Goal: Task Accomplishment & Management: Complete application form

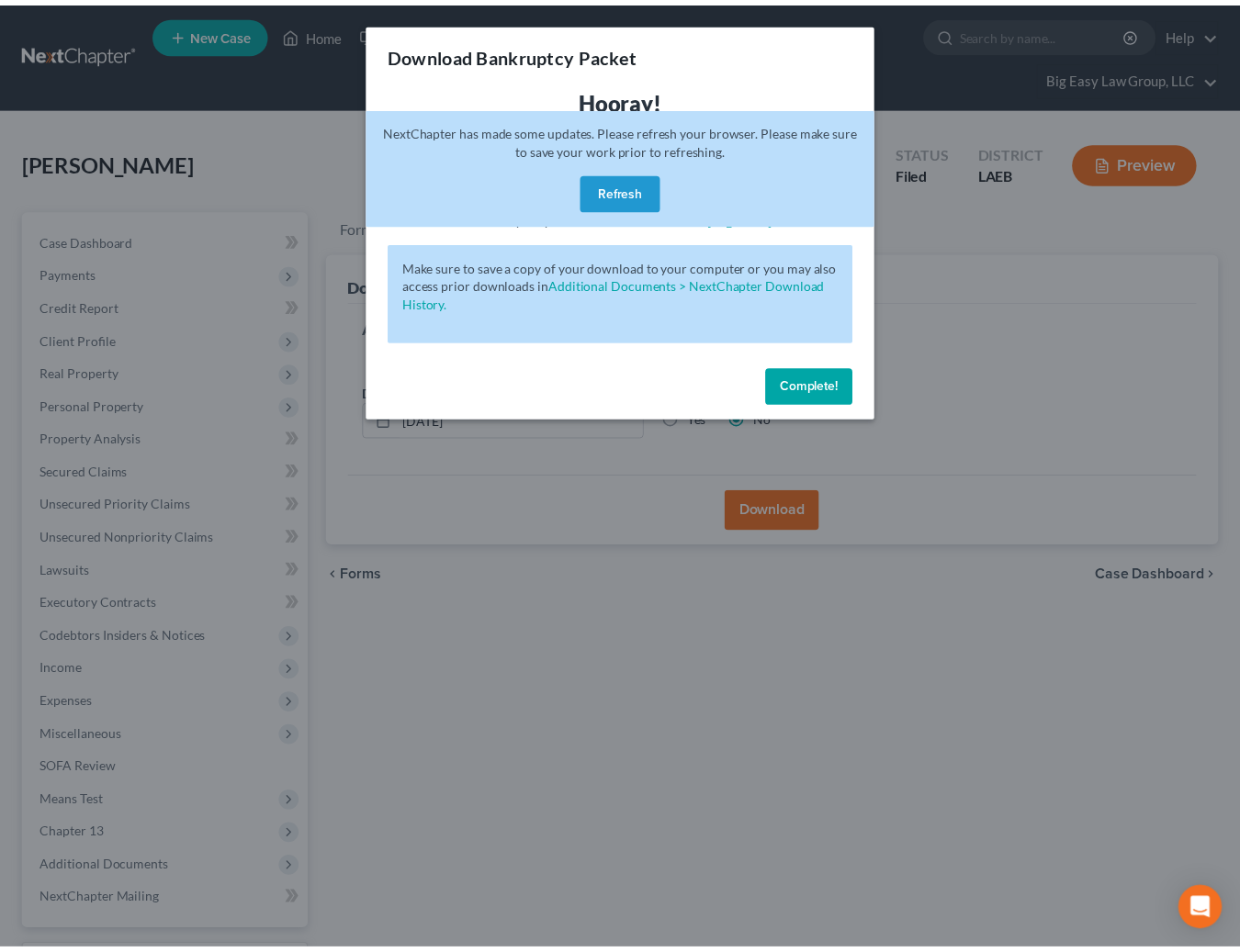
scroll to position [153, 0]
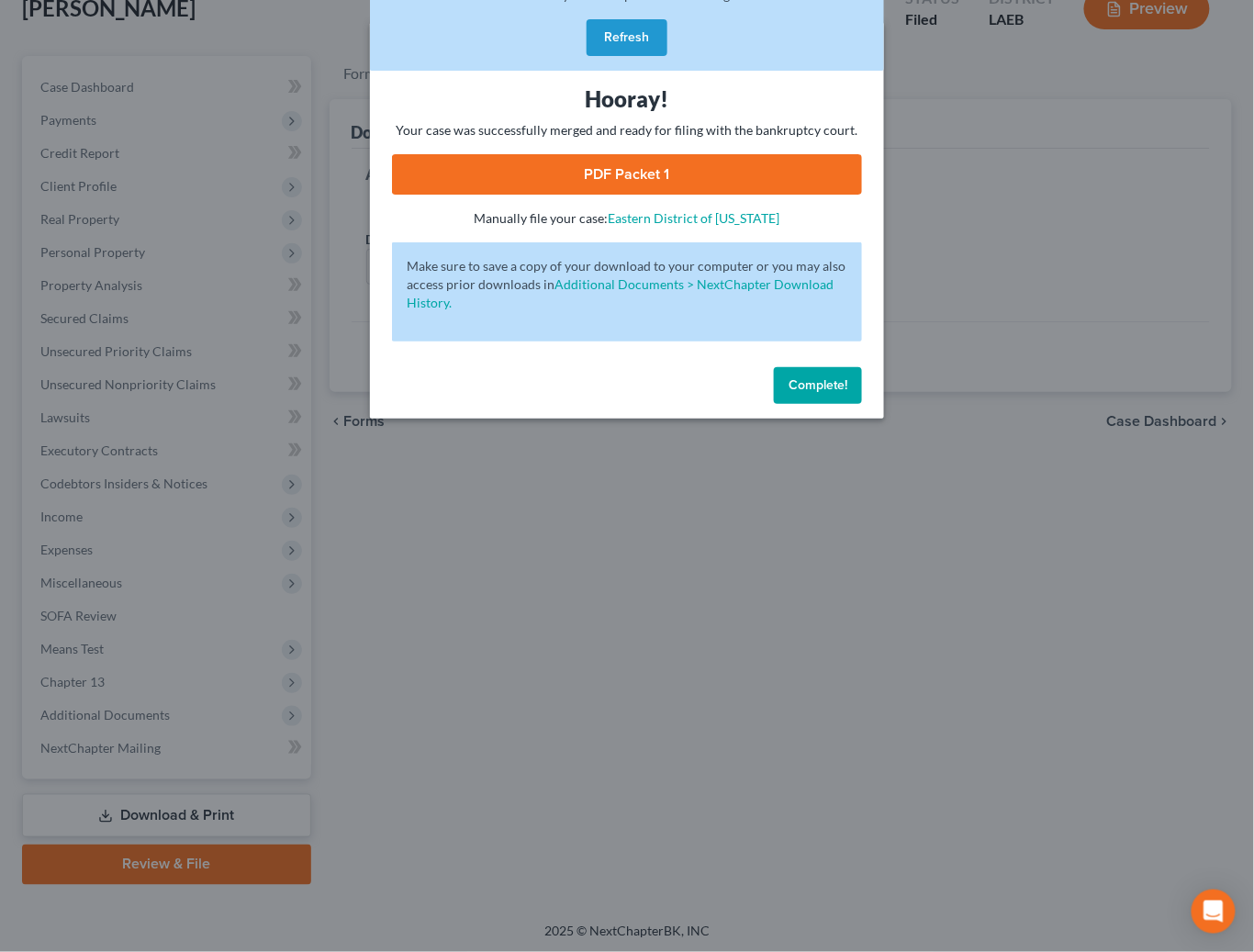
drag, startPoint x: 827, startPoint y: 389, endPoint x: 815, endPoint y: 390, distance: 12.0
click at [827, 389] on span "Complete!" at bounding box center [818, 385] width 59 height 16
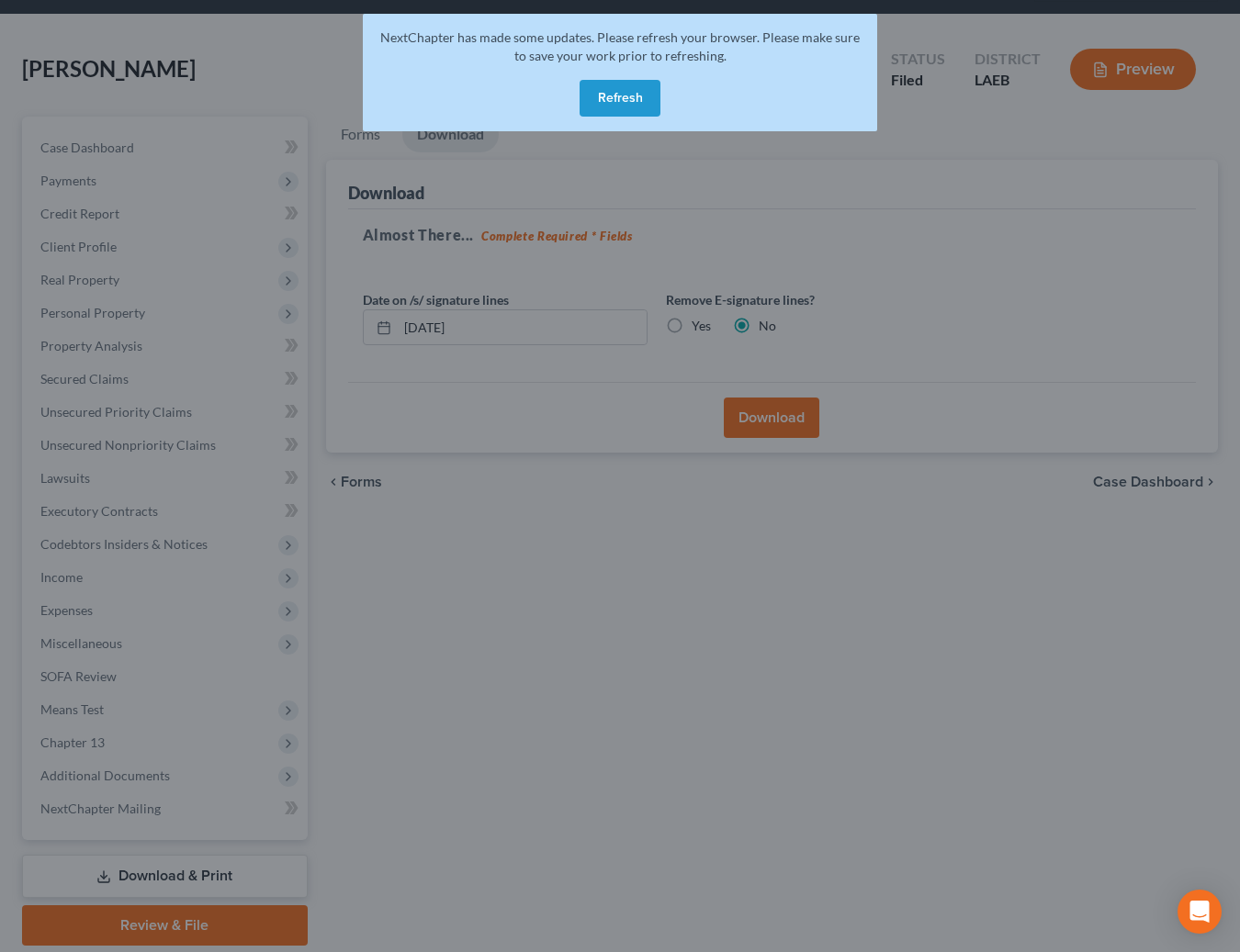
scroll to position [0, 0]
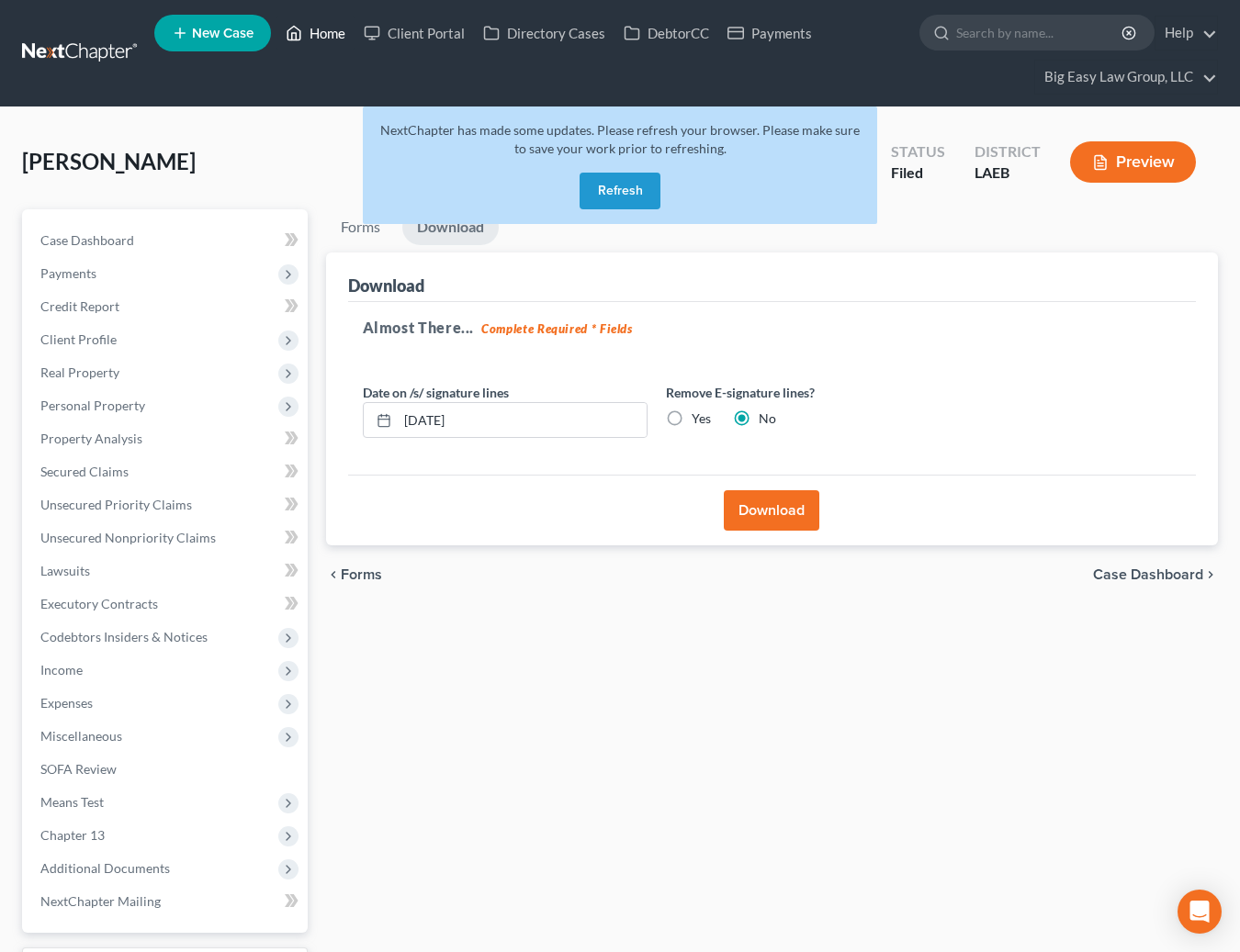
click at [321, 35] on link "Home" at bounding box center [315, 32] width 79 height 33
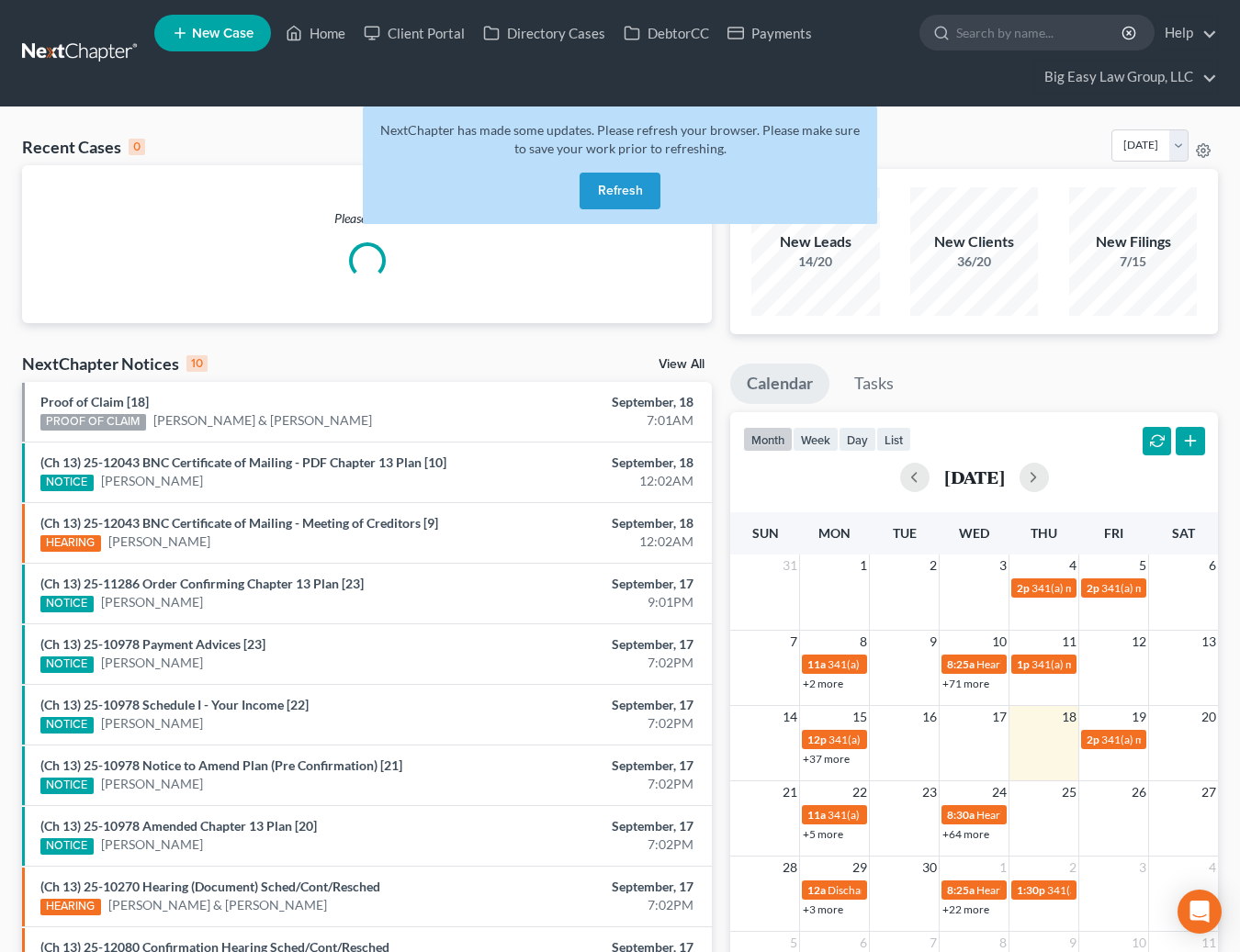
drag, startPoint x: 237, startPoint y: 132, endPoint x: 251, endPoint y: 130, distance: 14.1
click at [243, 130] on div "Recent Cases 0 View All" at bounding box center [366, 147] width 690 height 36
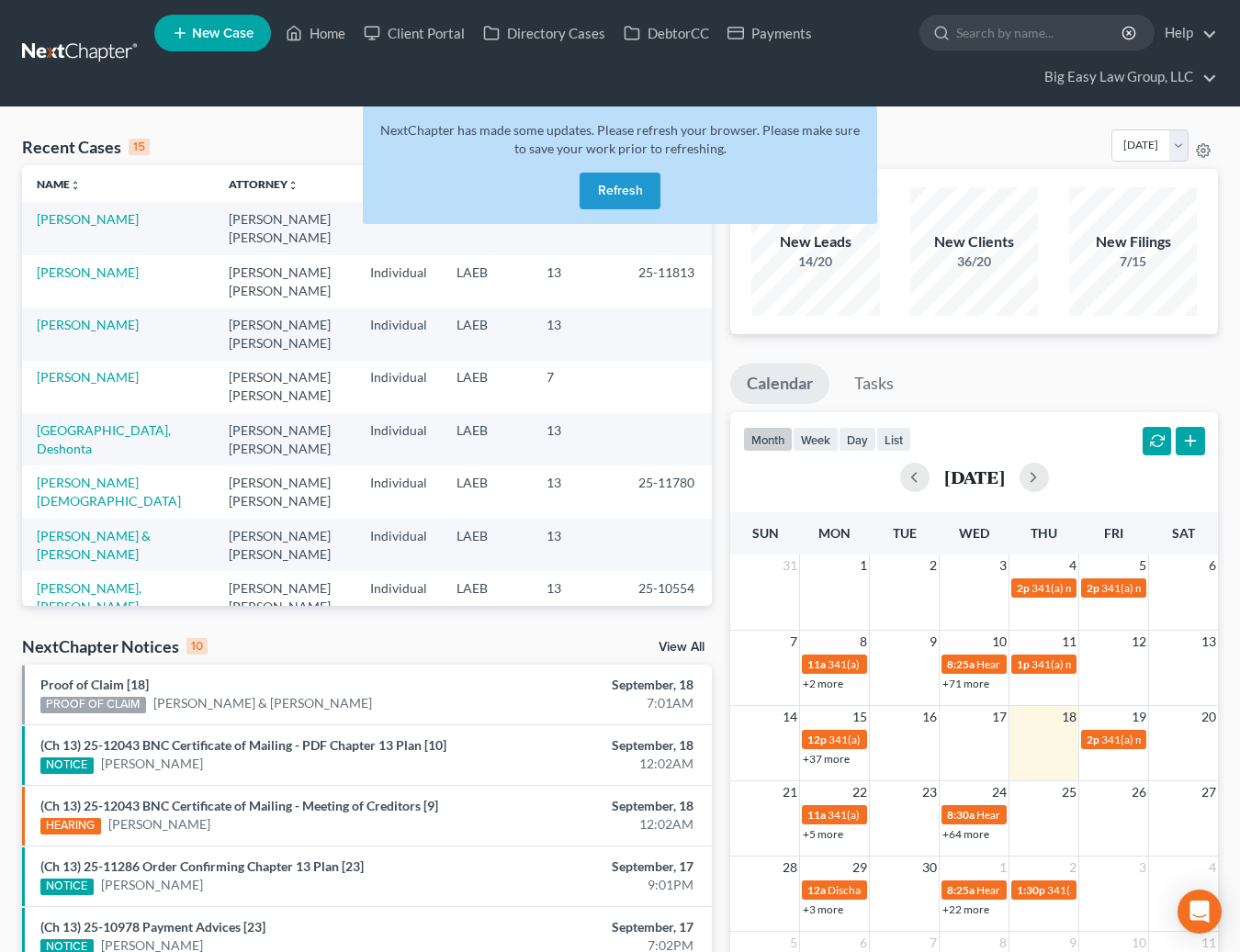
click at [618, 196] on button "Refresh" at bounding box center [620, 191] width 80 height 37
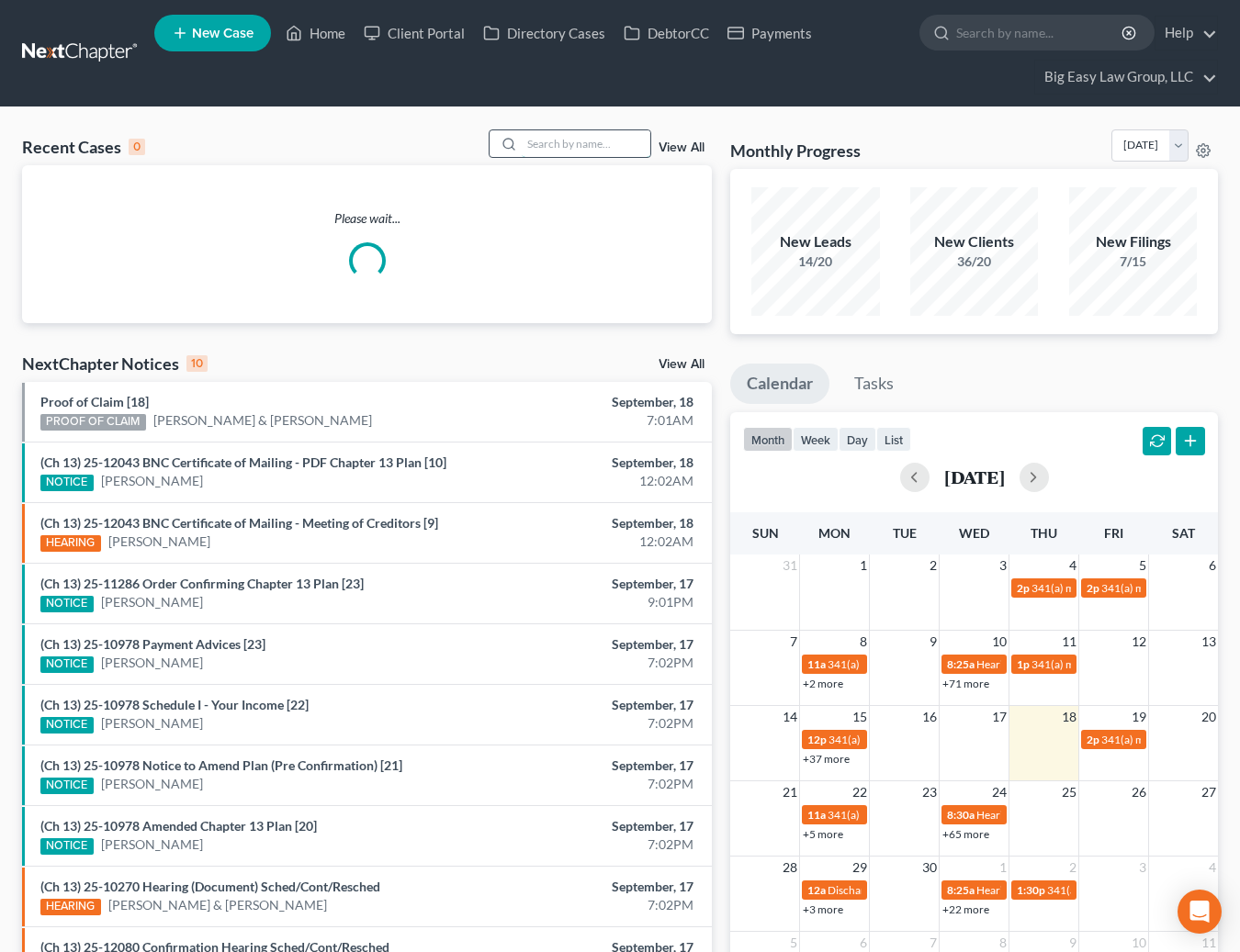
click at [568, 136] on input "search" at bounding box center [586, 144] width 129 height 26
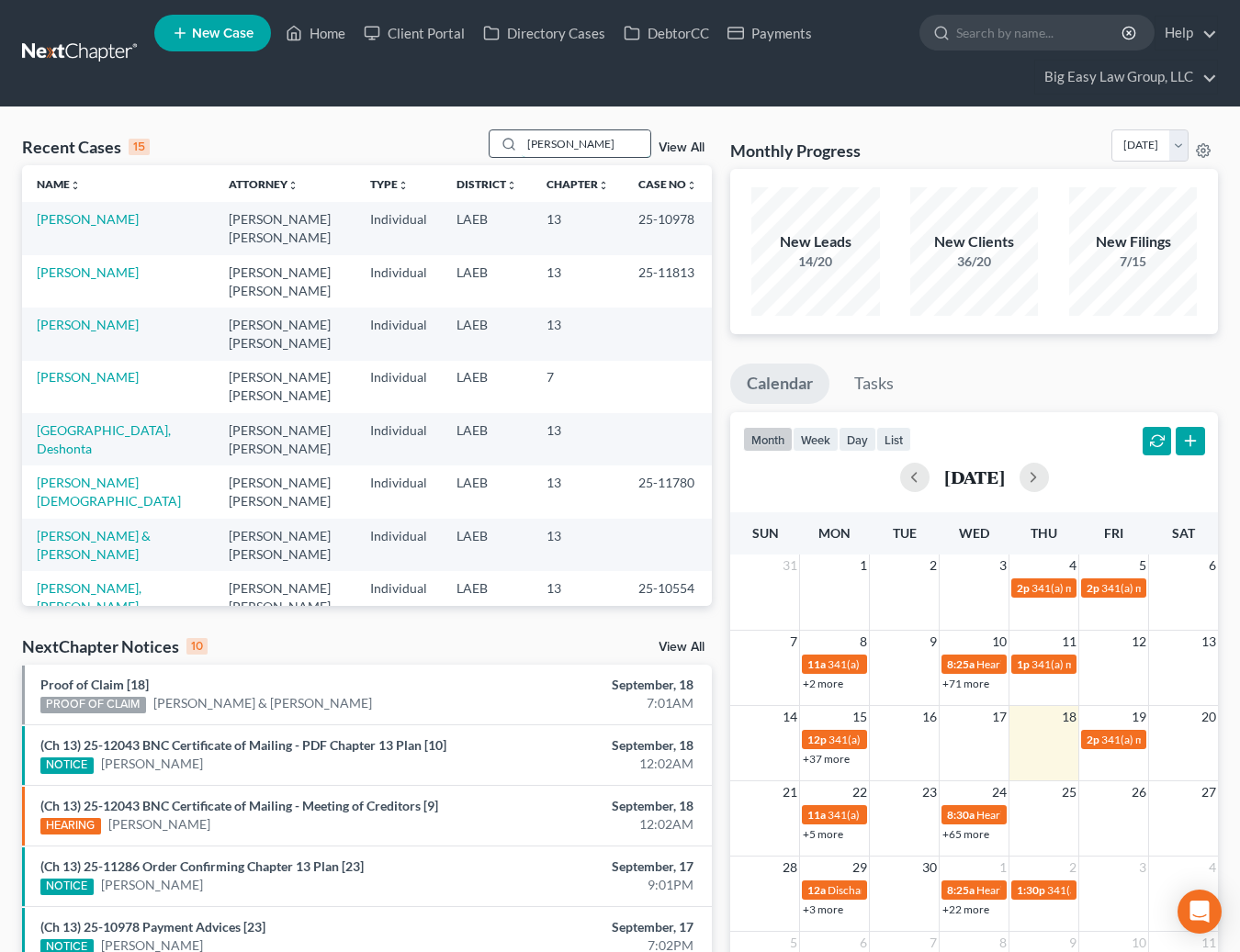
type input "[PERSON_NAME]"
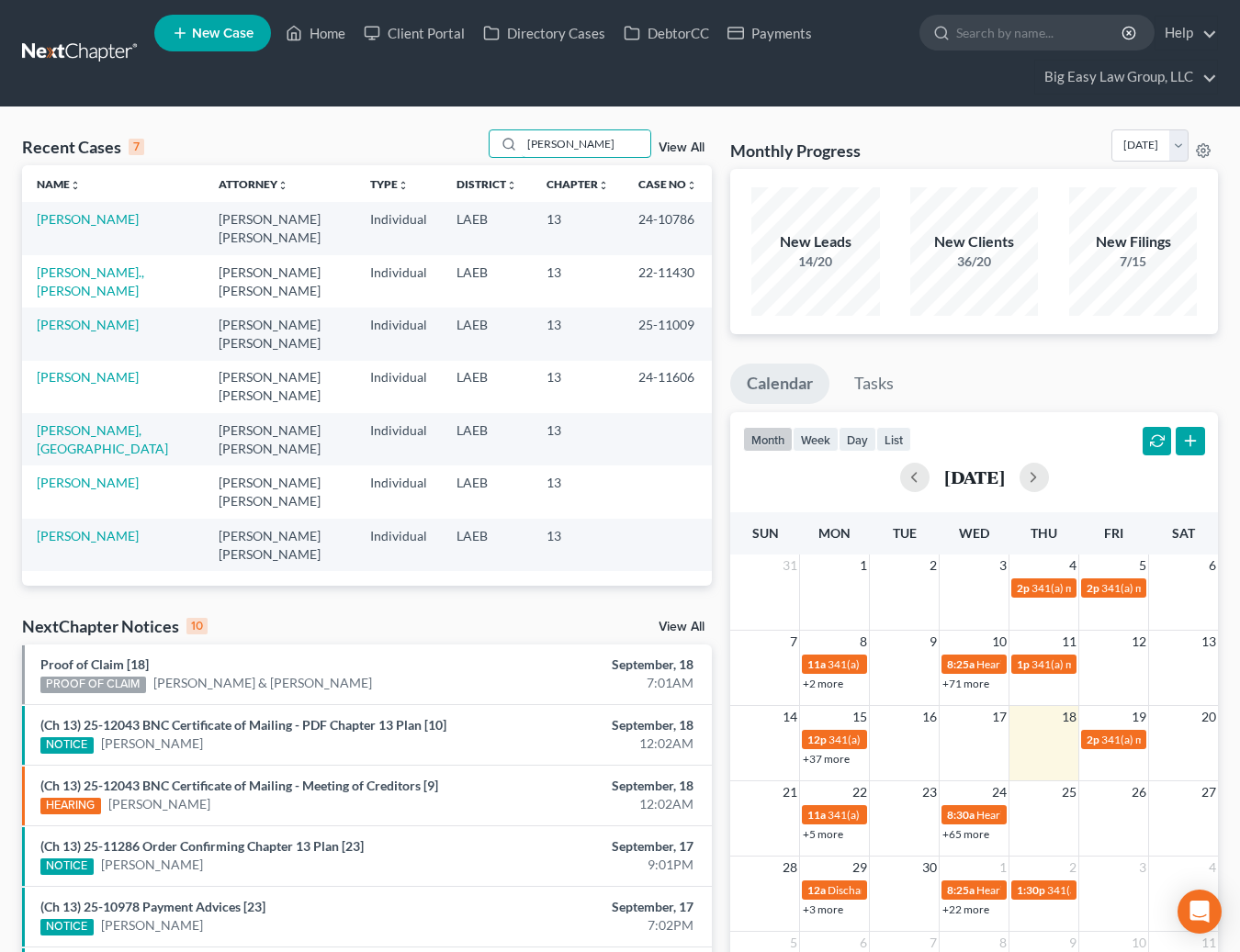
drag, startPoint x: 603, startPoint y: 145, endPoint x: 359, endPoint y: 95, distance: 249.1
click at [360, 95] on div "Home New Case Client Portal Directory Cases DebtorCC Payments Big Easy Law Grou…" at bounding box center [620, 666] width 1240 height 1334
click at [56, 208] on td "[PERSON_NAME]" at bounding box center [113, 228] width 182 height 52
click at [64, 220] on link "[PERSON_NAME]" at bounding box center [88, 218] width 102 height 16
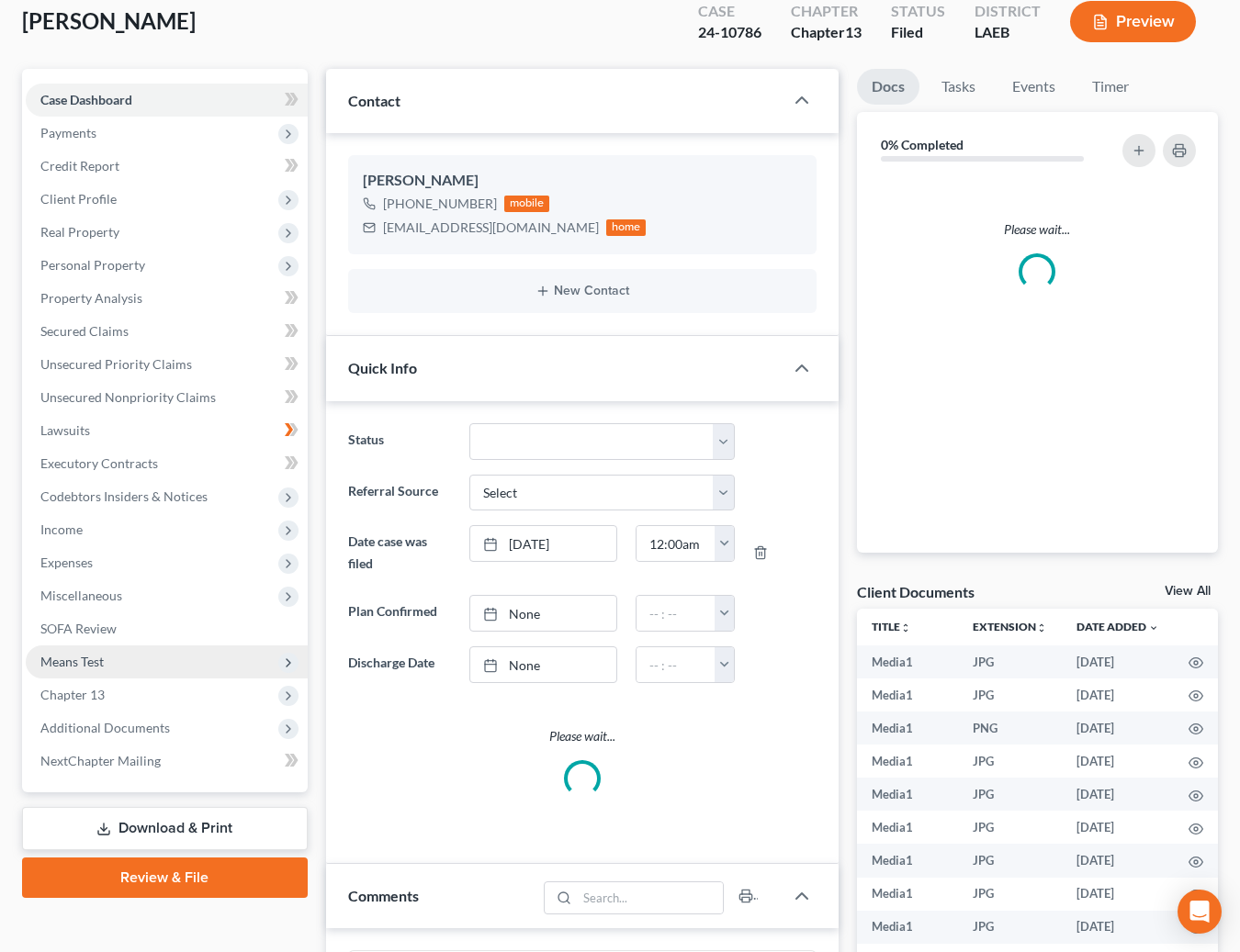
scroll to position [165, 0]
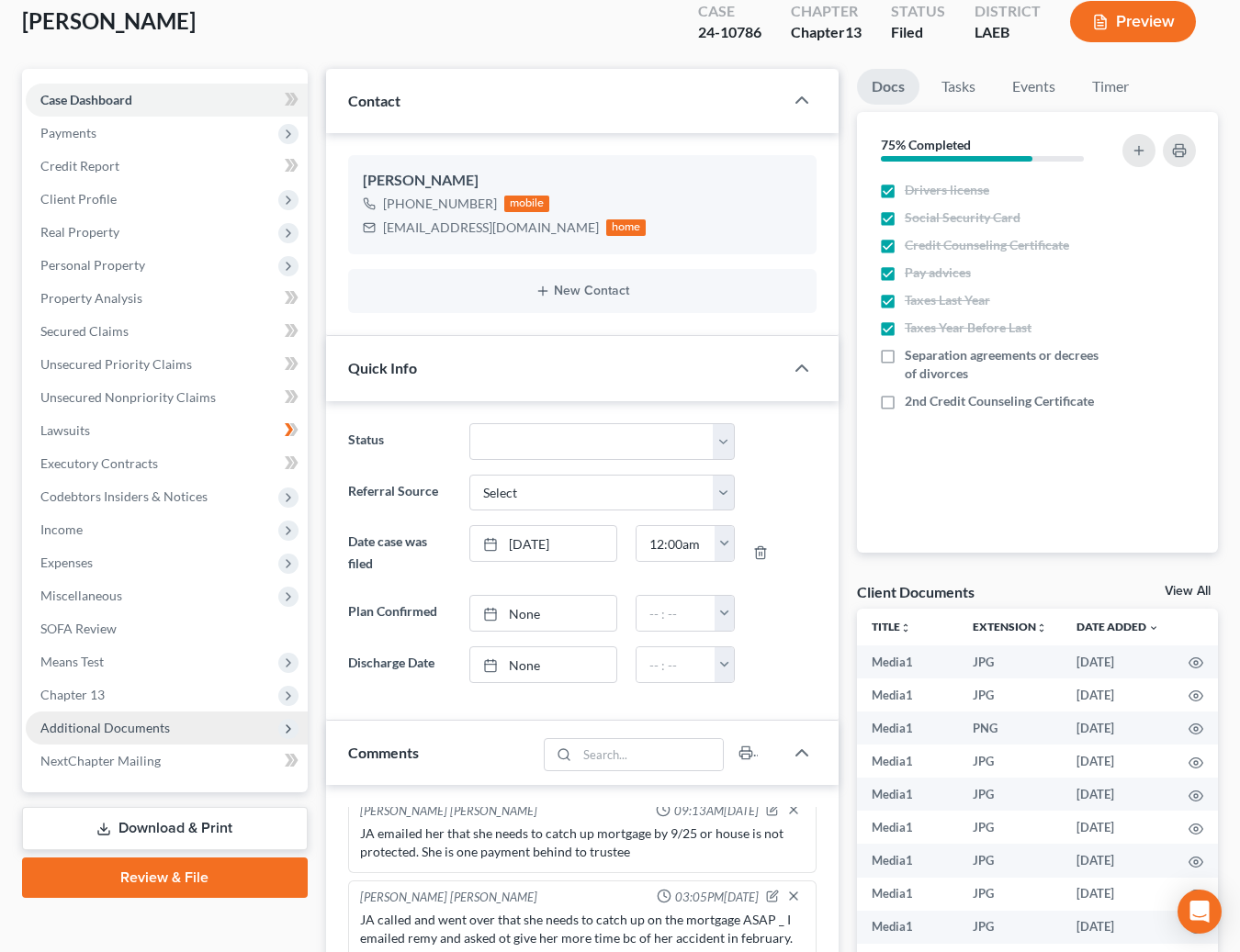
click at [194, 718] on span "Additional Documents" at bounding box center [166, 728] width 282 height 33
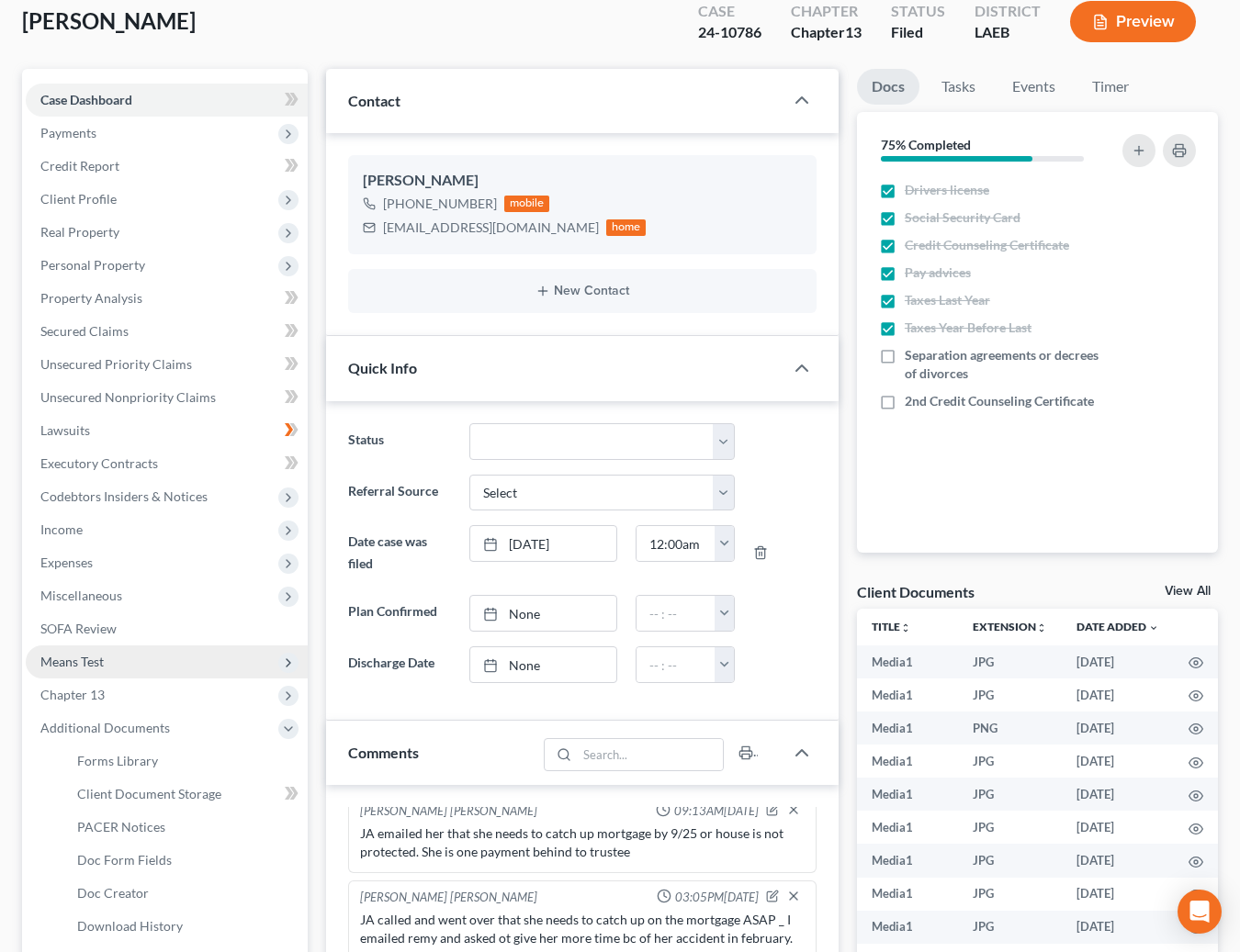
scroll to position [16203, 0]
click at [231, 843] on link "Doc Form Fields" at bounding box center [184, 859] width 245 height 33
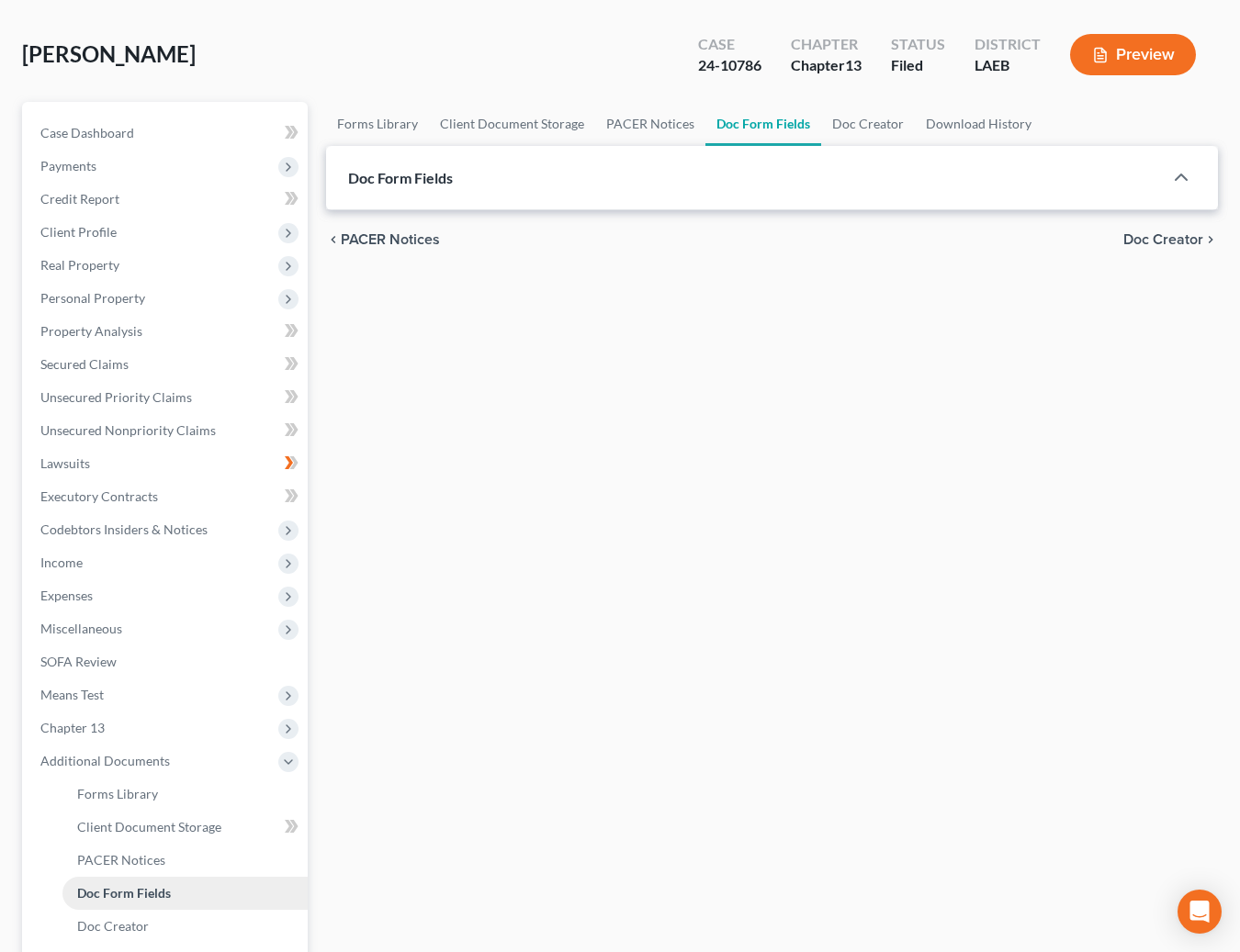
click at [232, 842] on ul "Forms Library Client Document Storage PACER Notices Doc Form Fields Doc Creator…" at bounding box center [166, 876] width 282 height 199
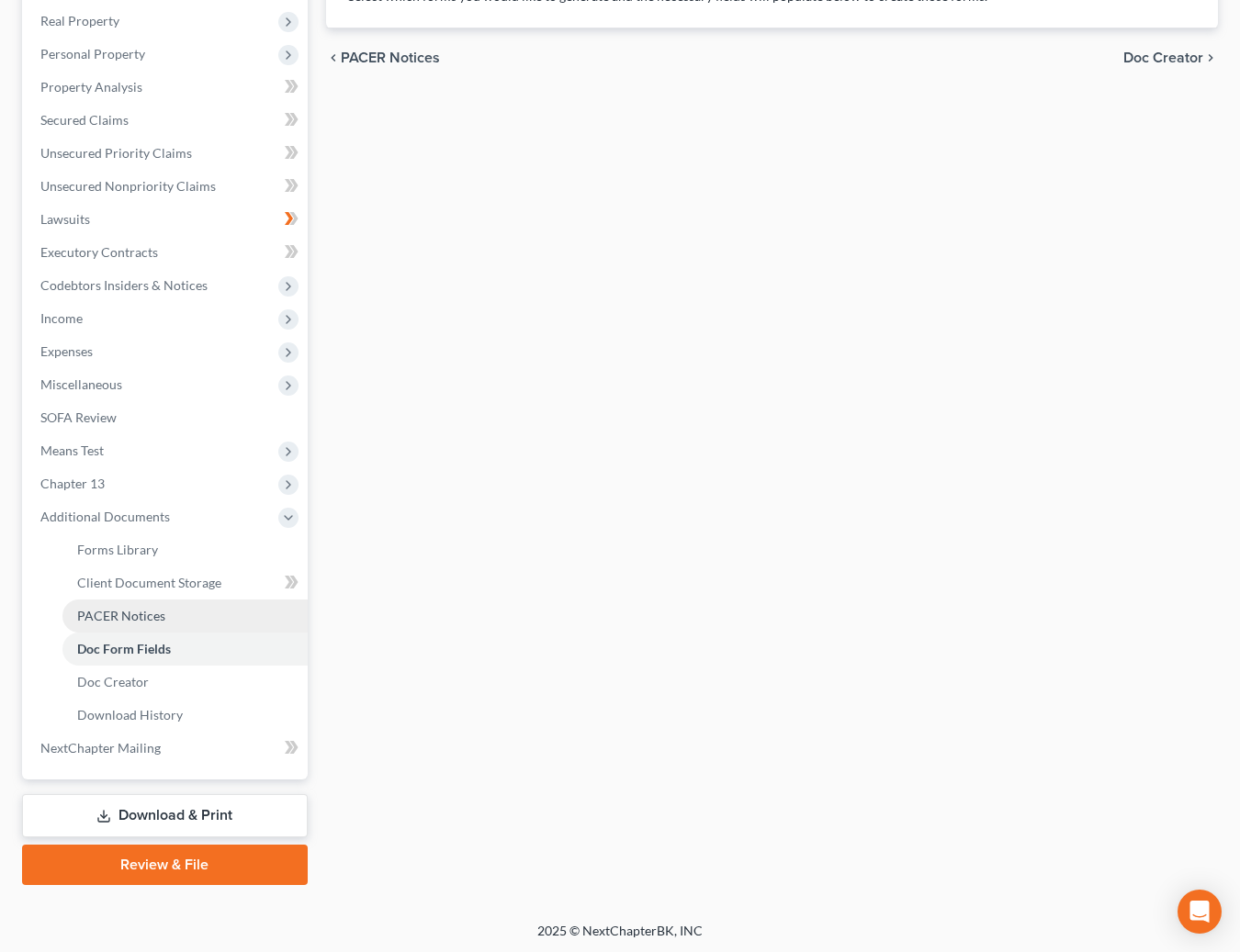
click at [183, 627] on link "PACER Notices" at bounding box center [184, 615] width 245 height 33
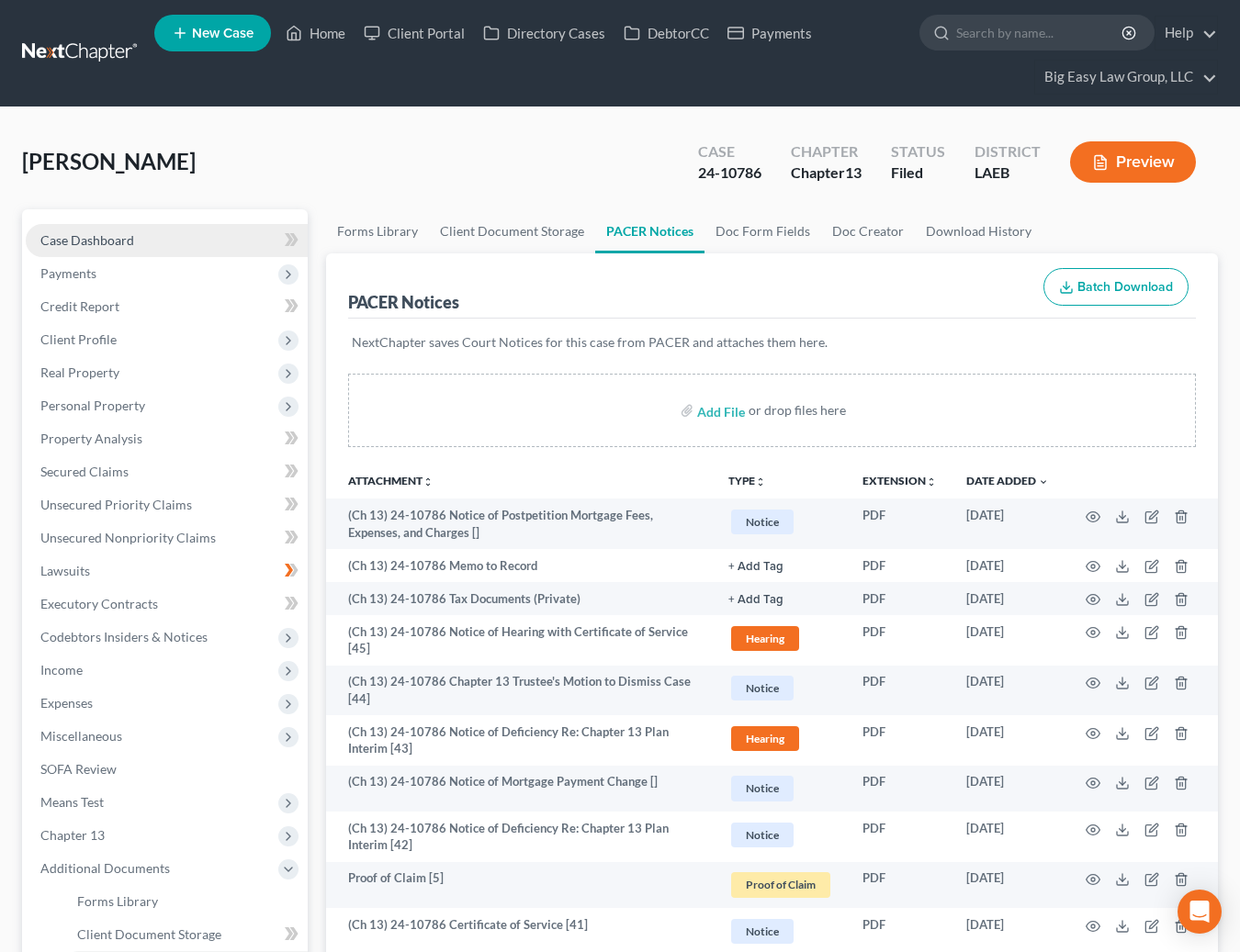
click at [79, 248] on link "Case Dashboard" at bounding box center [166, 240] width 282 height 33
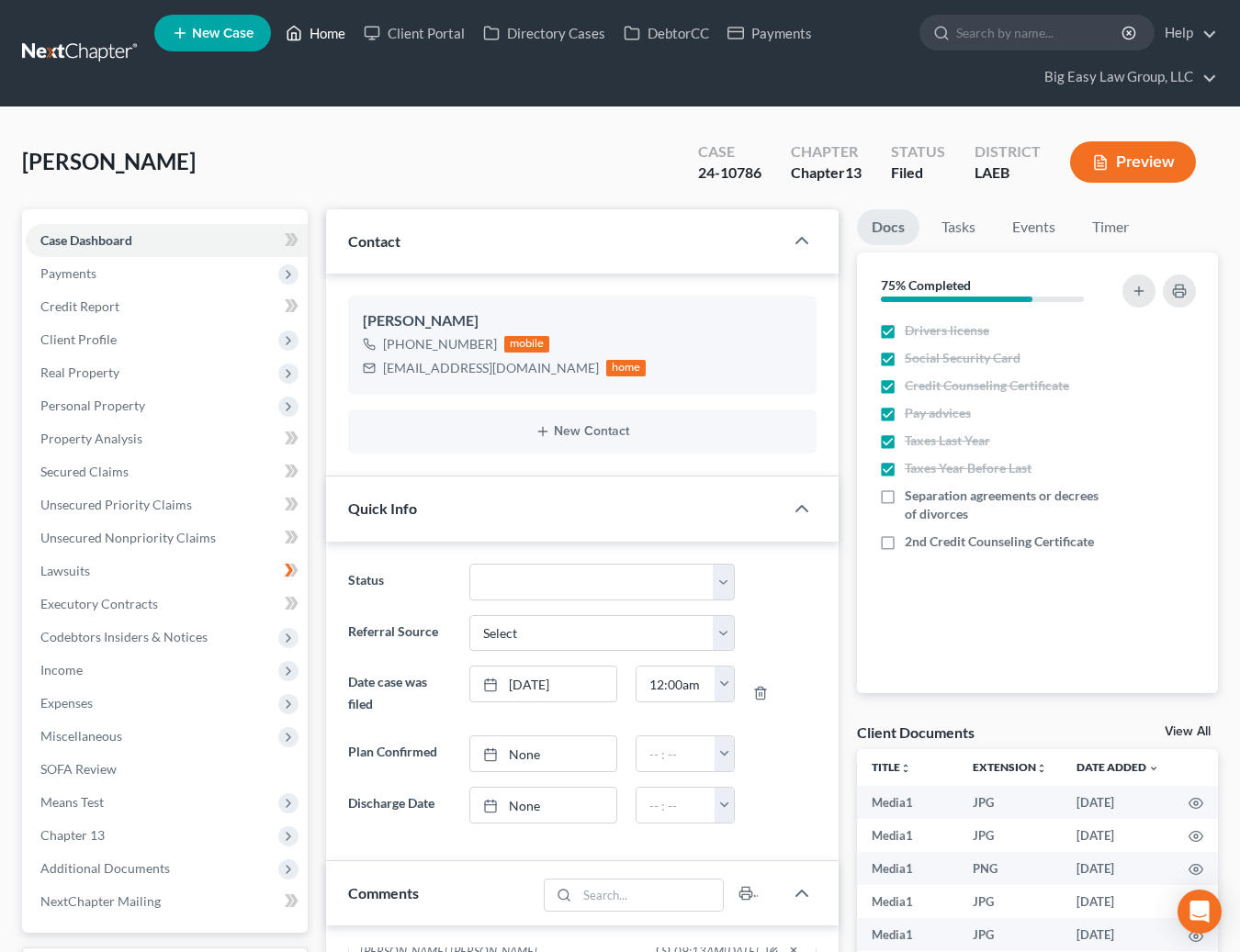
click at [327, 34] on link "Home" at bounding box center [315, 32] width 79 height 33
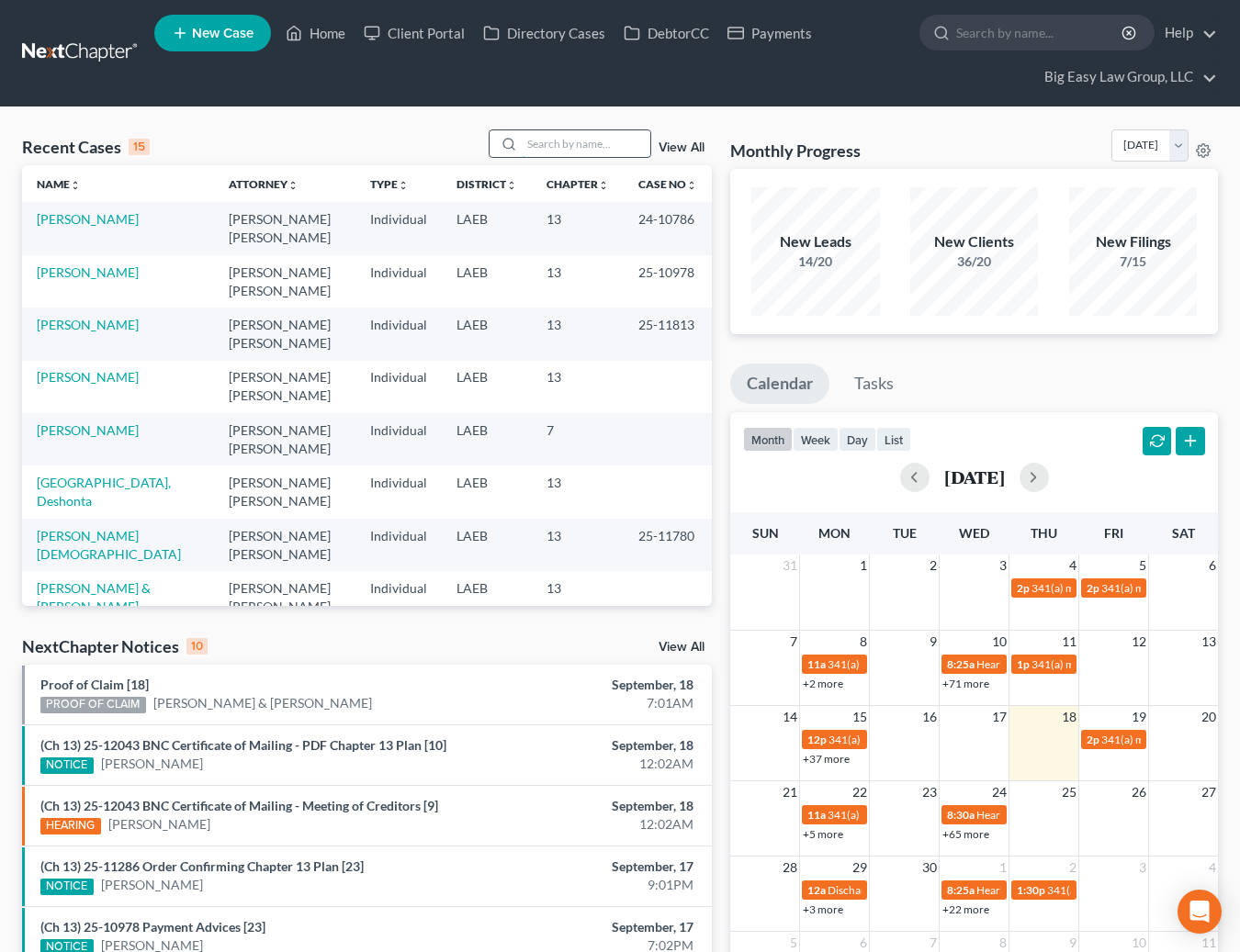
drag, startPoint x: 529, startPoint y: 141, endPoint x: 582, endPoint y: 154, distance: 54.6
click at [530, 142] on input "search" at bounding box center [586, 144] width 129 height 26
type input "smith"
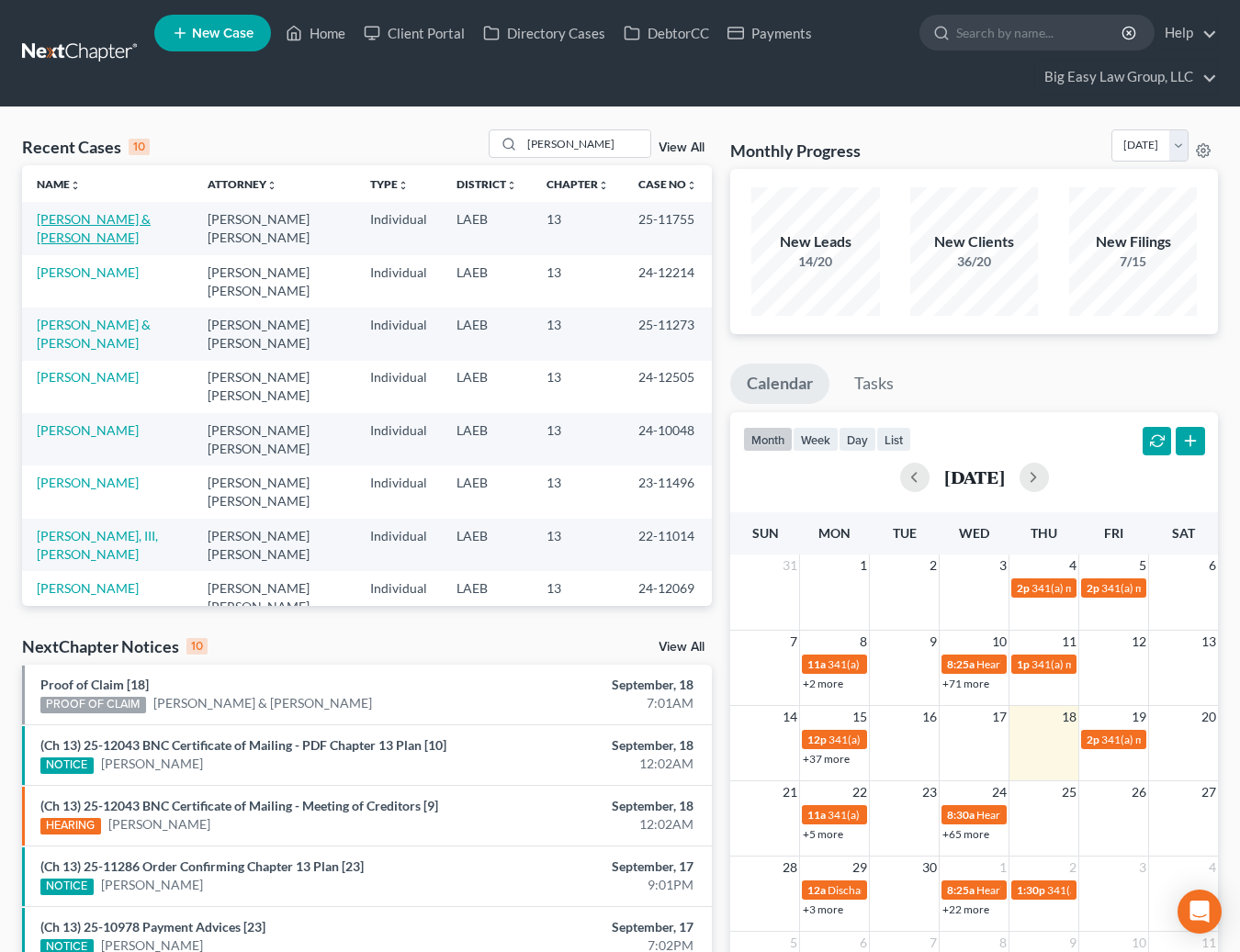
click at [112, 215] on link "[PERSON_NAME] & [PERSON_NAME]" at bounding box center [94, 228] width 114 height 34
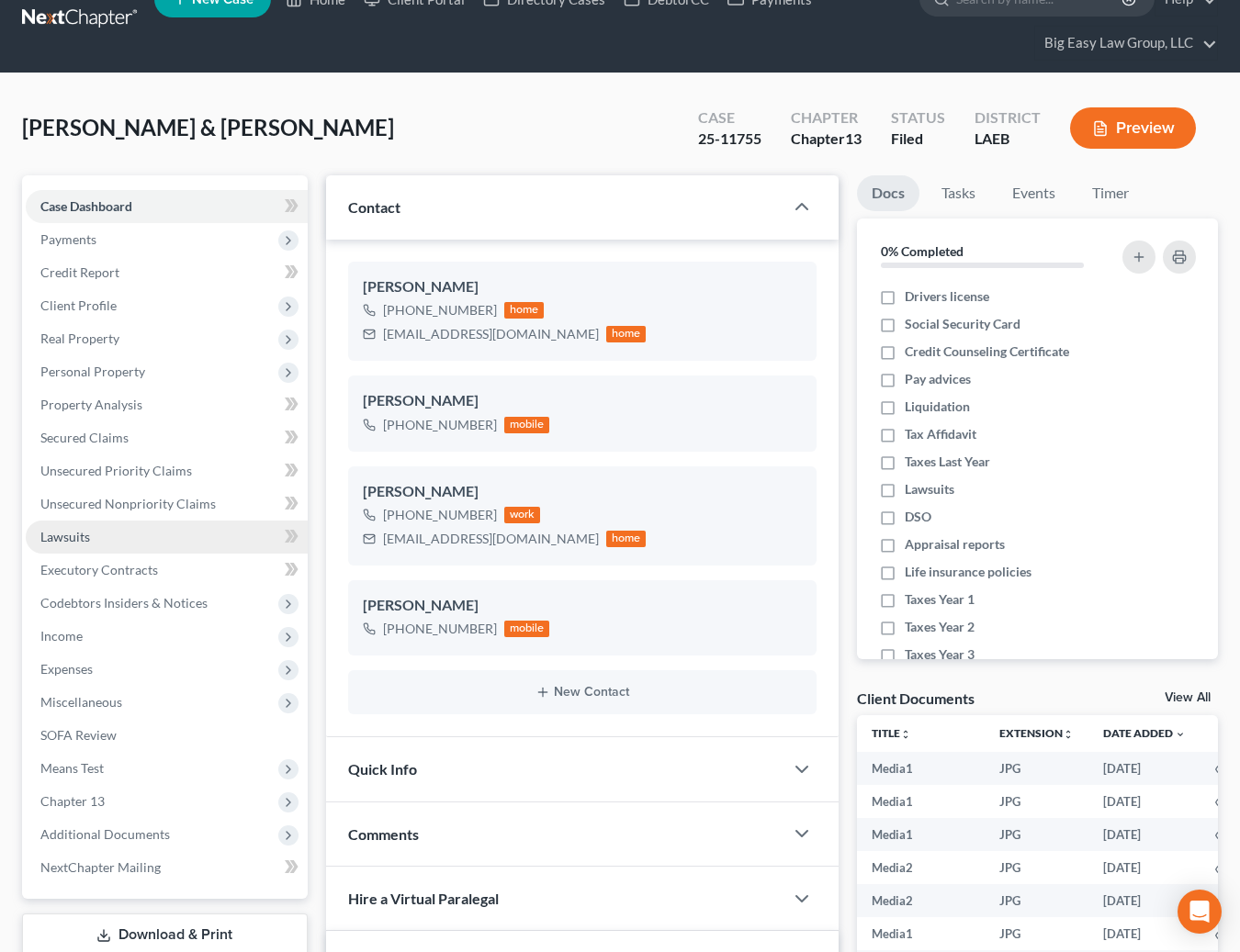
scroll to position [35, 0]
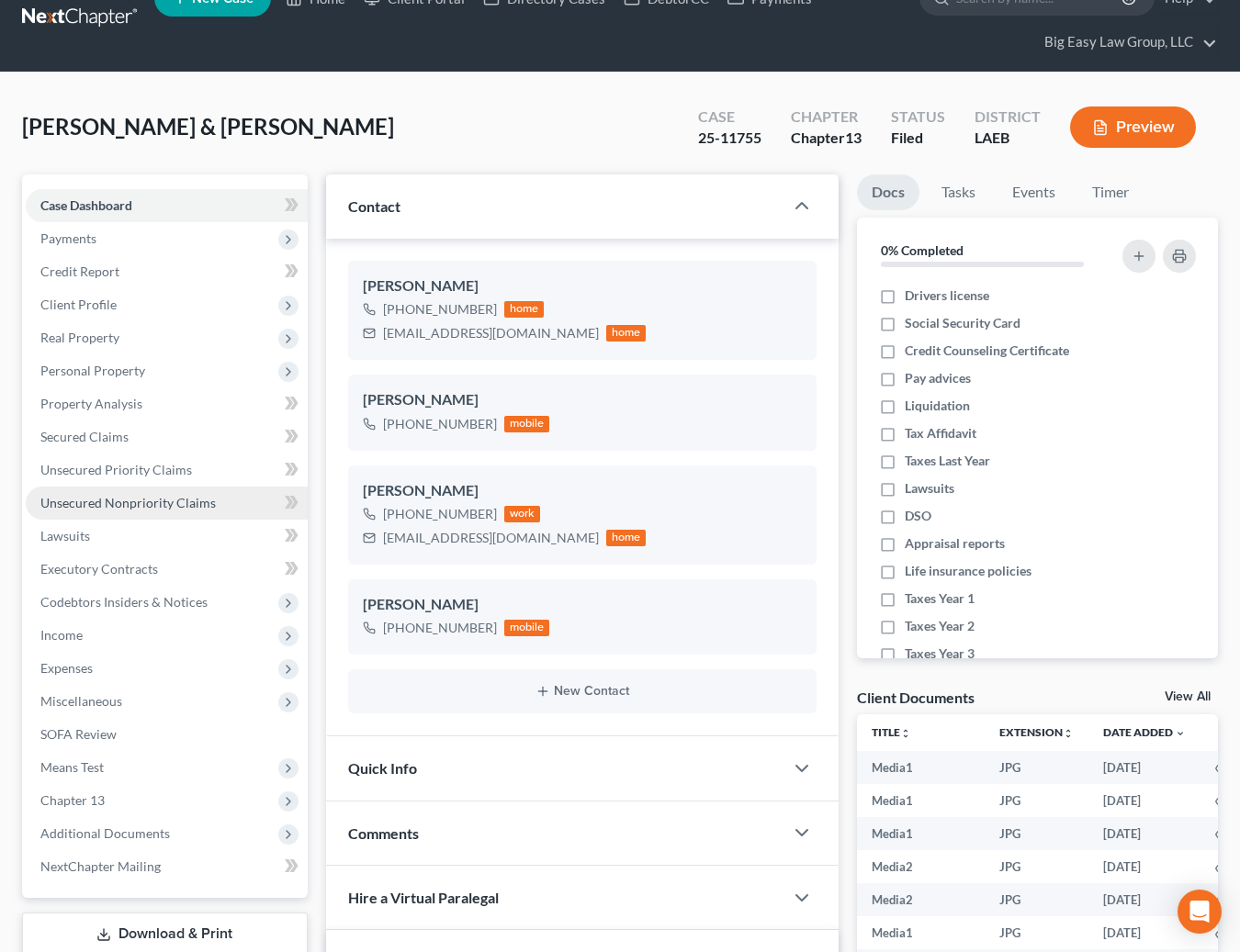
click at [180, 502] on span "Unsecured Nonpriority Claims" at bounding box center [128, 502] width 175 height 16
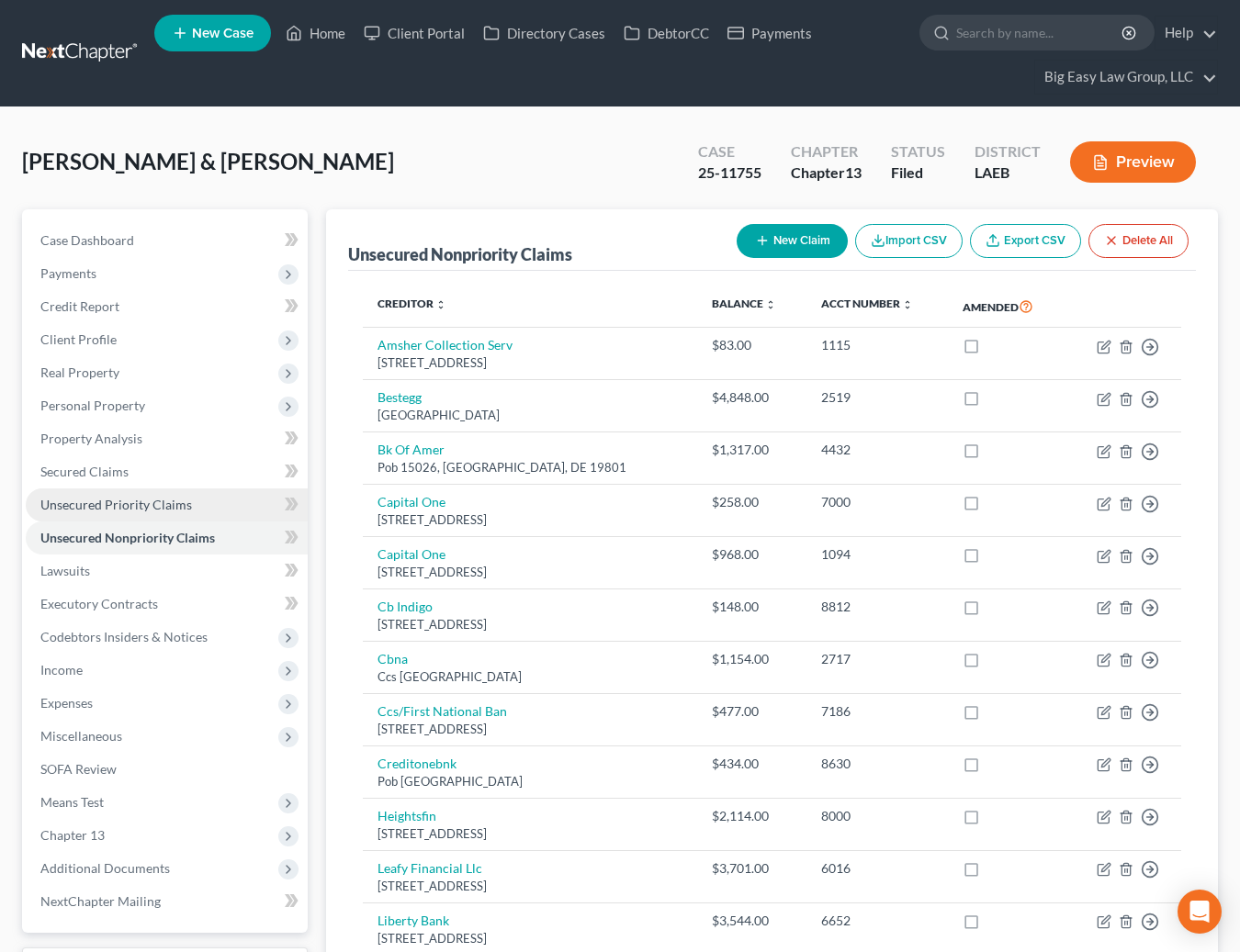
click at [206, 494] on link "Unsecured Priority Claims" at bounding box center [166, 505] width 282 height 33
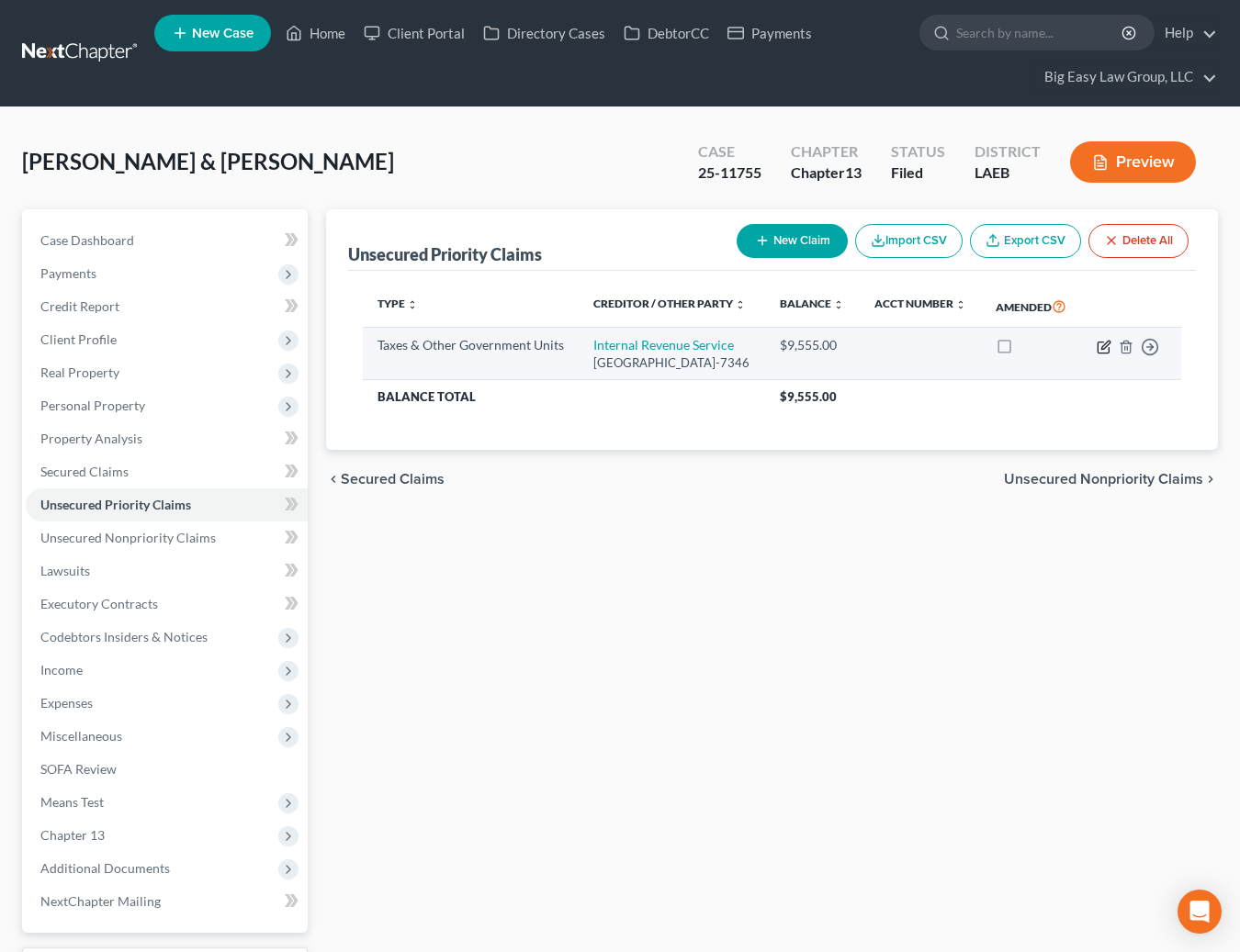
click at [1103, 355] on icon "button" at bounding box center [1104, 347] width 15 height 15
select select "0"
select select "39"
select select "0"
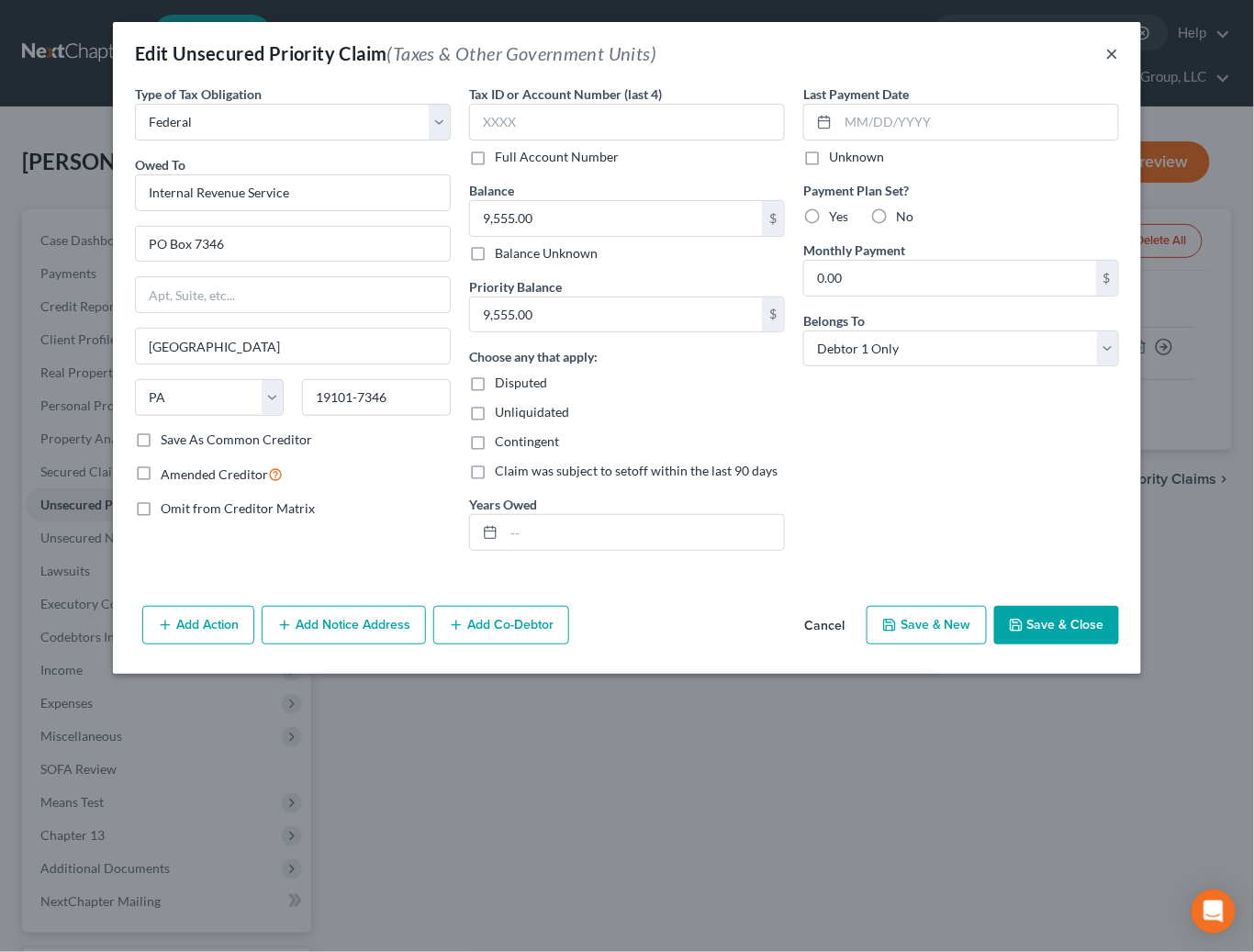
click at [1112, 48] on button "×" at bounding box center [1113, 53] width 13 height 22
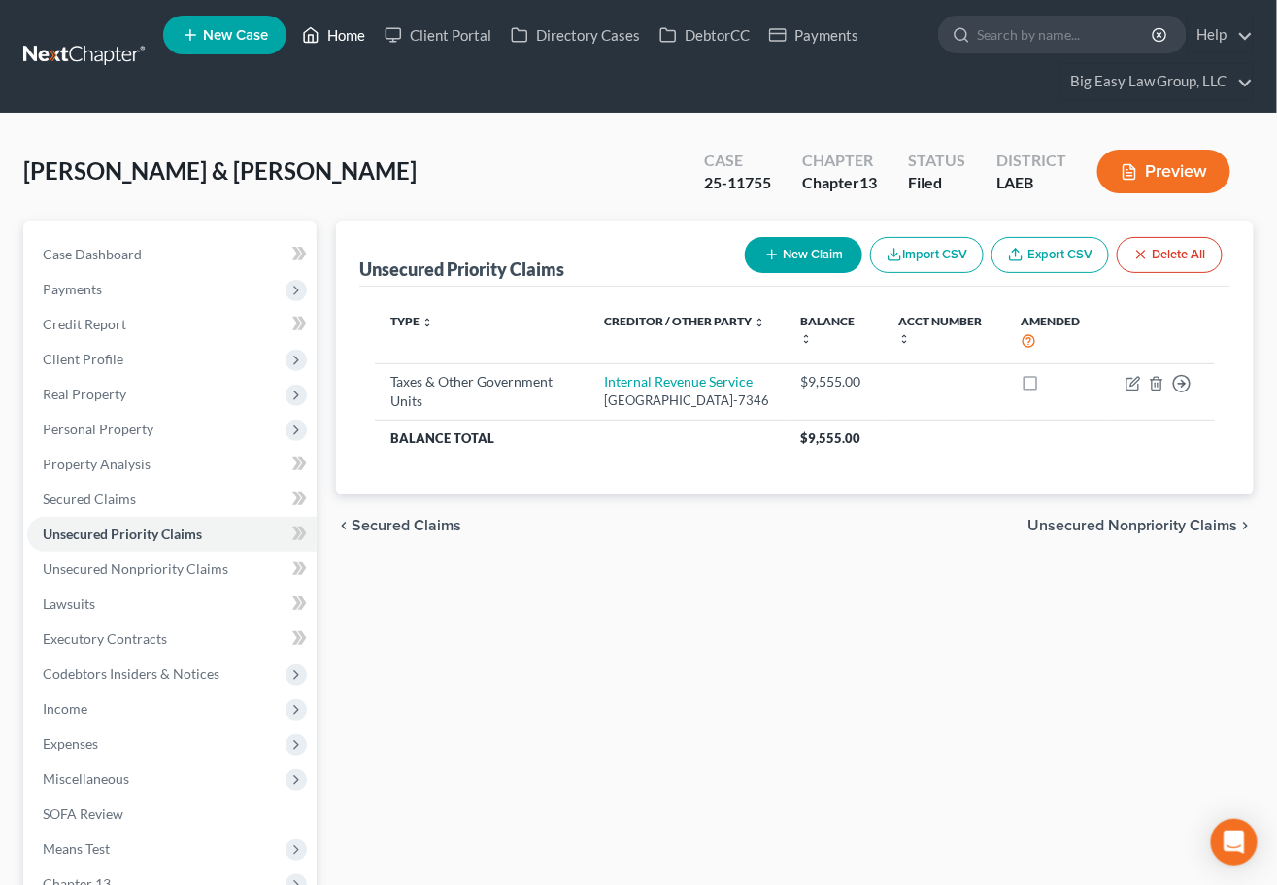
click at [338, 28] on link "Home" at bounding box center [333, 34] width 83 height 35
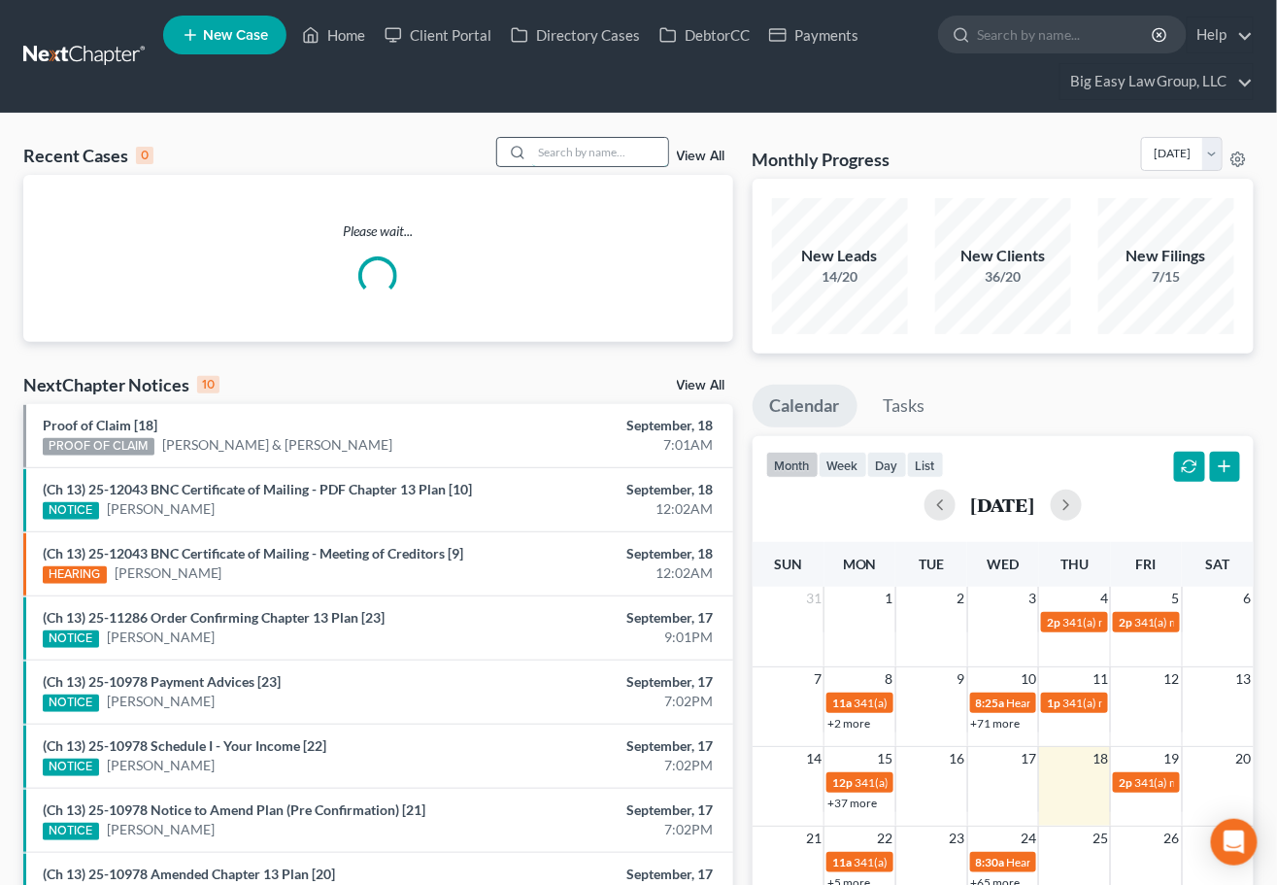
click at [556, 151] on input "search" at bounding box center [600, 152] width 136 height 28
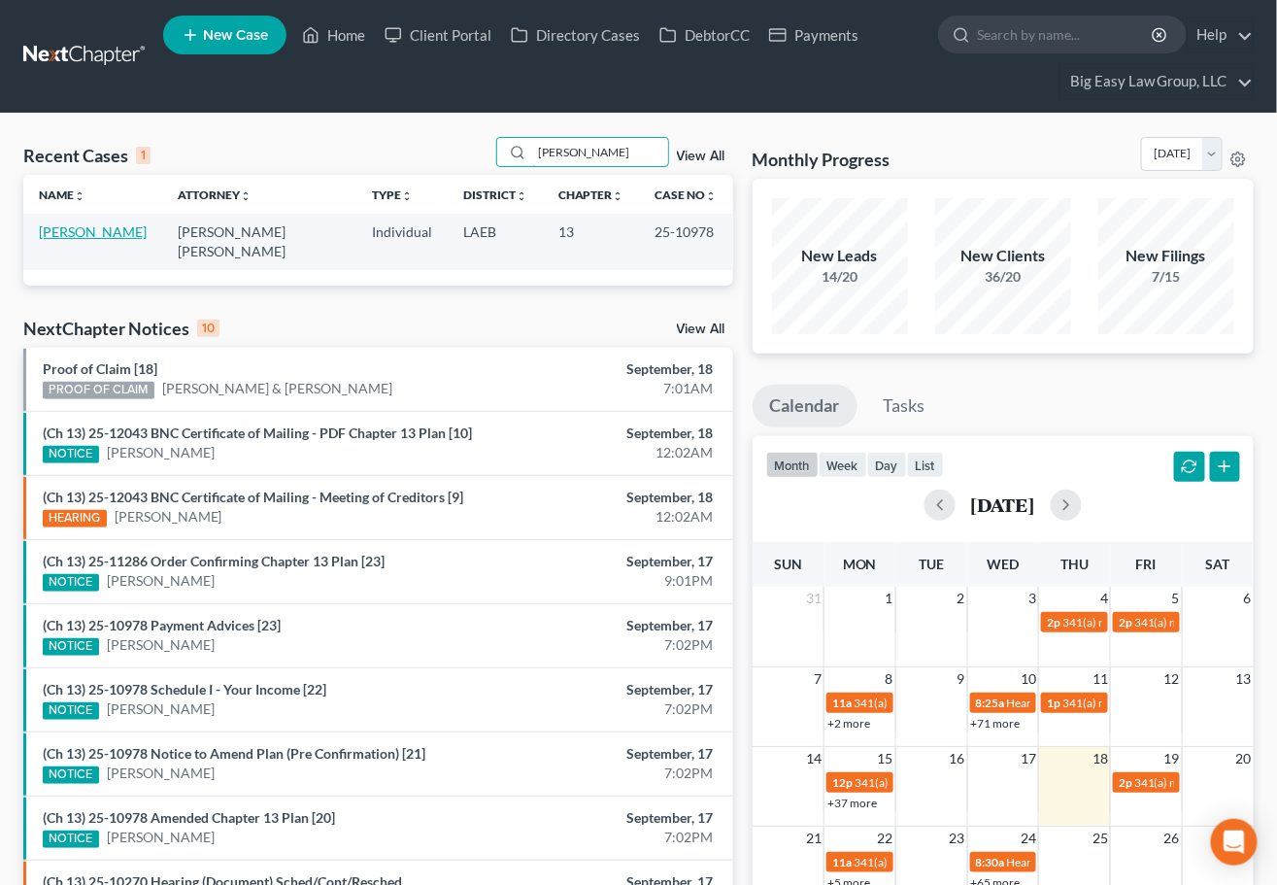
type input "[PERSON_NAME]"
click at [131, 225] on link "[PERSON_NAME]" at bounding box center [93, 231] width 108 height 17
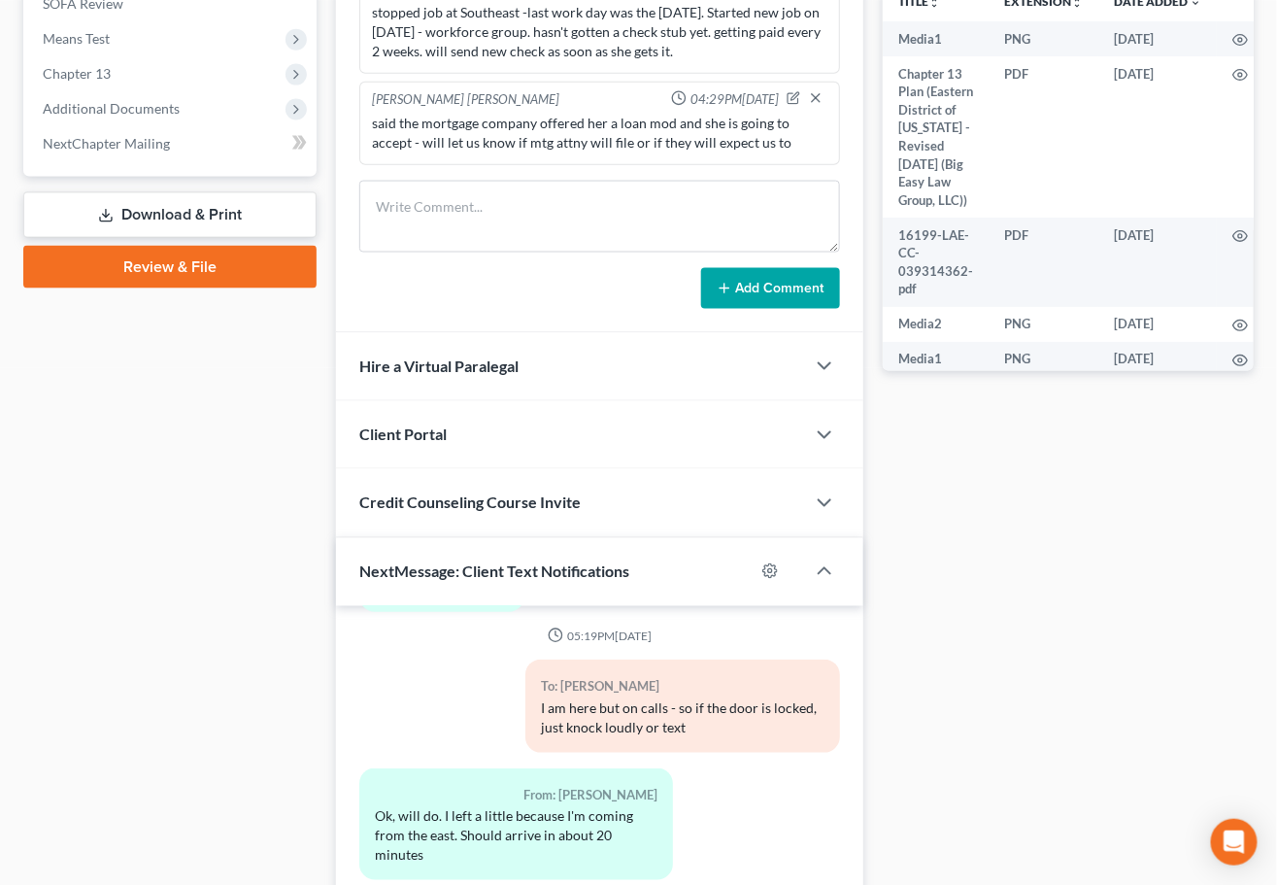
scroll to position [579, 0]
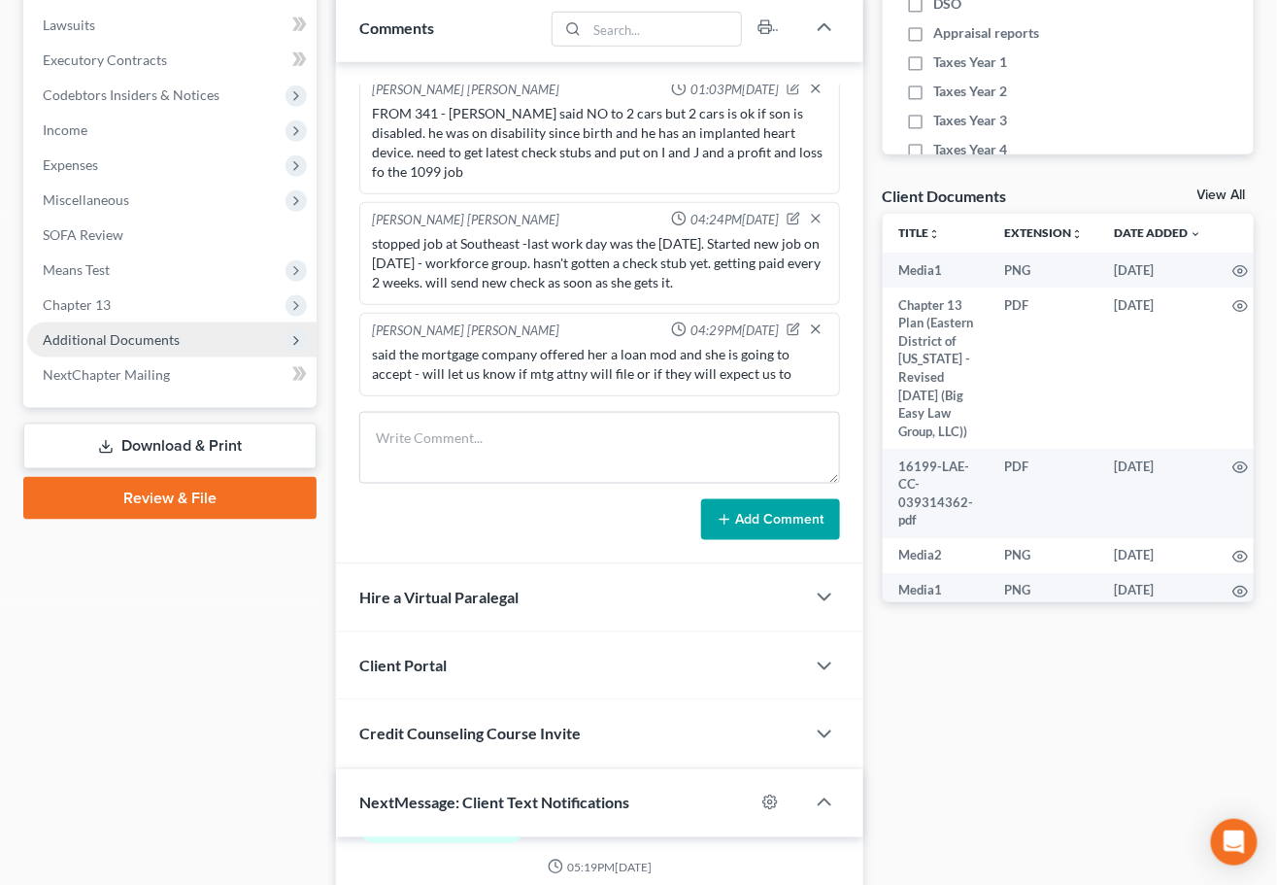
click at [203, 326] on span "Additional Documents" at bounding box center [171, 339] width 289 height 35
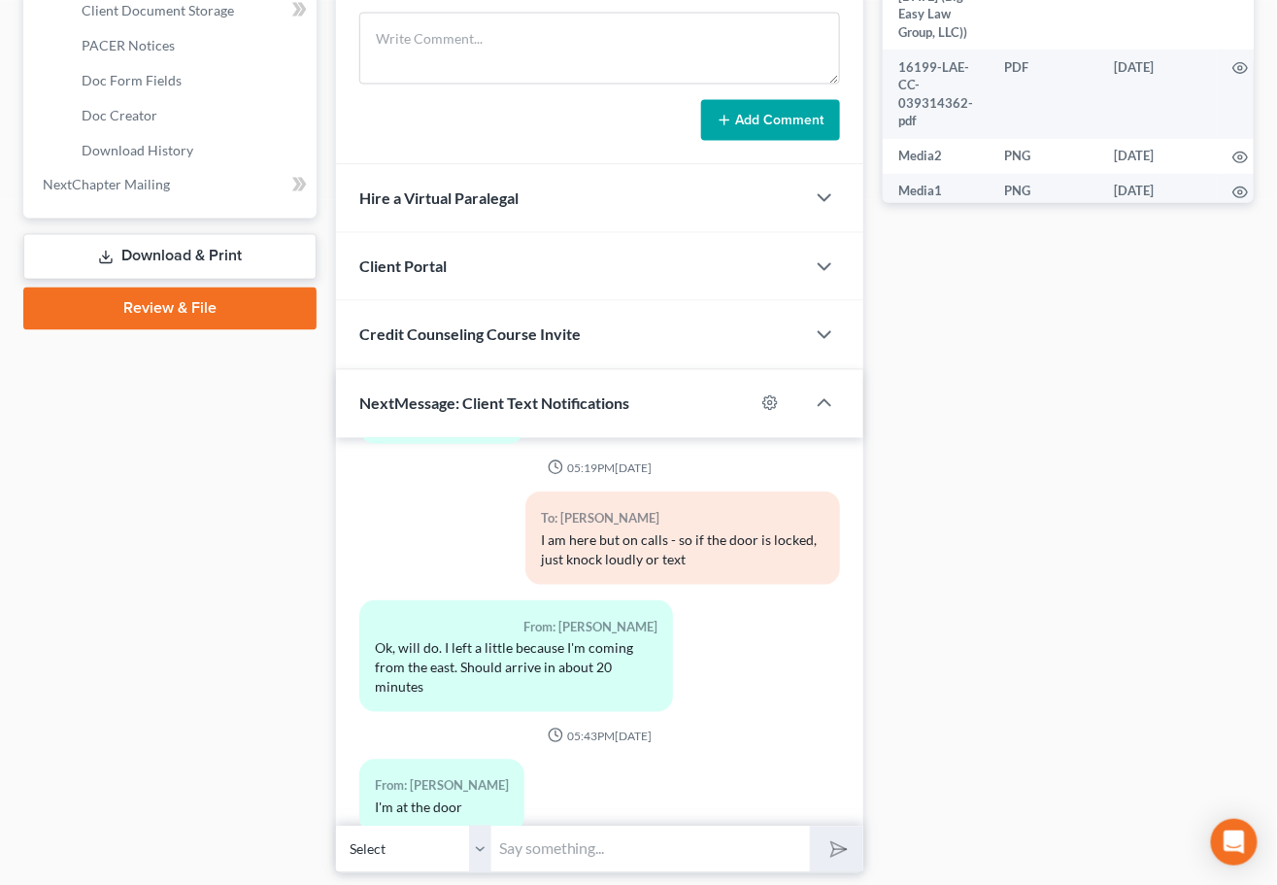
scroll to position [986, 0]
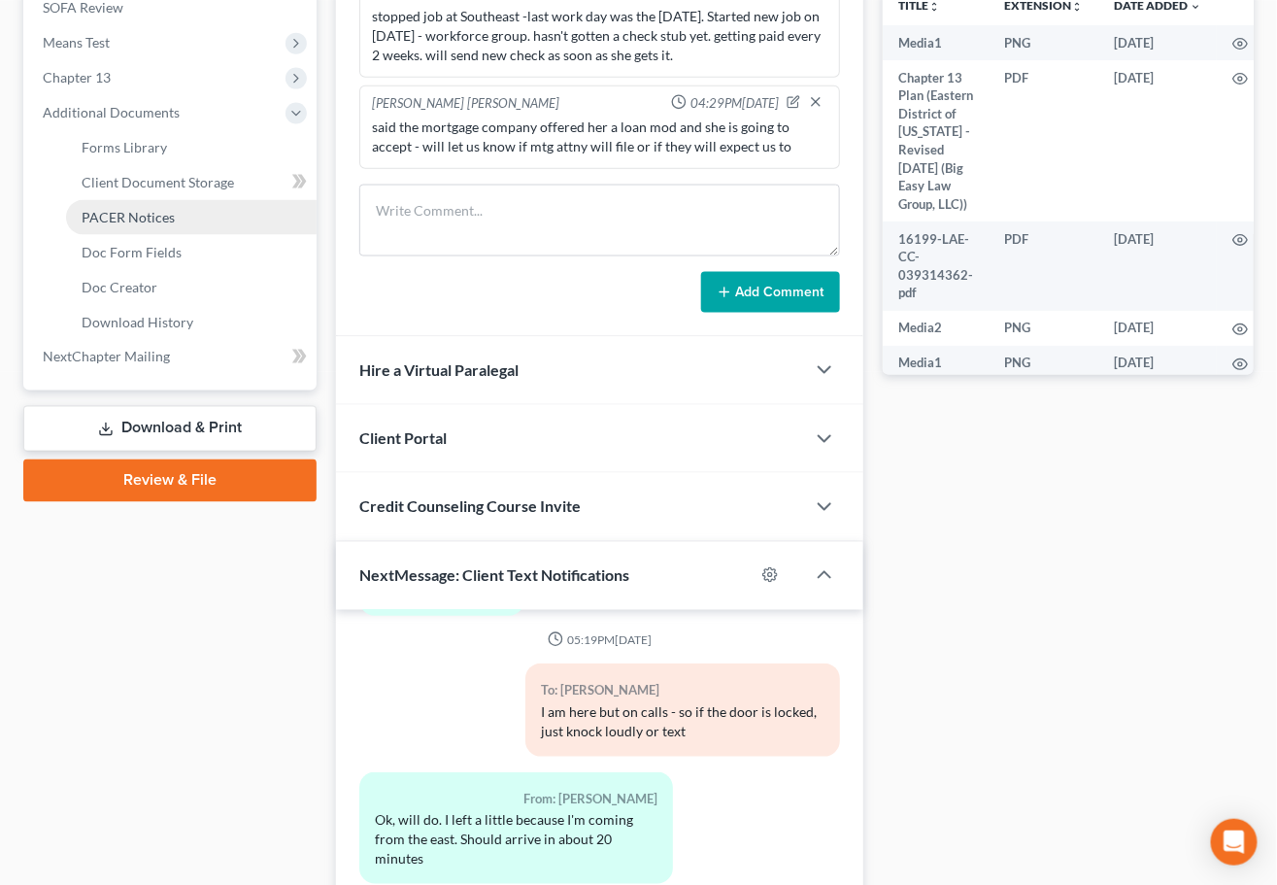
click at [226, 218] on link "PACER Notices" at bounding box center [191, 217] width 251 height 35
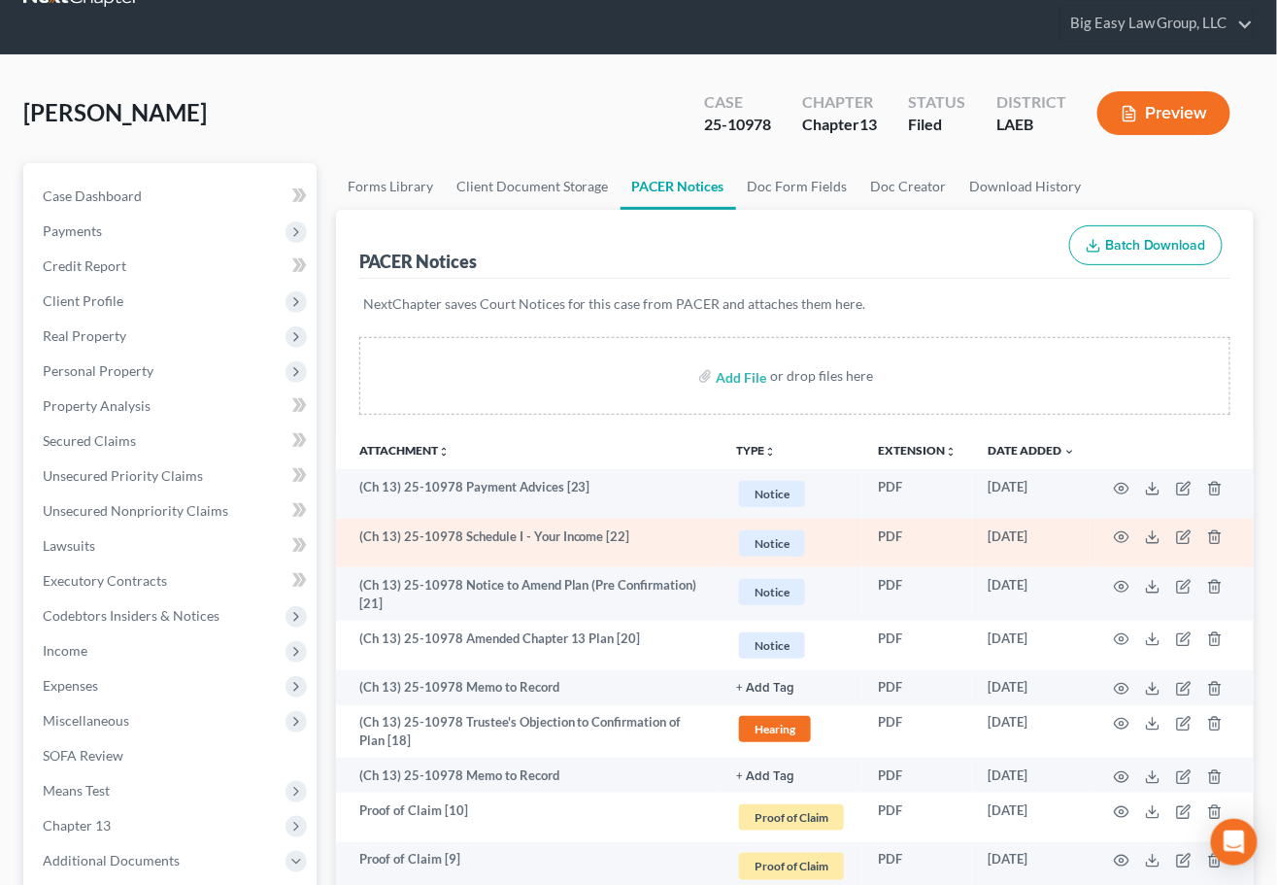
scroll to position [186, 0]
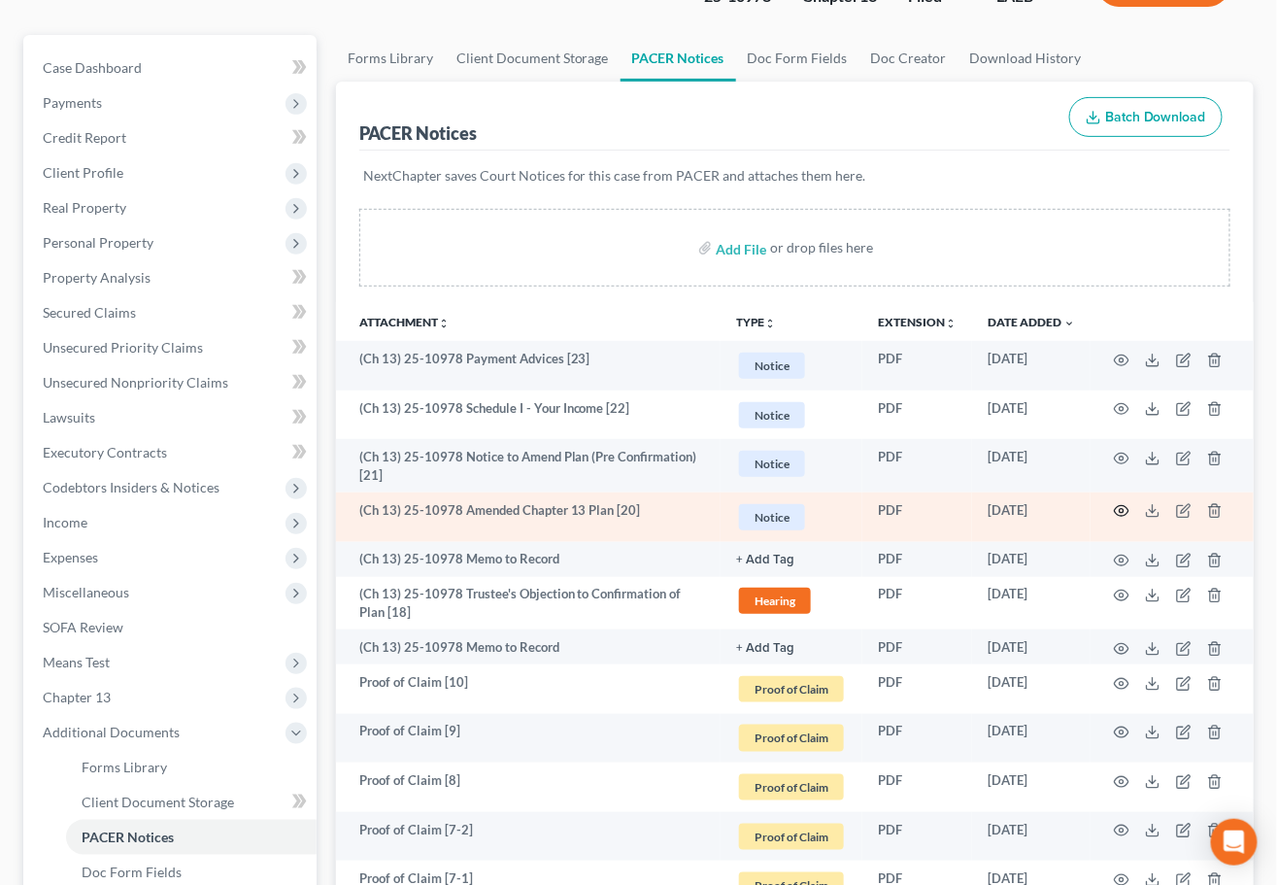
click at [1122, 511] on icon "button" at bounding box center [1122, 511] width 16 height 16
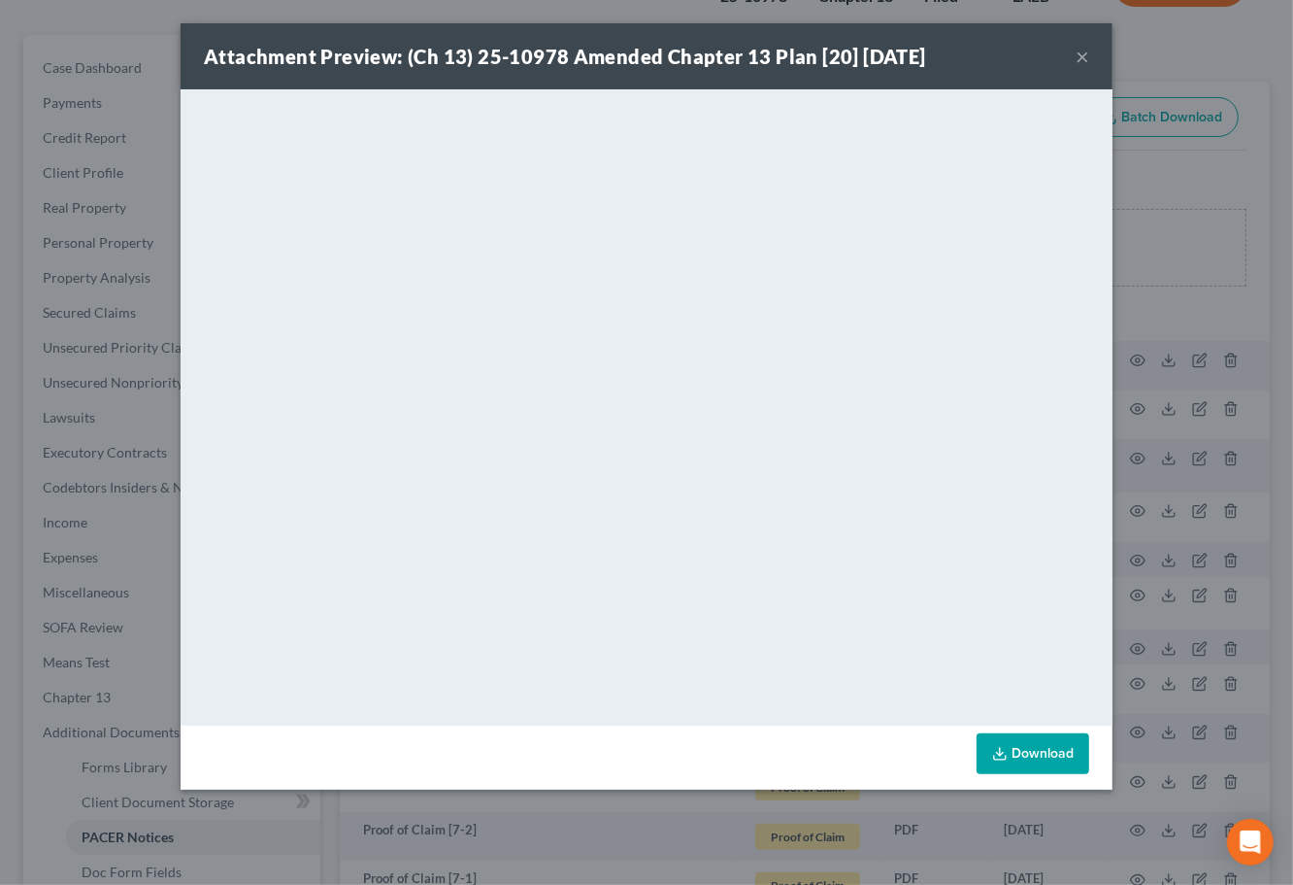
click at [1074, 56] on div "Attachment Preview: (Ch 13) 25-10978 Amended Chapter 13 Plan [20] 09/17/2025 ×" at bounding box center [647, 56] width 932 height 66
click at [1085, 50] on button "×" at bounding box center [1083, 56] width 14 height 23
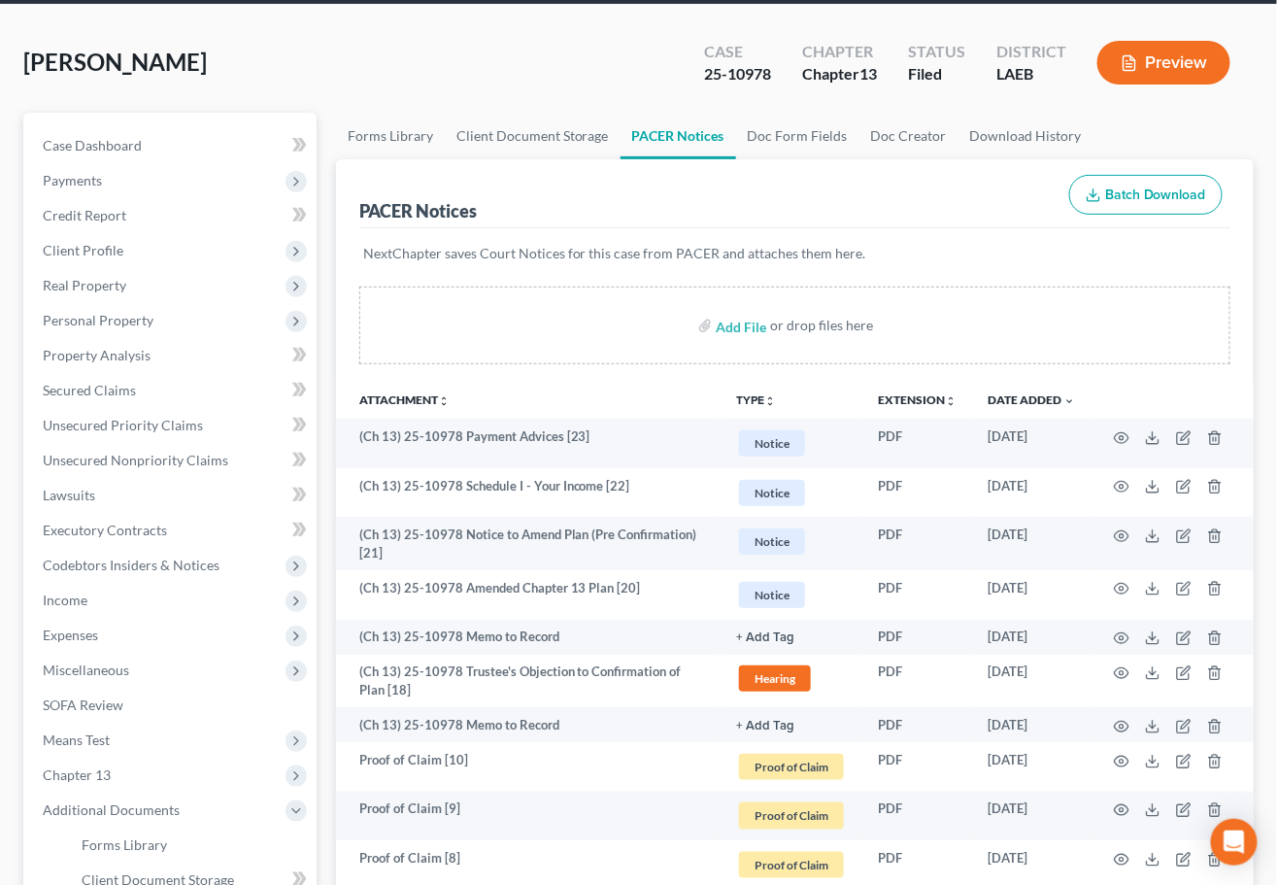
scroll to position [0, 0]
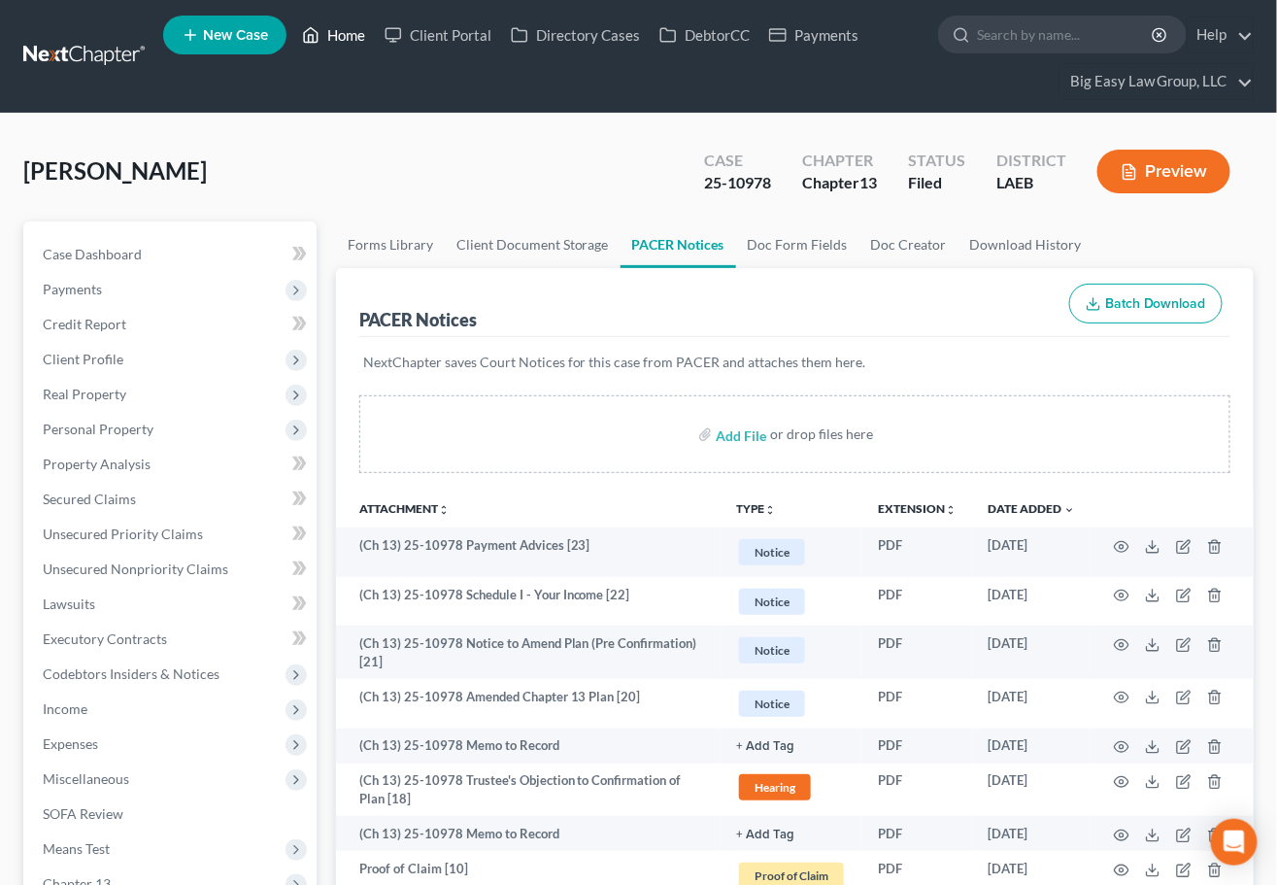
click at [319, 32] on icon at bounding box center [310, 34] width 17 height 23
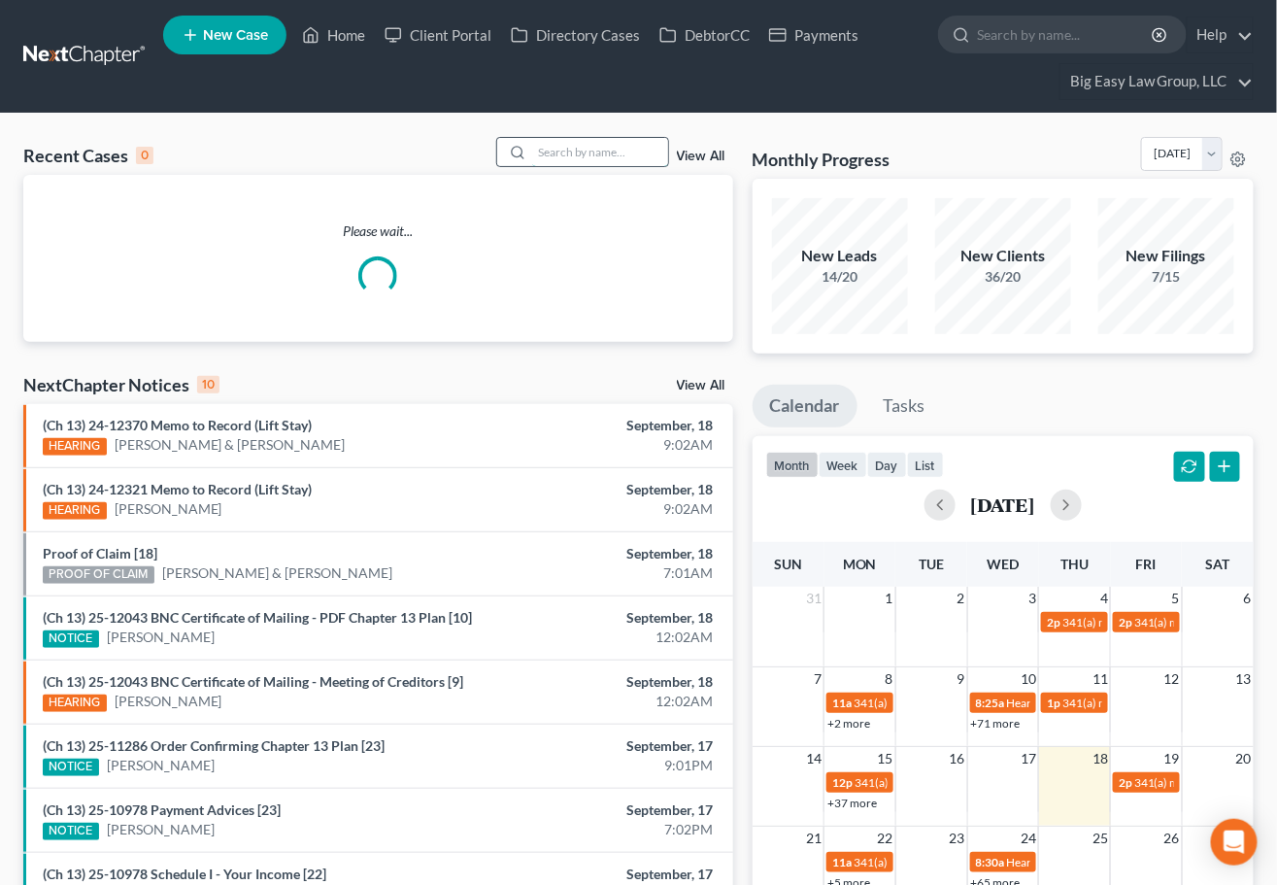
click at [641, 158] on input "search" at bounding box center [600, 152] width 136 height 28
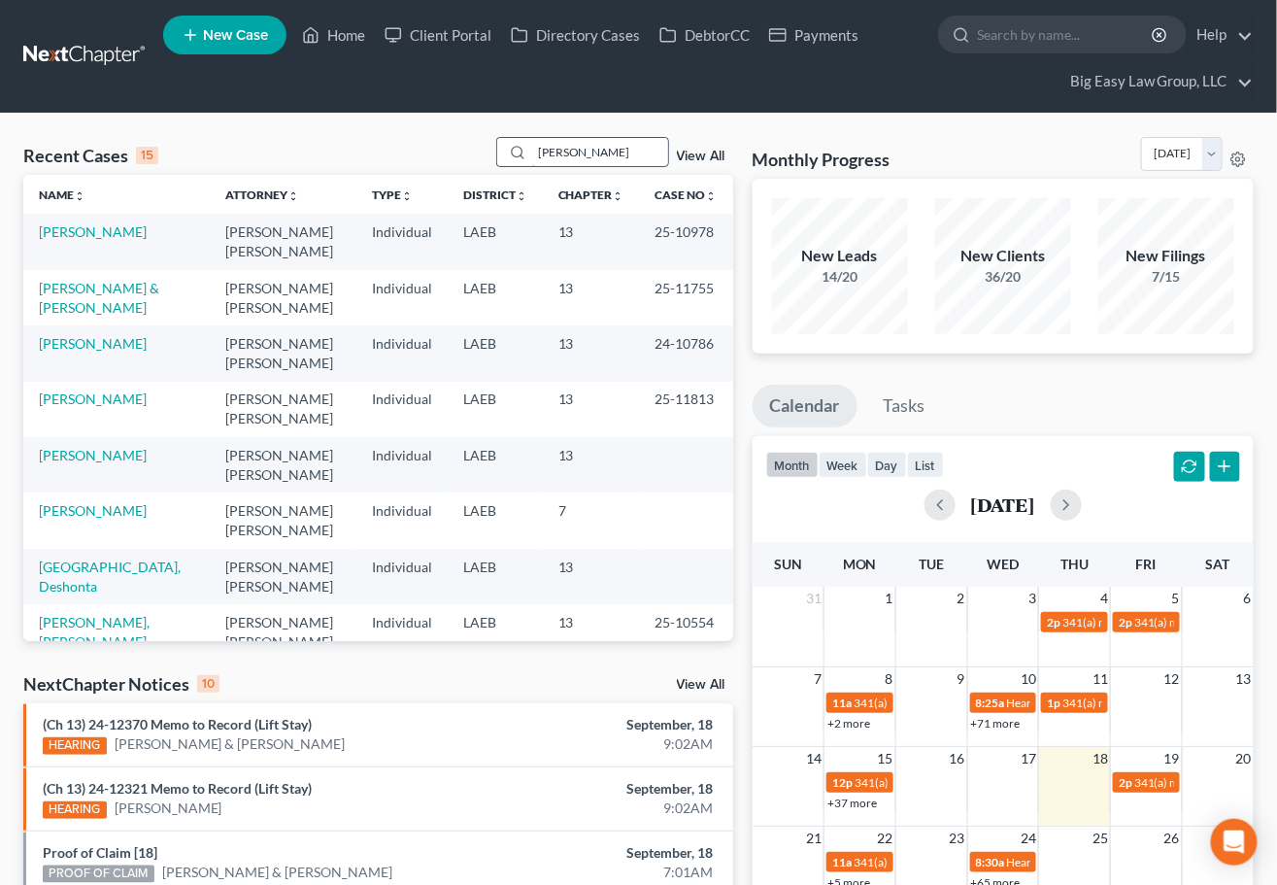
type input "johnson"
click at [593, 146] on input "johnson" at bounding box center [600, 152] width 136 height 28
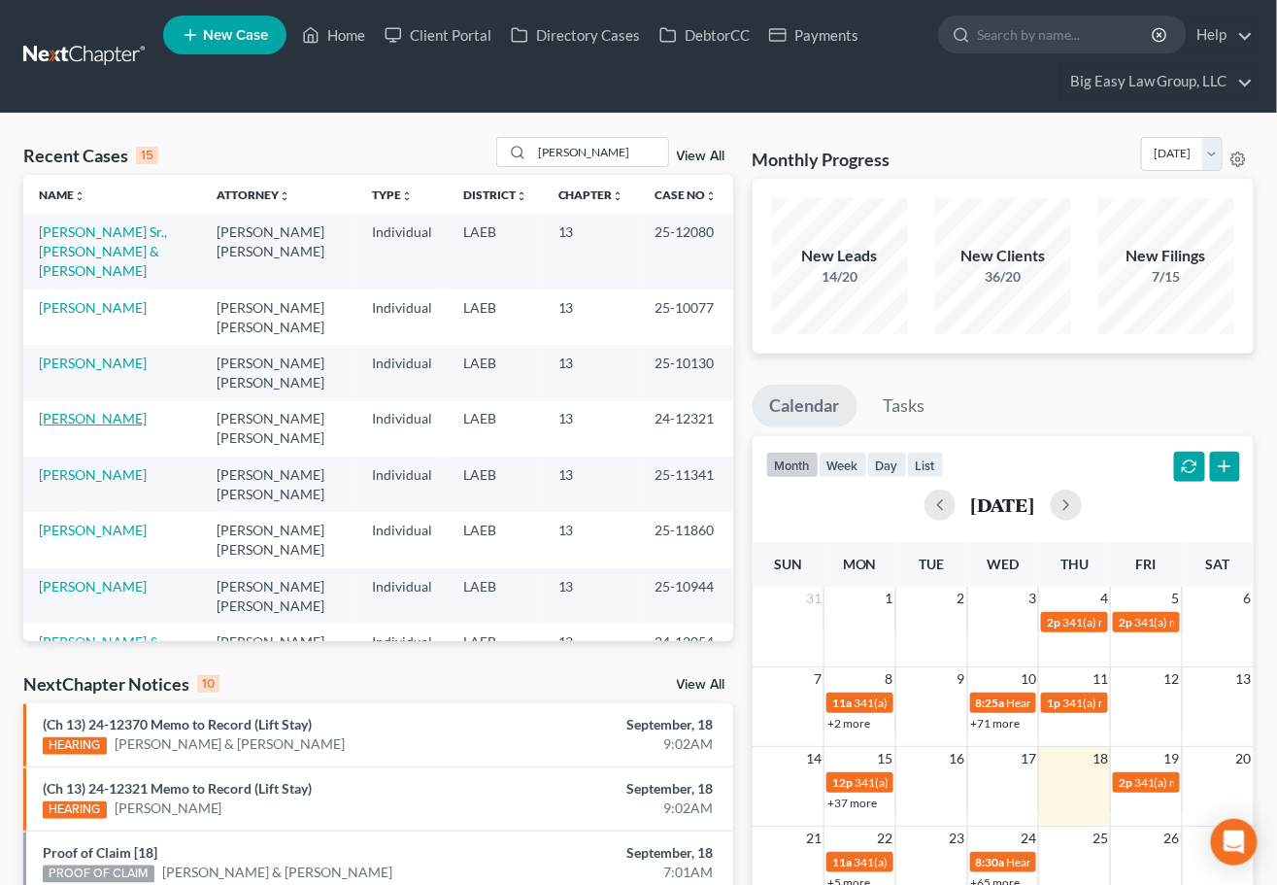
click at [93, 410] on link "[PERSON_NAME]" at bounding box center [93, 418] width 108 height 17
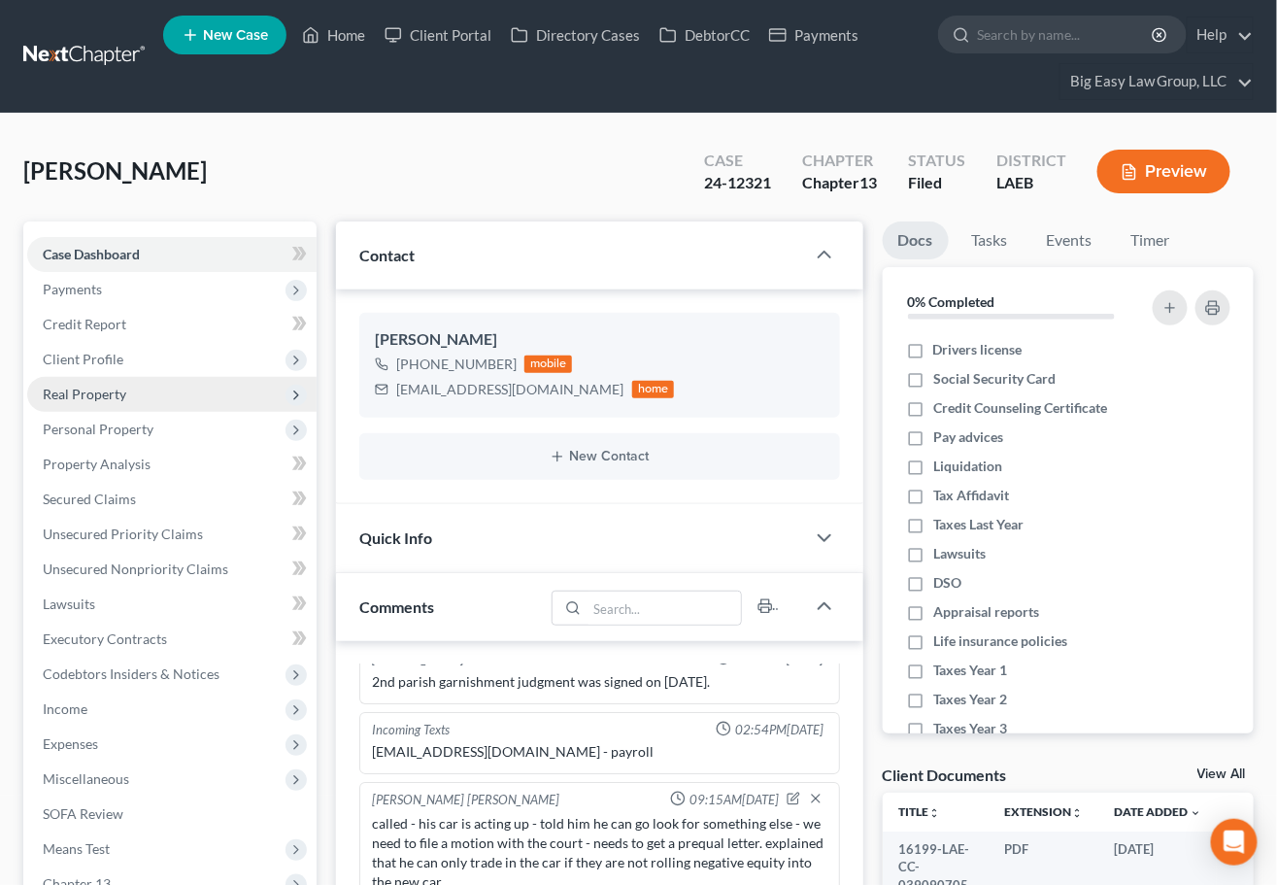
scroll to position [7020, 0]
drag, startPoint x: 350, startPoint y: 37, endPoint x: 364, endPoint y: 43, distance: 15.7
click at [350, 37] on link "Home" at bounding box center [333, 34] width 83 height 35
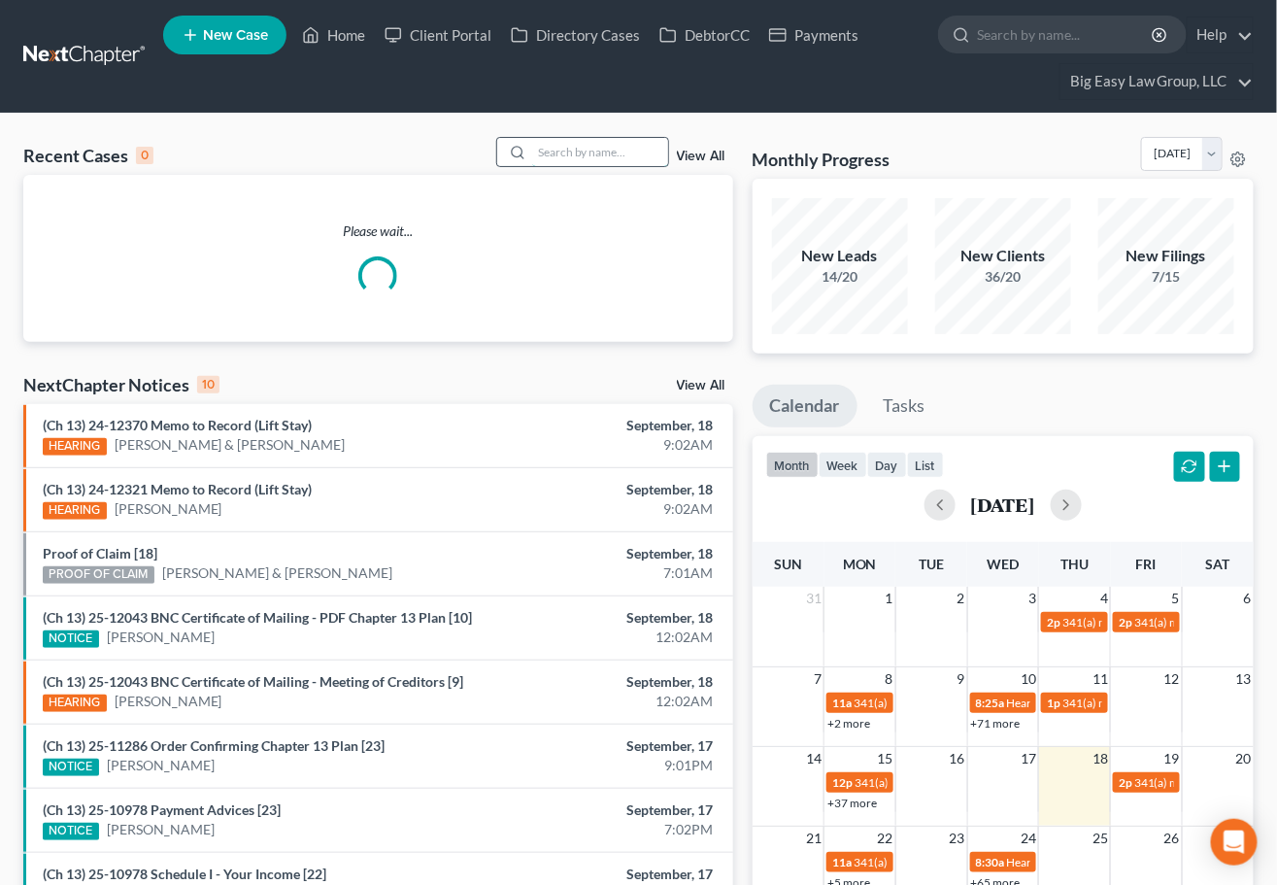
click at [649, 149] on input "search" at bounding box center [600, 152] width 136 height 28
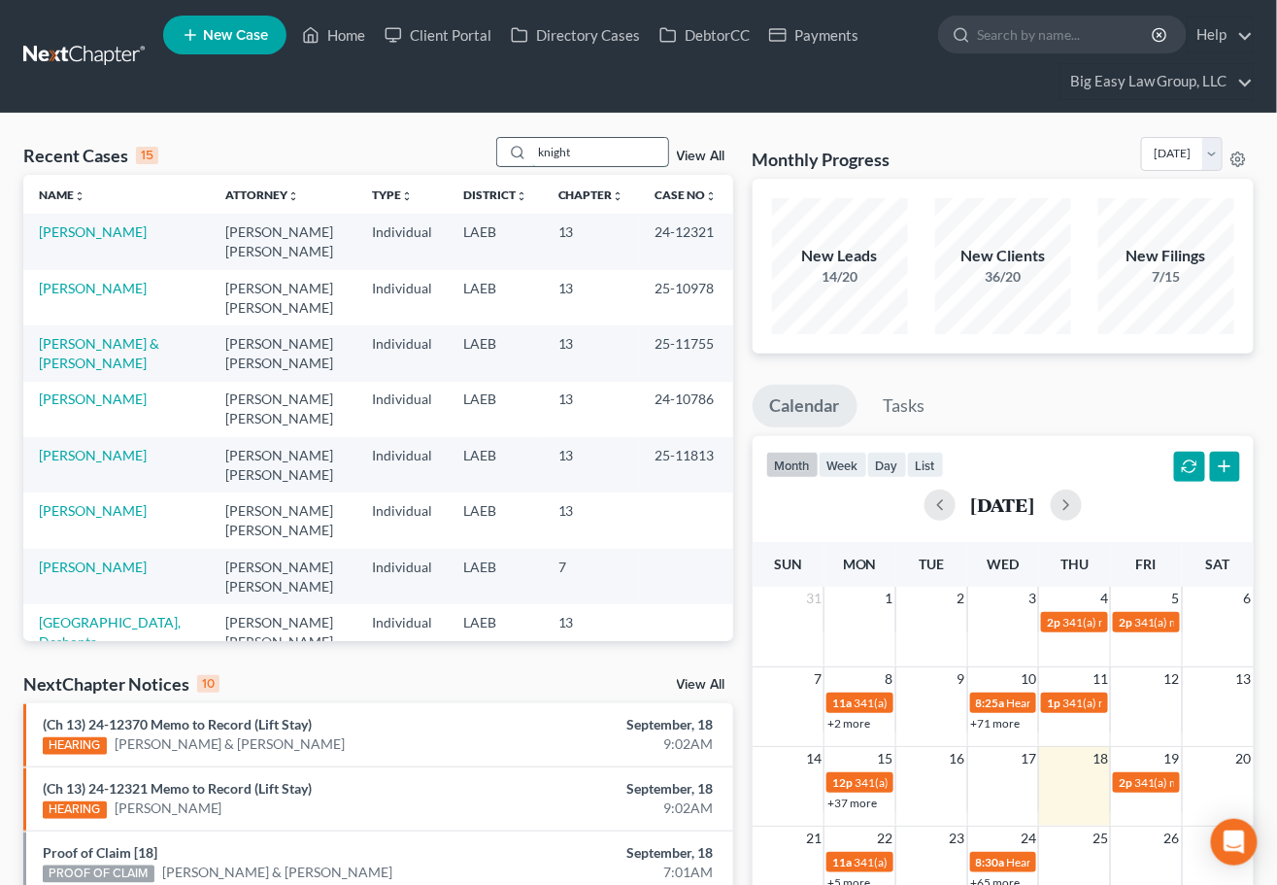
type input "knight"
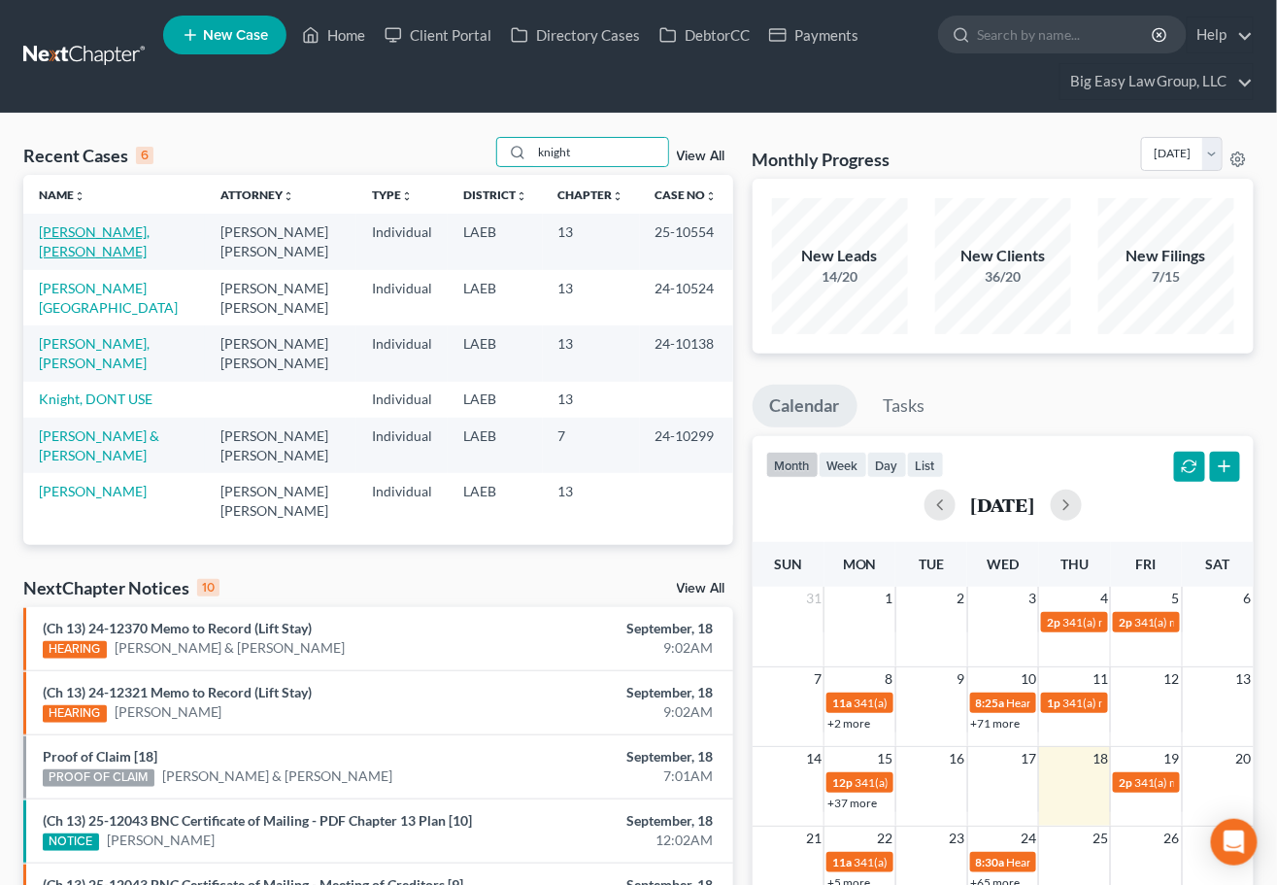
click at [135, 231] on link "[PERSON_NAME], [PERSON_NAME]" at bounding box center [94, 241] width 111 height 36
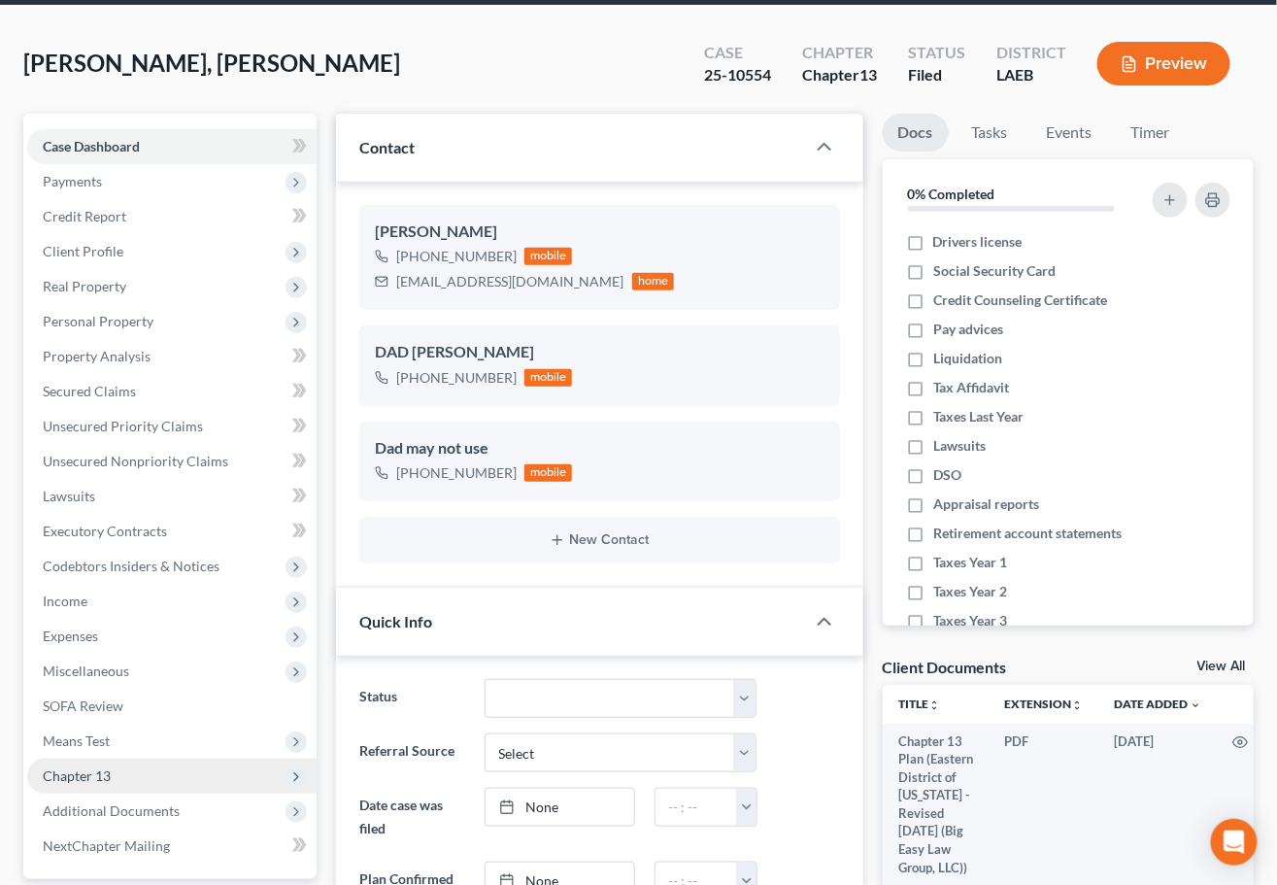
scroll to position [192, 0]
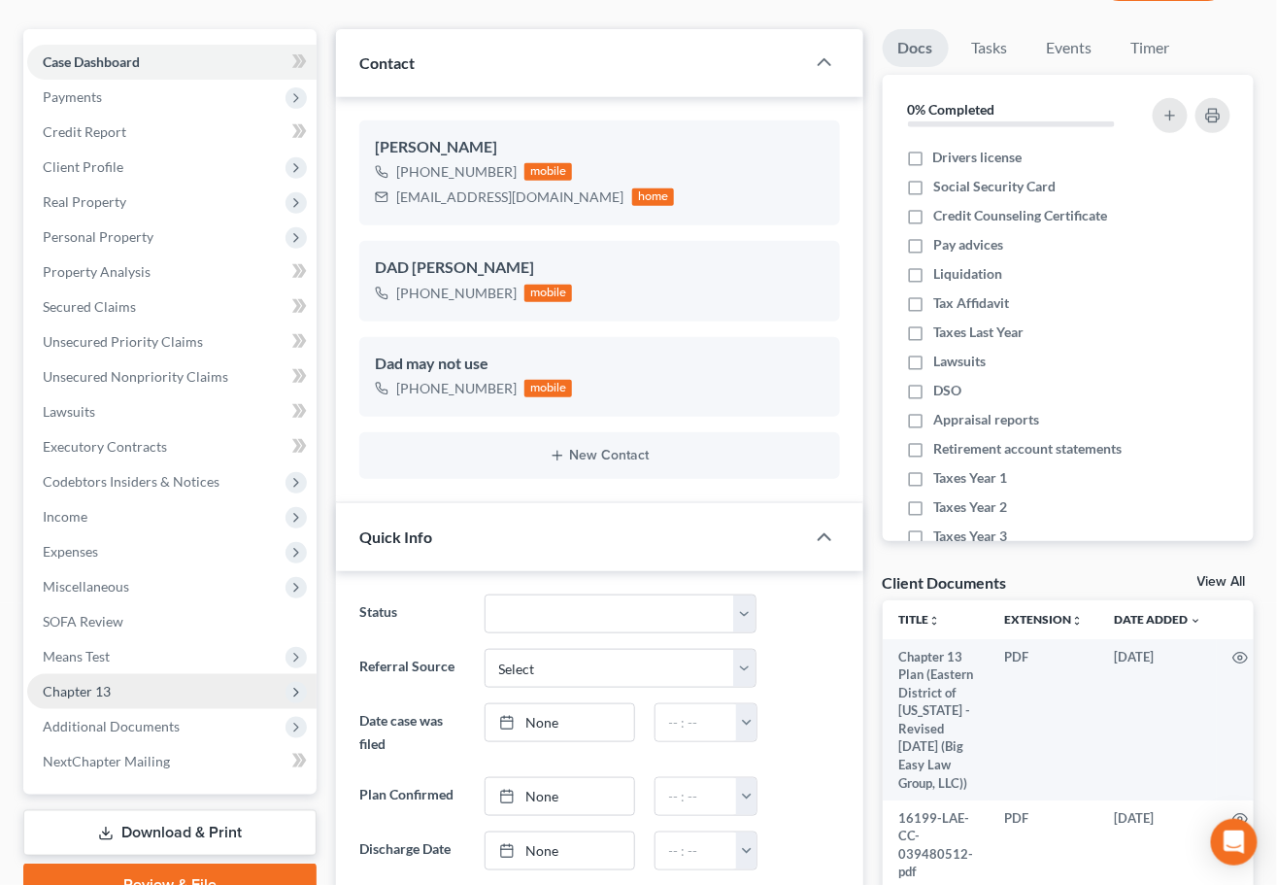
drag, startPoint x: 195, startPoint y: 727, endPoint x: 283, endPoint y: 705, distance: 90.2
click at [195, 727] on span "Additional Documents" at bounding box center [171, 726] width 289 height 35
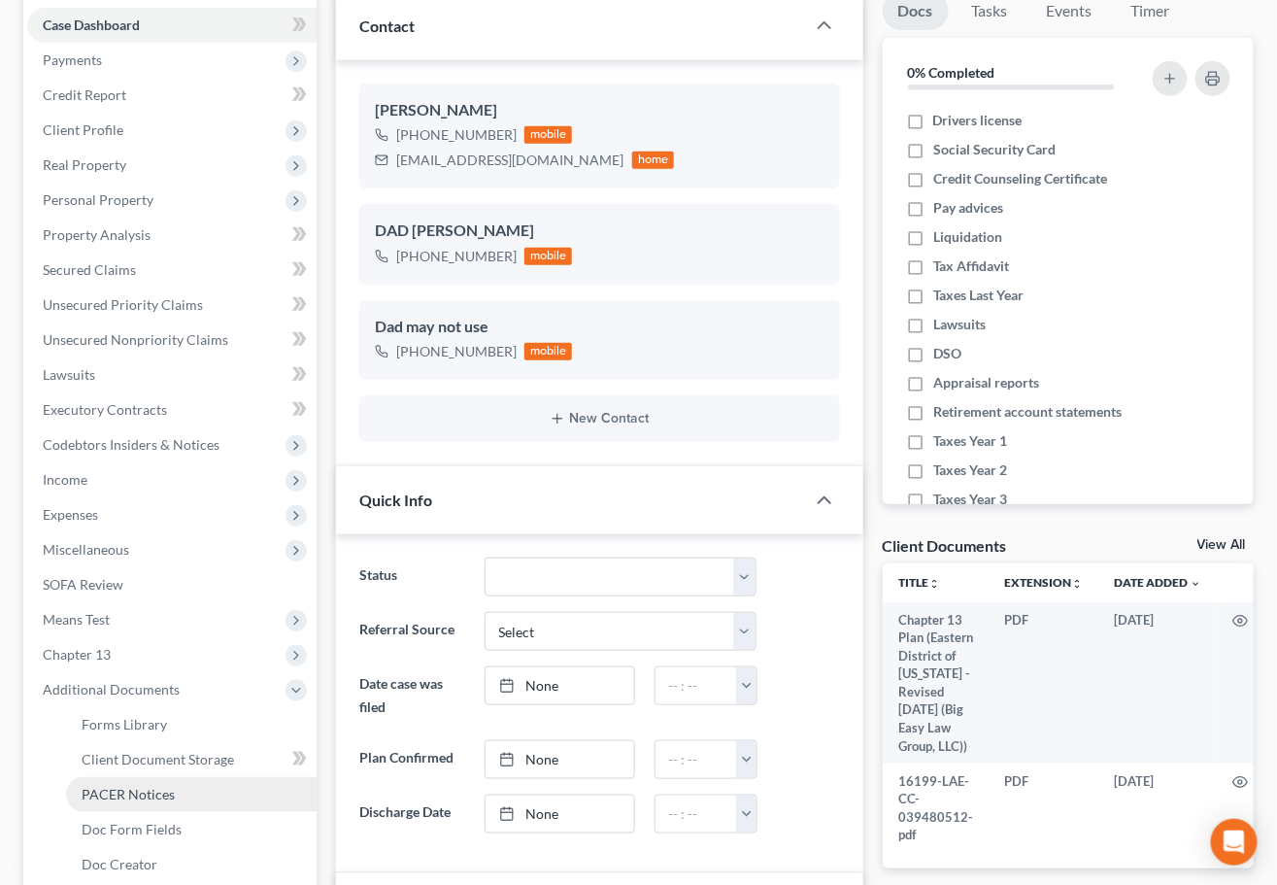
click at [206, 780] on link "PACER Notices" at bounding box center [191, 794] width 251 height 35
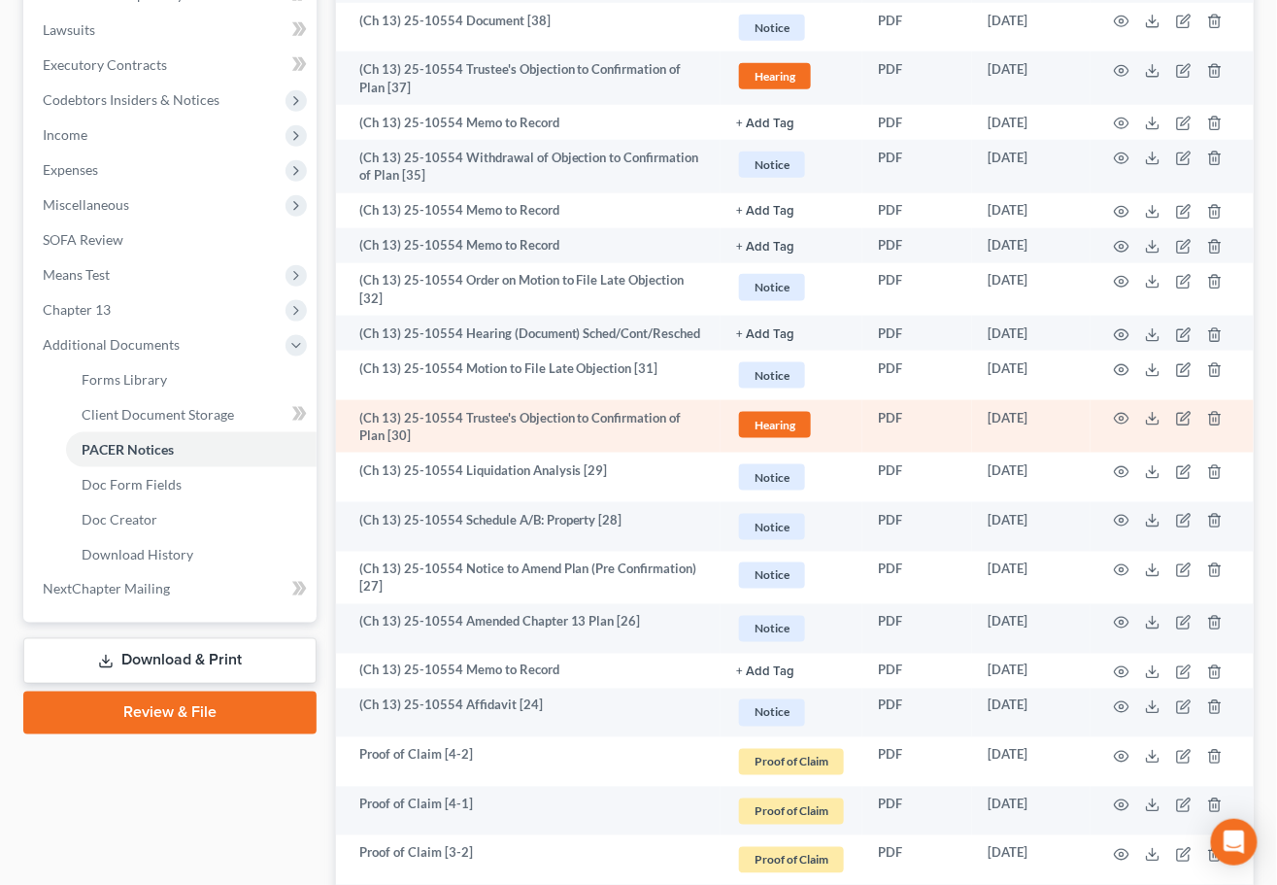
scroll to position [576, 0]
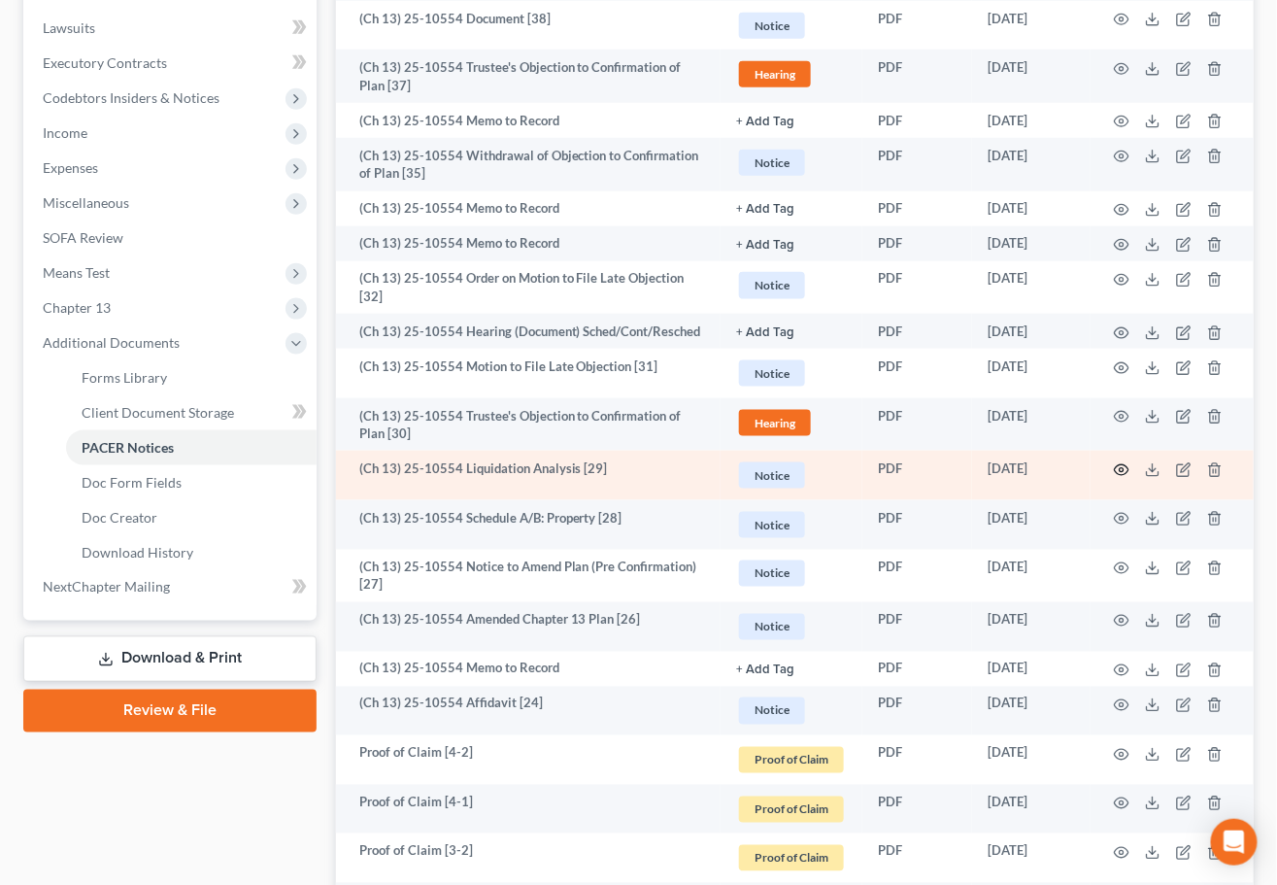
click at [1124, 464] on icon "button" at bounding box center [1122, 469] width 15 height 11
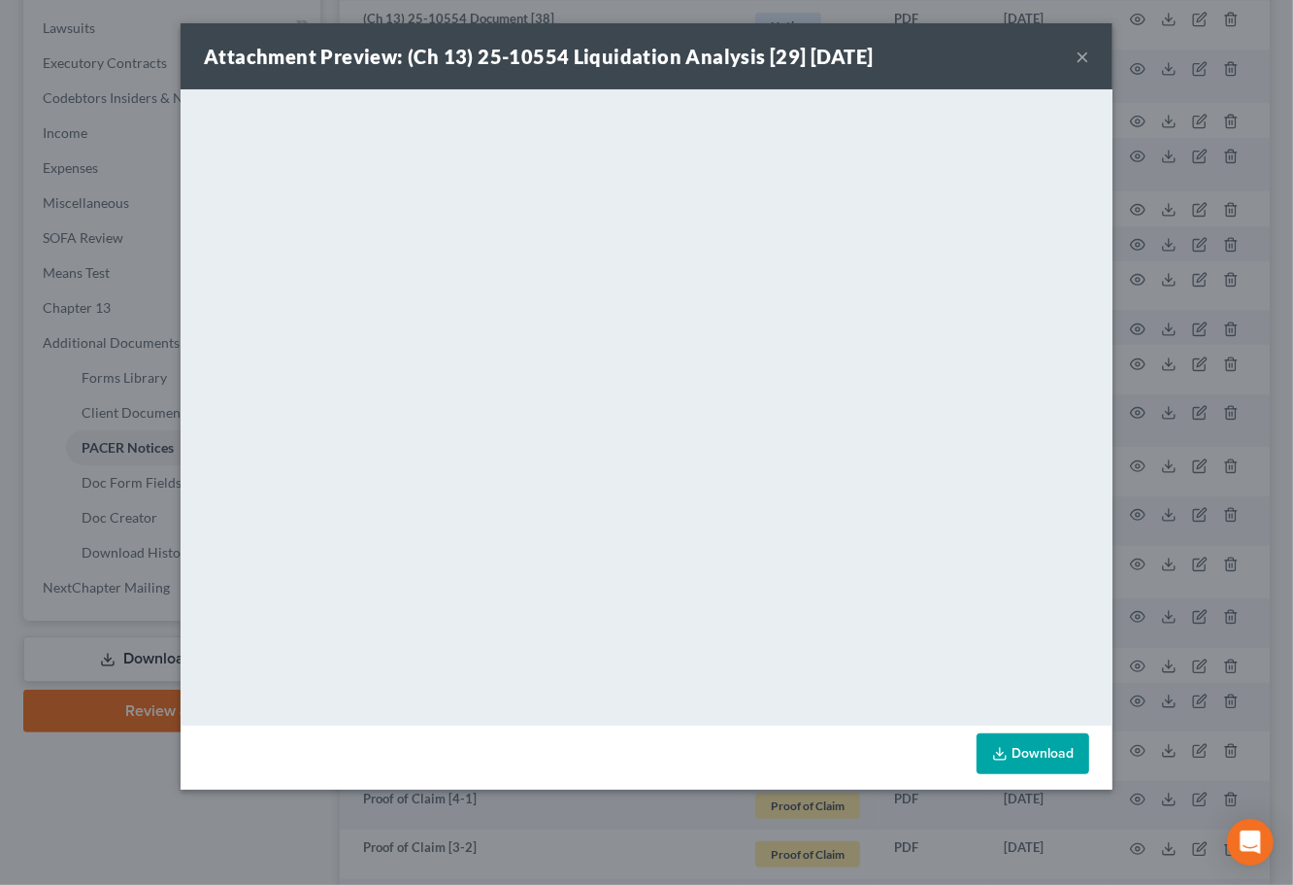
click at [1082, 55] on button "×" at bounding box center [1083, 56] width 14 height 23
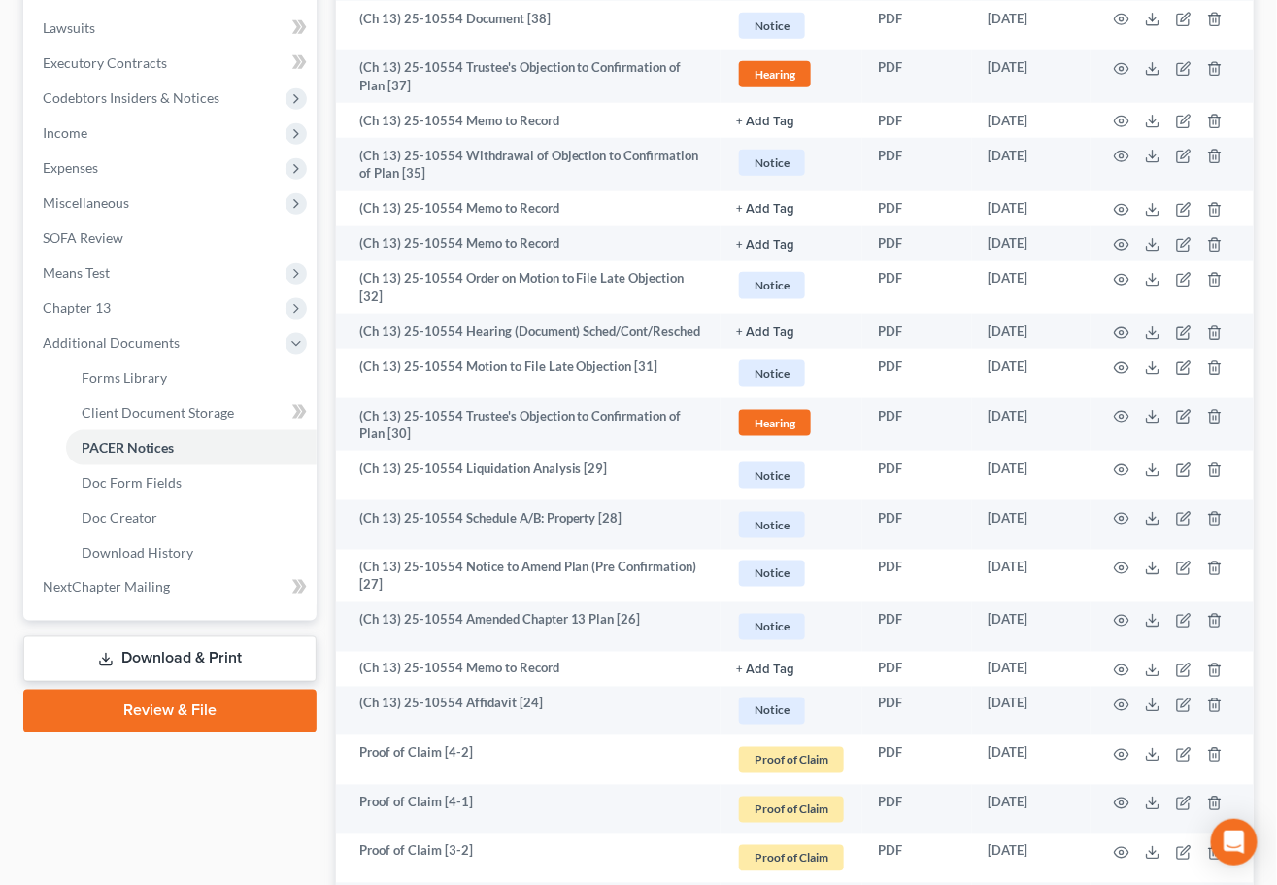
scroll to position [0, 0]
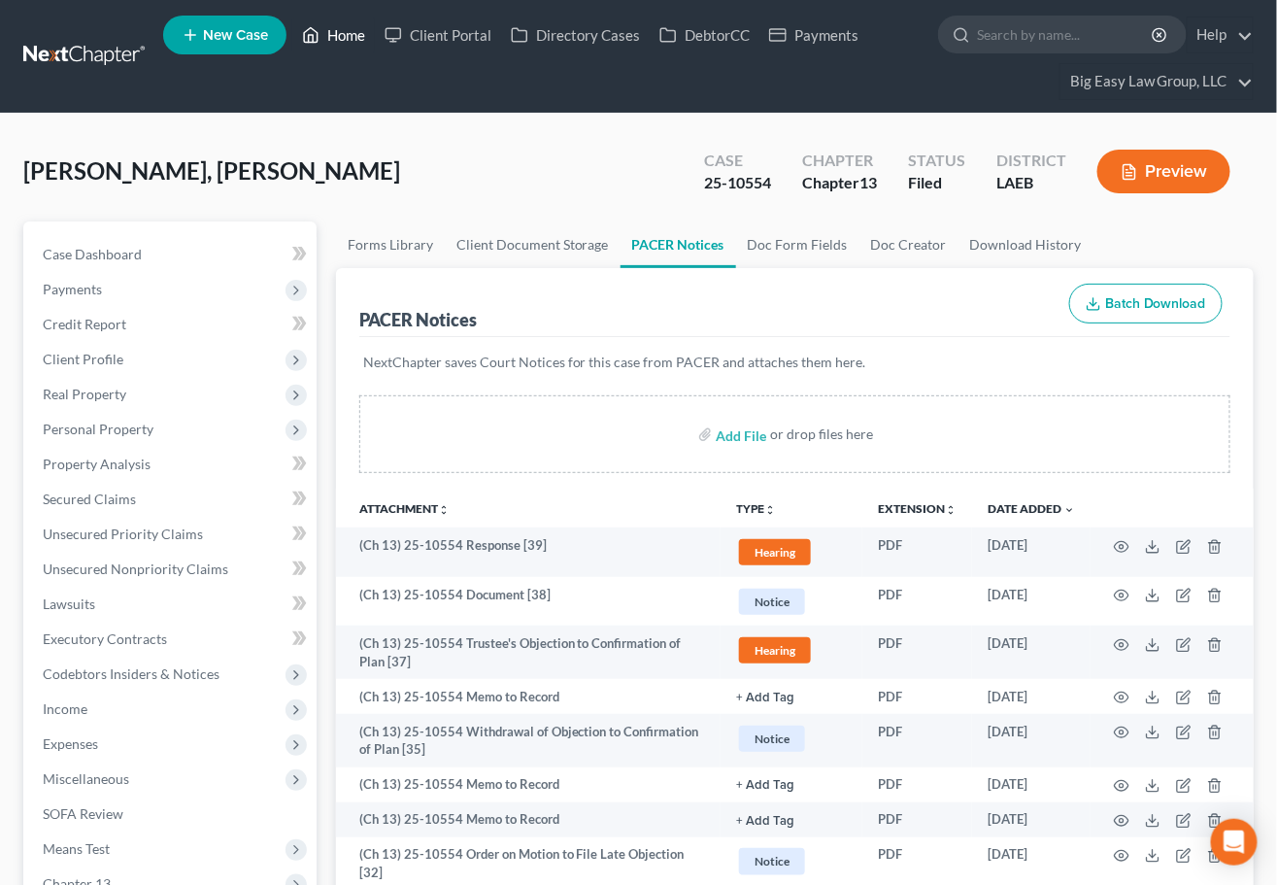
click at [336, 25] on link "Home" at bounding box center [333, 34] width 83 height 35
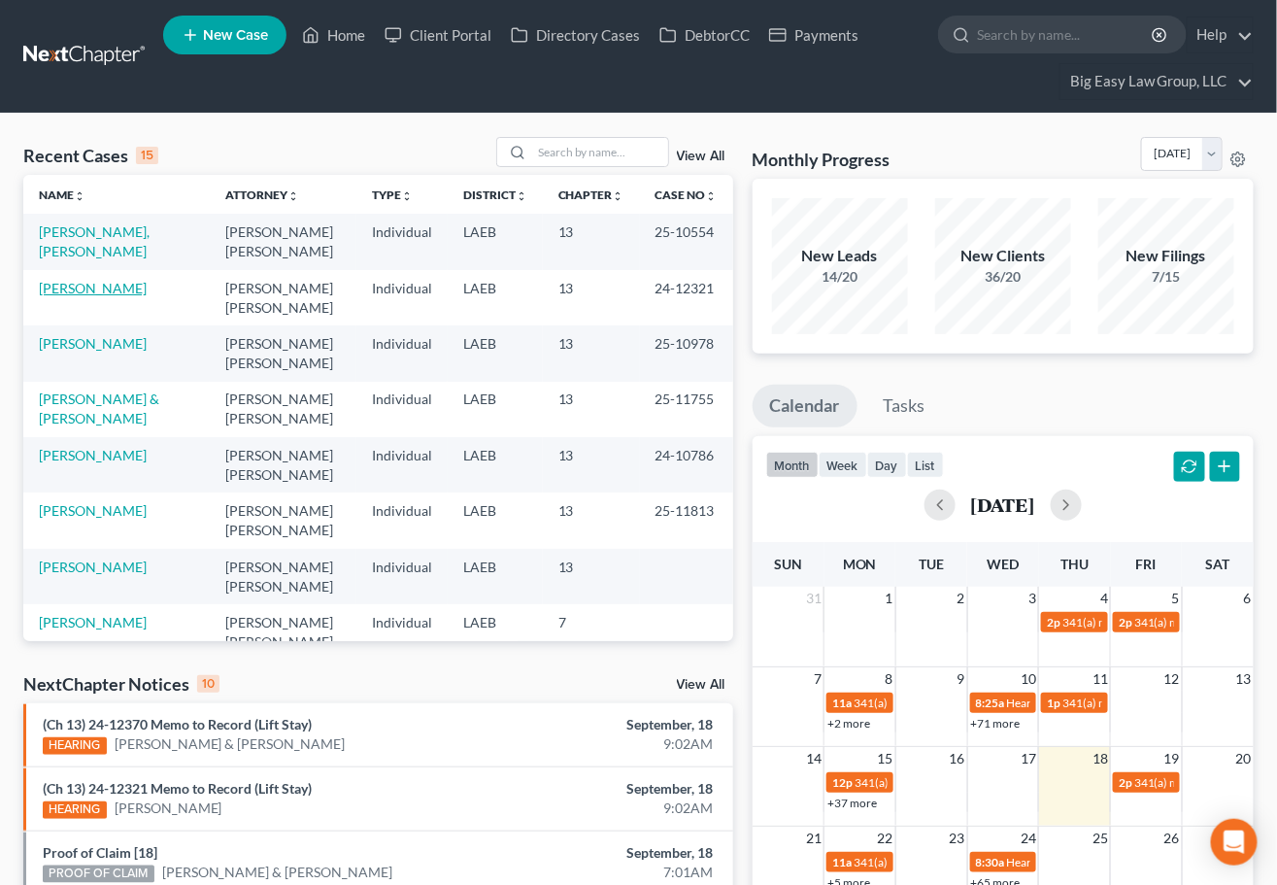
click at [128, 283] on link "Johnson, Ahmad" at bounding box center [93, 288] width 108 height 17
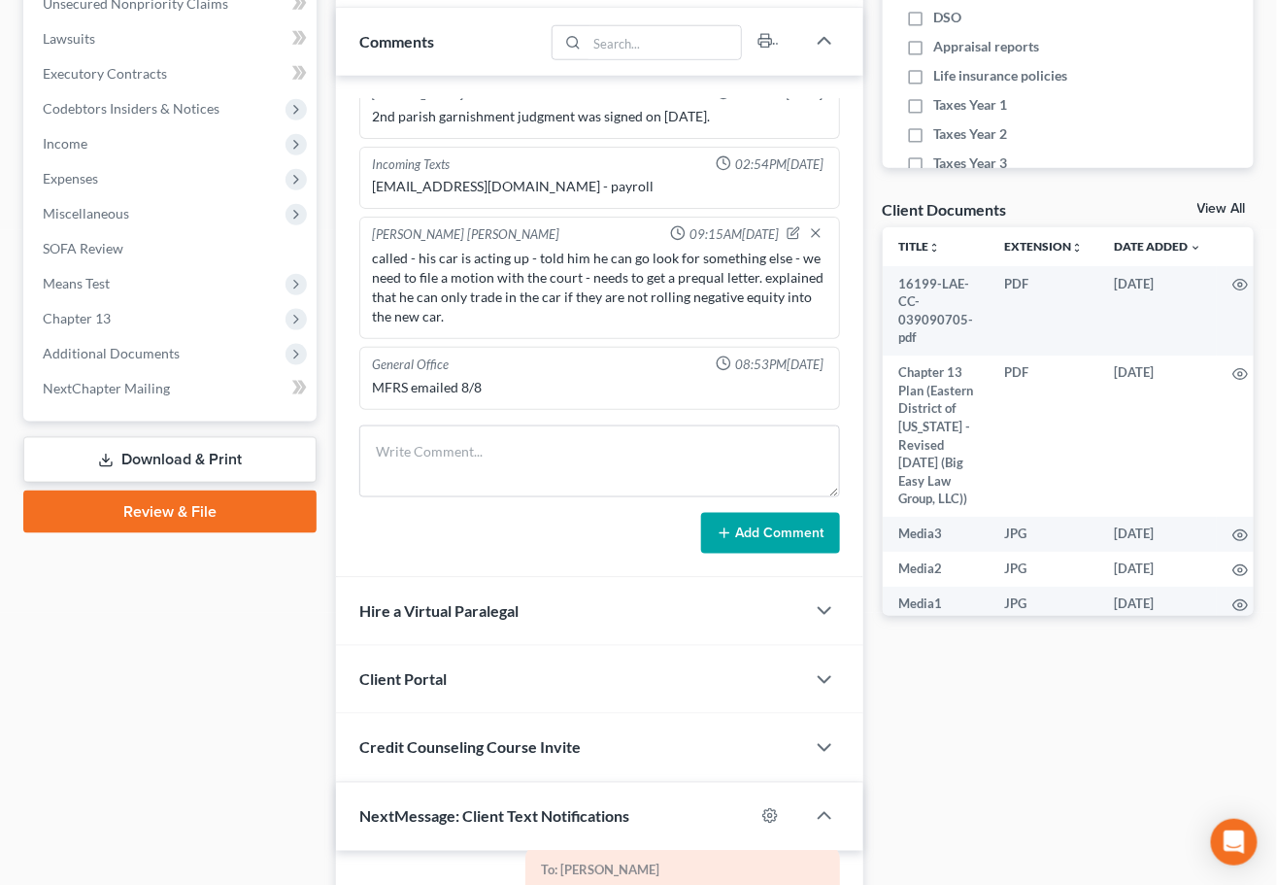
scroll to position [566, 0]
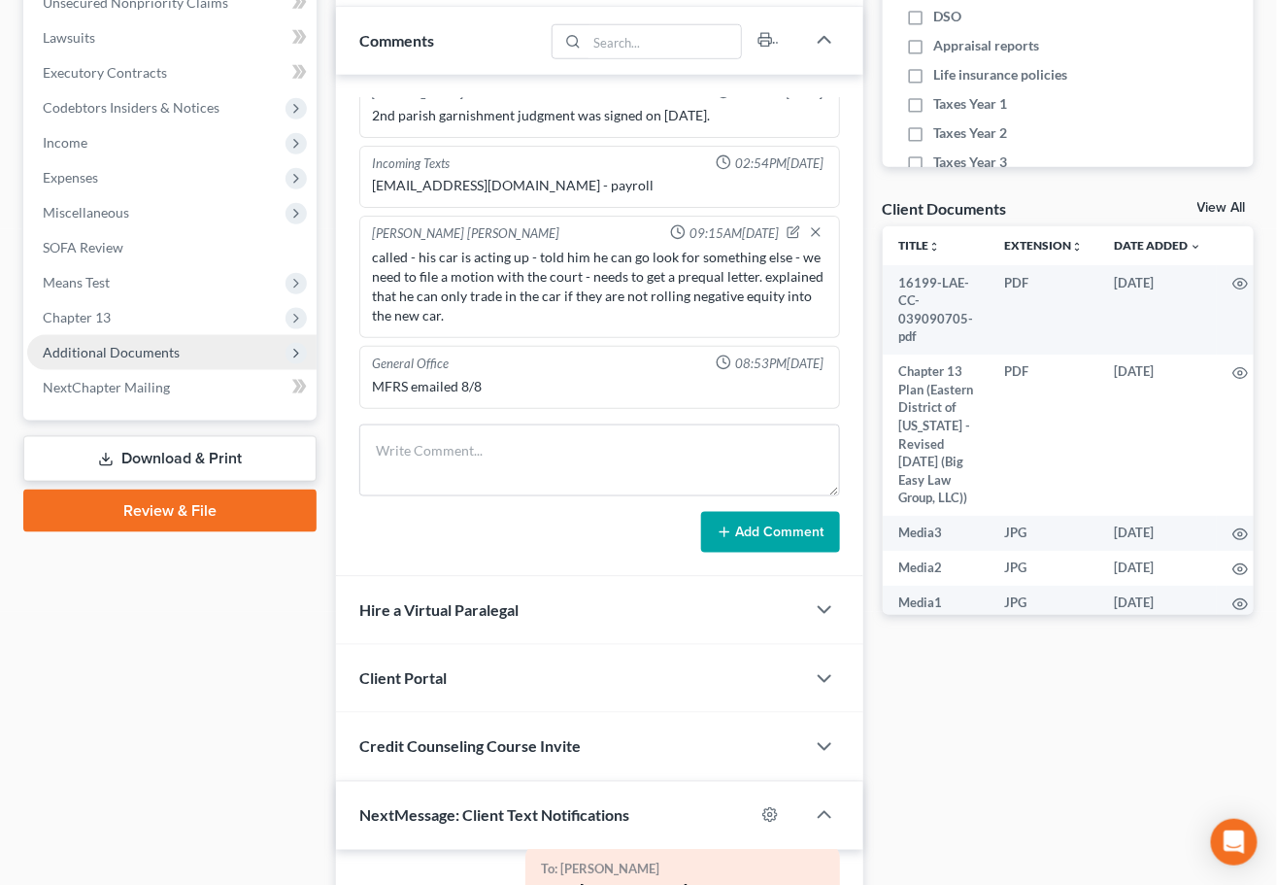
click at [191, 358] on span "Additional Documents" at bounding box center [171, 352] width 289 height 35
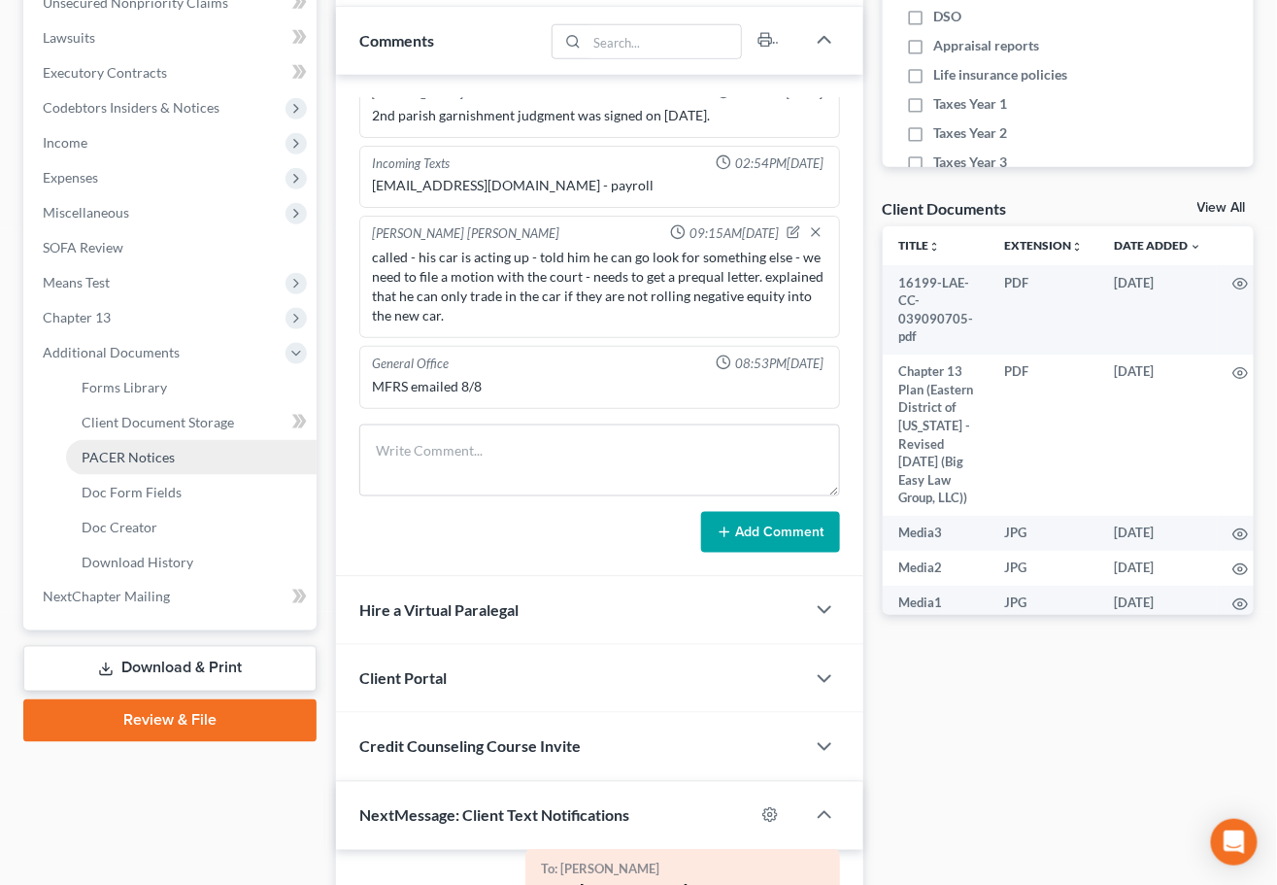
click at [210, 454] on link "PACER Notices" at bounding box center [191, 457] width 251 height 35
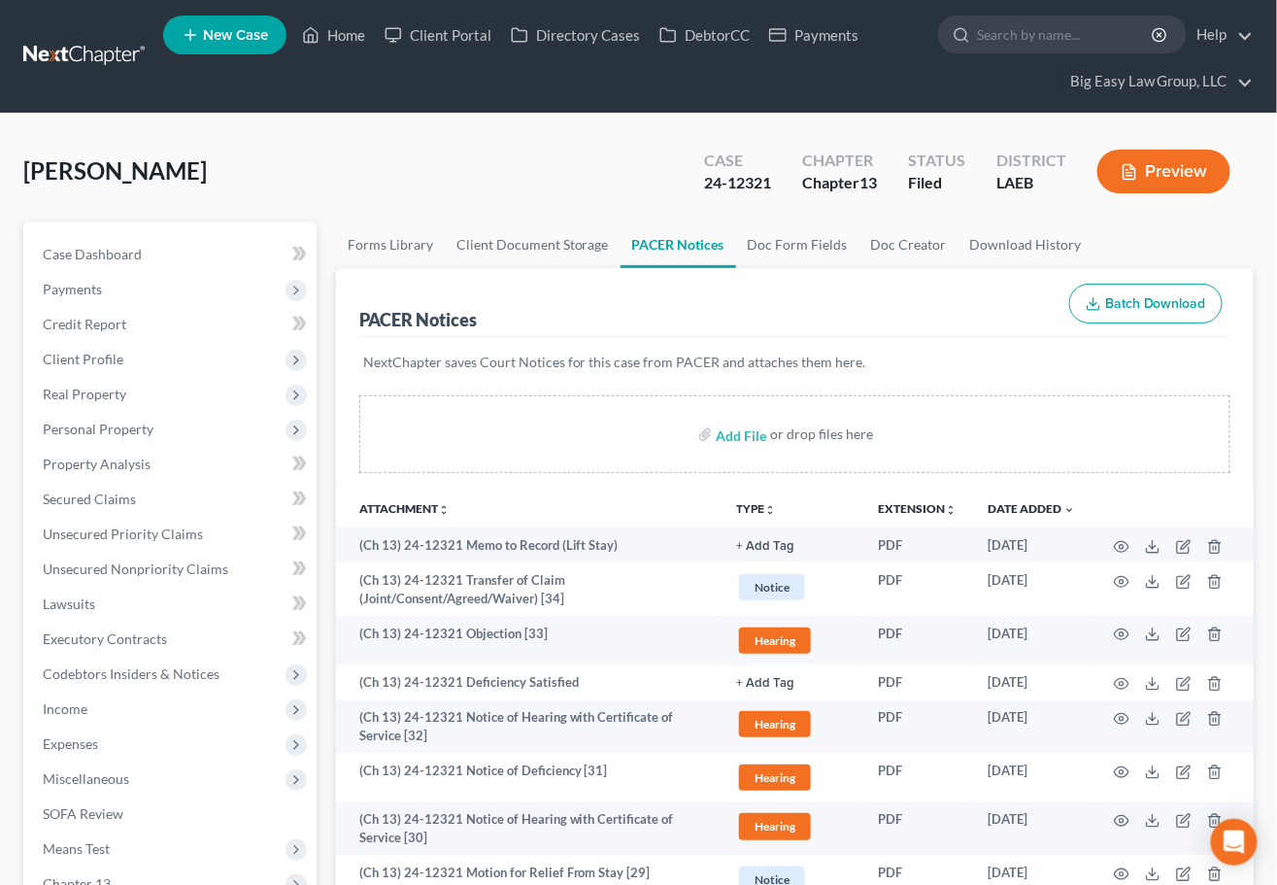
click at [332, 143] on div "Johnson, Ahmad Upgraded Case 24-12321 Chapter Chapter 13 Status Filed District …" at bounding box center [638, 179] width 1230 height 84
drag, startPoint x: 155, startPoint y: 247, endPoint x: 225, endPoint y: 252, distance: 70.2
click at [155, 247] on link "Case Dashboard" at bounding box center [171, 254] width 289 height 35
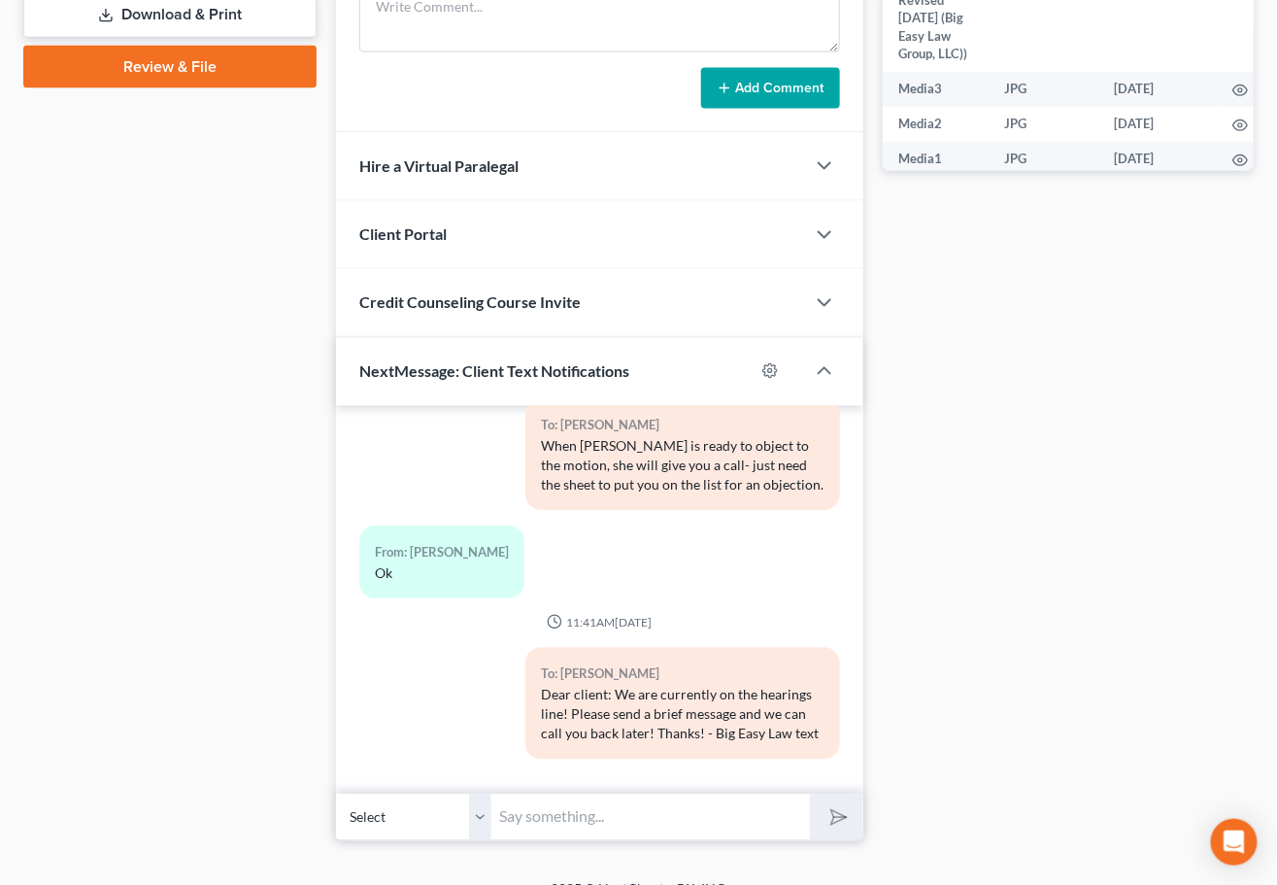
scroll to position [1008, 0]
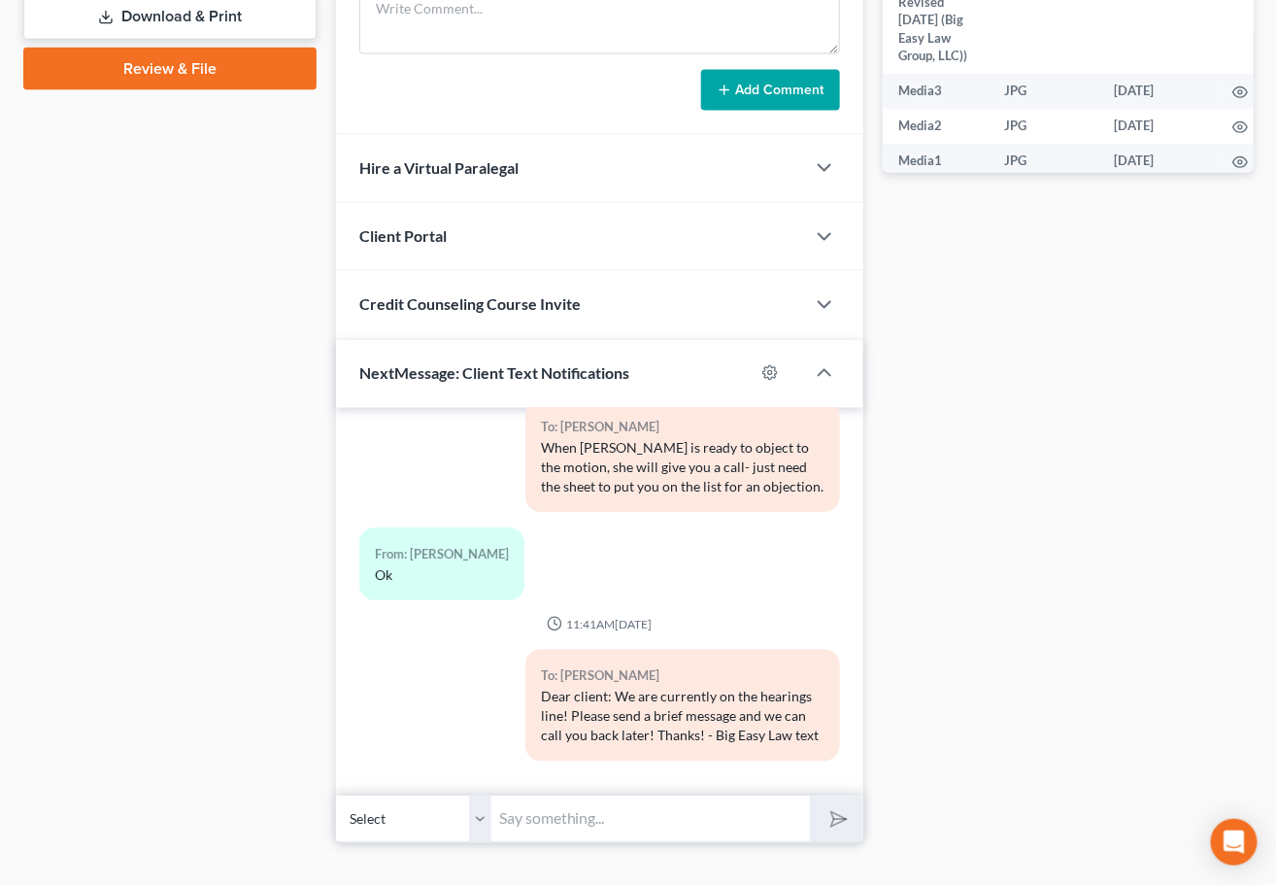
click at [131, 385] on div "Case Dashboard Payments Invoices Payments Payments Credit Report Client Profile" at bounding box center [170, 27] width 313 height 1629
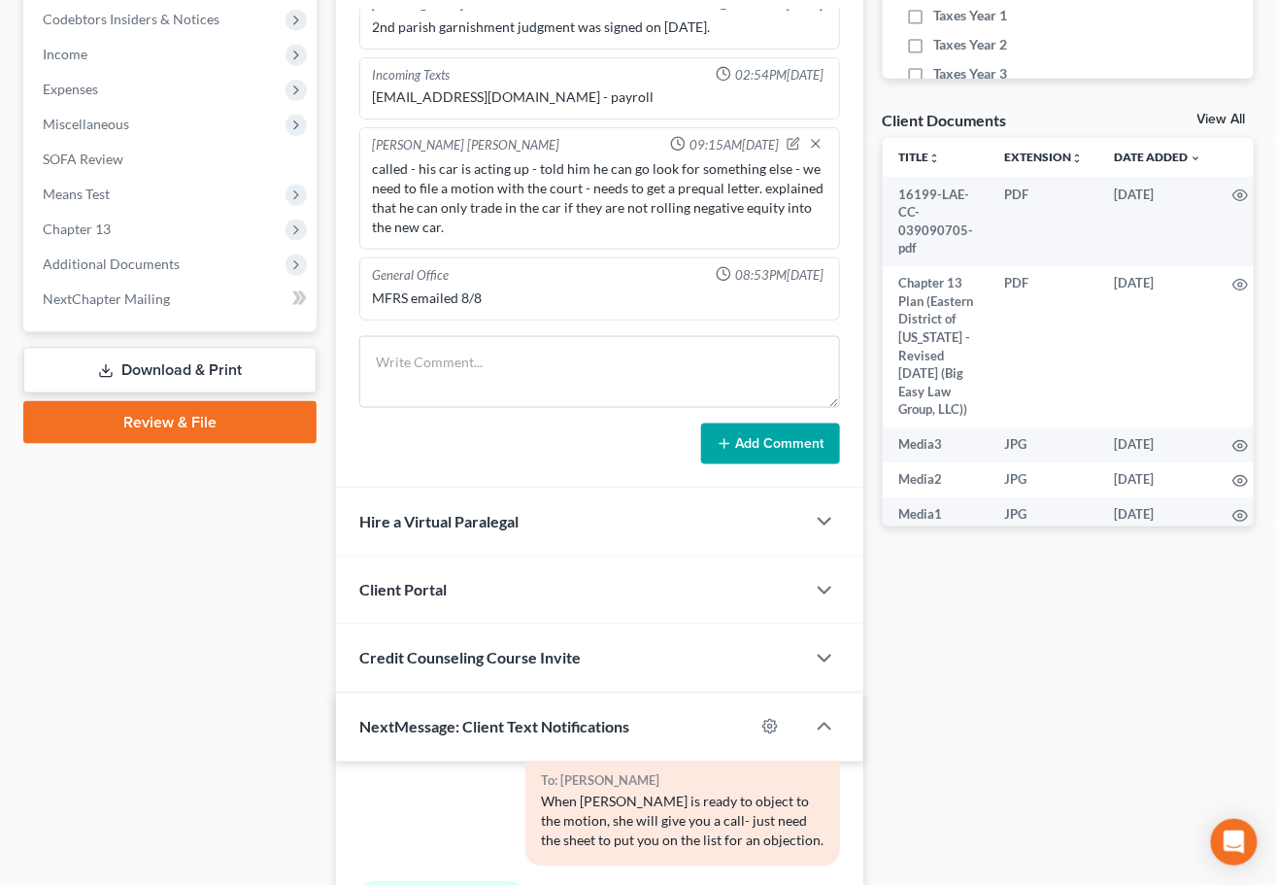
scroll to position [0, 0]
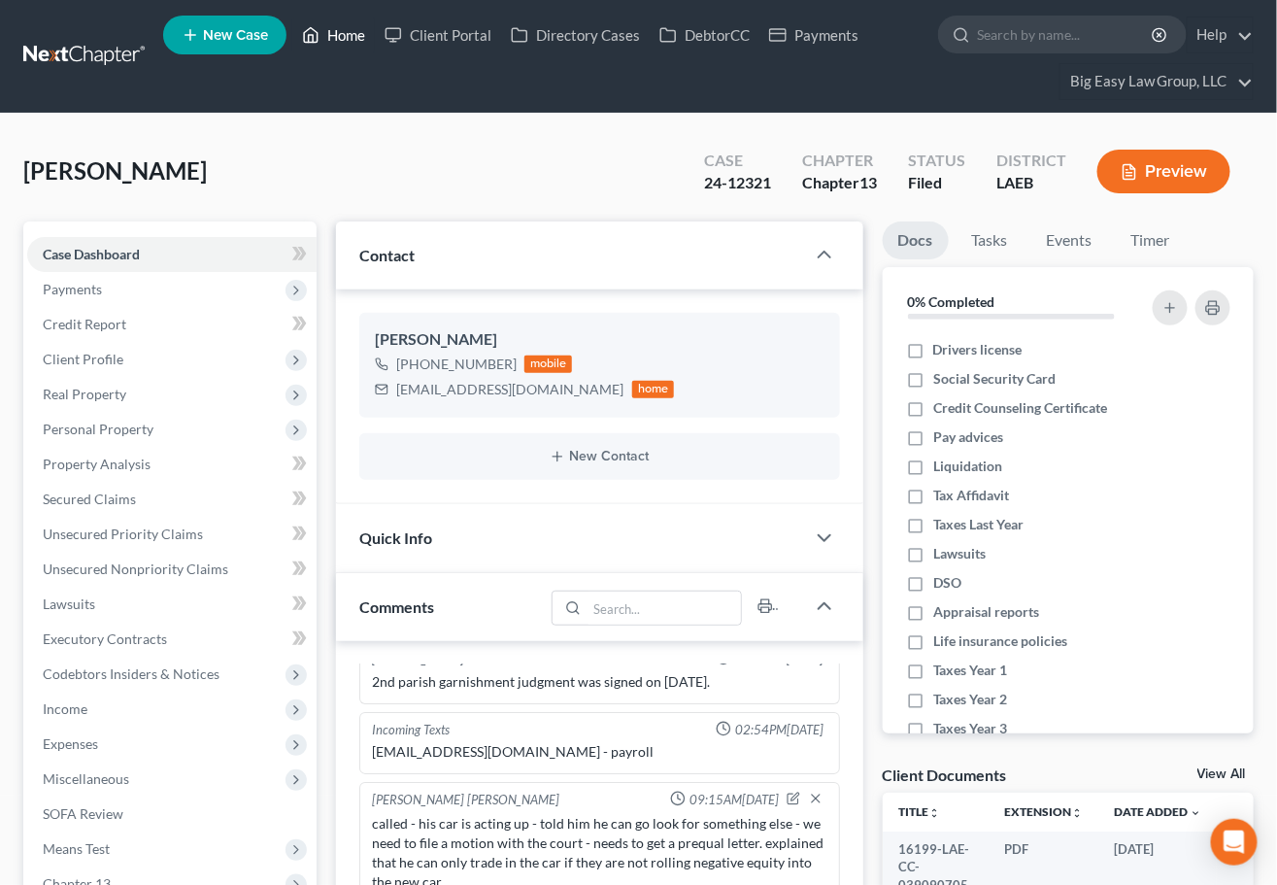
click at [334, 33] on link "Home" at bounding box center [333, 34] width 83 height 35
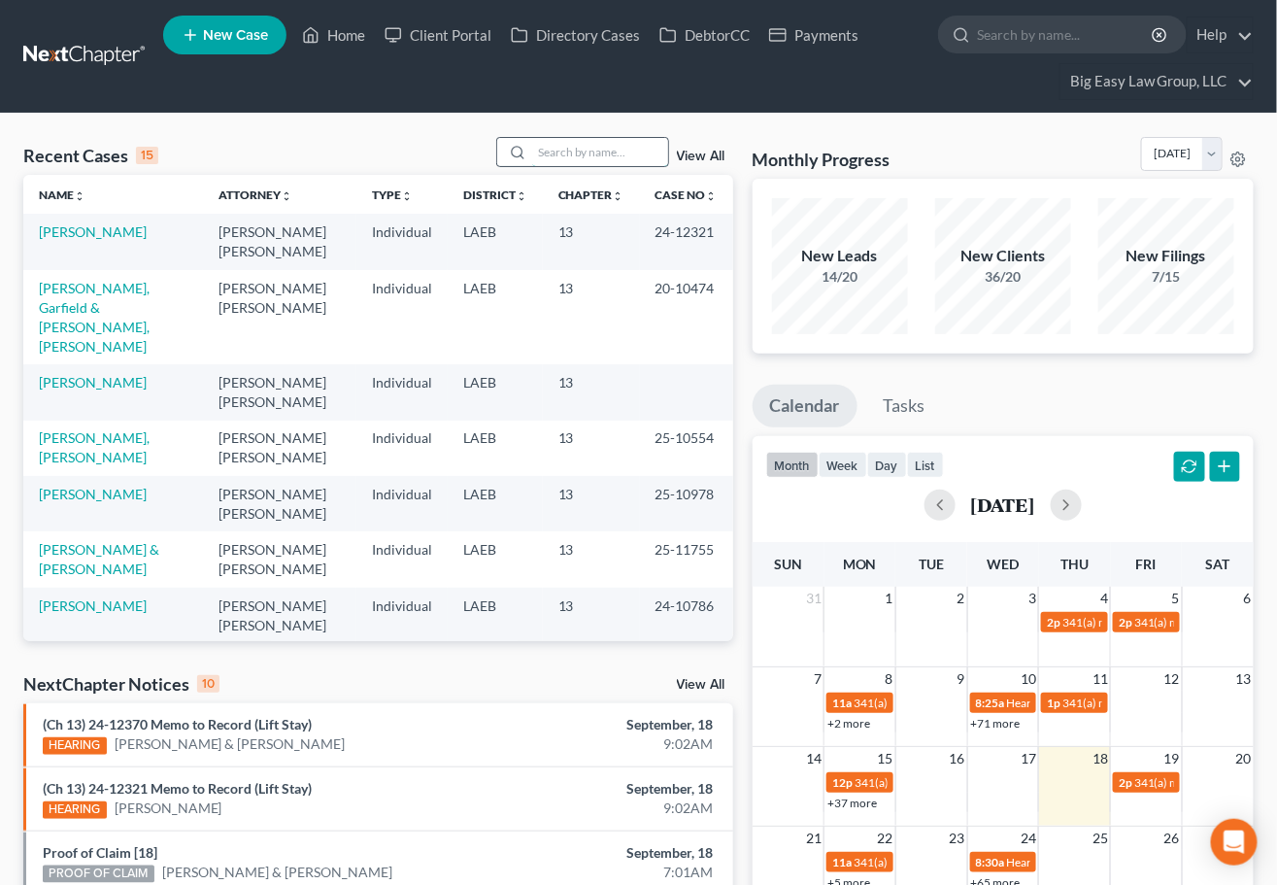
click at [577, 152] on input "search" at bounding box center [600, 152] width 136 height 28
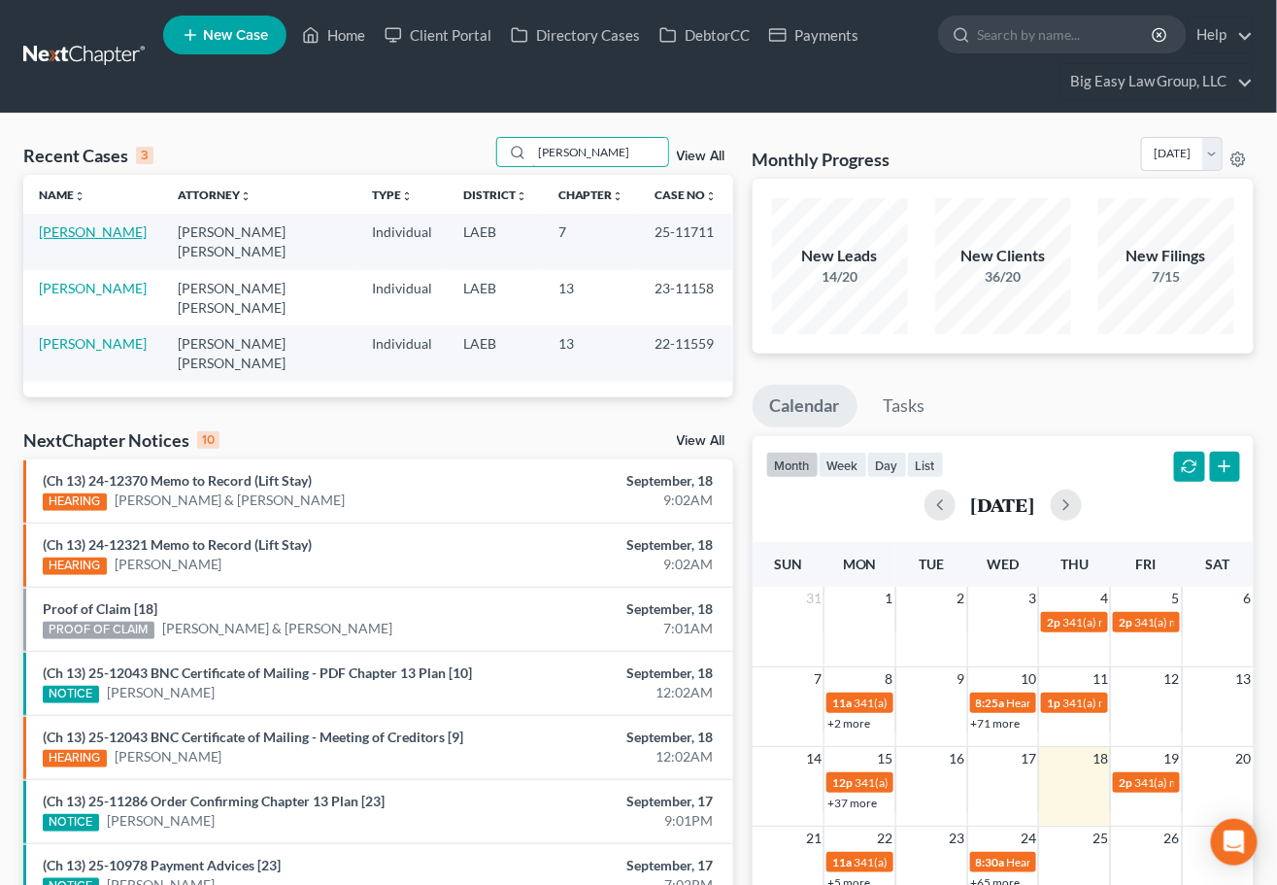
type input "martin"
click at [108, 224] on link "Martin, Kayla" at bounding box center [93, 231] width 108 height 17
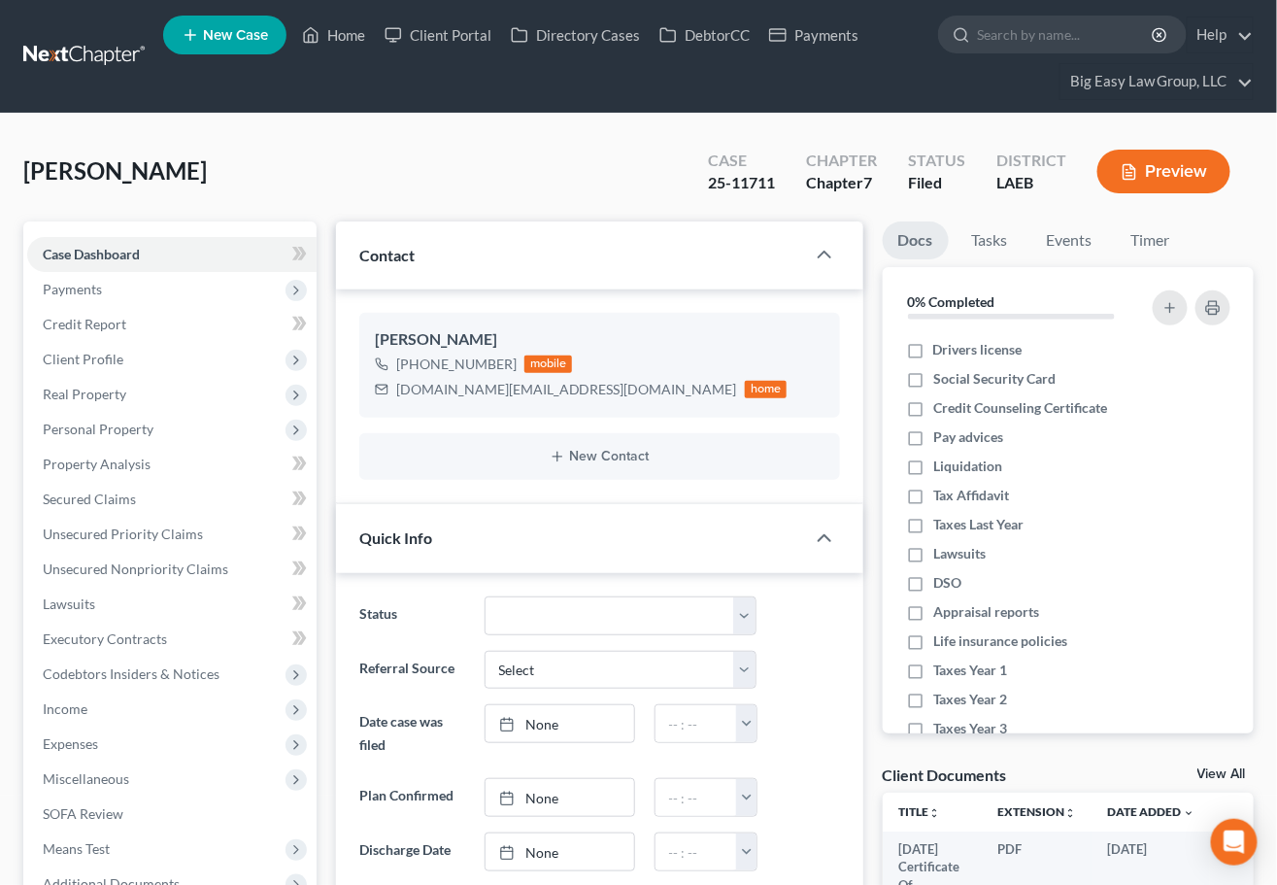
scroll to position [1350, 0]
click at [1080, 221] on link "Events" at bounding box center [1069, 240] width 77 height 38
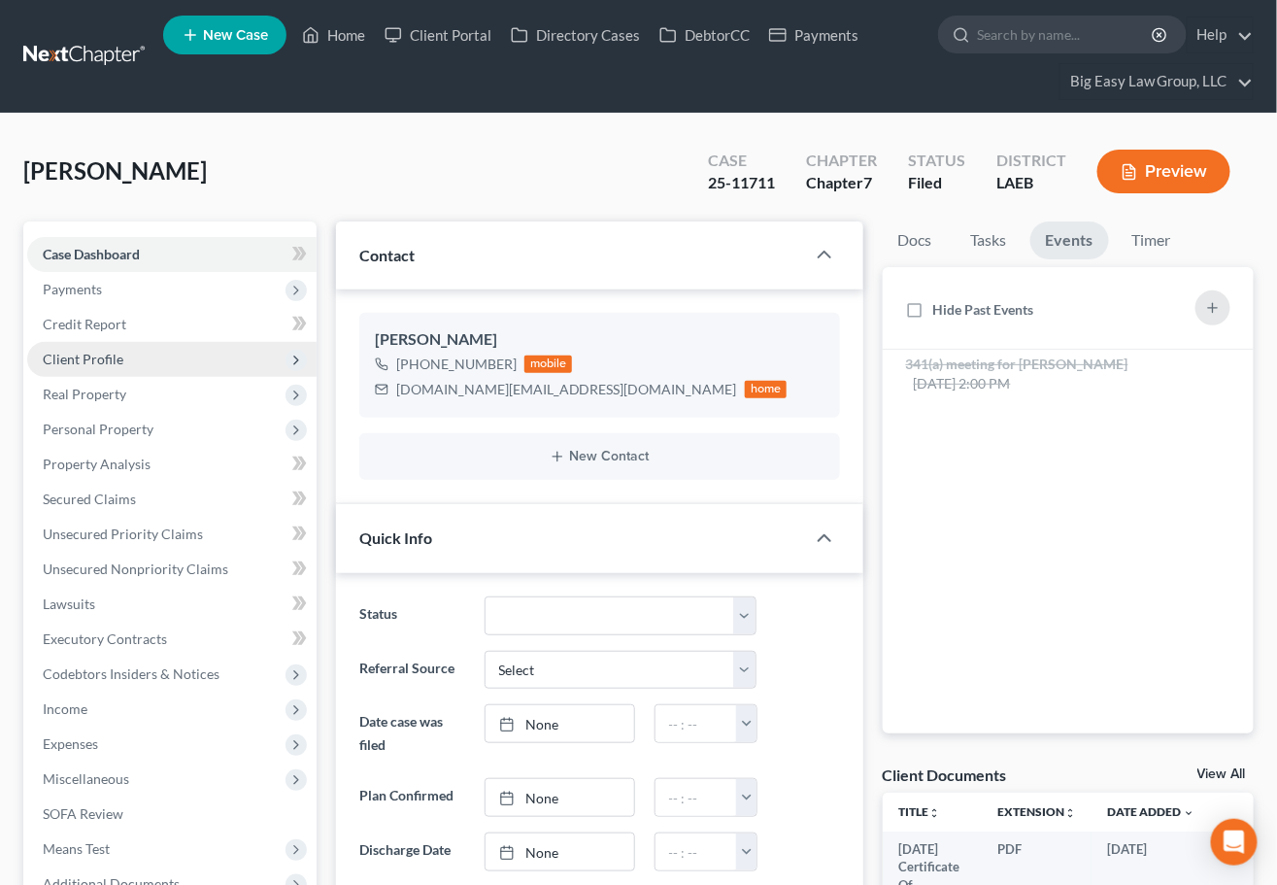
click at [122, 355] on span "Client Profile" at bounding box center [171, 359] width 289 height 35
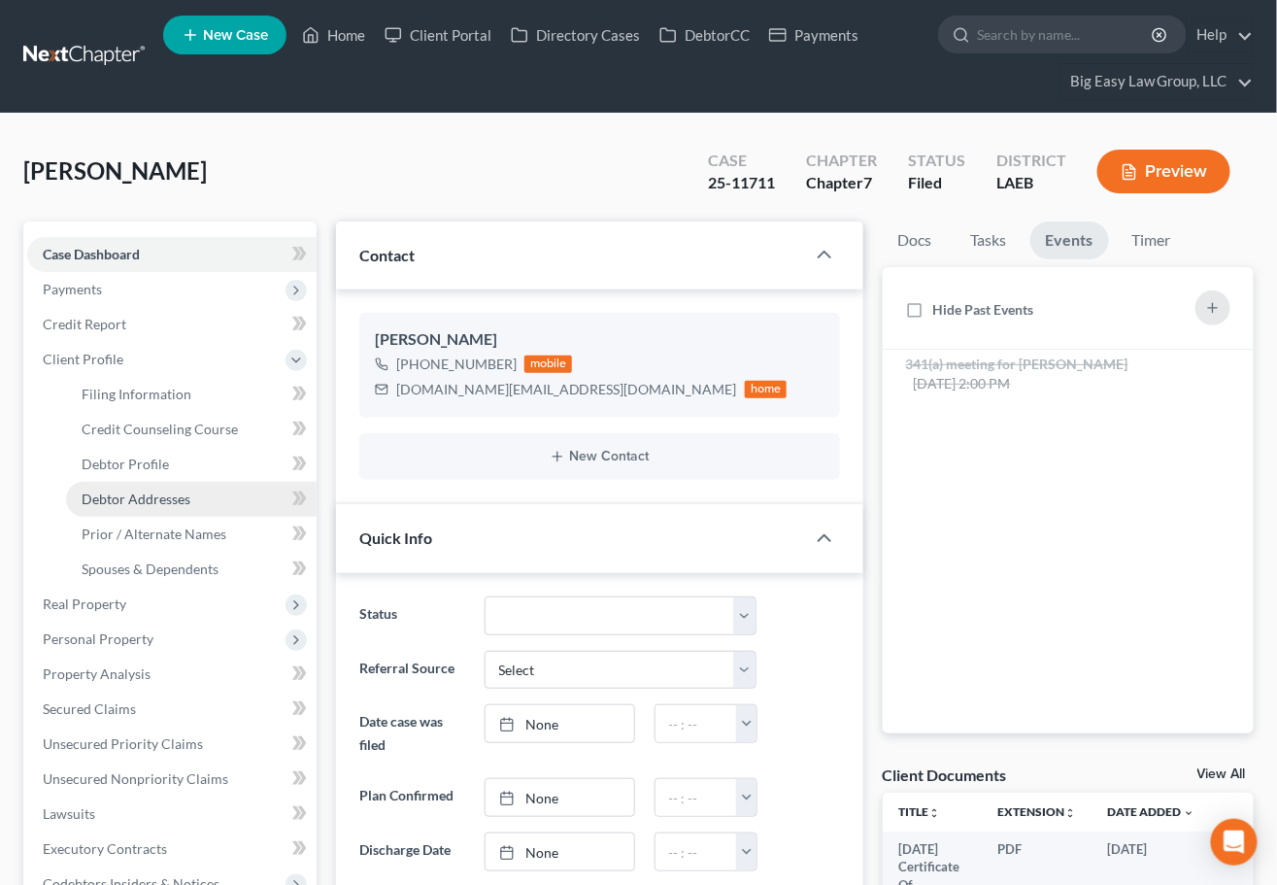
click at [196, 488] on link "Debtor Addresses" at bounding box center [191, 499] width 251 height 35
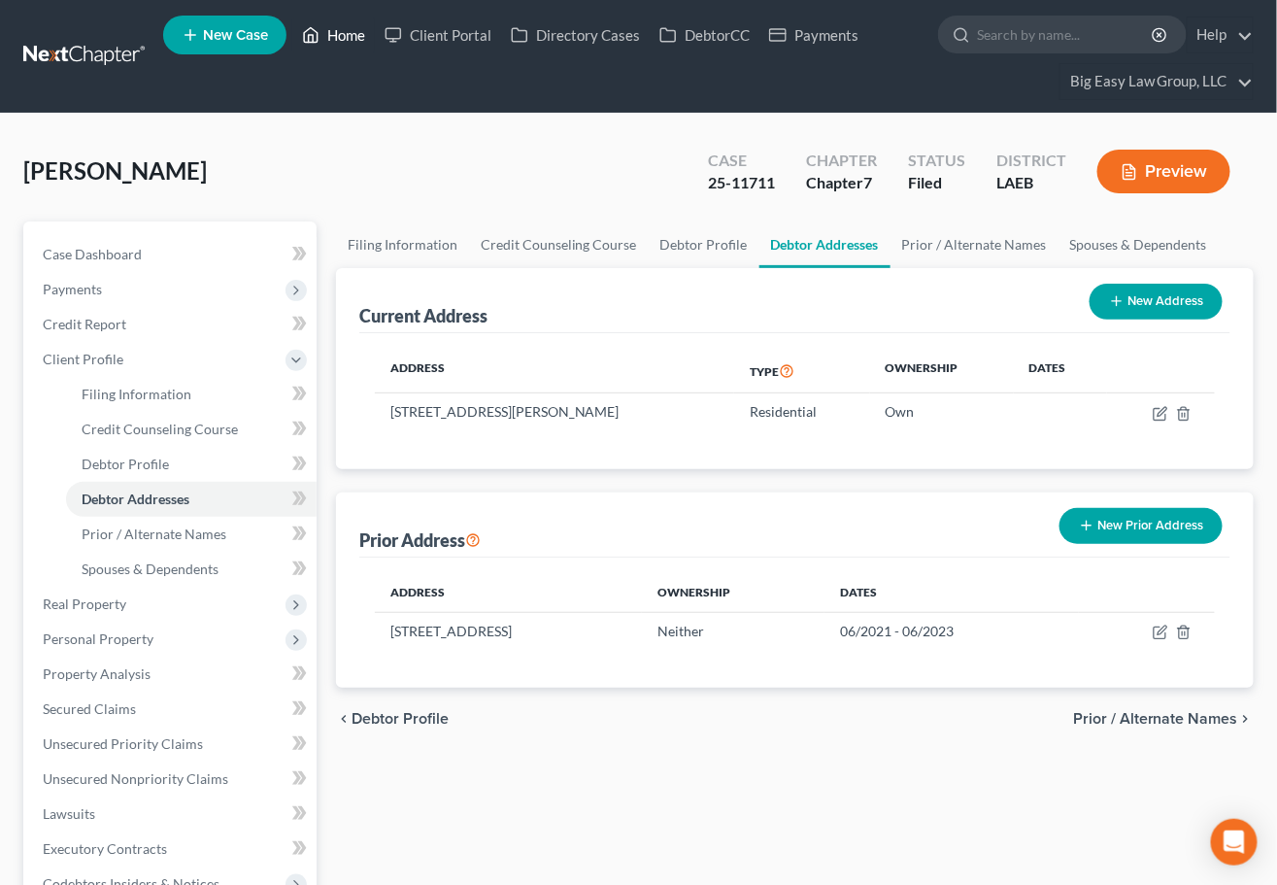
click at [355, 42] on link "Home" at bounding box center [333, 34] width 83 height 35
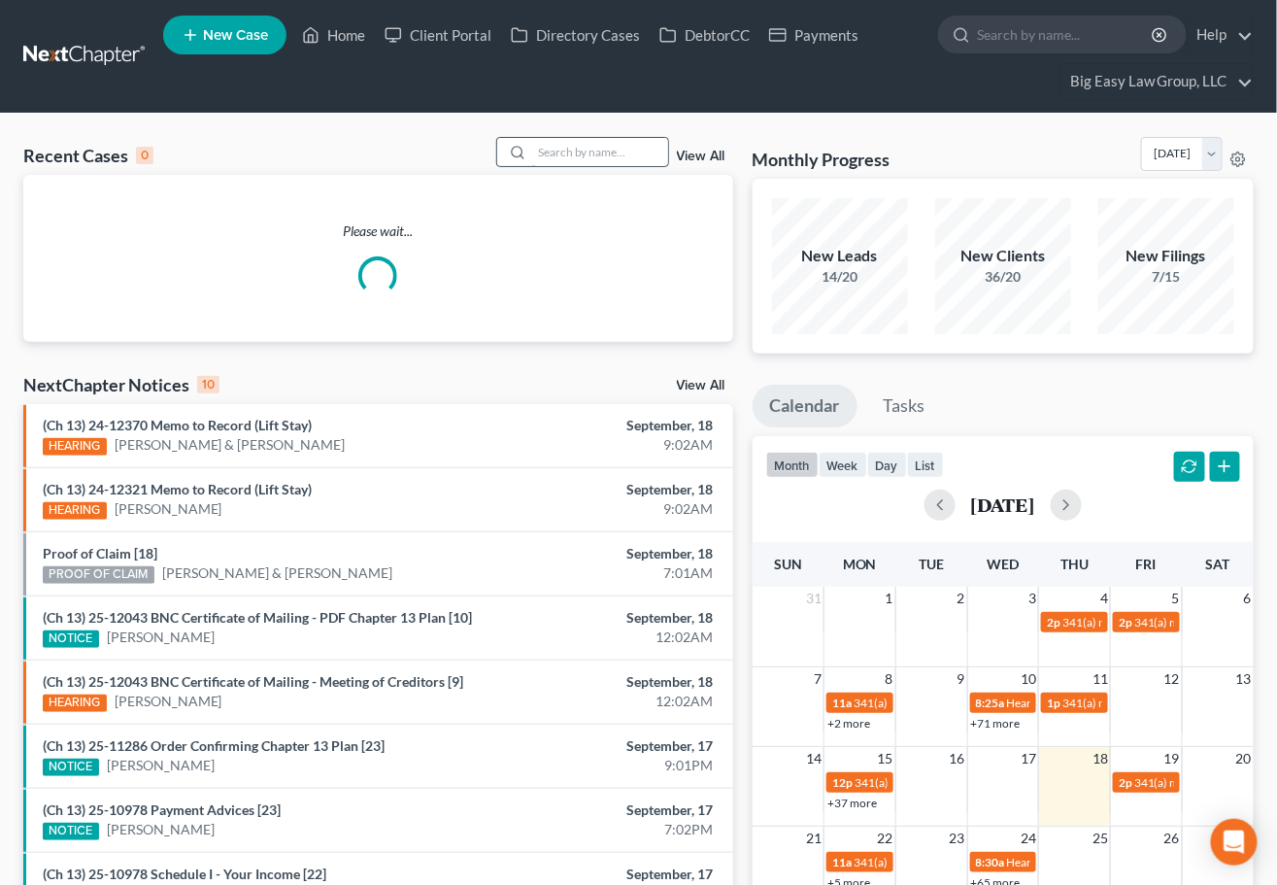
click at [547, 143] on input "search" at bounding box center [600, 152] width 136 height 28
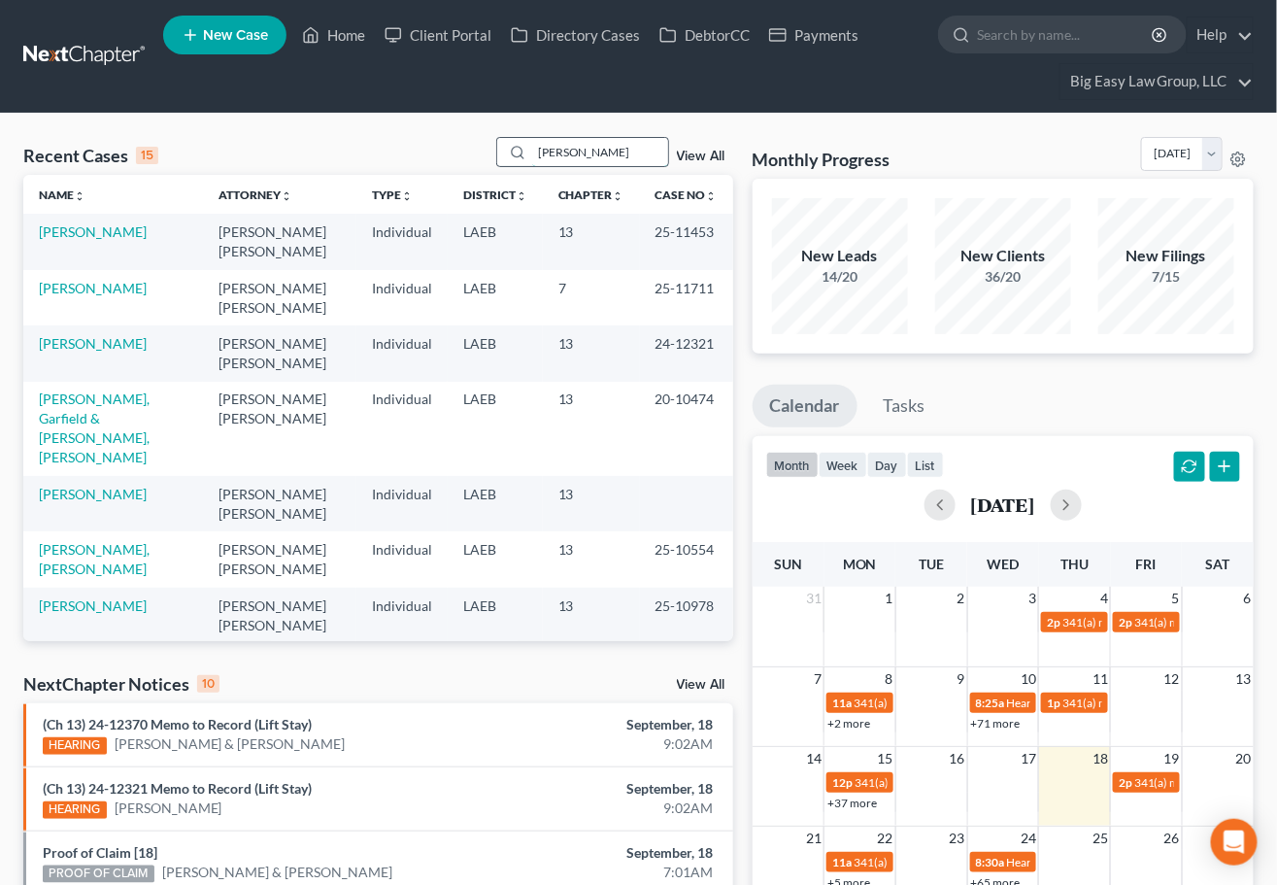
type input "faust"
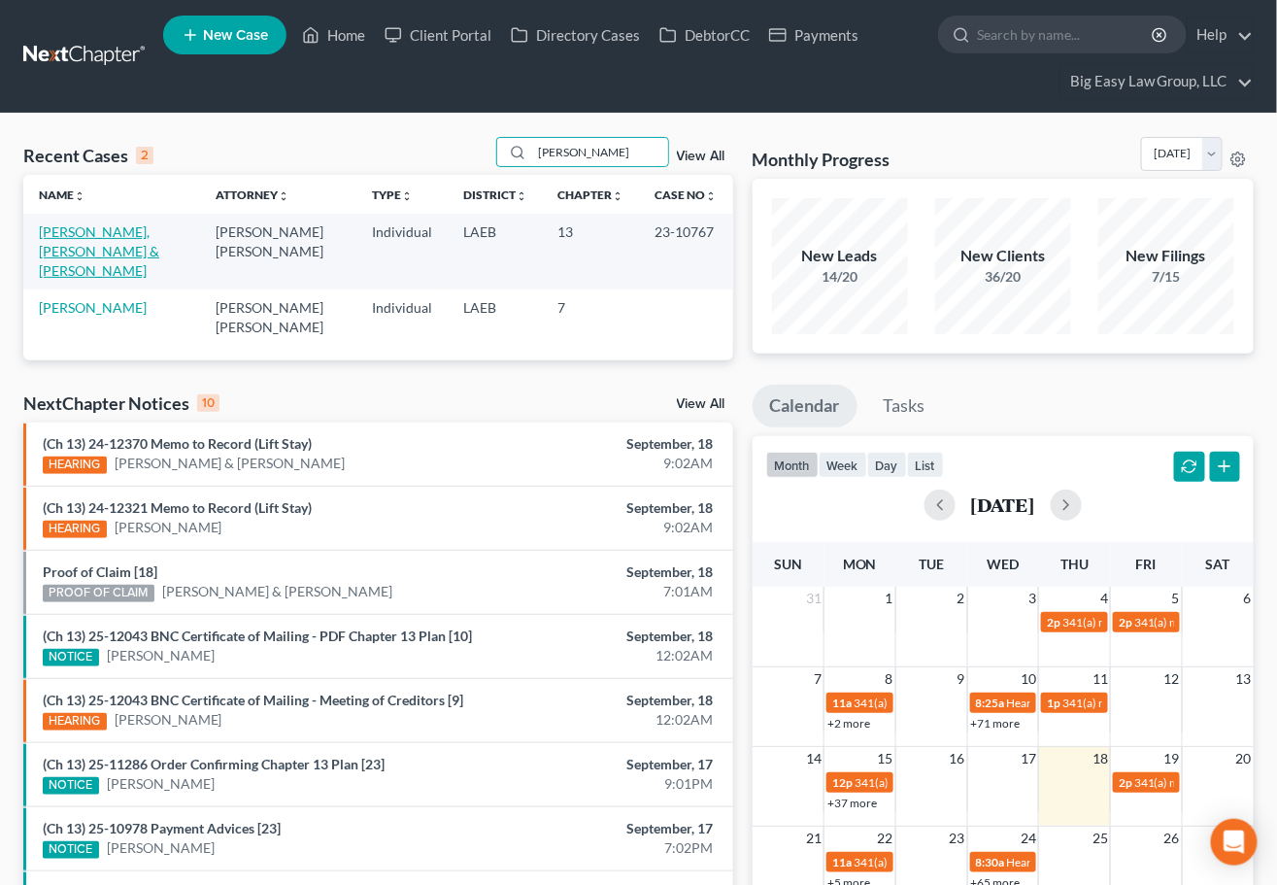
click at [106, 233] on link "[PERSON_NAME], [PERSON_NAME] & [PERSON_NAME]" at bounding box center [99, 250] width 120 height 55
drag, startPoint x: 106, startPoint y: 233, endPoint x: 254, endPoint y: 246, distance: 149.1
click at [106, 233] on link "[PERSON_NAME], [PERSON_NAME] & [PERSON_NAME]" at bounding box center [99, 250] width 120 height 55
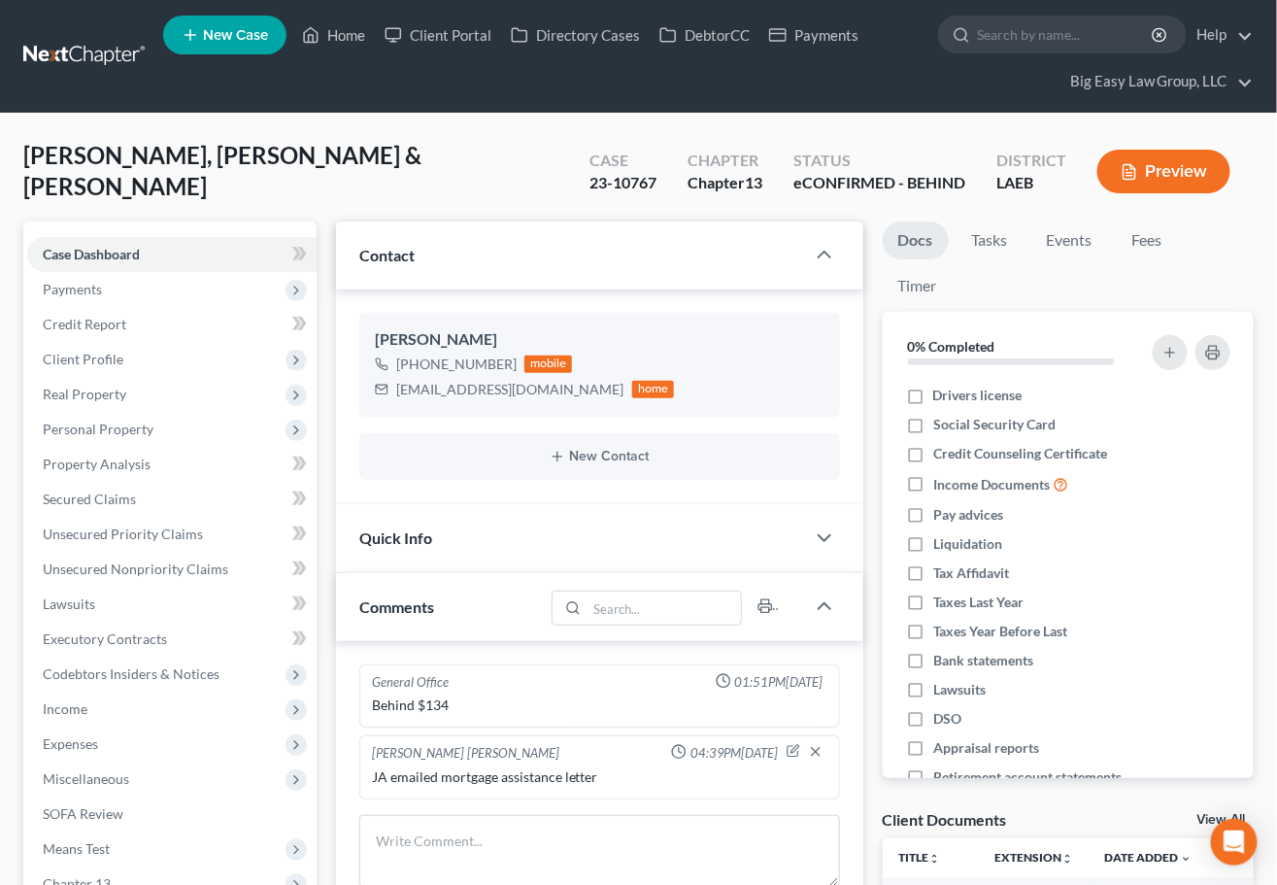
scroll to position [425, 0]
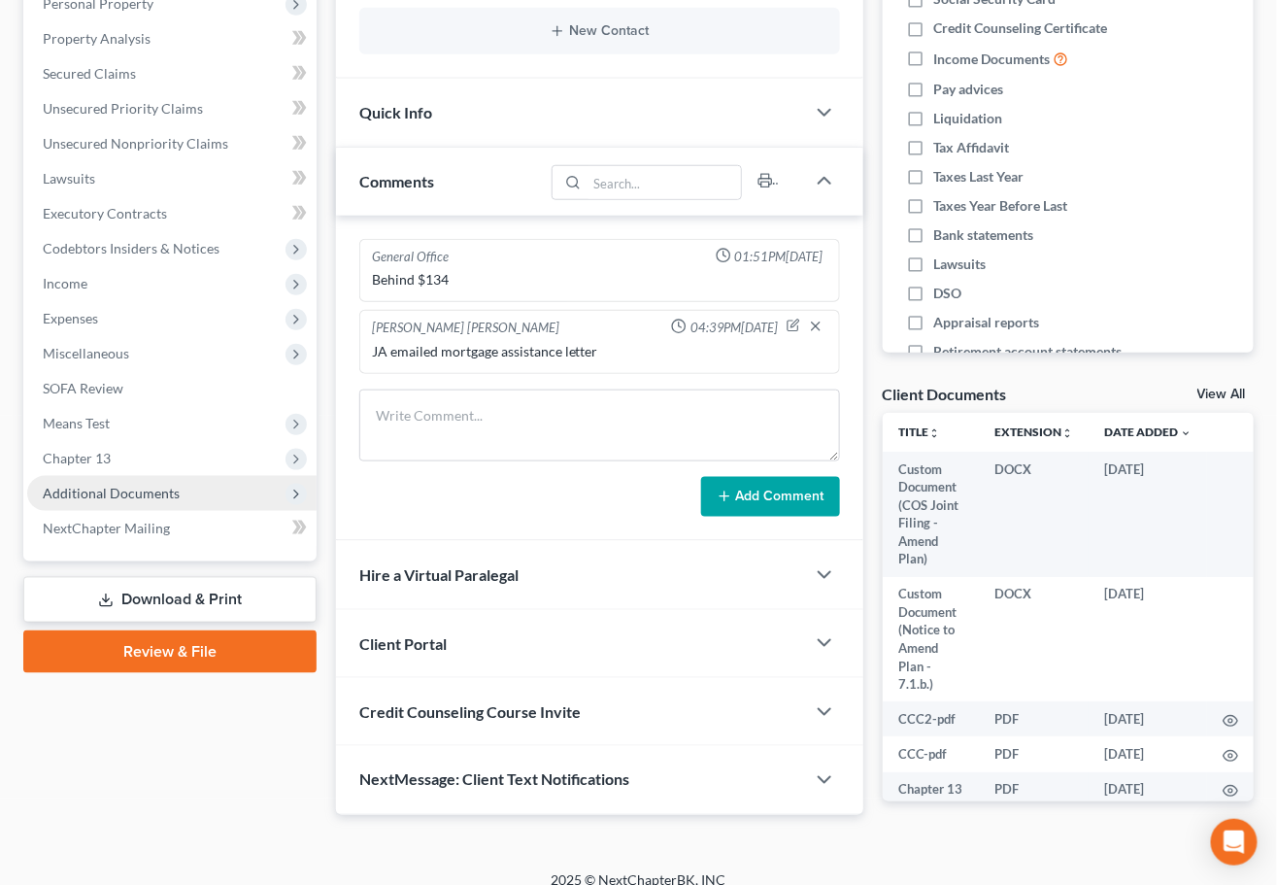
click at [184, 503] on span "Additional Documents" at bounding box center [171, 493] width 289 height 35
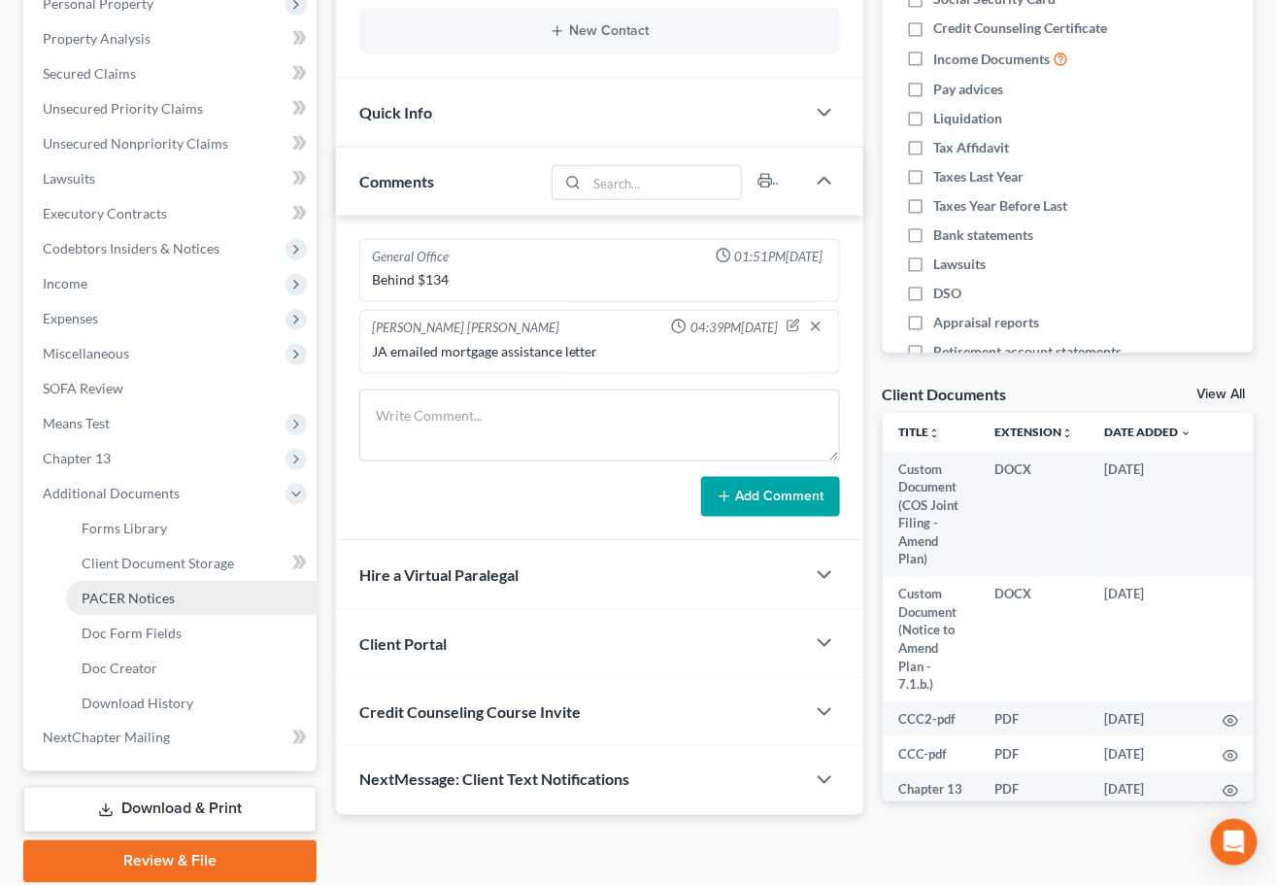
click at [193, 581] on link "PACER Notices" at bounding box center [191, 598] width 251 height 35
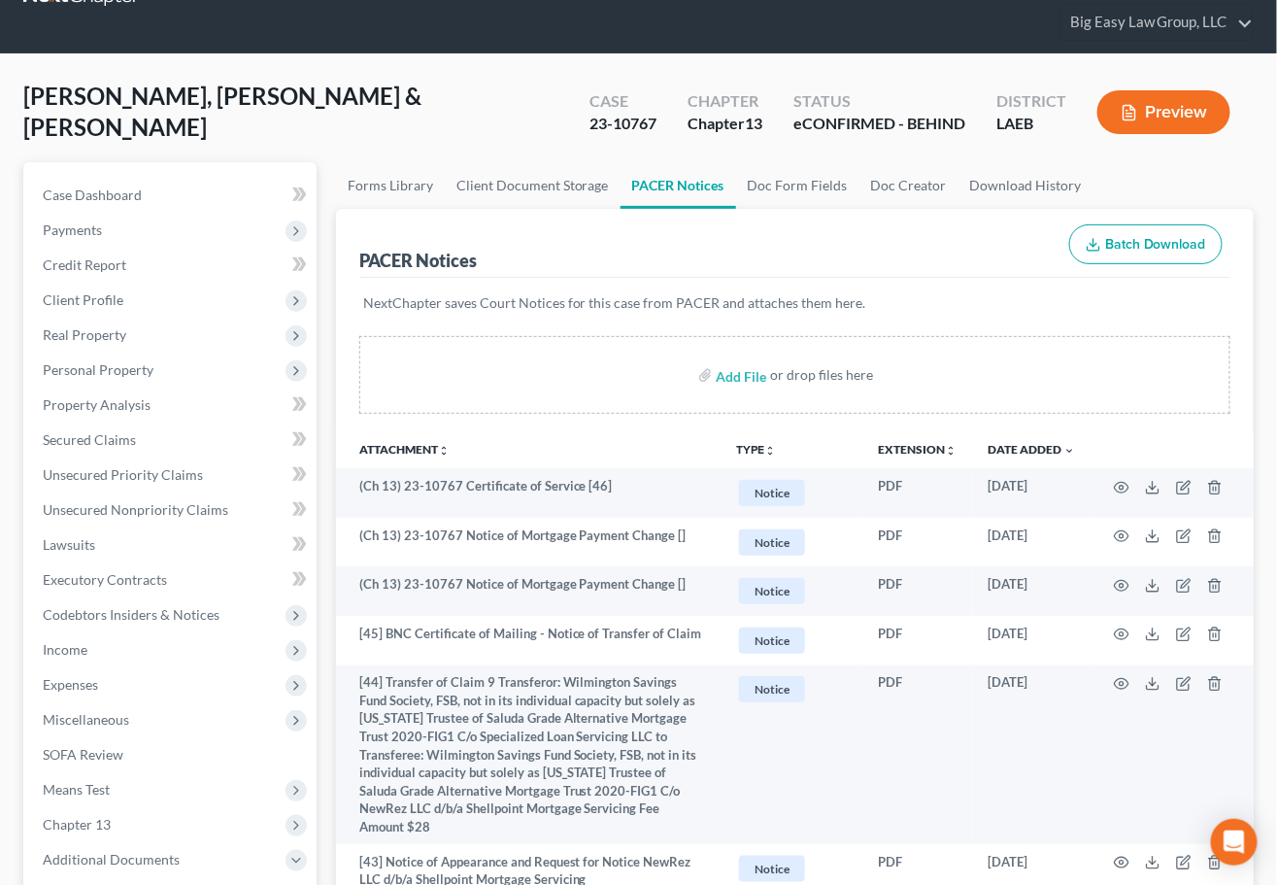
scroll to position [61, 0]
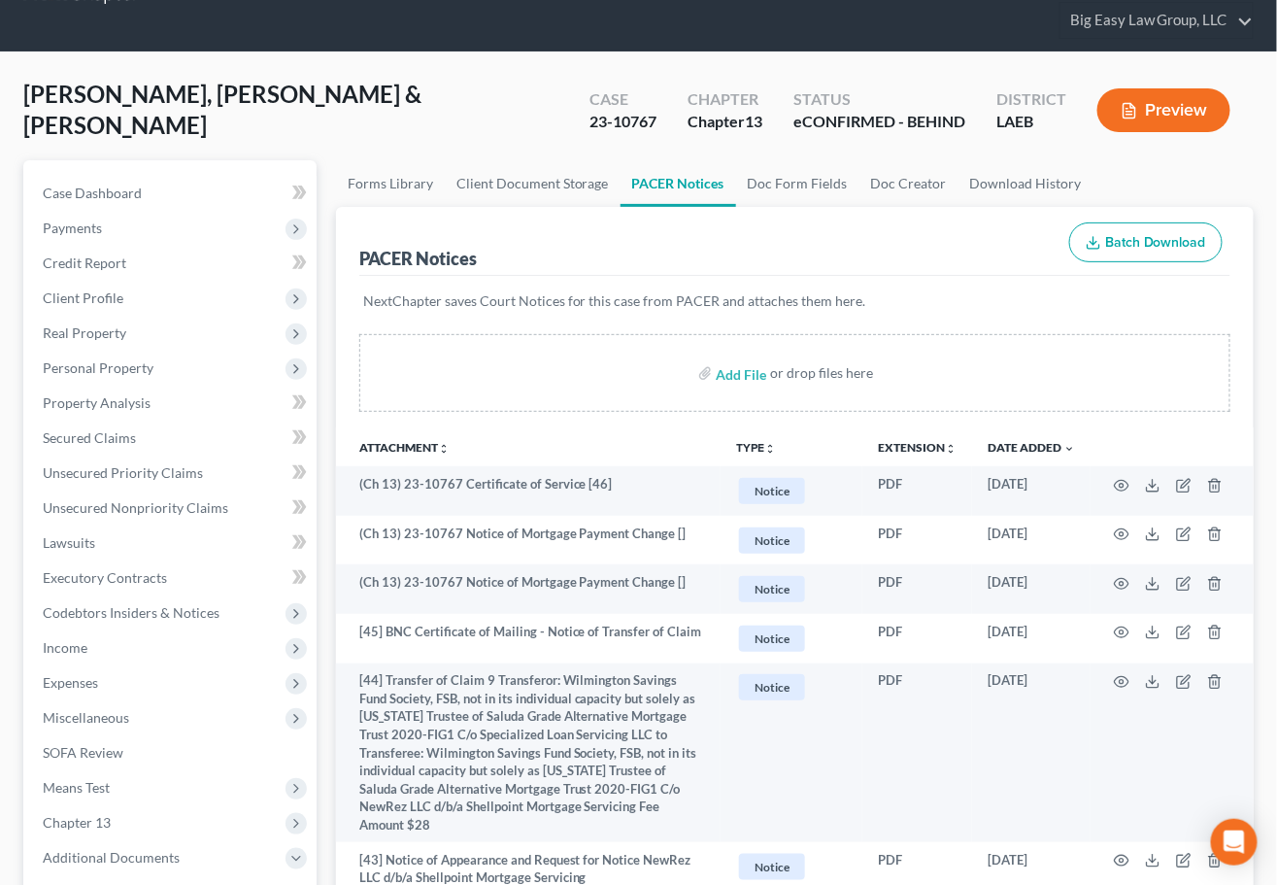
click at [436, 86] on div "Faust Jr., John & Faust, Cathy Upgraded Case 23-10767 Chapter Chapter 13 Status…" at bounding box center [638, 118] width 1230 height 84
click at [134, 189] on span "Case Dashboard" at bounding box center [92, 192] width 99 height 17
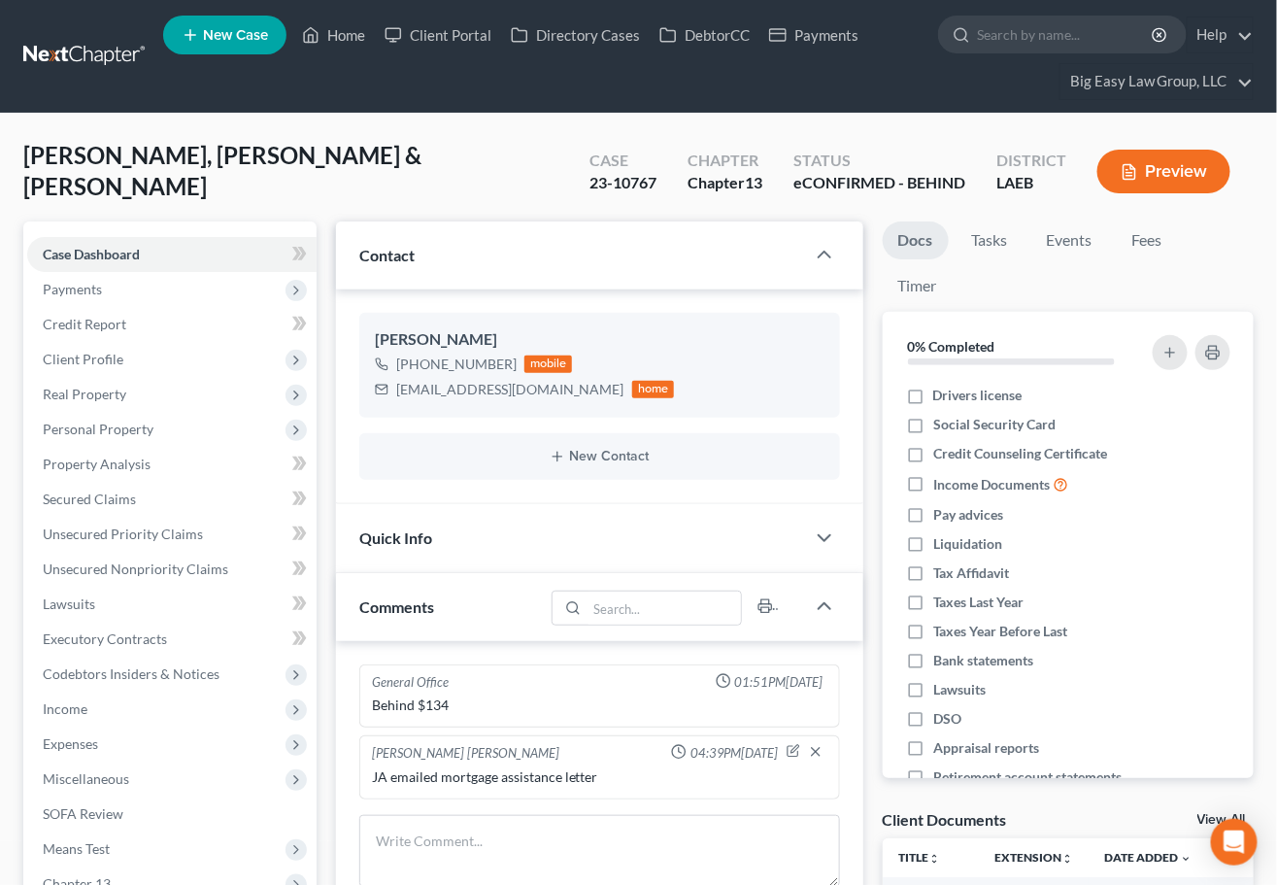
click at [419, 138] on div "Faust Jr., John & Faust, Cathy Upgraded Case 23-10767 Chapter Chapter 13 Status…" at bounding box center [638, 179] width 1230 height 84
click at [202, 326] on link "Credit Report" at bounding box center [171, 324] width 289 height 35
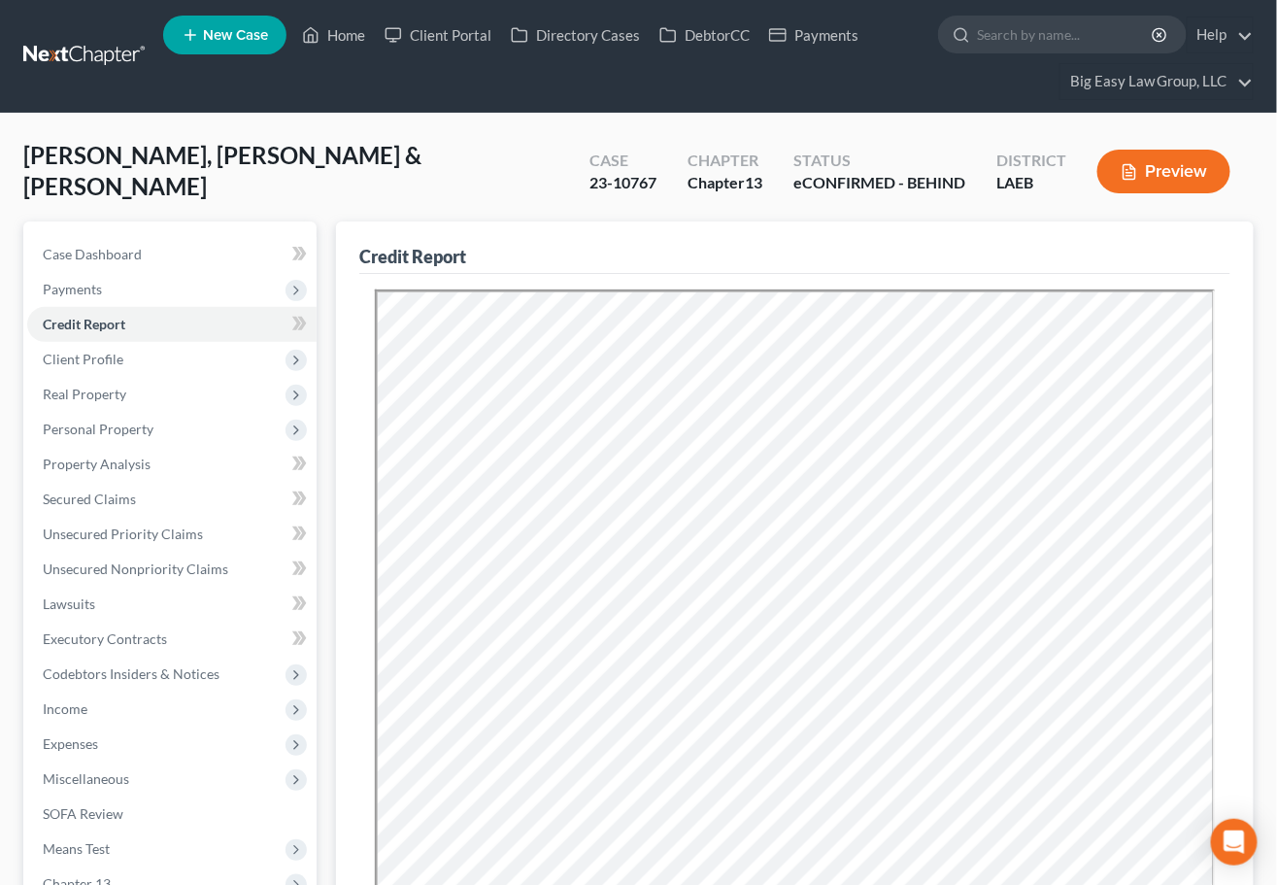
click at [135, 229] on div "Case Dashboard Payments Invoices Payments Payments Credit Report Client Profile…" at bounding box center [169, 603] width 293 height 765
drag, startPoint x: 144, startPoint y: 248, endPoint x: 822, endPoint y: 180, distance: 682.1
click at [144, 248] on link "Case Dashboard" at bounding box center [171, 254] width 289 height 35
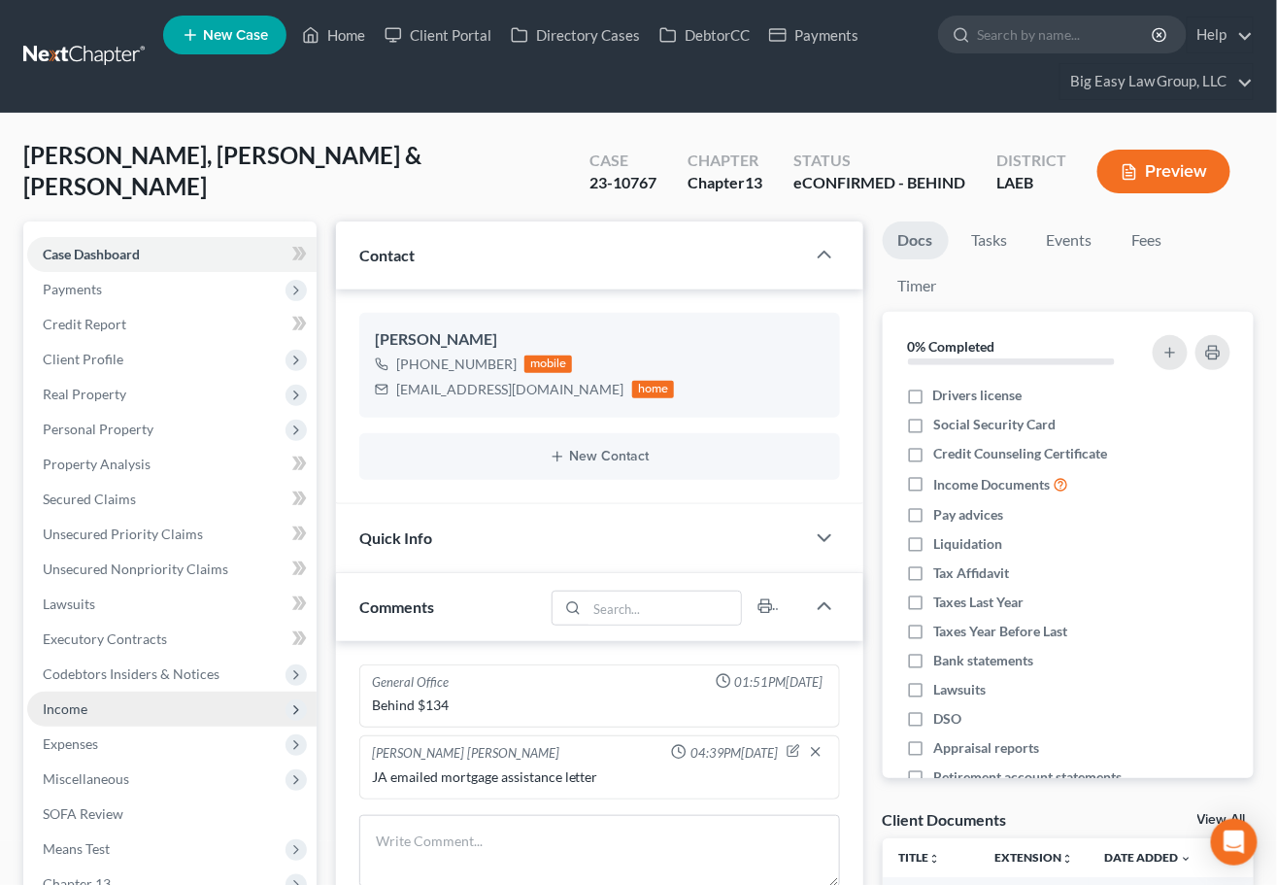
click at [202, 699] on span "Income" at bounding box center [171, 708] width 289 height 35
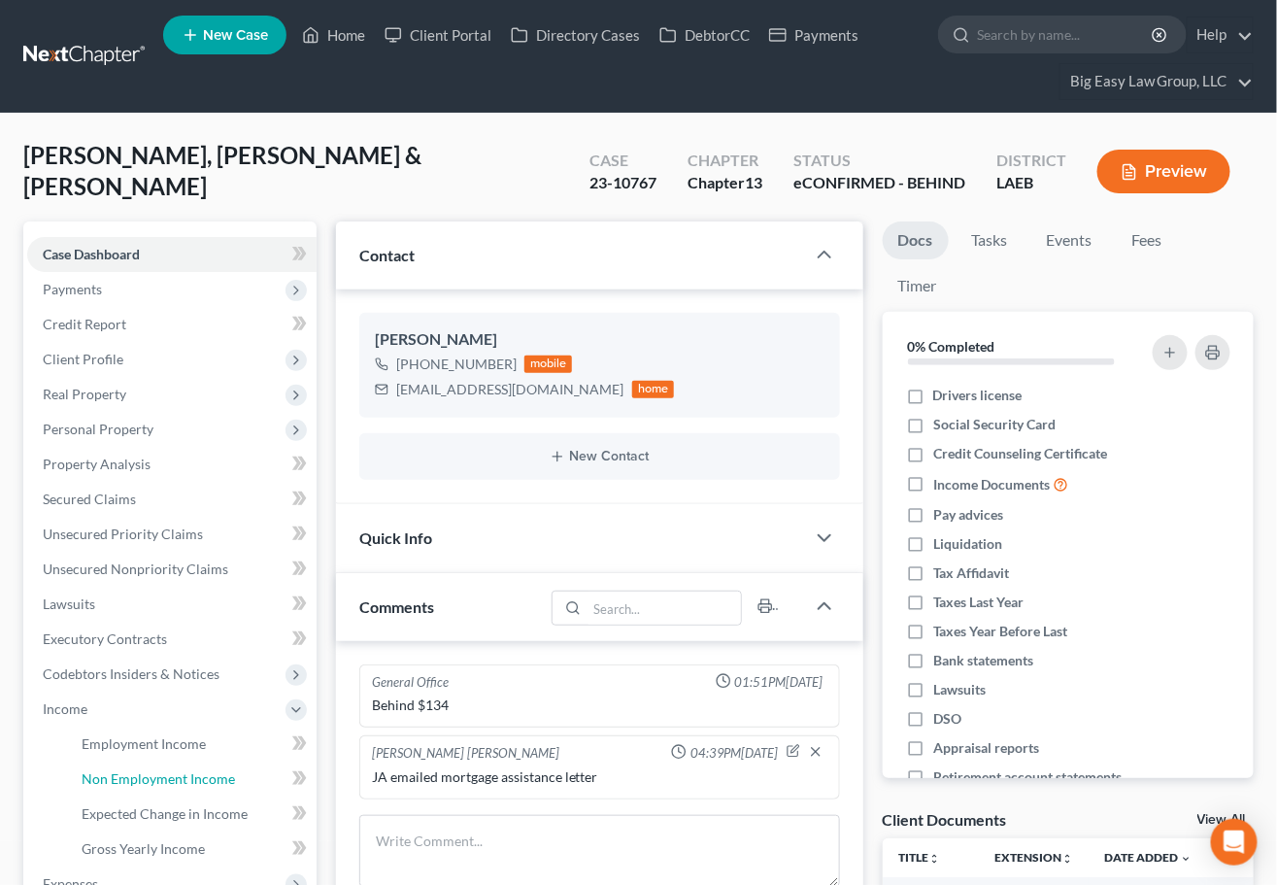
click at [217, 767] on link "Non Employment Income" at bounding box center [191, 778] width 251 height 35
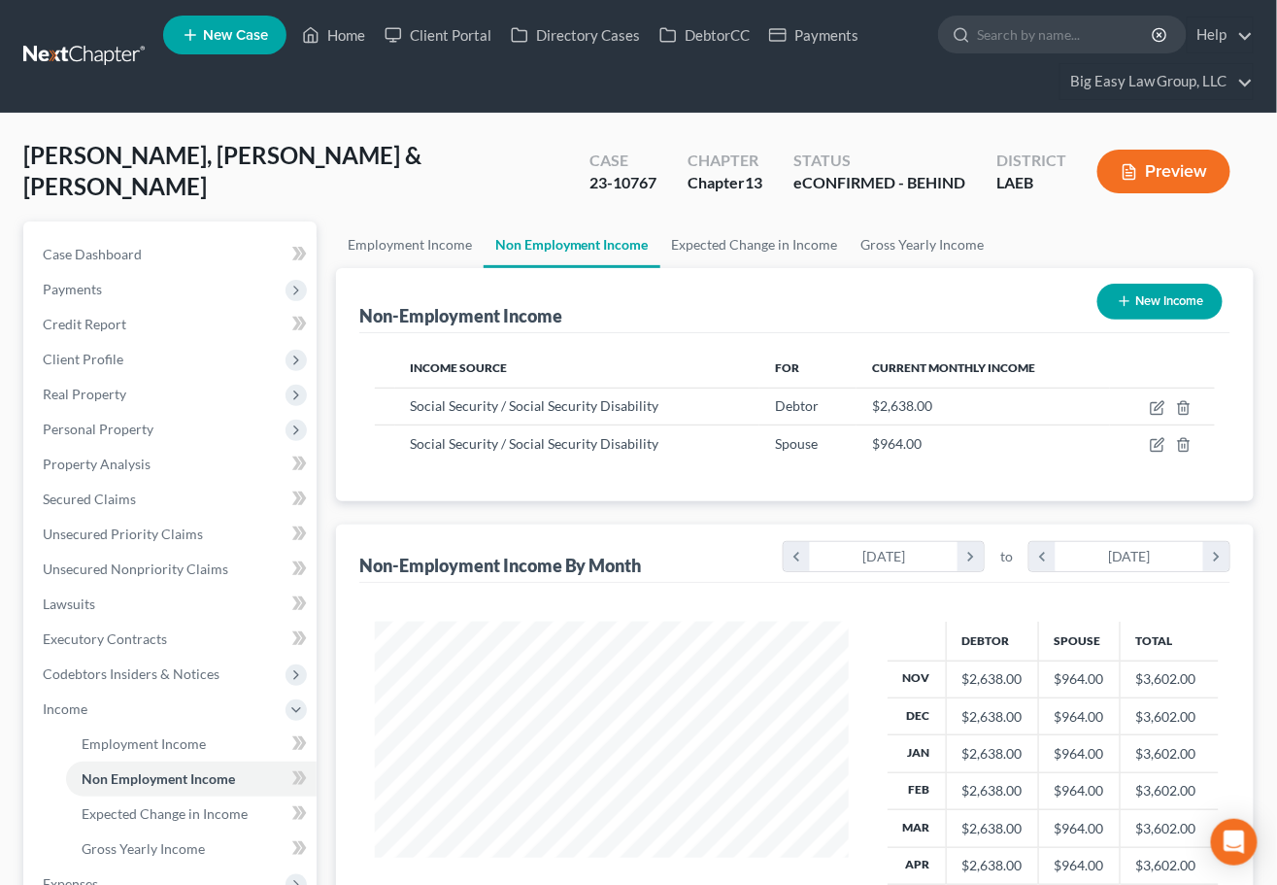
scroll to position [348, 513]
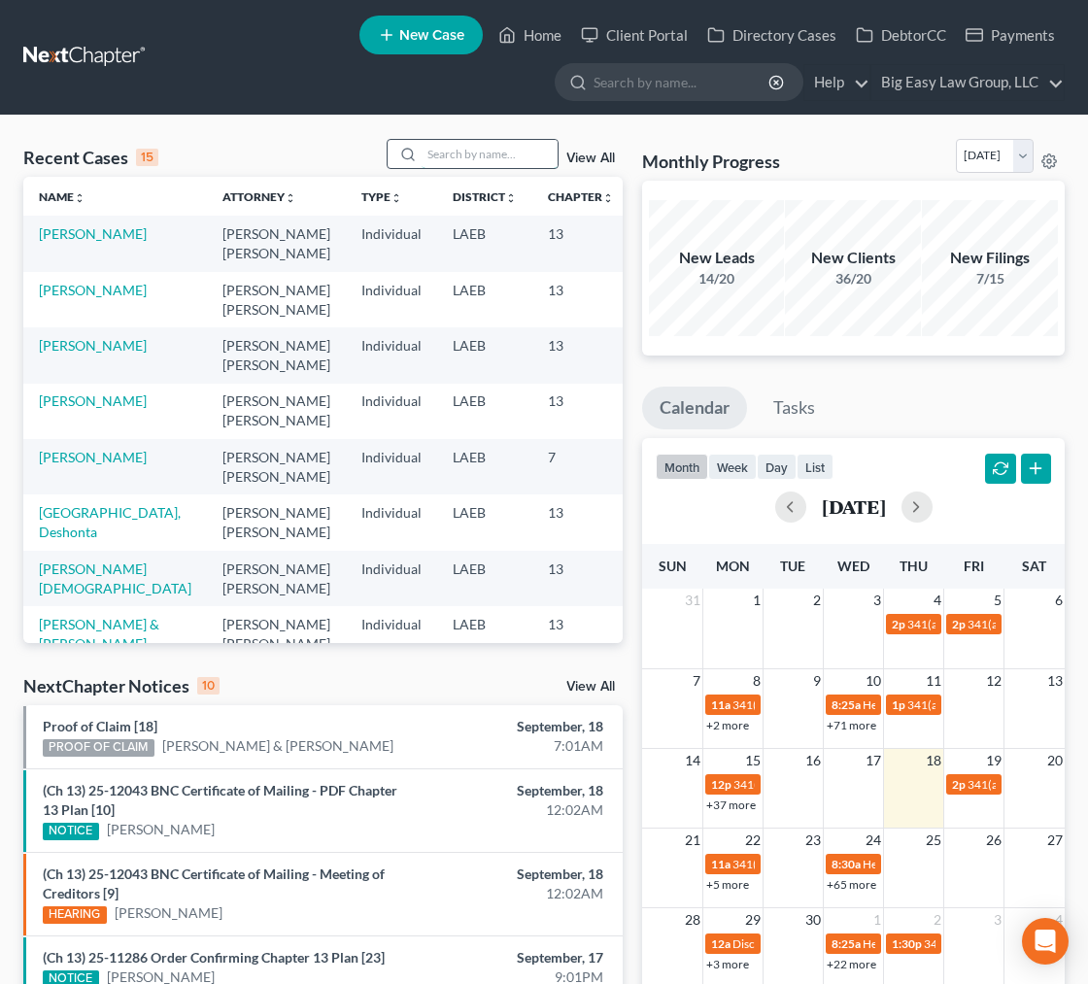
click at [442, 149] on input "search" at bounding box center [489, 154] width 136 height 28
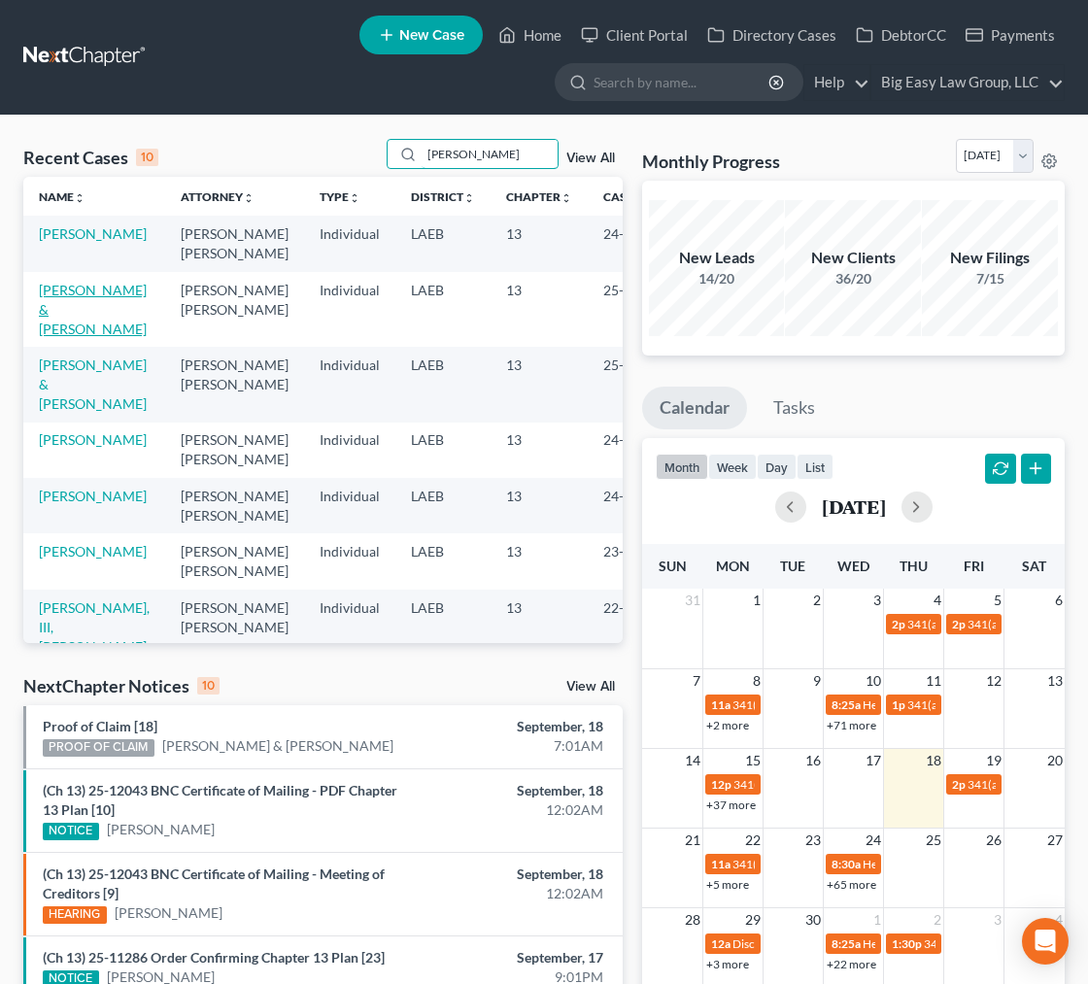
type input "smith"
click at [74, 337] on link "[PERSON_NAME] & [PERSON_NAME]" at bounding box center [93, 309] width 108 height 55
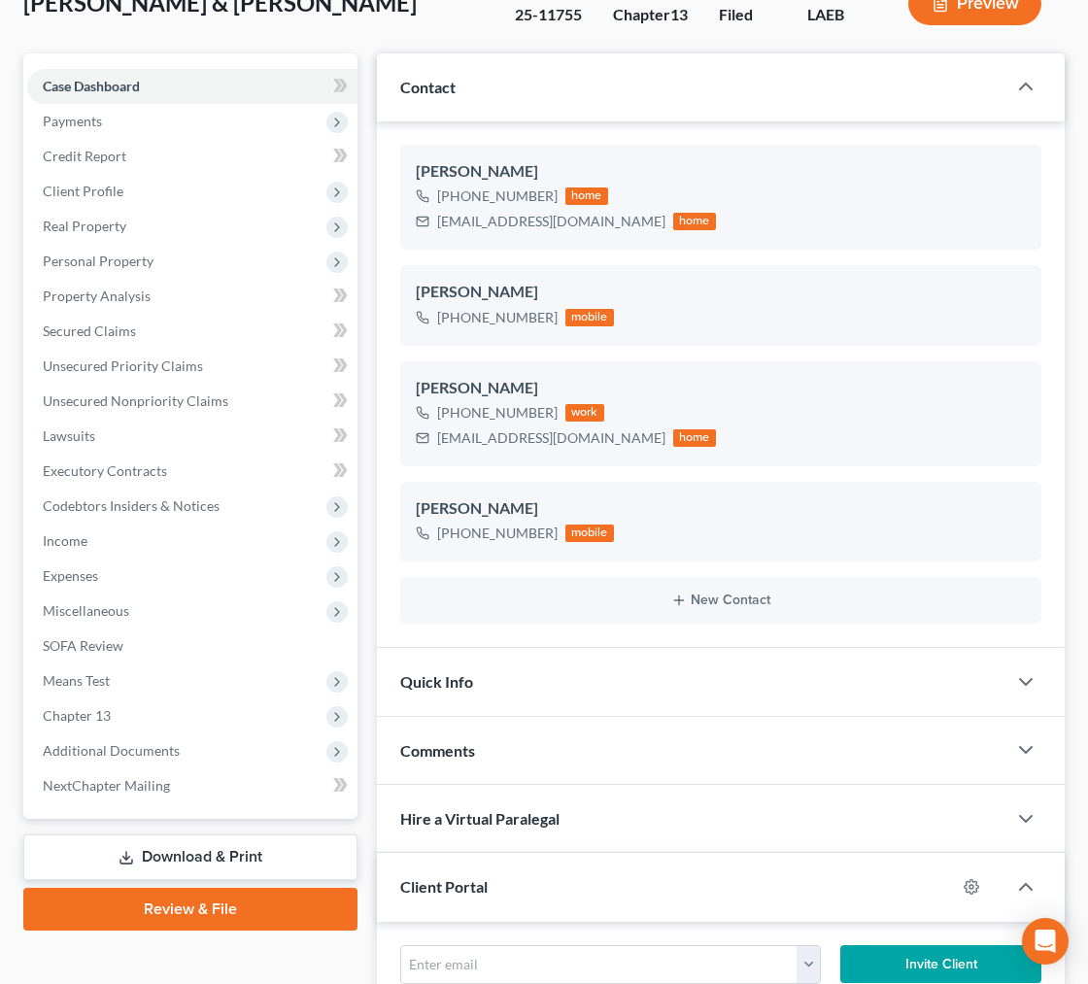
scroll to position [354, 0]
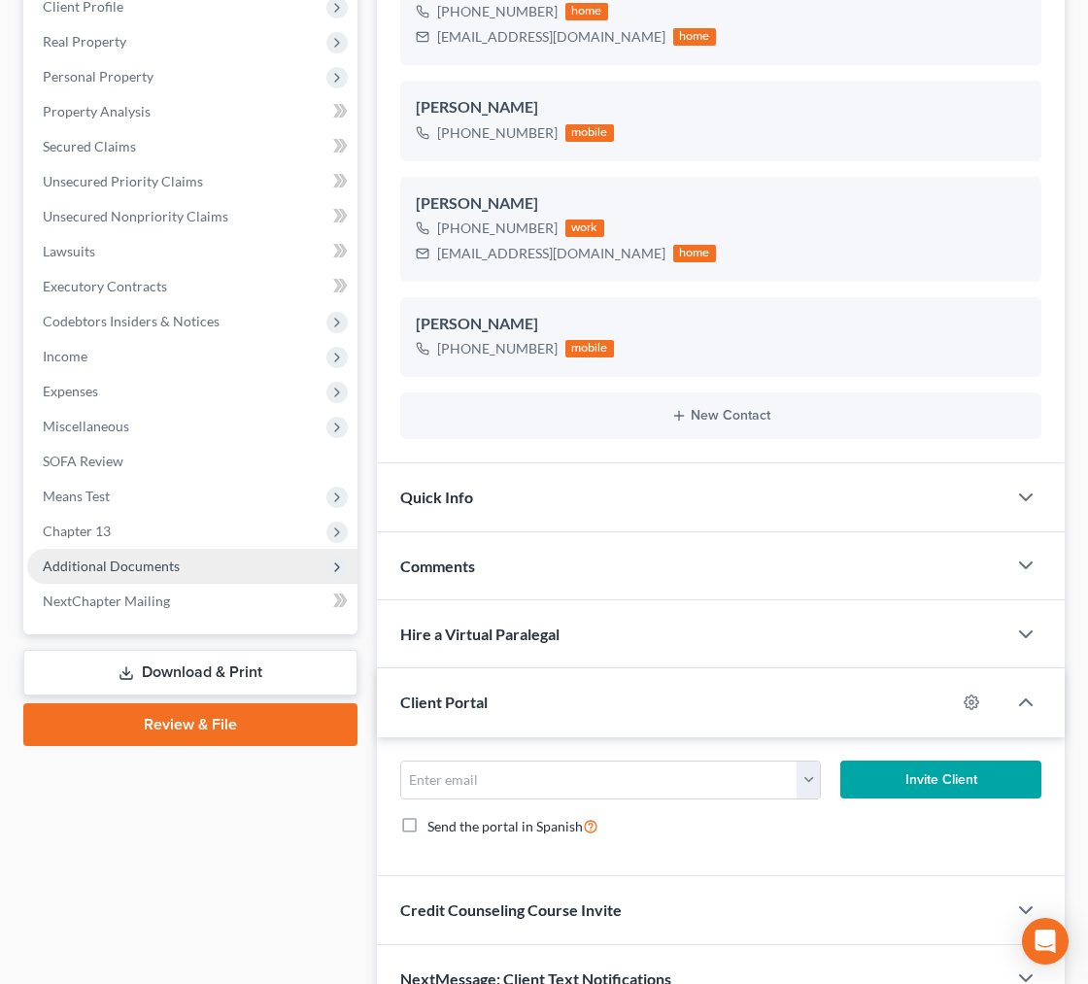
drag, startPoint x: 143, startPoint y: 567, endPoint x: 117, endPoint y: 566, distance: 25.3
click at [143, 567] on span "Additional Documents" at bounding box center [111, 565] width 137 height 17
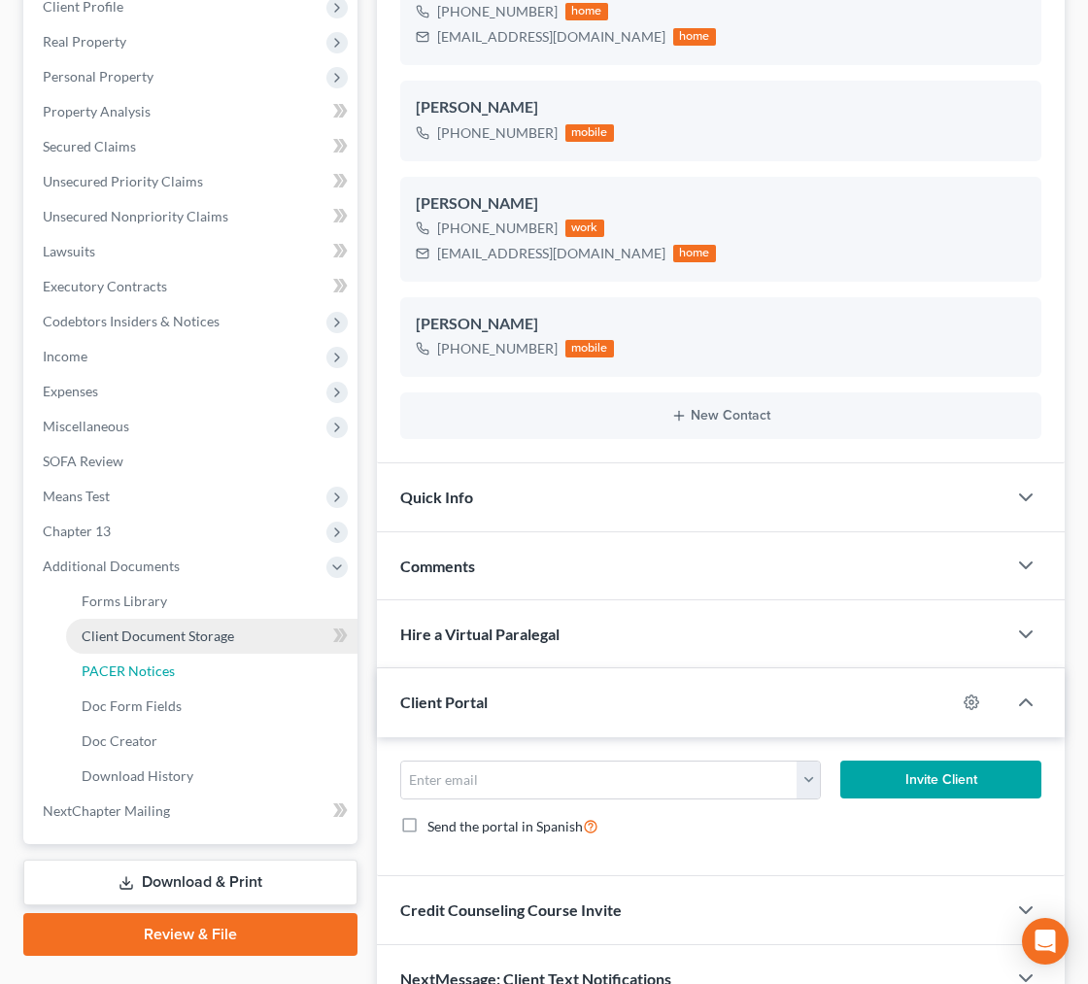
drag, startPoint x: 211, startPoint y: 661, endPoint x: 249, endPoint y: 648, distance: 40.2
click at [211, 661] on link "PACER Notices" at bounding box center [211, 670] width 291 height 35
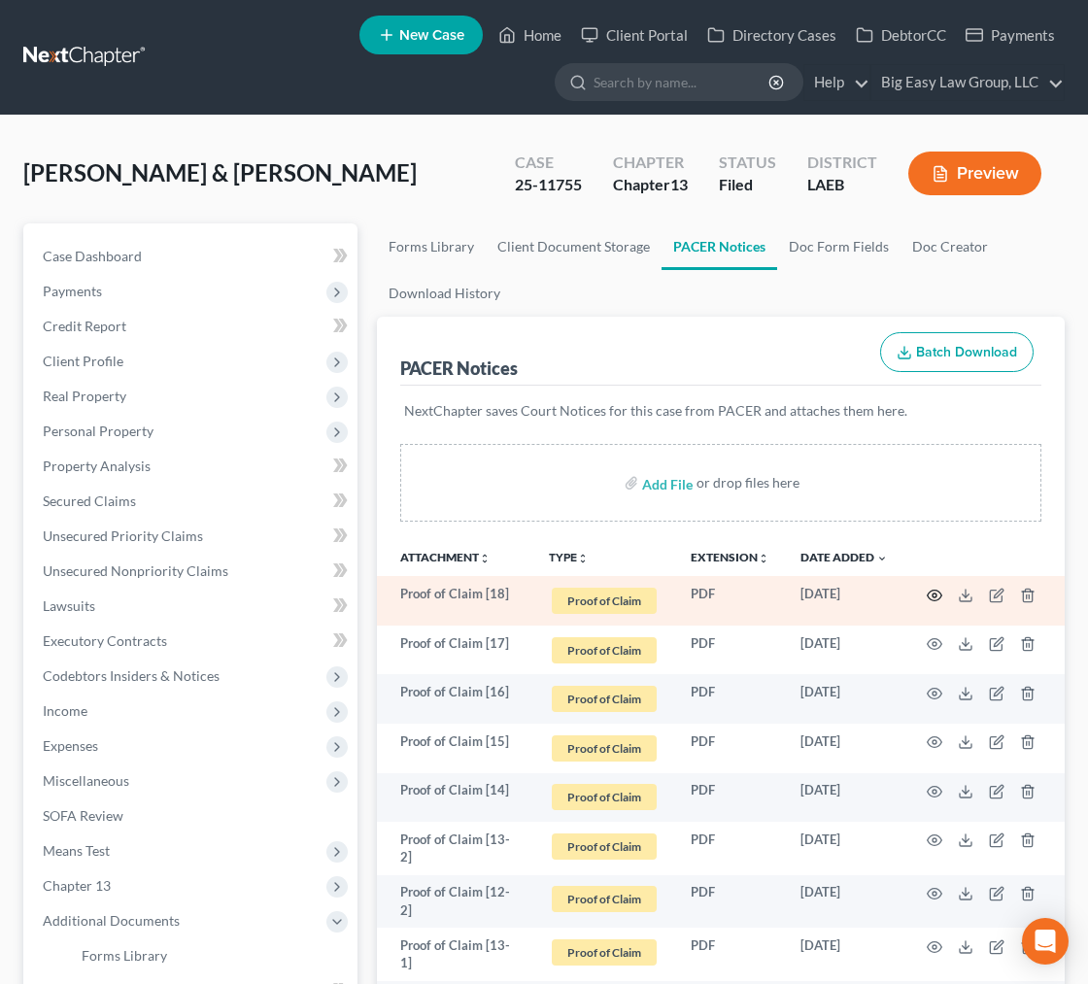
click at [932, 591] on icon "button" at bounding box center [934, 595] width 16 height 16
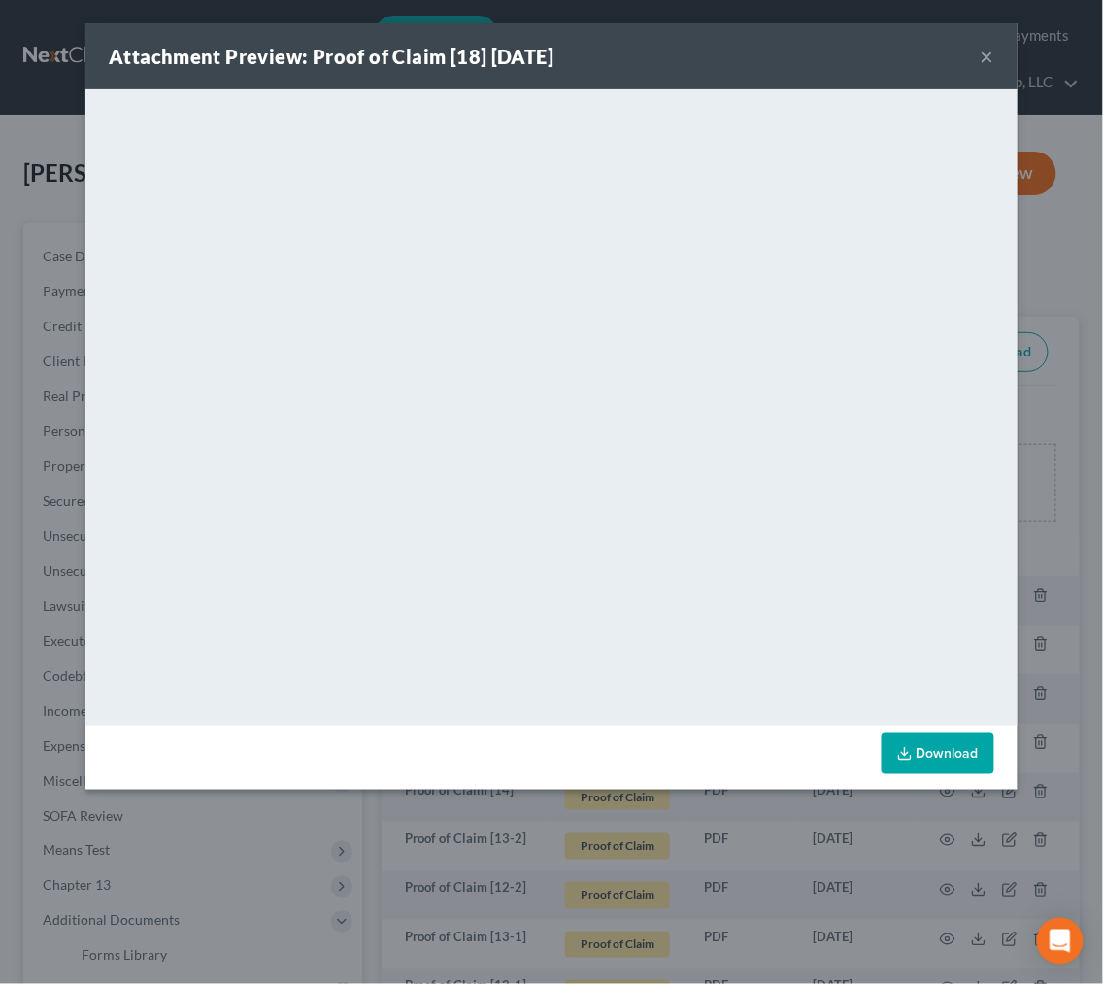
click at [987, 45] on button "×" at bounding box center [988, 56] width 14 height 23
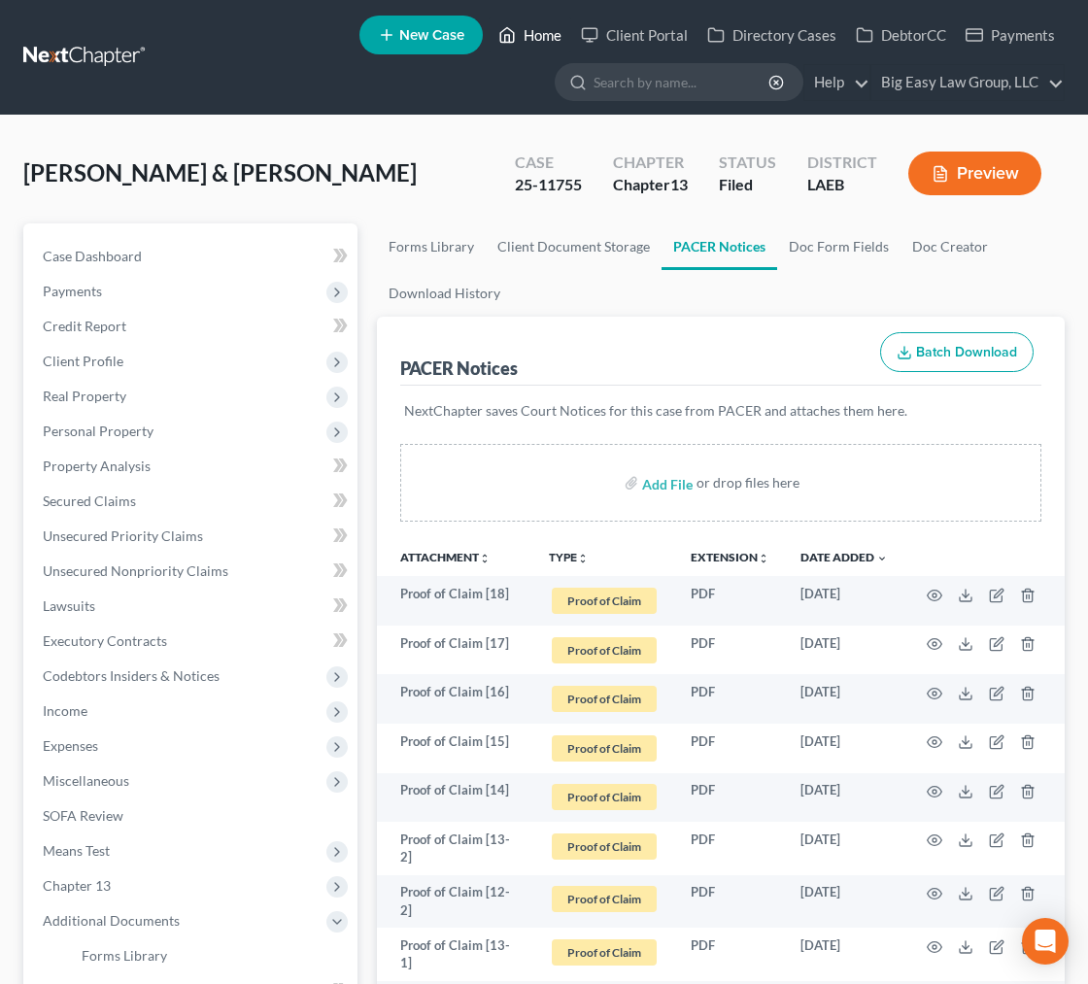
click at [522, 43] on link "Home" at bounding box center [529, 34] width 83 height 35
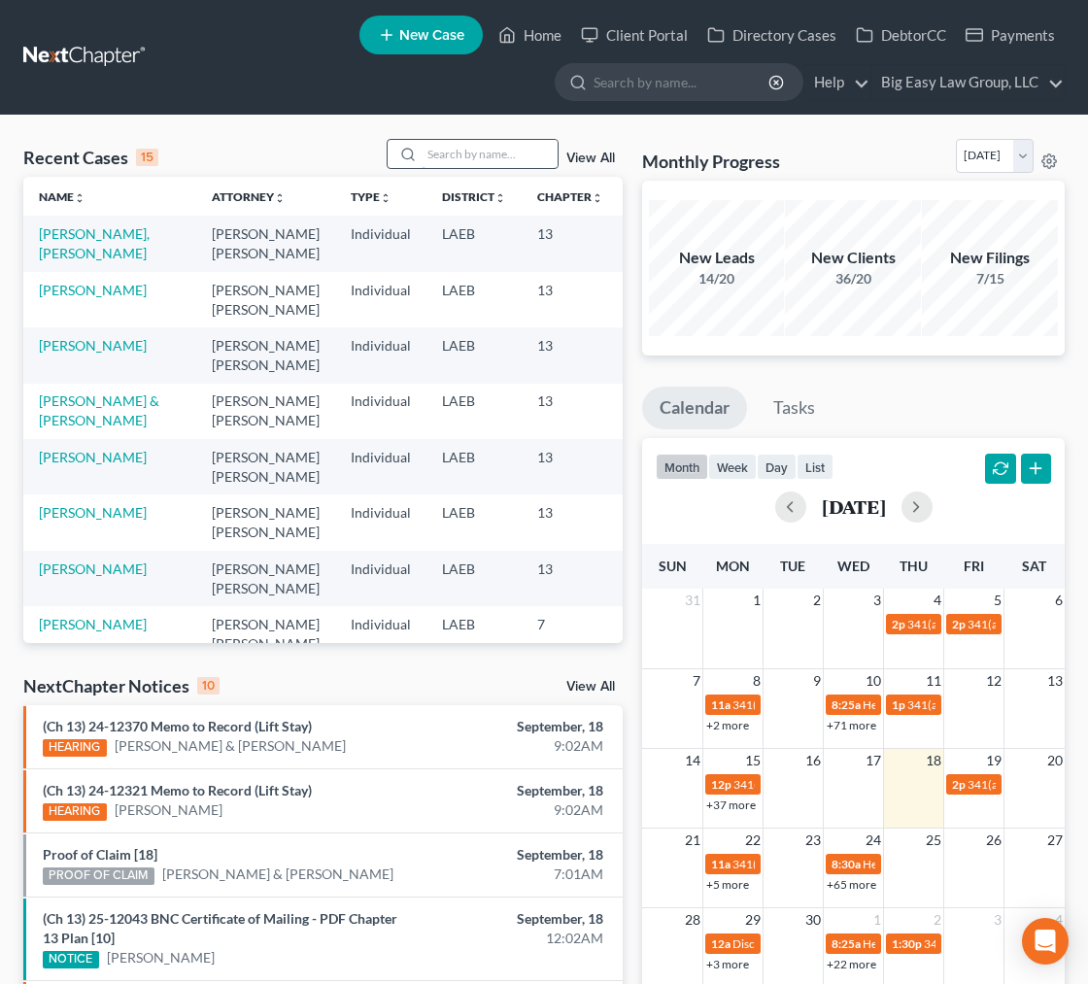
click at [462, 158] on input "search" at bounding box center [489, 154] width 136 height 28
type input "knight"
click at [43, 251] on link "[PERSON_NAME], [PERSON_NAME]" at bounding box center [94, 243] width 111 height 36
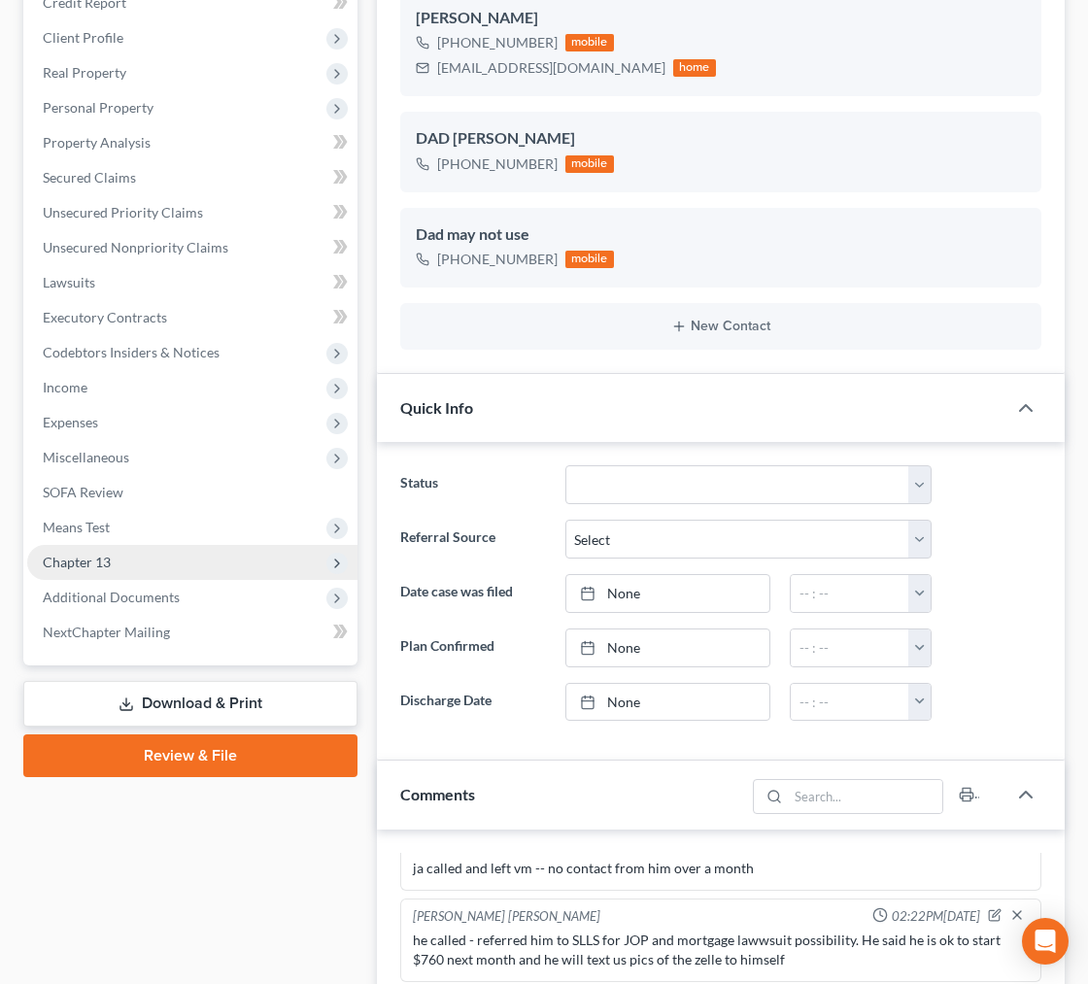
scroll to position [30264, 0]
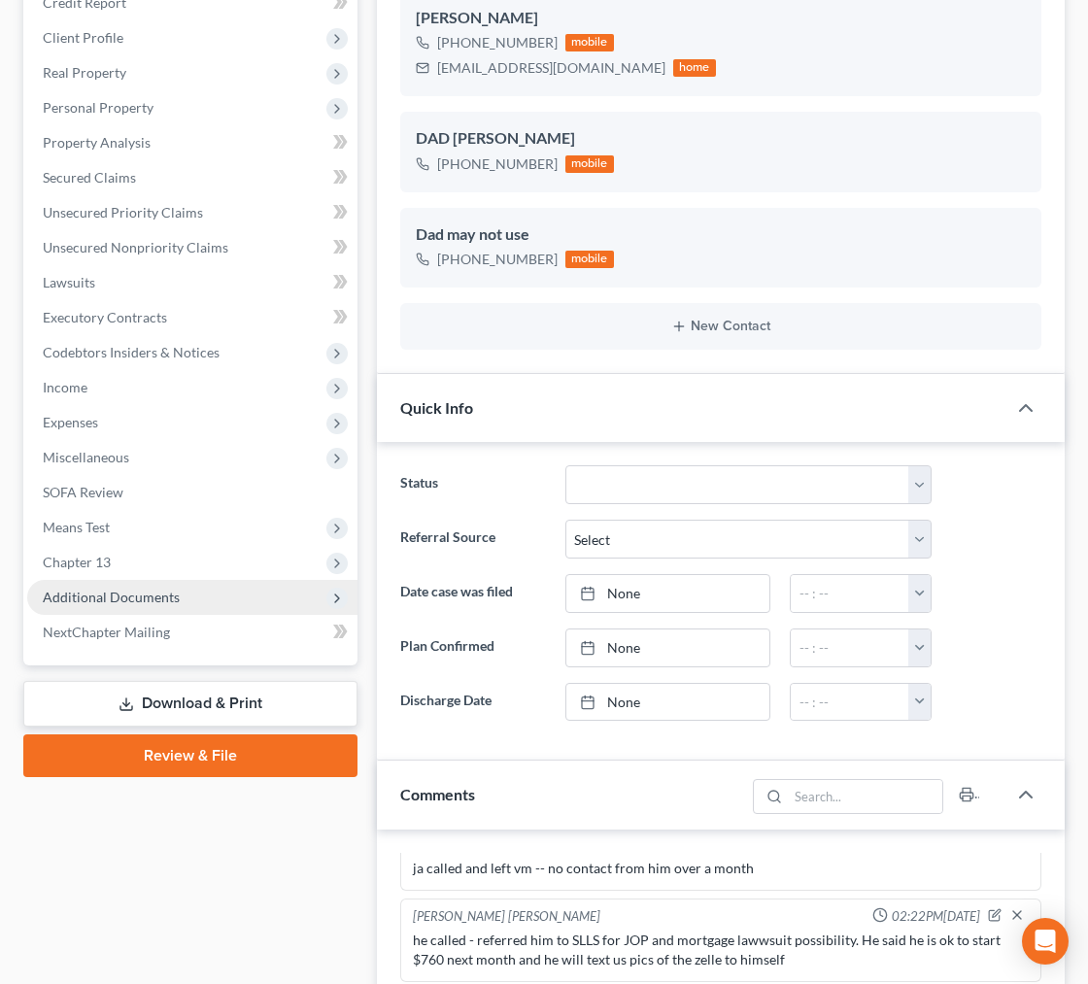
click at [201, 583] on span "Additional Documents" at bounding box center [192, 597] width 330 height 35
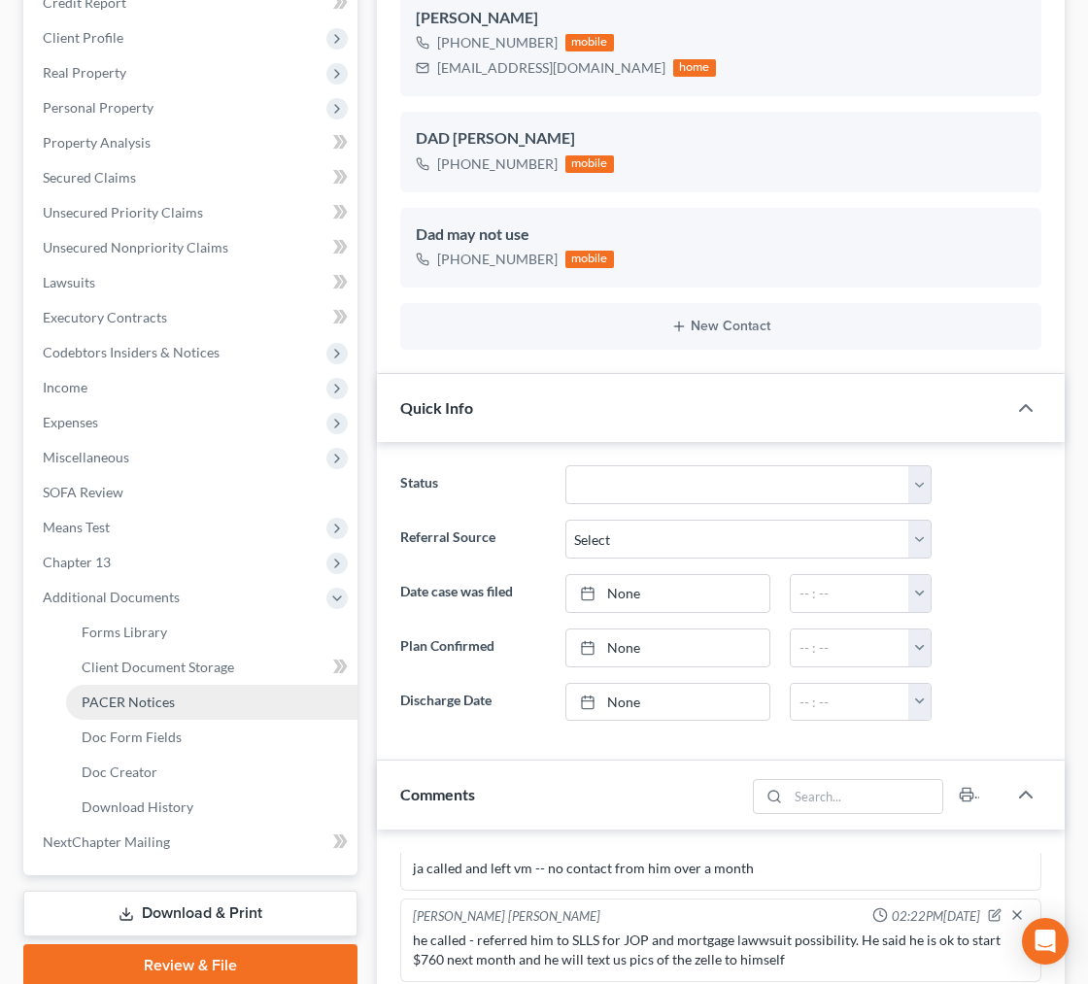
drag, startPoint x: 252, startPoint y: 702, endPoint x: 273, endPoint y: 698, distance: 20.8
click at [252, 702] on link "PACER Notices" at bounding box center [211, 702] width 291 height 35
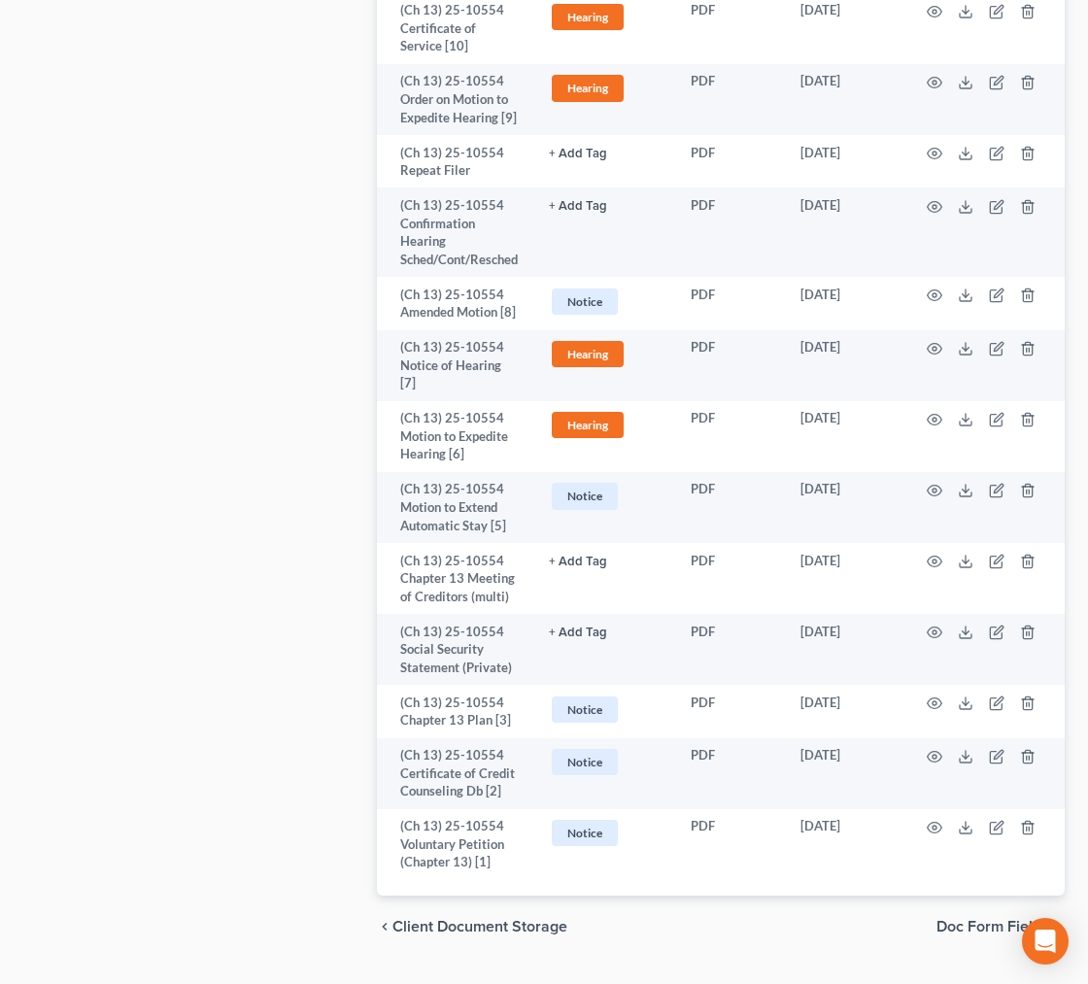
scroll to position [3250, 0]
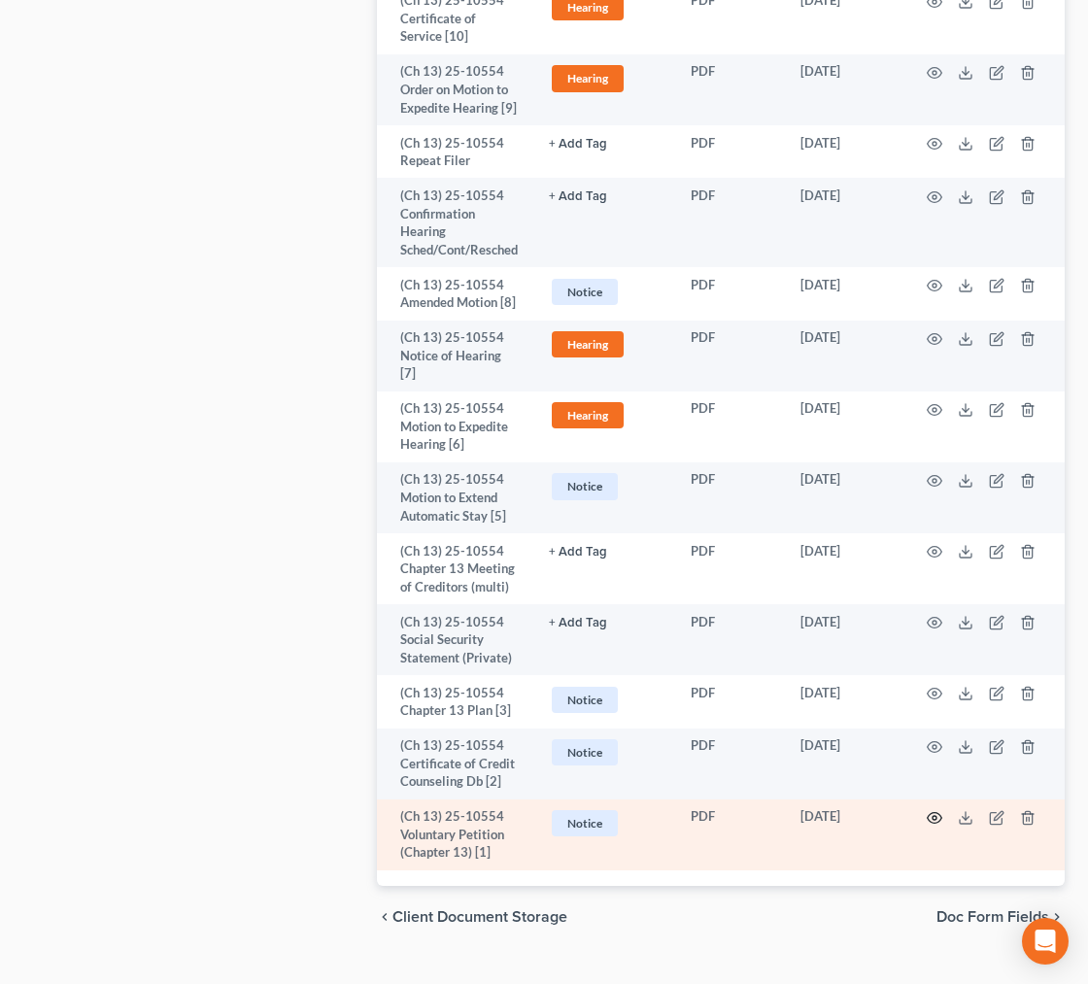
click at [936, 816] on circle "button" at bounding box center [934, 818] width 4 height 4
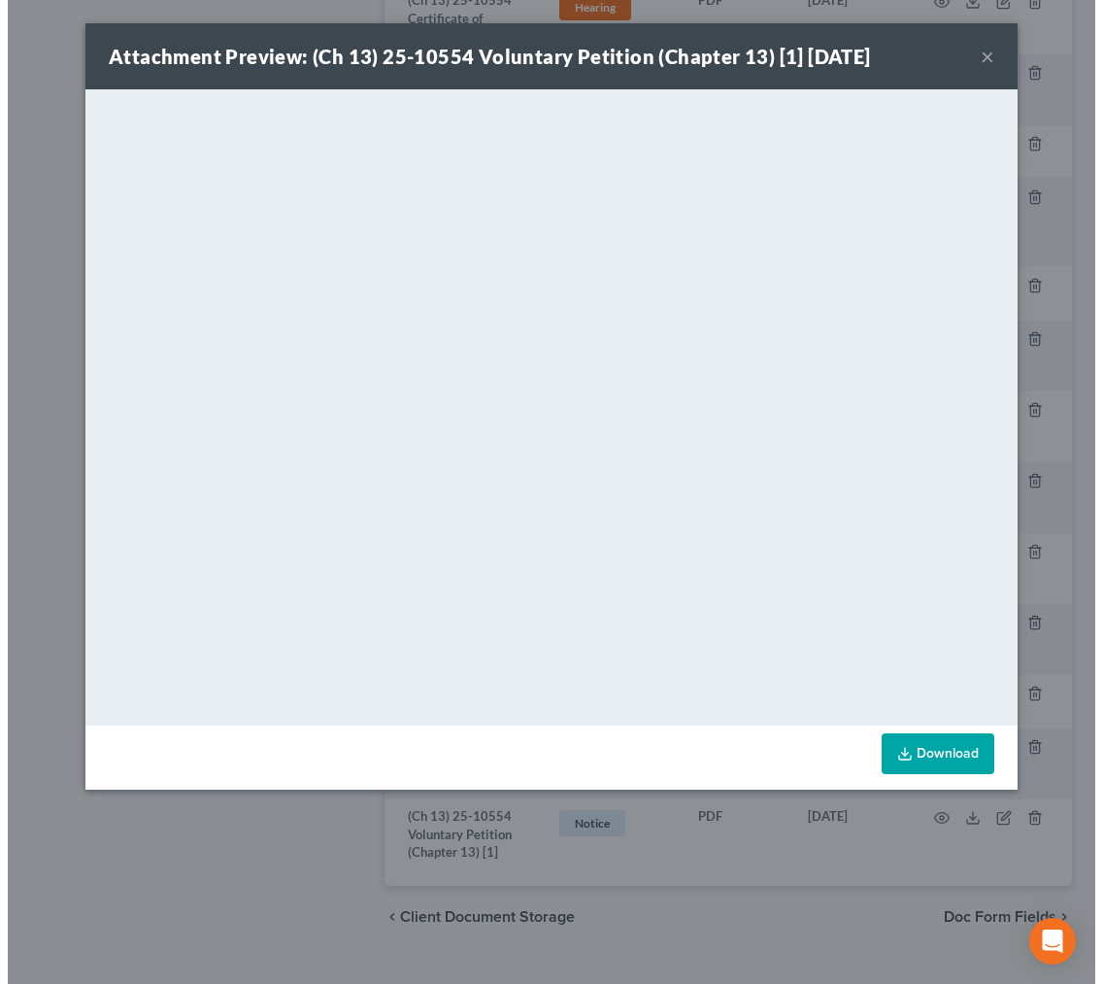
scroll to position [3162, 0]
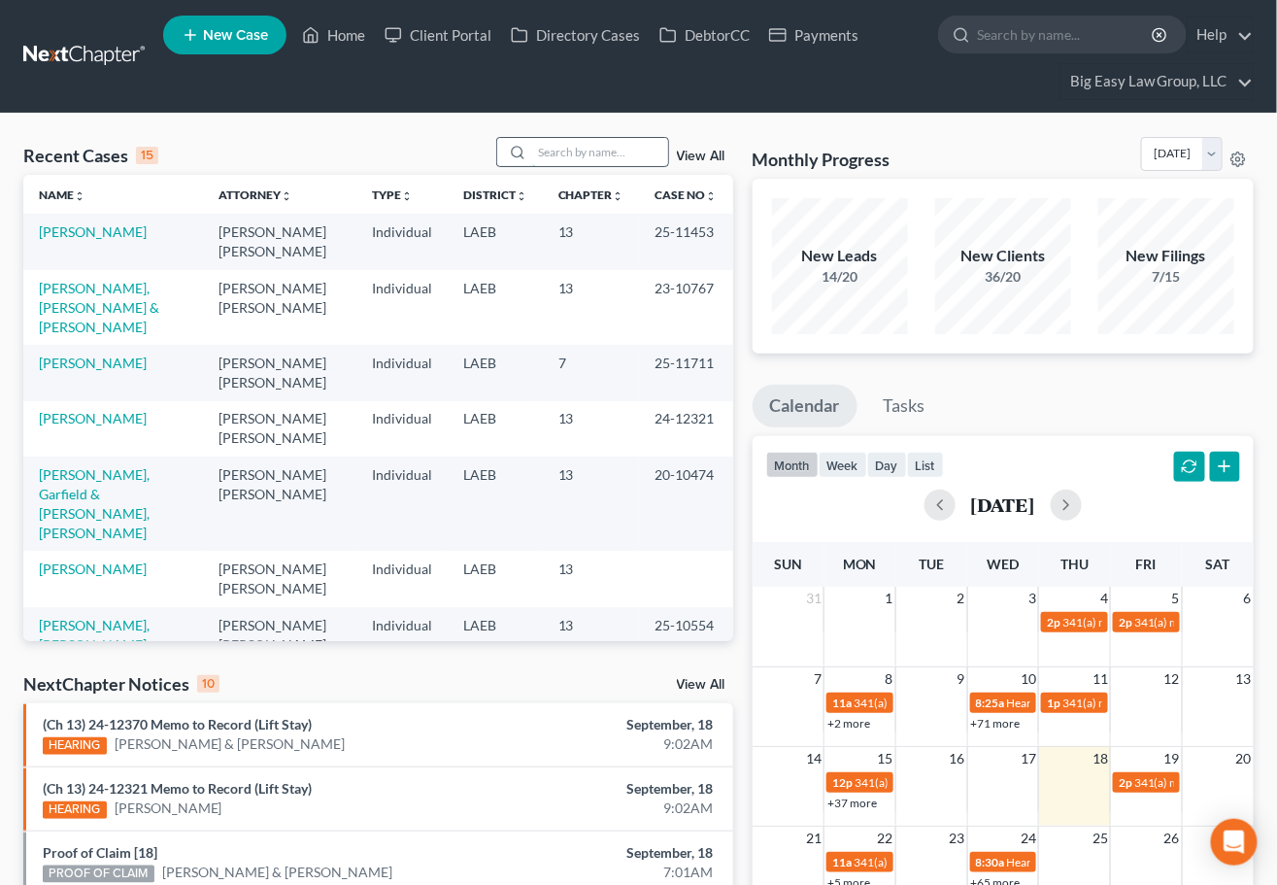
click at [555, 152] on input "search" at bounding box center [600, 152] width 136 height 28
type input "[PERSON_NAME]"
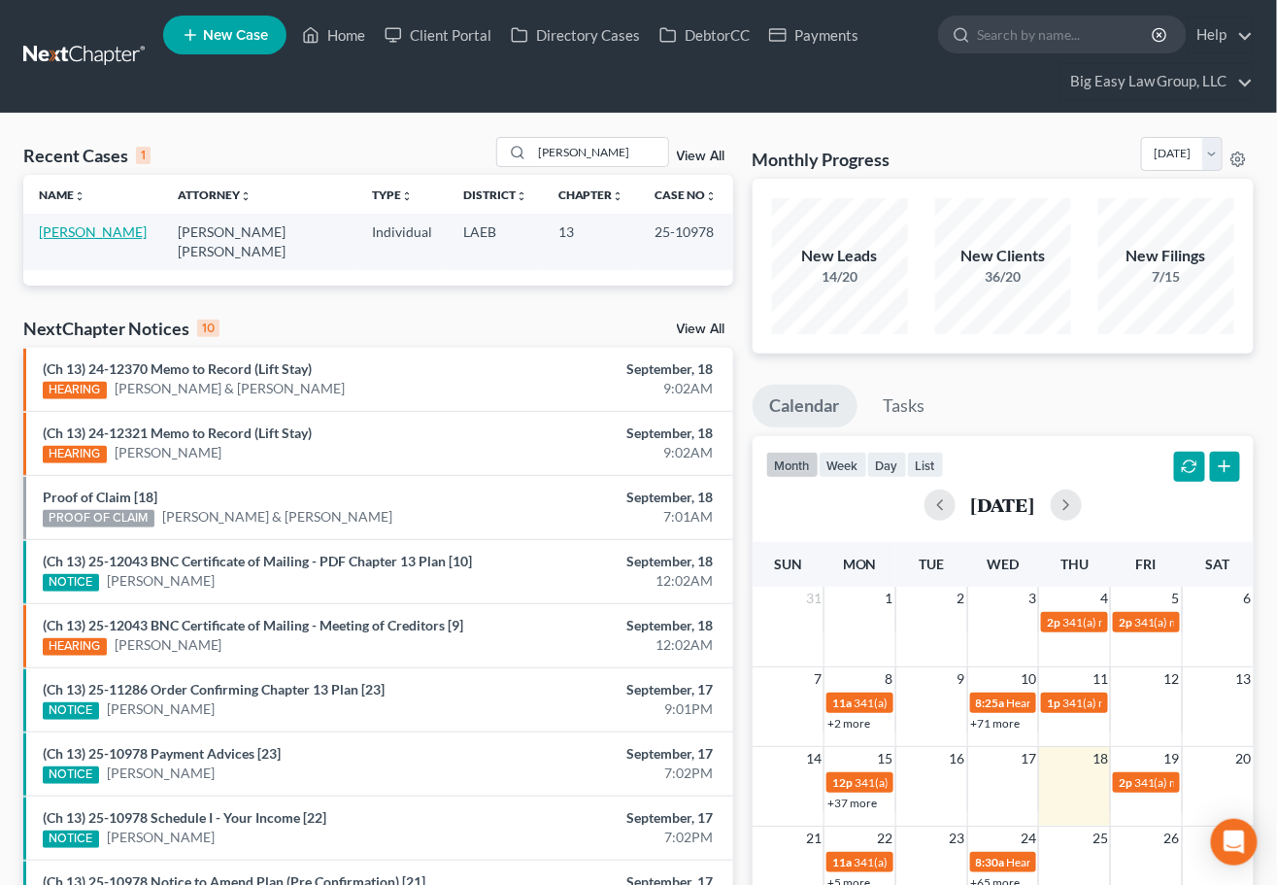
click at [102, 232] on link "[PERSON_NAME]" at bounding box center [93, 231] width 108 height 17
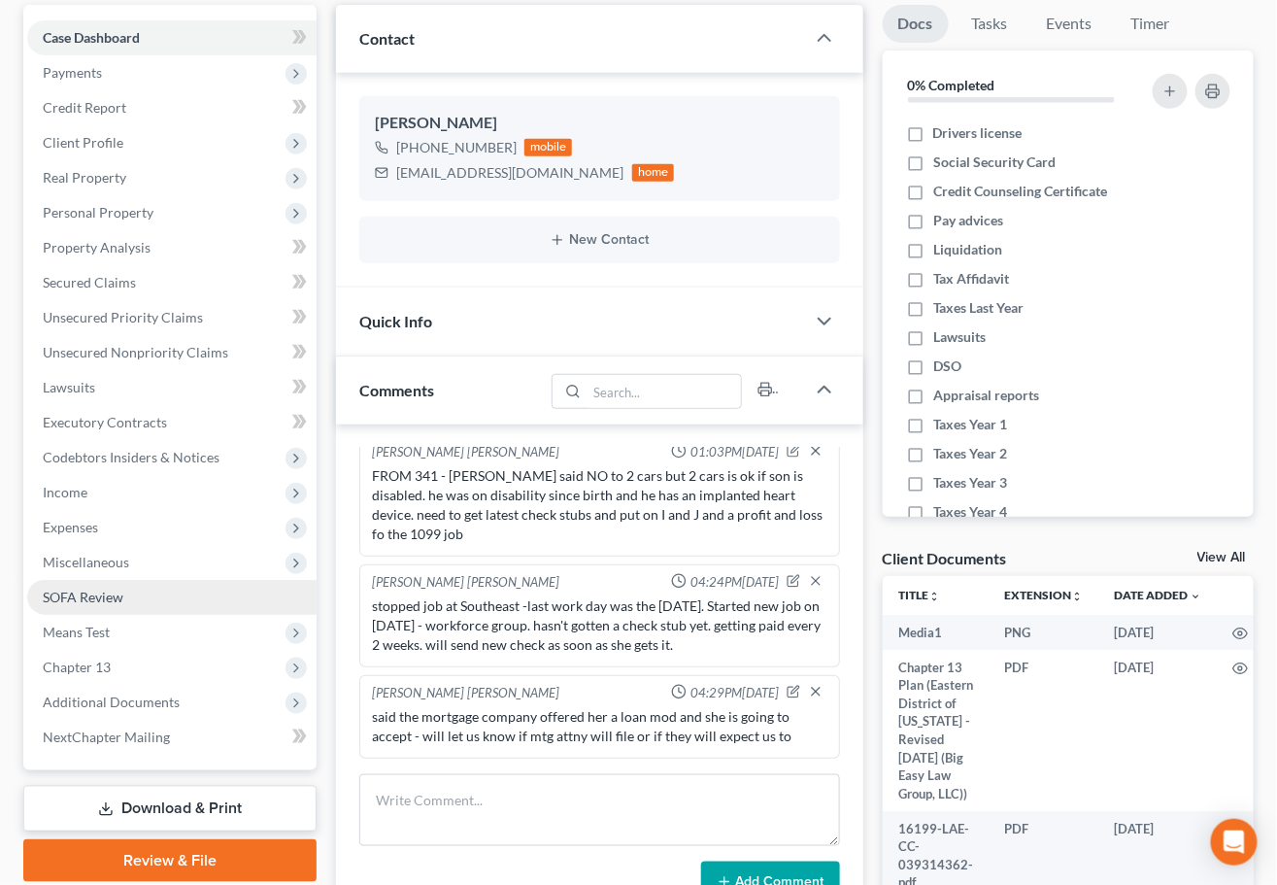
scroll to position [235, 0]
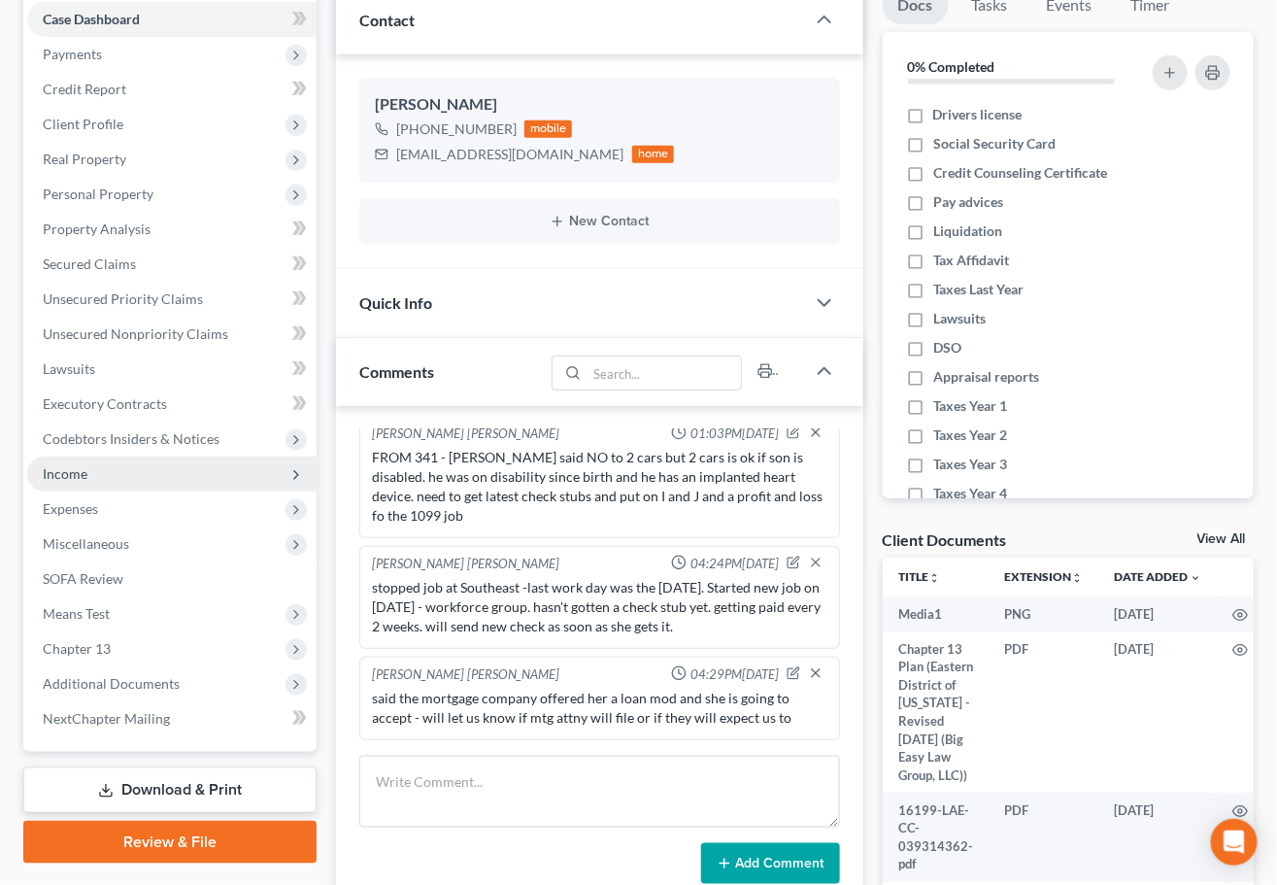
click at [166, 474] on span "Income" at bounding box center [171, 473] width 289 height 35
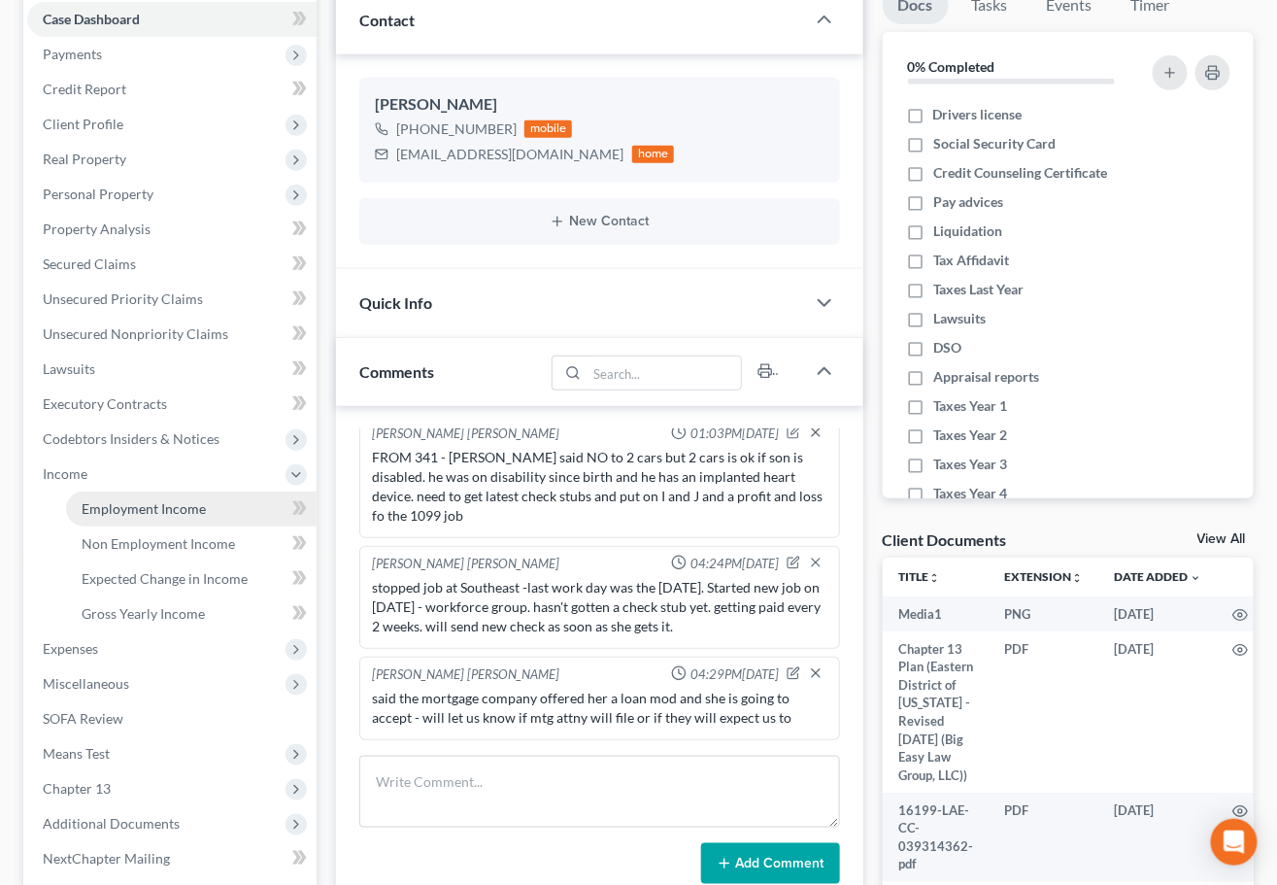
click at [209, 509] on link "Employment Income" at bounding box center [191, 508] width 251 height 35
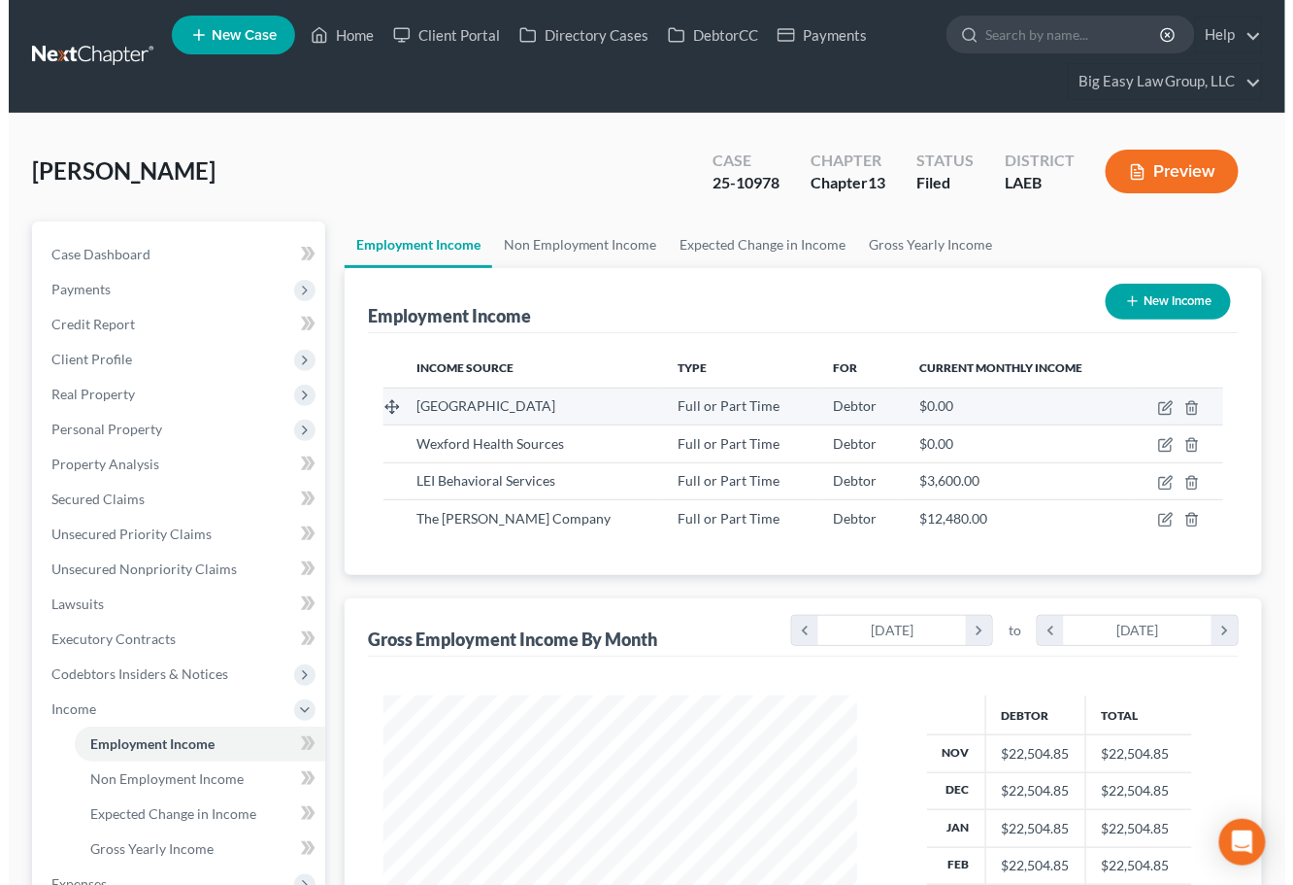
scroll to position [348, 513]
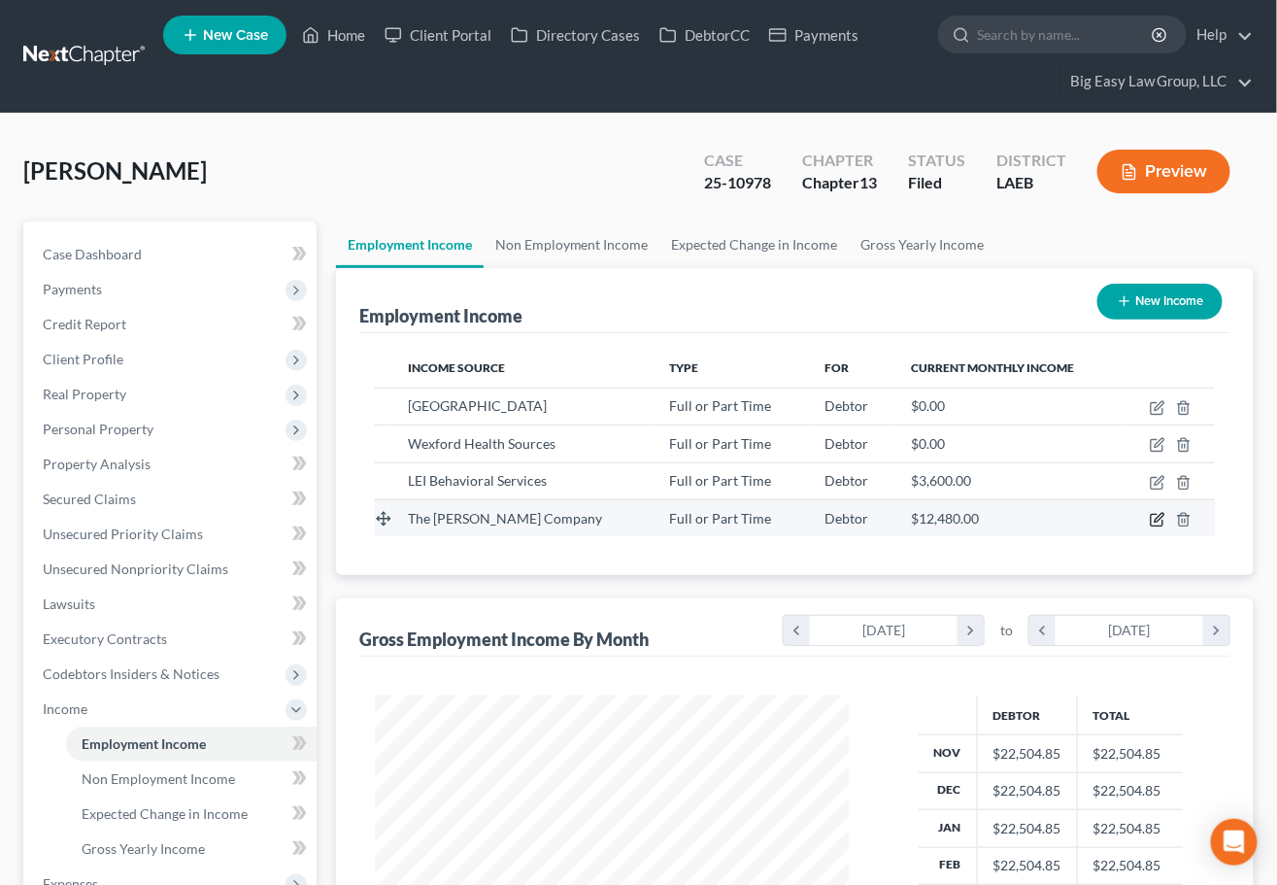
click at [1157, 518] on icon "button" at bounding box center [1159, 517] width 9 height 9
select select "0"
select select "19"
select select "2"
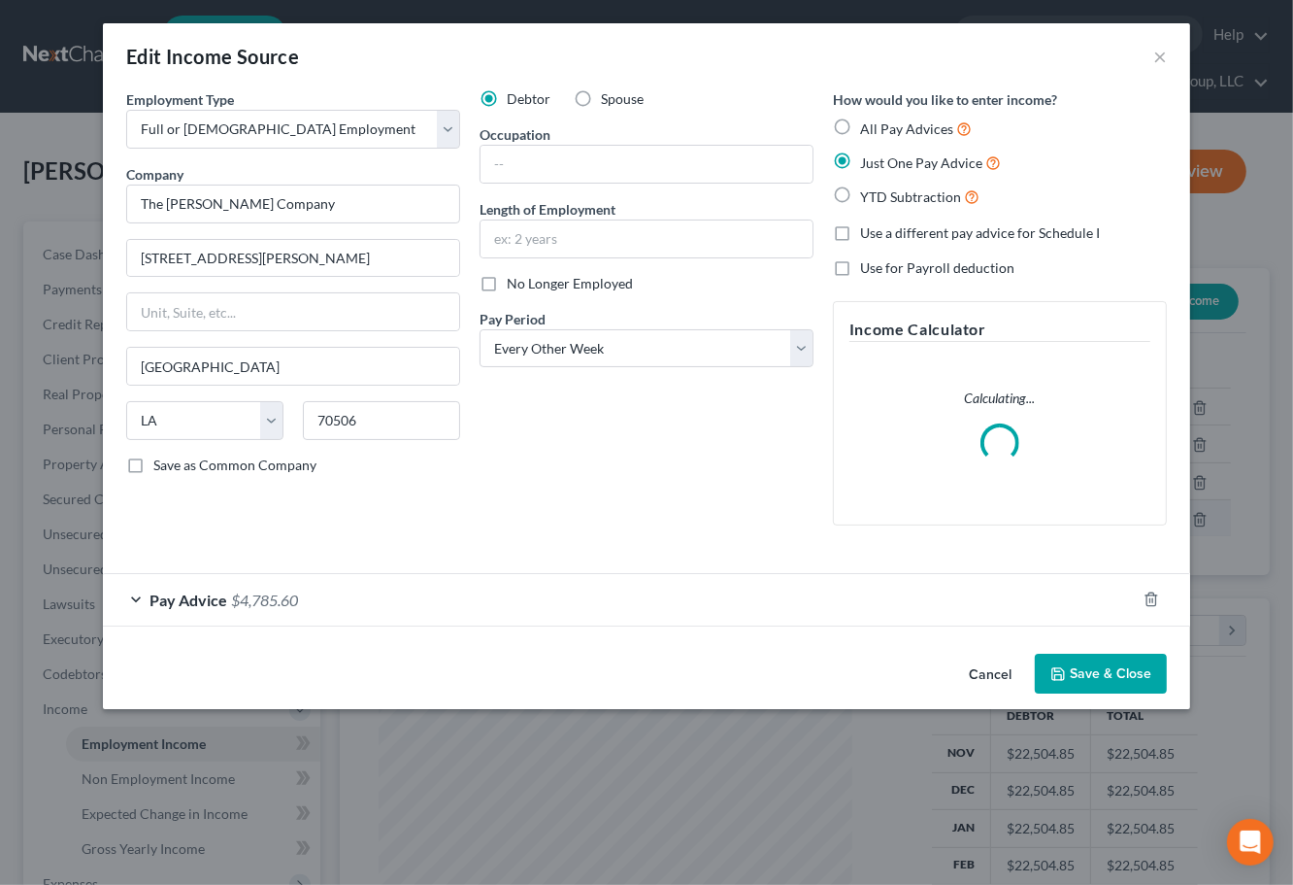
scroll to position [348, 519]
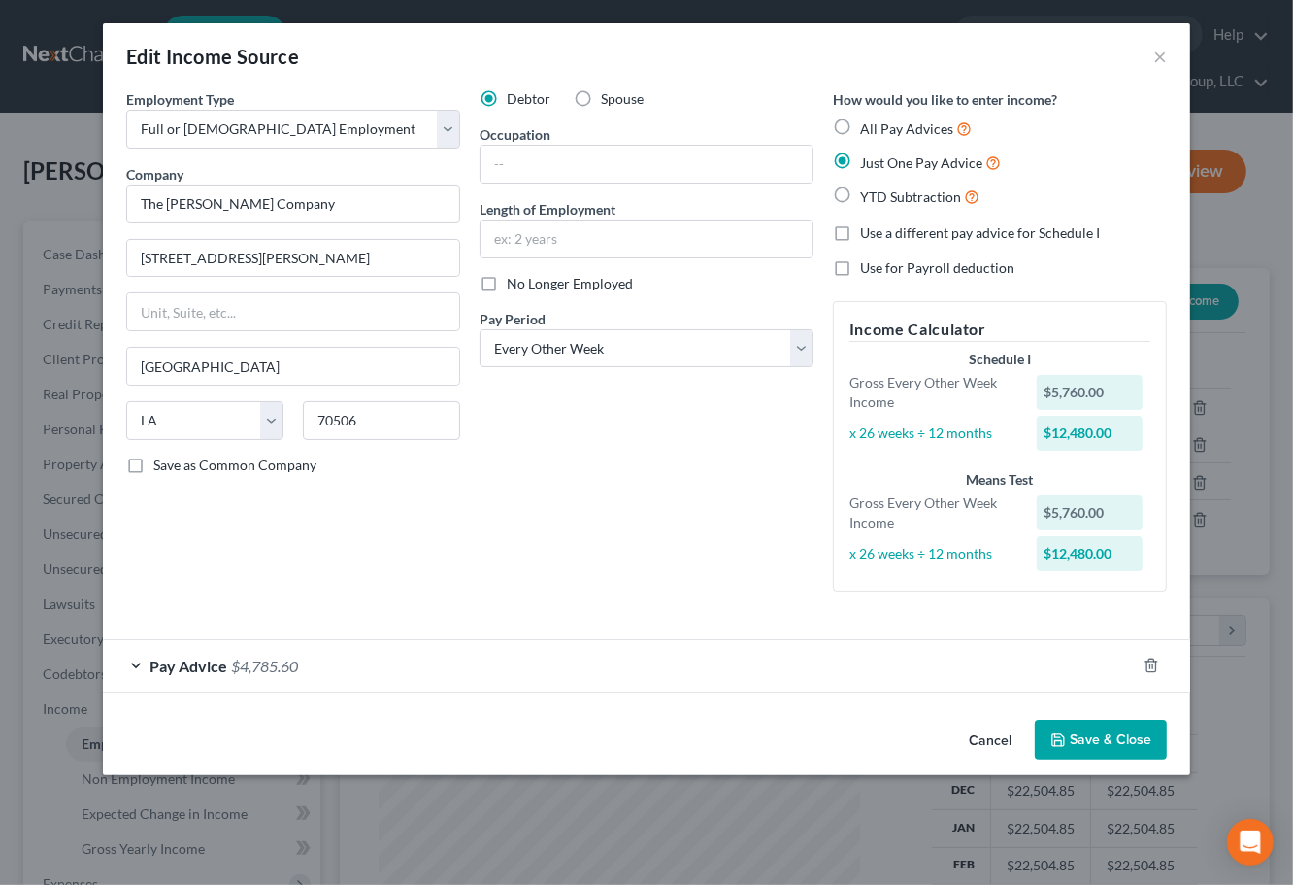
click at [523, 642] on div "Pay Advice $4,785.60" at bounding box center [619, 665] width 1033 height 51
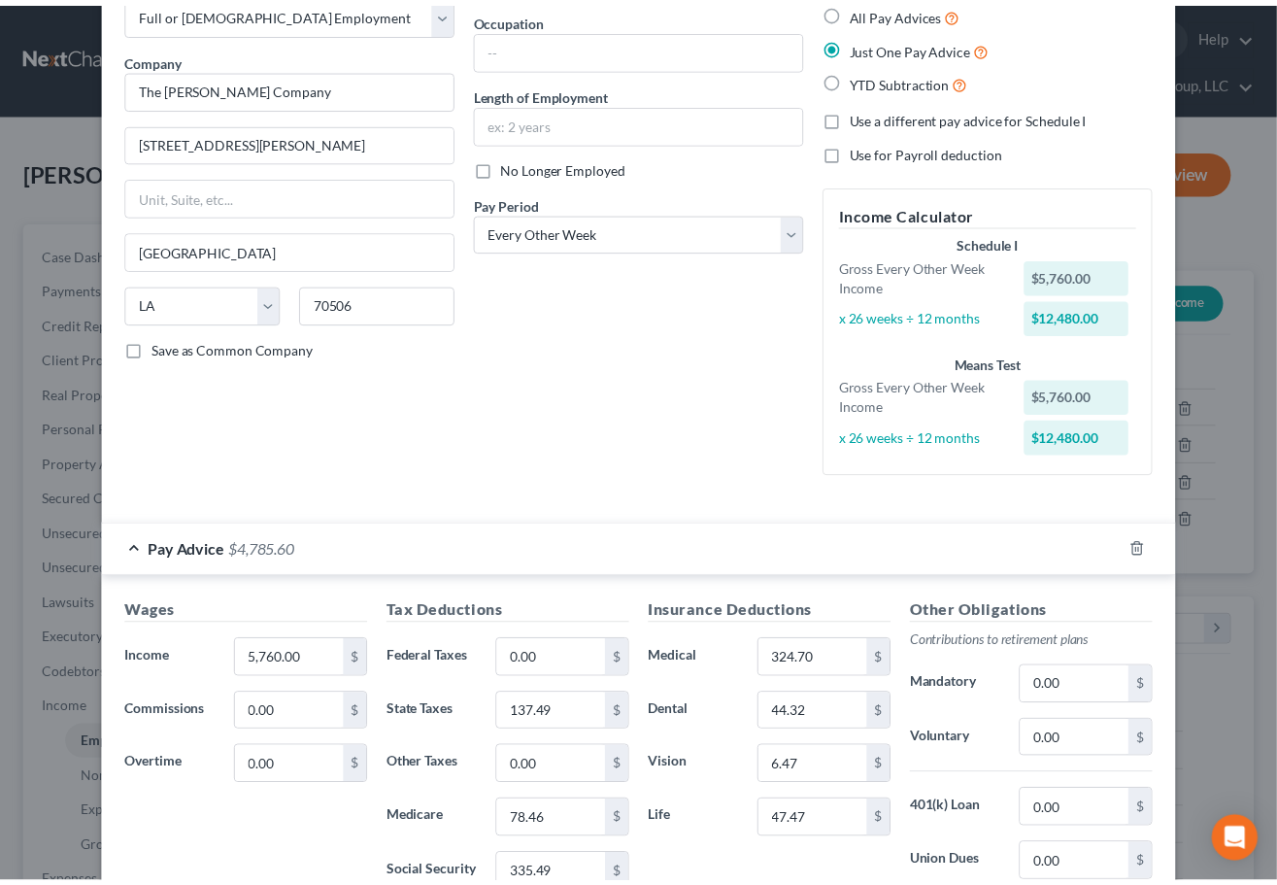
scroll to position [0, 0]
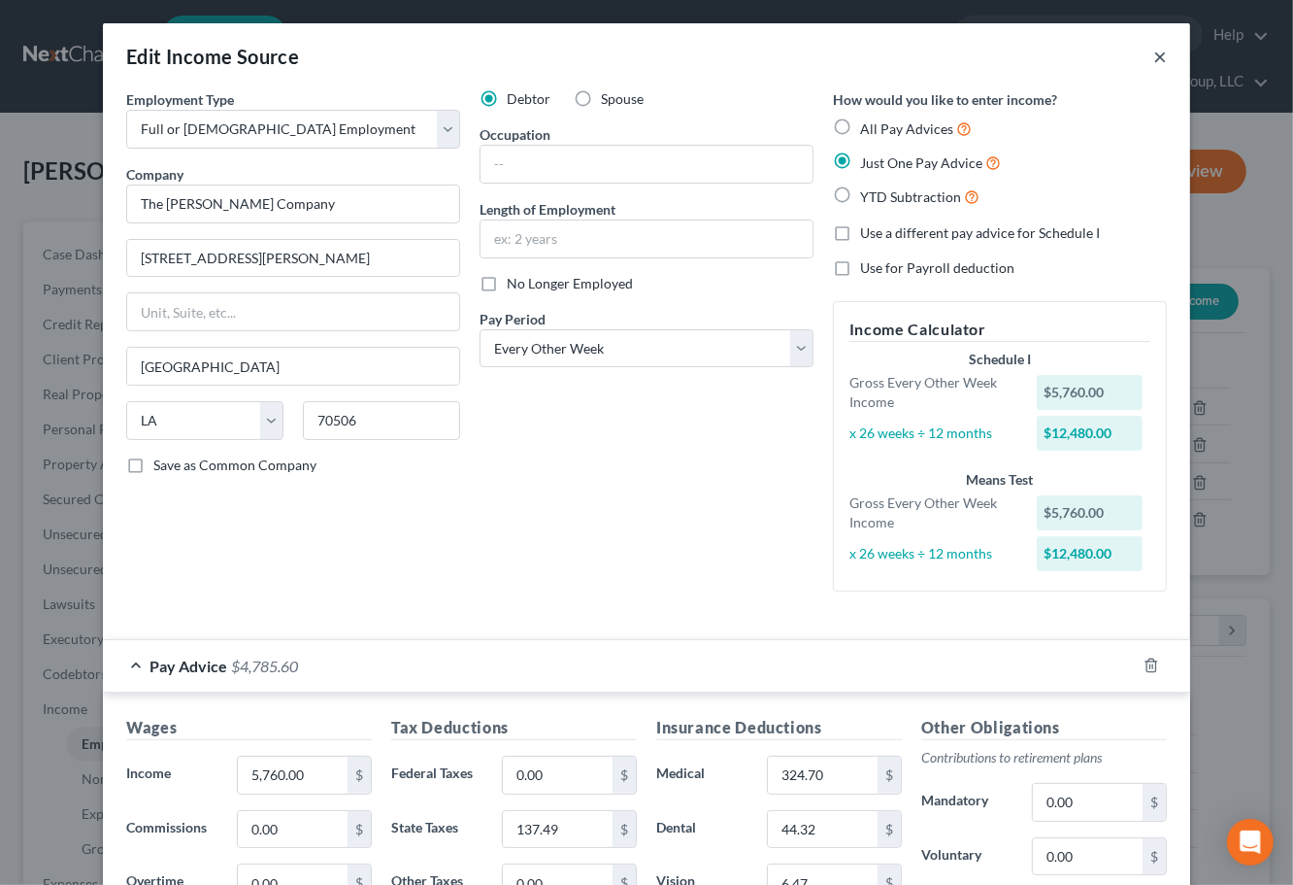
click at [1154, 53] on button "×" at bounding box center [1161, 56] width 14 height 23
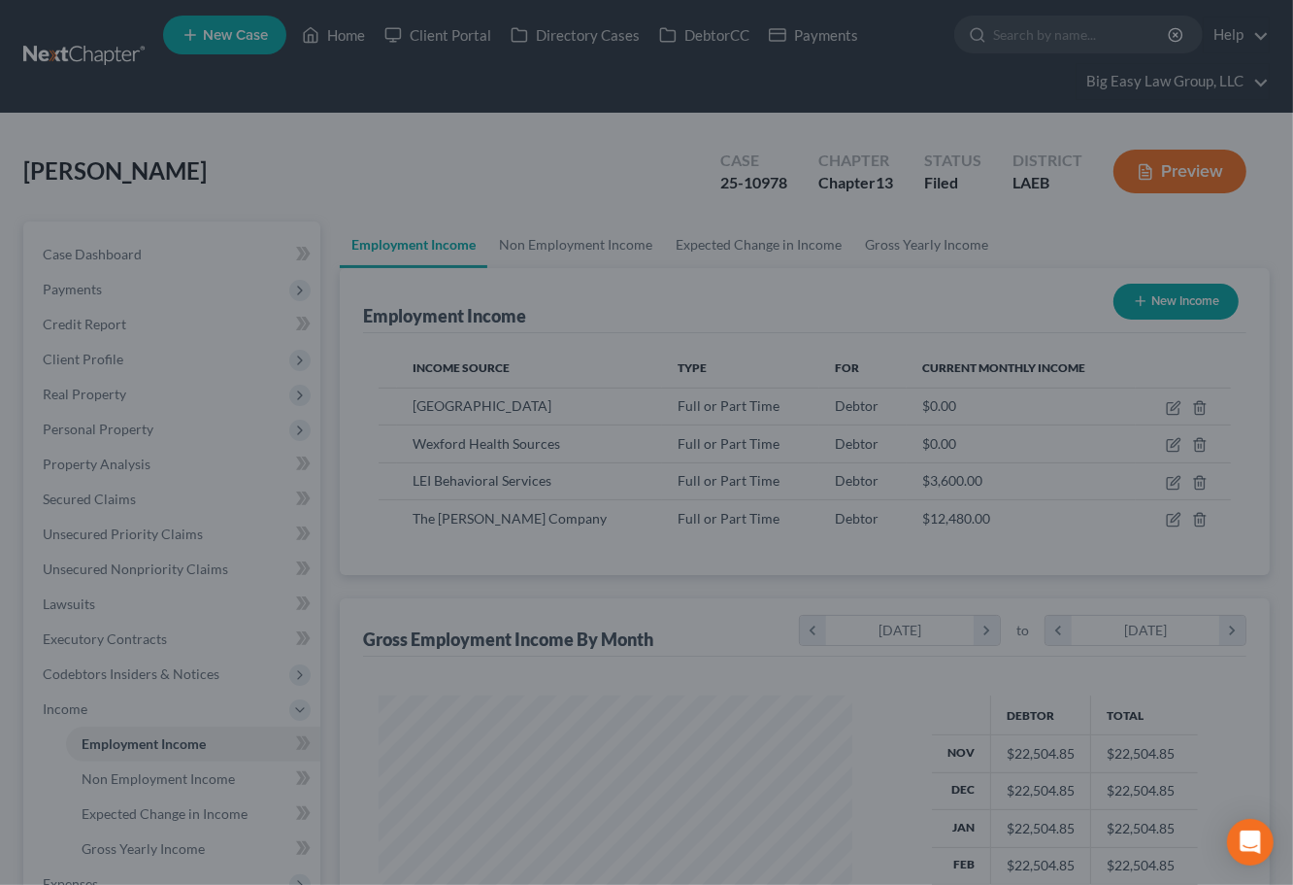
scroll to position [970673, 970509]
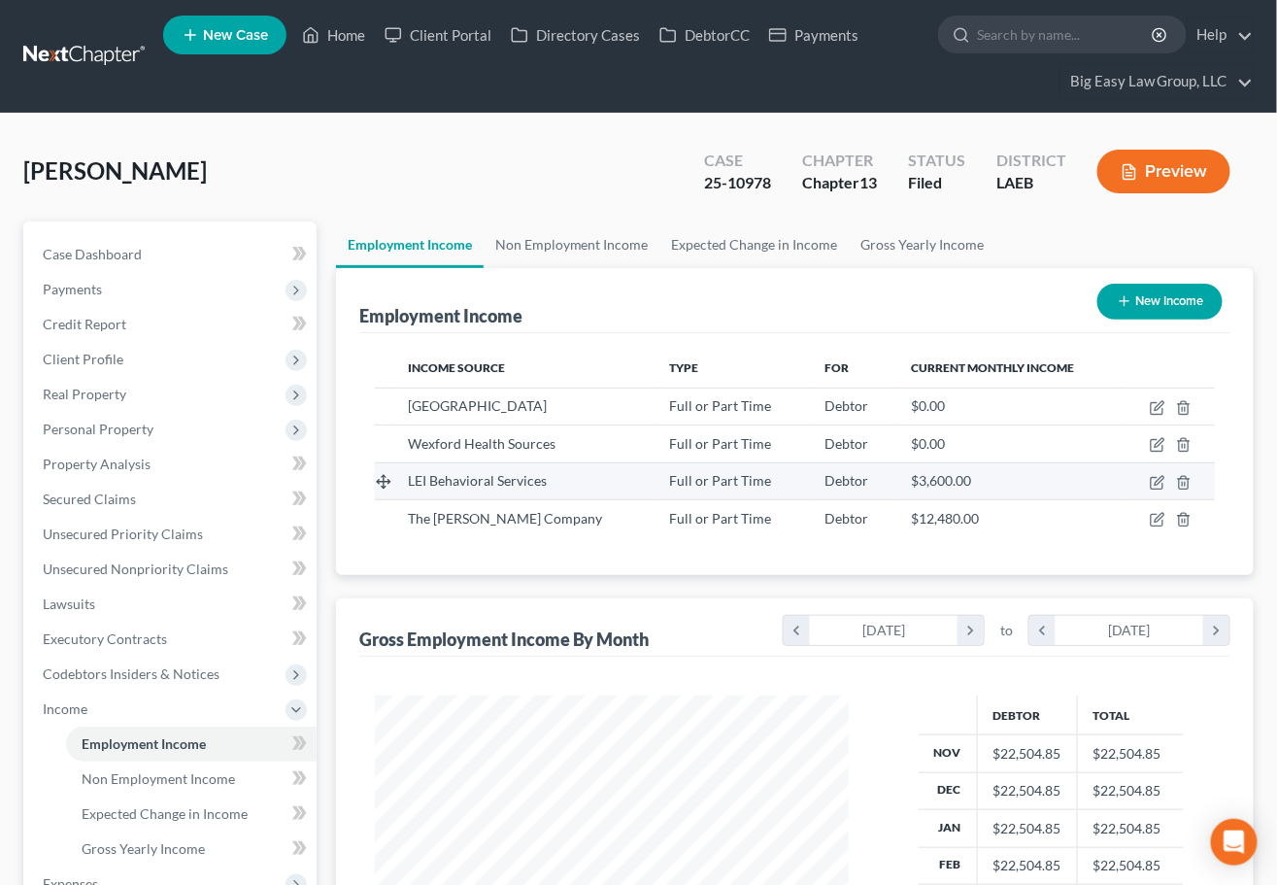
click at [1149, 483] on td at bounding box center [1168, 480] width 93 height 37
click at [1156, 483] on icon "button" at bounding box center [1159, 480] width 9 height 9
select select "0"
select select "19"
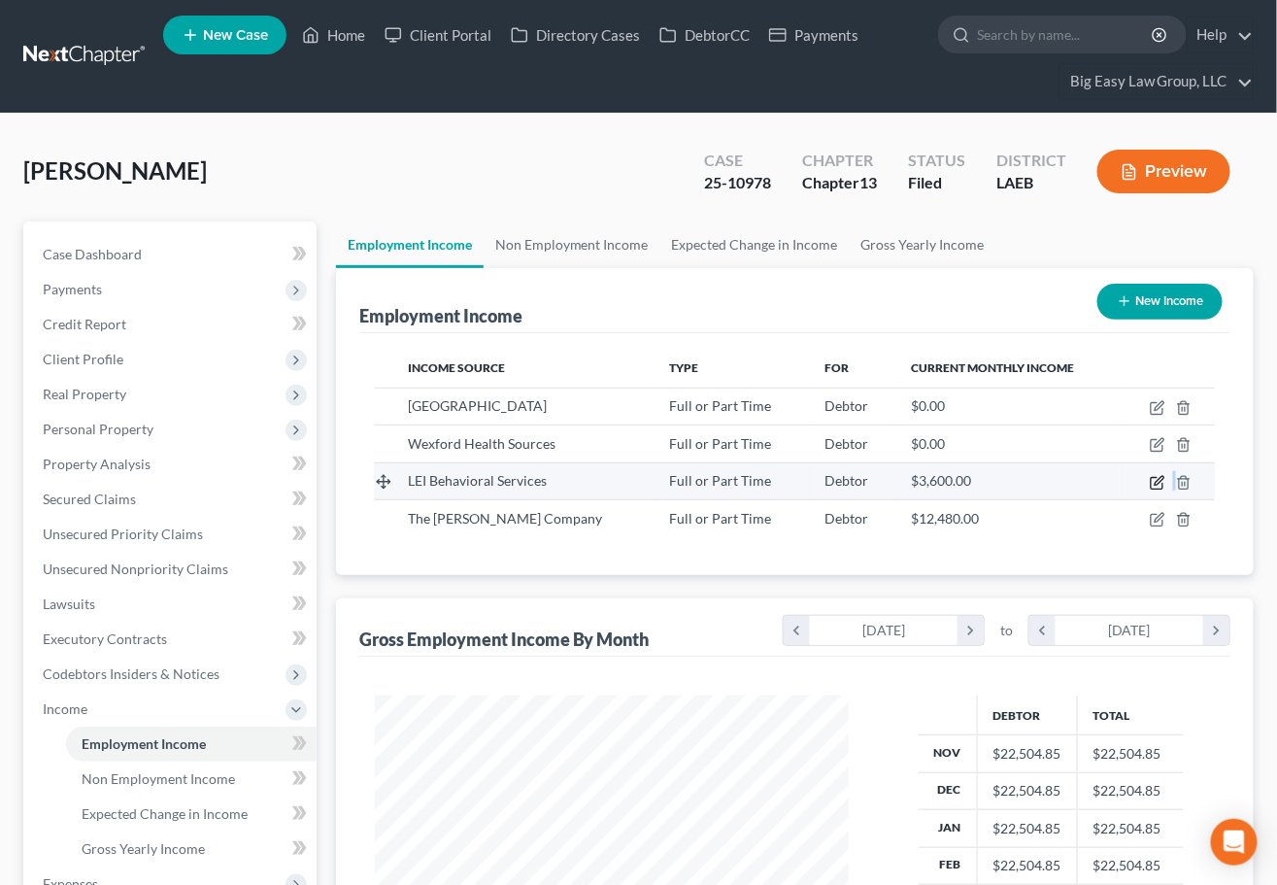
select select "1"
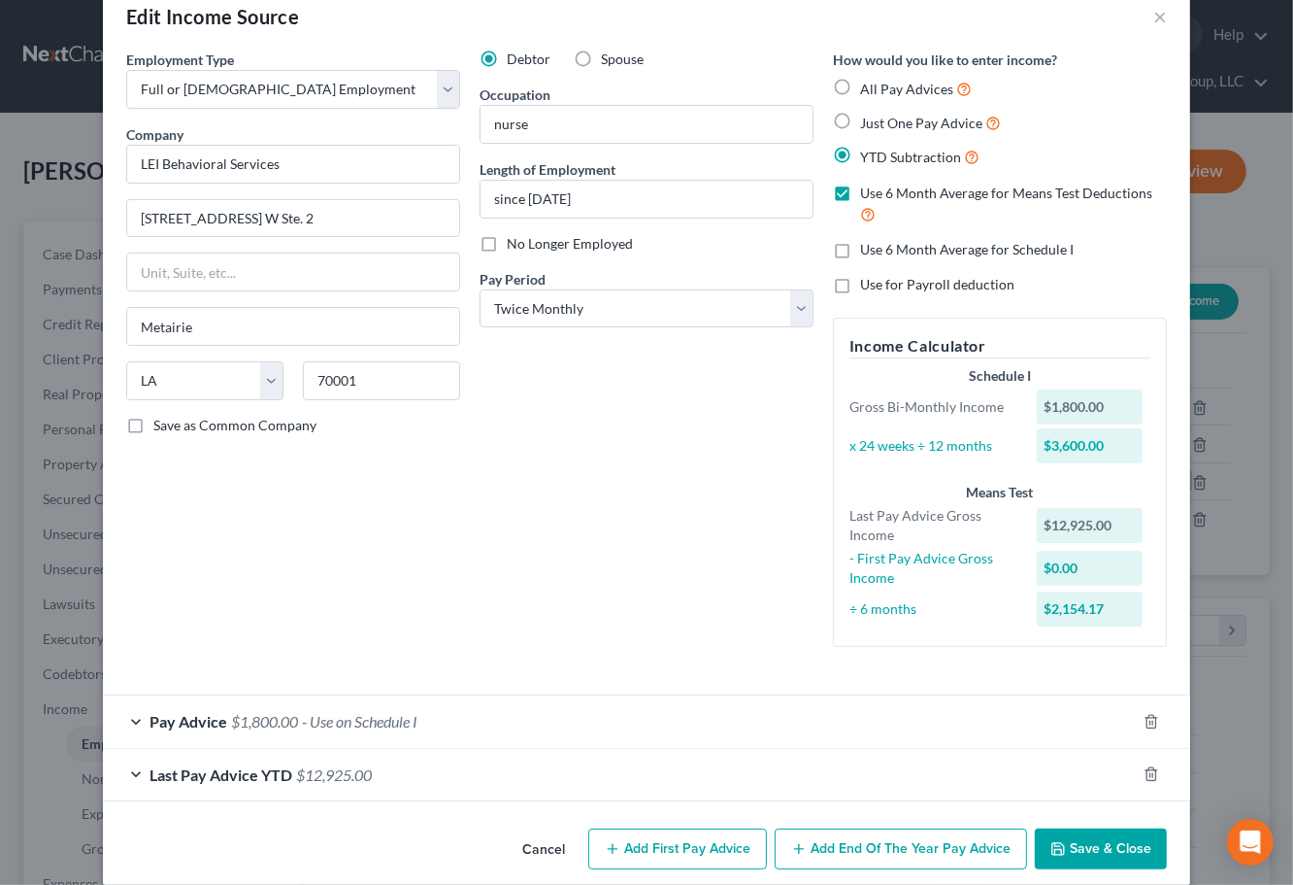
scroll to position [62, 0]
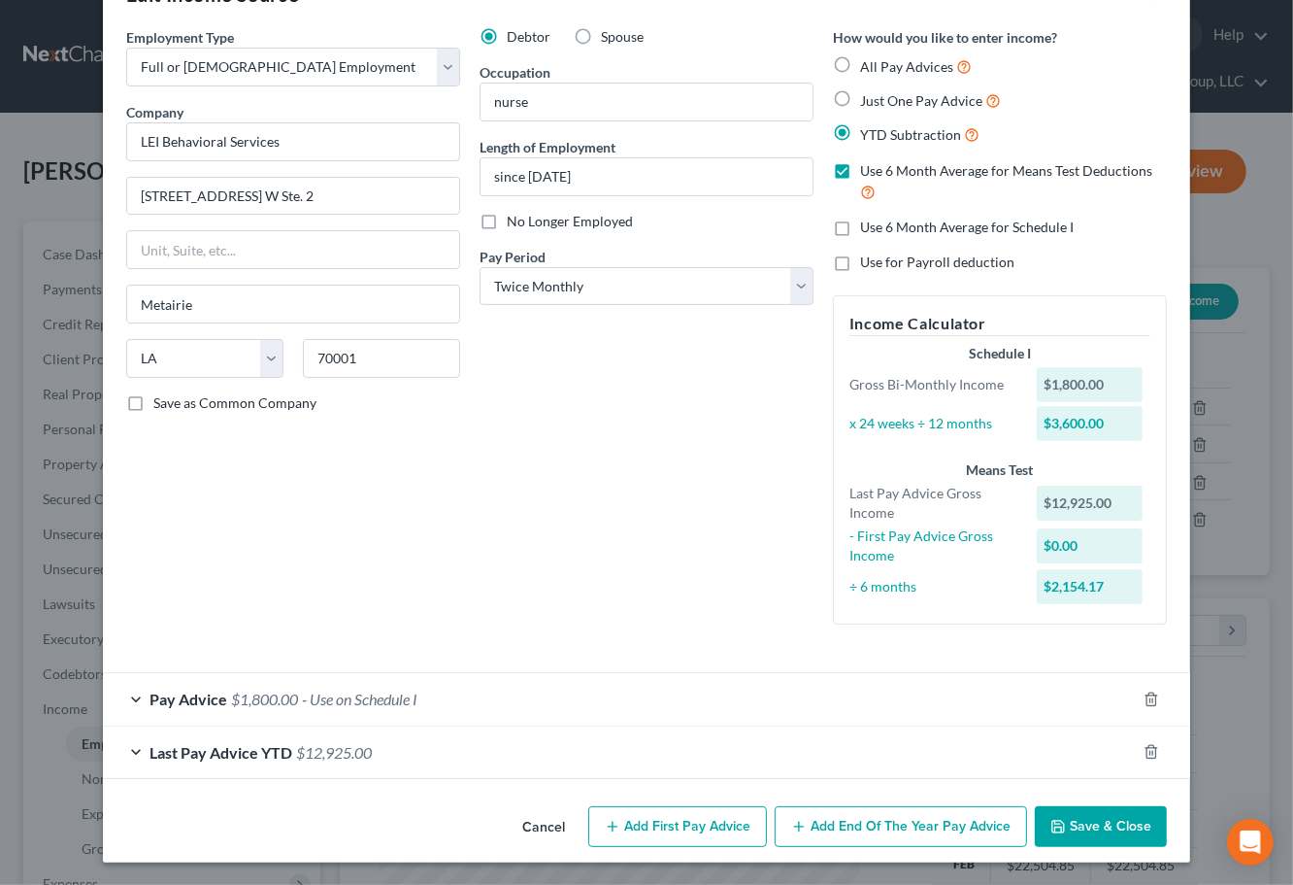
click at [381, 742] on div "Last Pay Advice YTD $12,925.00" at bounding box center [619, 751] width 1033 height 51
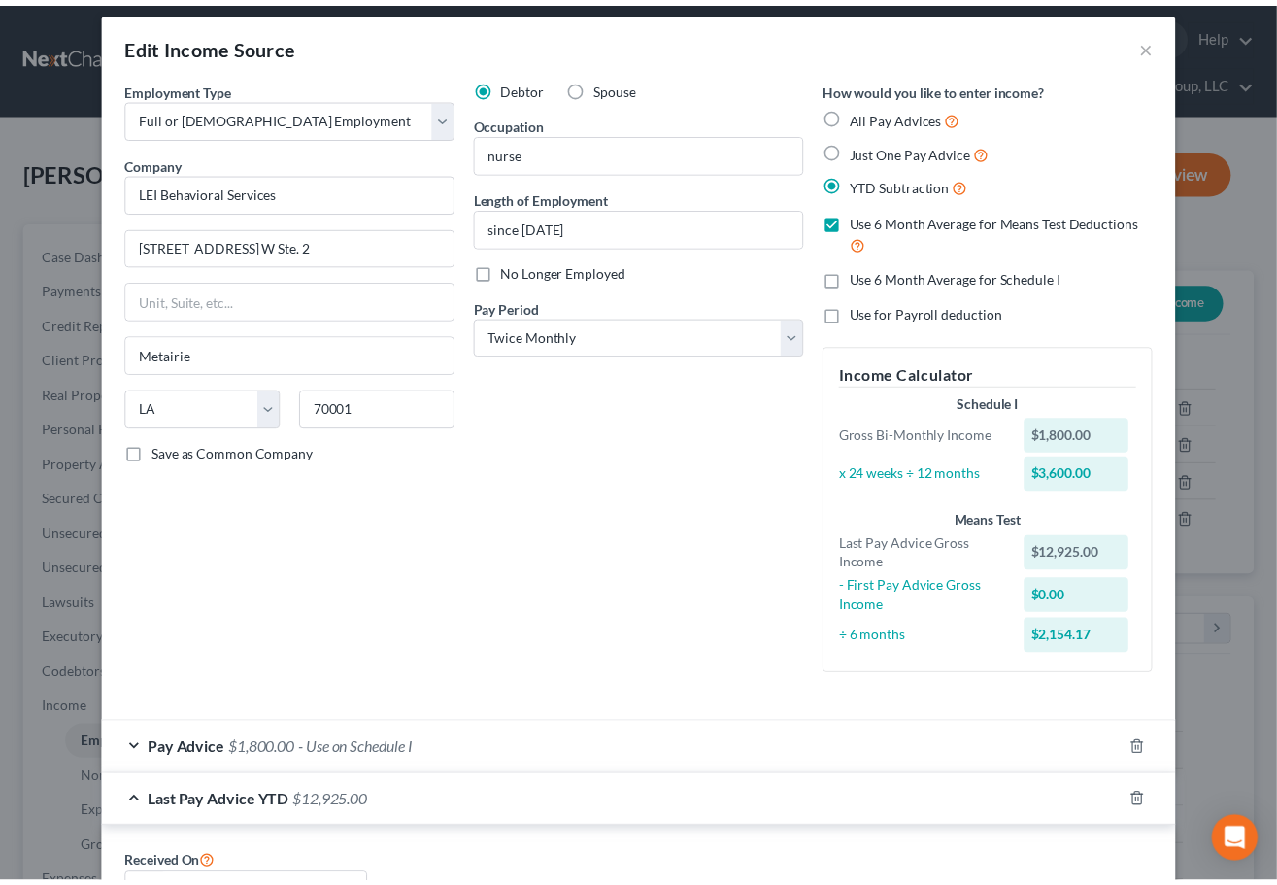
scroll to position [0, 0]
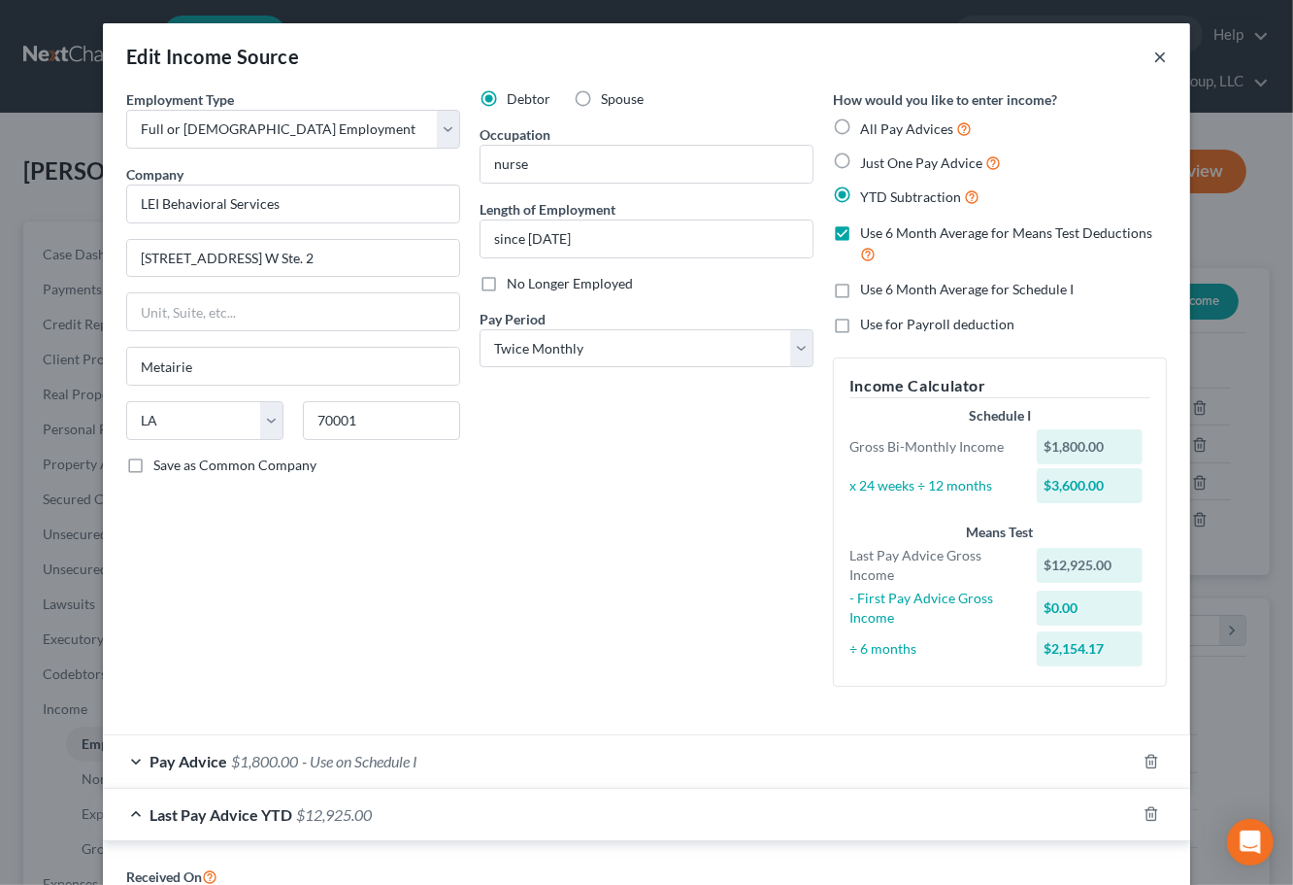
click at [1154, 54] on button "×" at bounding box center [1161, 56] width 14 height 23
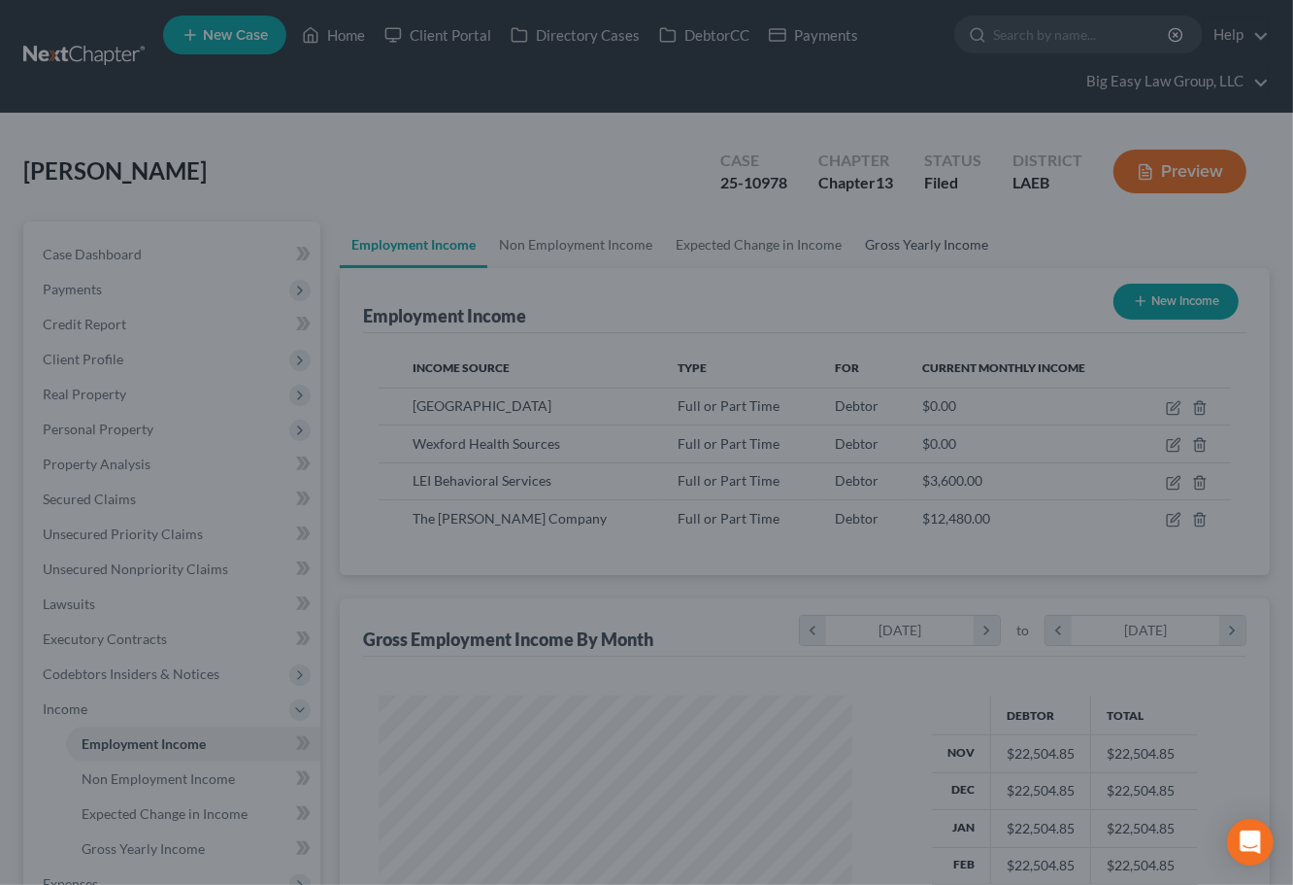
scroll to position [970673, 970509]
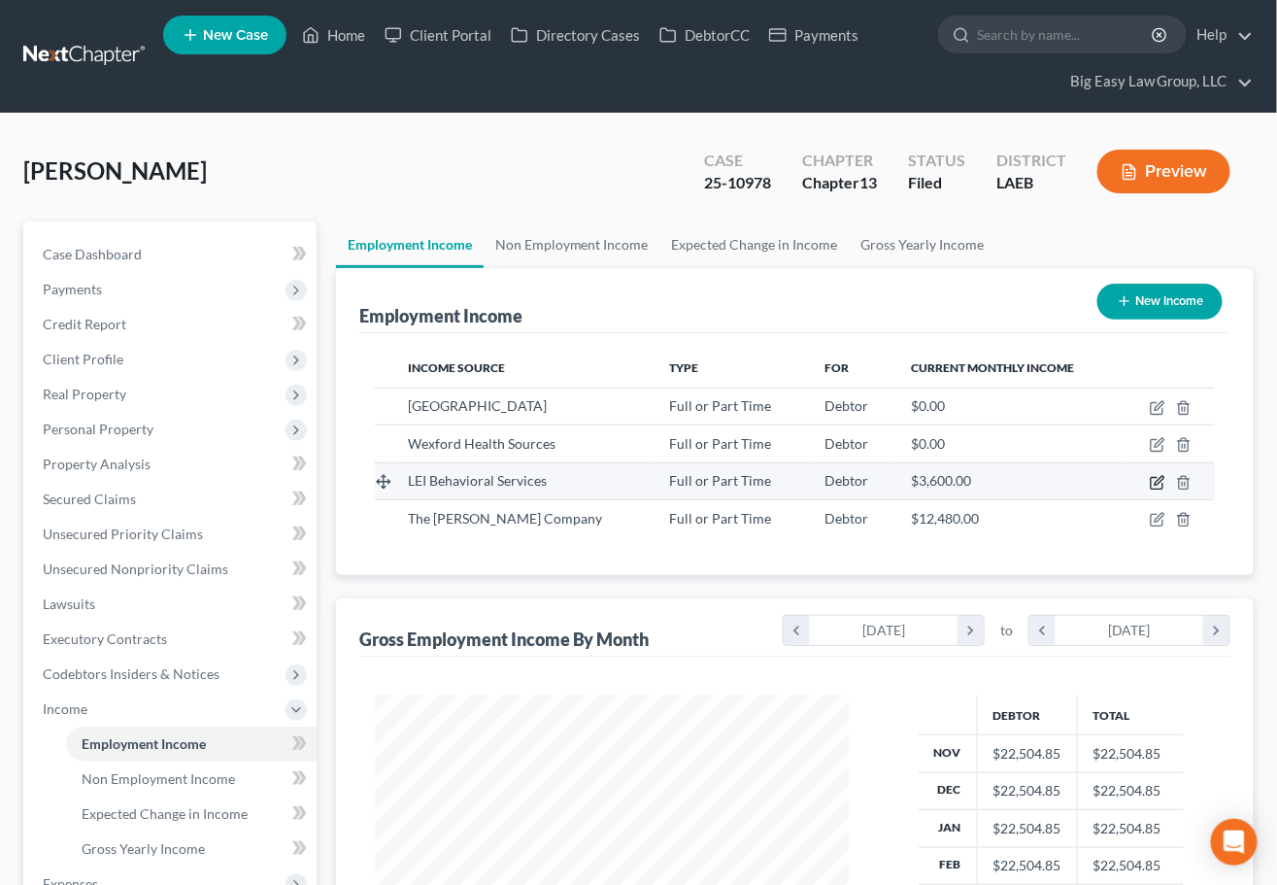
click at [1155, 478] on icon "button" at bounding box center [1158, 483] width 16 height 16
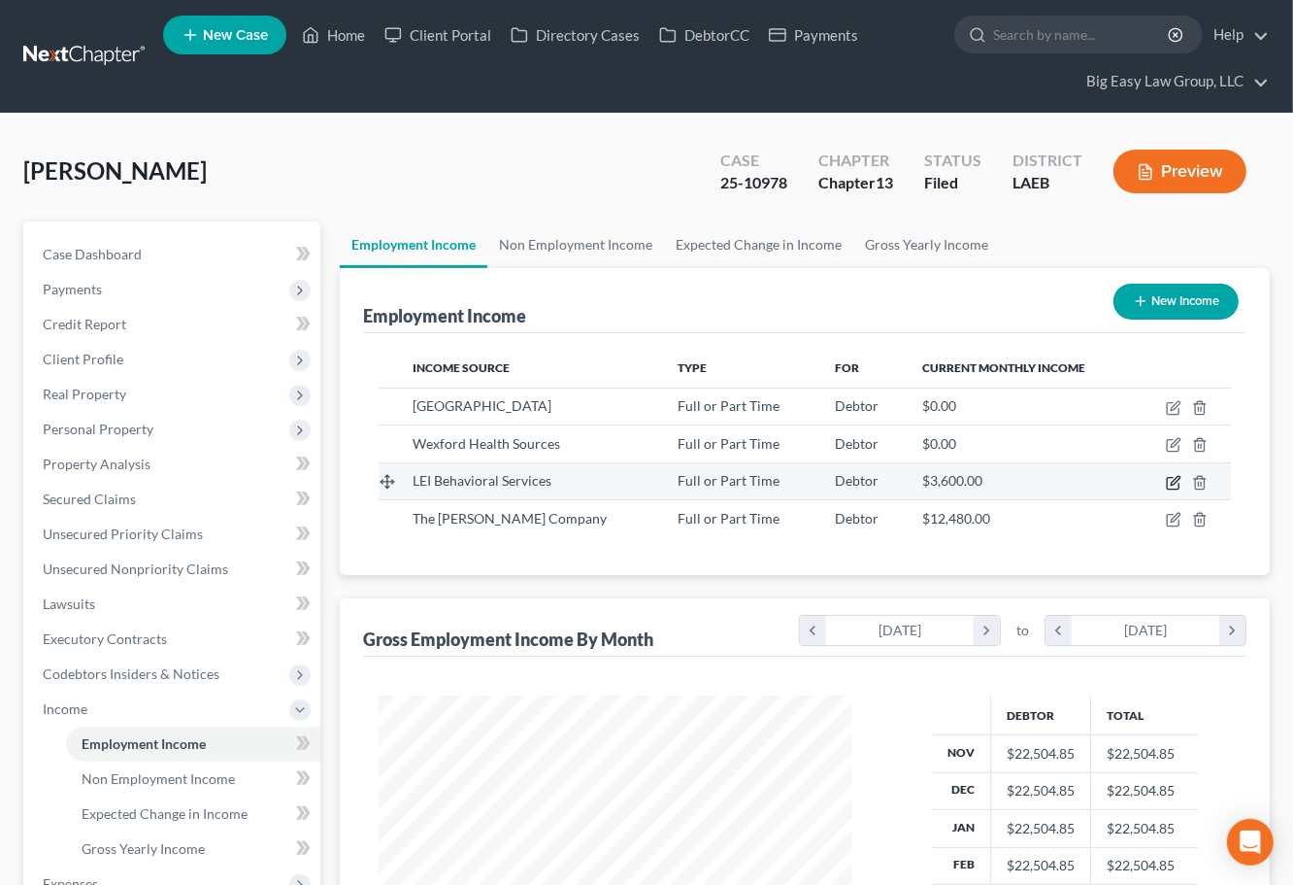
select select "0"
select select "19"
select select "1"
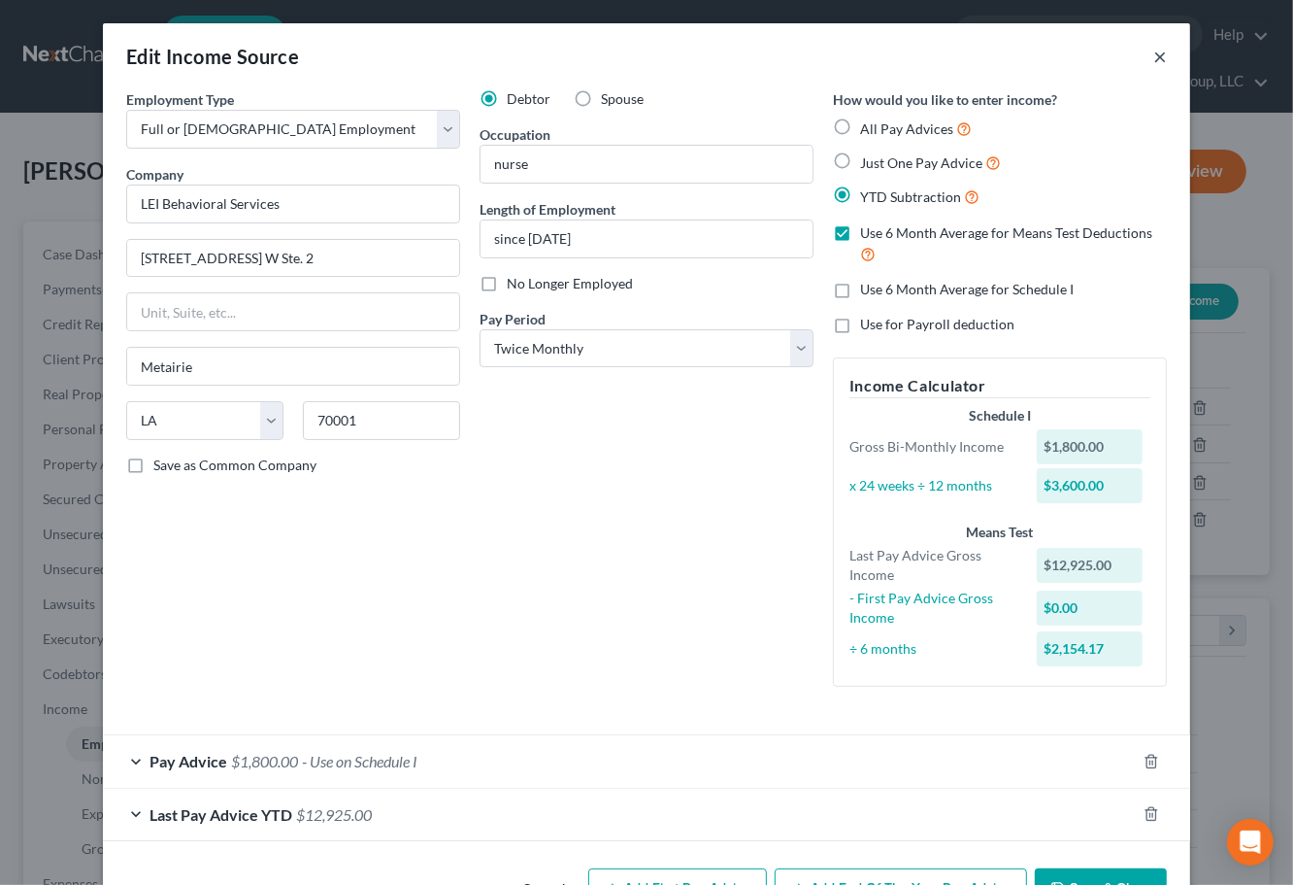
click at [1154, 57] on button "×" at bounding box center [1161, 56] width 14 height 23
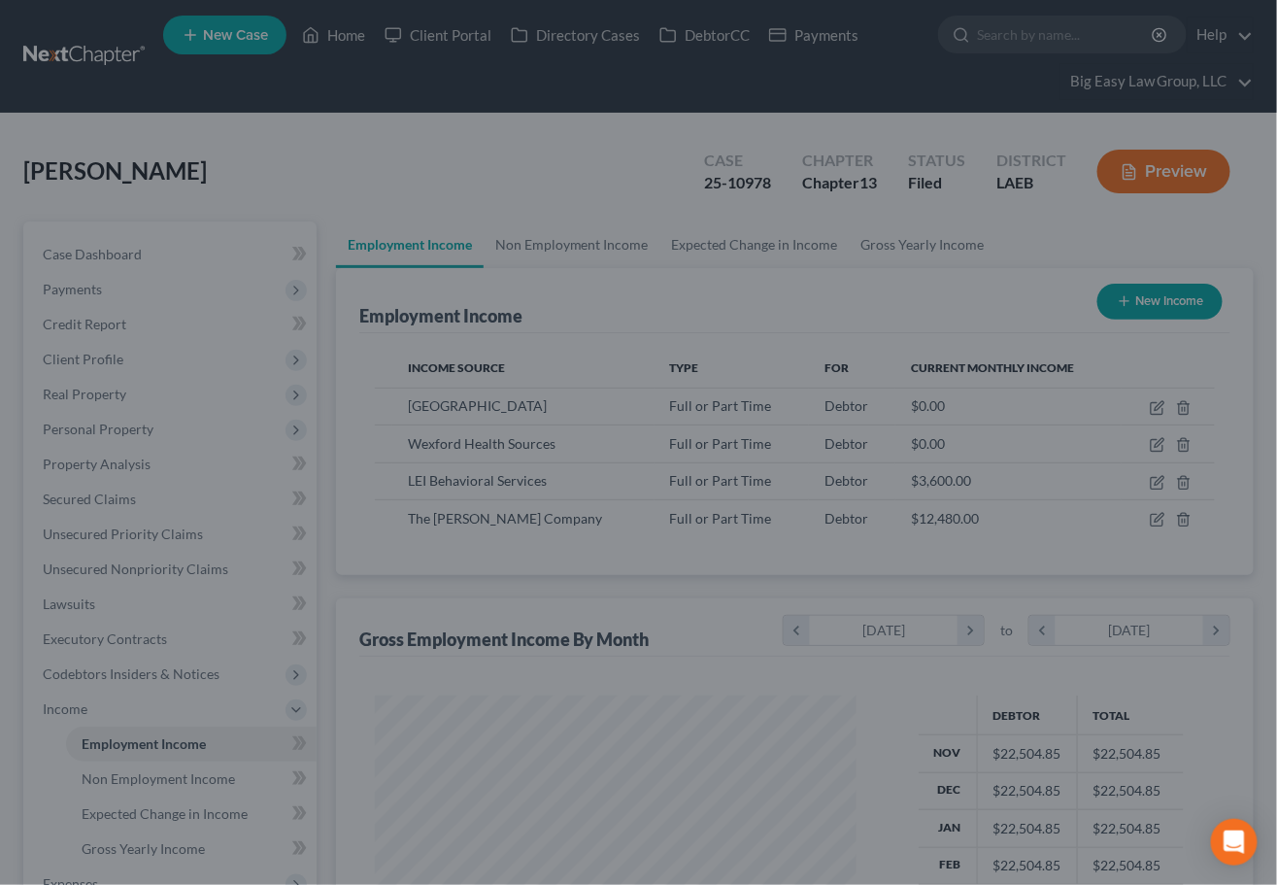
scroll to position [970673, 970509]
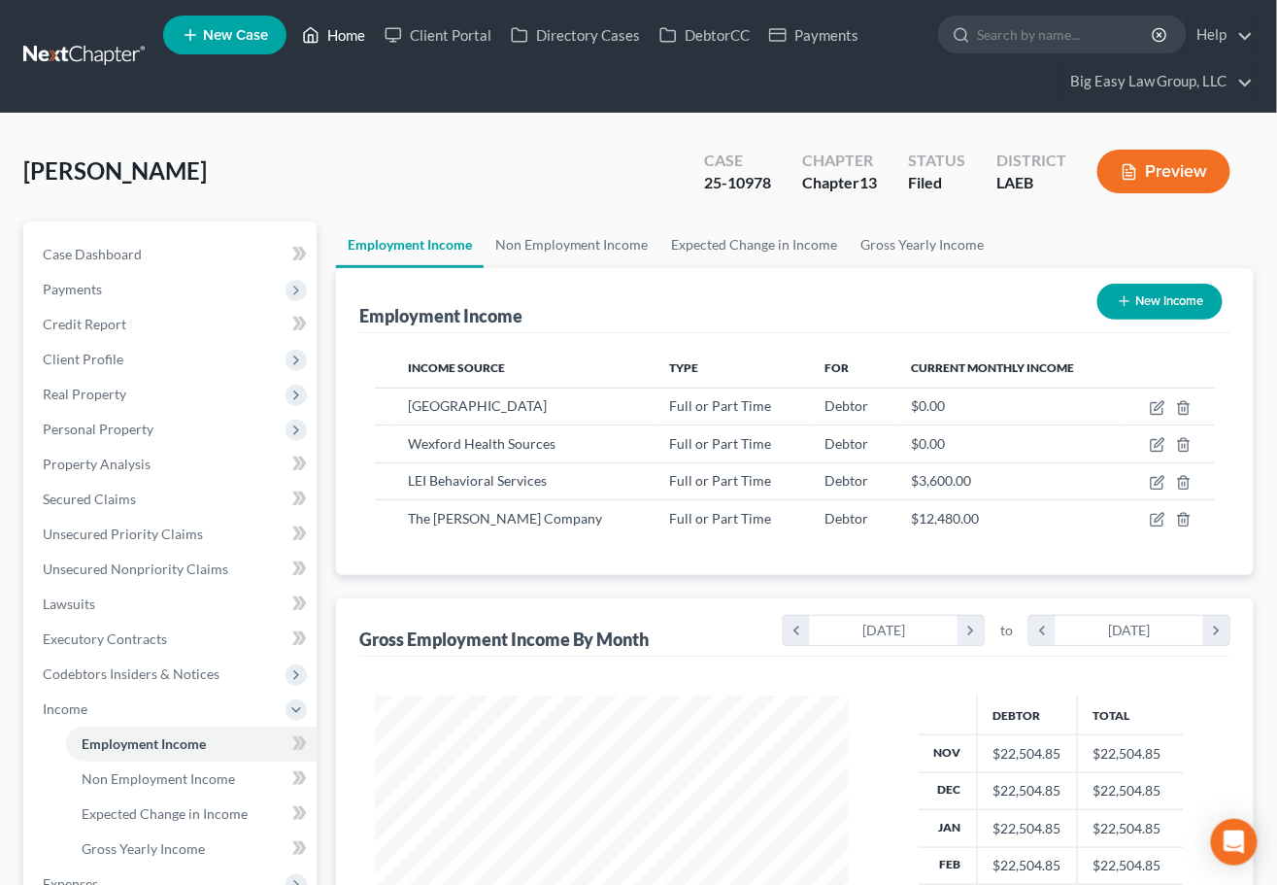
click at [351, 35] on link "Home" at bounding box center [333, 34] width 83 height 35
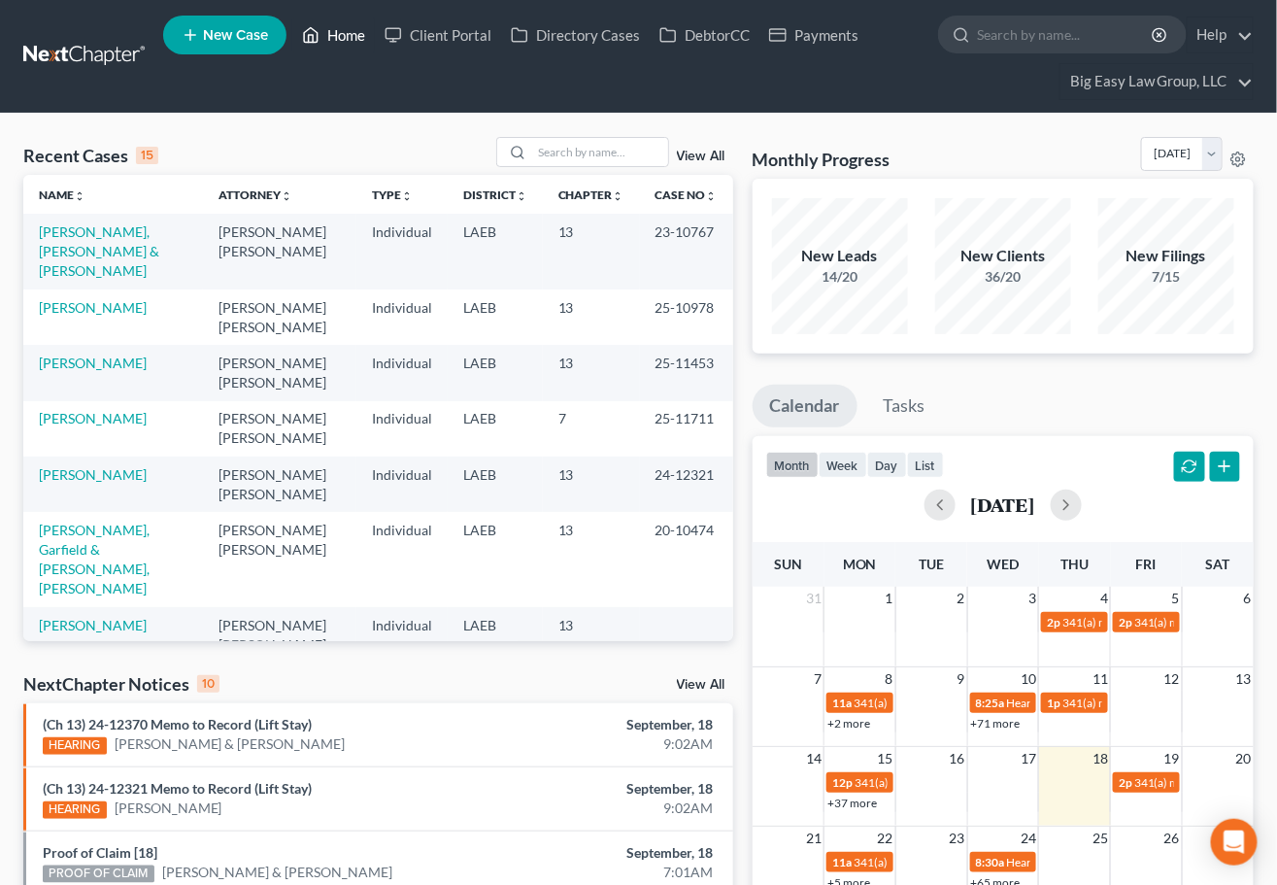
click at [326, 27] on link "Home" at bounding box center [333, 34] width 83 height 35
click at [300, 121] on div "Recent Cases 15 View All Name unfold_more expand_more expand_less Attorney unfo…" at bounding box center [638, 756] width 1277 height 1284
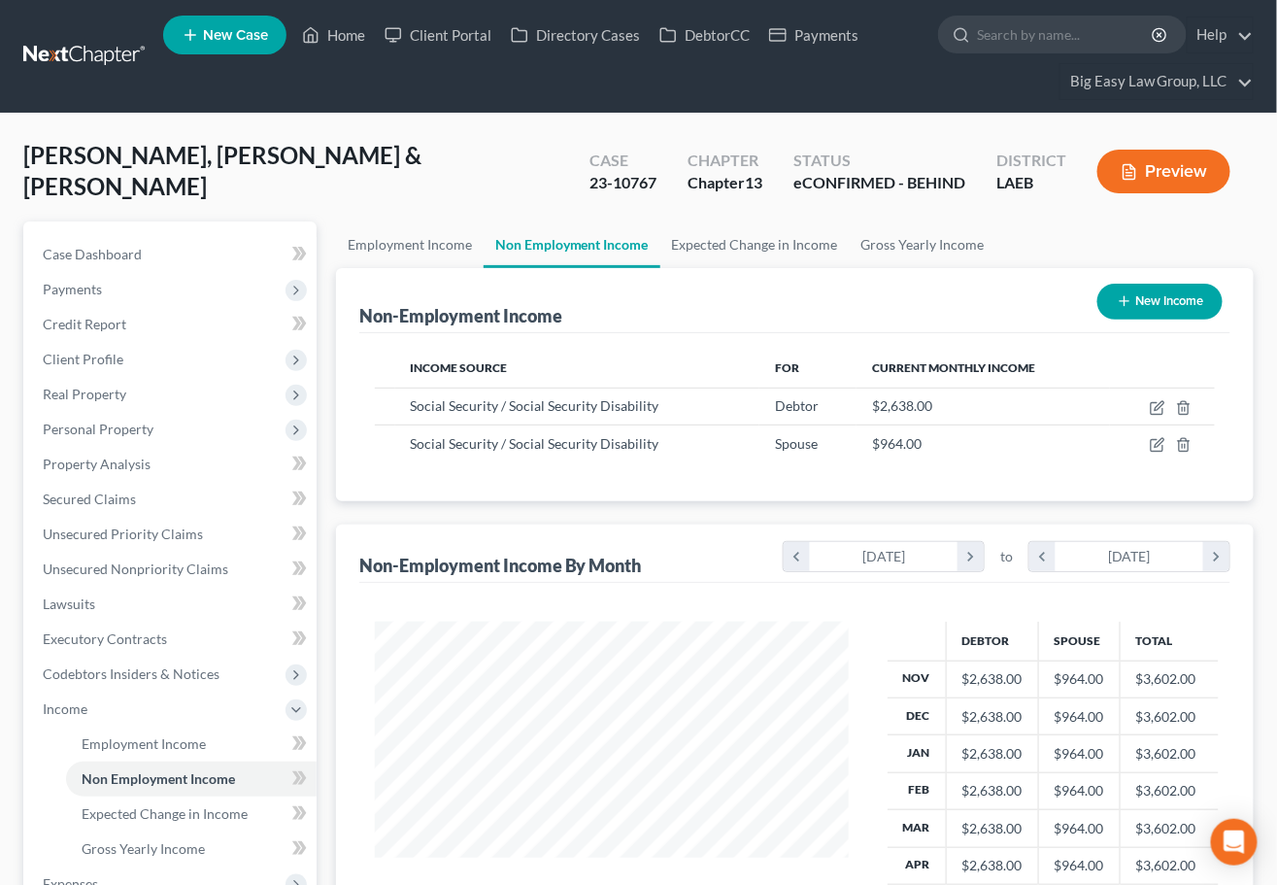
scroll to position [348, 513]
click at [153, 247] on link "Case Dashboard" at bounding box center [171, 254] width 289 height 35
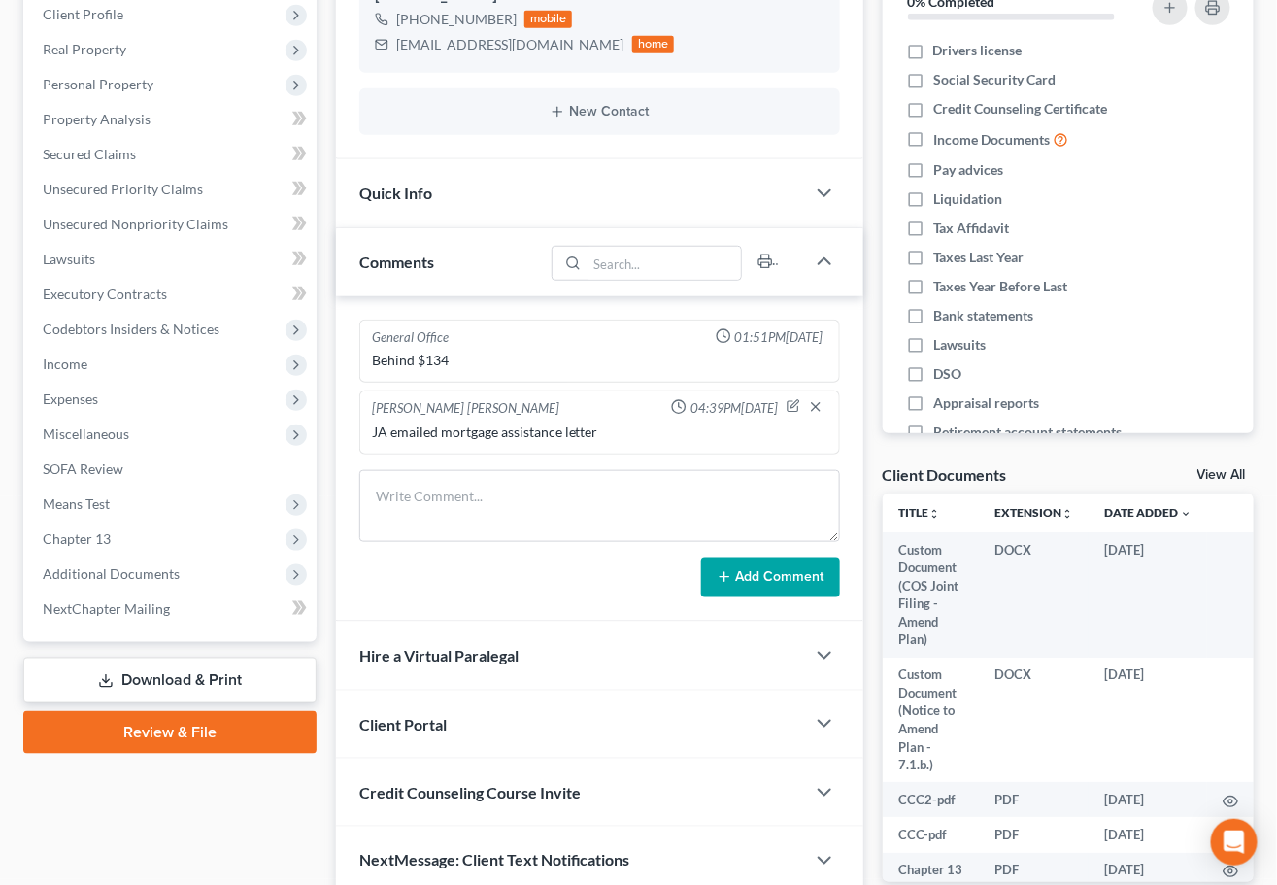
scroll to position [379, 0]
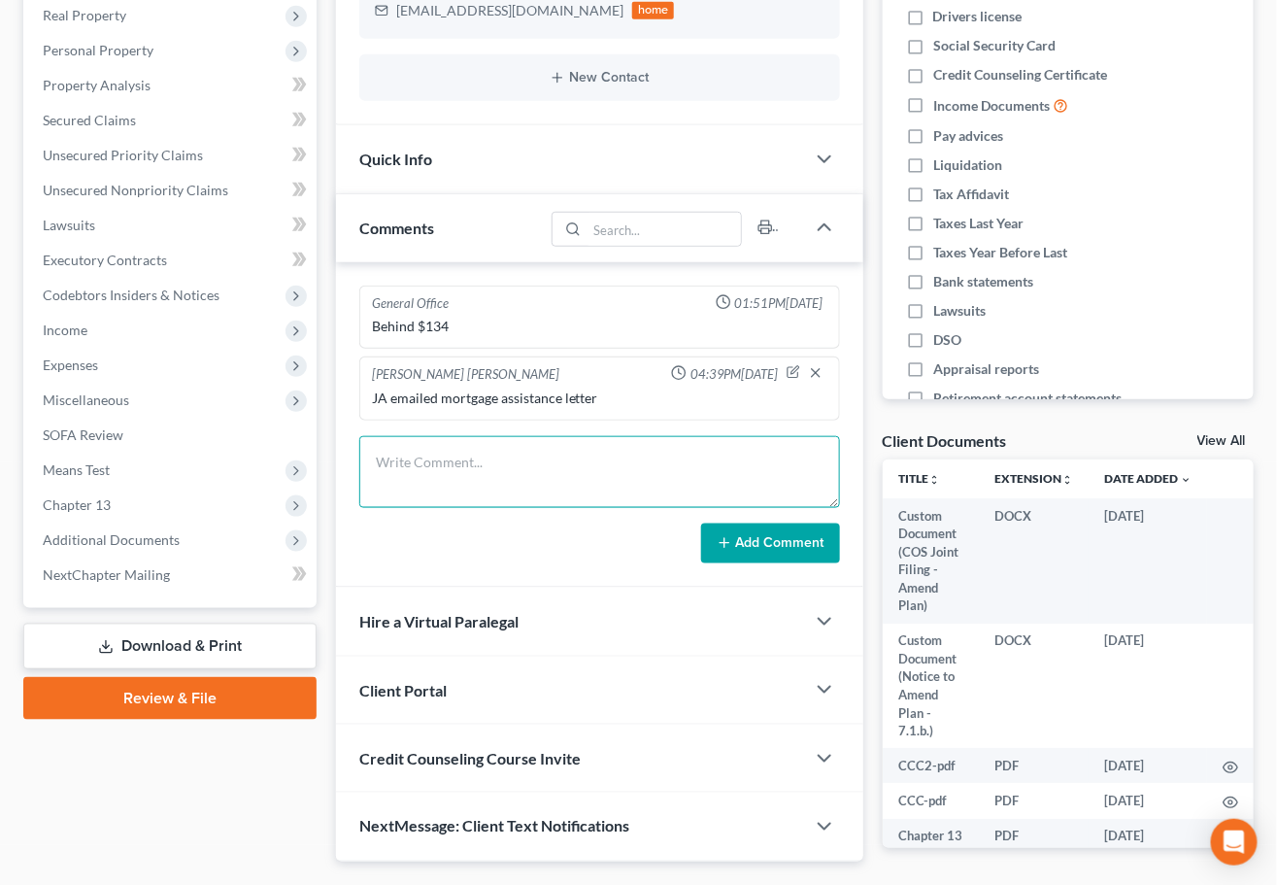
click at [535, 468] on textarea at bounding box center [599, 472] width 481 height 72
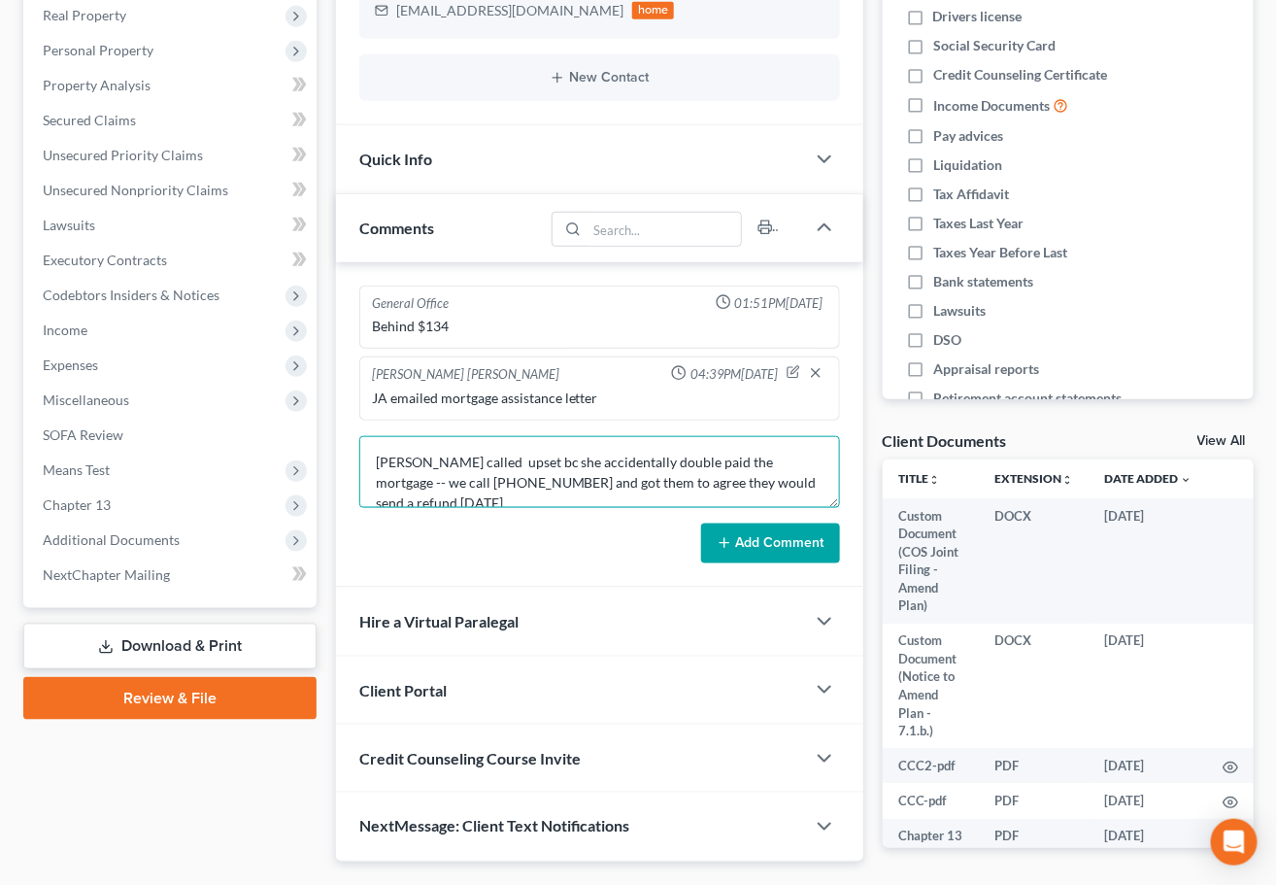
type textarea "[PERSON_NAME] called upset bc she accidentally double paid the mortgage -- we c…"
click at [776, 540] on button "Add Comment" at bounding box center [770, 543] width 139 height 41
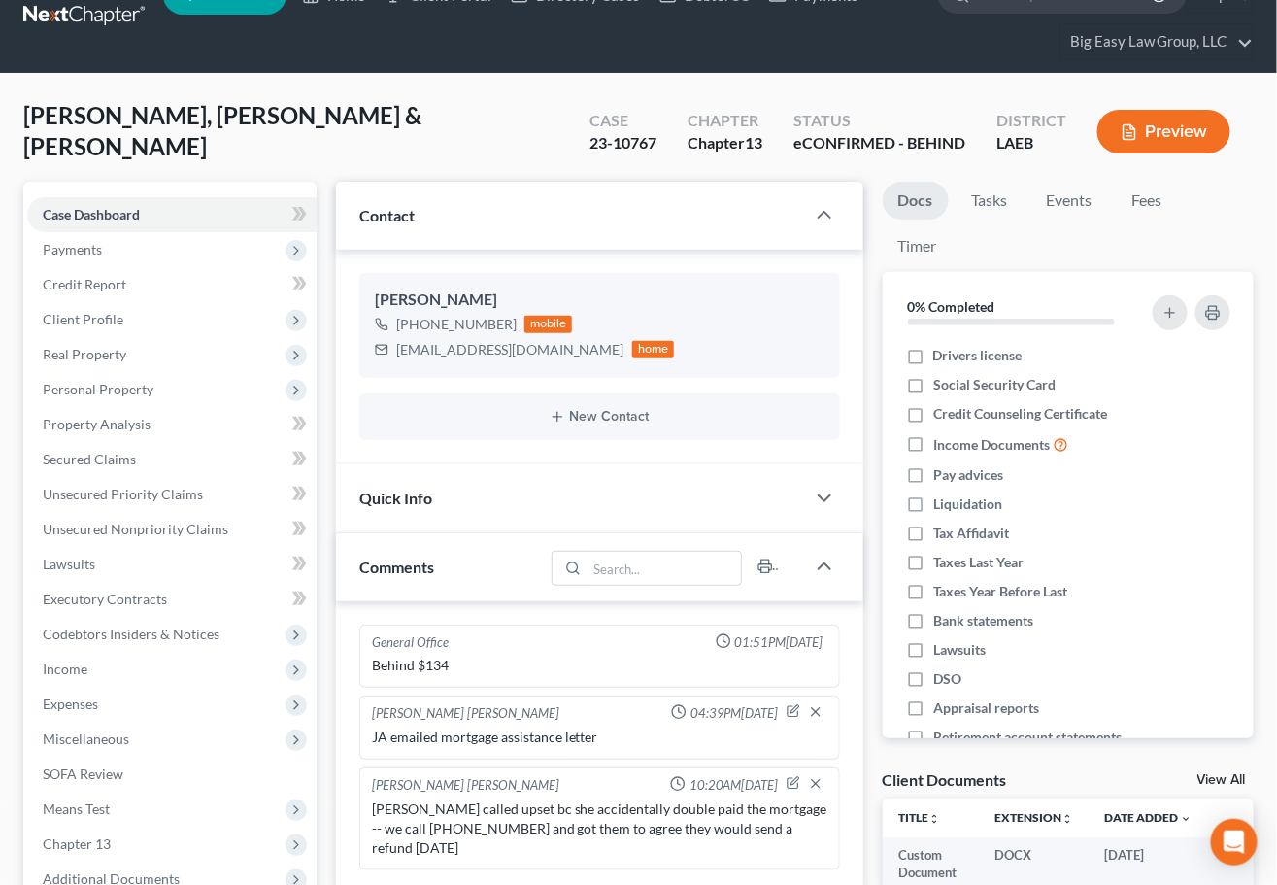
scroll to position [0, 0]
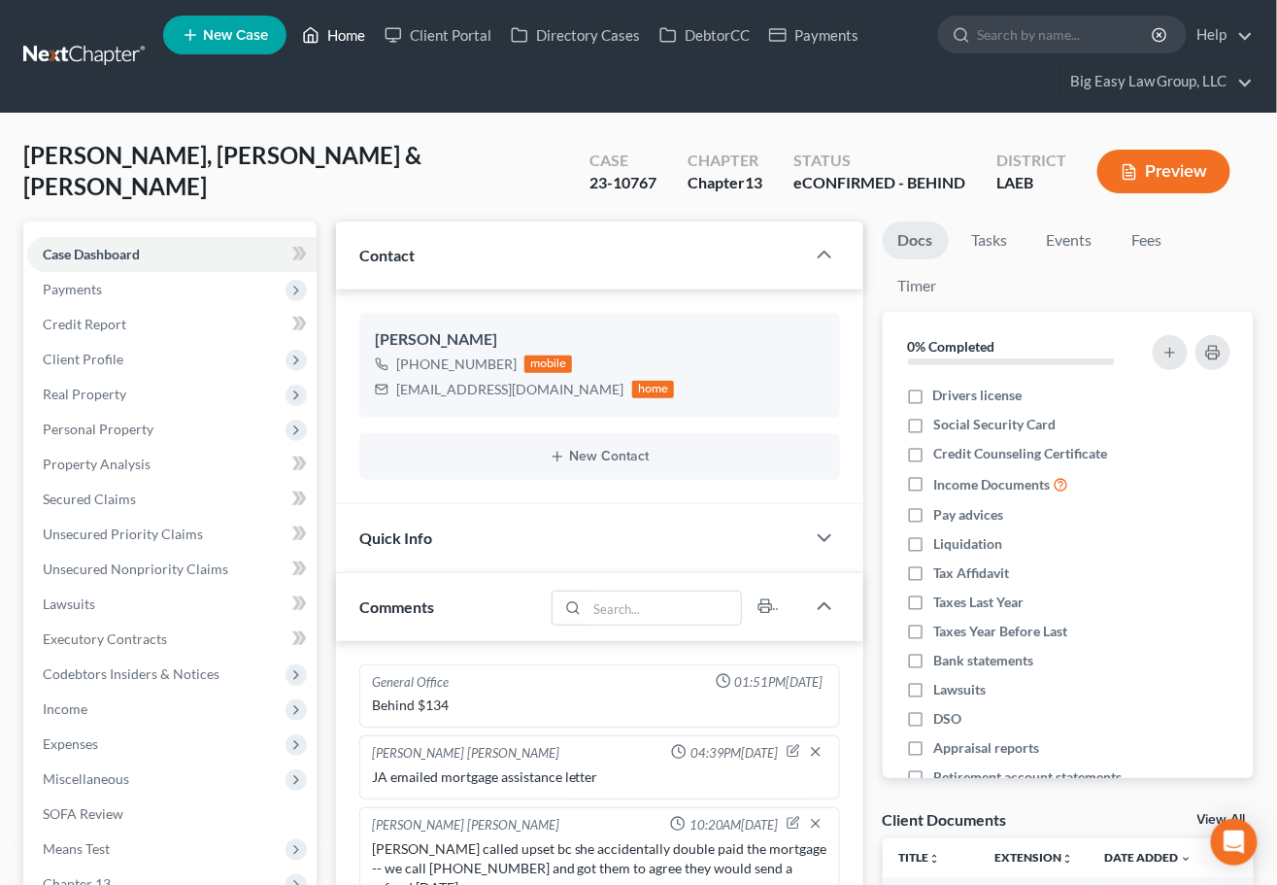
click at [344, 30] on link "Home" at bounding box center [333, 34] width 83 height 35
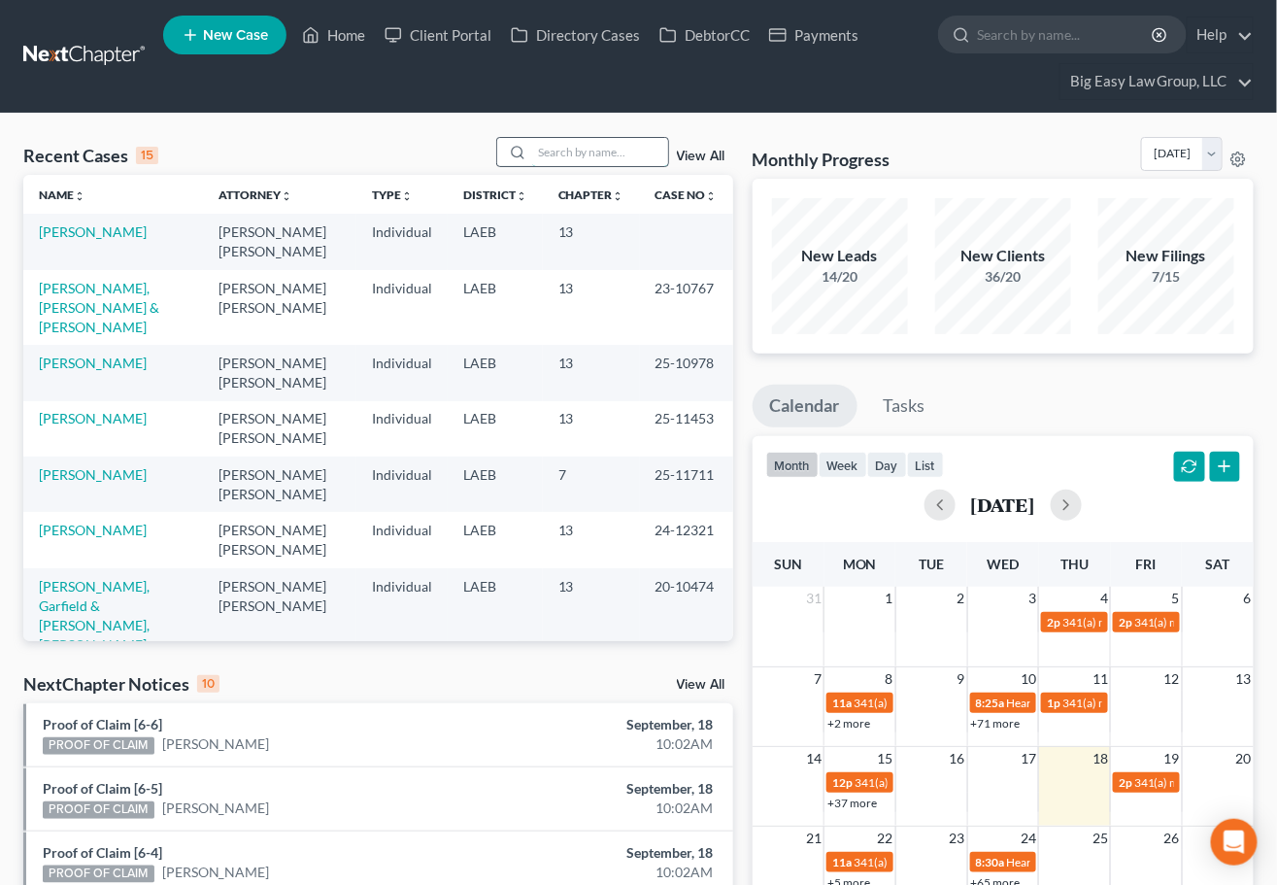
click at [585, 159] on input "search" at bounding box center [600, 152] width 136 height 28
type input "knight"
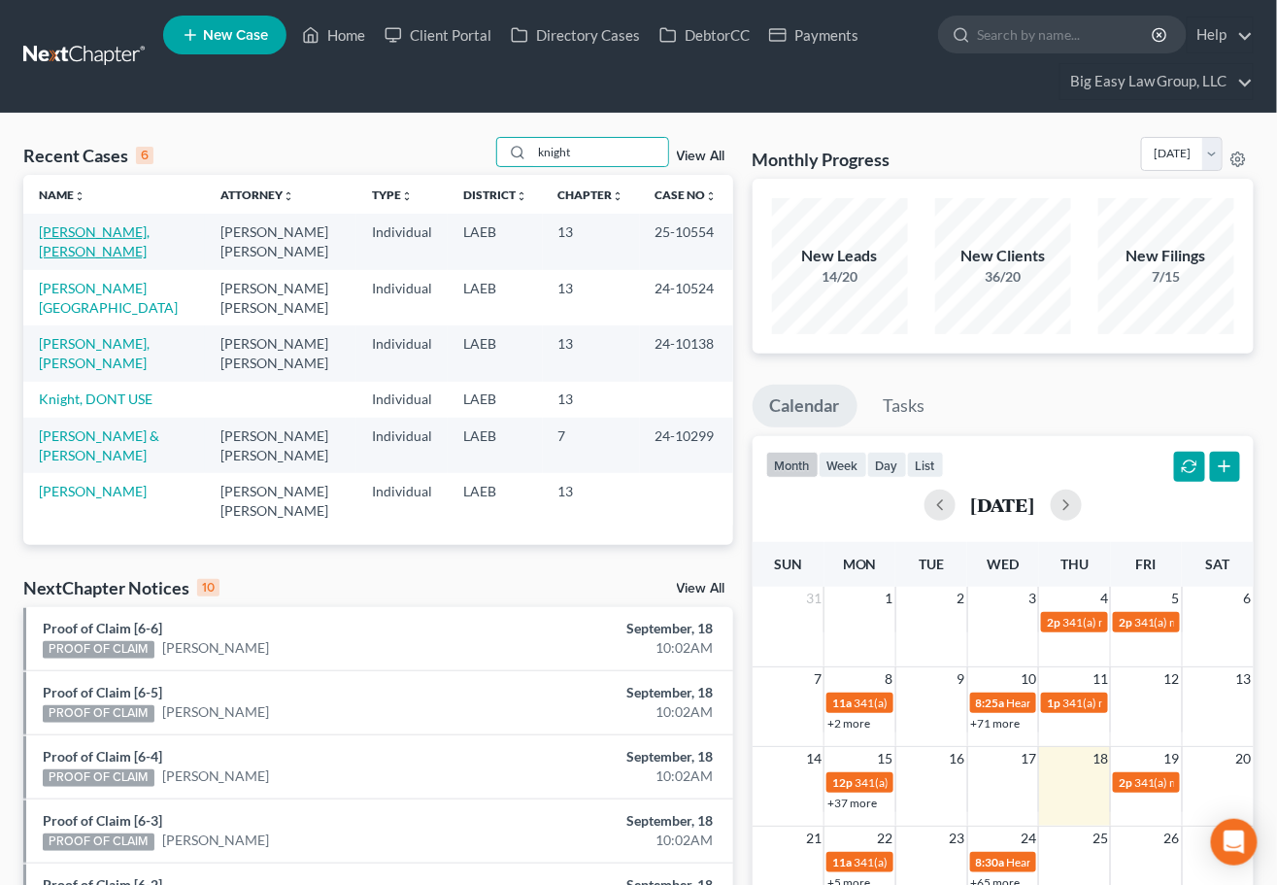
click at [129, 232] on link "[PERSON_NAME], [PERSON_NAME]" at bounding box center [94, 241] width 111 height 36
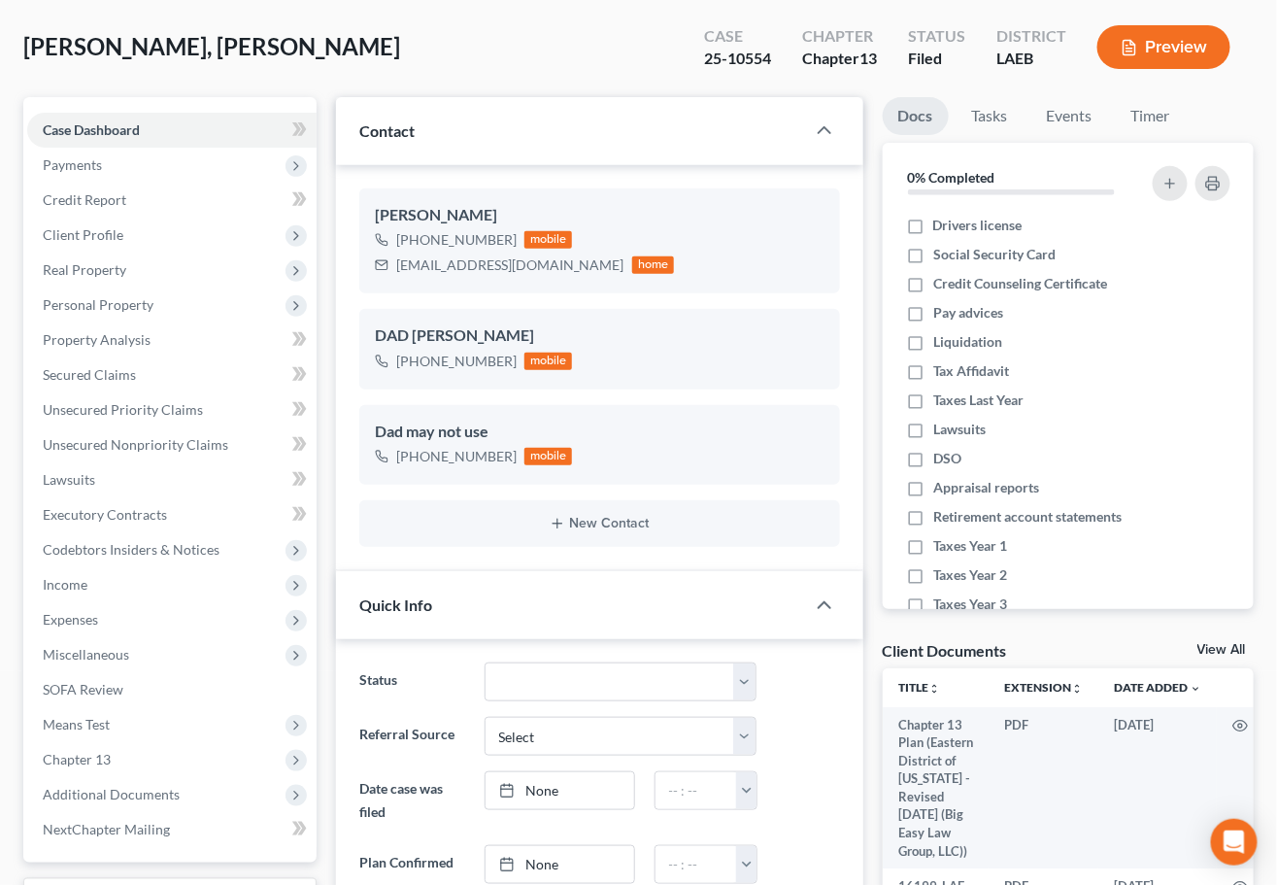
scroll to position [149, 0]
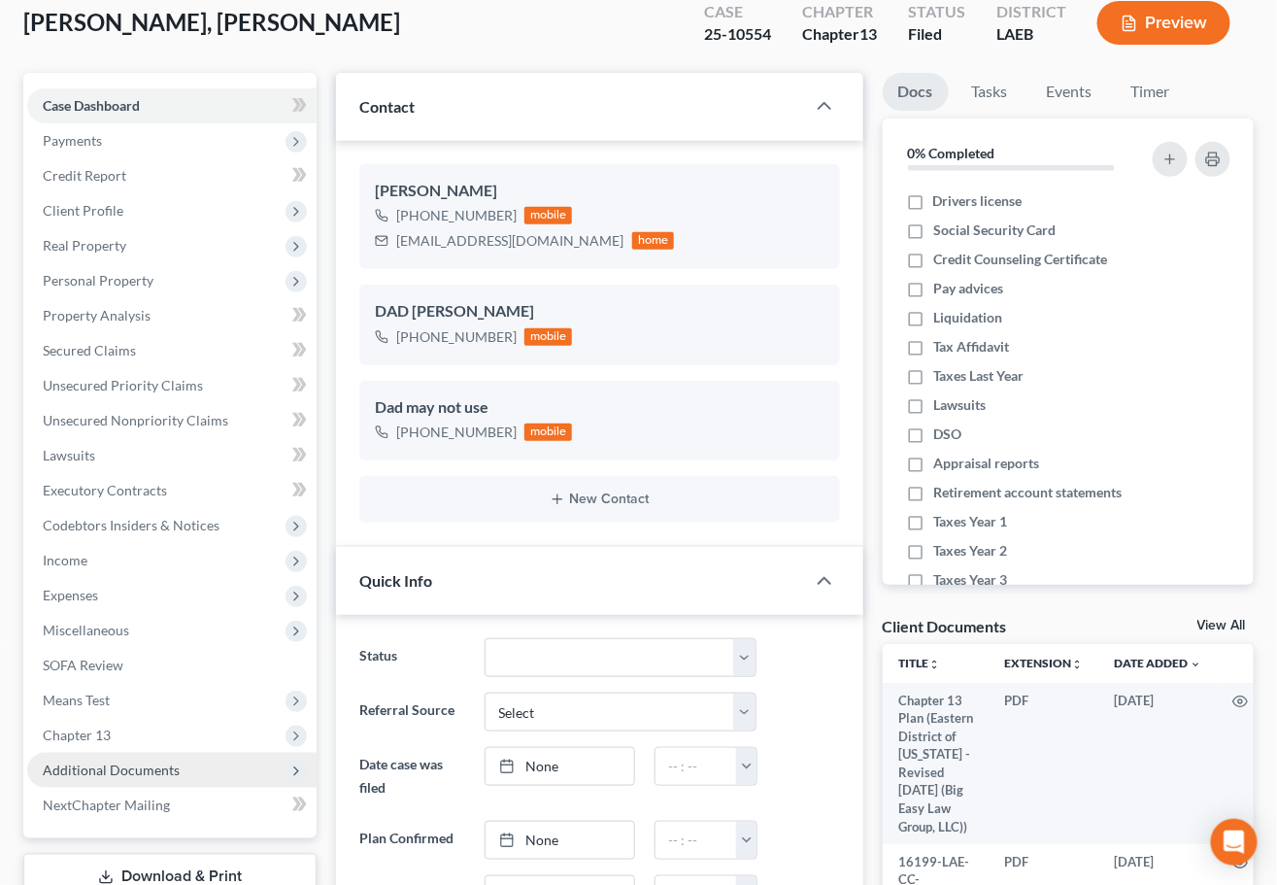
drag, startPoint x: 193, startPoint y: 770, endPoint x: 192, endPoint y: 754, distance: 15.6
click at [193, 770] on span "Additional Documents" at bounding box center [171, 770] width 289 height 35
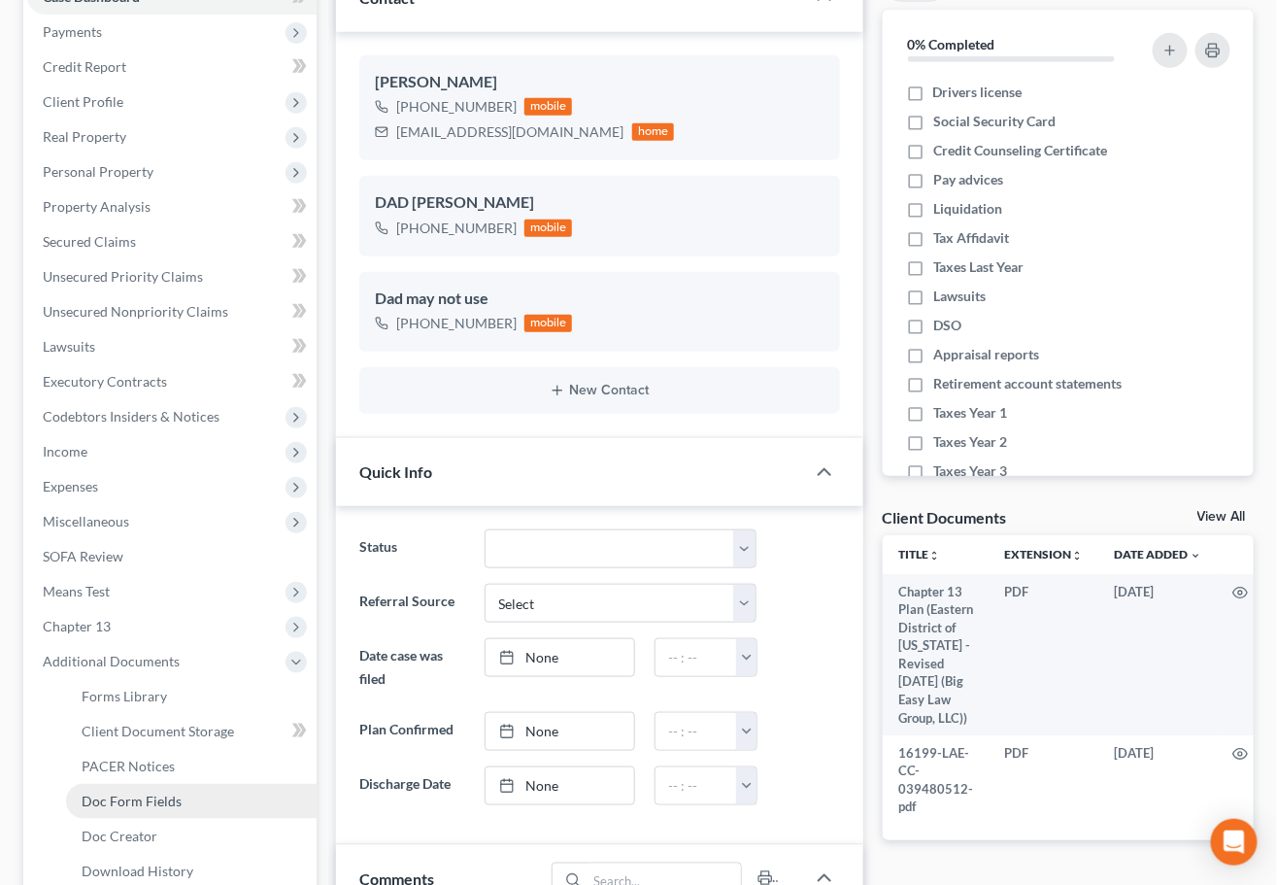
scroll to position [285, 0]
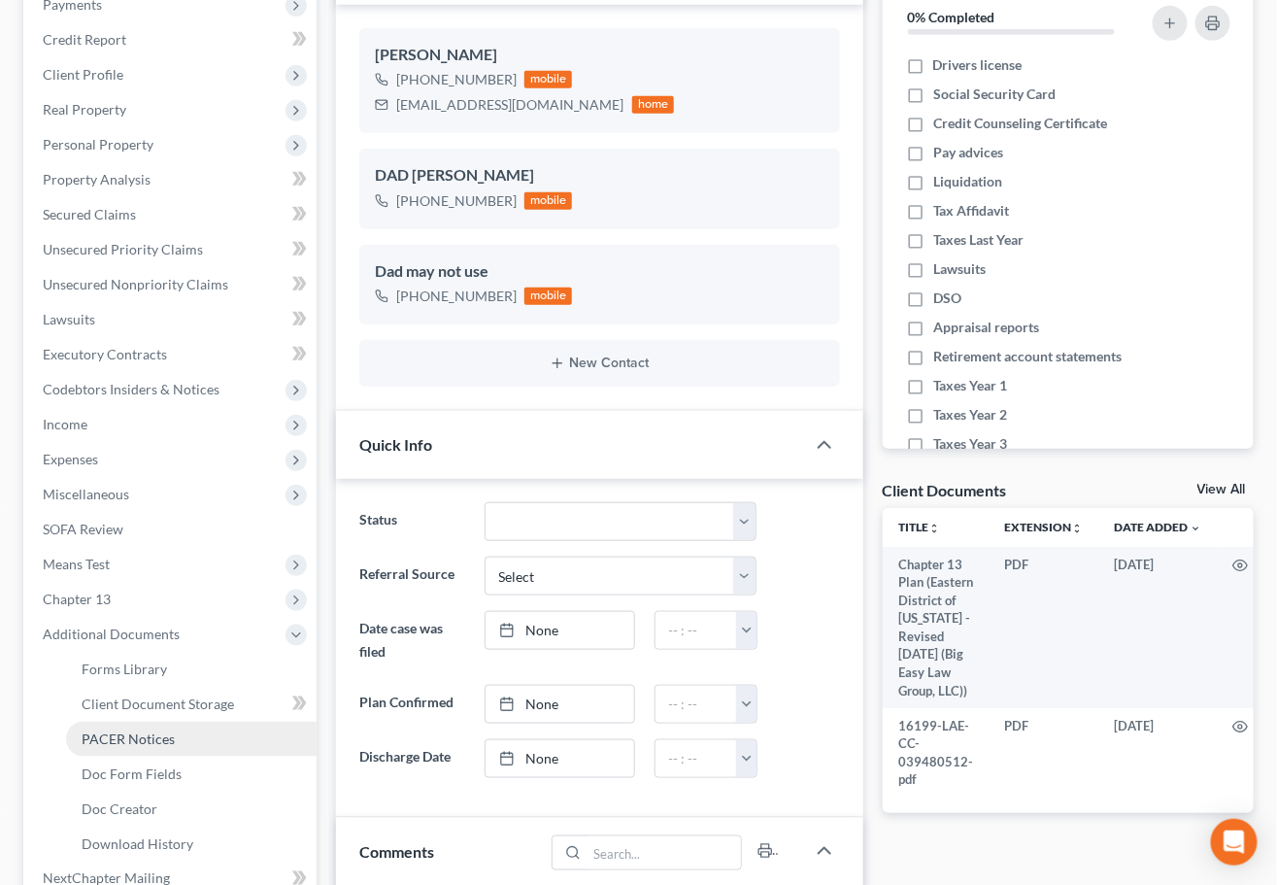
click at [187, 740] on link "PACER Notices" at bounding box center [191, 738] width 251 height 35
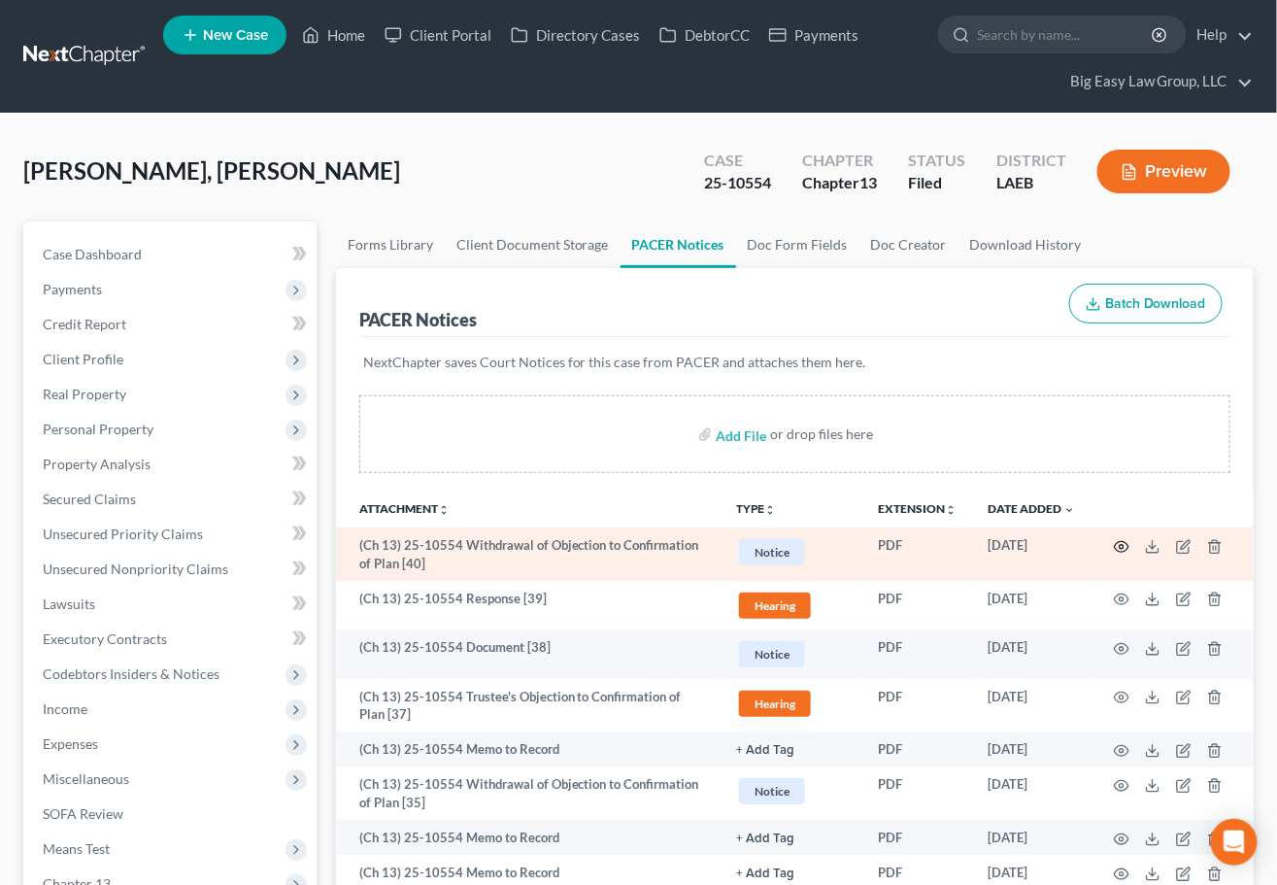
click at [1122, 540] on icon "button" at bounding box center [1122, 547] width 16 height 16
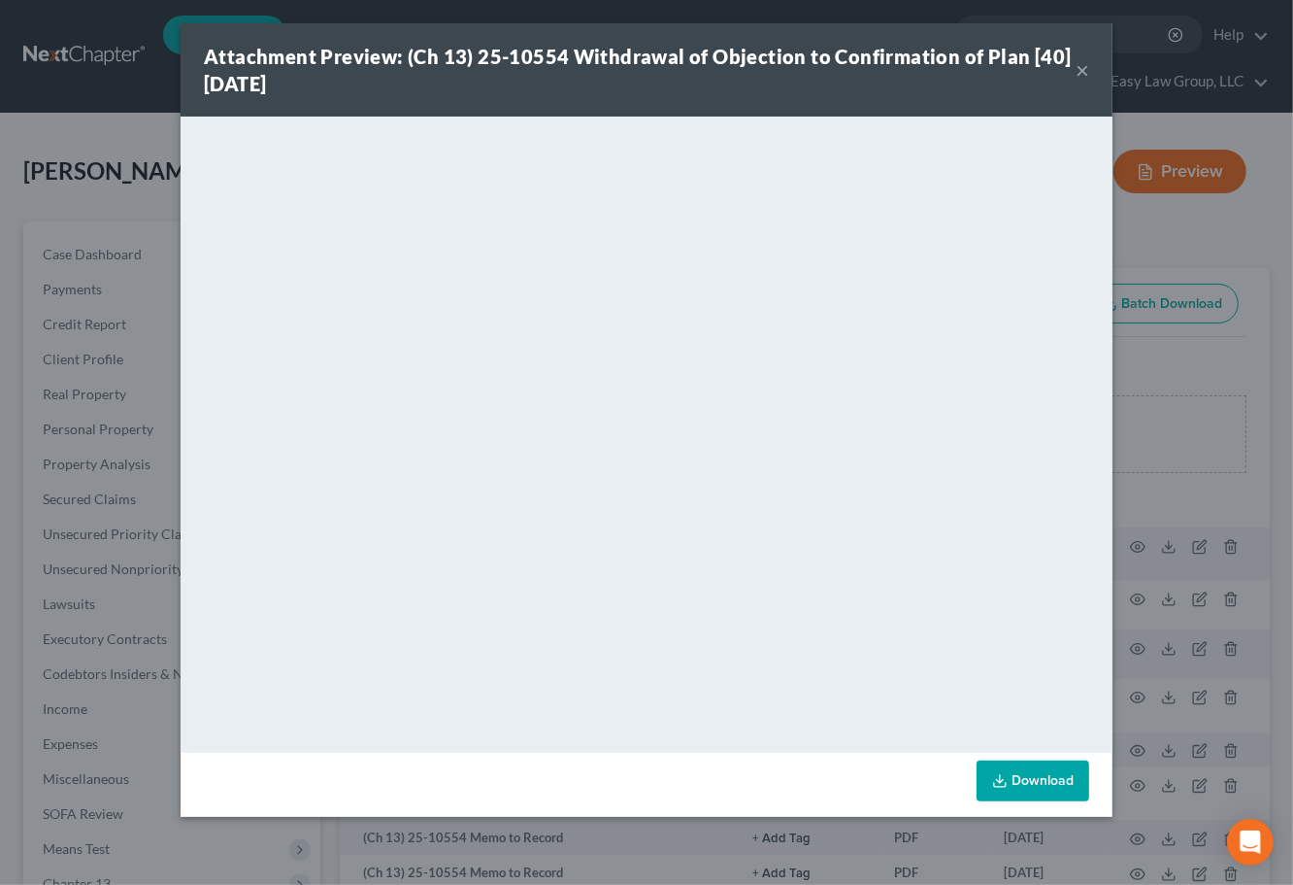
click at [1086, 73] on button "×" at bounding box center [1083, 69] width 14 height 23
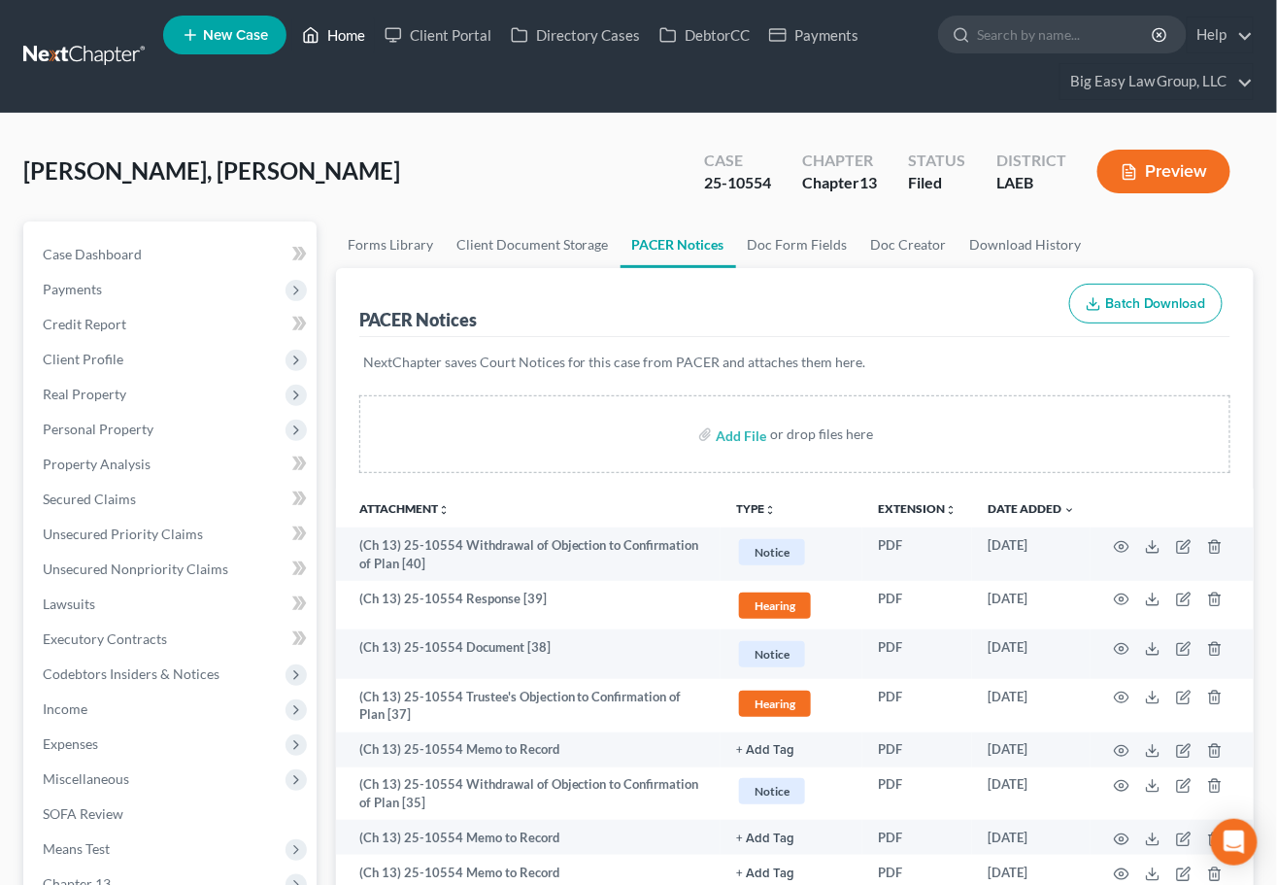
click at [334, 40] on link "Home" at bounding box center [333, 34] width 83 height 35
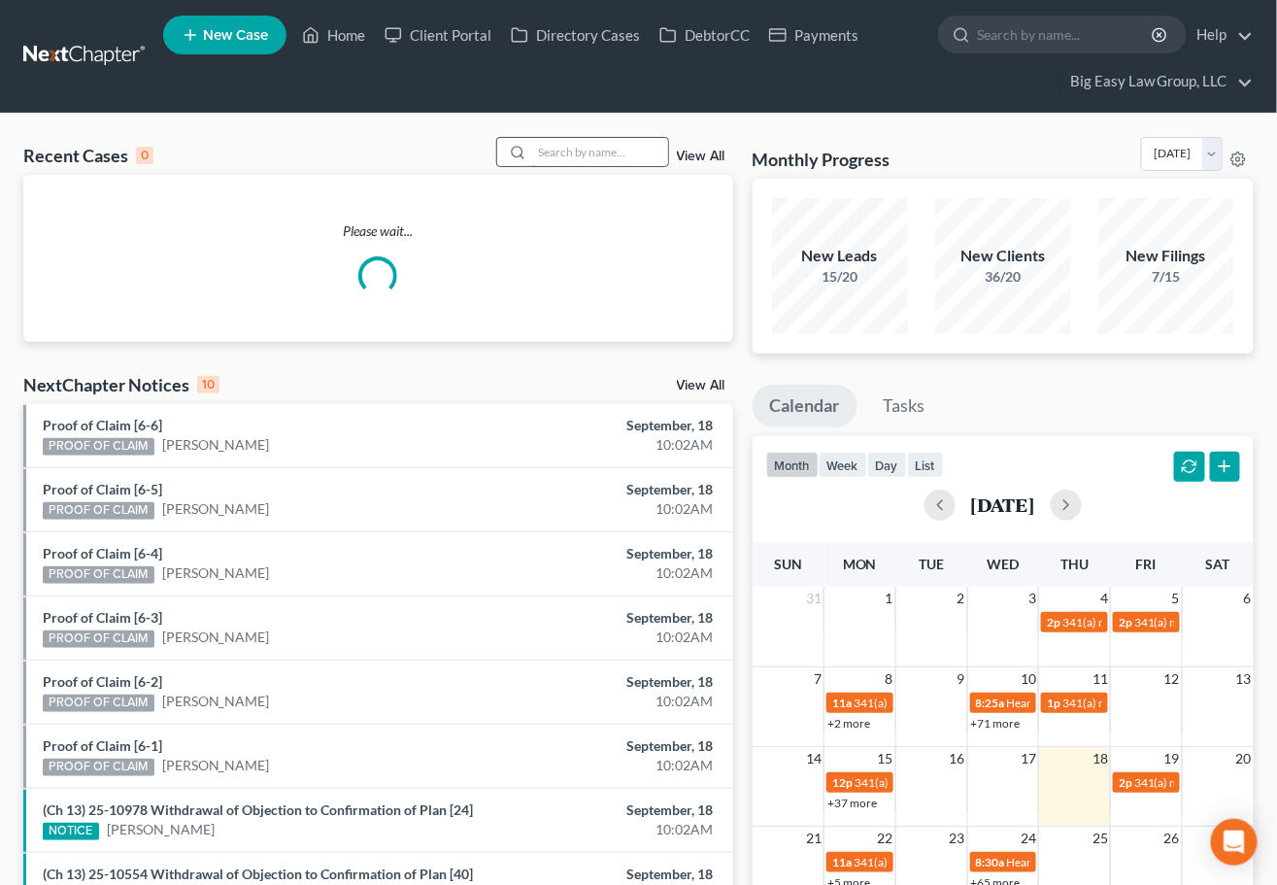
click at [548, 146] on input "search" at bounding box center [600, 152] width 136 height 28
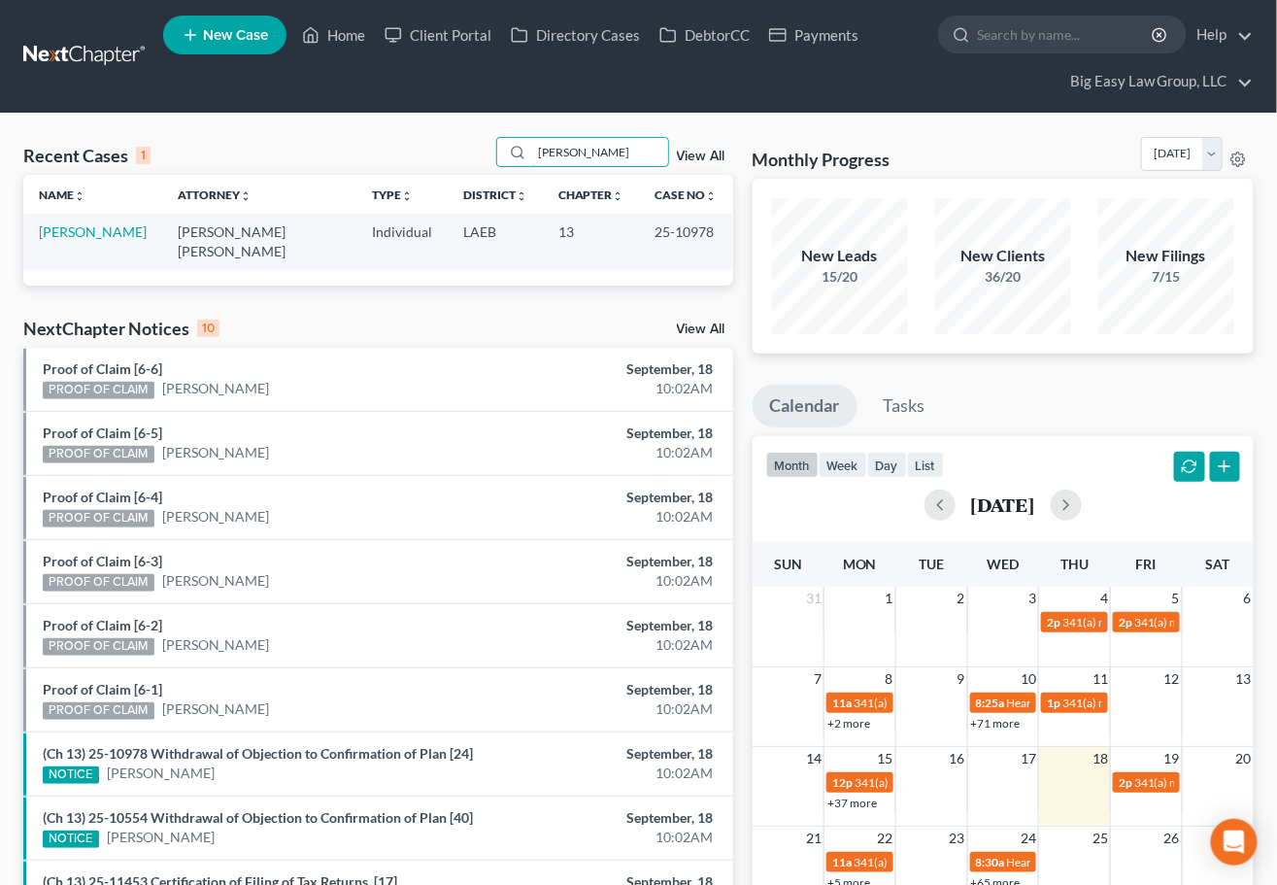
type input "[PERSON_NAME]"
click at [138, 234] on td "[PERSON_NAME]" at bounding box center [92, 241] width 139 height 55
click at [132, 233] on link "[PERSON_NAME]" at bounding box center [93, 231] width 108 height 17
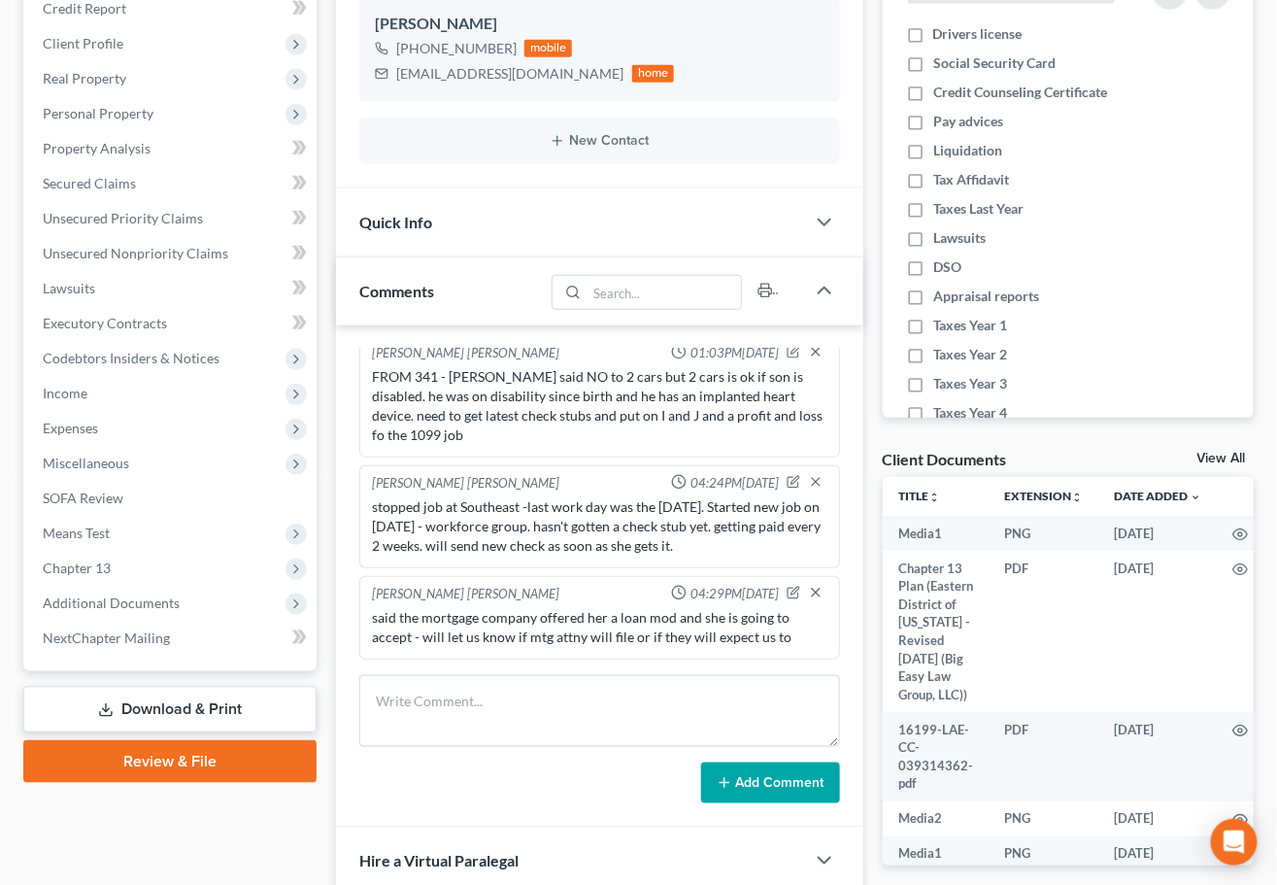
scroll to position [192, 0]
drag, startPoint x: 132, startPoint y: 597, endPoint x: 328, endPoint y: 449, distance: 246.1
click at [133, 596] on span "Additional Documents" at bounding box center [111, 602] width 137 height 17
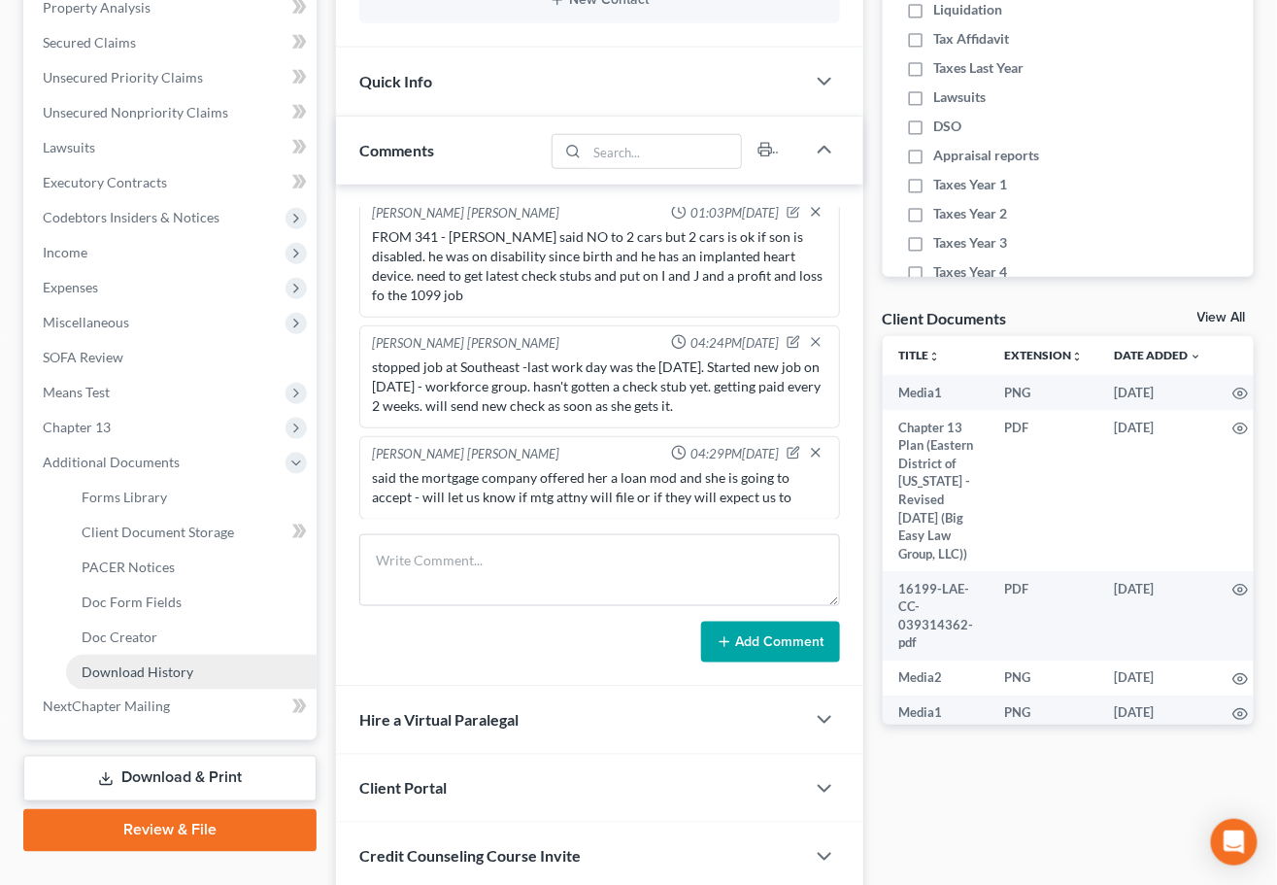
scroll to position [459, 0]
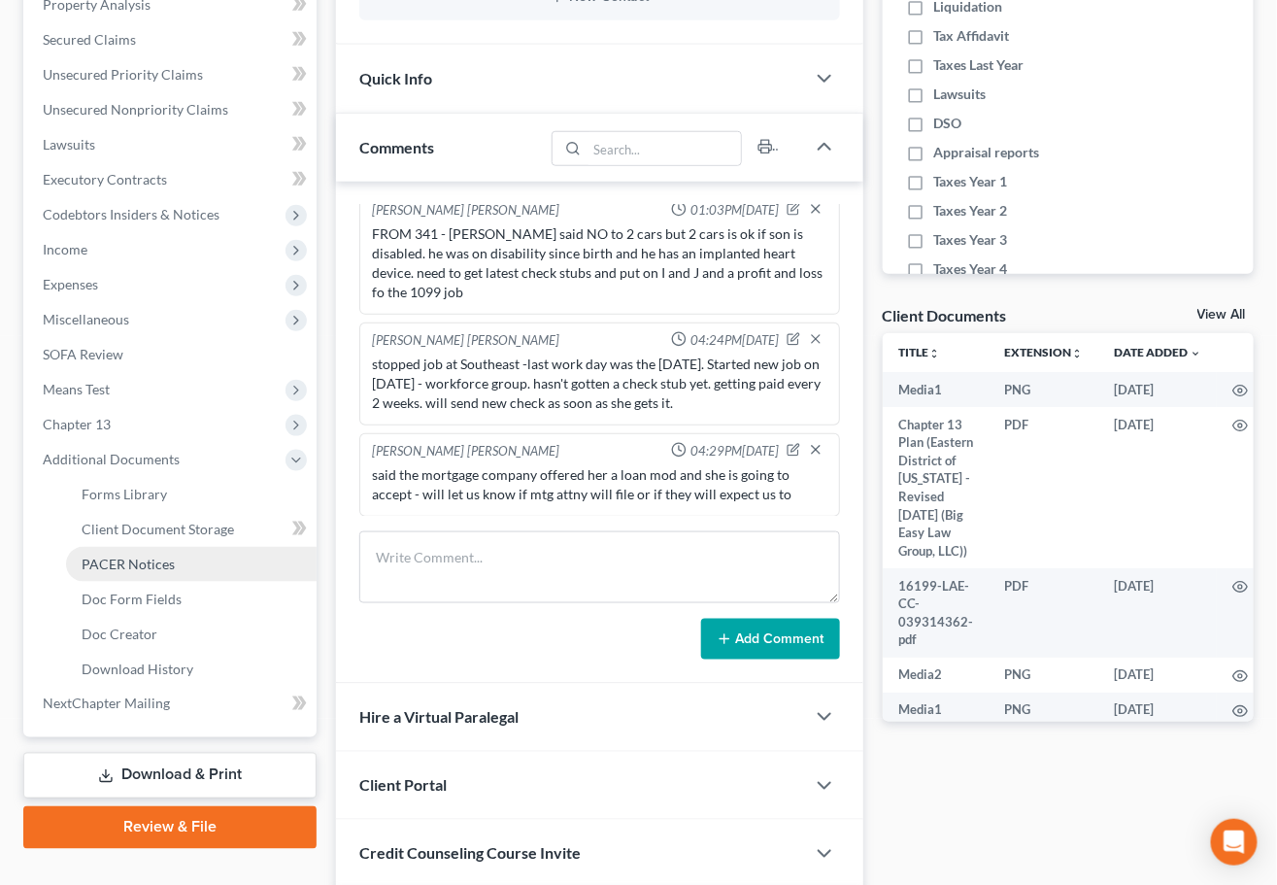
click at [164, 556] on span "PACER Notices" at bounding box center [128, 563] width 93 height 17
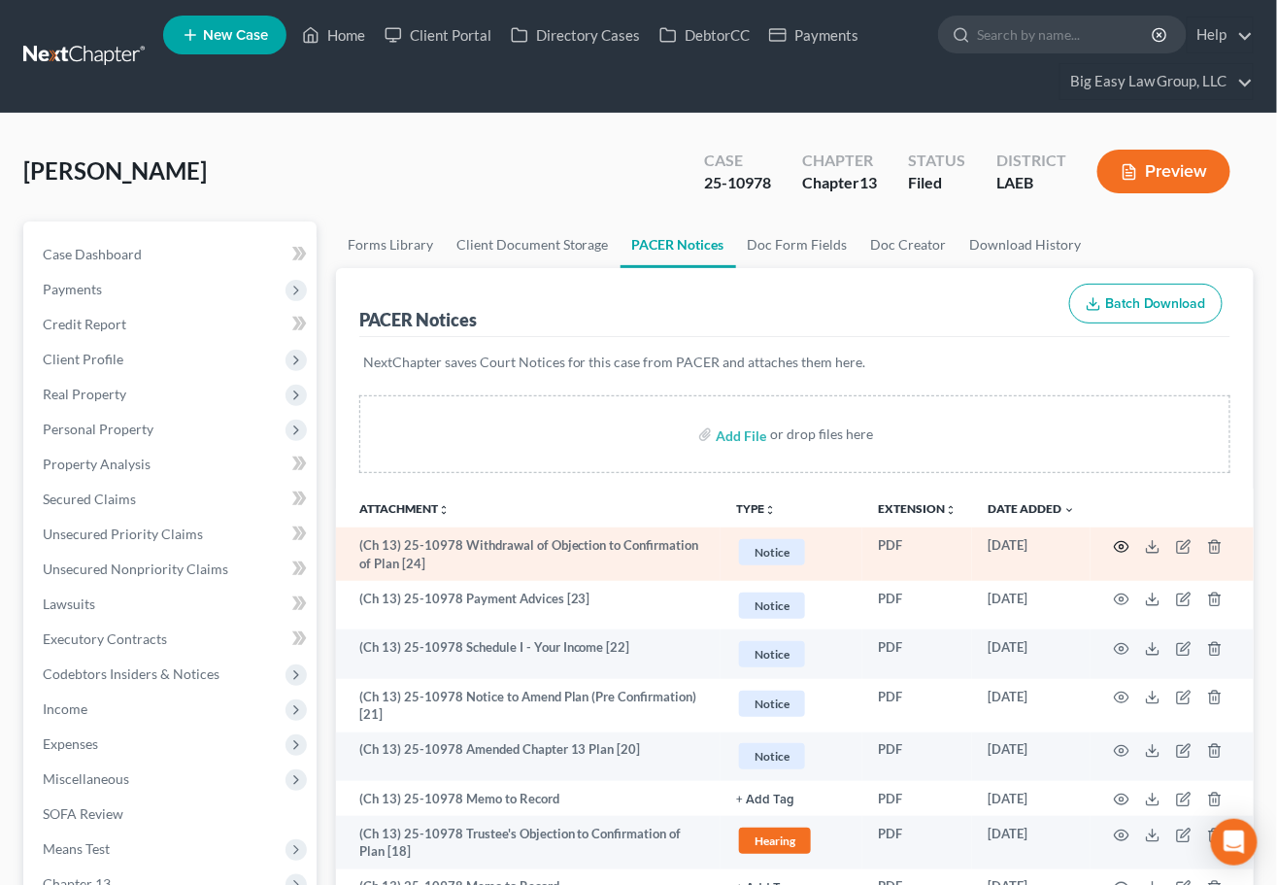
click at [1123, 545] on circle "button" at bounding box center [1122, 547] width 4 height 4
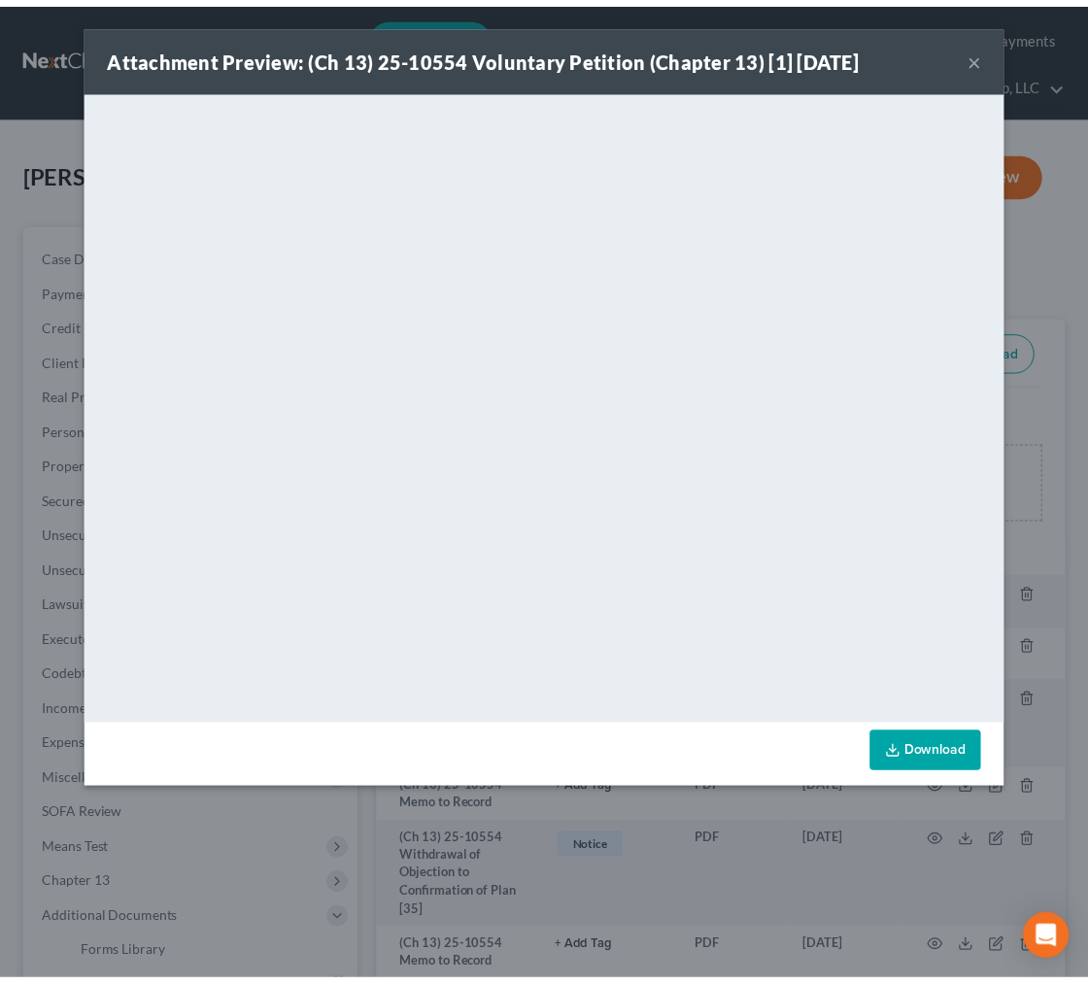
scroll to position [3162, 0]
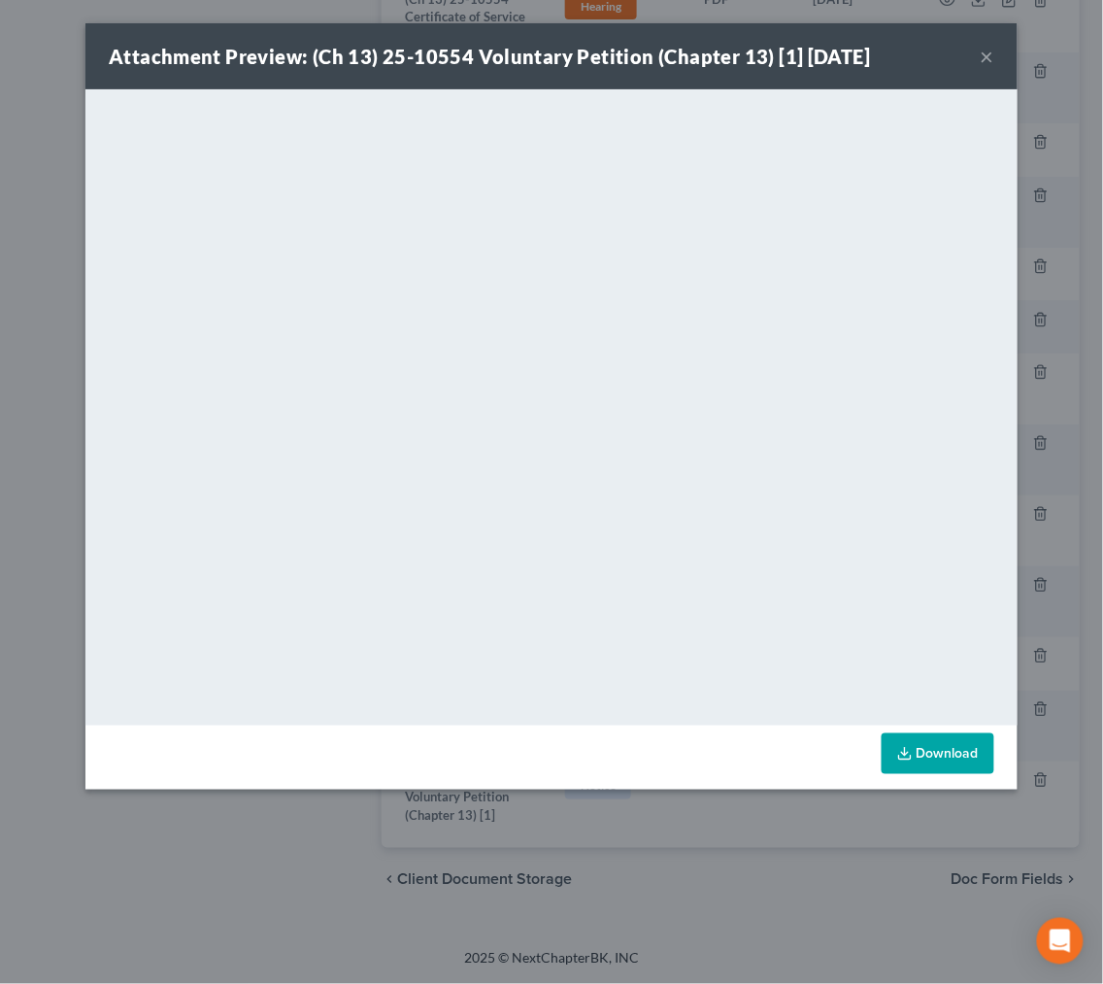
click at [996, 56] on div "Attachment Preview: (Ch 13) 25-10554 Voluntary Petition (Chapter 13) [1] [DATE]…" at bounding box center [551, 56] width 932 height 66
click at [992, 53] on button "×" at bounding box center [988, 56] width 14 height 23
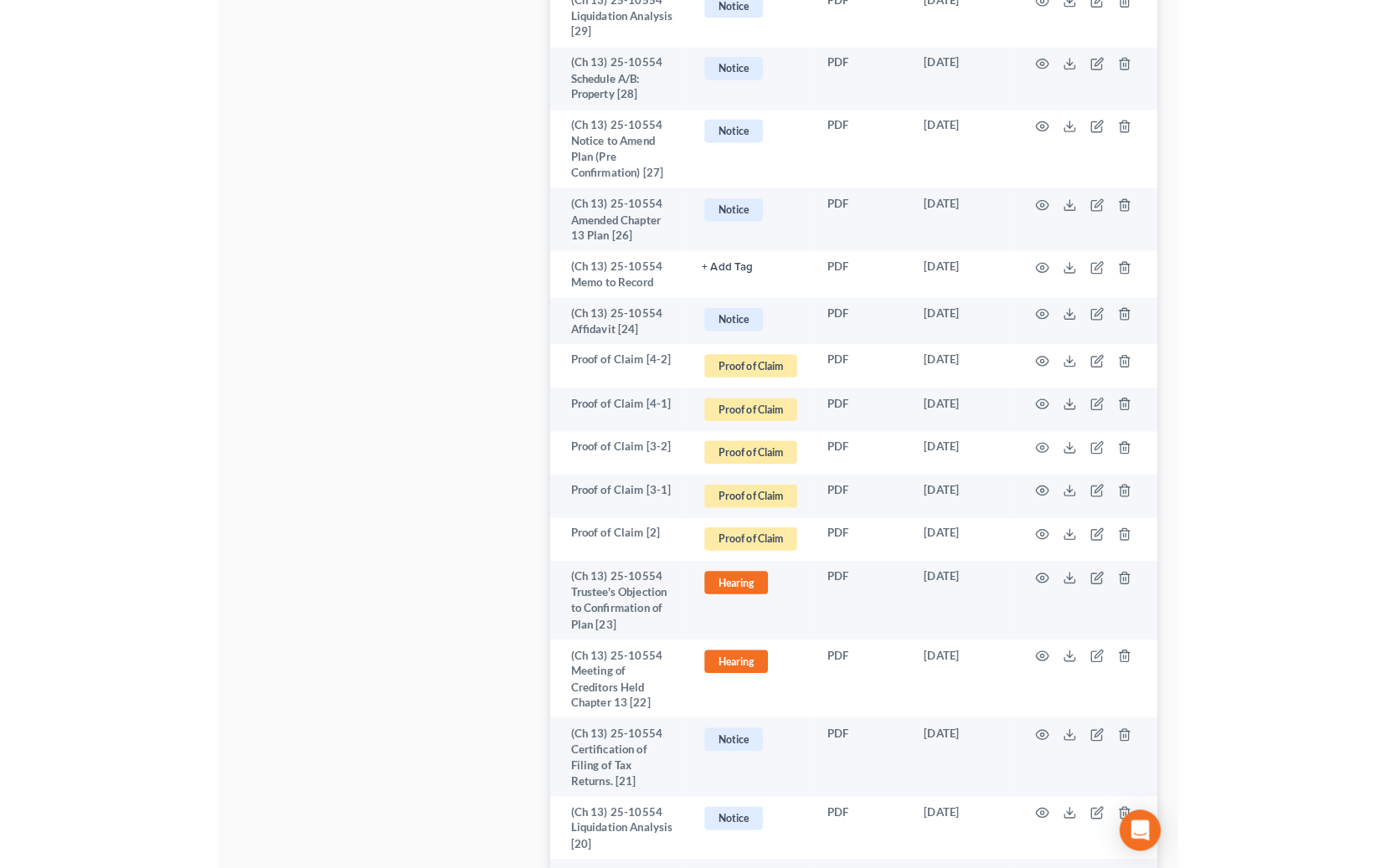
scroll to position [0, 0]
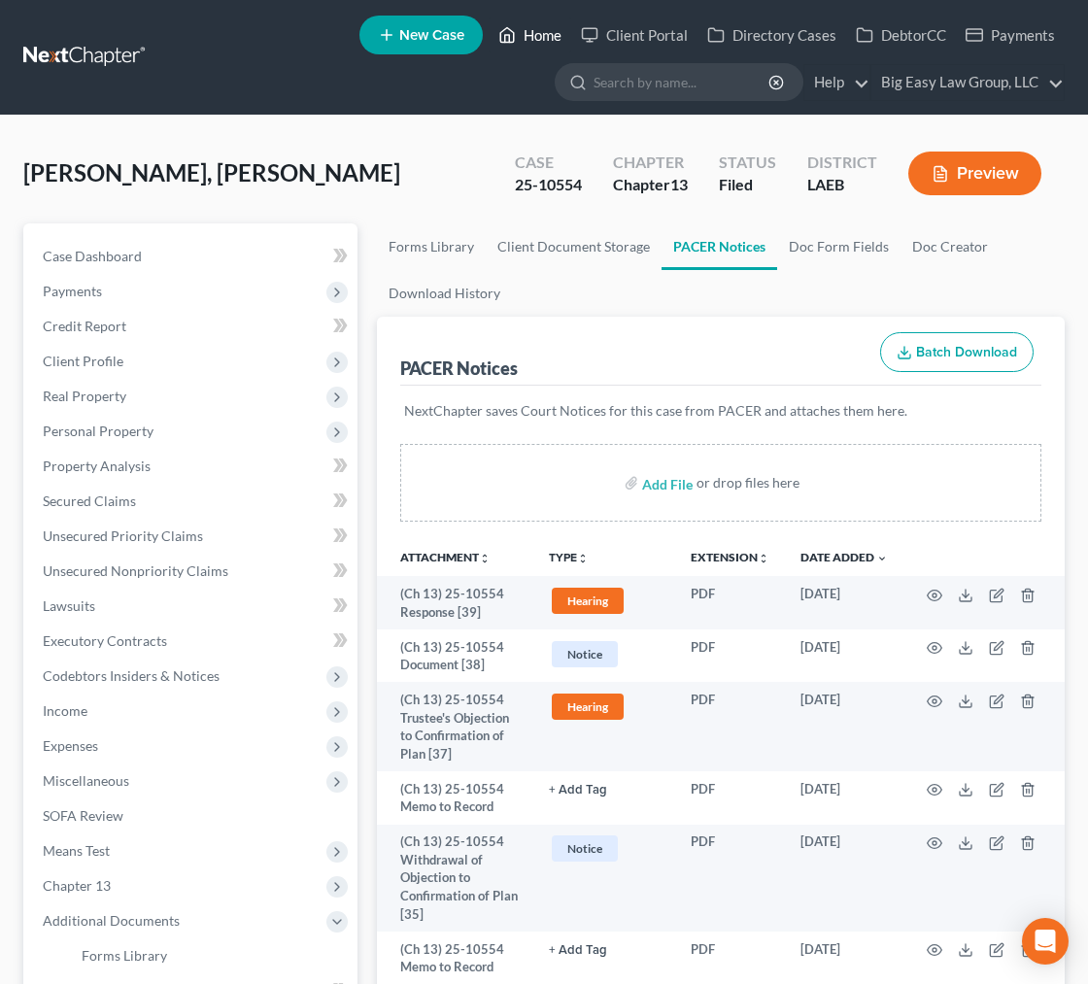
click at [549, 39] on link "Home" at bounding box center [529, 34] width 83 height 35
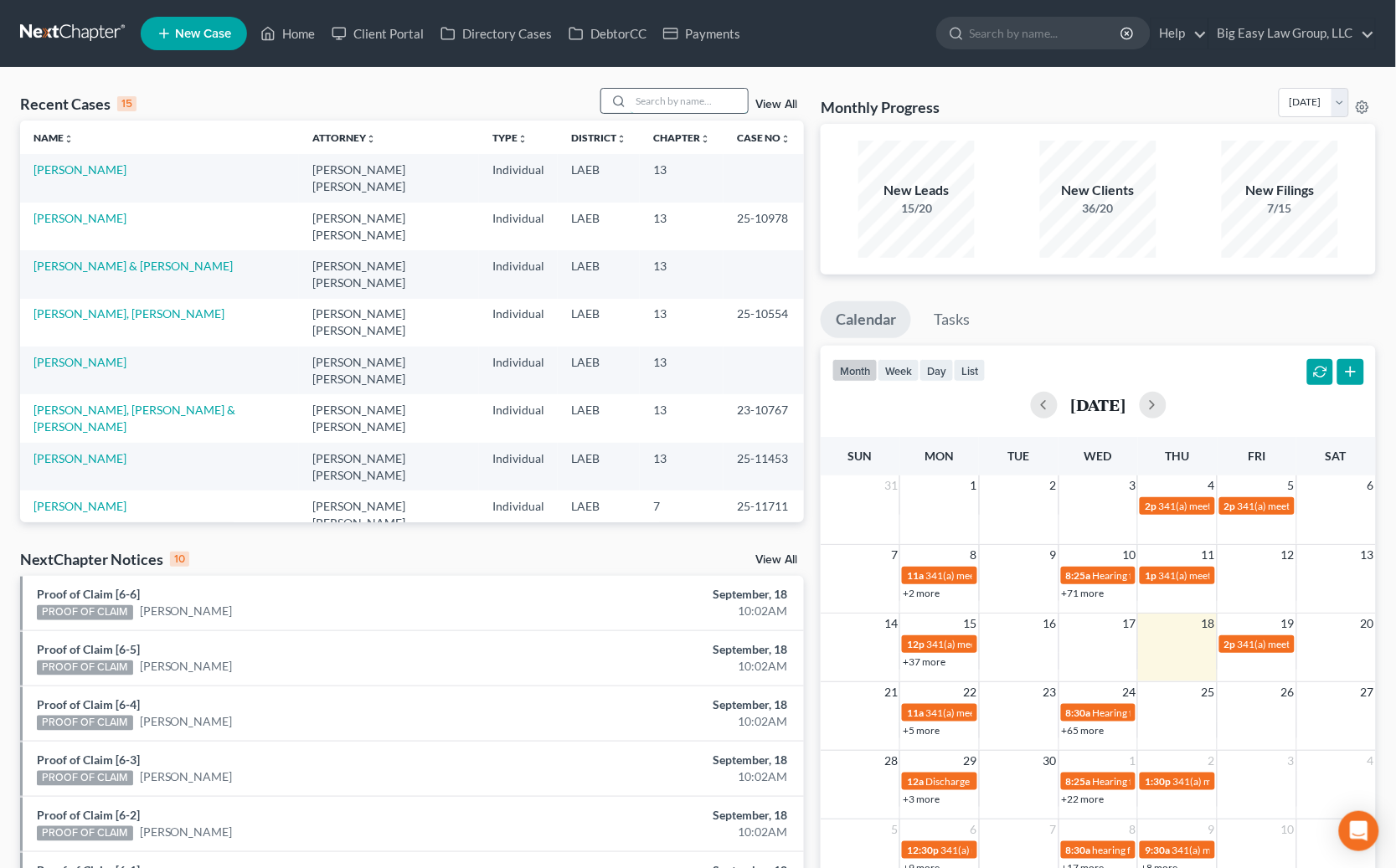
click at [665, 92] on input "search" at bounding box center [689, 101] width 117 height 24
type input "[PERSON_NAME]"
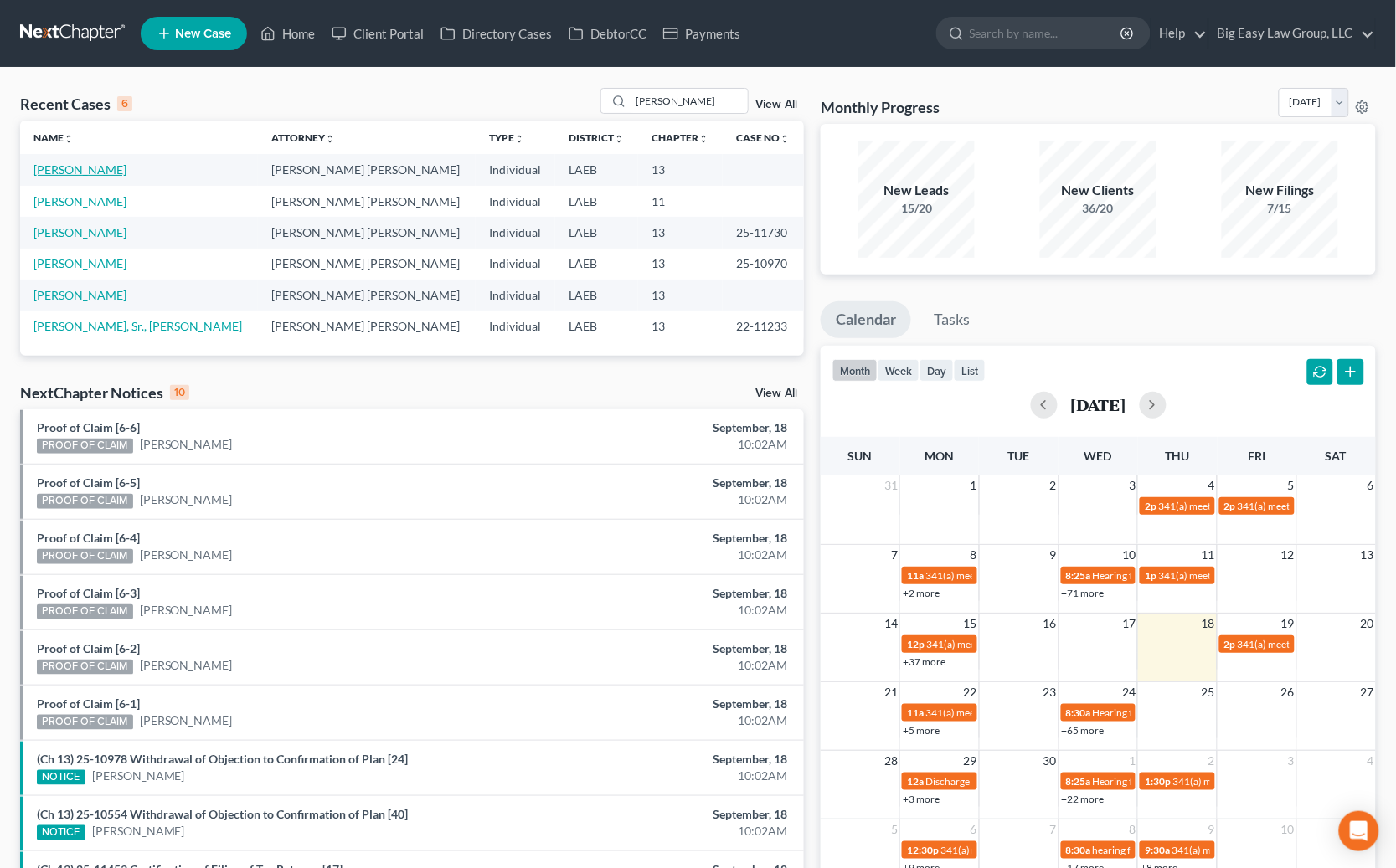
click at [107, 165] on link "[PERSON_NAME]" at bounding box center [80, 169] width 93 height 15
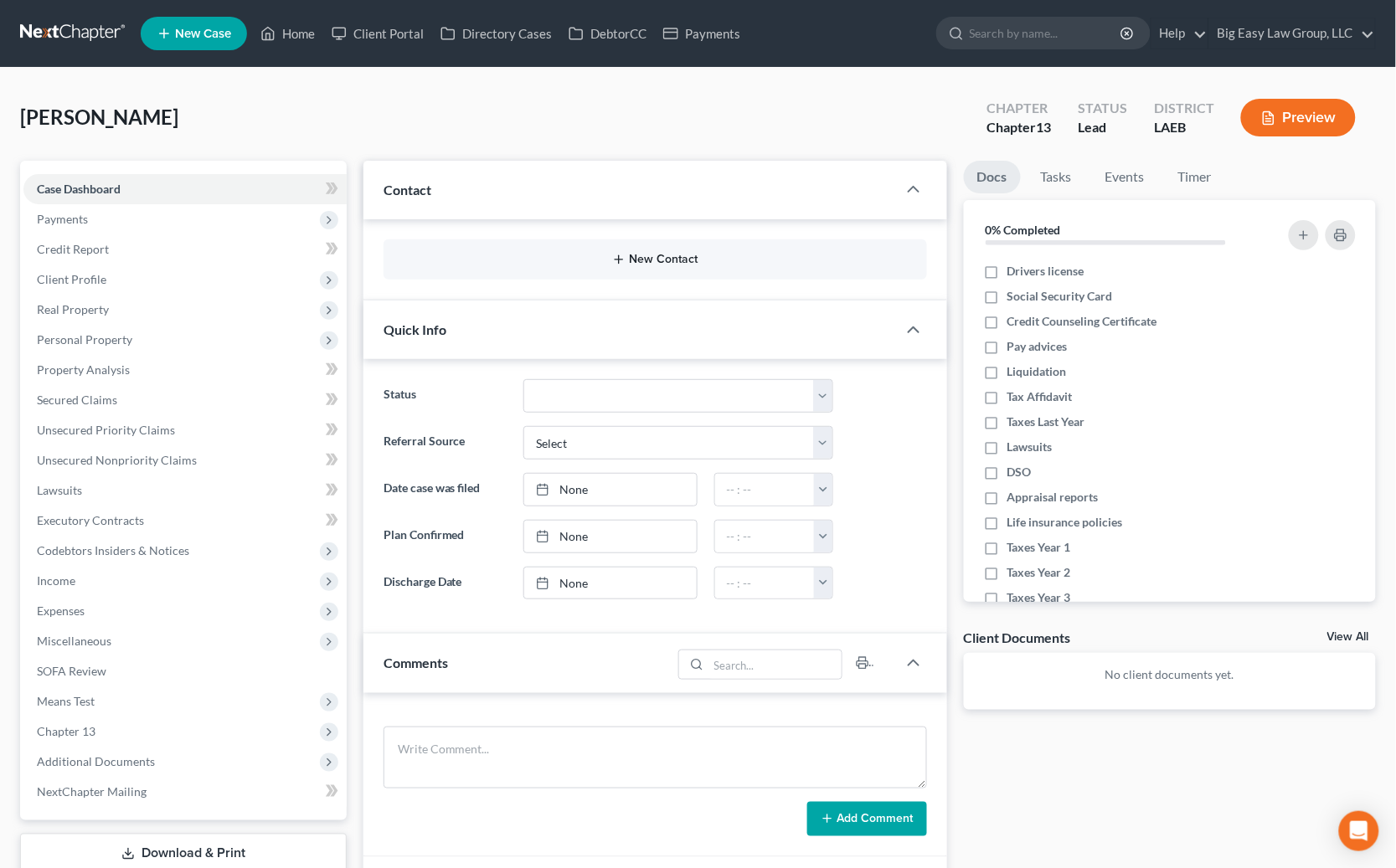
click at [689, 261] on button "New Contact" at bounding box center [654, 259] width 516 height 14
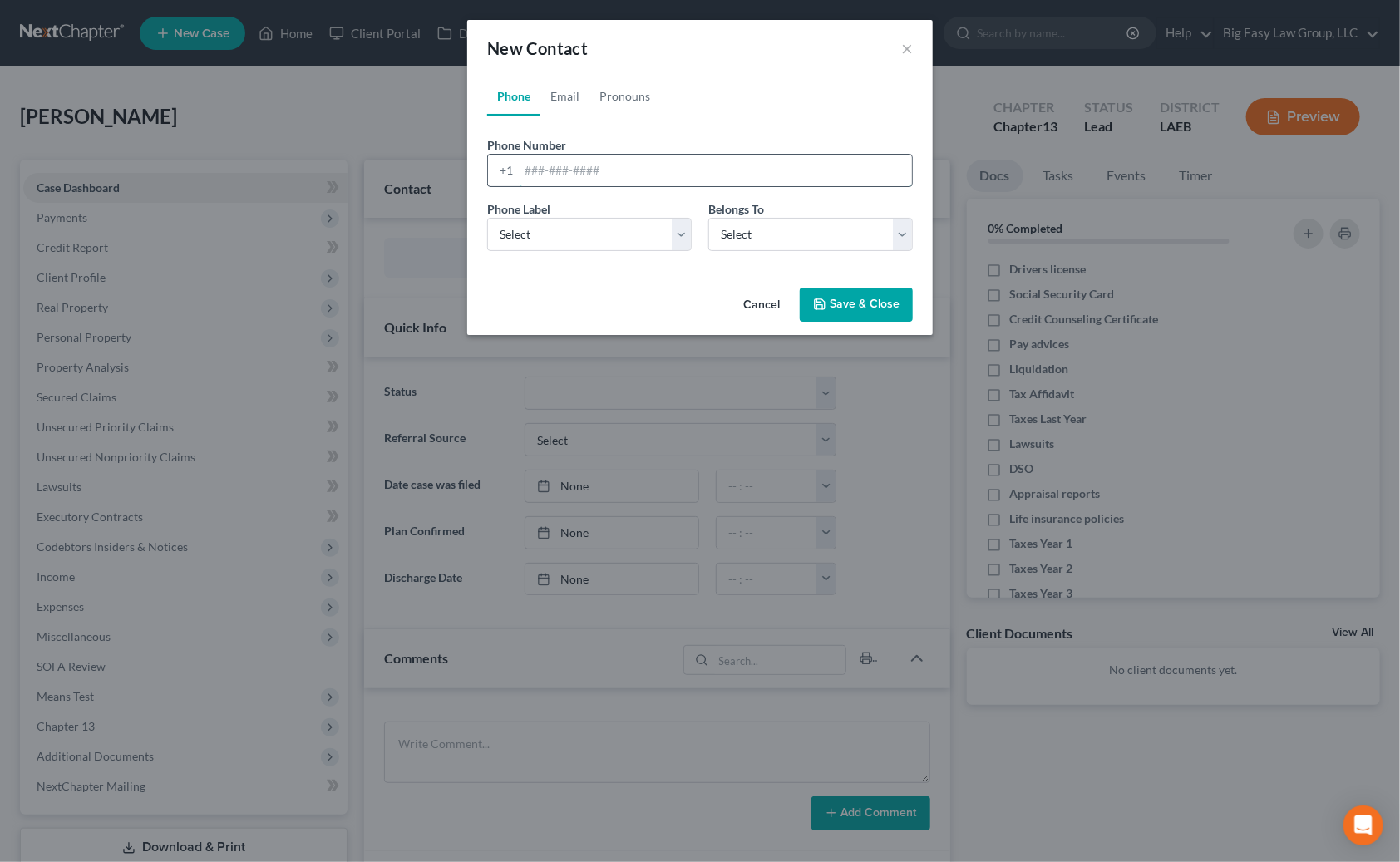
click at [646, 161] on input "tel" at bounding box center [715, 170] width 393 height 32
type input "5049133552"
click at [521, 243] on select "Select Mobile Home Work Other" at bounding box center [589, 234] width 205 height 33
select select "0"
click at [487, 217] on select "Select Mobile Home Work Other" at bounding box center [589, 234] width 205 height 33
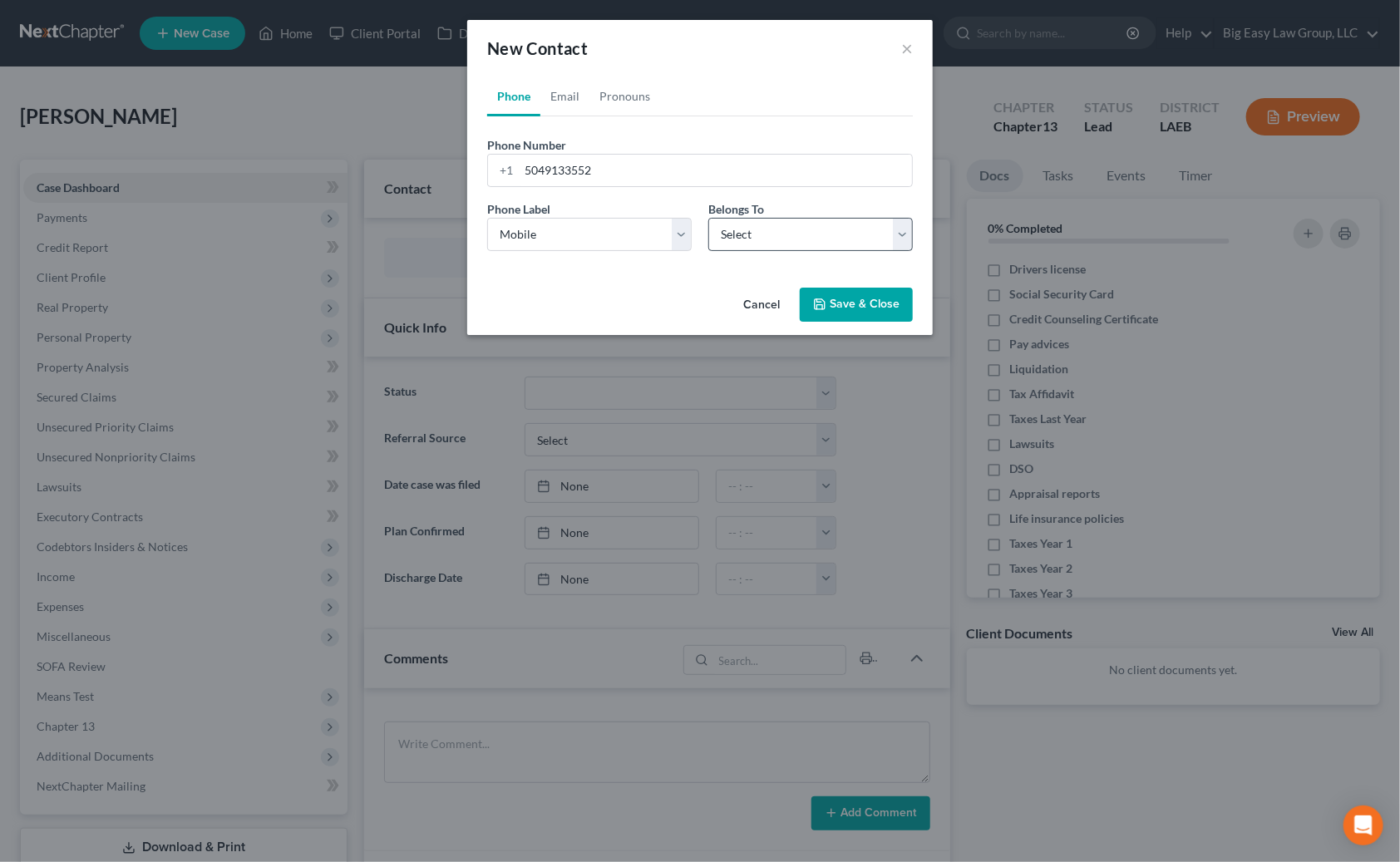
click at [700, 225] on div "Phone Label * Select Mobile Home Work Other Belongs To * Select Client Other" at bounding box center [700, 232] width 443 height 64
click at [724, 233] on select "Select Client Other" at bounding box center [810, 234] width 205 height 33
select select "0"
click at [708, 217] on select "Select Client Other" at bounding box center [810, 234] width 205 height 33
click at [862, 304] on button "Save & Close" at bounding box center [856, 305] width 113 height 35
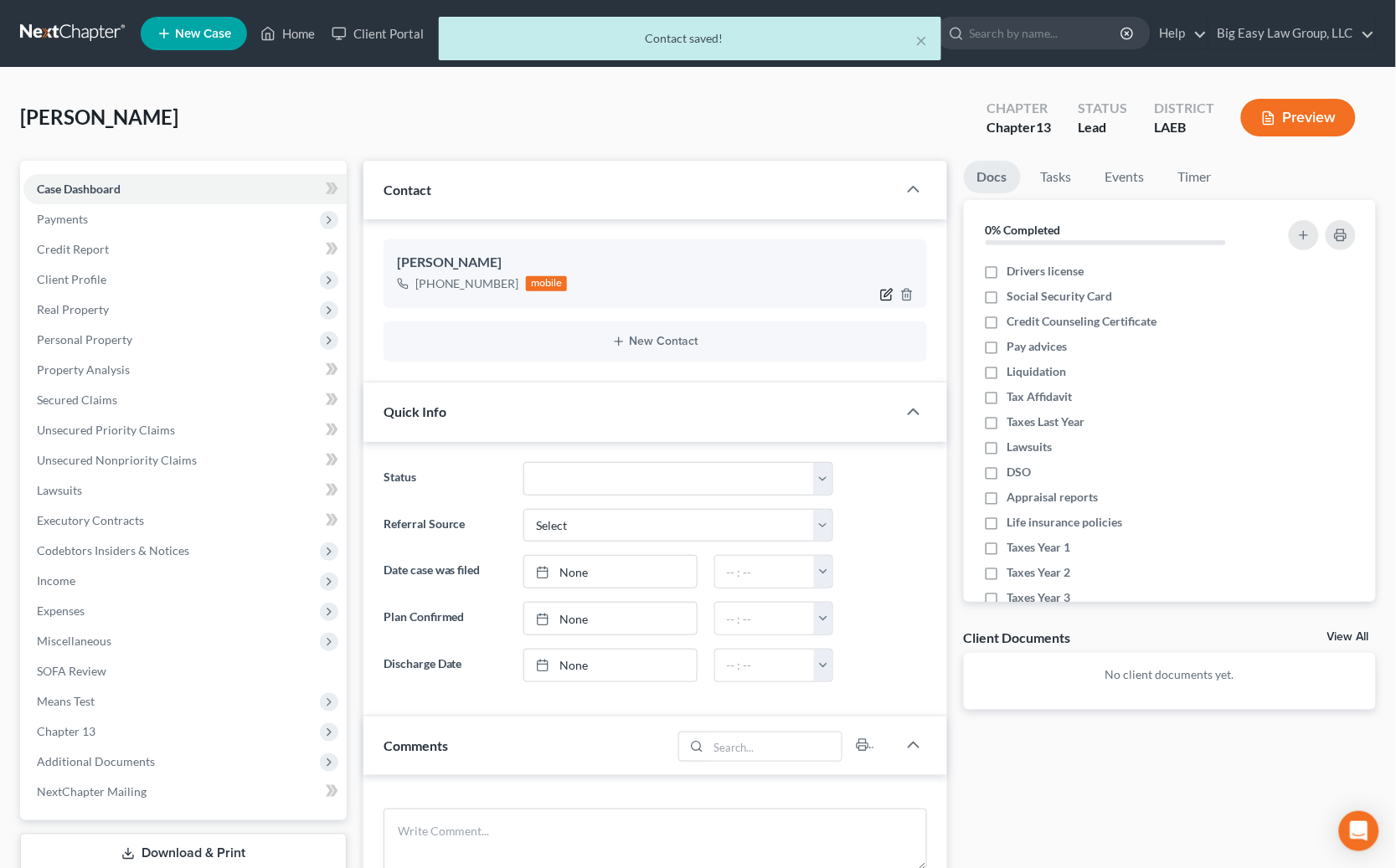
click at [883, 290] on icon "button" at bounding box center [887, 295] width 14 height 14
select select "0"
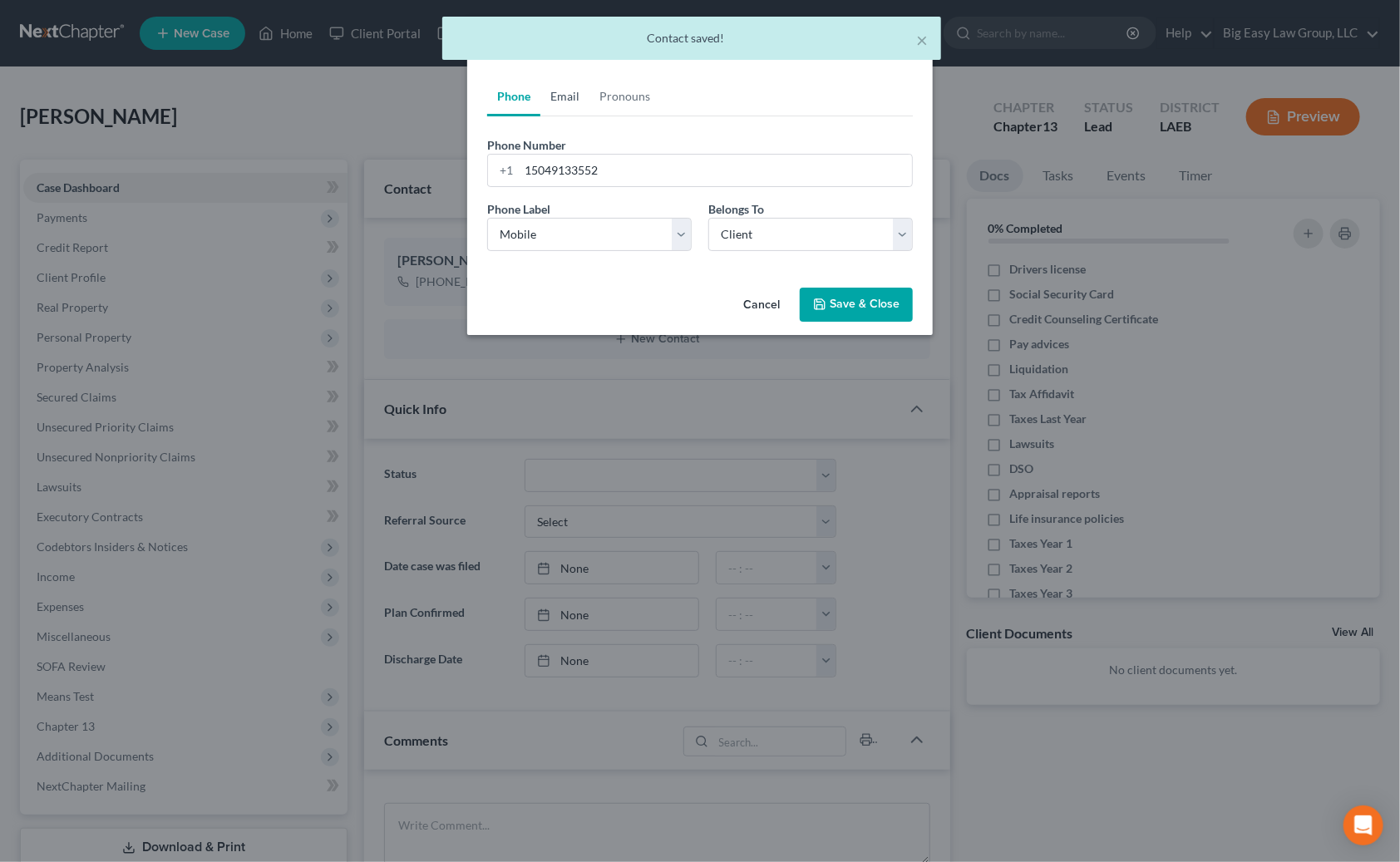
click at [561, 99] on link "Email" at bounding box center [564, 96] width 49 height 40
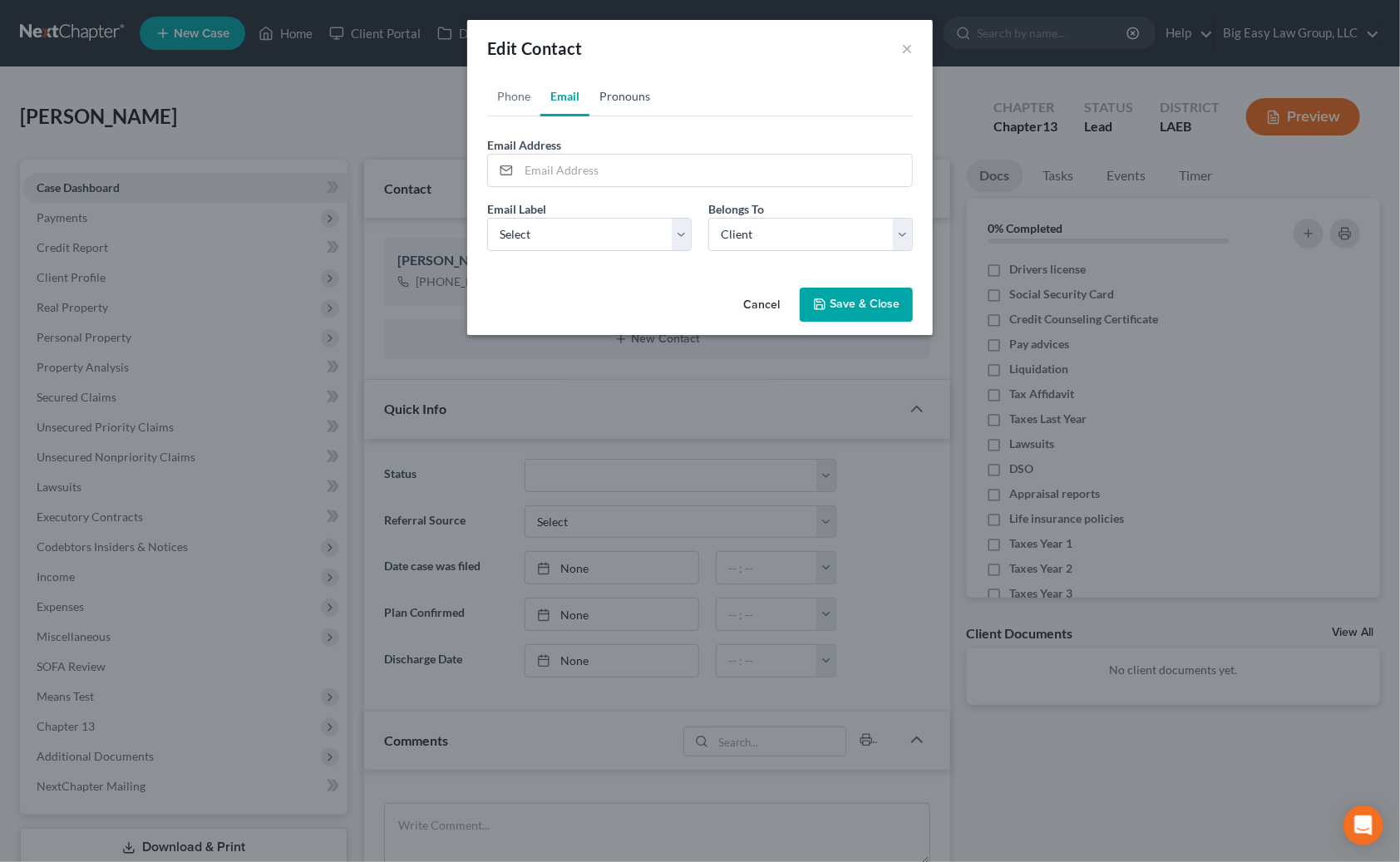
click at [642, 100] on link "Pronouns" at bounding box center [624, 96] width 71 height 40
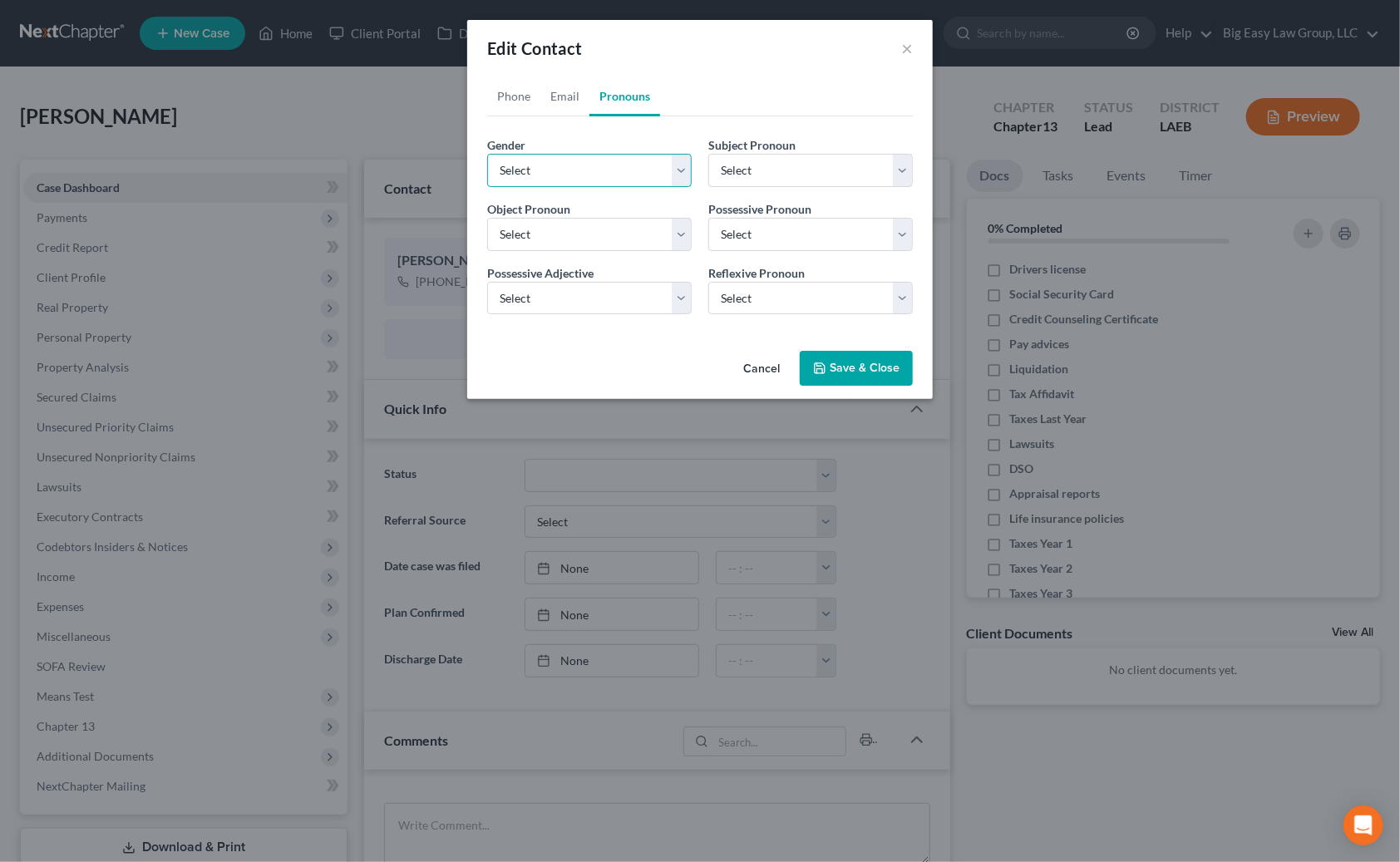
click at [601, 165] on select "Select Male Female Non Binary More Than One Person" at bounding box center [589, 170] width 205 height 33
select select "0"
click at [487, 154] on select "Select Male Female Non Binary More Than One Person" at bounding box center [589, 170] width 205 height 33
select select "0"
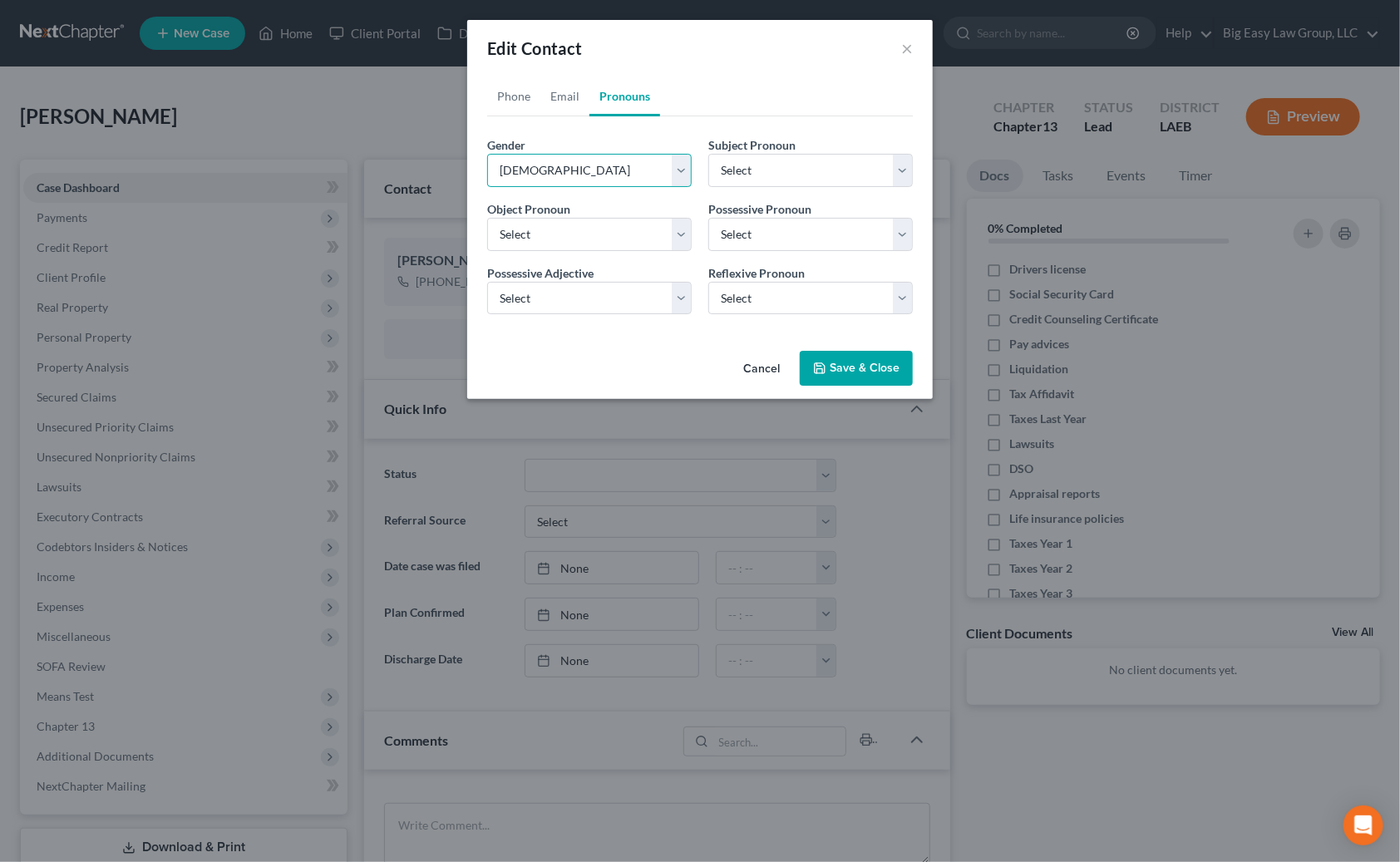
select select "0"
drag, startPoint x: 828, startPoint y: 345, endPoint x: 832, endPoint y: 378, distance: 33.2
click at [830, 355] on div "Cancel Save & Close" at bounding box center [700, 372] width 466 height 55
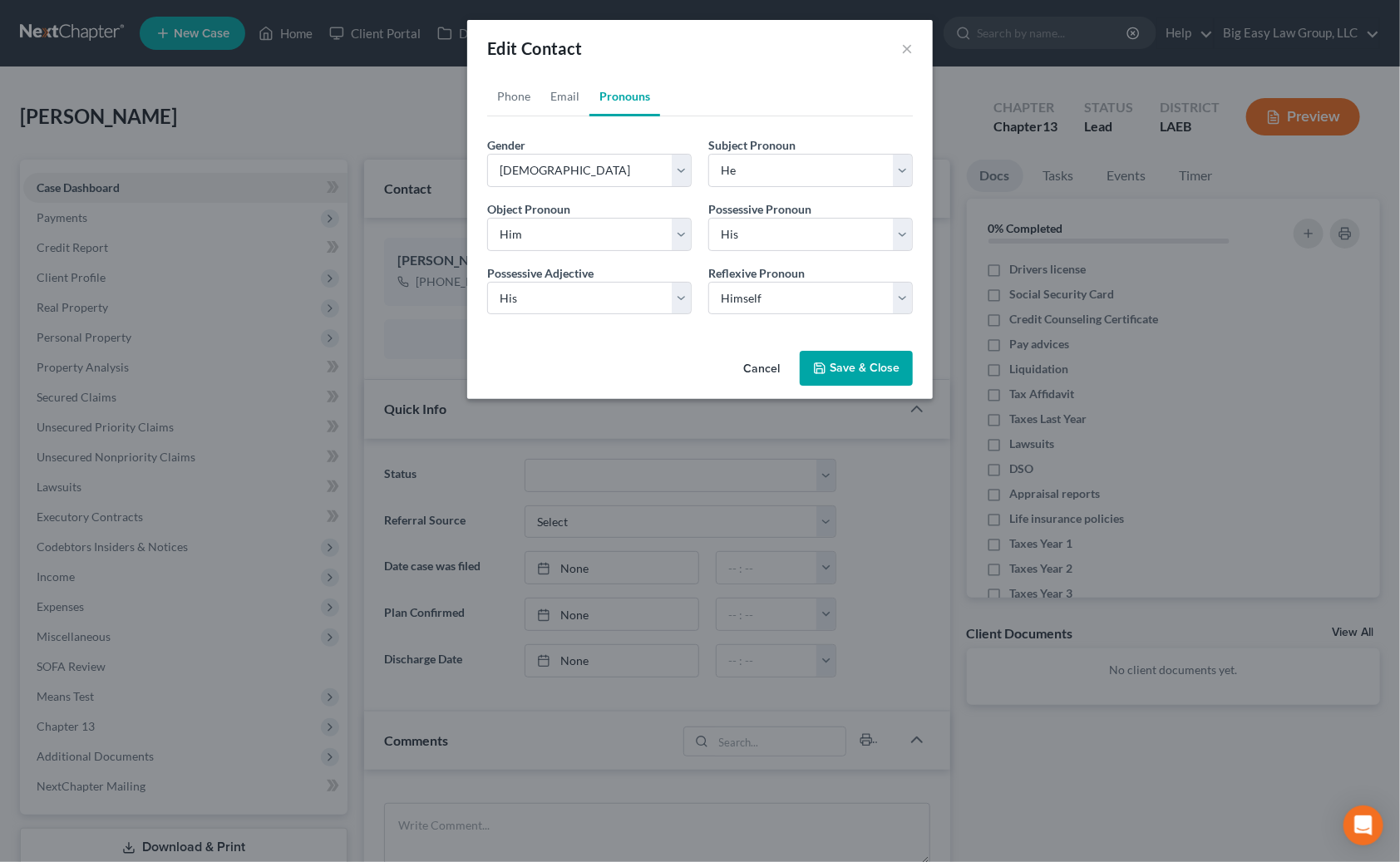
click at [832, 378] on button "Save & Close" at bounding box center [856, 368] width 113 height 35
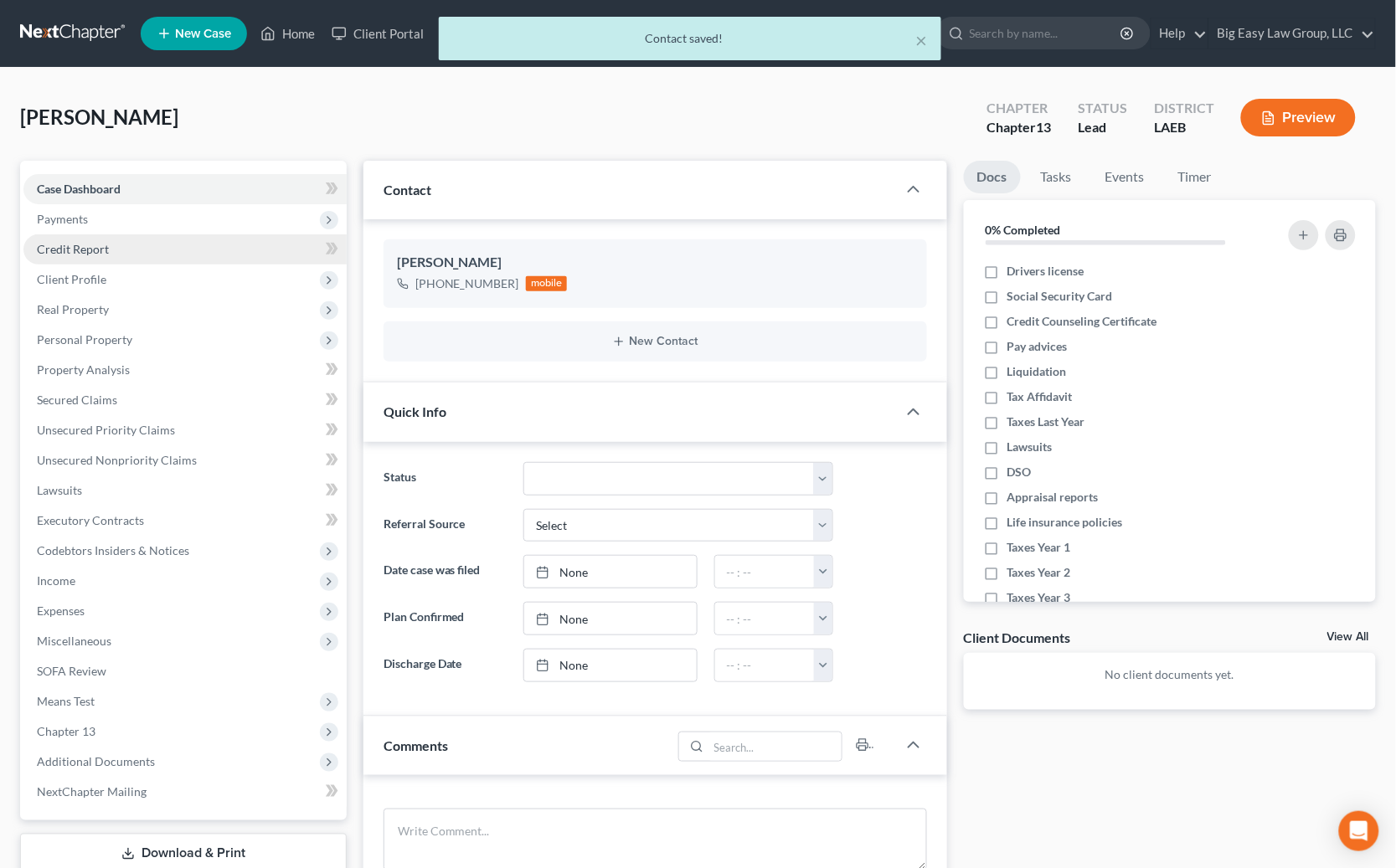
click at [224, 246] on link "Credit Report" at bounding box center [185, 249] width 323 height 30
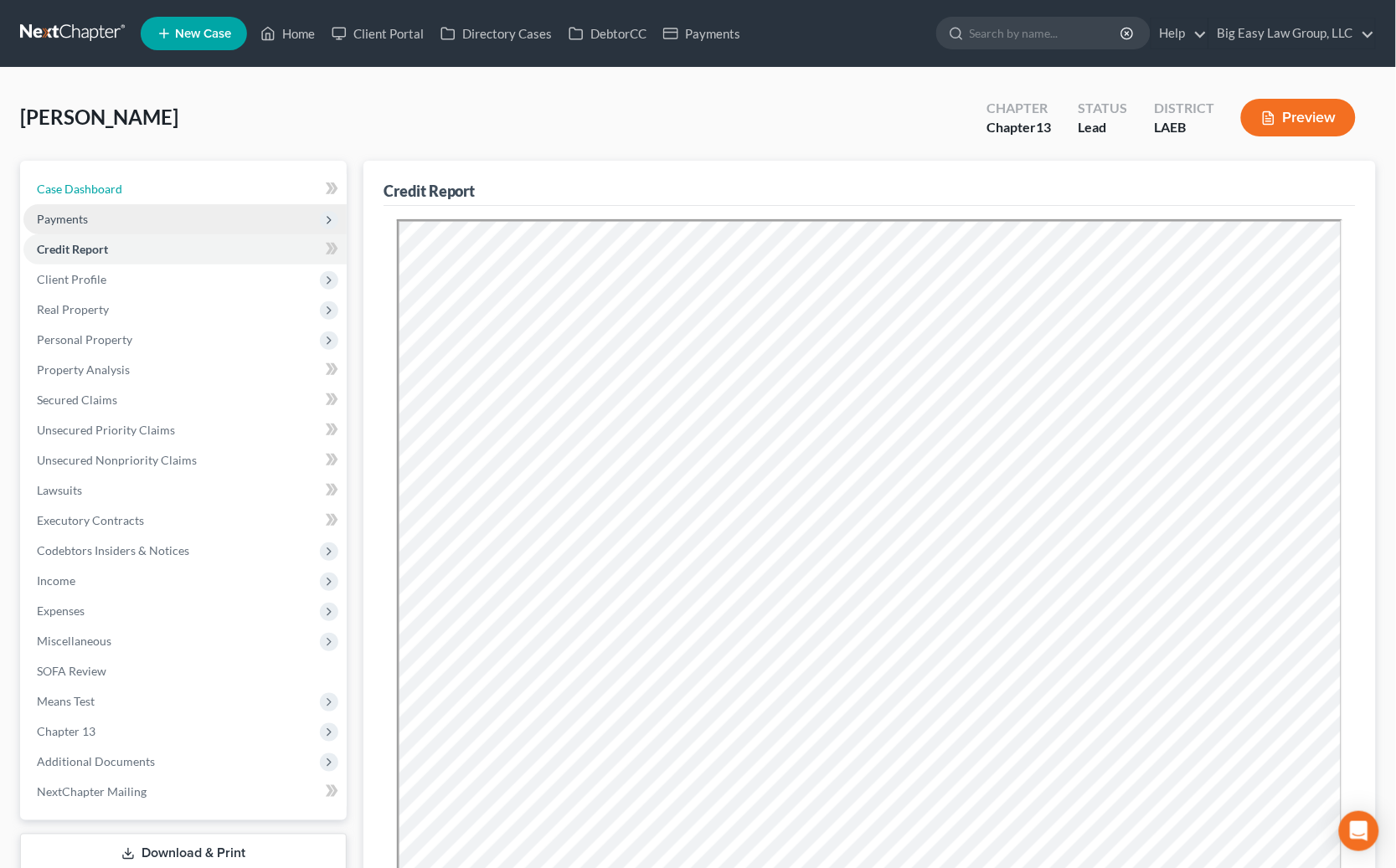
drag, startPoint x: 193, startPoint y: 184, endPoint x: 339, endPoint y: 211, distance: 148.5
click at [193, 184] on link "Case Dashboard" at bounding box center [185, 189] width 323 height 30
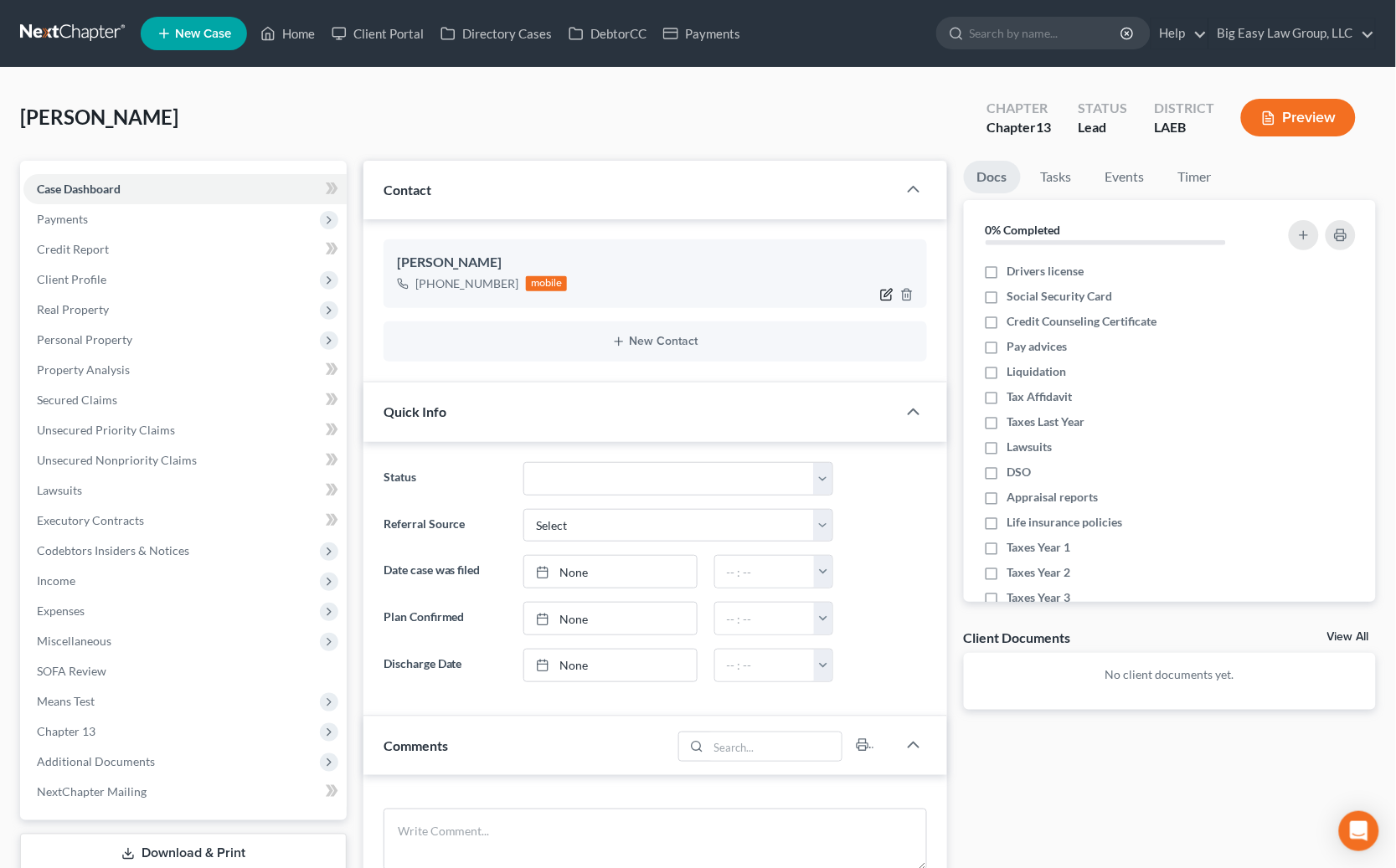
click at [887, 296] on icon "button" at bounding box center [887, 293] width 8 height 8
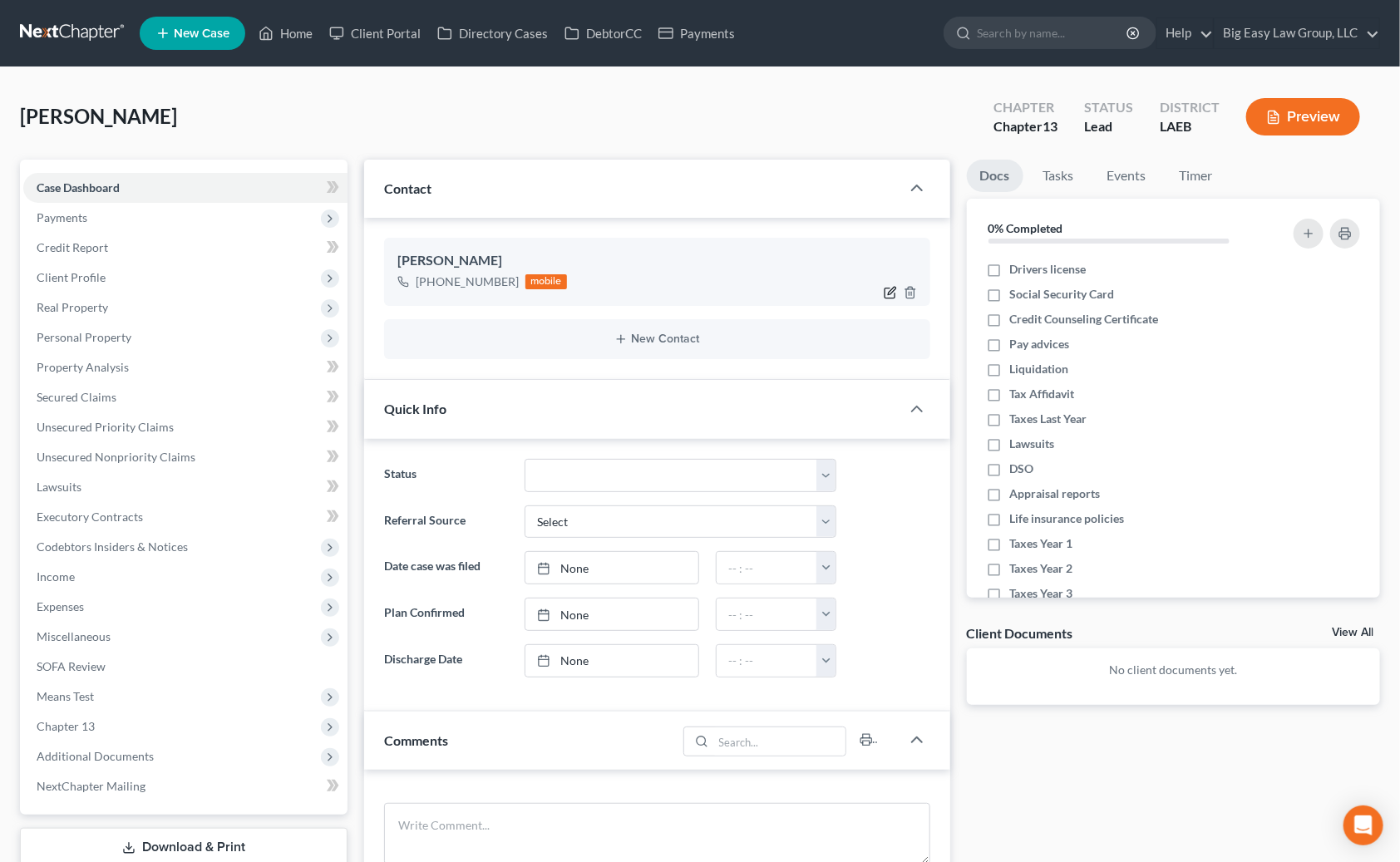
select select "0"
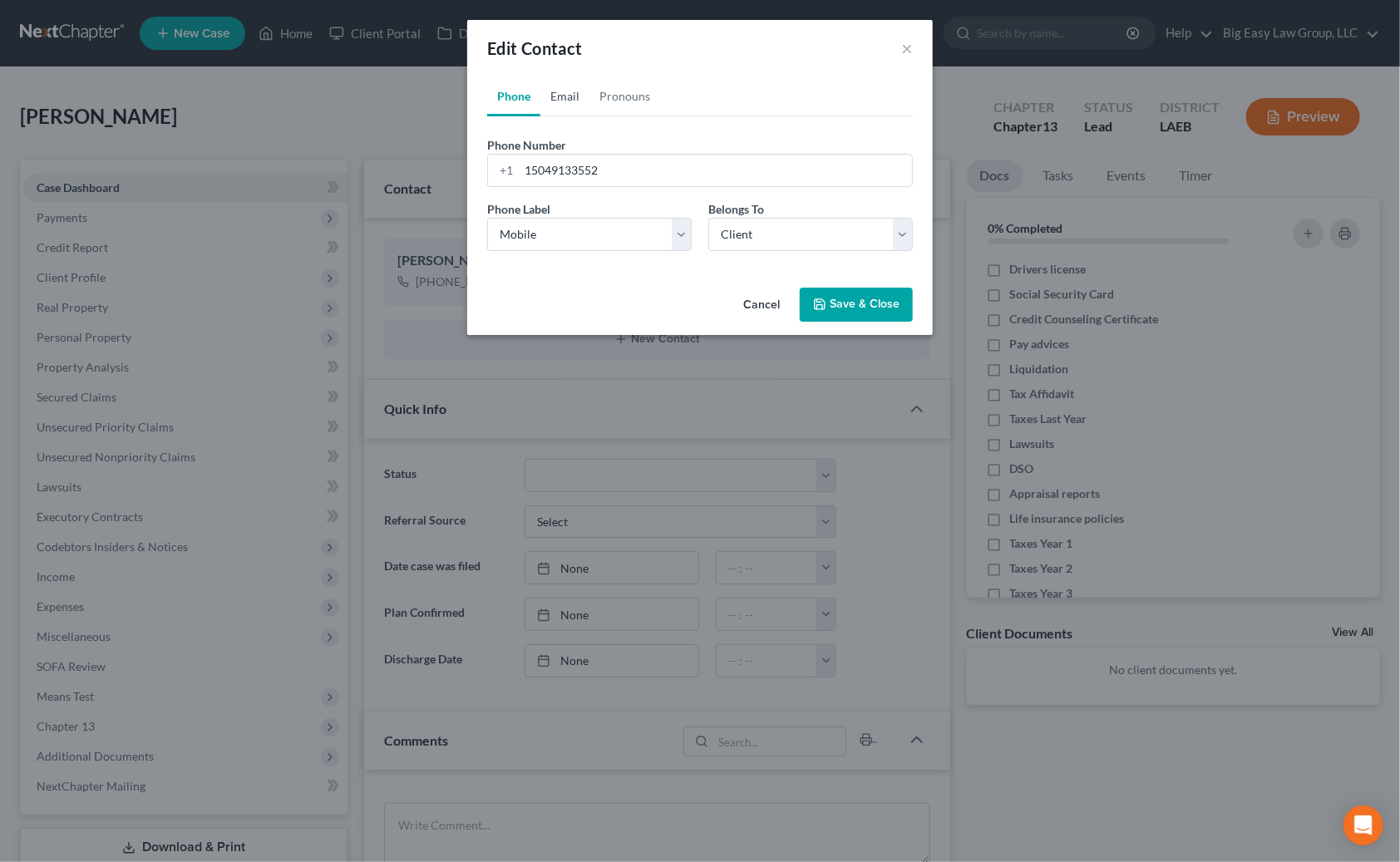
drag, startPoint x: 587, startPoint y: 98, endPoint x: 578, endPoint y: 95, distance: 9.5
click at [587, 97] on link "Email" at bounding box center [564, 96] width 49 height 40
click at [587, 170] on input "email" at bounding box center [715, 170] width 393 height 32
paste input "chevy19.tr@gmail.com"
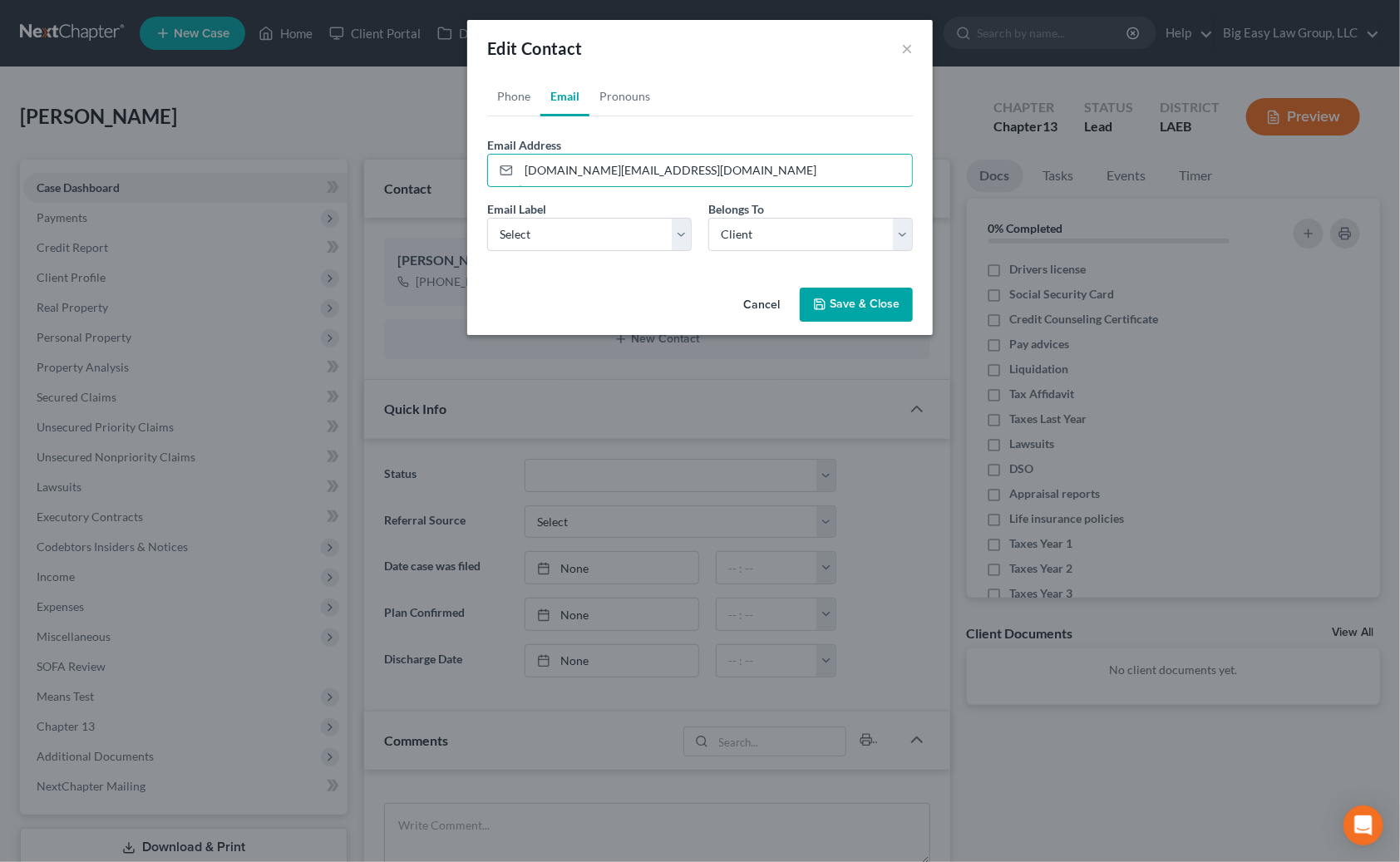
type input "chevy19.tr@gmail.com"
click at [611, 249] on div "Email Label Select Home Work Other Belongs To * Select Client Other" at bounding box center [700, 232] width 443 height 64
click at [611, 243] on select "Select Home Work Other" at bounding box center [589, 234] width 205 height 33
select select "0"
click at [487, 217] on select "Select Home Work Other" at bounding box center [589, 234] width 205 height 33
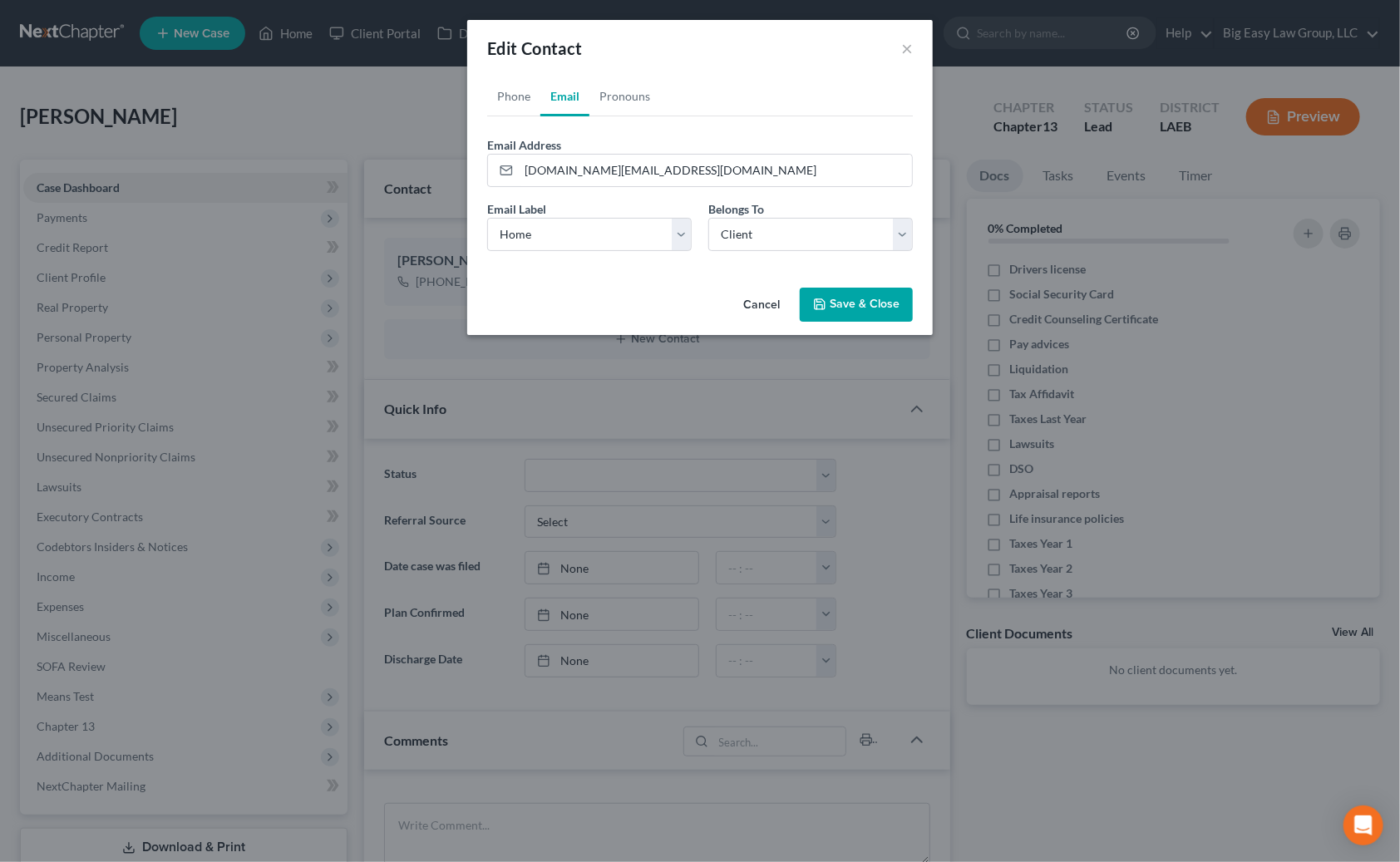
click at [837, 301] on button "Save & Close" at bounding box center [856, 305] width 113 height 35
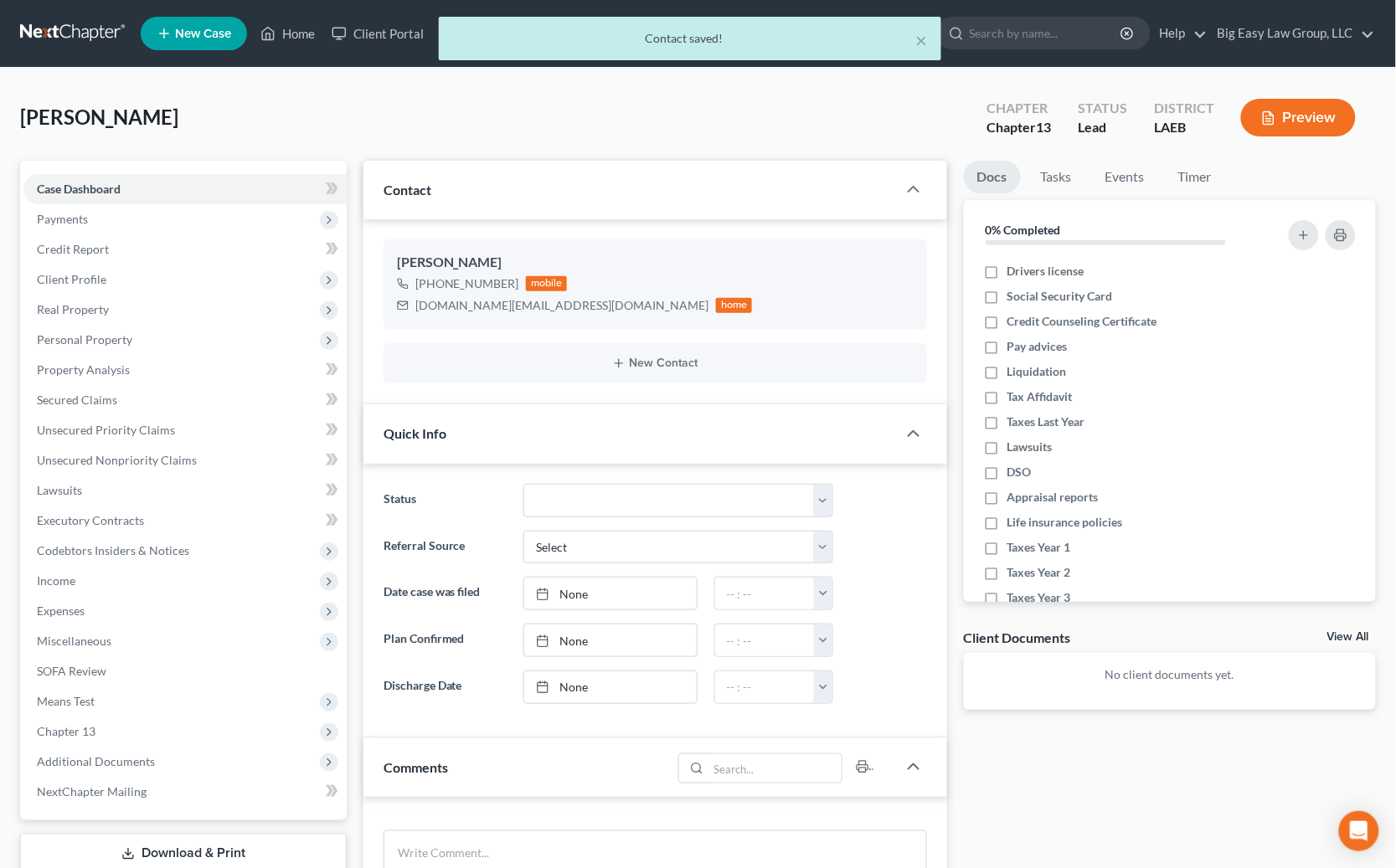
click at [385, 126] on div "Robinson, Terry Upgraded Chapter Chapter 13 Status Lead District LAEB Preview" at bounding box center [698, 124] width 1355 height 72
click at [230, 287] on span "Client Profile" at bounding box center [185, 279] width 323 height 30
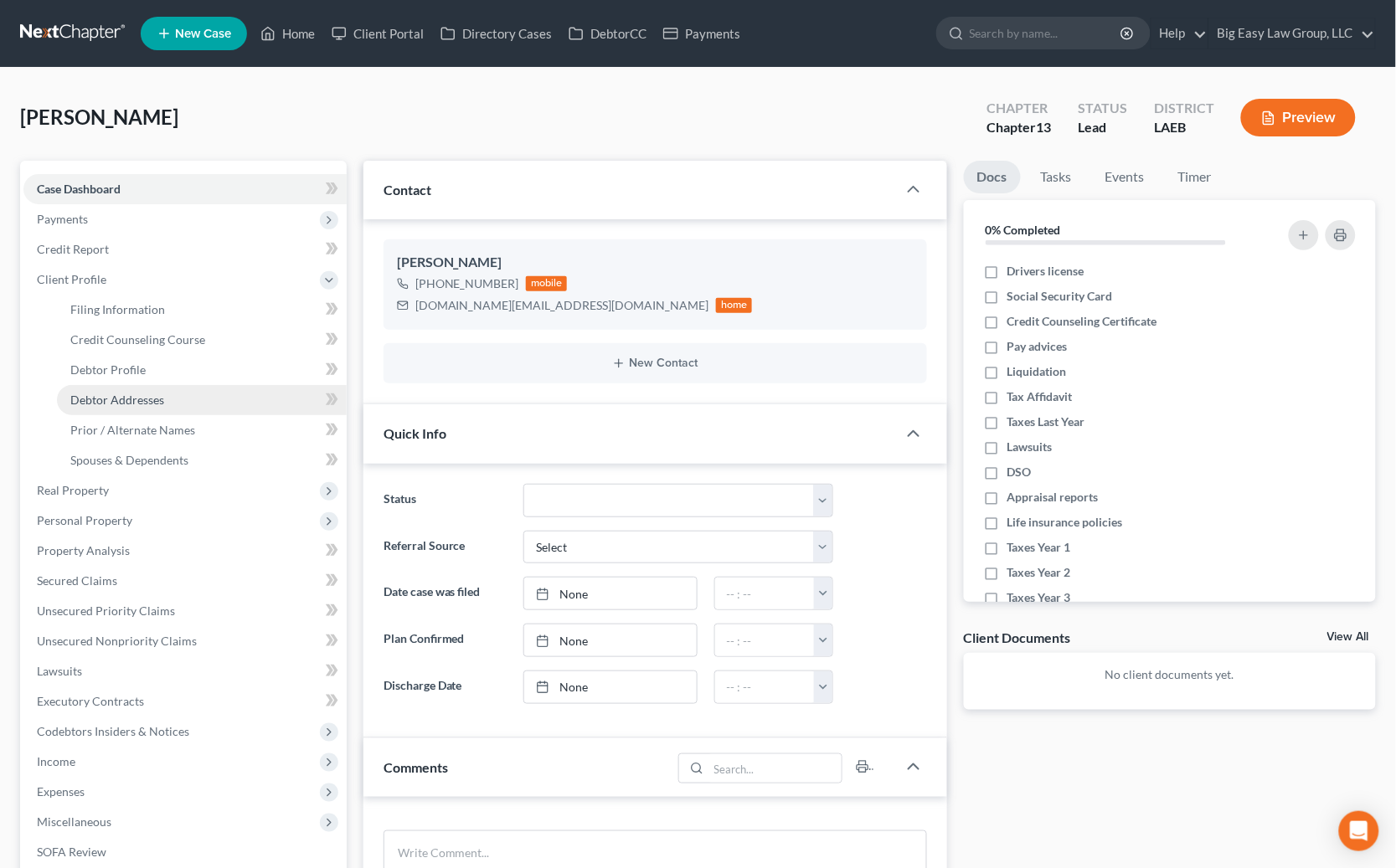
click at [235, 403] on link "Debtor Addresses" at bounding box center [202, 400] width 290 height 30
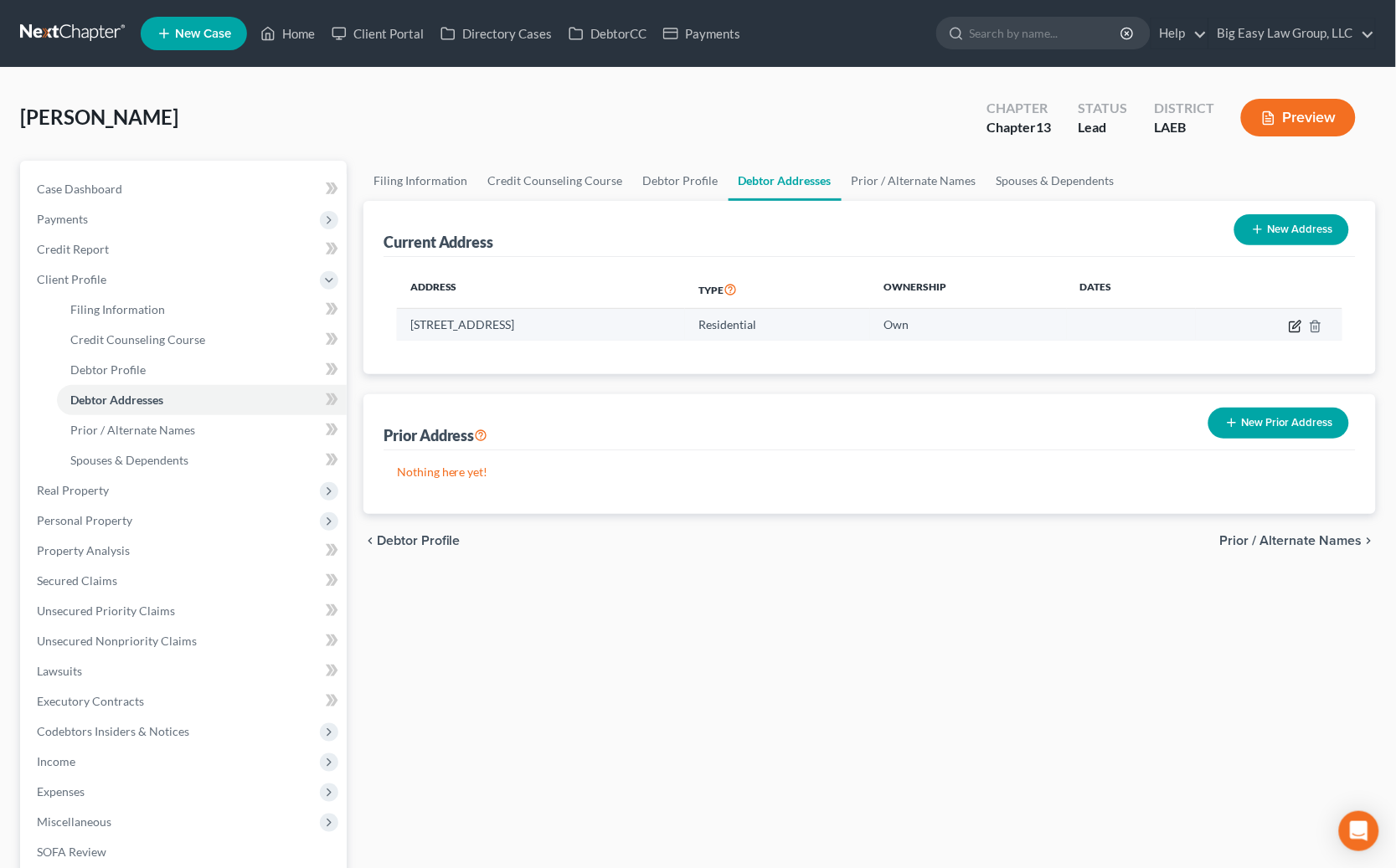
click at [950, 322] on icon "button" at bounding box center [1296, 324] width 8 height 8
select select "19"
select select "0"
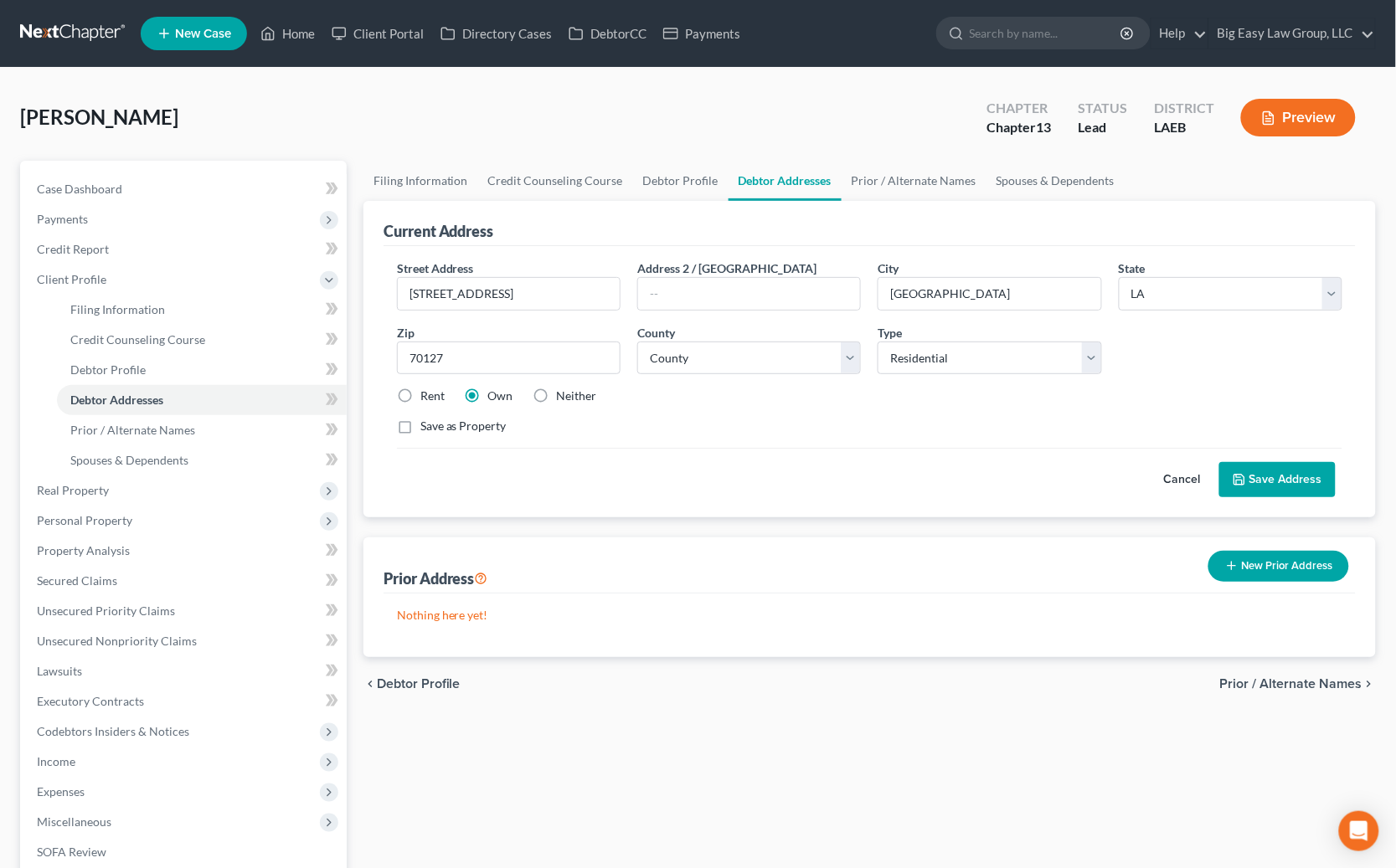
drag, startPoint x: 435, startPoint y: 417, endPoint x: 420, endPoint y: 420, distance: 15.3
click at [435, 418] on label "Save as Property" at bounding box center [463, 426] width 86 height 16
click at [435, 418] on input "Save as Property" at bounding box center [432, 423] width 11 height 11
checkbox input "true"
drag, startPoint x: 1310, startPoint y: 490, endPoint x: 886, endPoint y: 515, distance: 424.7
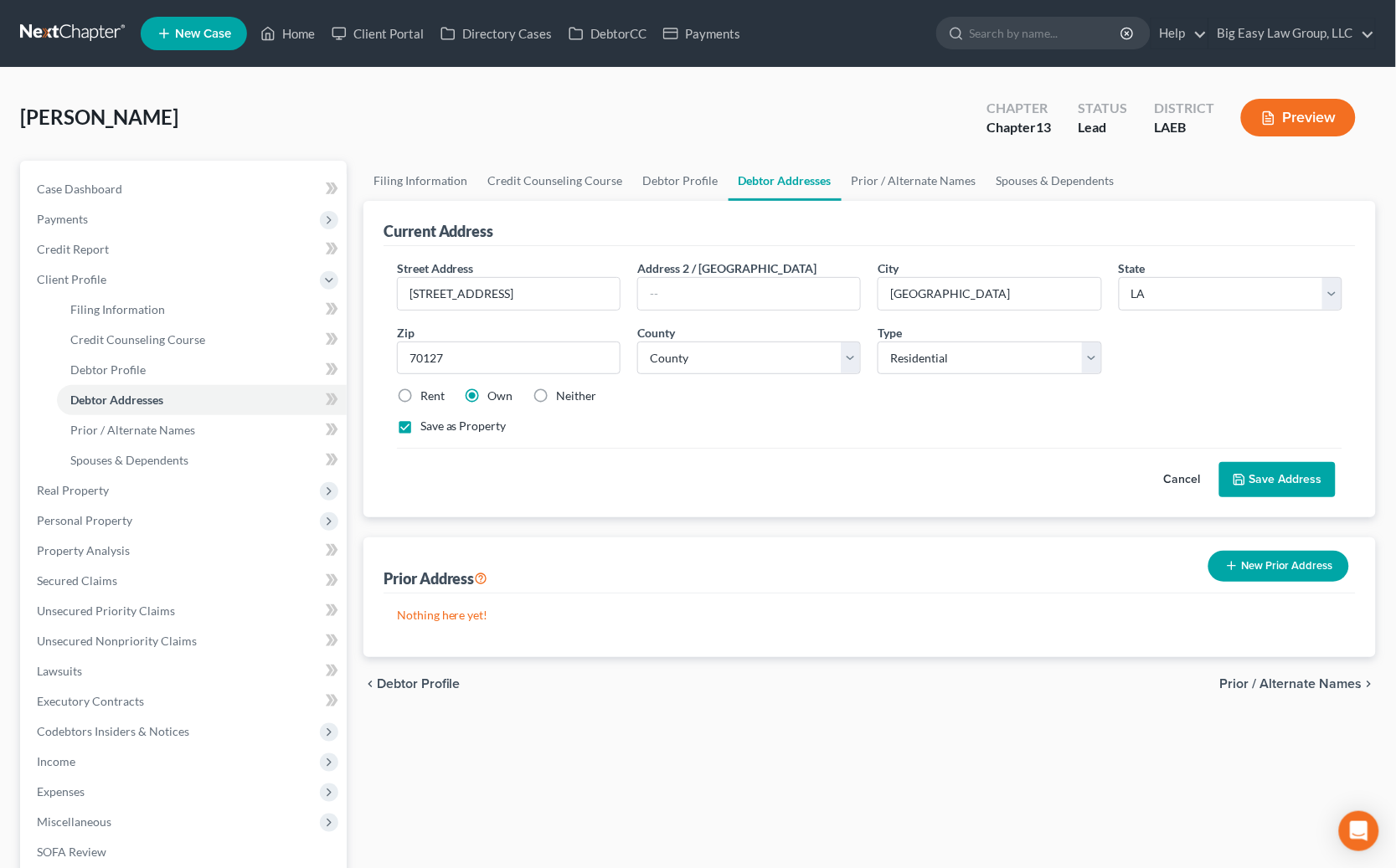
click at [950, 490] on button "Save Address" at bounding box center [1277, 479] width 116 height 35
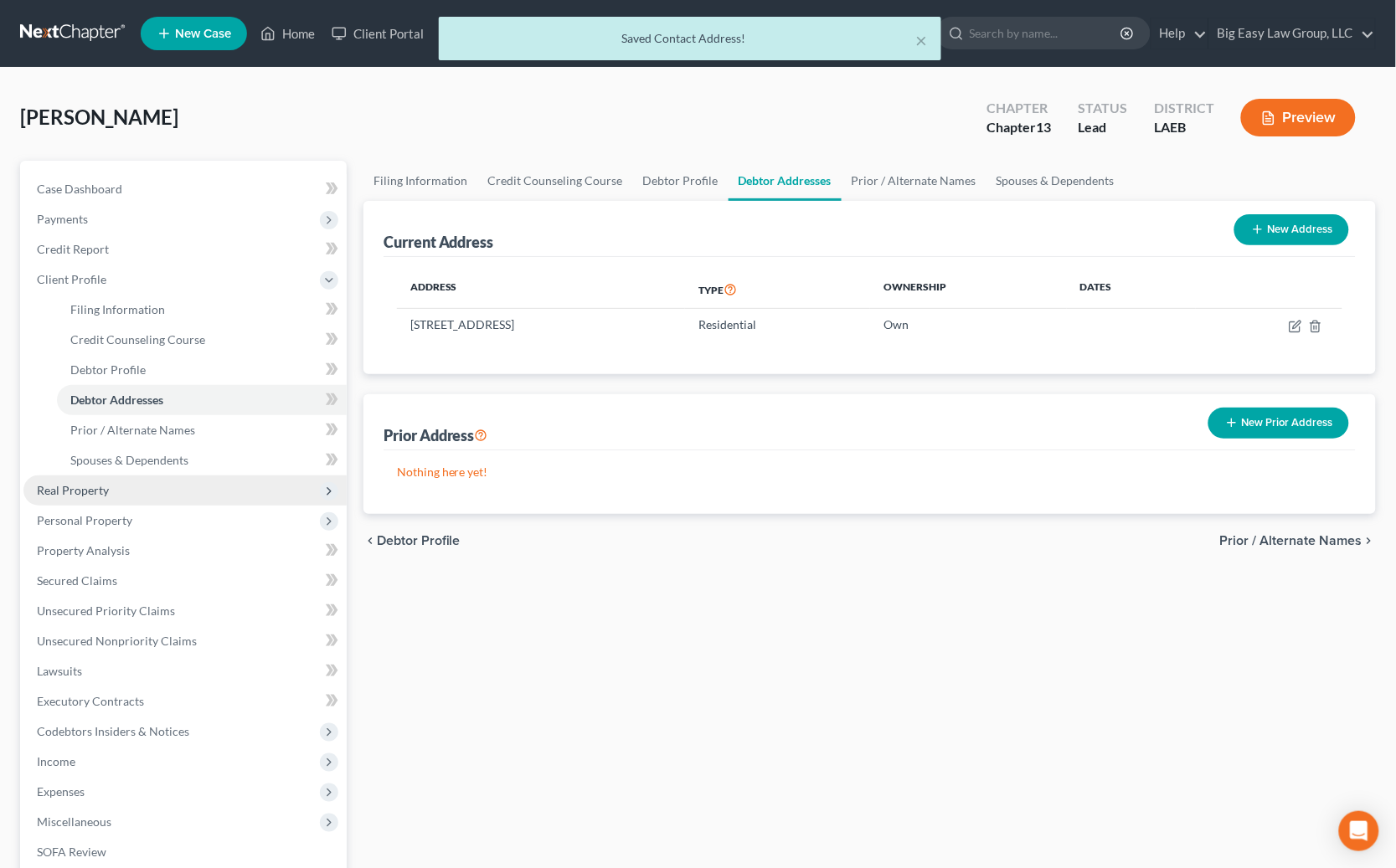
click at [128, 497] on span "Real Property" at bounding box center [185, 490] width 323 height 30
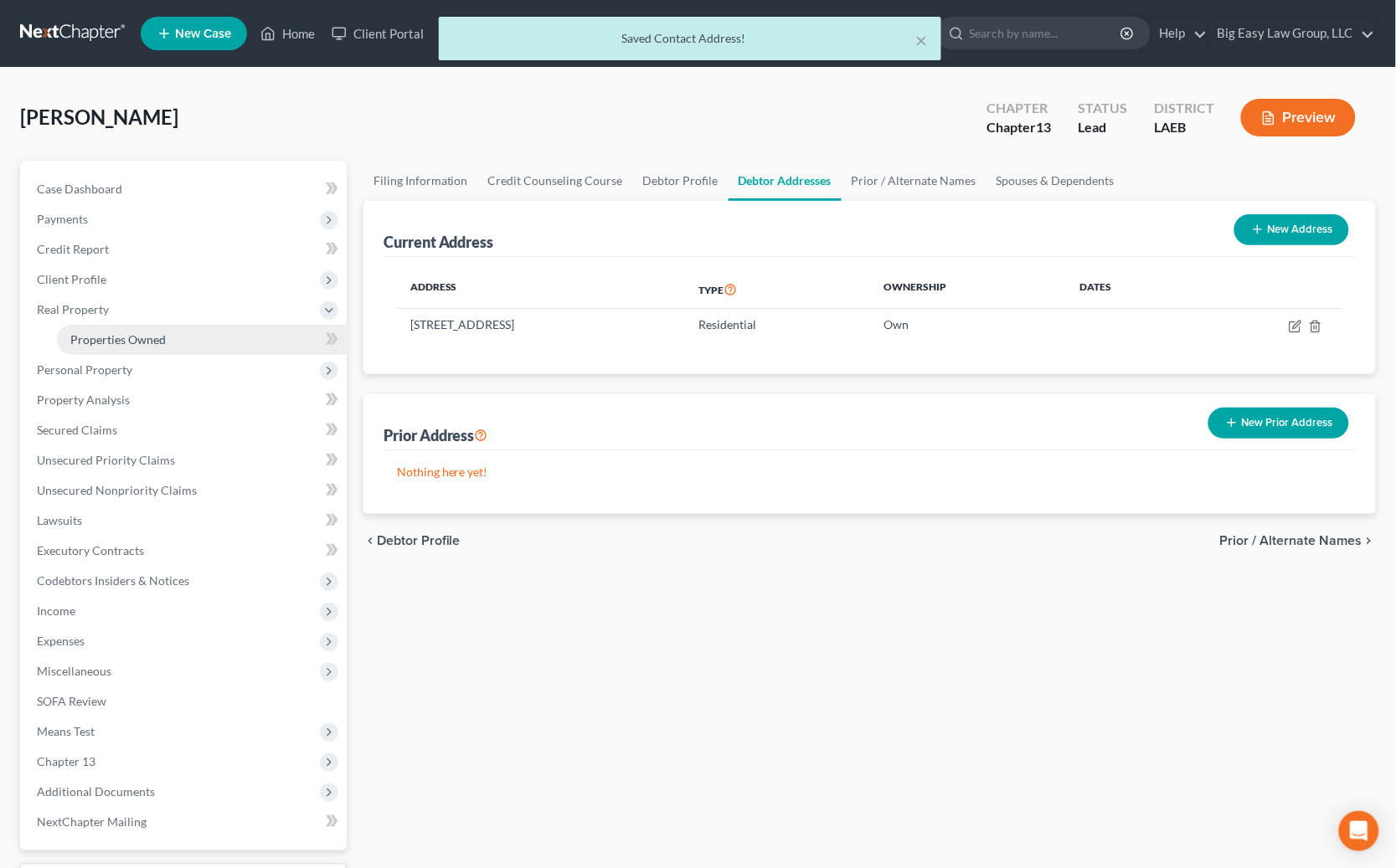
drag, startPoint x: 105, startPoint y: 334, endPoint x: 192, endPoint y: 331, distance: 87.1
click at [107, 333] on span "Properties Owned" at bounding box center [118, 339] width 96 height 15
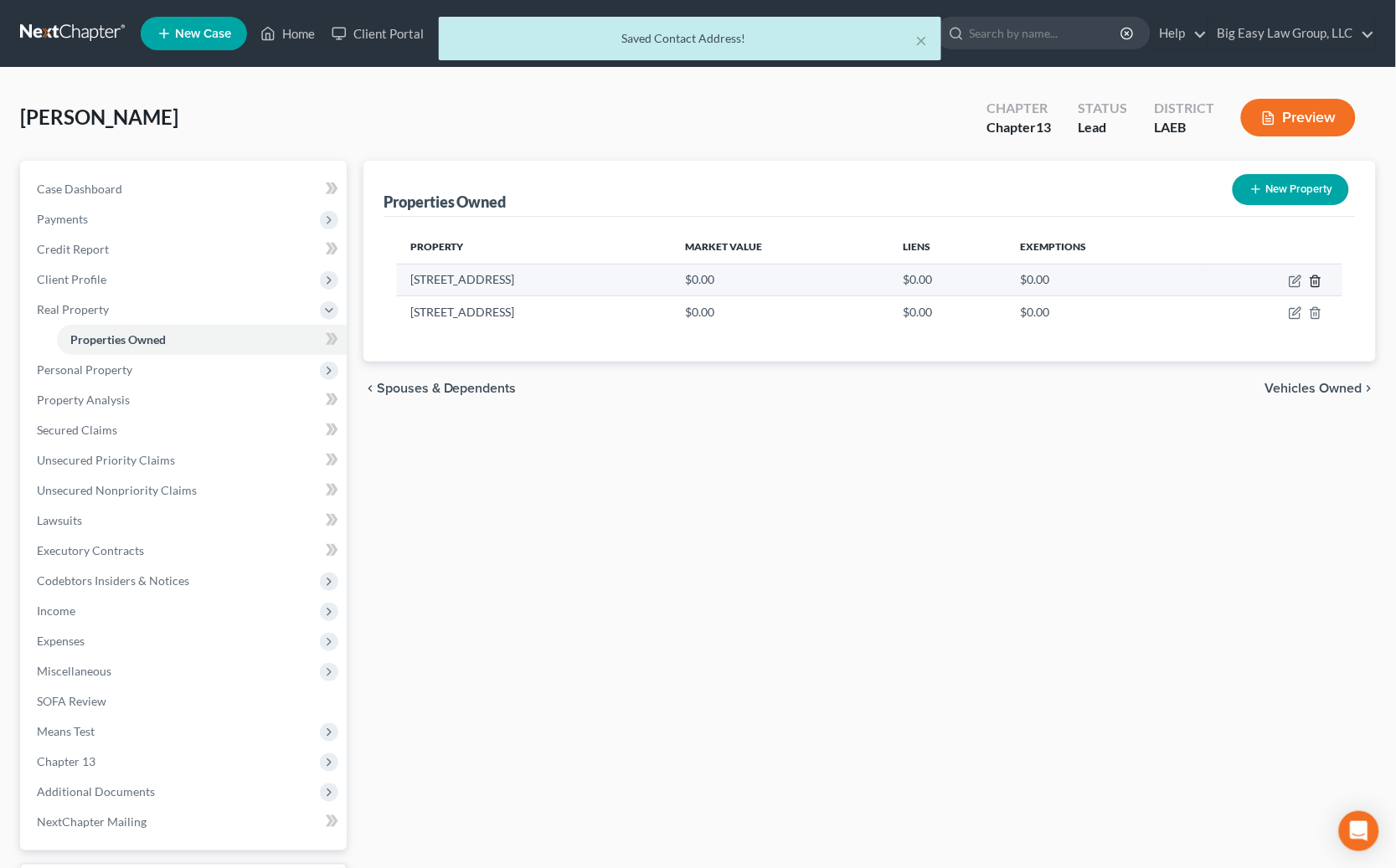
click at [950, 275] on icon "button" at bounding box center [1316, 281] width 14 height 14
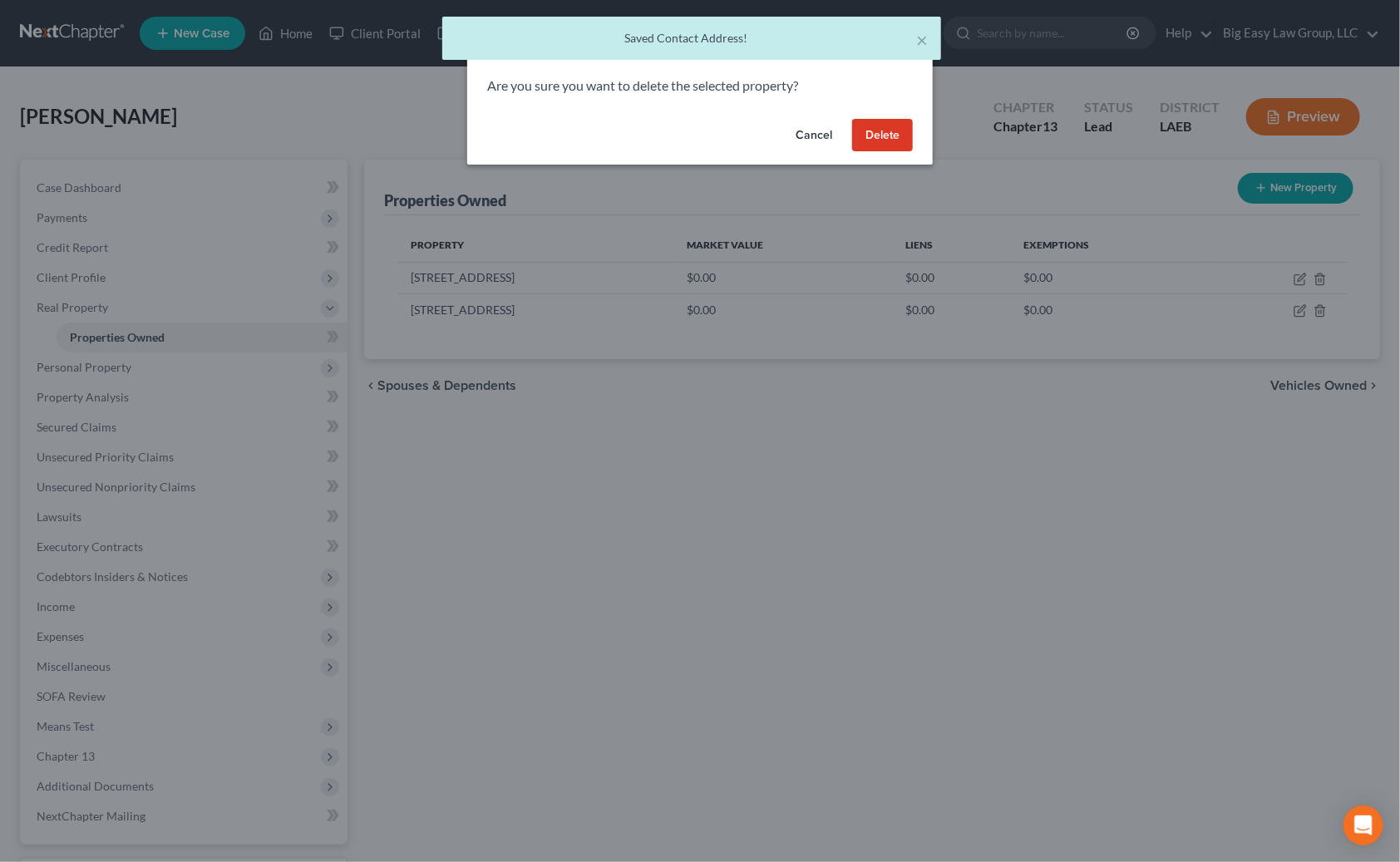
click at [892, 137] on button "Delete" at bounding box center [882, 135] width 61 height 33
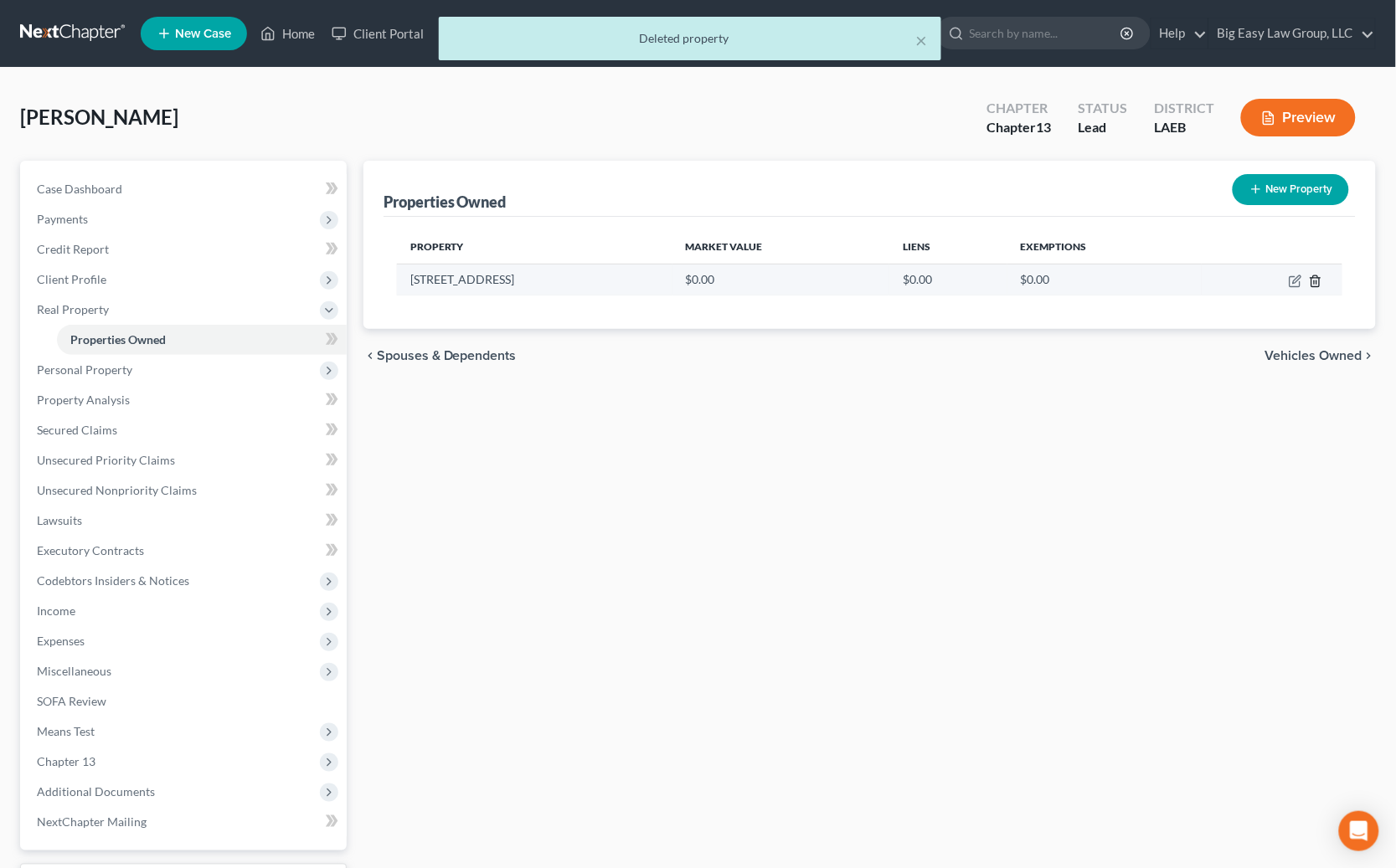
click at [950, 275] on icon "button" at bounding box center [1315, 280] width 8 height 11
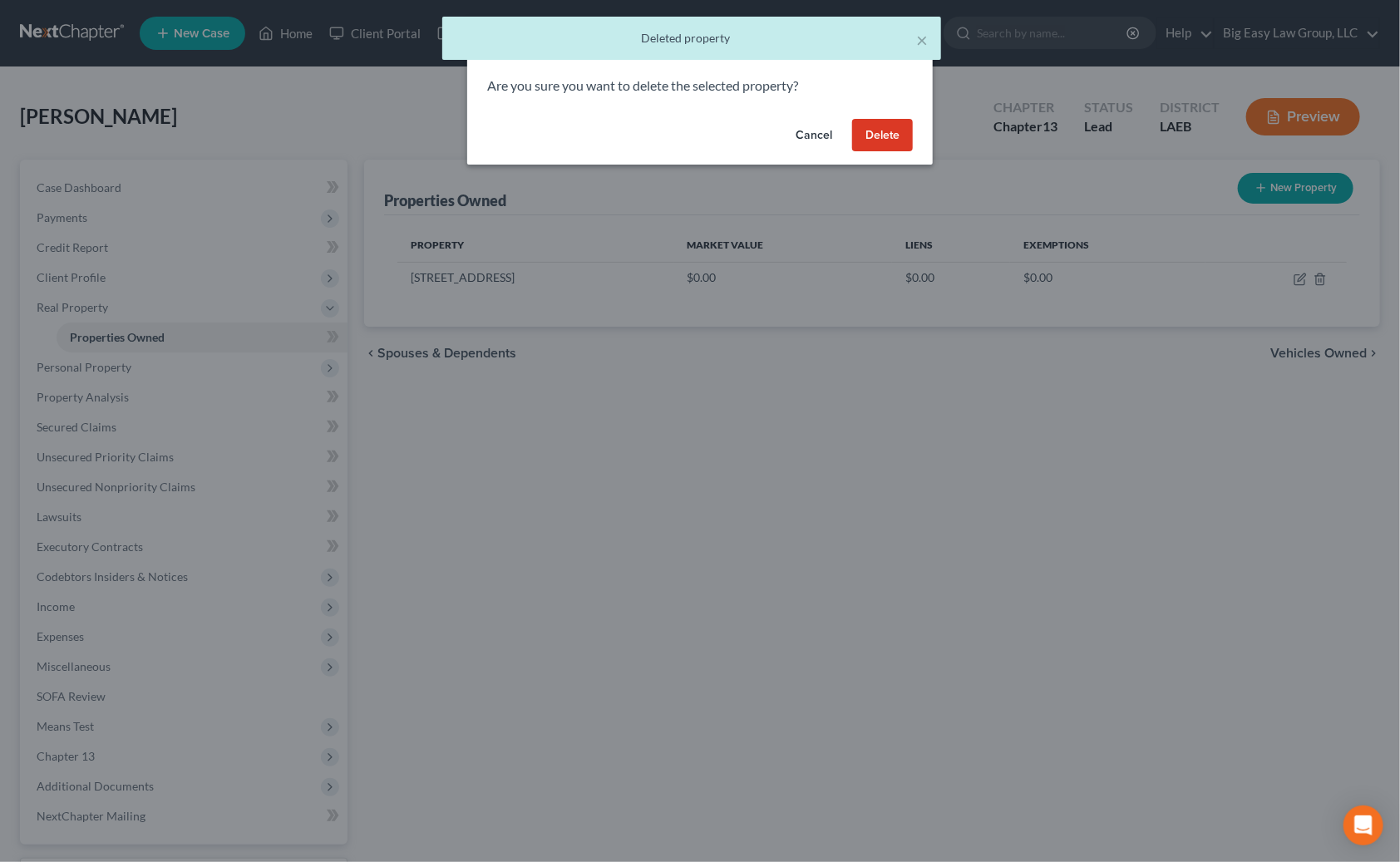
click at [855, 129] on button "Delete" at bounding box center [882, 135] width 61 height 33
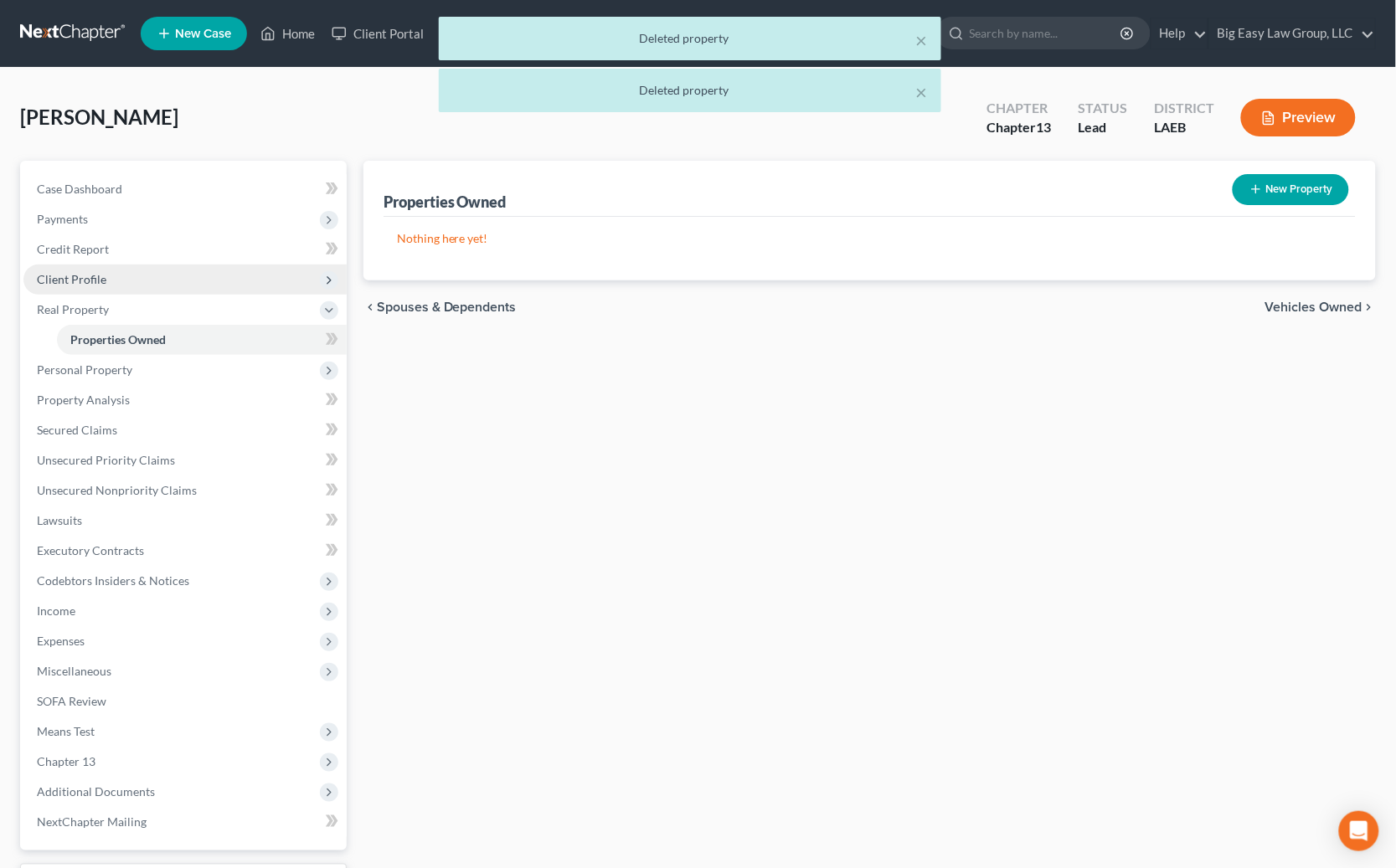
click at [148, 282] on span "Client Profile" at bounding box center [185, 279] width 323 height 30
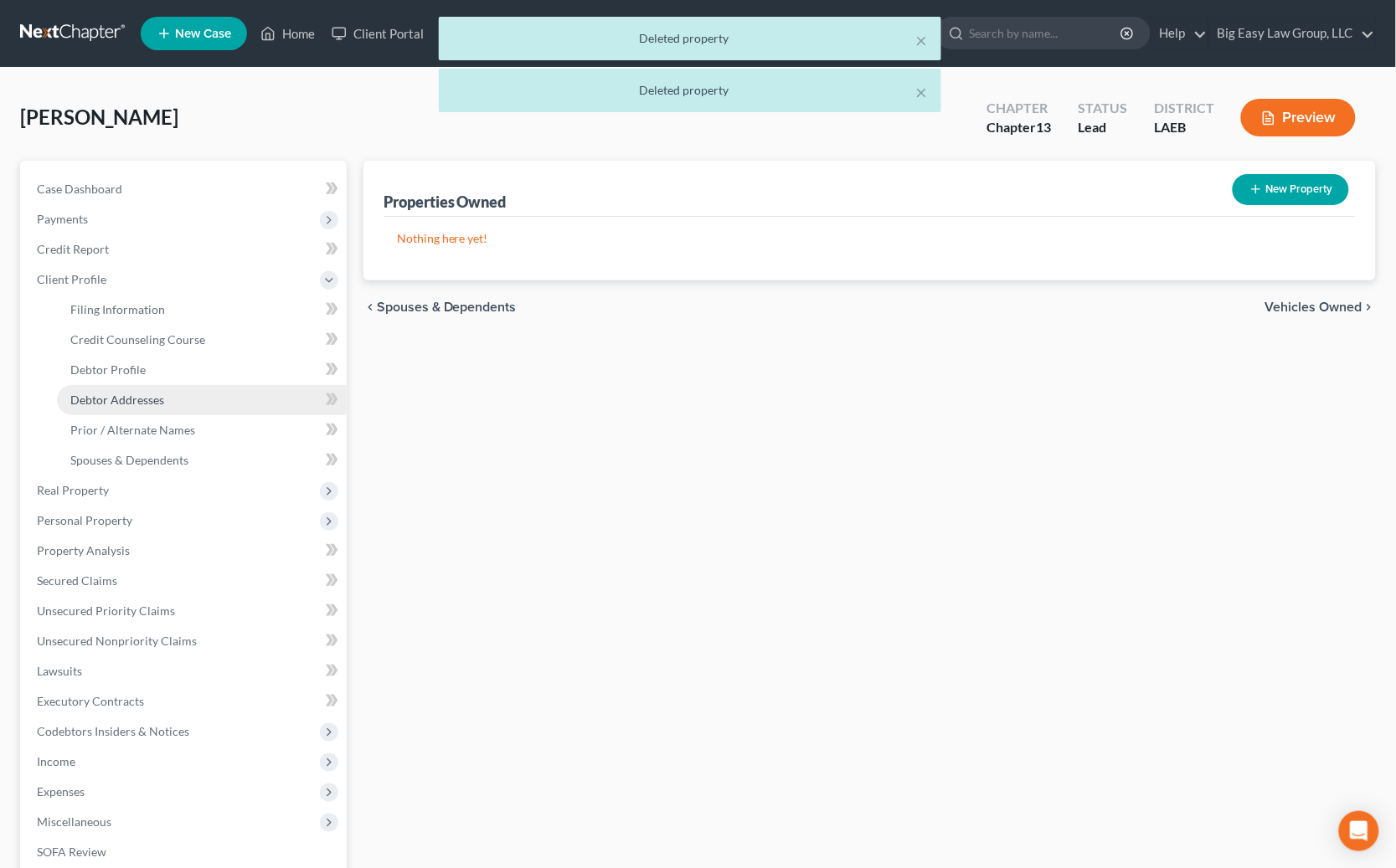
click at [191, 397] on link "Debtor Addresses" at bounding box center [202, 400] width 290 height 30
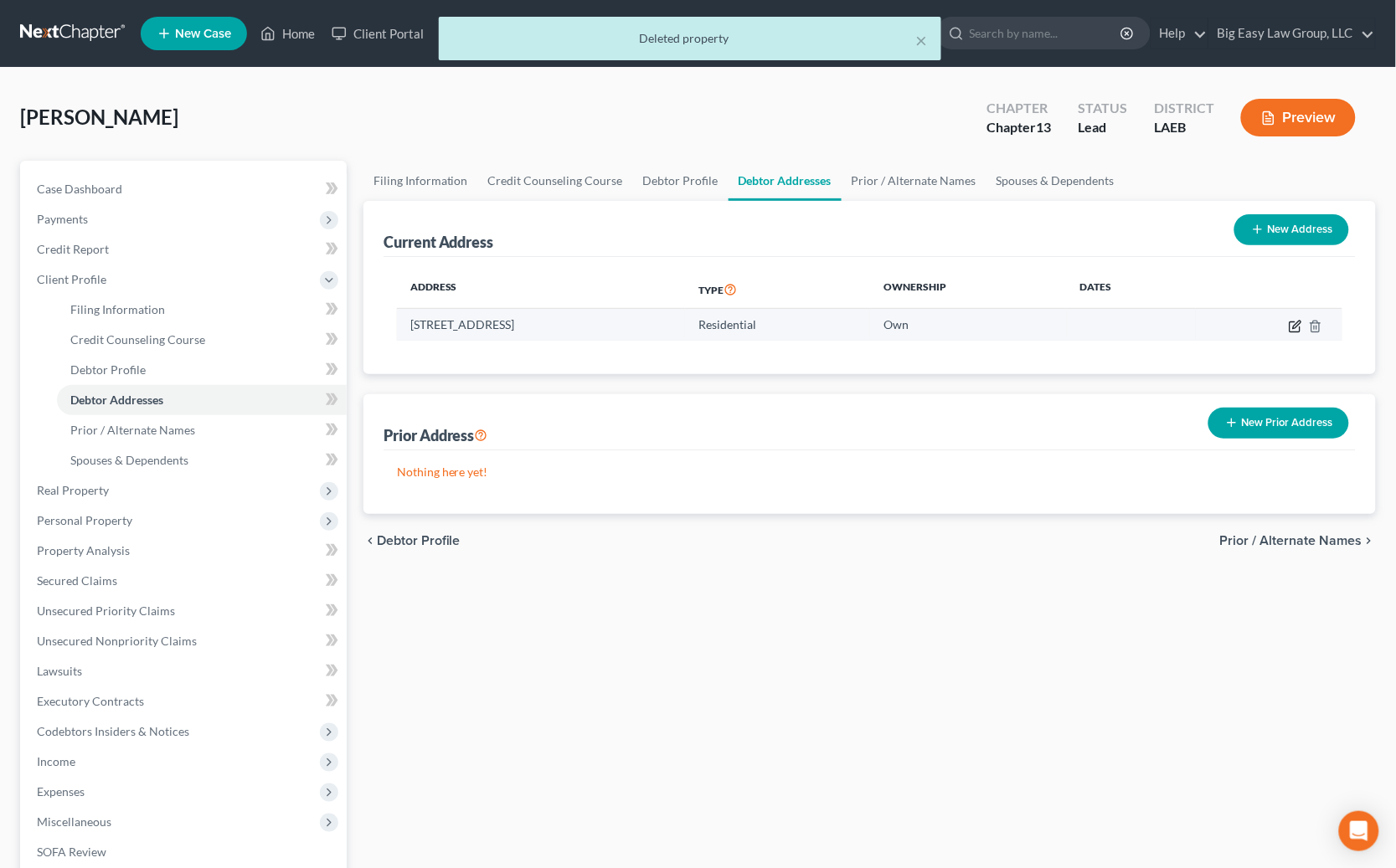
click at [950, 326] on icon "button" at bounding box center [1295, 327] width 14 height 14
select select "19"
select select "35"
select select "0"
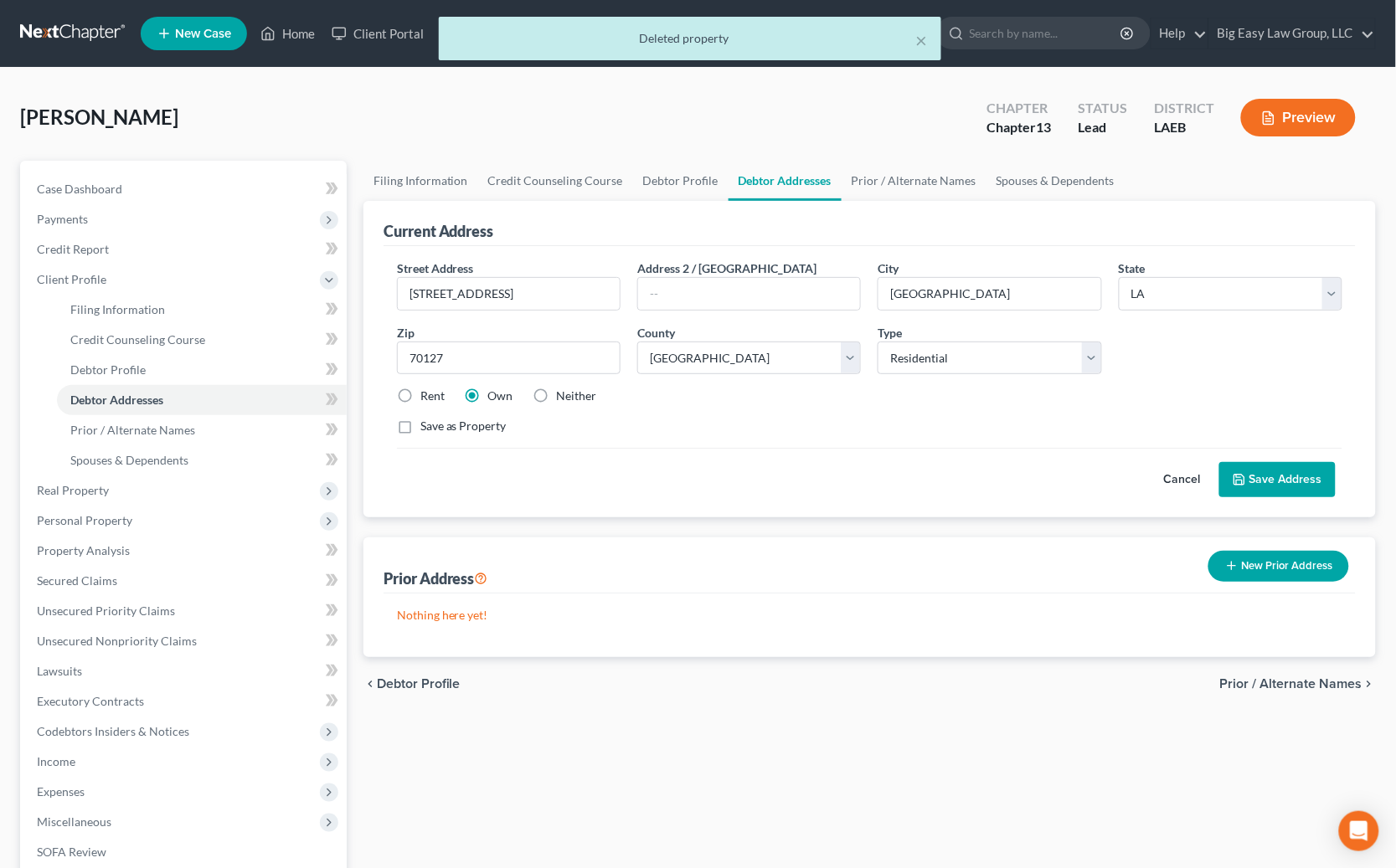
click at [418, 419] on div "Save as Property" at bounding box center [869, 426] width 945 height 16
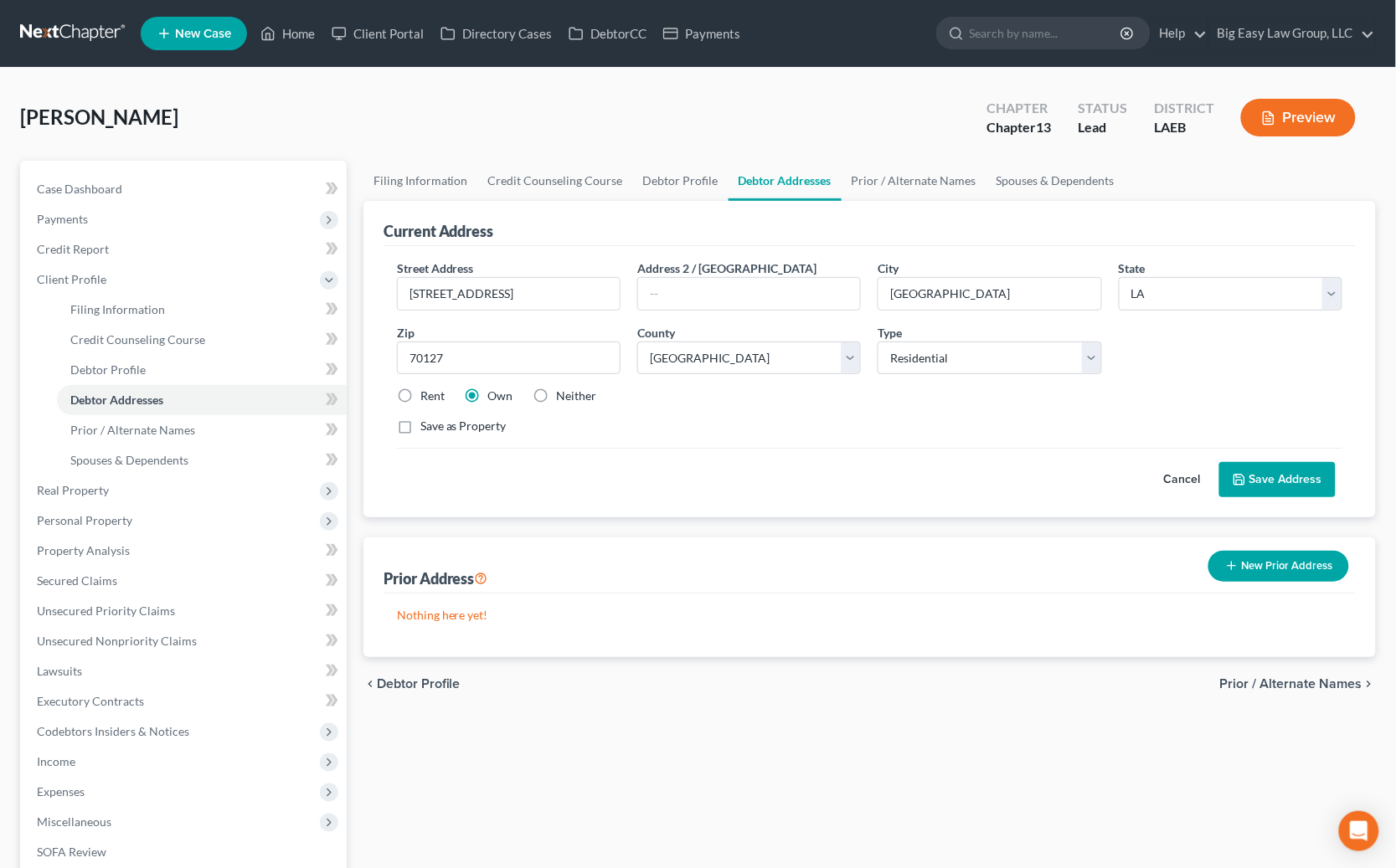
click at [459, 423] on label "Save as Property" at bounding box center [463, 426] width 86 height 16
click at [438, 423] on input "Save as Property" at bounding box center [432, 423] width 11 height 11
checkbox input "true"
drag, startPoint x: 1238, startPoint y: 477, endPoint x: 1199, endPoint y: 483, distance: 39.5
click at [950, 477] on icon at bounding box center [1239, 480] width 14 height 14
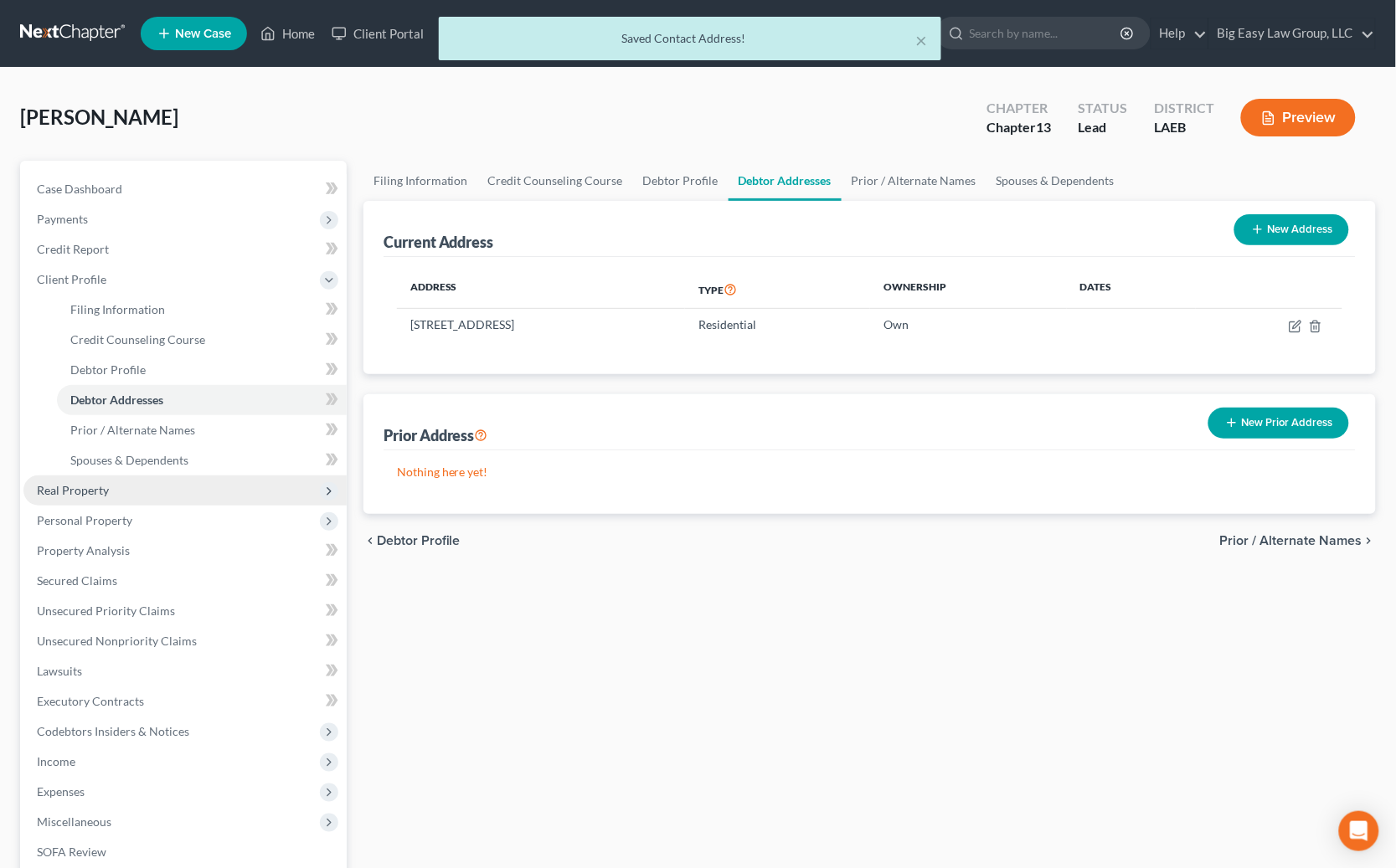
click at [166, 502] on span "Real Property" at bounding box center [185, 490] width 323 height 30
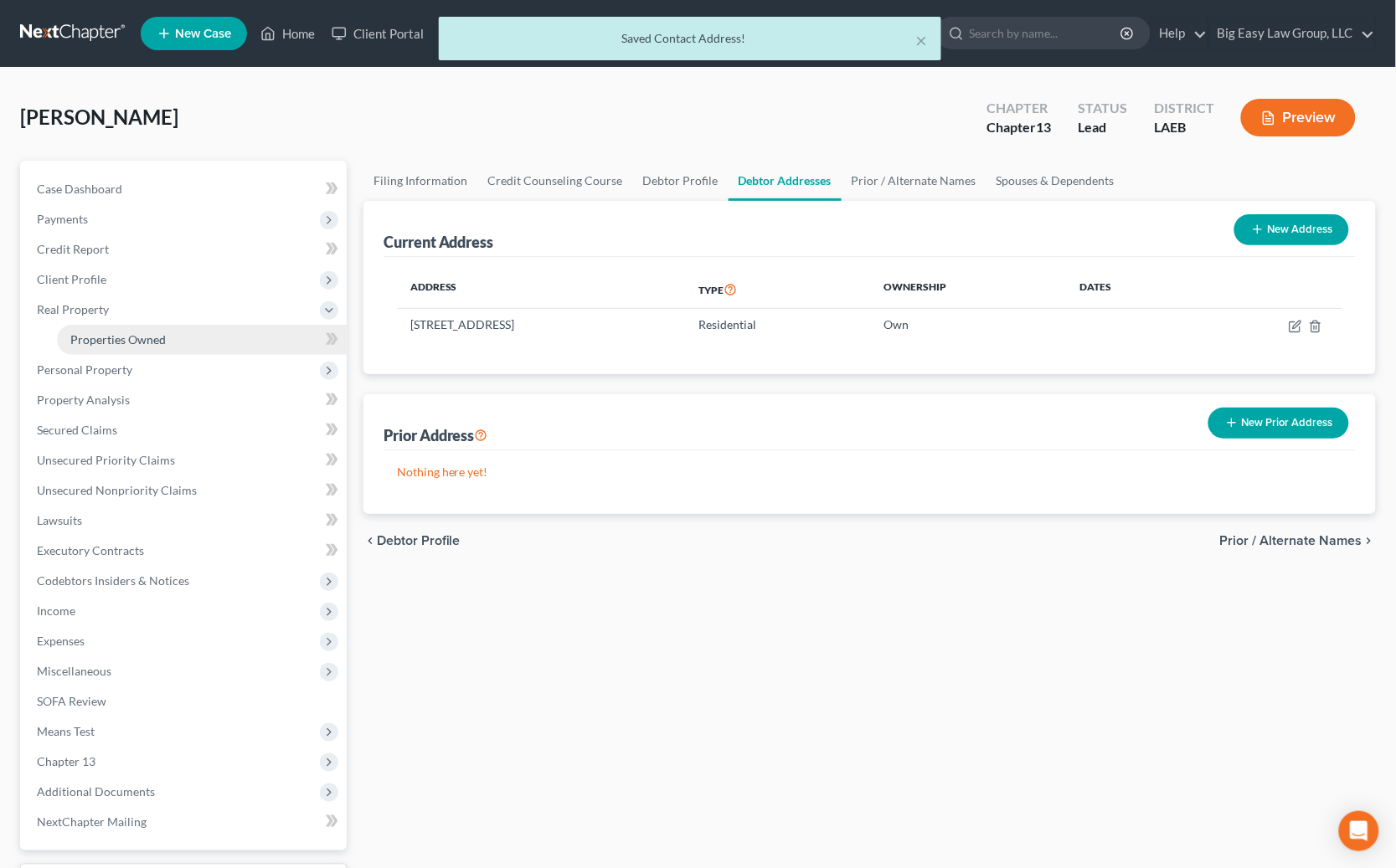
drag, startPoint x: 185, startPoint y: 344, endPoint x: 208, endPoint y: 340, distance: 23.3
click at [185, 344] on link "Properties Owned" at bounding box center [202, 340] width 290 height 30
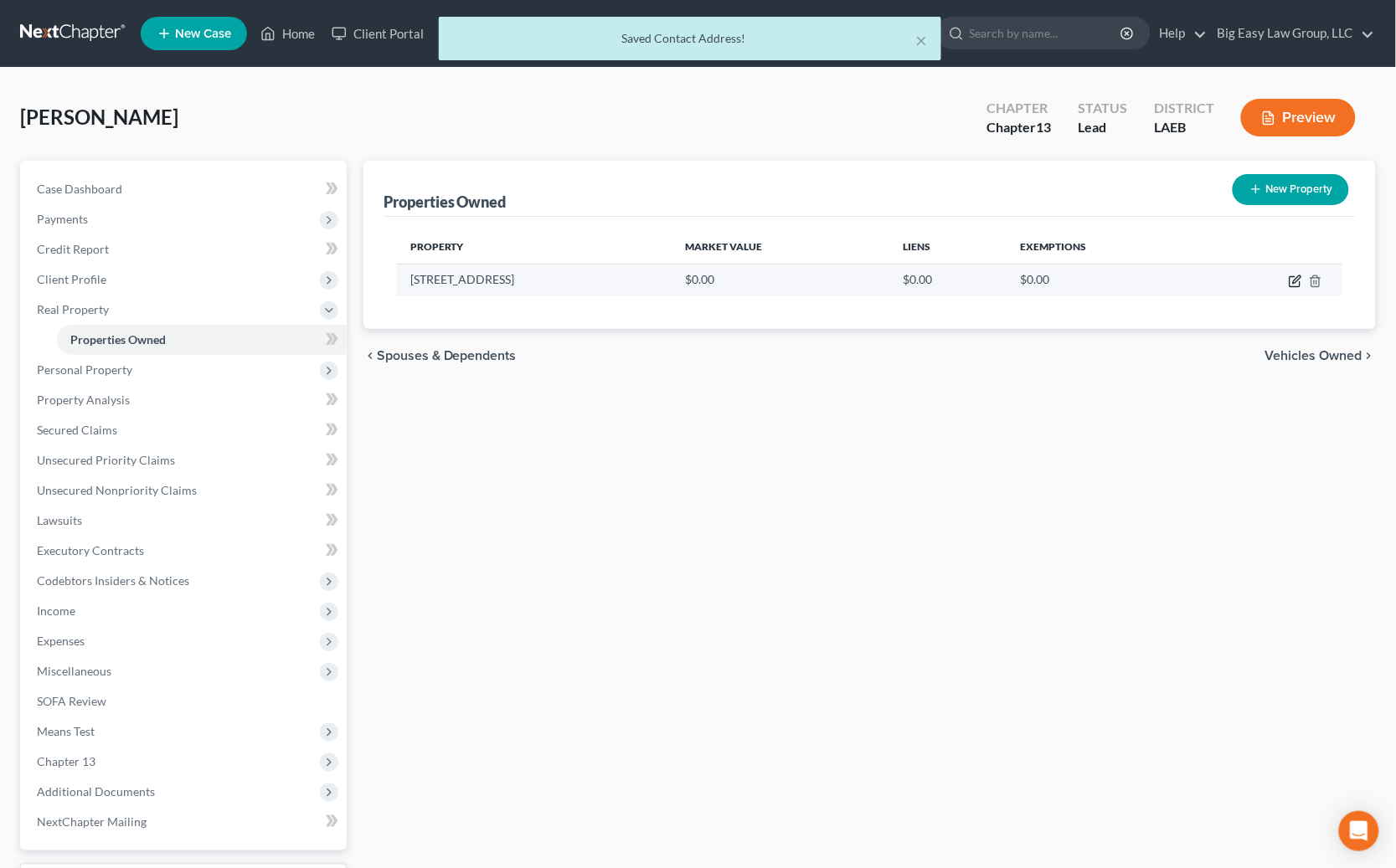
click at [950, 279] on icon "button" at bounding box center [1295, 281] width 14 height 14
select select "19"
select select "35"
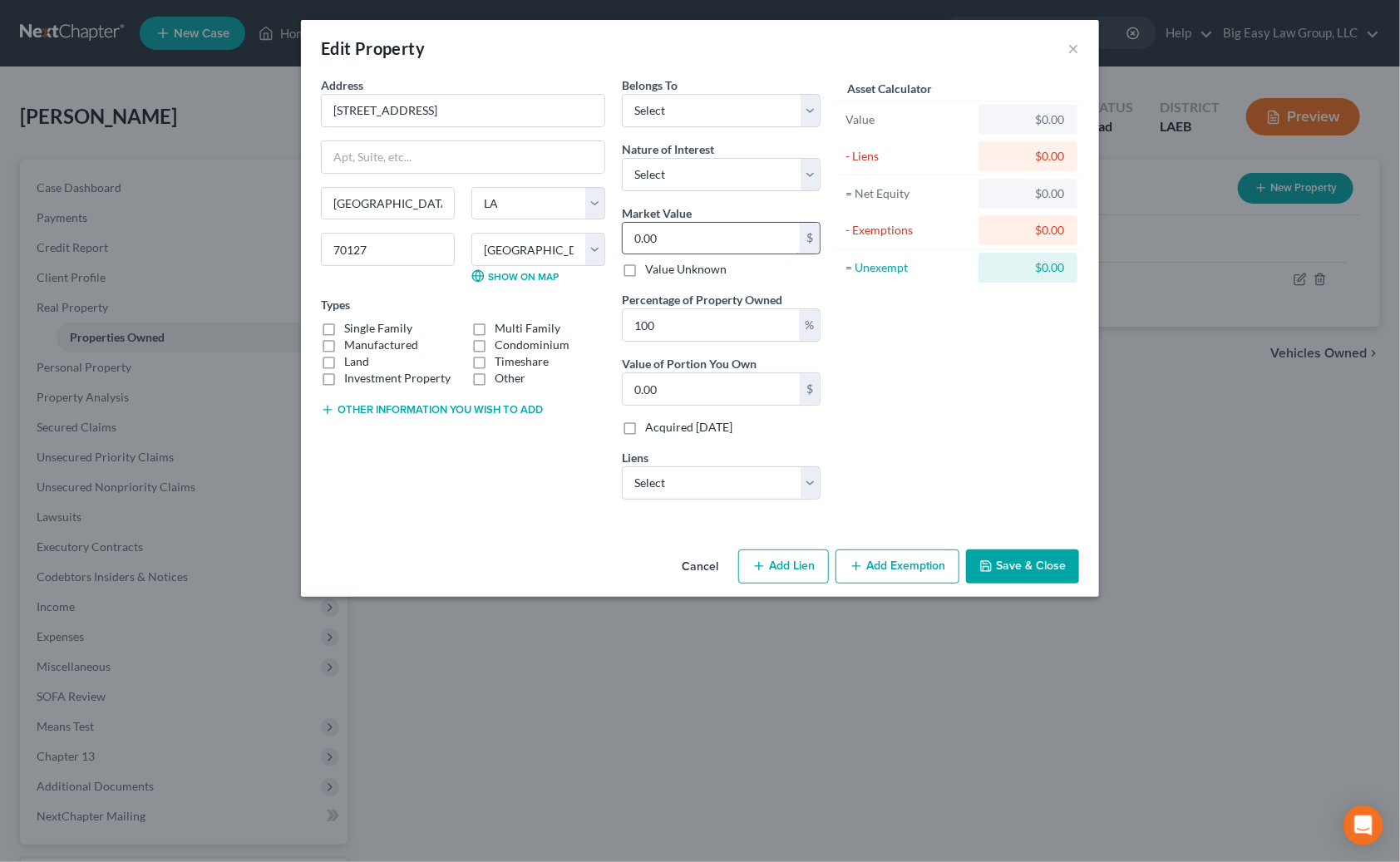
click at [705, 239] on input "0.00" at bounding box center [711, 238] width 177 height 32
type input "1"
type input "1.00"
type input "18"
type input "18.00"
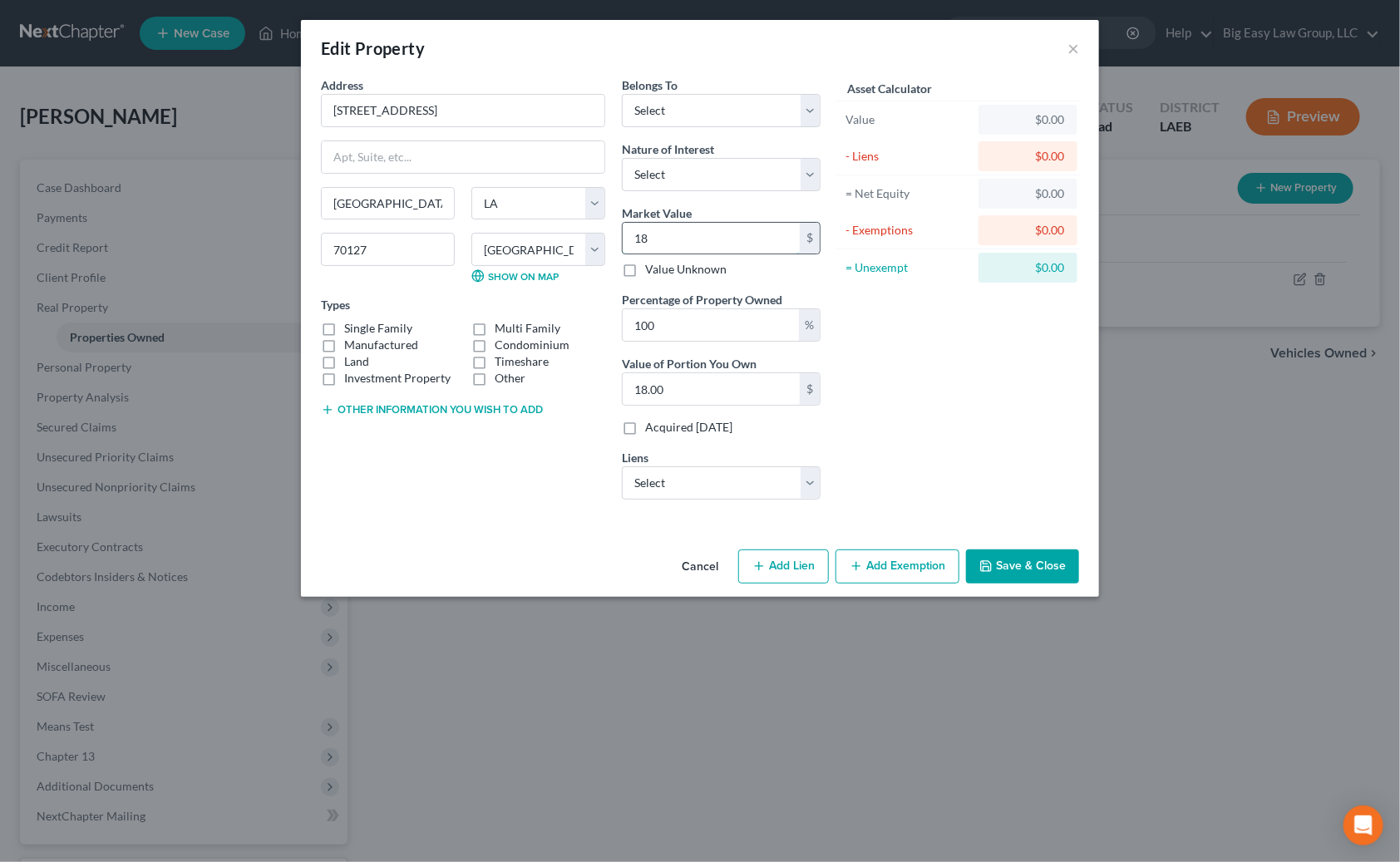
type input "187"
type input "187.00"
type input "1875"
type input "1,875.00"
type input "18750"
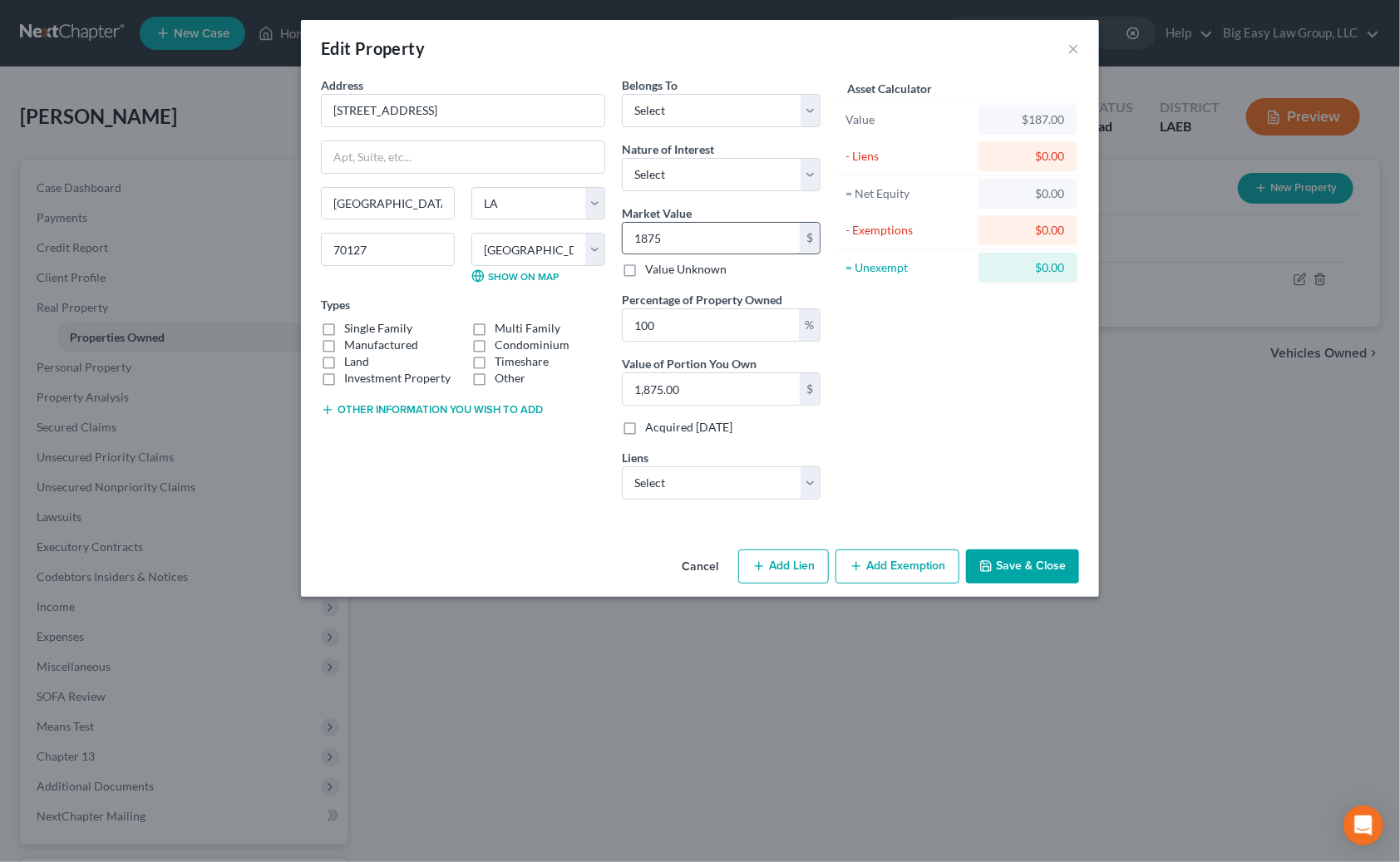
type input "18,750.00"
type input "18,7500"
type input "187,500.00"
type input "187,50"
type input "18,750.00"
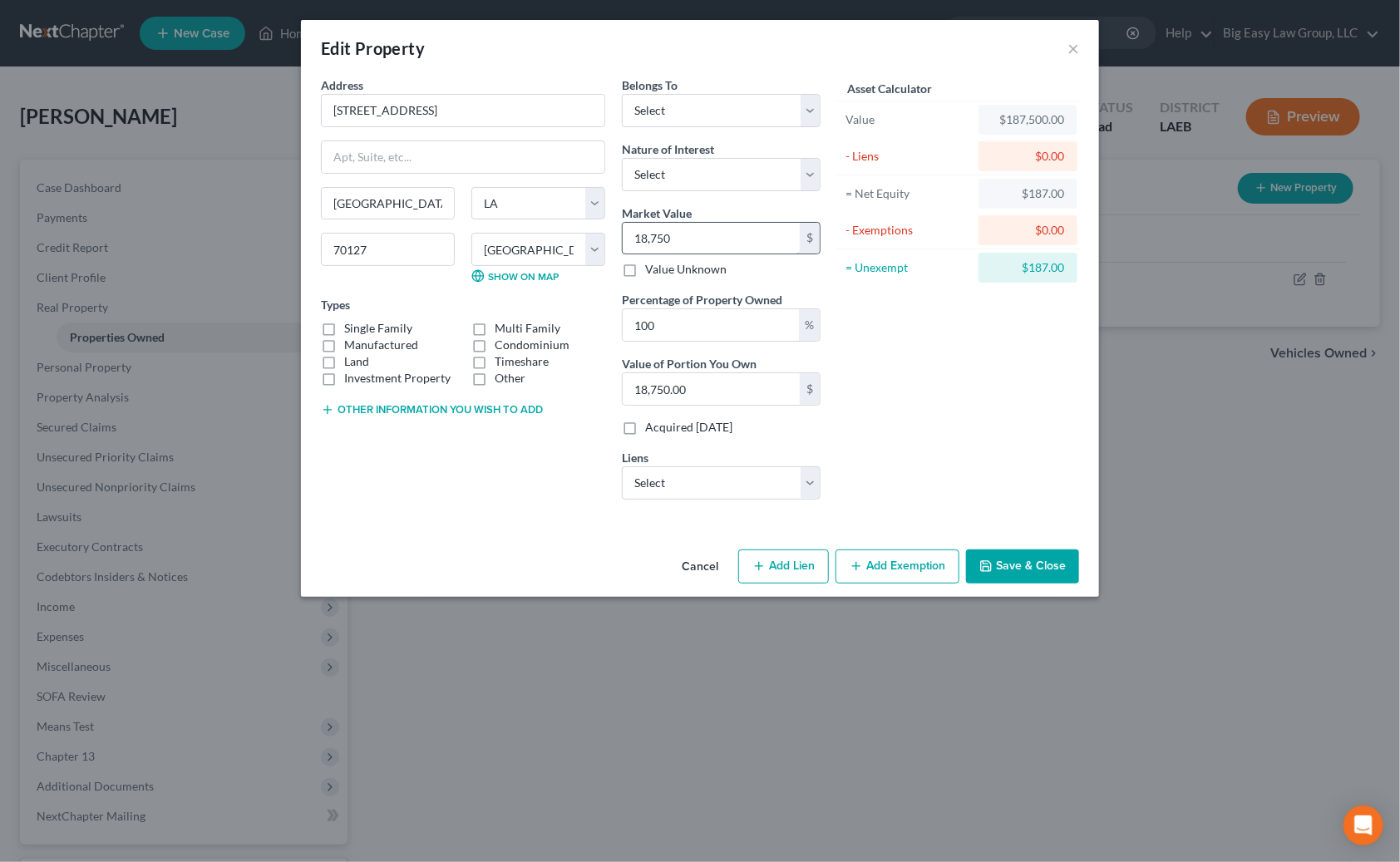
type input "18,75"
type input "1,875.00"
type input "1,87"
type input "187.00"
type input "1876"
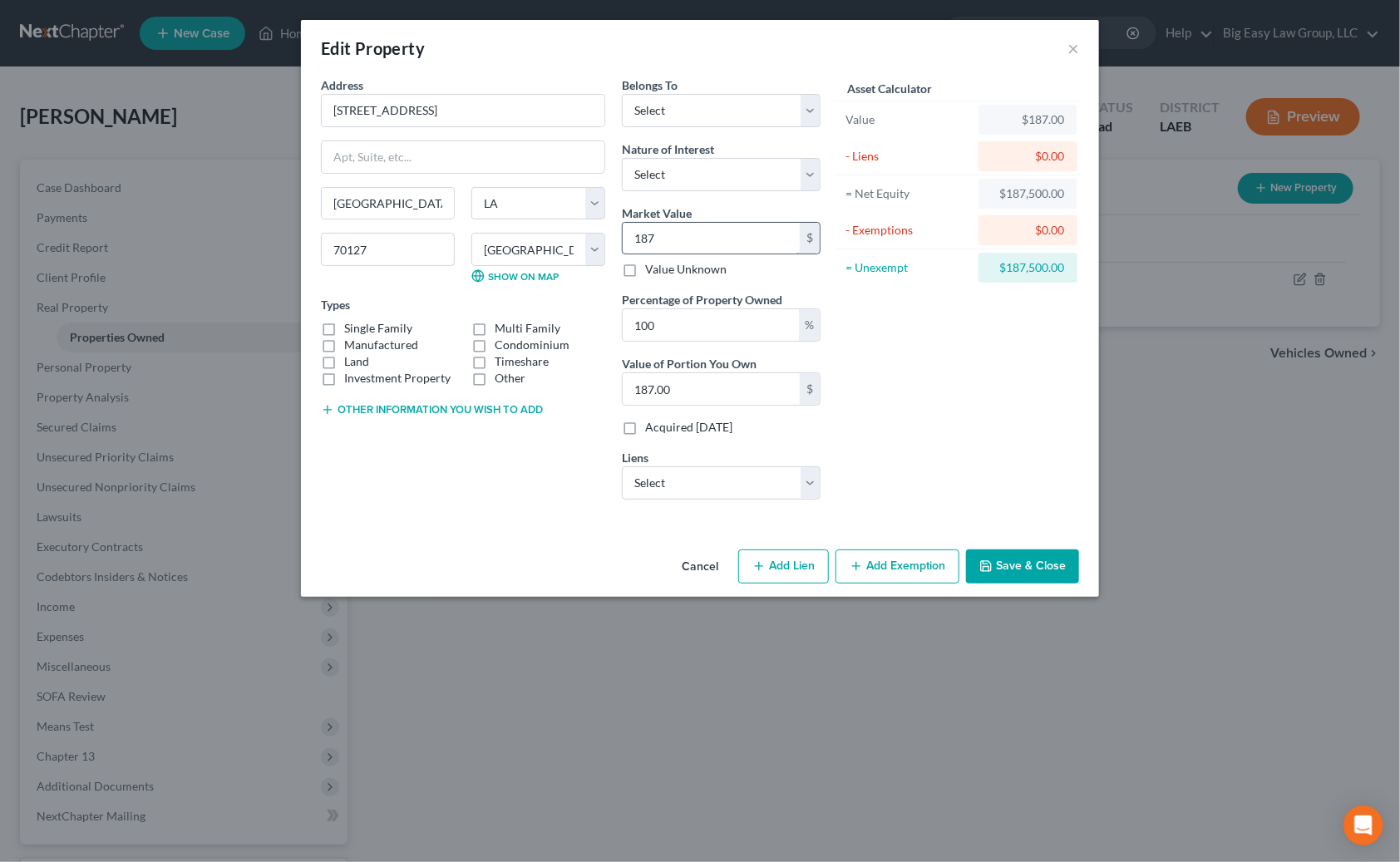
type input "1,876.00"
type input "18,760"
type input "18,760.00"
type input "18,7600"
type input "187,600.00"
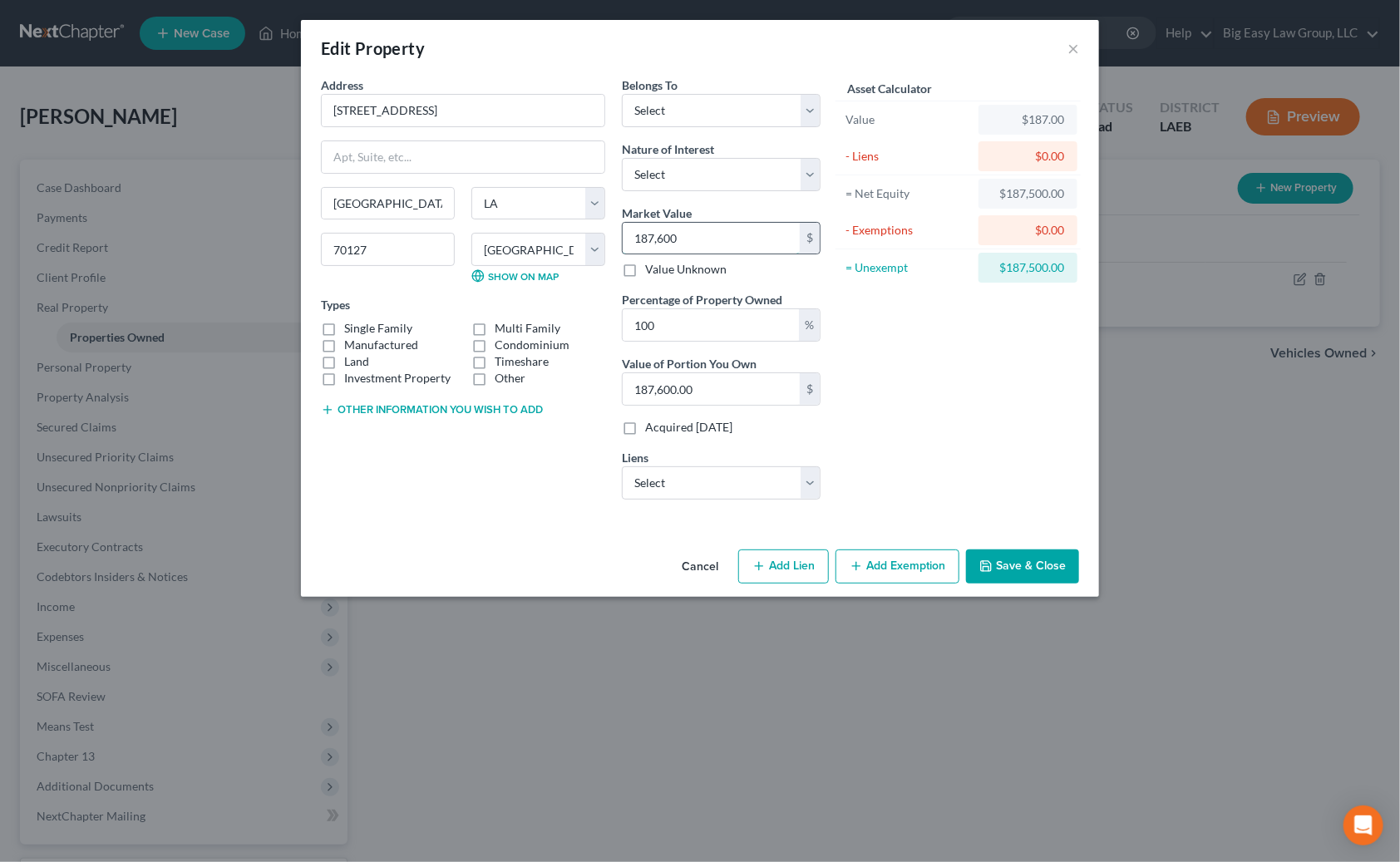
type input "187,600"
click at [359, 332] on label "Single Family" at bounding box center [378, 328] width 69 height 16
click at [359, 330] on input "Single Family" at bounding box center [356, 325] width 11 height 11
checkbox input "true"
click at [924, 354] on div "Asset Calculator Value $187,600.00 - Liens $0.00 = Net Equity $187.00 - Exempti…" at bounding box center [958, 294] width 259 height 437
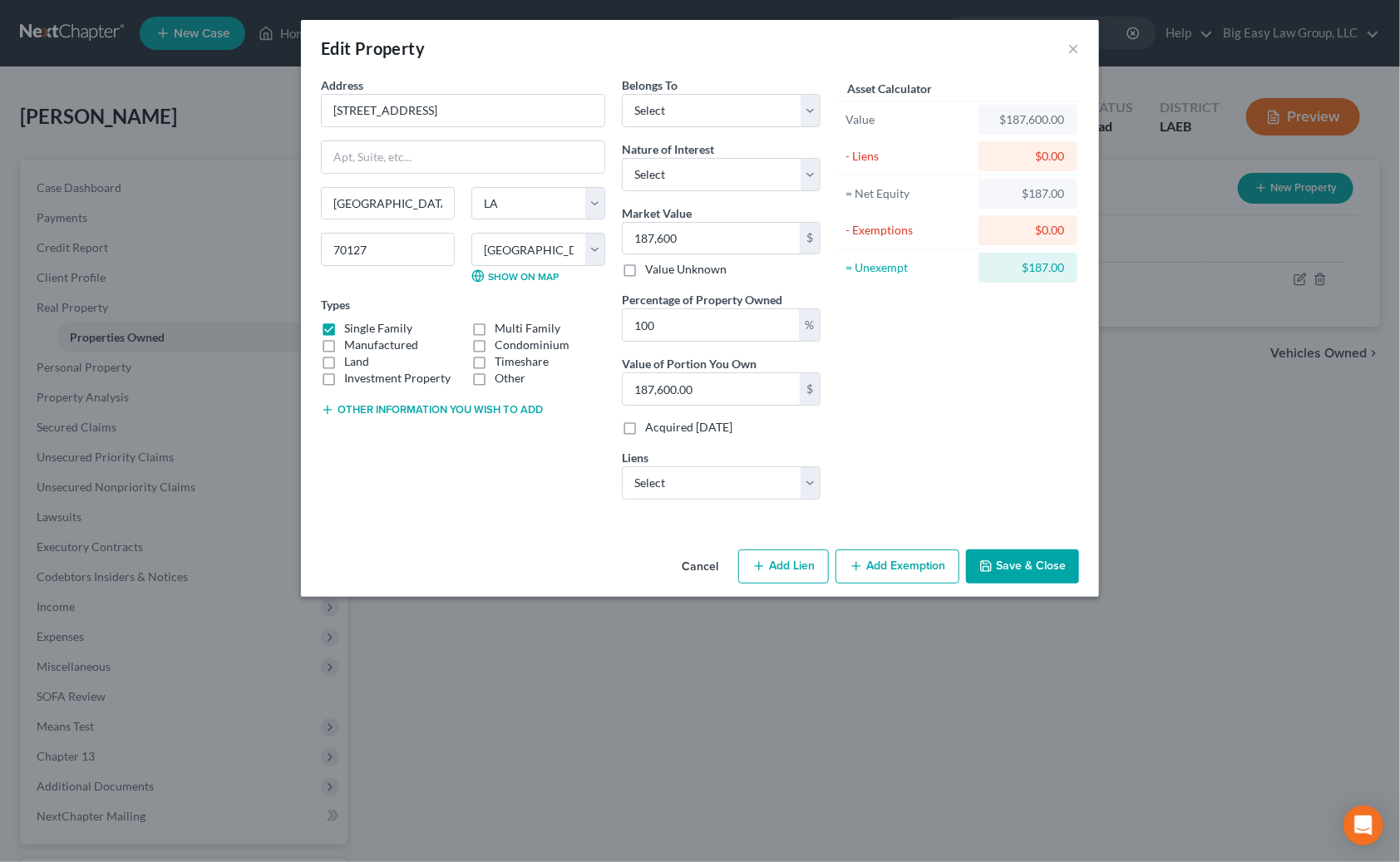
click at [944, 569] on button "Save & Close" at bounding box center [1022, 567] width 113 height 35
click at [813, 111] on select "Select Debtor 1 Only Debtor 2 Only Debtor 1 And Debtor 2 Only At Least One Of T…" at bounding box center [721, 110] width 199 height 33
select select "0"
click at [622, 94] on select "Select Debtor 1 Only Debtor 2 Only Debtor 1 And Debtor 2 Only At Least One Of T…" at bounding box center [721, 110] width 199 height 33
click at [944, 557] on button "Save & Close" at bounding box center [1022, 567] width 113 height 35
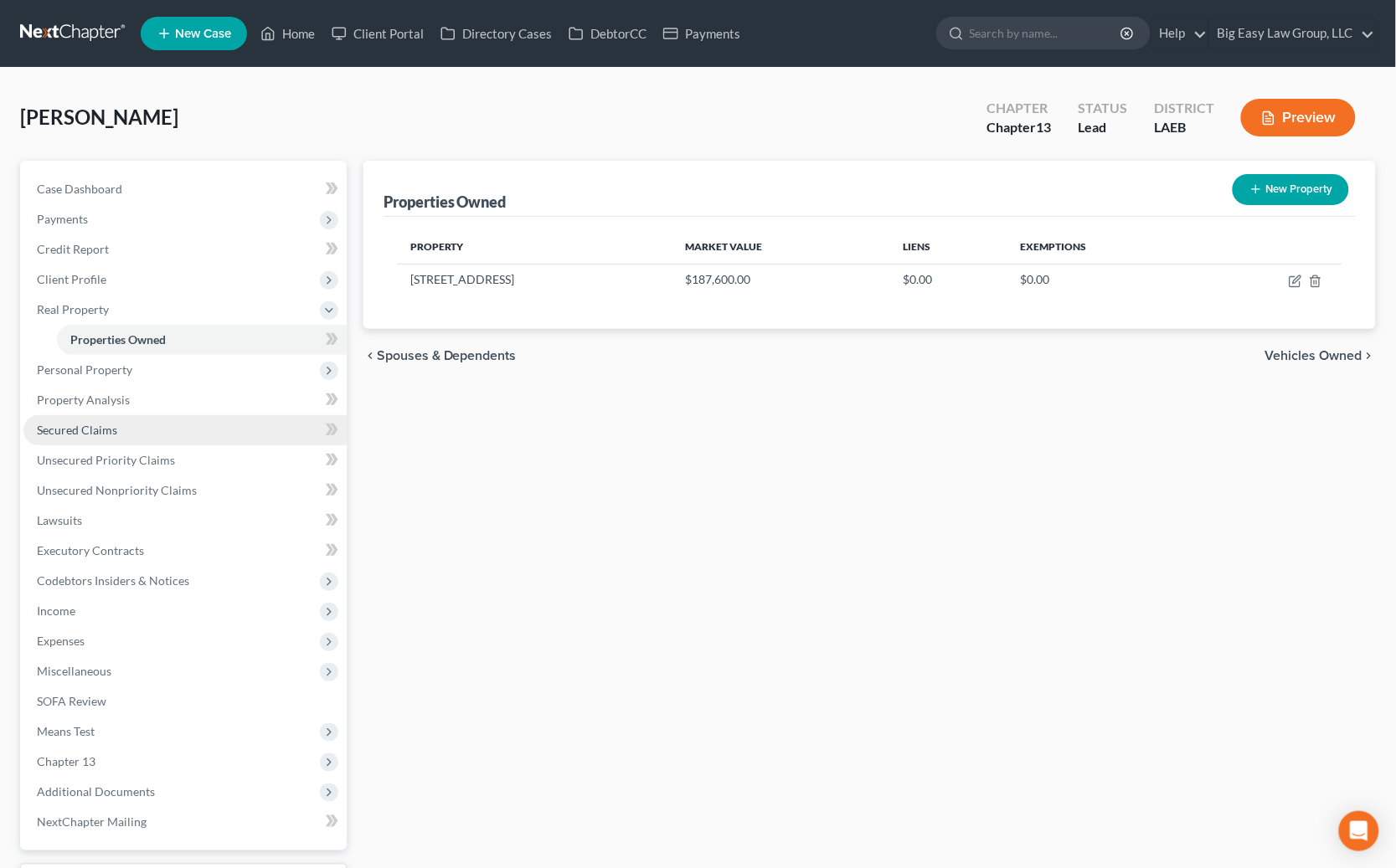
click at [251, 419] on link "Secured Claims" at bounding box center [185, 430] width 323 height 30
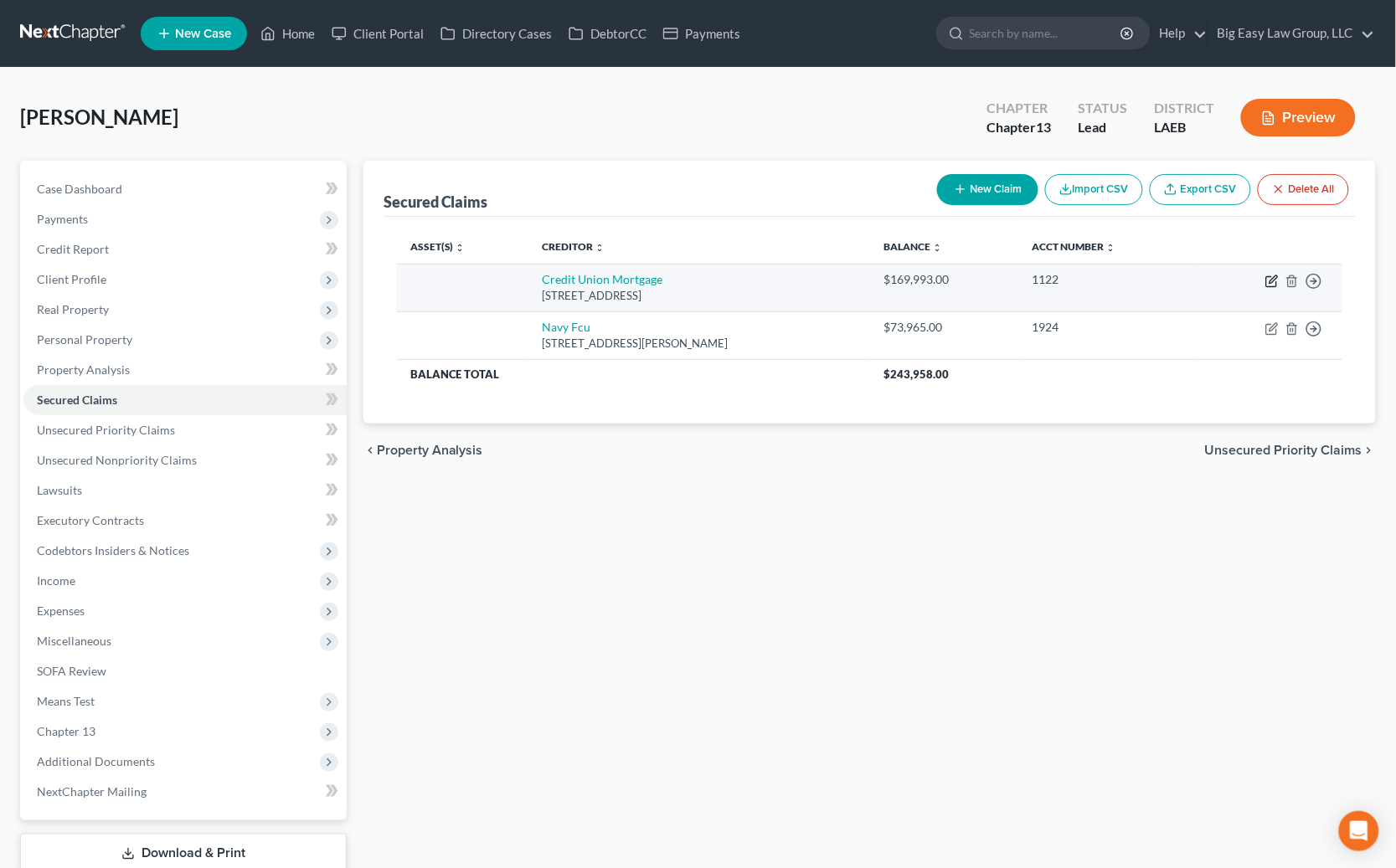
click at [950, 282] on icon "button" at bounding box center [1271, 282] width 10 height 10
select select "48"
select select "0"
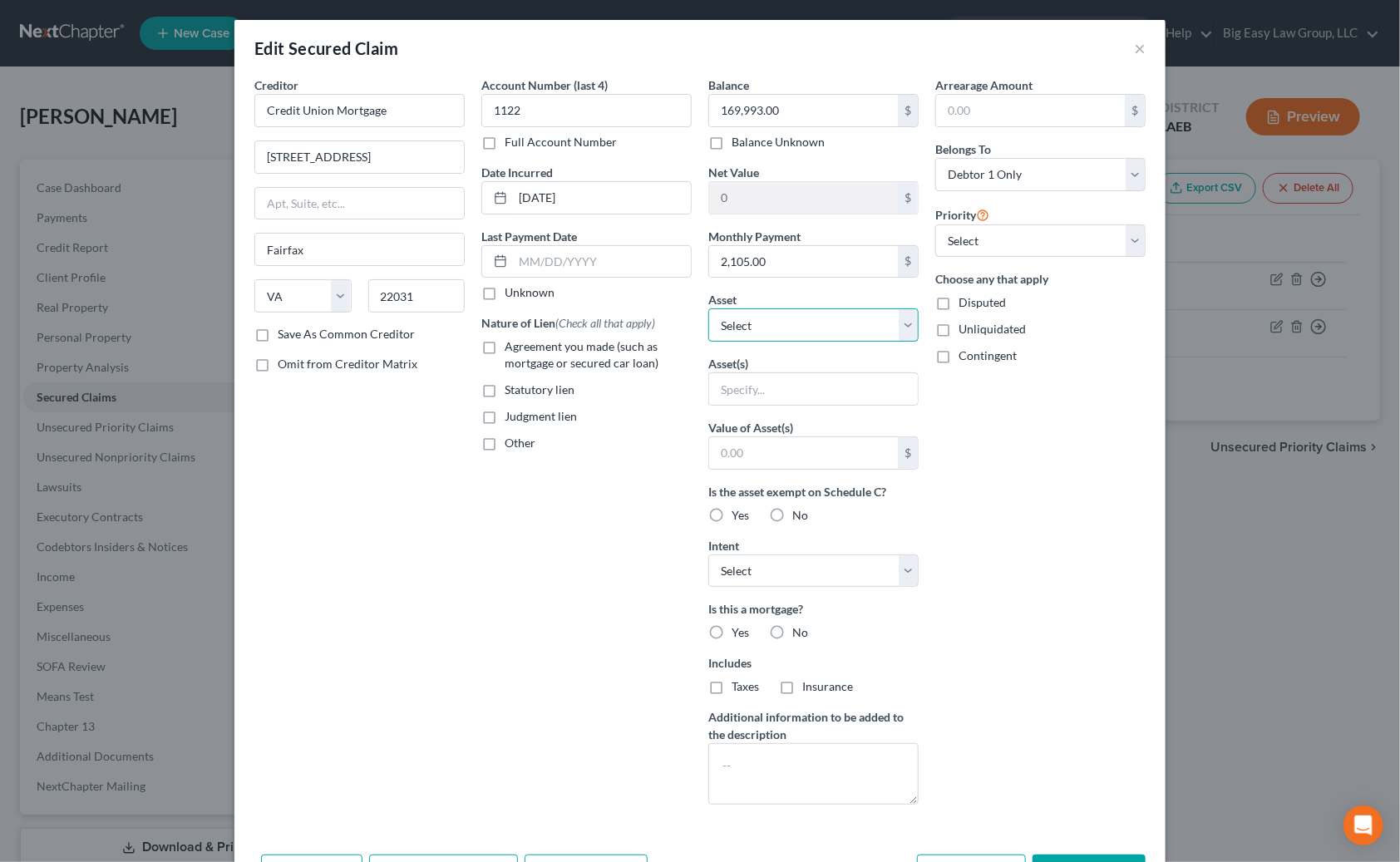
click at [782, 318] on select "Select Other Multiple Assets Pre-petition earned but unpaid wages, 75% exempt, …" at bounding box center [813, 324] width 211 height 33
select select "10"
click at [708, 308] on select "Select Other Multiple Assets Pre-petition earned but unpaid wages, 75% exempt, …" at bounding box center [813, 324] width 211 height 33
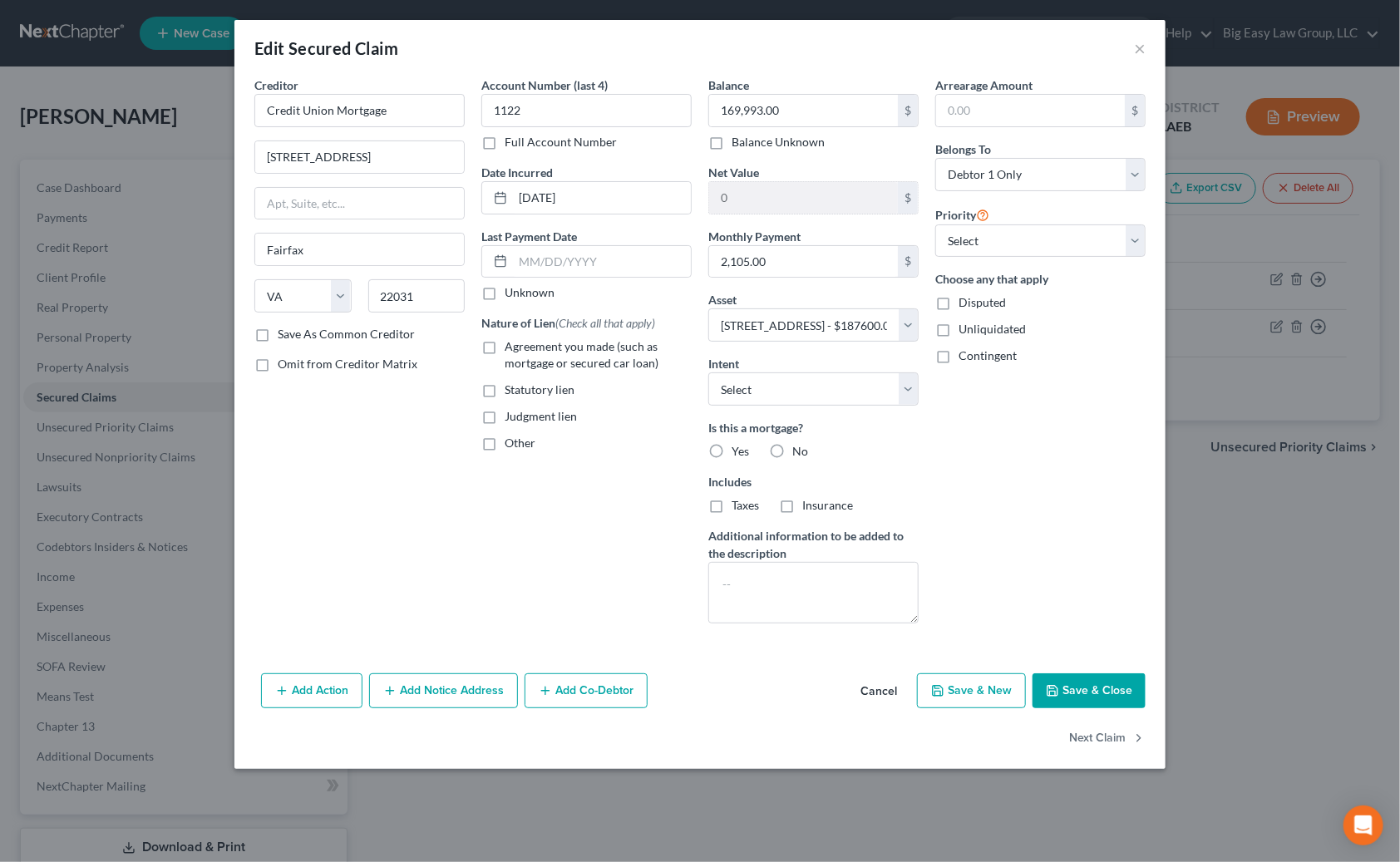
click at [559, 377] on div "Nature of Lien (Check all that apply) Agreement you made (such as mortgage or s…" at bounding box center [587, 383] width 211 height 137
click at [554, 361] on span "Agreement you made (such as mortgage or secured car loan)" at bounding box center [581, 354] width 154 height 31
click at [522, 349] on input "Agreement you made (such as mortgage or secured car loan)" at bounding box center [516, 343] width 11 height 11
checkbox input "true"
click at [731, 457] on label "Yes" at bounding box center [740, 451] width 17 height 16
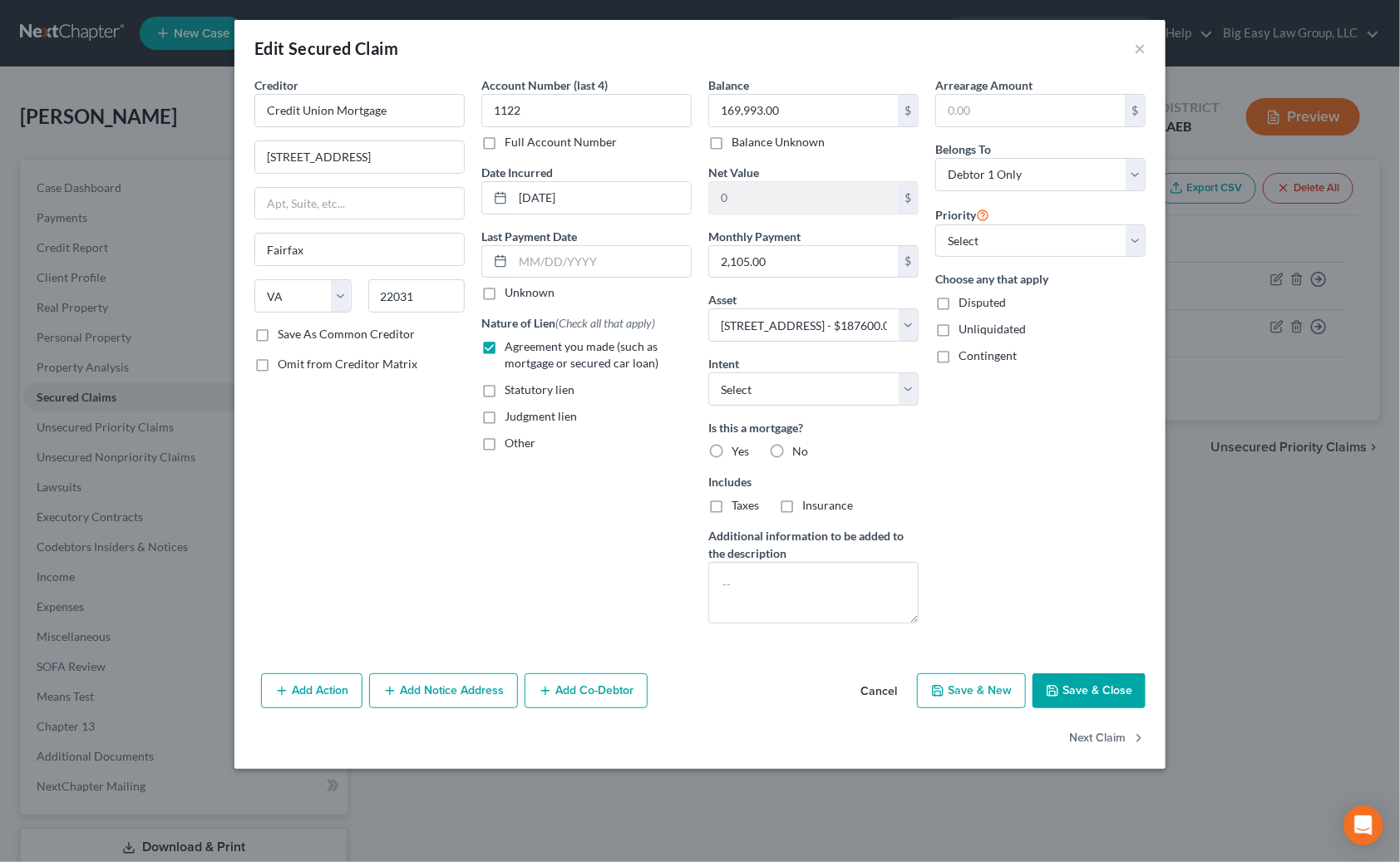
click at [738, 454] on input "Yes" at bounding box center [743, 449] width 11 height 11
radio input "true"
drag, startPoint x: 728, startPoint y: 502, endPoint x: 768, endPoint y: 510, distance: 40.8
click at [731, 502] on label "Taxes" at bounding box center [745, 505] width 27 height 16
click at [738, 502] on input "Taxes" at bounding box center [743, 502] width 11 height 11
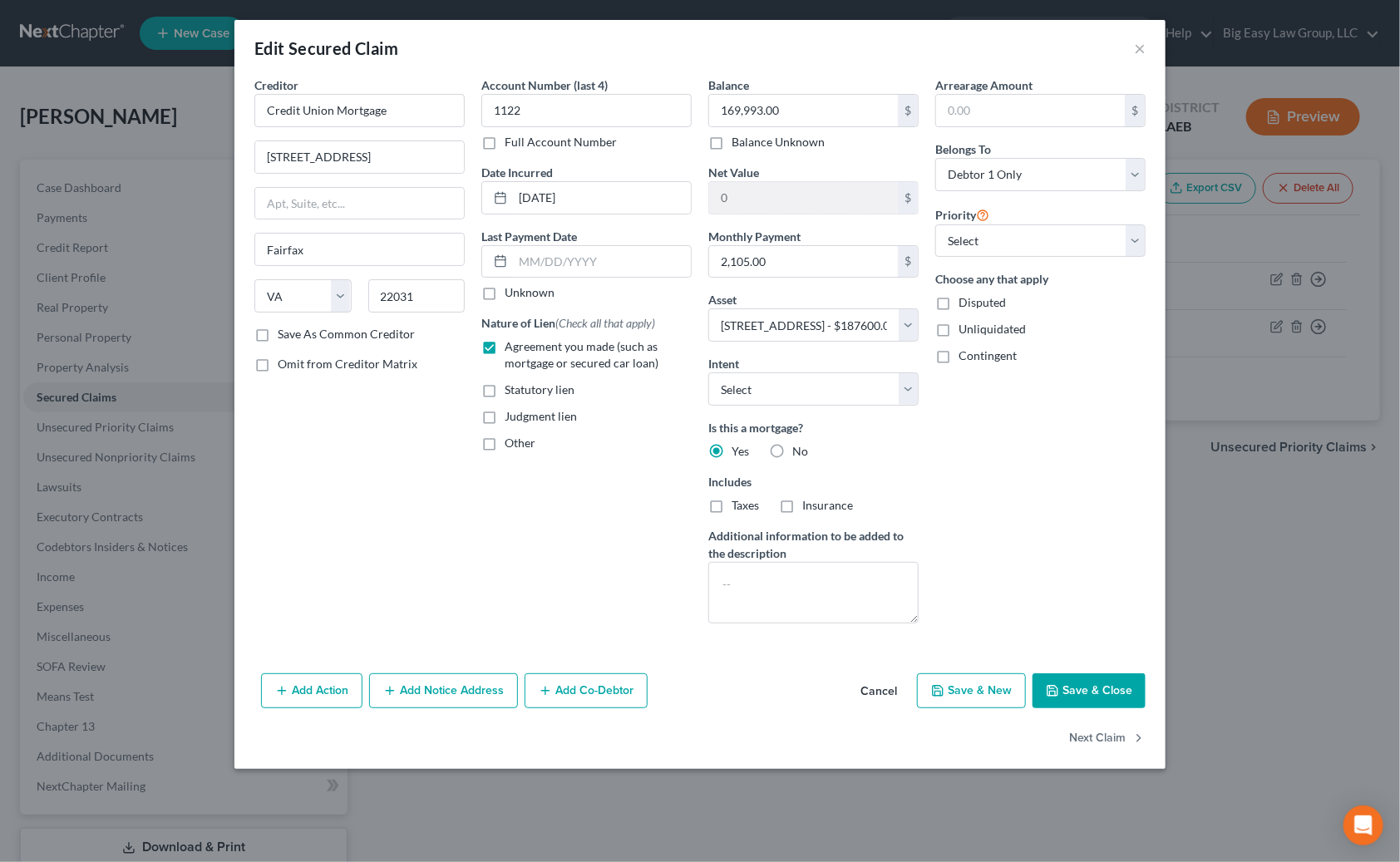
checkbox input "true"
click at [802, 502] on label "Insurance" at bounding box center [827, 505] width 51 height 16
click at [809, 502] on input "Insurance" at bounding box center [814, 502] width 11 height 11
checkbox input "true"
click at [944, 691] on button "Save & Close" at bounding box center [1089, 691] width 113 height 35
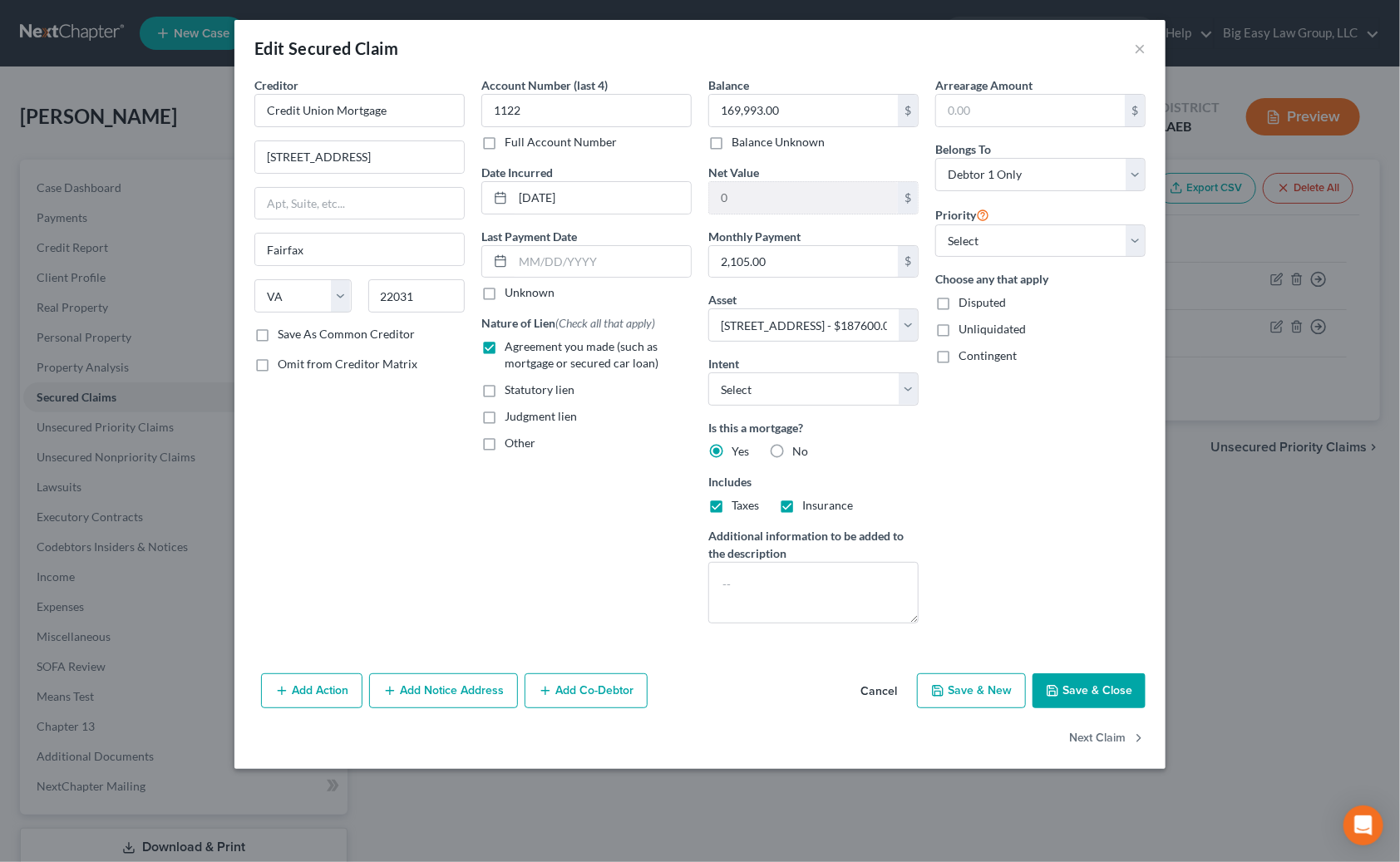
select select
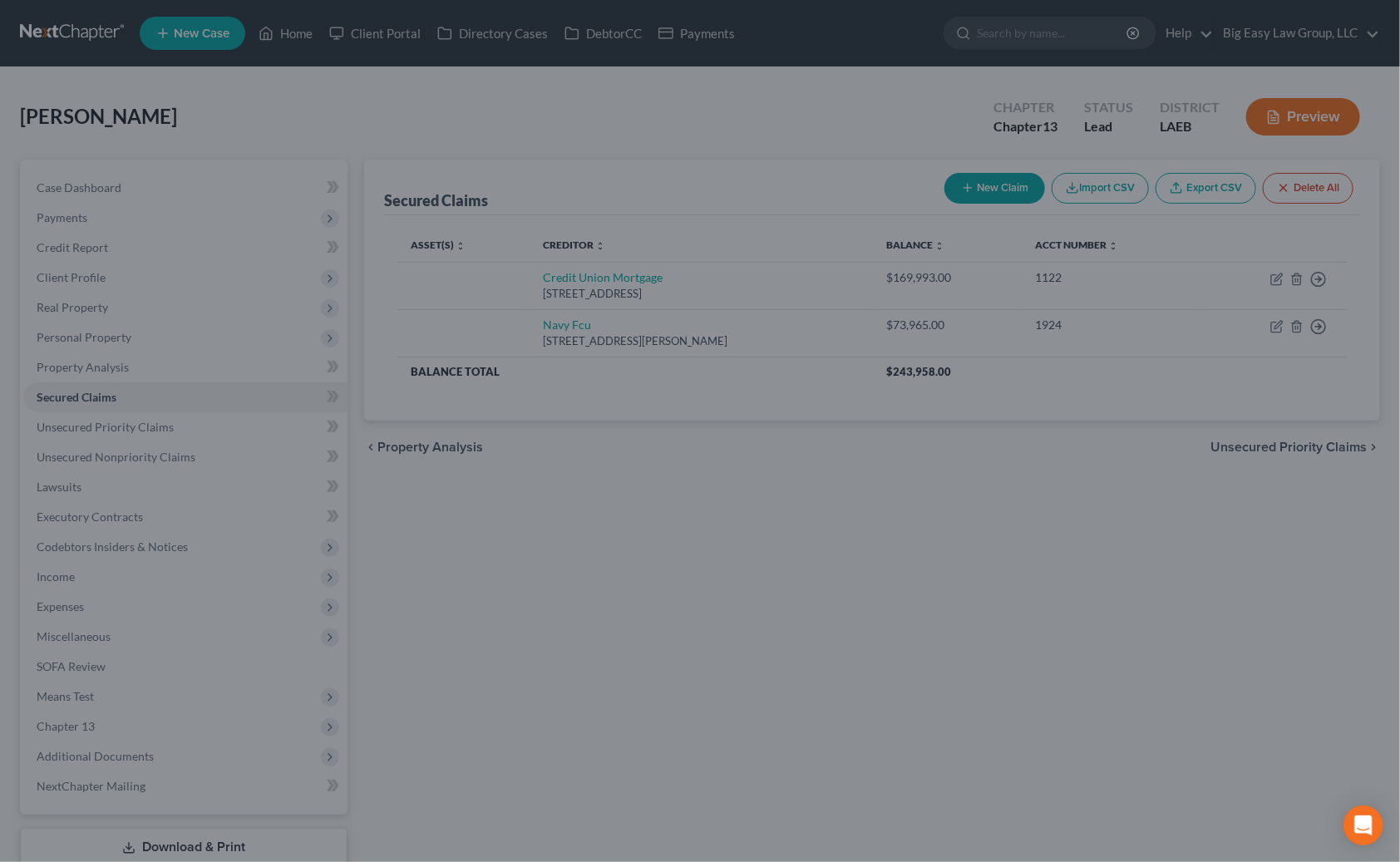
type input "17,607.00"
select select "10"
type input "0"
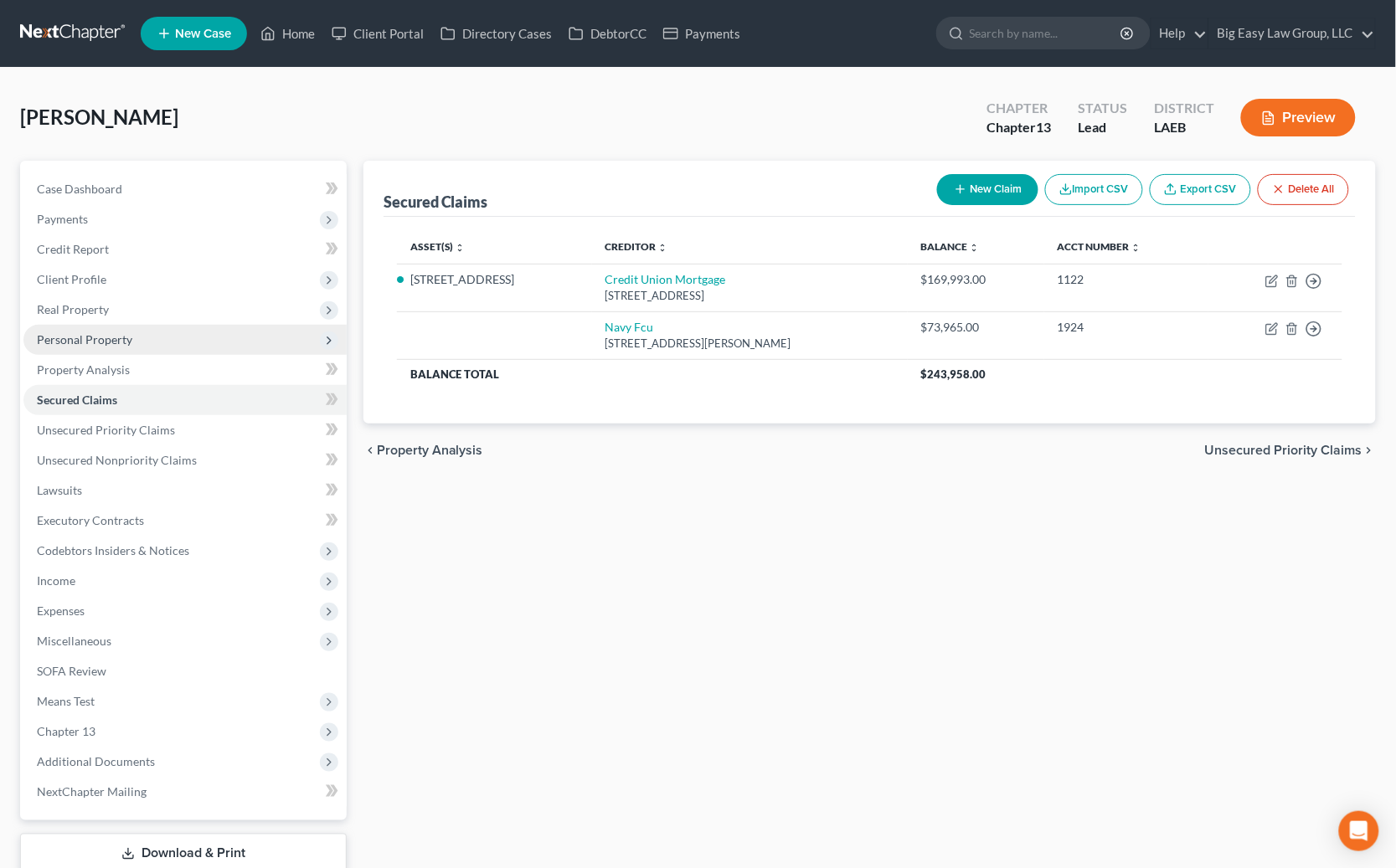
click at [241, 337] on span "Personal Property" at bounding box center [185, 340] width 323 height 30
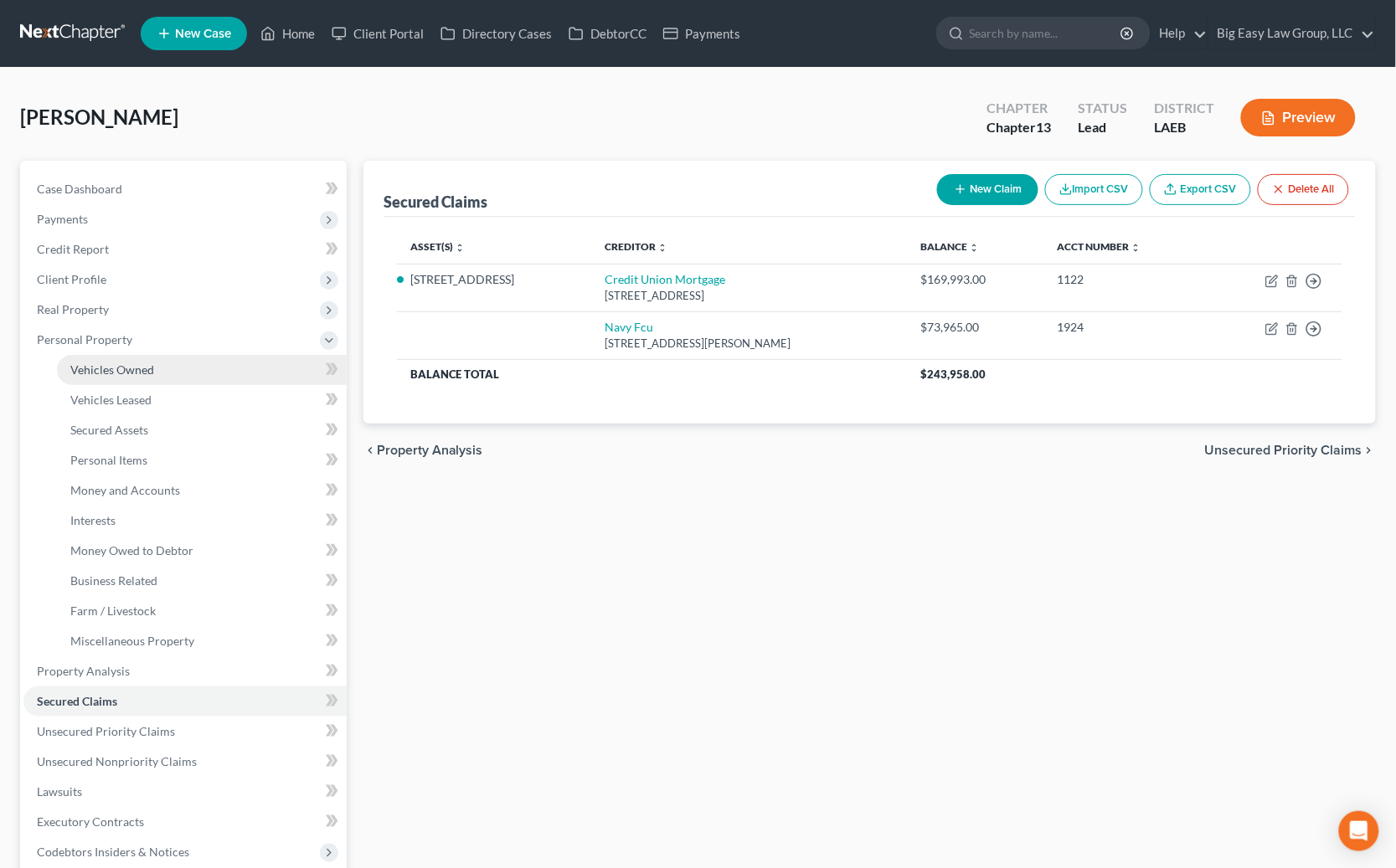
click at [237, 360] on link "Vehicles Owned" at bounding box center [202, 370] width 290 height 30
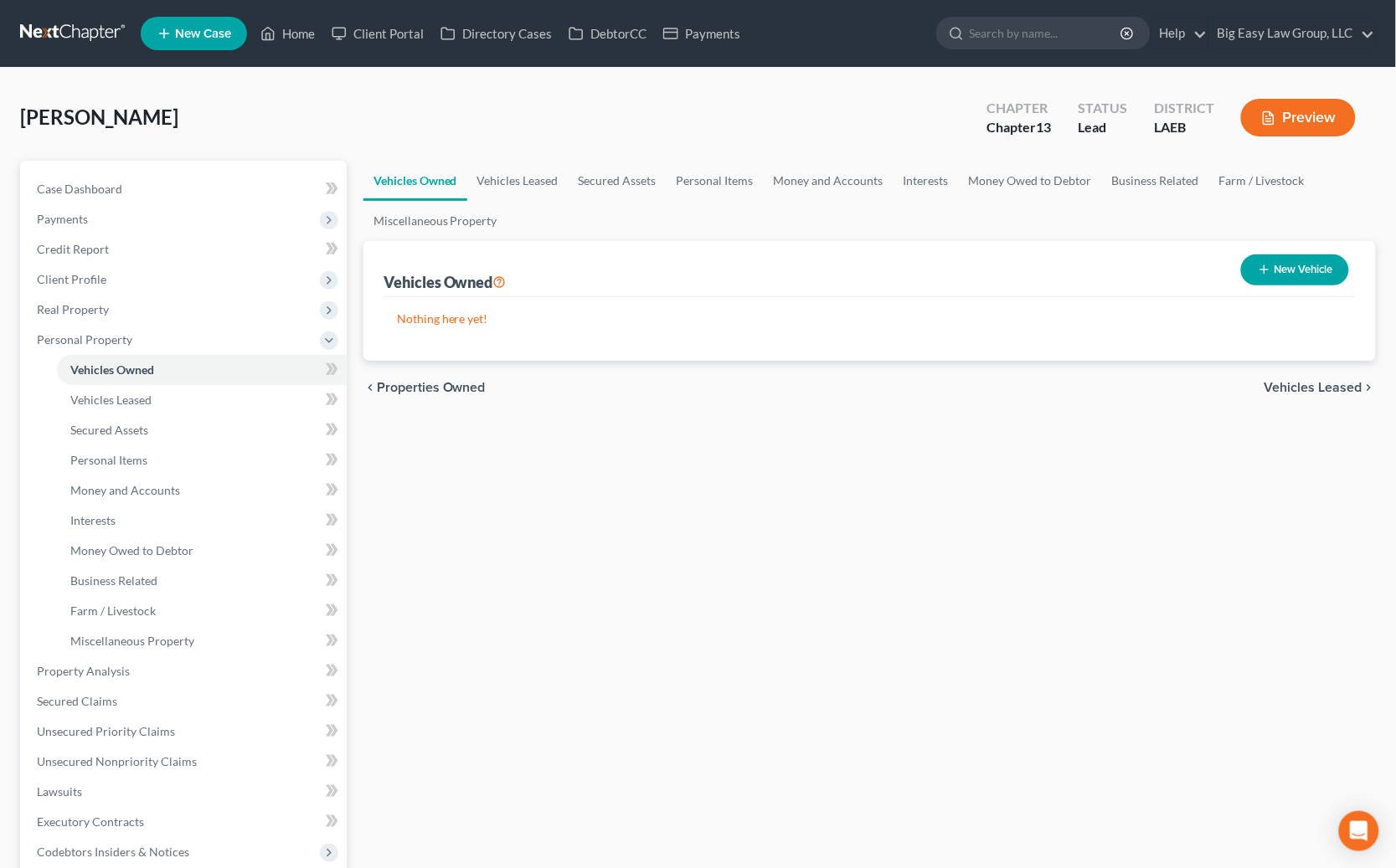
click at [950, 276] on button "New Vehicle" at bounding box center [1294, 270] width 108 height 31
select select "0"
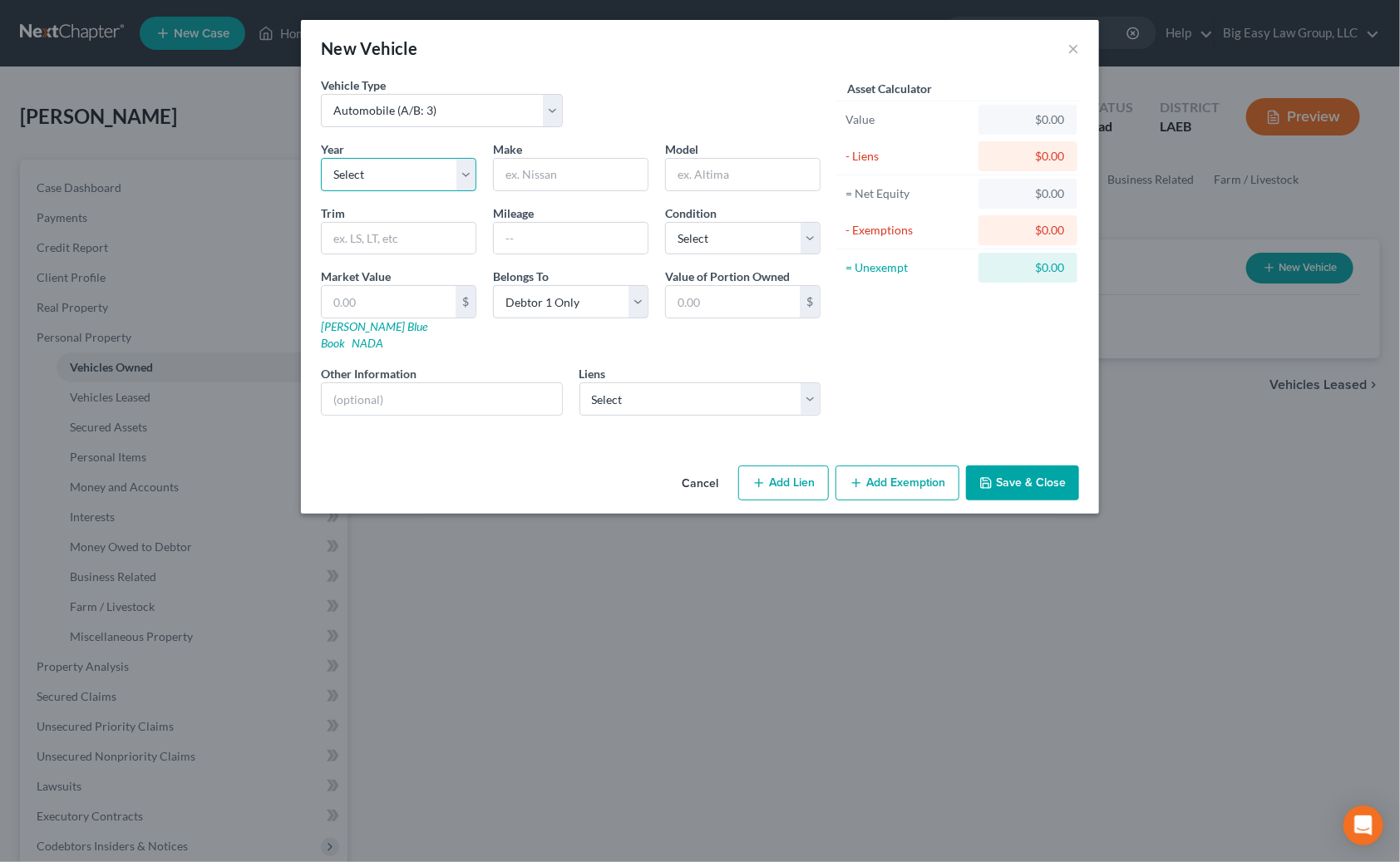
click at [406, 172] on select "Select 2026 2025 2024 2023 2022 2021 2020 2019 2018 2017 2016 2015 2014 2013 20…" at bounding box center [399, 174] width 156 height 33
select select "1"
click at [321, 158] on select "Select 2026 2025 2024 2023 2022 2021 2020 2019 2018 2017 2016 2015 2014 2013 20…" at bounding box center [399, 174] width 156 height 33
click at [544, 185] on input "text" at bounding box center [571, 174] width 154 height 32
type input "GMC"
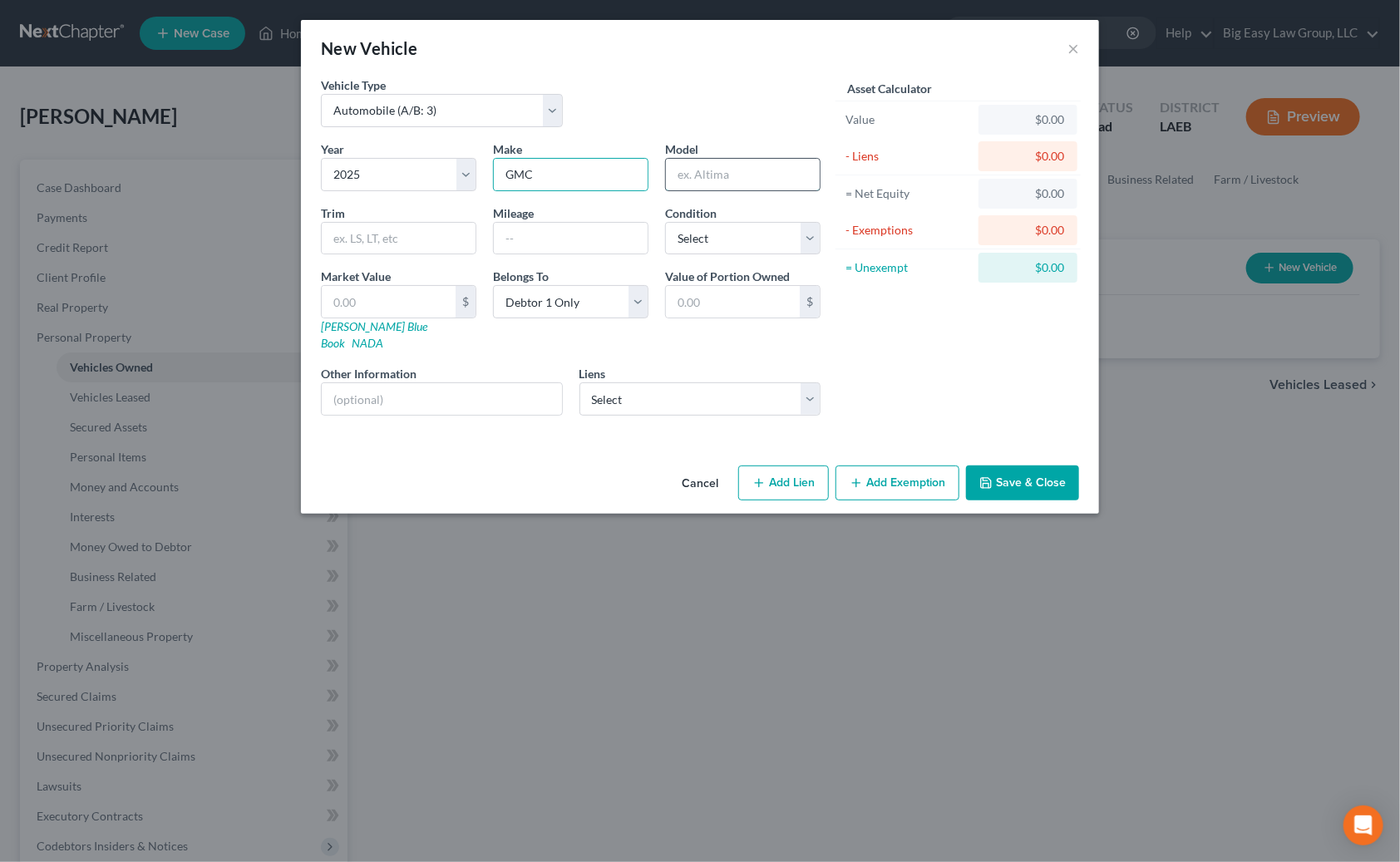
click at [703, 171] on input "text" at bounding box center [743, 174] width 154 height 32
type input "Denali"
click at [521, 242] on input "text" at bounding box center [571, 238] width 154 height 32
type input "6887"
click at [391, 298] on input "text" at bounding box center [389, 301] width 134 height 32
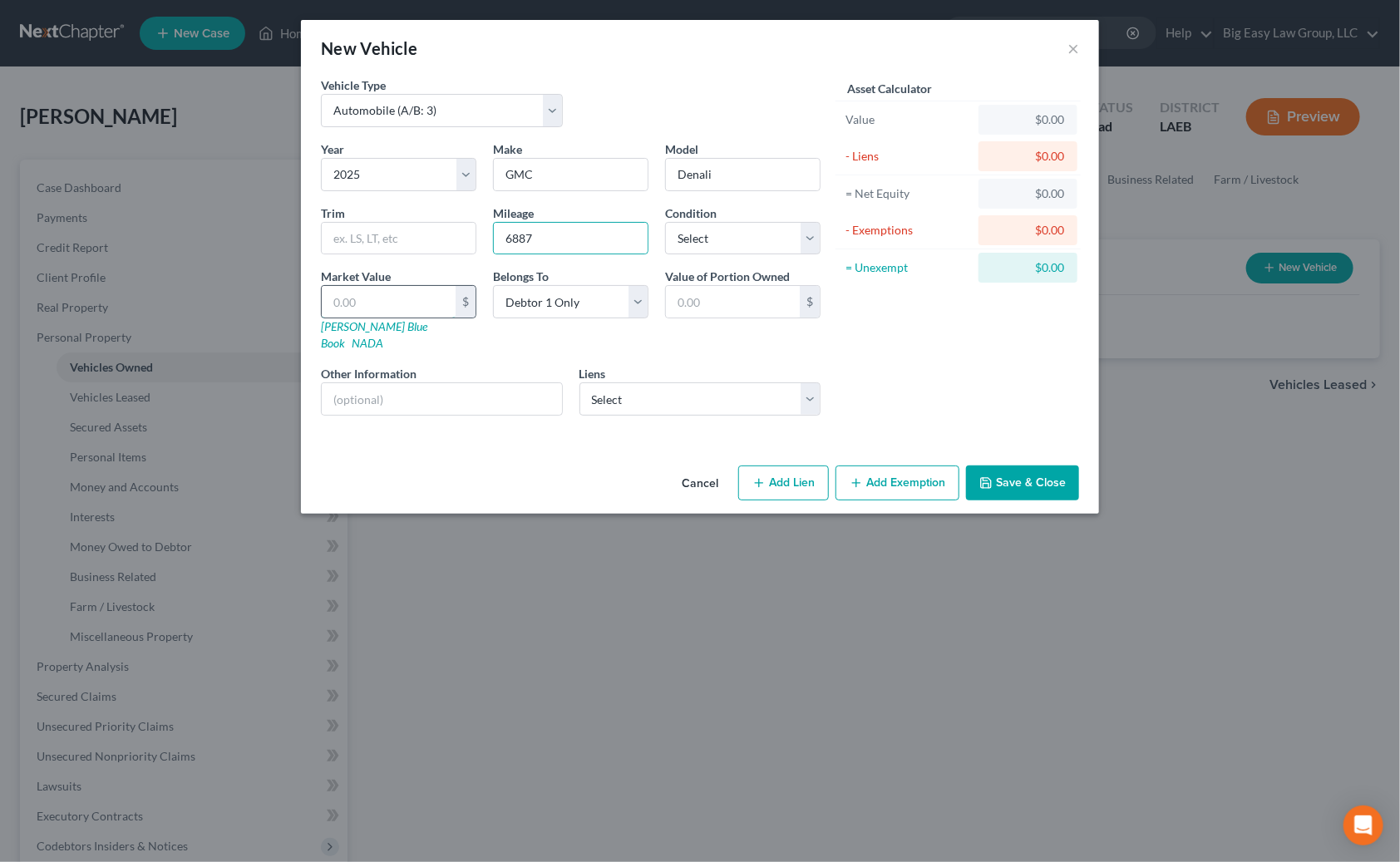
click at [391, 298] on input "text" at bounding box center [389, 301] width 134 height 32
type input "6"
type input "6.00"
type input "61"
type input "61.00"
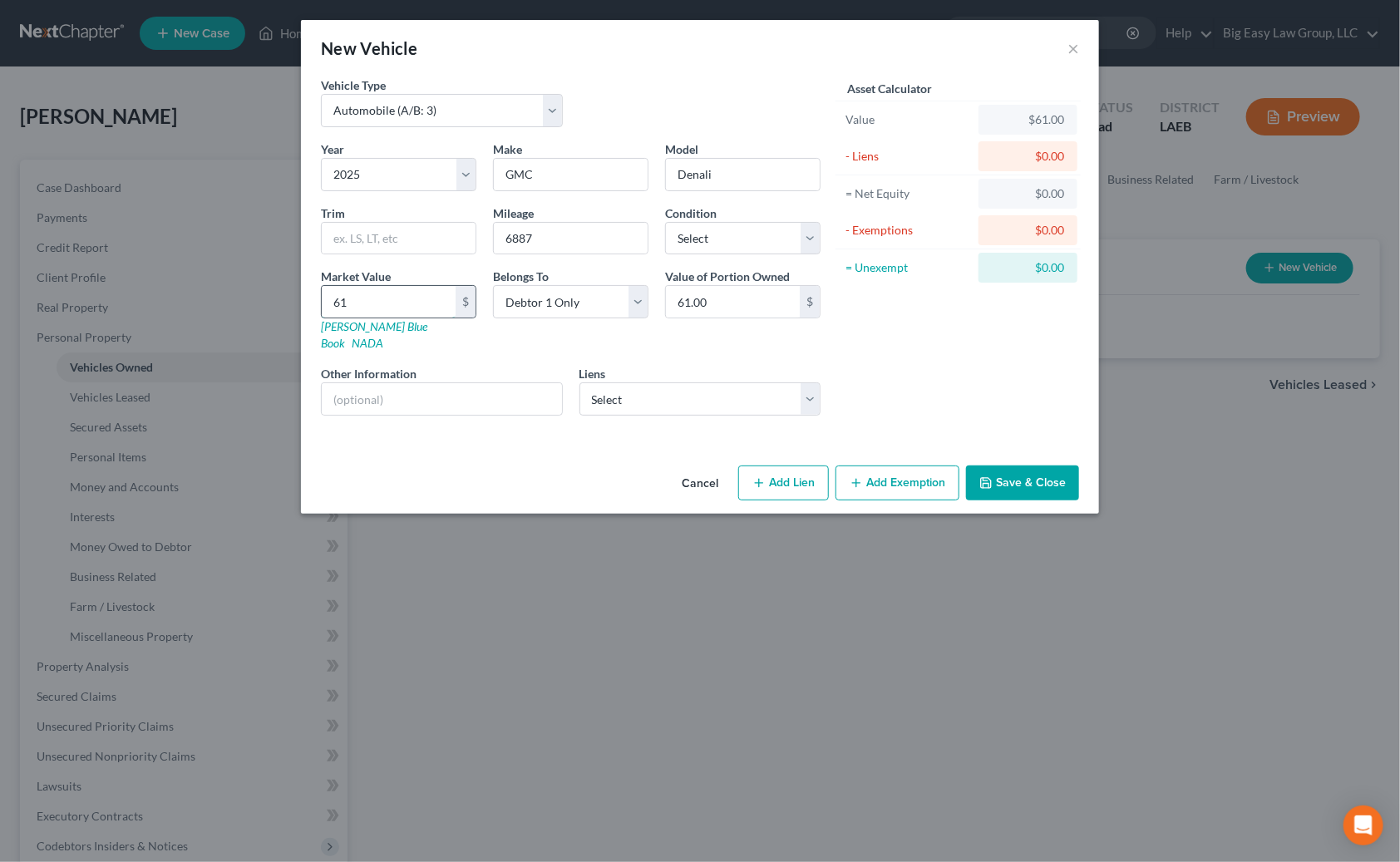
type input "617"
type input "617.00"
type input "6172"
type input "6,172.00"
type input "6,1725"
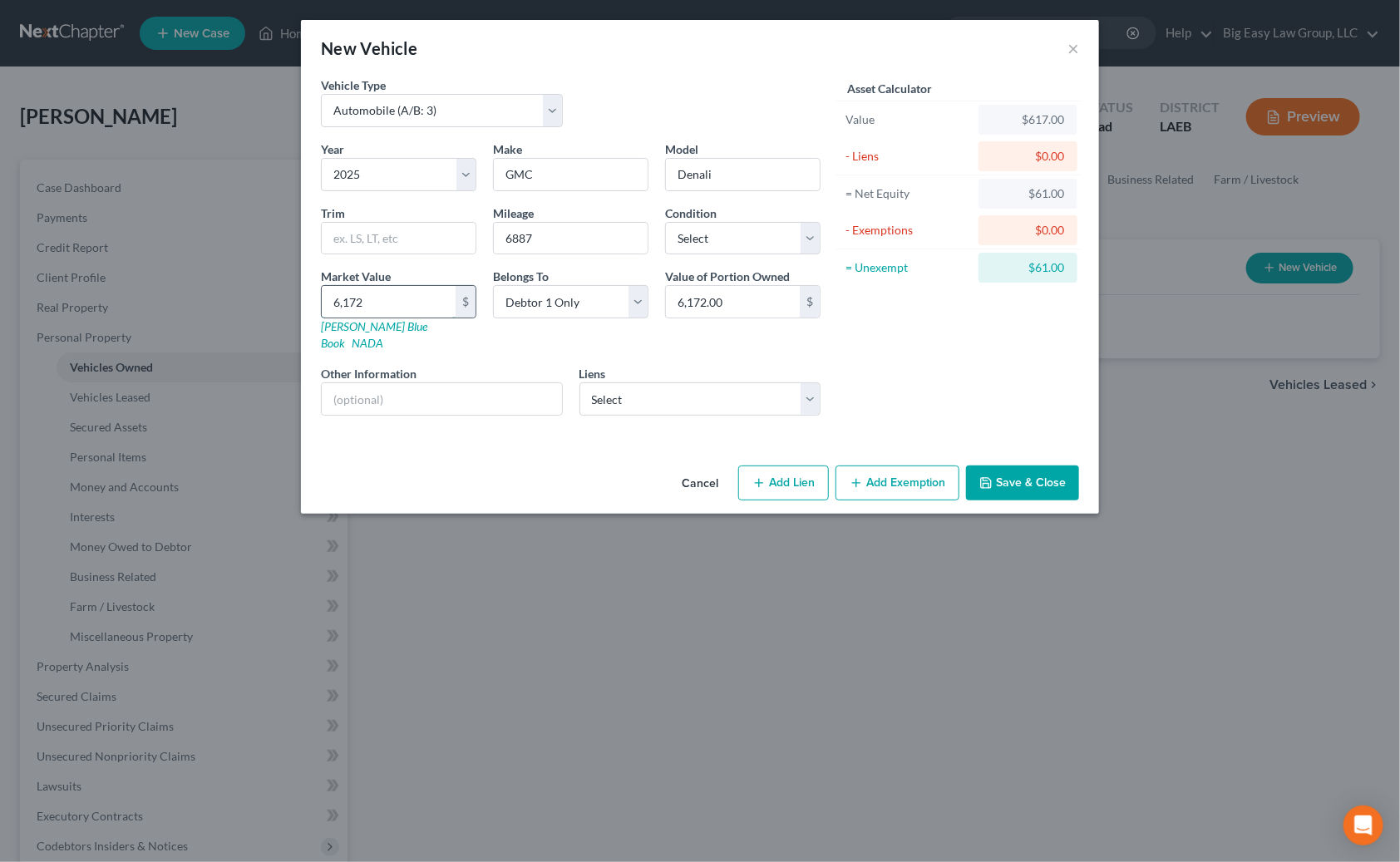
type input "61,725.00"
type input "61,725"
click at [944, 466] on button "Save & Close" at bounding box center [1022, 483] width 113 height 35
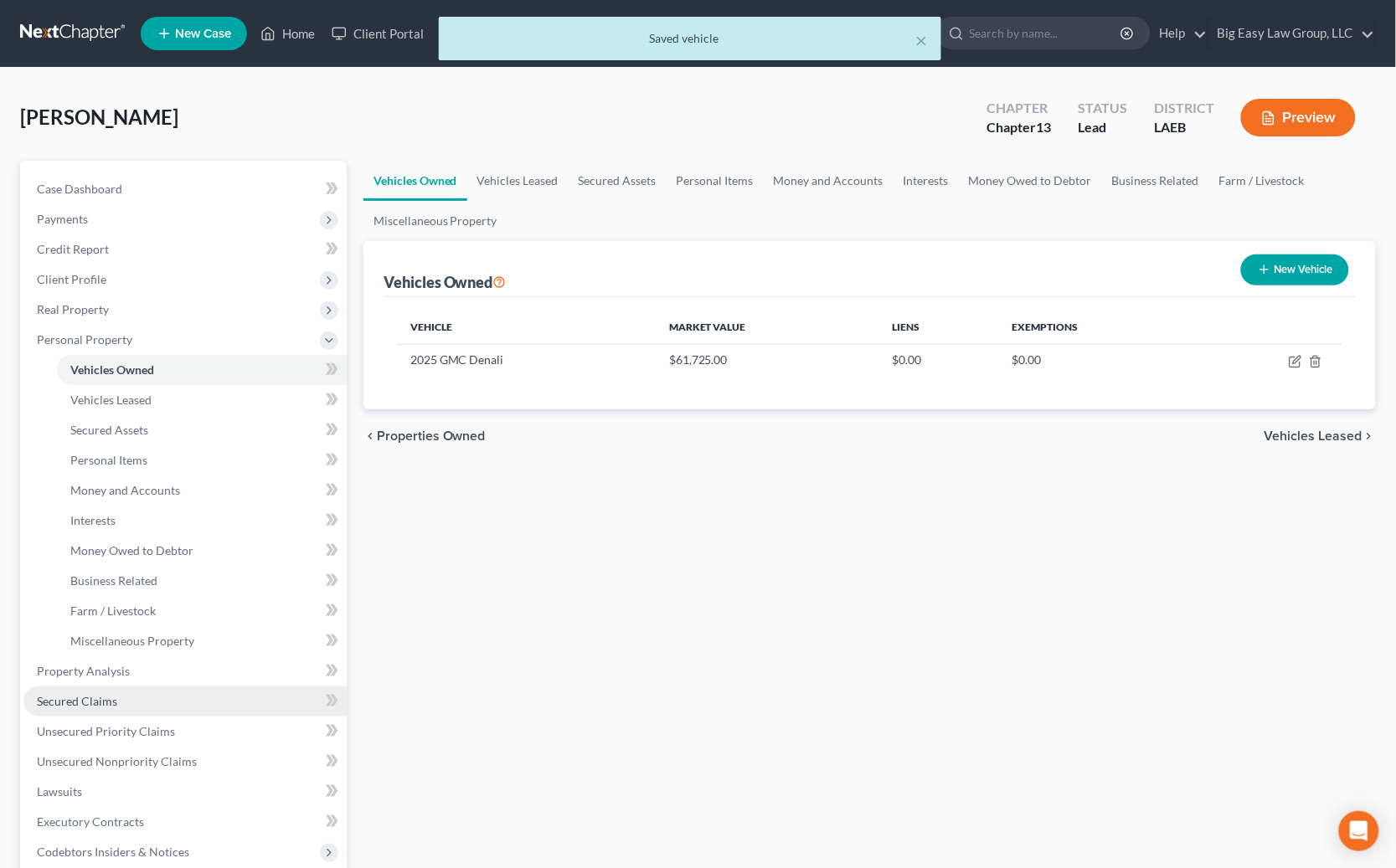
click at [180, 691] on link "Secured Claims" at bounding box center [185, 701] width 323 height 30
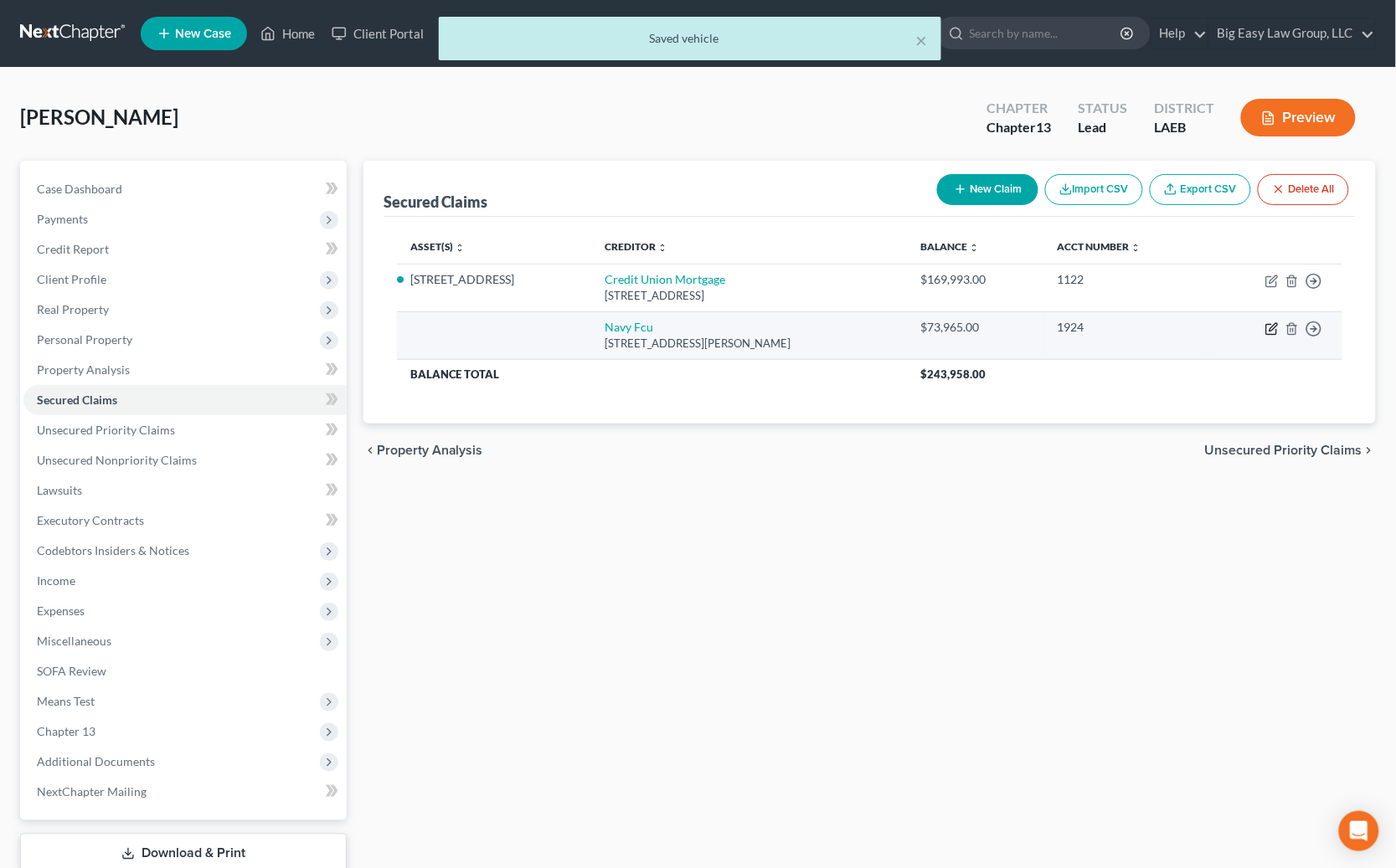
click at [950, 329] on icon "button" at bounding box center [1273, 327] width 8 height 8
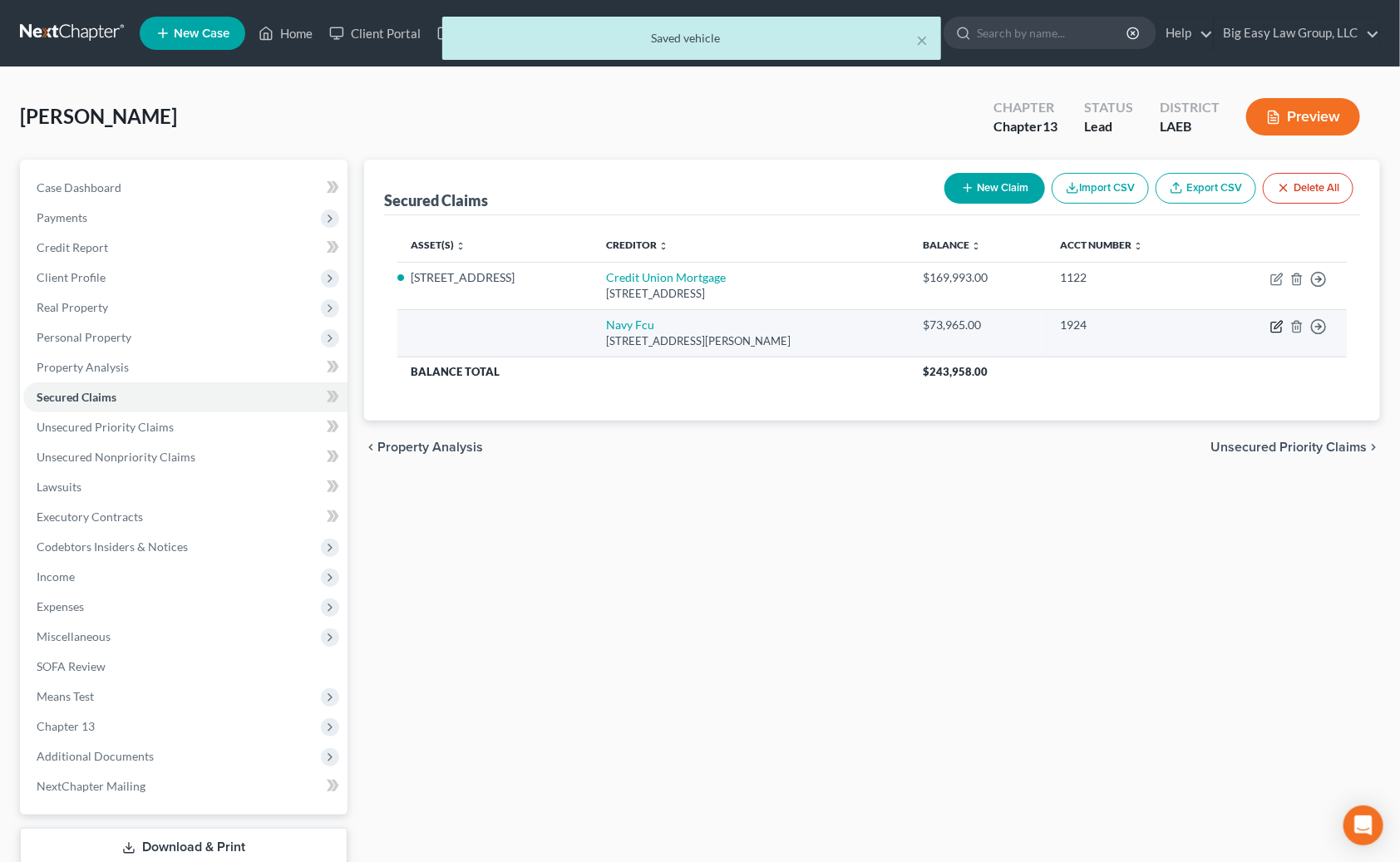
select select "48"
select select "0"
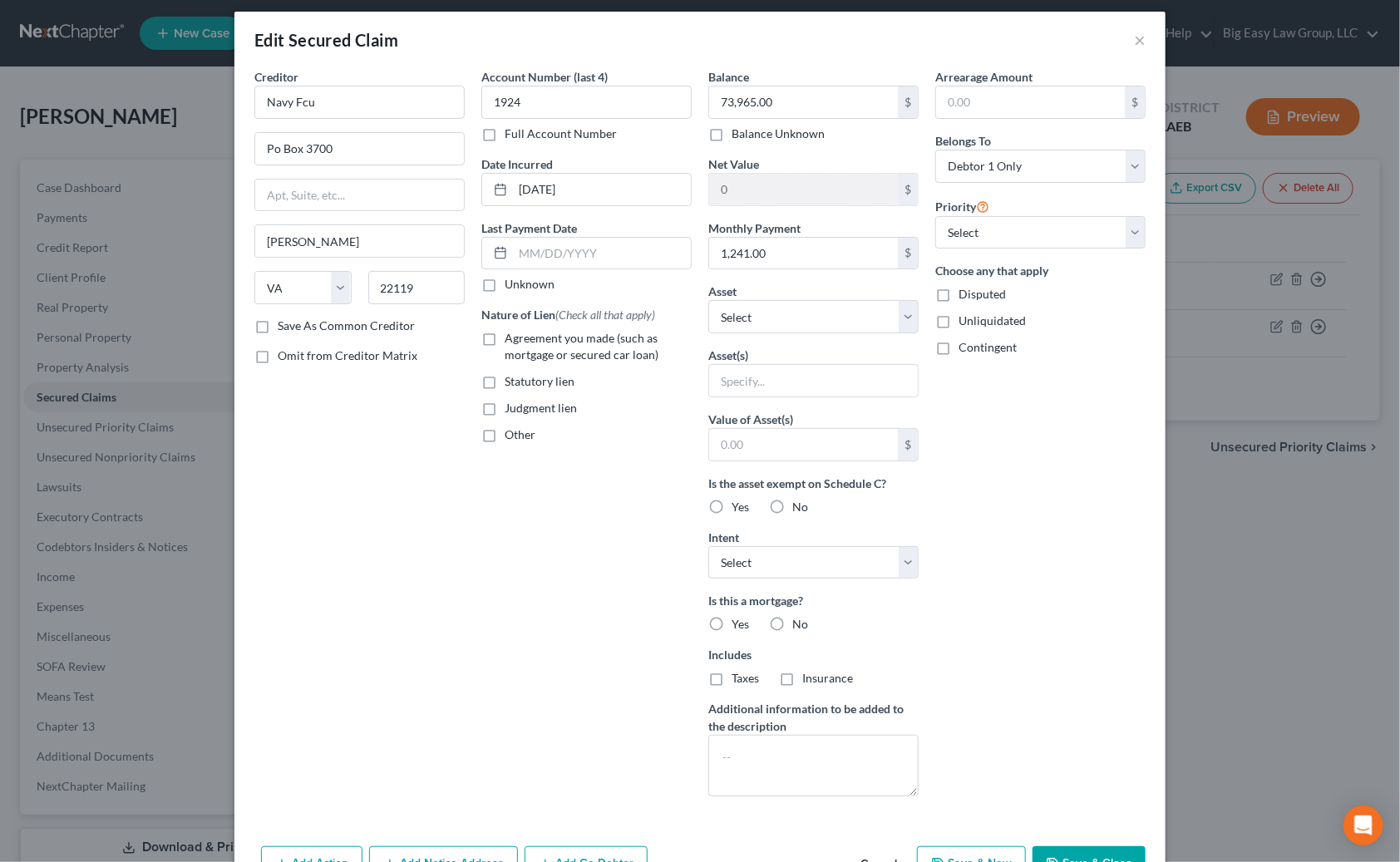
scroll to position [19, 0]
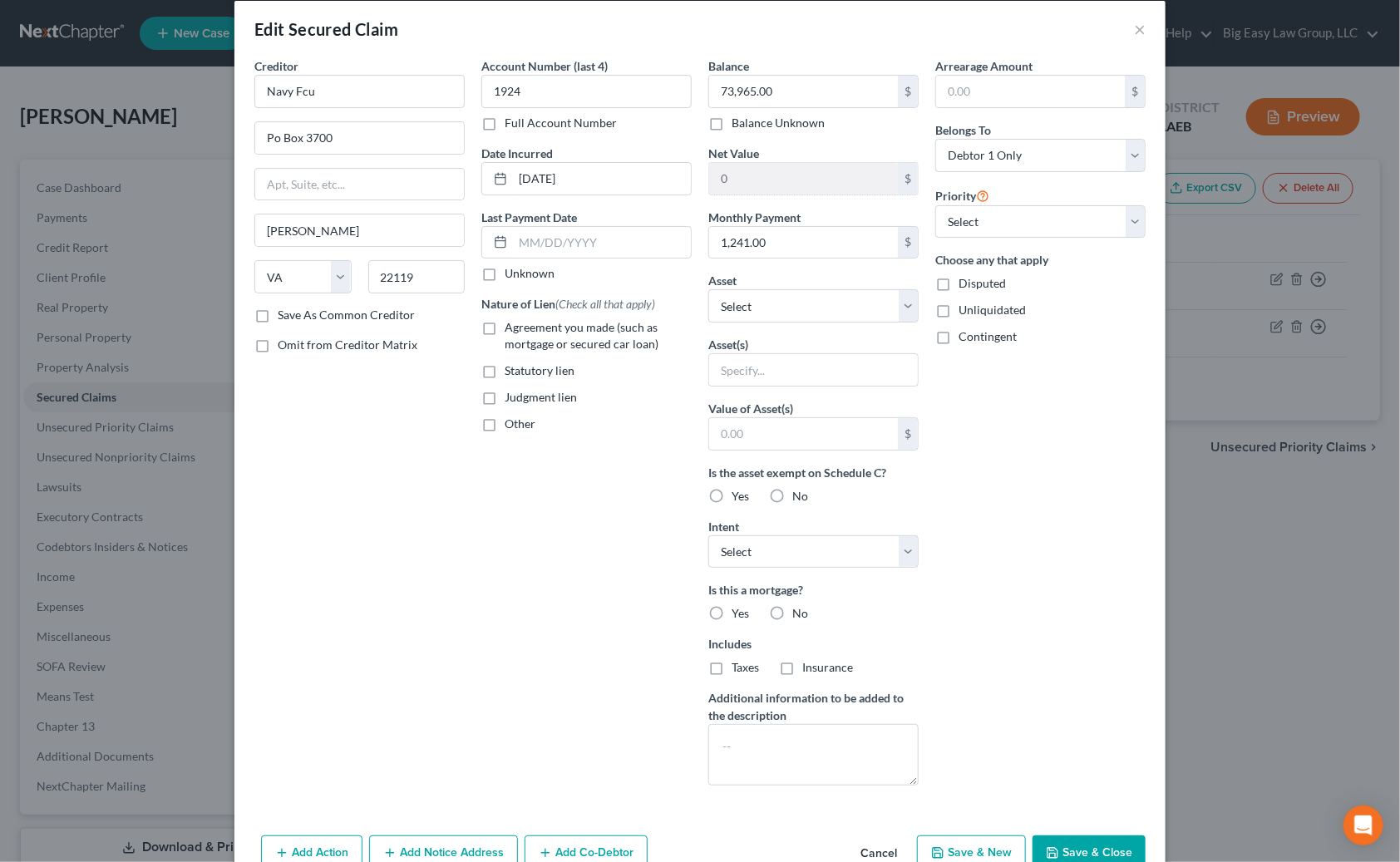
click at [531, 355] on div "Nature of Lien (Check all that apply) Agreement you made (such as mortgage or s…" at bounding box center [587, 364] width 211 height 137
drag, startPoint x: 539, startPoint y: 341, endPoint x: 531, endPoint y: 345, distance: 8.9
click at [539, 341] on span "Agreement you made (such as mortgage or secured car loan)" at bounding box center [581, 336] width 154 height 31
click at [522, 330] on input "Agreement you made (such as mortgage or secured car loan)" at bounding box center [516, 324] width 11 height 11
checkbox input "true"
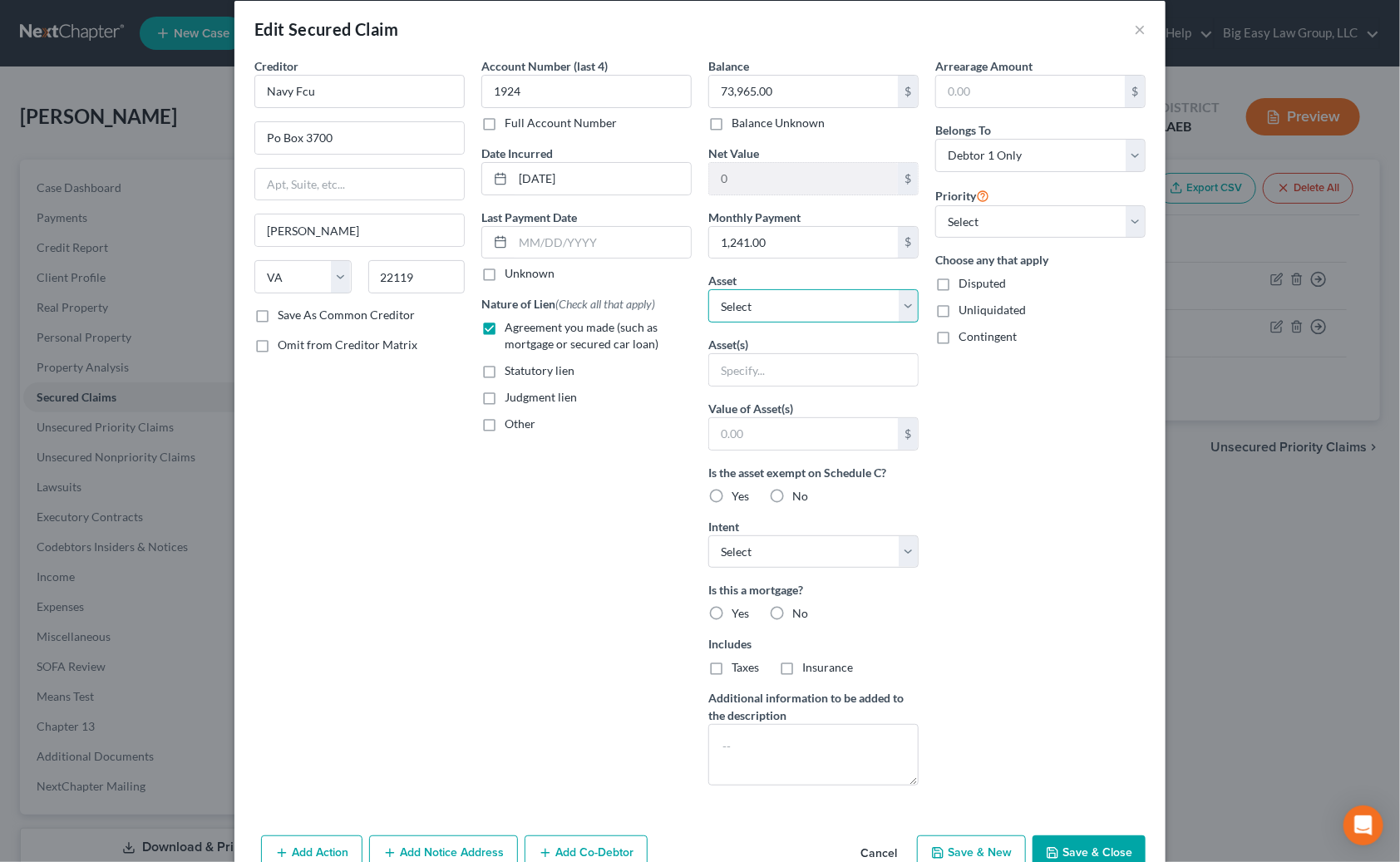
click at [891, 303] on select "Select Other Multiple Assets Pre-petition earned but unpaid wages, 75% exempt, …" at bounding box center [813, 306] width 211 height 33
select select "10"
click at [708, 308] on select "Select Other Multiple Assets Pre-petition earned but unpaid wages, 75% exempt, …" at bounding box center [813, 306] width 211 height 33
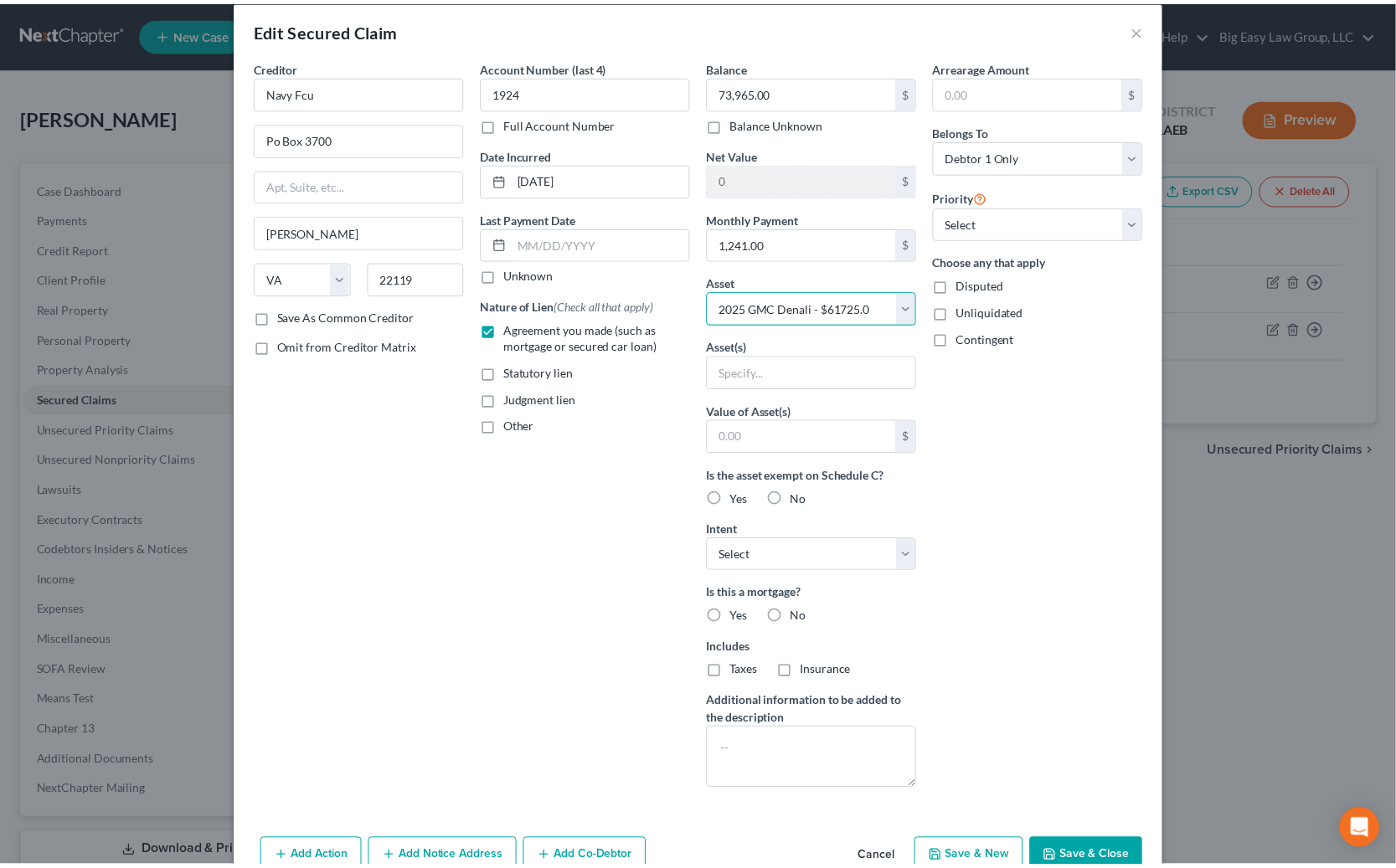
scroll to position [0, 0]
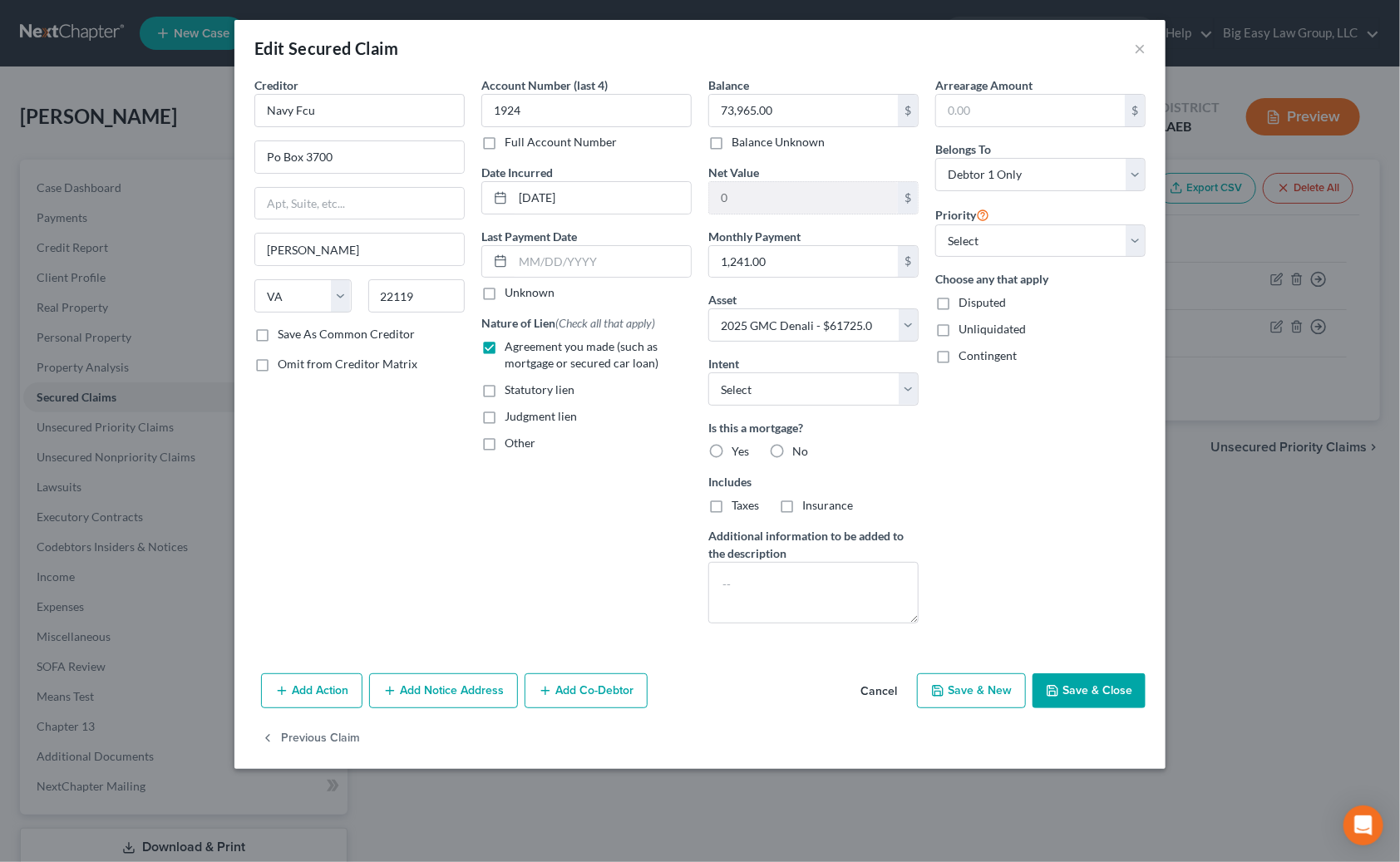
drag, startPoint x: 782, startPoint y: 451, endPoint x: 838, endPoint y: 464, distance: 57.5
click at [792, 452] on label "No" at bounding box center [800, 451] width 15 height 16
click at [799, 452] on input "No" at bounding box center [804, 449] width 11 height 11
radio input "true"
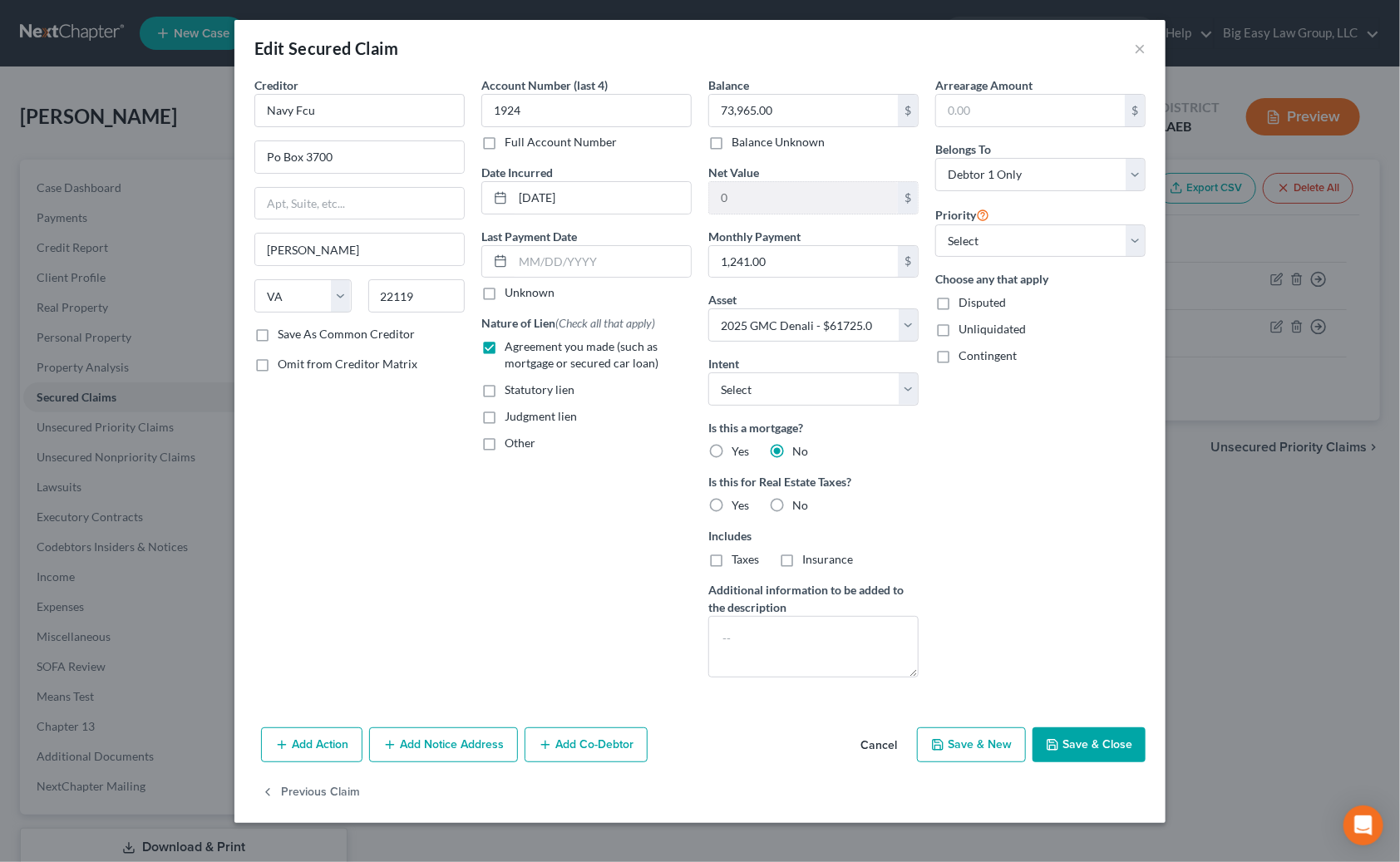
click at [797, 498] on span "No" at bounding box center [800, 505] width 15 height 15
click at [799, 497] on input "No" at bounding box center [804, 502] width 11 height 11
radio input "true"
click at [944, 728] on button "Save & Close" at bounding box center [1089, 745] width 113 height 35
select select
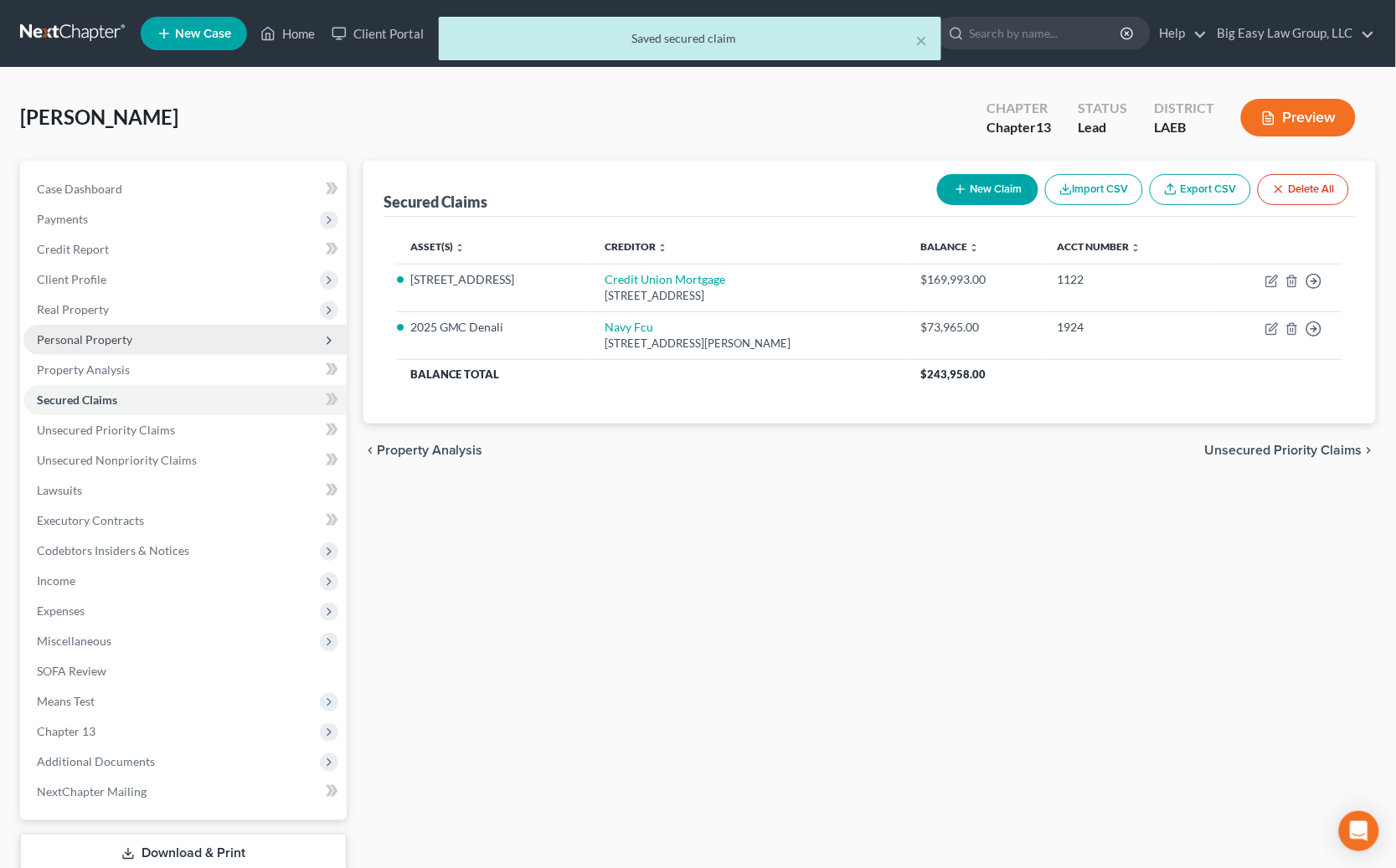
drag, startPoint x: 166, startPoint y: 345, endPoint x: 252, endPoint y: 345, distance: 86.0
click at [166, 345] on span "Personal Property" at bounding box center [185, 340] width 323 height 30
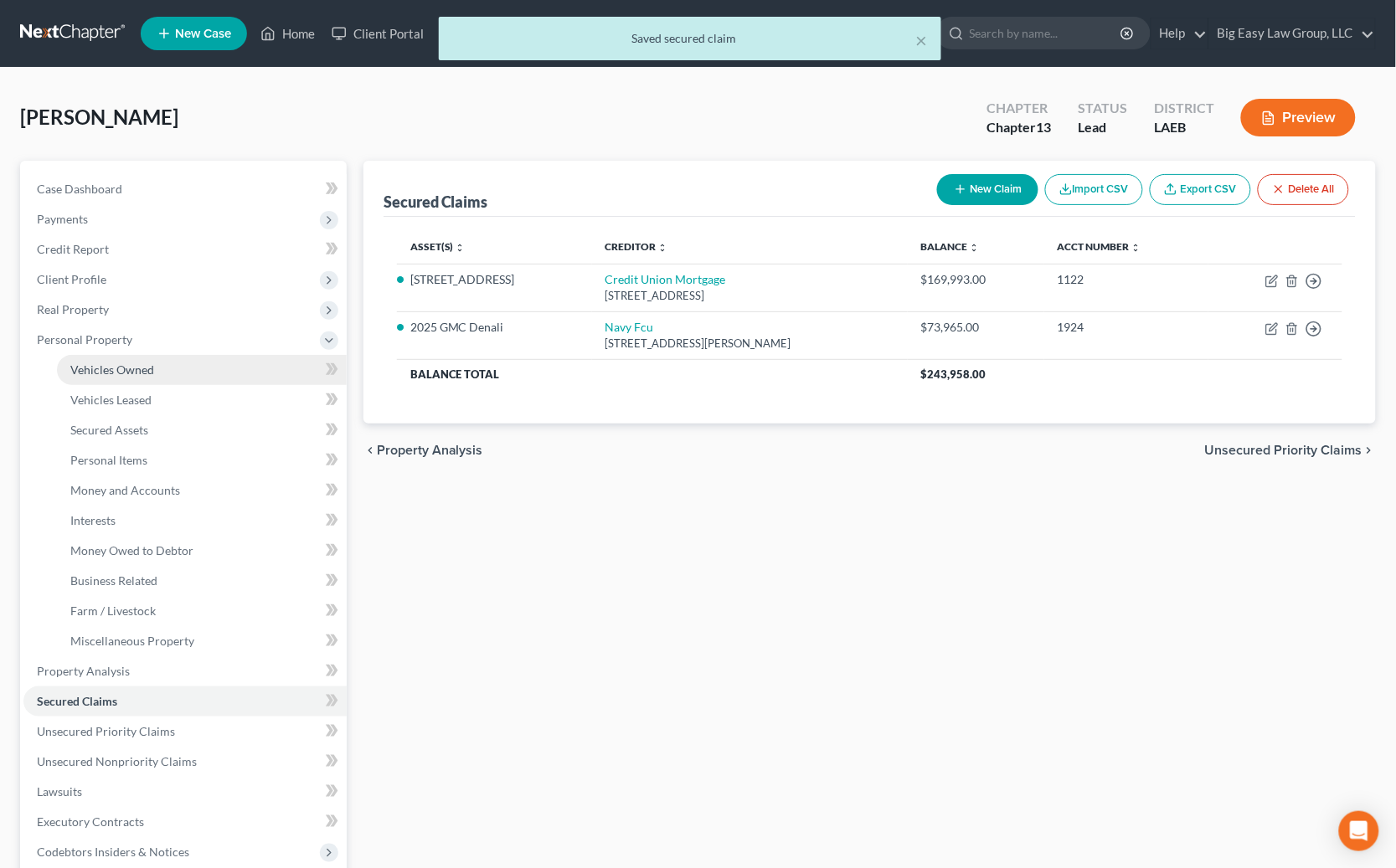
drag, startPoint x: 180, startPoint y: 377, endPoint x: 297, endPoint y: 362, distance: 118.0
click at [180, 377] on link "Vehicles Owned" at bounding box center [202, 370] width 290 height 30
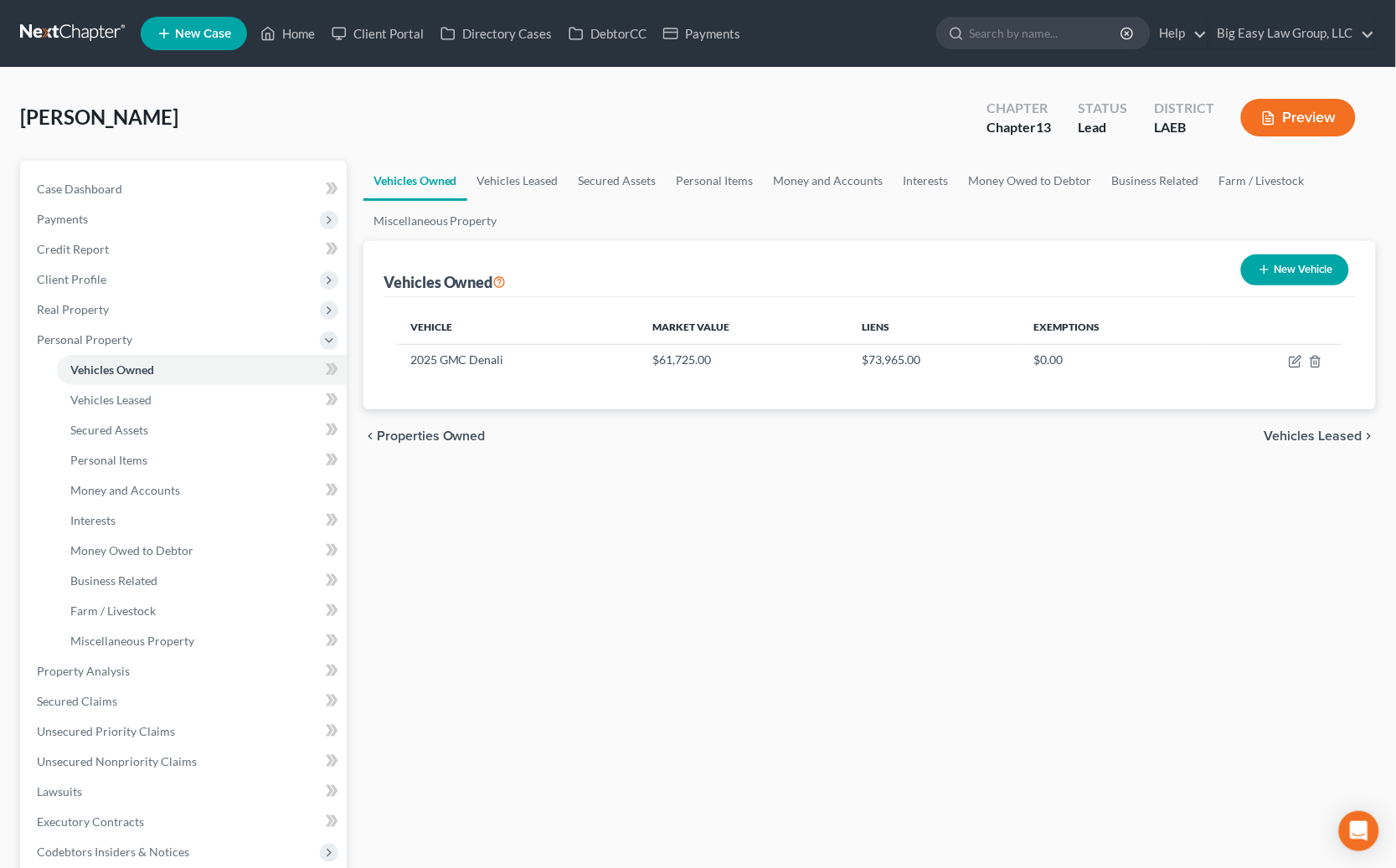
click at [950, 276] on button "New Vehicle" at bounding box center [1294, 270] width 108 height 31
select select "0"
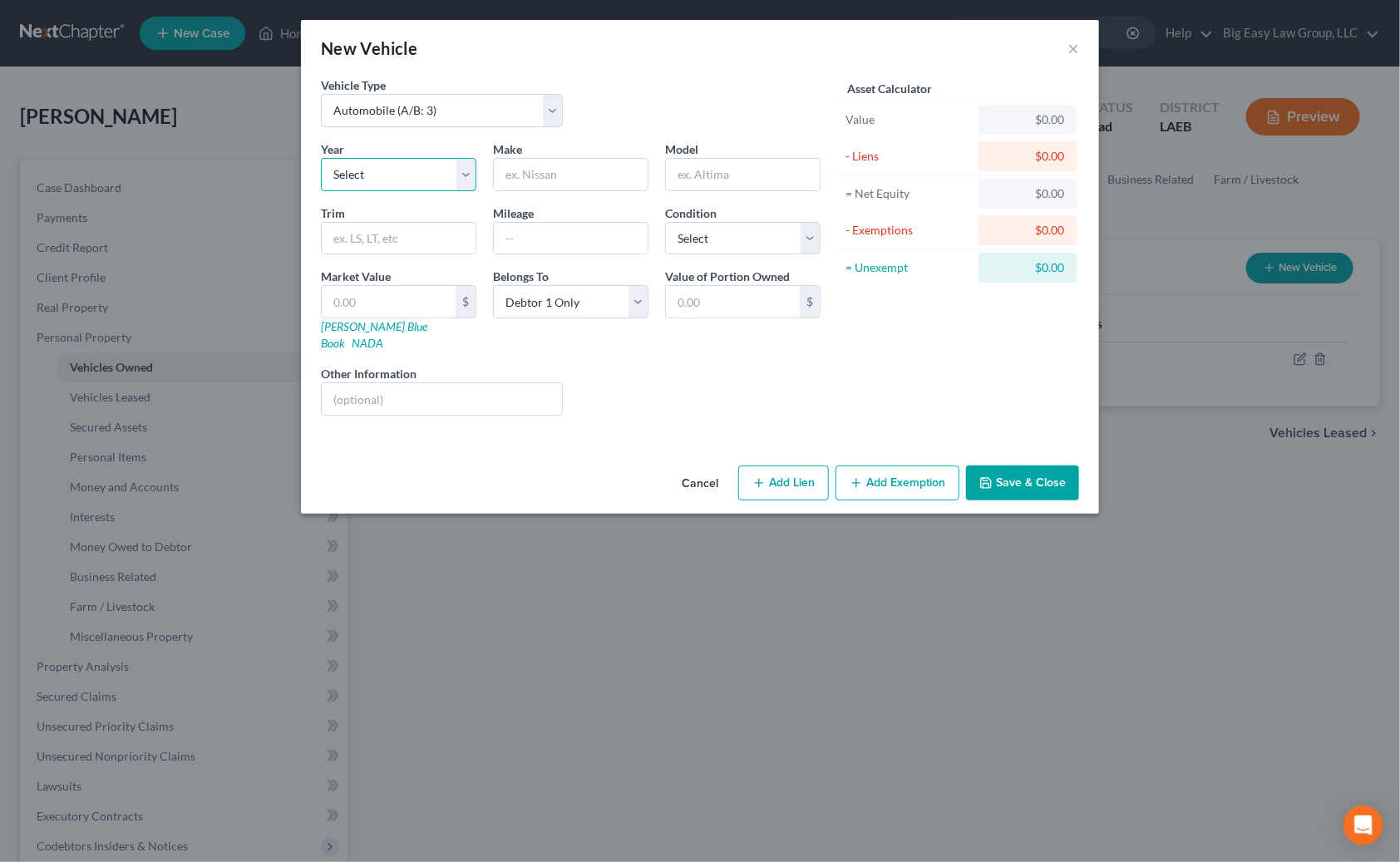
click at [414, 169] on select "Select 2026 2025 2024 2023 2022 2021 2020 2019 2018 2017 2016 2015 2014 2013 20…" at bounding box center [399, 174] width 156 height 33
select select "26"
click at [321, 158] on select "Select 2026 2025 2024 2023 2022 2021 2020 2019 2018 2017 2016 2015 2014 2013 20…" at bounding box center [399, 174] width 156 height 33
click at [586, 180] on input "text" at bounding box center [571, 174] width 154 height 32
type input "D"
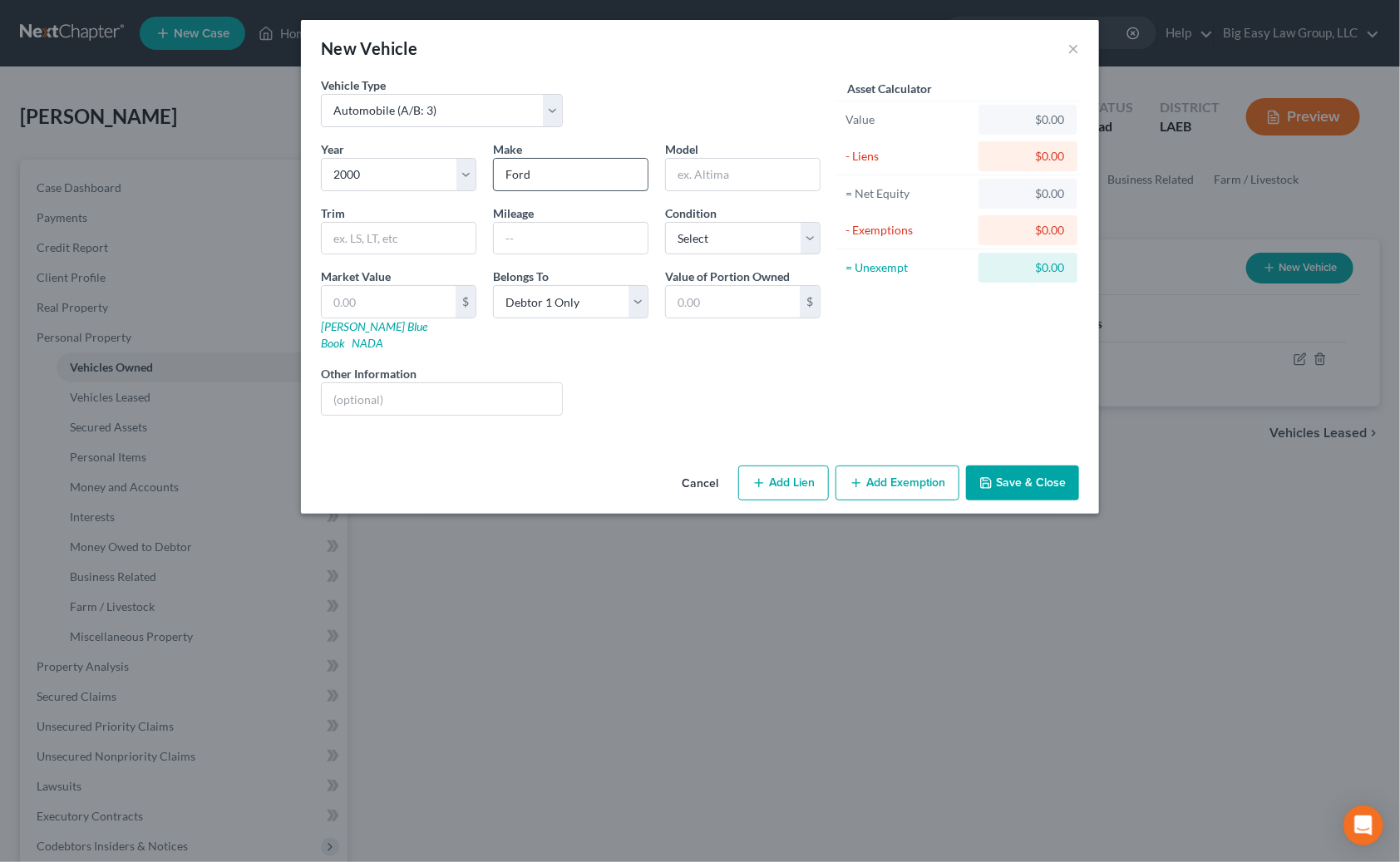
type input "Ford"
type input "E150 Cargo van"
click at [554, 231] on input "text" at bounding box center [571, 238] width 154 height 32
type input "273000"
click at [414, 302] on input "text" at bounding box center [389, 301] width 134 height 32
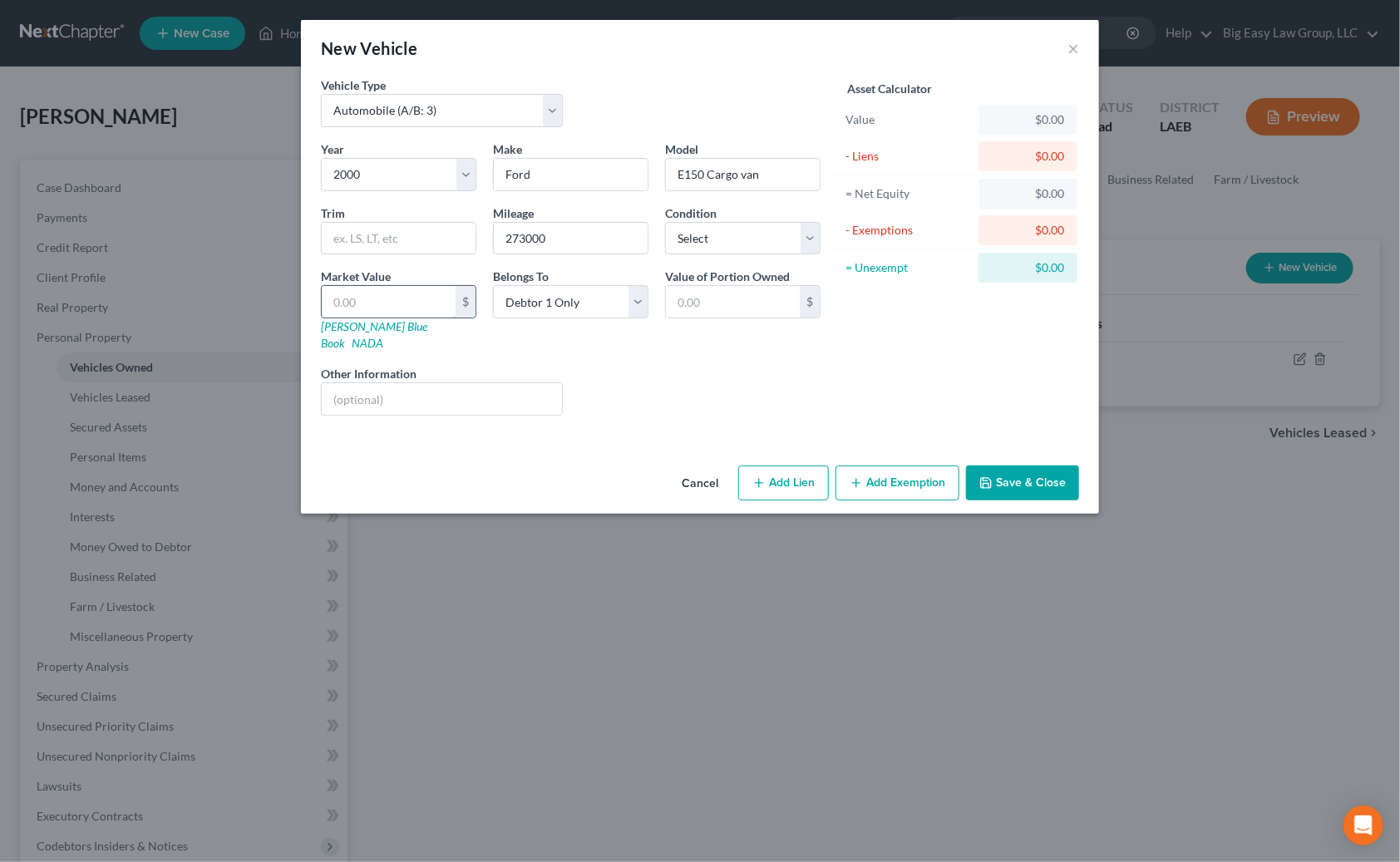
type input "5"
type input "5.00"
type input "50"
type input "50.00"
type input "500"
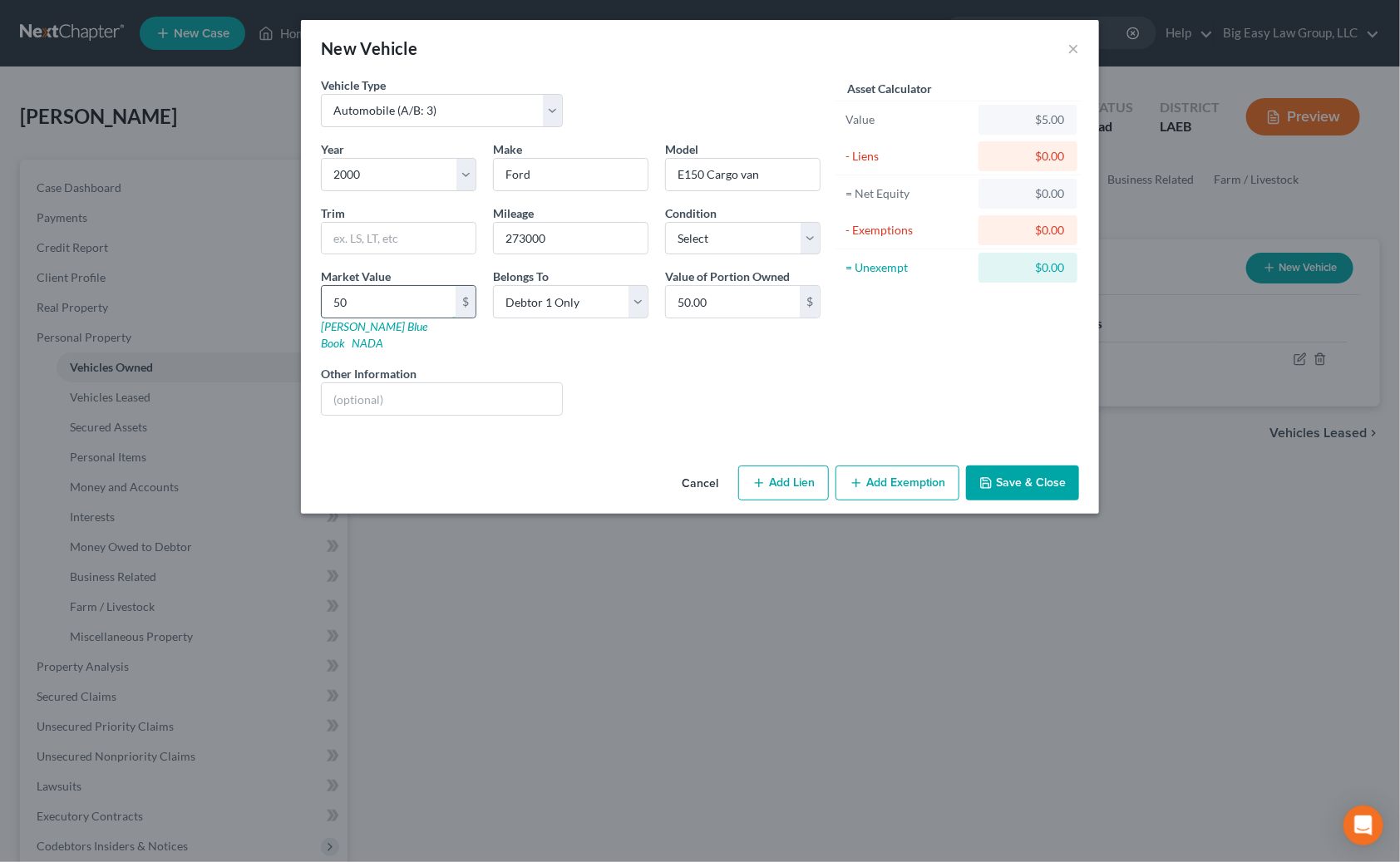
type input "500.00"
type input "500"
click at [356, 383] on input "text" at bounding box center [442, 399] width 241 height 32
type input "not operating"
click at [944, 466] on button "Save & Close" at bounding box center [1022, 483] width 113 height 35
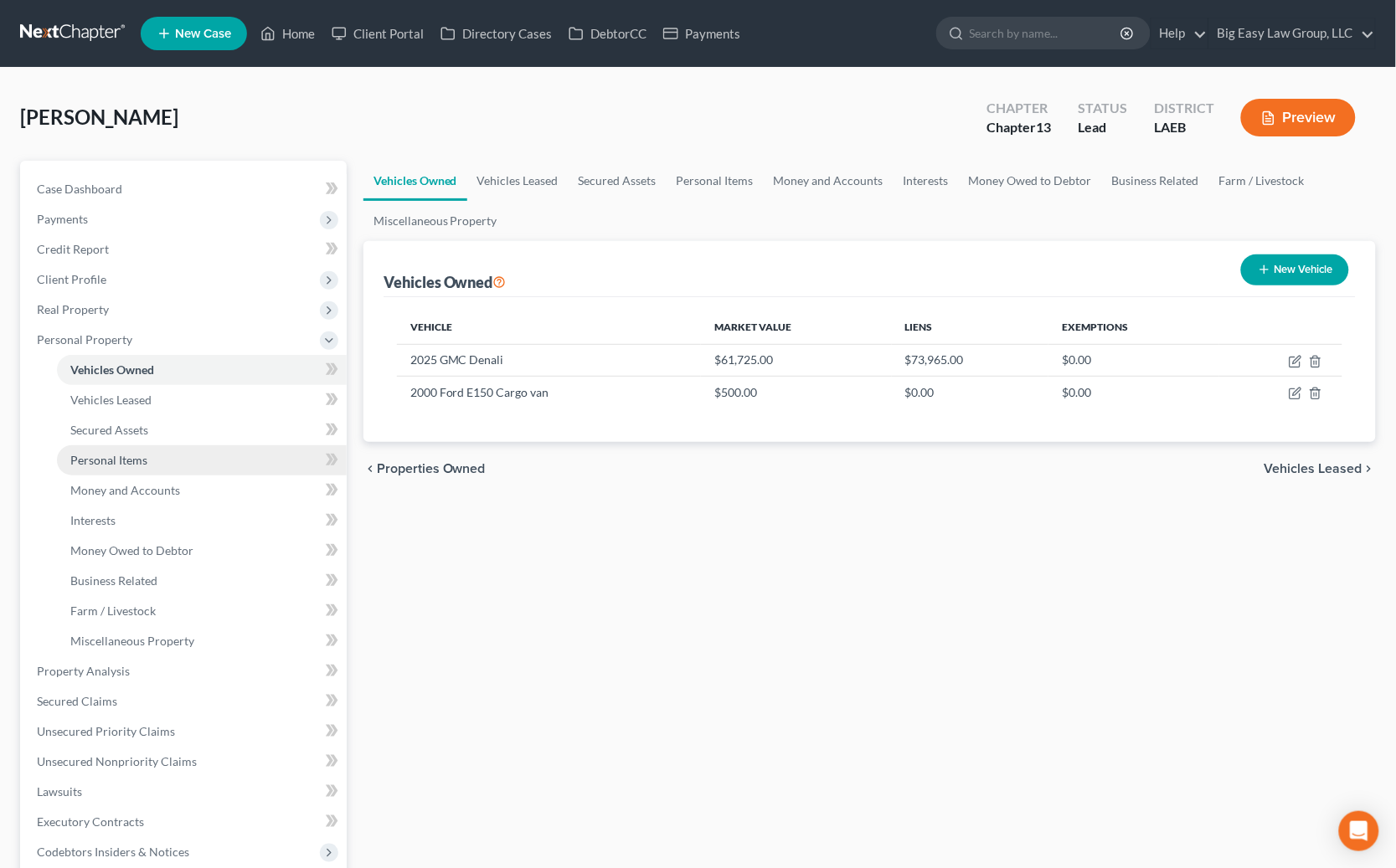
click at [181, 455] on link "Personal Items" at bounding box center [202, 460] width 290 height 30
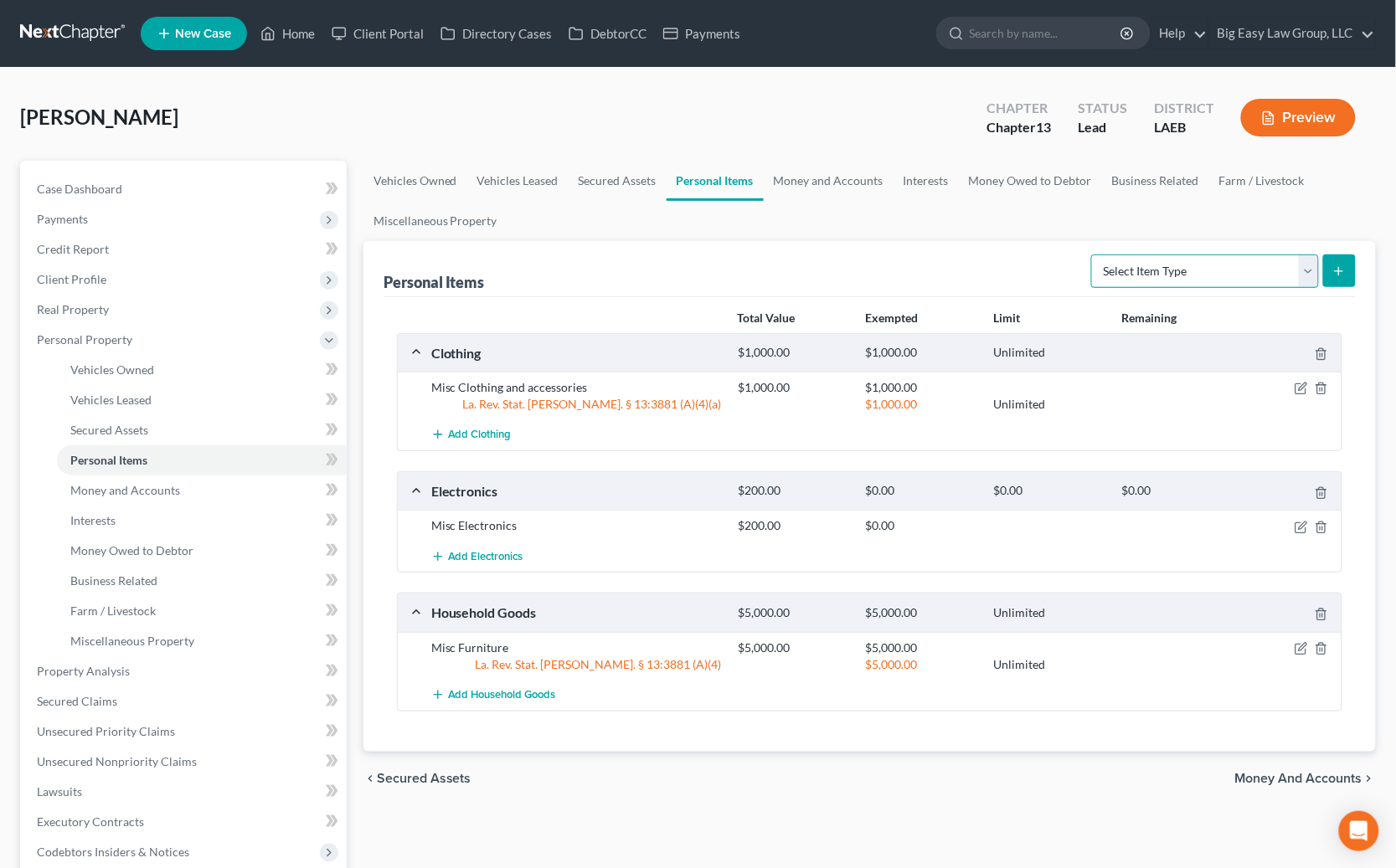
click at [950, 261] on select "Select Item Type Clothing (A/B: 11) Collectibles Of Value (A/B: 8) Electronics …" at bounding box center [1205, 271] width 228 height 34
select select "firearms"
click at [950, 254] on select "Select Item Type Clothing (A/B: 11) Collectibles Of Value (A/B: 8) Electronics …" at bounding box center [1205, 271] width 228 height 34
click at [950, 270] on button "submit" at bounding box center [1339, 271] width 33 height 33
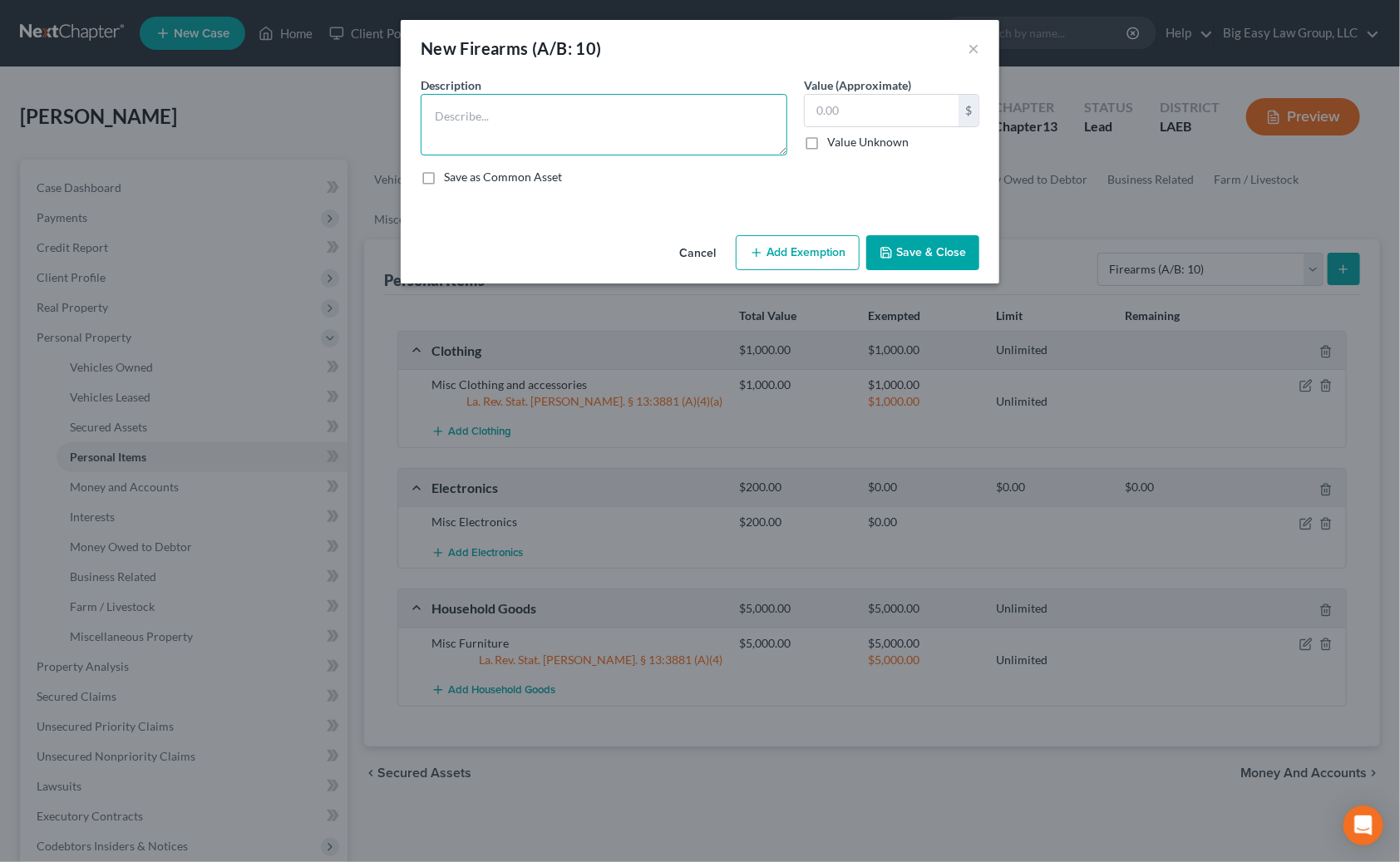
click at [578, 135] on textarea at bounding box center [604, 125] width 366 height 62
type textarea "handgun"
type input "250"
click at [766, 252] on button "Add Exemption" at bounding box center [797, 253] width 124 height 35
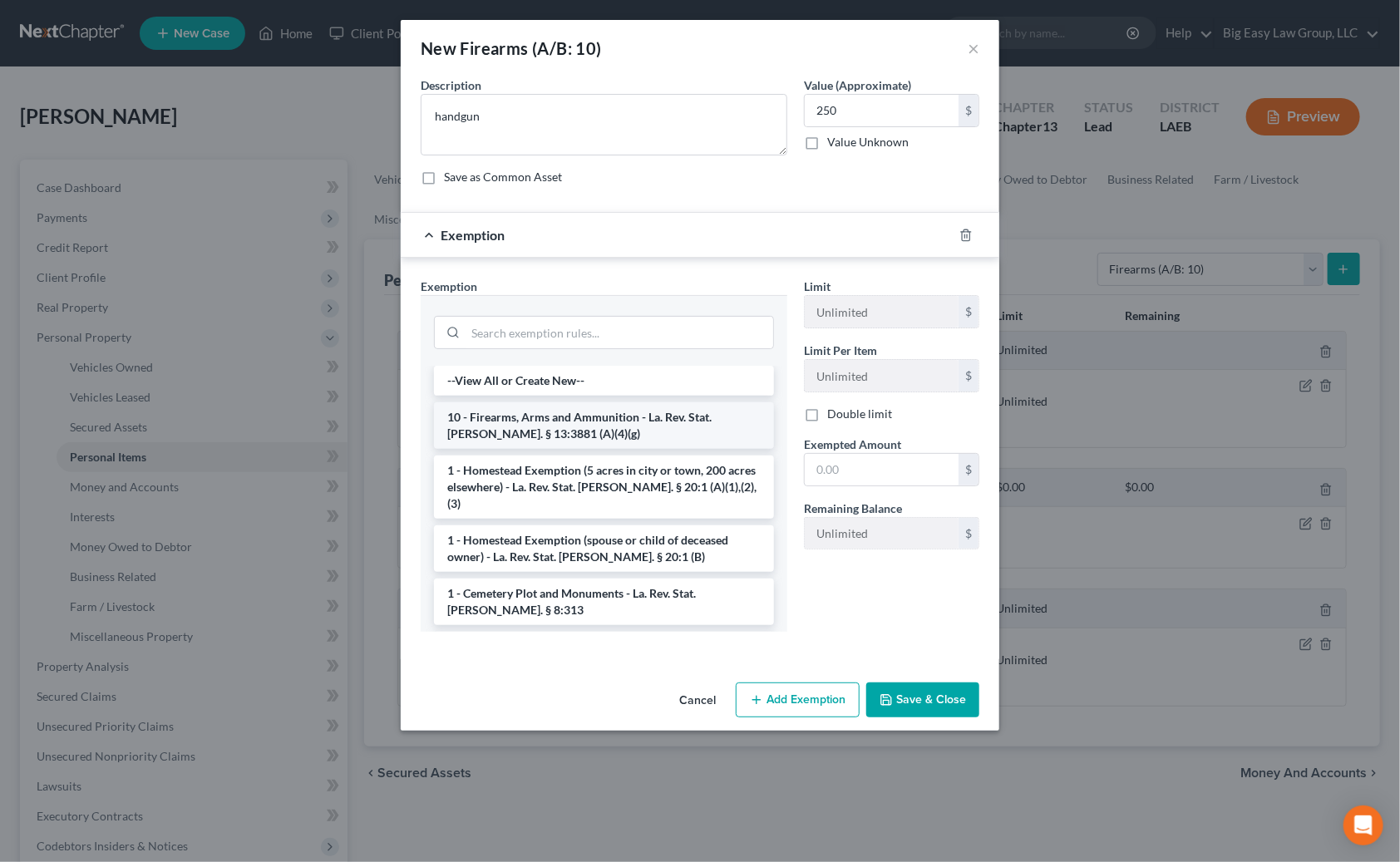
click at [649, 418] on li "10 - Firearms, Arms and Ammunition - La. Rev. Stat. Ann. § 13:3881 (A)(4)(g)" at bounding box center [604, 425] width 340 height 46
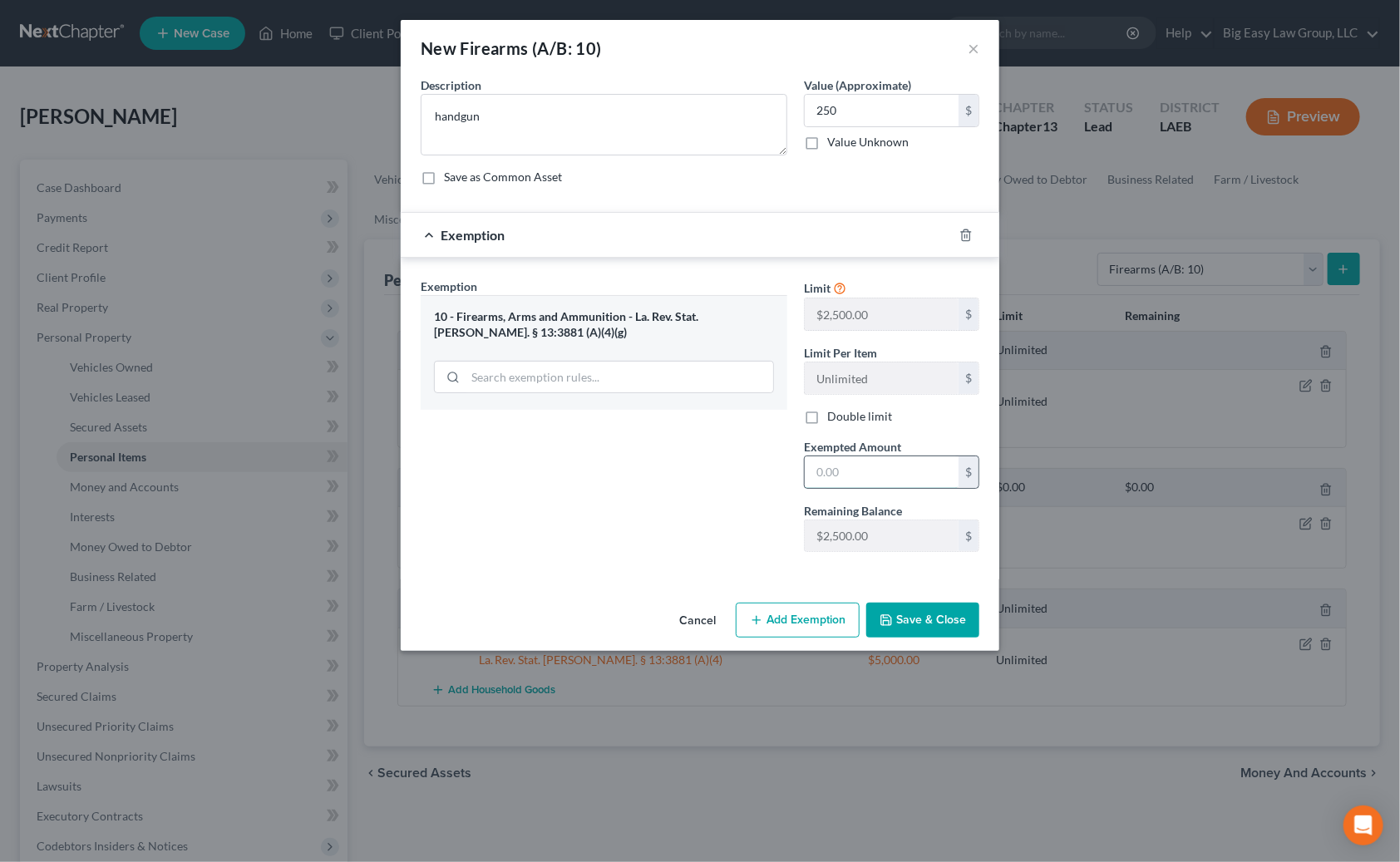
click at [843, 469] on input "text" at bounding box center [882, 472] width 154 height 32
type input "250"
click at [903, 628] on button "Save & Close" at bounding box center [923, 620] width 113 height 35
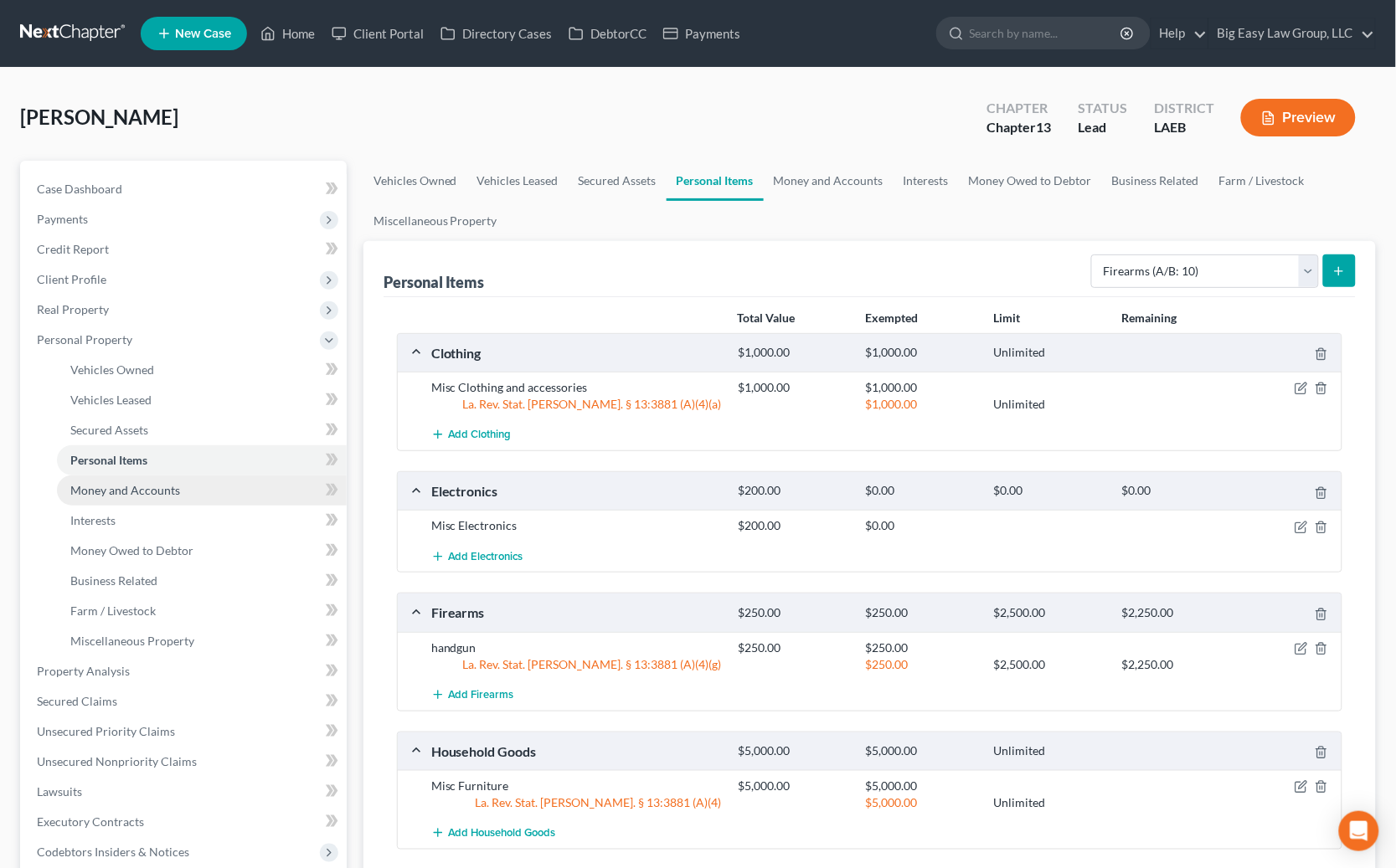
click at [256, 481] on link "Money and Accounts" at bounding box center [202, 490] width 290 height 30
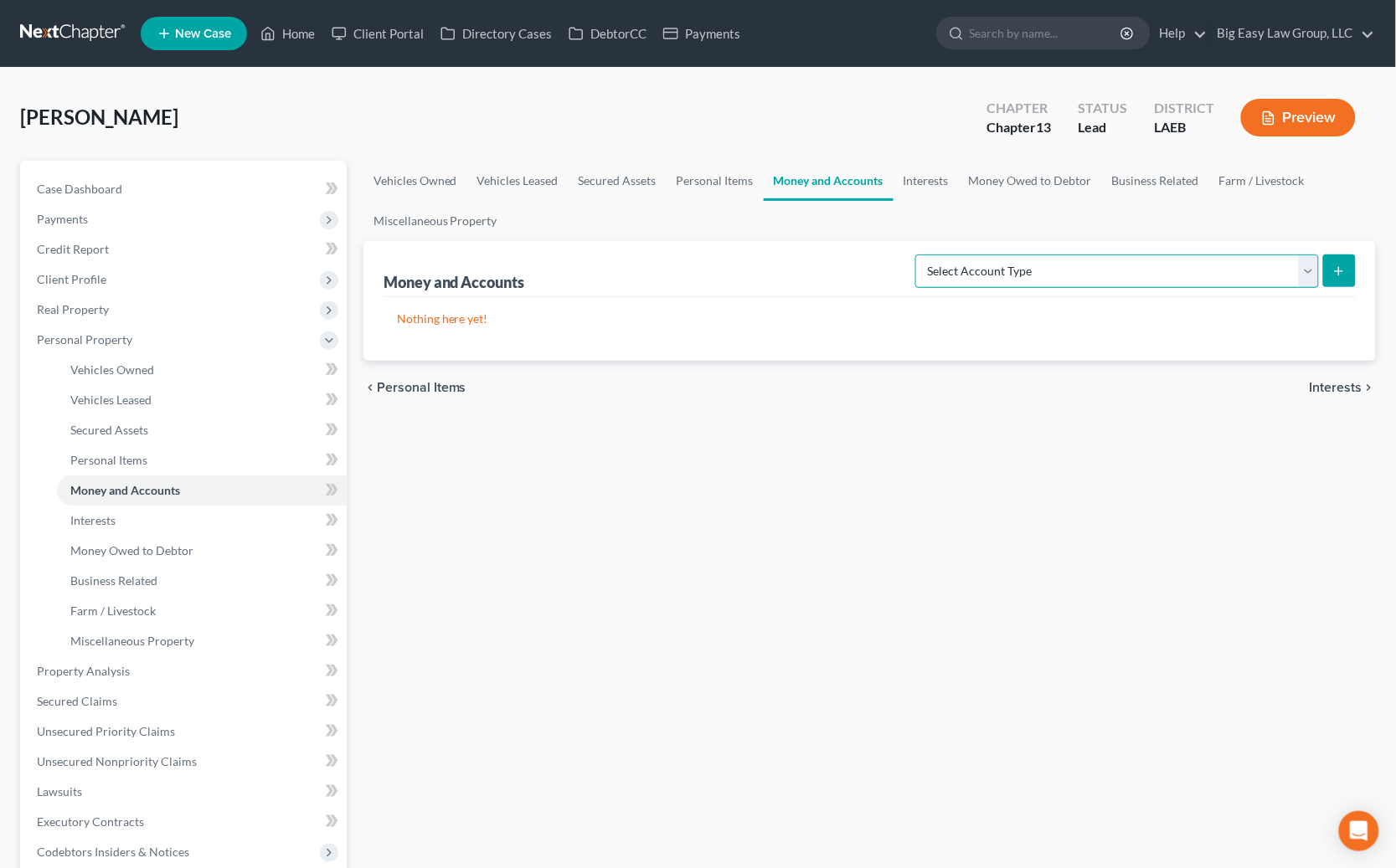
click at [950, 261] on select "Select Account Type Brokerage (A/B: 18, SOFA: 20) Cash on Hand (A/B: 16) Certif…" at bounding box center [1117, 271] width 404 height 34
select select "checking"
click at [919, 254] on select "Select Account Type Brokerage (A/B: 18, SOFA: 20) Cash on Hand (A/B: 16) Certif…" at bounding box center [1117, 271] width 404 height 34
click at [950, 265] on icon "submit" at bounding box center [1339, 272] width 14 height 14
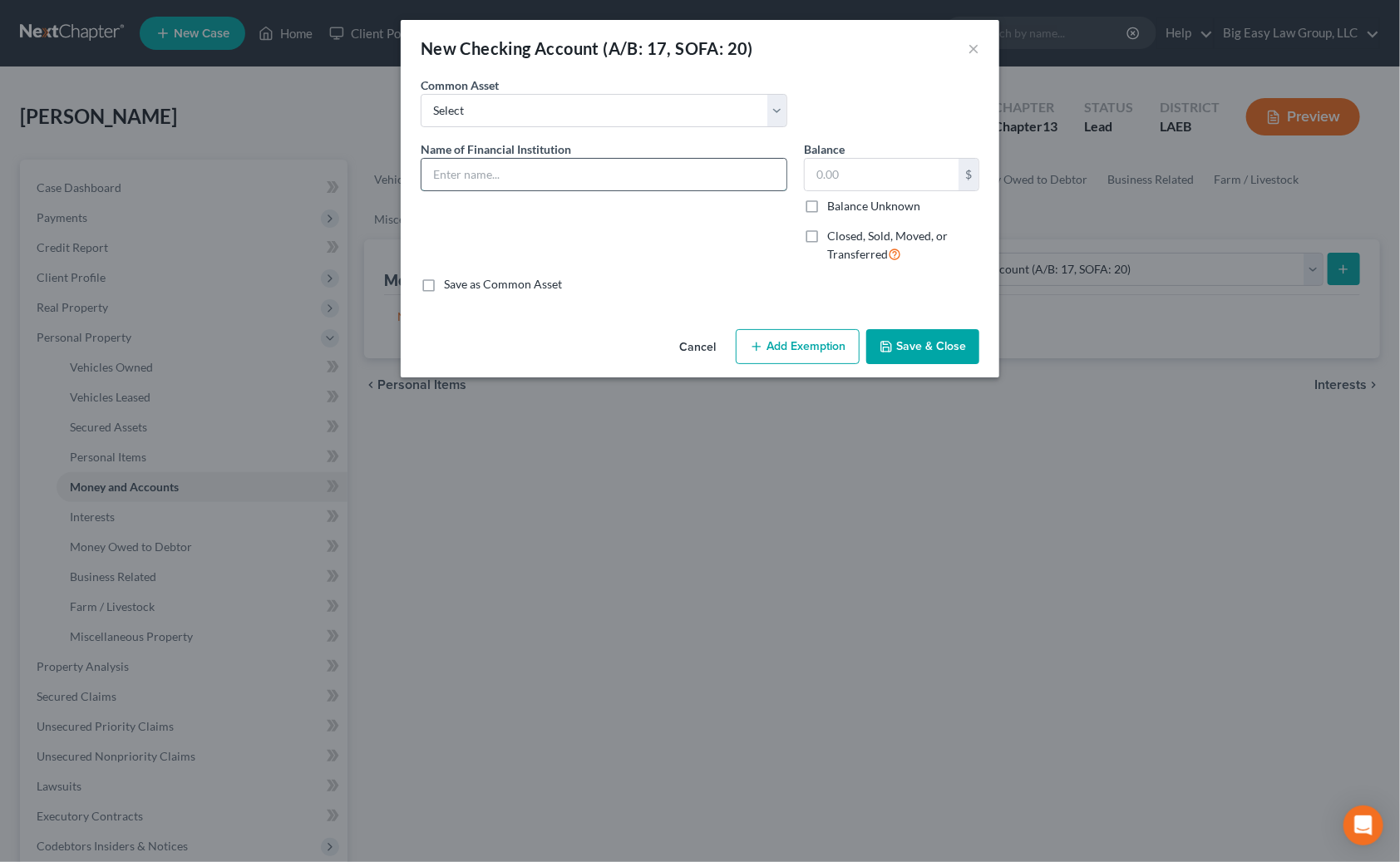
click at [557, 180] on input "text" at bounding box center [604, 174] width 365 height 32
type input "Capital One"
click at [944, 357] on button "Save & Close" at bounding box center [923, 347] width 113 height 35
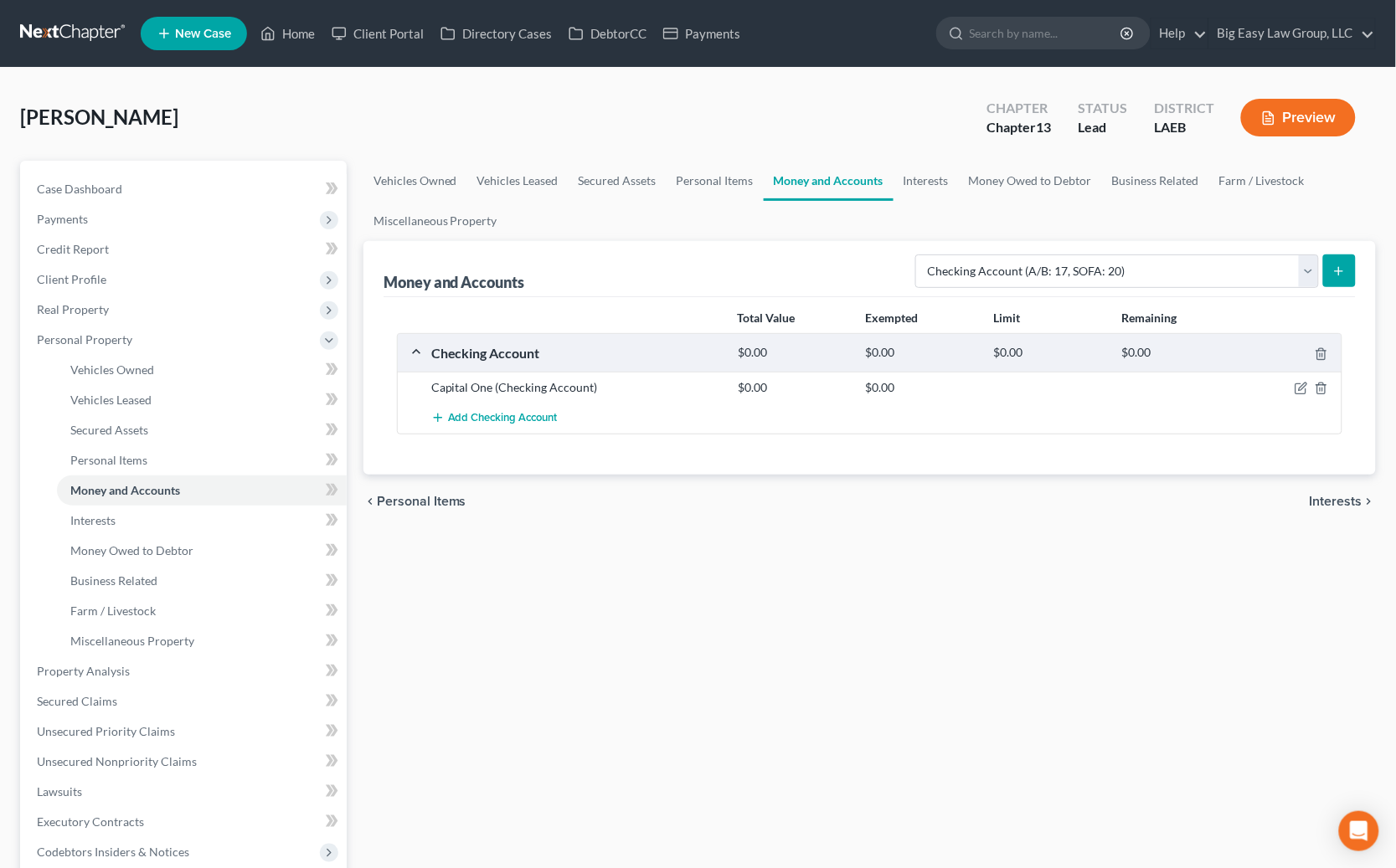
drag, startPoint x: 1337, startPoint y: 278, endPoint x: 1024, endPoint y: 372, distance: 326.8
click at [950, 308] on div "Money and Accounts Select Account Type Brokerage (A/B: 18, SOFA: 20) Cash on Ha…" at bounding box center [869, 358] width 1012 height 234
click at [485, 419] on span "Add Checking Account" at bounding box center [502, 419] width 110 height 14
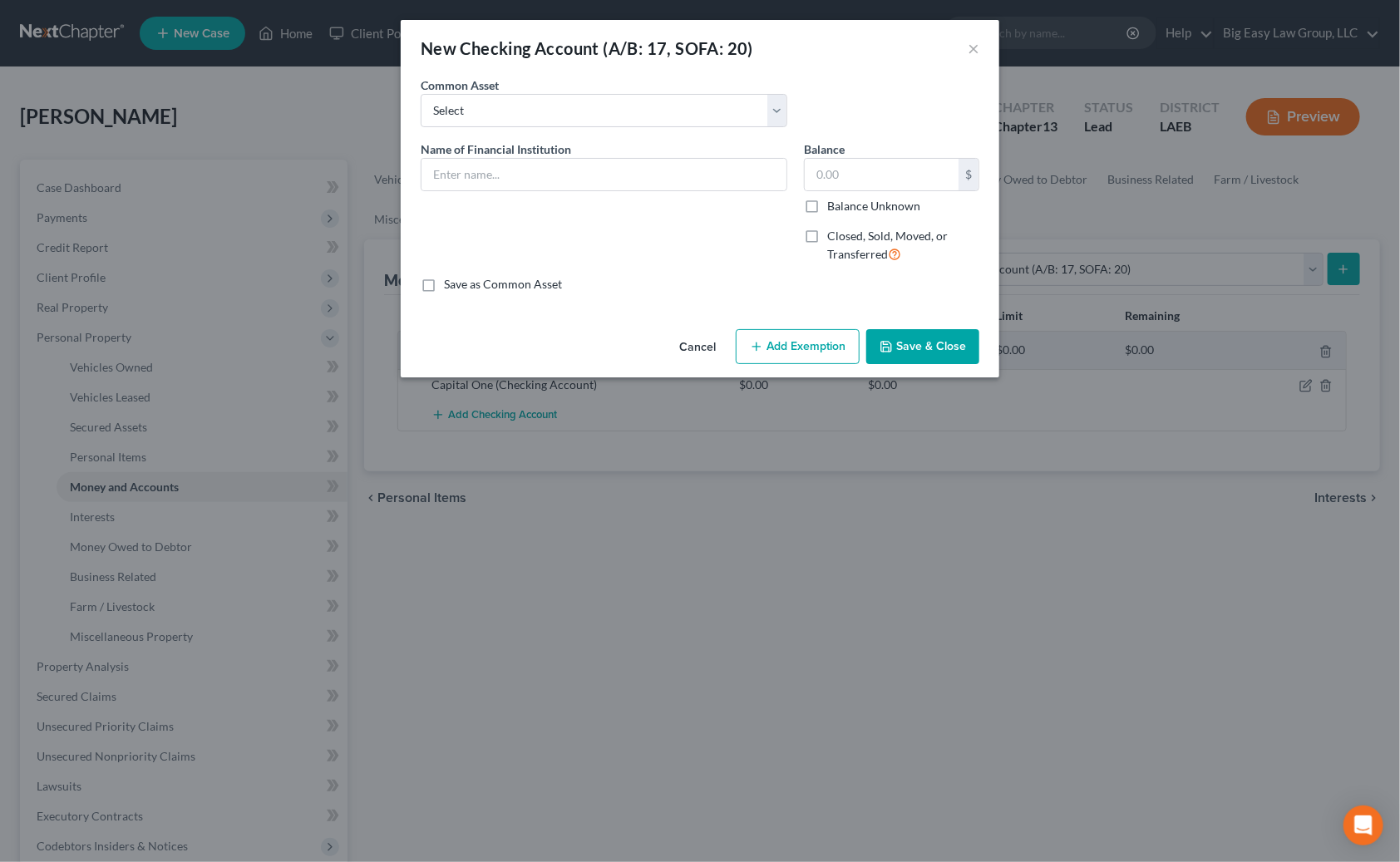
click at [503, 191] on div "Name of Financial Institution *" at bounding box center [605, 208] width 384 height 136
click at [500, 176] on input "text" at bounding box center [604, 174] width 365 height 32
type input "Navy Federal"
click at [922, 337] on button "Save & Close" at bounding box center [923, 347] width 113 height 35
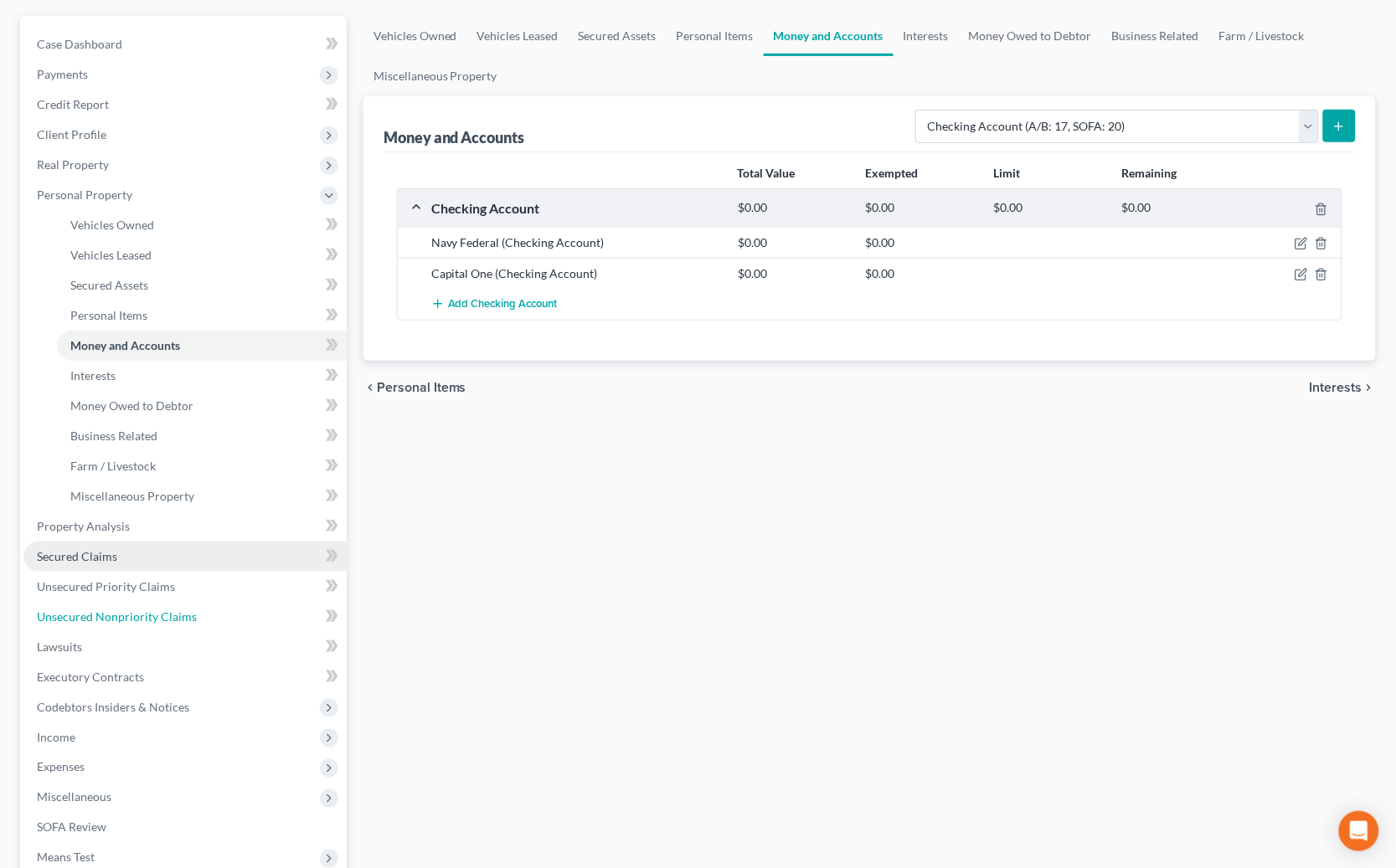
drag, startPoint x: 188, startPoint y: 621, endPoint x: 272, endPoint y: 565, distance: 101.0
click at [188, 621] on span "Unsecured Nonpriority Claims" at bounding box center [116, 616] width 160 height 15
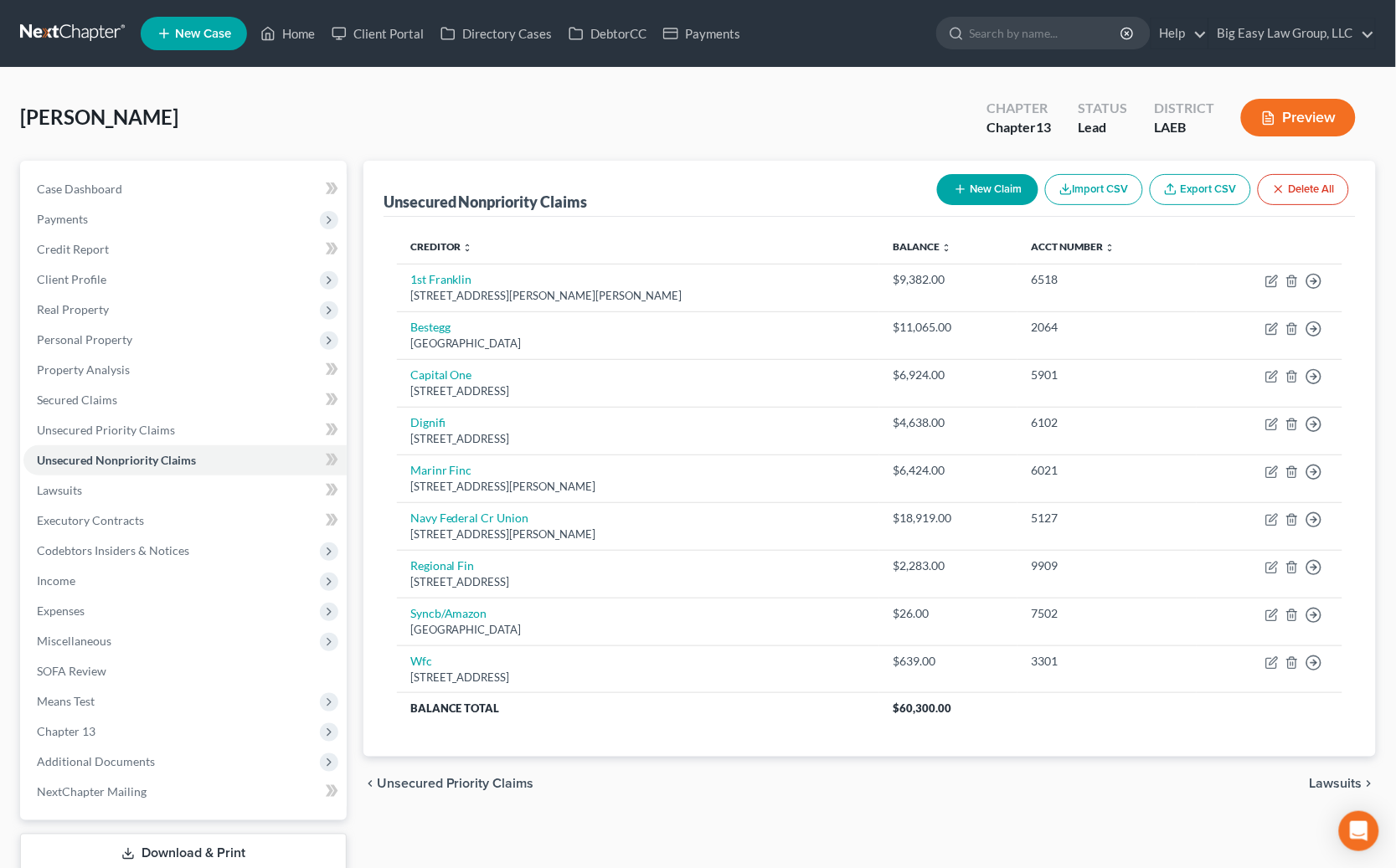
click at [950, 198] on button "New Claim" at bounding box center [987, 190] width 101 height 31
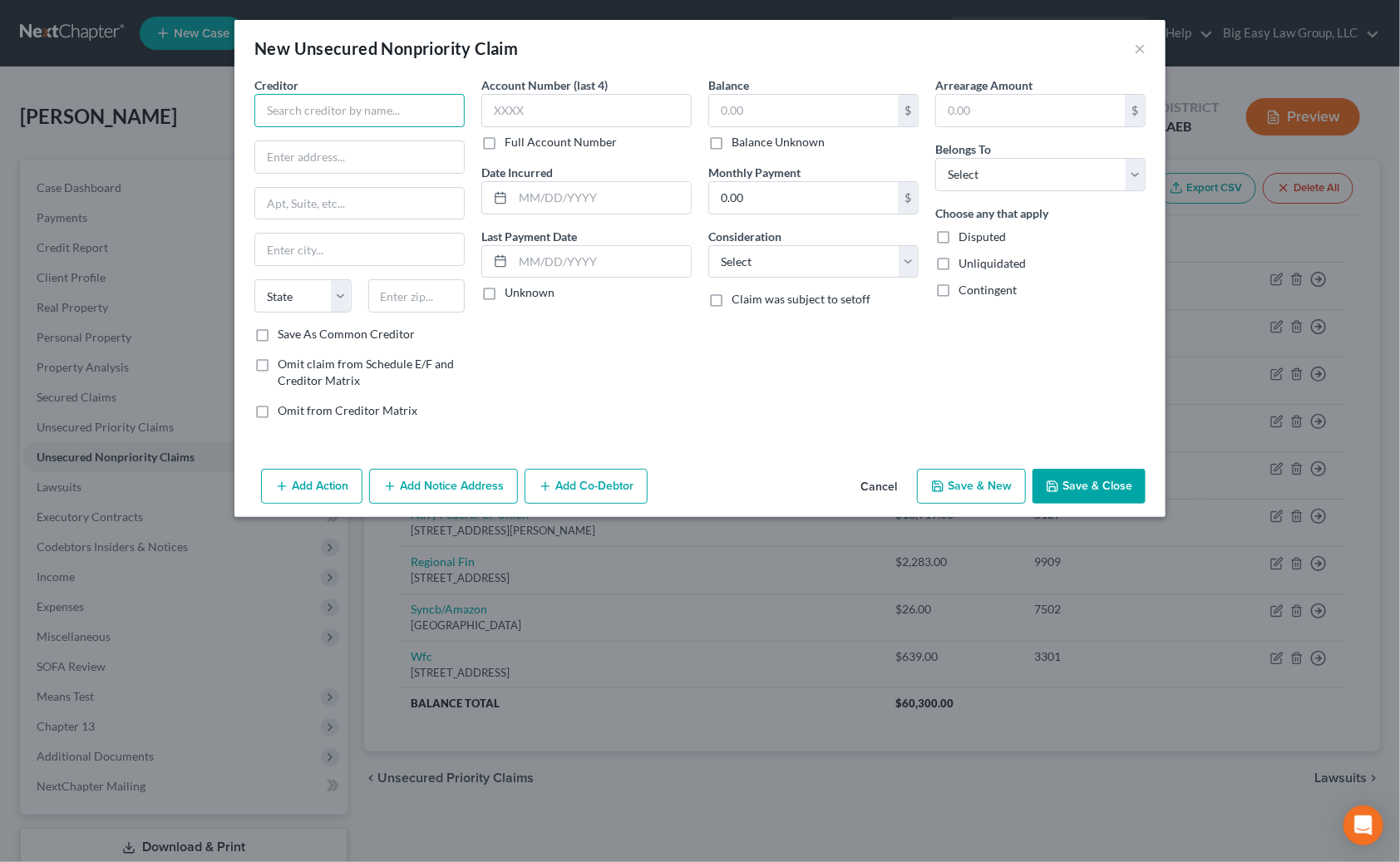
click at [353, 124] on input "text" at bounding box center [360, 110] width 211 height 33
type input "U"
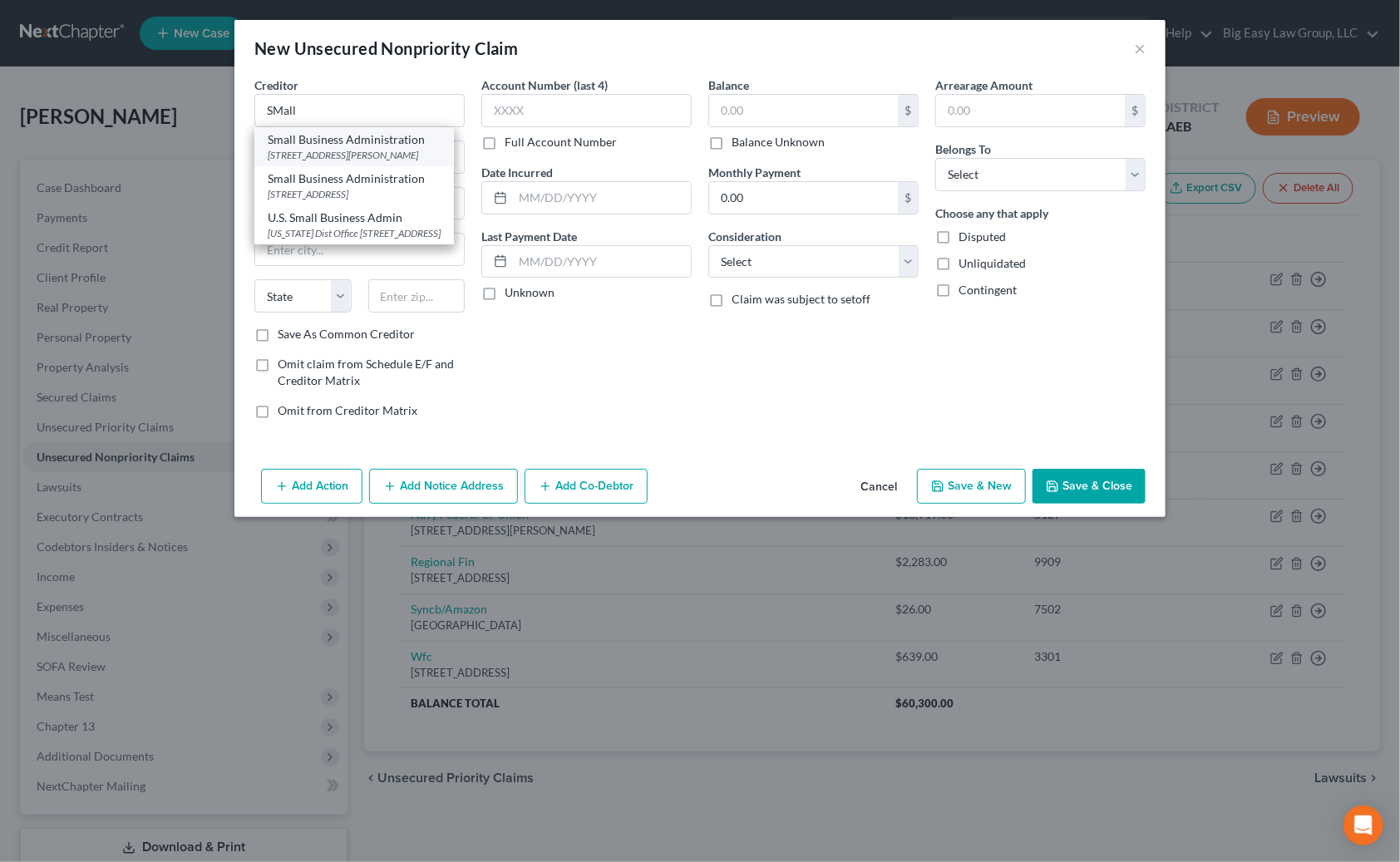
click at [399, 155] on div "200 W Santa Ana Blvd Ste 740, Santa Ana, CA 92701" at bounding box center [354, 155] width 173 height 15
type input "Small Business Administration"
type input "200 W Santa Ana Blvd Ste 740"
type input "Santa Ana"
select select "4"
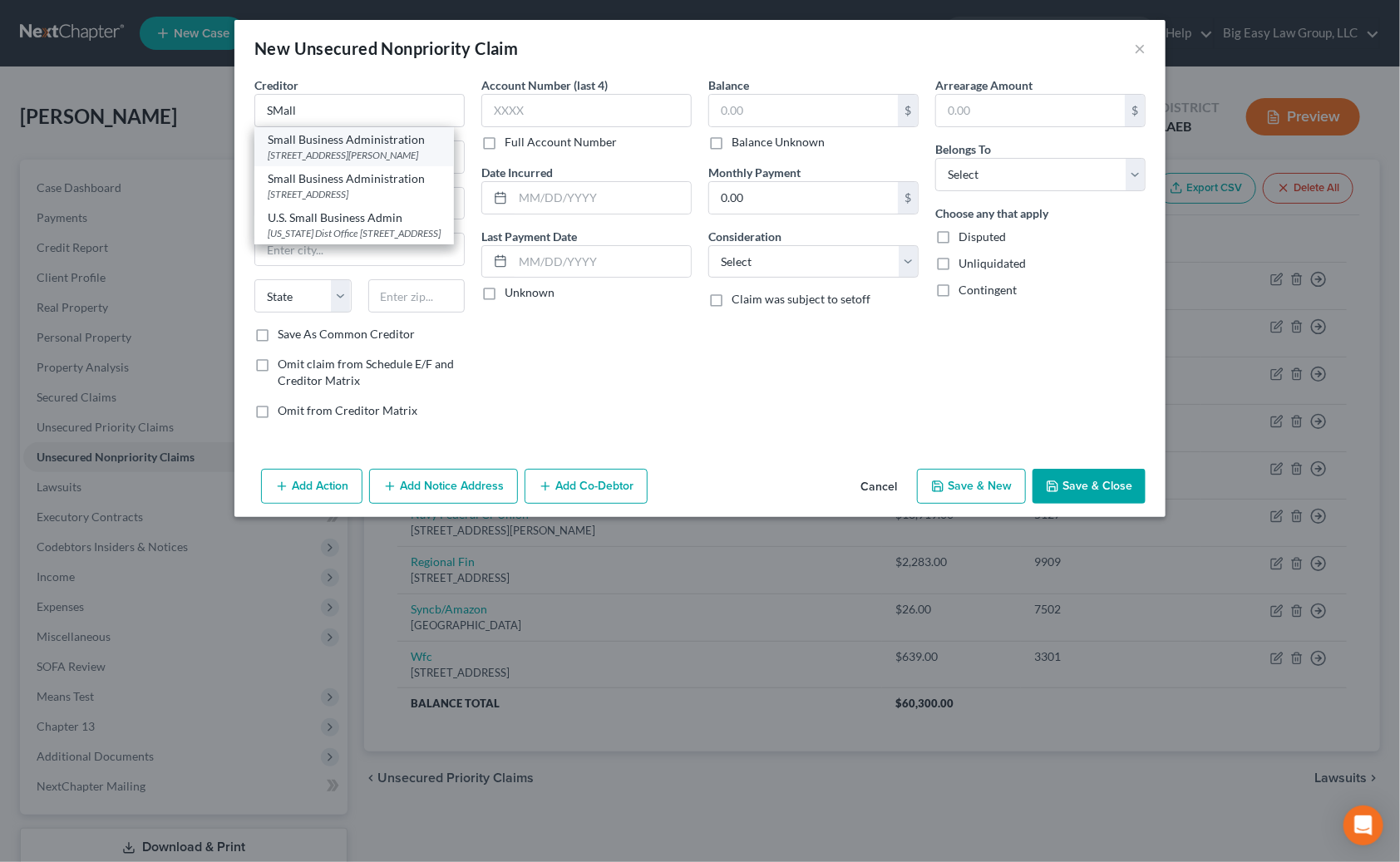
type input "92701"
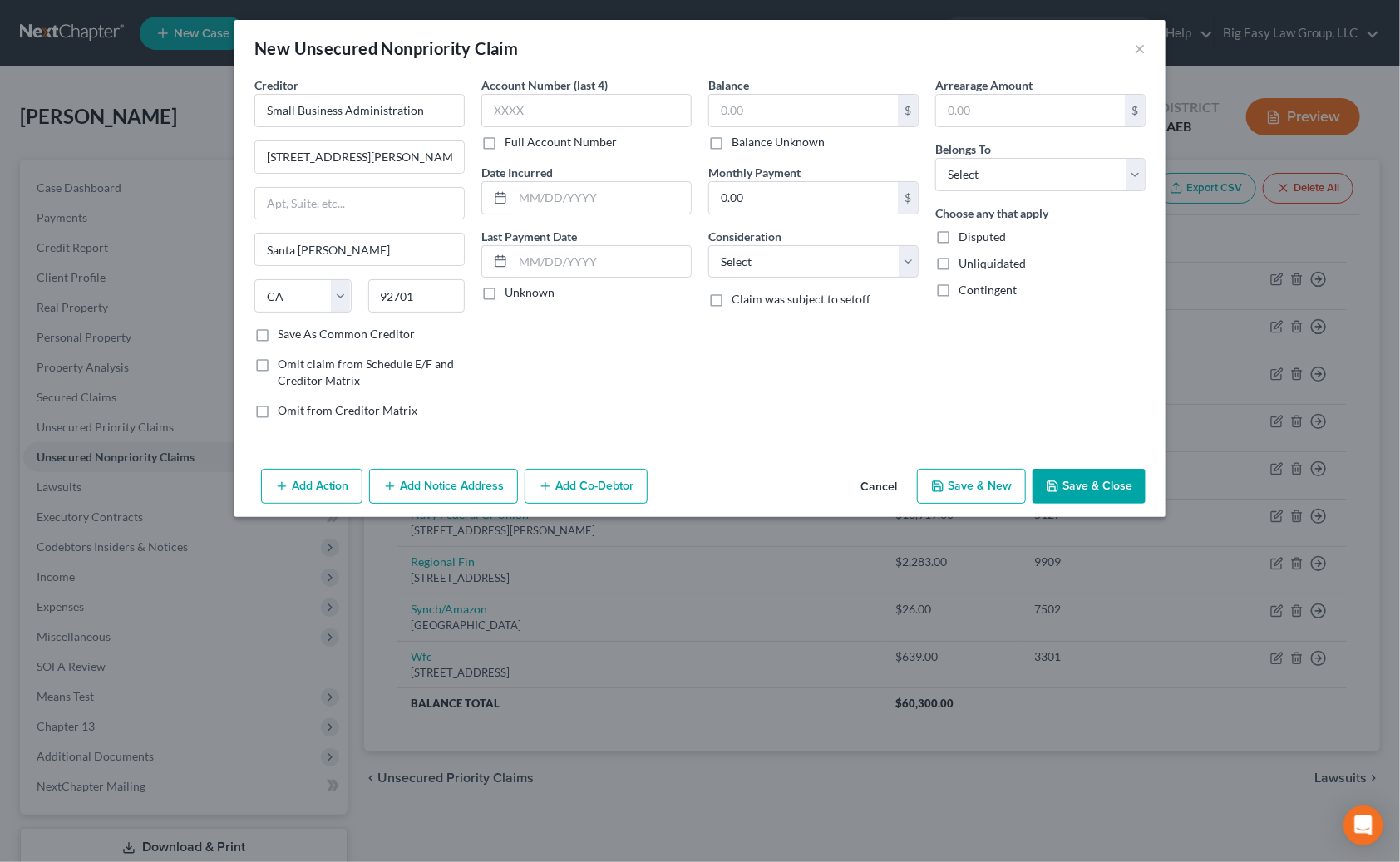
click at [482, 483] on button "Add Notice Address" at bounding box center [444, 486] width 149 height 35
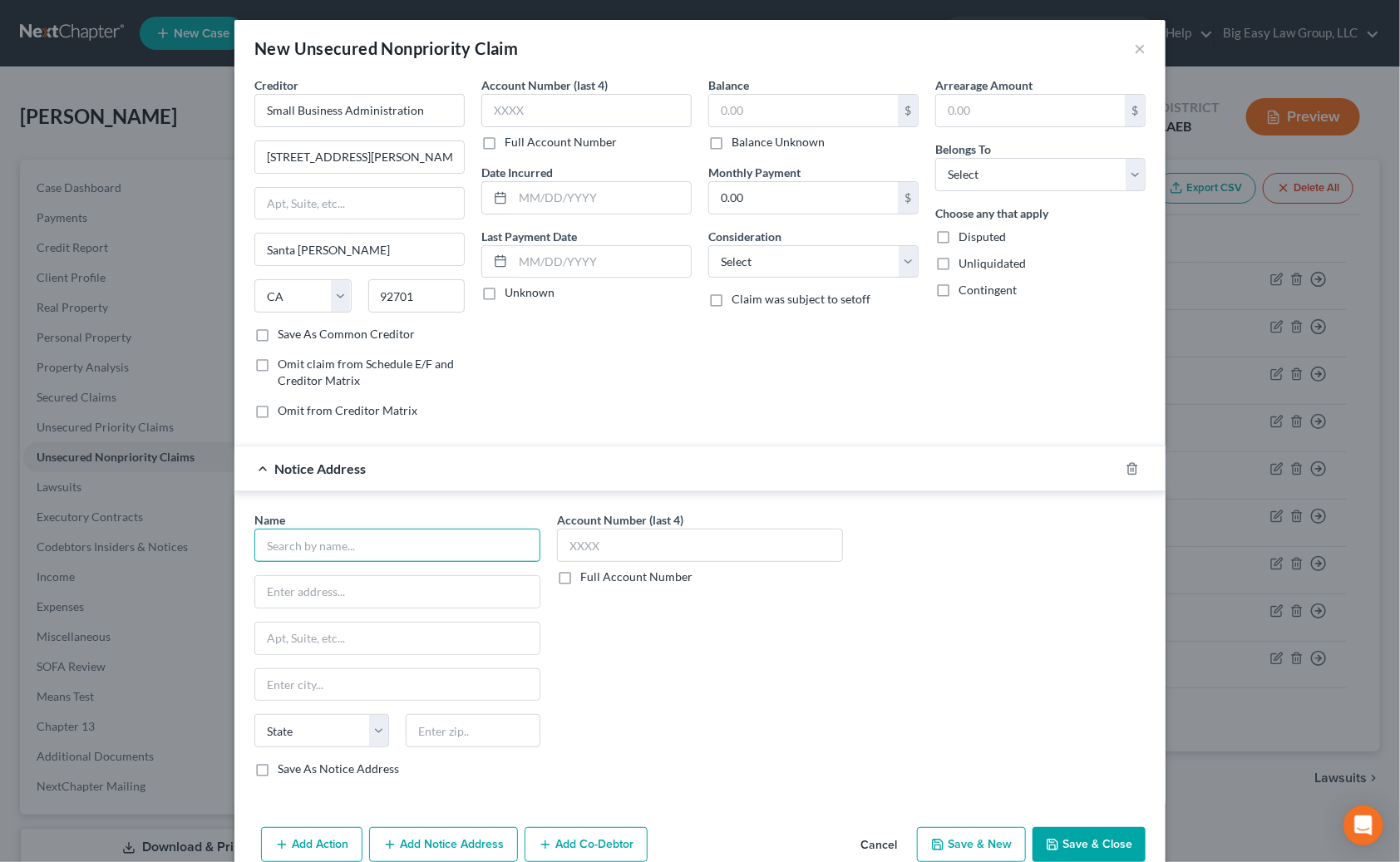
click at [502, 542] on input "text" at bounding box center [397, 545] width 286 height 33
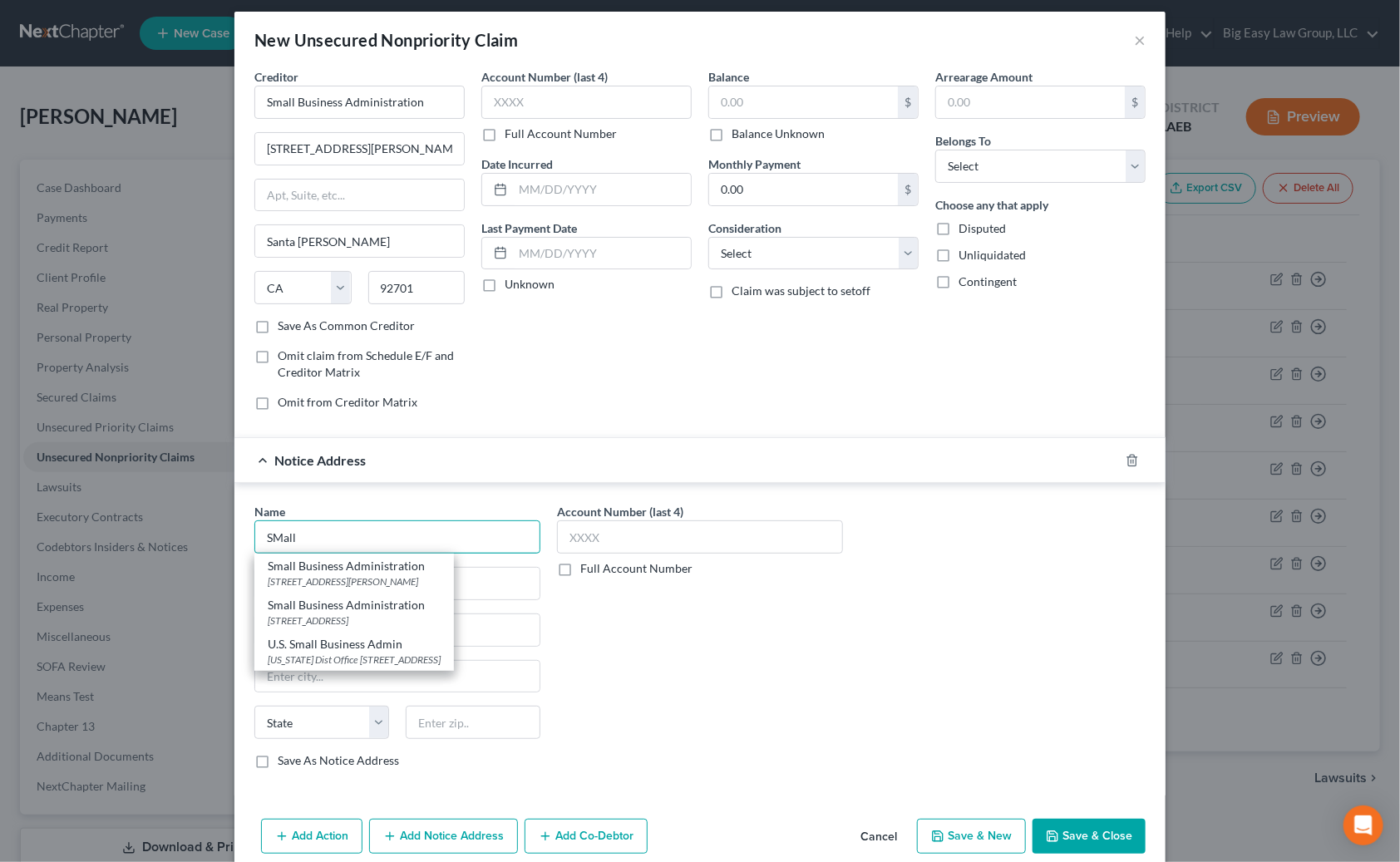
scroll to position [34, 0]
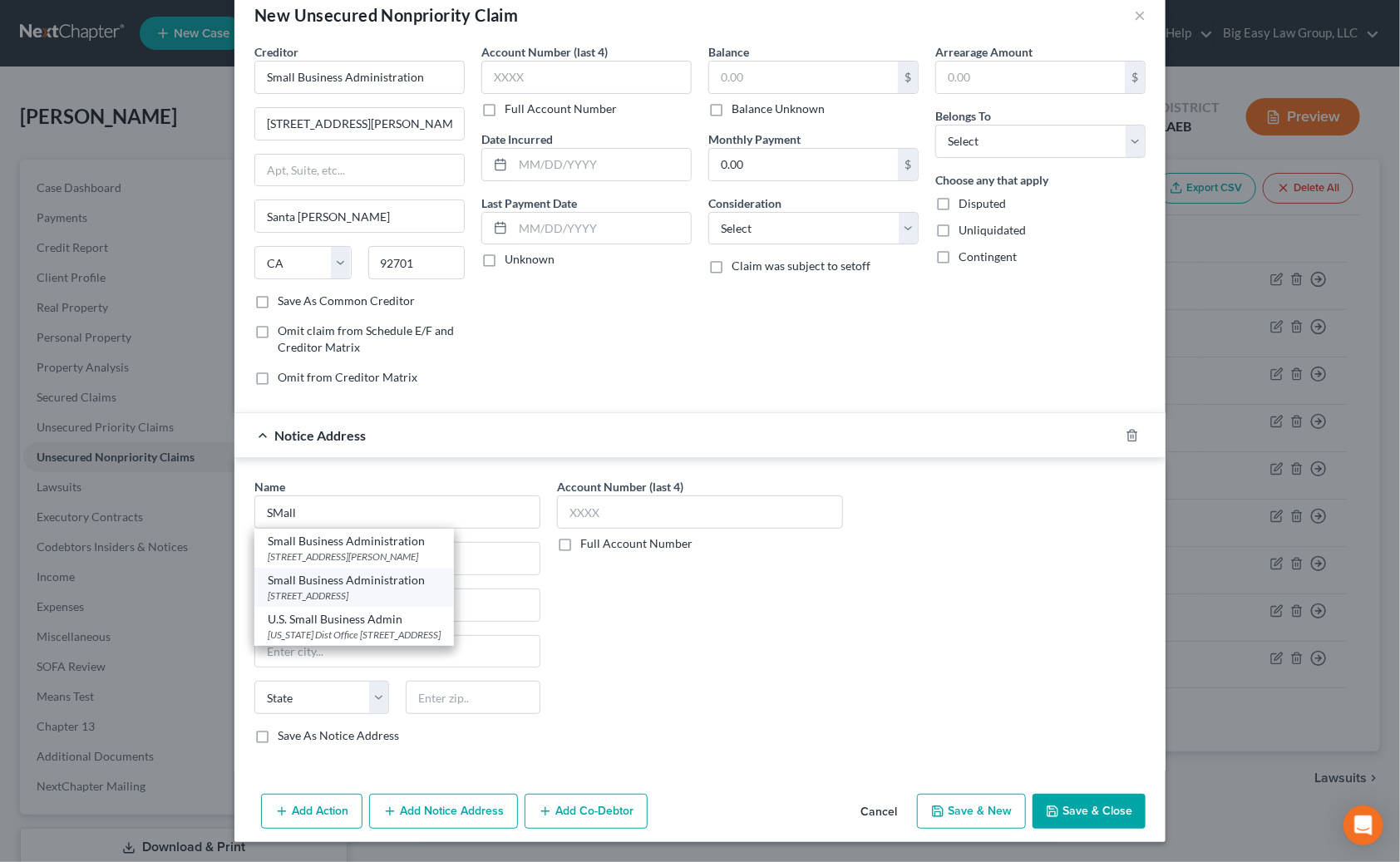
click at [441, 578] on div "Small Business Administration" at bounding box center [354, 580] width 173 height 16
type input "Small Business Administration"
type input "10737 Gateway West"
type input "Suite 300"
type input "El Paso"
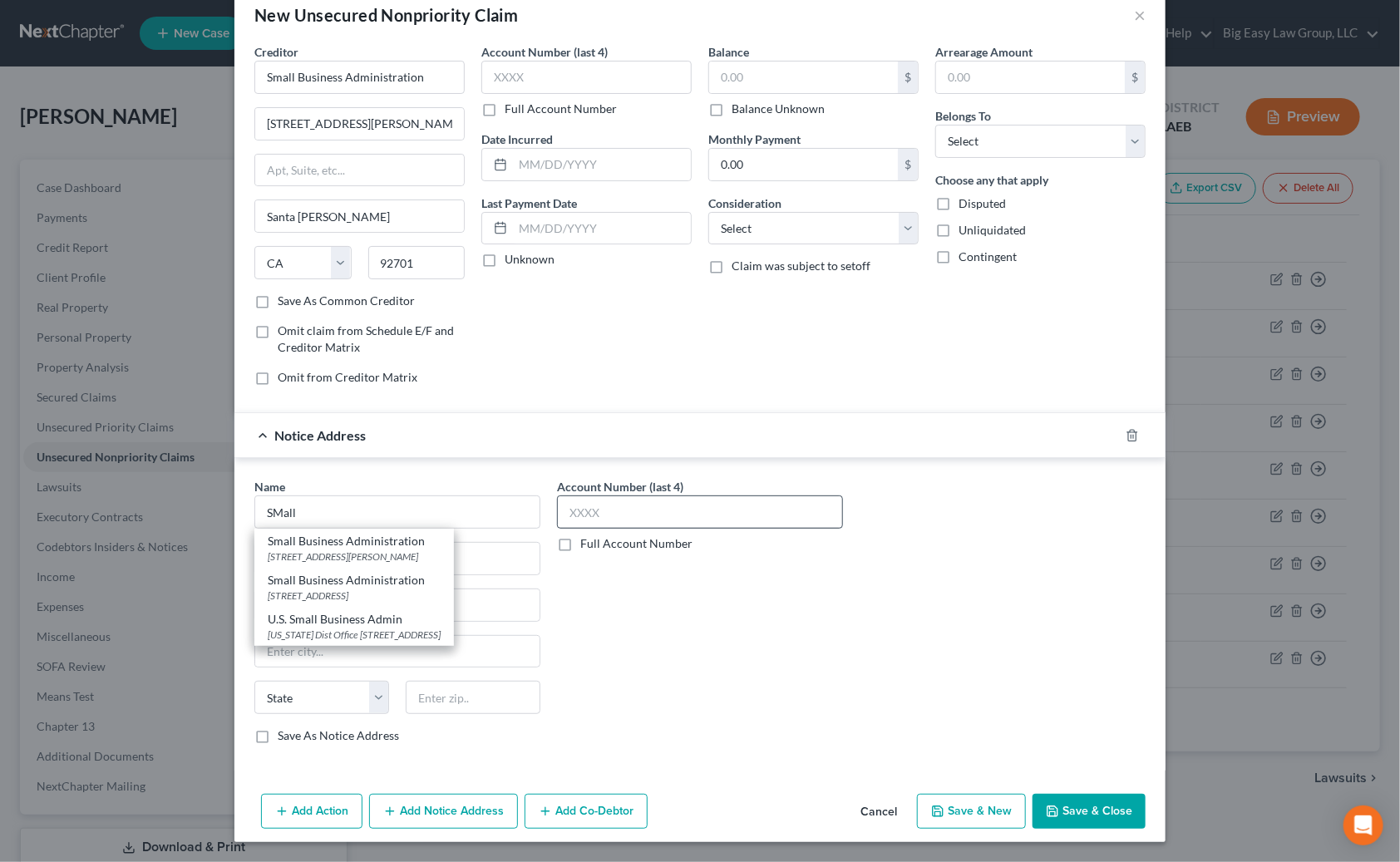
select select "45"
type input "79935"
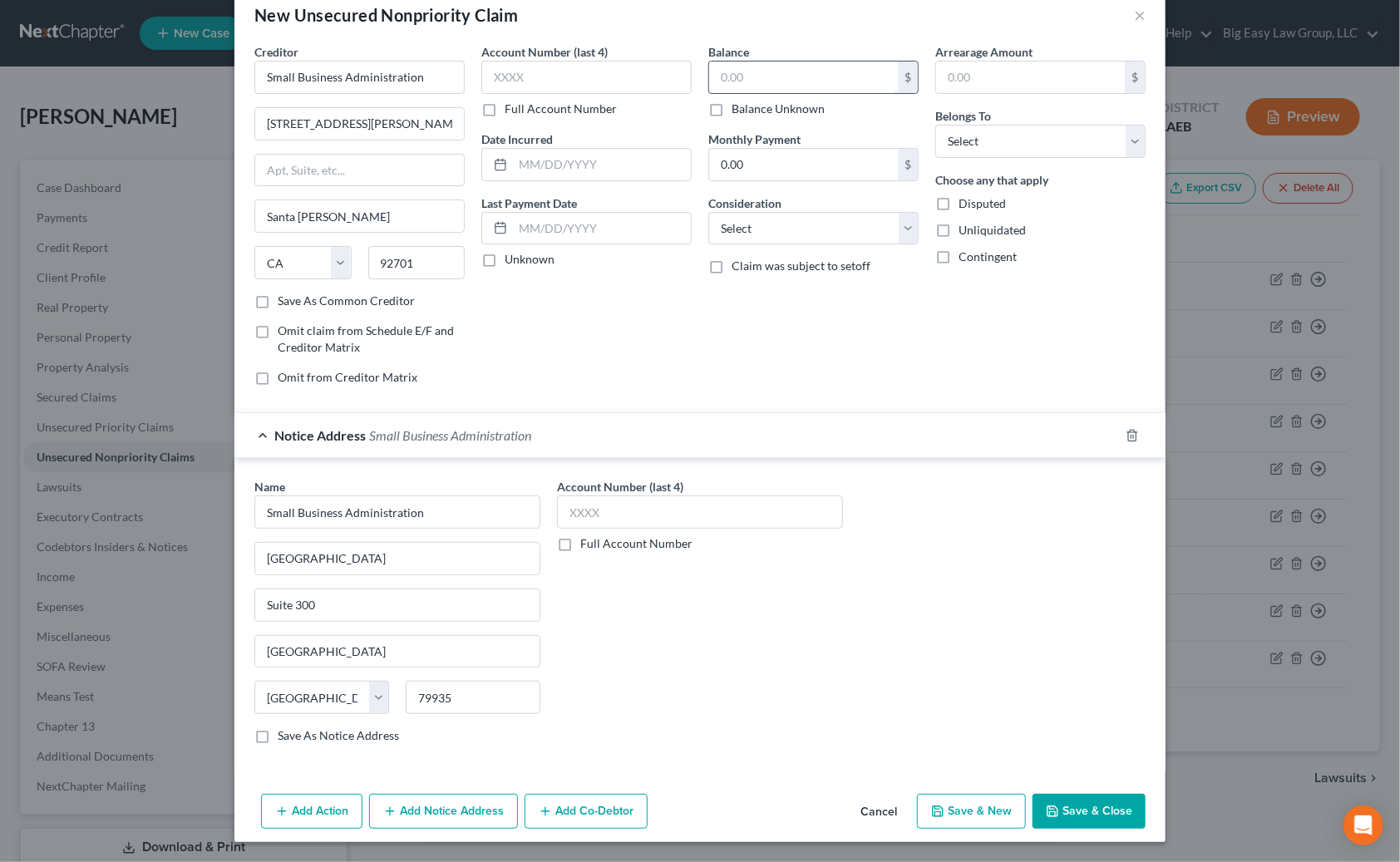
click at [739, 62] on input "text" at bounding box center [803, 77] width 188 height 32
click at [739, 66] on input "text" at bounding box center [803, 77] width 188 height 32
type input "12,000"
click at [944, 140] on select "Select Debtor 1 Only Debtor 2 Only Debtor 1 And Debtor 2 Only At Least One Of T…" at bounding box center [1040, 141] width 211 height 33
select select "0"
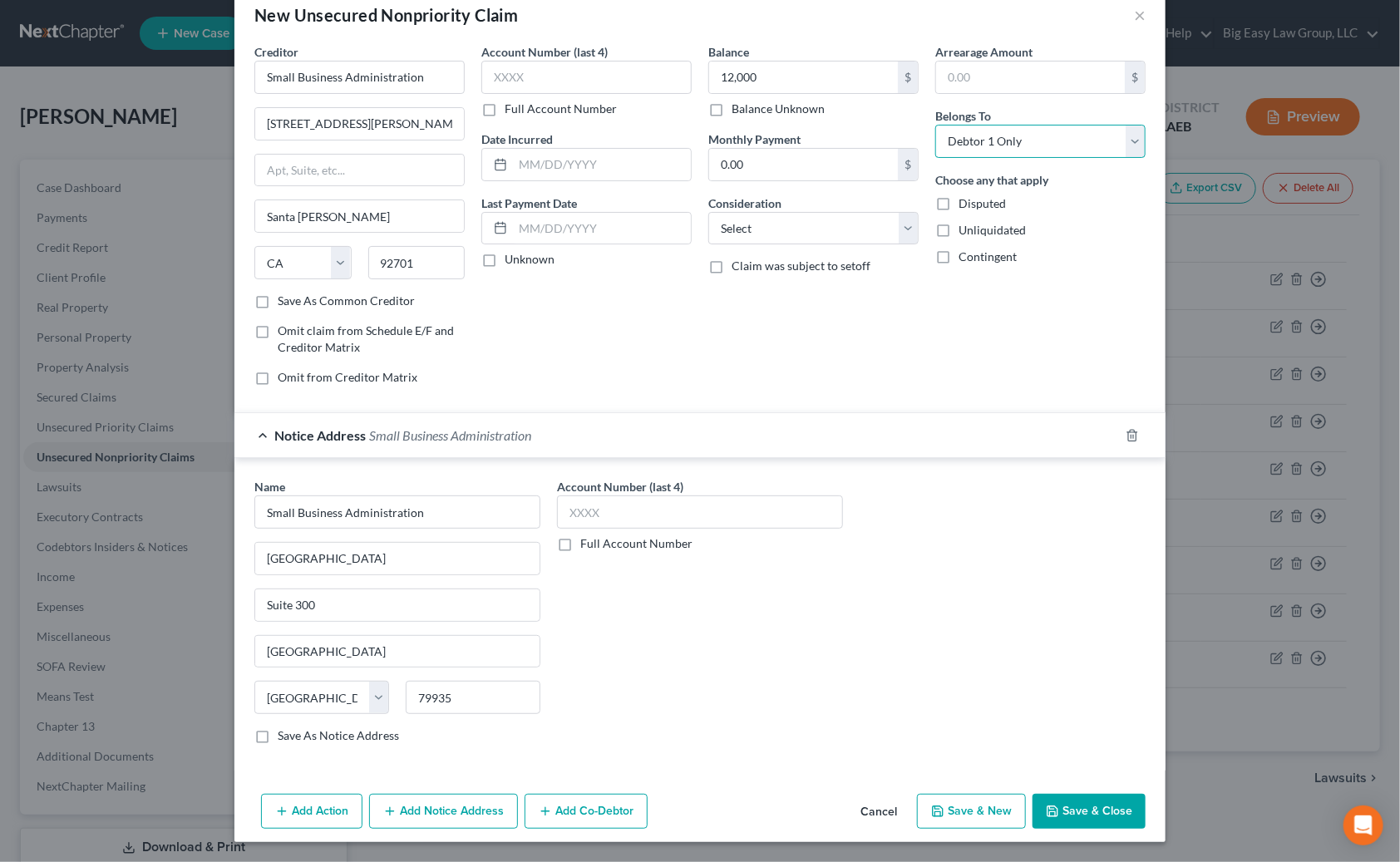
click at [935, 125] on select "Select Debtor 1 Only Debtor 2 Only Debtor 1 And Debtor 2 Only At Least One Of T…" at bounding box center [1040, 141] width 211 height 33
click at [944, 829] on div "Add Action Add Notice Address Add Co-Debtor Cancel Save & New Save & Close" at bounding box center [700, 815] width 932 height 55
click at [944, 817] on button "Save & Close" at bounding box center [1089, 811] width 113 height 35
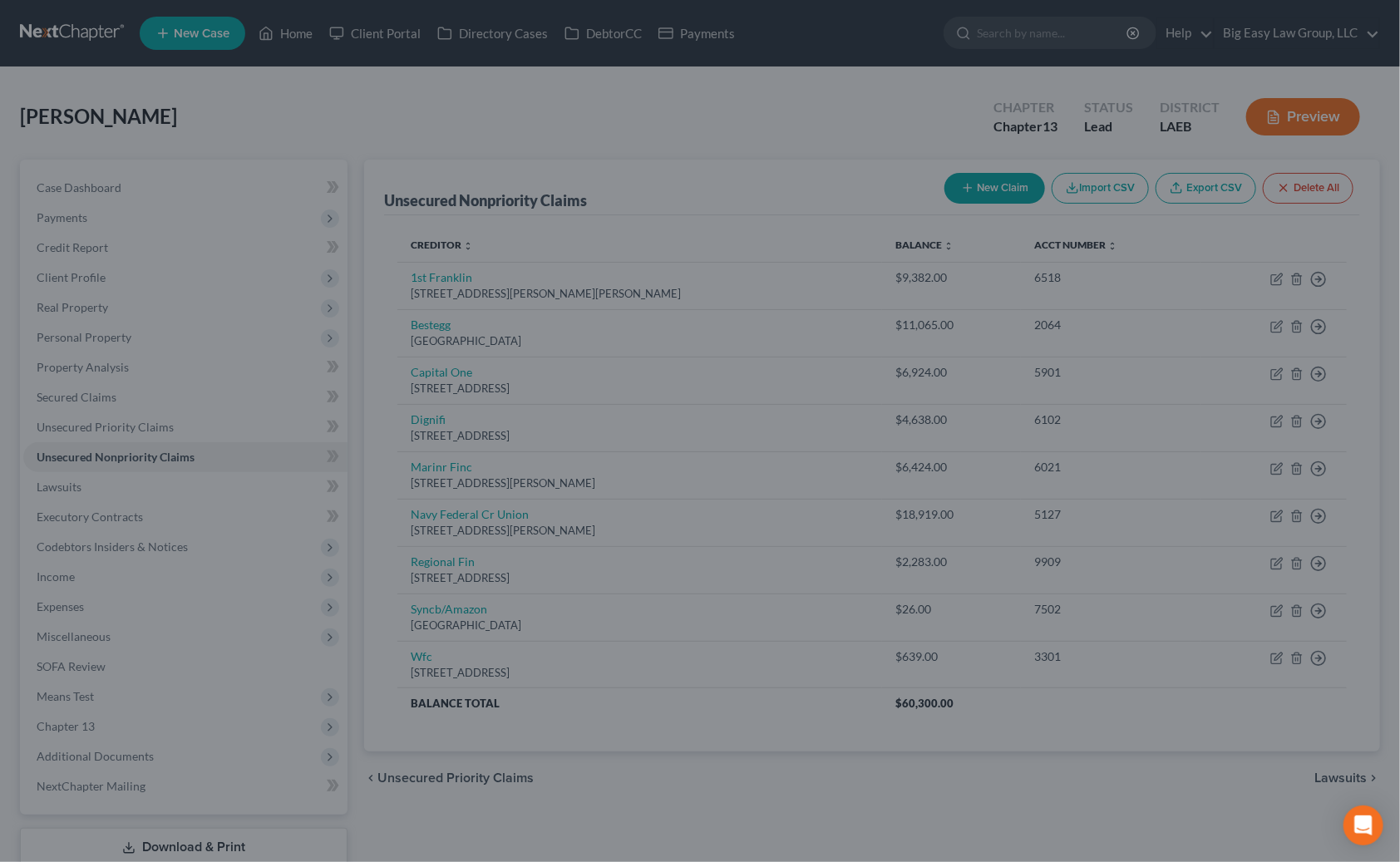
type input "12,000.00"
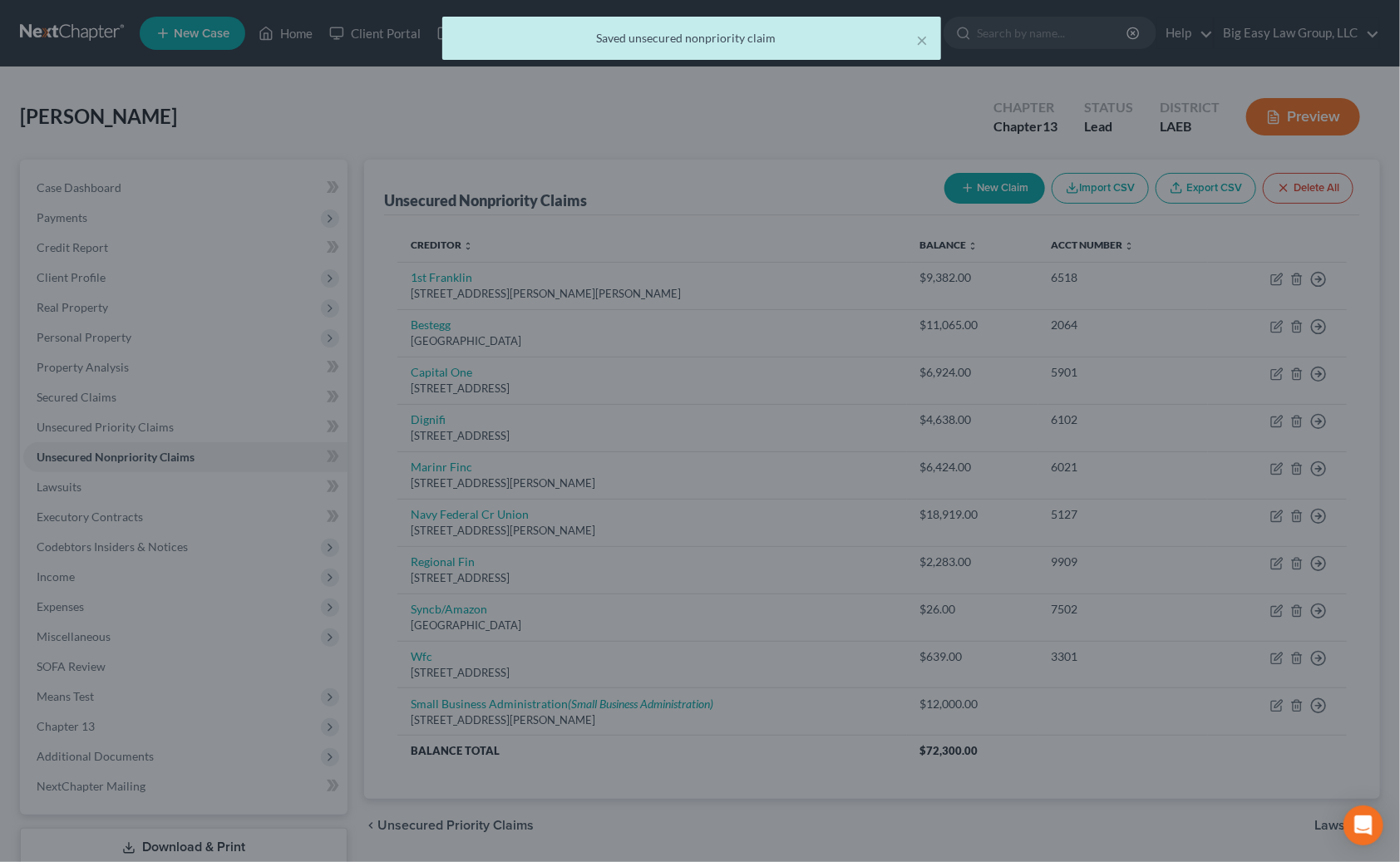
scroll to position [0, 0]
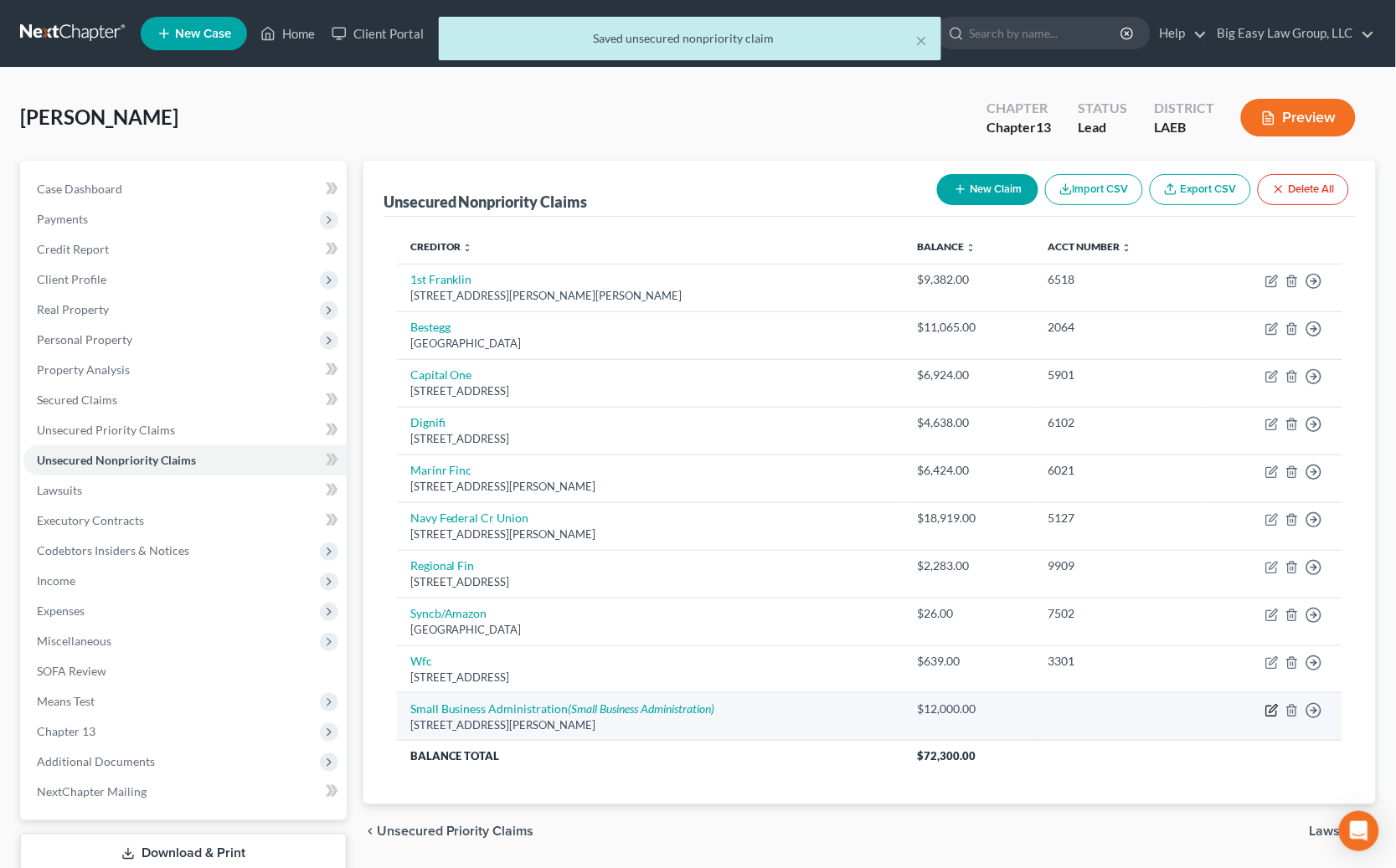
click at [950, 705] on icon "button" at bounding box center [1273, 709] width 8 height 8
select select "4"
select select "0"
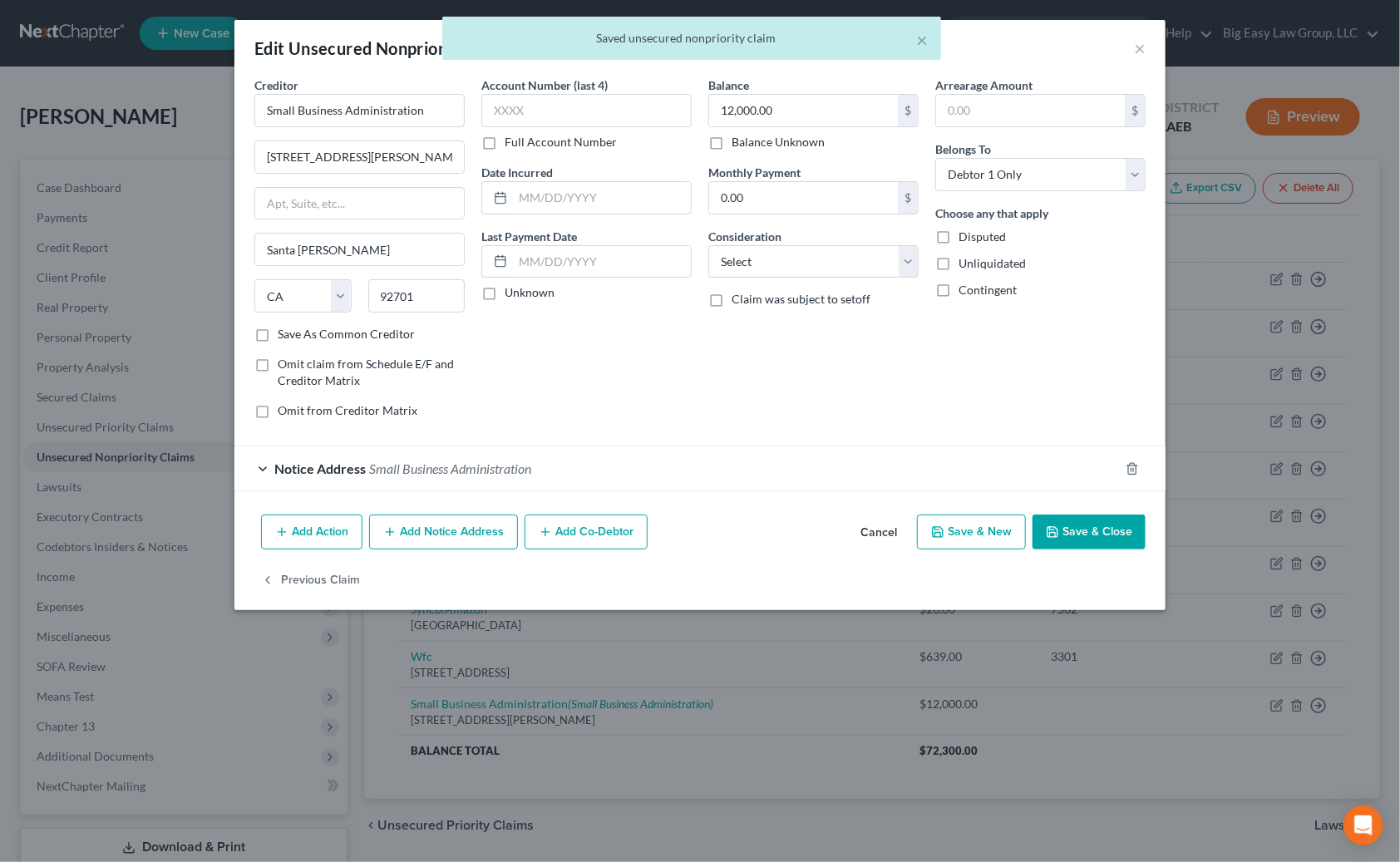
click at [426, 531] on button "Add Notice Address" at bounding box center [444, 532] width 149 height 35
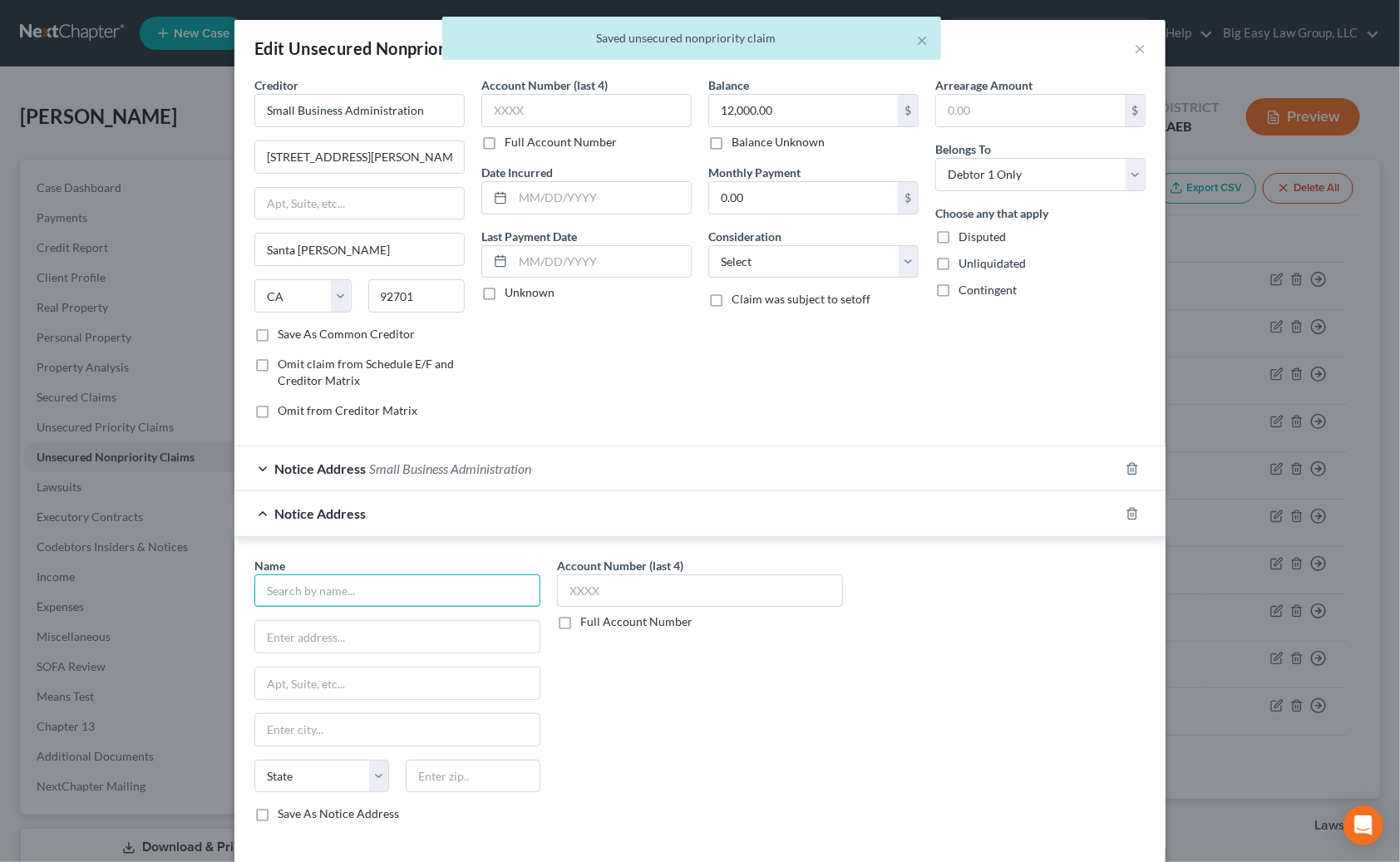
click at [394, 592] on input "text" at bounding box center [397, 591] width 286 height 33
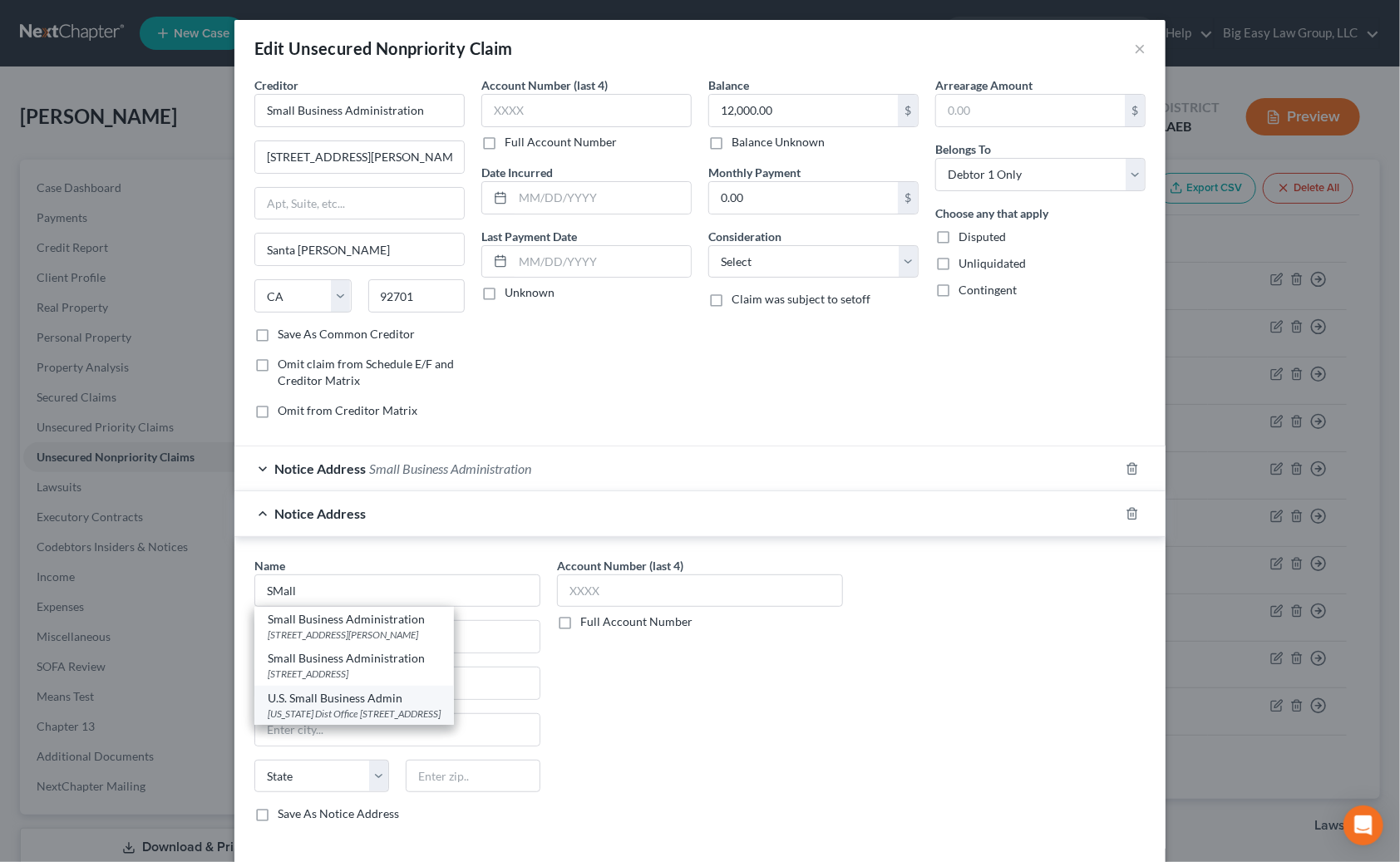
click at [438, 692] on div "U.S. Small Business Admin" at bounding box center [354, 698] width 173 height 16
type input "U.S. Small Business Admin"
type input "Louisiana Dist Office"
type input "500 Poydras St Ste 828"
type input "New Orleans"
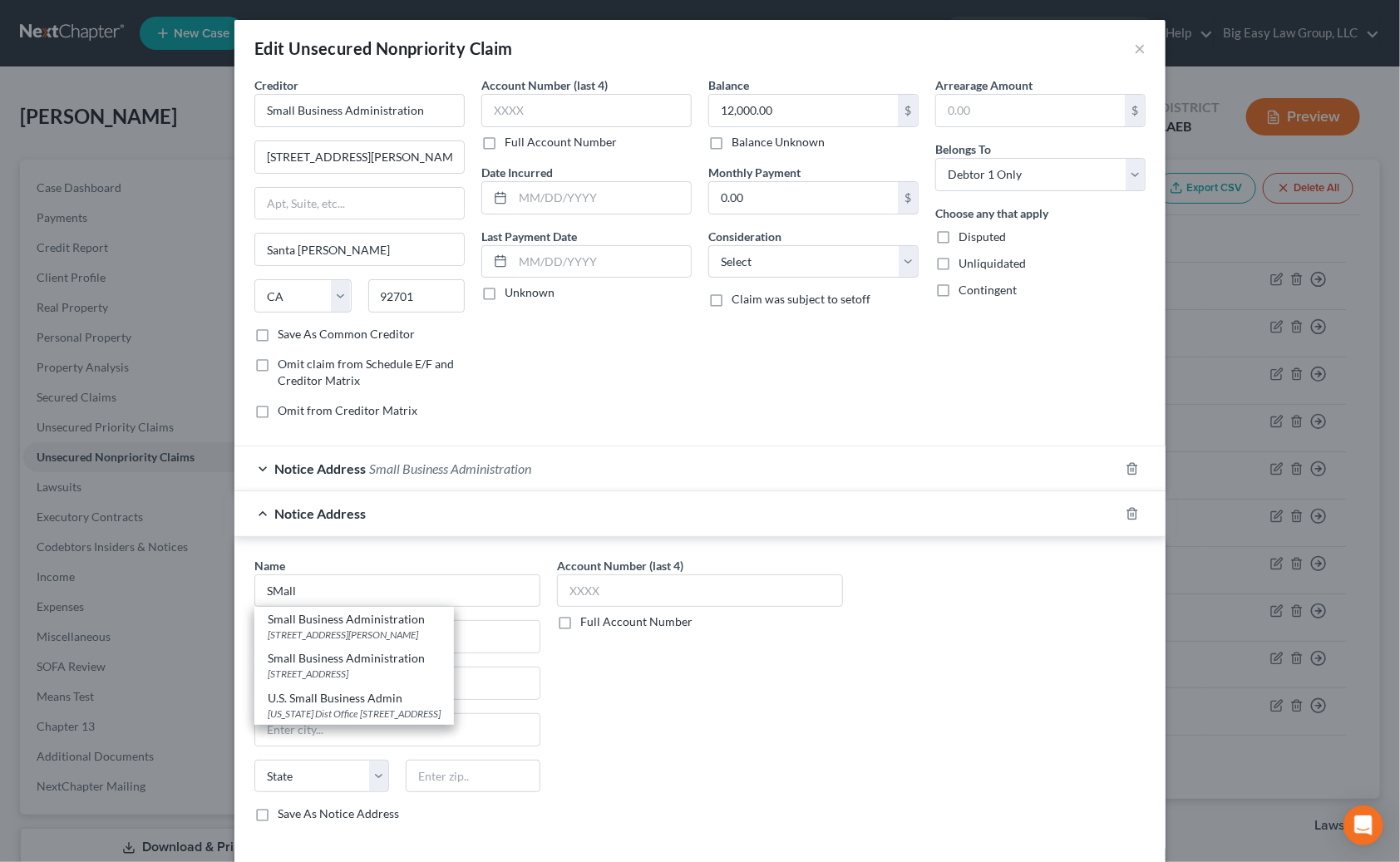
select select "19"
type input "70130"
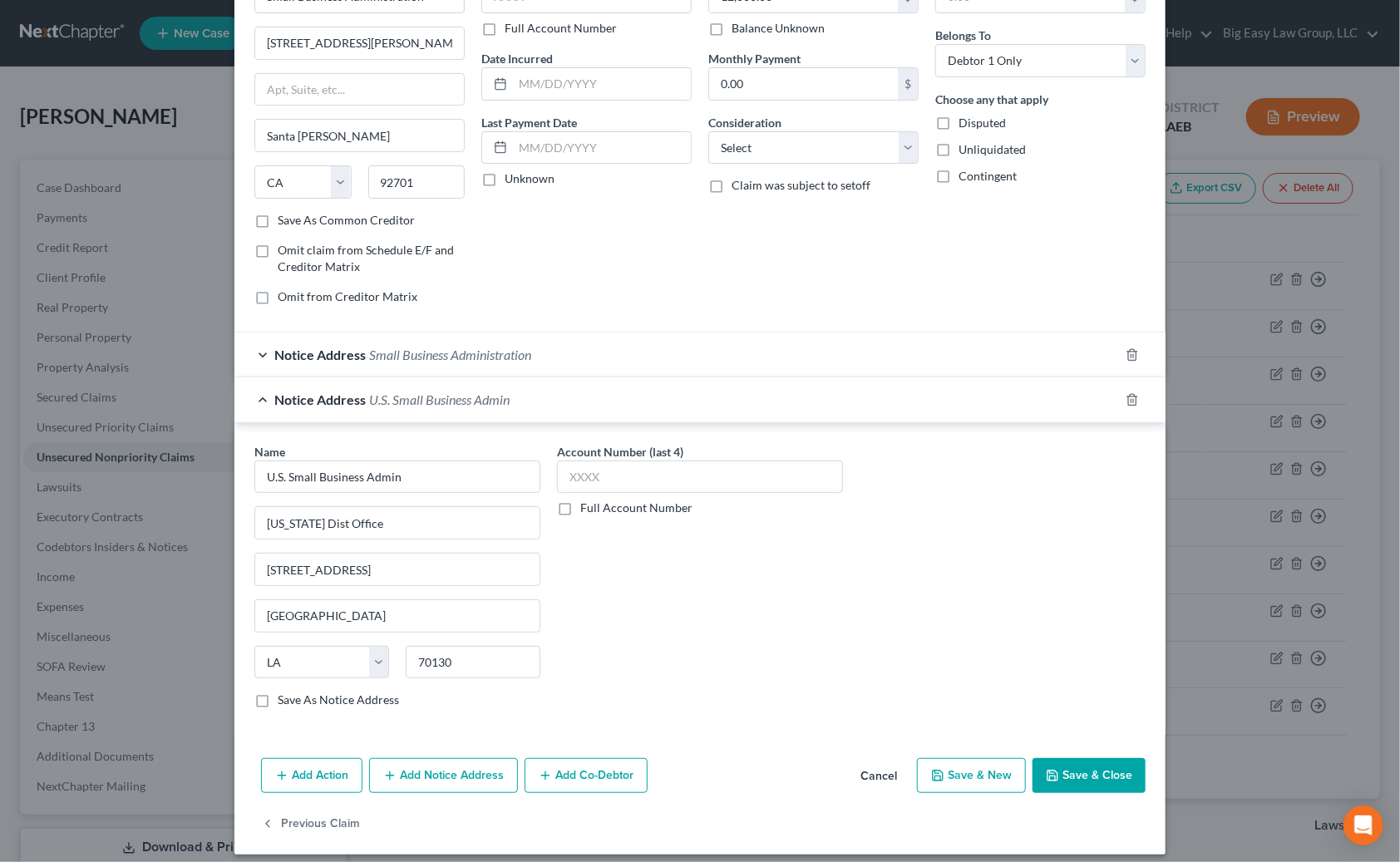
scroll to position [128, 0]
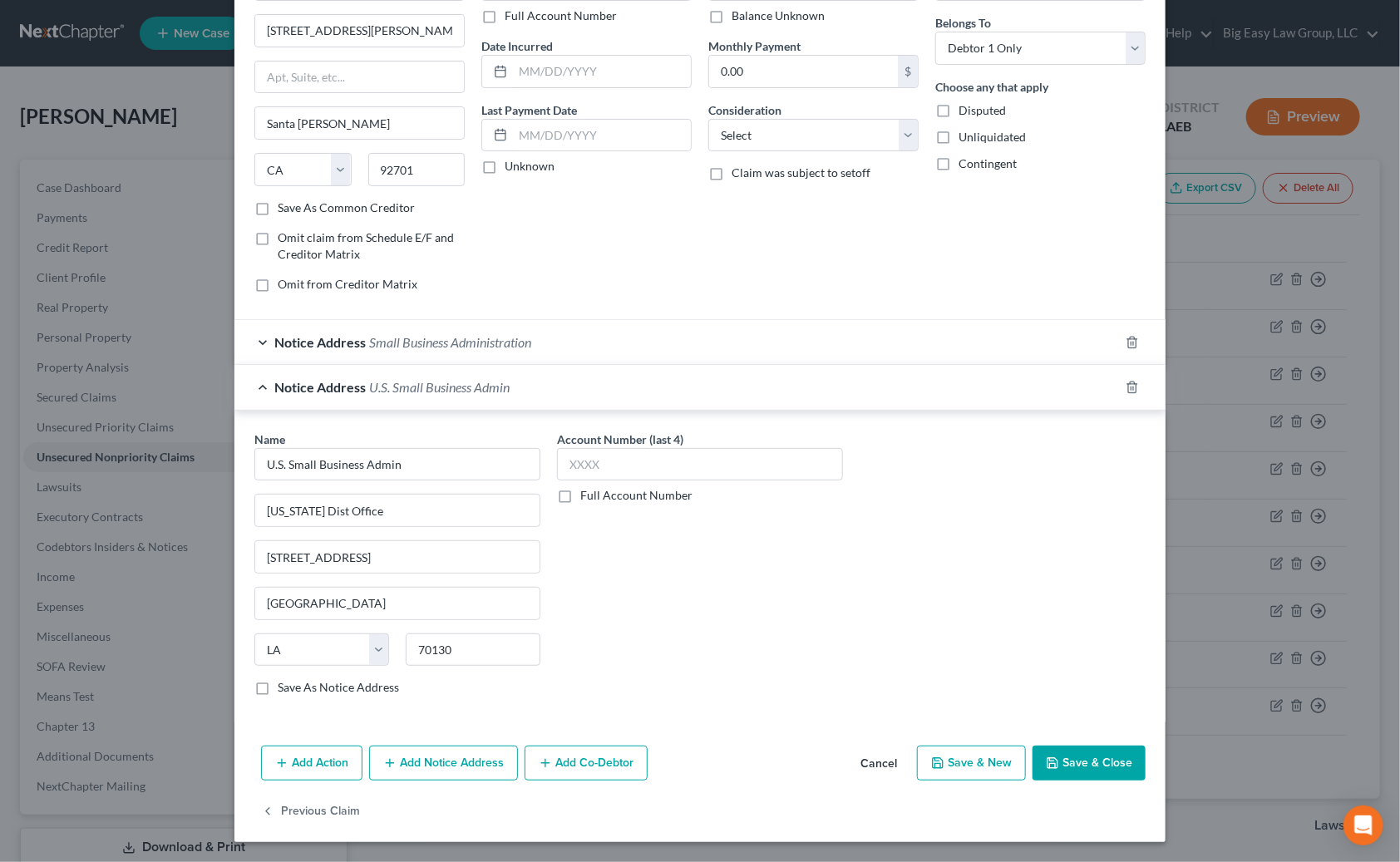
drag, startPoint x: 1078, startPoint y: 774, endPoint x: 1077, endPoint y: 764, distance: 10.0
click at [944, 774] on button "Save & Close" at bounding box center [1089, 763] width 113 height 35
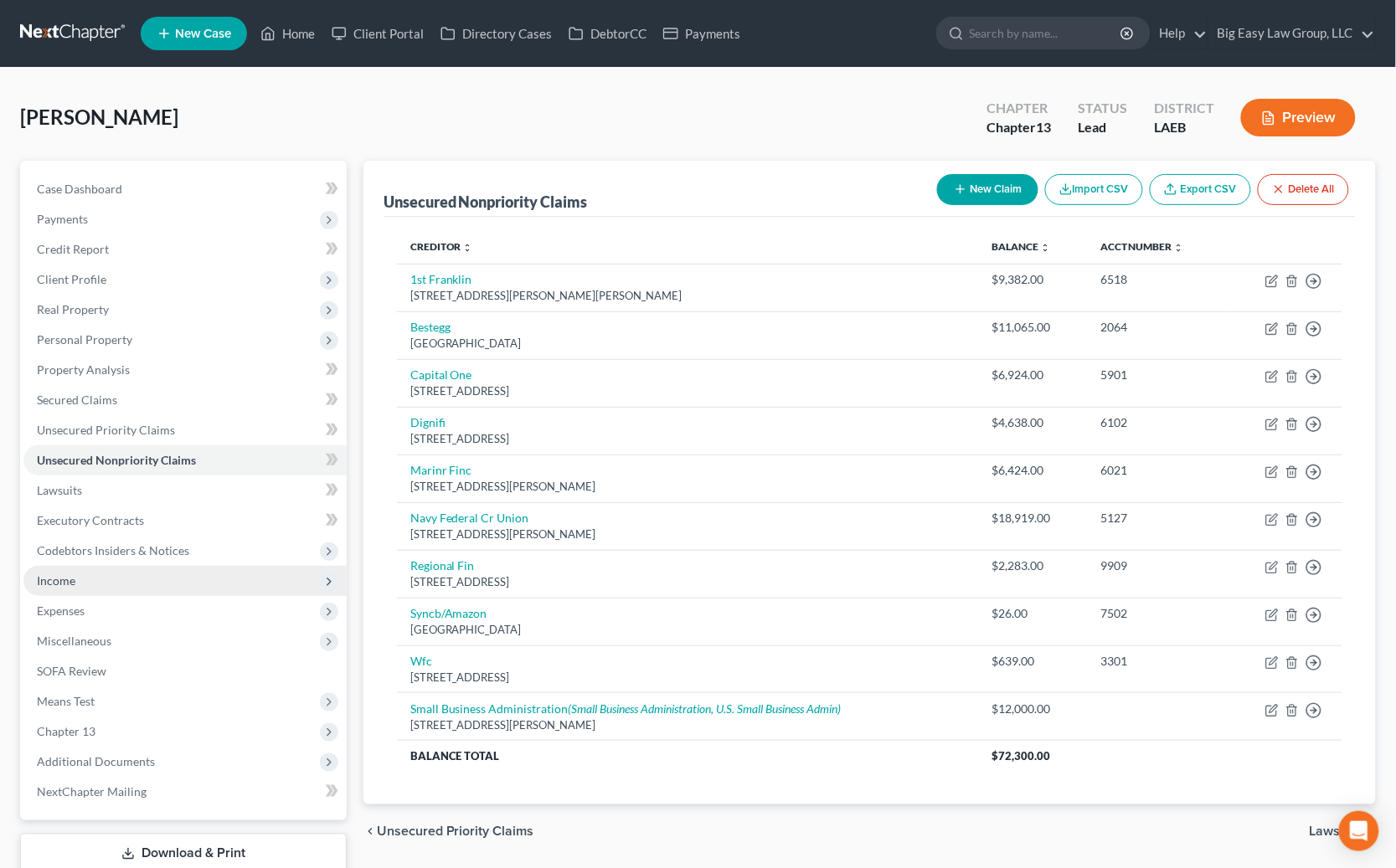
click at [187, 579] on span "Income" at bounding box center [185, 580] width 323 height 30
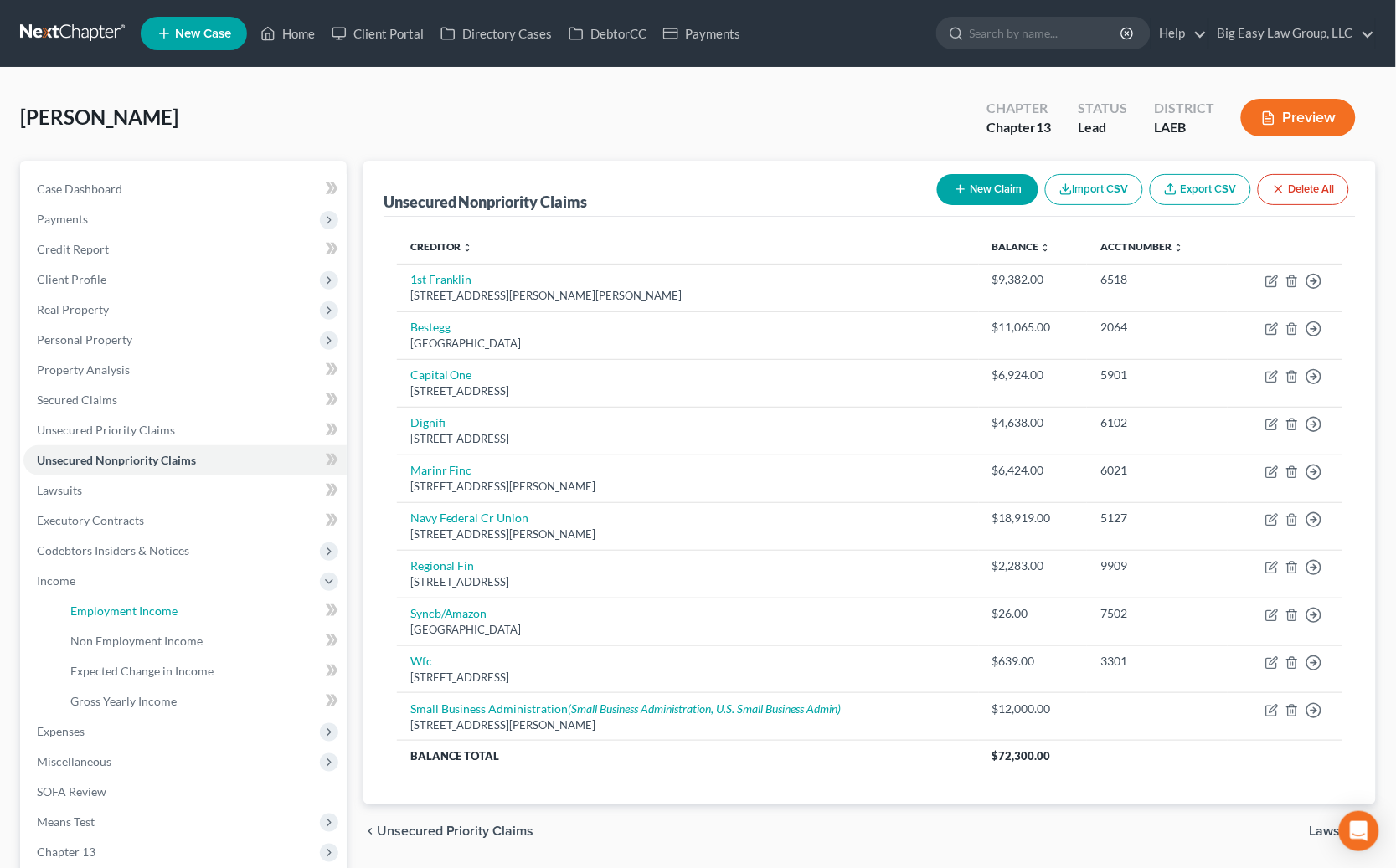
drag, startPoint x: 199, startPoint y: 603, endPoint x: 420, endPoint y: 483, distance: 251.5
click at [200, 603] on link "Employment Income" at bounding box center [202, 610] width 290 height 30
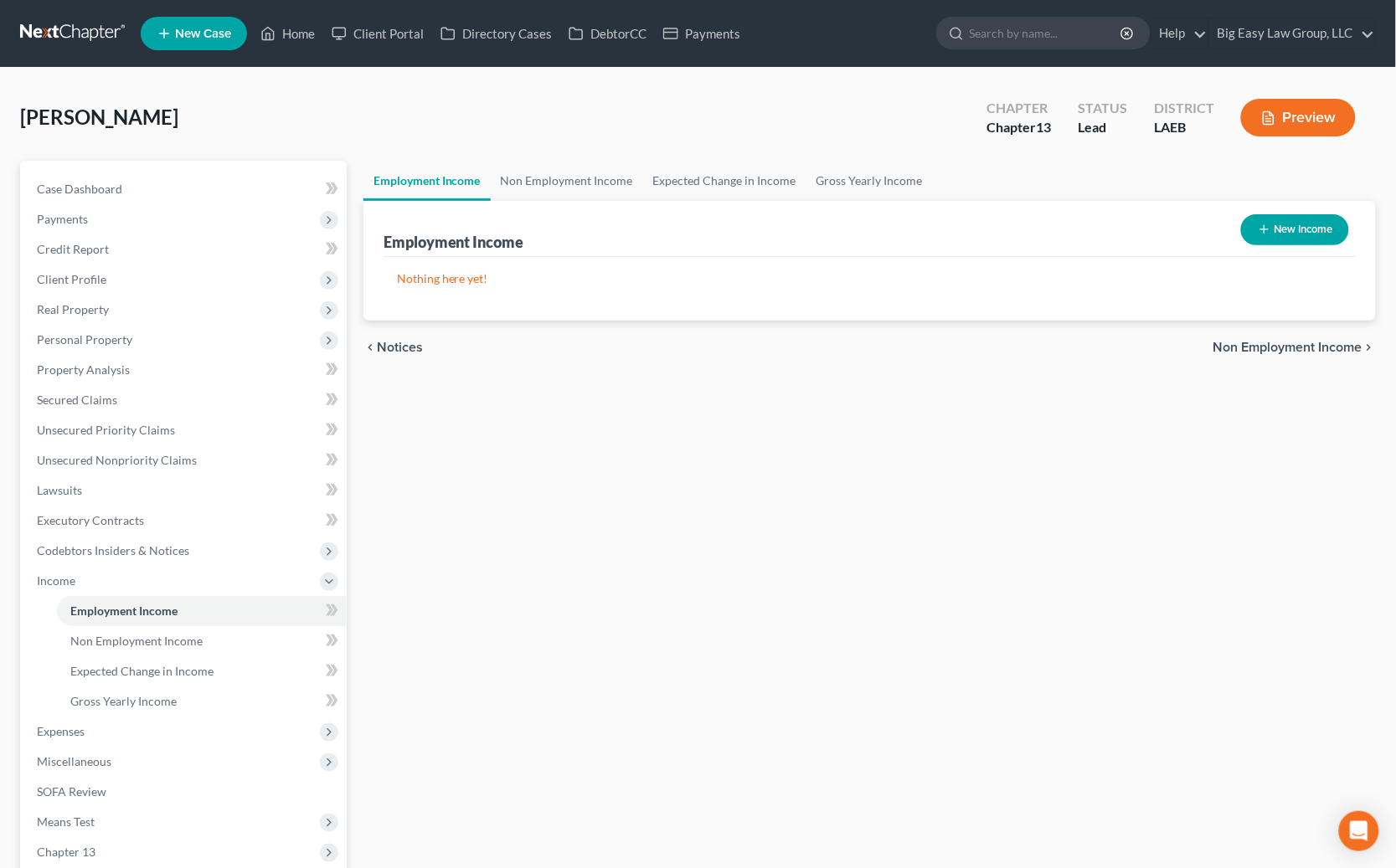
click at [950, 242] on button "New Income" at bounding box center [1294, 230] width 108 height 31
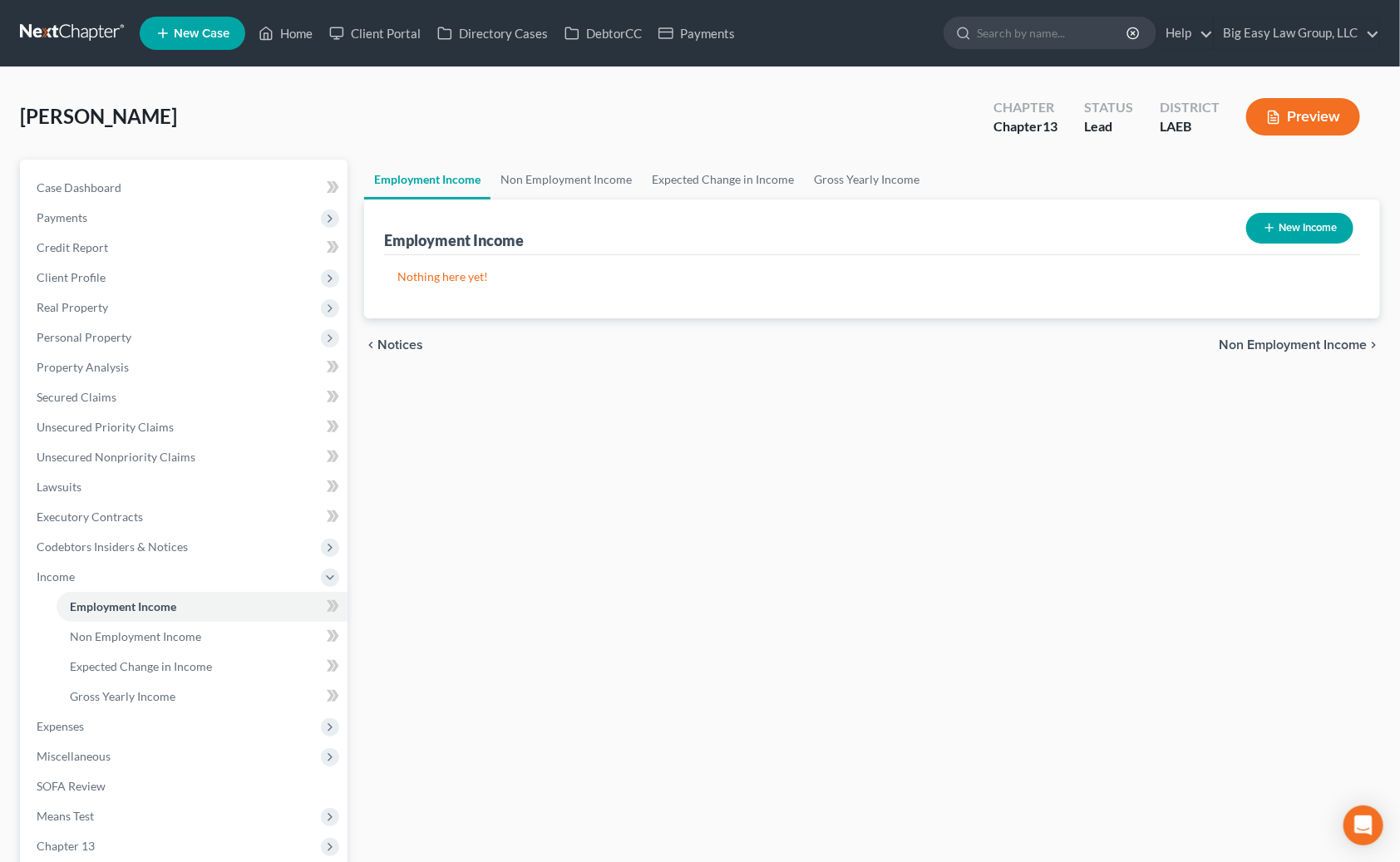
select select "0"
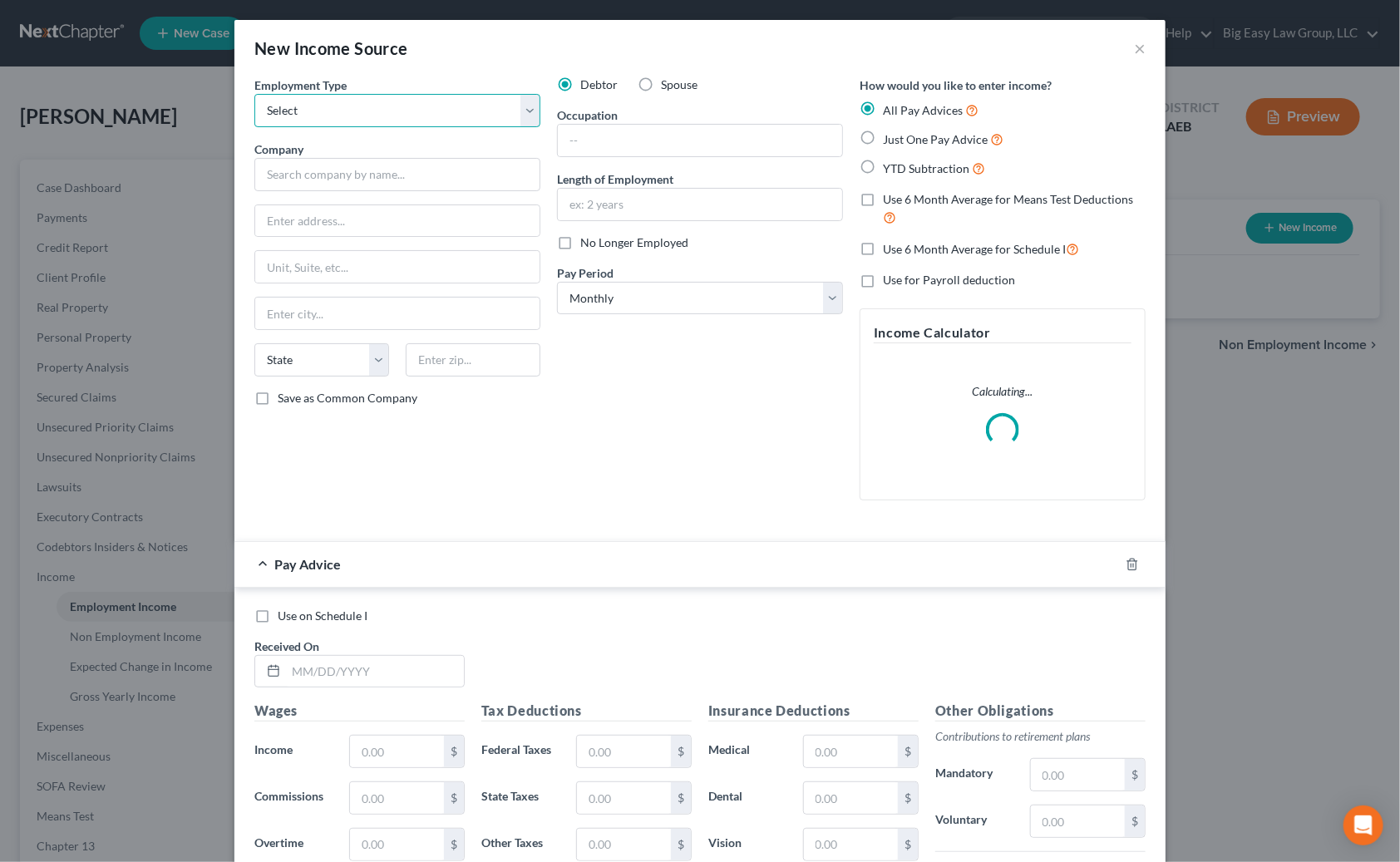
click at [390, 108] on select "Select Full or Part Time Employment Self Employment" at bounding box center [397, 110] width 286 height 33
select select "0"
click at [254, 94] on select "Select Full or Part Time Employment Self Employment" at bounding box center [397, 110] width 286 height 33
click at [392, 175] on input "text" at bounding box center [397, 174] width 286 height 33
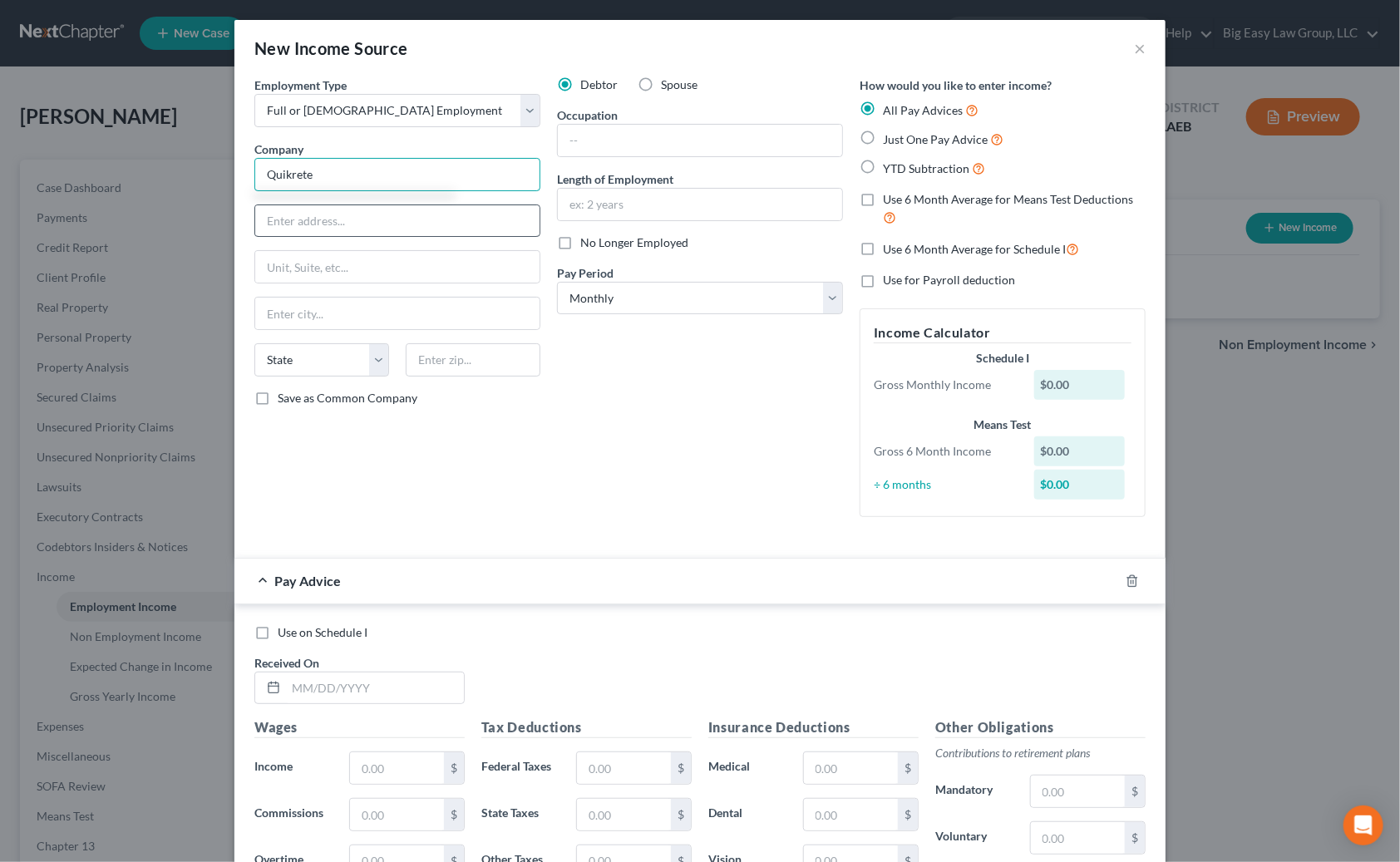
type input "Quikrete"
click at [437, 213] on input "text" at bounding box center [397, 221] width 284 height 32
click at [637, 149] on input "text" at bounding box center [700, 140] width 284 height 32
type input "concrete operator"
type input "since 2017"
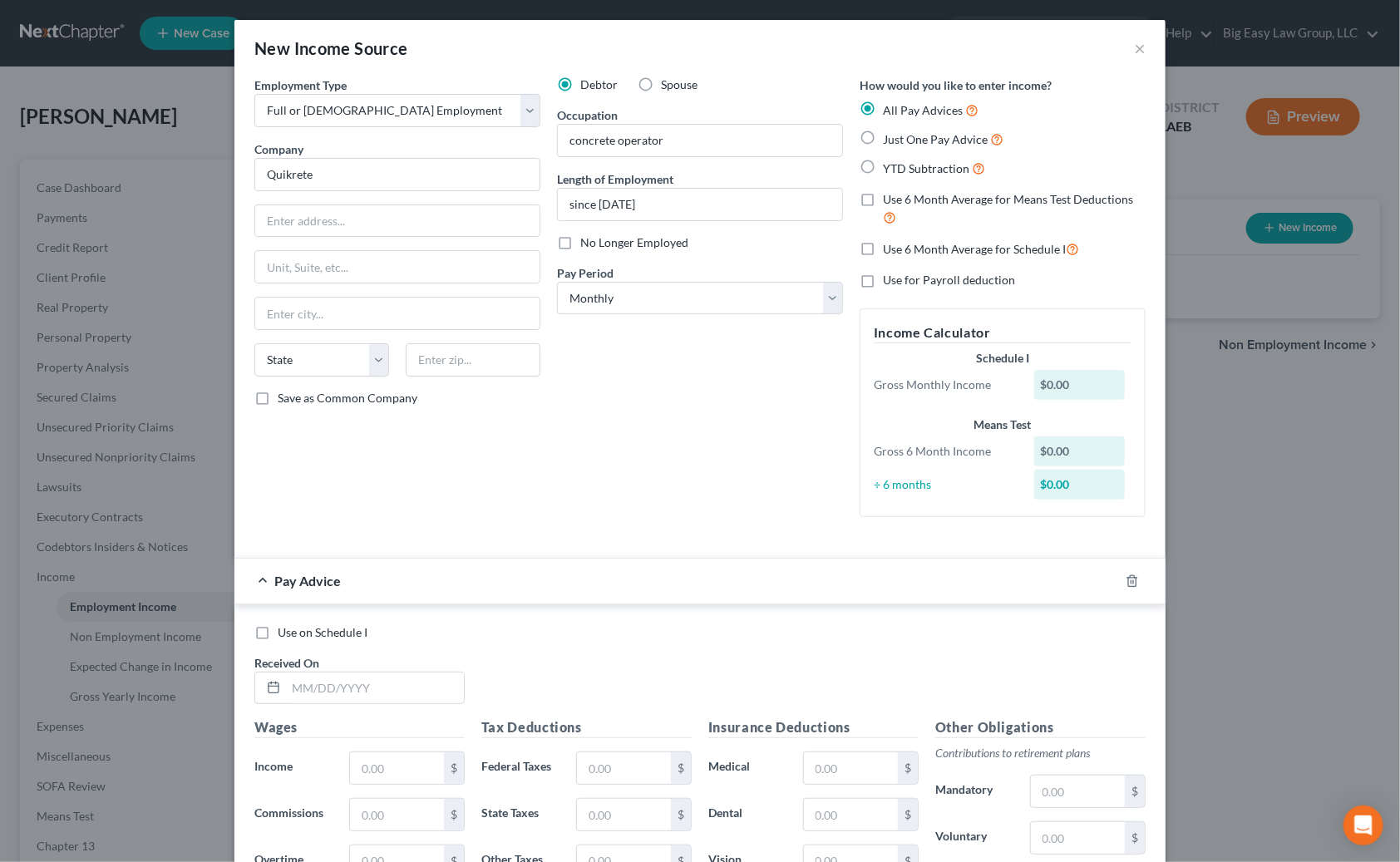
click at [599, 330] on div "Debtor Spouse Occupation concrete operator Length of Employment since 2017 No L…" at bounding box center [700, 303] width 302 height 454
click at [710, 297] on select "Select Monthly Twice Monthly Every Other Week Weekly" at bounding box center [700, 298] width 286 height 33
select select "2"
click at [557, 282] on select "Select Monthly Twice Monthly Every Other Week Weekly" at bounding box center [700, 298] width 286 height 33
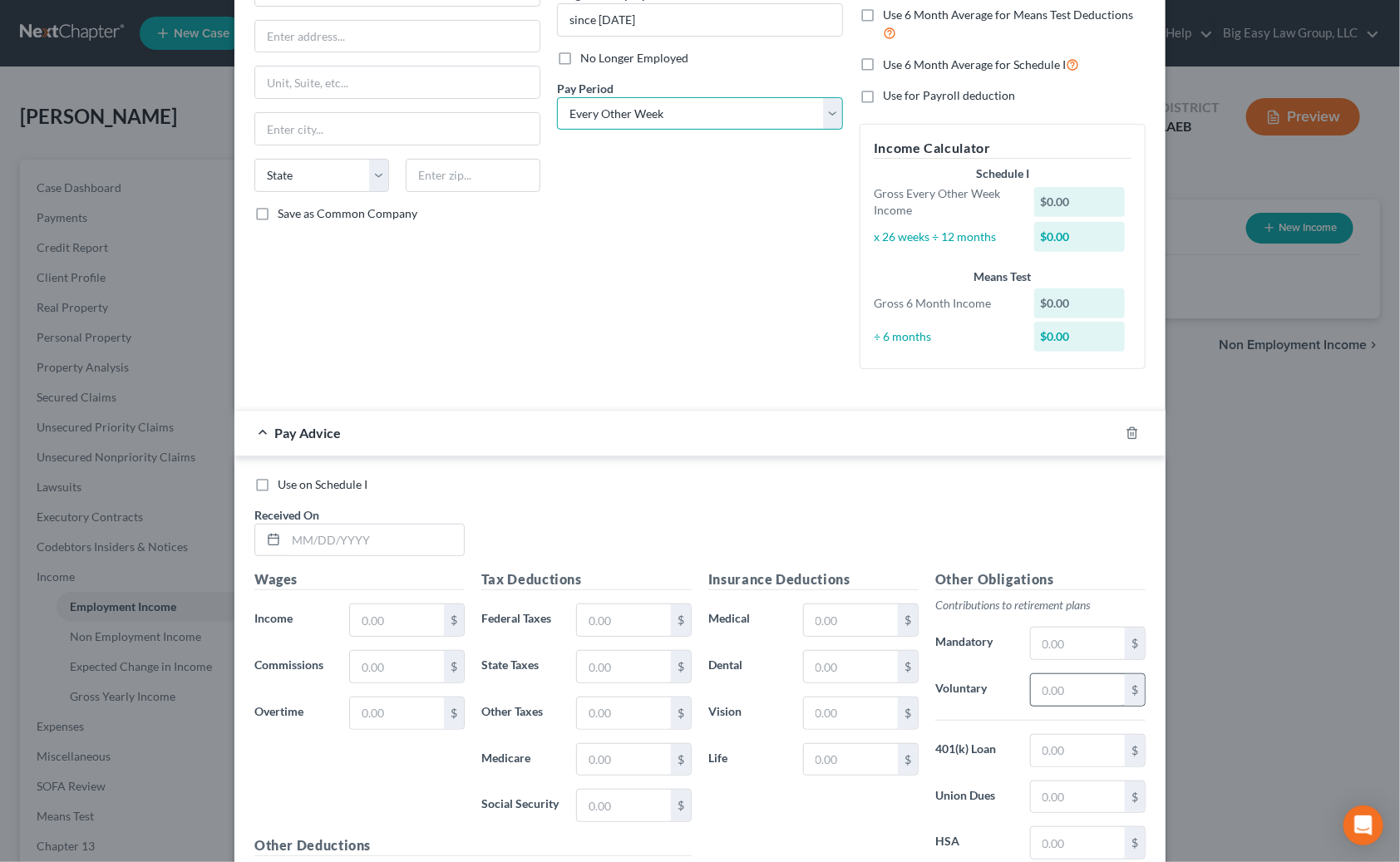
scroll to position [370, 0]
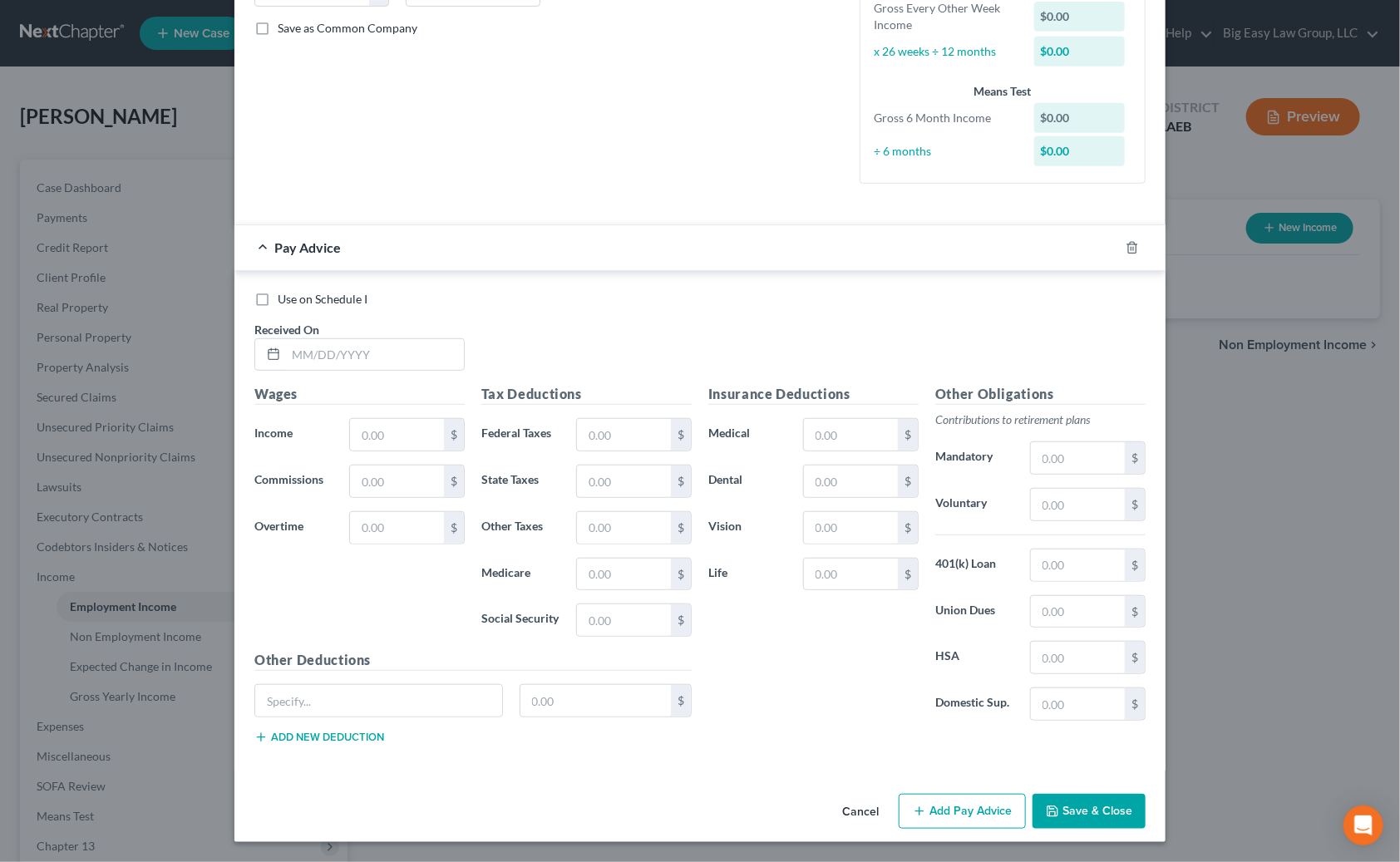
click at [944, 806] on button "Save & Close" at bounding box center [1089, 811] width 113 height 35
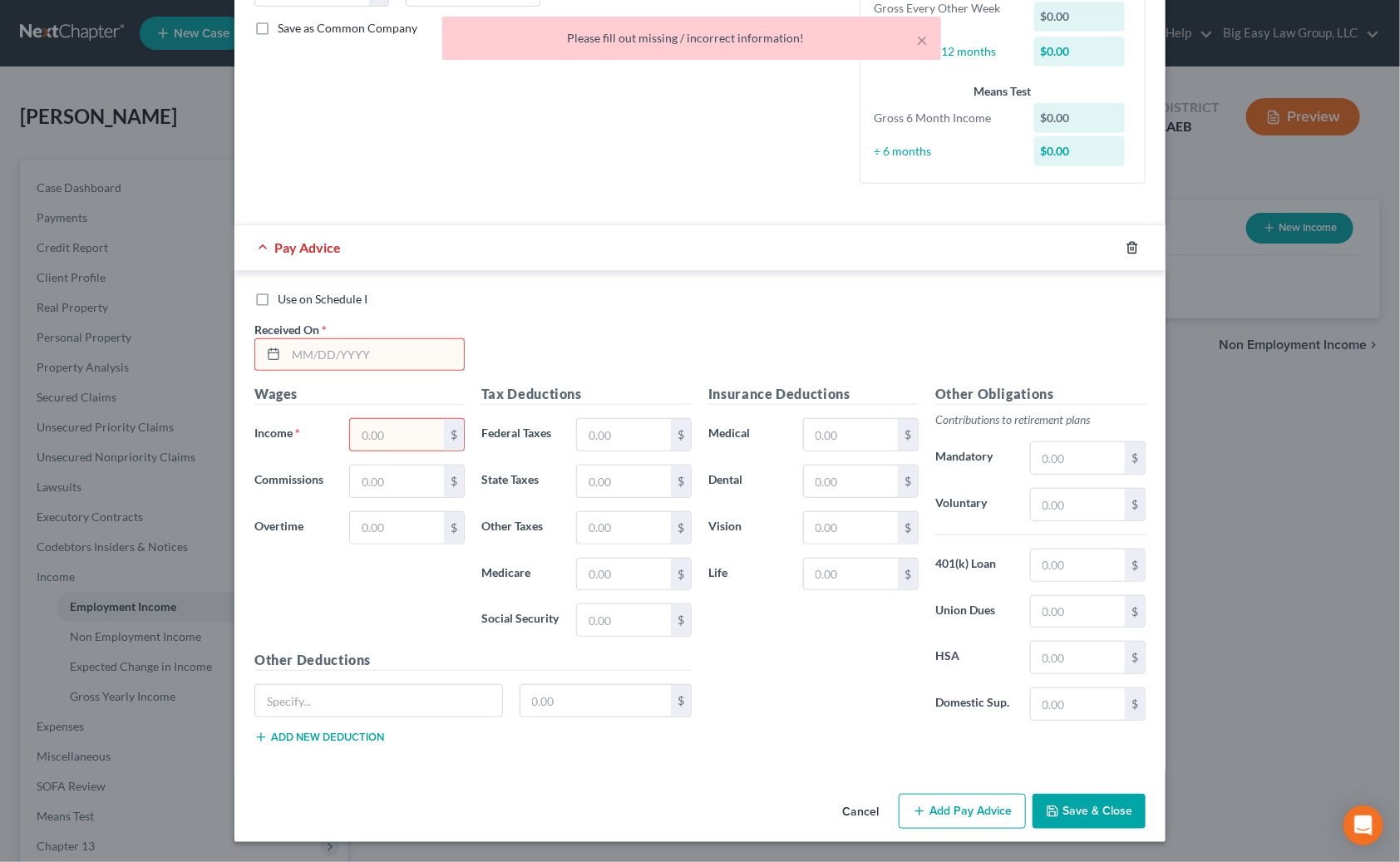
click at [944, 241] on icon "button" at bounding box center [1133, 248] width 14 height 14
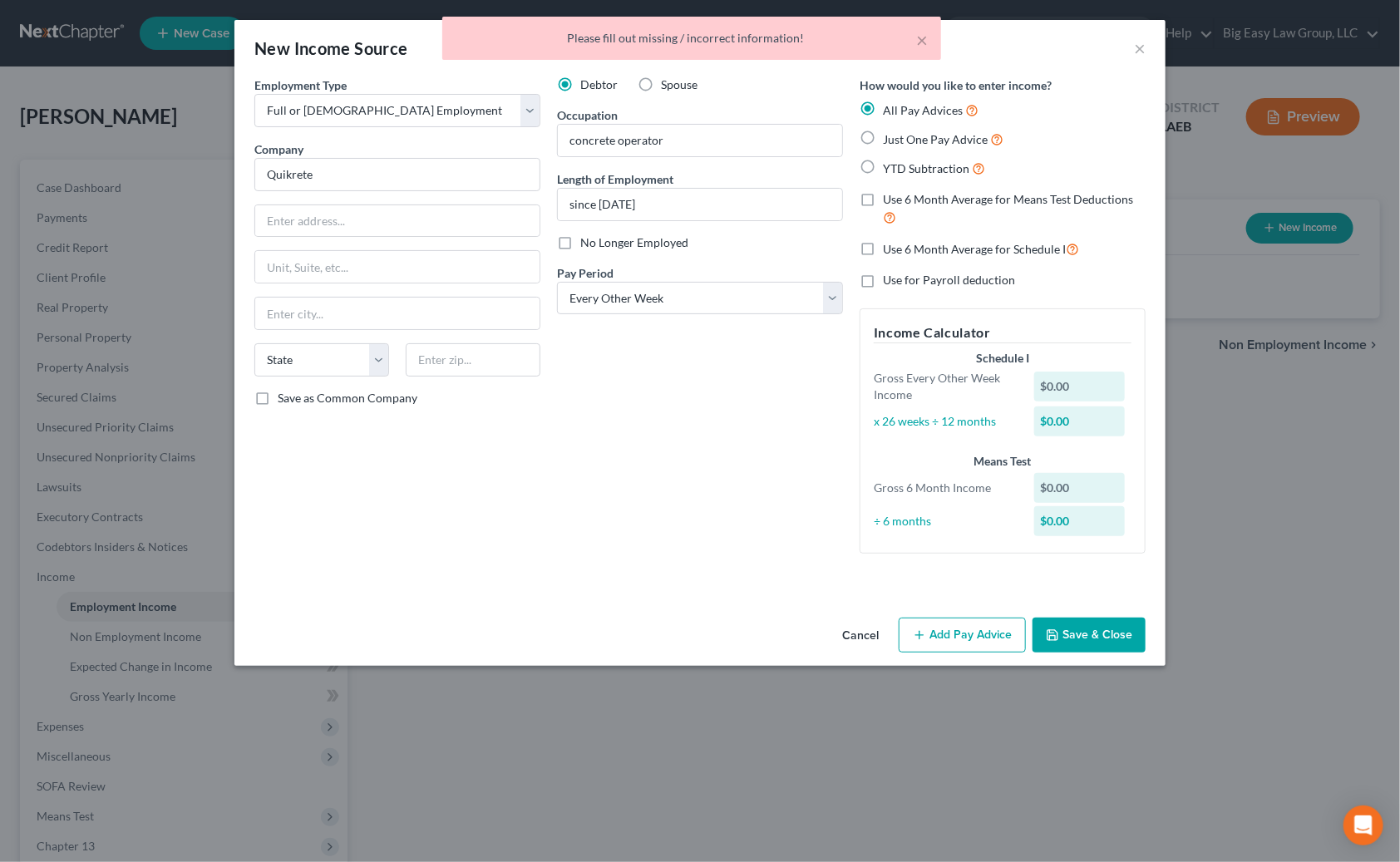
click at [944, 616] on div "Cancel Add Pay Advice Save & Close" at bounding box center [700, 639] width 932 height 55
click at [944, 641] on button "Save & Close" at bounding box center [1089, 634] width 113 height 35
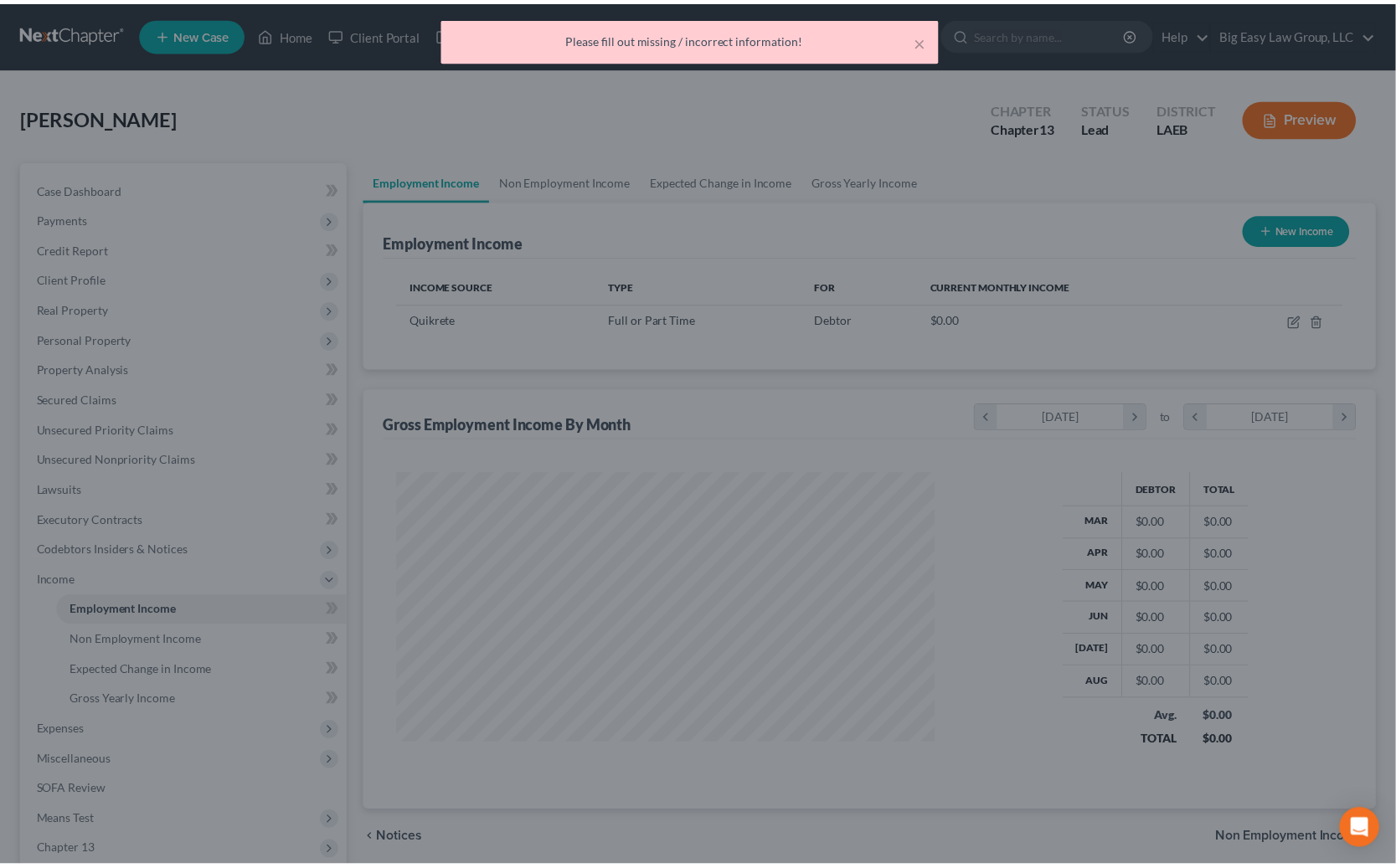
scroll to position [836687, 836702]
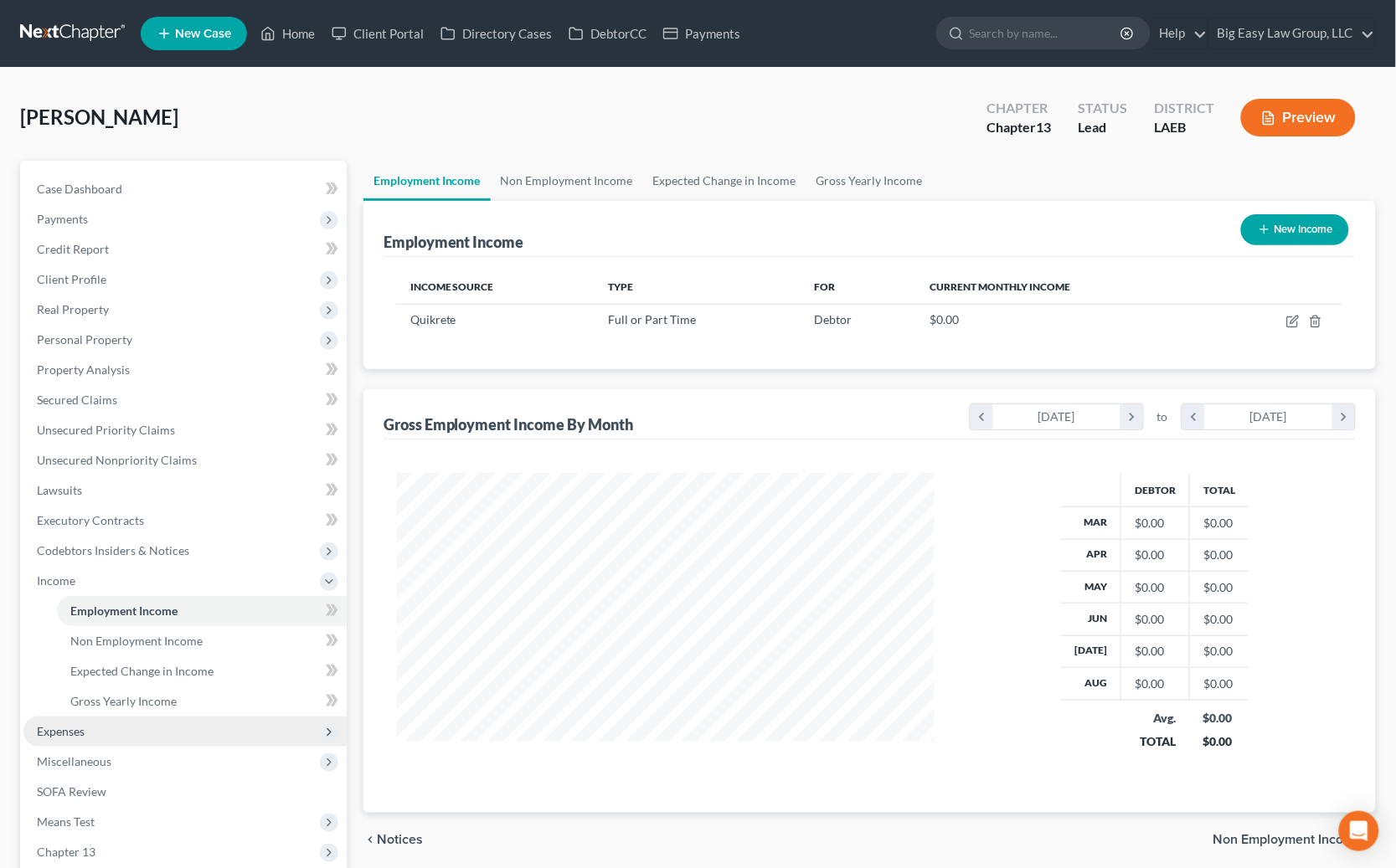
click at [159, 727] on span "Expenses" at bounding box center [185, 731] width 323 height 30
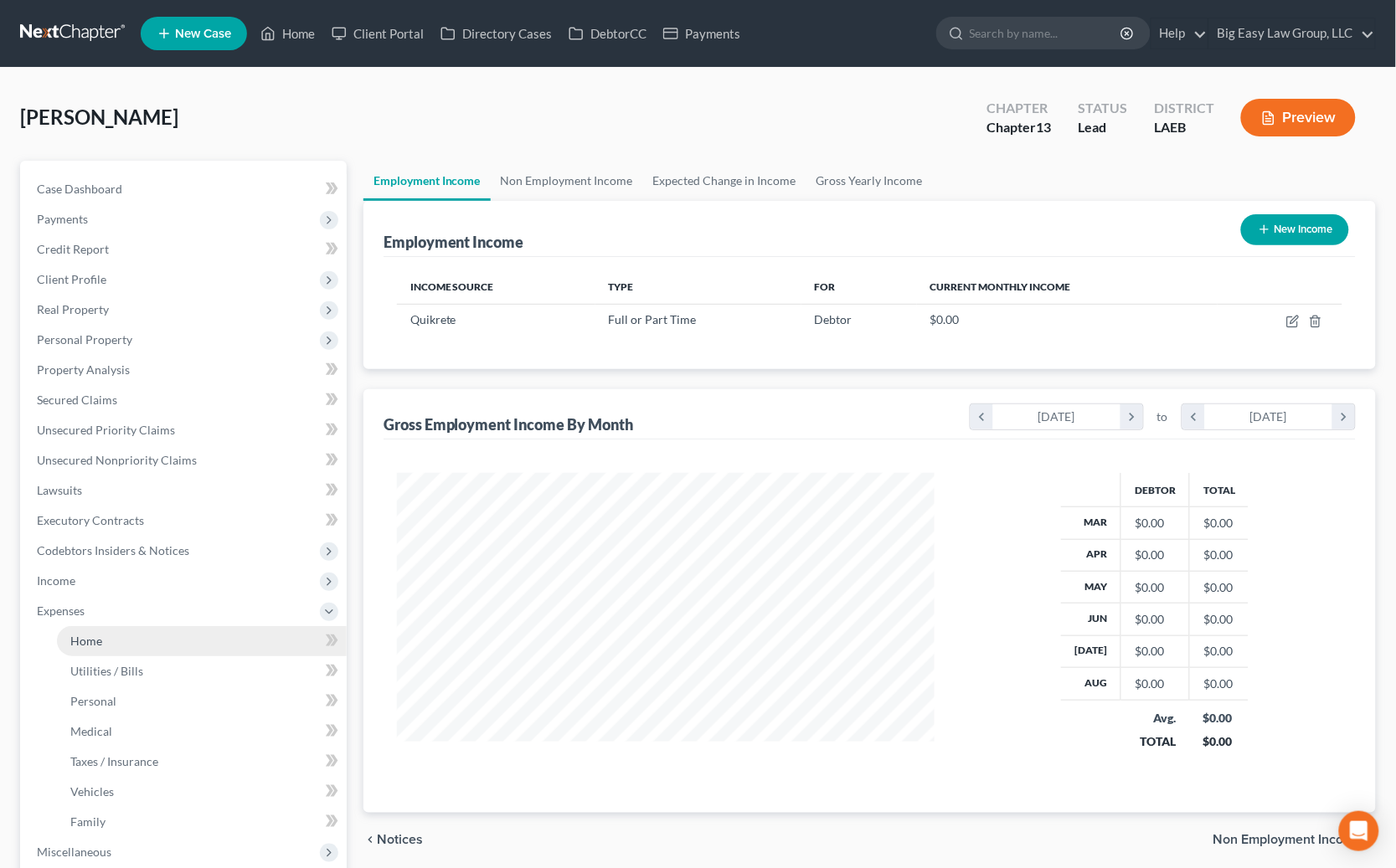
click at [157, 647] on link "Home" at bounding box center [202, 640] width 290 height 30
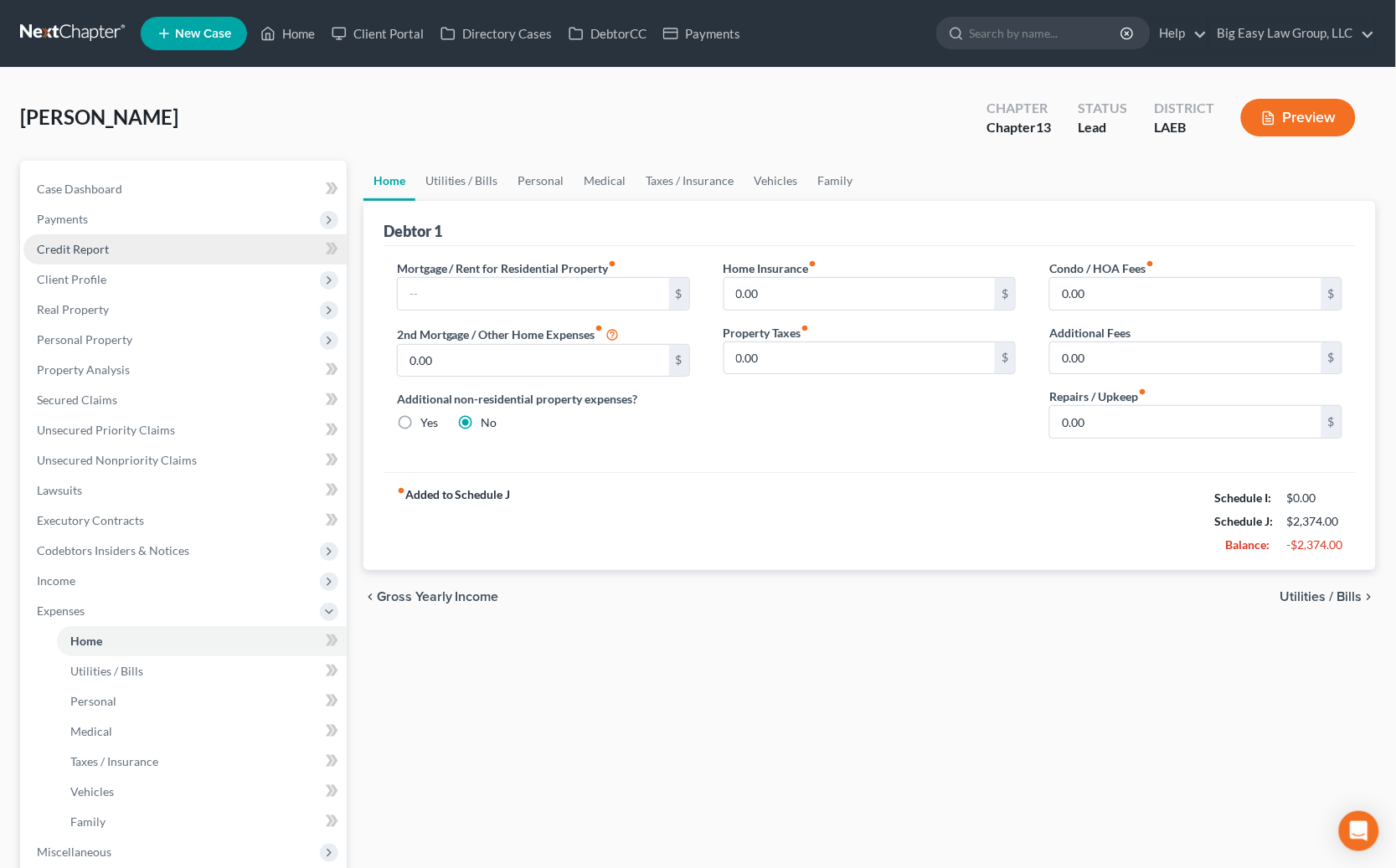
click at [180, 246] on link "Credit Report" at bounding box center [185, 249] width 323 height 30
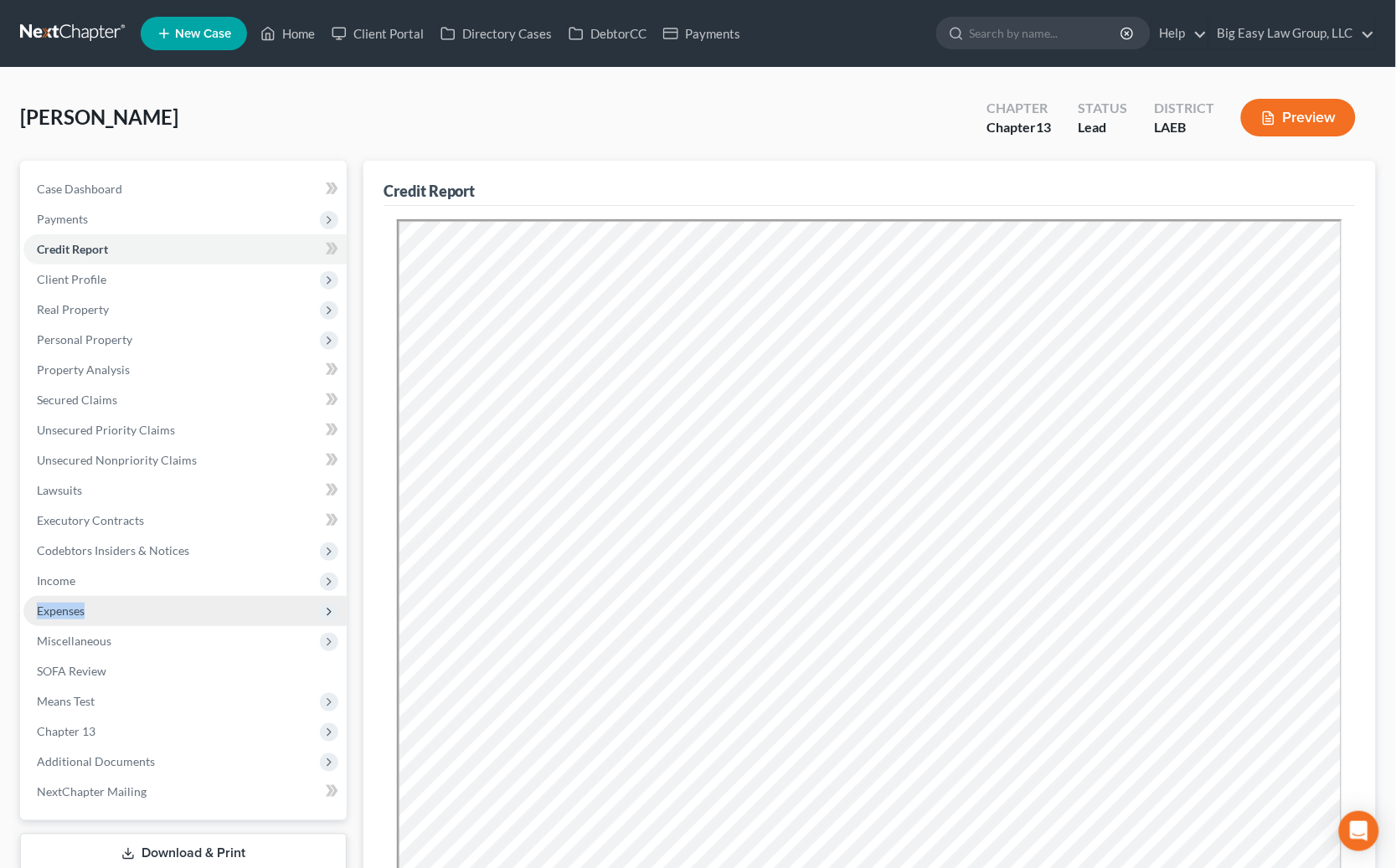
drag, startPoint x: 195, startPoint y: 590, endPoint x: 200, endPoint y: 609, distance: 19.6
click at [200, 609] on ul "Case Dashboard Payments Invoices Payments Payments Credit Report Client Profile" at bounding box center [185, 490] width 323 height 633
click at [201, 610] on span "Expenses" at bounding box center [185, 610] width 323 height 30
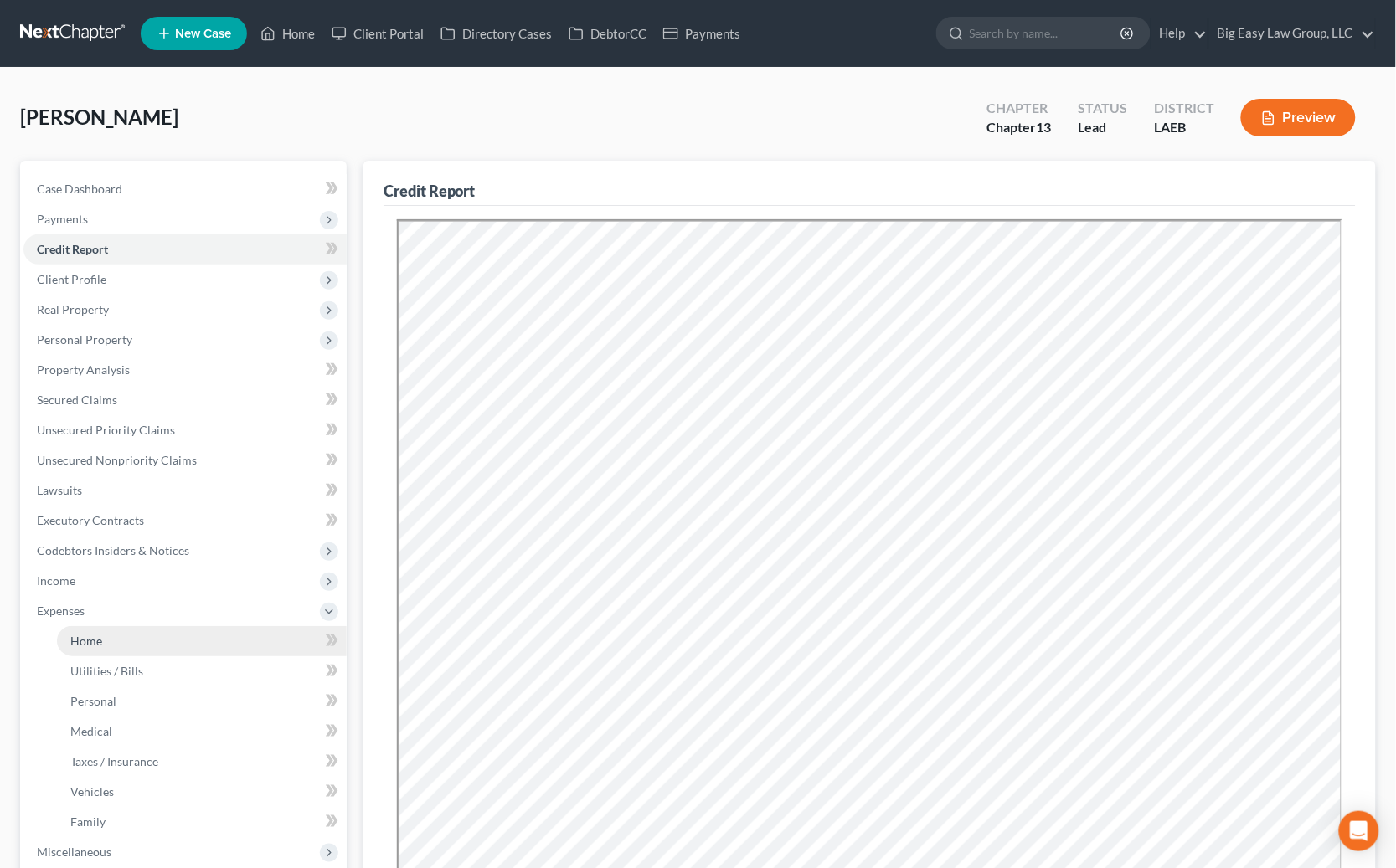
click at [170, 640] on link "Home" at bounding box center [202, 640] width 290 height 30
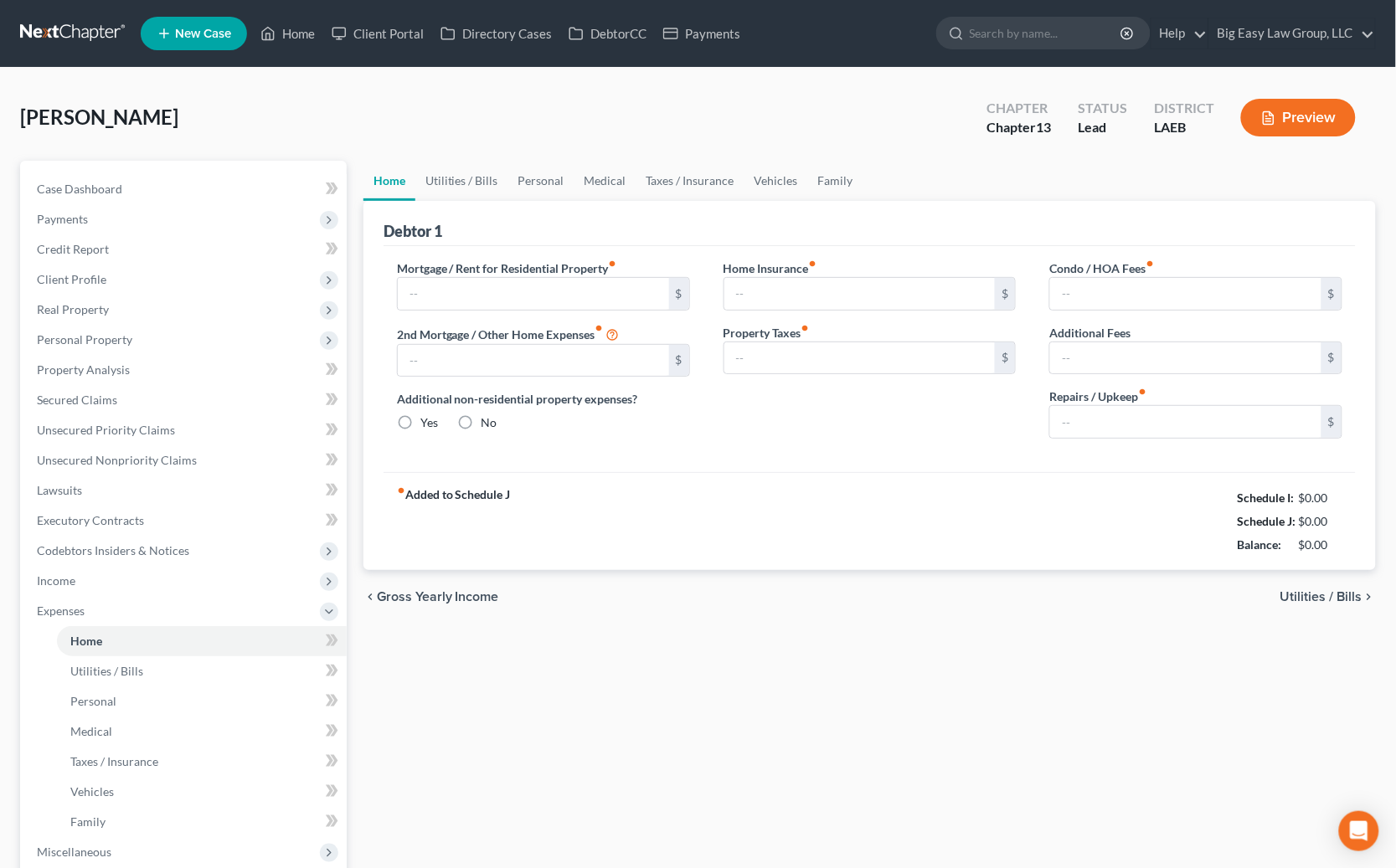
type input "0.00"
radio input "true"
type input "0.00"
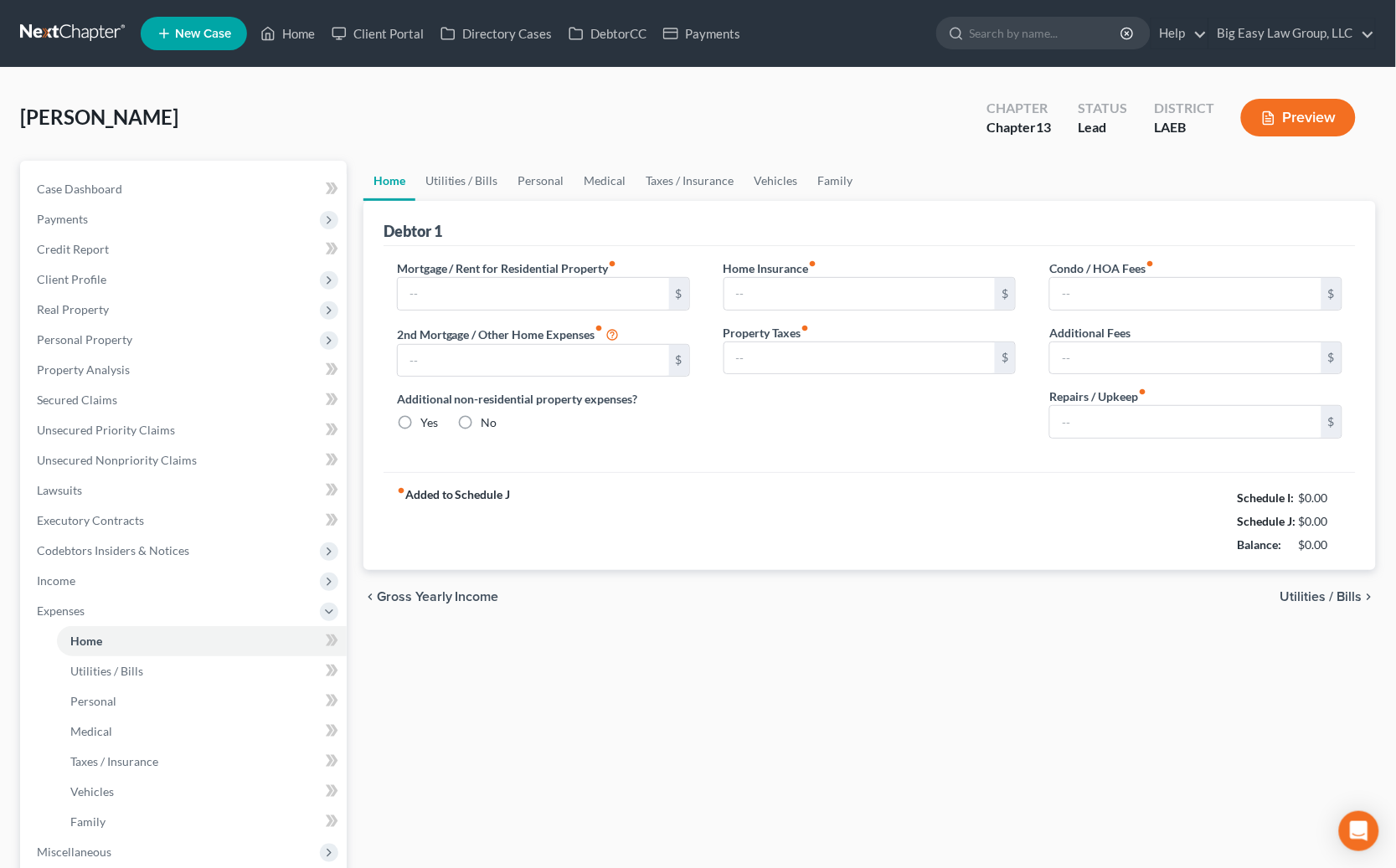
type input "0.00"
click at [493, 285] on input "text" at bounding box center [533, 293] width 272 height 32
type input "2,105"
click at [771, 172] on link "Vehicles" at bounding box center [776, 180] width 64 height 41
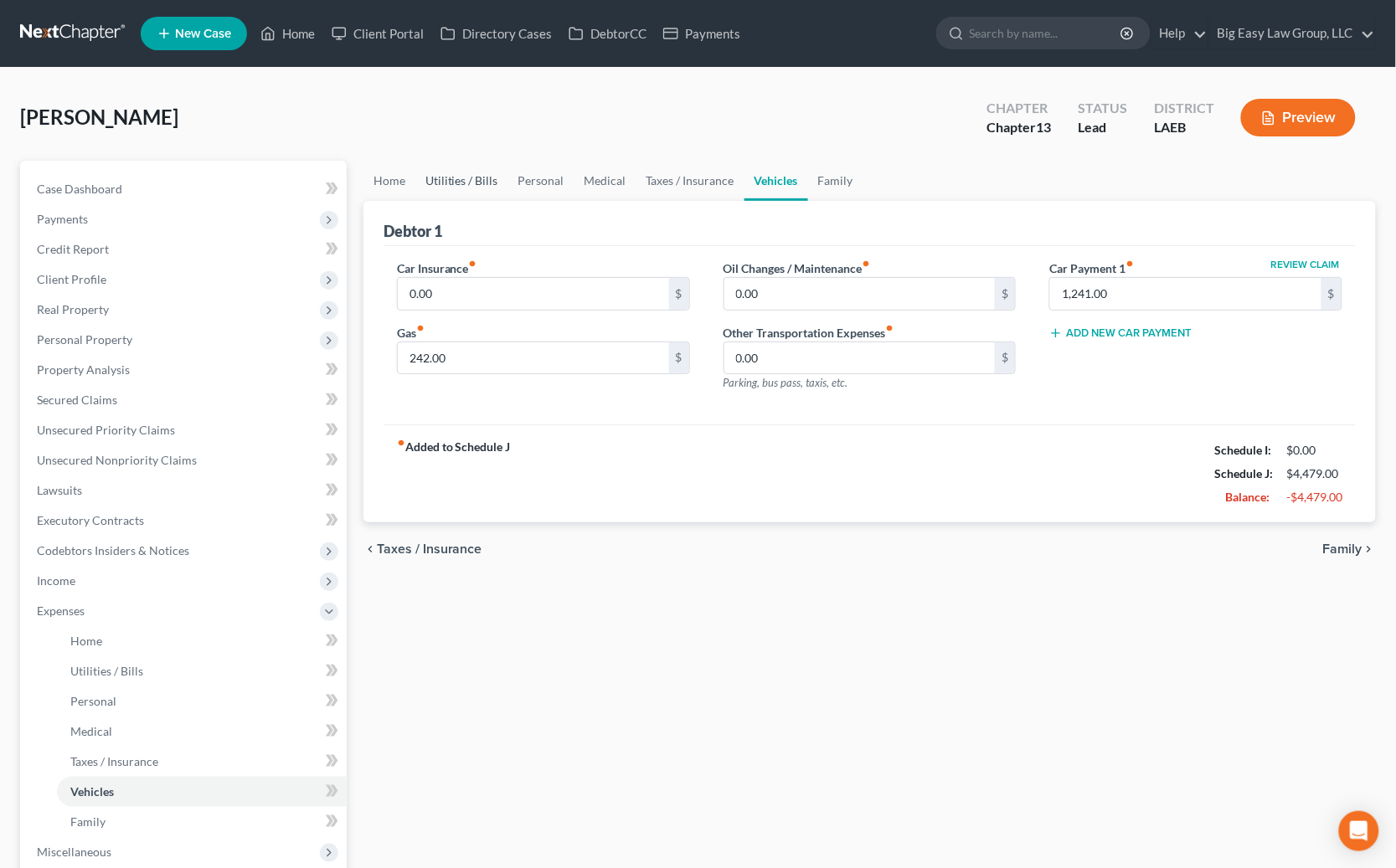
drag, startPoint x: 466, startPoint y: 186, endPoint x: 469, endPoint y: 207, distance: 21.2
click at [466, 187] on link "Utilities / Bills" at bounding box center [462, 180] width 93 height 41
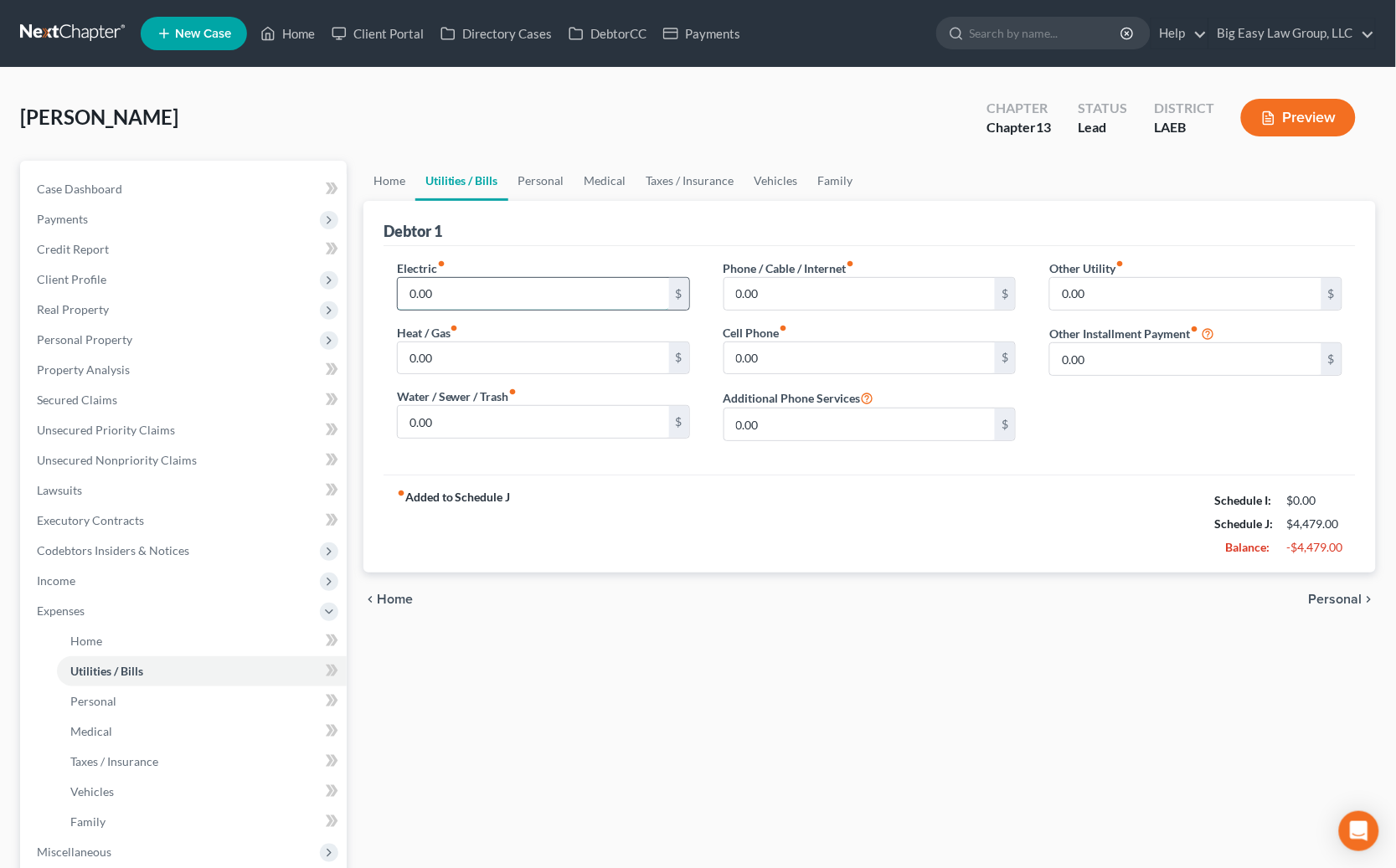
click at [475, 283] on input "0.00" at bounding box center [533, 293] width 272 height 32
type input "250"
click at [786, 297] on input "0.00" at bounding box center [860, 293] width 272 height 32
type input "80"
click at [516, 426] on input "0.00" at bounding box center [533, 422] width 272 height 32
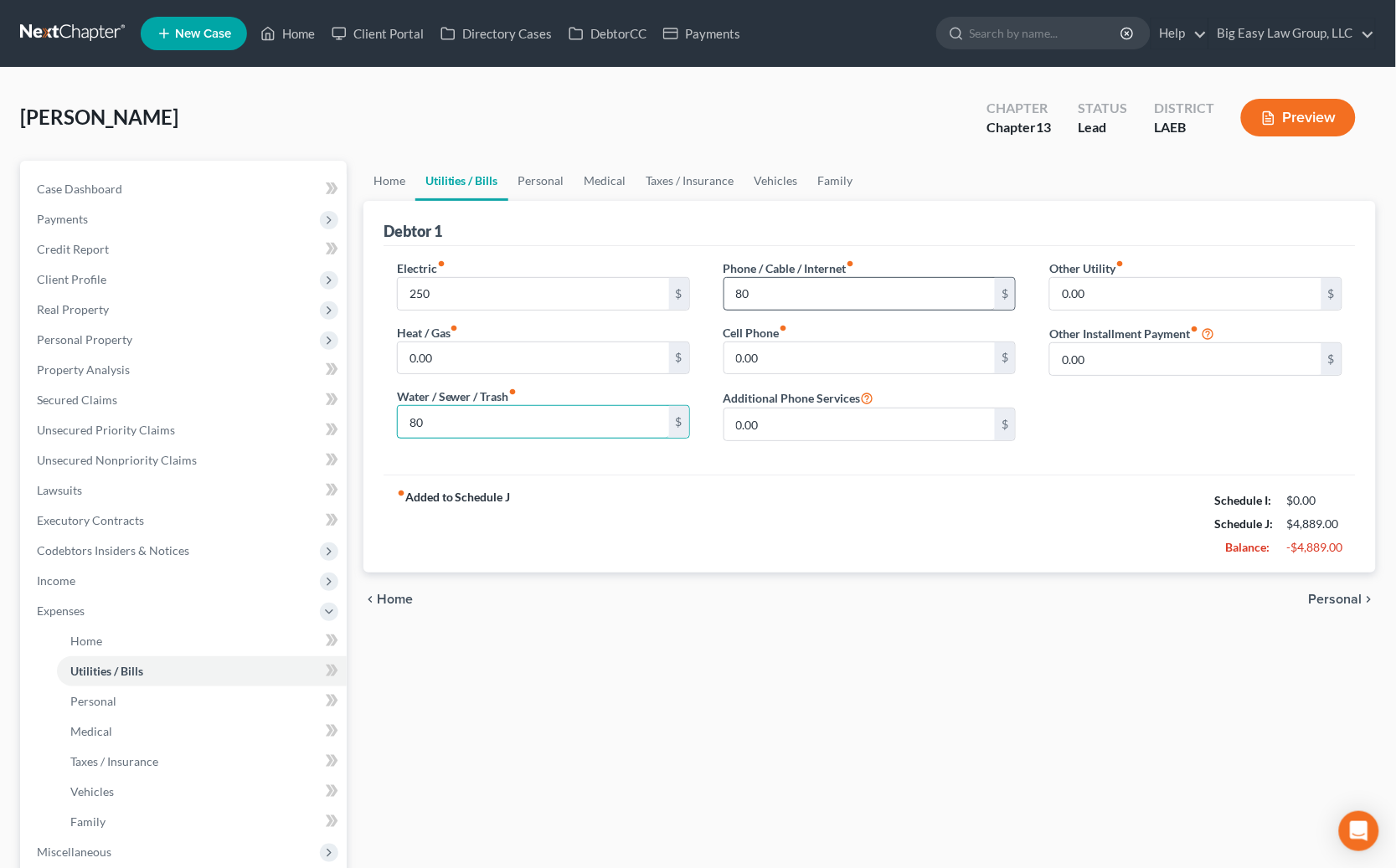
type input "80"
click at [794, 301] on input "80" at bounding box center [860, 293] width 272 height 32
drag, startPoint x: 800, startPoint y: 297, endPoint x: 685, endPoint y: 303, distance: 115.2
click at [685, 303] on div "Electric fiber_manual_record 250 $ Heat / Gas fiber_manual_record 0.00 $ Water …" at bounding box center [869, 357] width 979 height 195
type input "122"
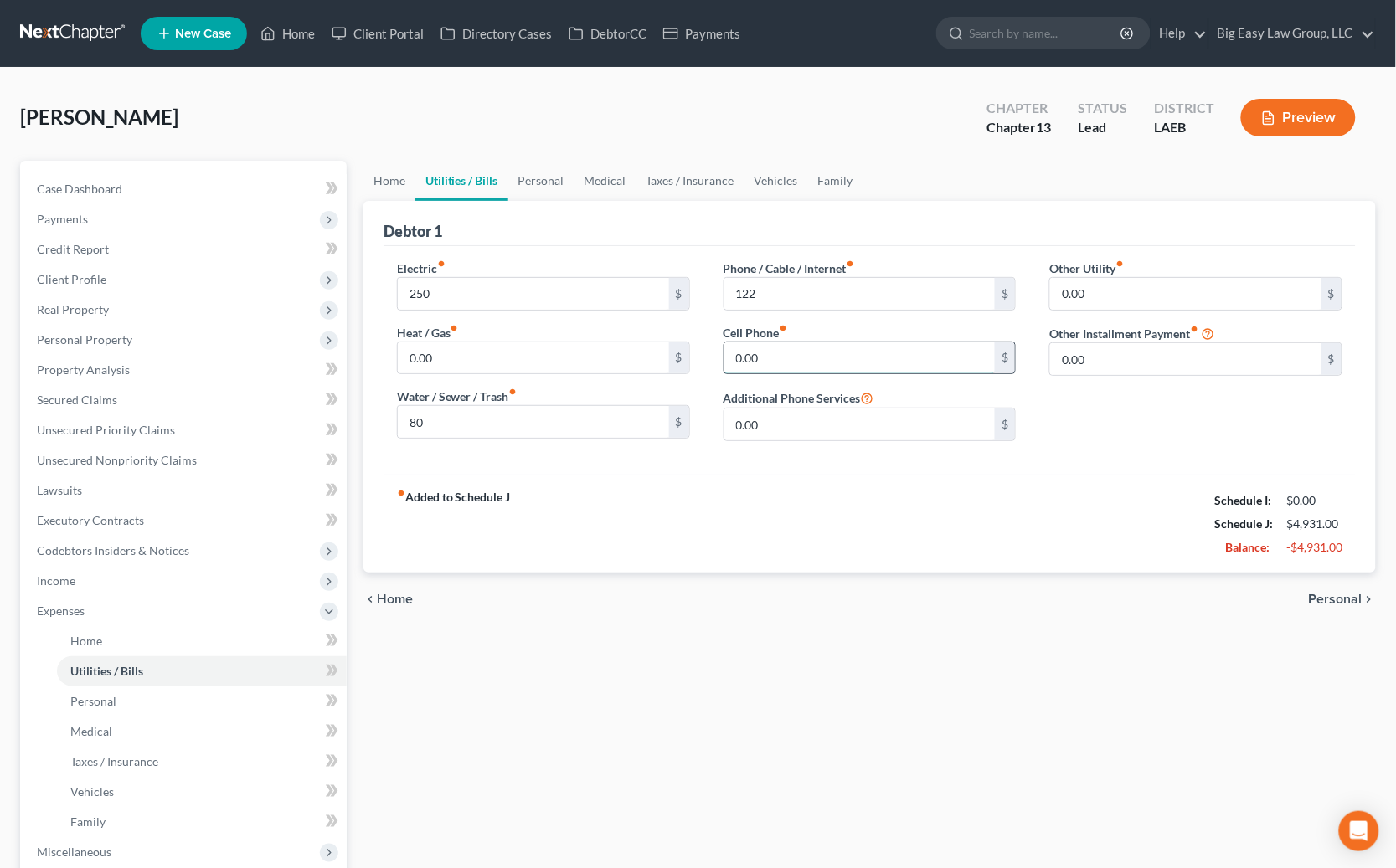
drag, startPoint x: 822, startPoint y: 365, endPoint x: 798, endPoint y: 363, distance: 24.1
click at [798, 363] on input "0.00" at bounding box center [860, 358] width 272 height 32
type input "202"
click at [798, 300] on input "122" at bounding box center [860, 293] width 272 height 32
type input "126"
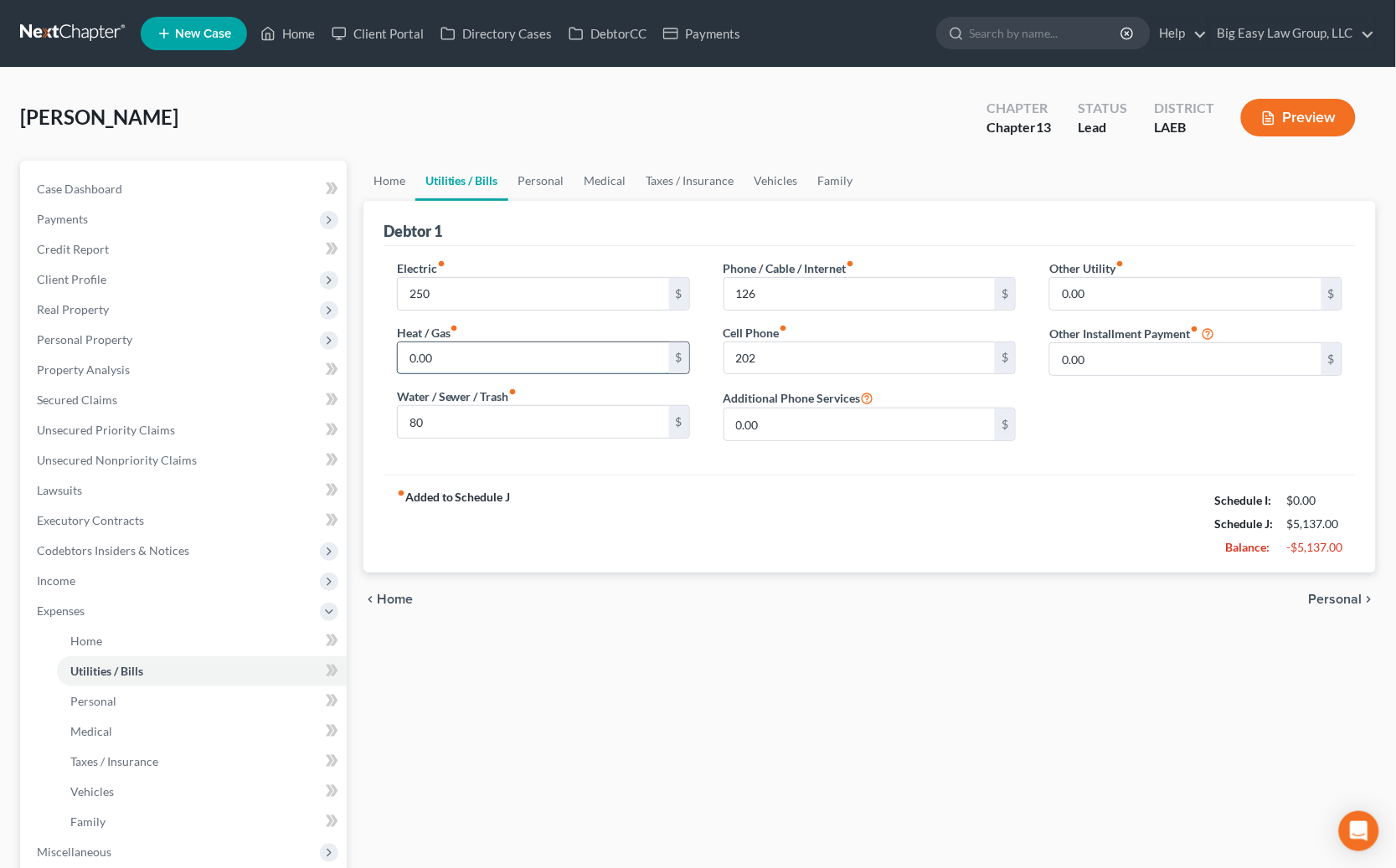
click at [524, 368] on input "0.00" at bounding box center [533, 358] width 272 height 32
type input "42"
click at [539, 179] on link "Personal" at bounding box center [541, 180] width 66 height 41
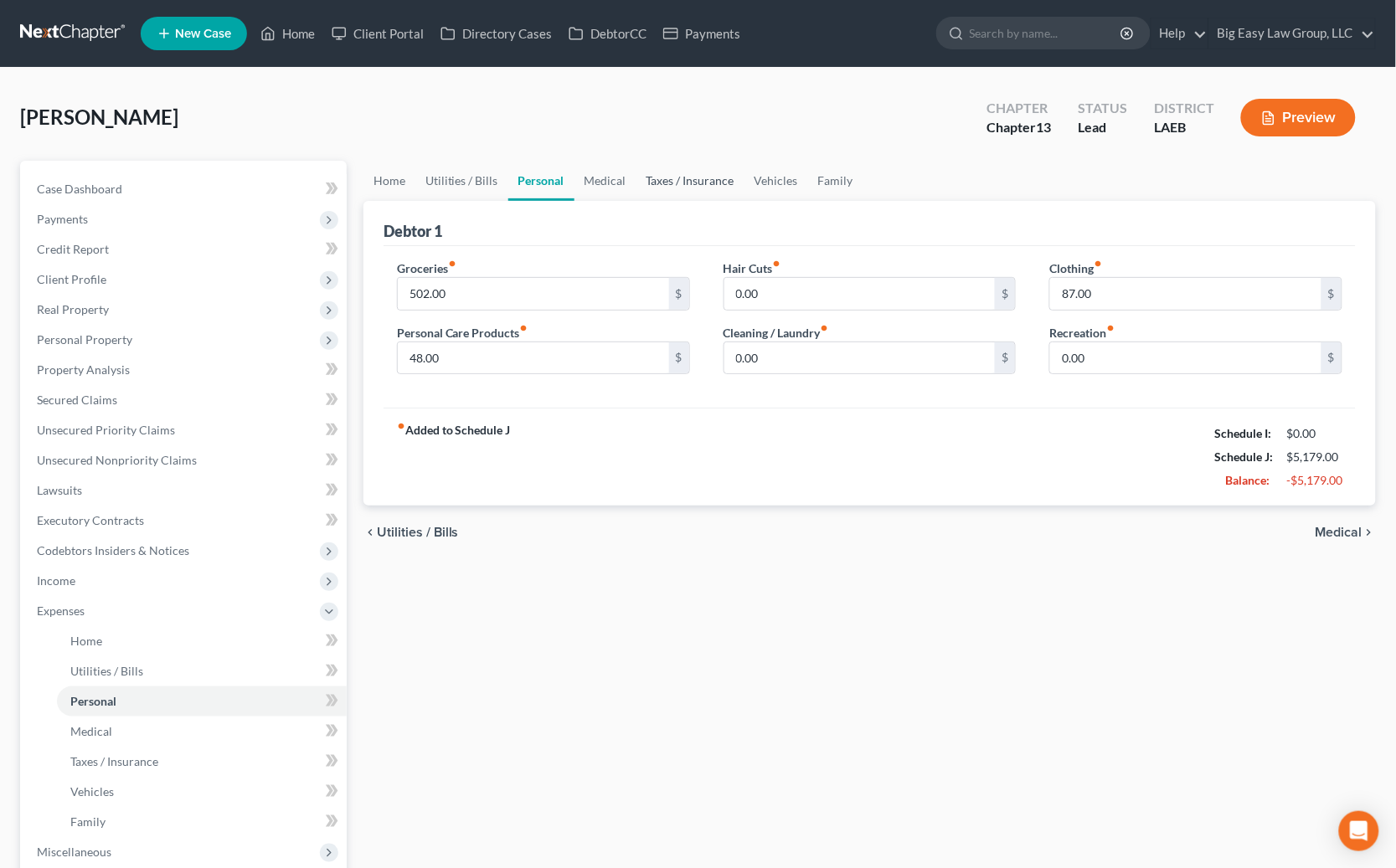
drag, startPoint x: 703, startPoint y: 184, endPoint x: 707, endPoint y: 197, distance: 13.6
click at [703, 184] on link "Taxes / Insurance" at bounding box center [690, 180] width 108 height 41
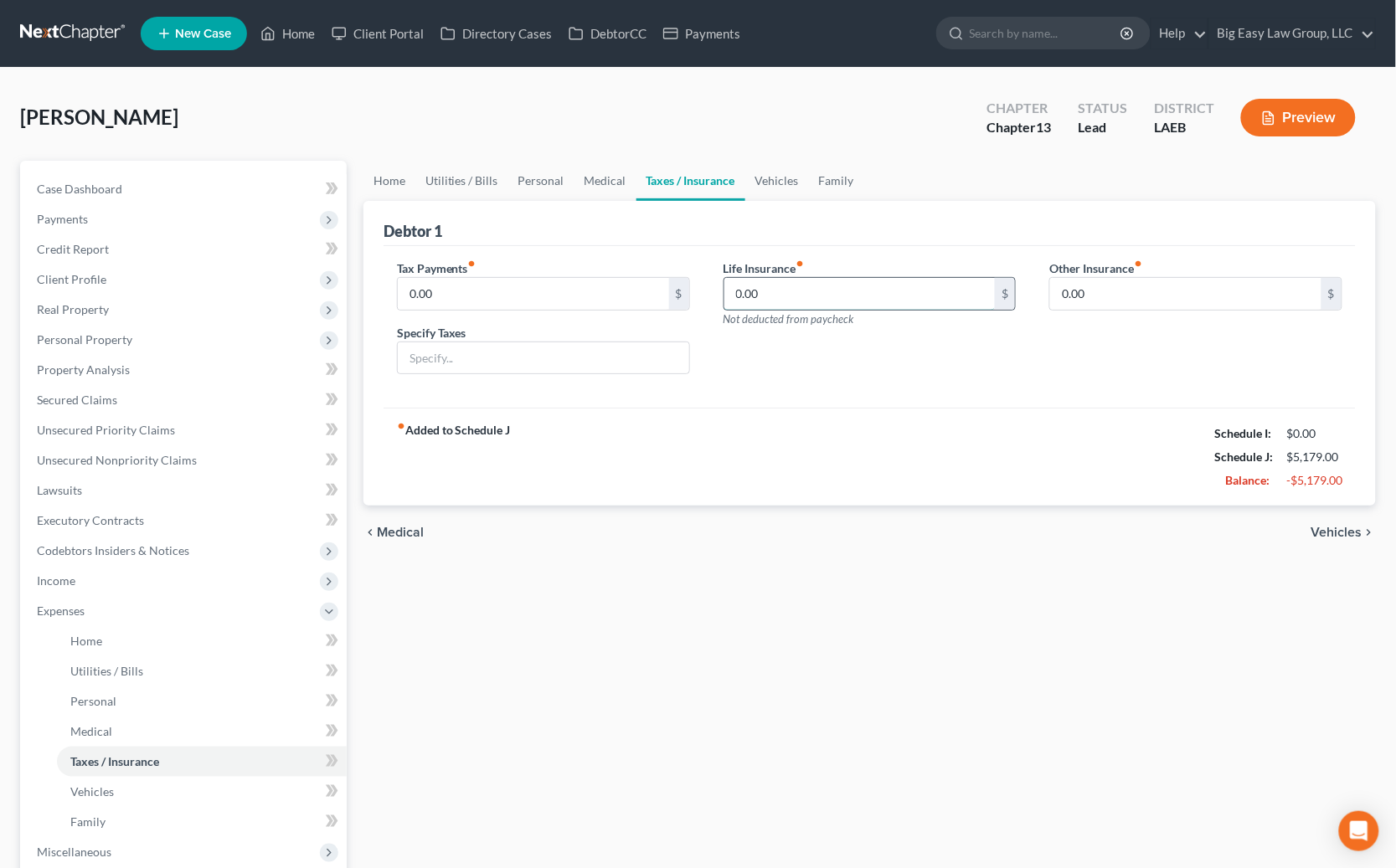
click at [827, 292] on input "0.00" at bounding box center [860, 293] width 272 height 32
type input "38"
click at [595, 177] on link "Medical" at bounding box center [605, 180] width 62 height 41
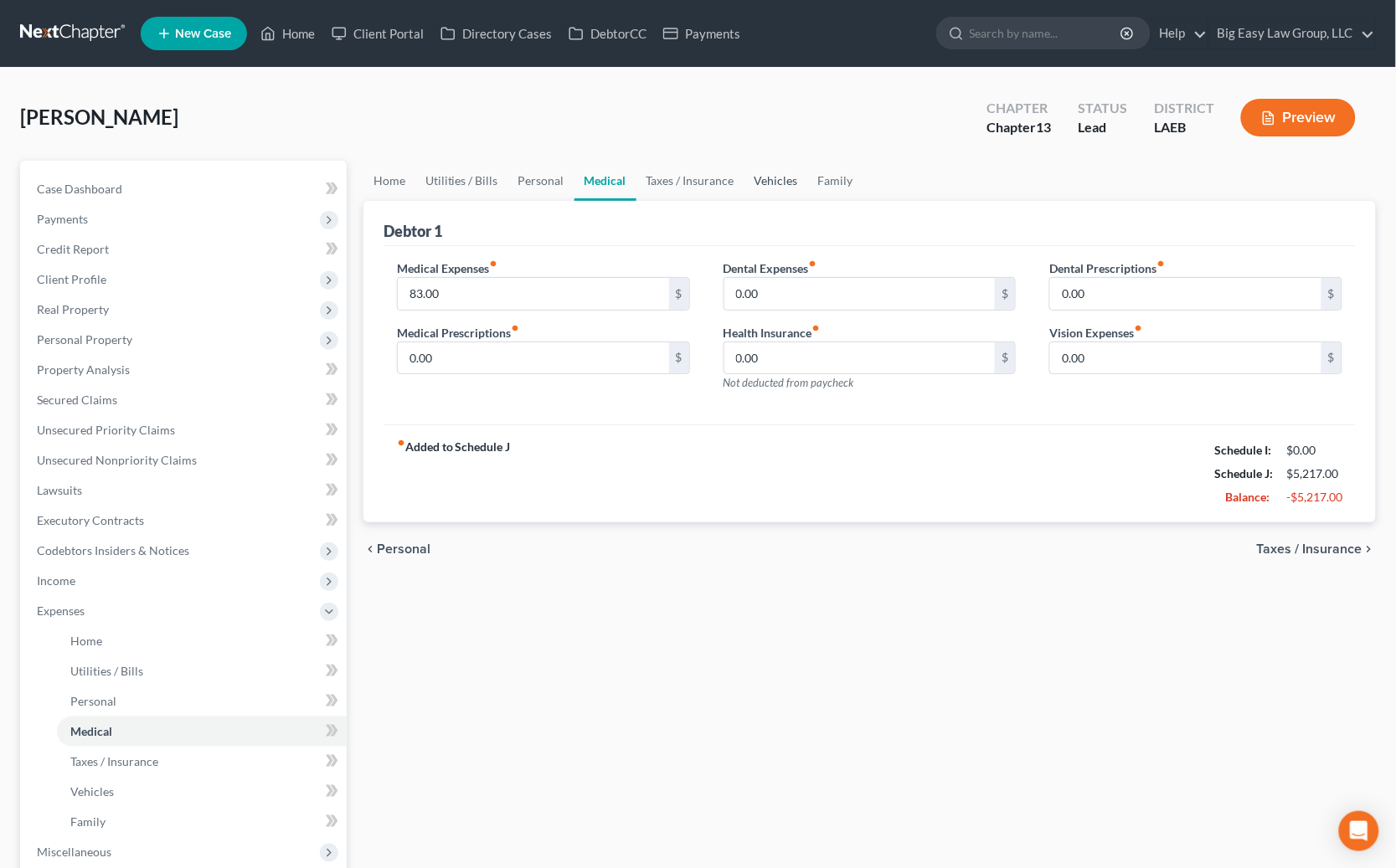
click at [785, 181] on link "Vehicles" at bounding box center [776, 180] width 64 height 41
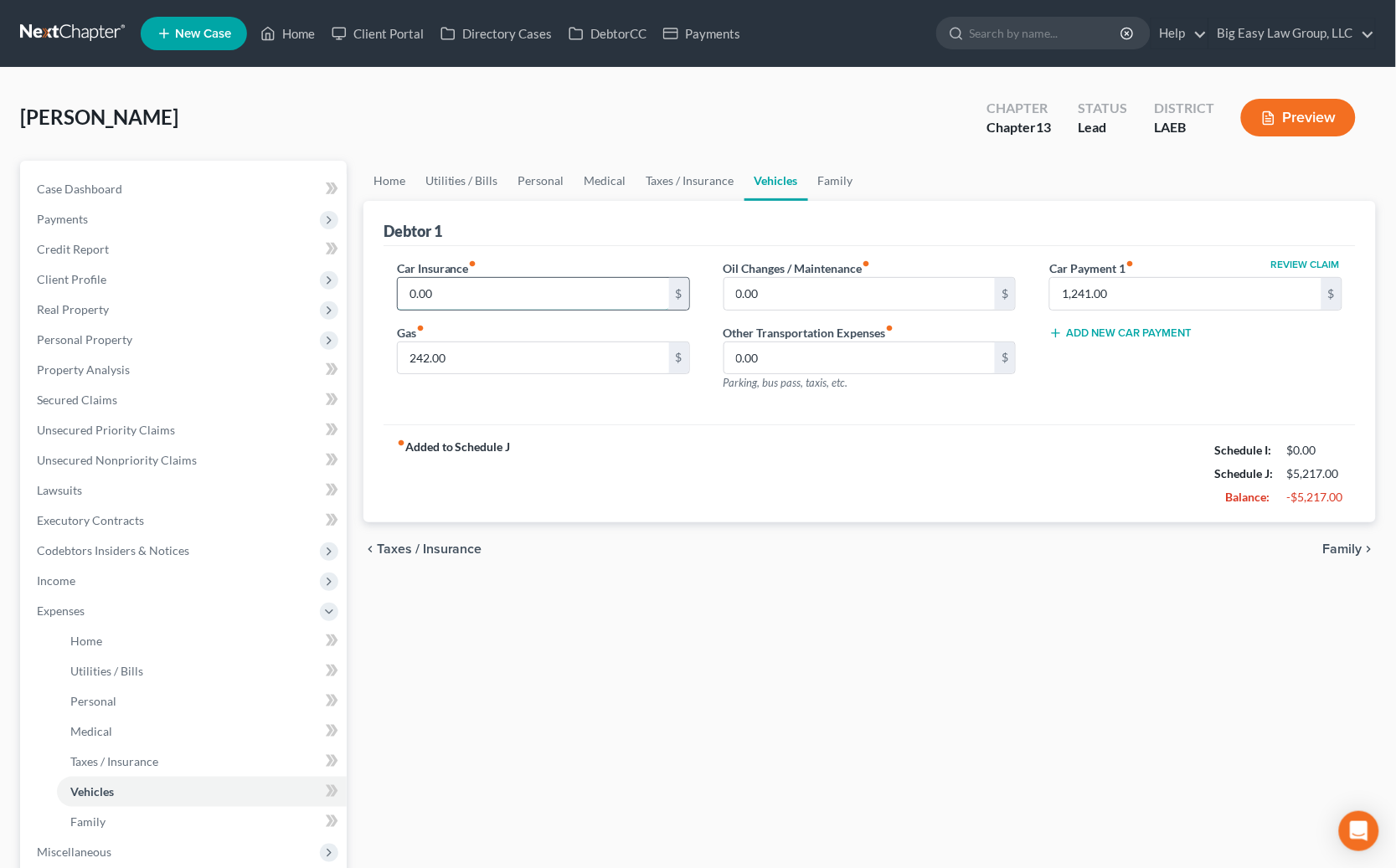
click at [556, 303] on input "0.00" at bounding box center [533, 293] width 272 height 32
type input "2"
click at [792, 277] on div "0.00 $" at bounding box center [870, 293] width 293 height 34
click at [800, 281] on input "0.00" at bounding box center [860, 293] width 272 height 32
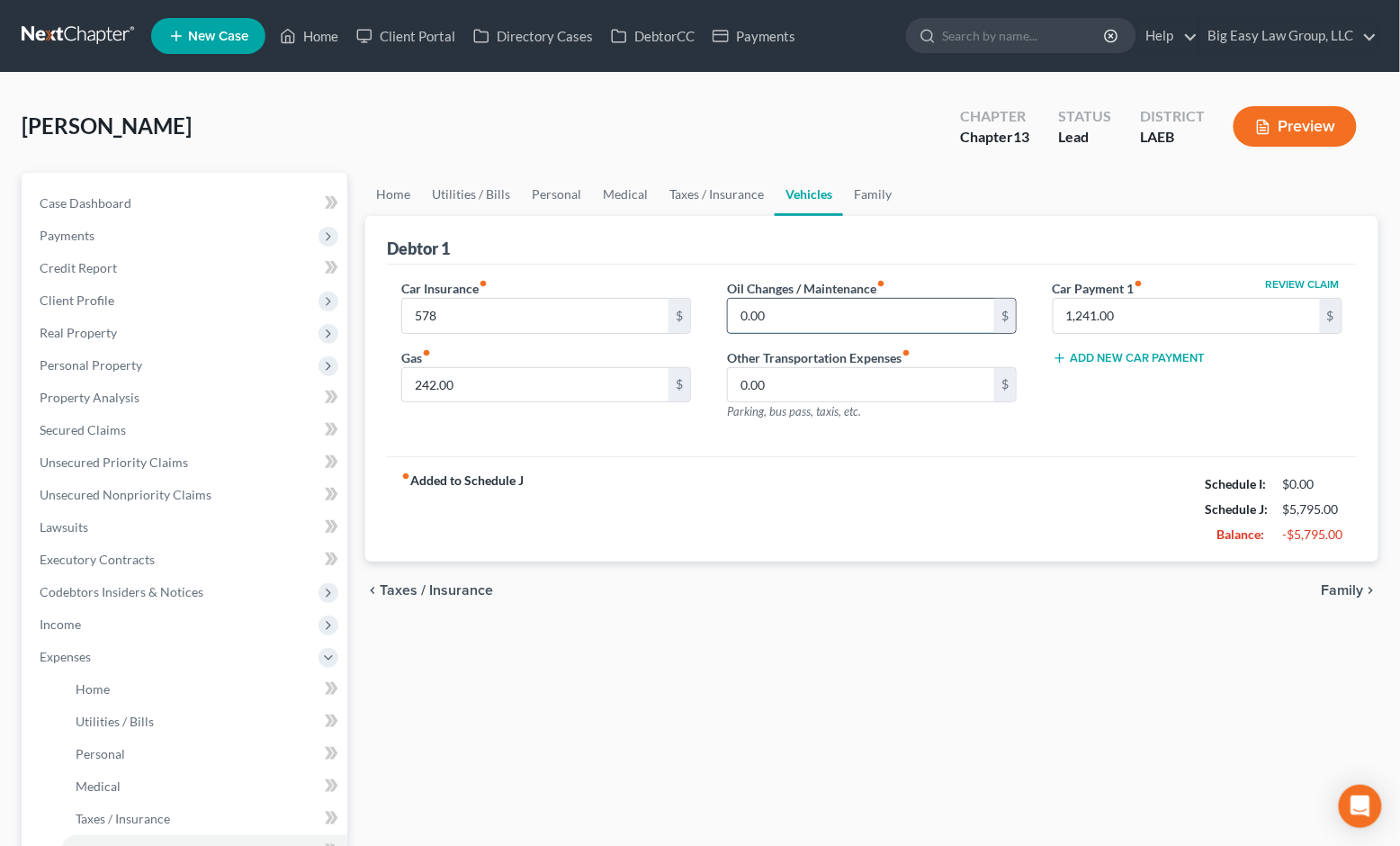
click at [871, 304] on input "0.00" at bounding box center [861, 315] width 266 height 34
click at [1021, 124] on icon "button" at bounding box center [1263, 126] width 16 height 16
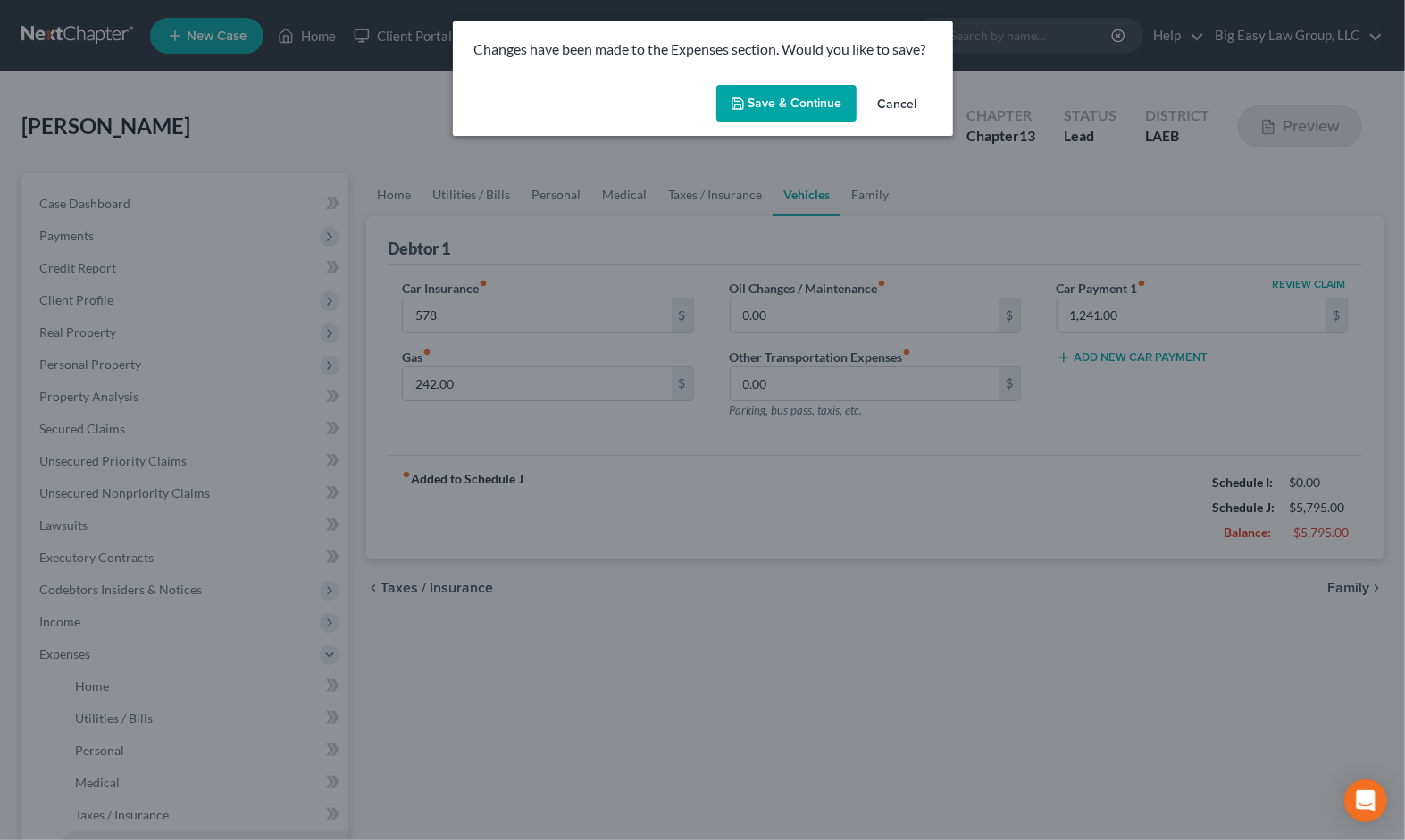
click at [786, 110] on button "Save & Continue" at bounding box center [787, 103] width 140 height 38
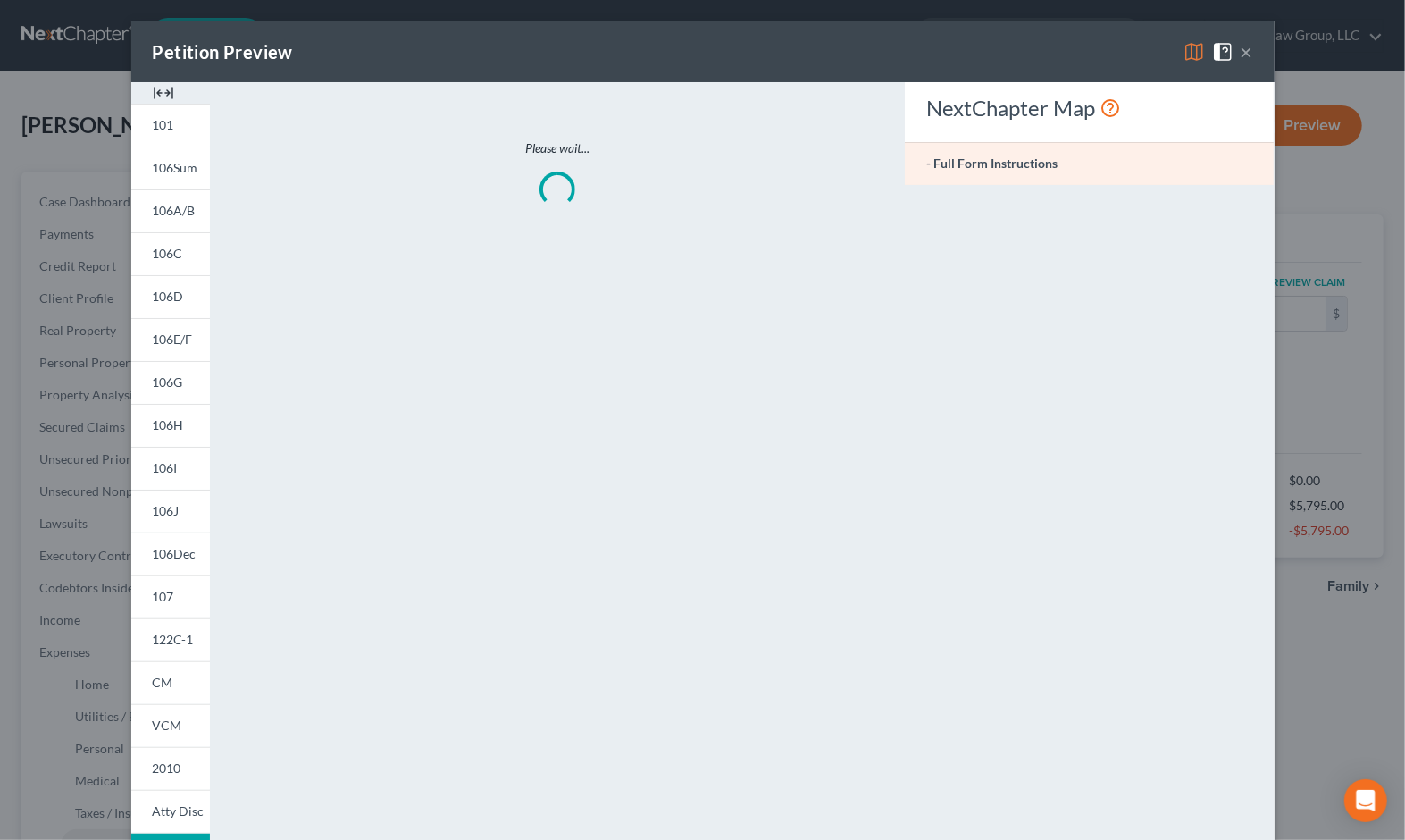
type input "578.00"
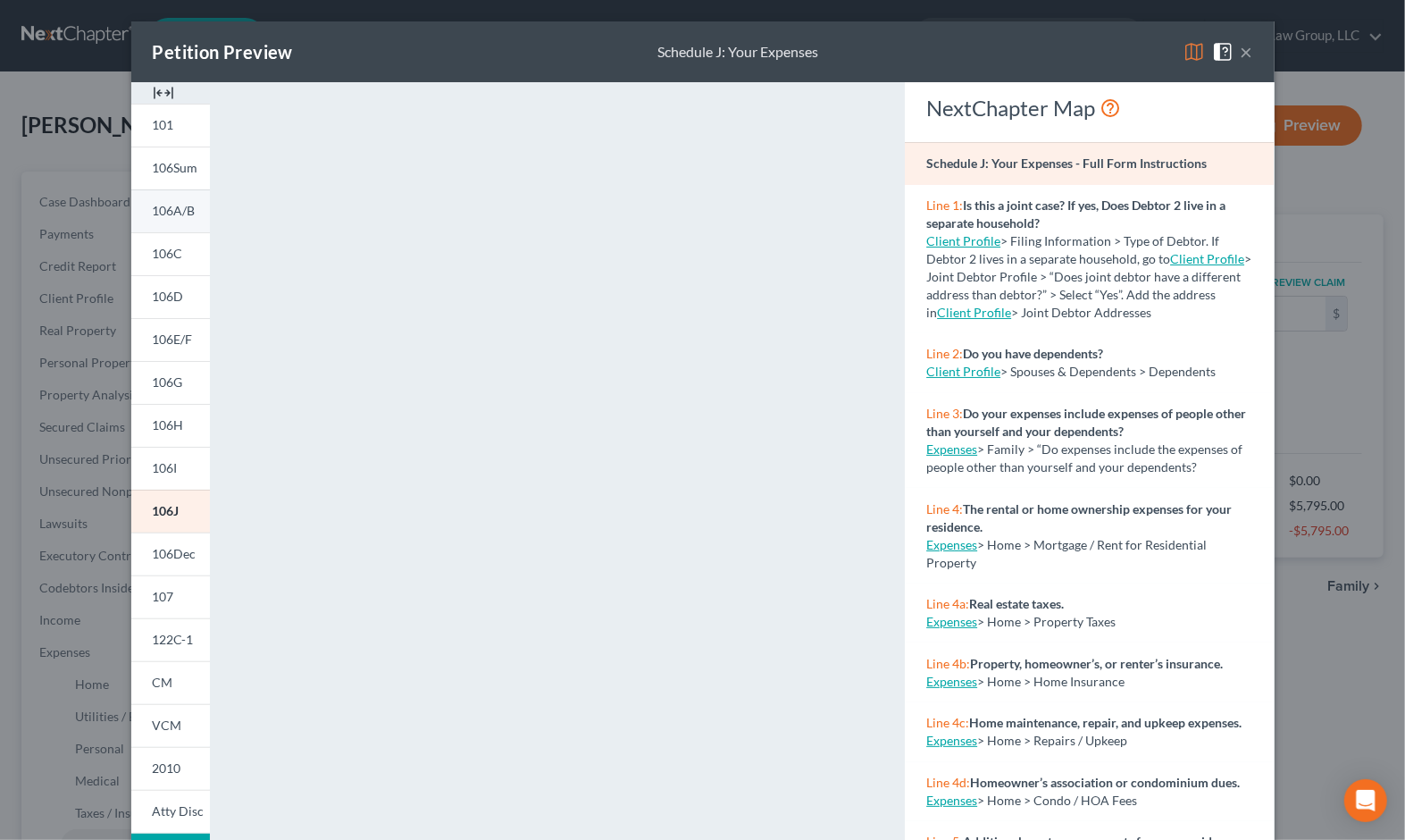
click at [169, 217] on span "106A/B" at bounding box center [174, 210] width 43 height 16
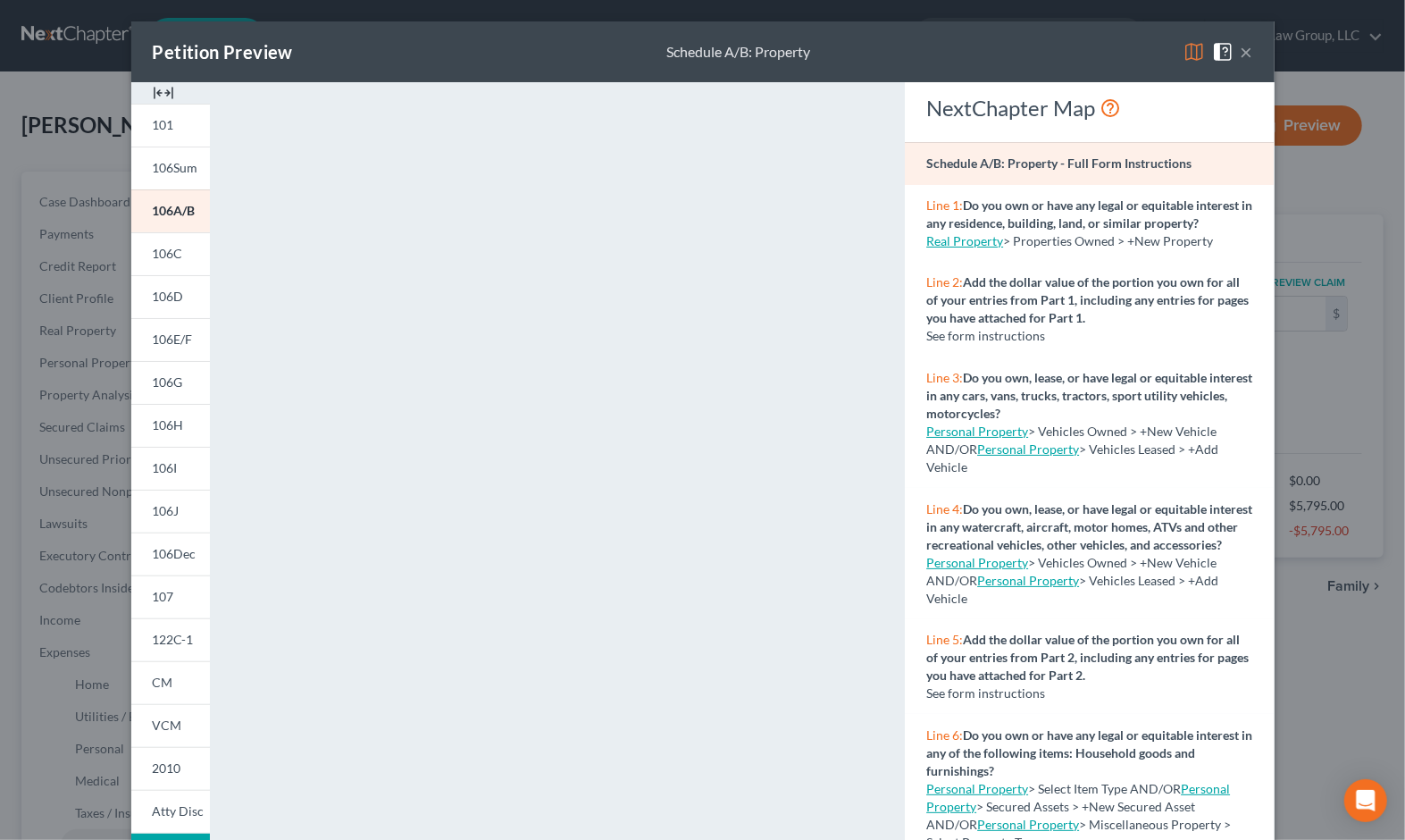
click at [1014, 50] on button "×" at bounding box center [1248, 52] width 13 height 21
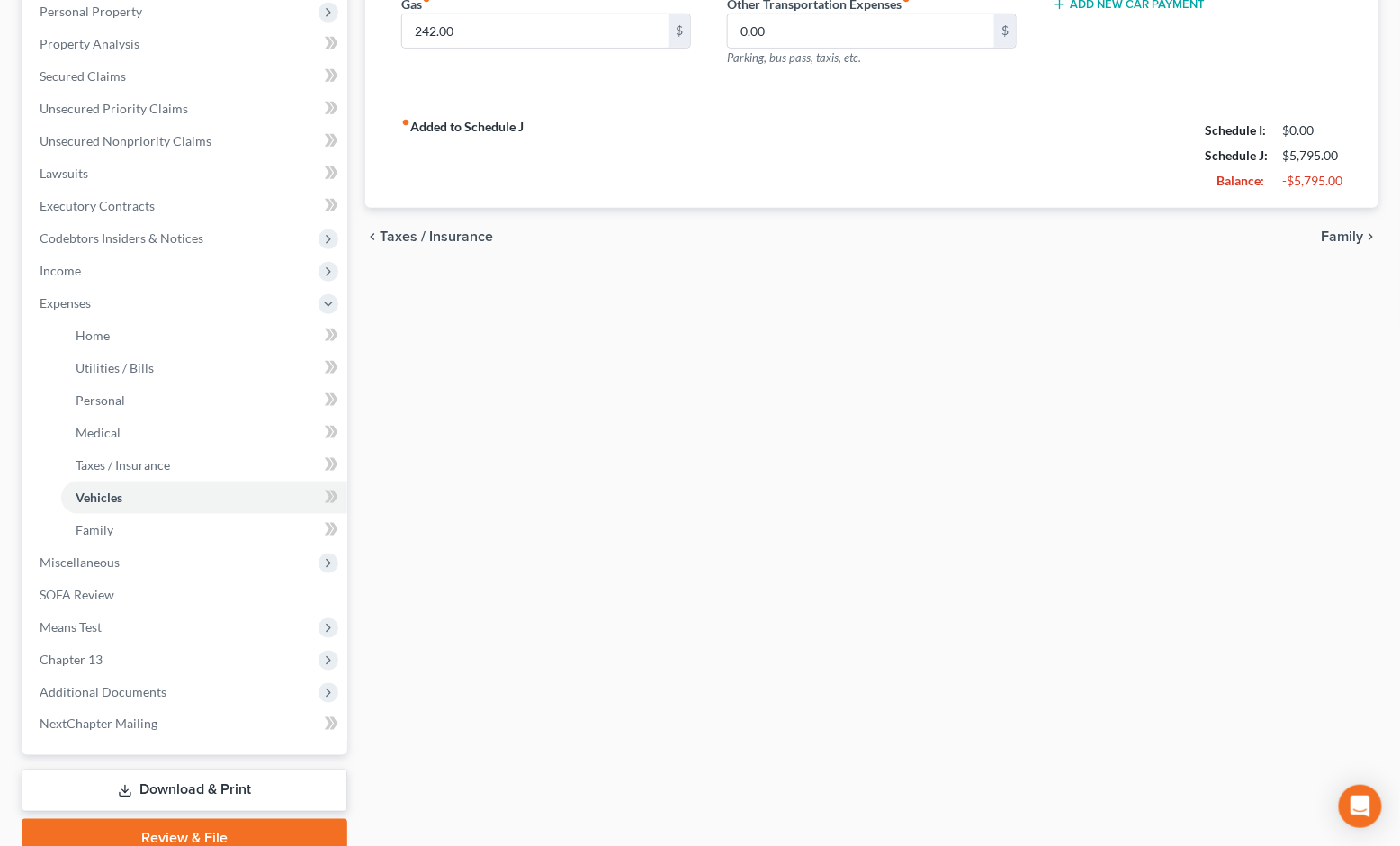
scroll to position [358, 0]
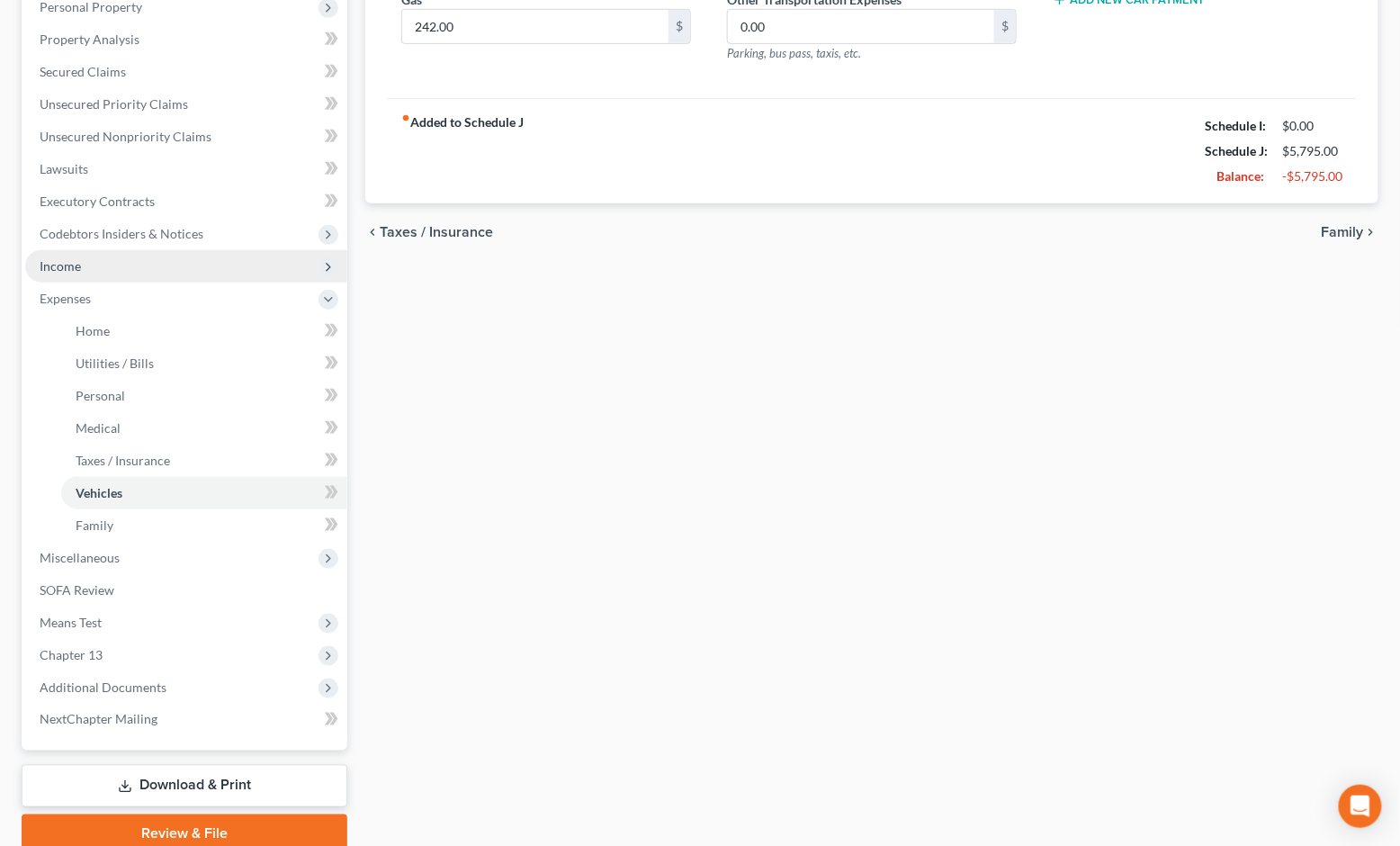
click at [184, 273] on span "Income" at bounding box center [186, 266] width 322 height 32
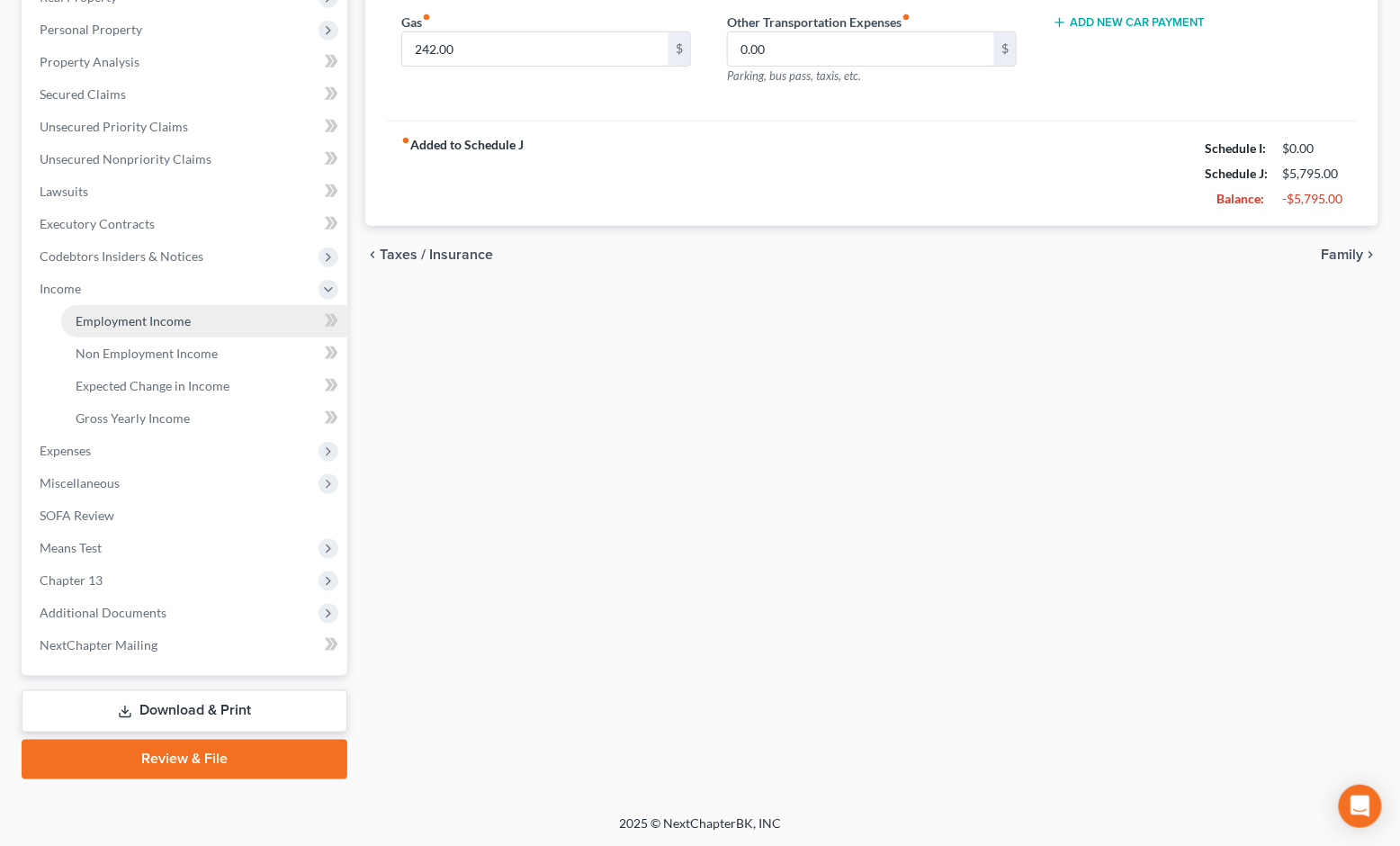
click at [193, 316] on link "Employment Income" at bounding box center [204, 321] width 286 height 32
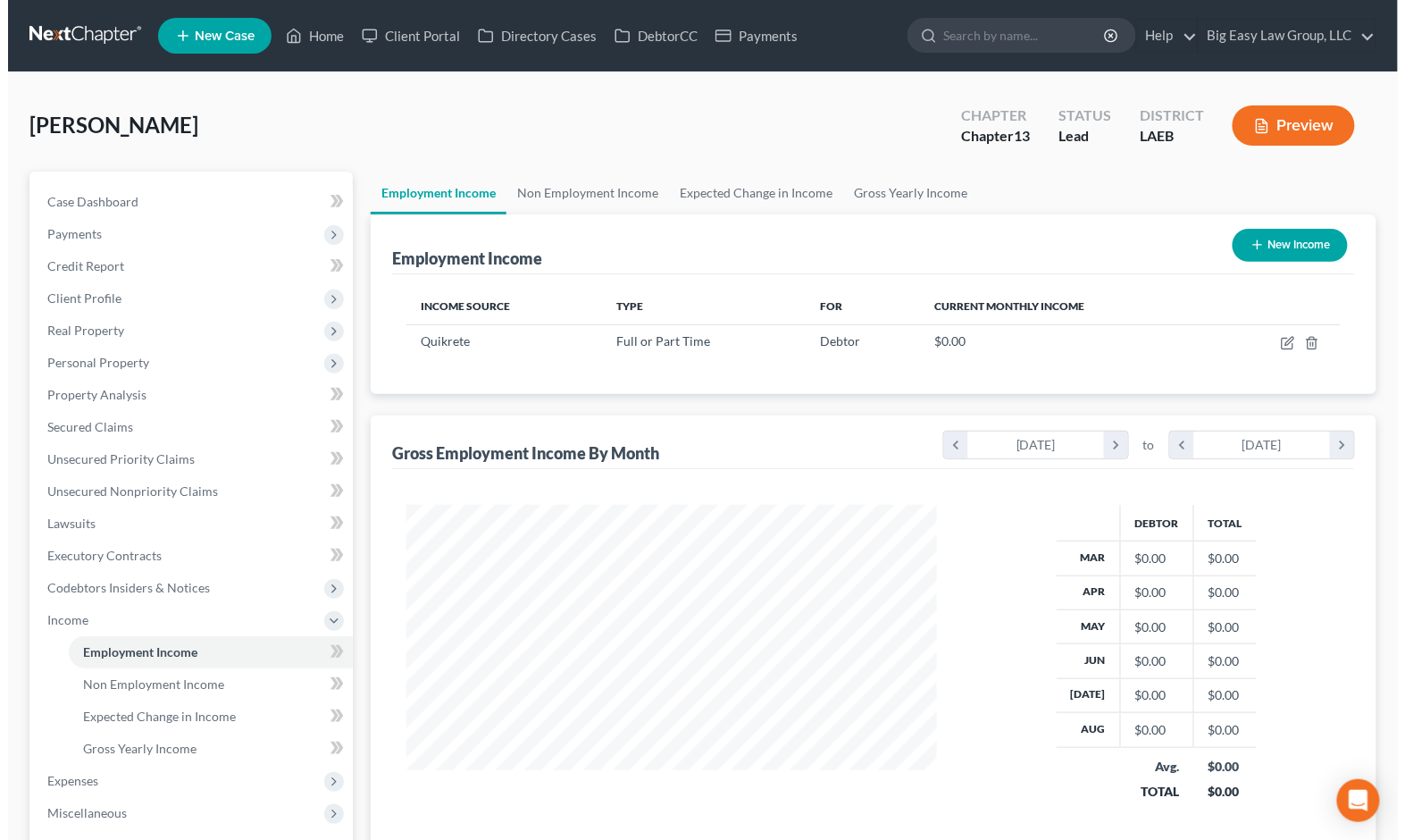
scroll to position [320, 567]
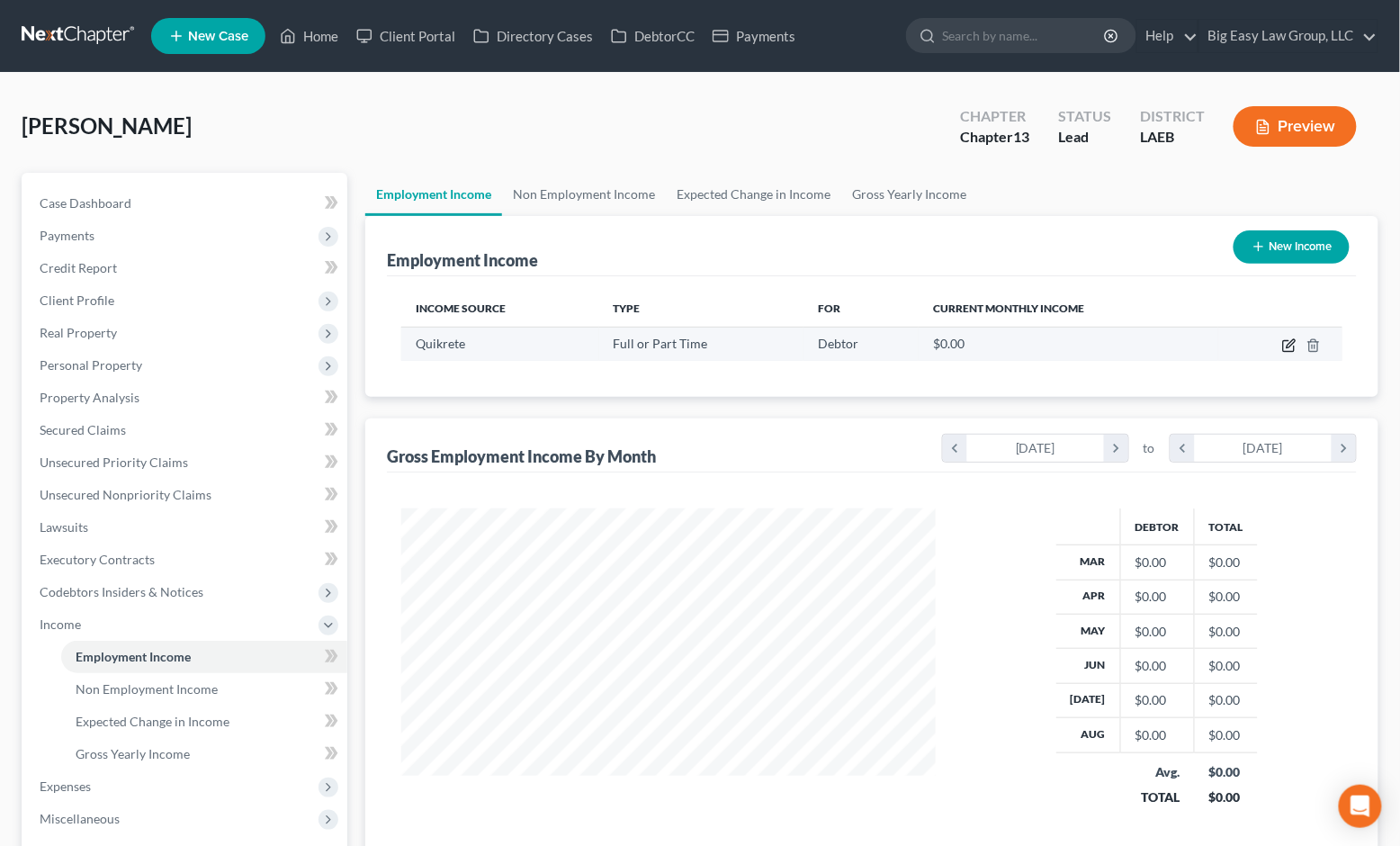
click at [1021, 344] on icon "button" at bounding box center [1291, 343] width 8 height 8
select select "0"
select select "2"
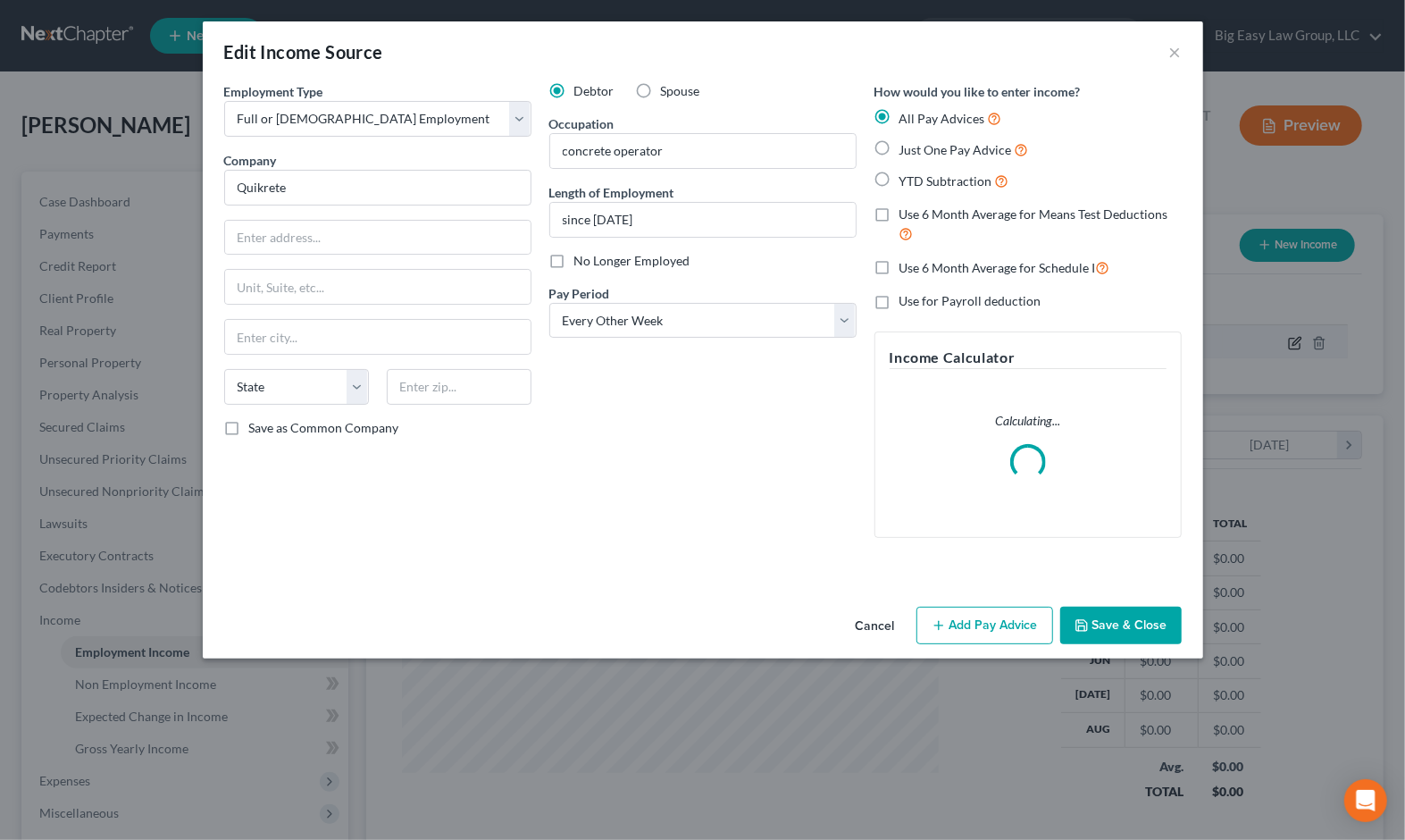
scroll to position [320, 572]
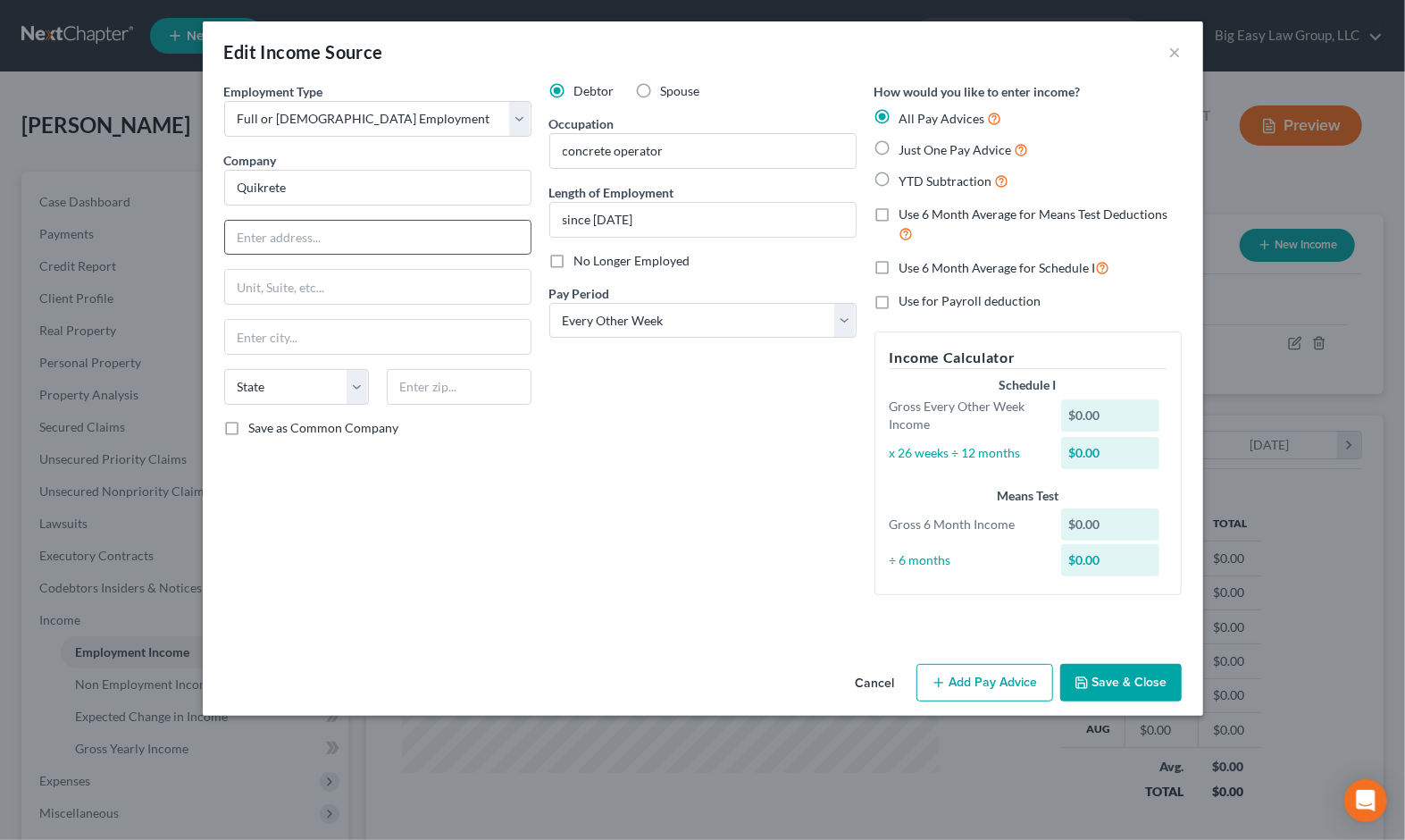
click at [338, 230] on input "text" at bounding box center [378, 237] width 305 height 34
type input "5 Concourse Parkway"
type input "30328"
type input "Atlanta"
select select "10"
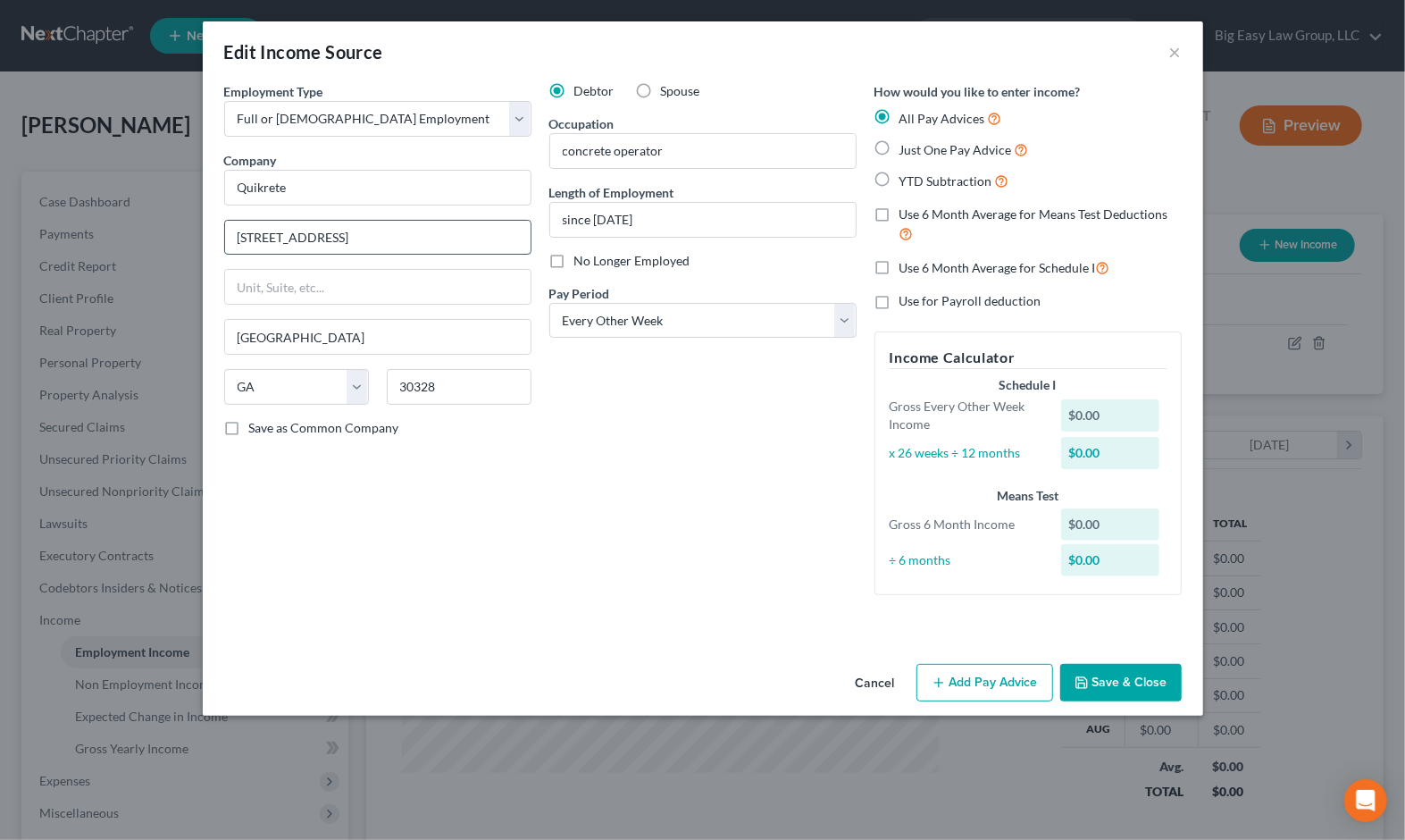
click at [461, 245] on input "5 Concourse Parkway" at bounding box center [378, 237] width 305 height 34
type input "5 Concourse Parkway #1900"
click at [727, 145] on input "concrete operator" at bounding box center [703, 151] width 305 height 34
drag, startPoint x: 558, startPoint y: 424, endPoint x: 651, endPoint y: 422, distance: 93.0
click at [558, 424] on div "Debtor Spouse Occupation concrete operator Length of Employment since 2017 No L…" at bounding box center [702, 345] width 325 height 527
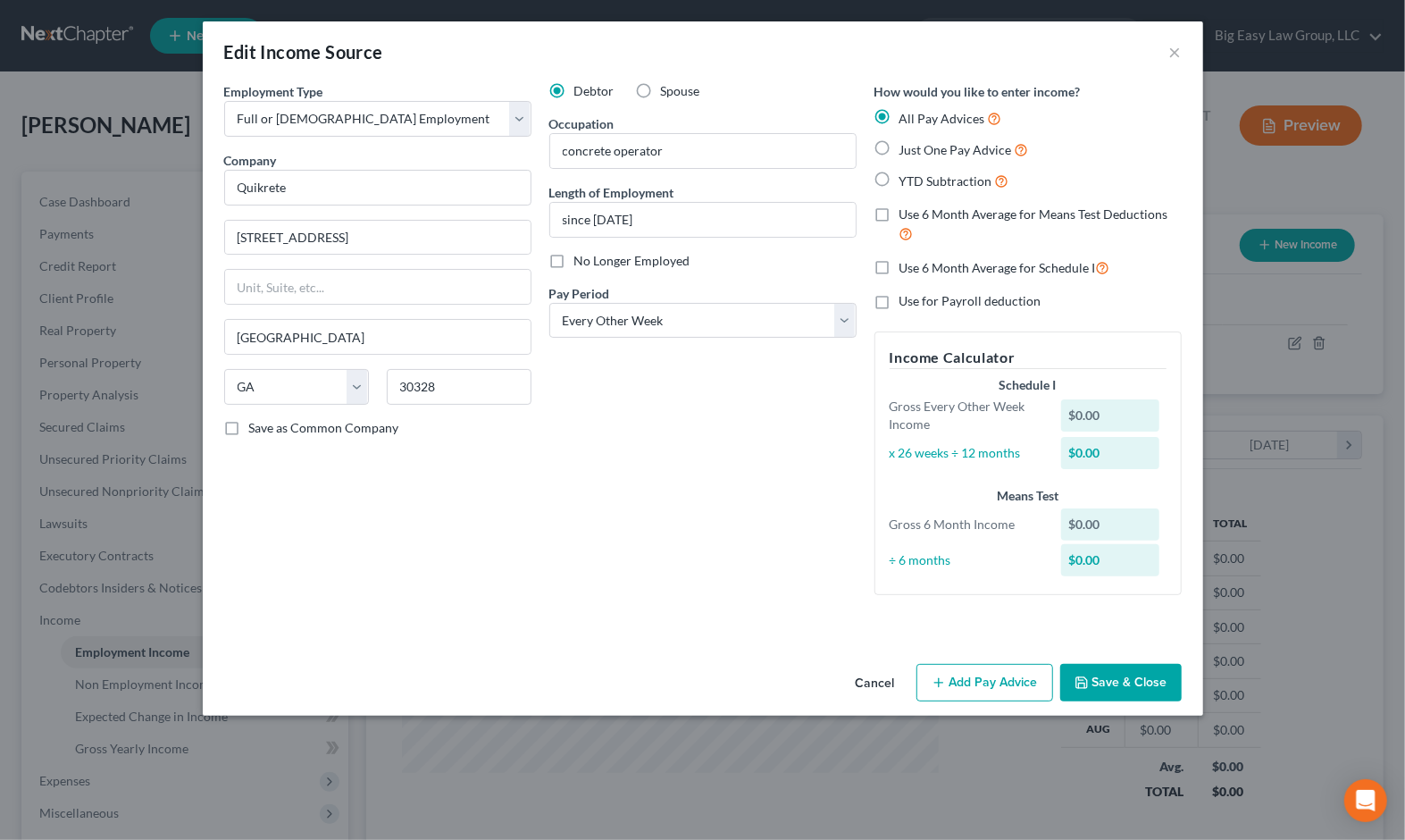
click at [900, 178] on label "YTD Subtraction" at bounding box center [954, 180] width 109 height 20
click at [907, 178] on input "YTD Subtraction" at bounding box center [913, 176] width 12 height 12
radio input "true"
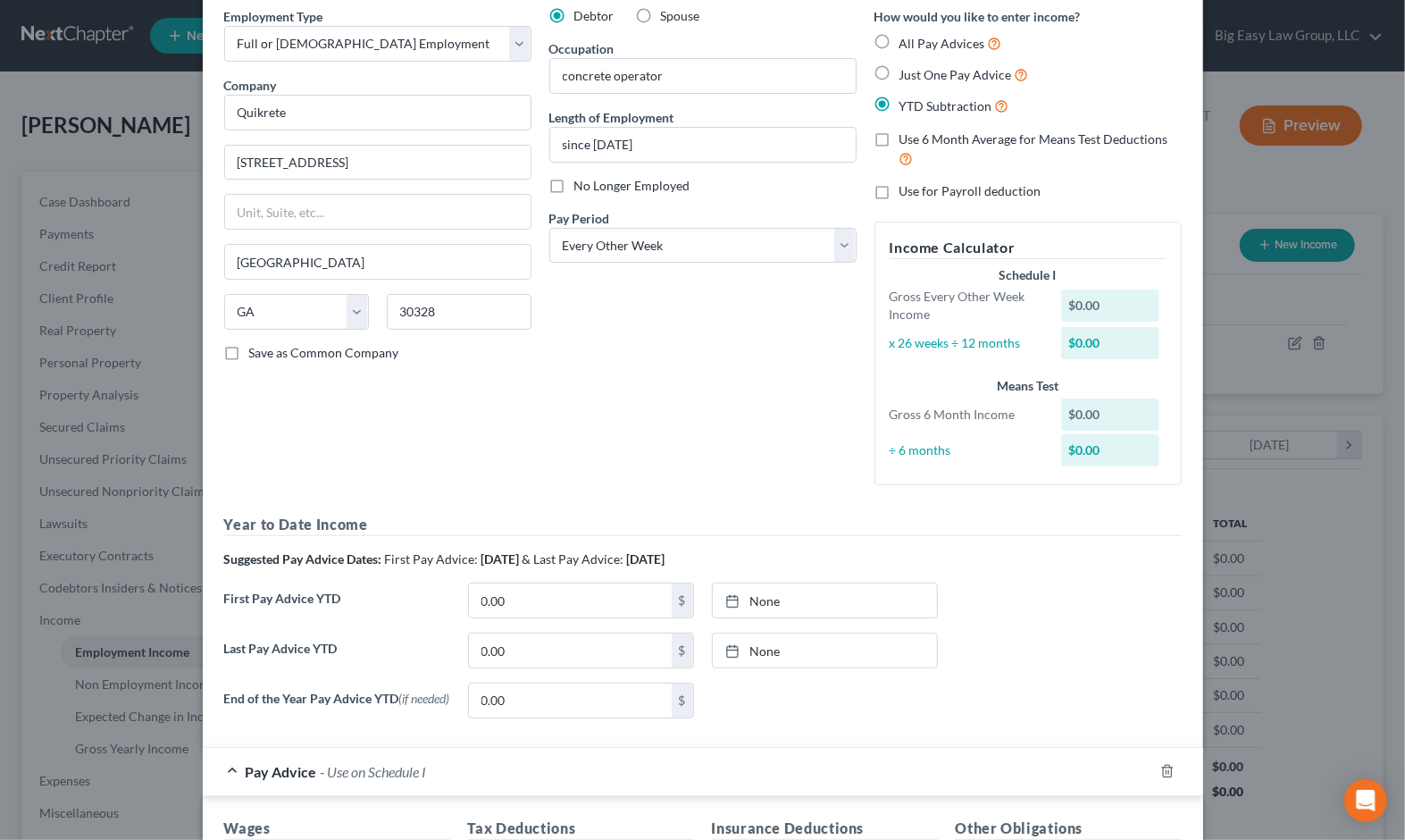
scroll to position [5, 0]
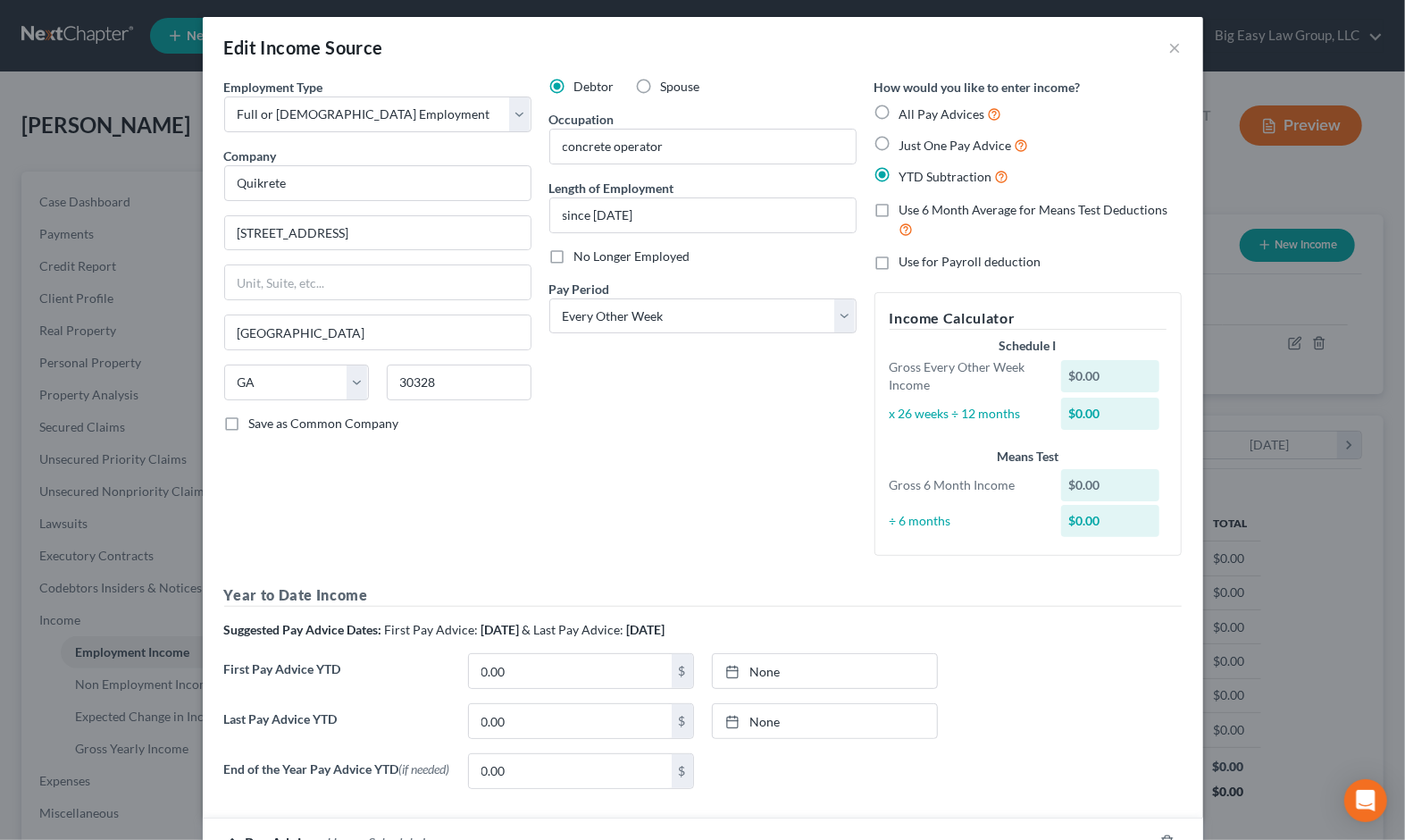
click at [900, 210] on label "Use 6 Month Average for Means Test Deductions" at bounding box center [1041, 220] width 282 height 39
click at [907, 210] on input "Use 6 Month Average for Means Test Deductions" at bounding box center [913, 206] width 12 height 12
checkbox input "true"
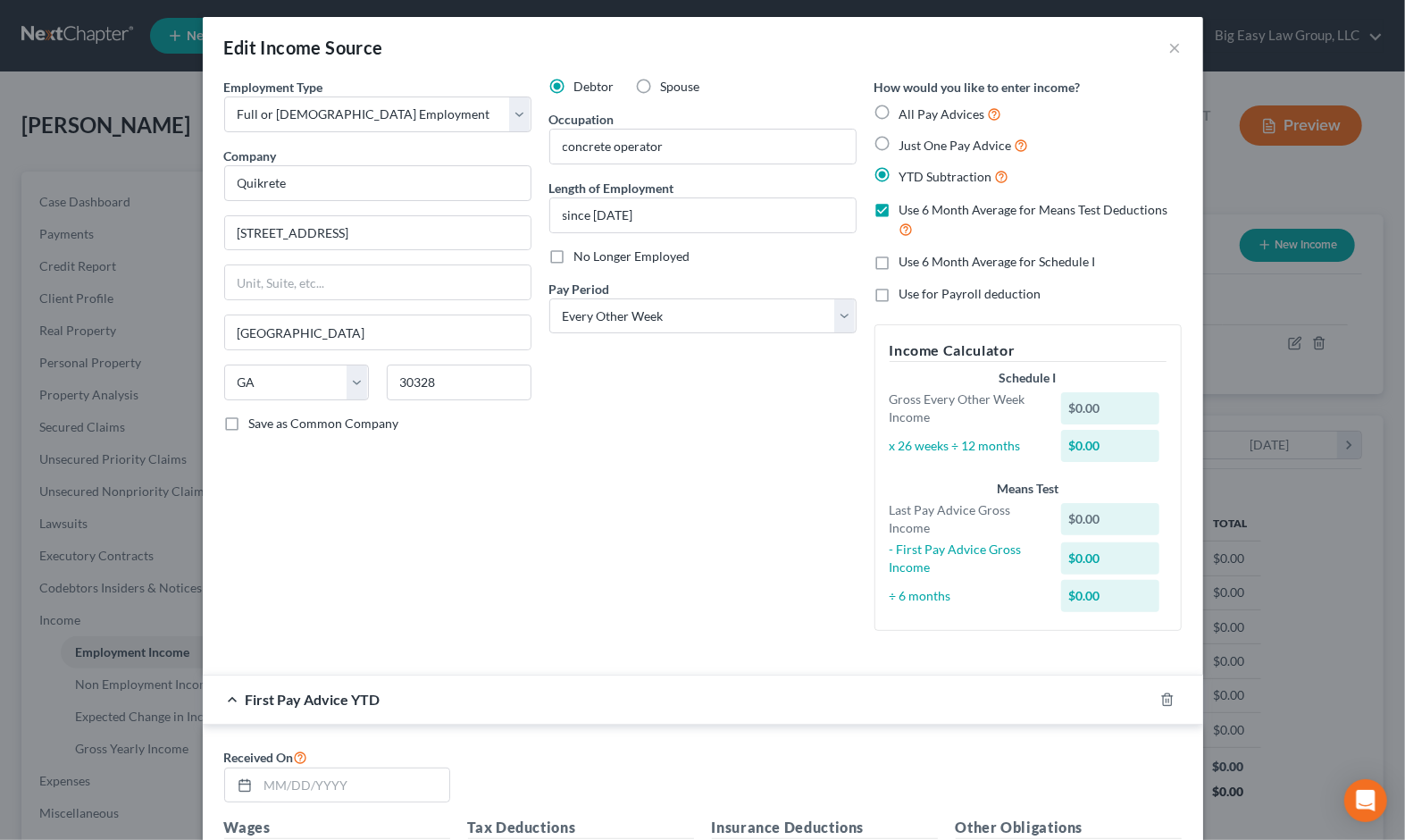
drag, startPoint x: 870, startPoint y: 262, endPoint x: 902, endPoint y: 271, distance: 33.2
click at [900, 262] on label "Use 6 Month Average for Schedule I" at bounding box center [998, 261] width 197 height 17
click at [907, 262] on input "Use 6 Month Average for Schedule I" at bounding box center [913, 259] width 12 height 12
click at [900, 262] on label "Use 6 Month Average for Schedule I" at bounding box center [998, 261] width 197 height 17
click at [907, 262] on input "Use 6 Month Average for Schedule I" at bounding box center [913, 259] width 12 height 12
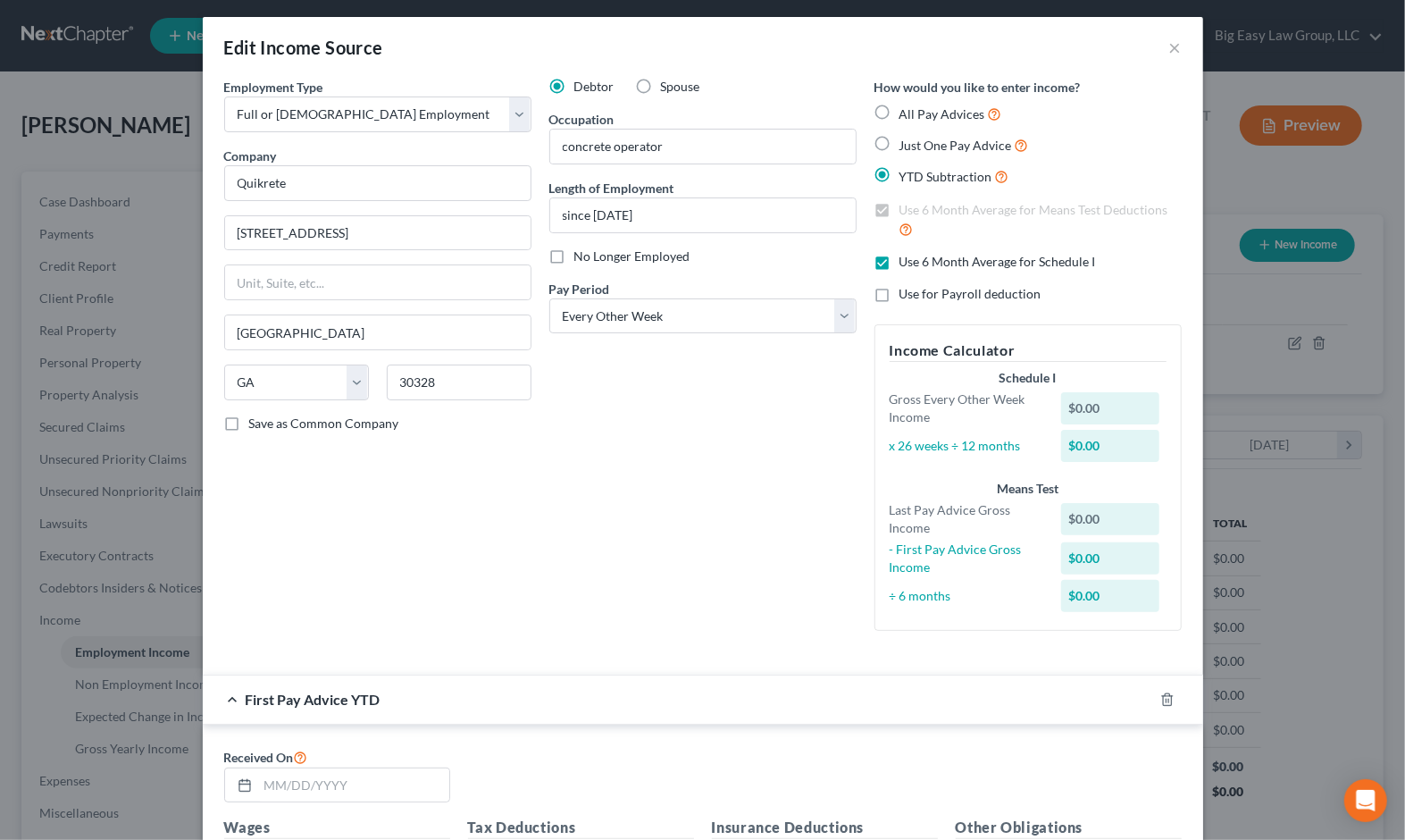
checkbox input "false"
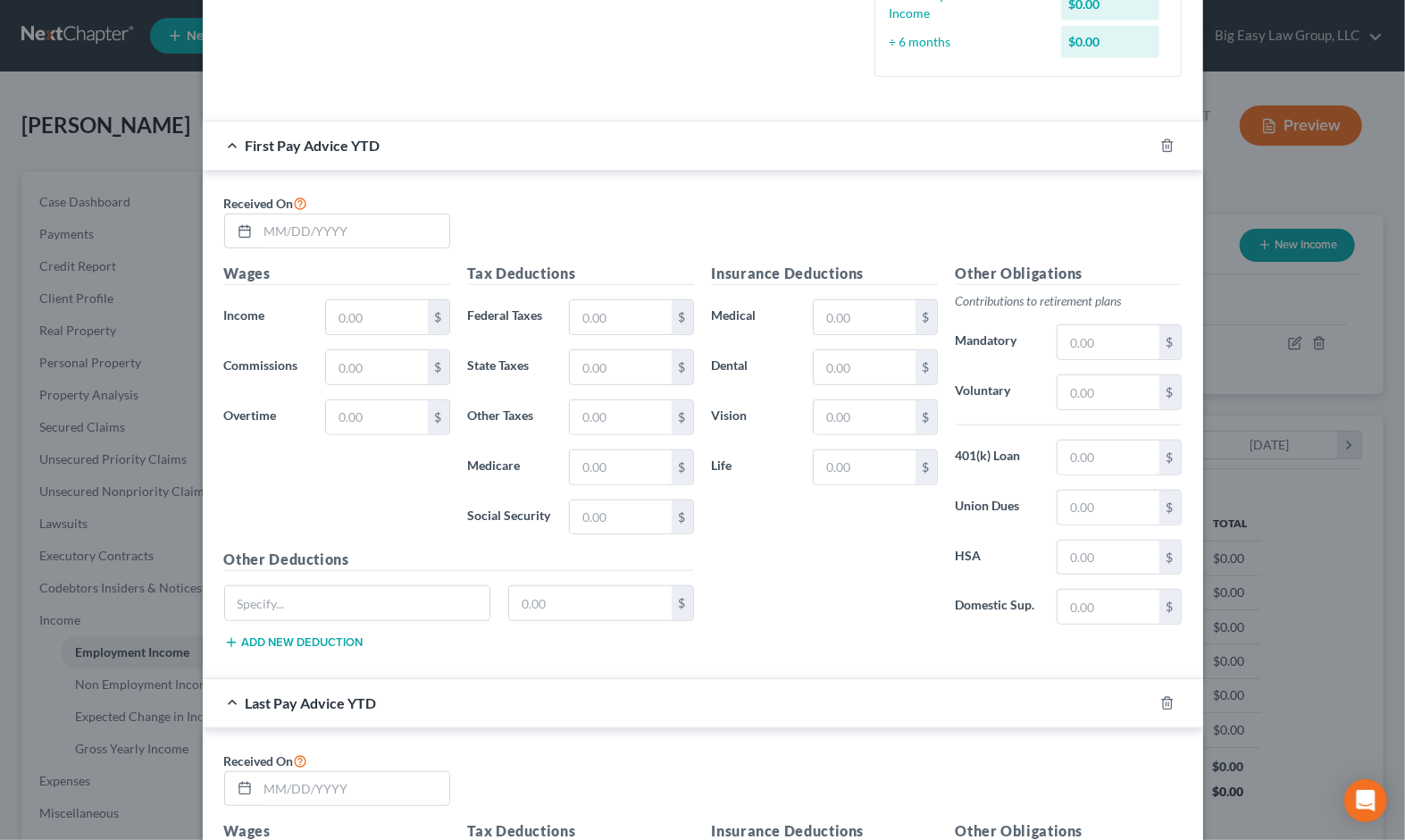
scroll to position [567, 0]
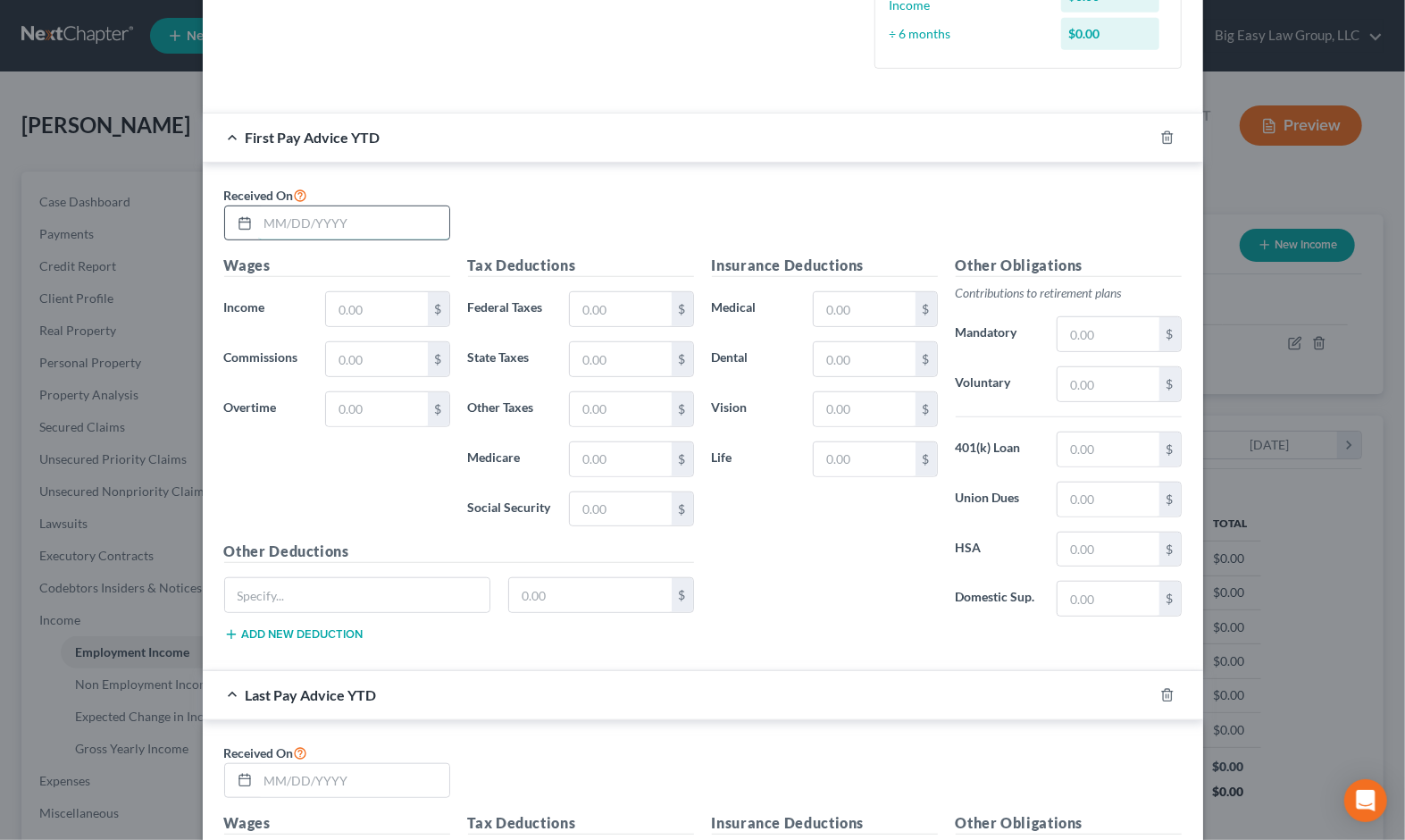
click at [417, 226] on input "text" at bounding box center [354, 223] width 191 height 34
click at [1014, 136] on div at bounding box center [1179, 137] width 50 height 29
click at [1014, 138] on line "button" at bounding box center [1166, 139] width 0 height 4
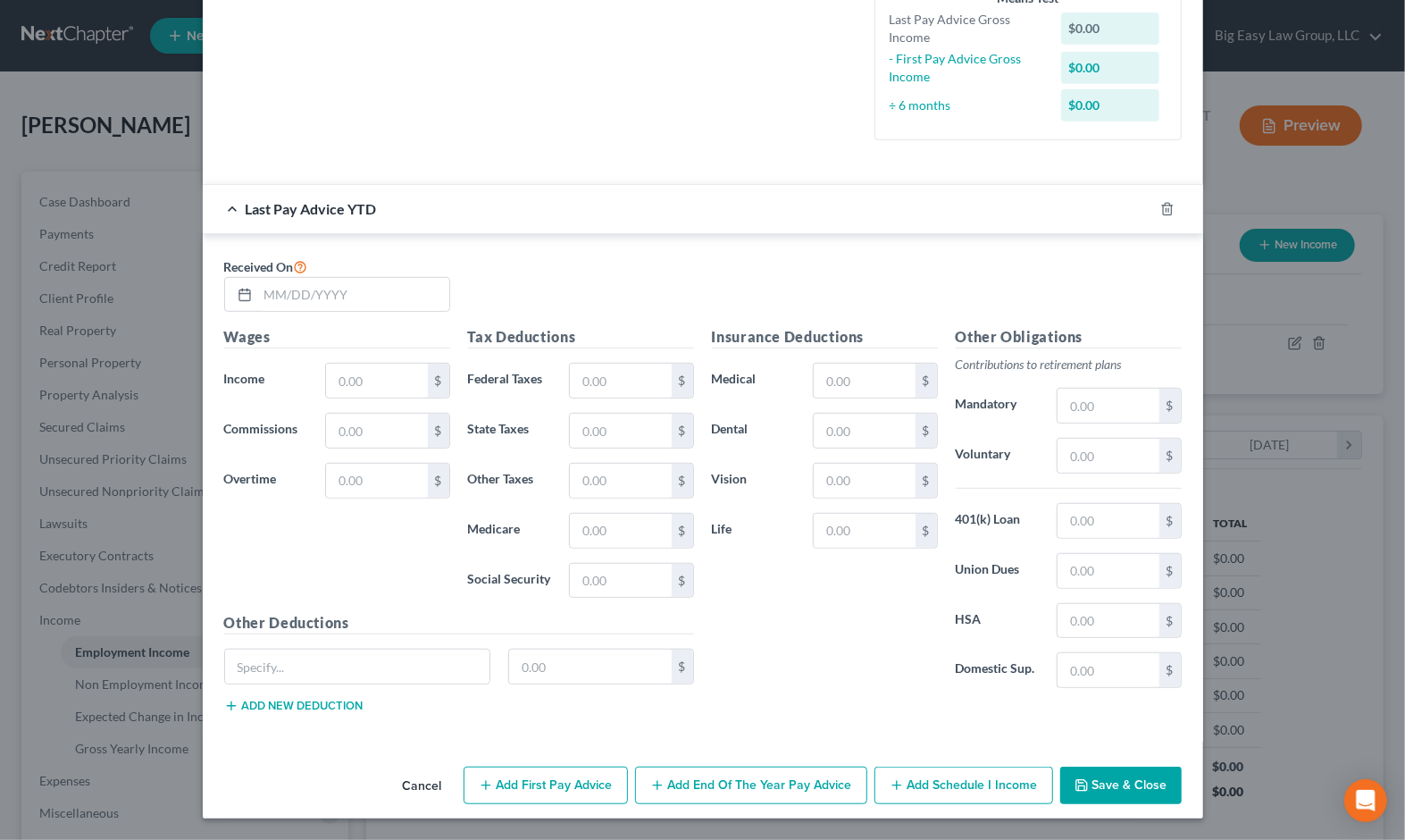
scroll to position [496, 0]
click at [317, 278] on input "text" at bounding box center [354, 294] width 191 height 34
type input "08/29/2025"
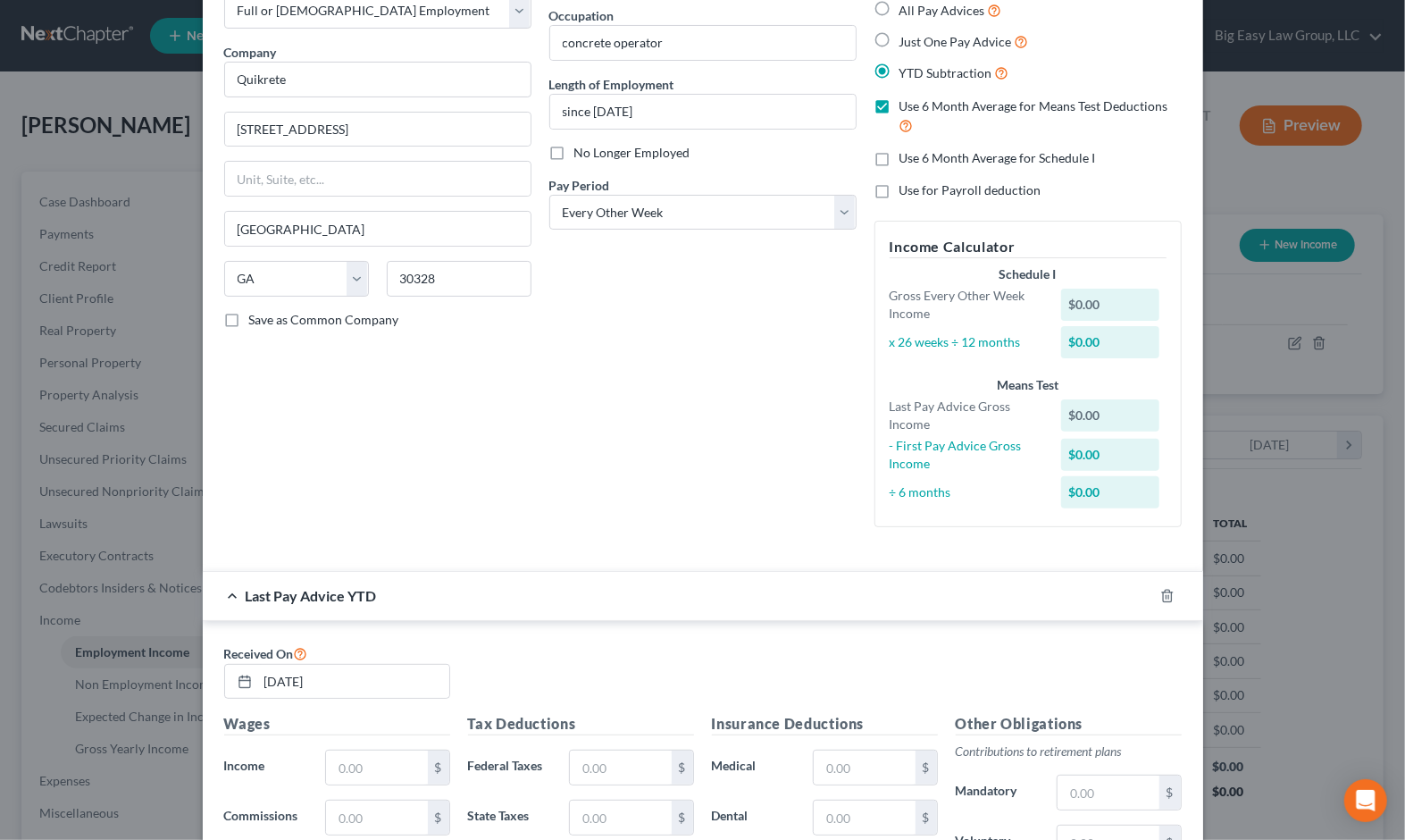
scroll to position [0, 0]
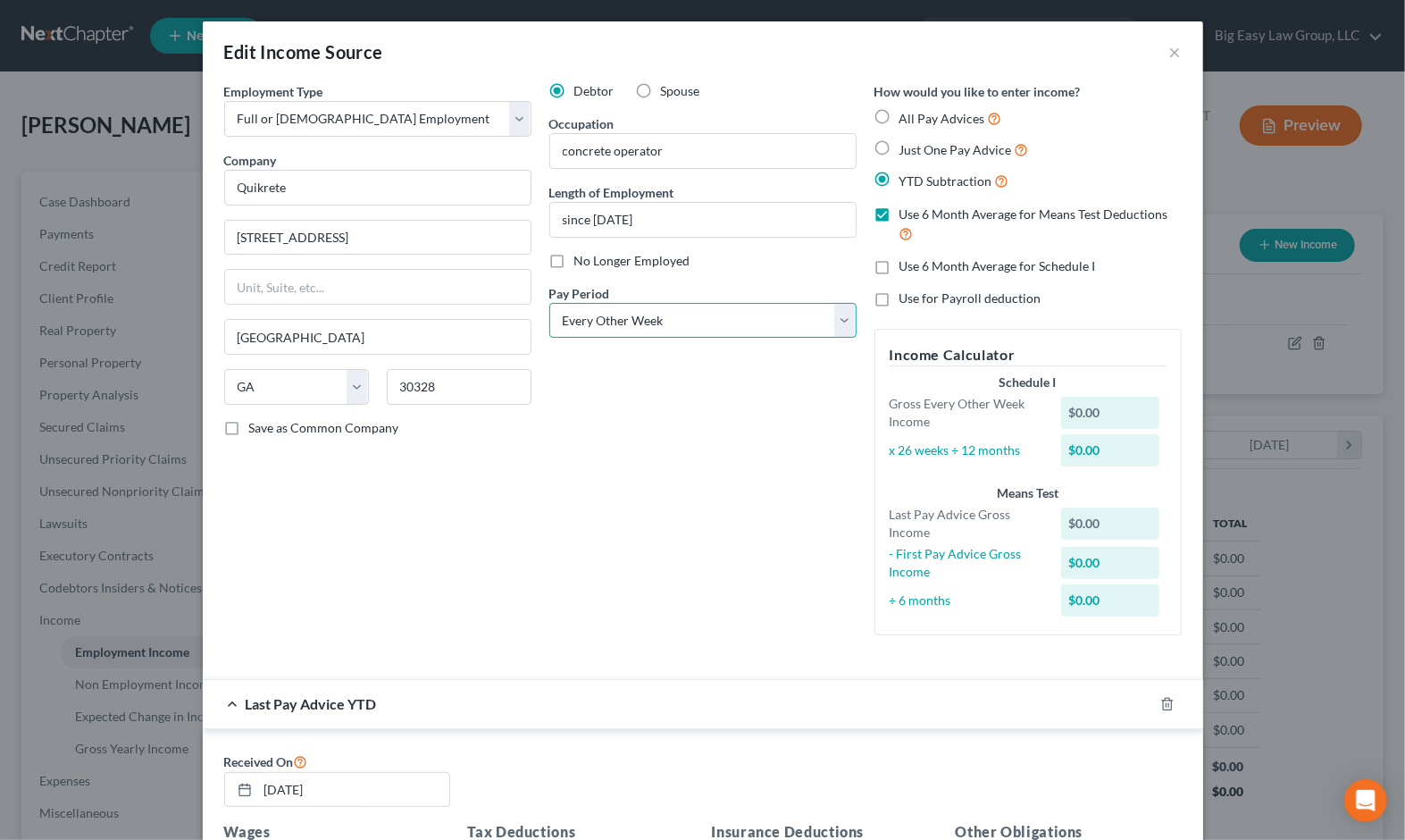
click at [706, 333] on select "Select Monthly Twice Monthly Every Other Week Weekly" at bounding box center [703, 320] width 307 height 36
select select "3"
click at [549, 303] on select "Select Monthly Twice Monthly Every Other Week Weekly" at bounding box center [703, 320] width 307 height 36
drag, startPoint x: 706, startPoint y: 333, endPoint x: 705, endPoint y: 406, distance: 73.0
click at [705, 405] on div "Debtor Spouse Occupation concrete operator Length of Employment since 2017 No L…" at bounding box center [702, 365] width 325 height 568
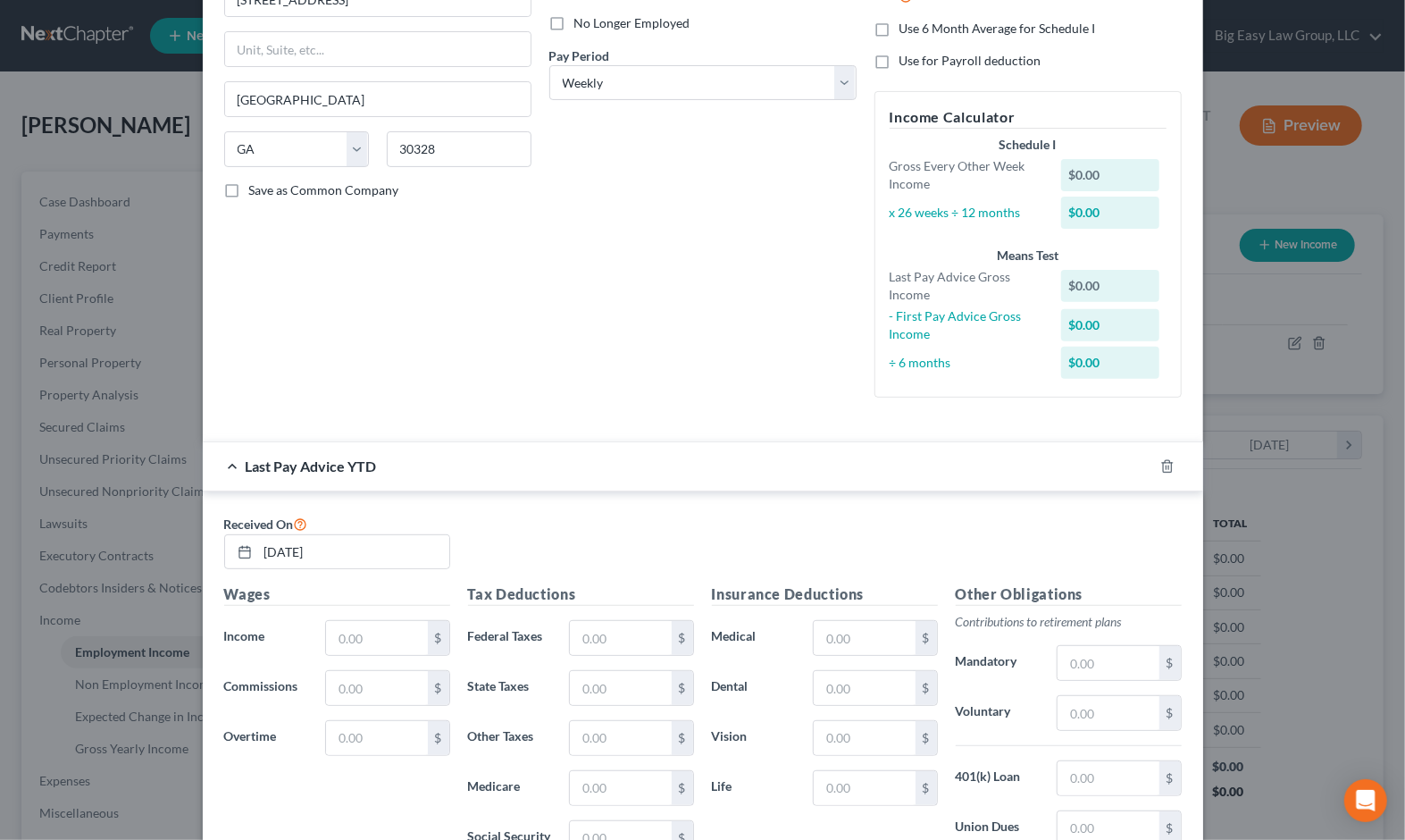
scroll to position [496, 0]
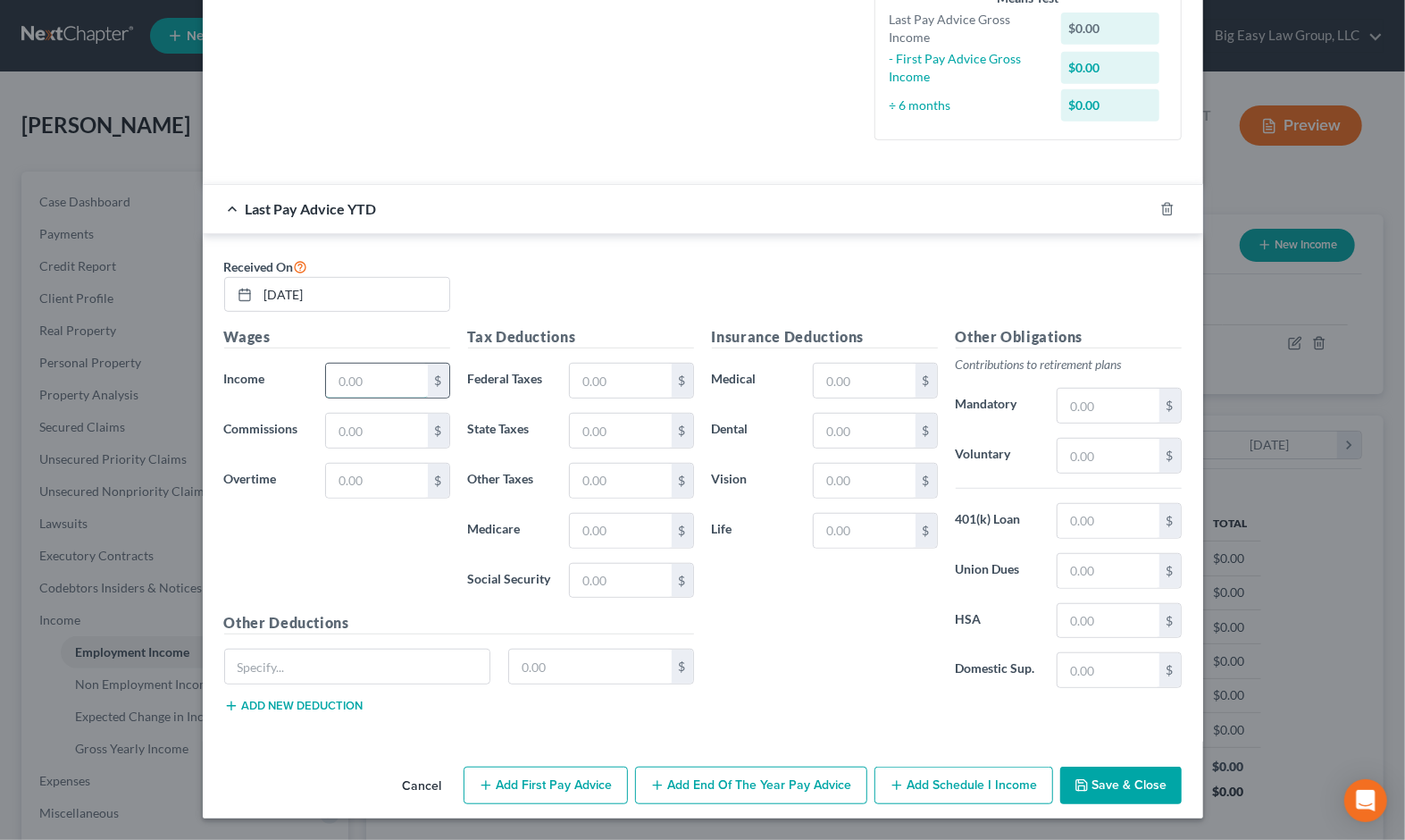
drag, startPoint x: 340, startPoint y: 376, endPoint x: 366, endPoint y: 381, distance: 26.5
click at [340, 376] on input "text" at bounding box center [376, 380] width 101 height 34
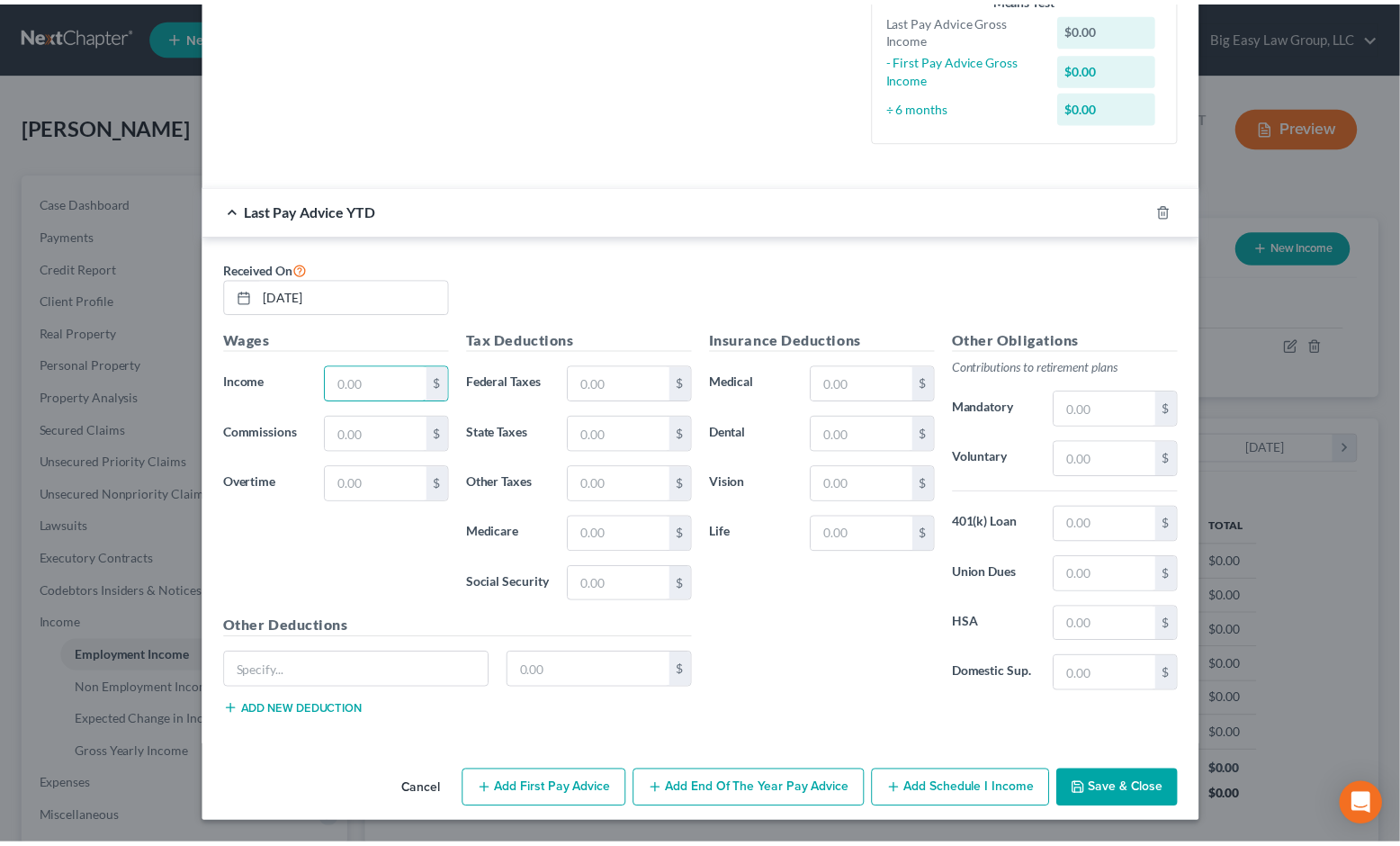
scroll to position [497, 0]
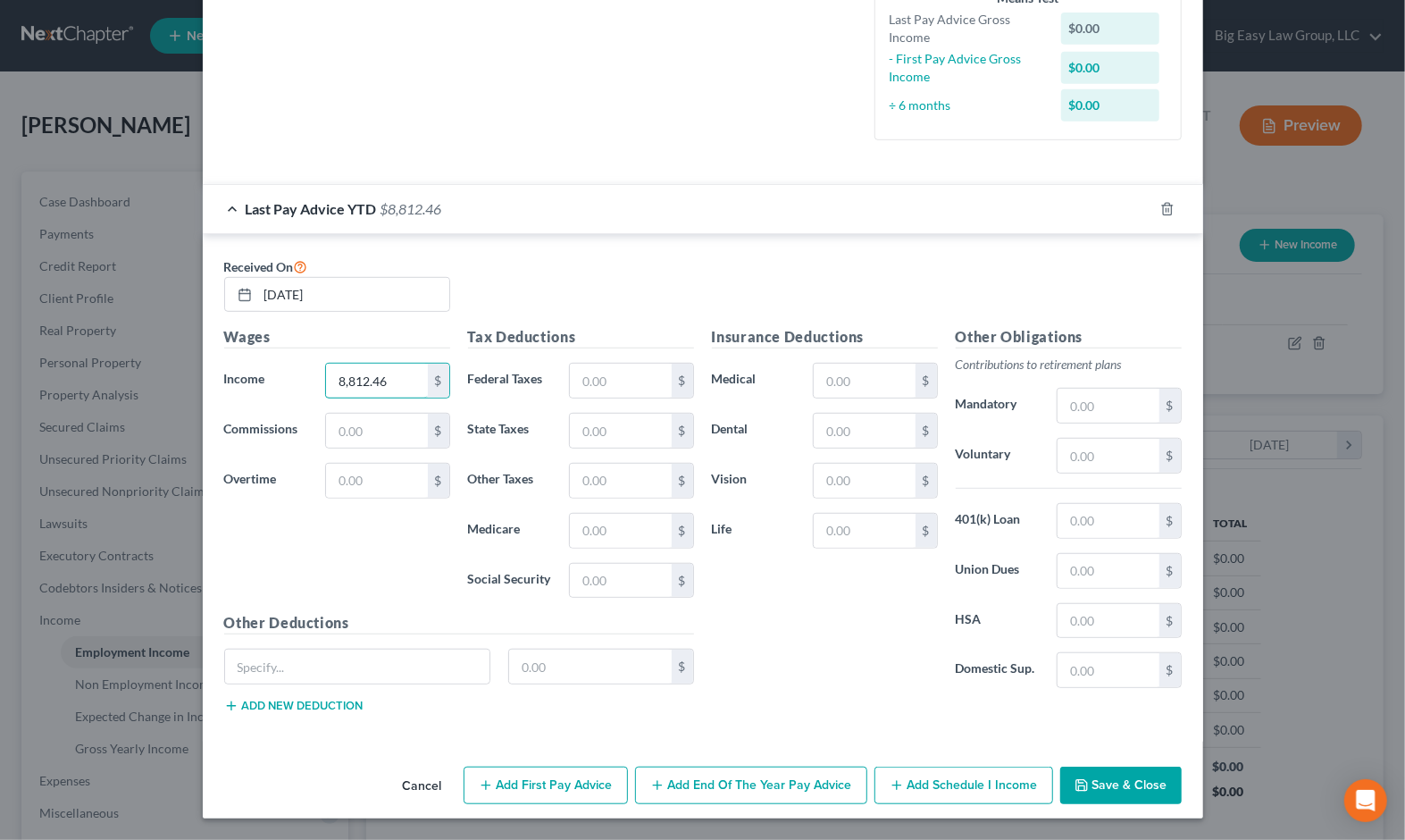
type input "8,812.46"
click at [596, 385] on input "text" at bounding box center [621, 380] width 101 height 34
type input "963.94"
type input "227.48"
type input "127.66"
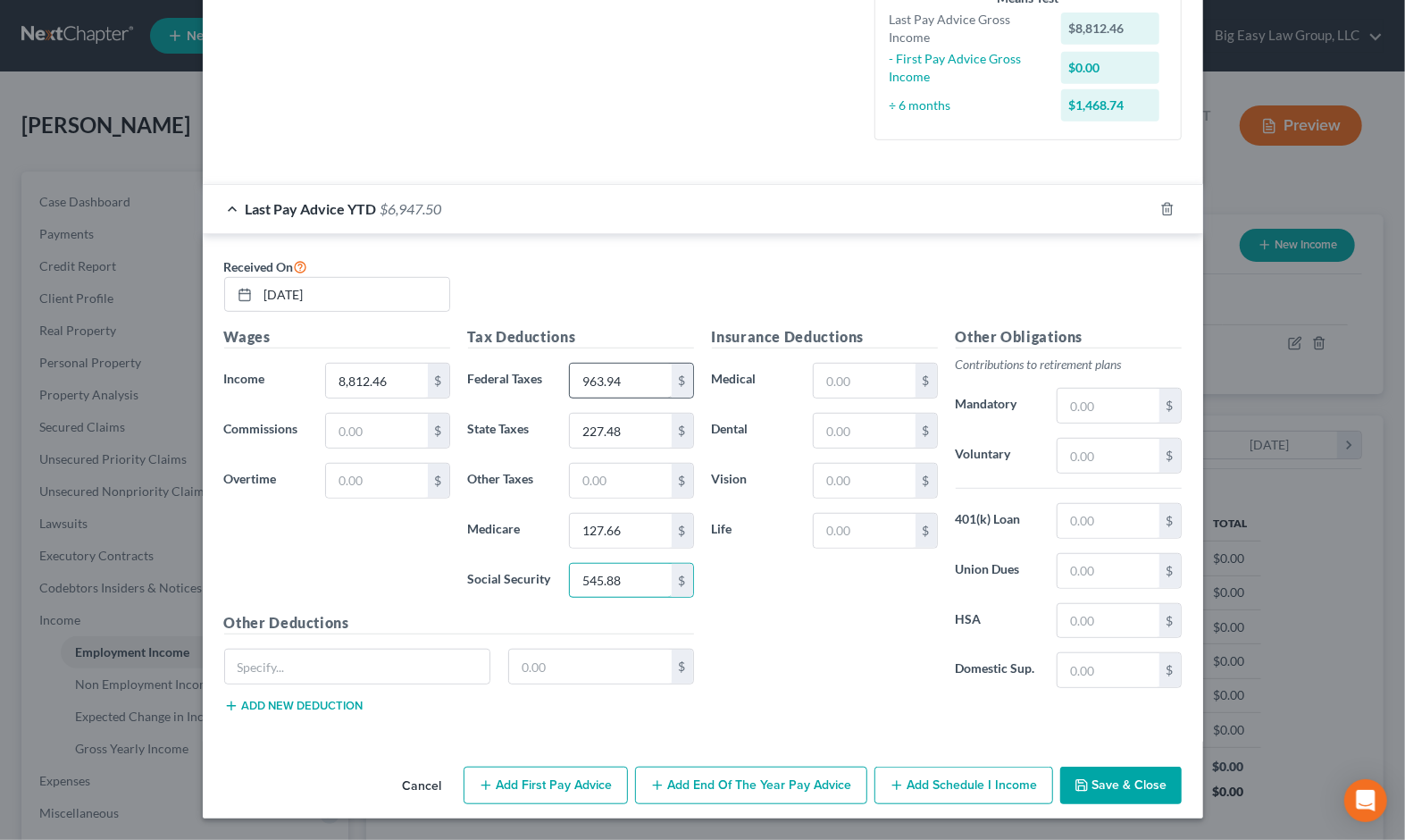
type input "545.88"
click at [866, 372] on input "text" at bounding box center [865, 380] width 101 height 34
click at [829, 425] on input "text" at bounding box center [865, 431] width 101 height 34
type input "7.83"
type input "2.65"
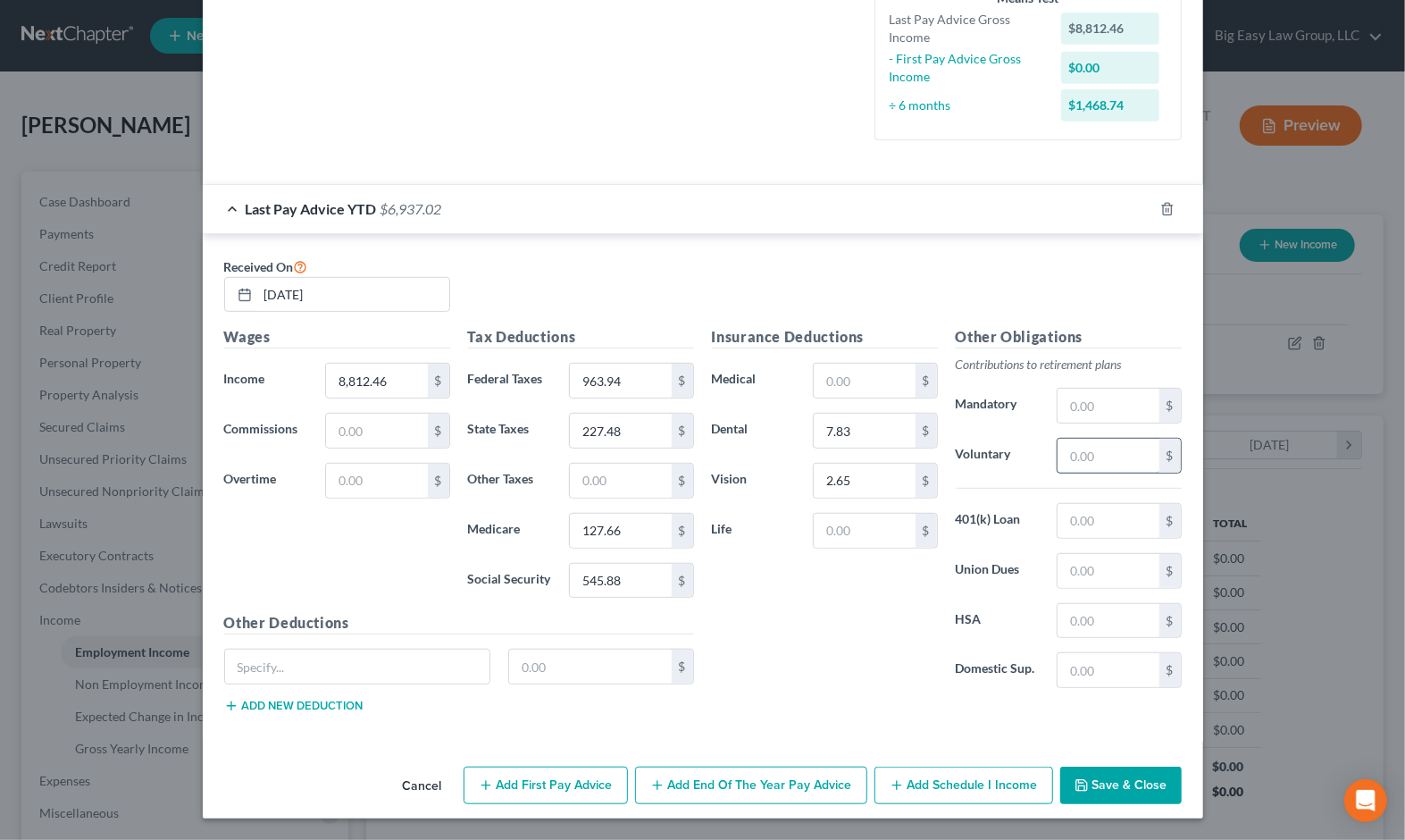
click at [1014, 447] on input "text" at bounding box center [1109, 455] width 101 height 34
click at [953, 680] on label "Domestic Sup." at bounding box center [997, 670] width 102 height 36
click at [1014, 786] on button "Save & Close" at bounding box center [1122, 785] width 121 height 38
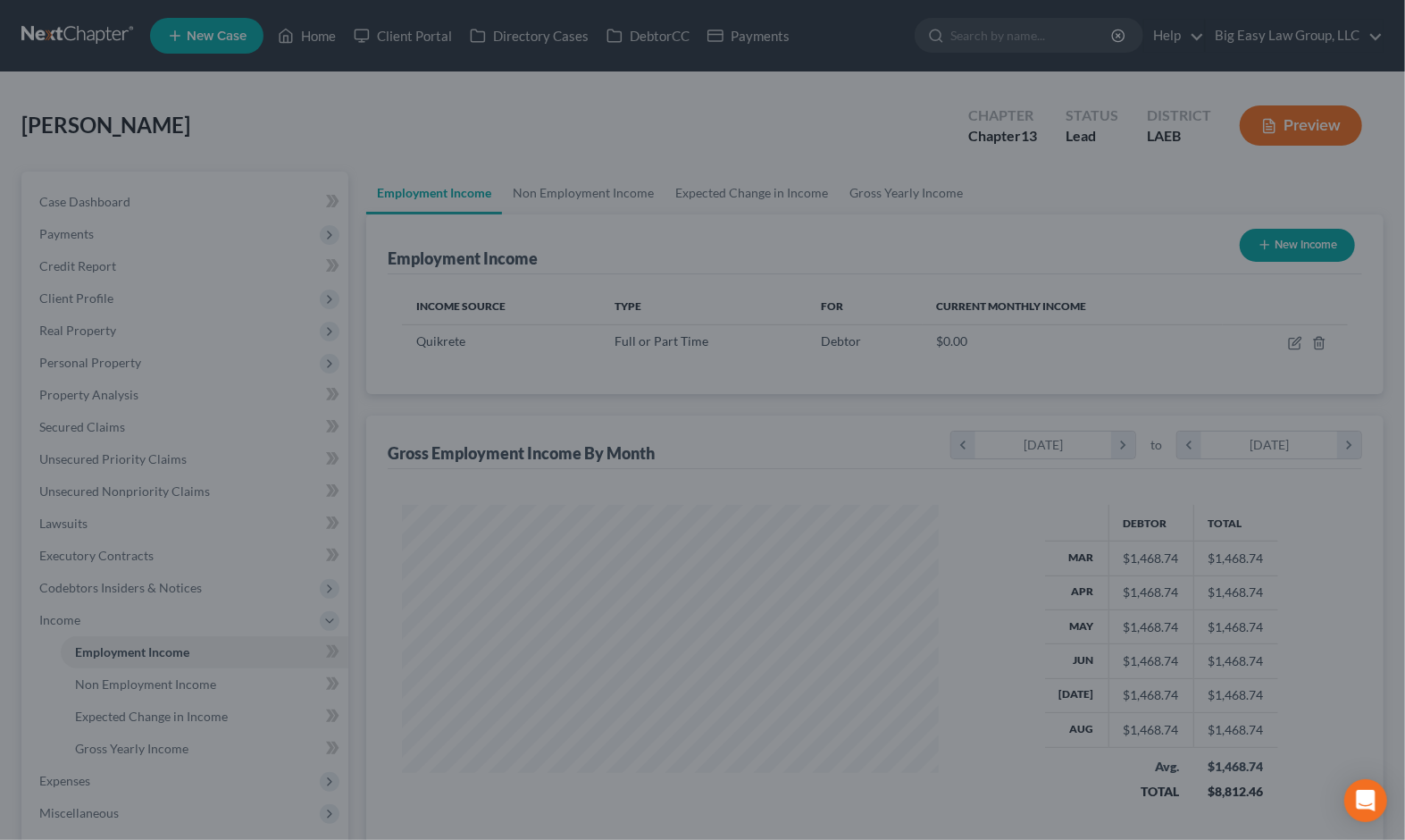
scroll to position [893062, 892875]
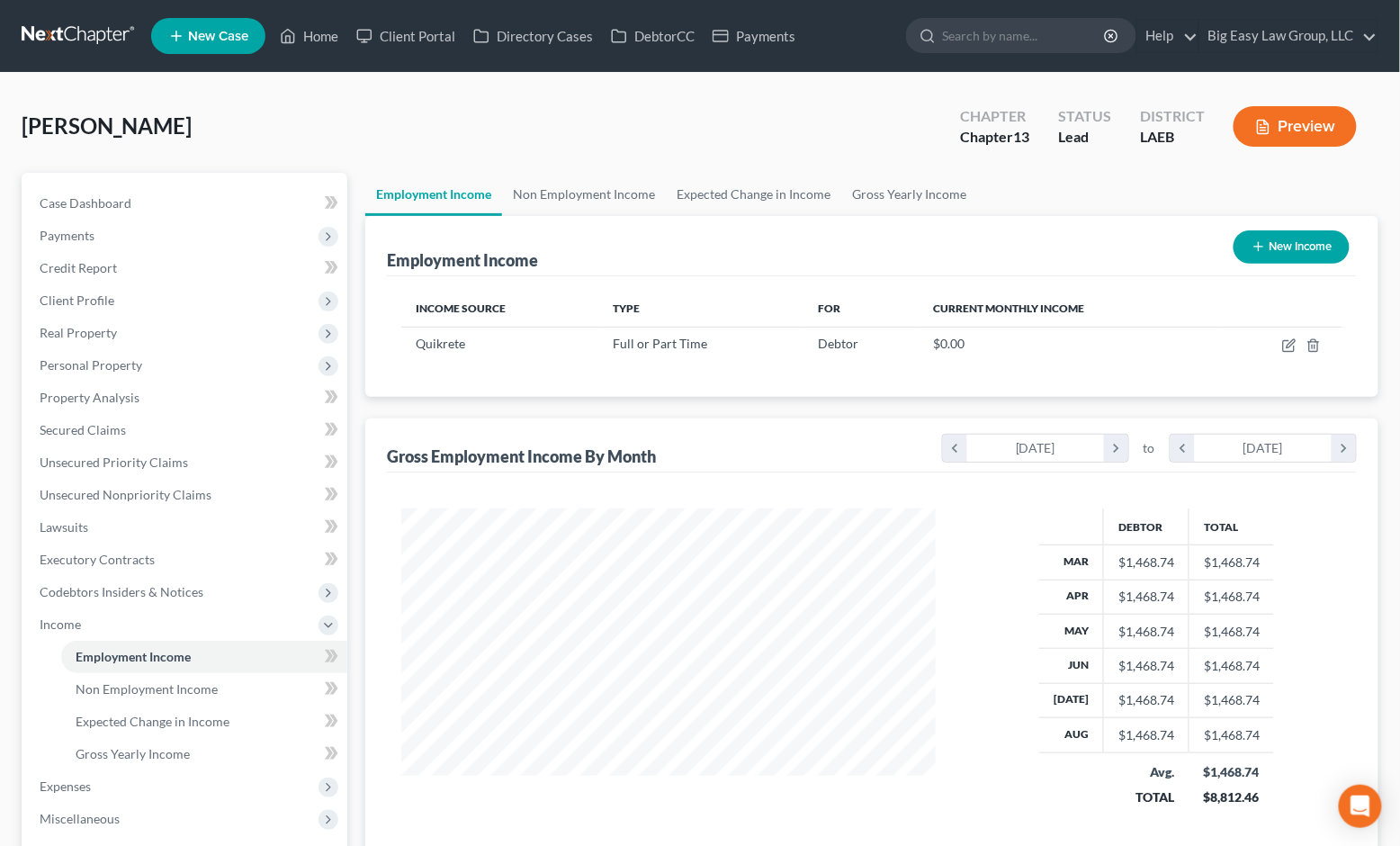
click at [1021, 253] on button "New Income" at bounding box center [1291, 247] width 116 height 33
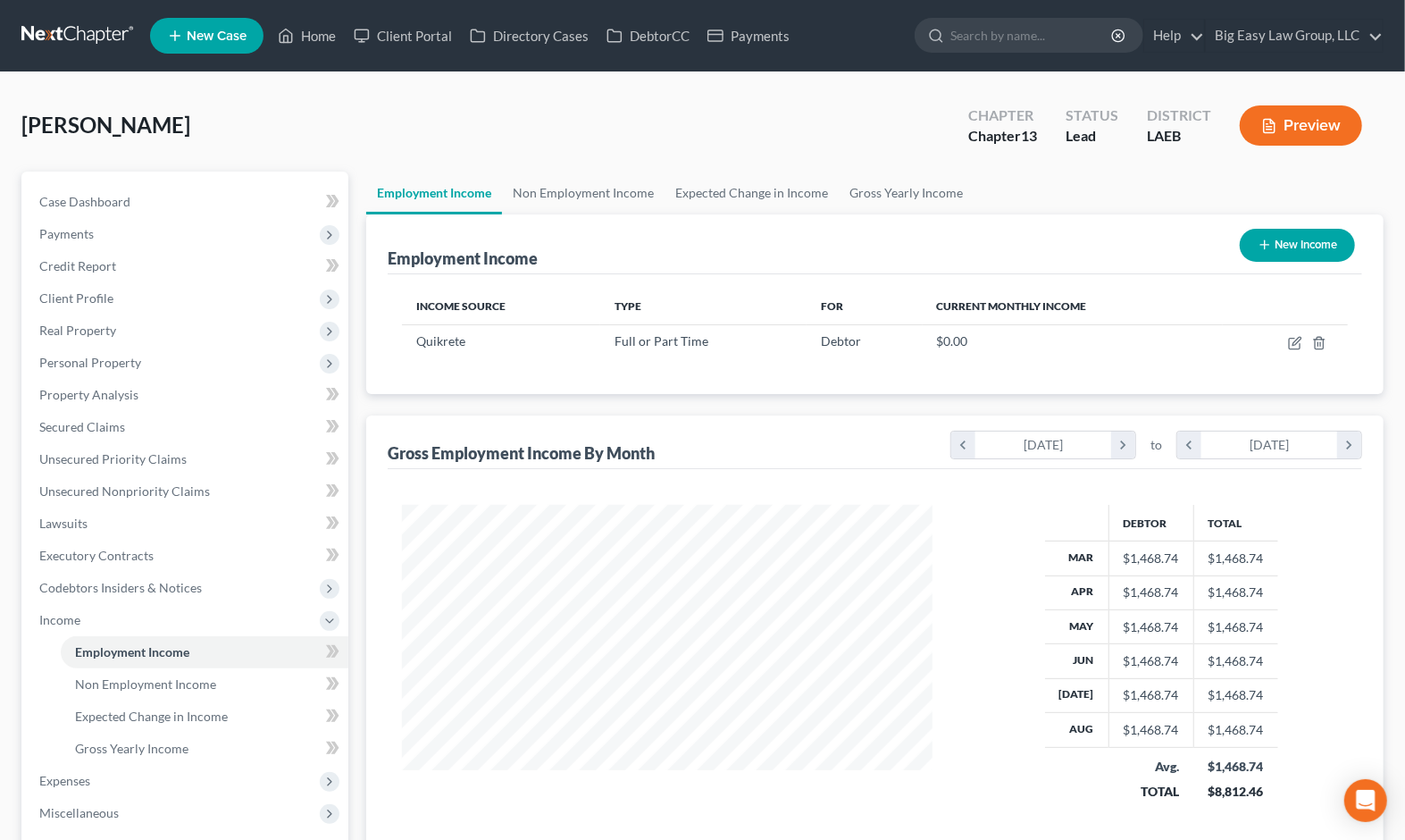
select select "0"
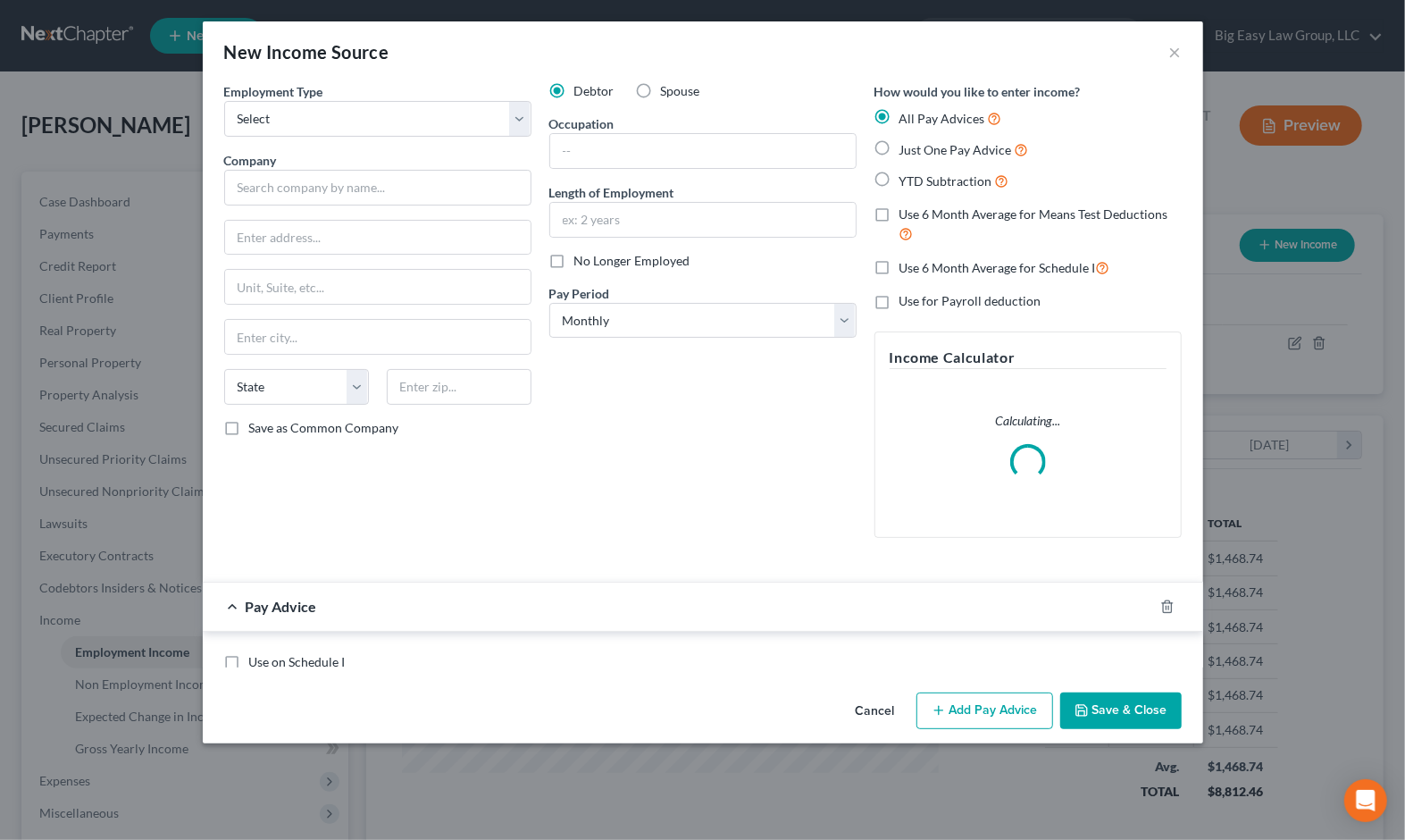
scroll to position [320, 572]
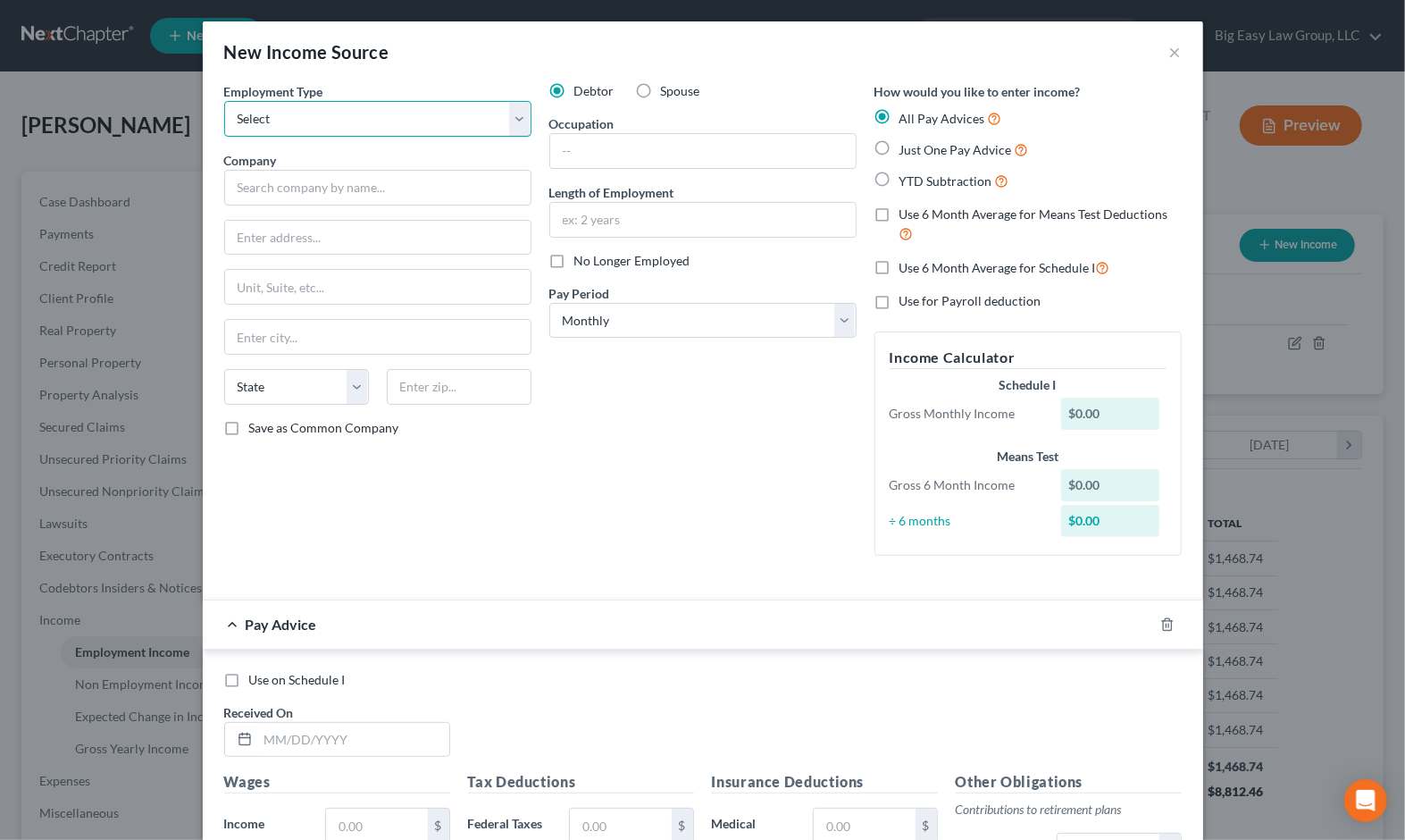
click at [393, 121] on select "Select Full or Part Time Employment Self Employment" at bounding box center [378, 119] width 307 height 36
select select "0"
click at [225, 101] on select "Select Full or Part Time Employment Self Employment" at bounding box center [378, 119] width 307 height 36
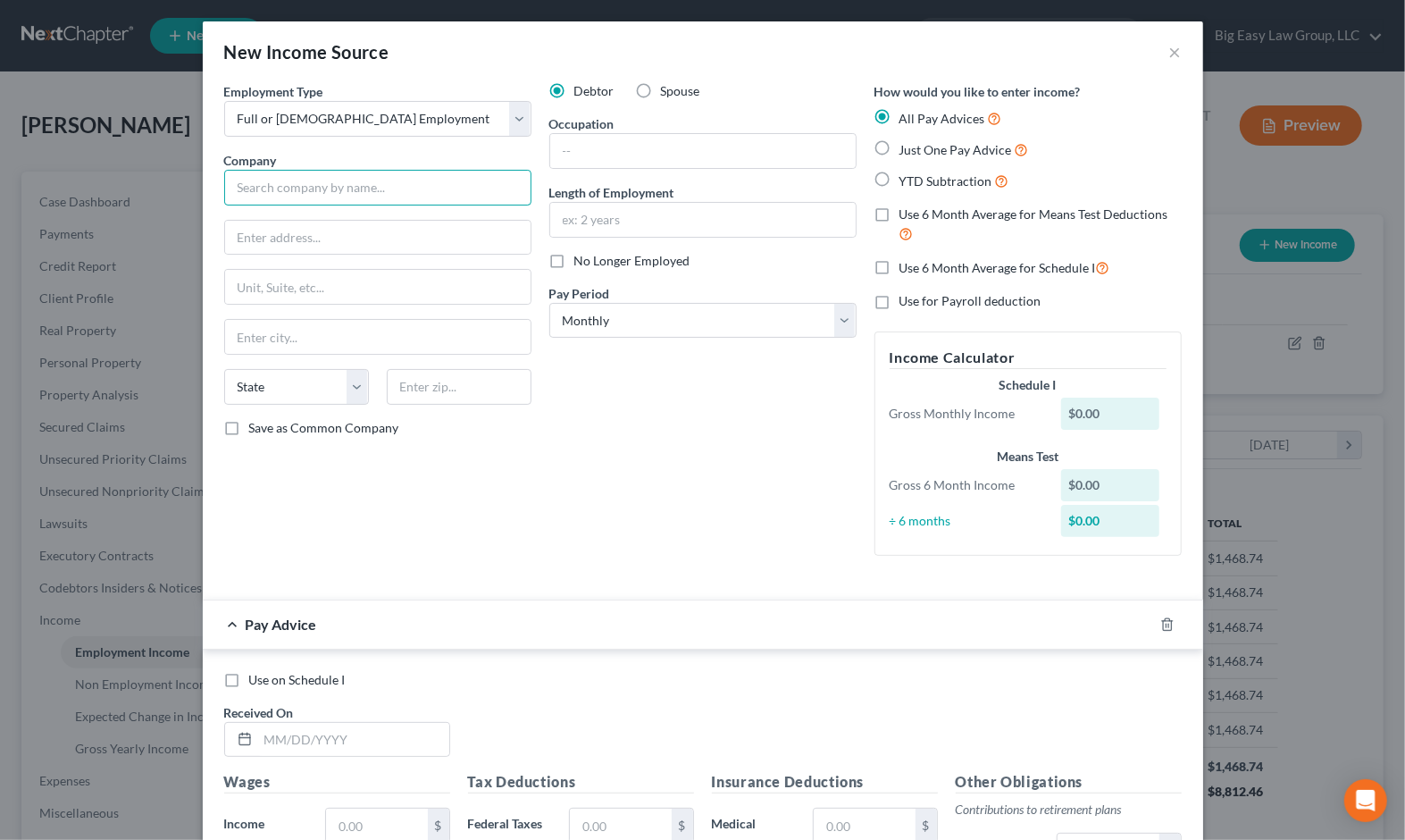
click at [392, 179] on input "text" at bounding box center [378, 187] width 307 height 36
click at [462, 192] on input "text" at bounding box center [378, 187] width 307 height 36
type input "Intrastate Trucking LLC"
type input "2034 Agriculture"
type input "70122"
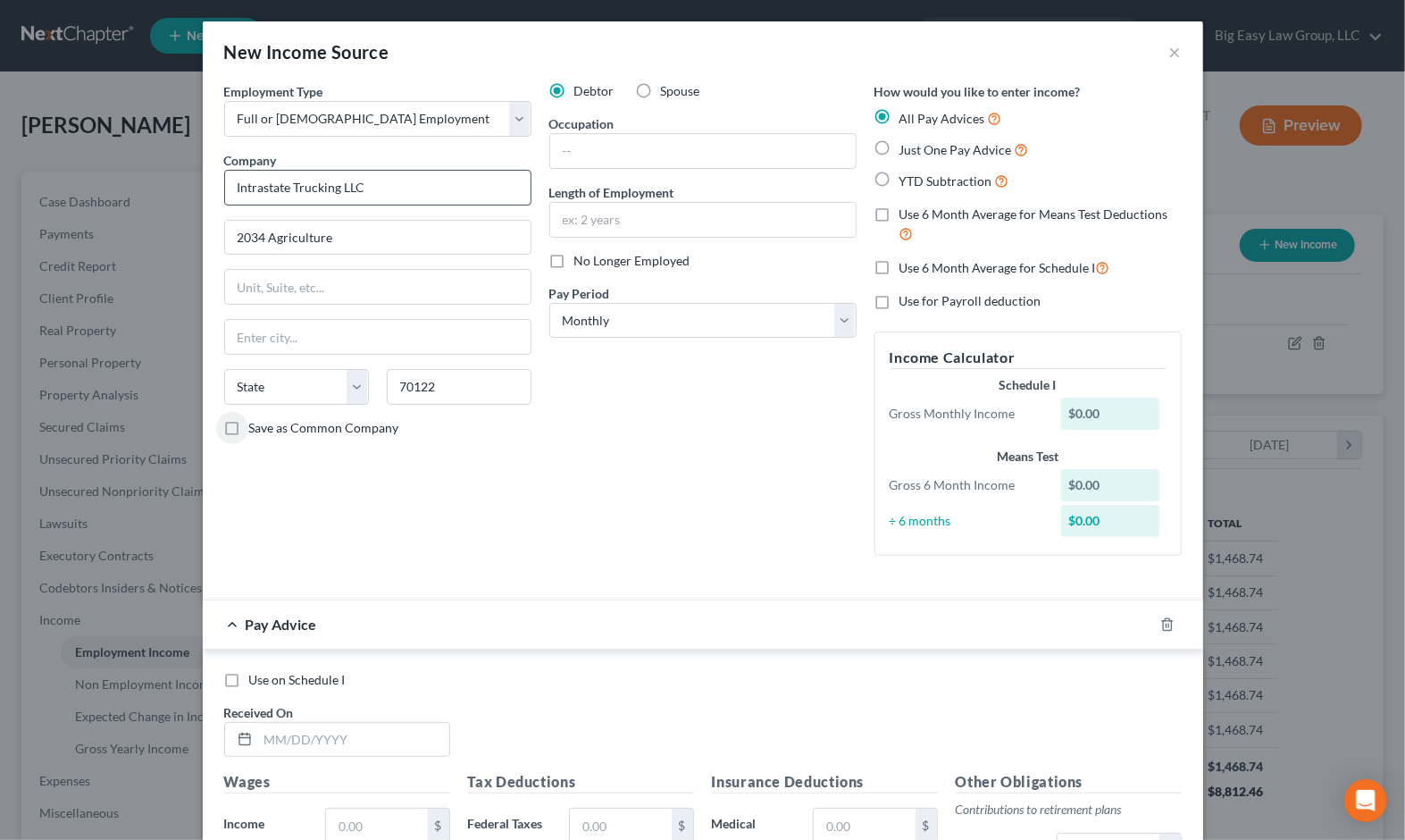
type input "New Orleans"
select select "19"
click at [670, 143] on input "text" at bounding box center [703, 151] width 305 height 34
type input "concrete operator"
click at [715, 220] on input "text" at bounding box center [703, 219] width 305 height 34
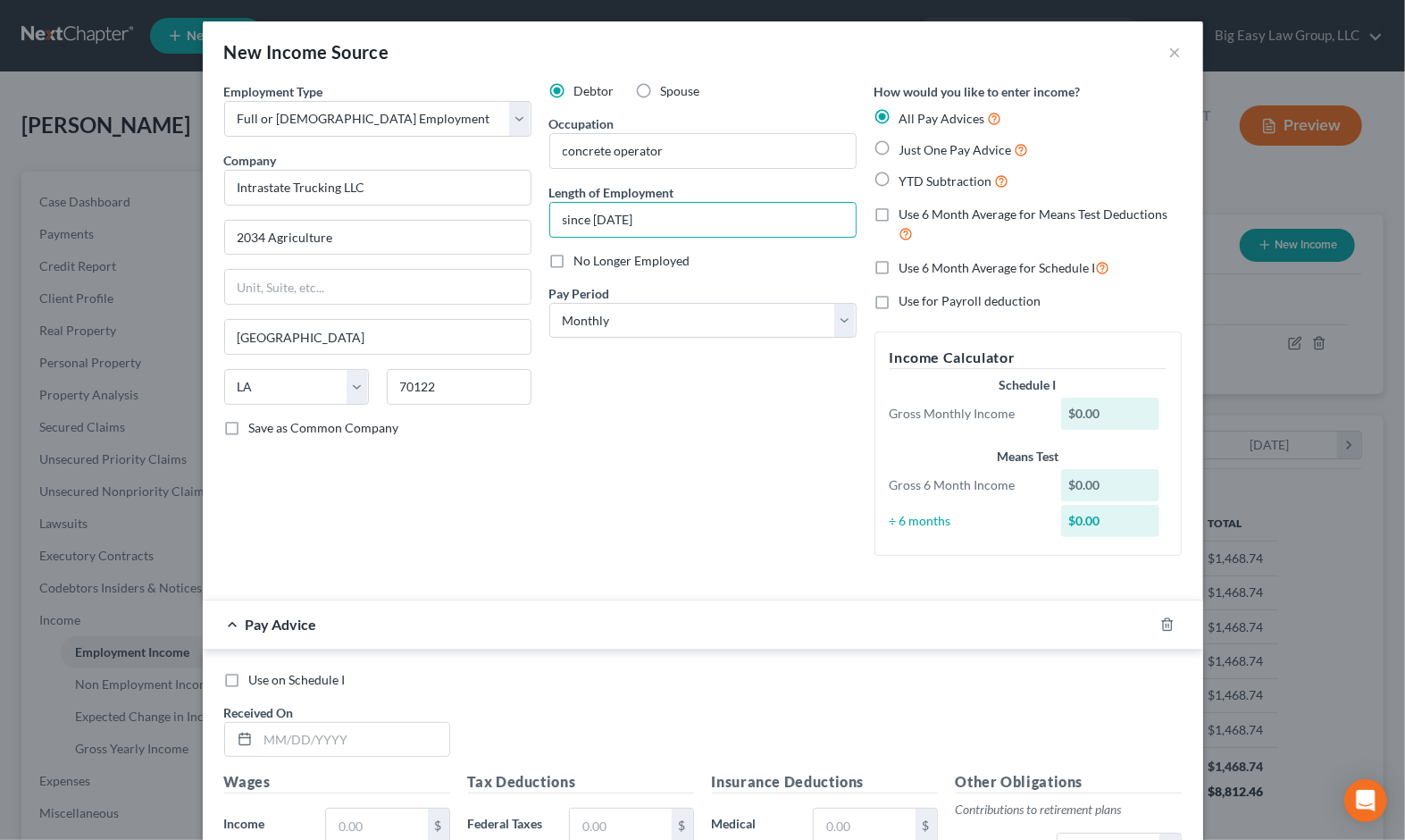
type input "since 2017"
click at [686, 418] on div "Debtor Spouse Occupation concrete operator Length of Employment since 2017 No L…" at bounding box center [702, 326] width 325 height 488
click at [672, 321] on select "Select Monthly Twice Monthly Every Other Week Weekly" at bounding box center [703, 320] width 307 height 36
select select "3"
click at [549, 303] on select "Select Monthly Twice Monthly Every Other Week Weekly" at bounding box center [703, 320] width 307 height 36
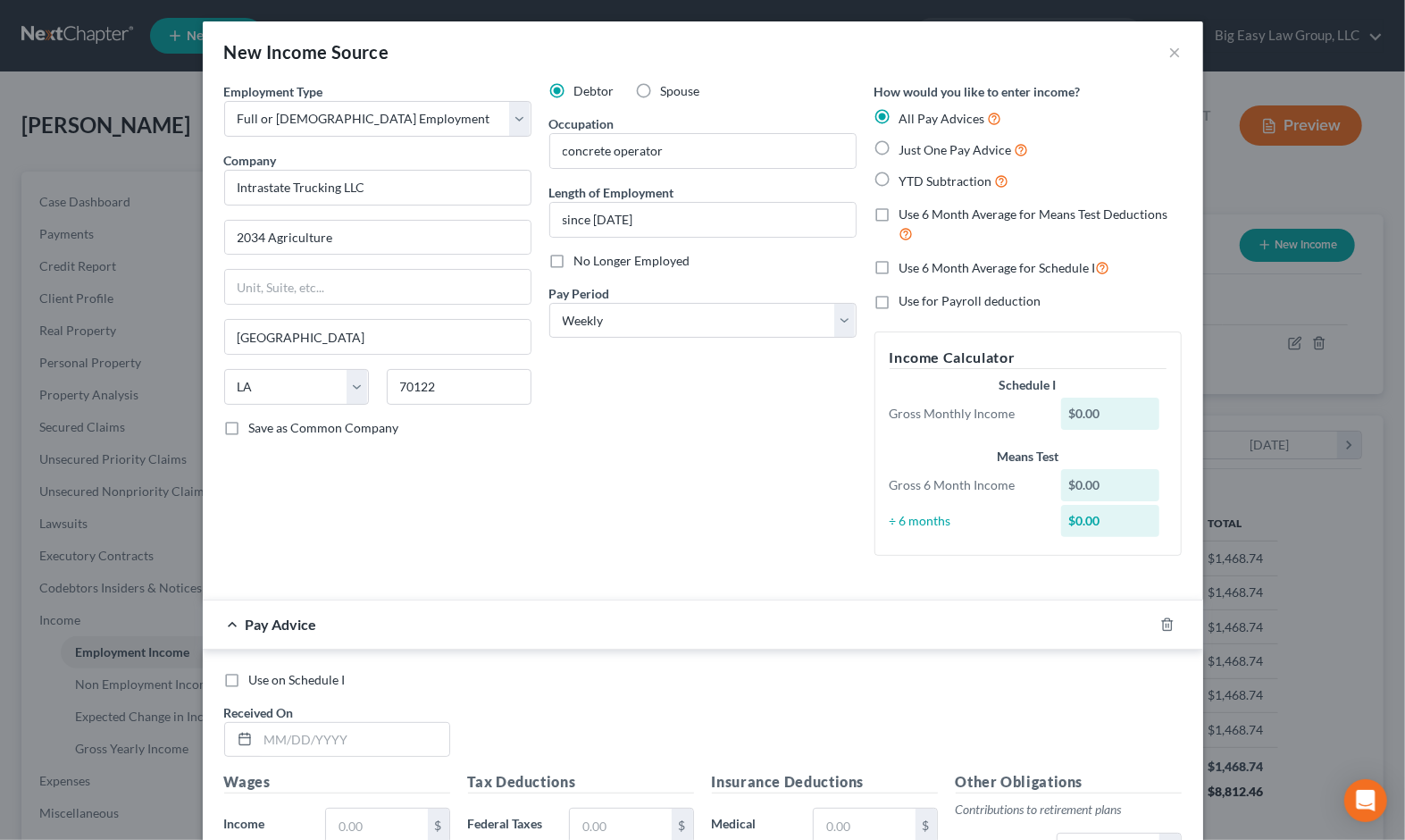
drag, startPoint x: 875, startPoint y: 180, endPoint x: 873, endPoint y: 201, distance: 21.1
click at [900, 180] on label "YTD Subtraction" at bounding box center [954, 180] width 109 height 20
click at [907, 180] on input "YTD Subtraction" at bounding box center [913, 176] width 12 height 12
radio input "true"
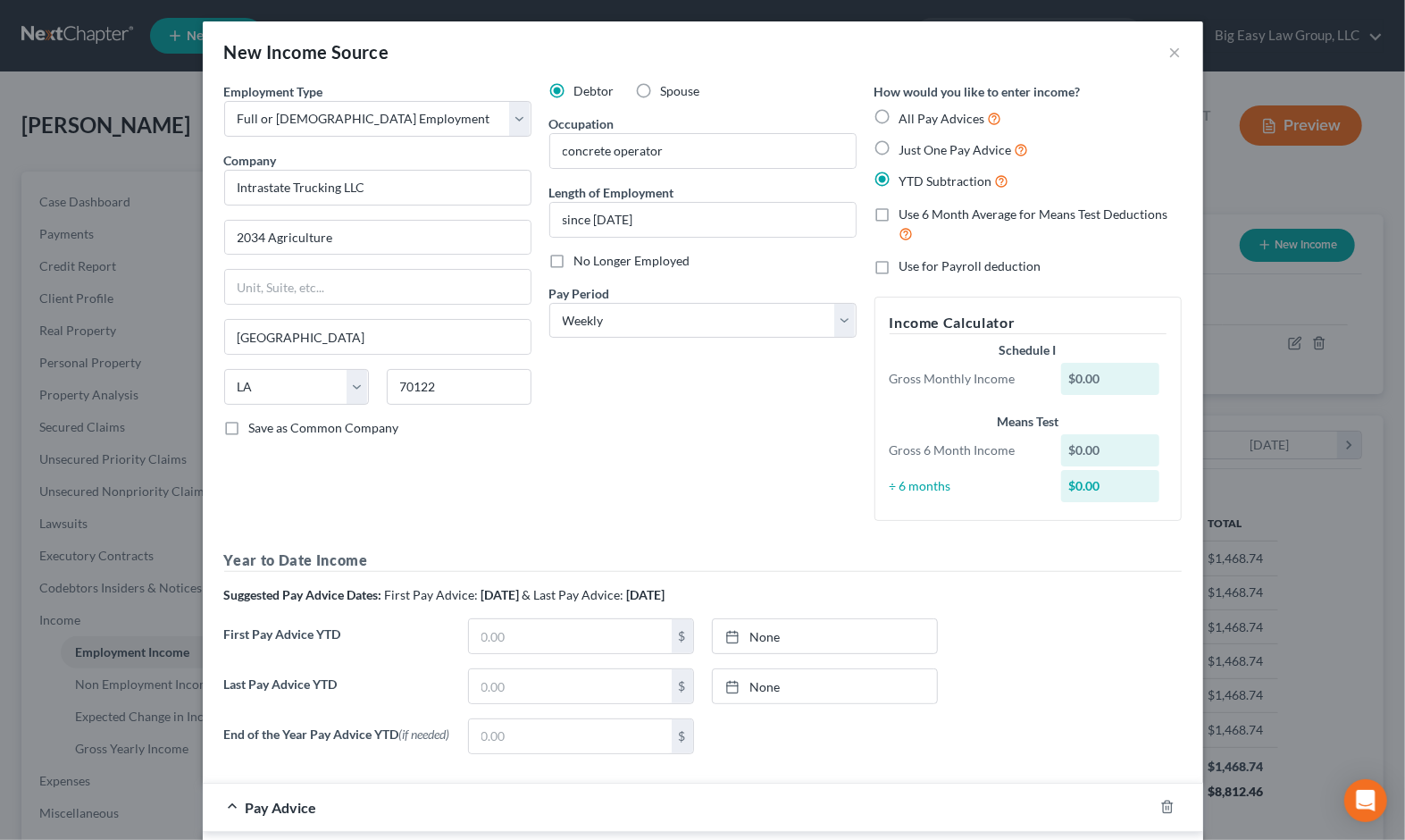
click at [900, 216] on label "Use 6 Month Average for Means Test Deductions" at bounding box center [1041, 224] width 282 height 39
click at [907, 216] on input "Use 6 Month Average for Means Test Deductions" at bounding box center [913, 211] width 12 height 12
checkbox input "true"
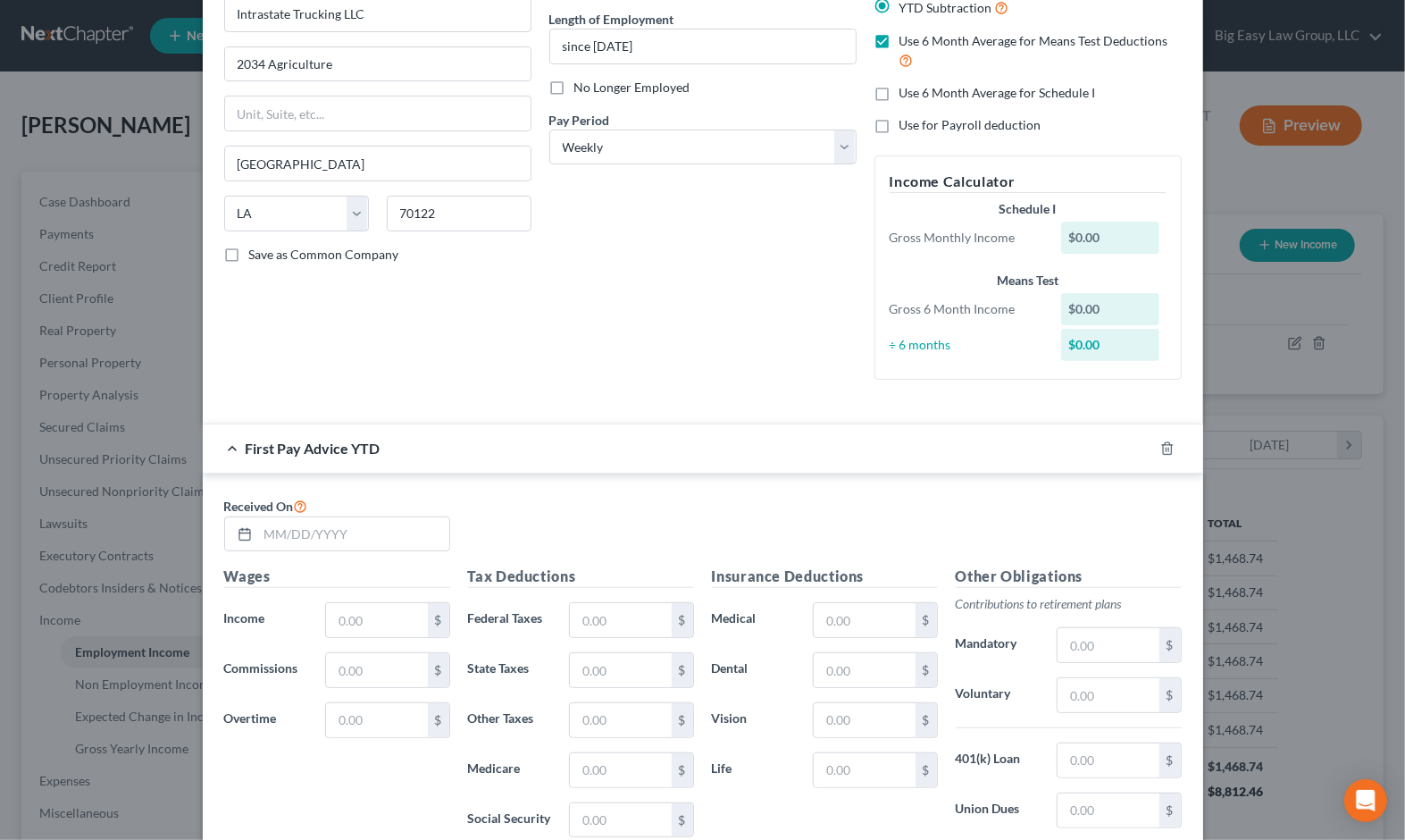
scroll to position [281, 0]
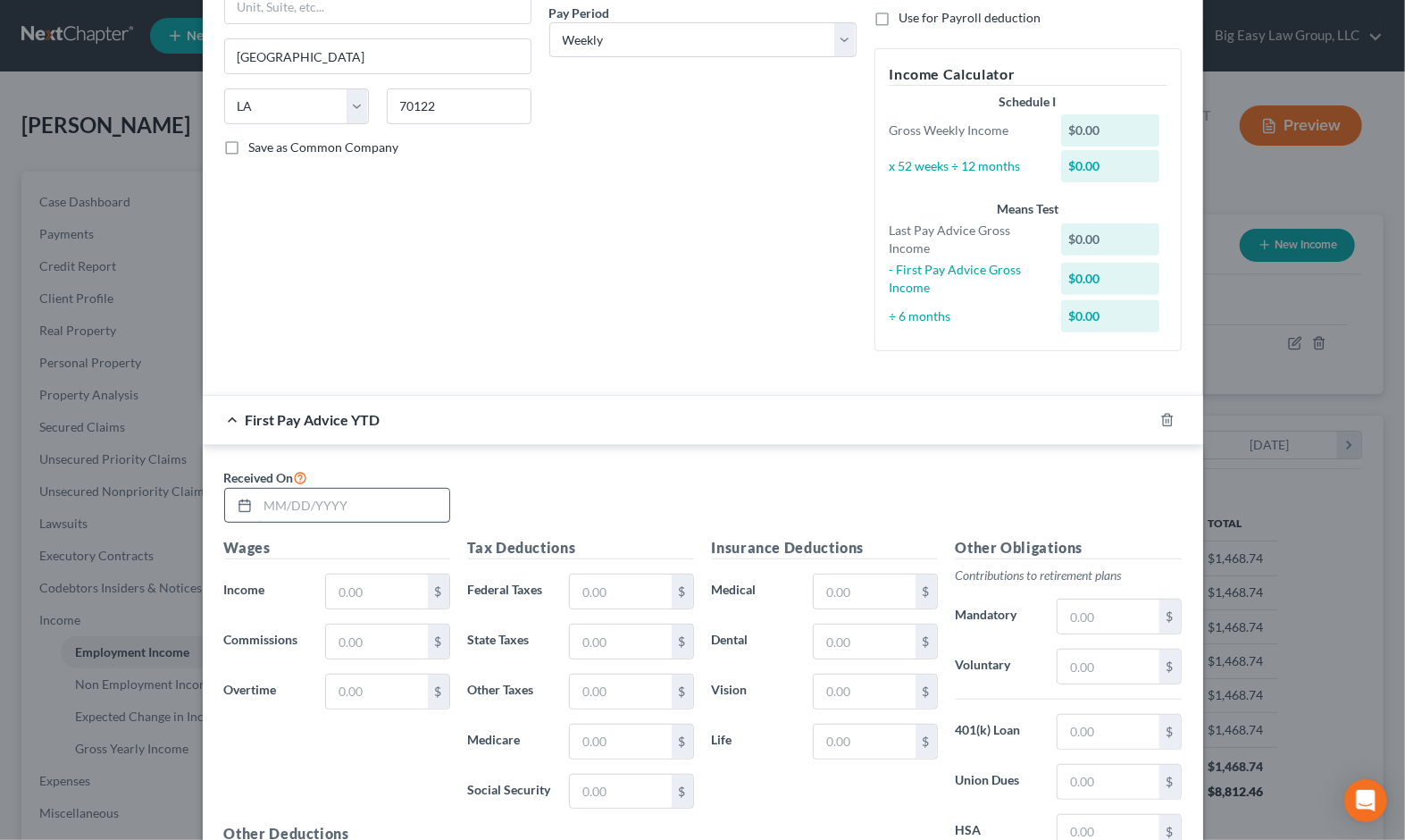
click at [392, 511] on input "text" at bounding box center [354, 505] width 191 height 34
type input "02/28/2025"
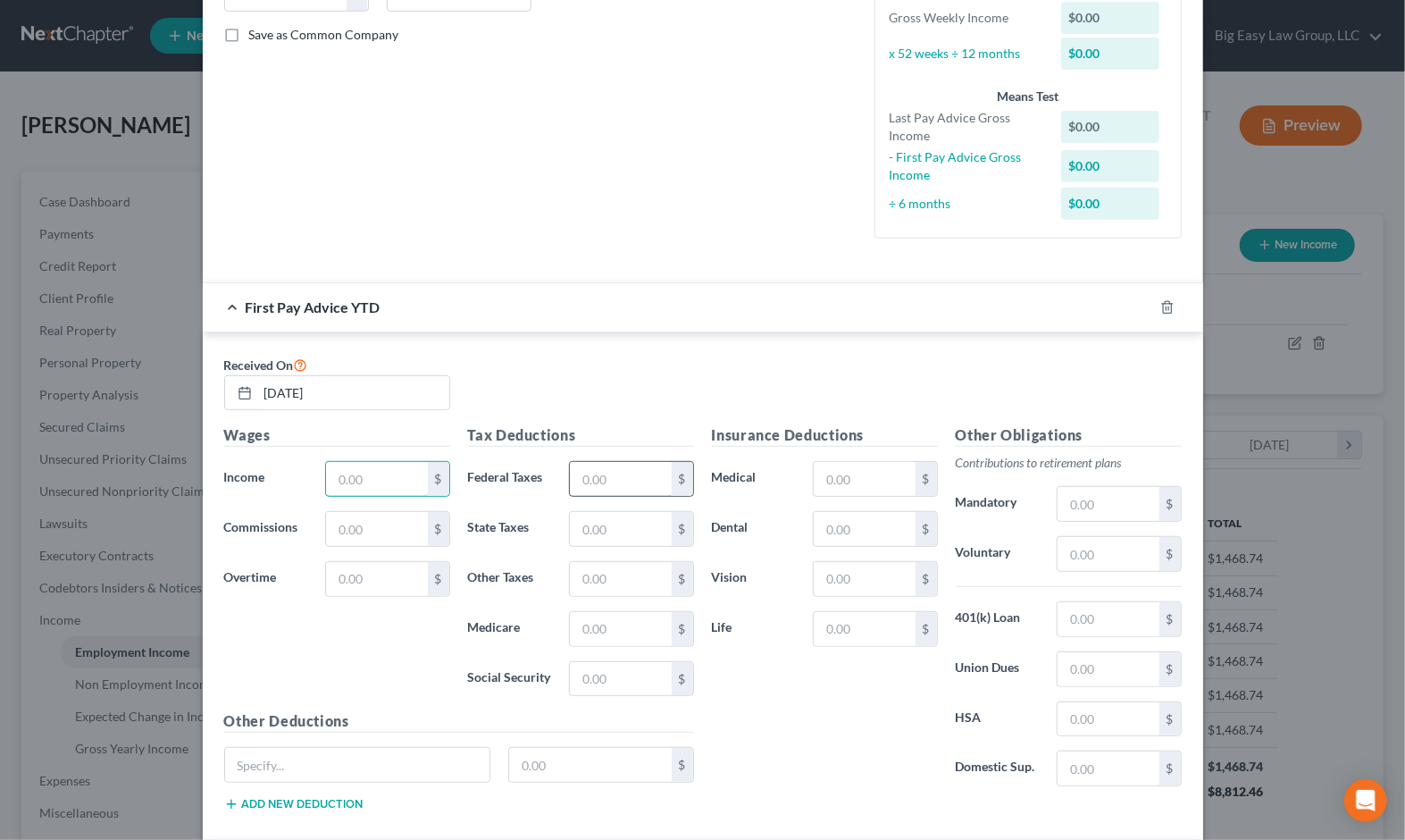
scroll to position [394, 0]
click at [403, 468] on input "text" at bounding box center [376, 478] width 101 height 34
type input "12,885.13"
click at [582, 477] on input "text" at bounding box center [621, 478] width 101 height 34
type input "1,407.84"
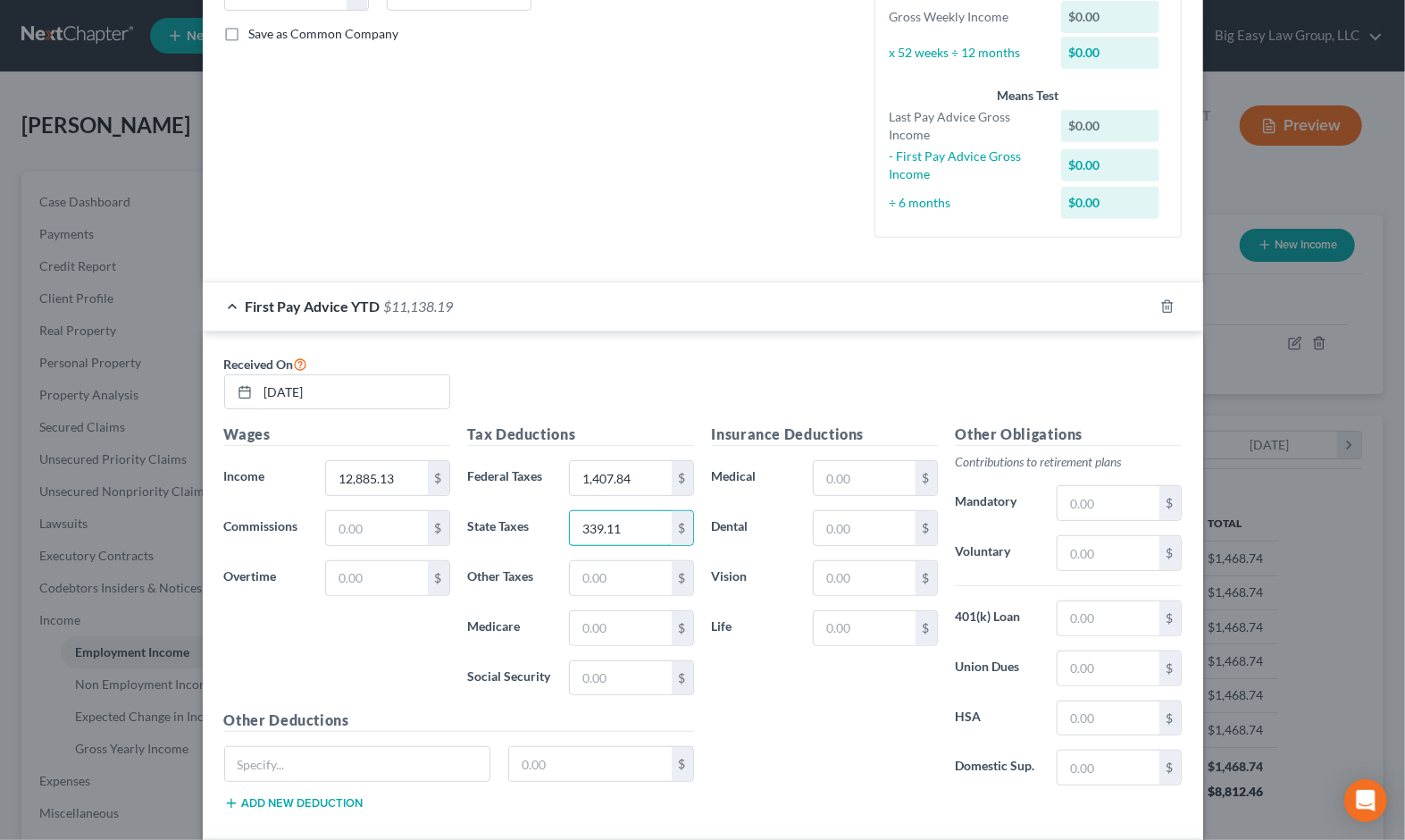
type input "339.11"
type input "186.15"
type input "795.93"
click at [867, 537] on input "text" at bounding box center [865, 527] width 101 height 34
type input "47.61"
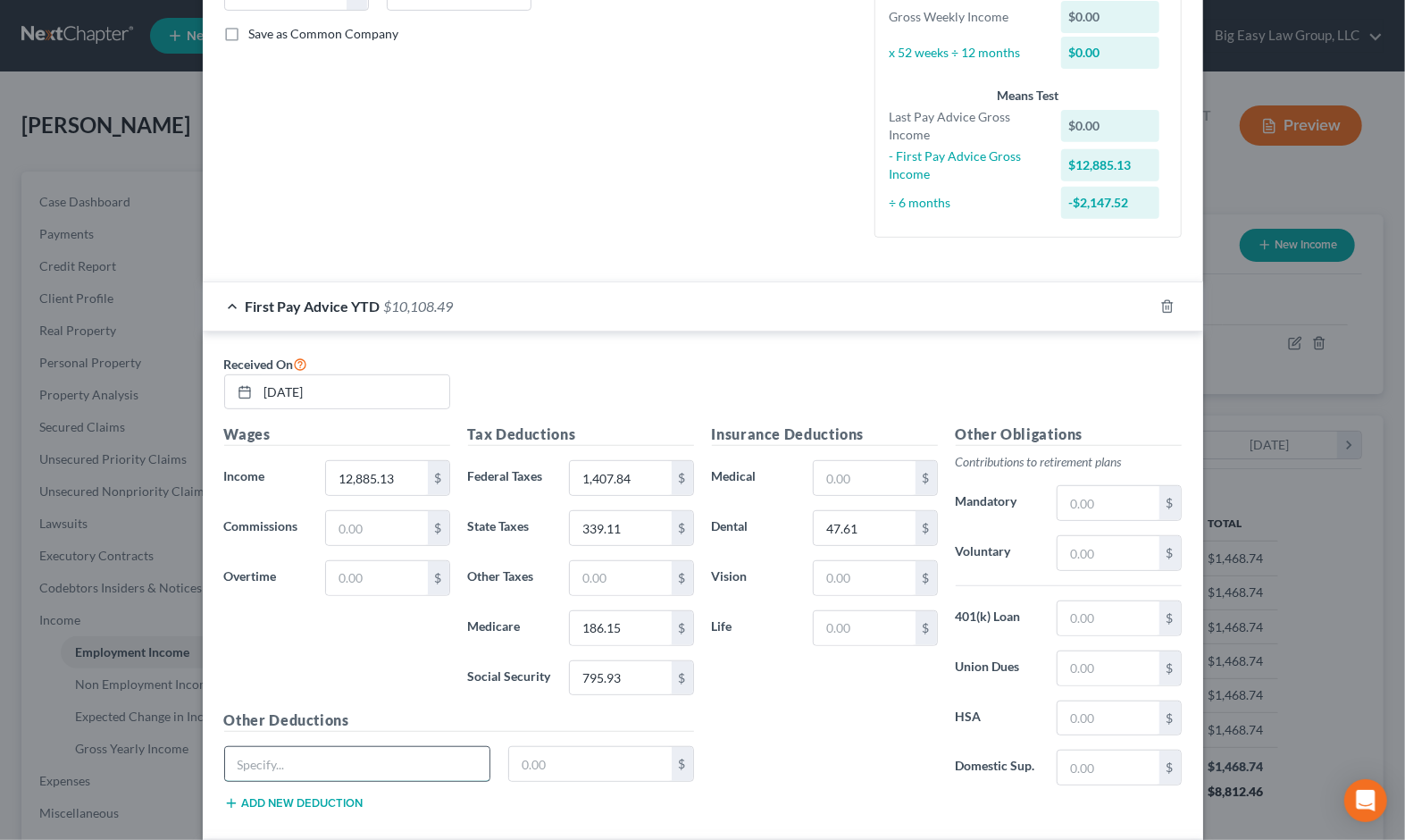
click at [432, 766] on input "text" at bounding box center [358, 764] width 265 height 34
type input "Uniforms"
type input "77.85"
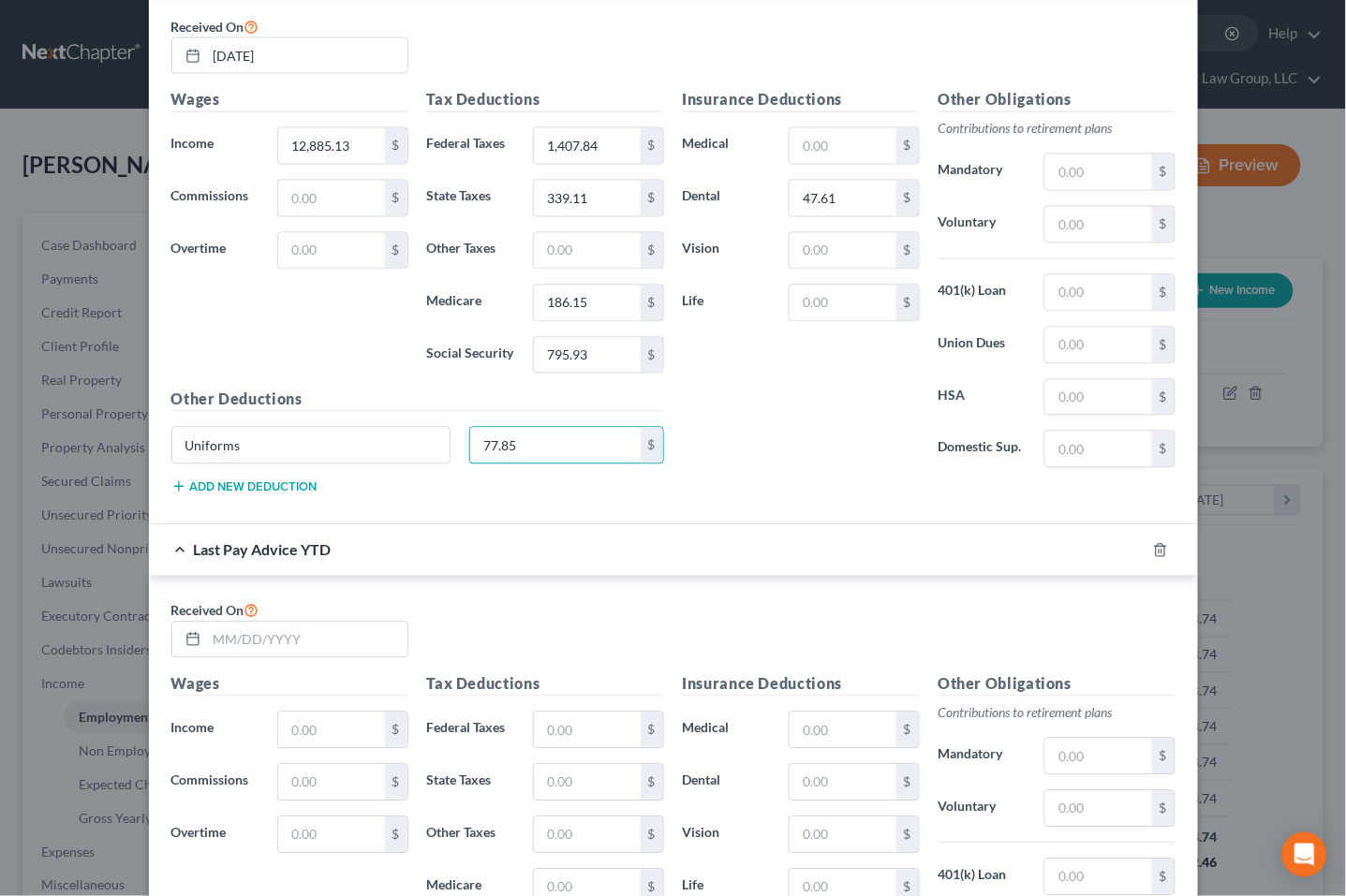
scroll to position [763, 0]
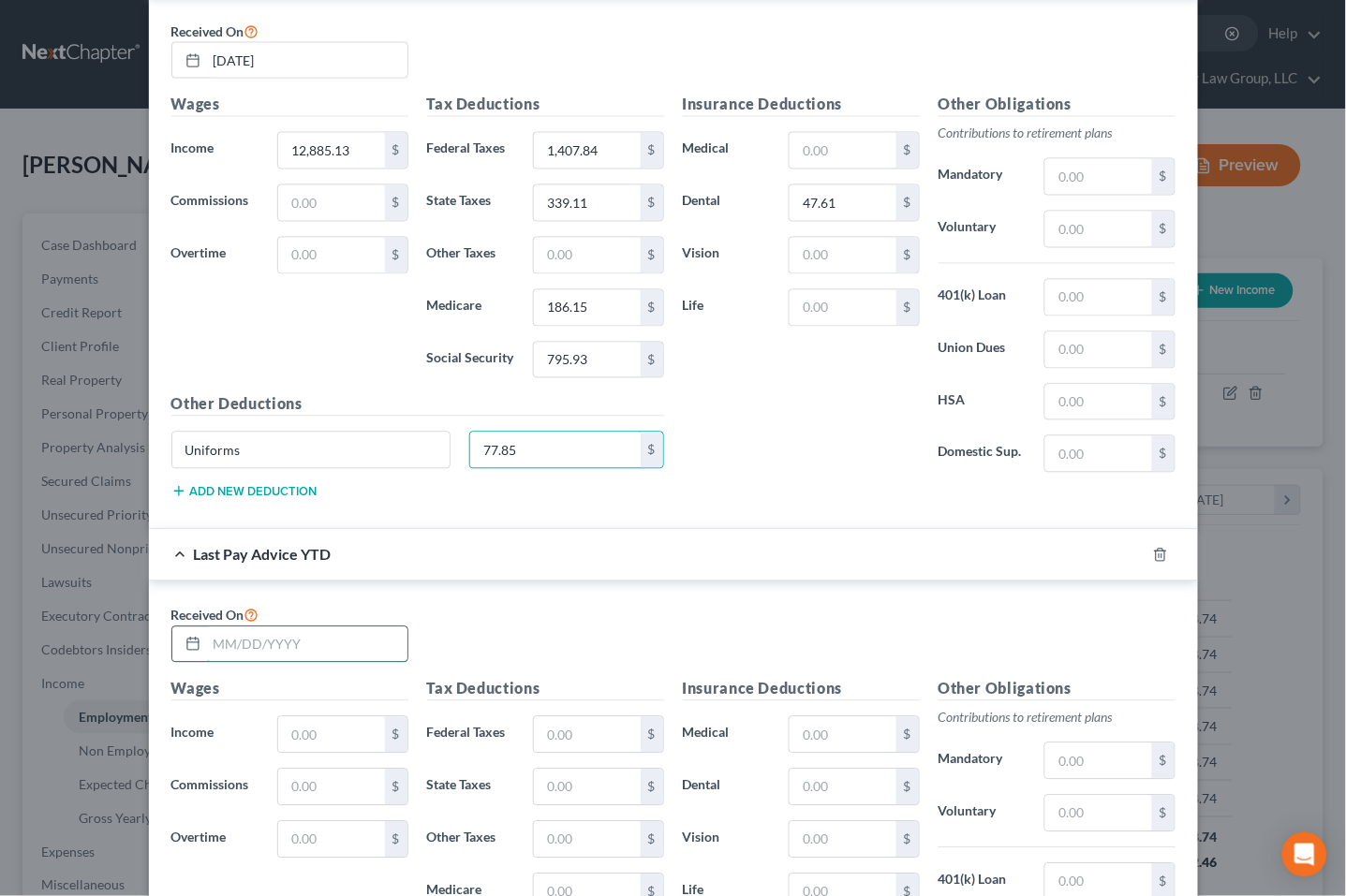
click at [320, 637] on input "text" at bounding box center [308, 645] width 201 height 36
click at [225, 638] on input "text" at bounding box center [308, 645] width 201 height 36
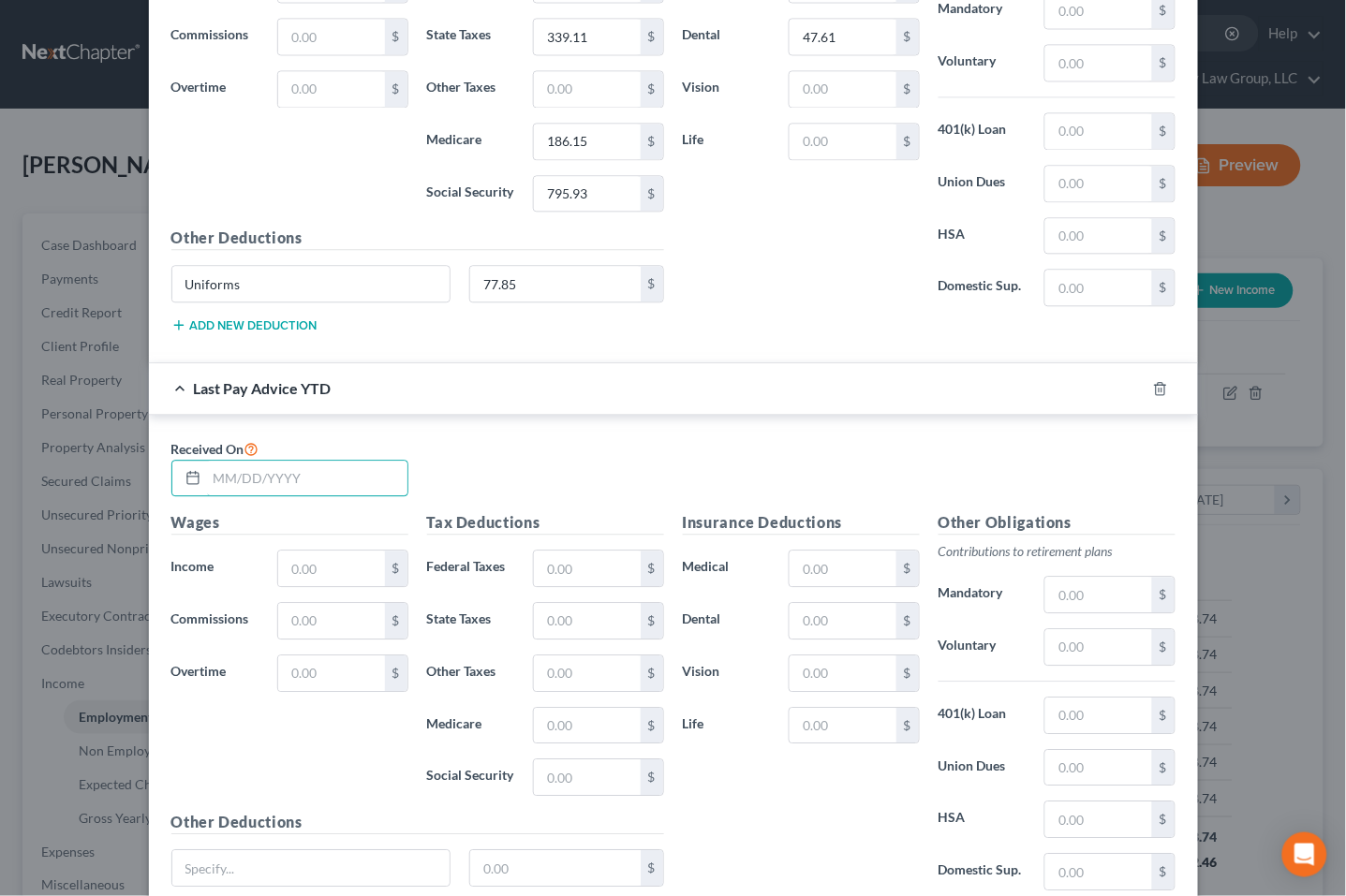
scroll to position [956, 0]
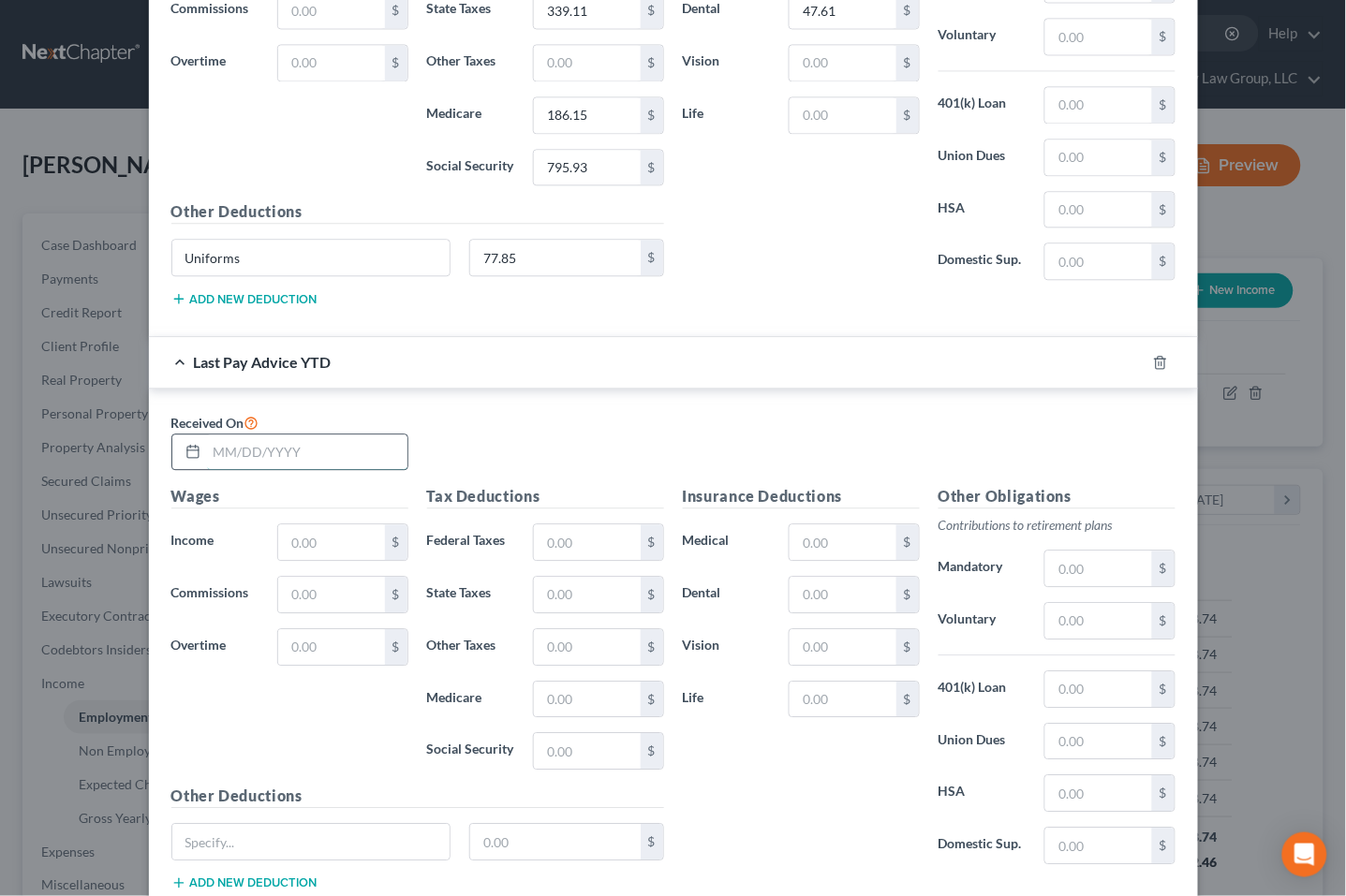
click at [207, 454] on input "text" at bounding box center [308, 452] width 201 height 36
type input "07/25/2025"
type input "51,238.89"
click at [591, 528] on input "text" at bounding box center [587, 542] width 106 height 36
click at [588, 534] on input "text" at bounding box center [587, 542] width 106 height 36
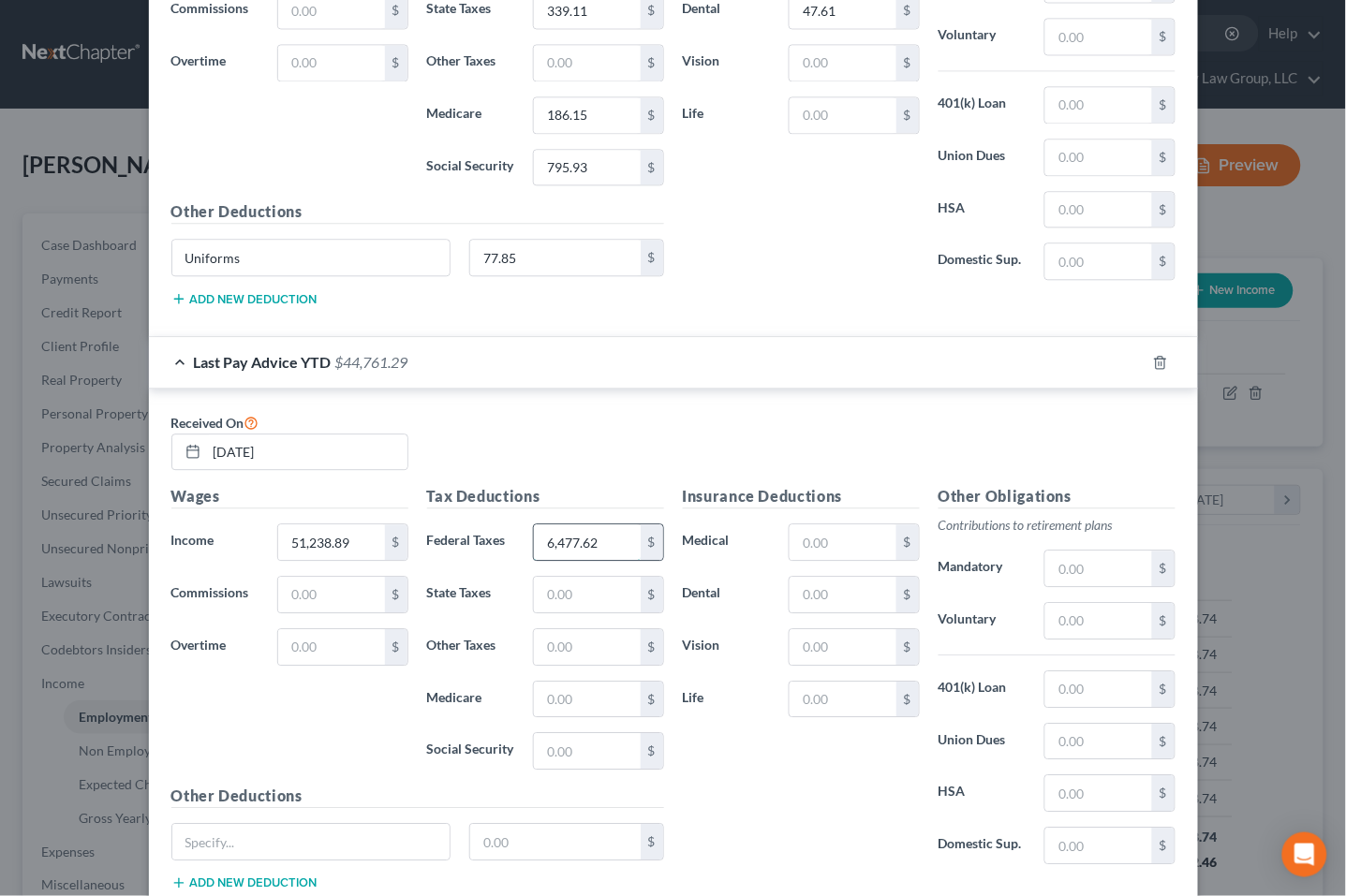
type input "6,477.62"
click at [831, 611] on input "text" at bounding box center [843, 594] width 106 height 36
click at [333, 857] on input "text" at bounding box center [312, 841] width 278 height 36
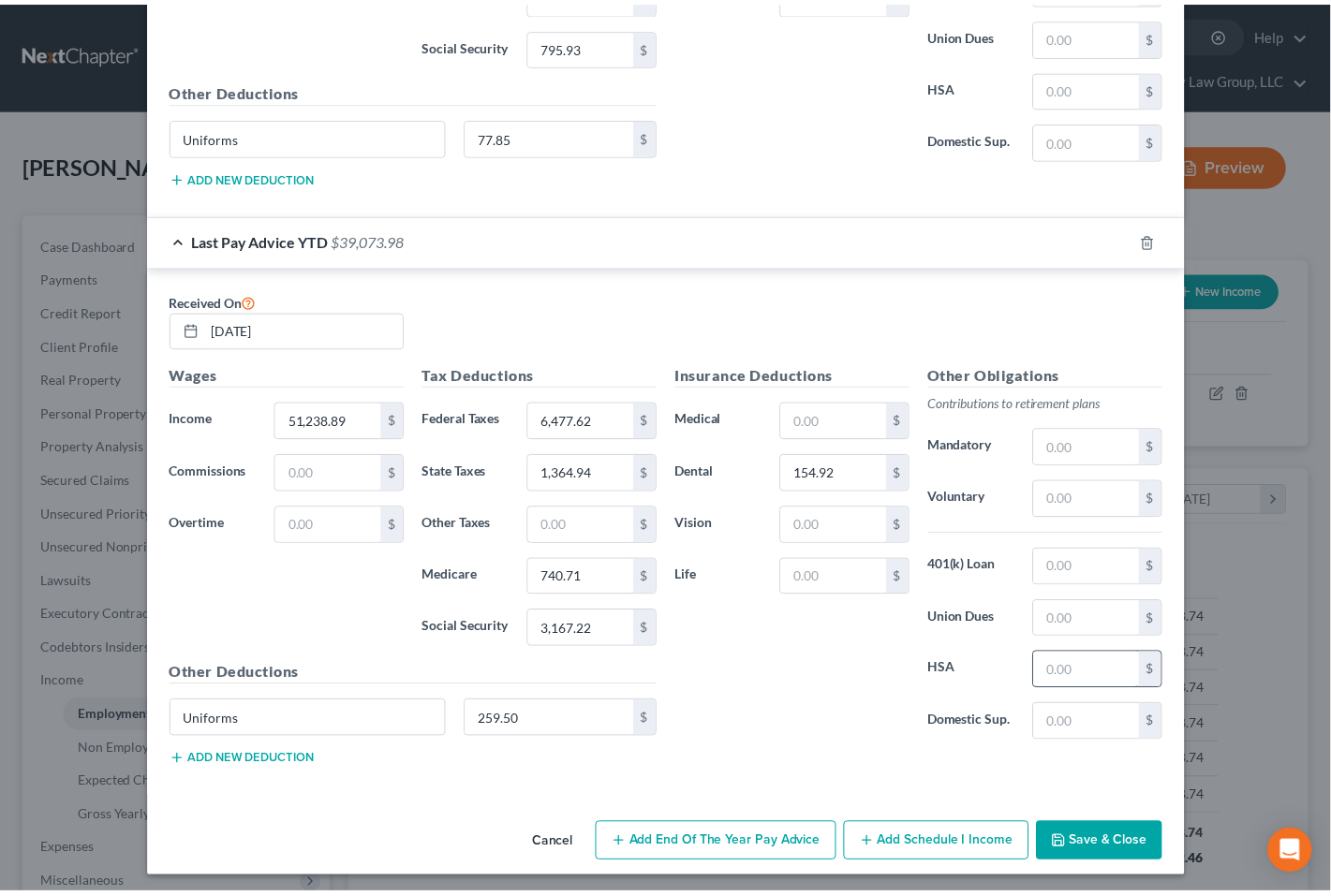
scroll to position [1086, 0]
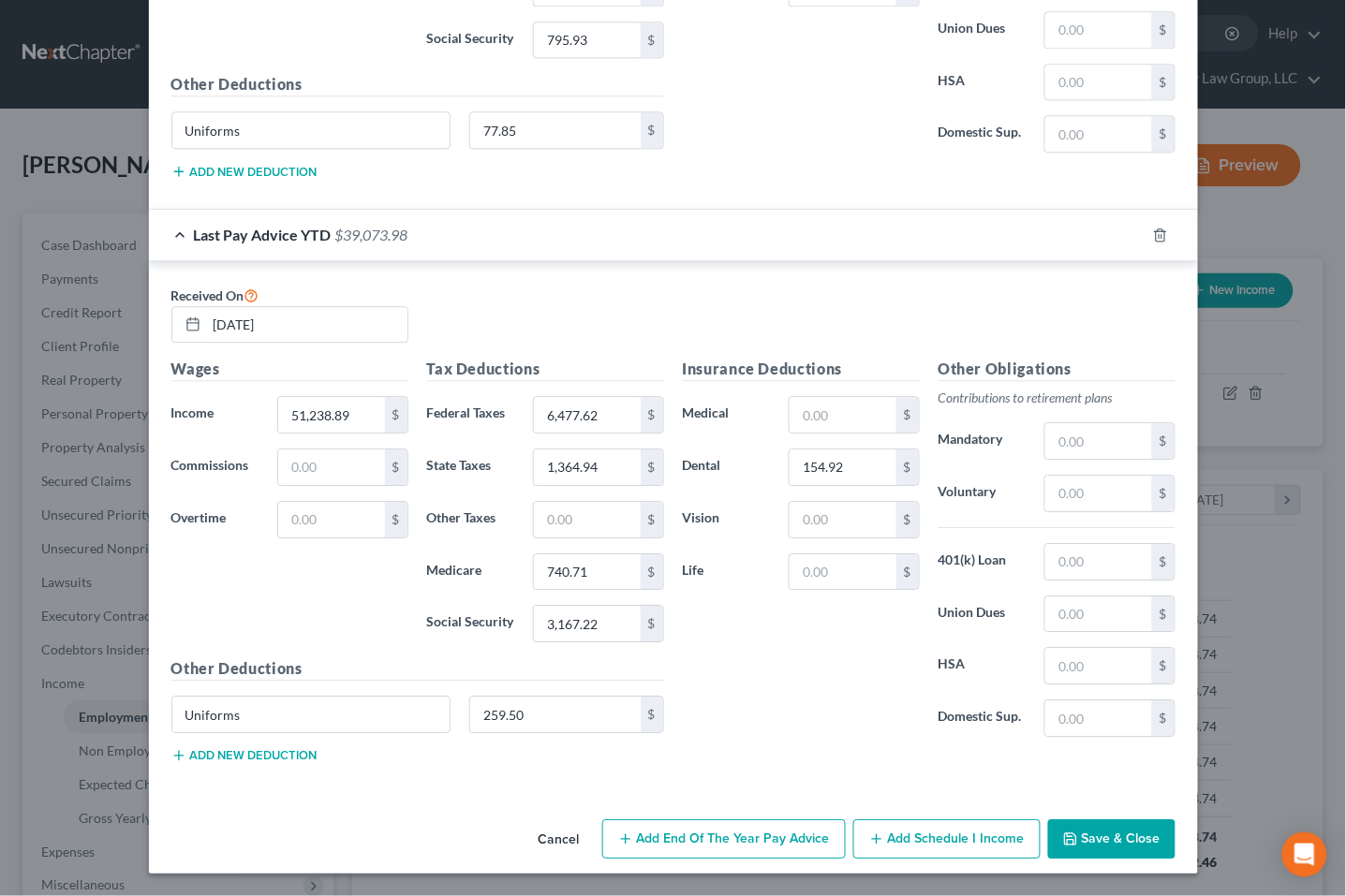
click at [1063, 836] on button "Save & Close" at bounding box center [1113, 839] width 127 height 40
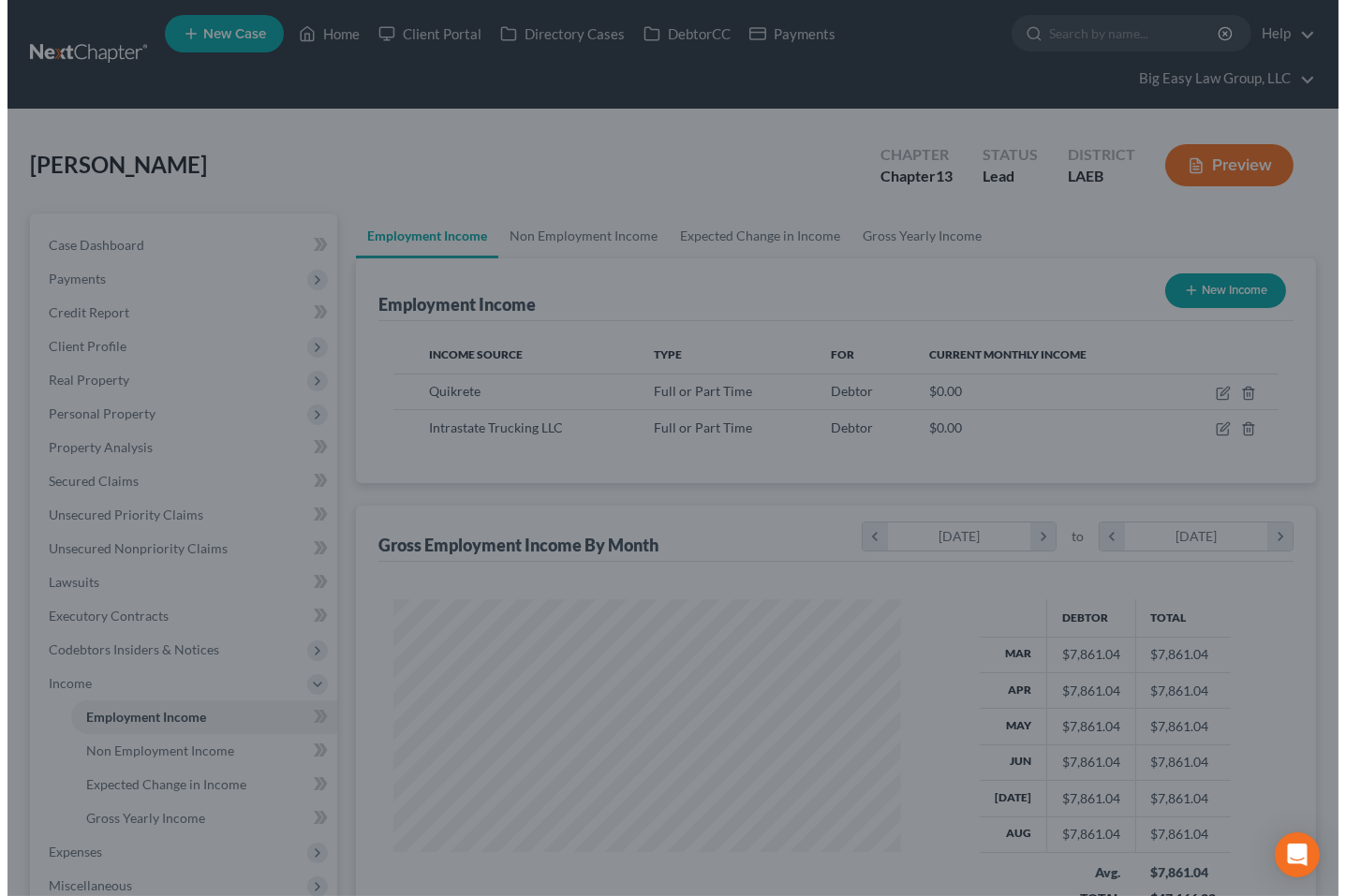
scroll to position [936193, 936375]
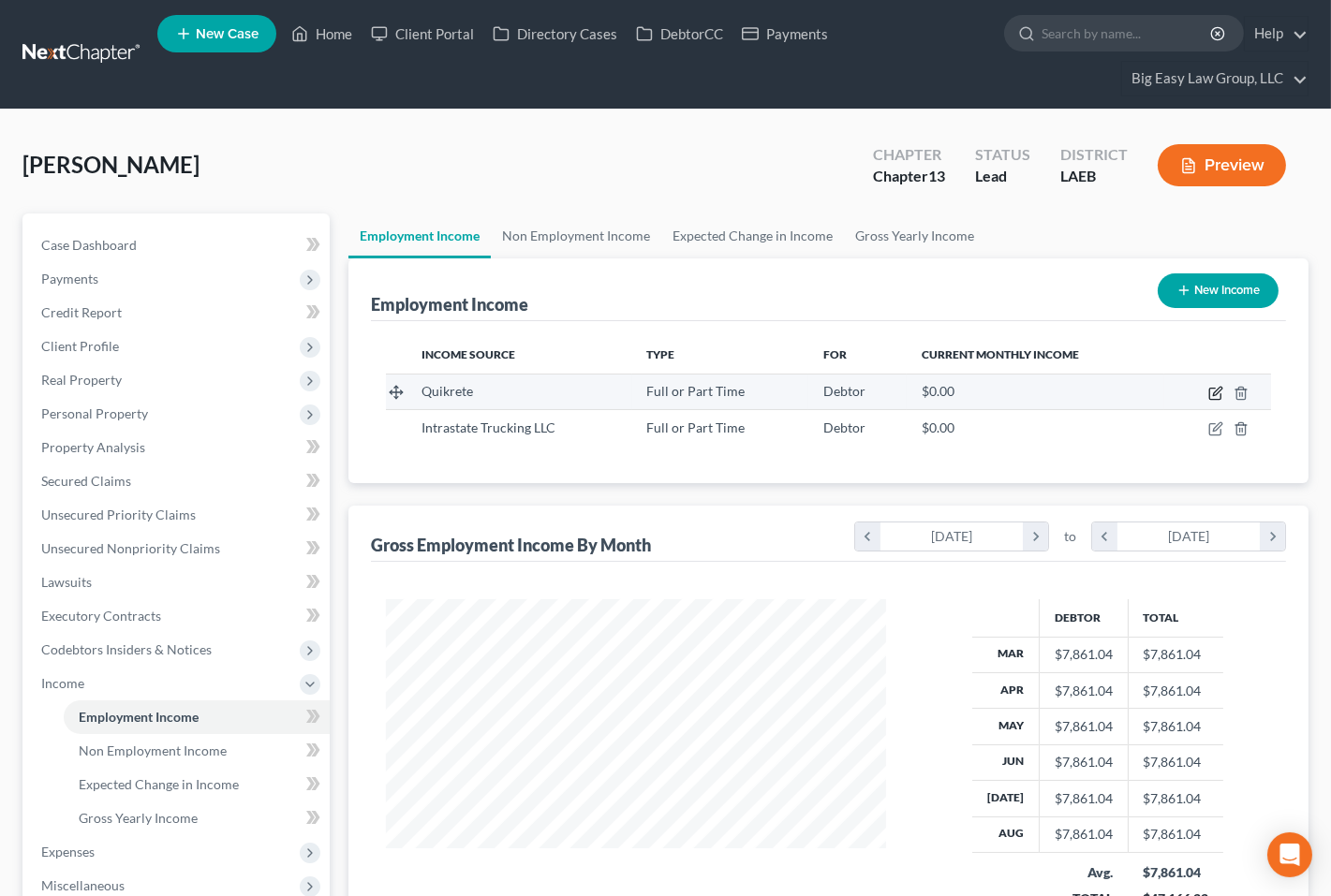
click at [1063, 390] on icon "button" at bounding box center [1216, 394] width 15 height 15
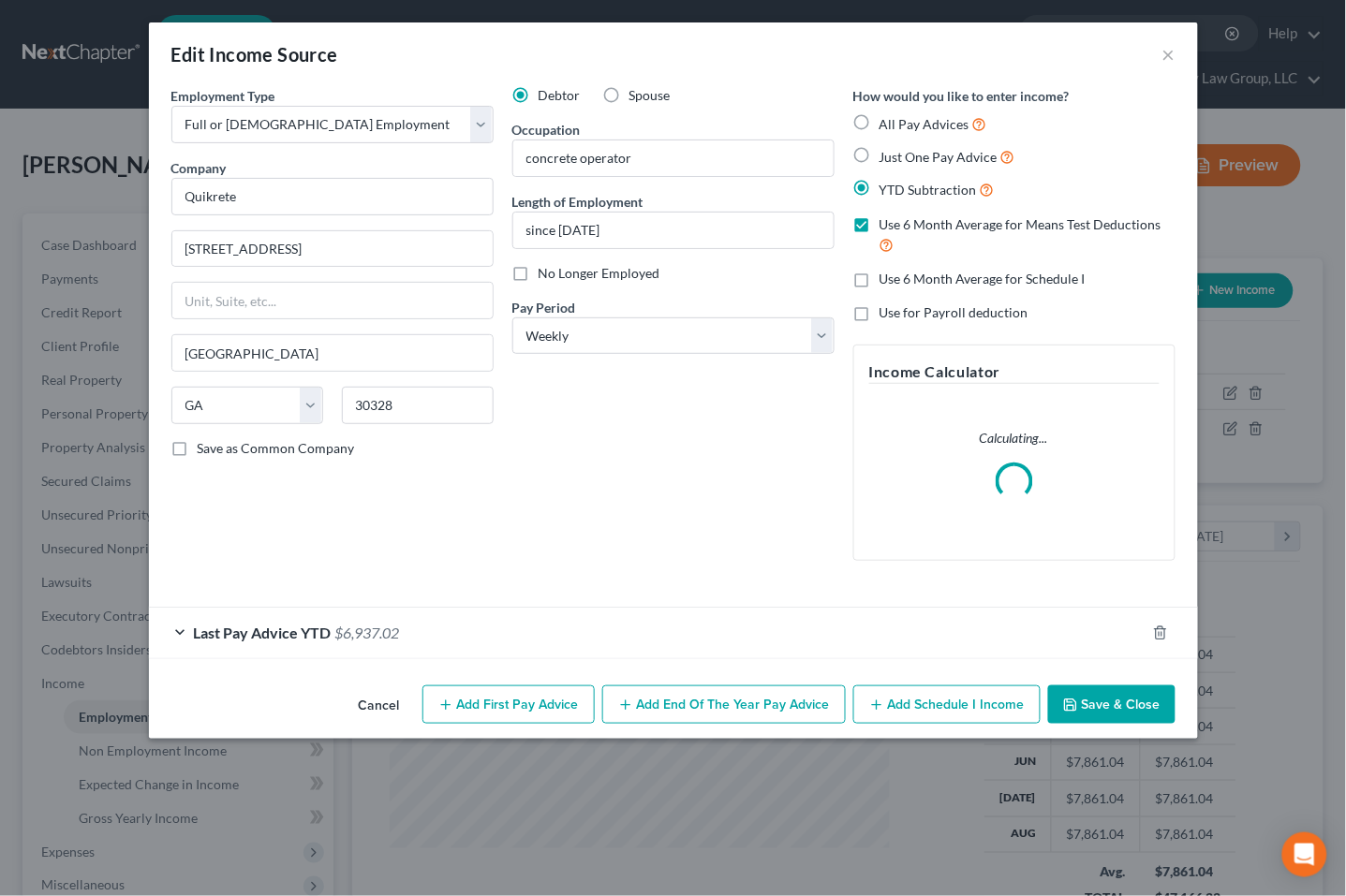
scroll to position [336, 544]
click at [895, 702] on button "Add Schedule I Income" at bounding box center [948, 705] width 187 height 40
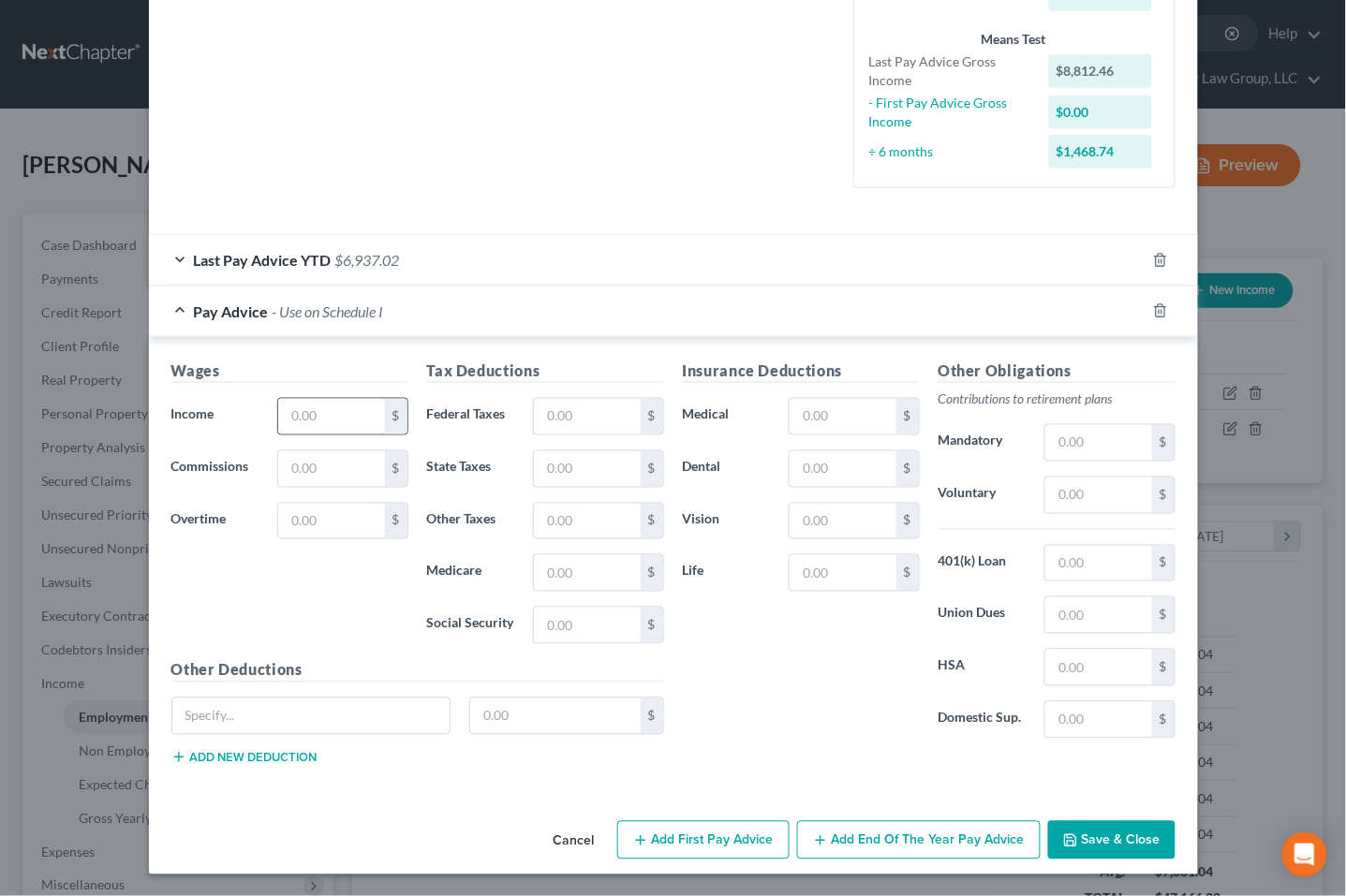
scroll to position [475, 0]
click at [359, 418] on input "text" at bounding box center [331, 416] width 106 height 36
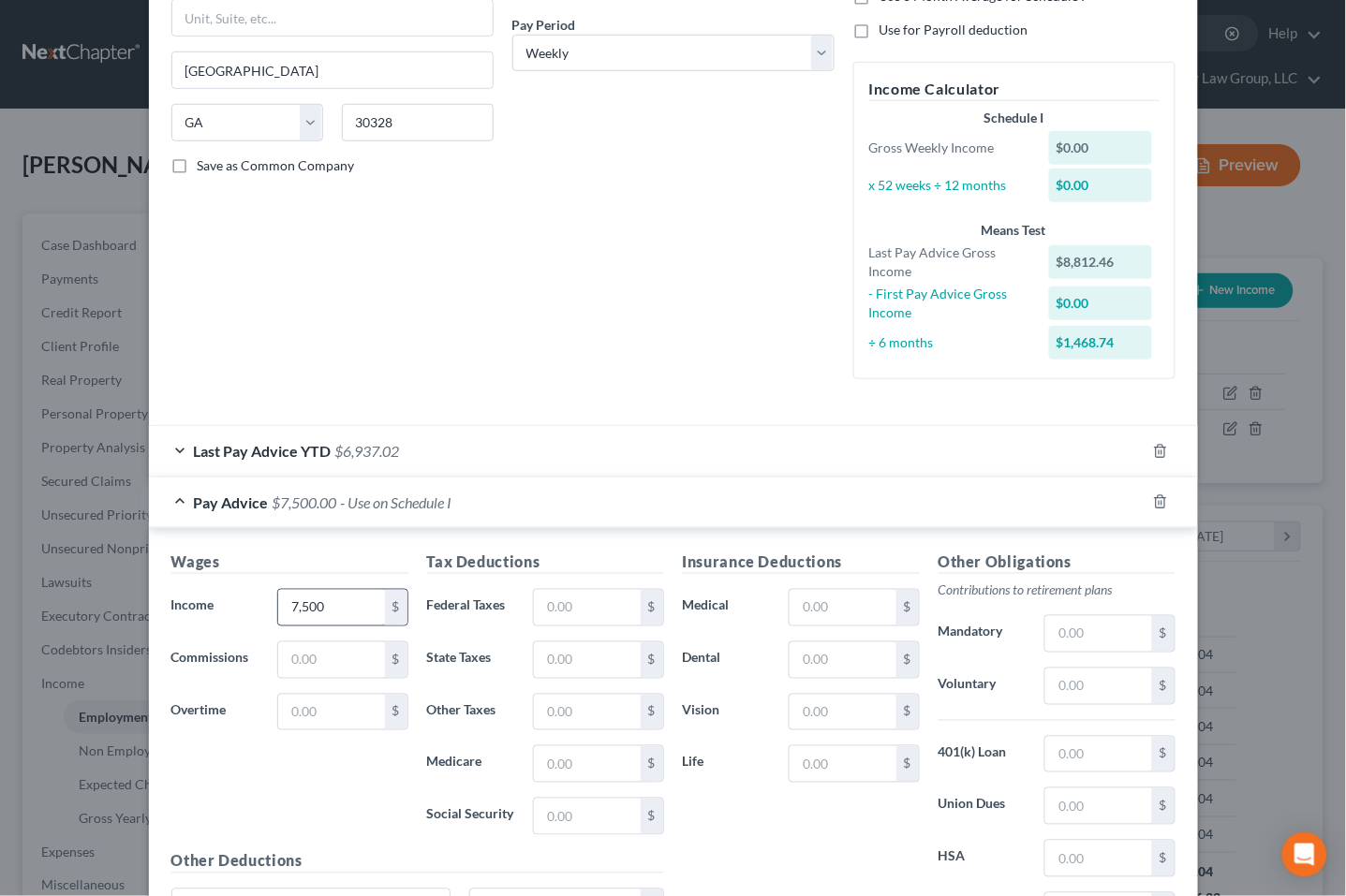
scroll to position [309, 0]
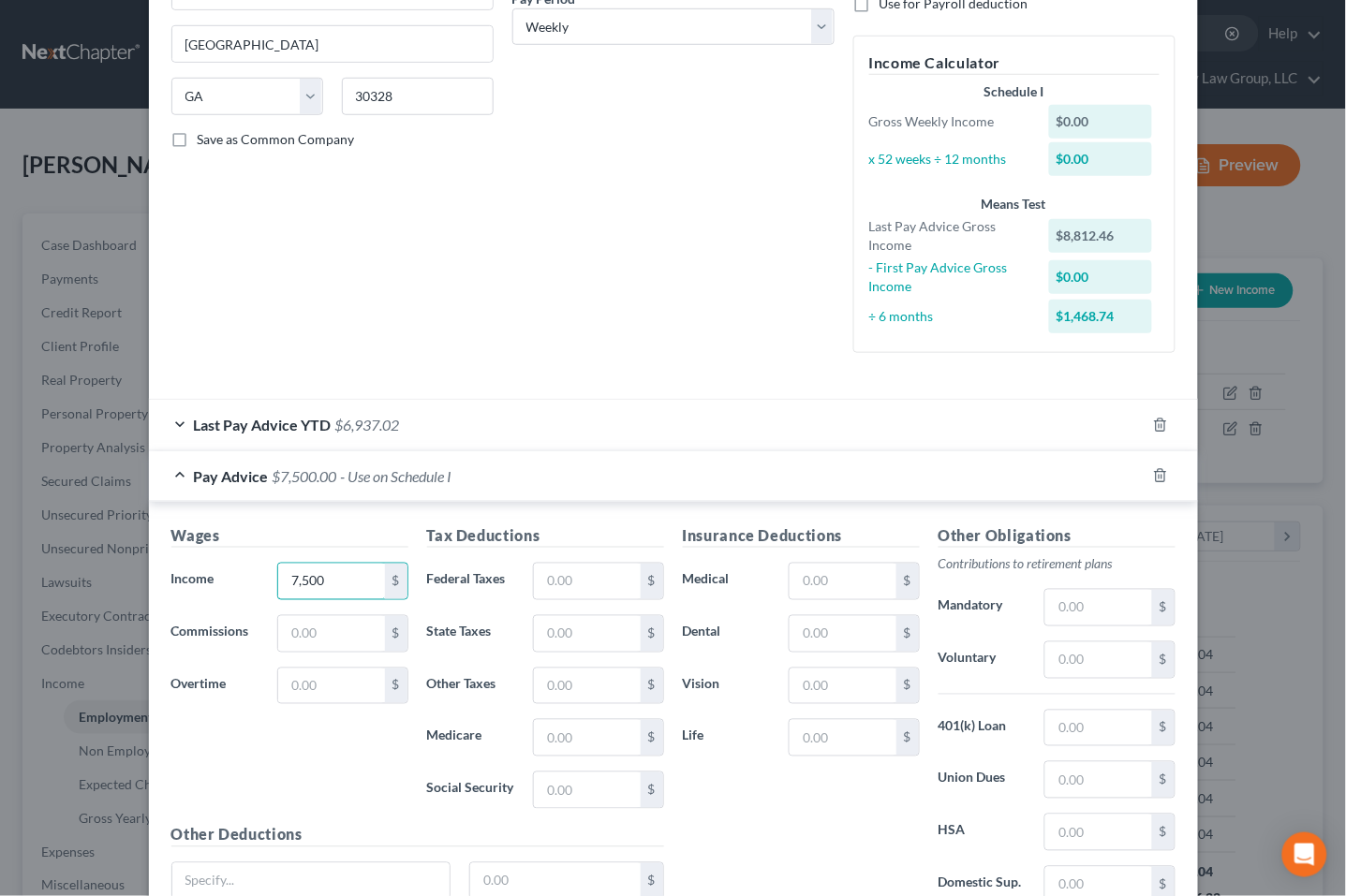
drag, startPoint x: 355, startPoint y: 589, endPoint x: 110, endPoint y: 487, distance: 265.4
click at [133, 502] on div "Edit Income Source × Employment Type * Select Full or Part Time Employment Self…" at bounding box center [673, 448] width 1346 height 896
click at [671, 280] on div "Debtor Spouse Occupation concrete operator Length of Employment since 2017 No L…" at bounding box center [673, 72] width 341 height 591
click at [361, 575] on input "text" at bounding box center [331, 582] width 106 height 36
click at [621, 574] on input "text" at bounding box center [587, 582] width 106 height 36
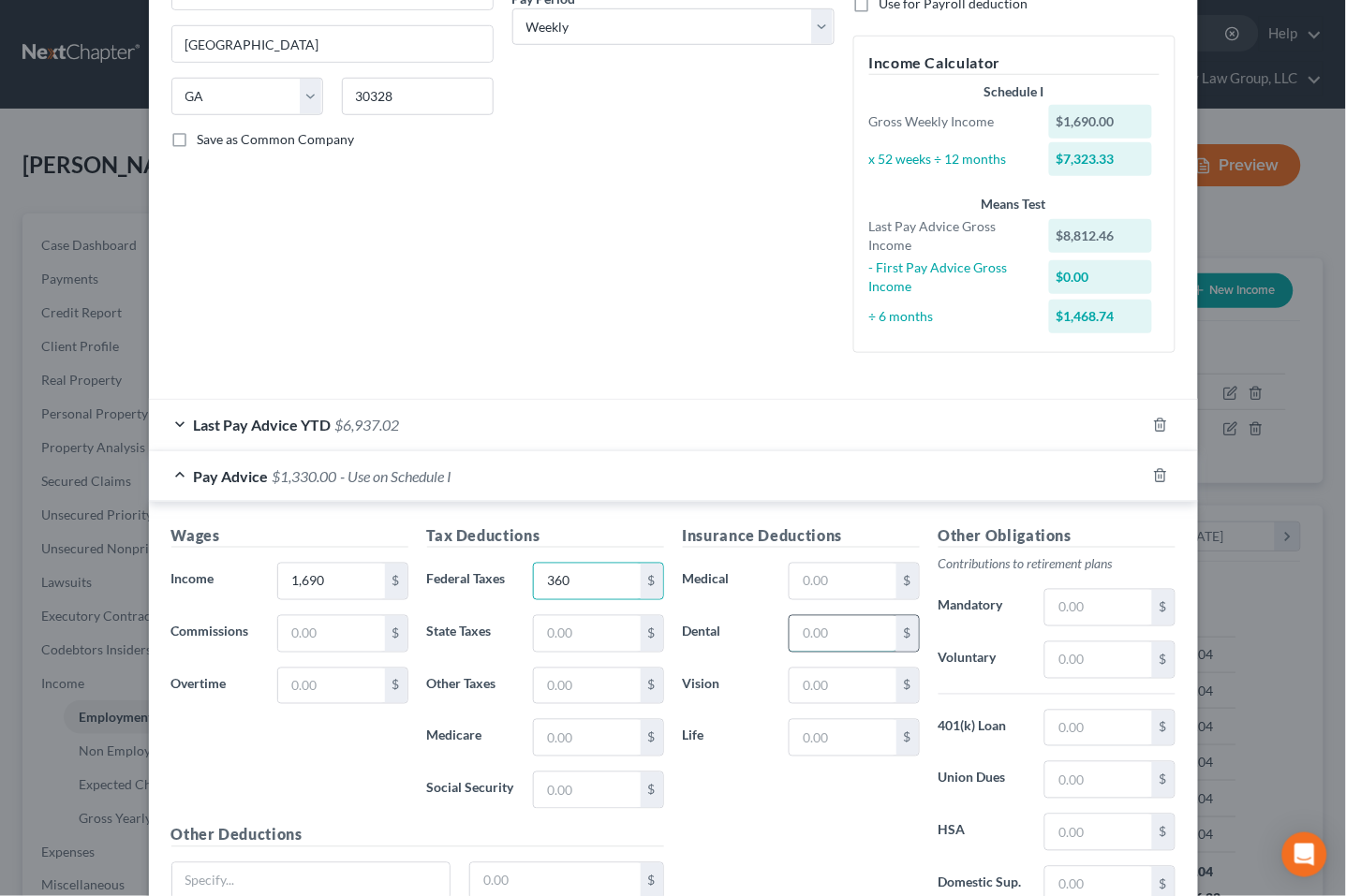
click at [829, 630] on input "text" at bounding box center [843, 634] width 106 height 36
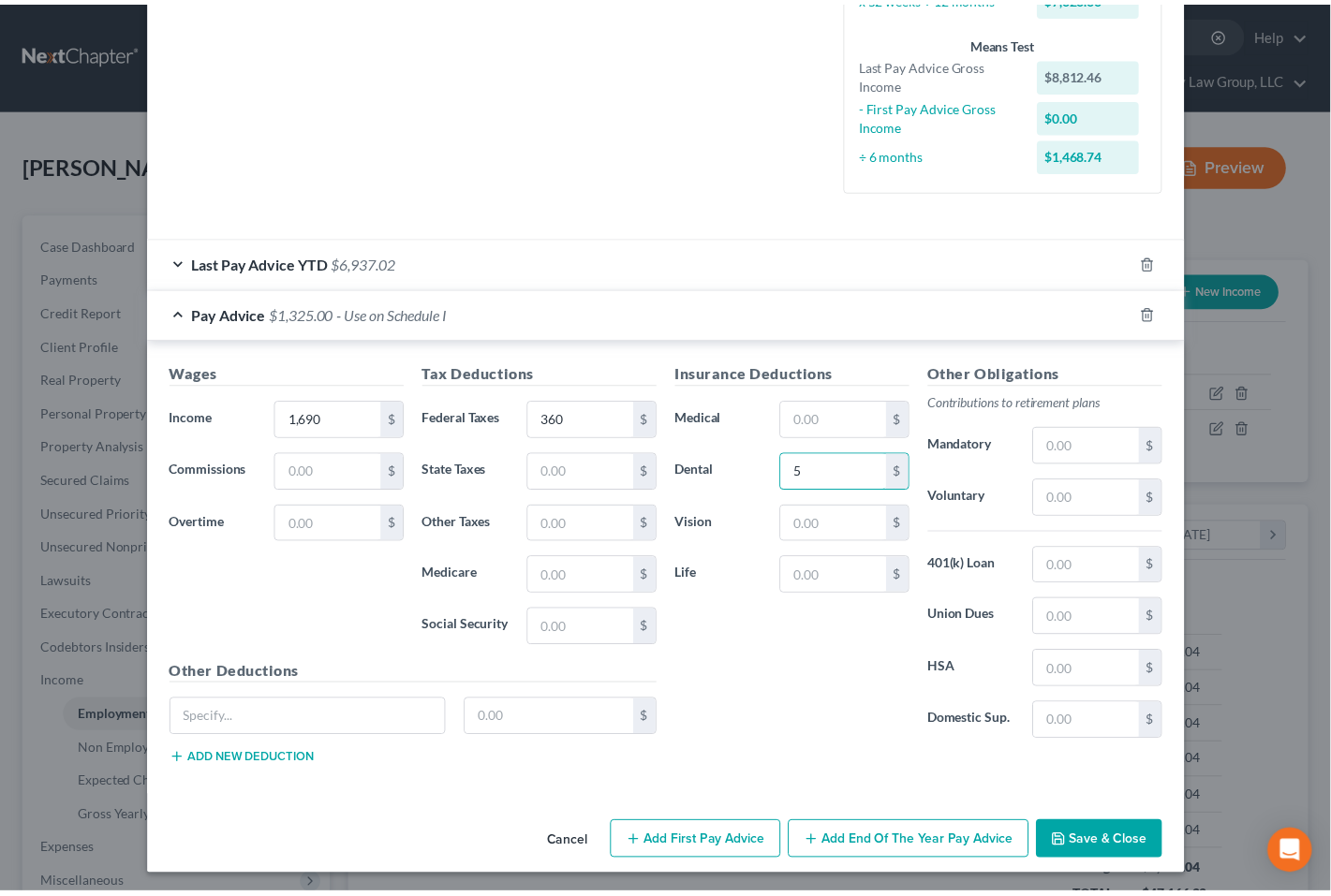
scroll to position [475, 0]
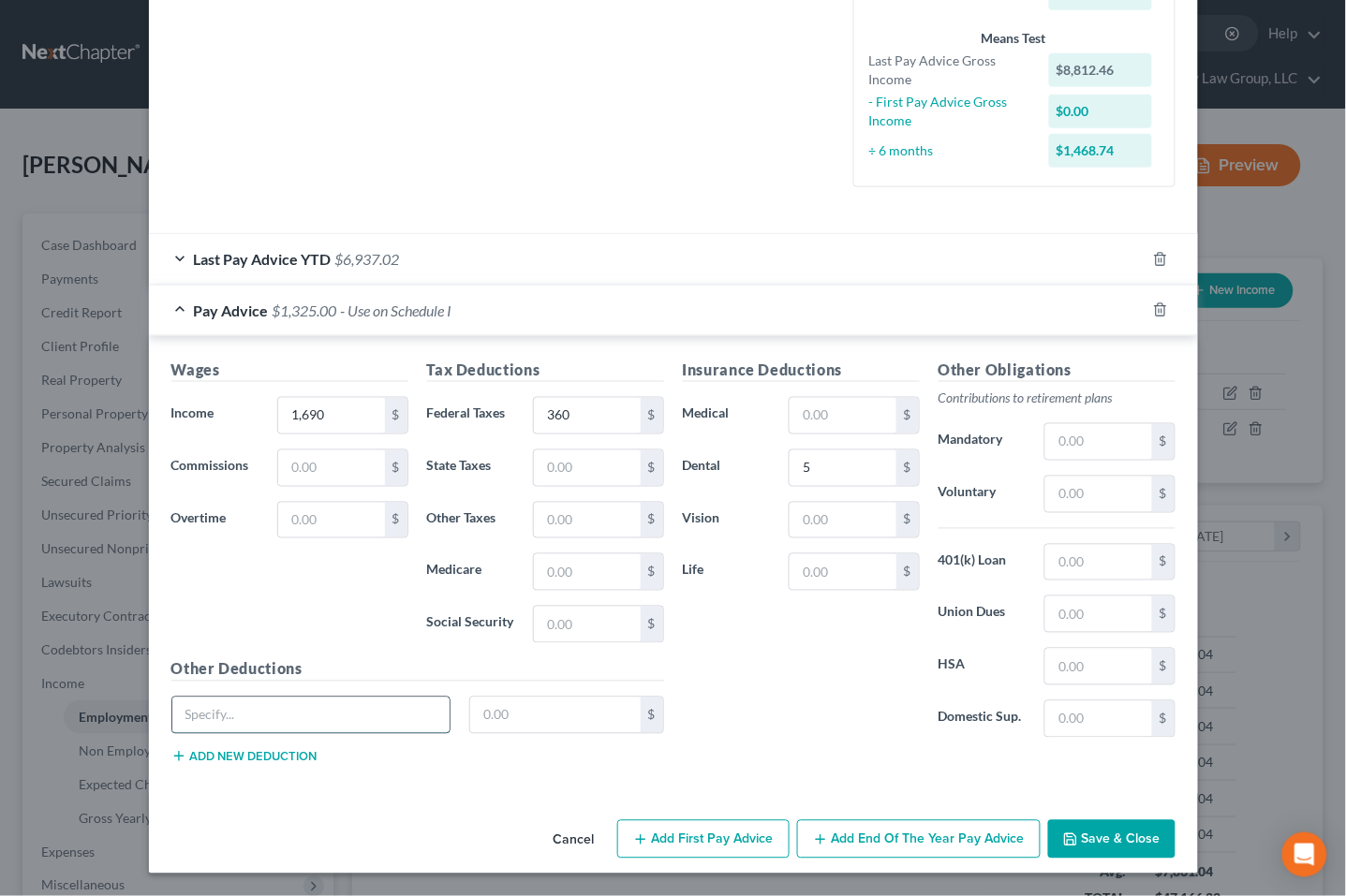
click at [351, 707] on input "text" at bounding box center [312, 715] width 278 height 36
click at [1063, 841] on button "Save & Close" at bounding box center [1113, 840] width 127 height 40
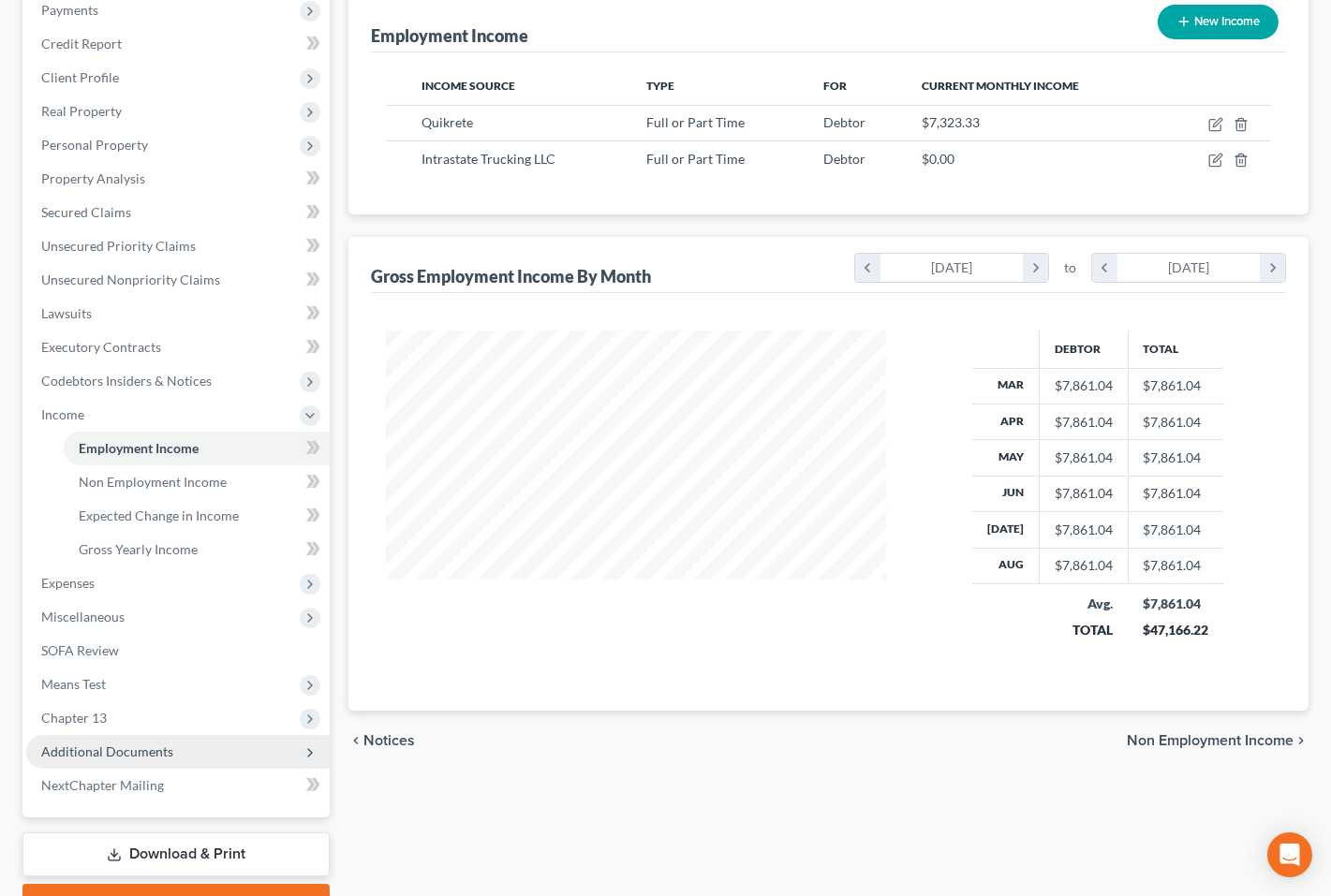
scroll to position [277, 0]
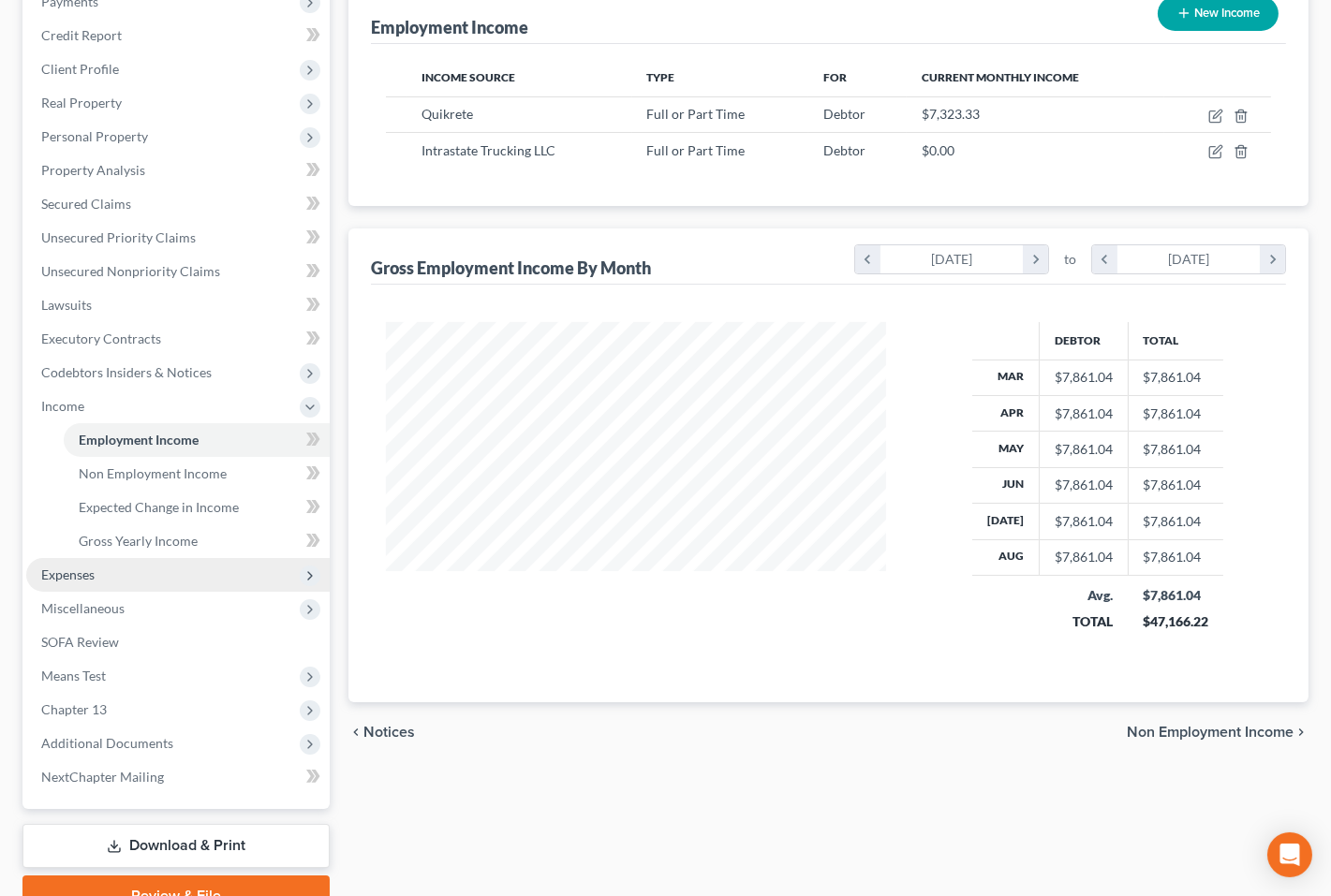
click at [147, 571] on span "Expenses" at bounding box center [177, 575] width 304 height 34
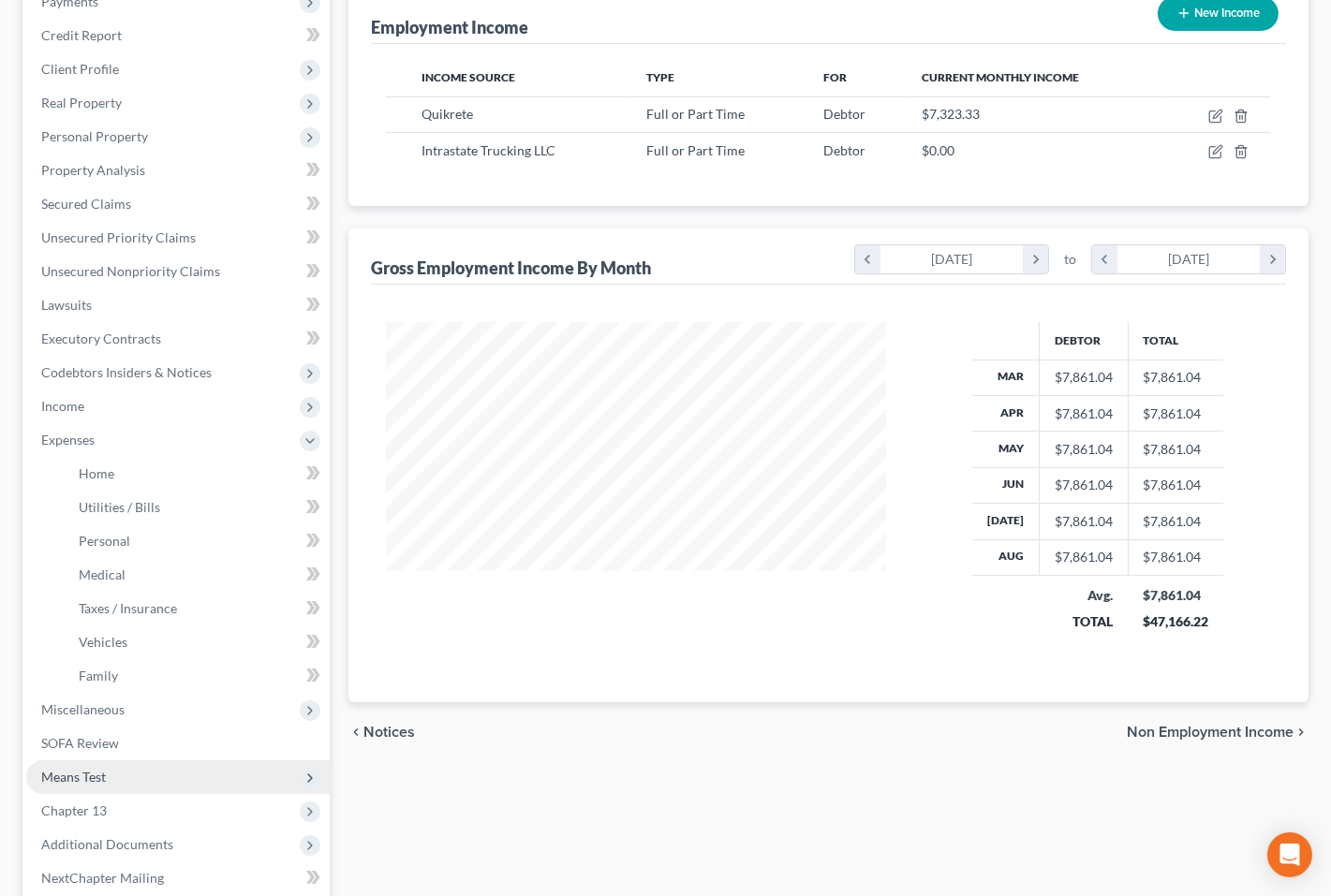
click at [224, 779] on span "Means Test" at bounding box center [177, 776] width 304 height 34
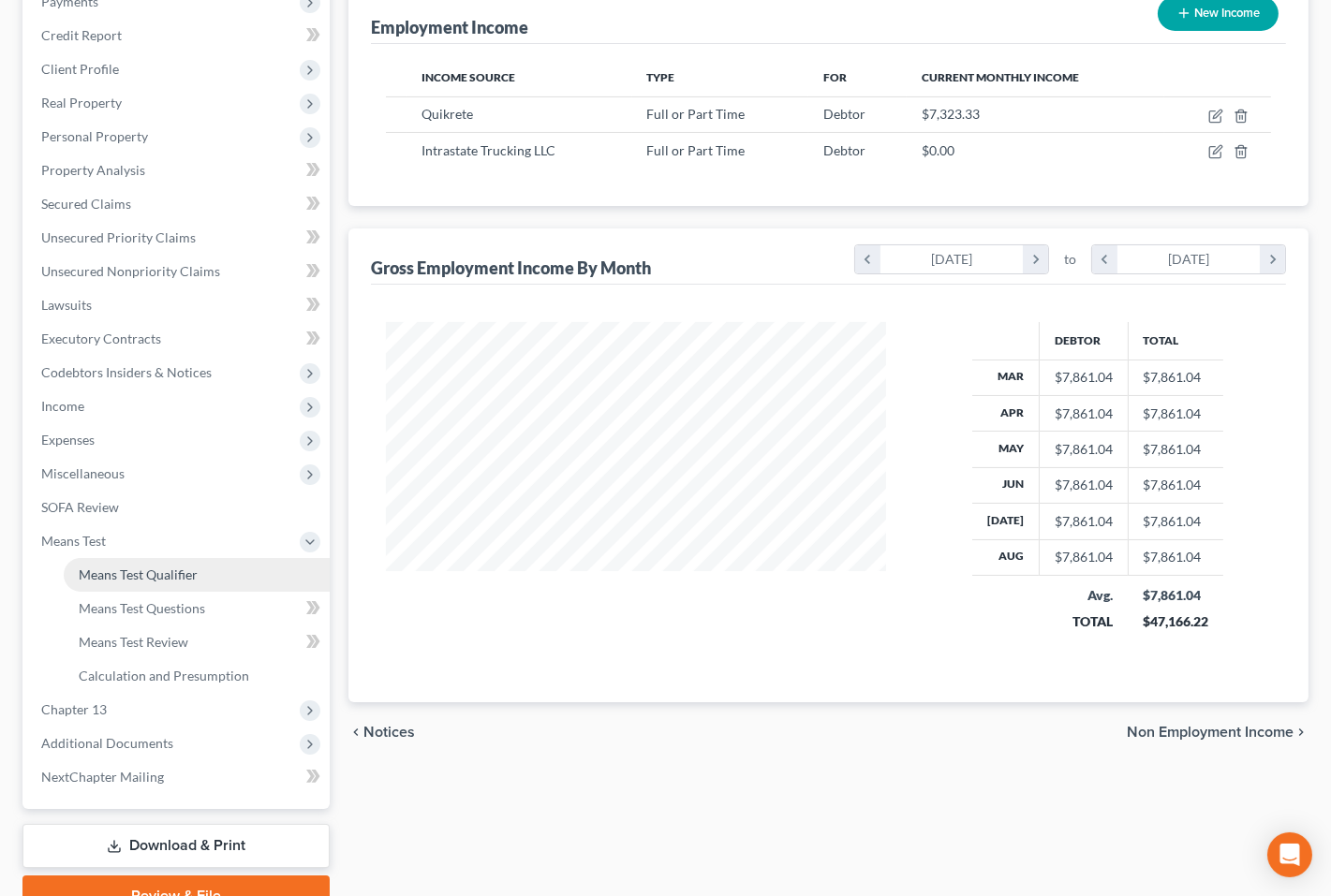
click at [148, 562] on link "Means Test Qualifier" at bounding box center [197, 575] width 266 height 34
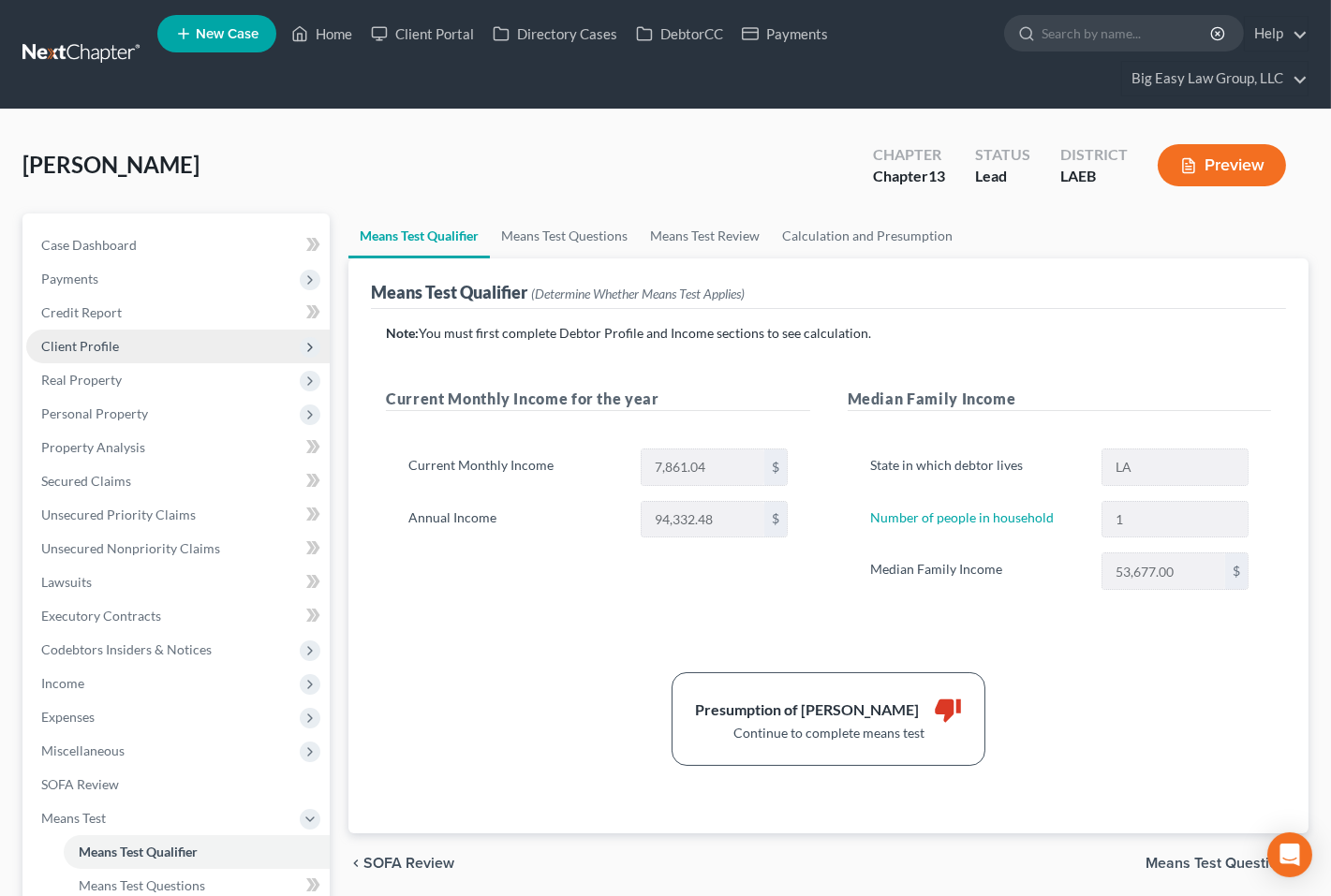
click at [159, 352] on span "Client Profile" at bounding box center [177, 346] width 304 height 34
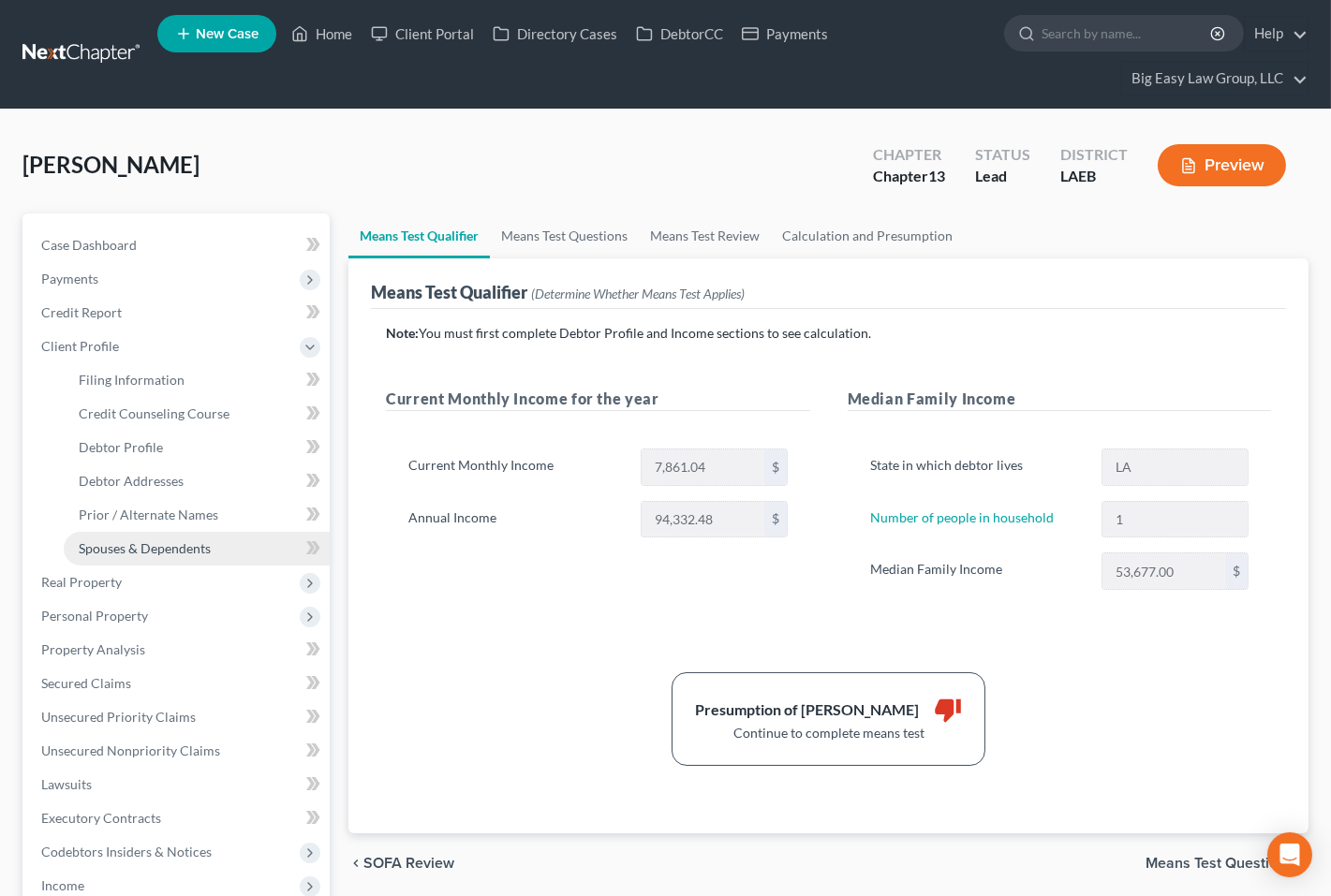
click at [242, 537] on link "Spouses & Dependents" at bounding box center [197, 549] width 266 height 34
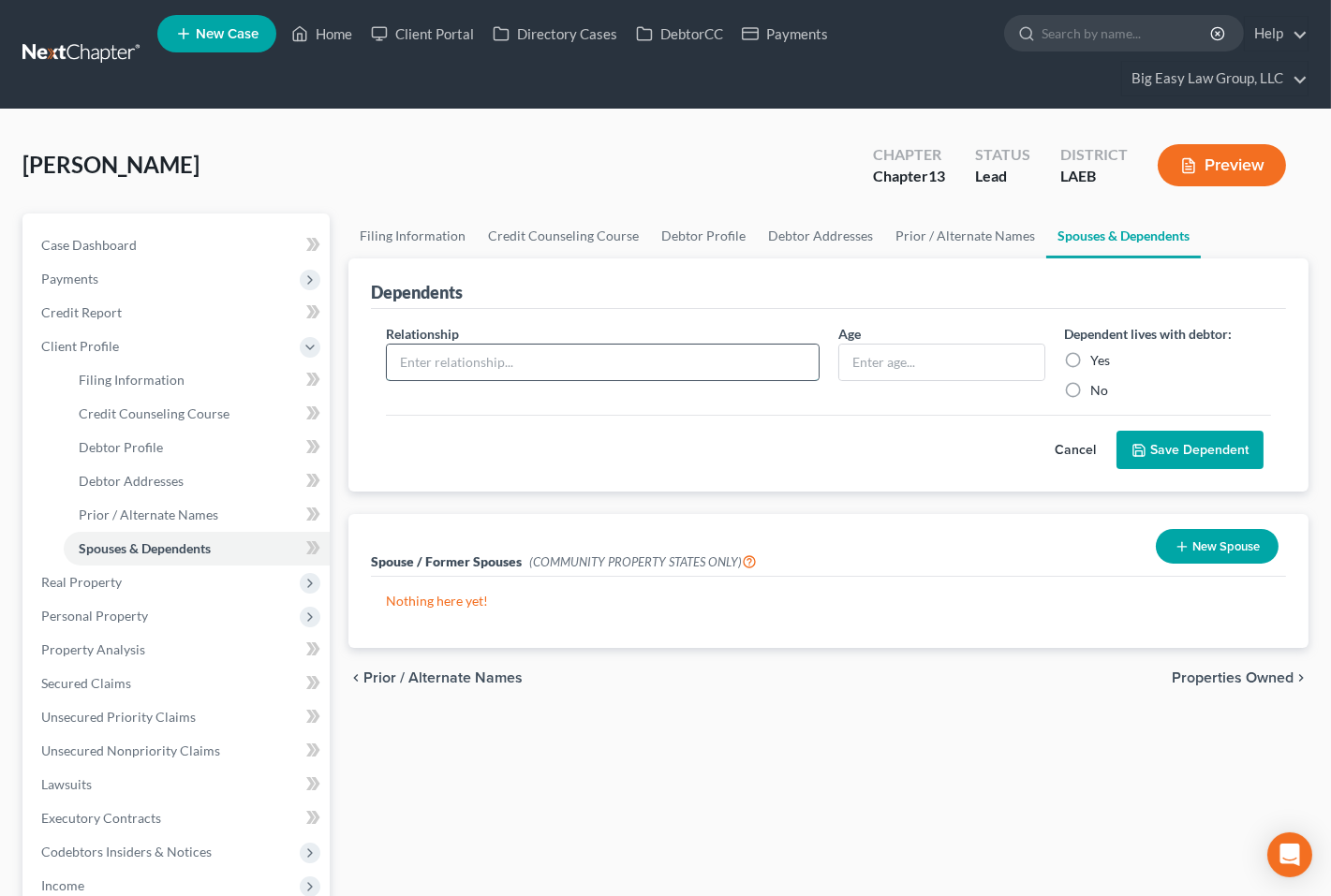
click at [710, 351] on input "text" at bounding box center [602, 362] width 431 height 36
click at [1063, 356] on label "Yes" at bounding box center [1100, 360] width 19 height 18
click at [1063, 356] on input "Yes" at bounding box center [1103, 357] width 13 height 13
click at [1063, 445] on button "Save Dependent" at bounding box center [1189, 450] width 147 height 40
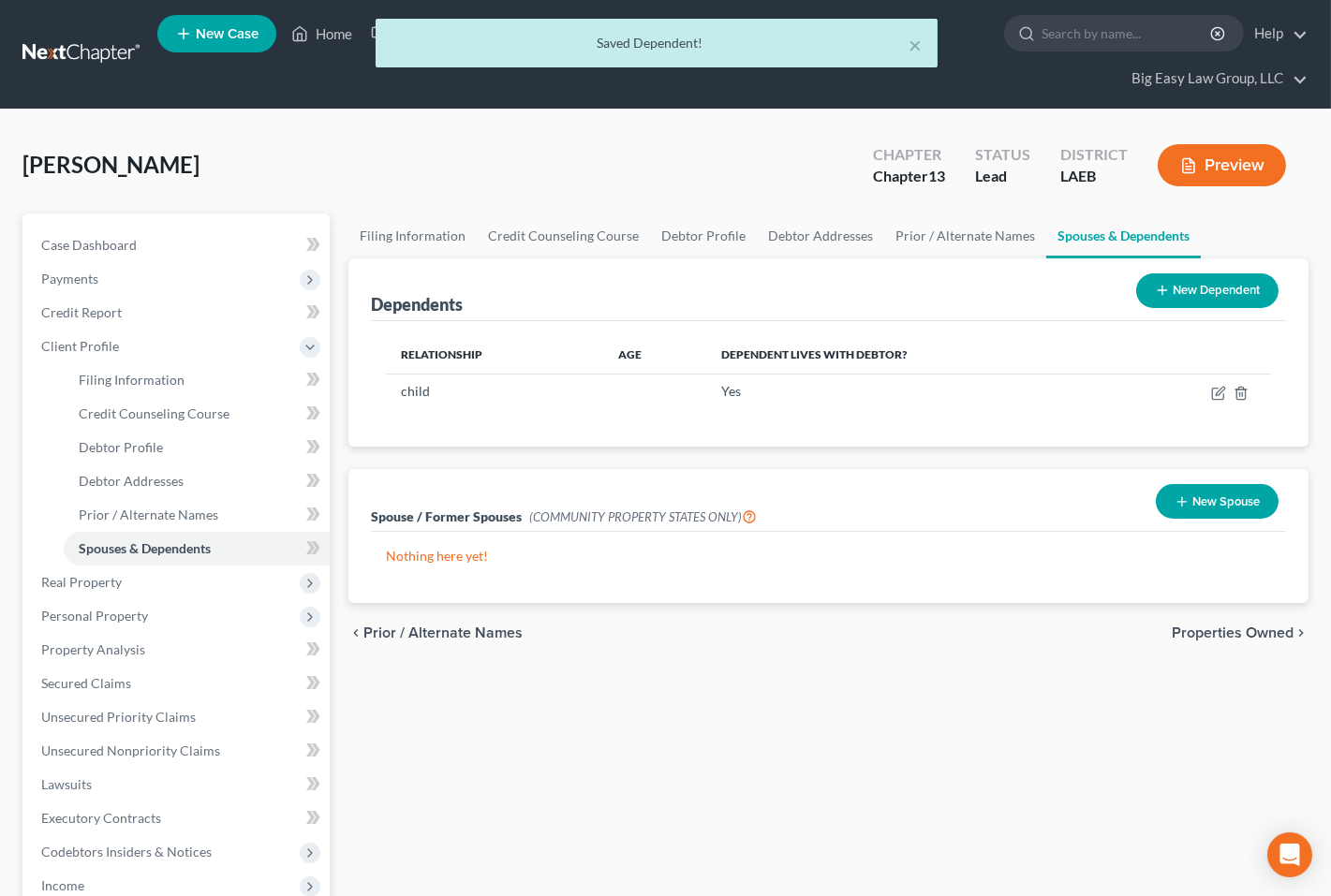
click at [1063, 285] on button "New Dependent" at bounding box center [1208, 291] width 143 height 35
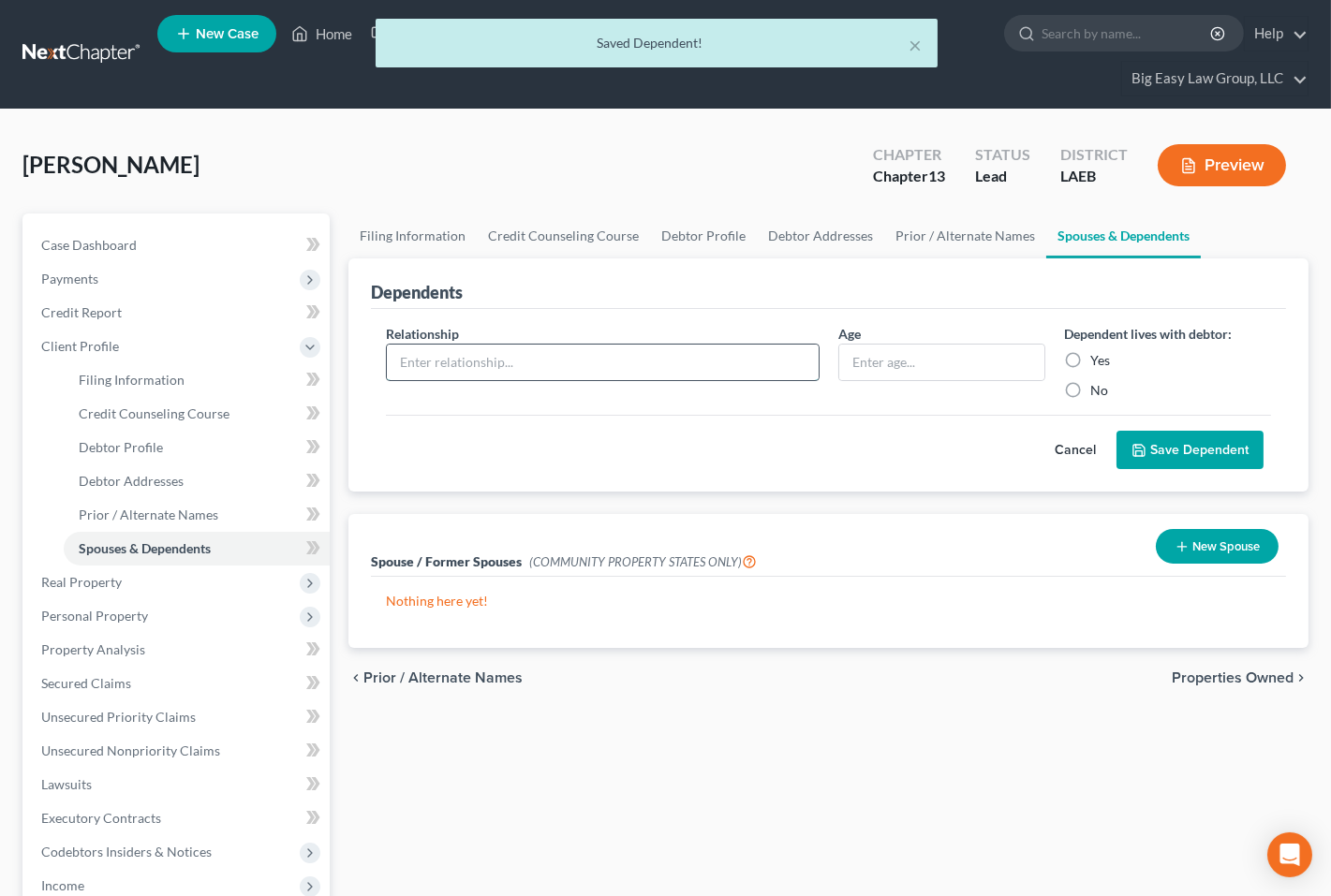
click at [557, 365] on input "text" at bounding box center [602, 362] width 431 height 36
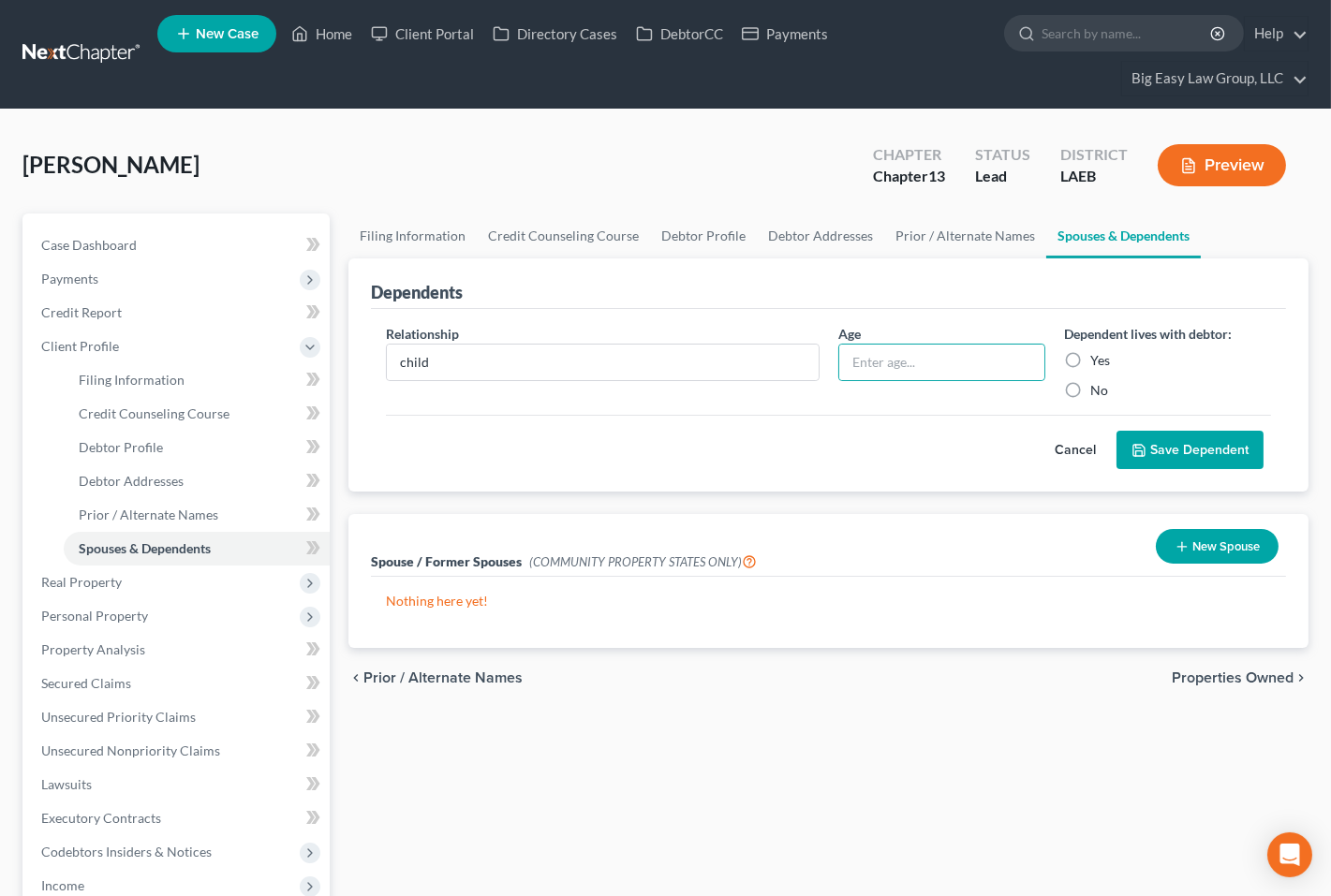
drag, startPoint x: 1093, startPoint y: 361, endPoint x: 1138, endPoint y: 404, distance: 62.2
click at [1063, 361] on label "Yes" at bounding box center [1100, 360] width 19 height 18
click at [1063, 361] on input "Yes" at bounding box center [1103, 357] width 13 height 13
click at [1063, 436] on button "Save Dependent" at bounding box center [1189, 450] width 147 height 40
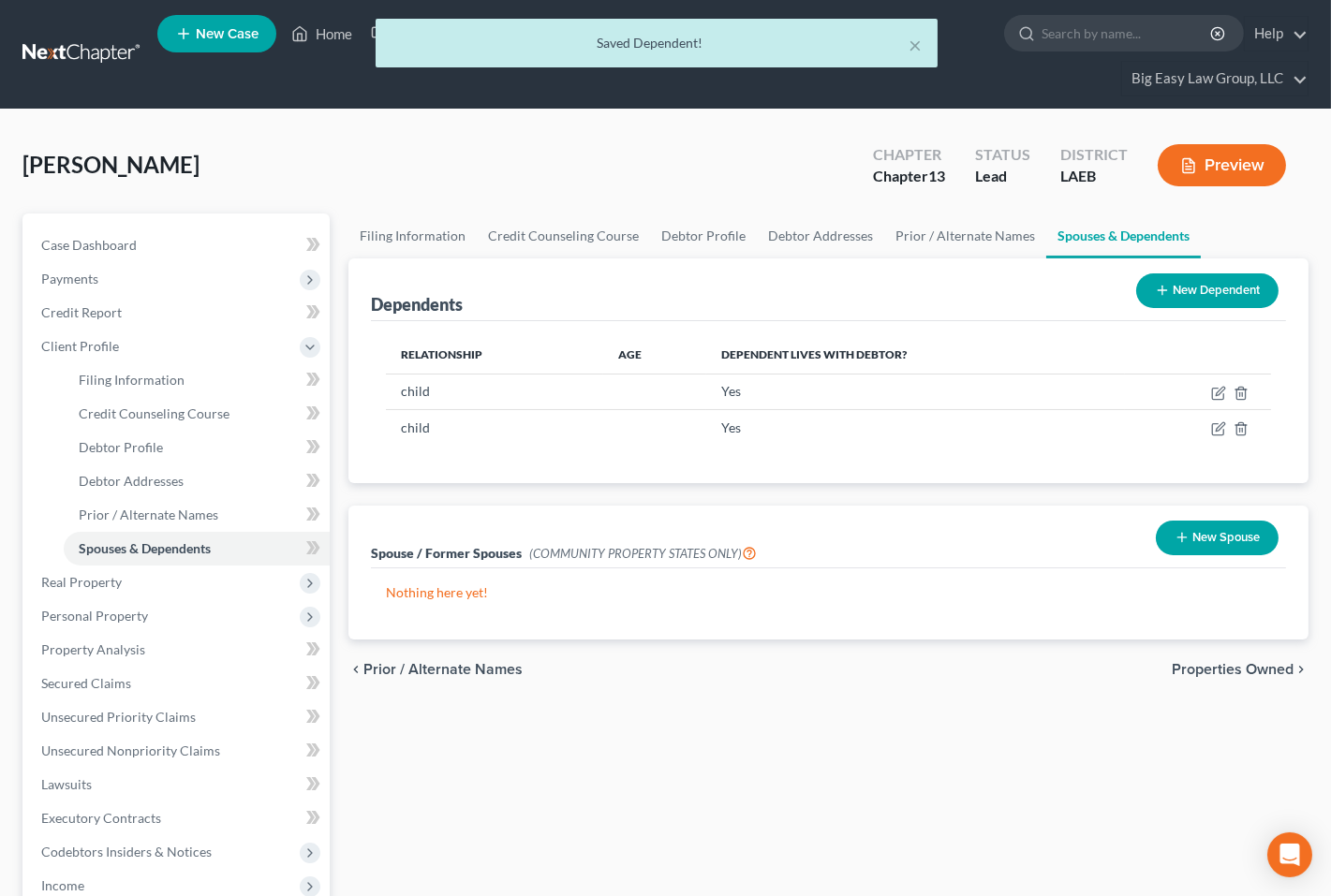
drag, startPoint x: 1176, startPoint y: 296, endPoint x: 1131, endPoint y: 316, distance: 49.2
click at [1063, 296] on button "New Dependent" at bounding box center [1208, 291] width 143 height 35
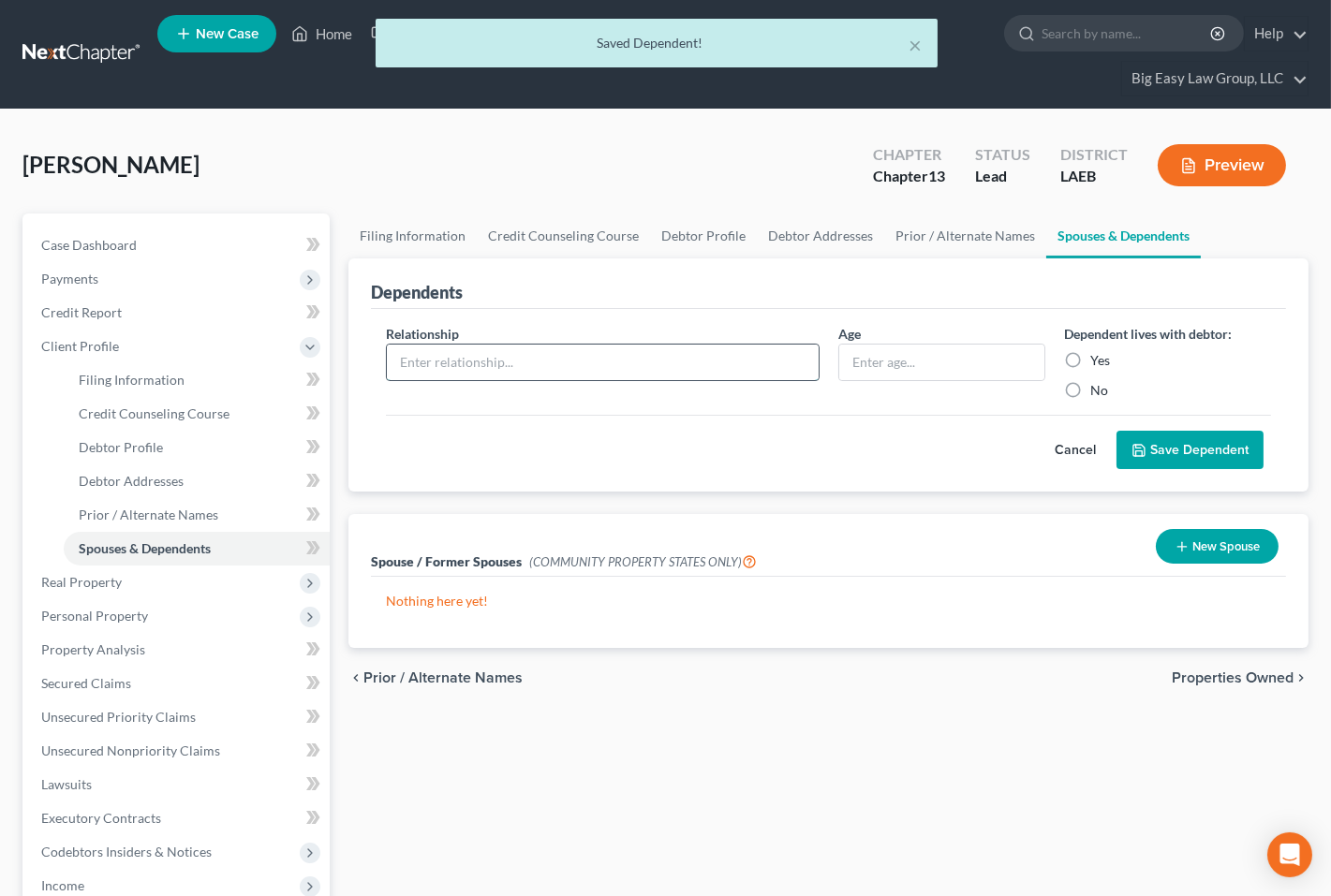
click at [453, 365] on input "text" at bounding box center [602, 362] width 431 height 36
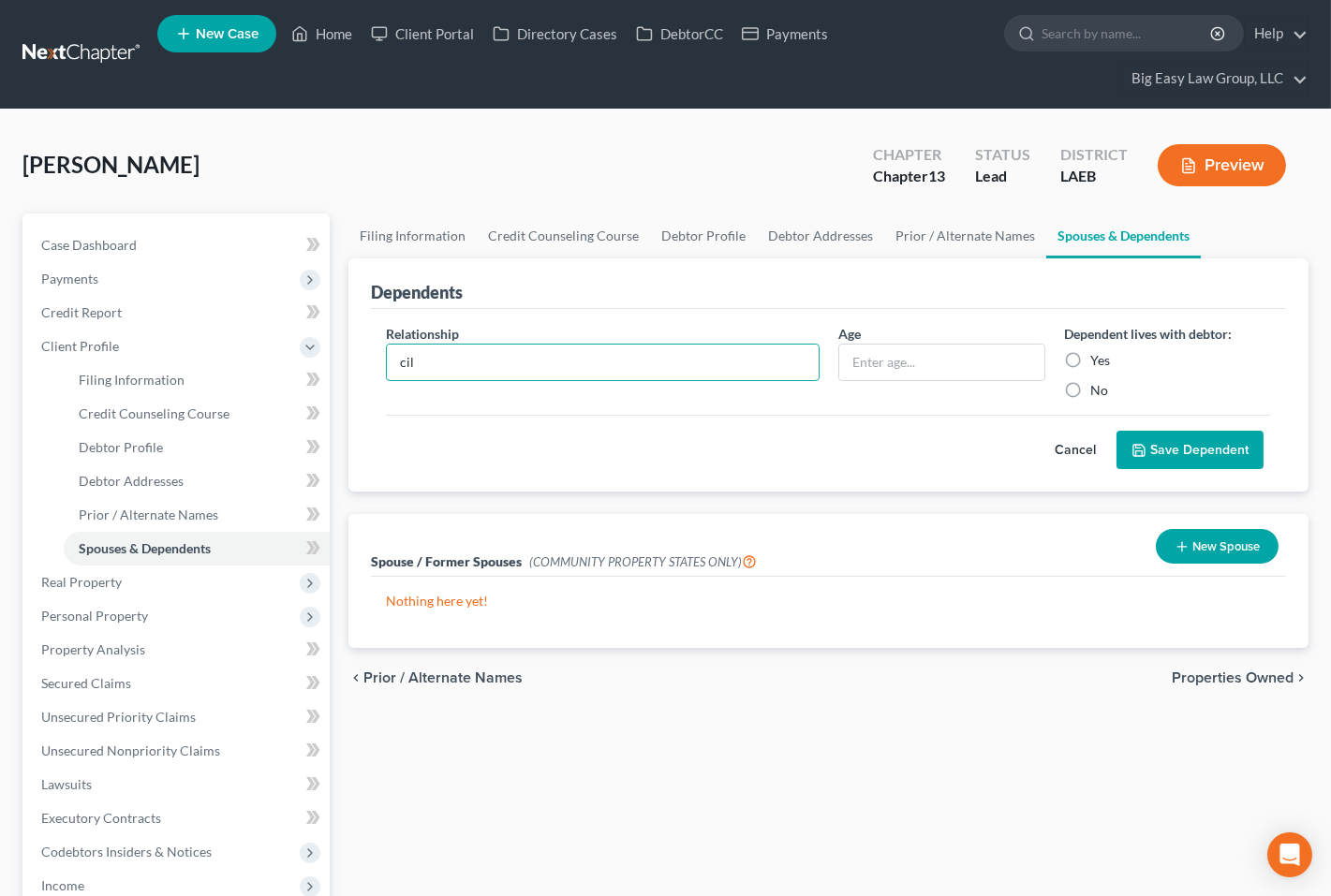
drag, startPoint x: 433, startPoint y: 361, endPoint x: 373, endPoint y: 343, distance: 62.6
click at [373, 345] on div "Relationship * cil Age Dependent lives with debtor: Yes No Cancel Save Dependent" at bounding box center [828, 400] width 915 height 183
drag, startPoint x: 1079, startPoint y: 362, endPoint x: 1223, endPoint y: 408, distance: 151.2
click at [1063, 362] on label "Yes" at bounding box center [1100, 360] width 19 height 18
click at [1063, 362] on input "Yes" at bounding box center [1103, 357] width 13 height 13
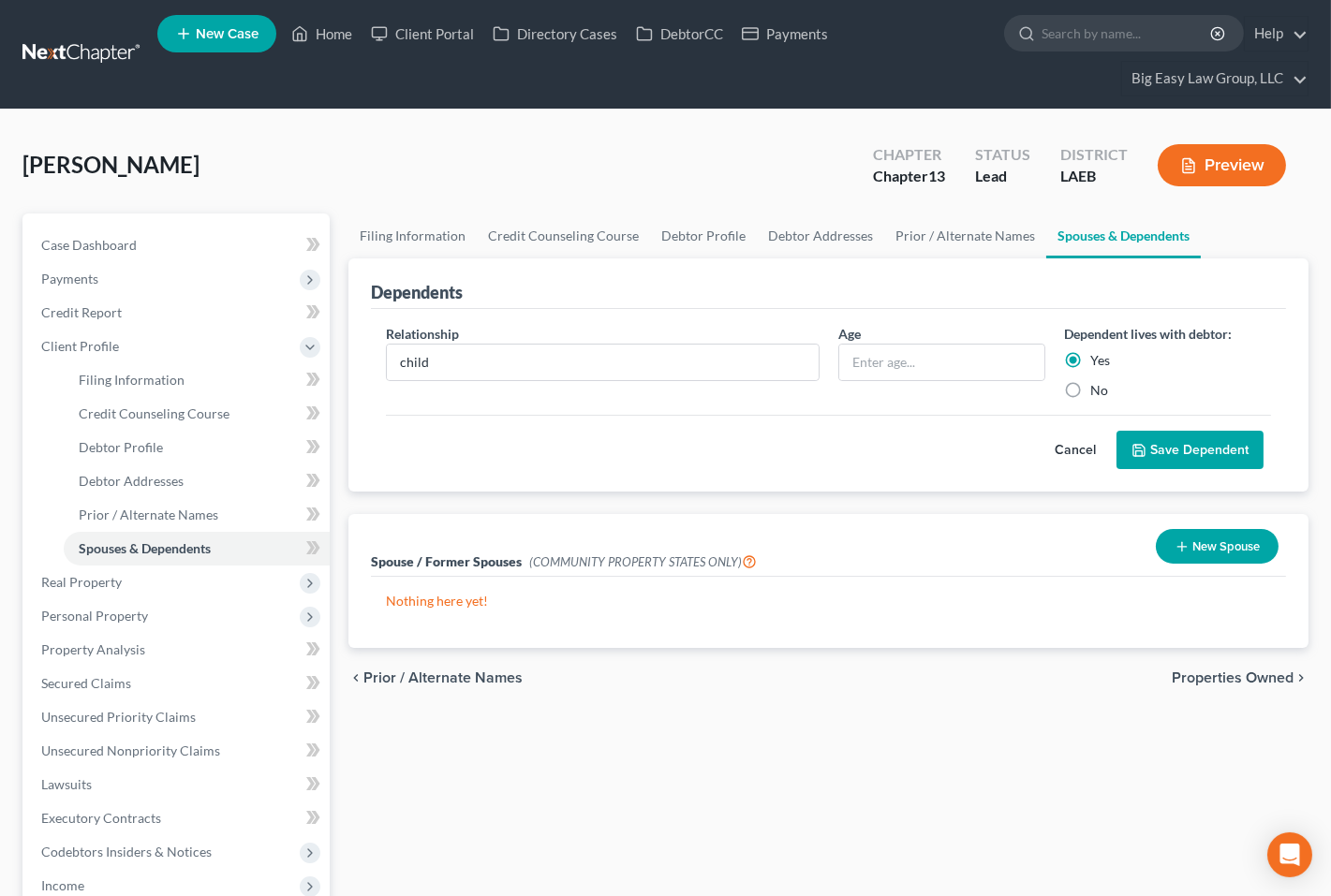
click at [1063, 456] on button "Save Dependent" at bounding box center [1189, 450] width 147 height 40
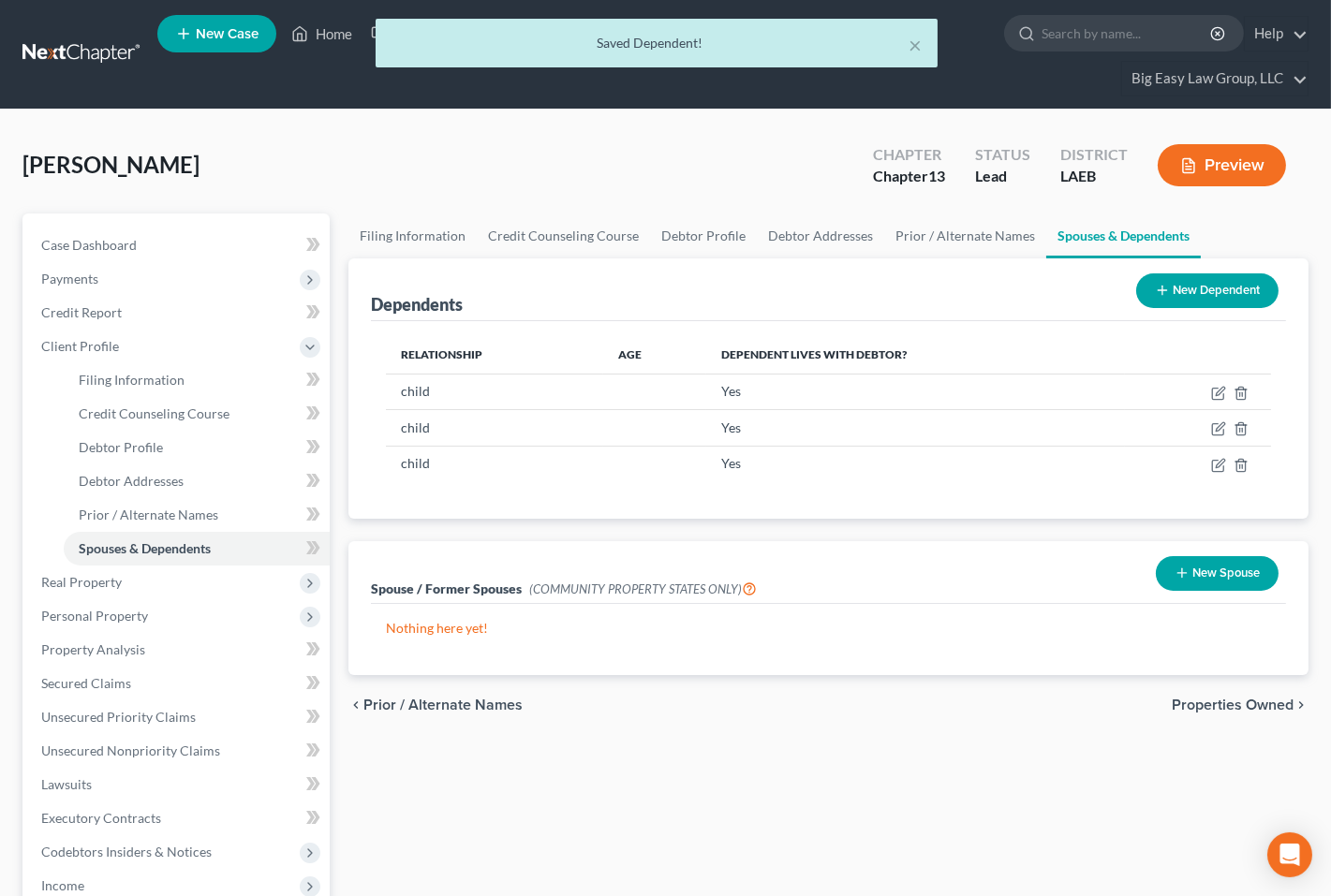
click at [1063, 290] on icon at bounding box center [1162, 290] width 15 height 15
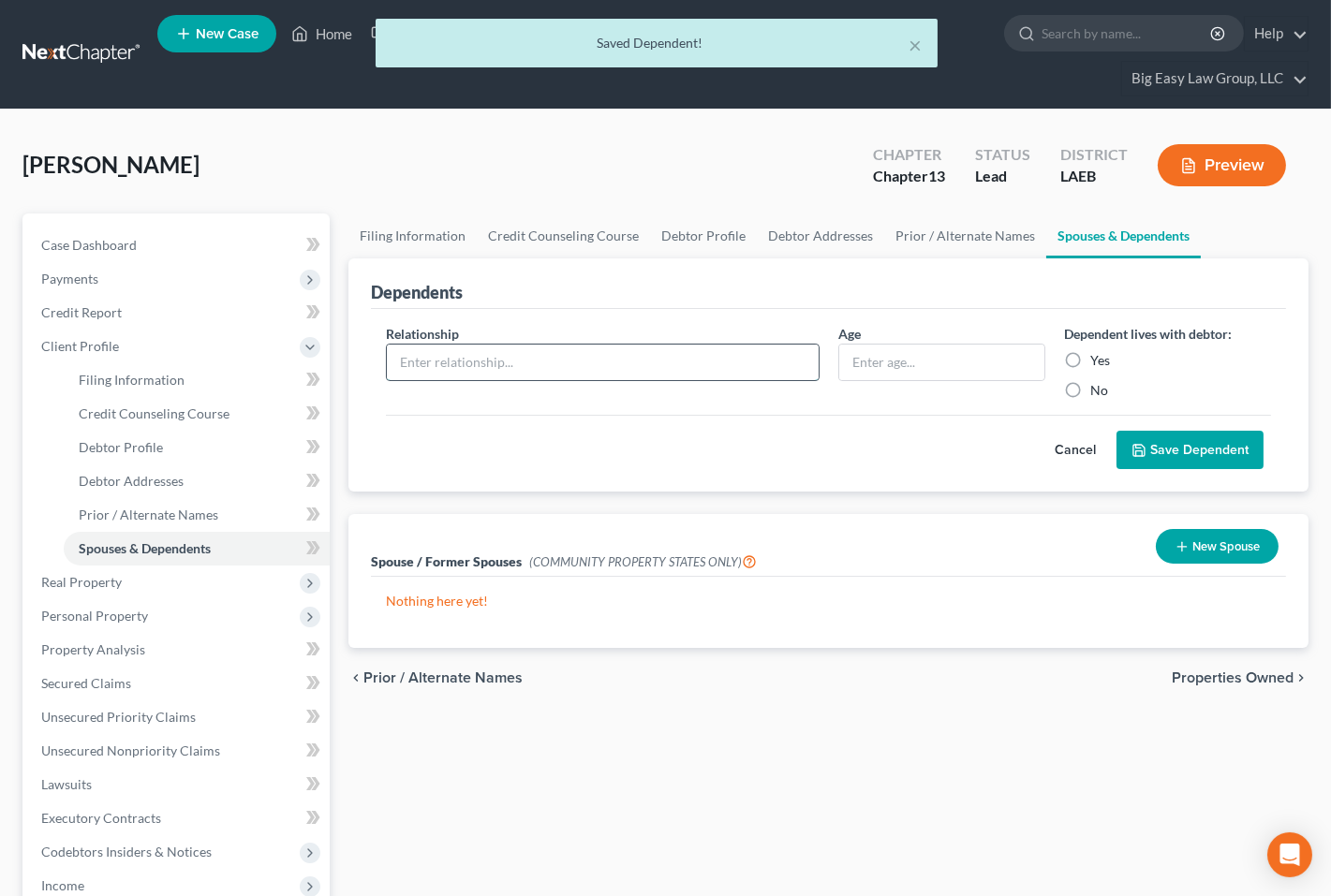
click at [439, 370] on input "text" at bounding box center [602, 362] width 431 height 36
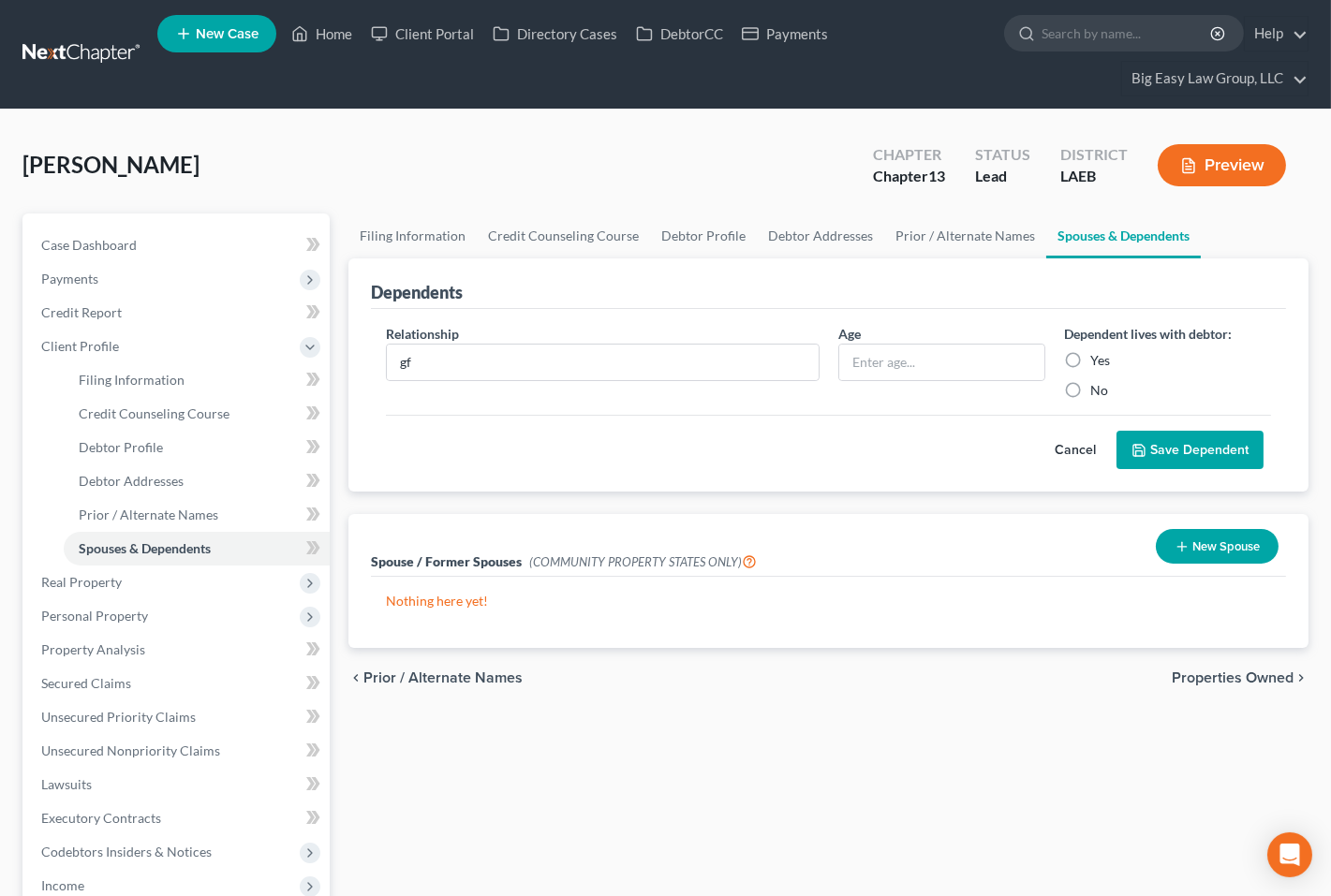
drag, startPoint x: 1127, startPoint y: 362, endPoint x: 1106, endPoint y: 358, distance: 21.4
click at [1063, 362] on div "Yes" at bounding box center [1167, 360] width 207 height 18
click at [1063, 357] on label "Yes" at bounding box center [1100, 360] width 19 height 18
click at [1063, 357] on input "Yes" at bounding box center [1103, 357] width 13 height 13
click at [1063, 440] on button "Save Dependent" at bounding box center [1189, 450] width 147 height 40
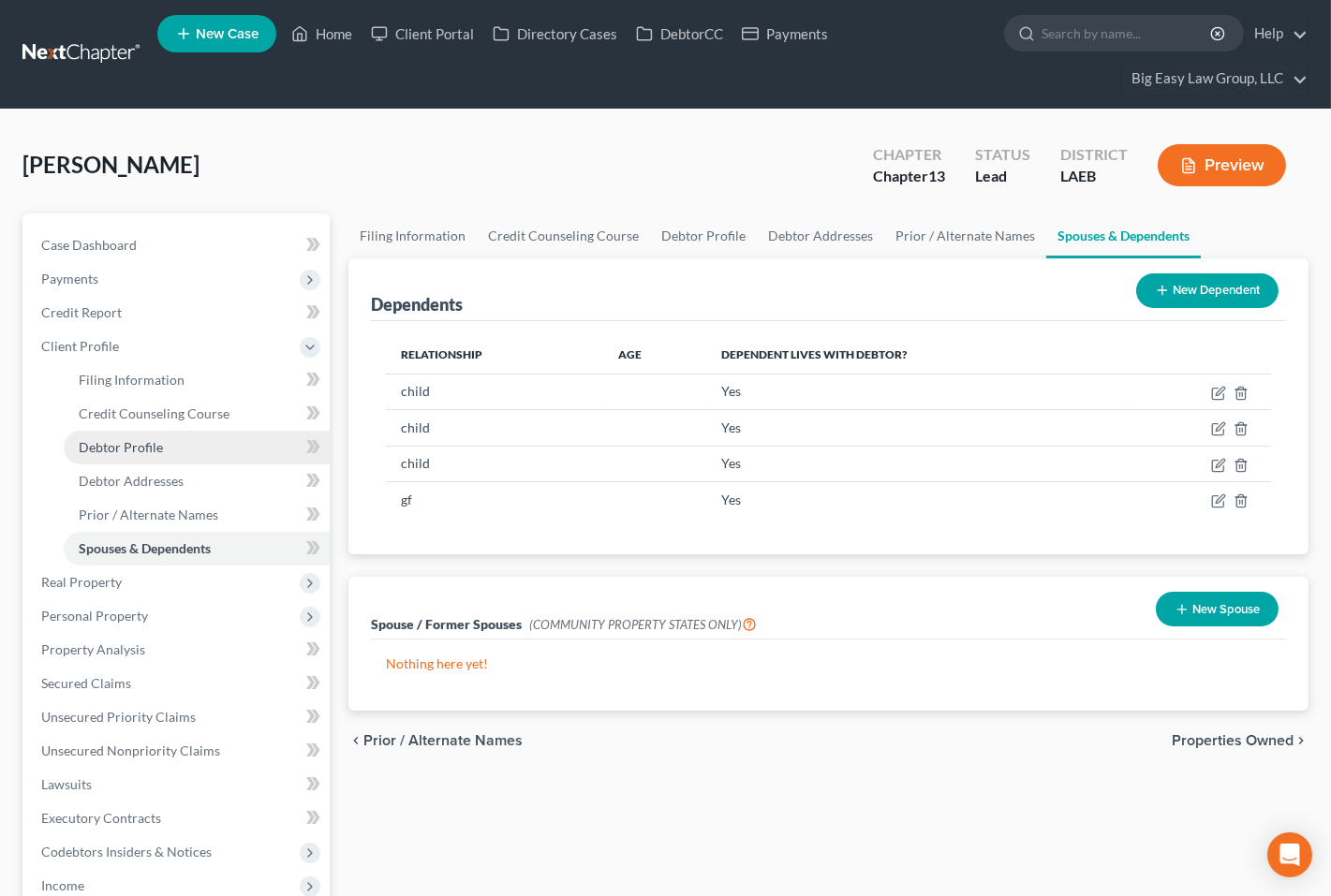
click at [183, 432] on link "Debtor Profile" at bounding box center [197, 448] width 266 height 34
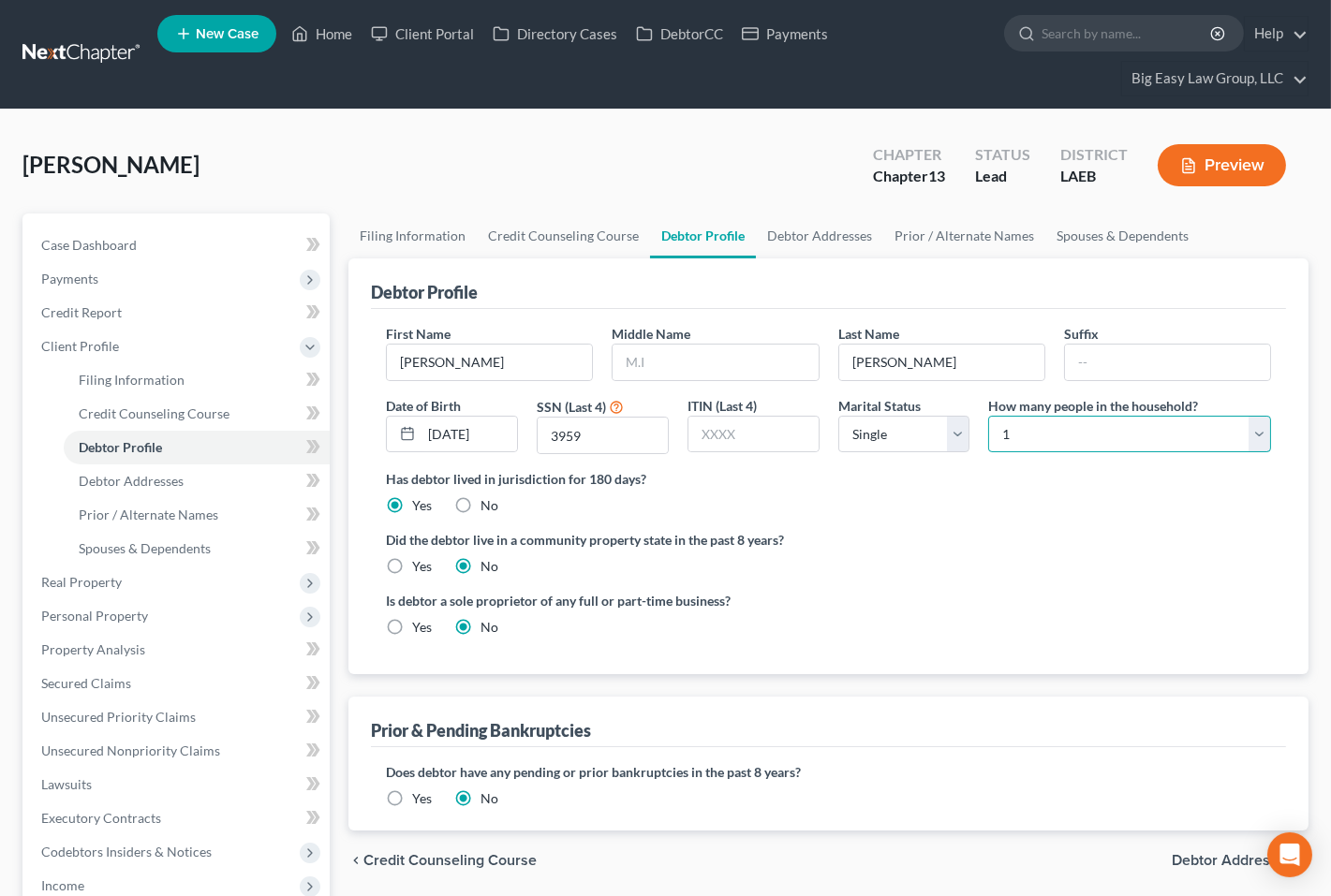
click at [1010, 436] on select "Select 1 2 3 4 5 6 7 8 9 10 11 12 13 14 15 16 17 18 19 20" at bounding box center [1128, 434] width 283 height 38
click at [988, 416] on select "Select 1 2 3 4 5 6 7 8 9 10 11 12 13 14 15 16 17 18 19 20" at bounding box center [1128, 434] width 283 height 38
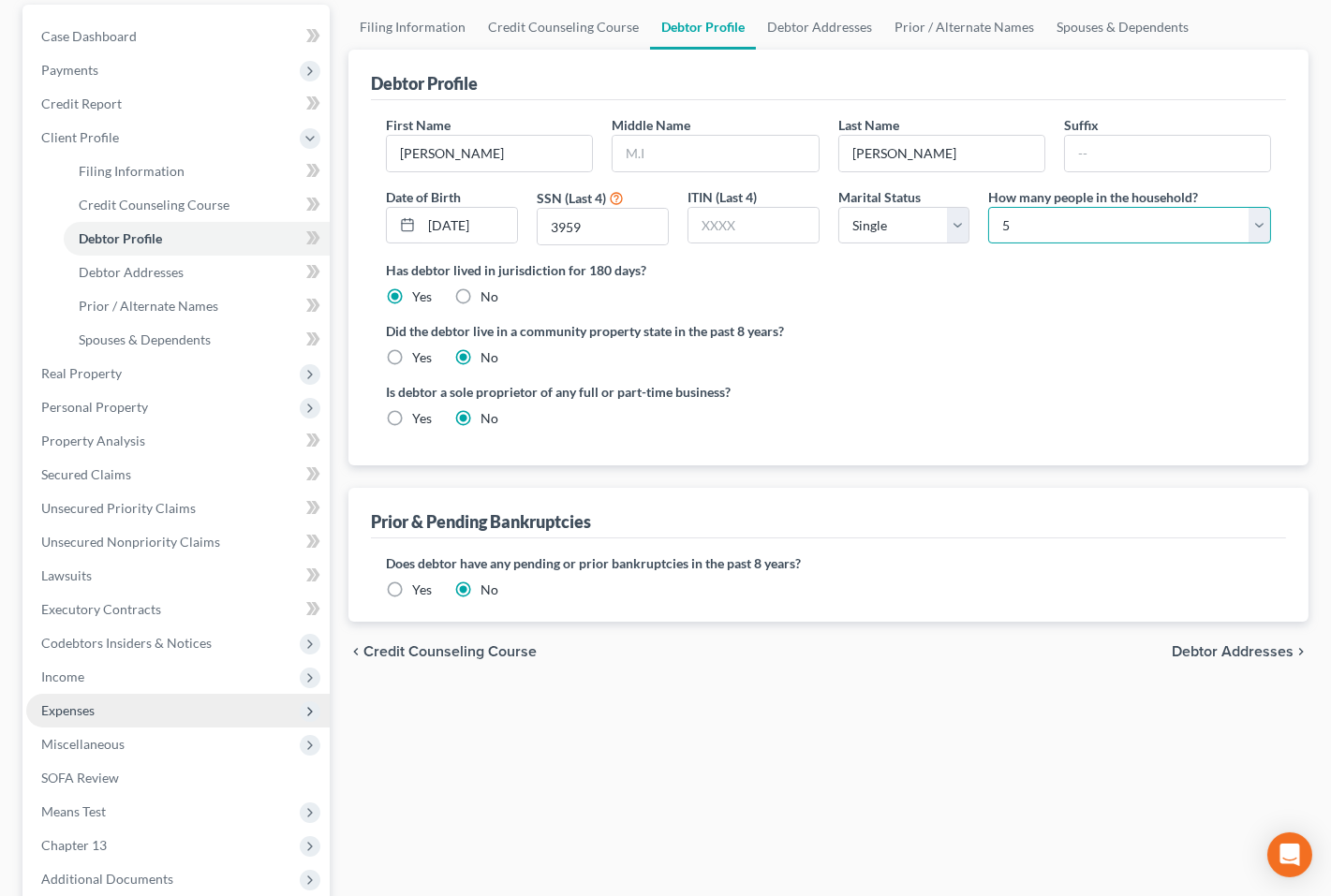
scroll to position [309, 0]
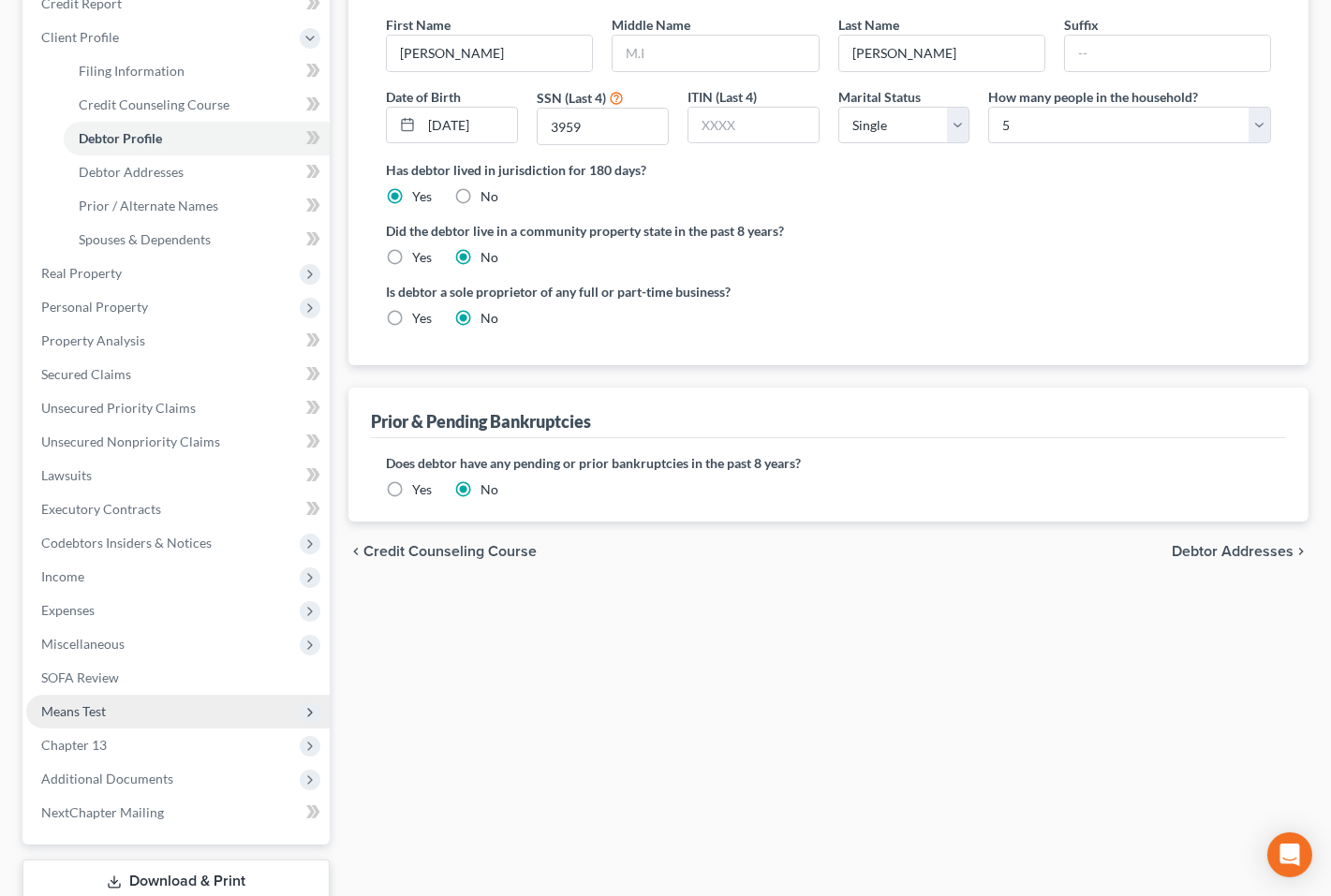
click at [170, 694] on span "Means Test" at bounding box center [177, 711] width 304 height 34
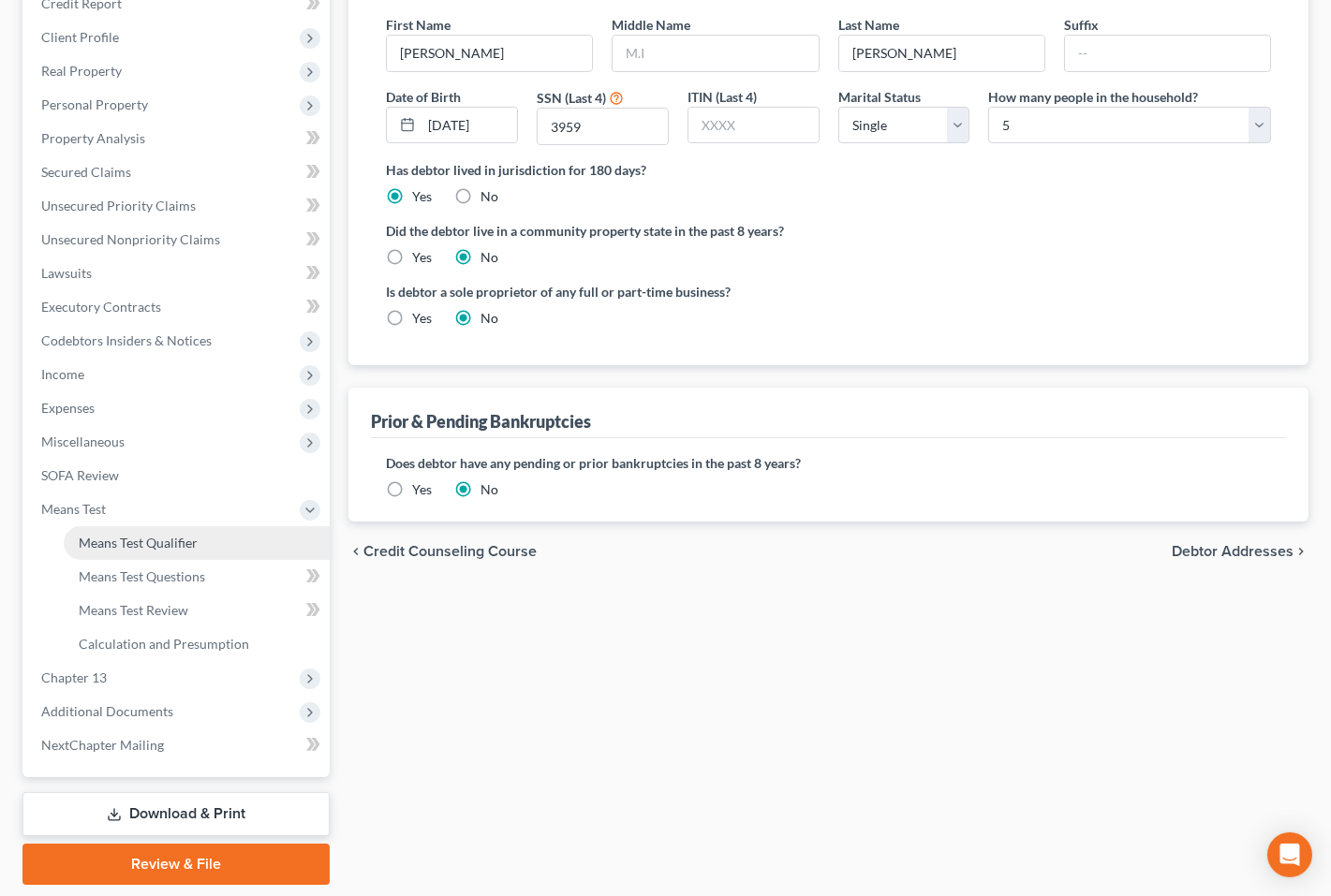
click at [177, 534] on span "Means Test Qualifier" at bounding box center [138, 542] width 119 height 16
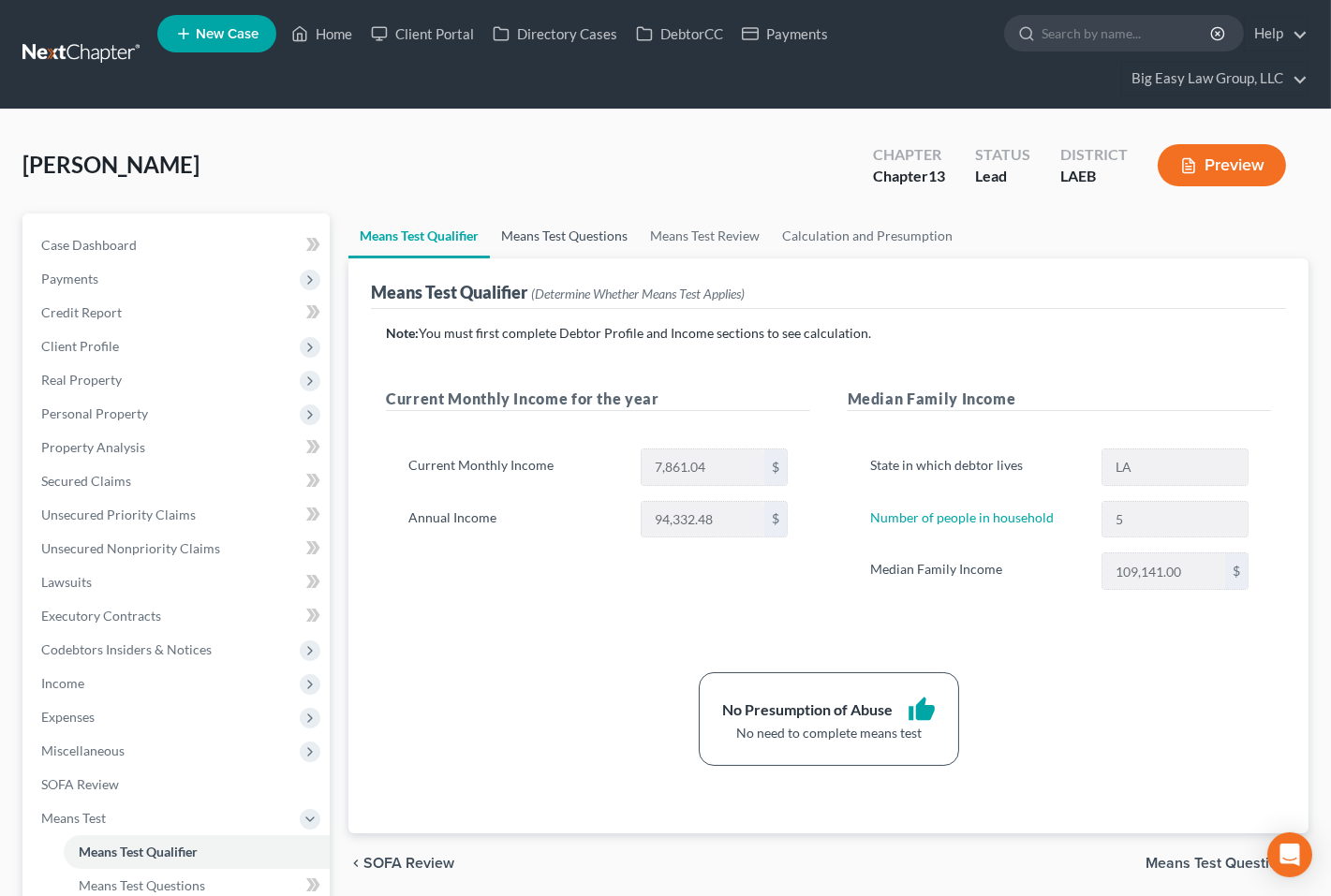
click at [540, 237] on link "Means Test Questions" at bounding box center [564, 235] width 149 height 45
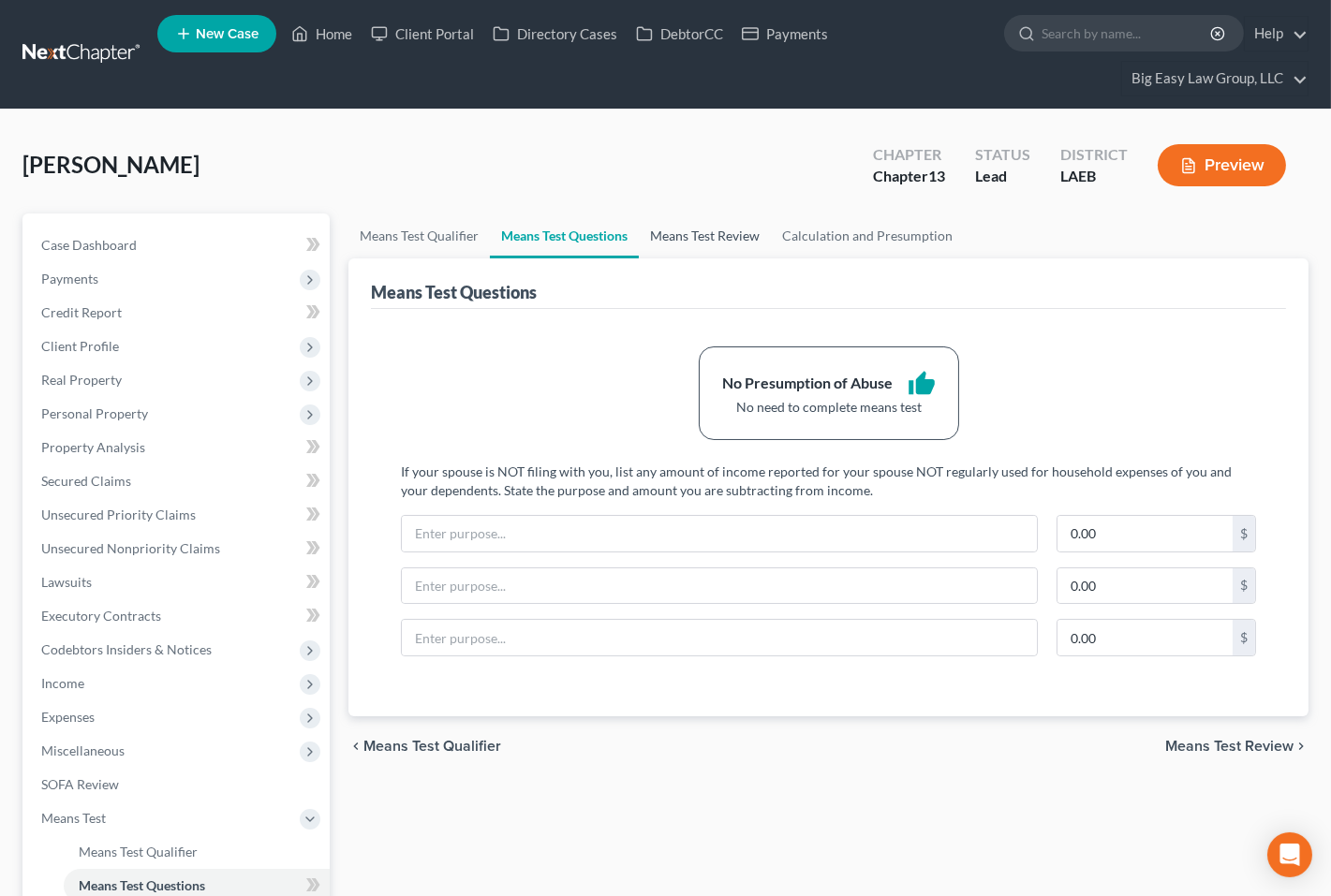
click at [666, 233] on link "Means Test Review" at bounding box center [704, 235] width 132 height 45
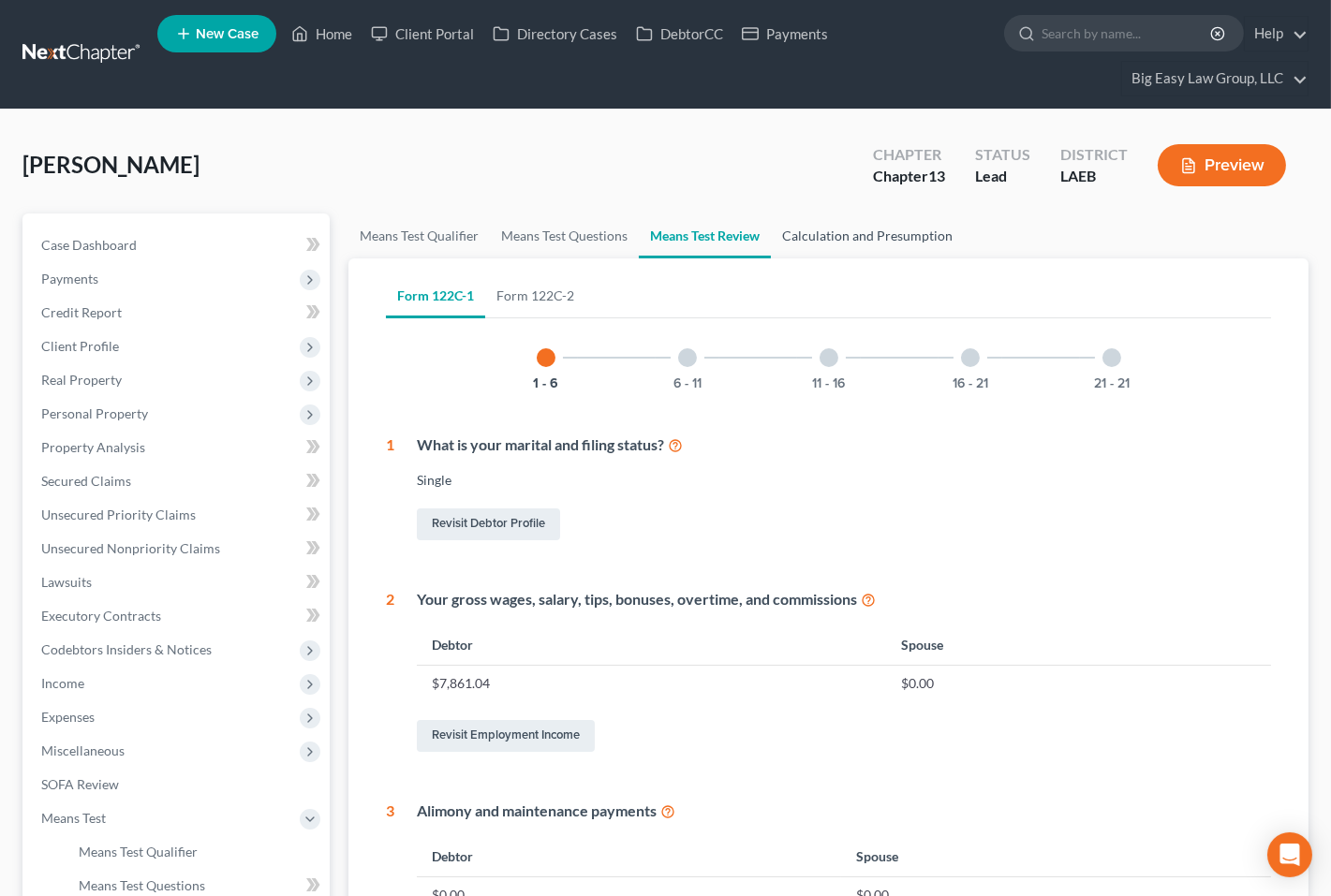
click at [820, 230] on link "Calculation and Presumption" at bounding box center [867, 235] width 193 height 45
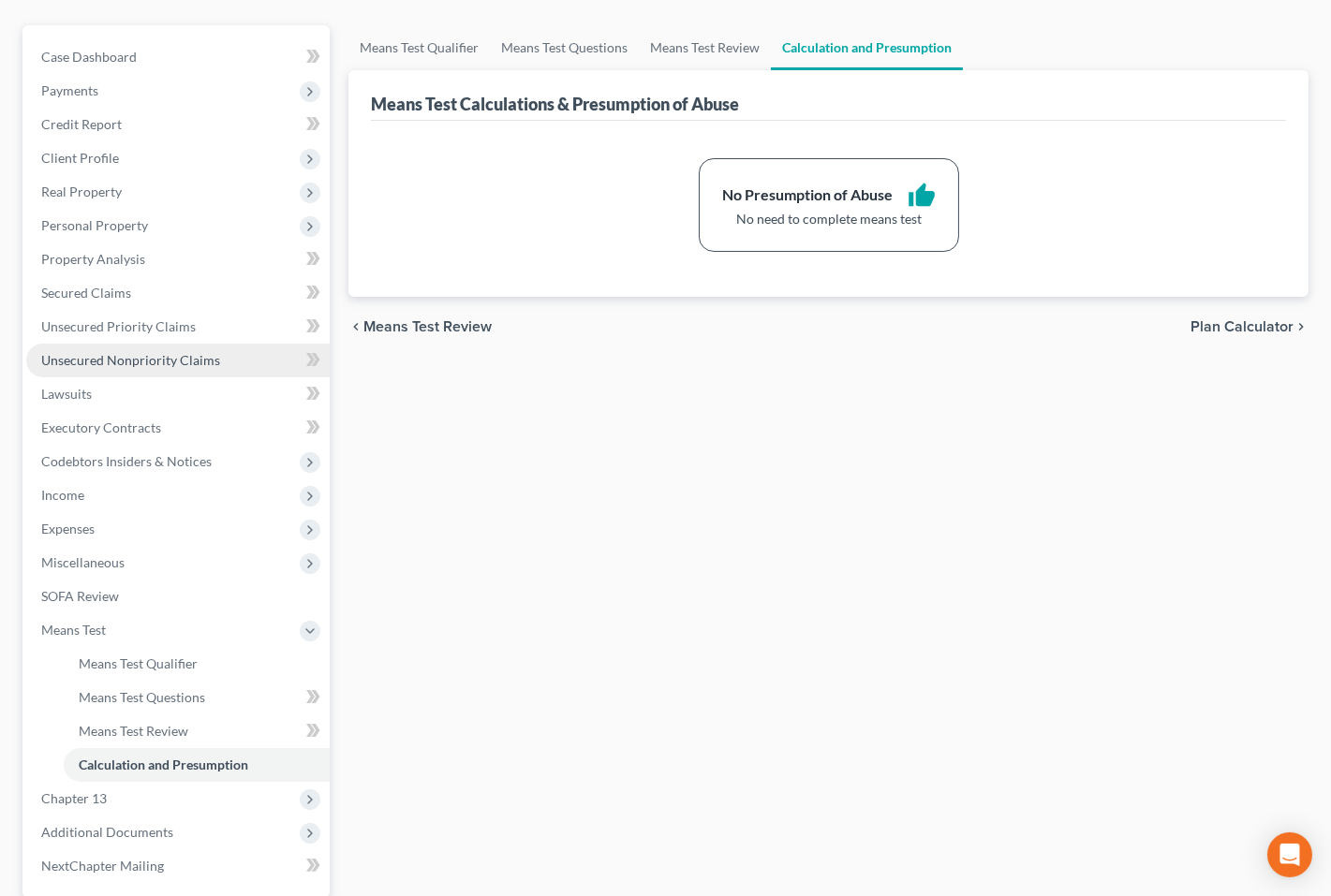
scroll to position [193, 0]
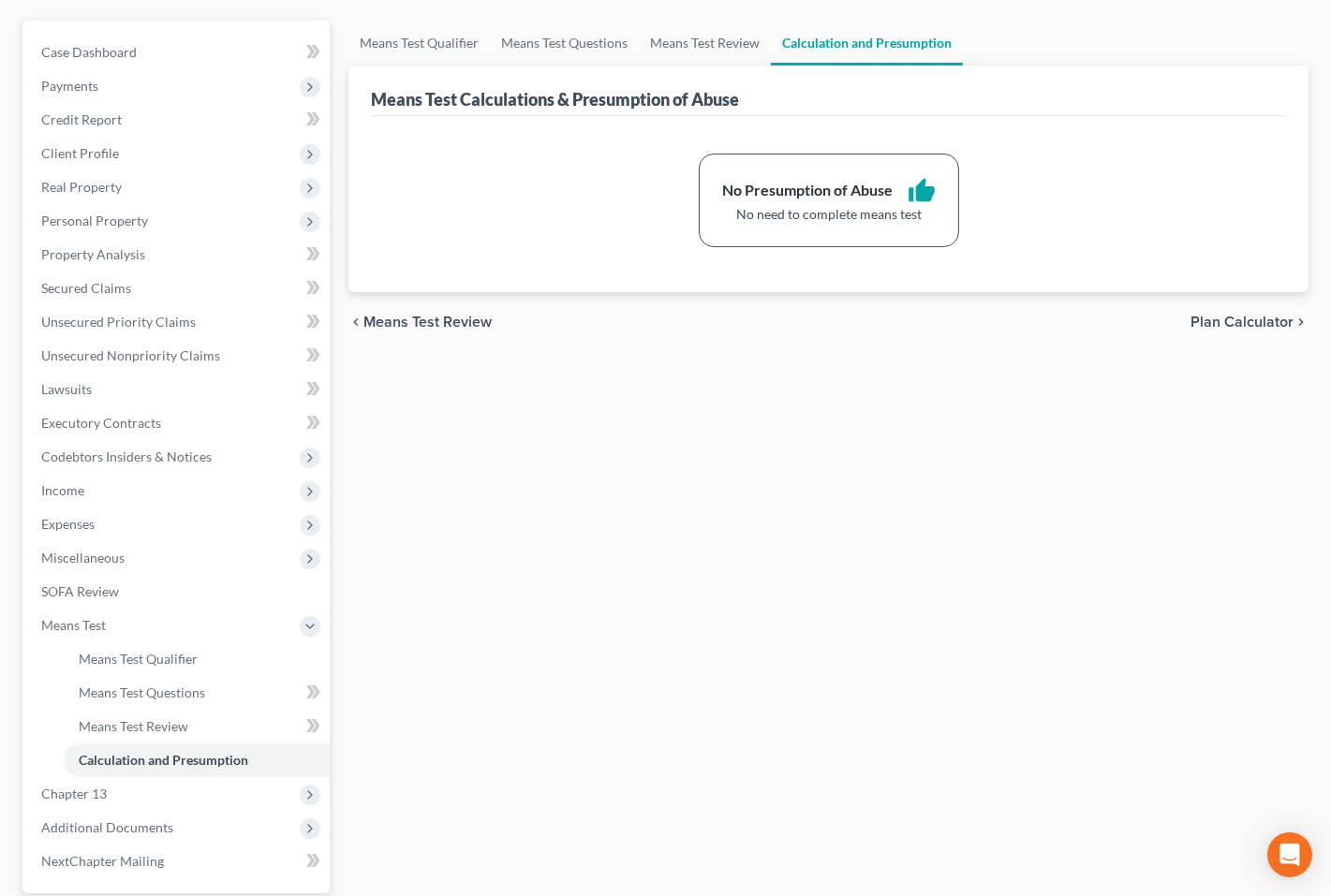
click at [933, 484] on div "Means Test Qualifier Means Test Questions Means Test Review Calculation and Pre…" at bounding box center [828, 510] width 979 height 981
click at [238, 355] on link "Unsecured Nonpriority Claims" at bounding box center [177, 356] width 304 height 34
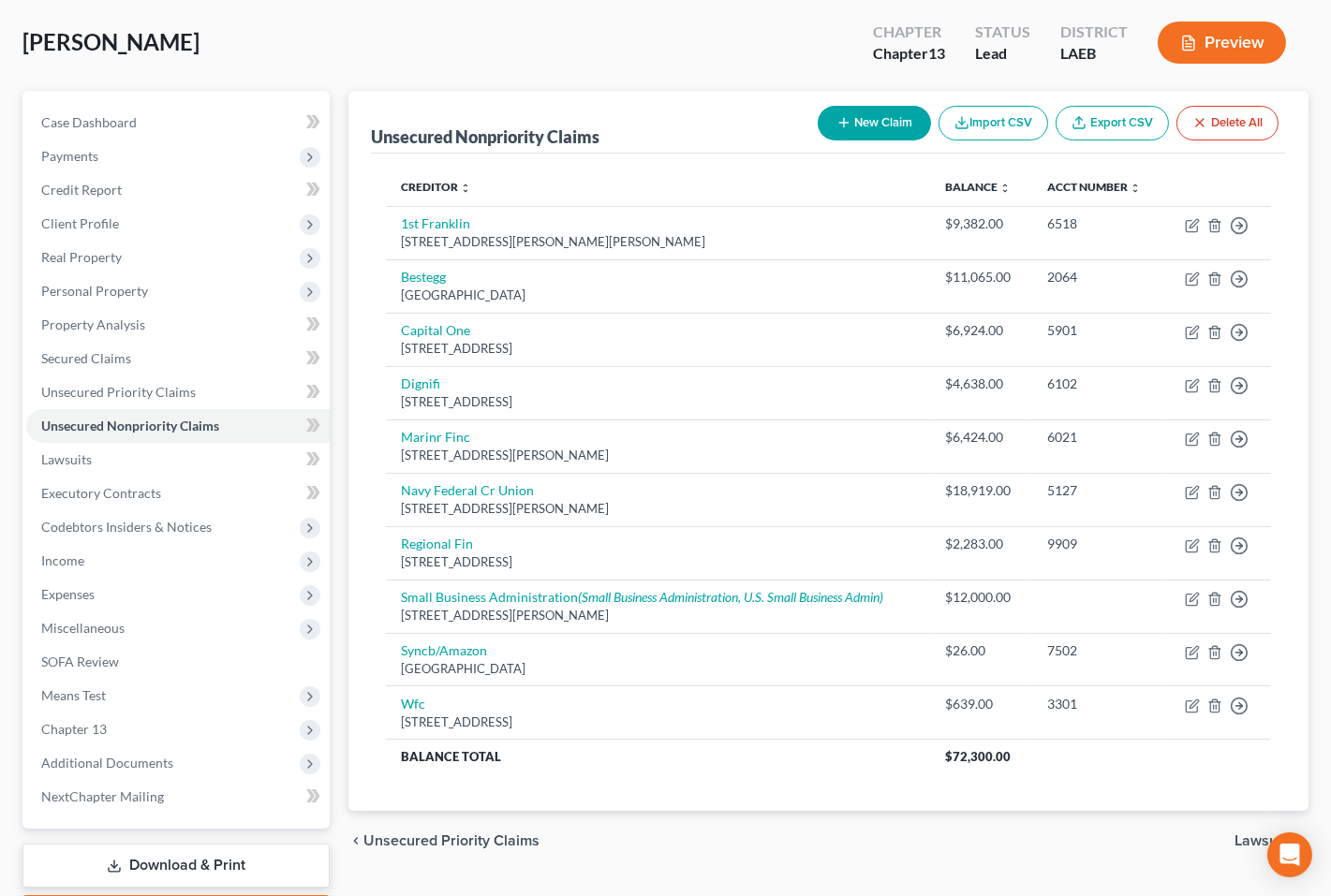
scroll to position [100, 0]
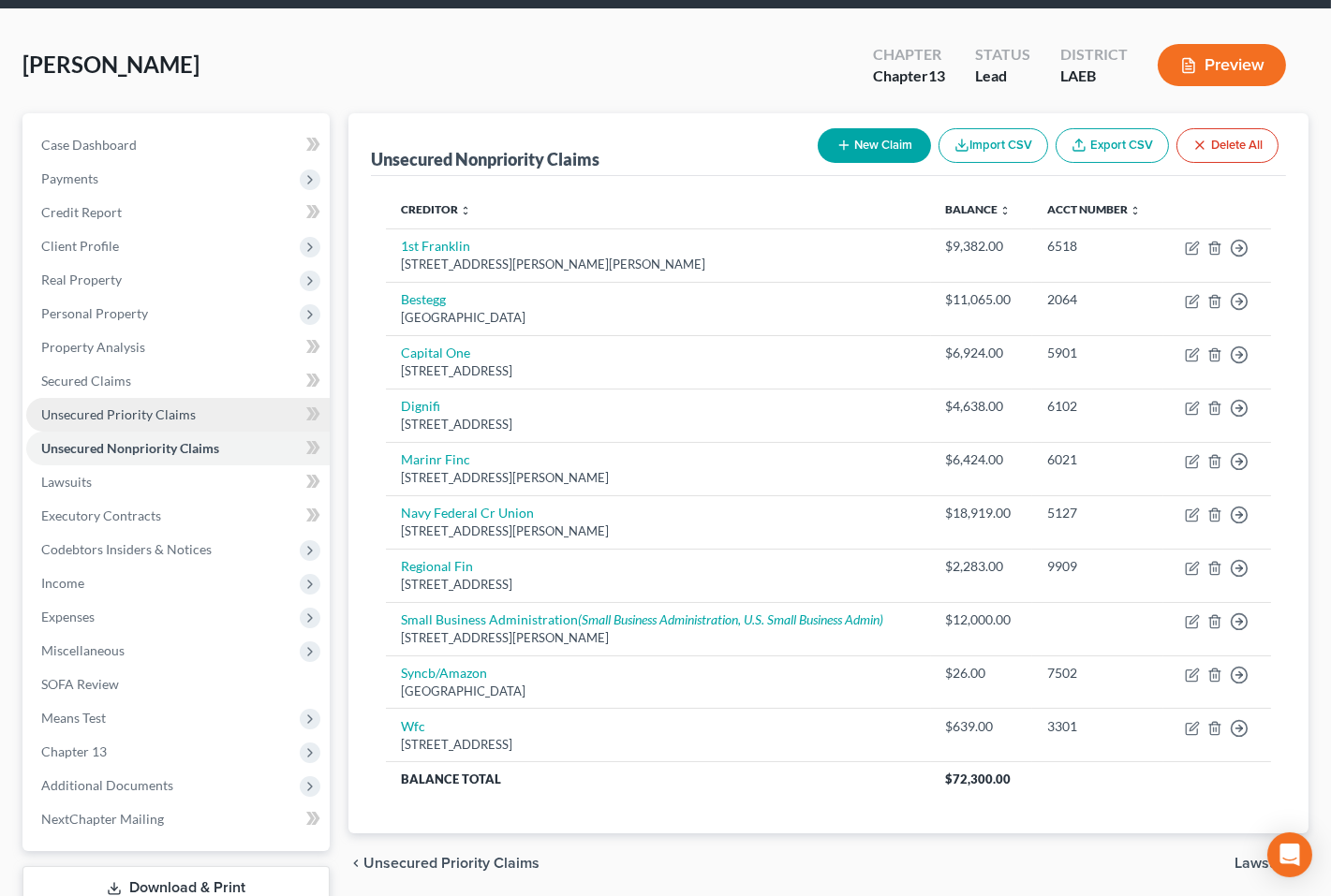
click at [177, 406] on span "Unsecured Priority Claims" at bounding box center [119, 414] width 154 height 16
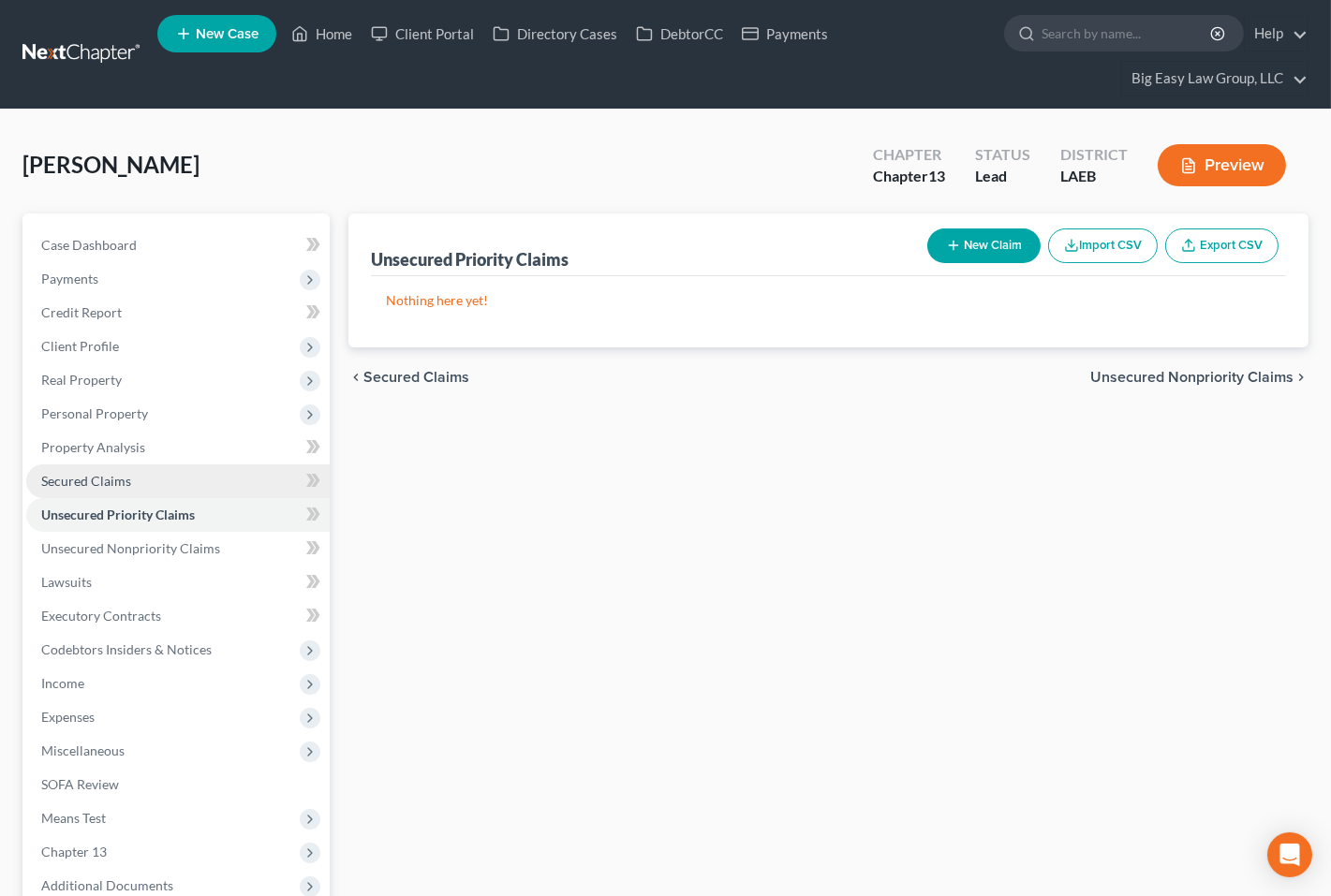
click at [135, 466] on link "Secured Claims" at bounding box center [177, 481] width 304 height 34
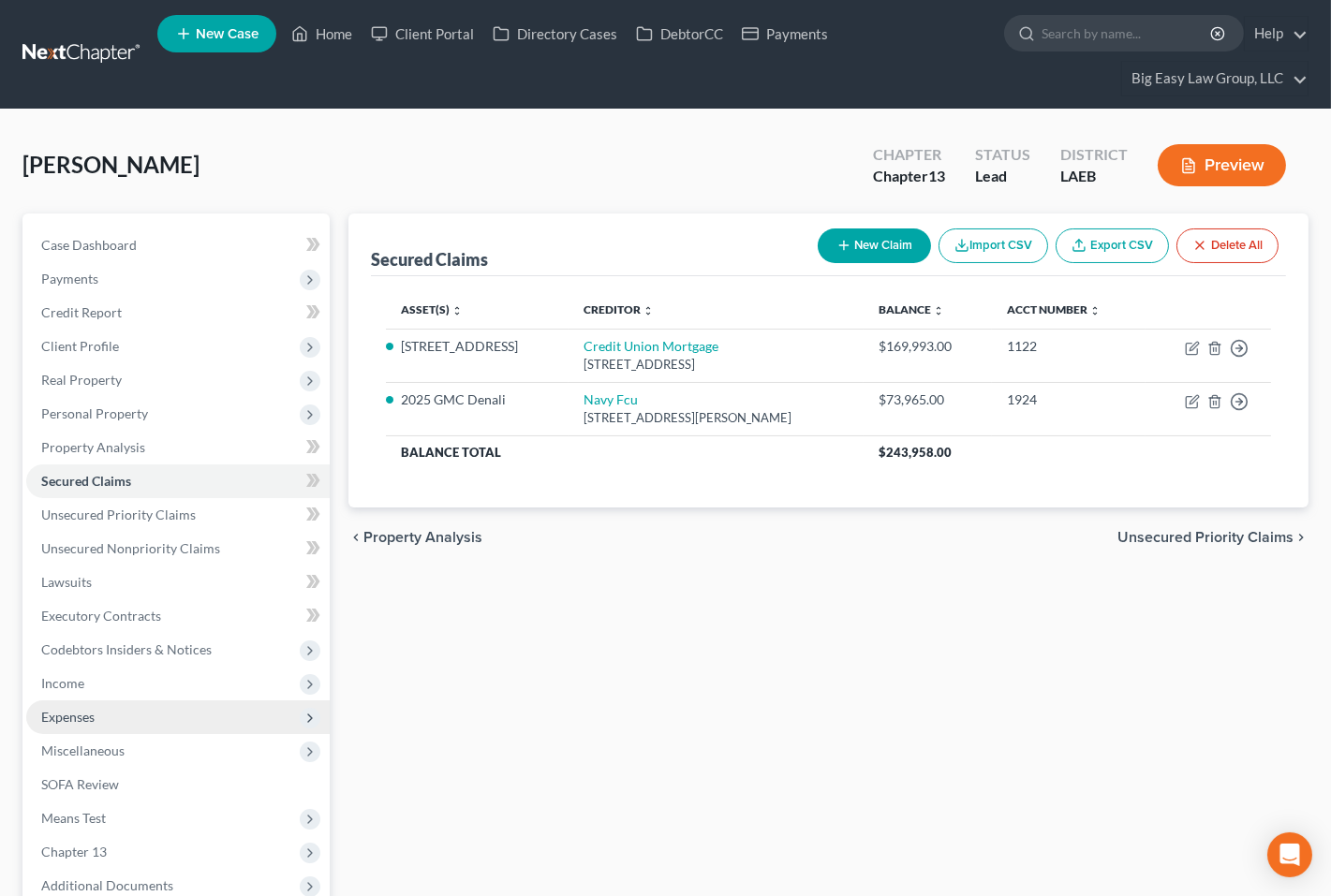
click at [115, 714] on span "Expenses" at bounding box center [177, 717] width 304 height 34
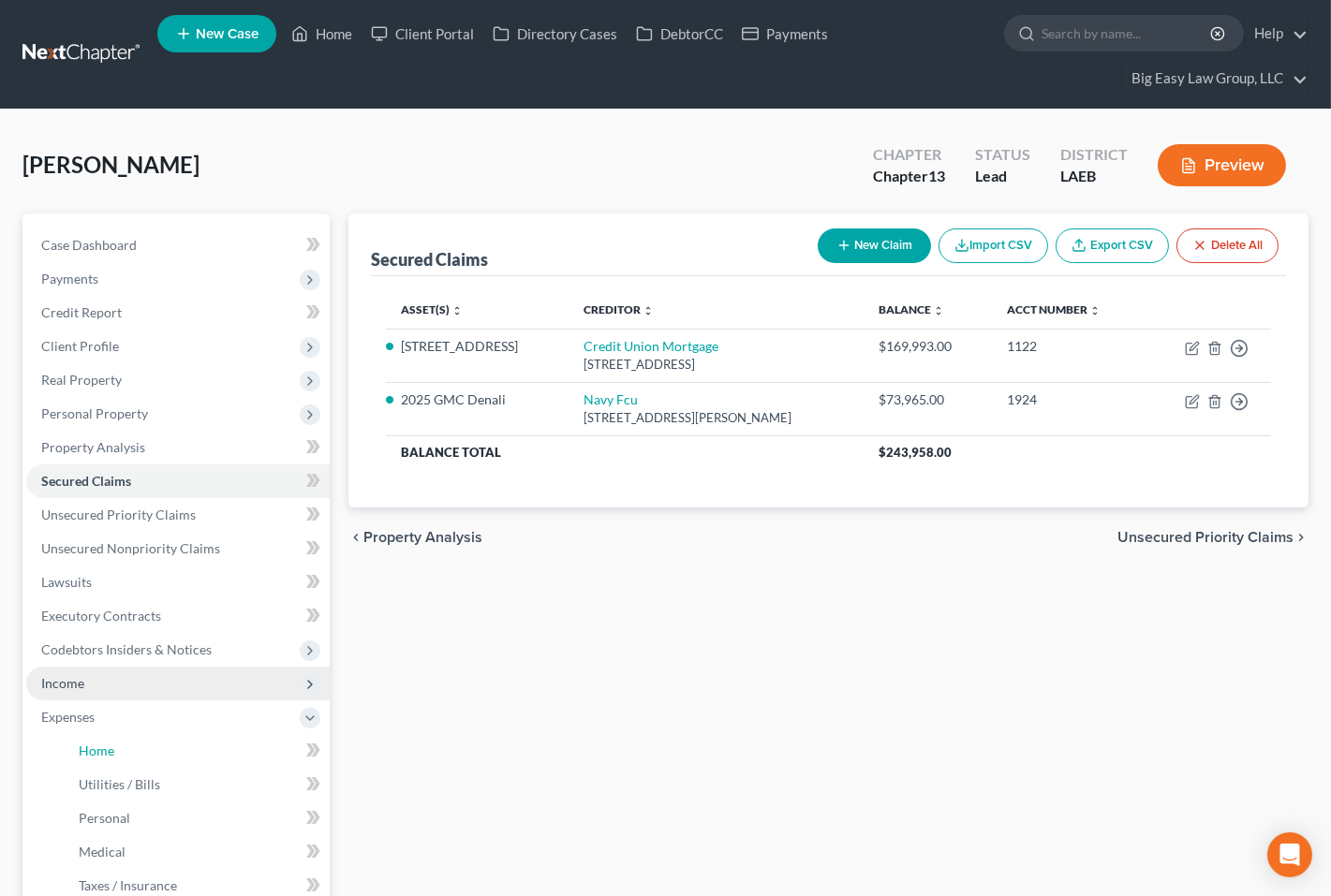
drag, startPoint x: 182, startPoint y: 738, endPoint x: 242, endPoint y: 695, distance: 73.8
click at [182, 738] on link "Home" at bounding box center [197, 750] width 266 height 34
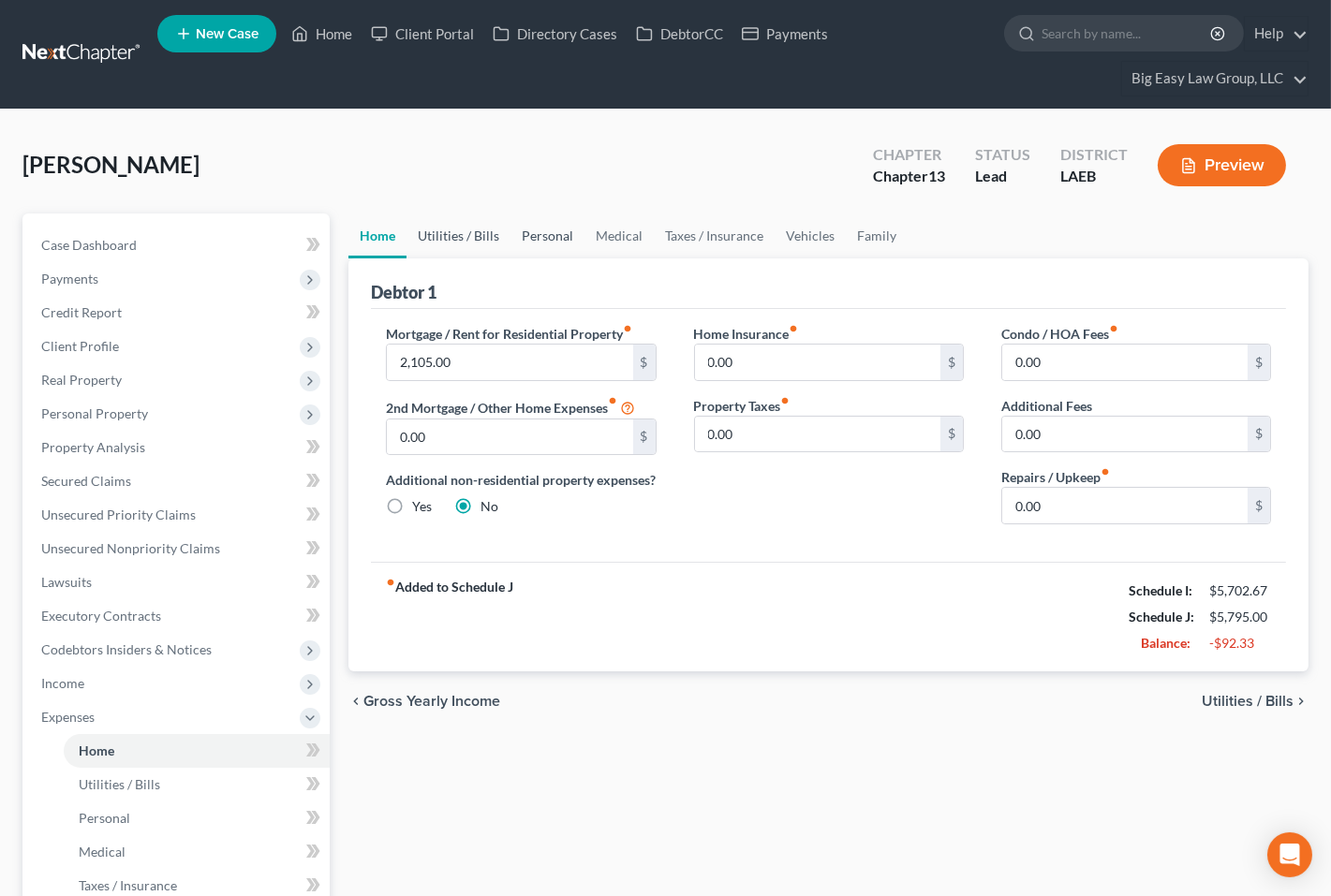
drag, startPoint x: 441, startPoint y: 233, endPoint x: 520, endPoint y: 248, distance: 80.4
click at [441, 233] on link "Utilities / Bills" at bounding box center [458, 235] width 104 height 45
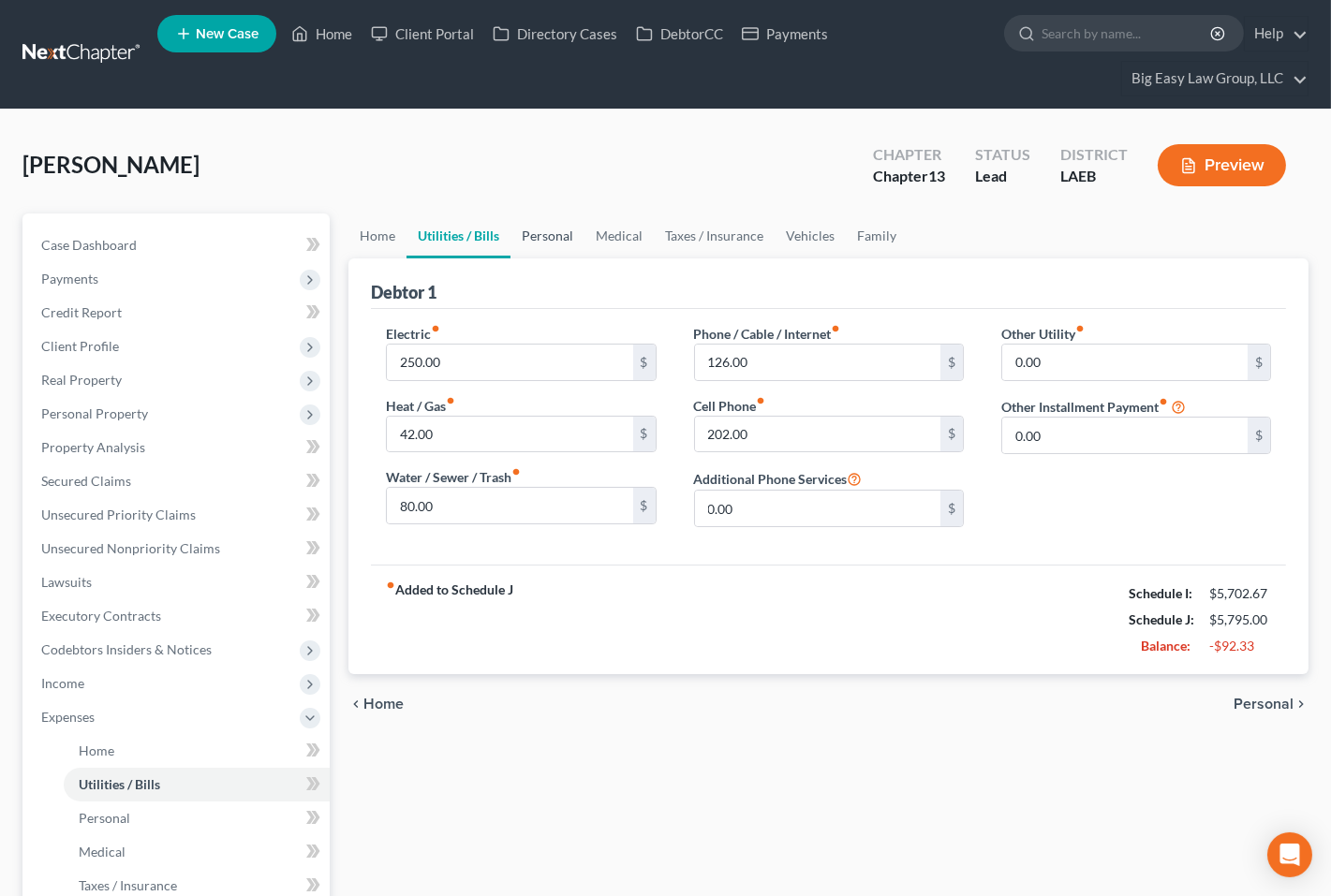
click at [534, 227] on link "Personal" at bounding box center [547, 235] width 74 height 45
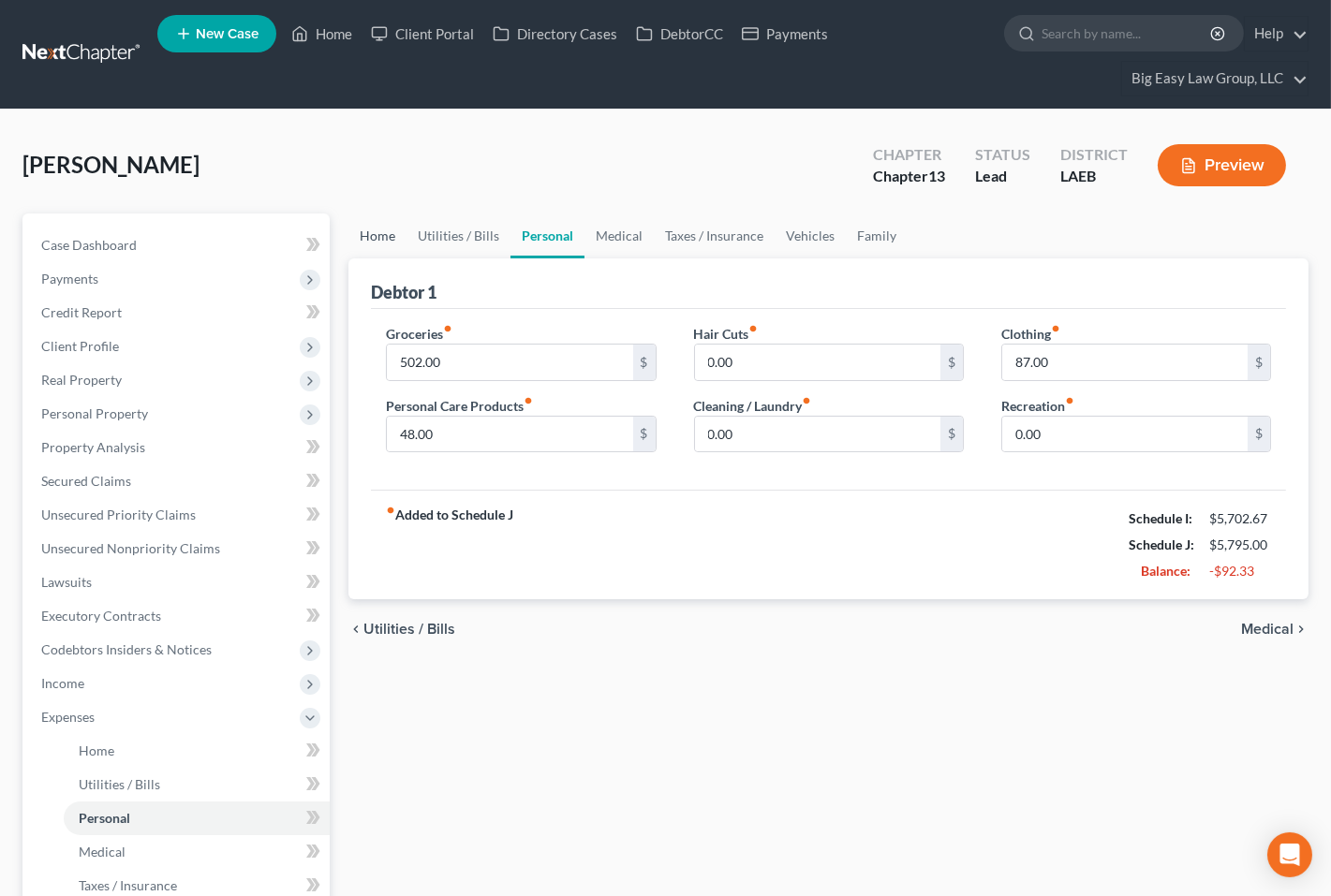
click at [373, 231] on link "Home" at bounding box center [377, 235] width 58 height 45
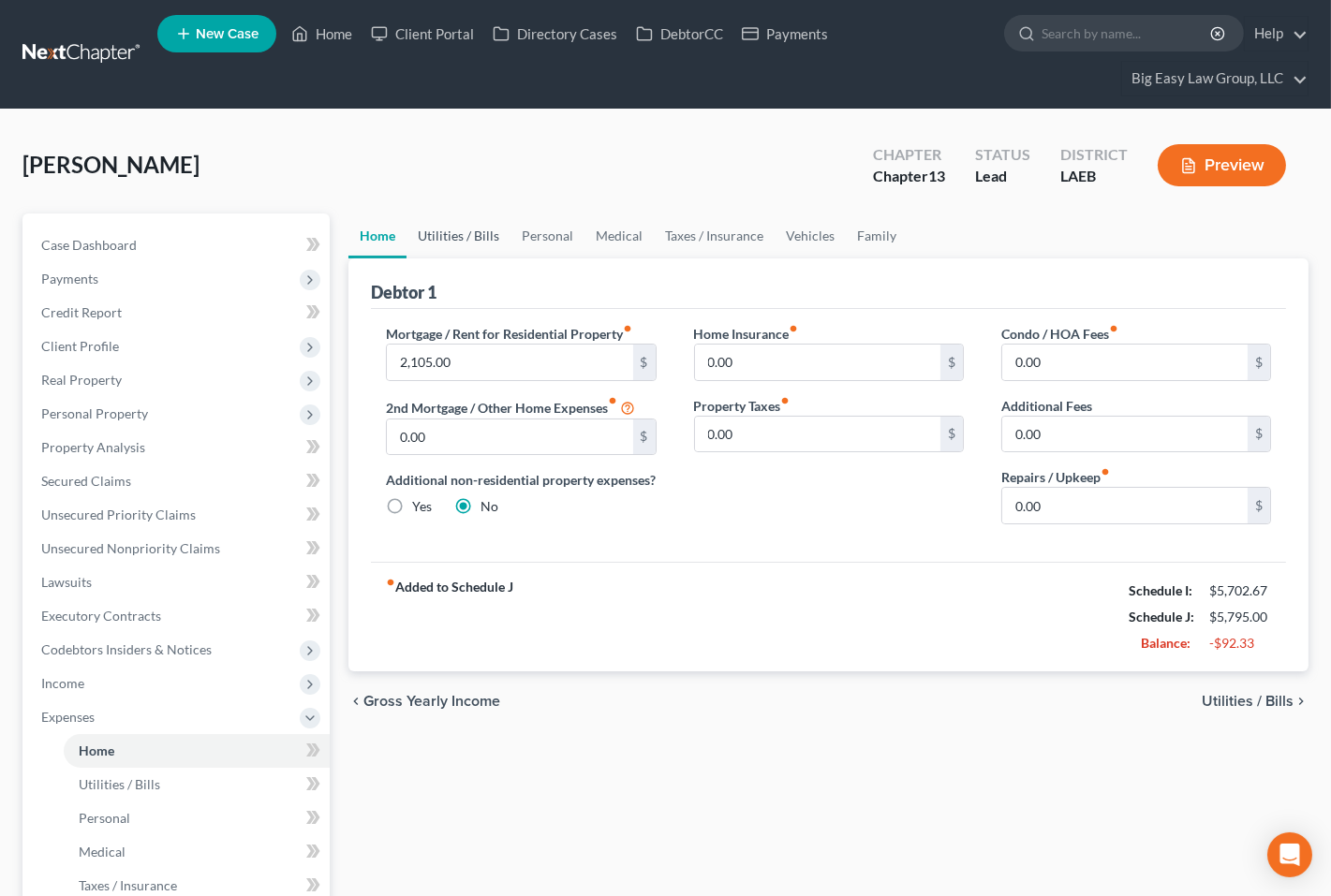
click at [449, 233] on link "Utilities / Bills" at bounding box center [458, 235] width 104 height 45
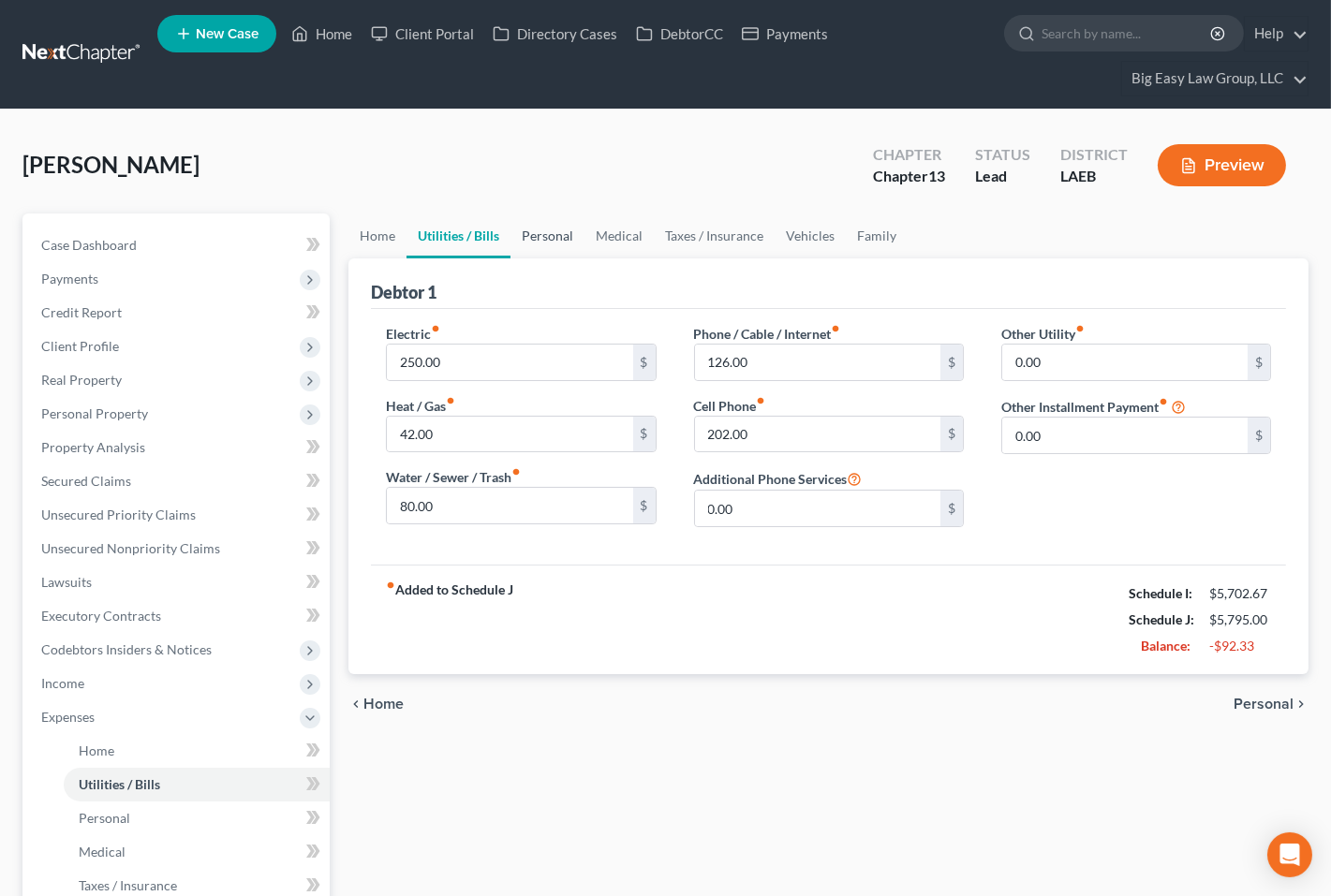
click at [533, 234] on link "Personal" at bounding box center [547, 235] width 74 height 45
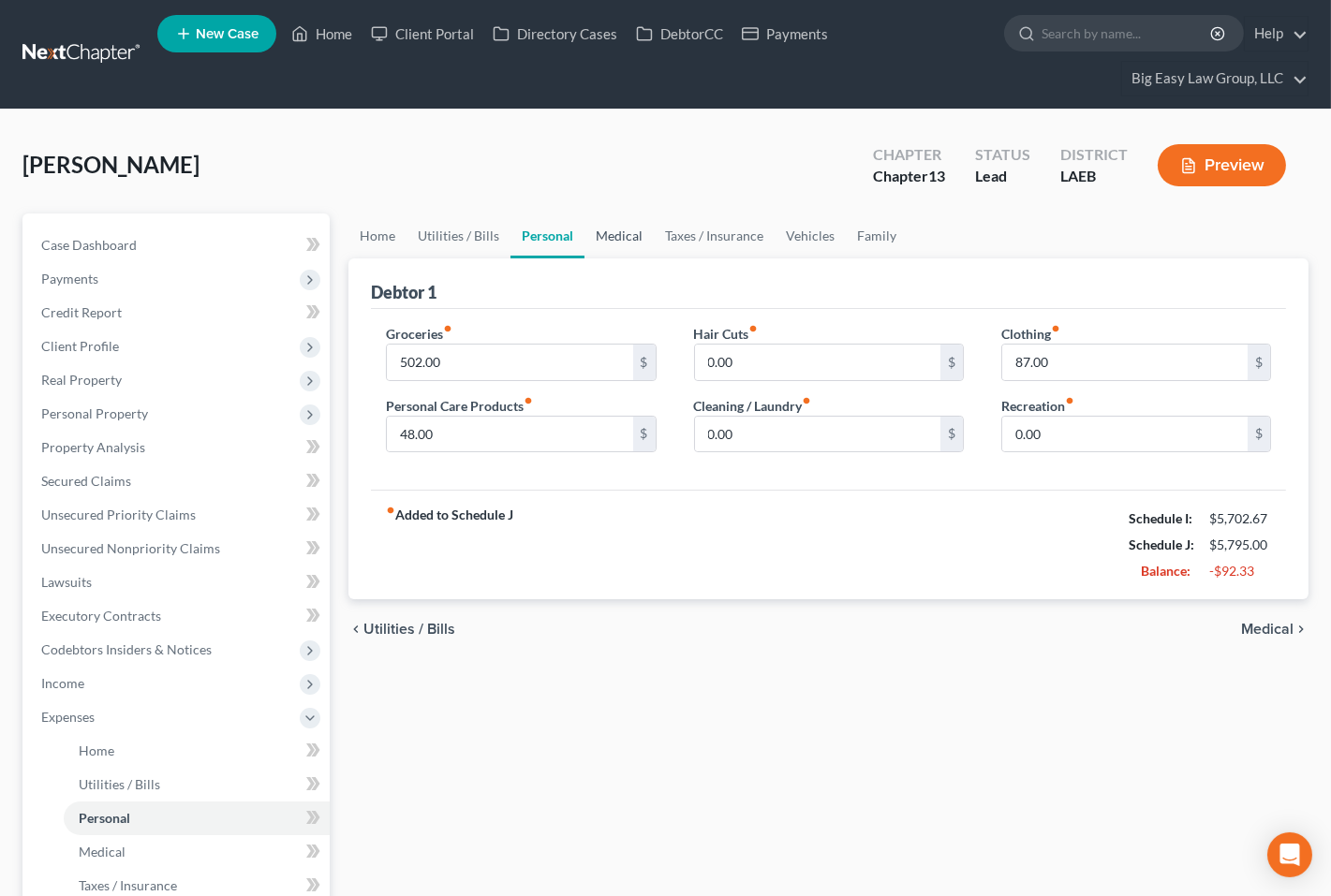
click at [614, 232] on link "Medical" at bounding box center [619, 235] width 69 height 45
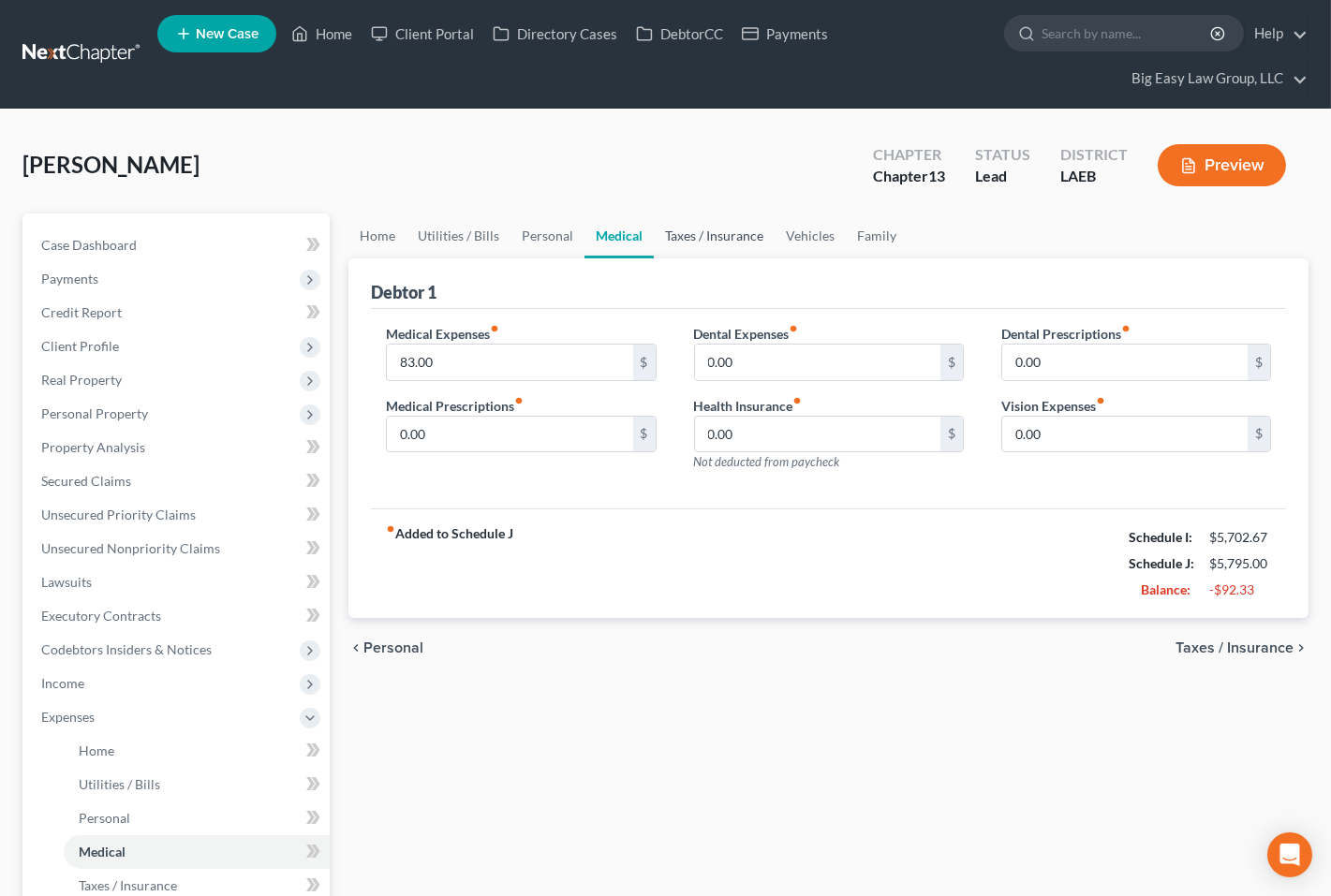
click at [709, 227] on link "Taxes / Insurance" at bounding box center [714, 235] width 121 height 45
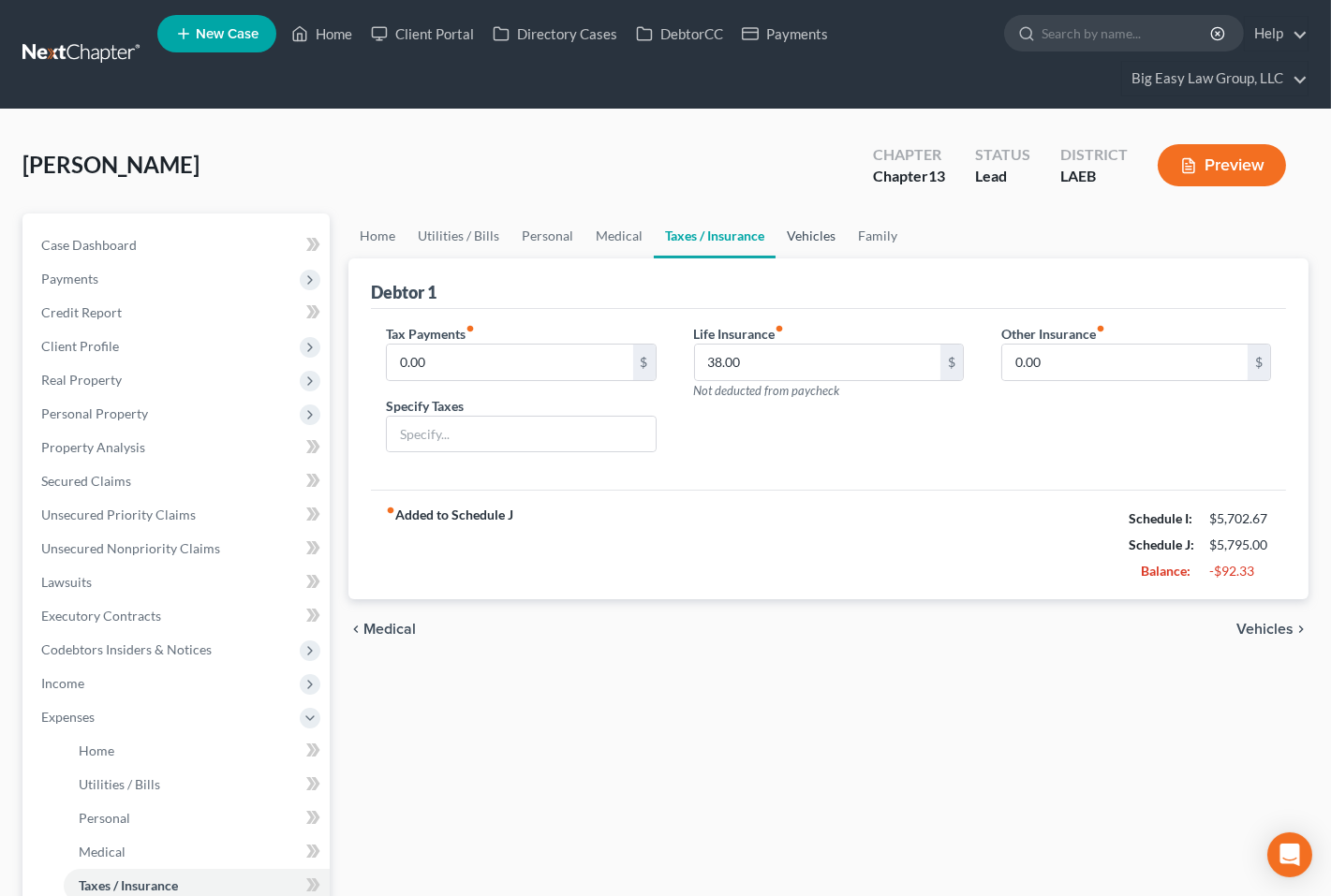
click at [809, 233] on link "Vehicles" at bounding box center [811, 235] width 71 height 45
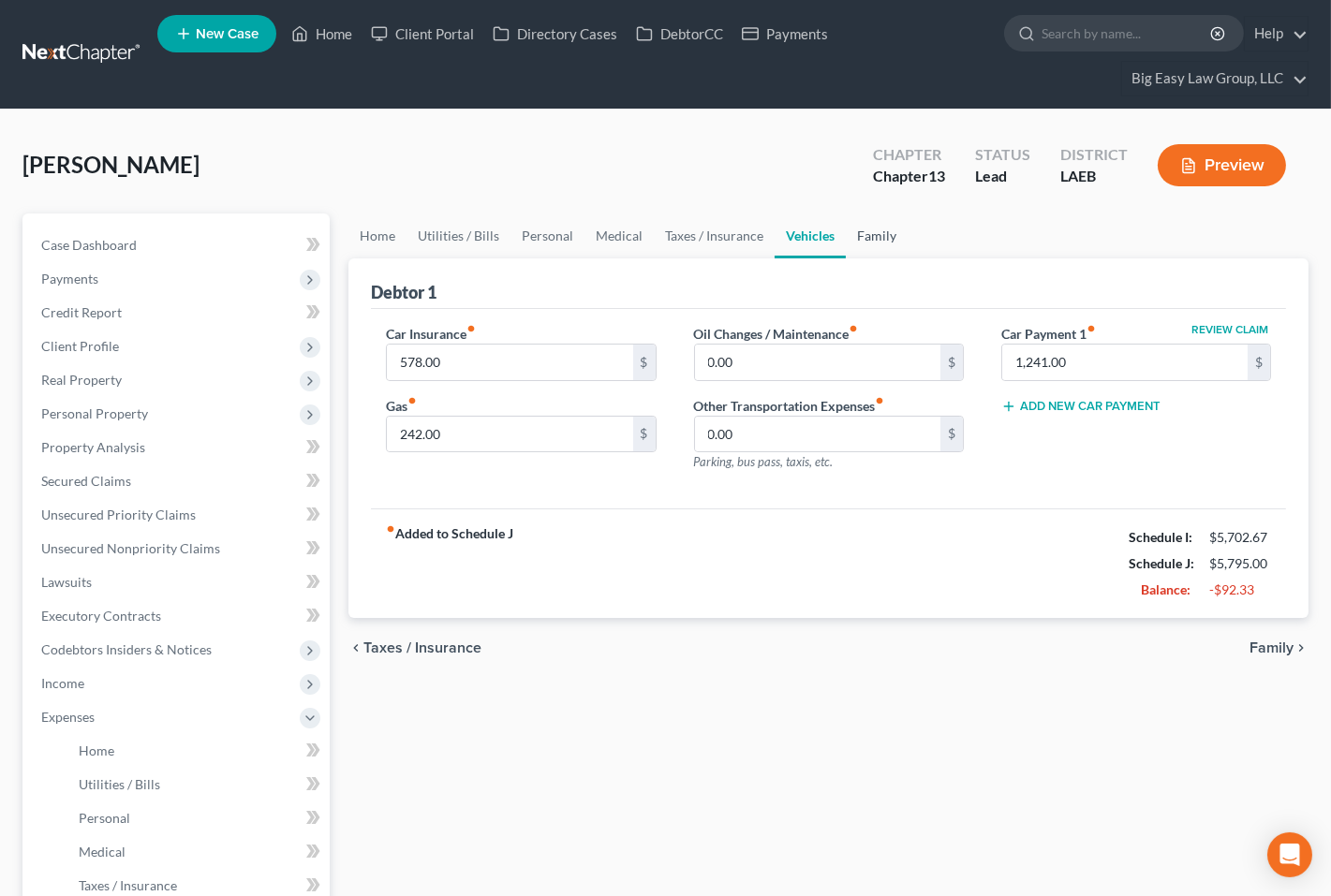
click at [867, 229] on link "Family" at bounding box center [877, 235] width 62 height 45
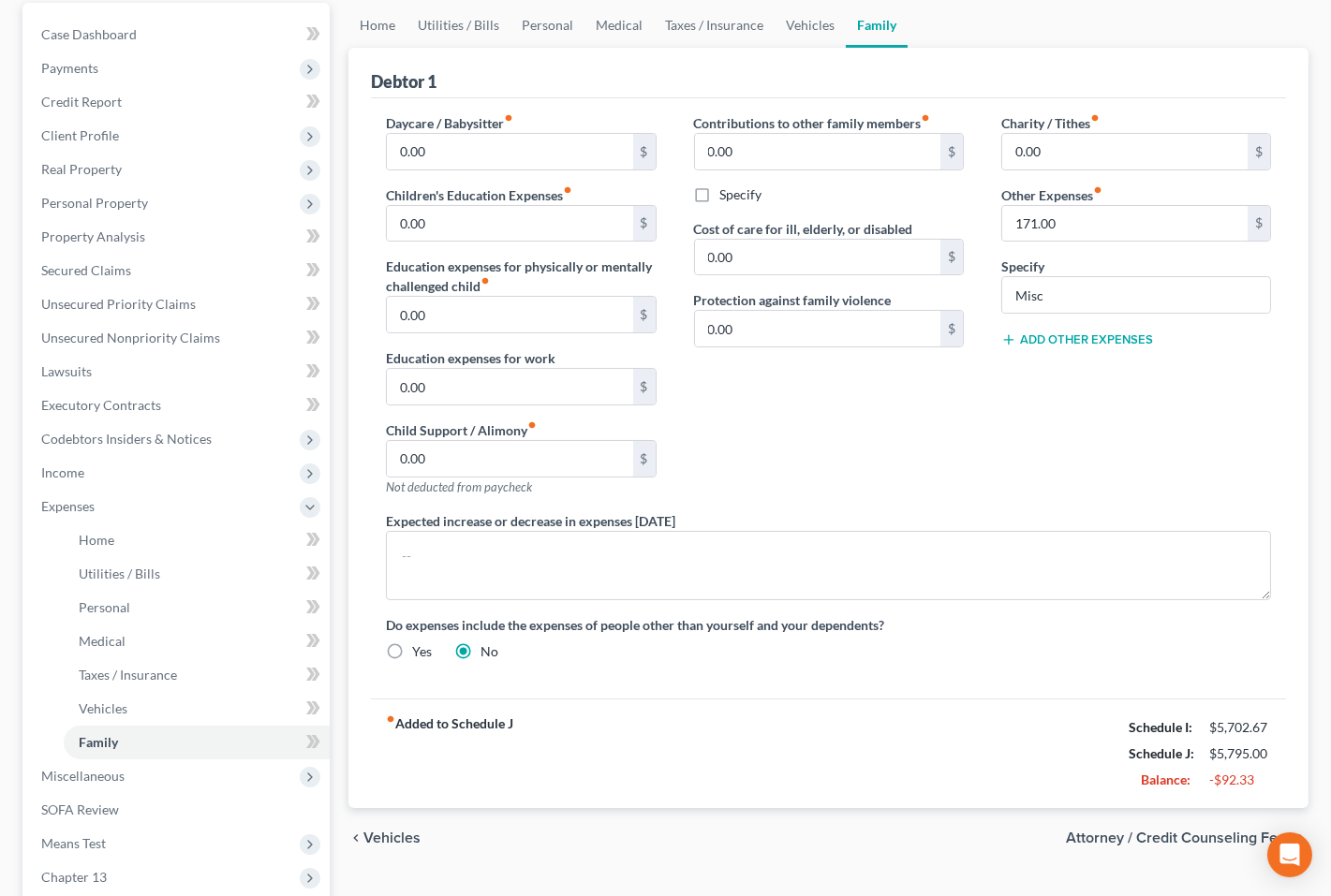
scroll to position [103, 0]
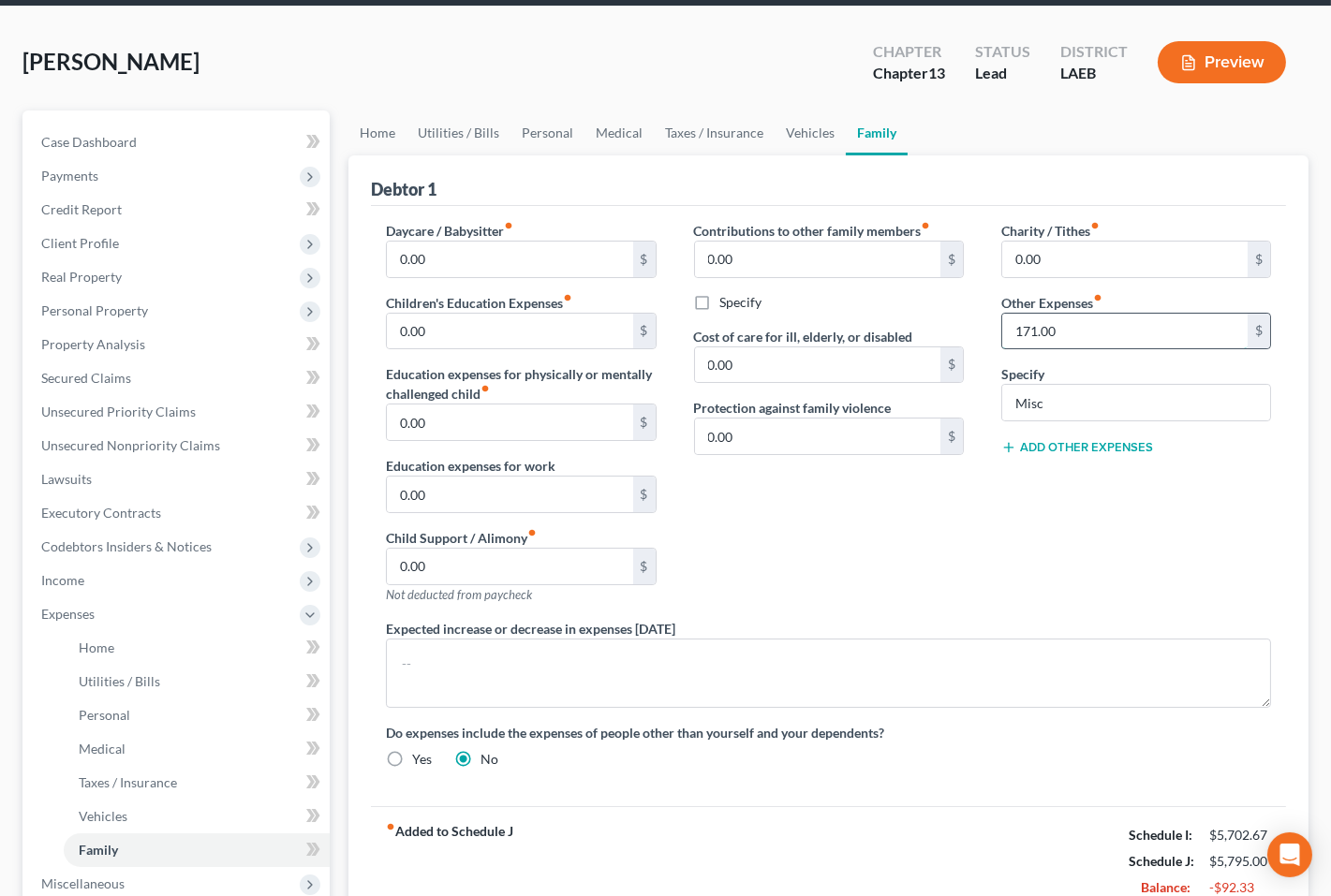
click at [1063, 326] on input "171.00" at bounding box center [1125, 331] width 245 height 36
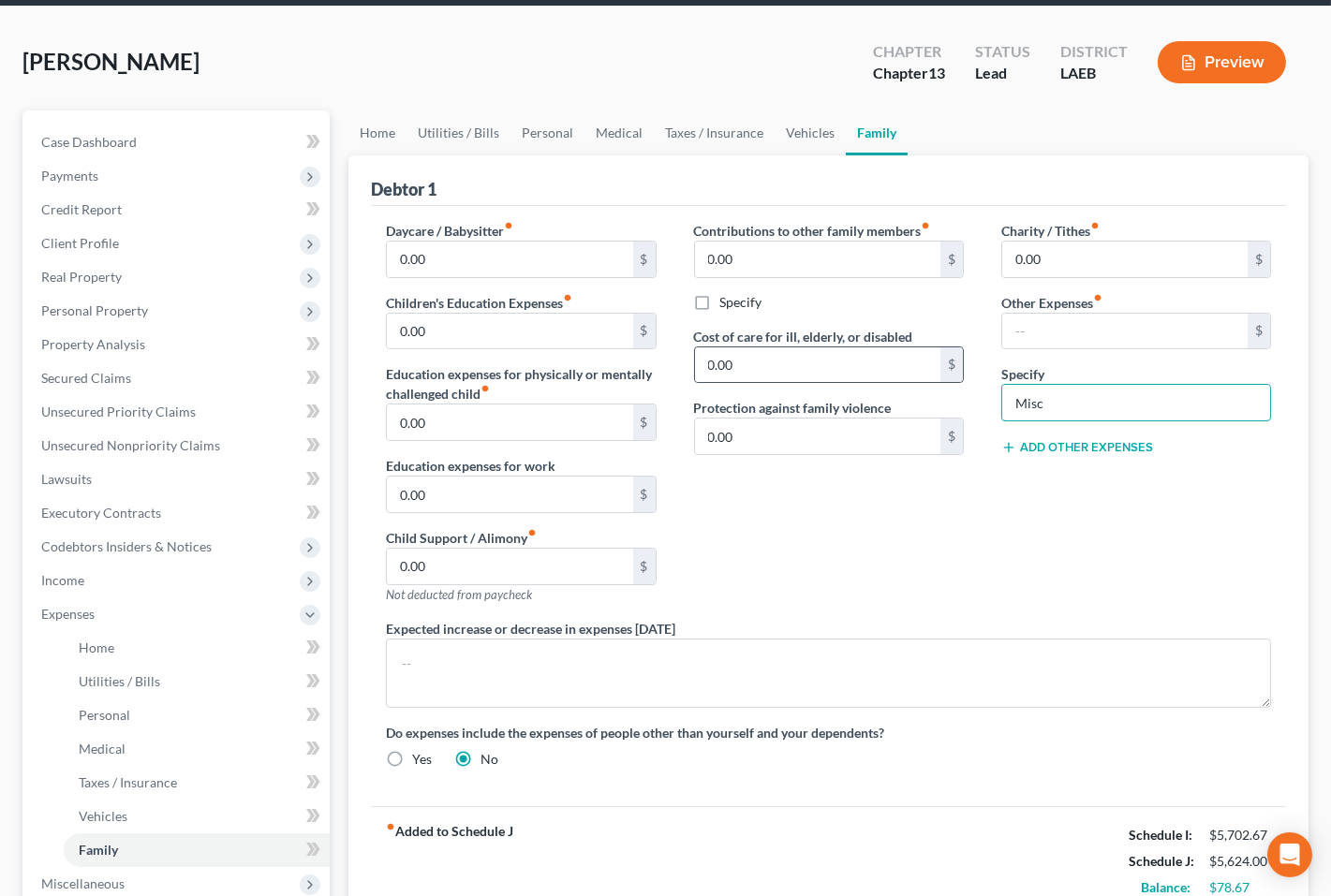
drag, startPoint x: 1074, startPoint y: 394, endPoint x: 927, endPoint y: 382, distance: 147.5
click at [926, 388] on div "Daycare / Babysitter fiber_manual_record 0.00 $ Children's Education Expenses f…" at bounding box center [828, 502] width 922 height 563
click at [958, 499] on div "Contributions to other family members fiber_manual_record 0.00 $ Specify Cost o…" at bounding box center [828, 420] width 307 height 398
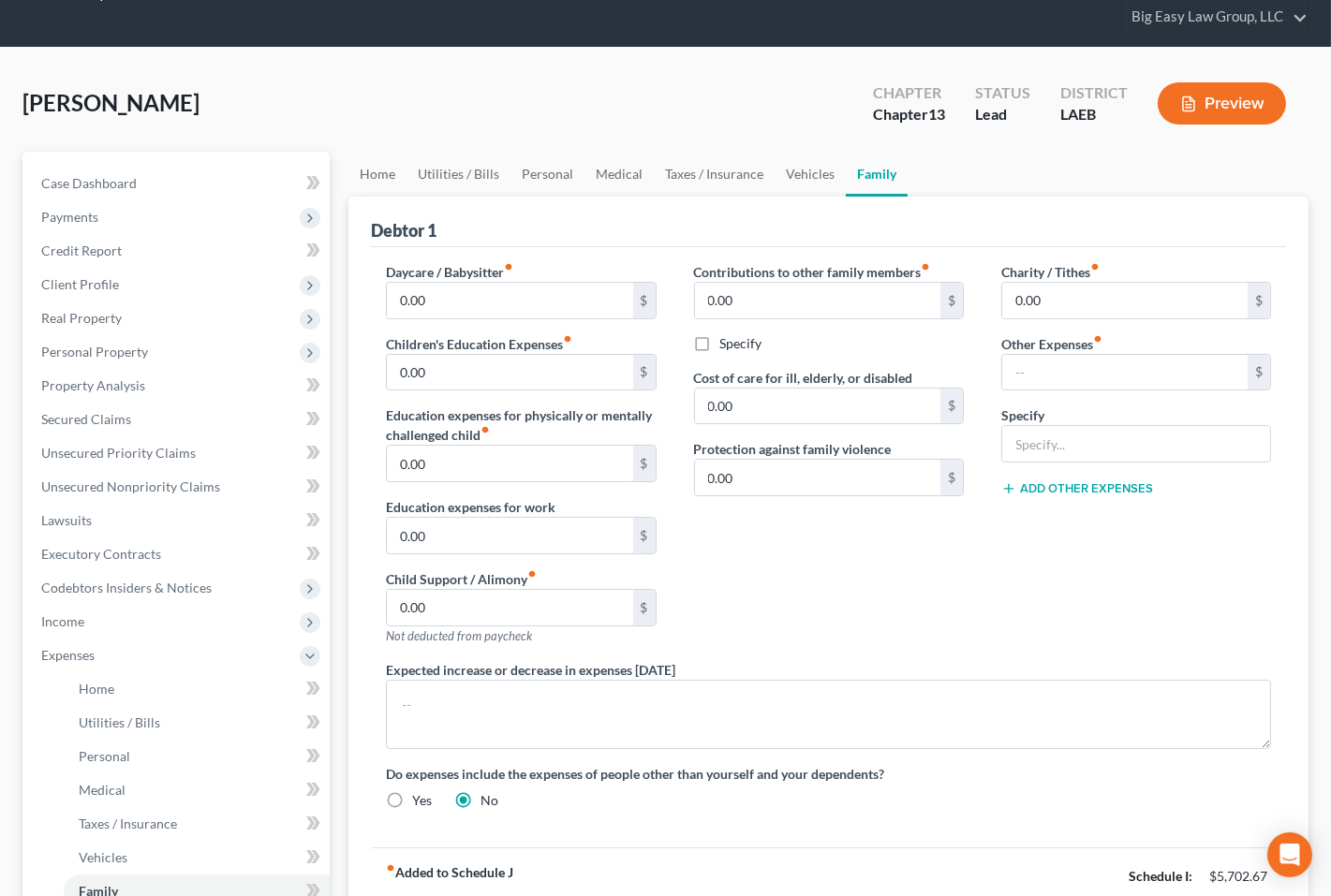
scroll to position [57, 0]
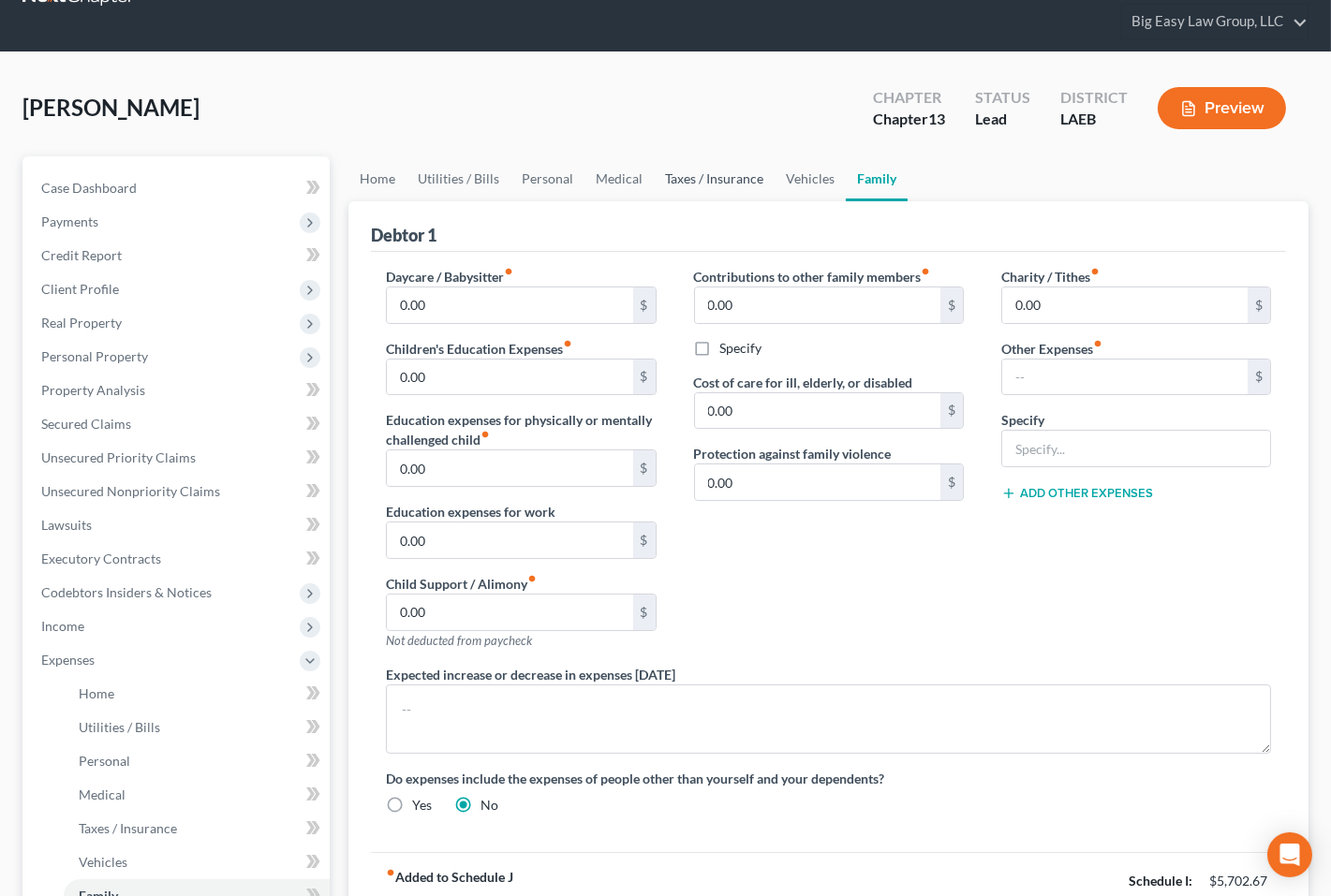
click at [720, 176] on link "Taxes / Insurance" at bounding box center [714, 178] width 121 height 45
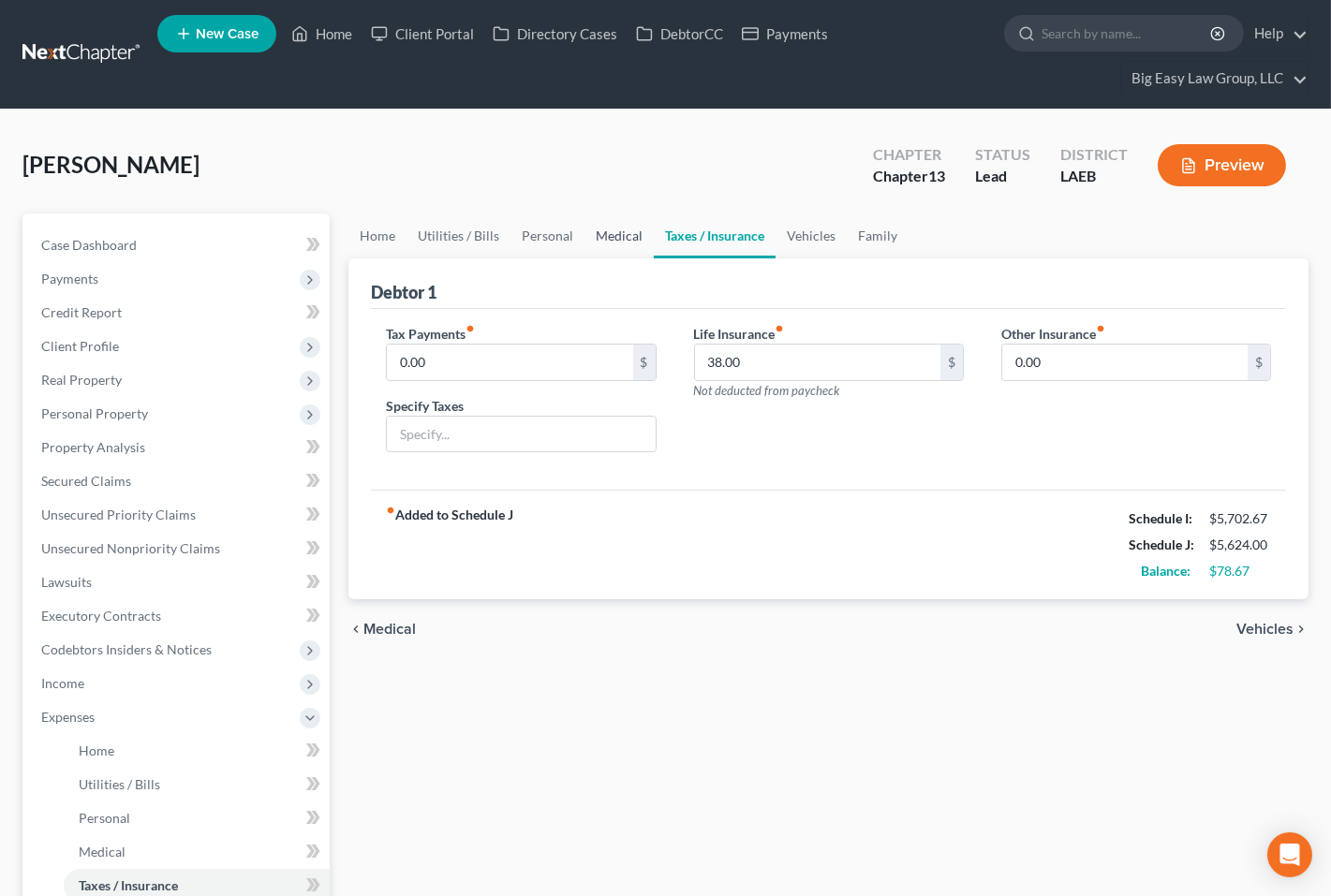
click at [610, 231] on link "Medical" at bounding box center [619, 235] width 69 height 45
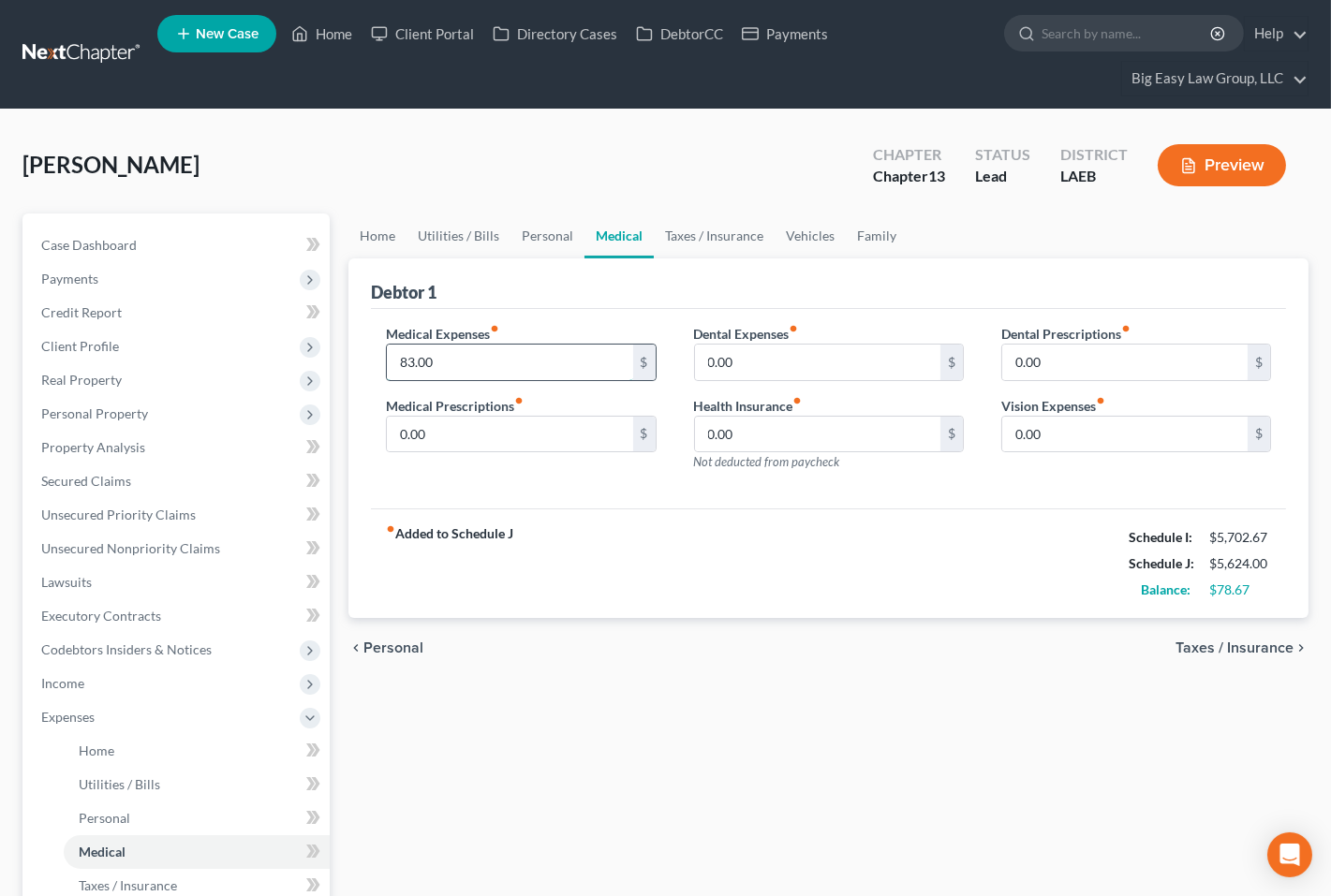
click at [449, 355] on input "83.00" at bounding box center [509, 362] width 245 height 36
drag, startPoint x: 586, startPoint y: 574, endPoint x: 598, endPoint y: 505, distance: 70.0
click at [588, 571] on div "fiber_manual_record Added to Schedule J Schedule I: $5,702.67 Schedule J: $5,62…" at bounding box center [828, 563] width 915 height 110
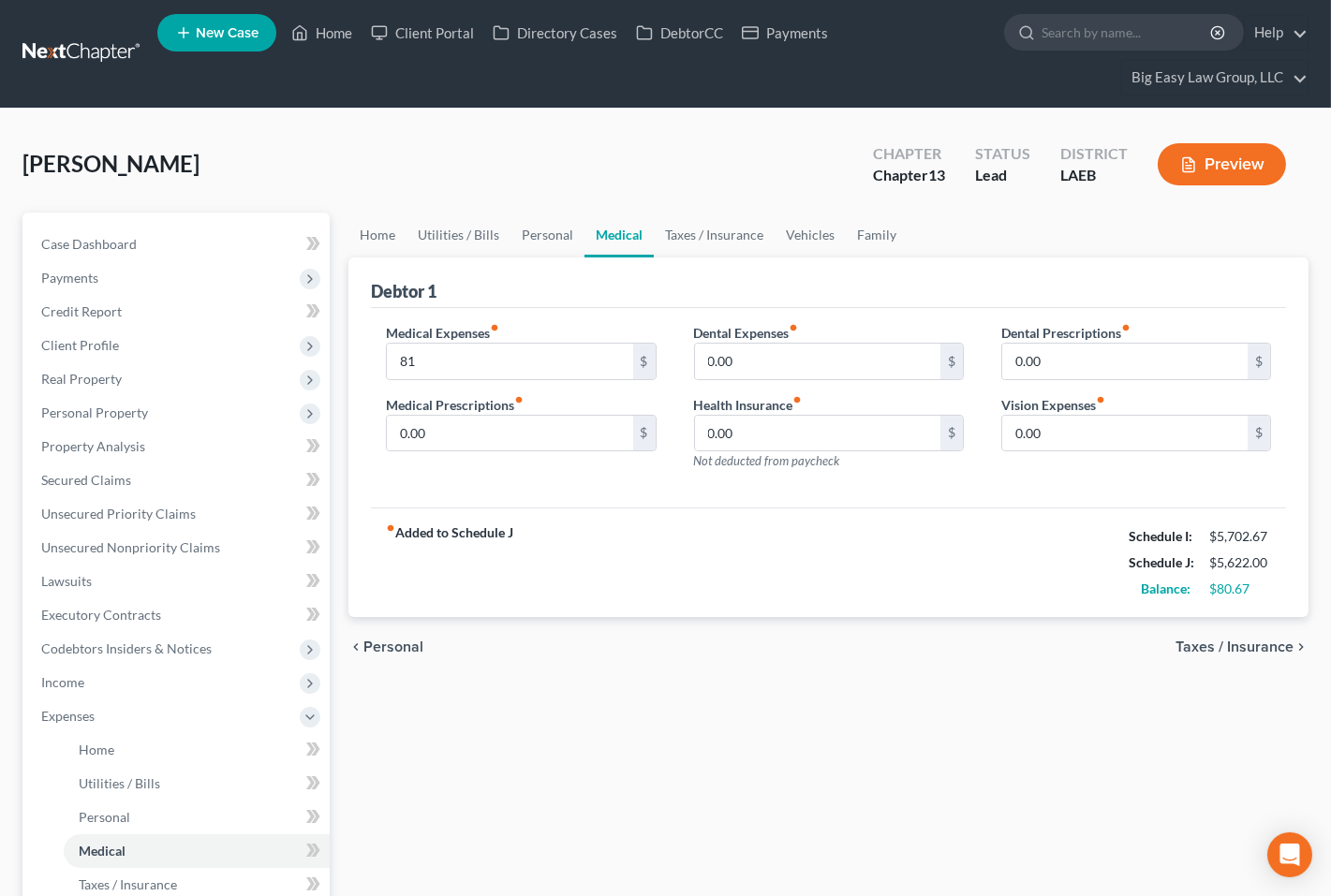
scroll to position [467, 0]
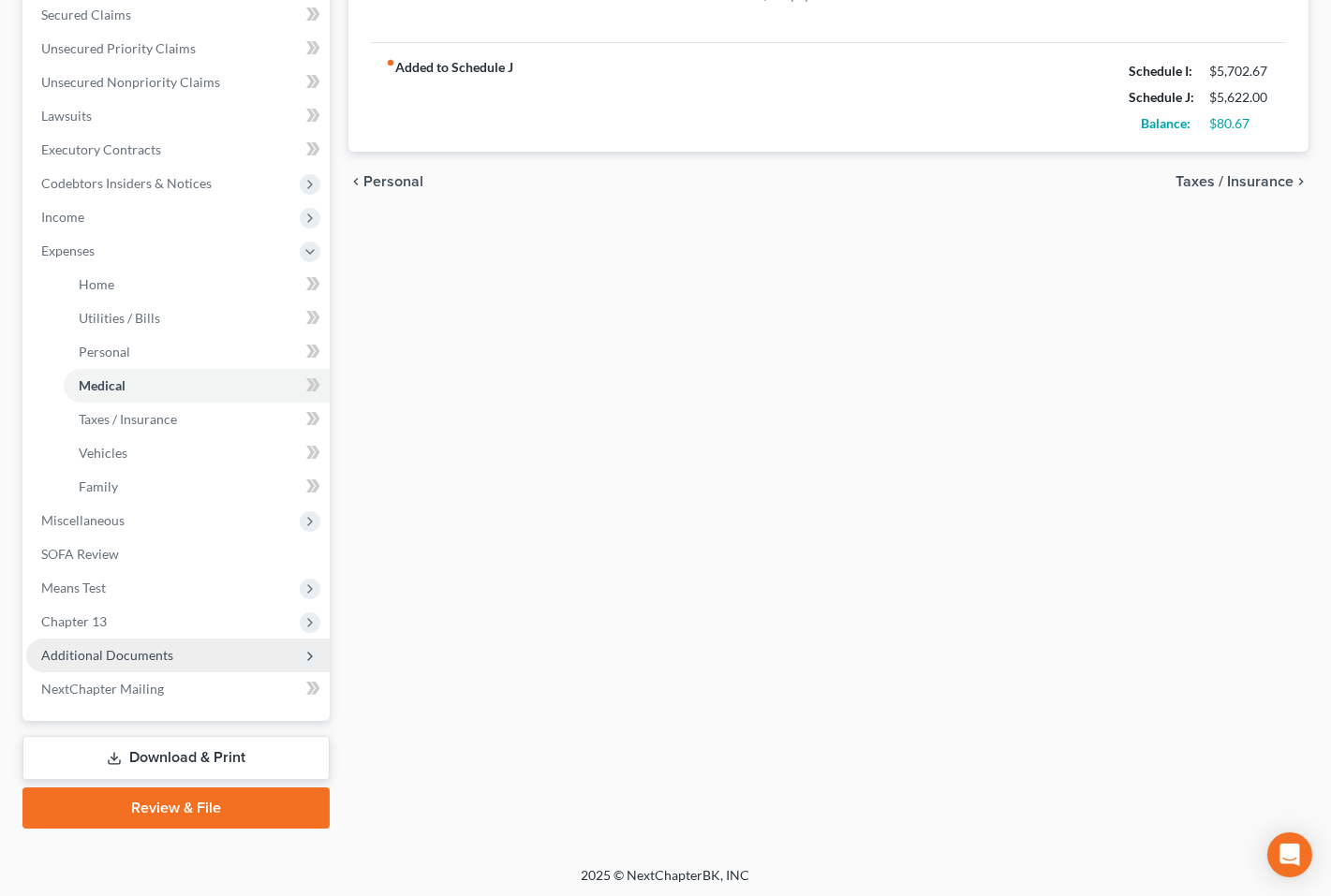
click at [213, 645] on span "Additional Documents" at bounding box center [177, 655] width 304 height 34
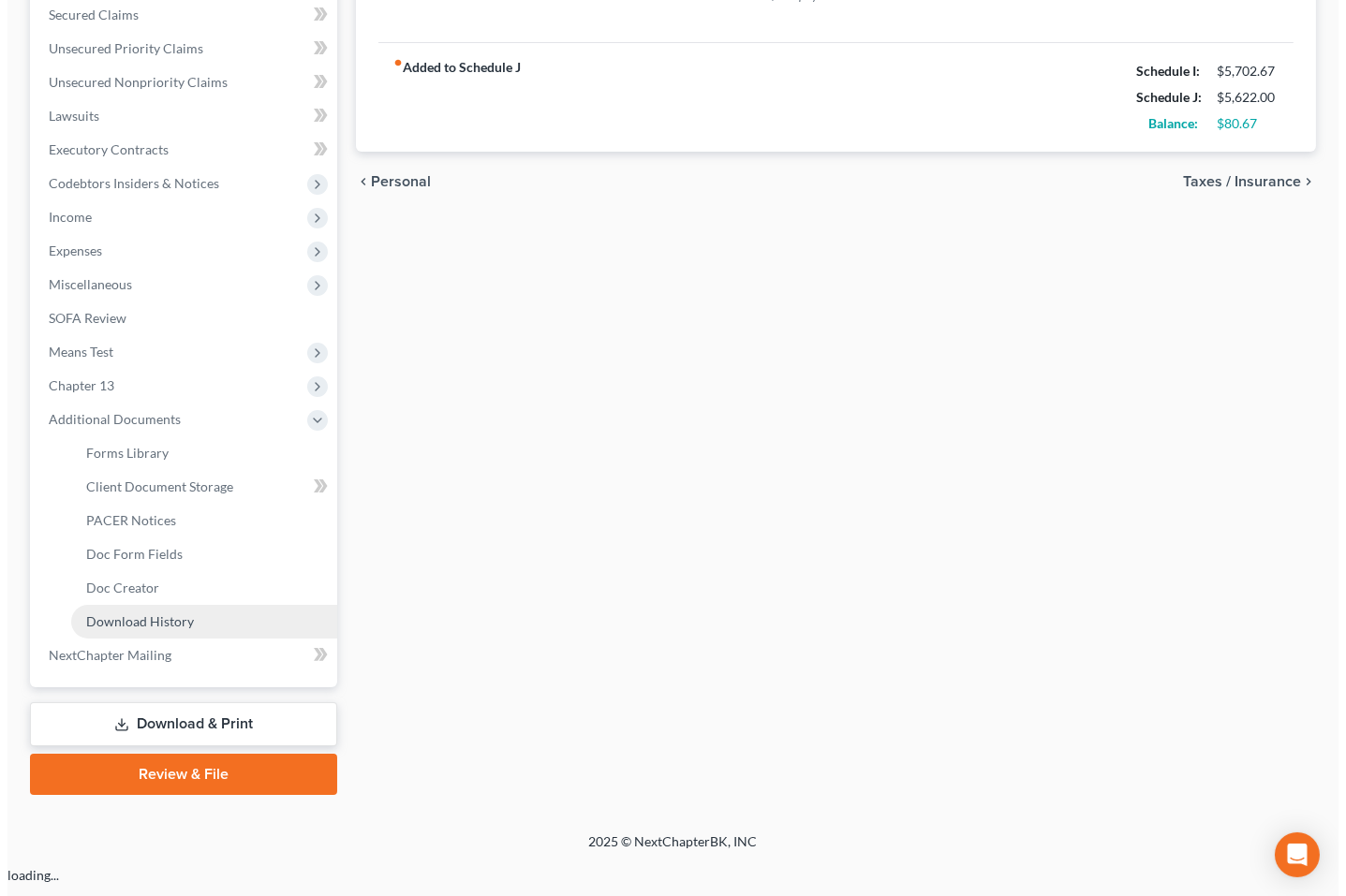
scroll to position [434, 0]
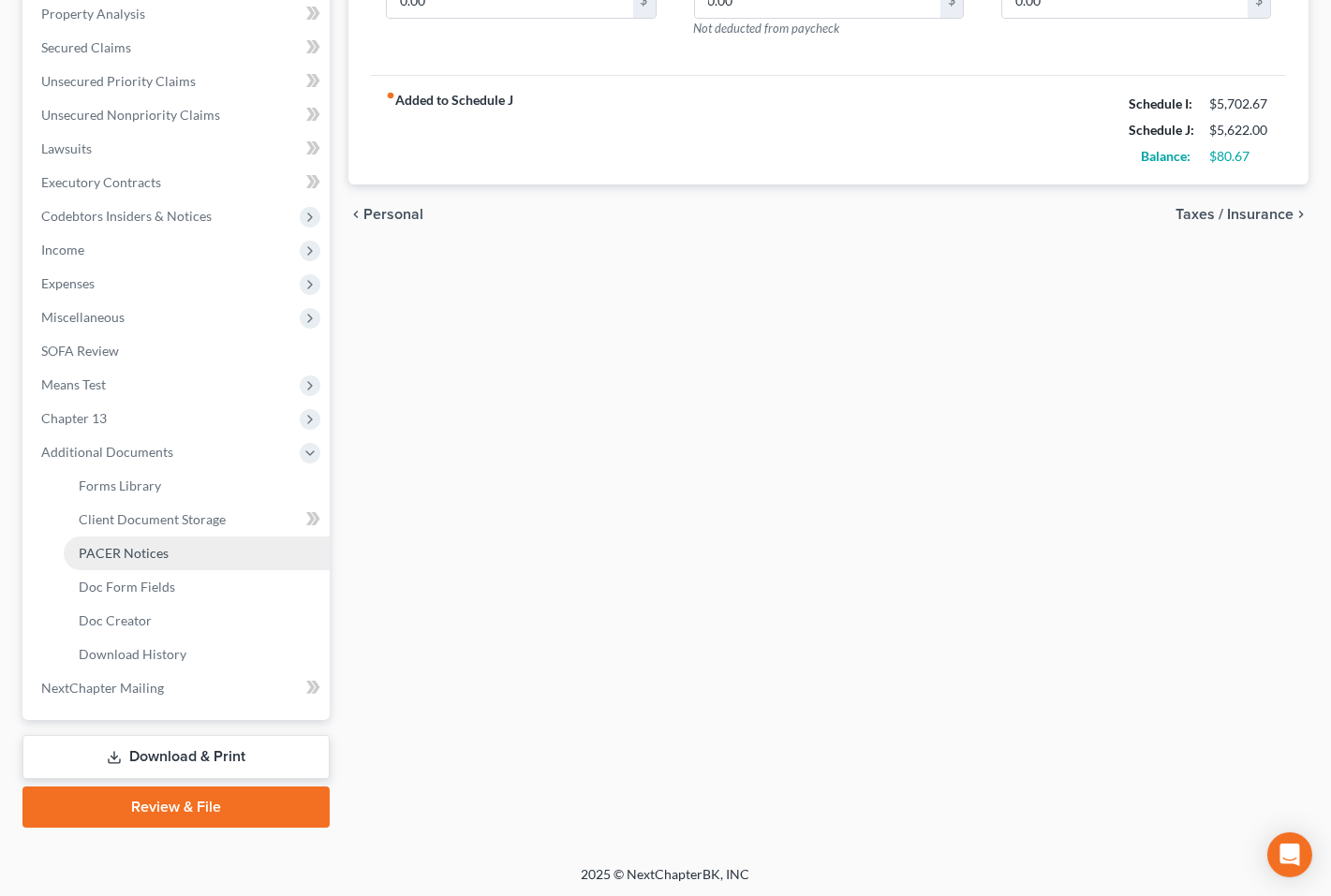
drag, startPoint x: 224, startPoint y: 553, endPoint x: 295, endPoint y: 546, distance: 71.3
click at [224, 553] on link "PACER Notices" at bounding box center [197, 553] width 266 height 34
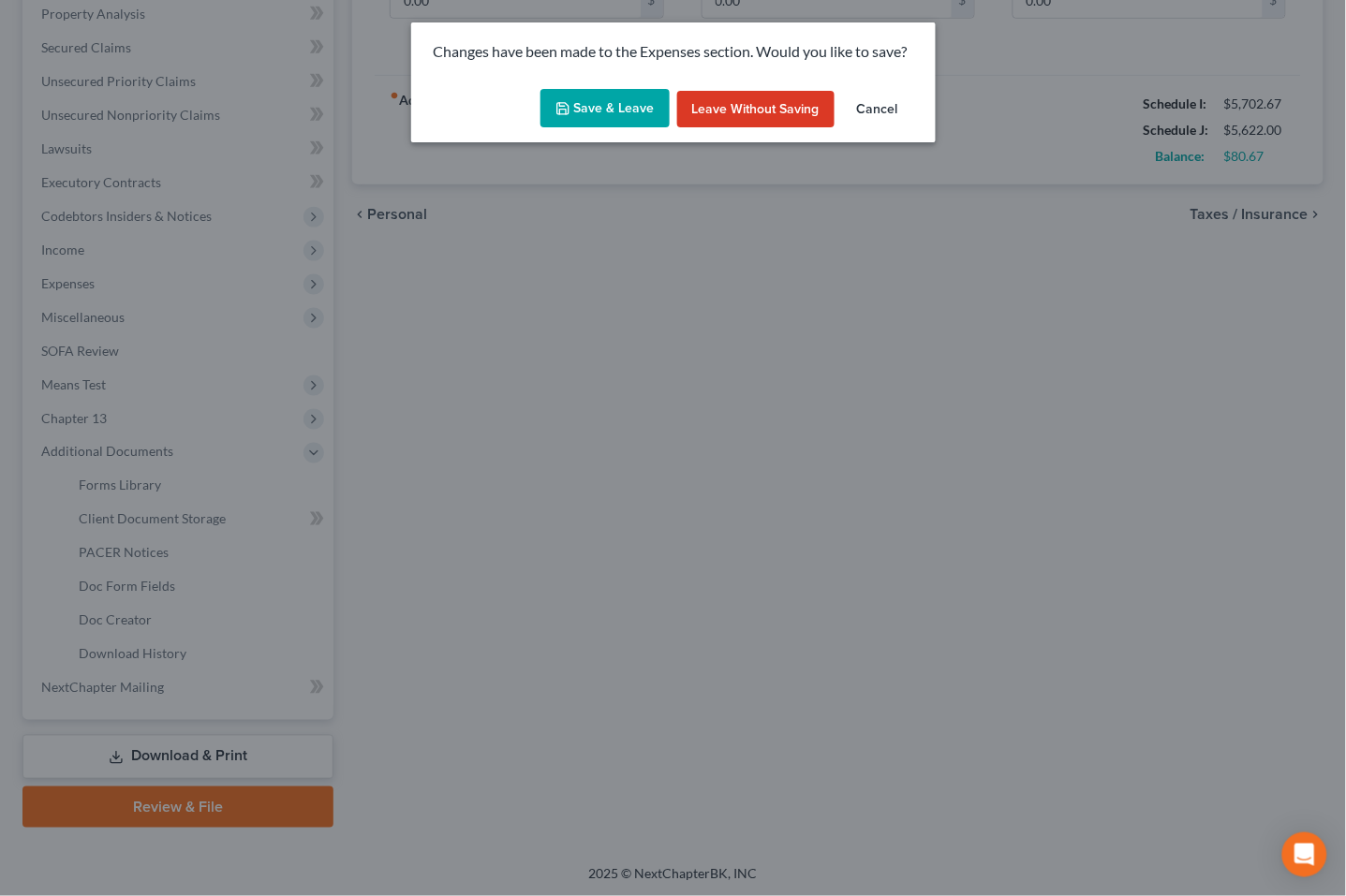
click at [602, 96] on button "Save & Leave" at bounding box center [605, 108] width 129 height 40
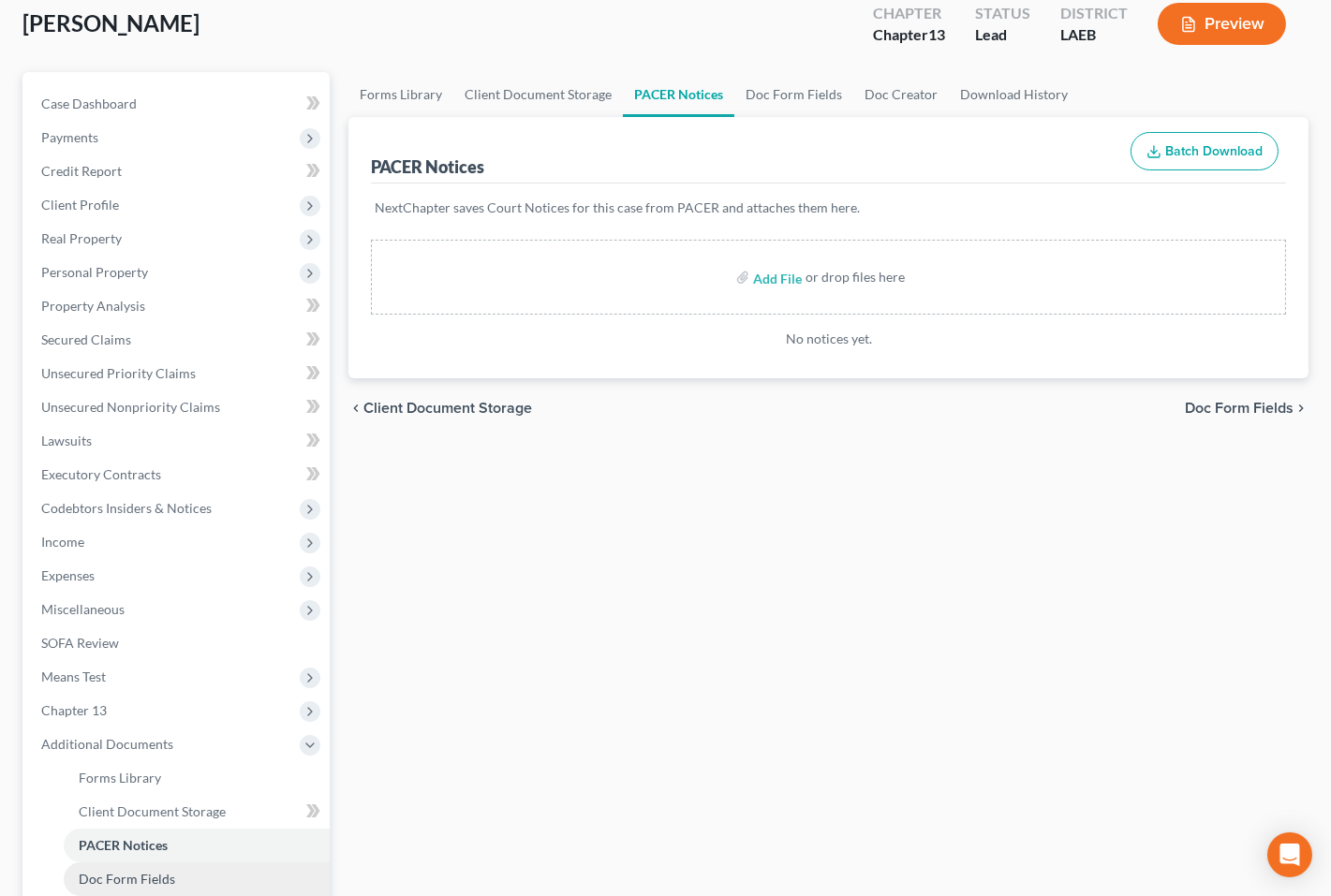
scroll to position [434, 0]
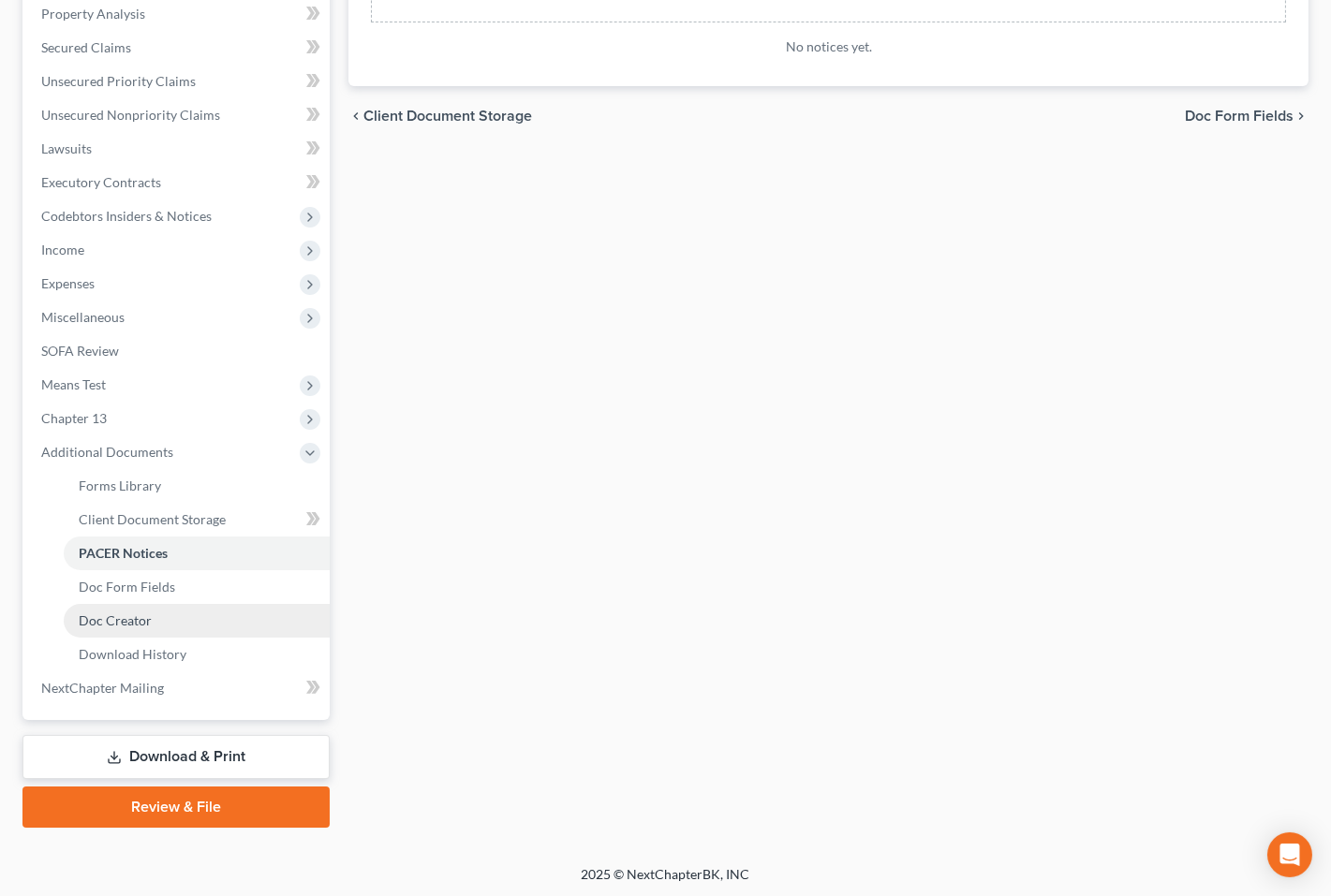
click at [219, 611] on link "Doc Creator" at bounding box center [197, 620] width 266 height 34
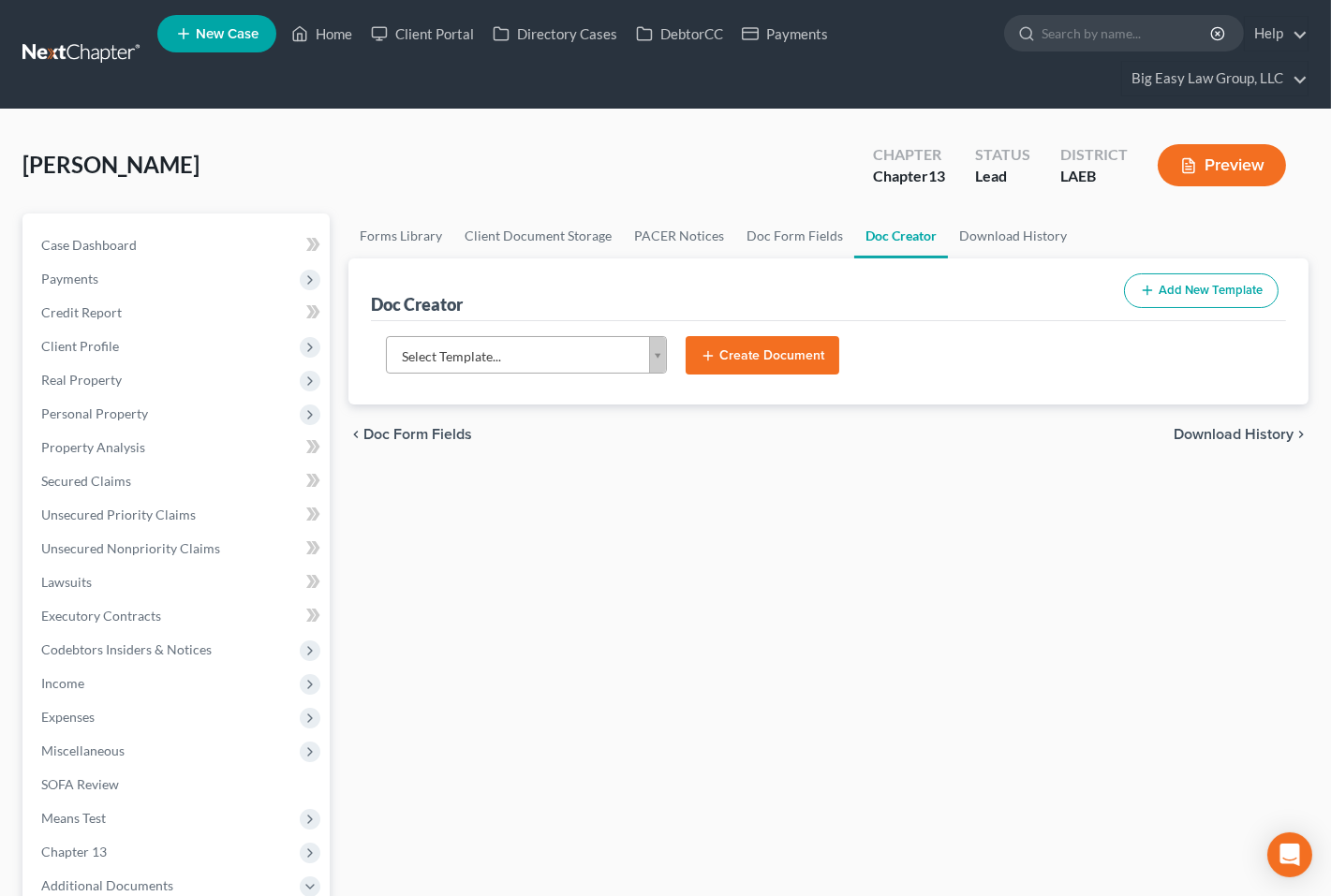
click at [660, 349] on body "Home New Case Client Portal Directory Cases DebtorCC Payments Big Easy Law Grou…" at bounding box center [666, 692] width 1331 height 1385
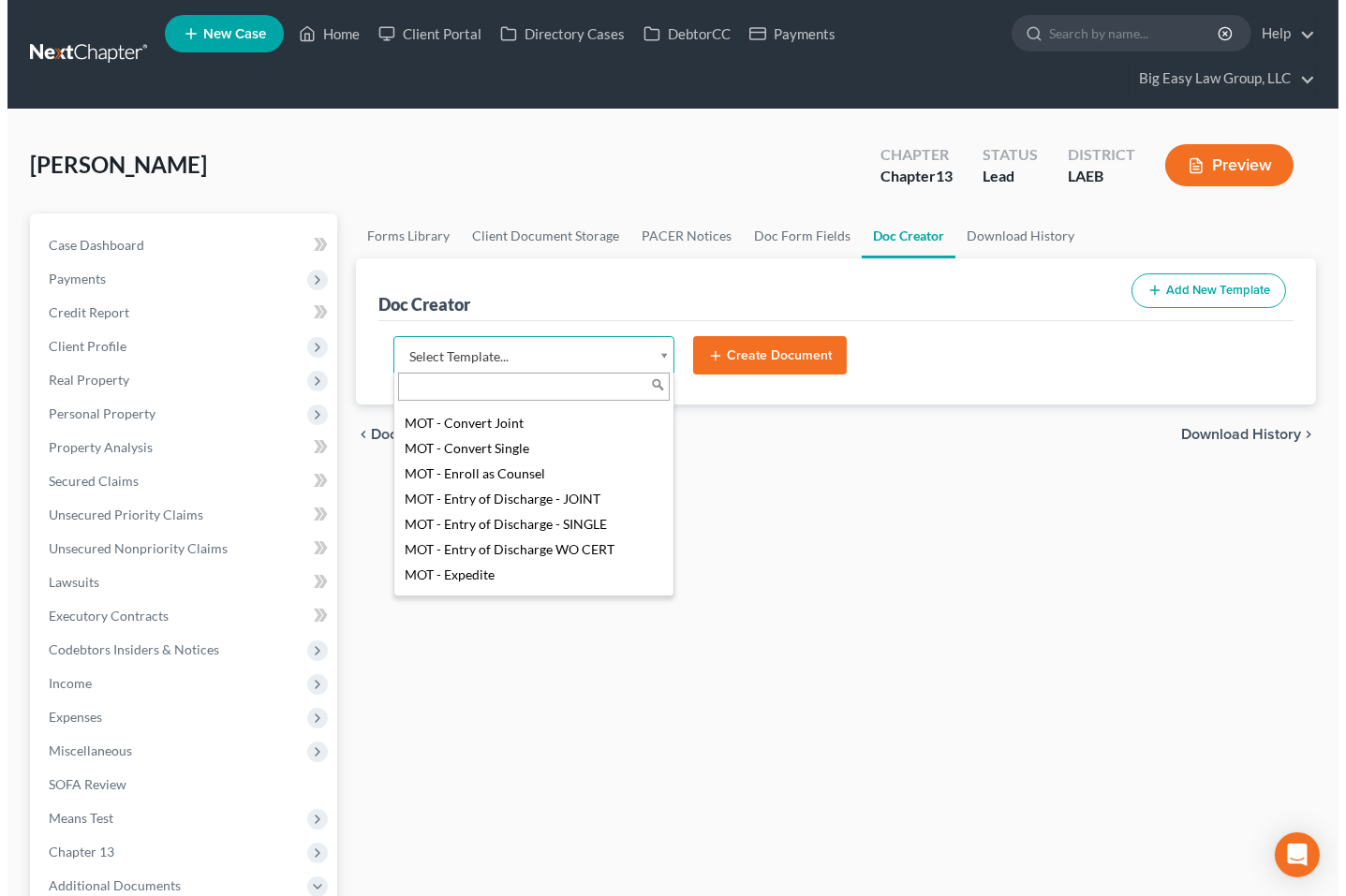
scroll to position [1205, 0]
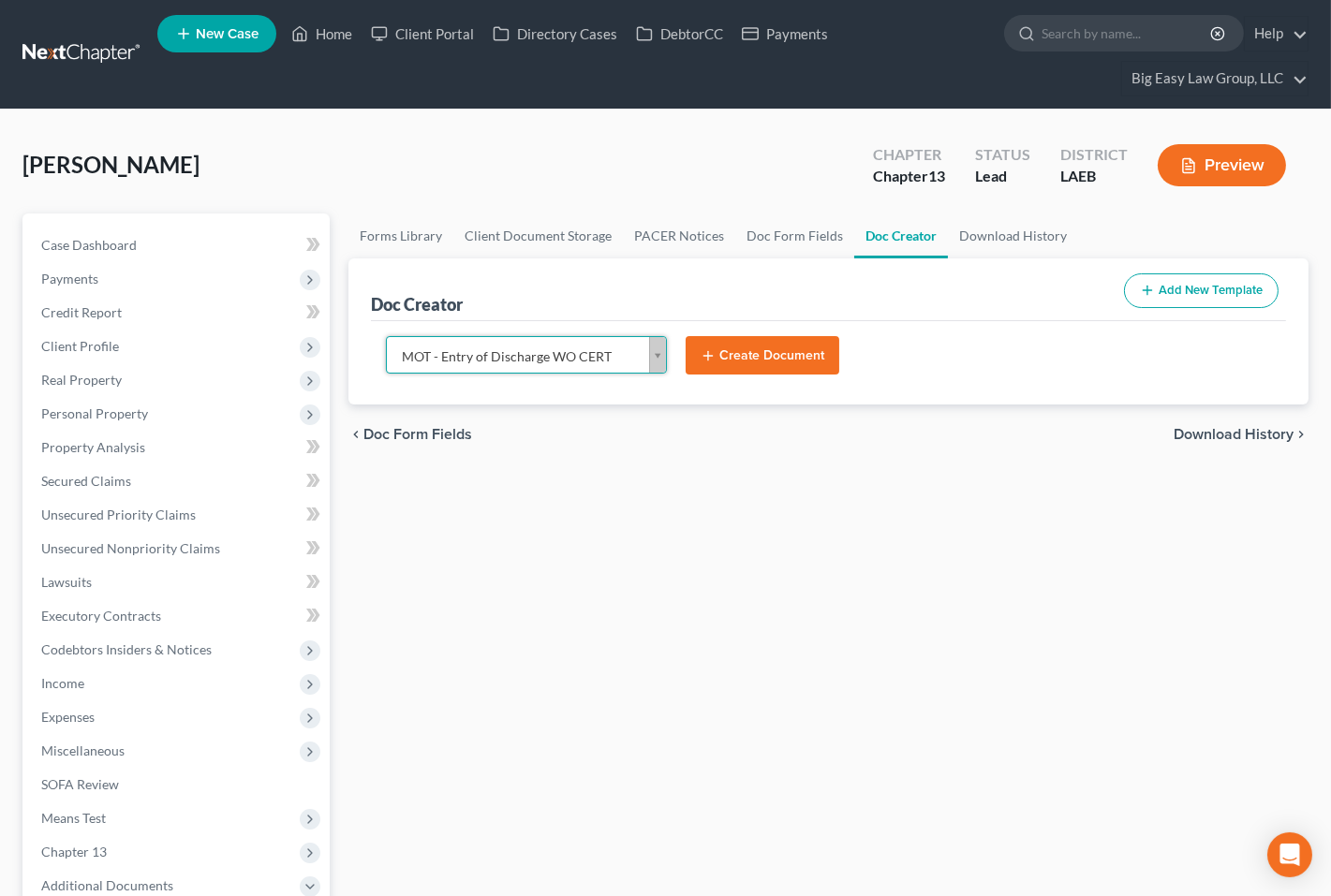
click at [727, 357] on button "Create Document" at bounding box center [762, 356] width 153 height 40
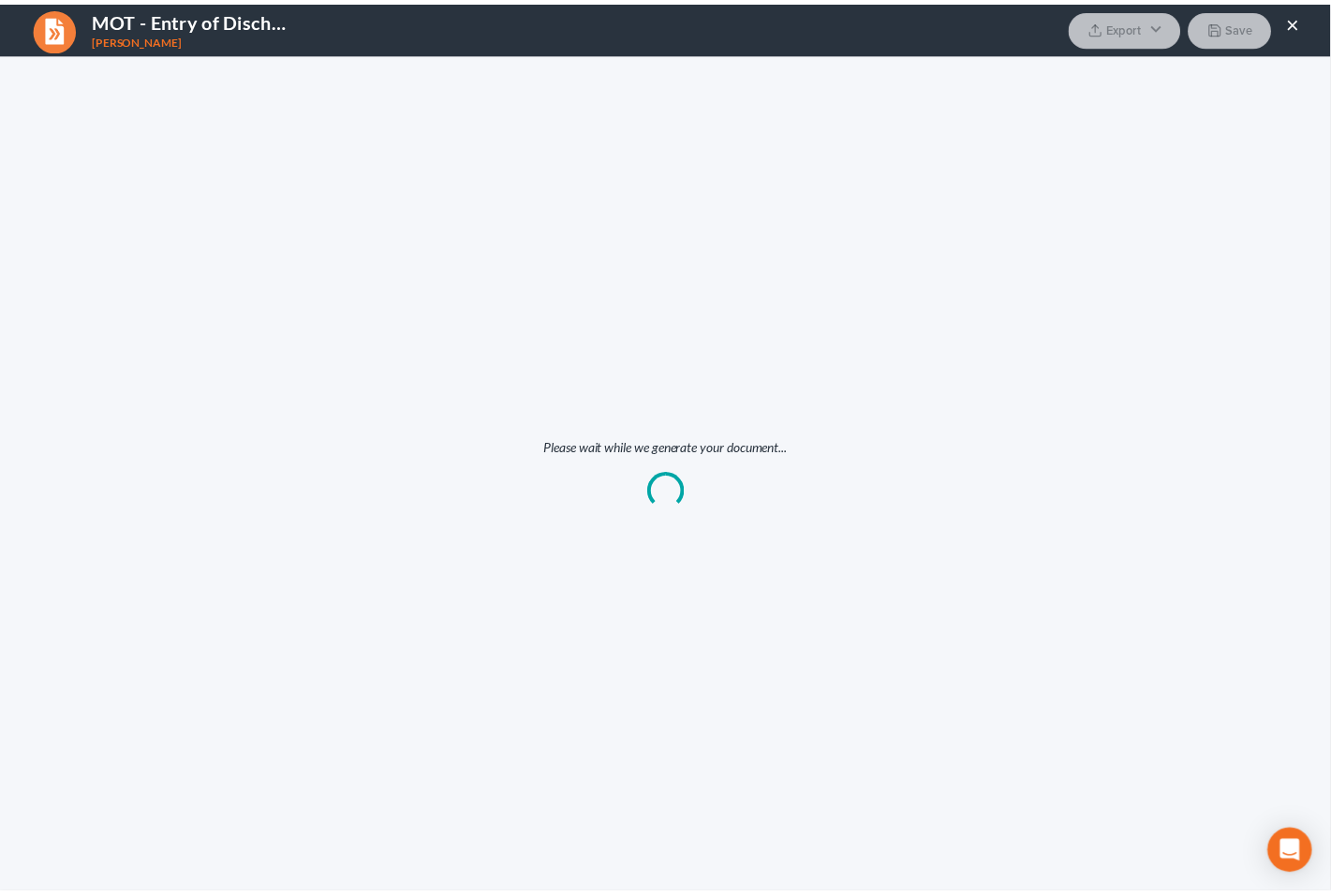
scroll to position [0, 0]
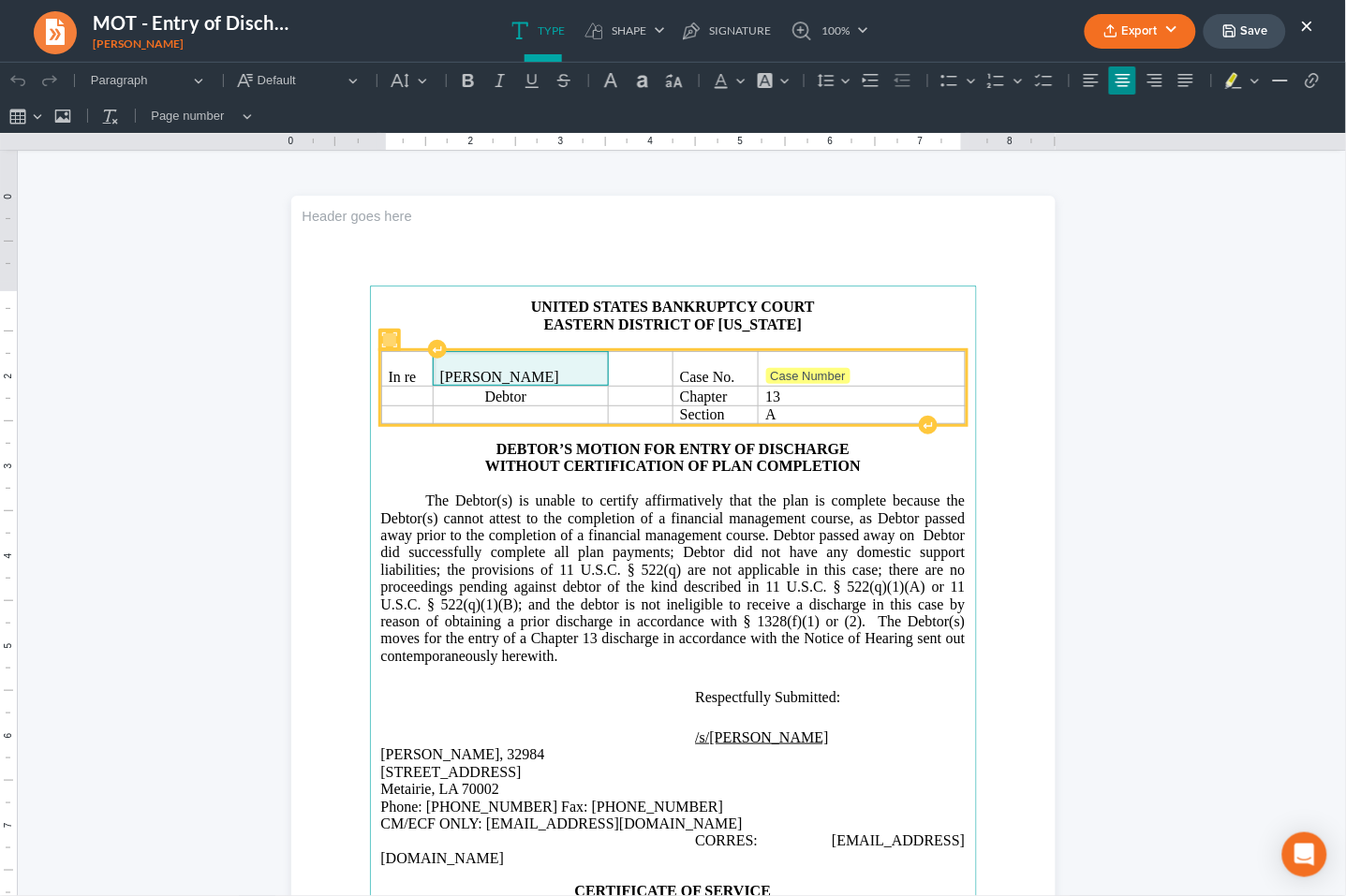
click at [523, 381] on span "Terry Robinson" at bounding box center [499, 376] width 119 height 16
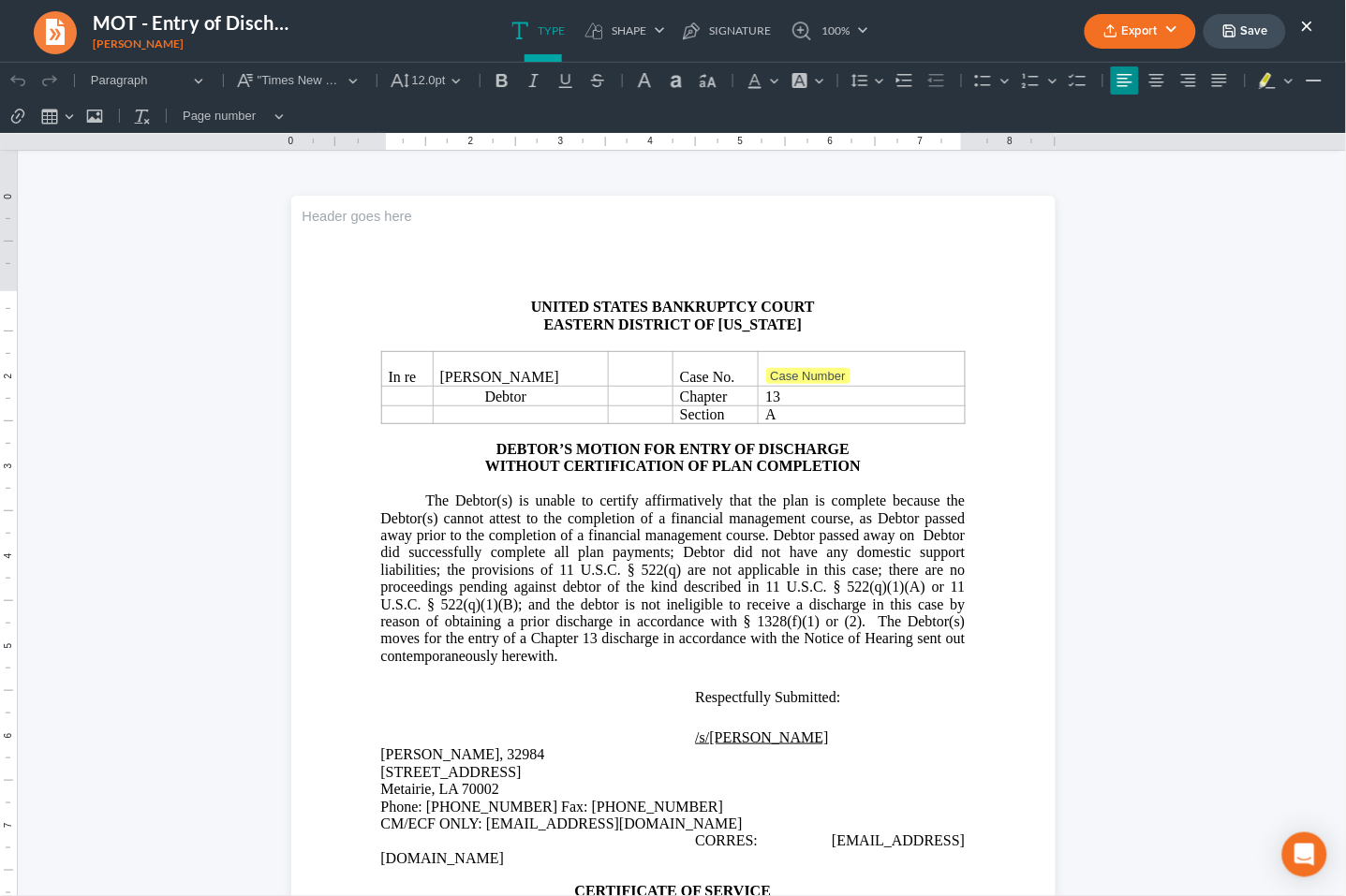
click at [1063, 30] on button "Export" at bounding box center [1140, 32] width 112 height 35
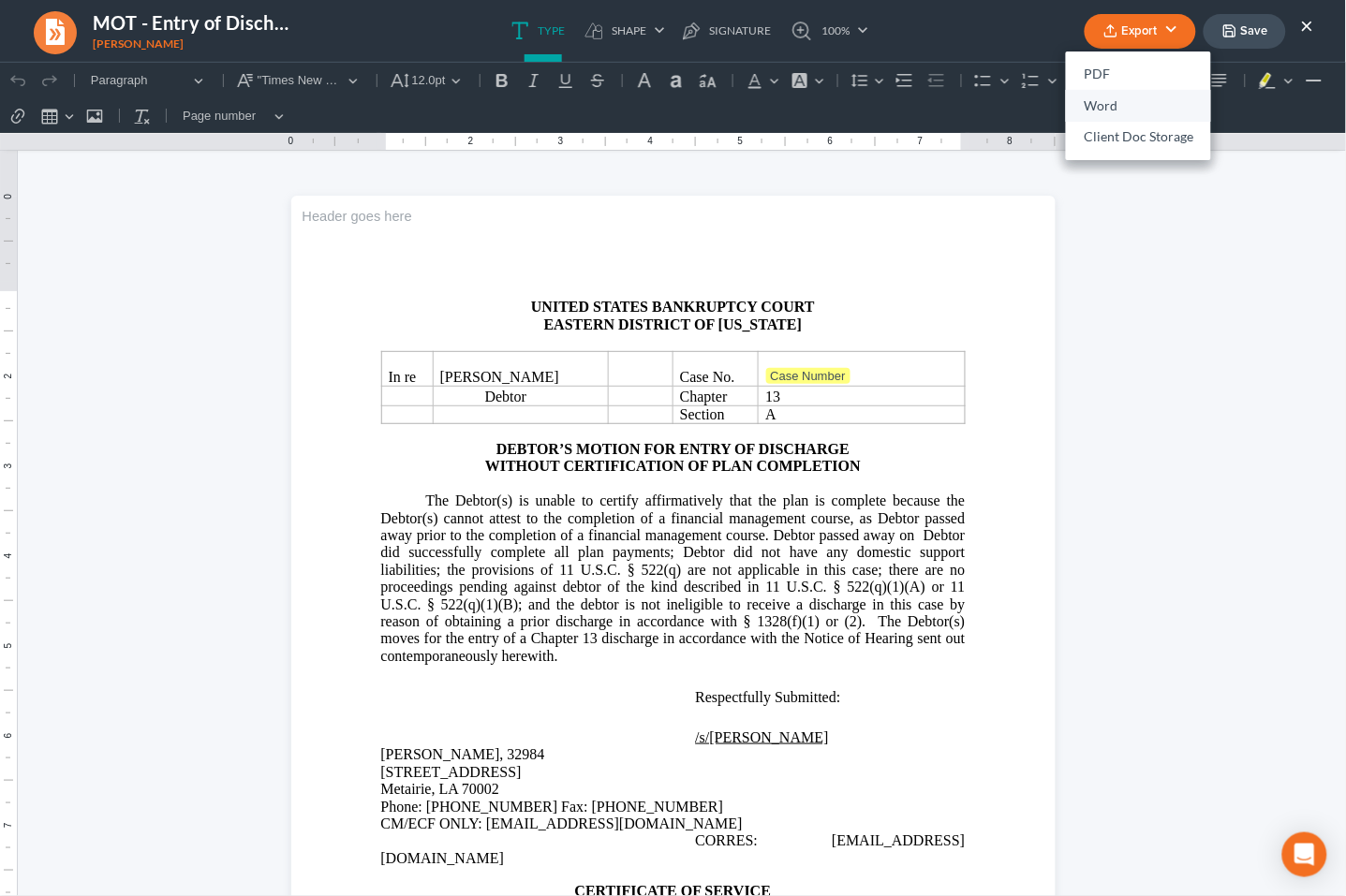
click at [1063, 103] on link "Word" at bounding box center [1139, 105] width 146 height 32
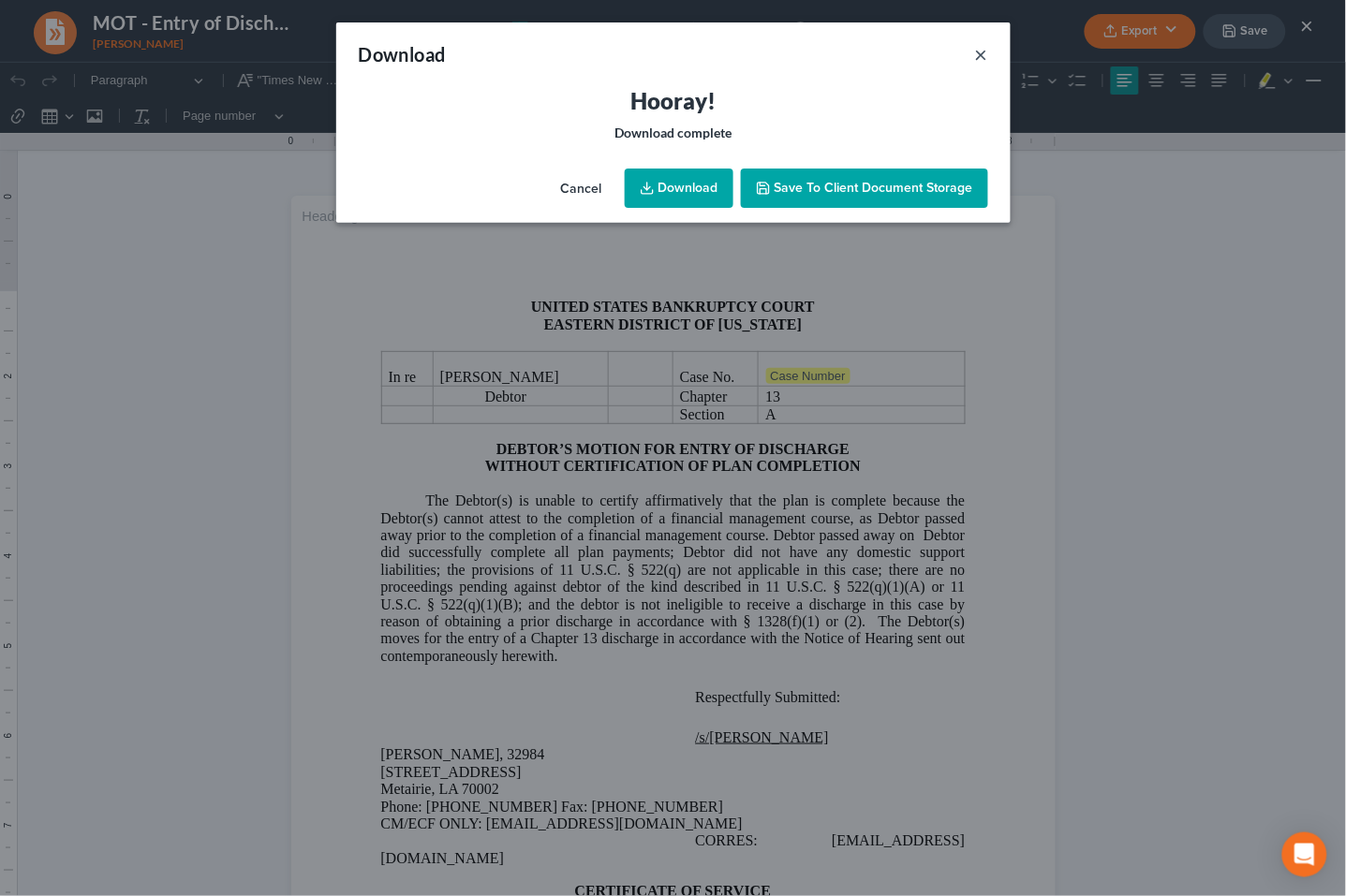
click at [986, 50] on button "×" at bounding box center [982, 54] width 14 height 22
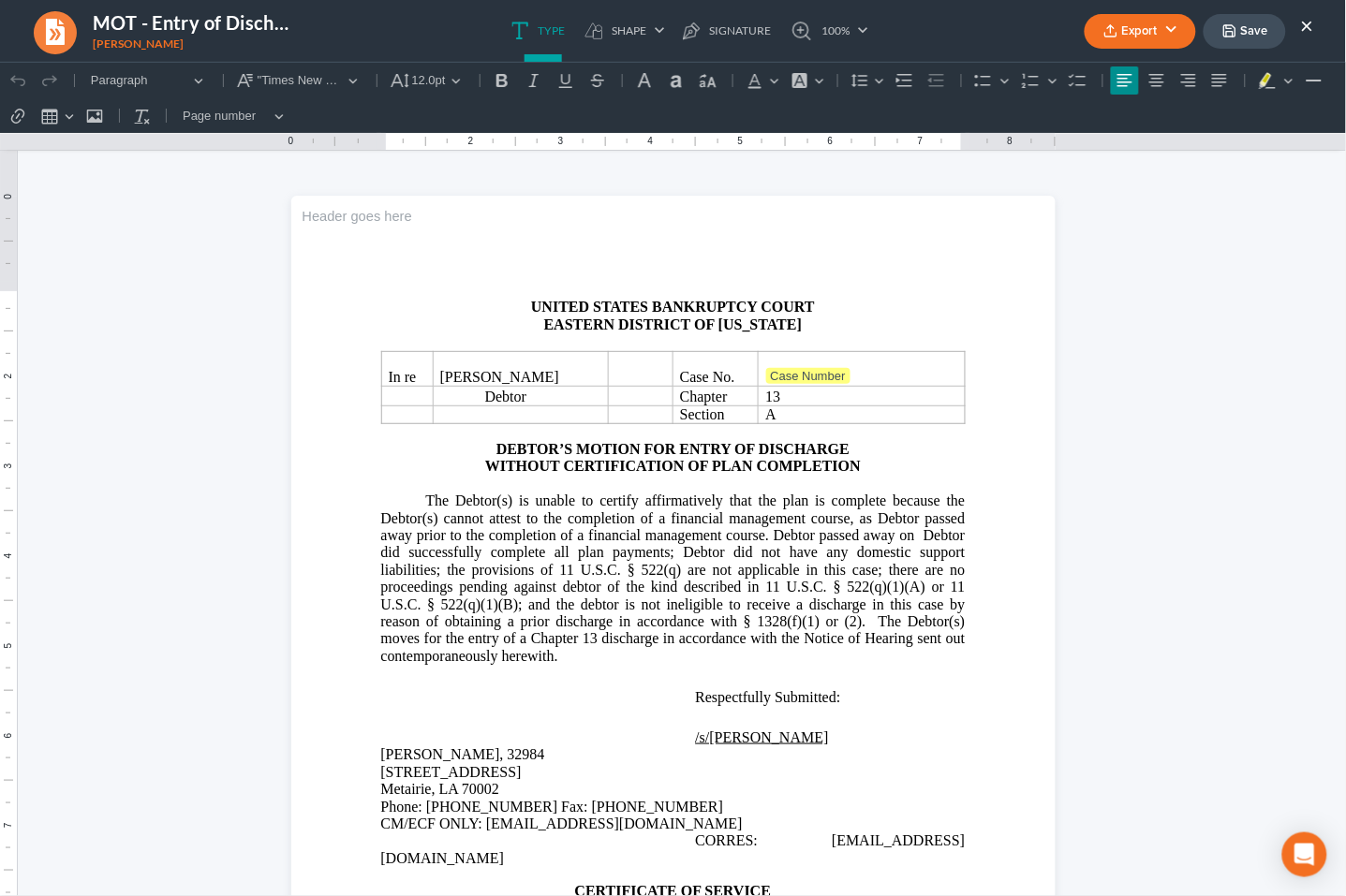
click at [1063, 40] on button "Export" at bounding box center [1140, 32] width 112 height 35
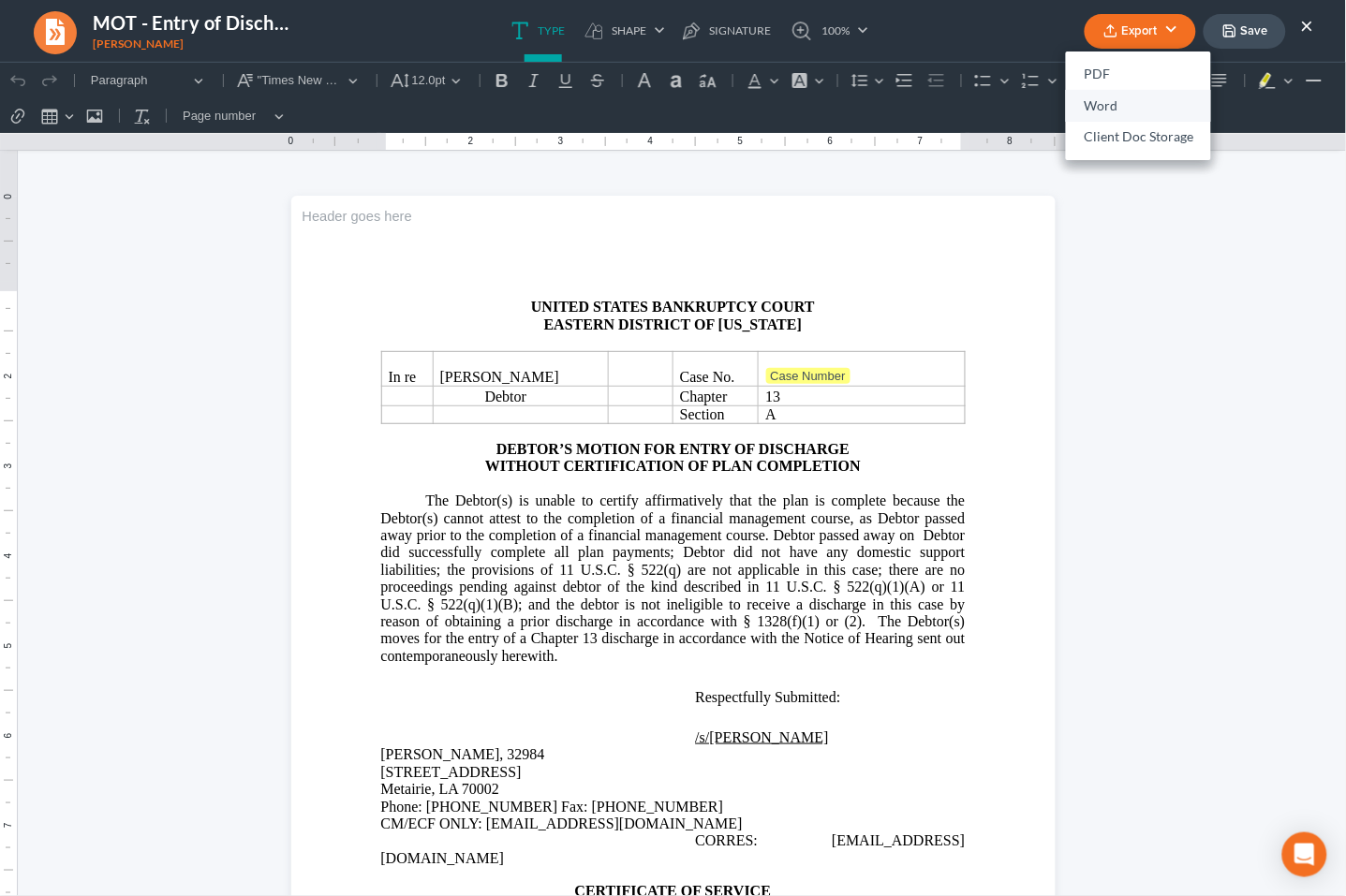
click at [1063, 100] on link "Word" at bounding box center [1139, 105] width 146 height 32
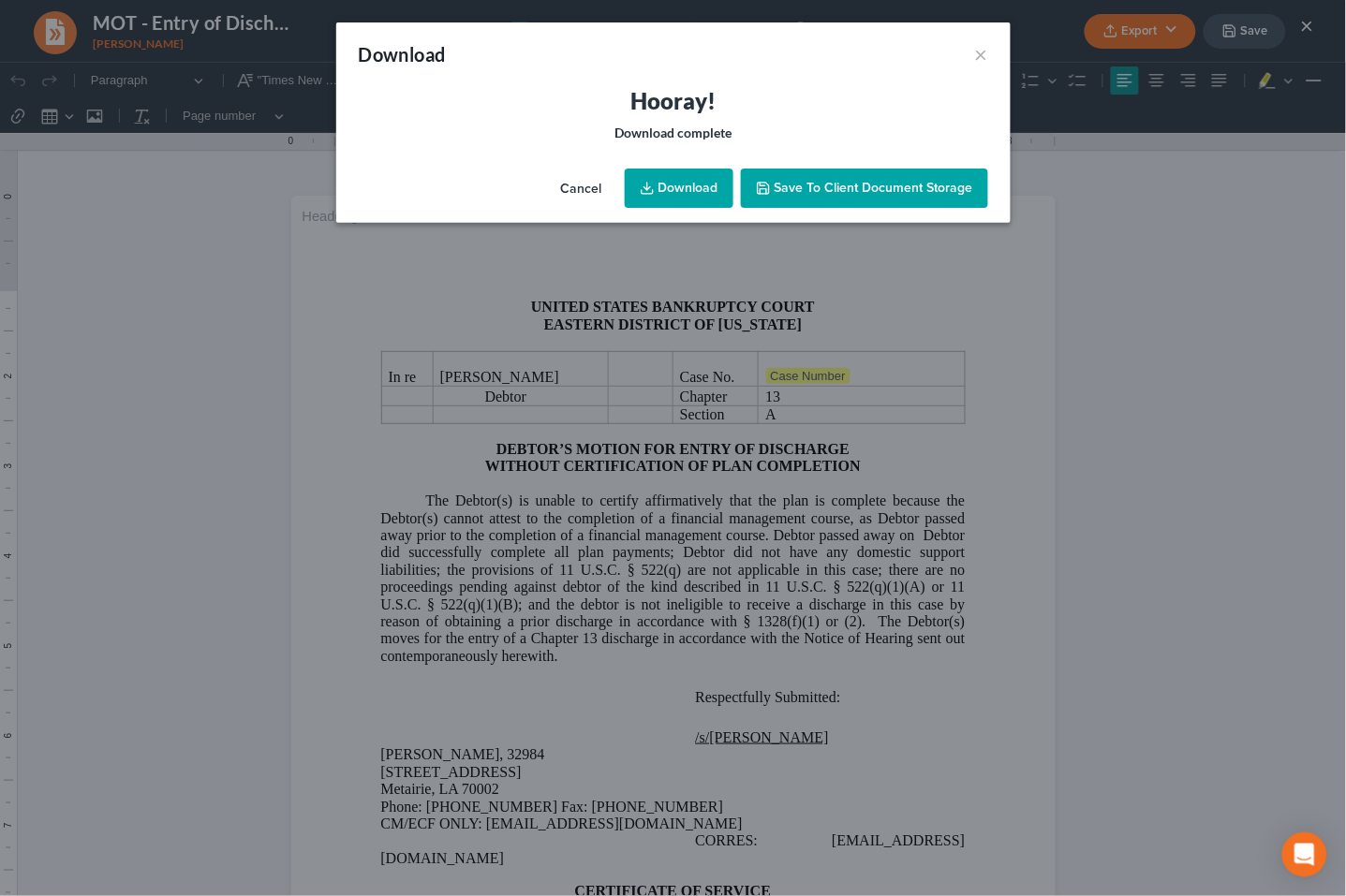
click at [674, 199] on link "Download" at bounding box center [679, 188] width 109 height 40
drag, startPoint x: 975, startPoint y: 45, endPoint x: 1260, endPoint y: 12, distance: 286.9
click at [975, 45] on button "×" at bounding box center [982, 54] width 14 height 22
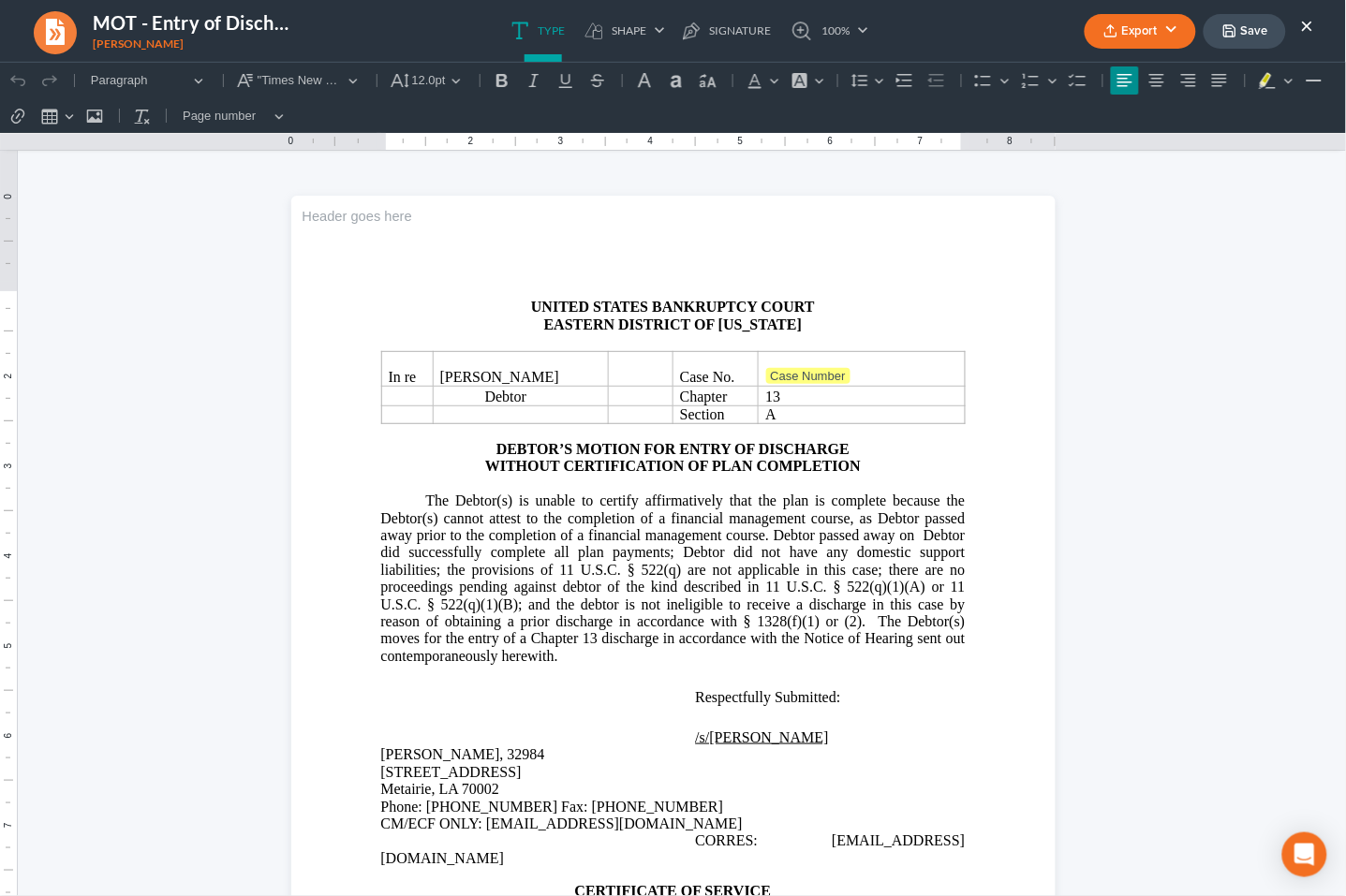
click at [1063, 26] on button "×" at bounding box center [1308, 25] width 14 height 22
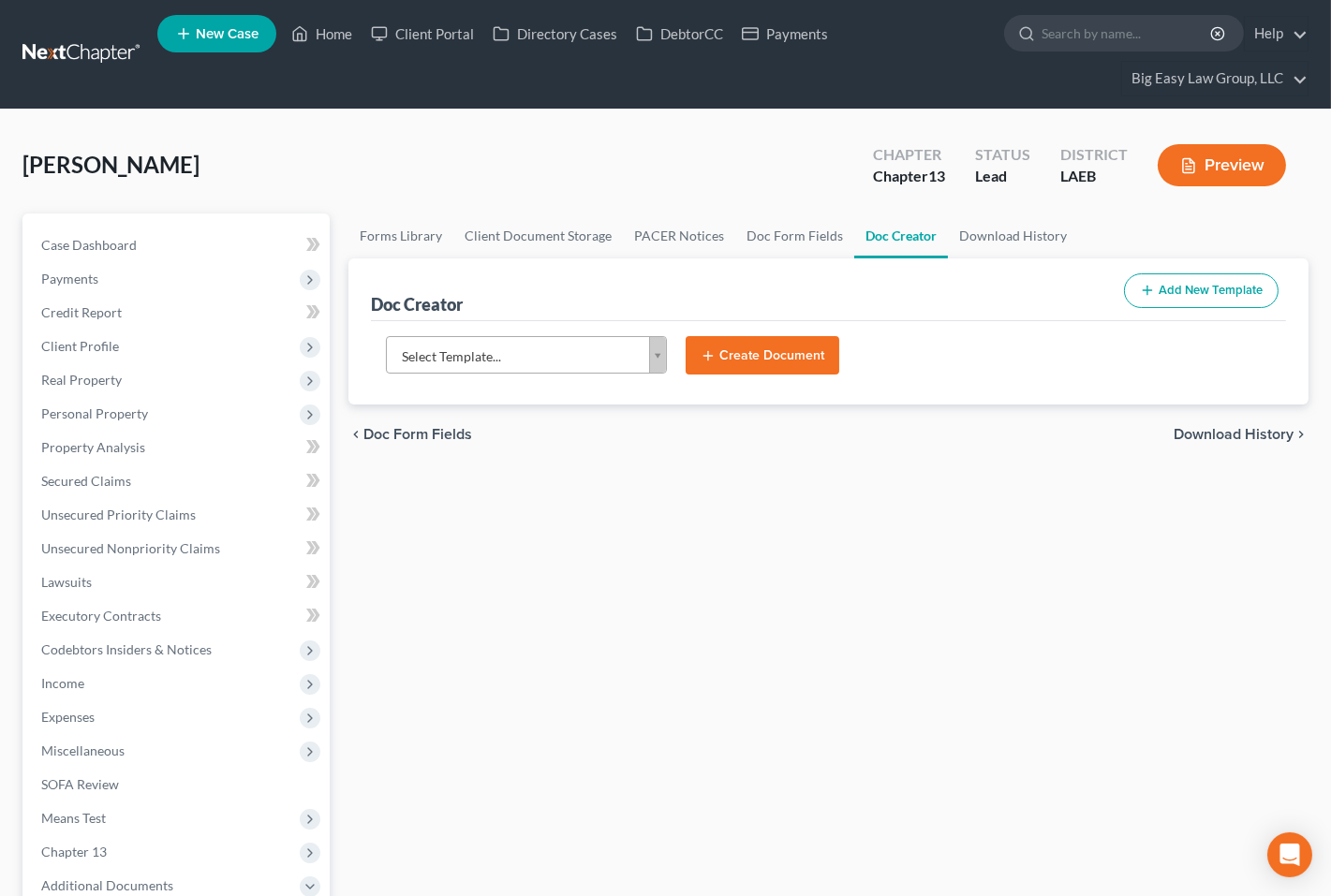
click at [607, 590] on div "Forms Library Client Document Storage PACER Notices Doc Form Fields Doc Creator…" at bounding box center [828, 737] width 979 height 1048
drag, startPoint x: 324, startPoint y: 42, endPoint x: 1203, endPoint y: 88, distance: 880.2
click at [324, 41] on link "Home" at bounding box center [321, 33] width 80 height 34
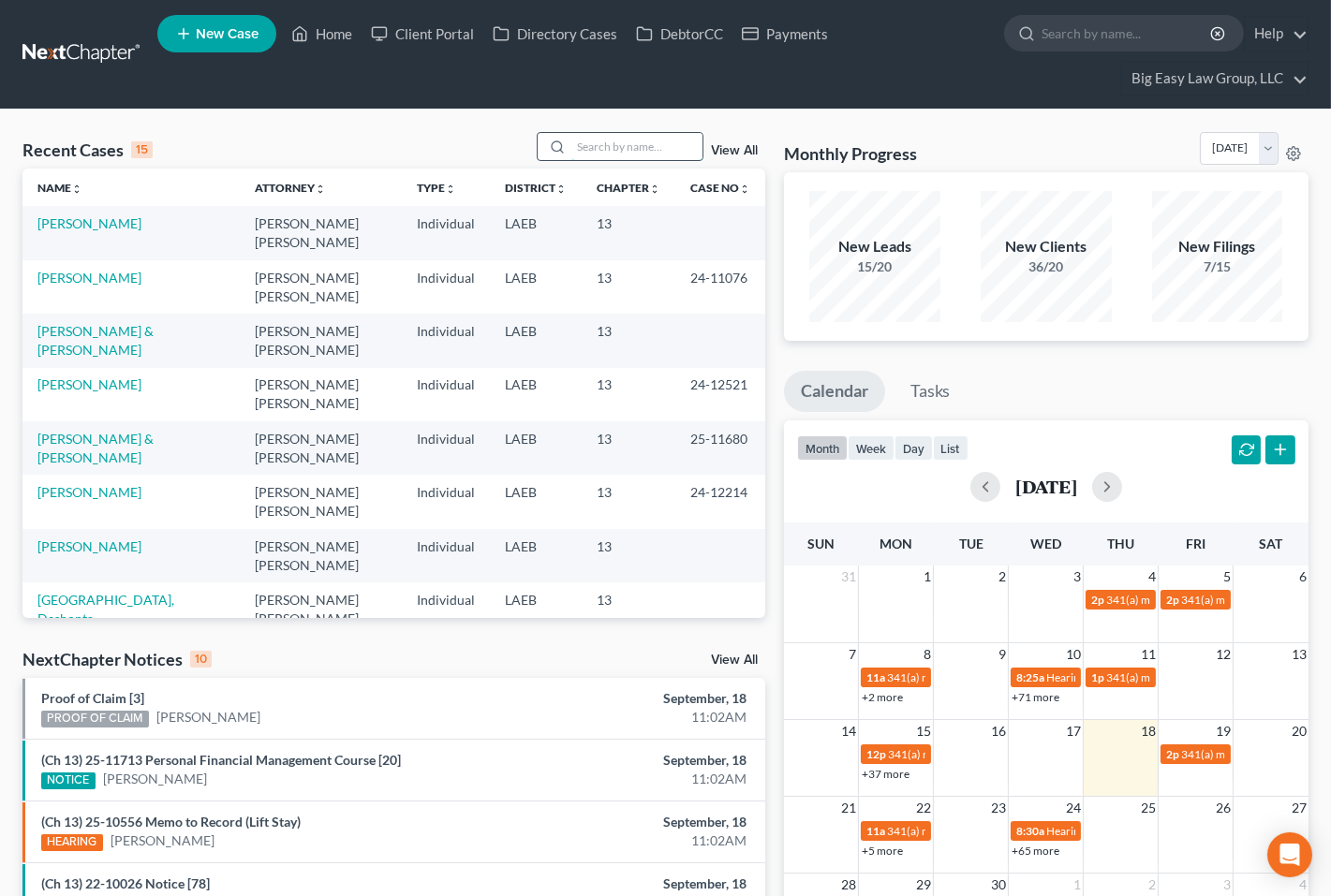
click at [665, 144] on input "search" at bounding box center [637, 147] width 131 height 27
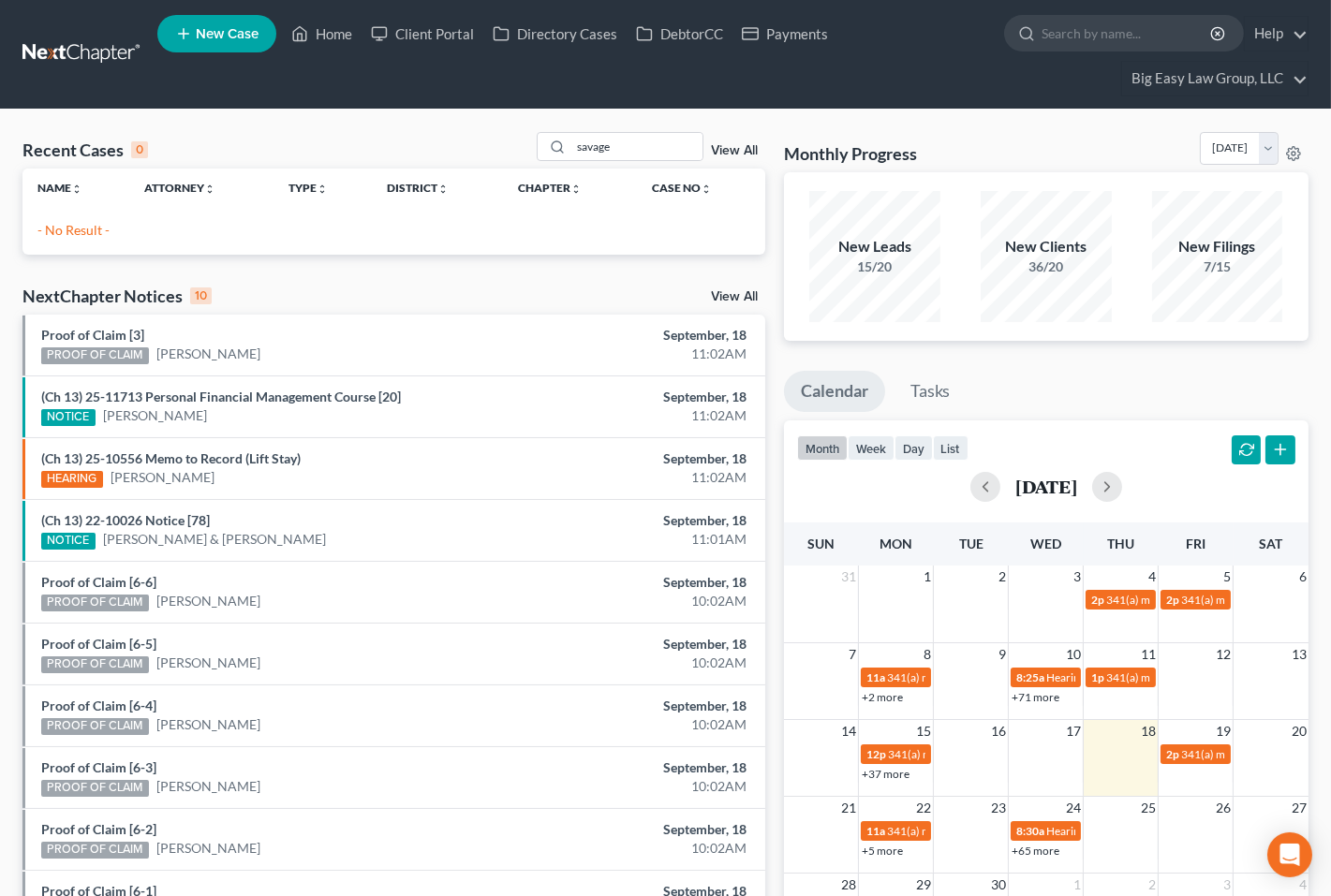
click at [744, 149] on link "View All" at bounding box center [734, 151] width 47 height 14
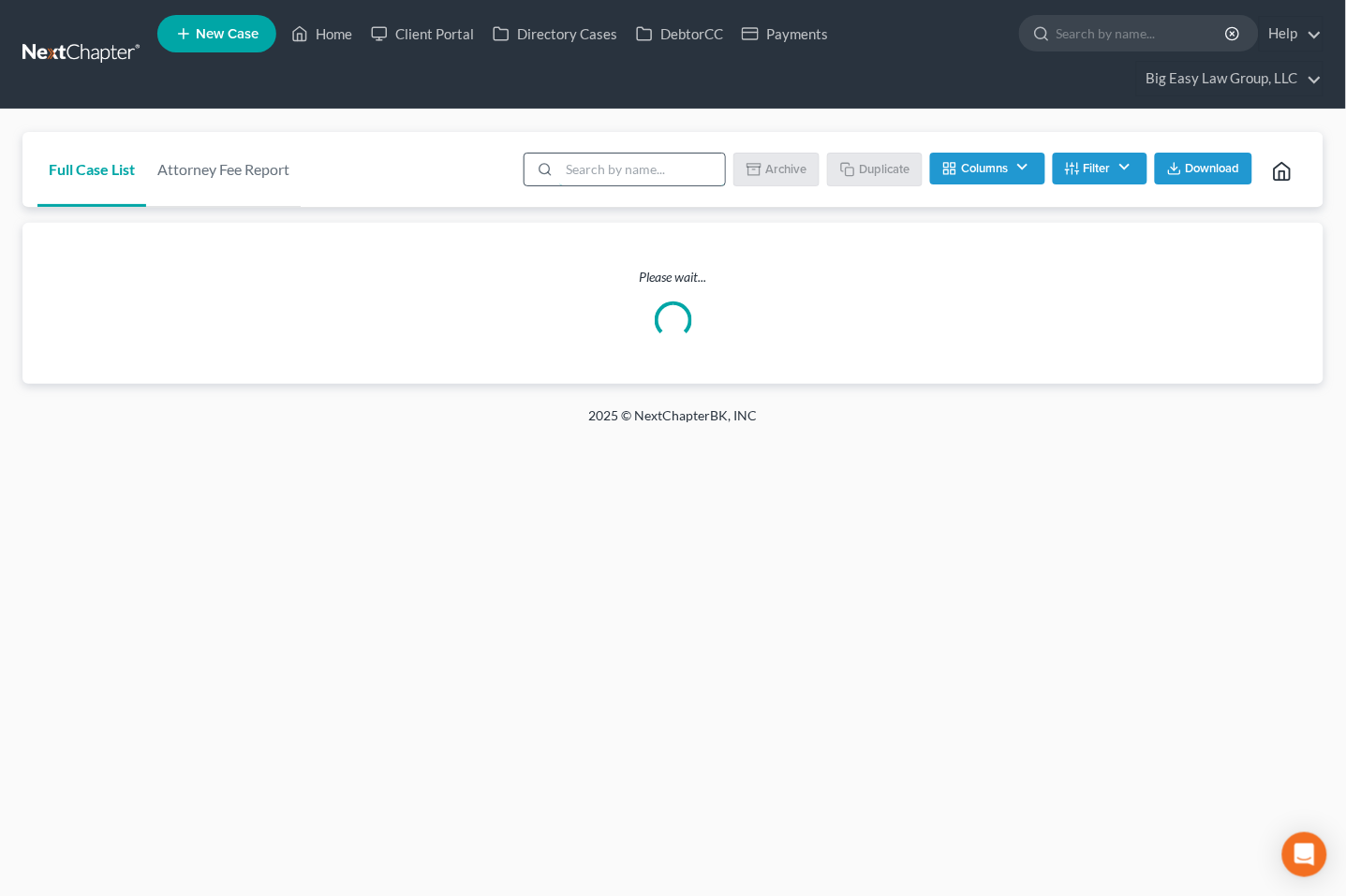
click at [633, 165] on input "search" at bounding box center [643, 169] width 166 height 32
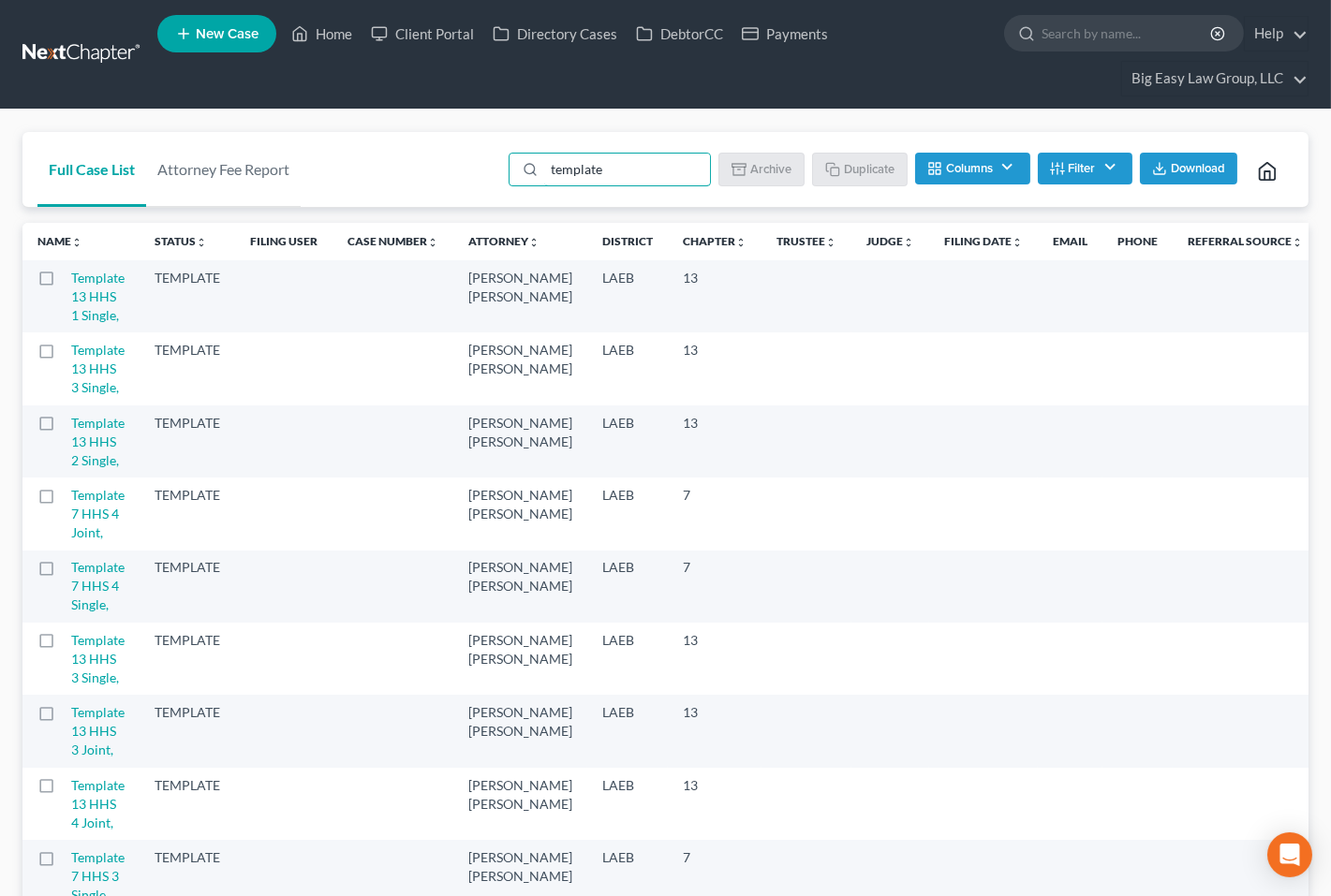
drag, startPoint x: 45, startPoint y: 277, endPoint x: 121, endPoint y: 306, distance: 81.3
click at [64, 283] on label at bounding box center [64, 283] width 0 height 0
click at [71, 278] on input "checkbox" at bounding box center [77, 275] width 13 height 13
click at [859, 169] on button "Duplicate" at bounding box center [860, 168] width 94 height 32
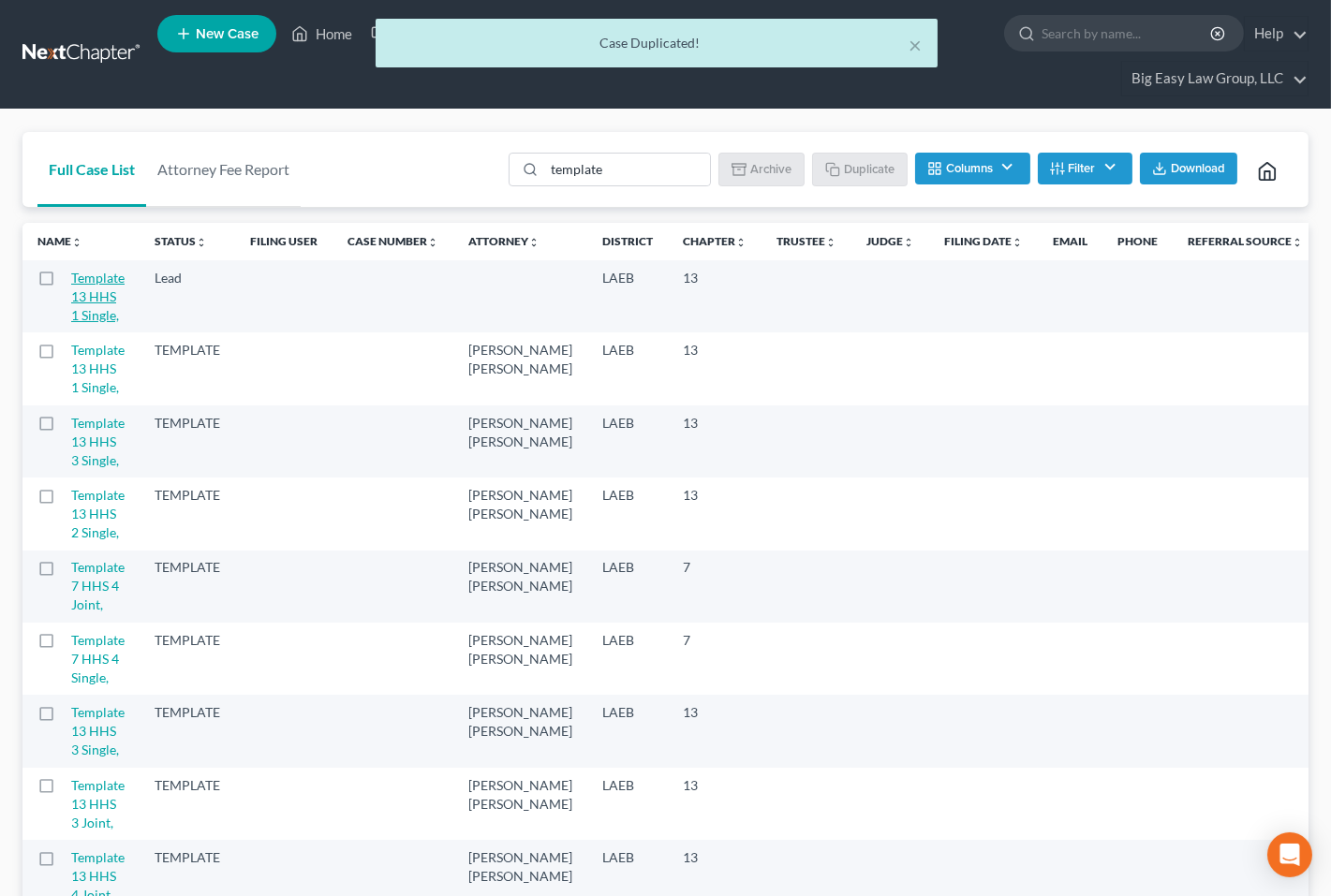
click at [94, 282] on link "Template 13 HHS 1 Single," at bounding box center [97, 296] width 53 height 53
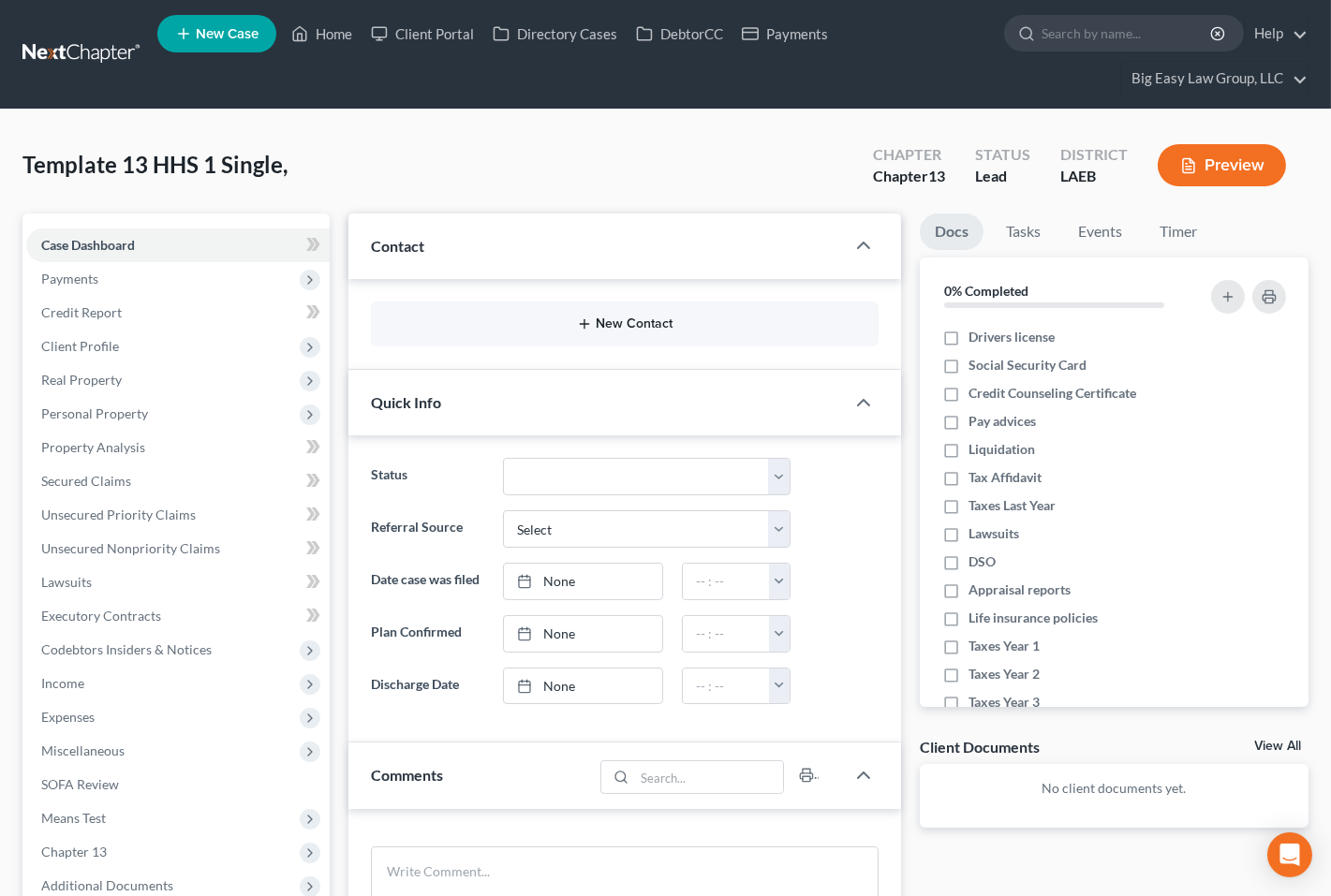
click at [591, 317] on icon "button" at bounding box center [584, 324] width 15 height 15
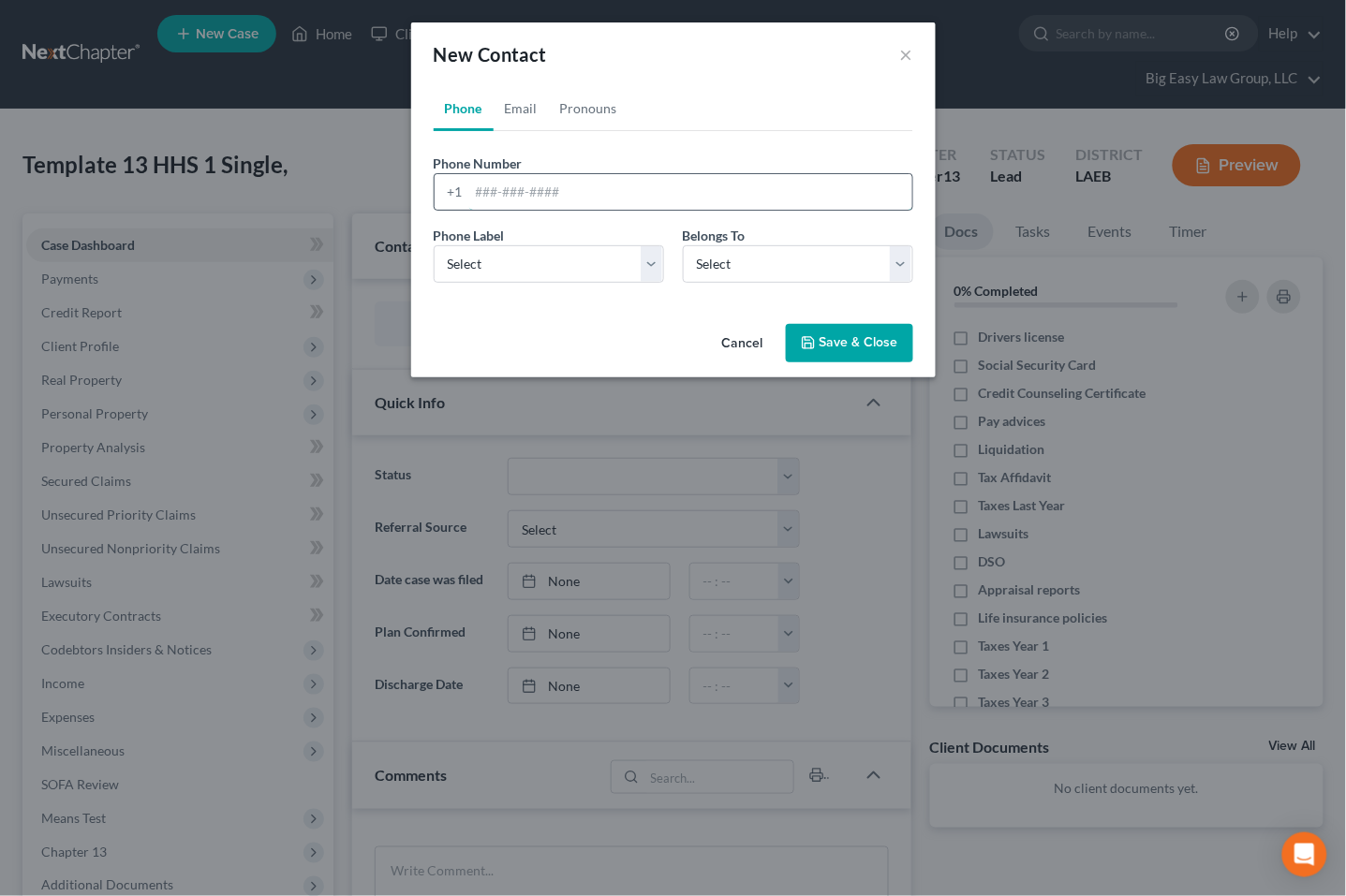
click at [558, 192] on input "tel" at bounding box center [690, 192] width 443 height 36
click at [619, 257] on select "Select Mobile Home Work Other" at bounding box center [549, 263] width 231 height 38
click at [434, 245] on select "Select Mobile Home Work Other" at bounding box center [549, 263] width 231 height 38
click at [757, 287] on div "Phone Label * Select Mobile Home Work Other Belongs To * Select Client Other" at bounding box center [673, 261] width 499 height 72
click at [760, 275] on select "Select Client Other" at bounding box center [798, 263] width 231 height 38
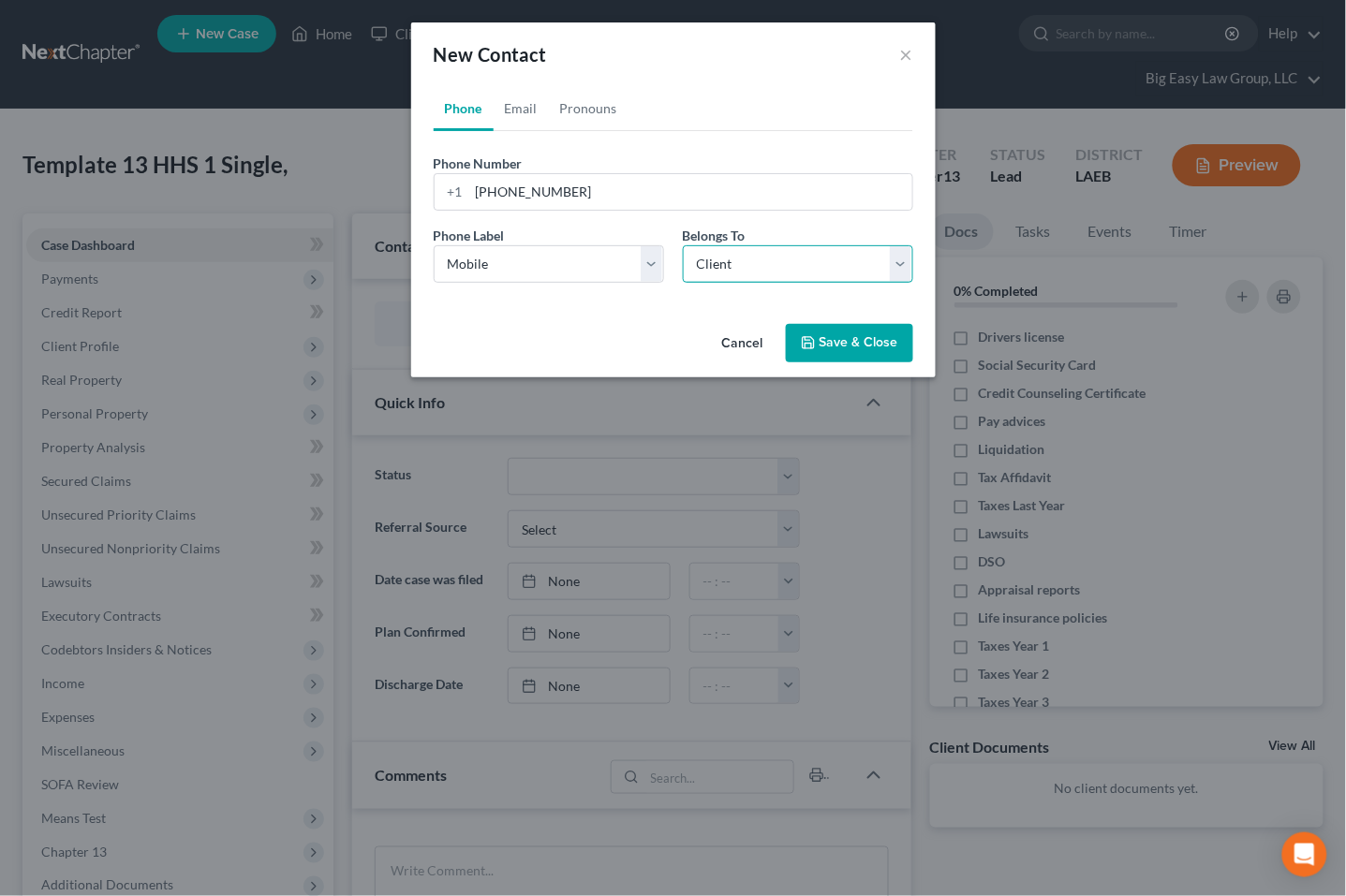
click at [683, 245] on select "Select Client Other" at bounding box center [798, 263] width 231 height 38
click at [817, 339] on button "Save & Close" at bounding box center [850, 343] width 127 height 40
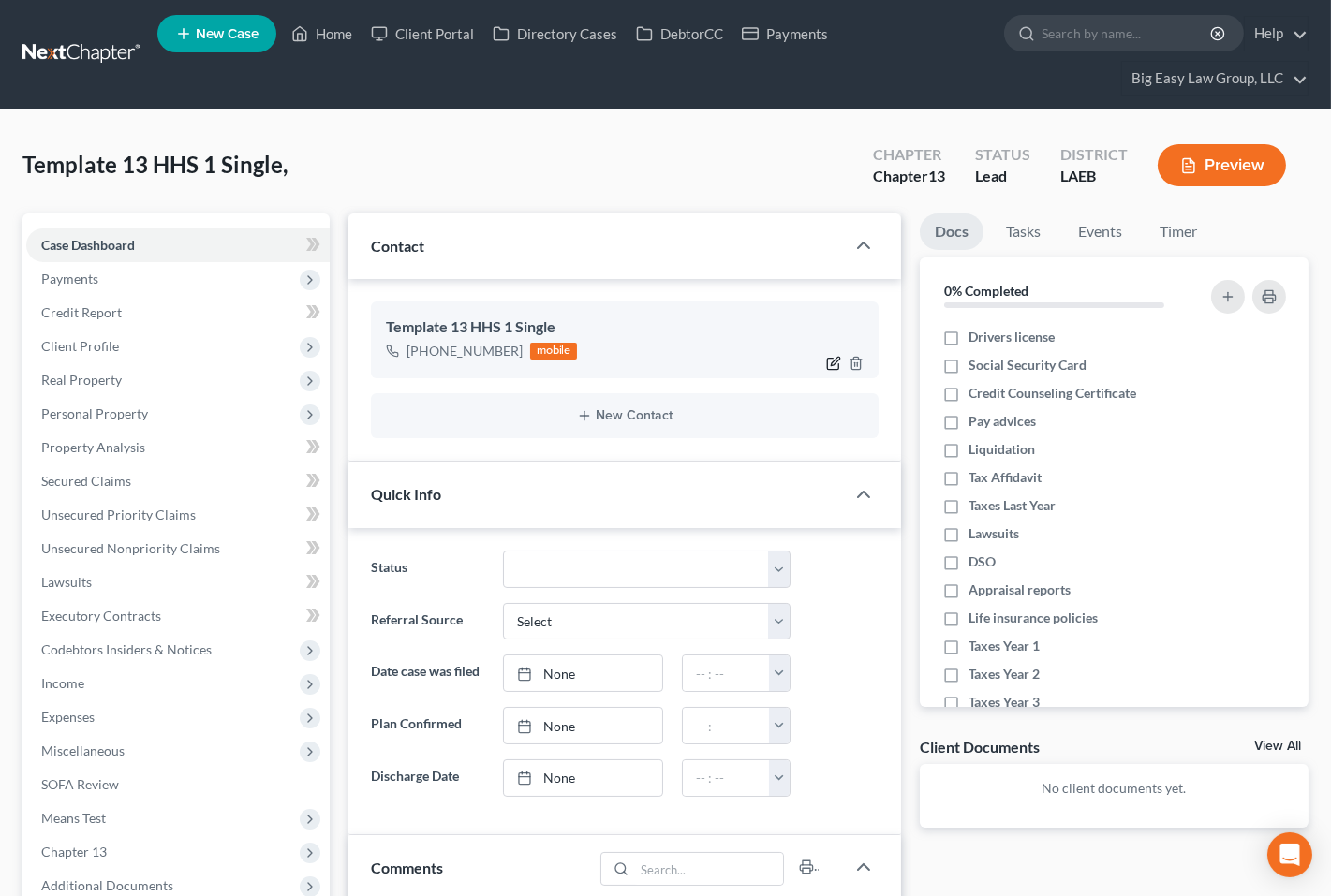
click at [828, 367] on icon "button" at bounding box center [833, 364] width 15 height 15
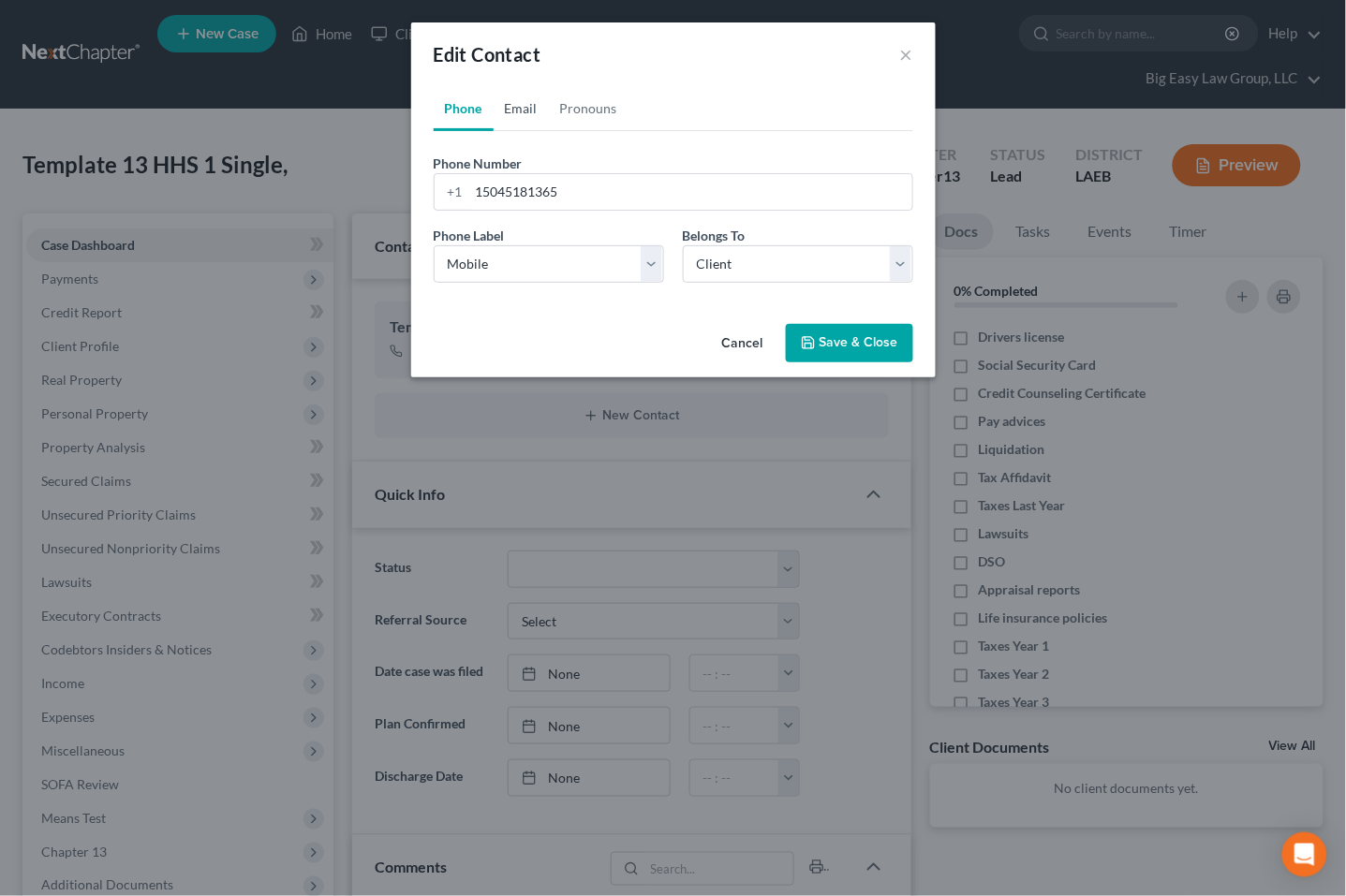
click at [537, 113] on link "Email" at bounding box center [521, 108] width 55 height 45
click at [574, 190] on input "email" at bounding box center [690, 192] width 443 height 36
click at [520, 249] on select "Select Home Work Other" at bounding box center [549, 263] width 231 height 38
click at [434, 245] on select "Select Home Work Other" at bounding box center [549, 263] width 231 height 38
drag, startPoint x: 520, startPoint y: 249, endPoint x: 728, endPoint y: 264, distance: 208.5
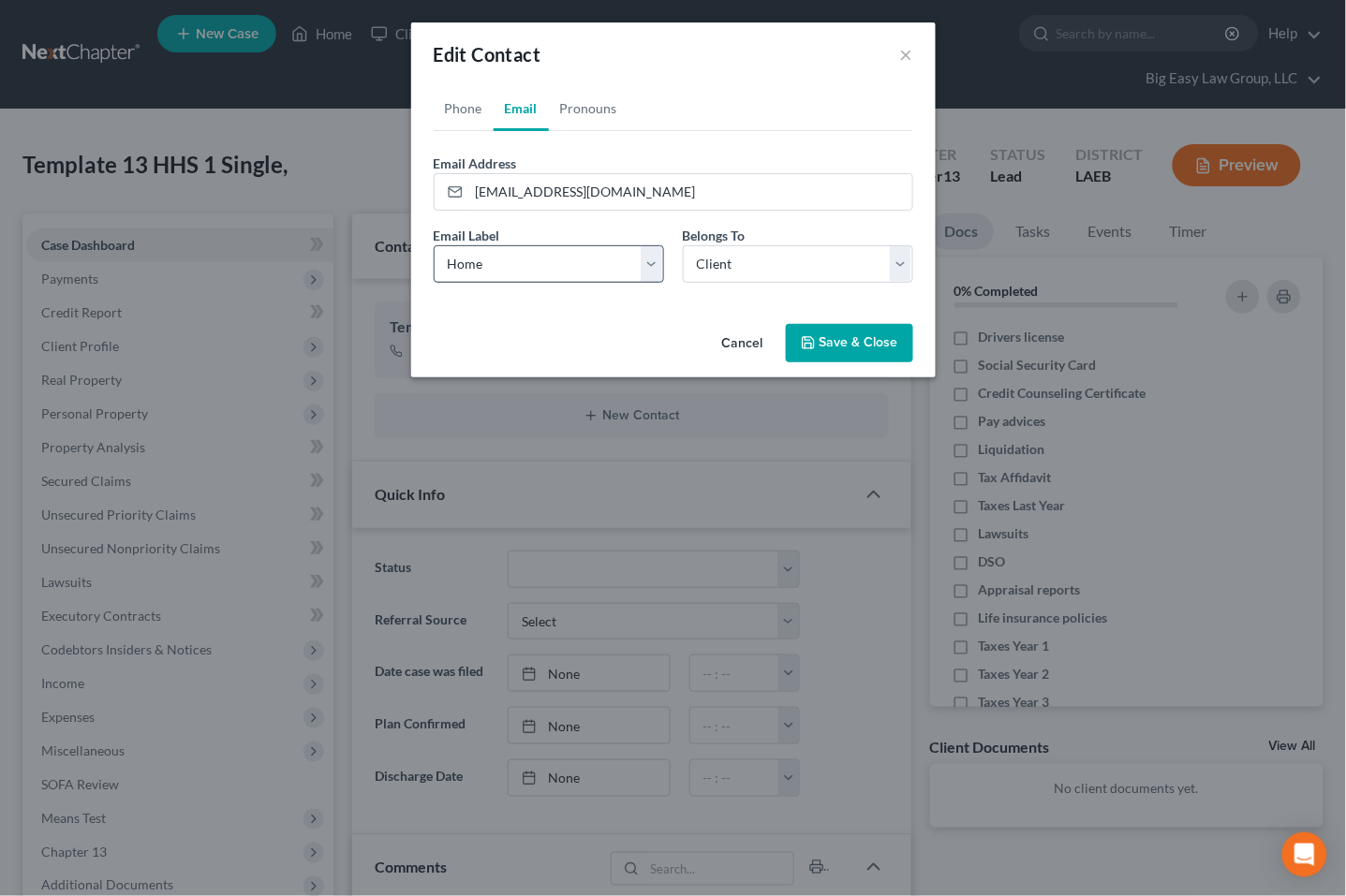
click at [728, 270] on select "Select Client Other" at bounding box center [798, 263] width 231 height 38
click at [604, 107] on link "Pronouns" at bounding box center [589, 108] width 80 height 45
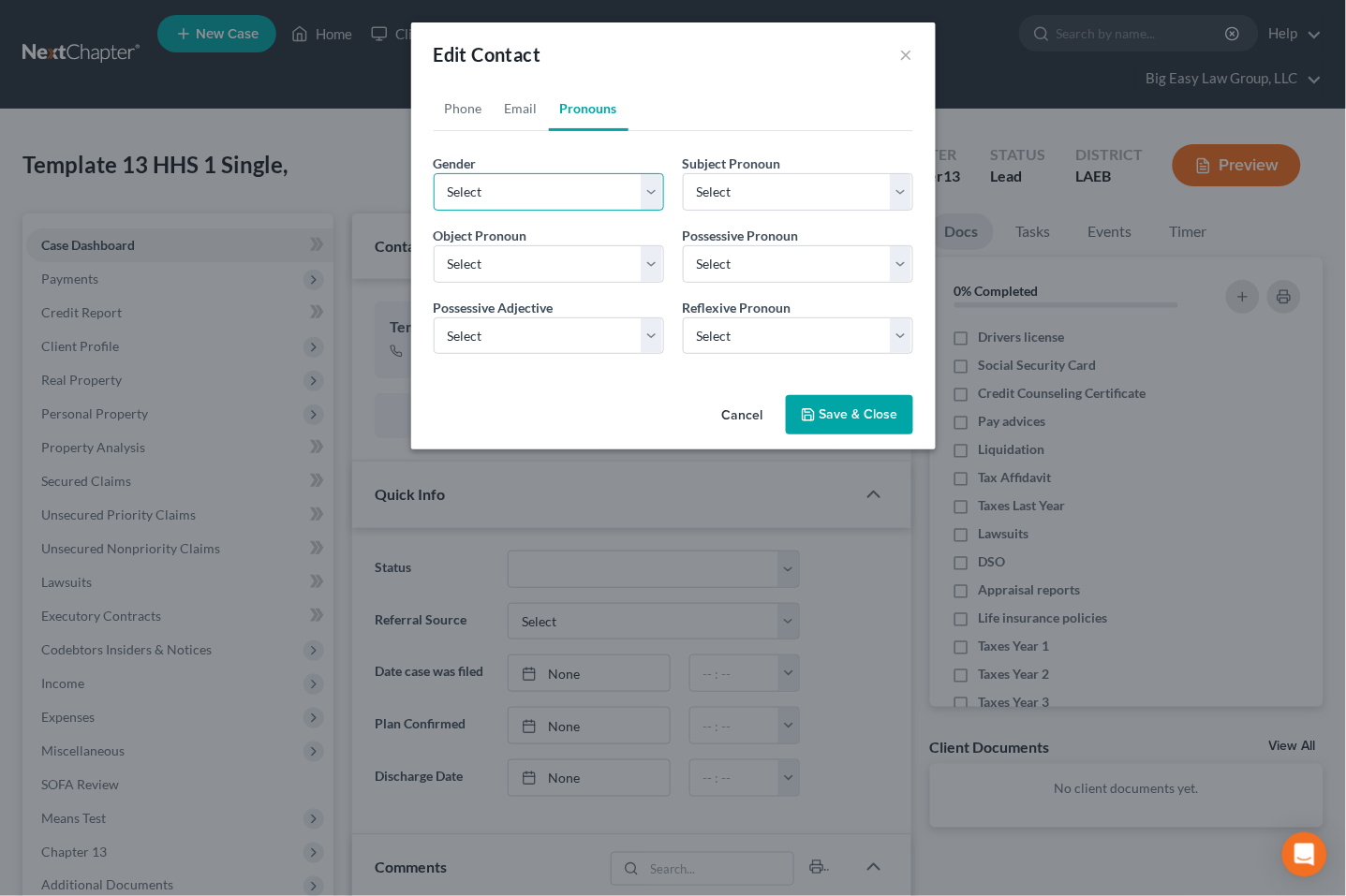
click at [541, 187] on select "Select Male Female Non Binary More Than One Person" at bounding box center [549, 192] width 231 height 38
click at [434, 174] on select "Select Male Female Non Binary More Than One Person" at bounding box center [549, 192] width 231 height 38
click at [845, 420] on button "Save & Close" at bounding box center [850, 415] width 127 height 40
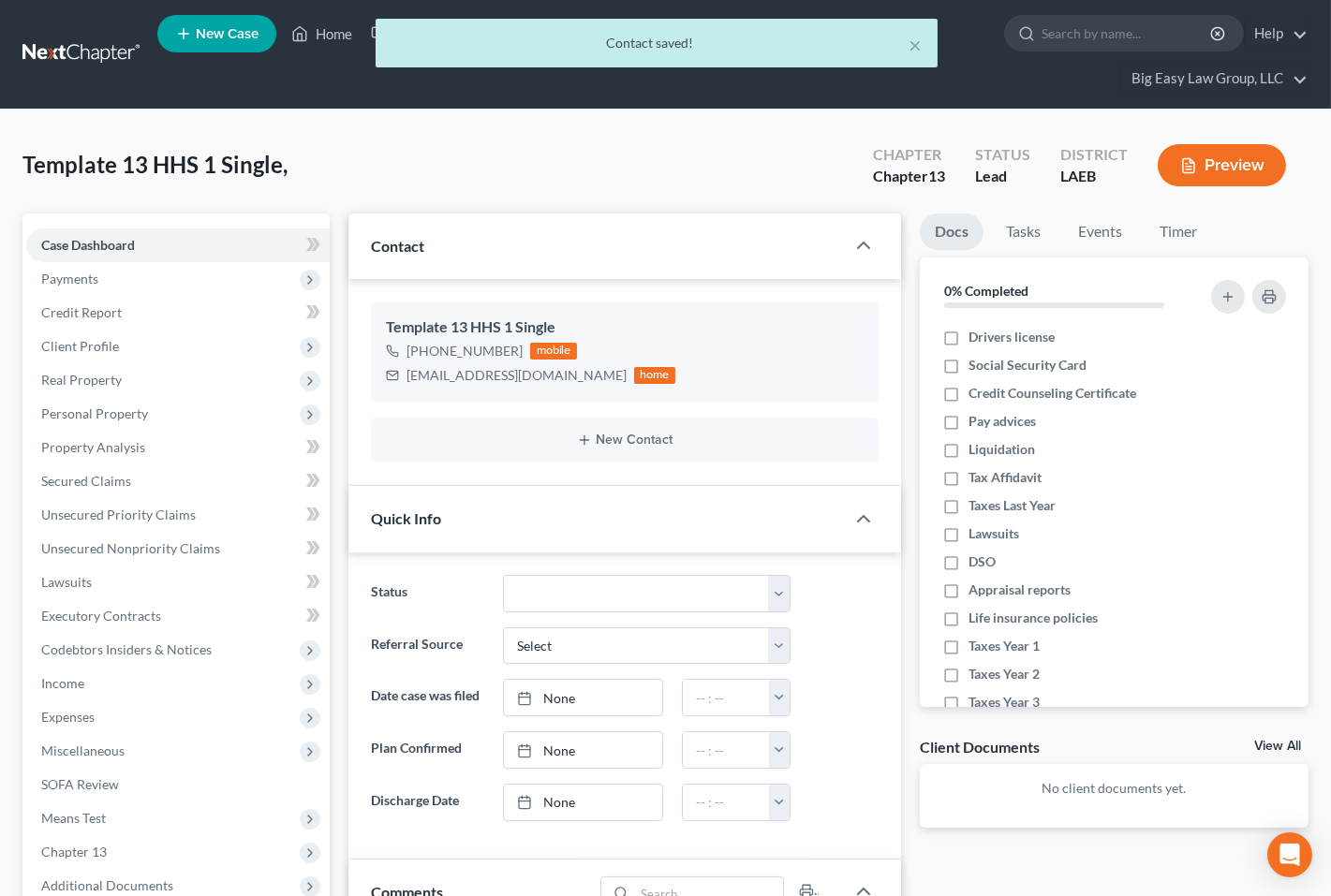
click at [550, 177] on div "Template 13 HHS 1 Single, Upgraded Chapter Chapter 13 Status Lead District LAEB…" at bounding box center [665, 173] width 1286 height 81
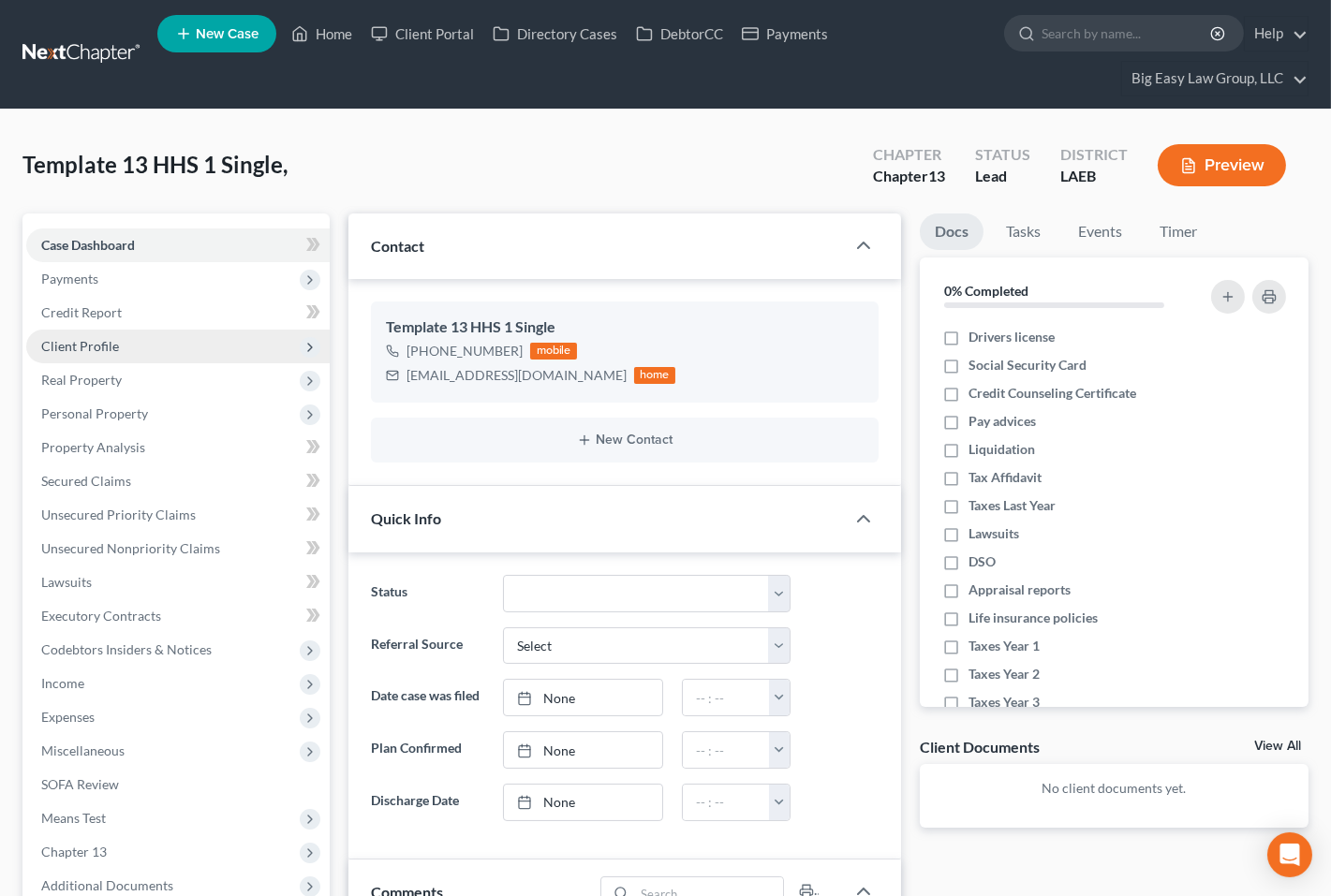
click at [175, 348] on span "Client Profile" at bounding box center [177, 346] width 304 height 34
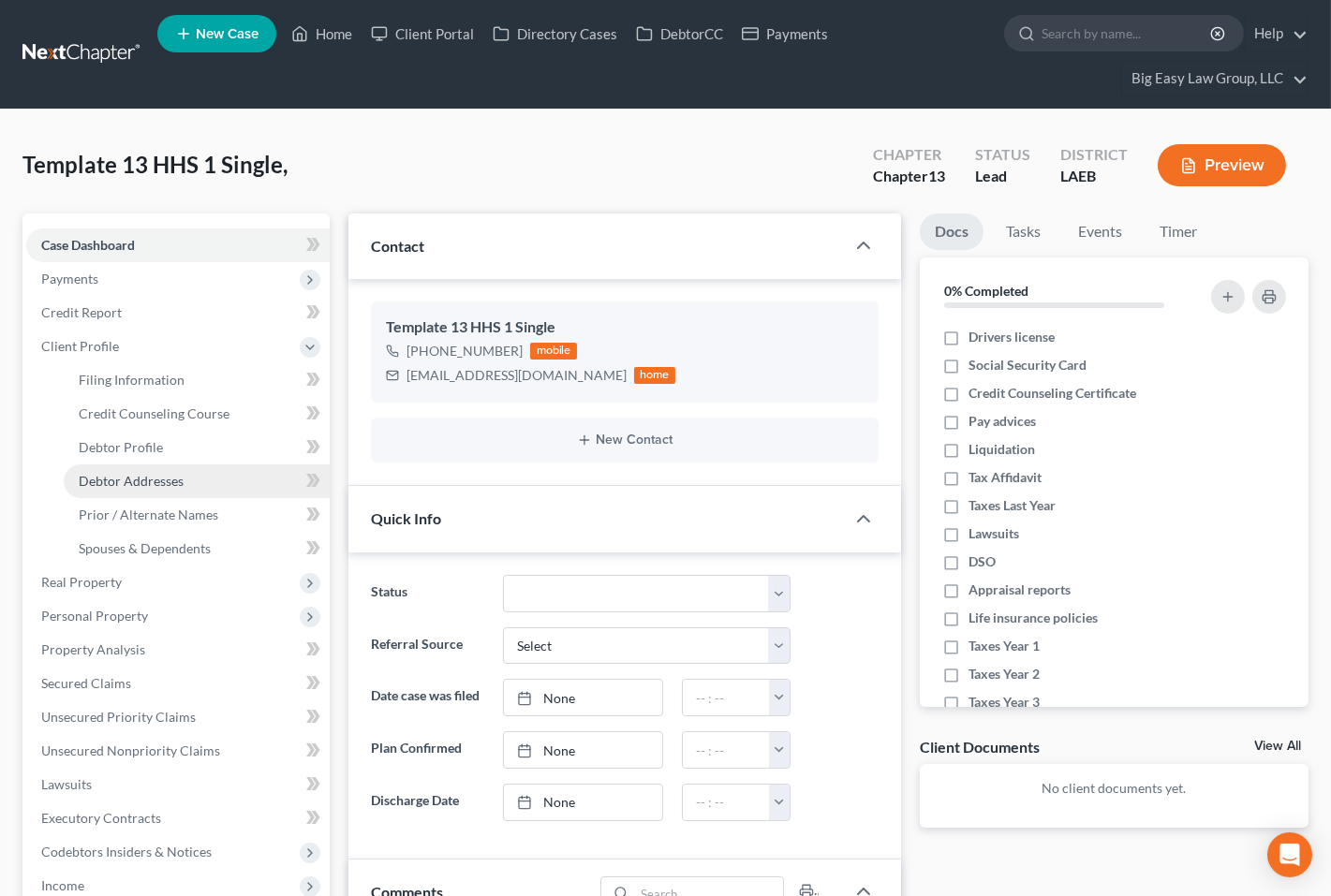
click at [246, 475] on link "Debtor Addresses" at bounding box center [197, 481] width 266 height 34
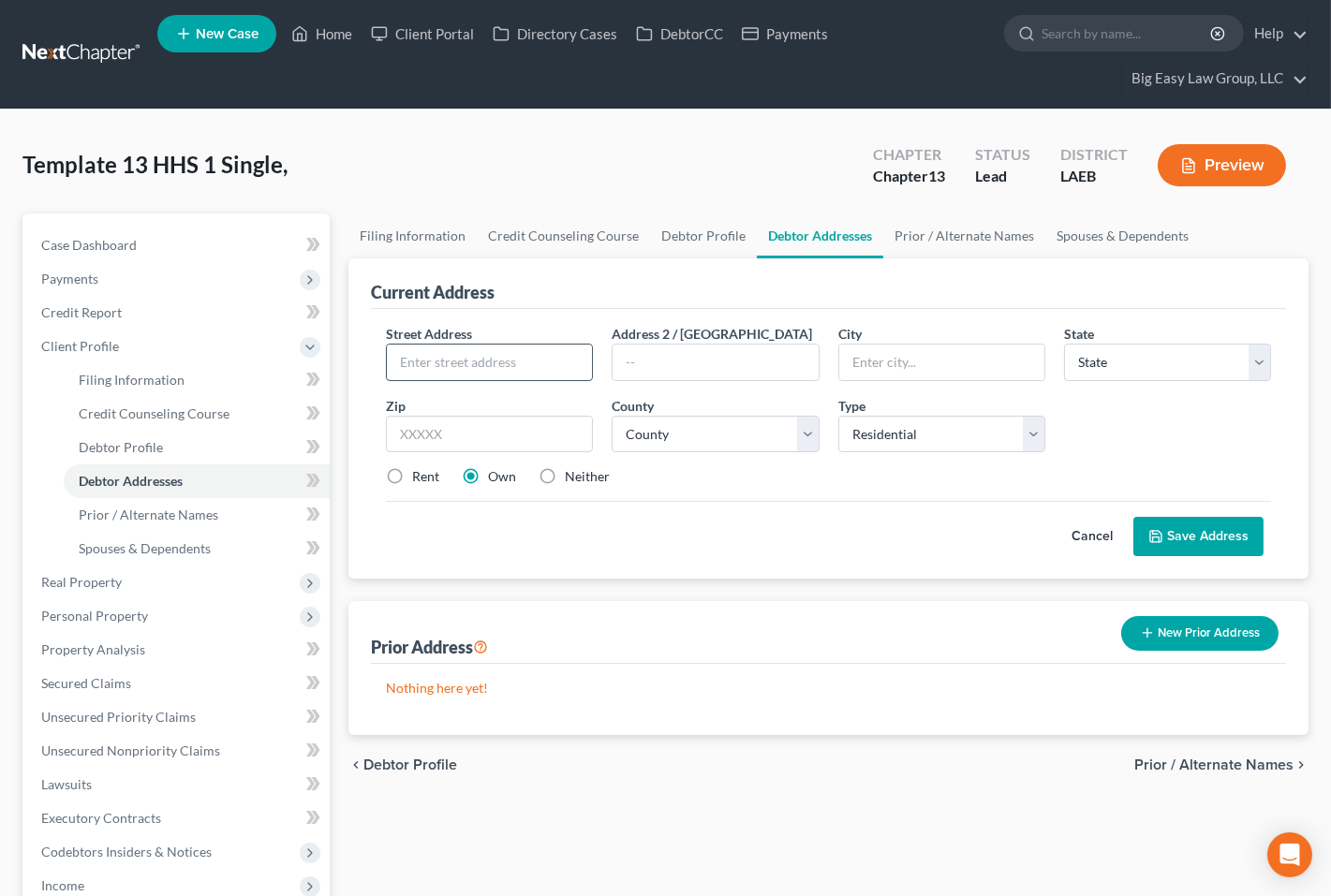
click at [448, 369] on input "text" at bounding box center [489, 362] width 205 height 36
click at [650, 438] on select "County" at bounding box center [715, 434] width 207 height 38
click at [611, 416] on select "County Acadia Allen Ascension Assumption Avoyelles Beauregard Bienville Bossier…" at bounding box center [715, 434] width 207 height 38
click at [421, 468] on label "Rent" at bounding box center [425, 476] width 27 height 18
click at [421, 468] on input "Rent" at bounding box center [425, 474] width 13 height 13
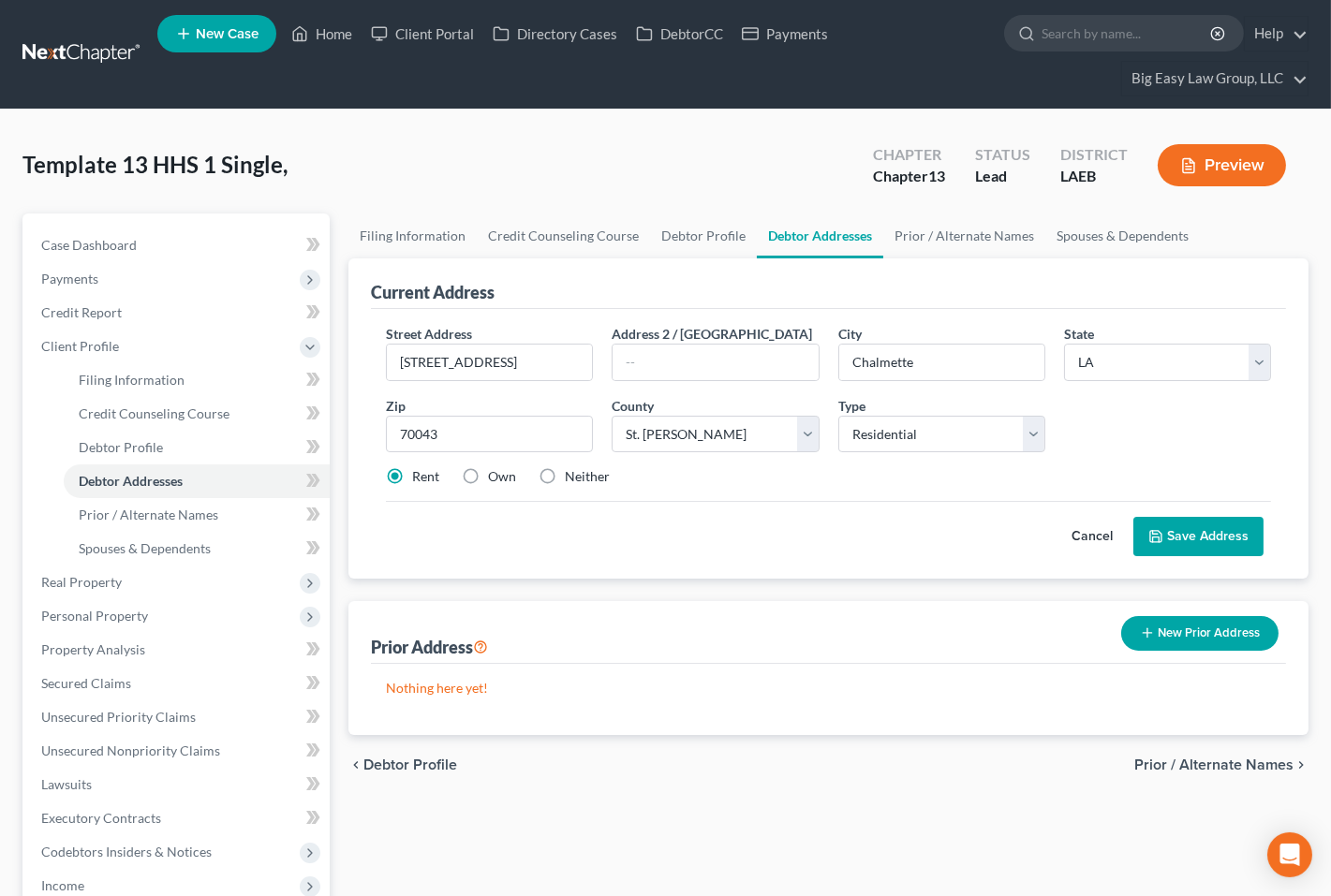
click at [1063, 548] on button "Save Address" at bounding box center [1198, 536] width 130 height 40
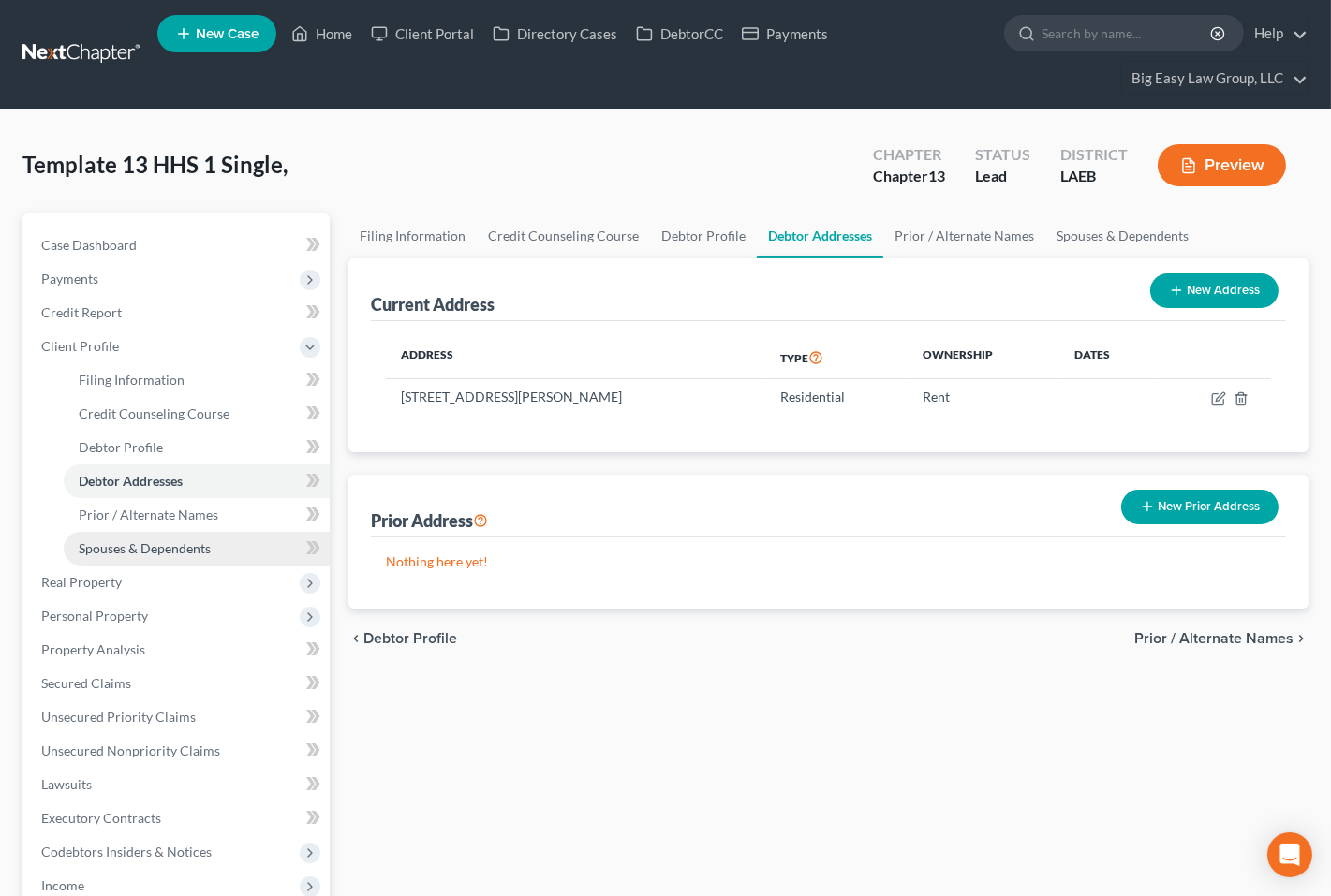
drag, startPoint x: 127, startPoint y: 609, endPoint x: 254, endPoint y: 549, distance: 140.5
click at [128, 609] on span "Personal Property" at bounding box center [95, 615] width 107 height 16
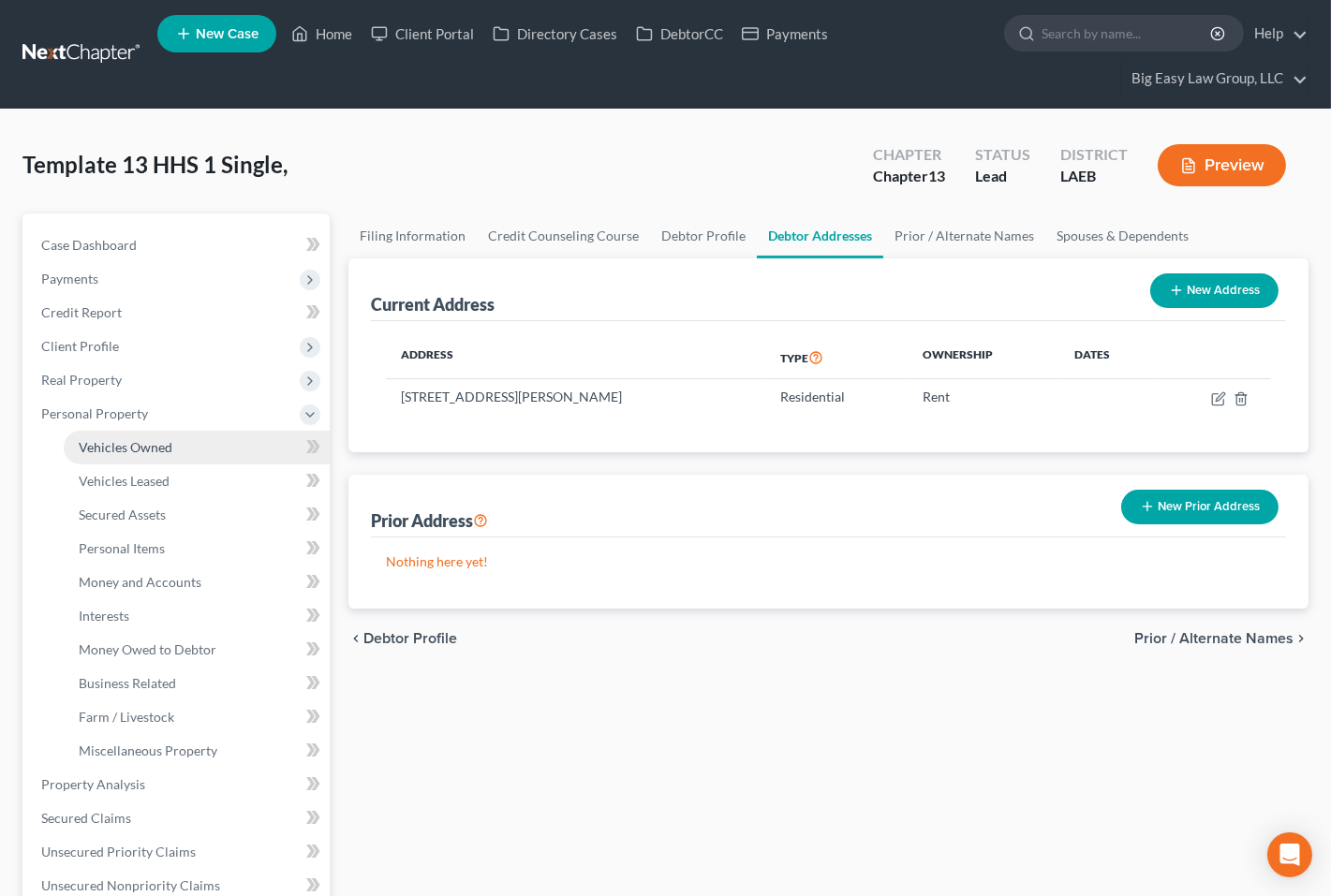
click at [243, 438] on link "Vehicles Owned" at bounding box center [197, 448] width 266 height 34
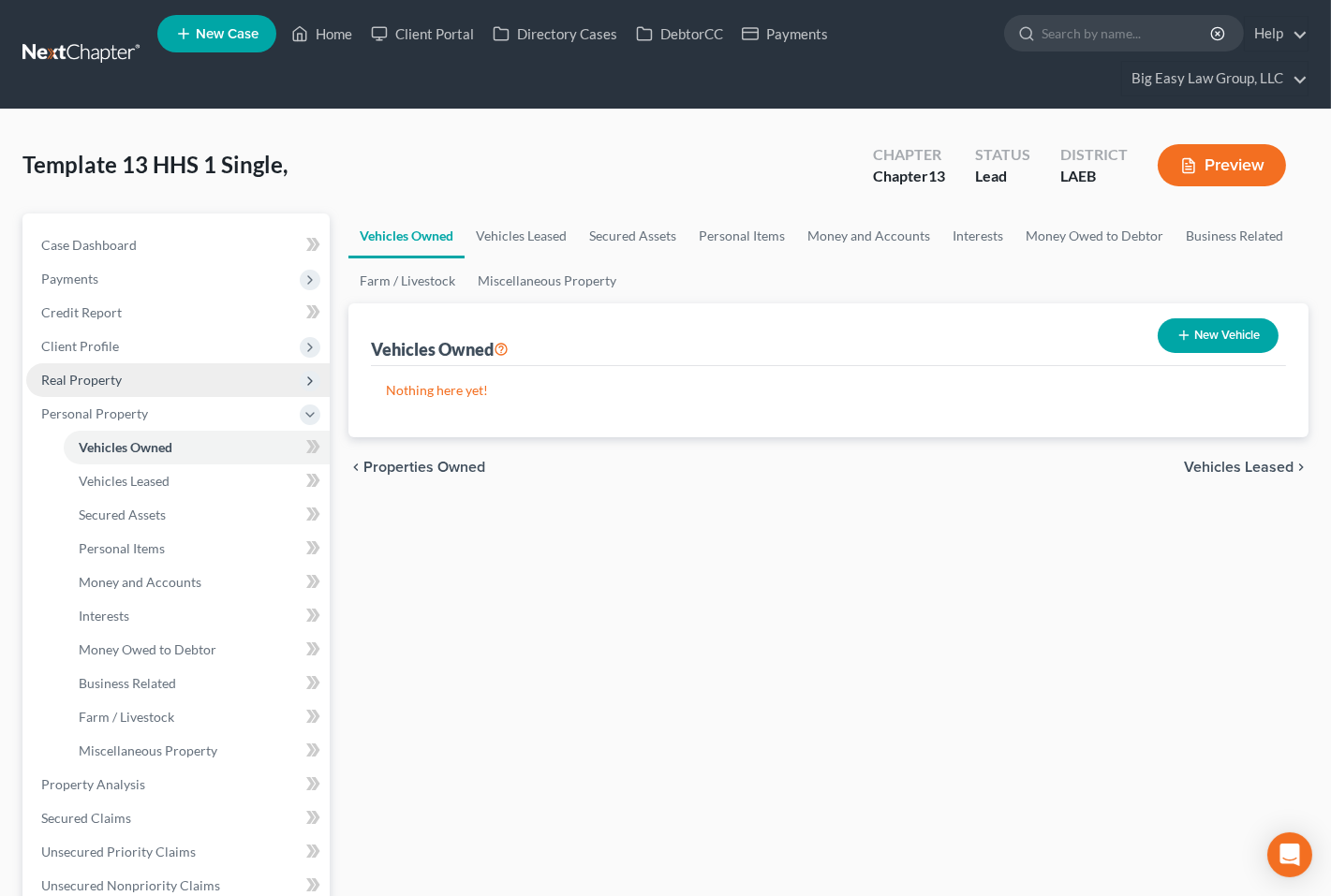
click at [191, 369] on span "Real Property" at bounding box center [177, 380] width 304 height 34
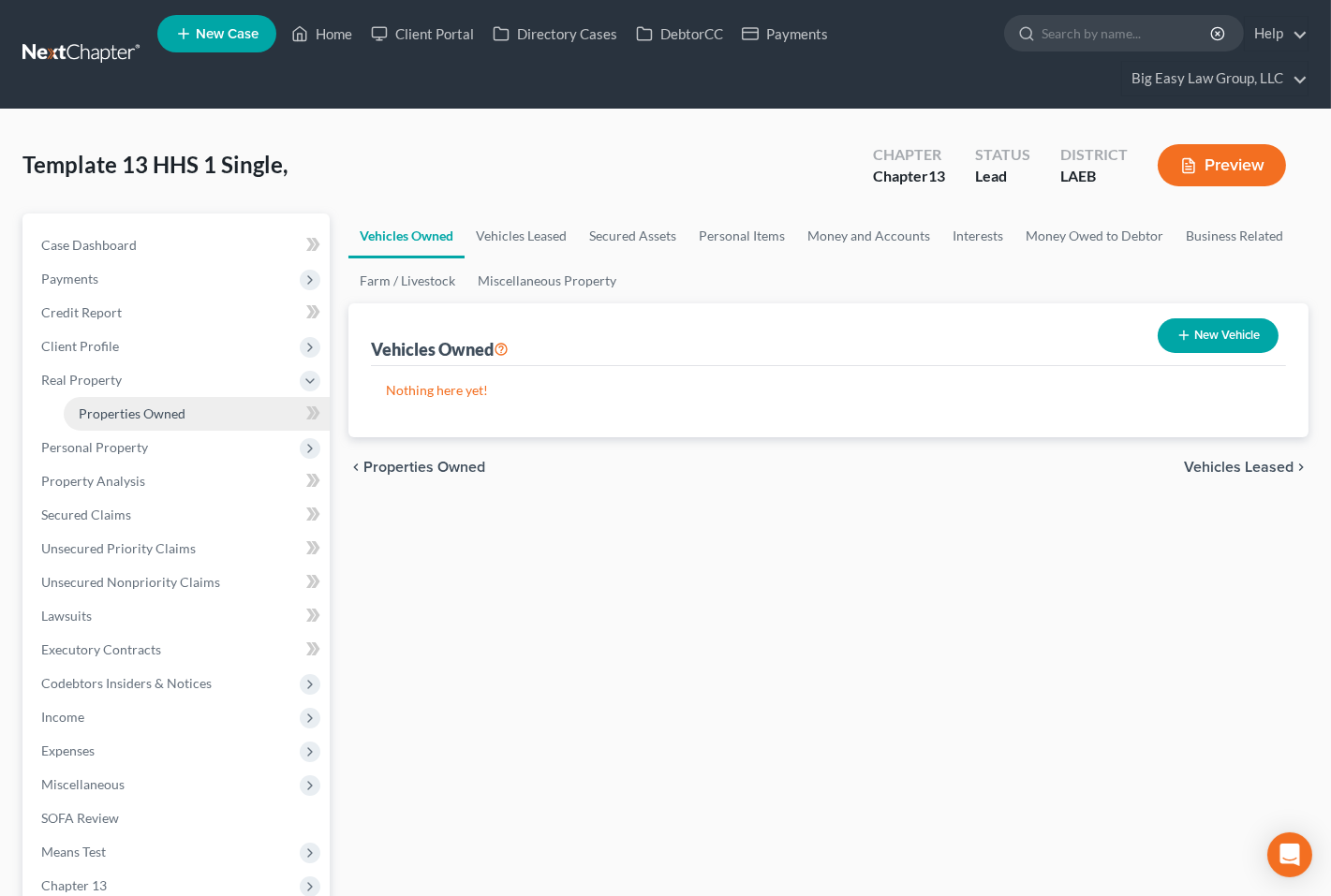
click at [205, 403] on link "Properties Owned" at bounding box center [197, 414] width 266 height 34
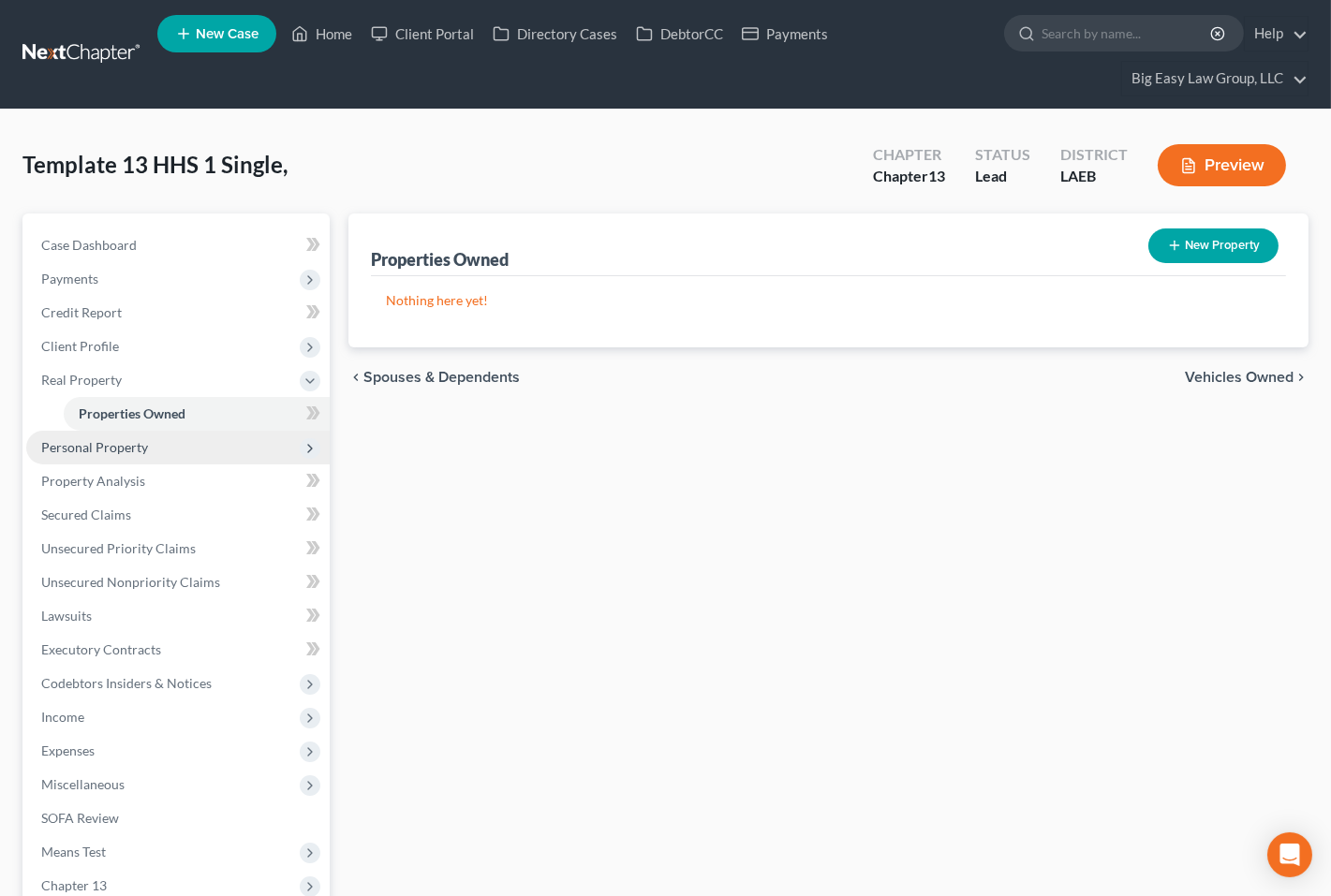
click at [170, 447] on span "Personal Property" at bounding box center [177, 448] width 304 height 34
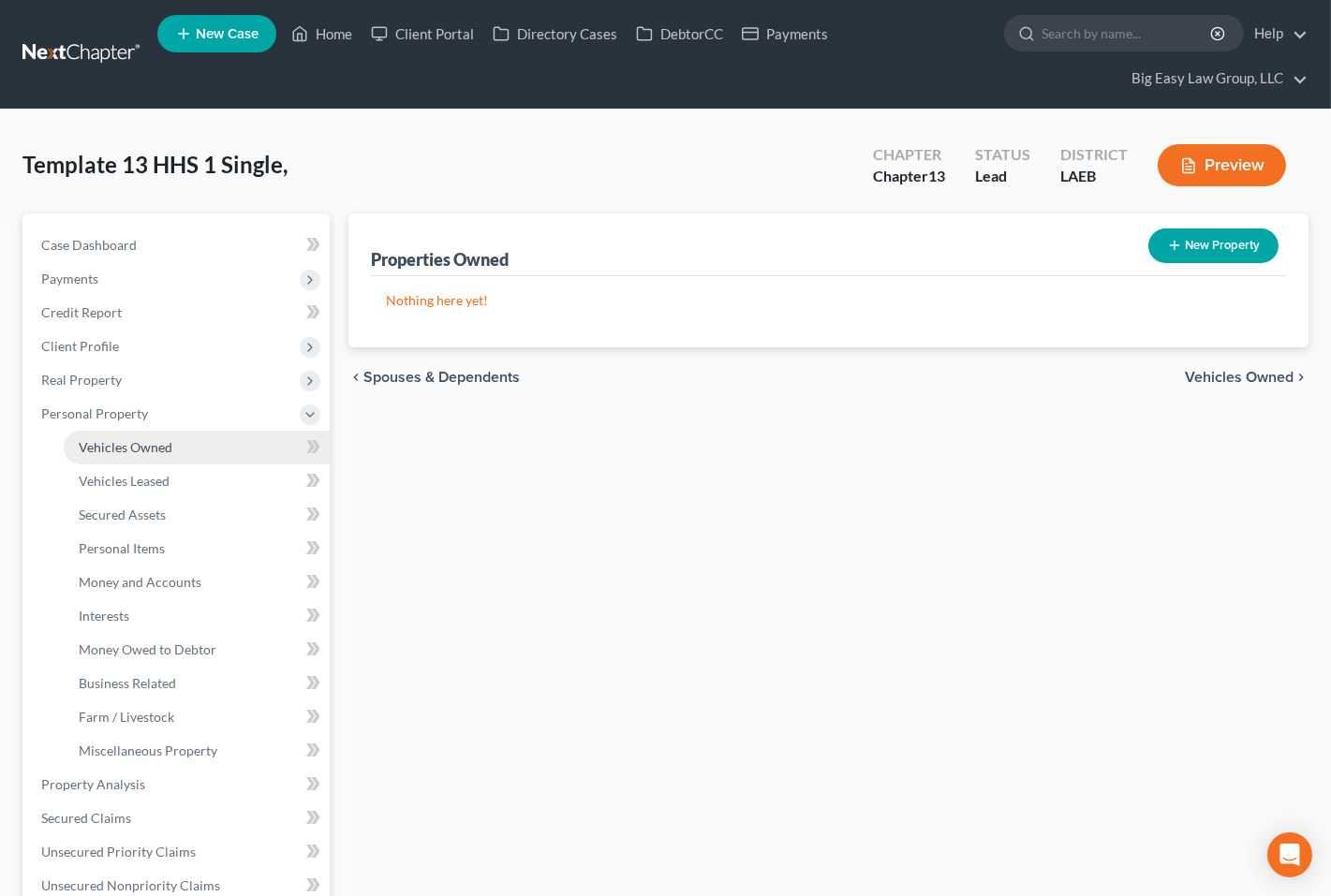
click at [176, 449] on link "Vehicles Owned" at bounding box center [197, 448] width 266 height 34
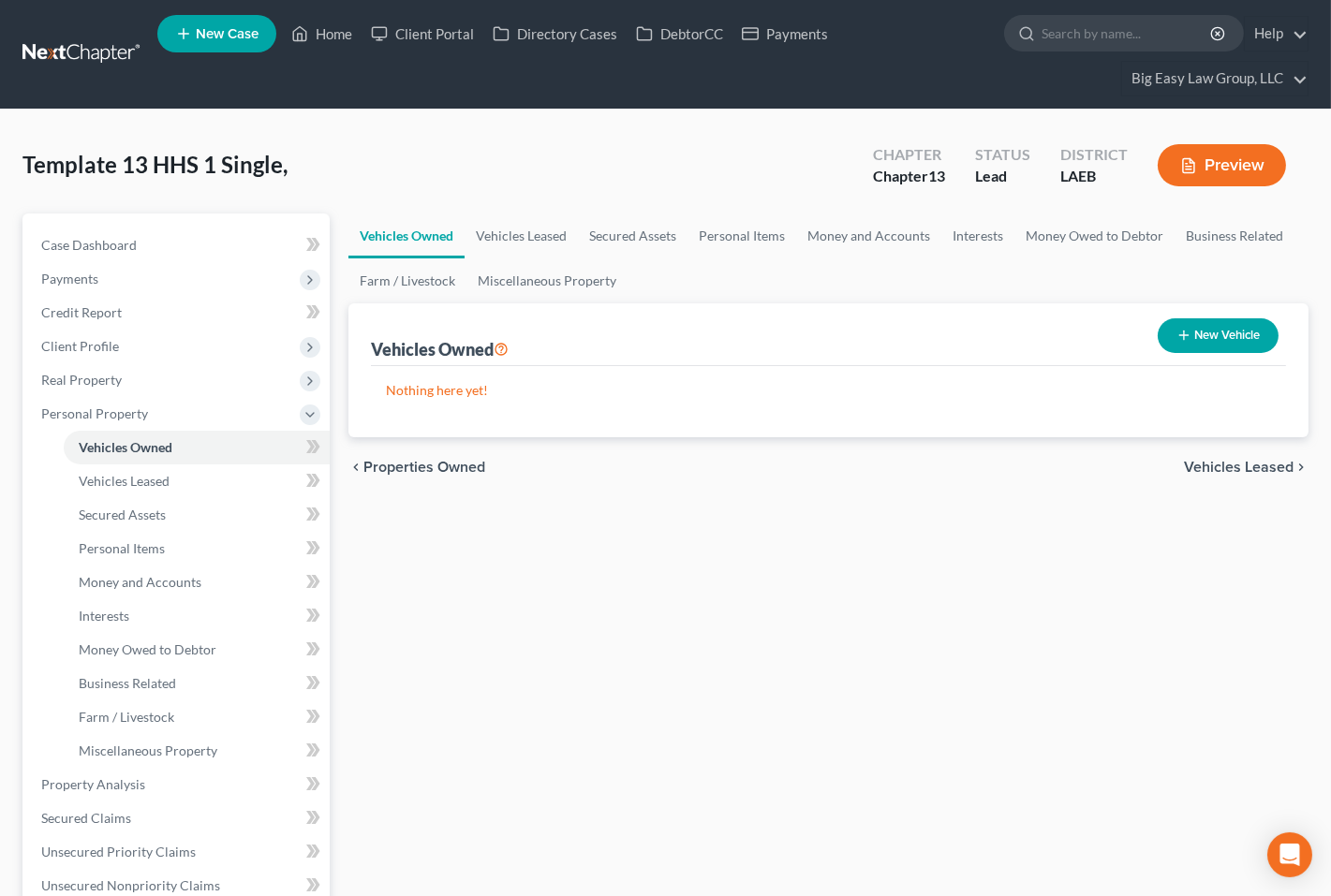
click at [1063, 342] on button "New Vehicle" at bounding box center [1217, 336] width 121 height 35
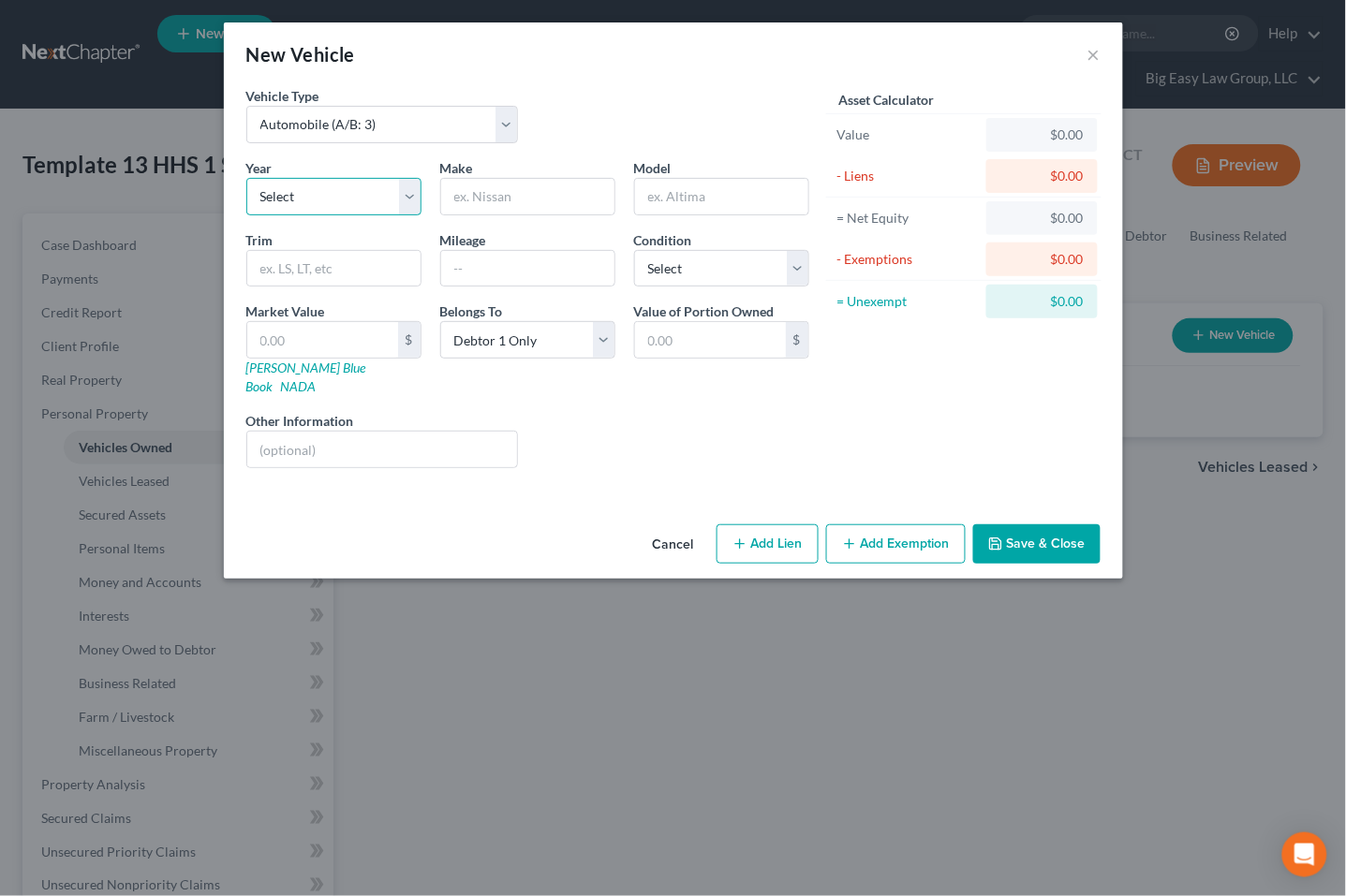
click at [341, 204] on select "Select 2026 2025 2024 2023 2022 2021 2020 2019 2018 2017 2016 2015 2014 2013 20…" at bounding box center [334, 196] width 176 height 38
click at [246, 177] on select "Select 2026 2025 2024 2023 2022 2021 2020 2019 2018 2017 2016 2015 2014 2013 20…" at bounding box center [334, 196] width 176 height 38
click at [496, 204] on input "text" at bounding box center [528, 196] width 174 height 36
click at [680, 200] on input "Cherikee" at bounding box center [722, 196] width 174 height 36
click at [546, 268] on input "text" at bounding box center [528, 268] width 174 height 36
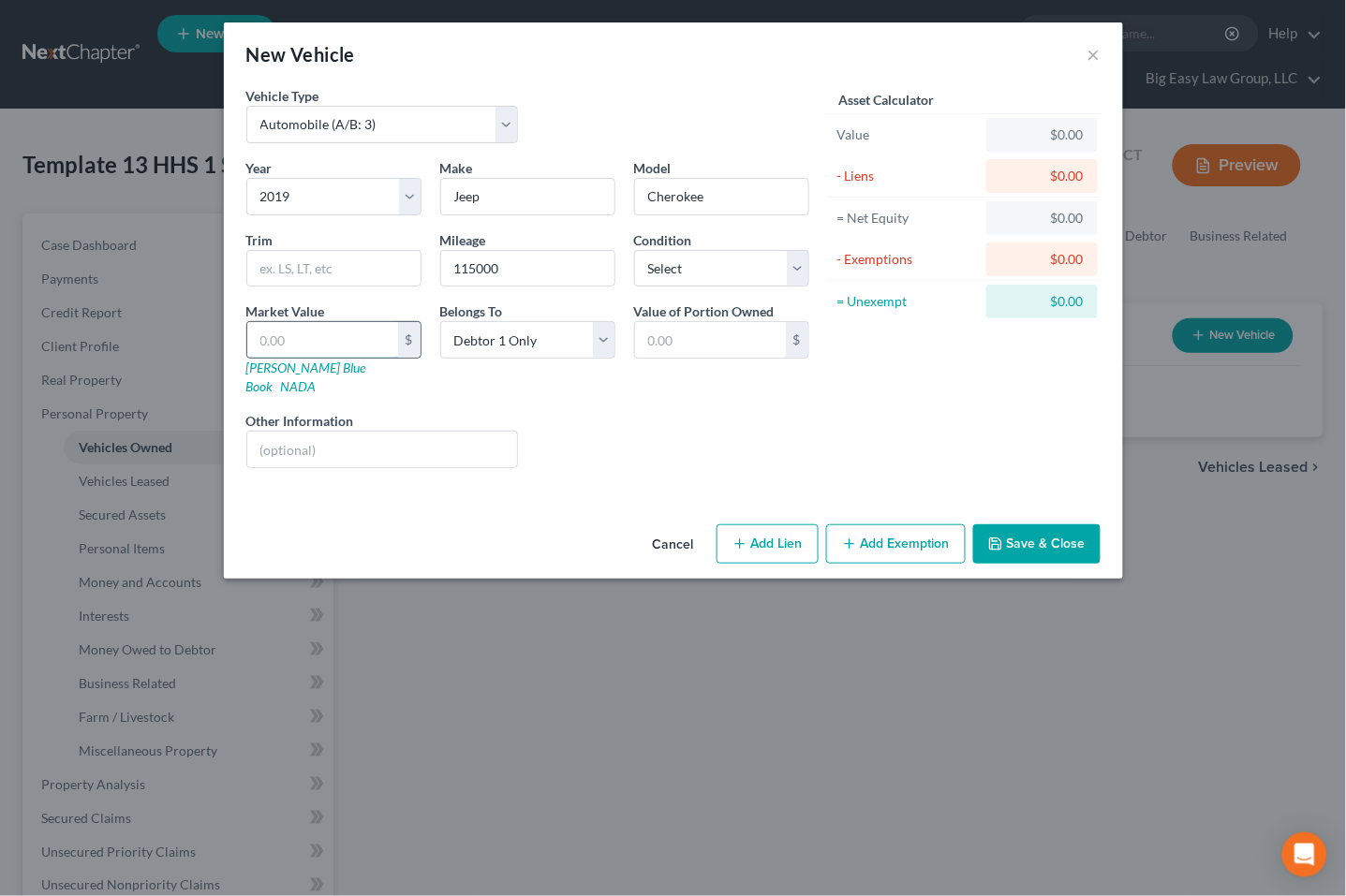
click at [343, 332] on input "text" at bounding box center [322, 339] width 151 height 36
drag, startPoint x: 1025, startPoint y: 536, endPoint x: 1022, endPoint y: 524, distance: 12.4
click at [1025, 536] on button "Save & Close" at bounding box center [1037, 544] width 127 height 40
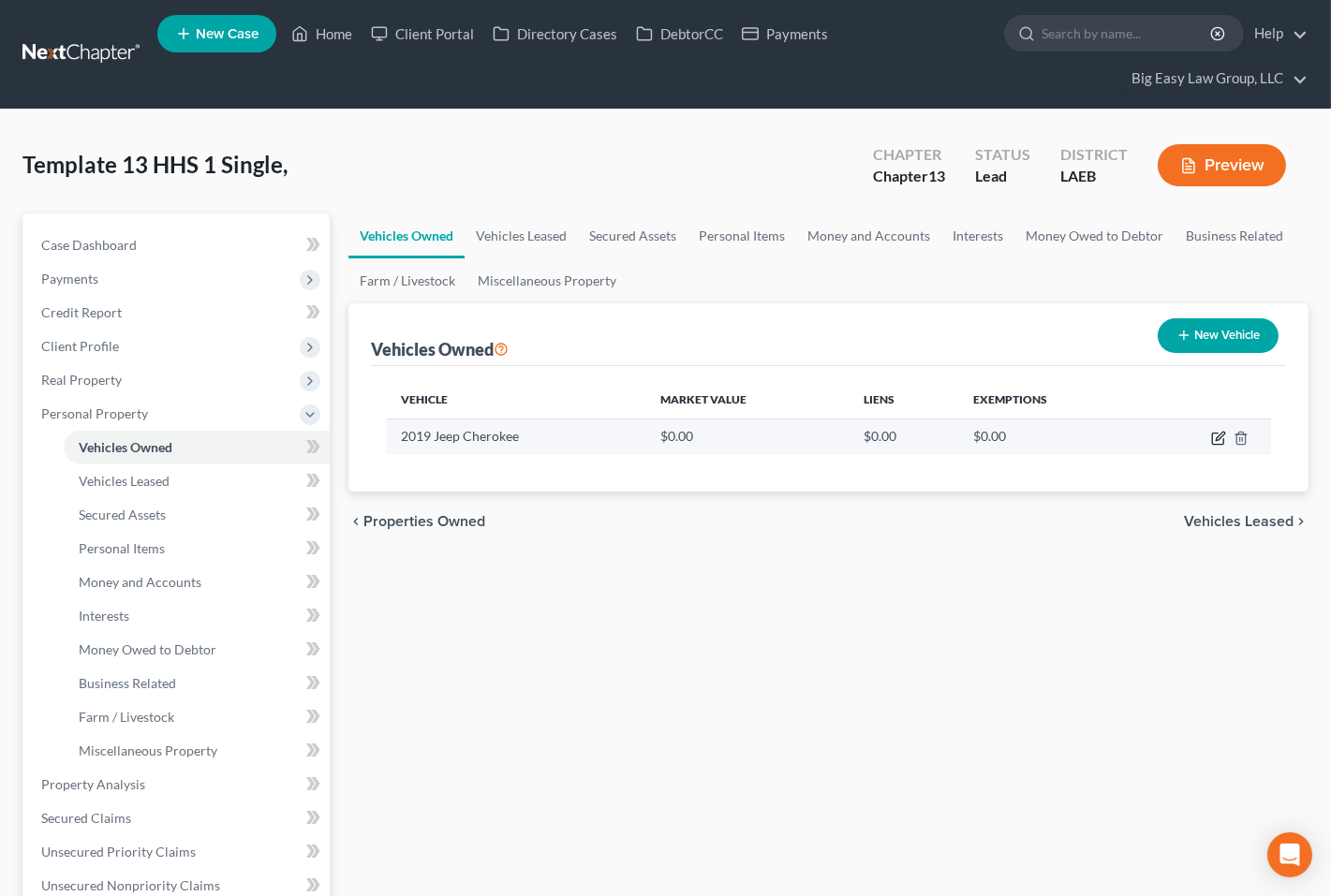
click at [1063, 436] on icon "button" at bounding box center [1219, 439] width 15 height 15
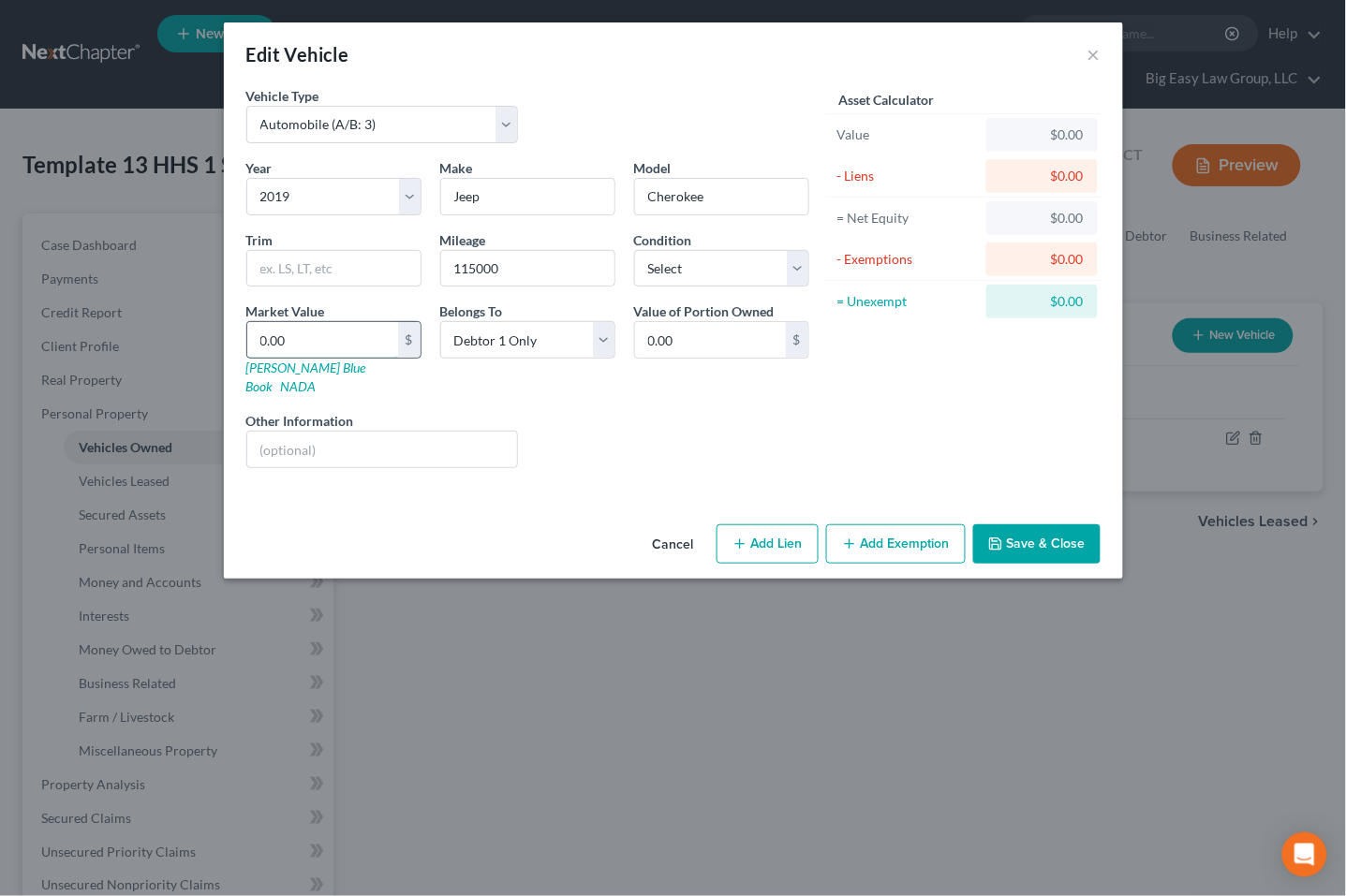
click at [325, 341] on input "0.00" at bounding box center [322, 339] width 151 height 36
drag, startPoint x: 374, startPoint y: 425, endPoint x: 423, endPoint y: 418, distance: 49.5
click at [374, 432] on input "text" at bounding box center [382, 449] width 271 height 36
click at [722, 392] on div "Year Select 2026 2025 2024 2023 2022 2021 2020 2019 2018 2017 2016 2015 2014 20…" at bounding box center [528, 320] width 582 height 325
click at [323, 341] on input "9,492" at bounding box center [322, 339] width 151 height 36
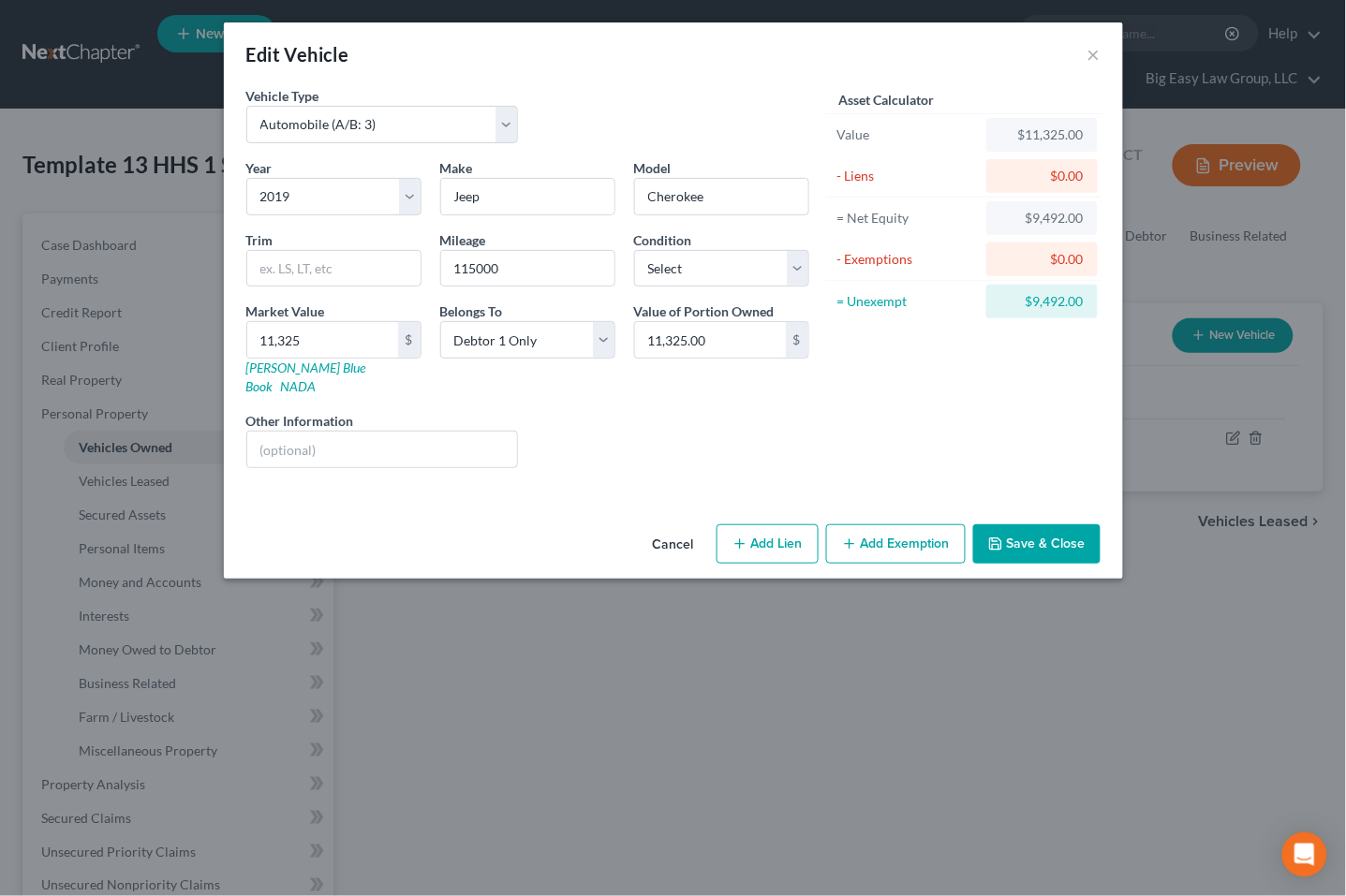
click at [1023, 525] on button "Save & Close" at bounding box center [1037, 544] width 127 height 40
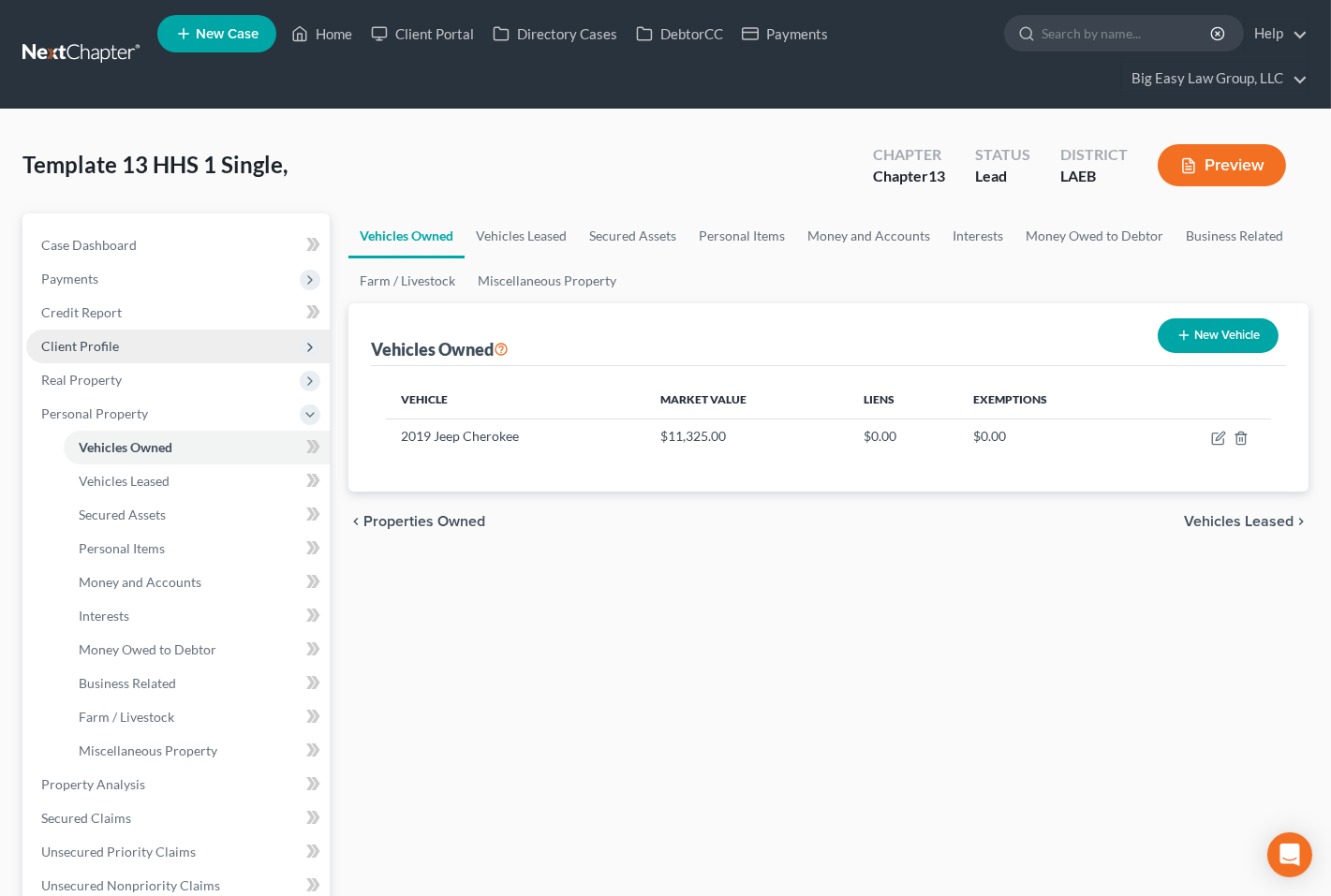
click at [197, 349] on span "Client Profile" at bounding box center [177, 346] width 304 height 34
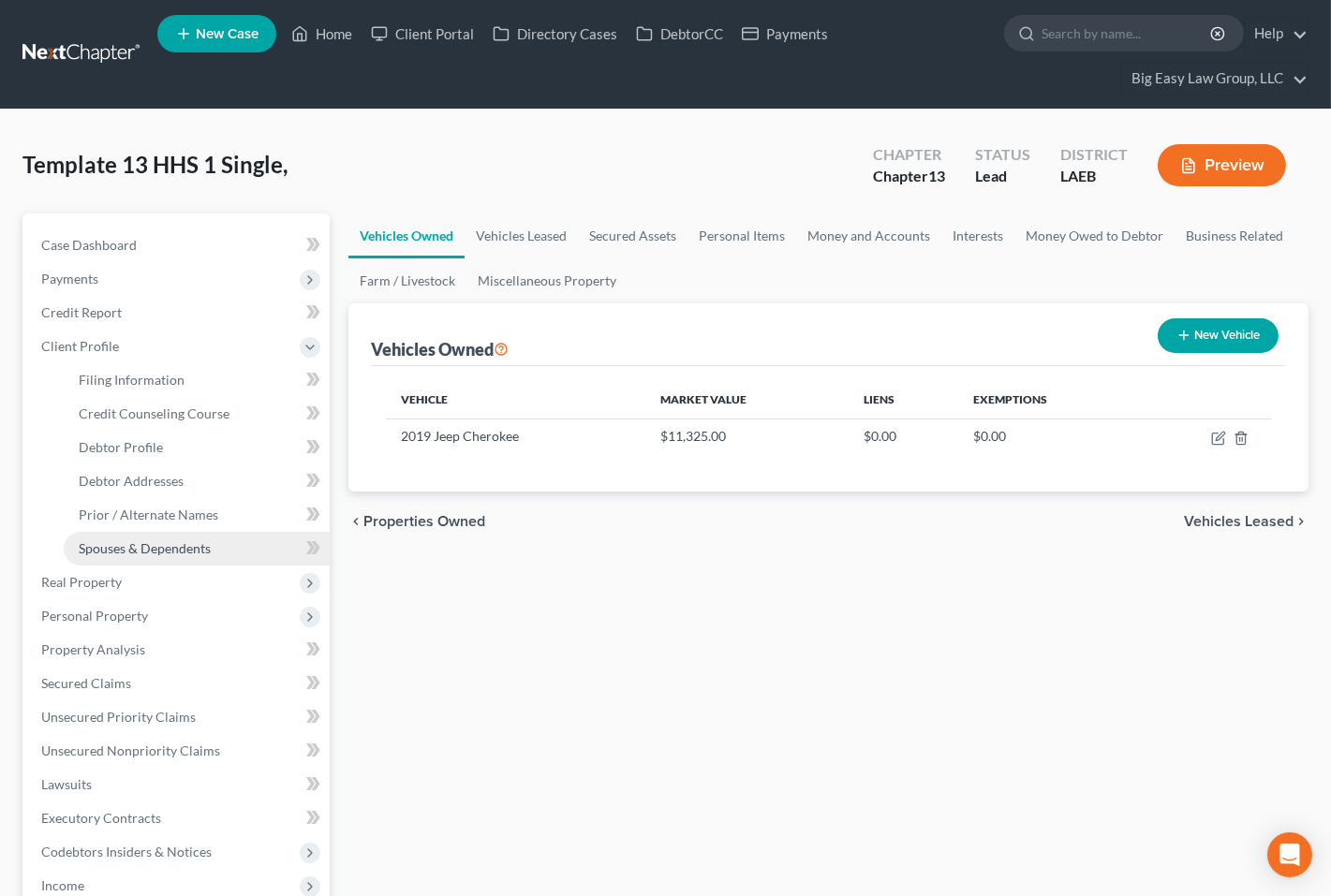
click at [243, 546] on link "Spouses & Dependents" at bounding box center [197, 549] width 266 height 34
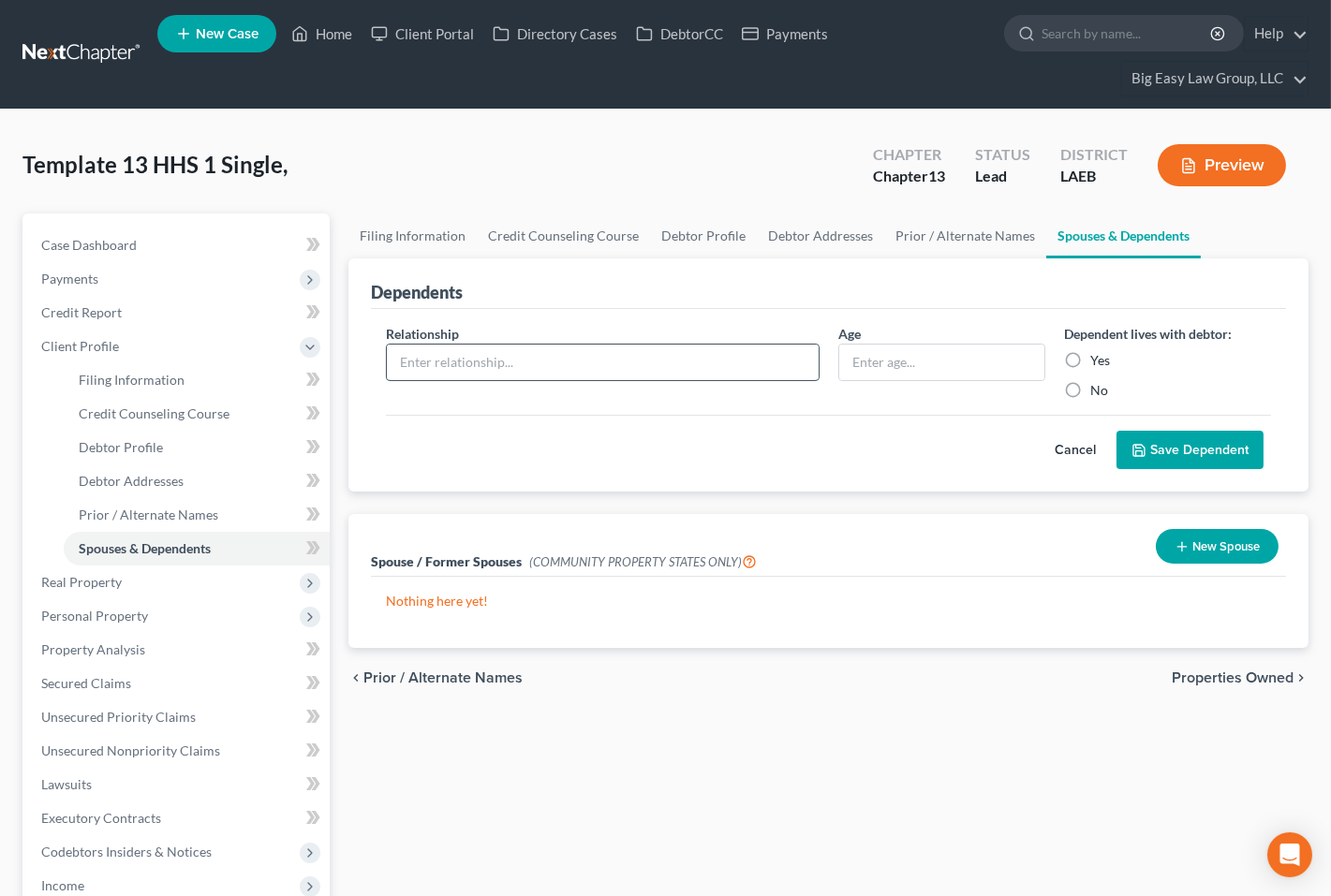
click at [535, 364] on input "text" at bounding box center [602, 362] width 431 height 36
click at [1063, 344] on div "Dependent lives with debtor: Yes No" at bounding box center [1167, 362] width 226 height 76
click at [1063, 352] on label "Yes" at bounding box center [1100, 360] width 19 height 18
click at [1063, 352] on input "Yes" at bounding box center [1103, 357] width 13 height 13
drag, startPoint x: 1167, startPoint y: 436, endPoint x: 1144, endPoint y: 447, distance: 25.5
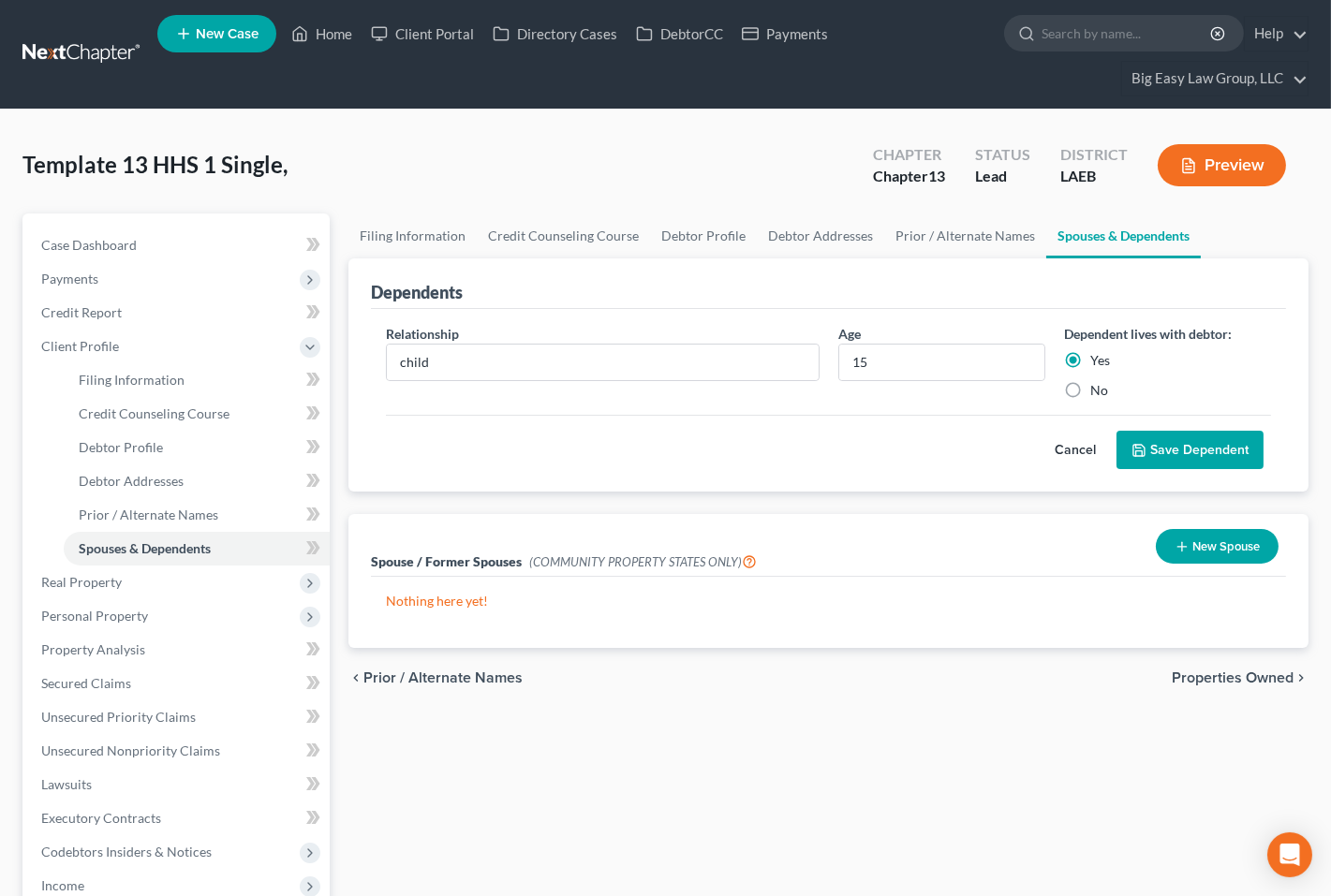
click at [1063, 436] on button "Save Dependent" at bounding box center [1189, 450] width 147 height 40
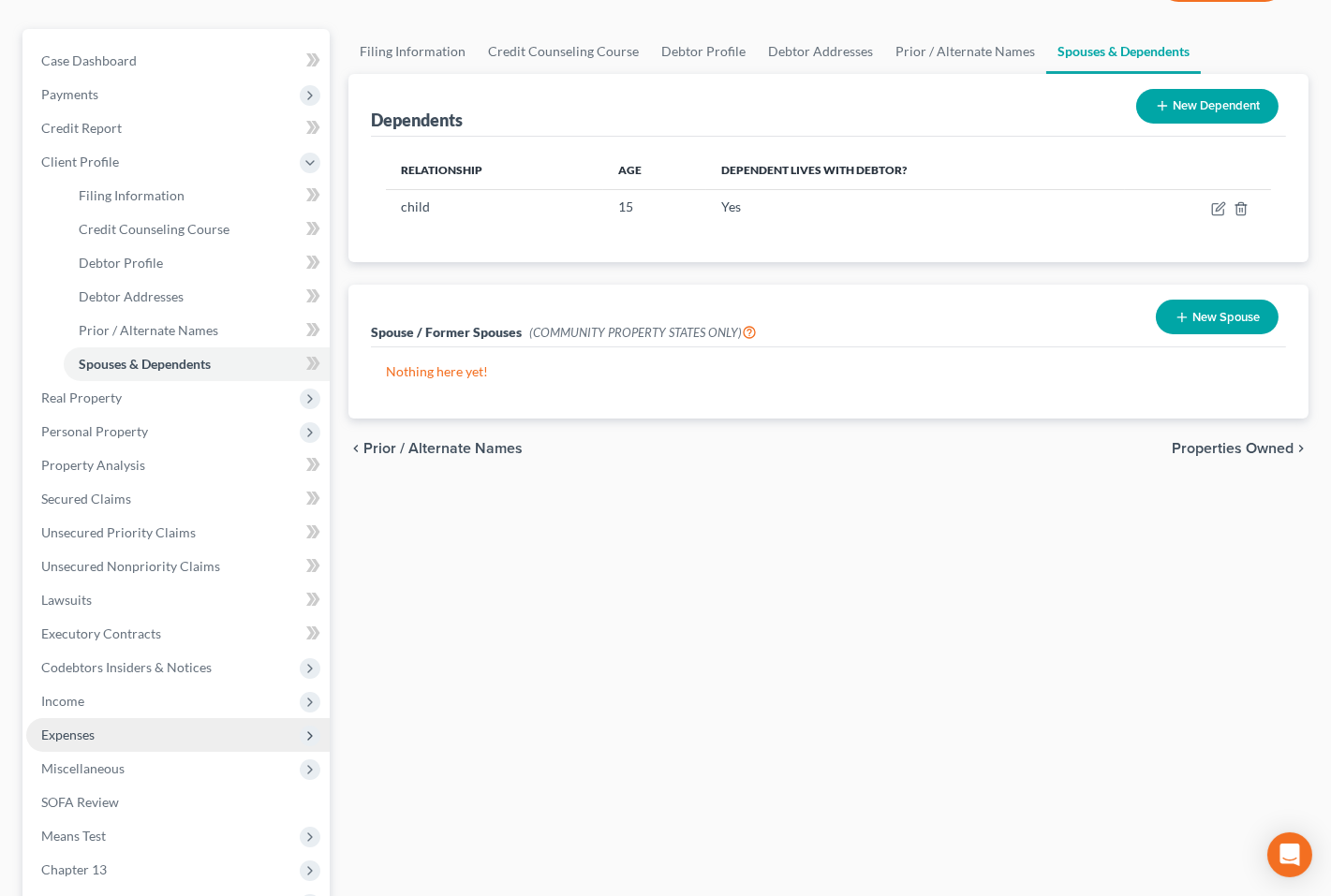
scroll to position [189, 0]
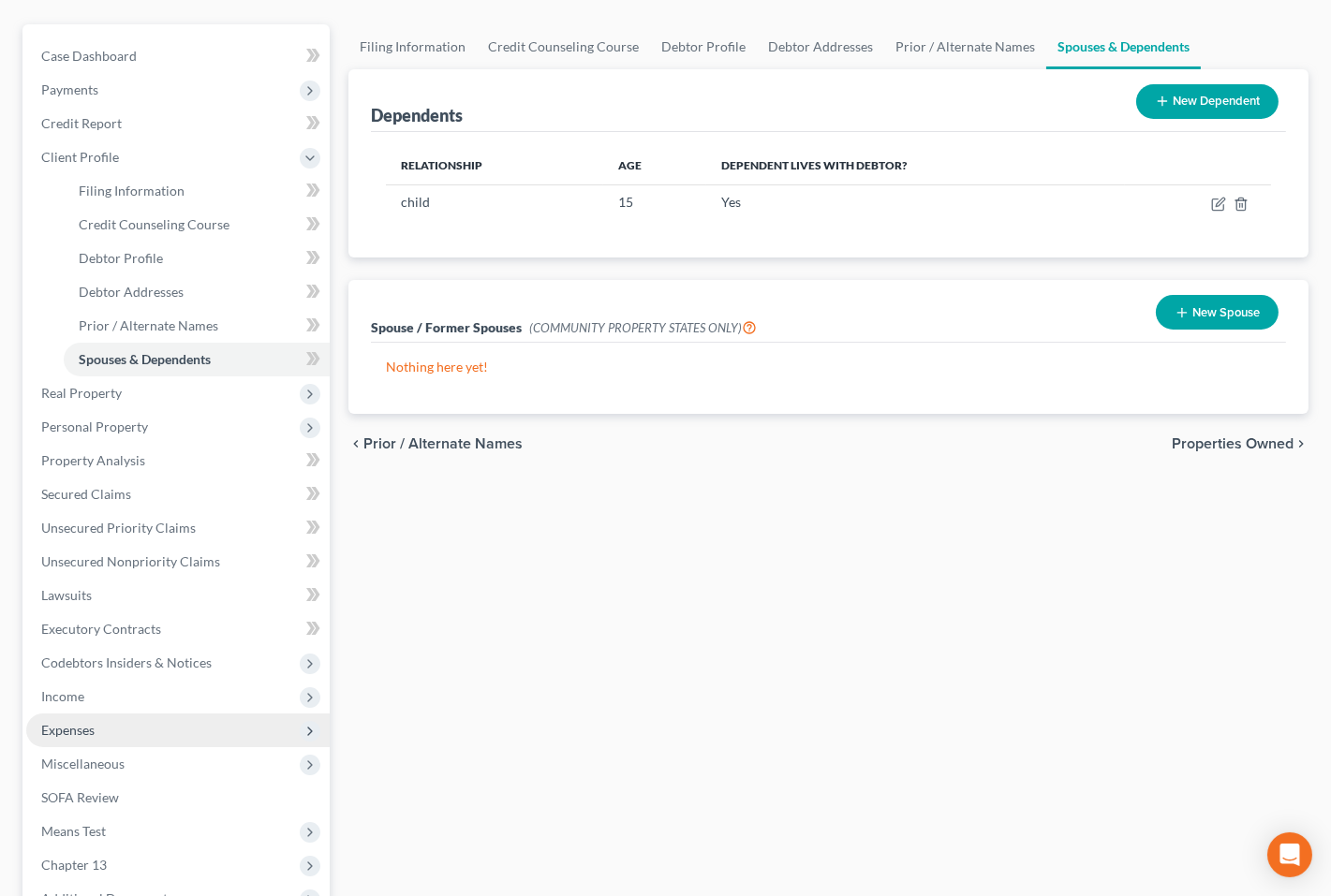
click at [197, 733] on span "Expenses" at bounding box center [177, 730] width 304 height 34
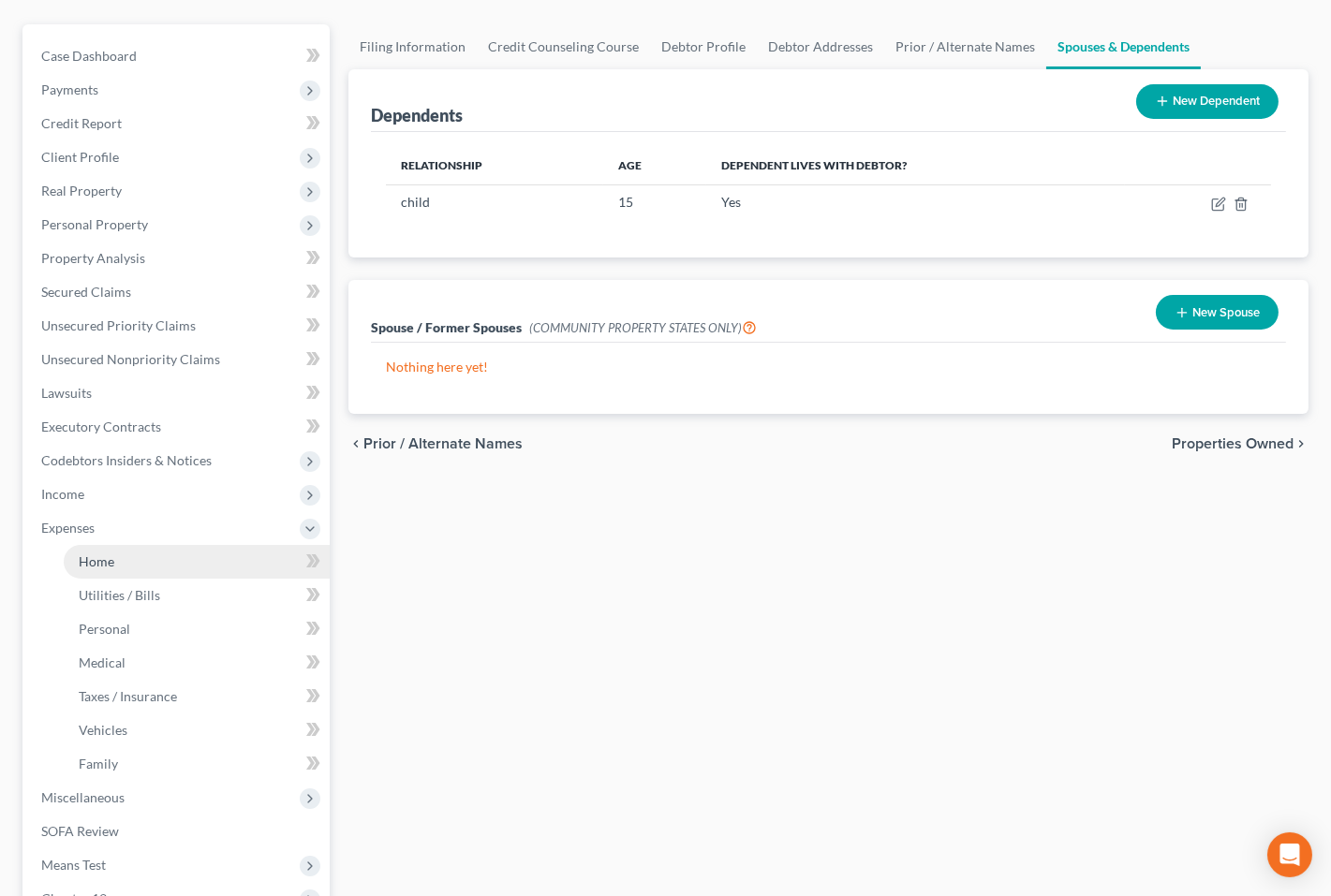
click at [204, 552] on link "Home" at bounding box center [197, 561] width 266 height 34
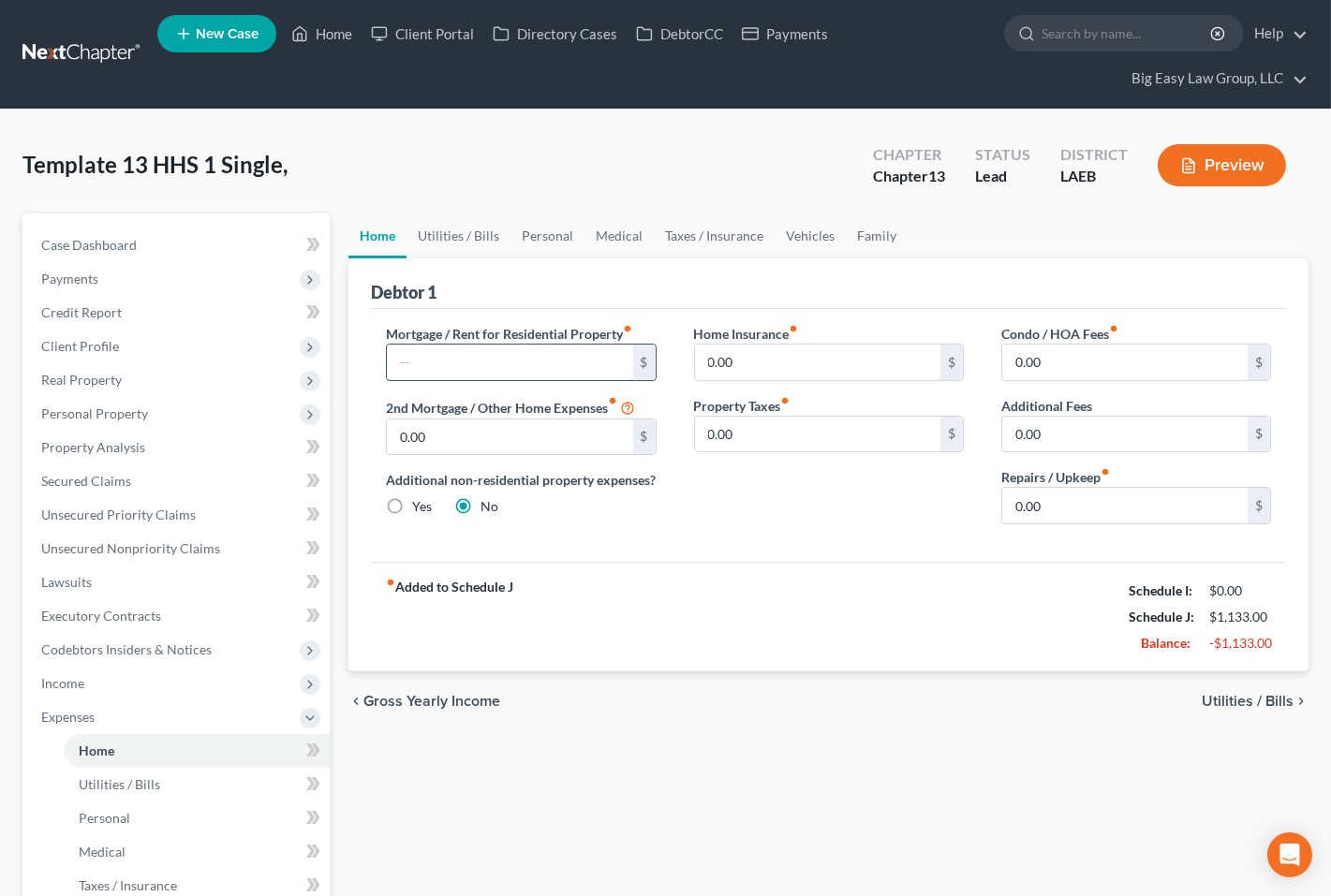
click at [476, 365] on input "text" at bounding box center [509, 362] width 245 height 36
click at [496, 235] on link "Utilities / Bills" at bounding box center [458, 235] width 104 height 45
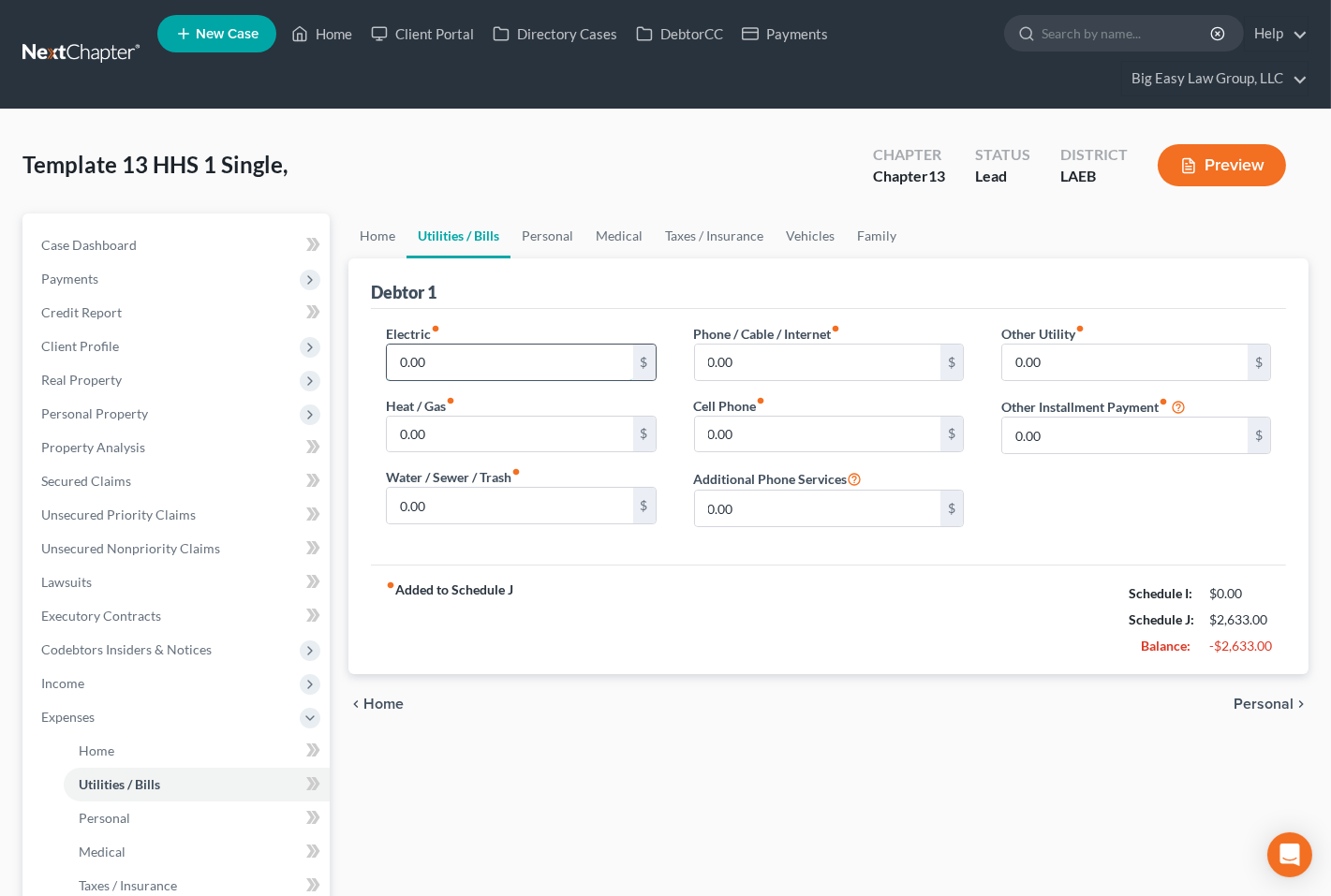
click at [469, 361] on input "0.00" at bounding box center [509, 362] width 245 height 36
click at [446, 510] on input "0.00" at bounding box center [509, 505] width 245 height 36
click at [794, 366] on input "0.00" at bounding box center [817, 362] width 245 height 36
click at [748, 242] on link "Taxes / Insurance" at bounding box center [714, 235] width 121 height 45
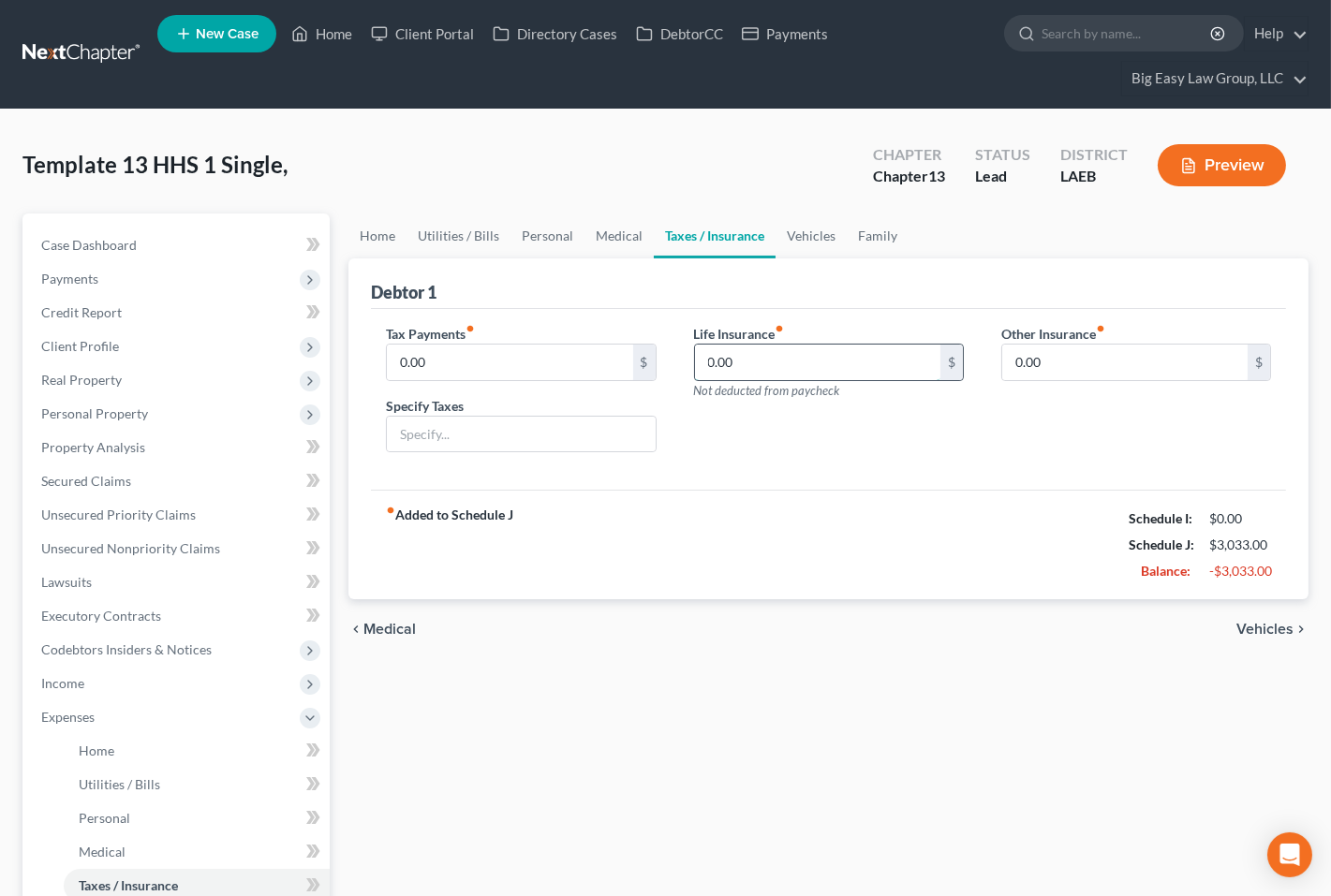
click at [742, 371] on input "0.00" at bounding box center [817, 362] width 245 height 36
click at [612, 235] on link "Medical" at bounding box center [619, 235] width 69 height 45
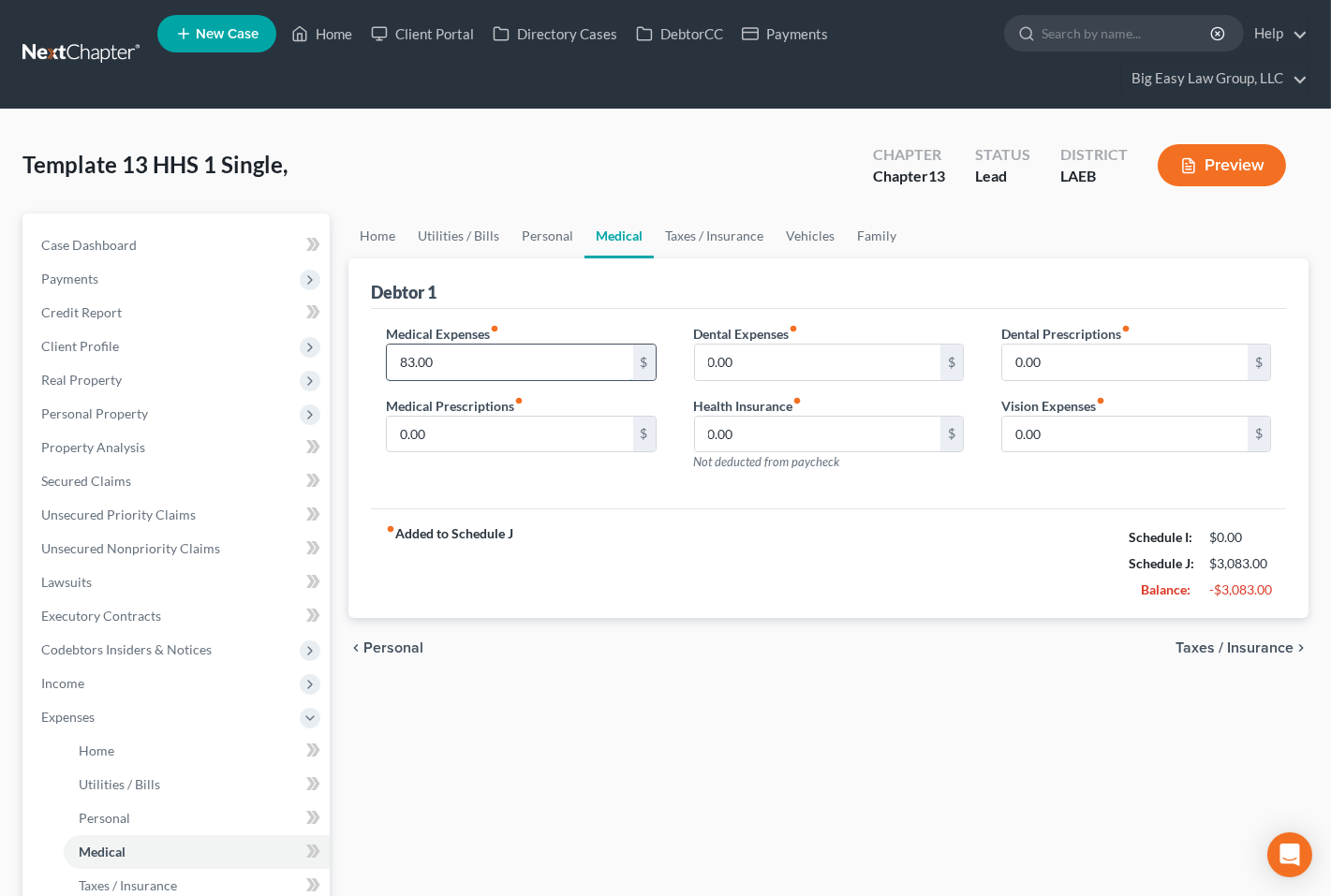
click at [585, 367] on input "83.00" at bounding box center [509, 362] width 245 height 36
click at [784, 237] on link "Vehicles" at bounding box center [810, 235] width 71 height 45
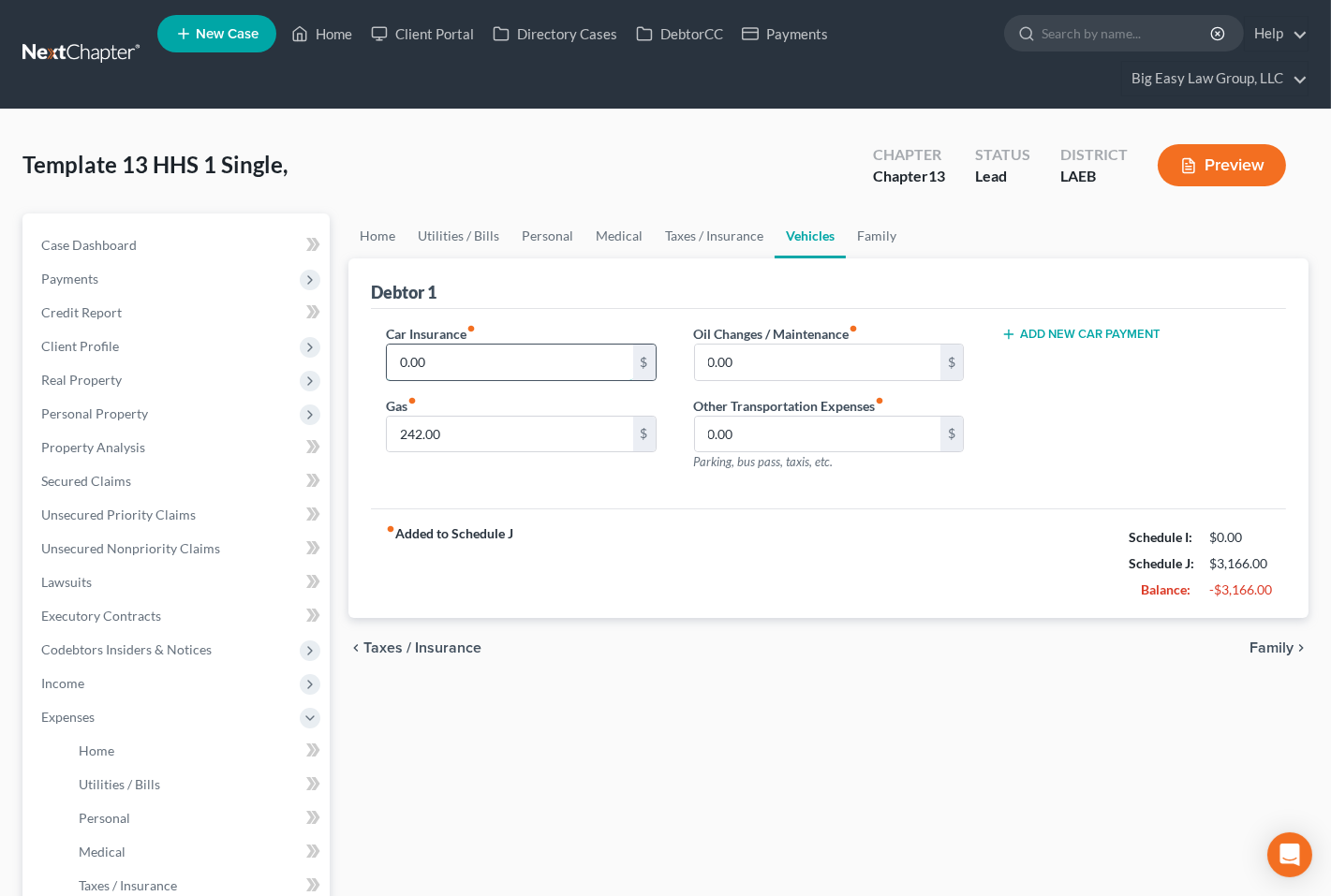
click at [563, 352] on input "0.00" at bounding box center [509, 362] width 245 height 36
click at [677, 546] on div "fiber_manual_record Added to Schedule J Schedule I: $0.00 Schedule J: $3,366.00…" at bounding box center [828, 563] width 915 height 110
click at [216, 307] on link "Credit Report" at bounding box center [177, 312] width 304 height 34
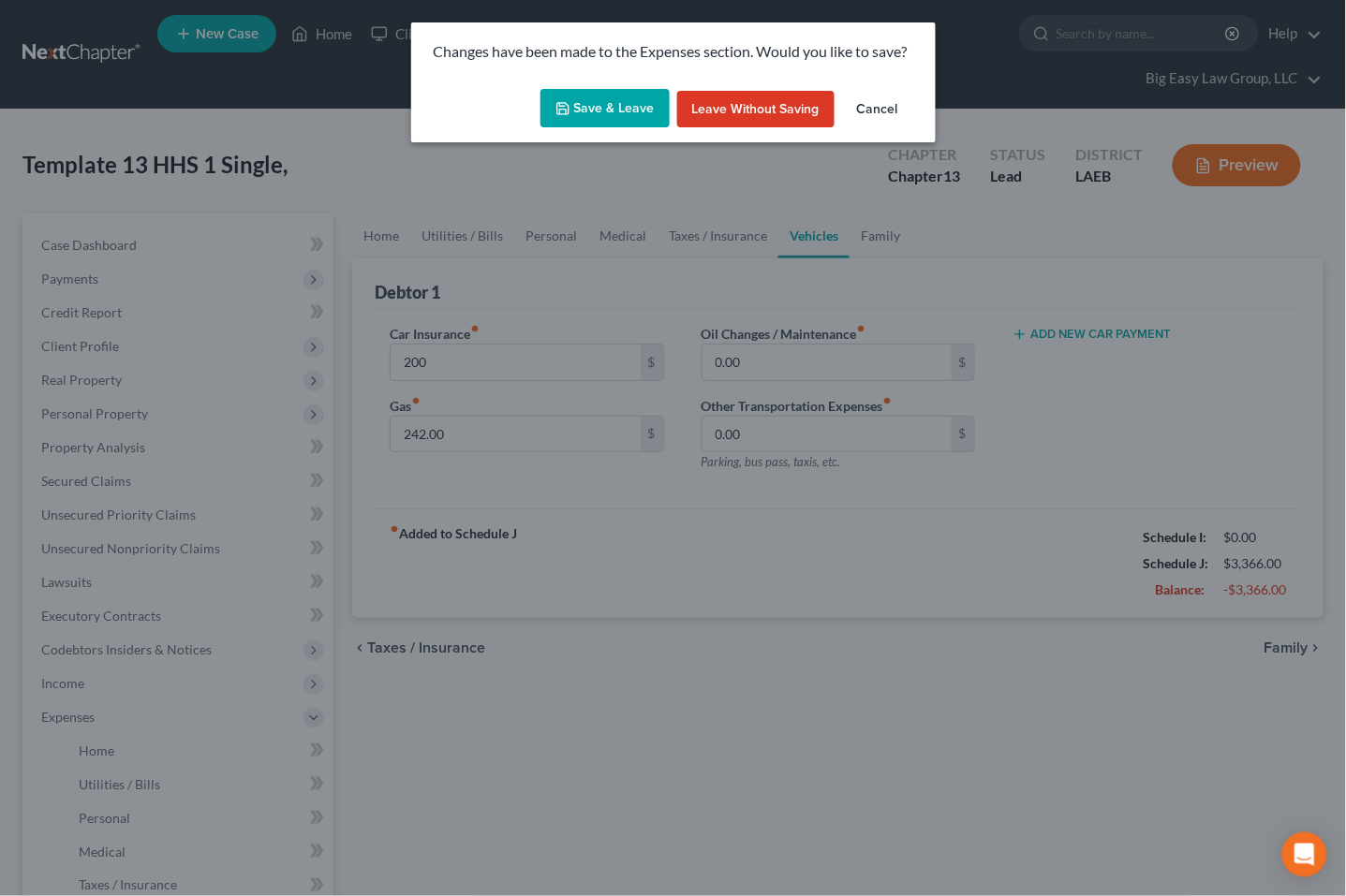
click at [623, 97] on button "Save & Leave" at bounding box center [605, 108] width 129 height 40
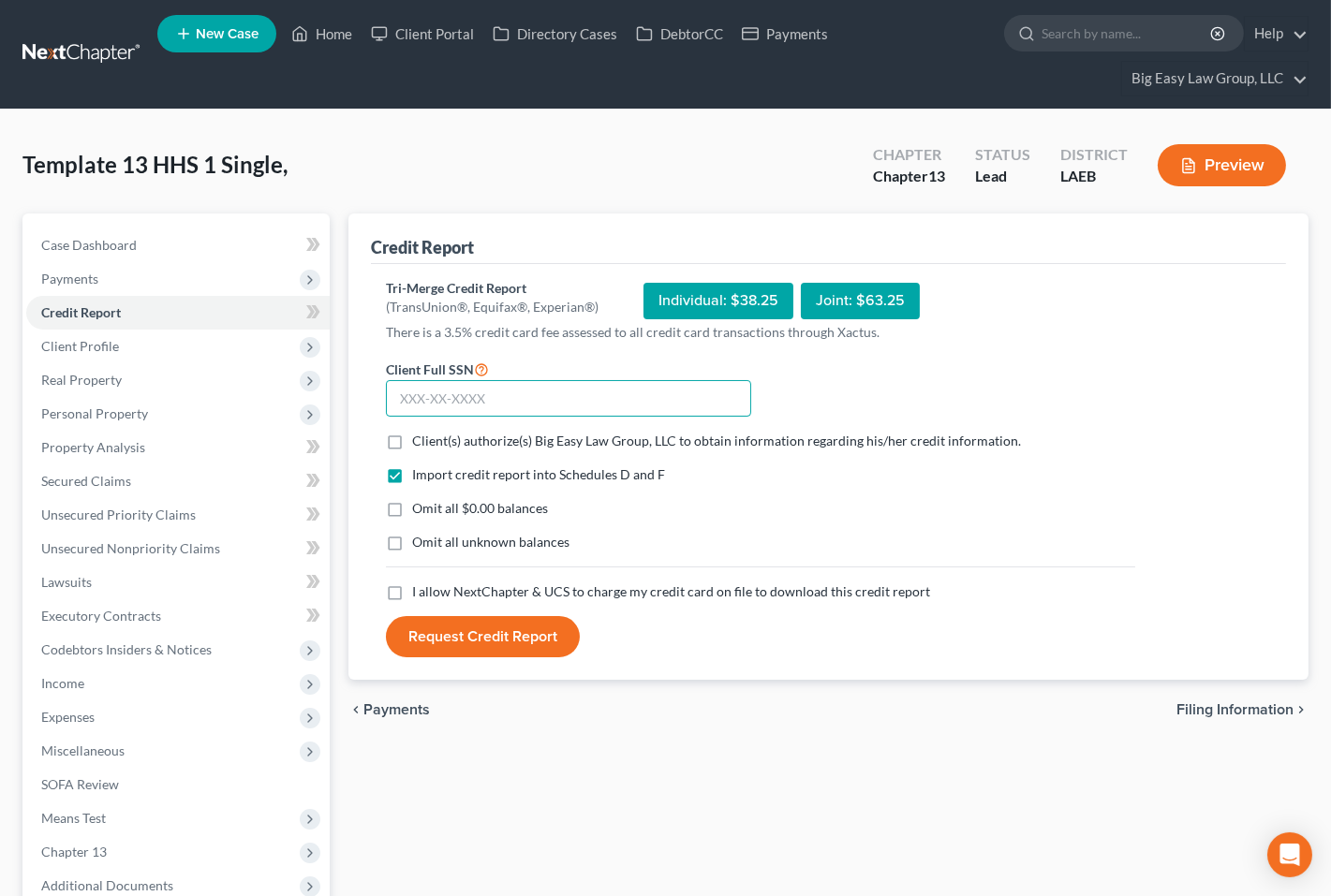
click at [538, 389] on input "text" at bounding box center [568, 398] width 366 height 38
click at [412, 441] on label "Client(s) authorize(s) Big Easy Law Group, LLC to obtain information regarding …" at bounding box center [716, 441] width 609 height 18
click at [420, 441] on input "Client(s) authorize(s) Big Easy Law Group, LLC to obtain information regarding …" at bounding box center [425, 438] width 13 height 13
click at [401, 494] on div "Import credit report into Schedules D and F Omit all $0.00 balances Omit all un…" at bounding box center [760, 524] width 768 height 117
drag, startPoint x: 399, startPoint y: 510, endPoint x: 399, endPoint y: 535, distance: 25.0
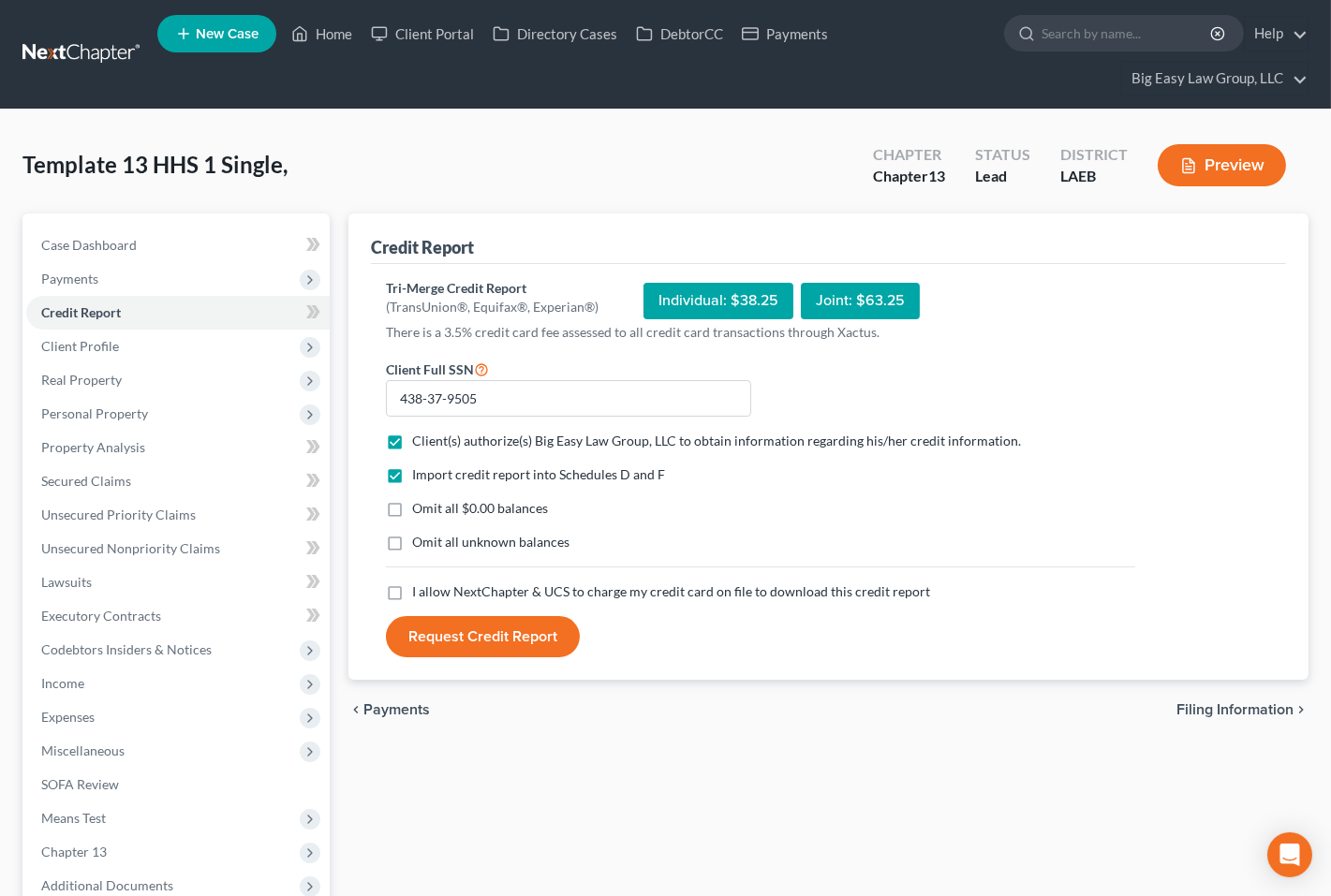
click at [412, 510] on label "Omit all $0.00 balances" at bounding box center [479, 508] width 136 height 18
click at [420, 510] on input "Omit all $0.00 balances" at bounding box center [425, 505] width 13 height 13
click at [412, 535] on label "Omit all unknown balances" at bounding box center [490, 542] width 157 height 18
click at [420, 535] on input "Omit all unknown balances" at bounding box center [425, 539] width 13 height 13
click at [412, 595] on label "I allow NextChapter & UCS to charge my credit card on file to download this cre…" at bounding box center [670, 591] width 518 height 18
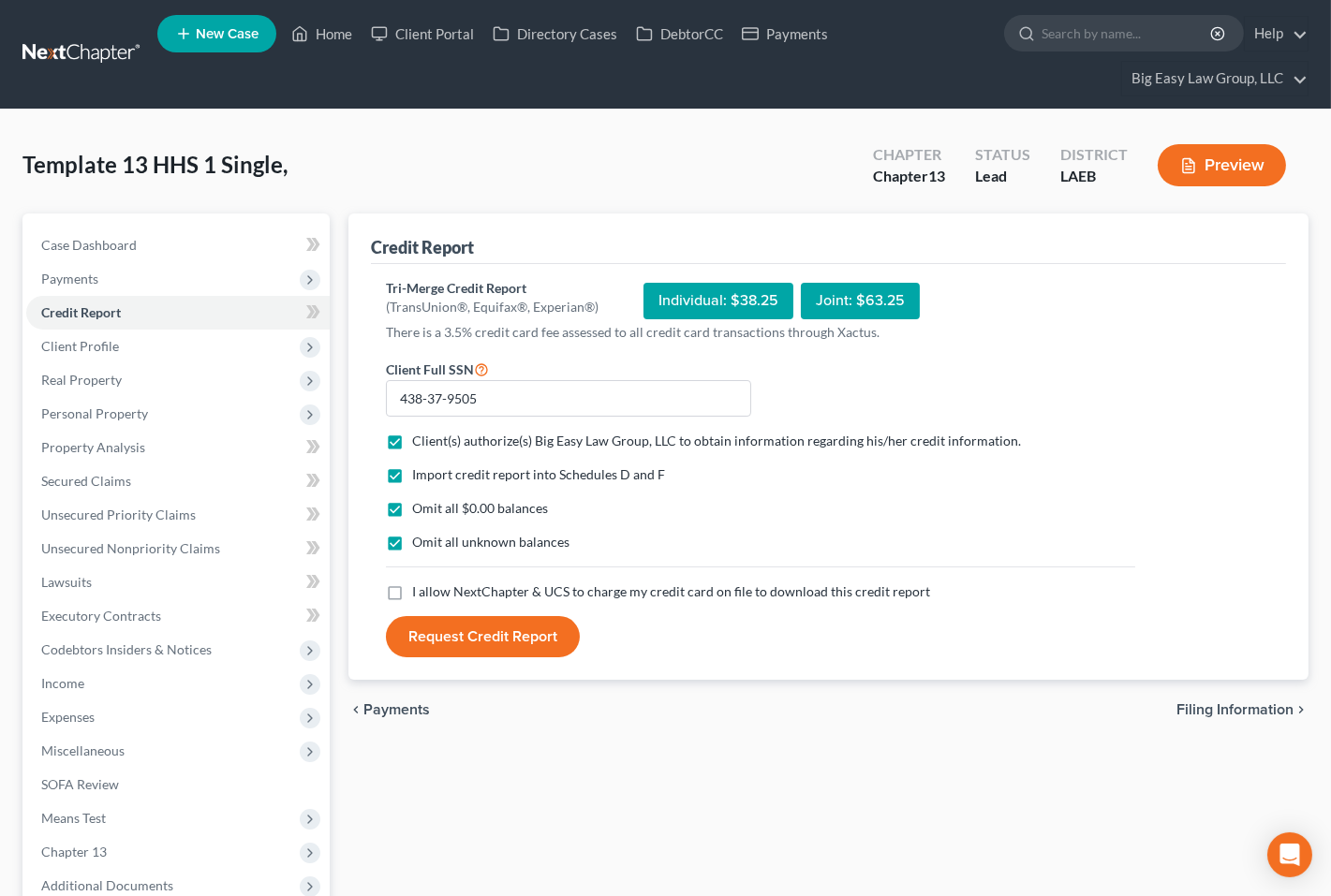
click at [420, 595] on input "I allow NextChapter & UCS to charge my credit card on file to download this cre…" at bounding box center [425, 588] width 13 height 13
click at [463, 643] on button "Request Credit Report" at bounding box center [482, 637] width 194 height 41
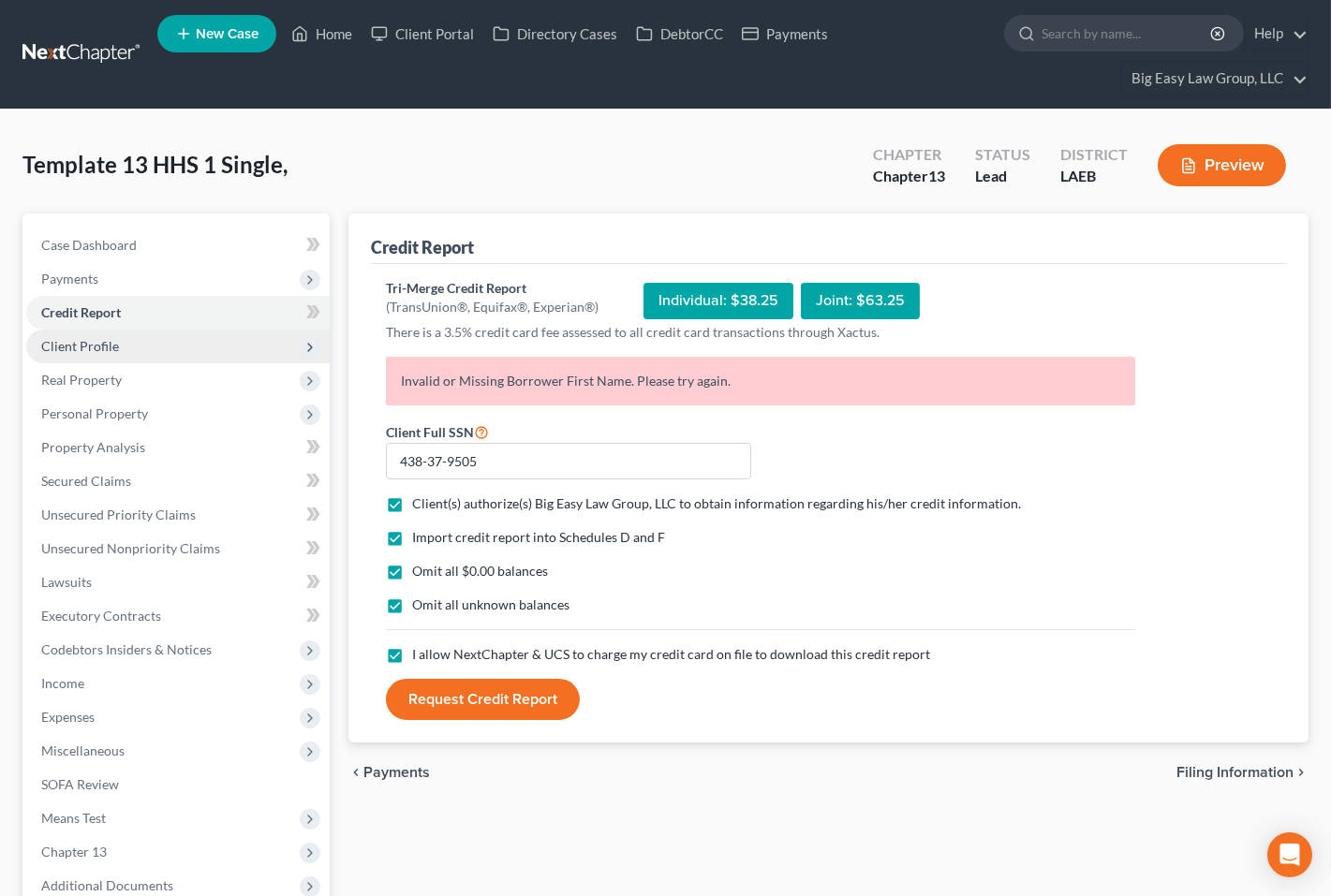
click at [146, 348] on span "Client Profile" at bounding box center [177, 346] width 304 height 34
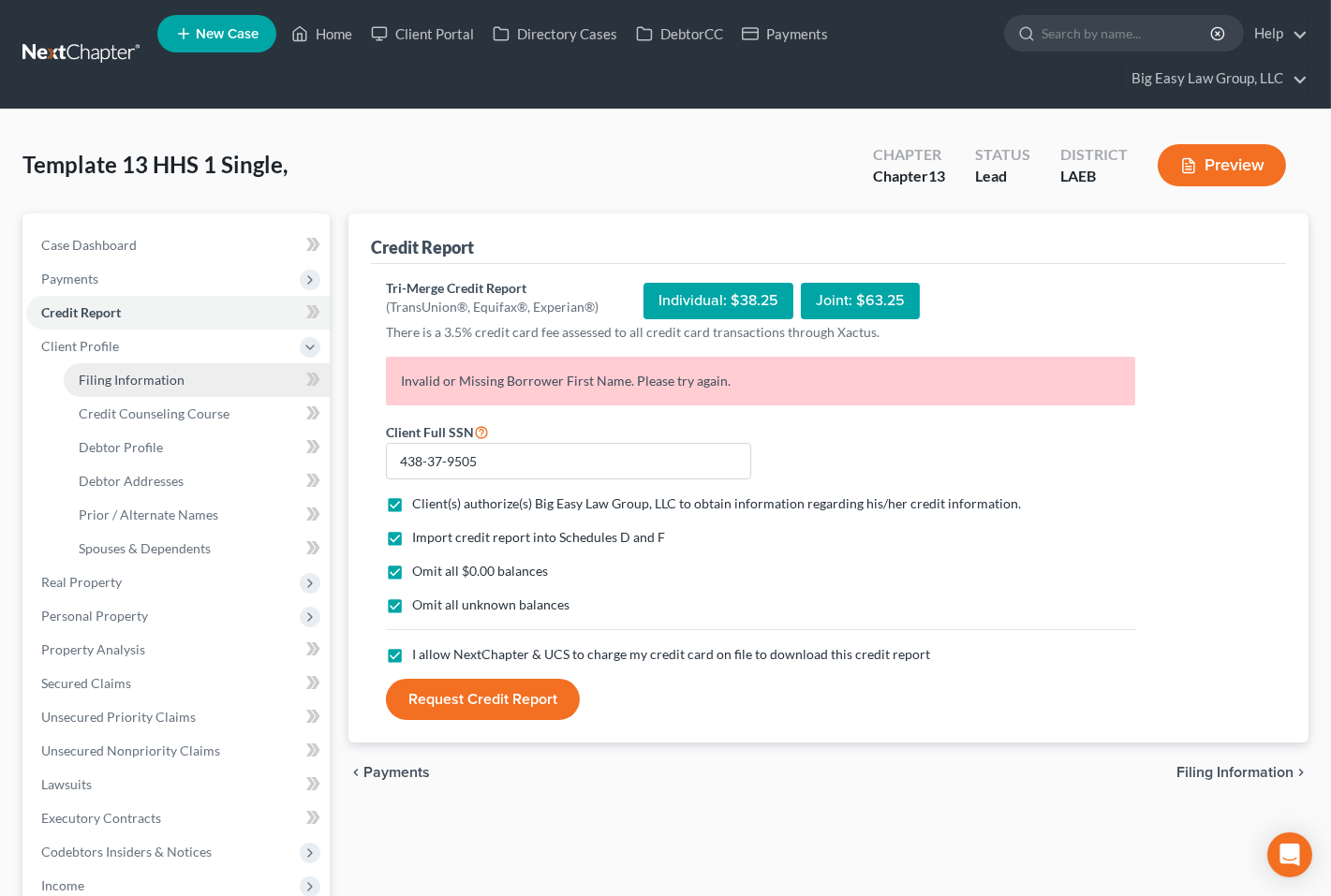
click at [185, 367] on link "Filing Information" at bounding box center [197, 380] width 266 height 34
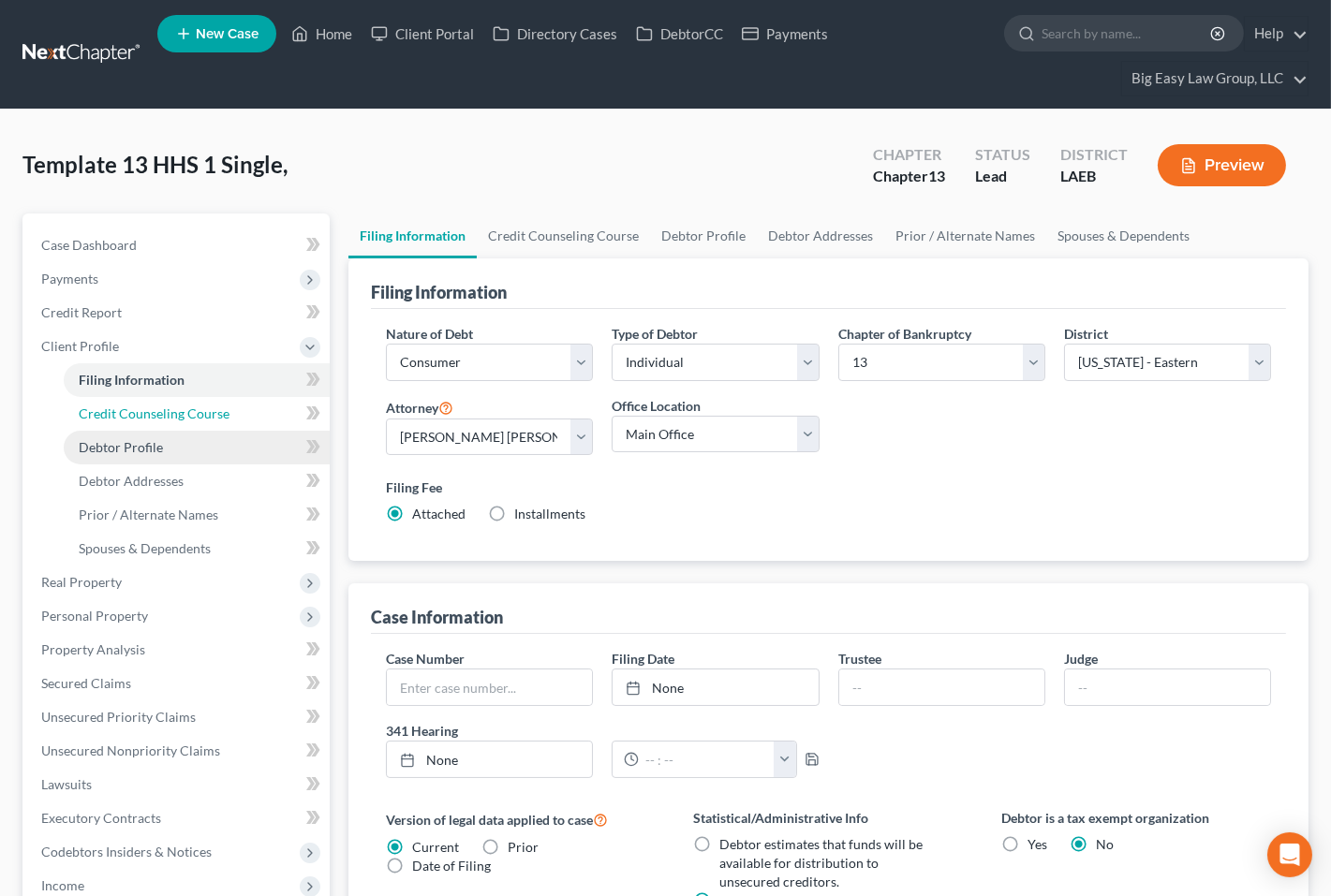
click at [230, 413] on link "Credit Counseling Course" at bounding box center [197, 414] width 266 height 34
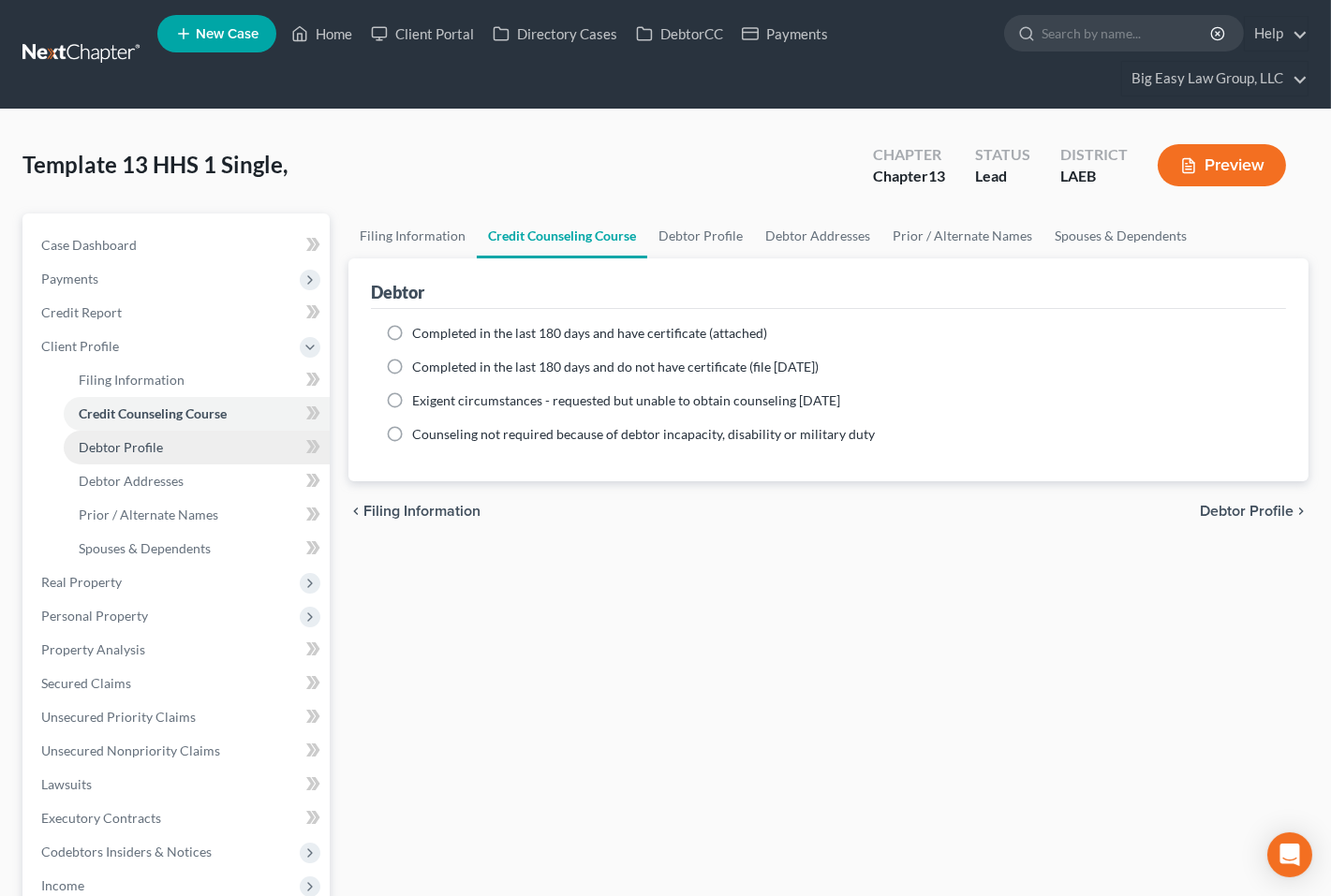
click at [214, 440] on link "Debtor Profile" at bounding box center [197, 448] width 266 height 34
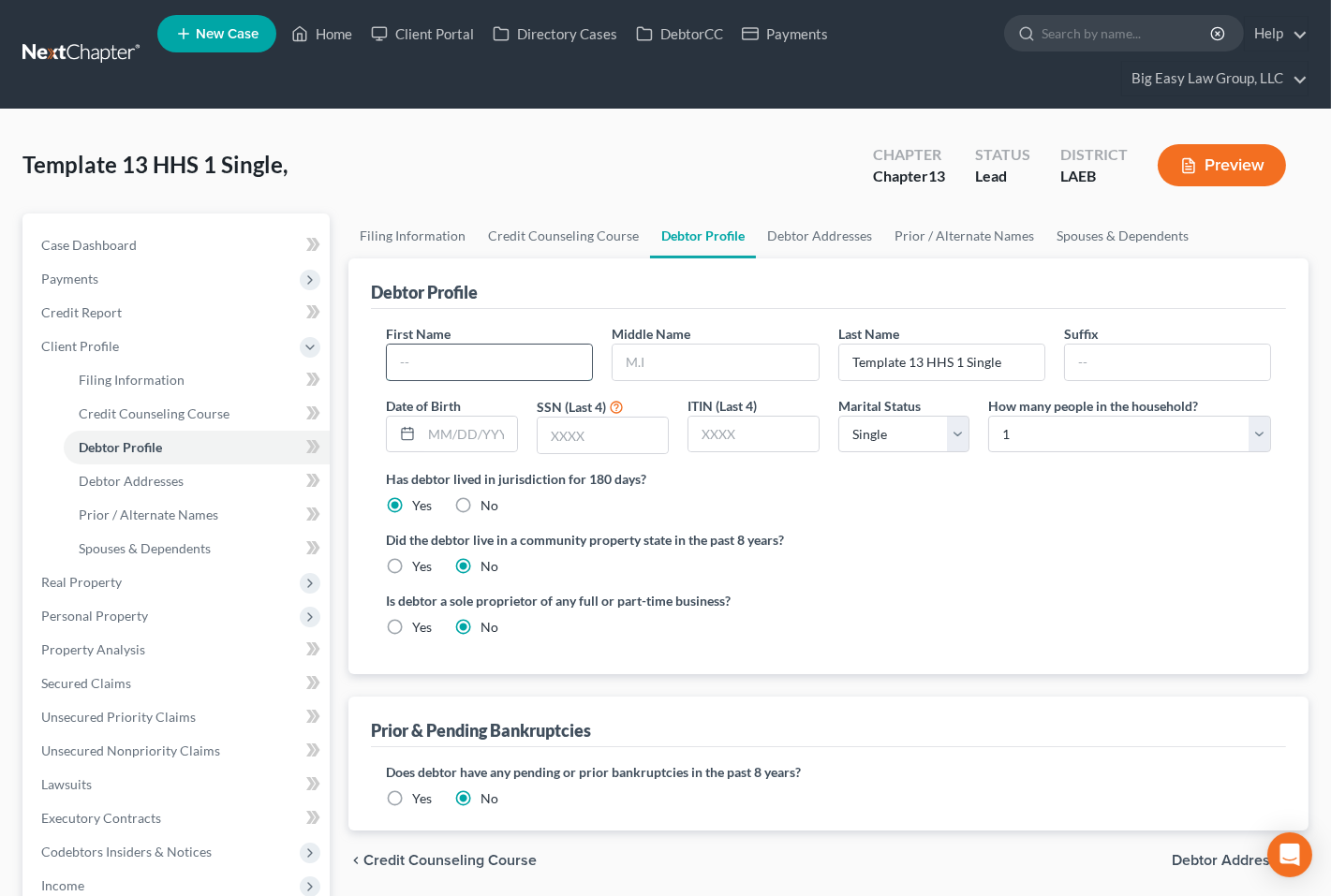
click at [464, 367] on input "text" at bounding box center [489, 362] width 205 height 36
click at [470, 433] on input "text" at bounding box center [469, 434] width 95 height 36
click at [544, 443] on input "text" at bounding box center [602, 435] width 130 height 36
click at [911, 429] on select "Select Single Married Separated Divorced Widowed" at bounding box center [904, 434] width 132 height 38
click at [838, 416] on select "Select Single Married Separated Divorced Widowed" at bounding box center [904, 434] width 132 height 38
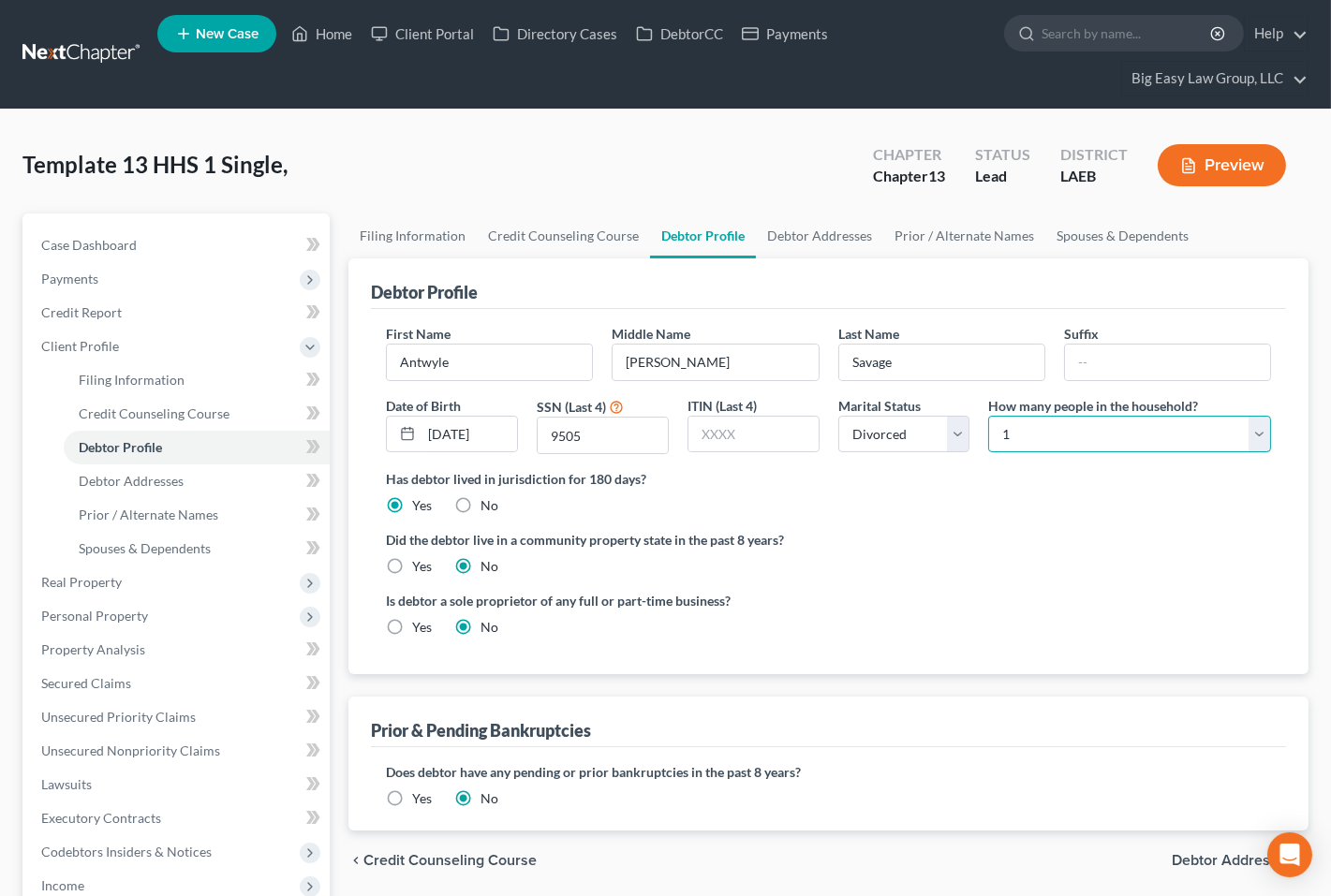
click at [1009, 432] on select "Select 1 2 3 4 5 6 7 8 9 10 11 12 13 14 15 16 17 18 19 20" at bounding box center [1128, 434] width 283 height 38
click at [988, 416] on select "Select 1 2 3 4 5 6 7 8 9 10 11 12 13 14 15 16 17 18 19 20" at bounding box center [1128, 434] width 283 height 38
click at [1013, 557] on div "Did the debtor live in a community property state in the past 8 years? Yes No" at bounding box center [828, 554] width 885 height 46
drag, startPoint x: 849, startPoint y: 532, endPoint x: 664, endPoint y: 561, distance: 187.3
click at [848, 532] on label "Did the debtor live in a community property state in the past 8 years?" at bounding box center [828, 540] width 885 height 19
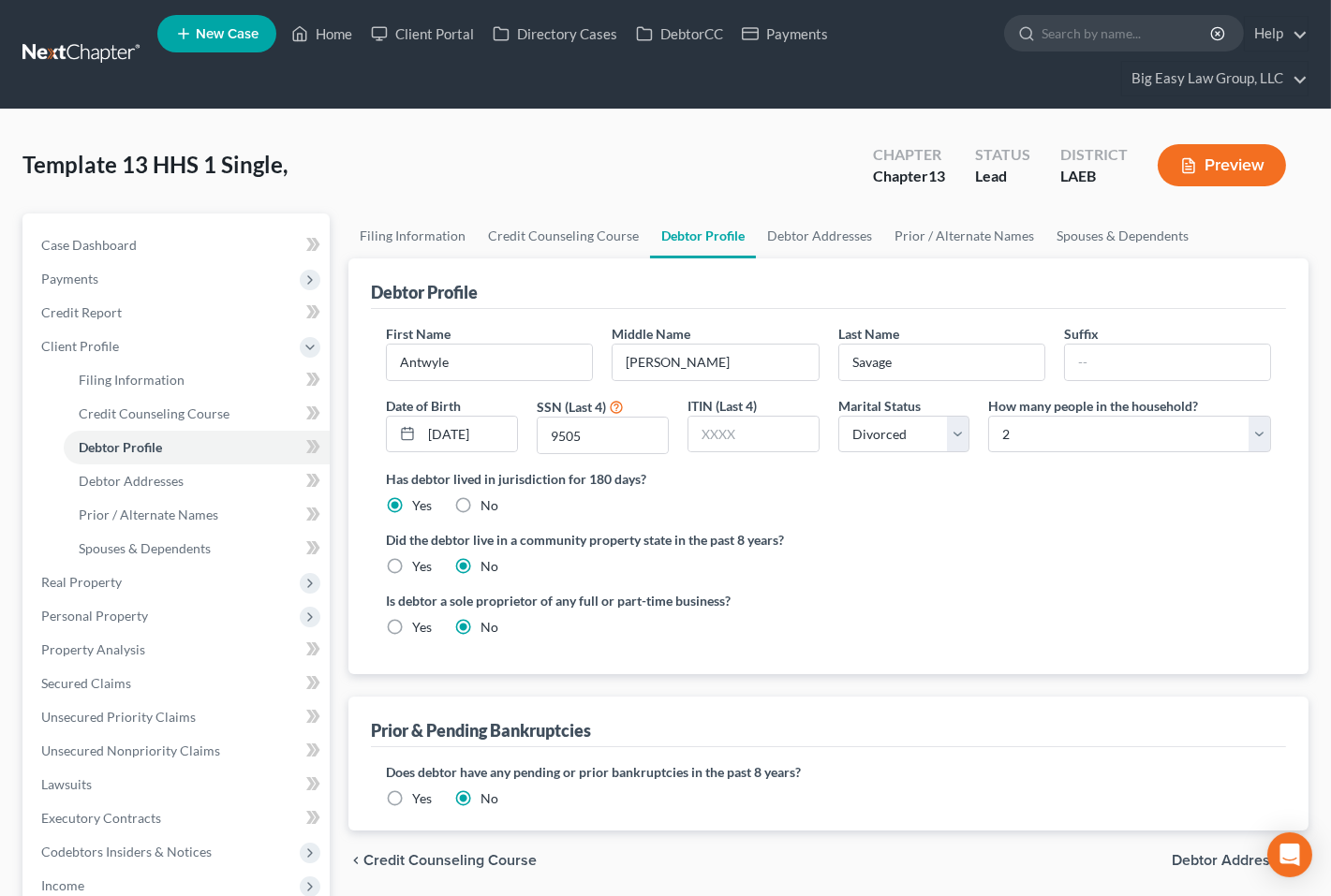
click at [408, 562] on div "Yes" at bounding box center [409, 566] width 46 height 18
click at [412, 565] on label "Yes" at bounding box center [421, 566] width 19 height 18
click at [420, 565] on input "Yes" at bounding box center [425, 563] width 13 height 13
click at [953, 557] on div "Did the debtor live in a community property state in the past 8 years? Yes No" at bounding box center [828, 554] width 885 height 46
click at [169, 317] on link "Credit Report" at bounding box center [177, 312] width 304 height 34
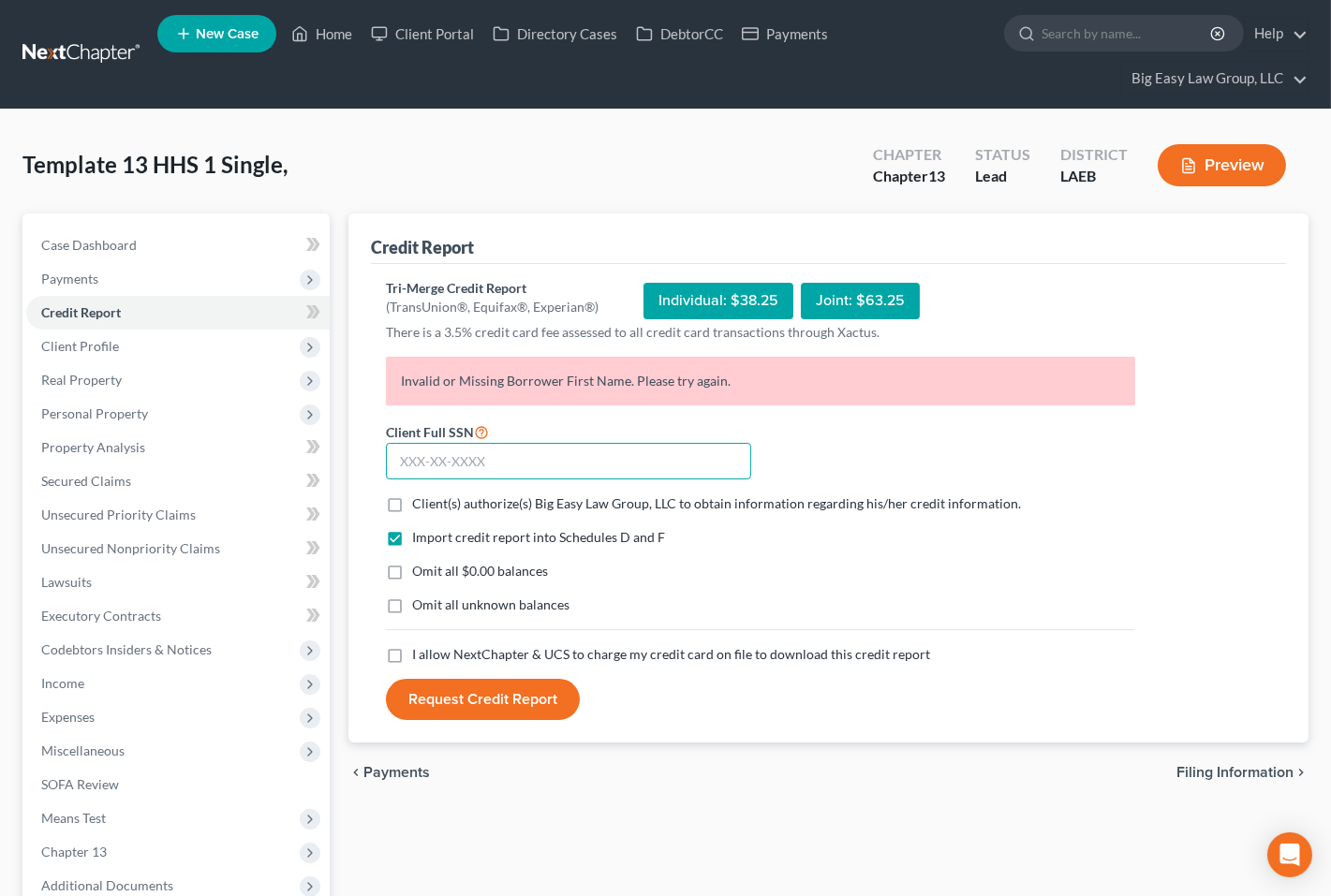
click at [503, 450] on input "text" at bounding box center [568, 461] width 366 height 38
click at [201, 346] on span "Client Profile" at bounding box center [177, 346] width 304 height 34
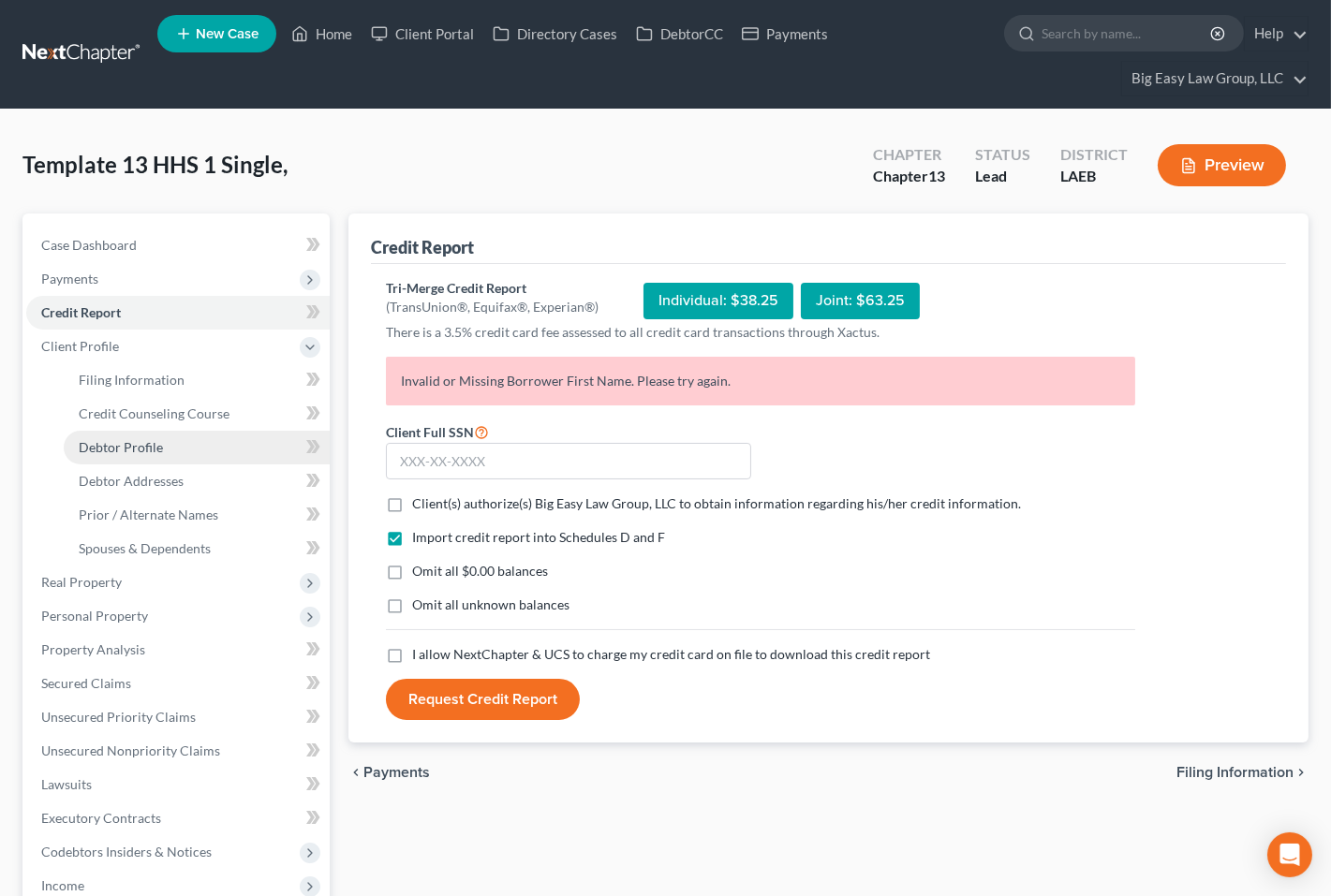
click at [216, 436] on link "Debtor Profile" at bounding box center [197, 448] width 266 height 34
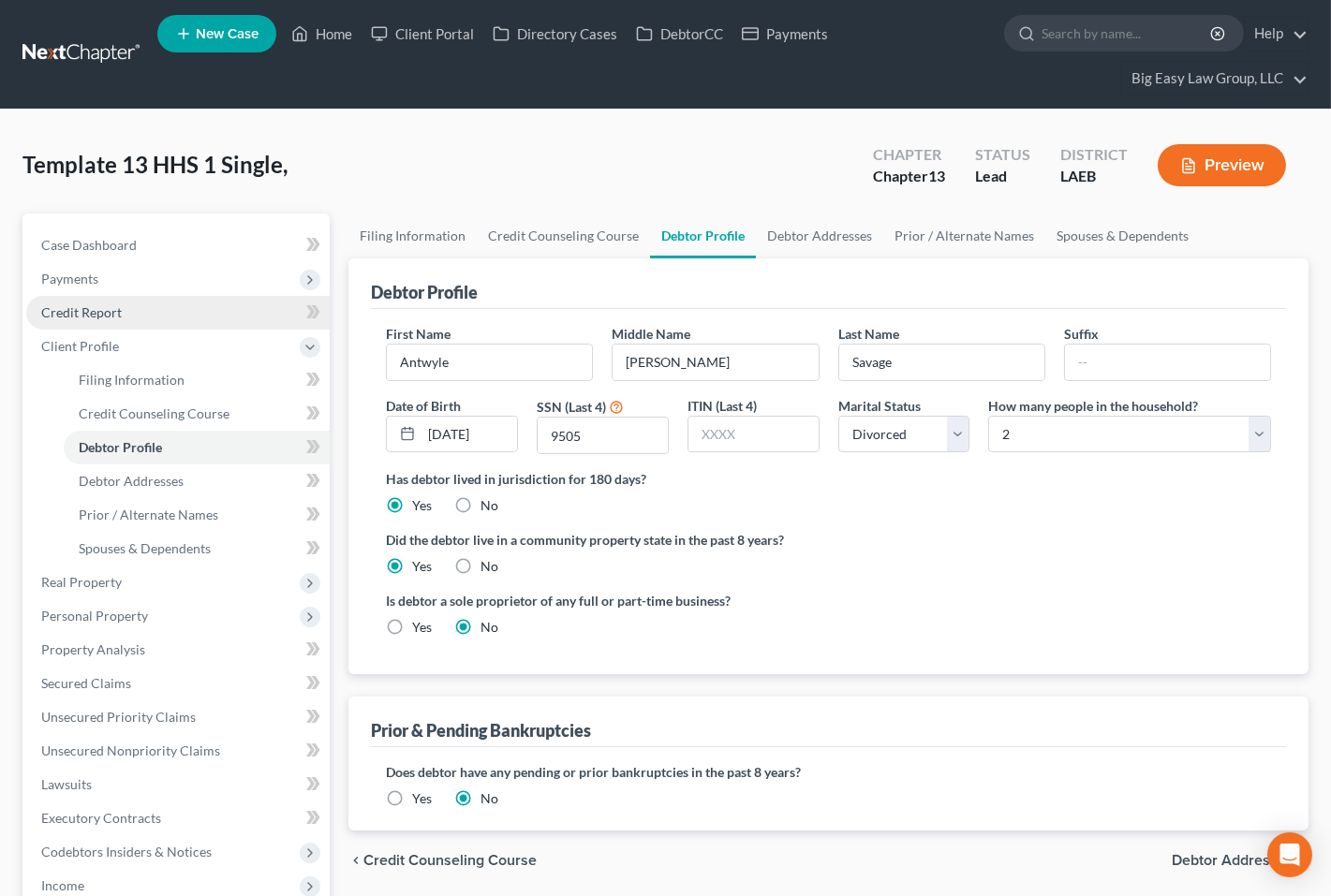
click at [175, 324] on link "Credit Report" at bounding box center [177, 312] width 304 height 34
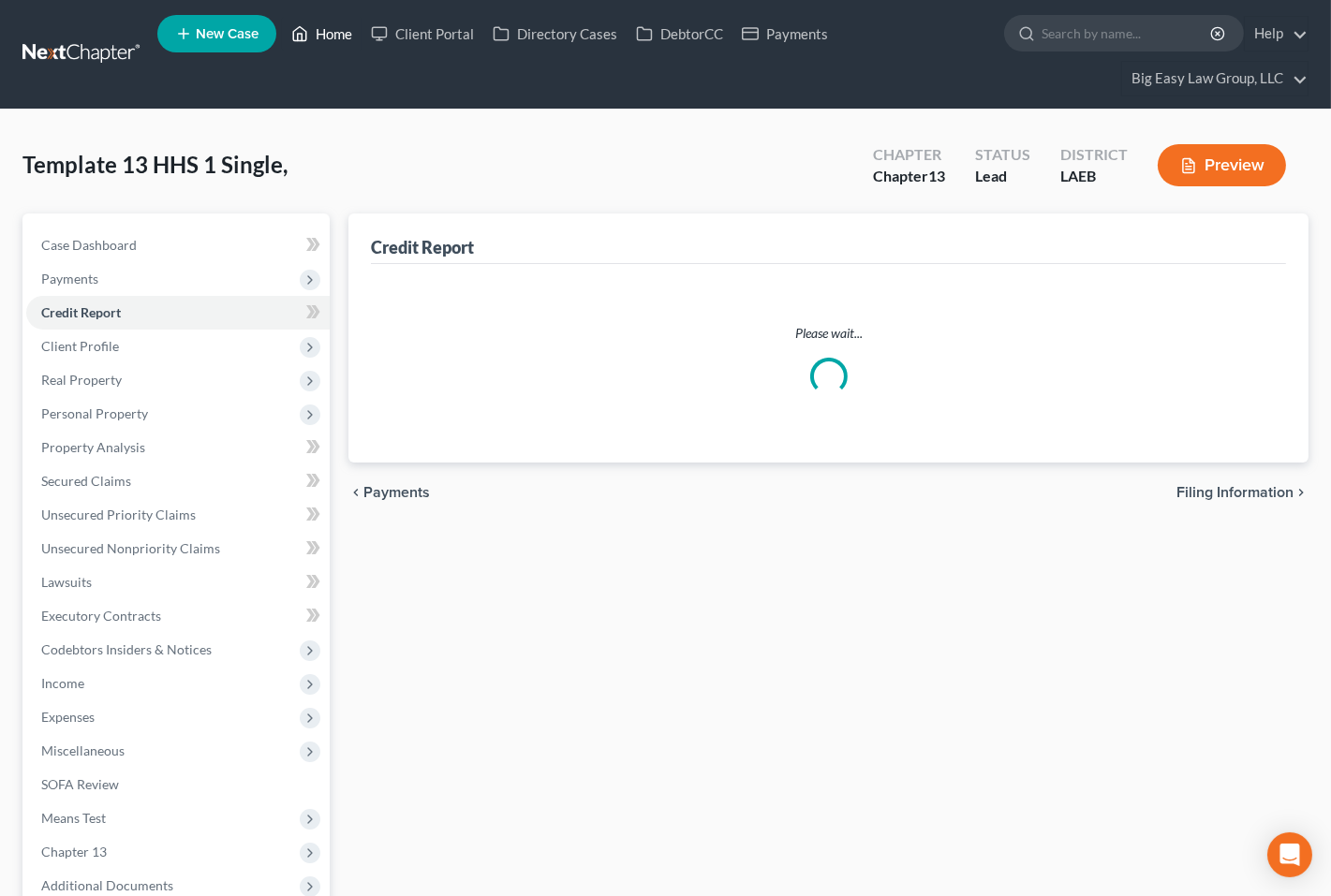
click at [311, 46] on link "Home" at bounding box center [321, 33] width 80 height 34
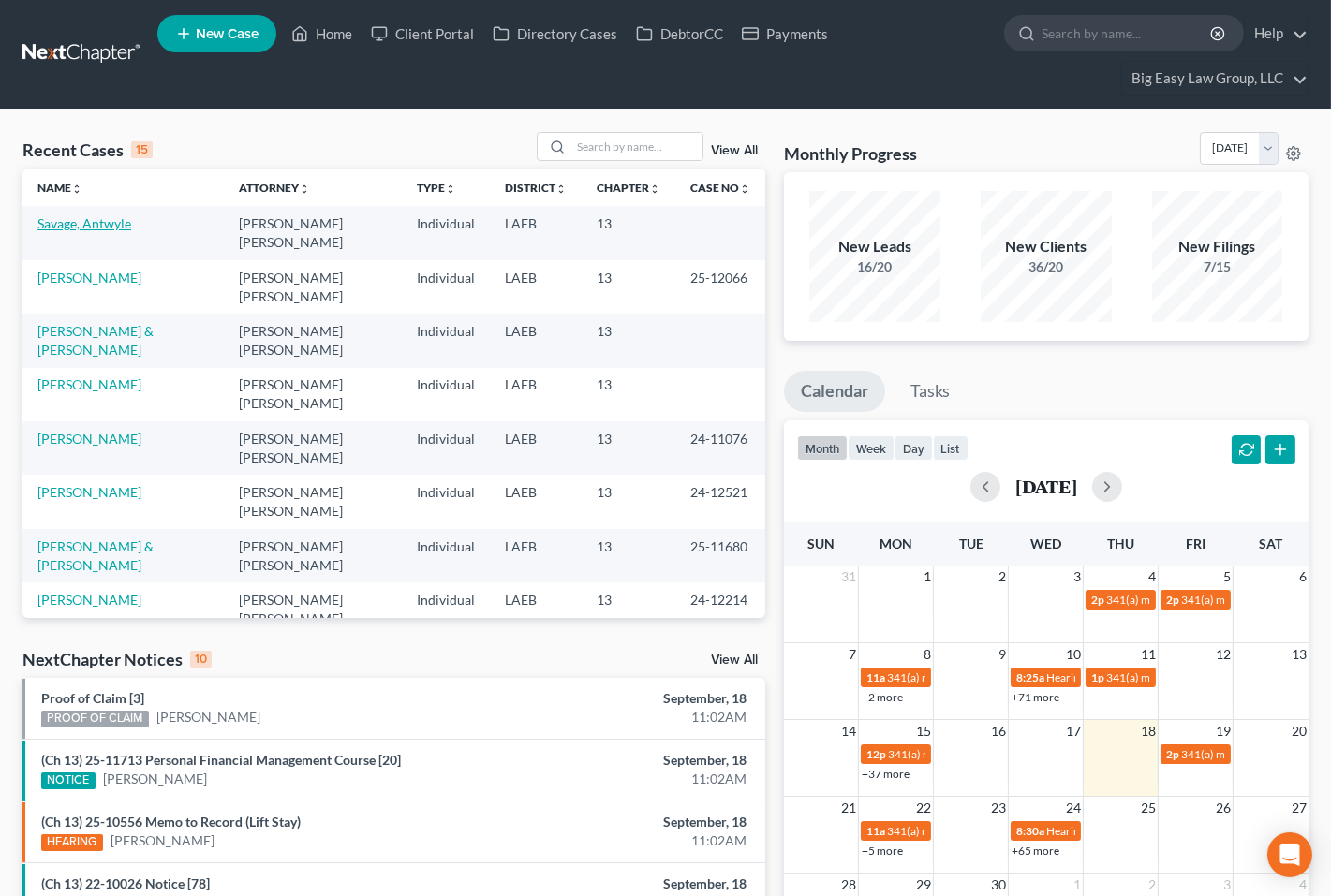
click at [96, 219] on link "Savage, Antwyle" at bounding box center [84, 223] width 94 height 16
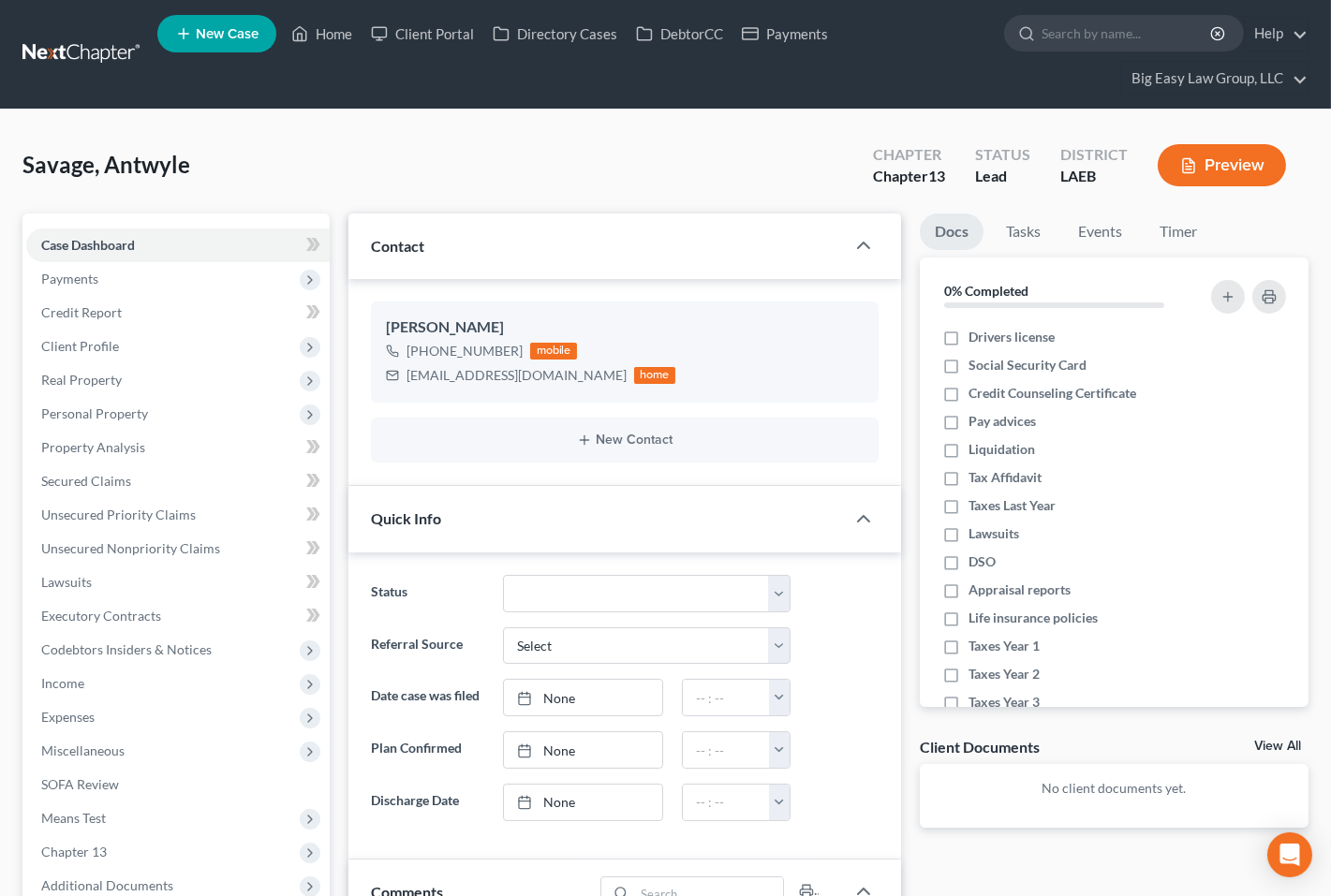
click at [744, 186] on div "Savage, Antwyle Upgraded Chapter Chapter 13 Status Lead District LAEB Preview" at bounding box center [665, 173] width 1286 height 81
click at [145, 473] on link "Secured Claims" at bounding box center [177, 481] width 304 height 34
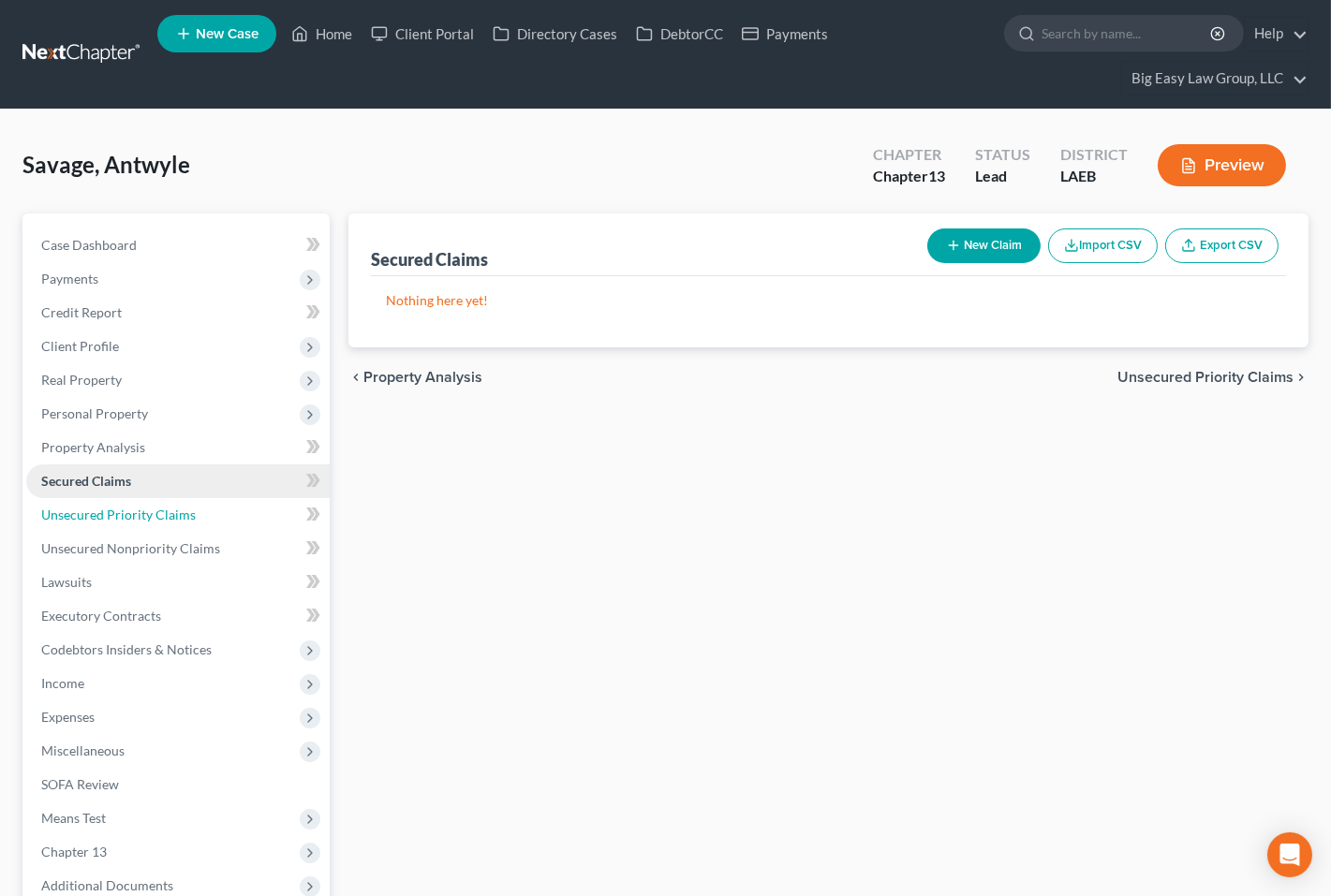
click at [239, 501] on link "Unsecured Priority Claims" at bounding box center [177, 515] width 304 height 34
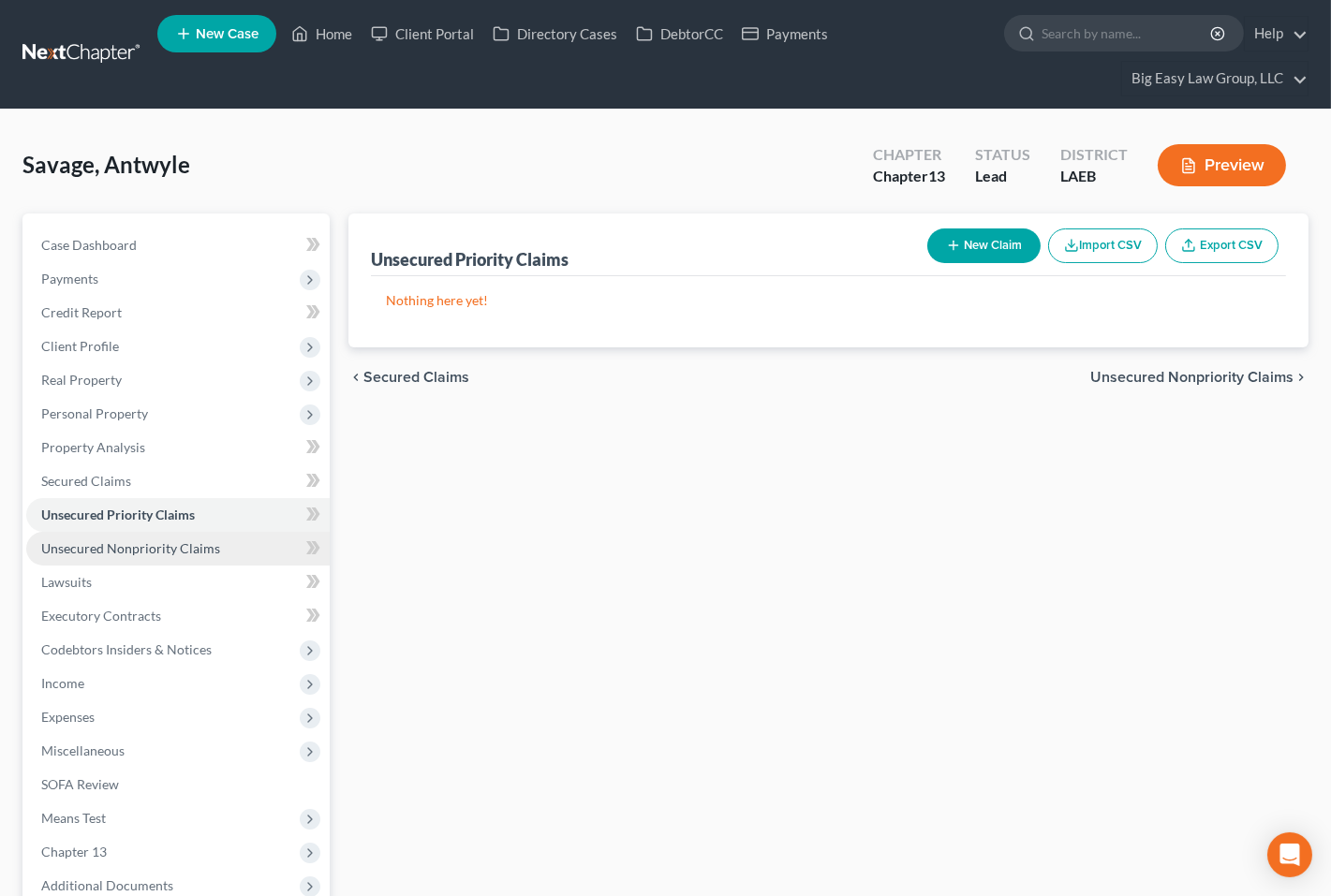
click at [229, 543] on link "Unsecured Nonpriority Claims" at bounding box center [177, 549] width 304 height 34
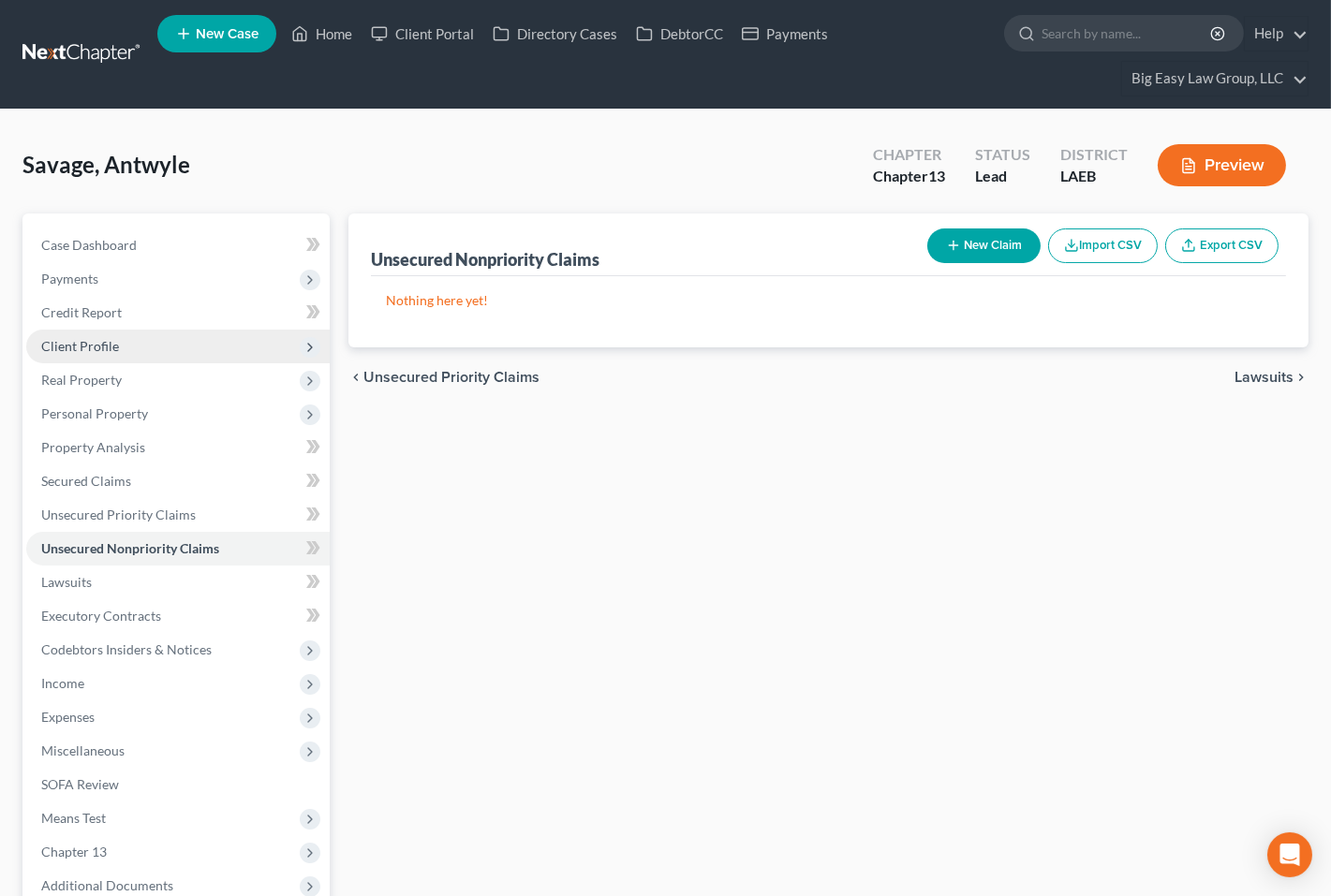
click at [150, 336] on span "Client Profile" at bounding box center [177, 346] width 304 height 34
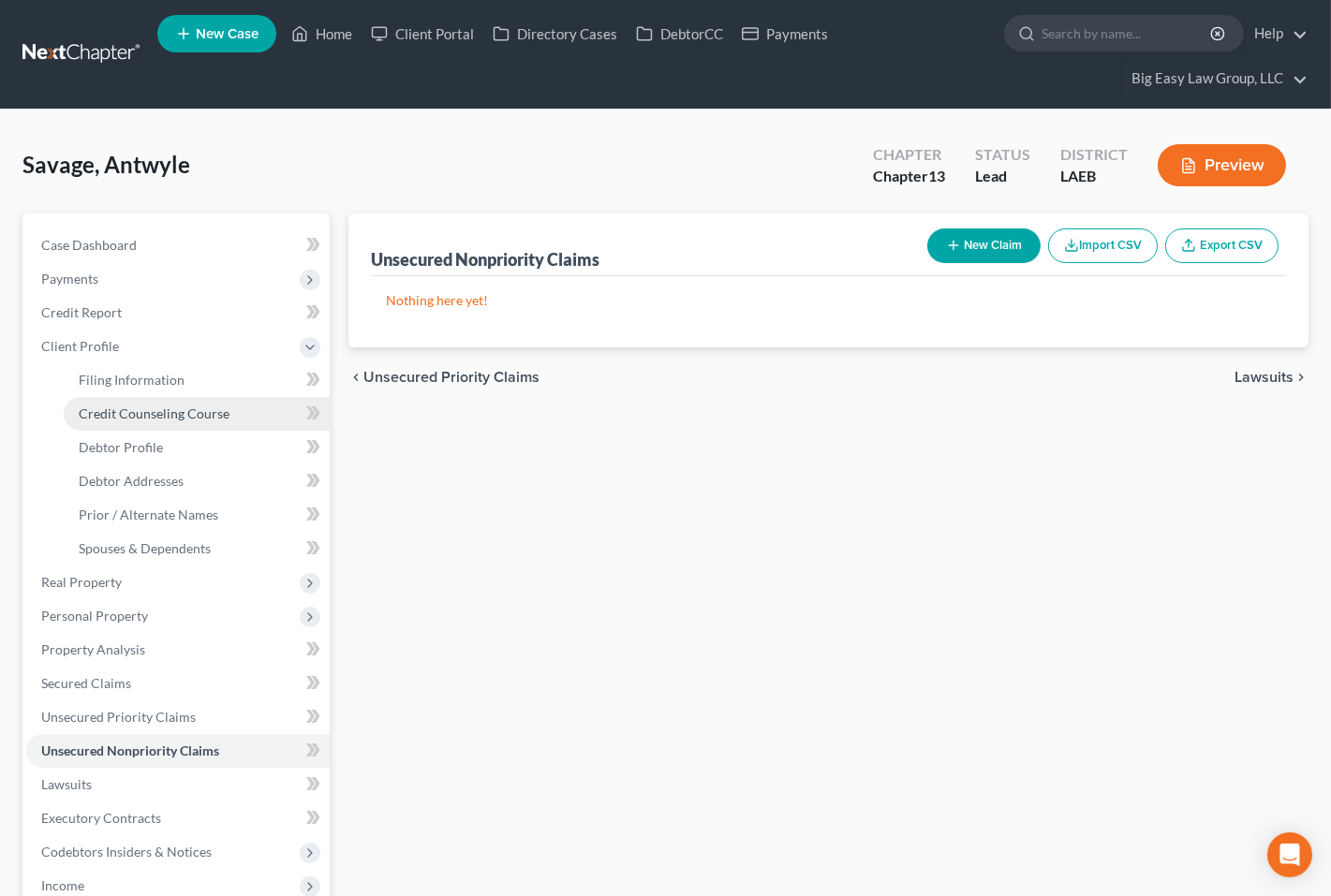
click at [210, 406] on span "Credit Counseling Course" at bounding box center [154, 413] width 150 height 16
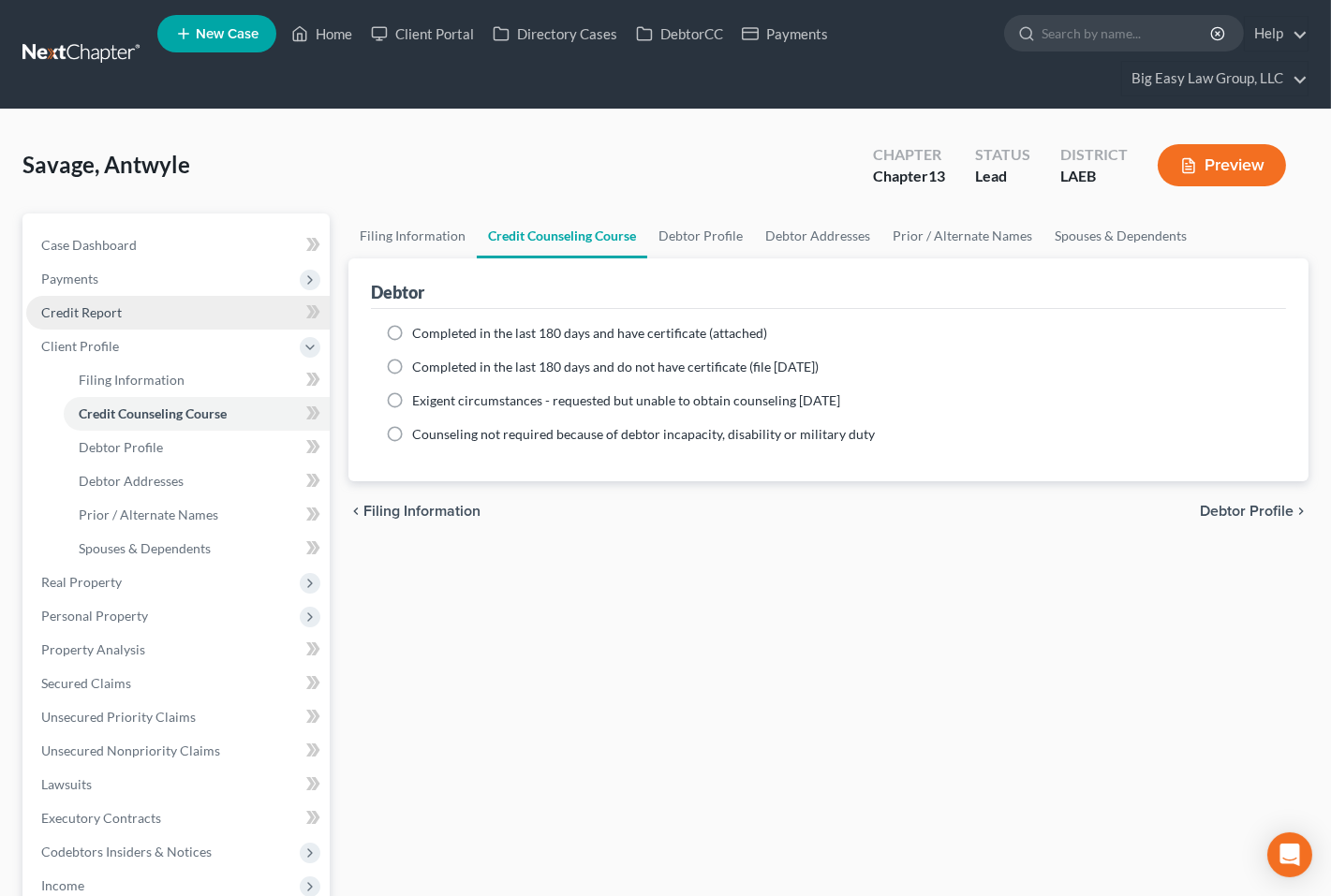
click at [204, 315] on link "Credit Report" at bounding box center [177, 312] width 304 height 34
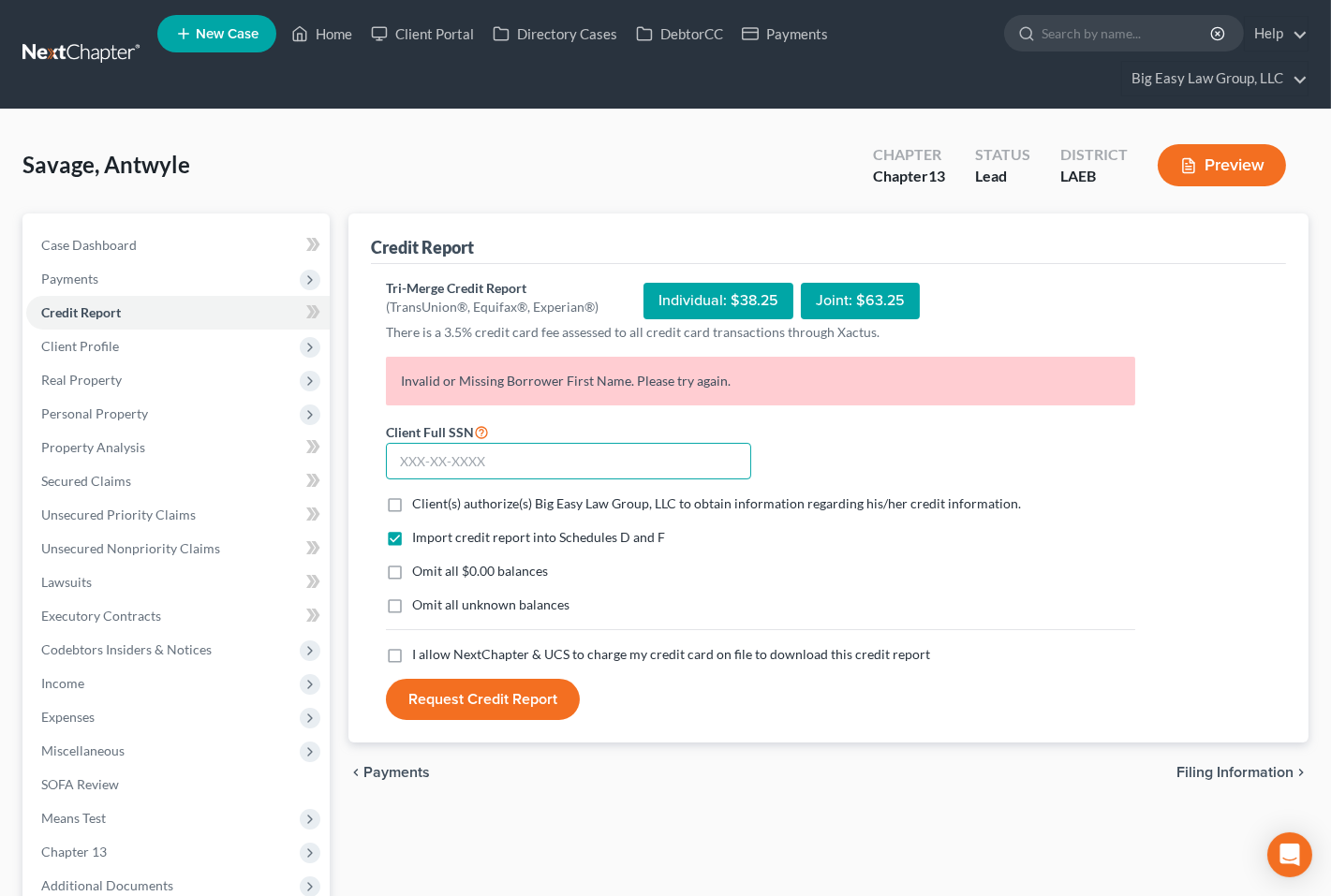
click at [411, 448] on input "text" at bounding box center [568, 461] width 366 height 38
click at [412, 495] on label "Client(s) authorize(s) Big Easy Law Group, LLC to obtain information regarding …" at bounding box center [716, 503] width 609 height 18
click at [420, 495] on input "Client(s) authorize(s) Big Easy Law Group, LLC to obtain information regarding …" at bounding box center [425, 501] width 13 height 13
click at [412, 572] on label "Omit all $0.00 balances" at bounding box center [479, 571] width 136 height 18
click at [420, 572] on input "Omit all $0.00 balances" at bounding box center [425, 568] width 13 height 13
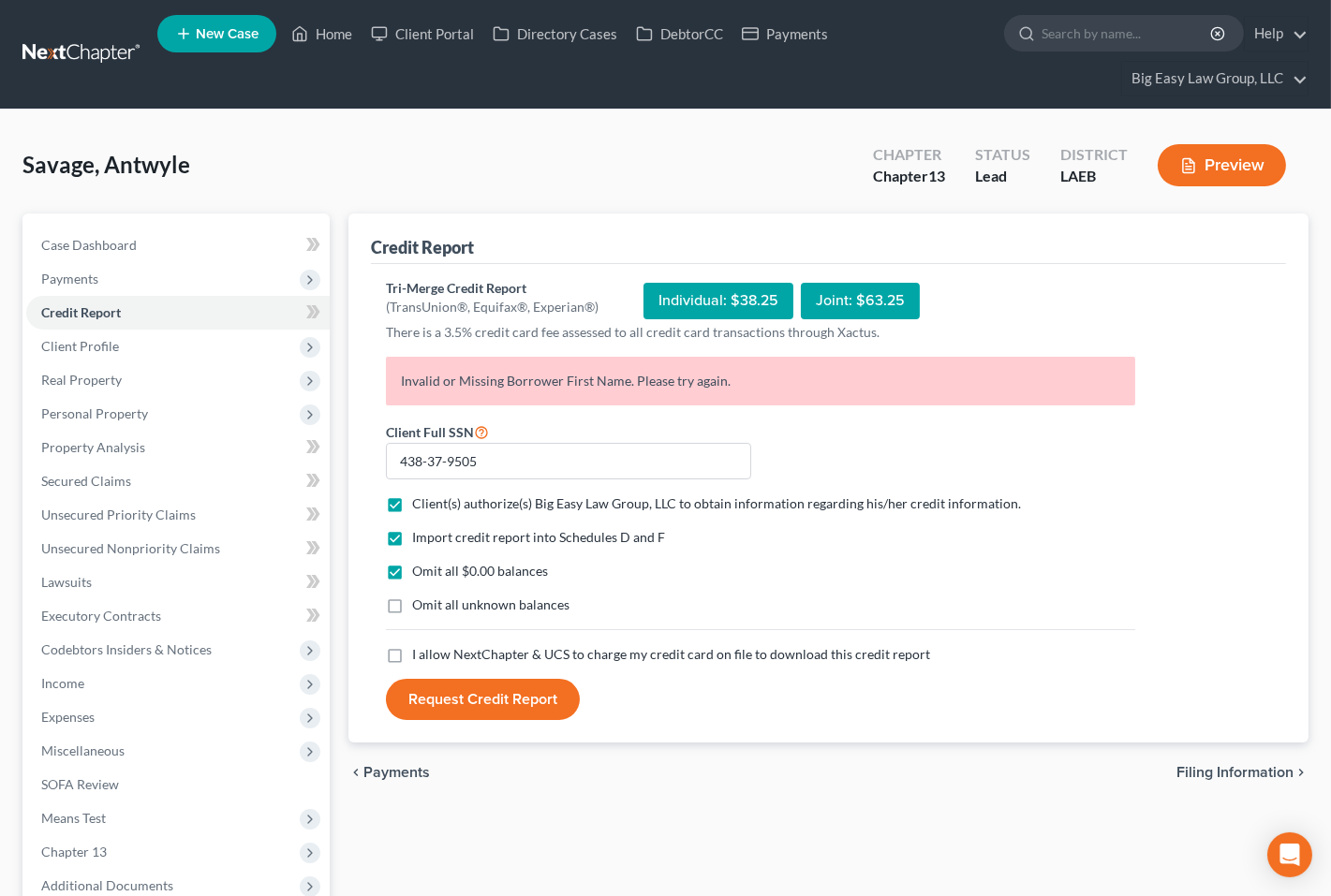
click at [412, 609] on label "Omit all unknown balances" at bounding box center [490, 605] width 157 height 18
click at [420, 608] on input "Omit all unknown balances" at bounding box center [425, 602] width 13 height 13
drag, startPoint x: 391, startPoint y: 659, endPoint x: 395, endPoint y: 602, distance: 57.1
click at [412, 659] on label "I allow NextChapter & UCS to charge my credit card on file to download this cre…" at bounding box center [670, 654] width 518 height 18
click at [420, 658] on input "I allow NextChapter & UCS to charge my credit card on file to download this cre…" at bounding box center [425, 651] width 13 height 13
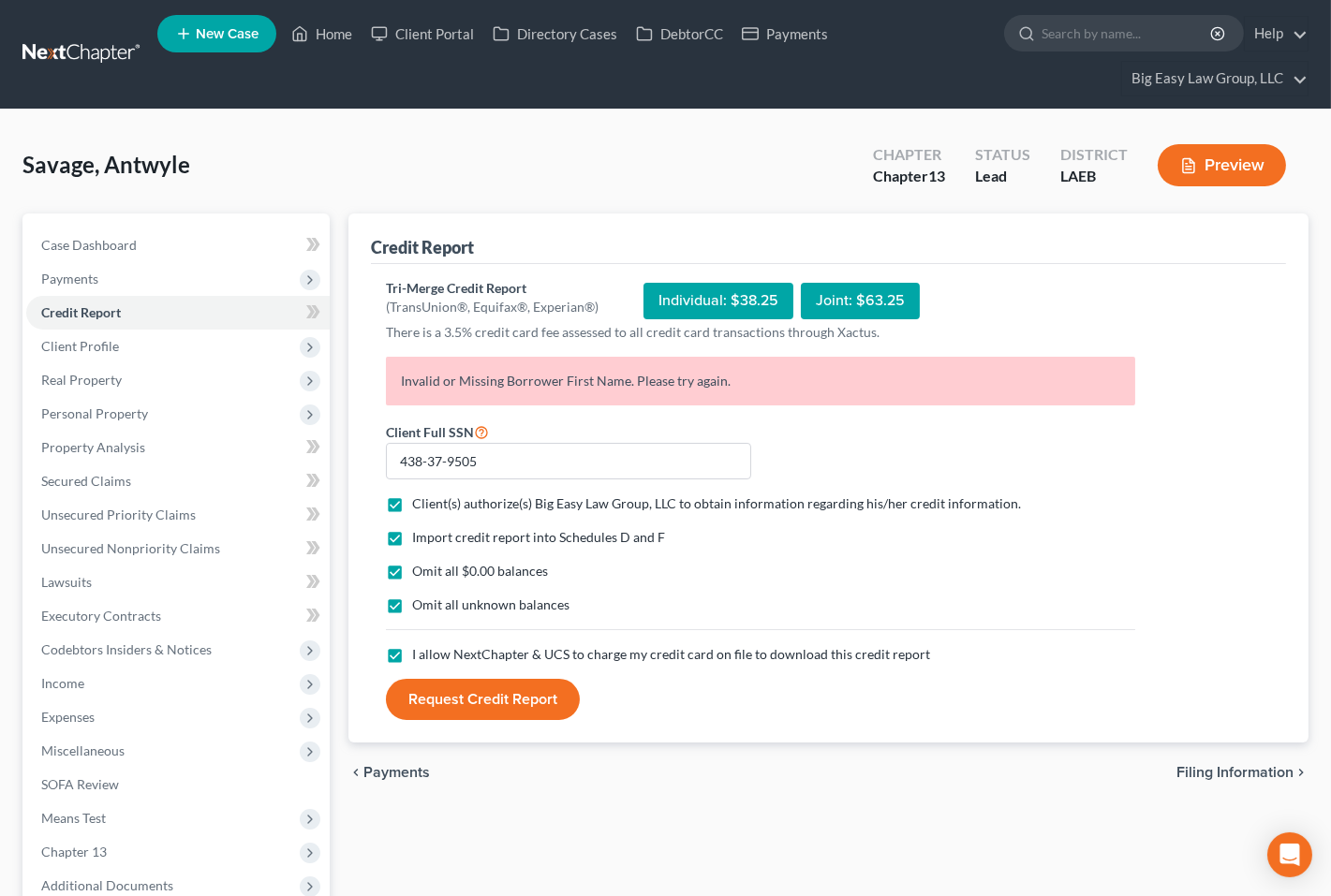
click at [453, 703] on button "Request Credit Report" at bounding box center [482, 699] width 194 height 41
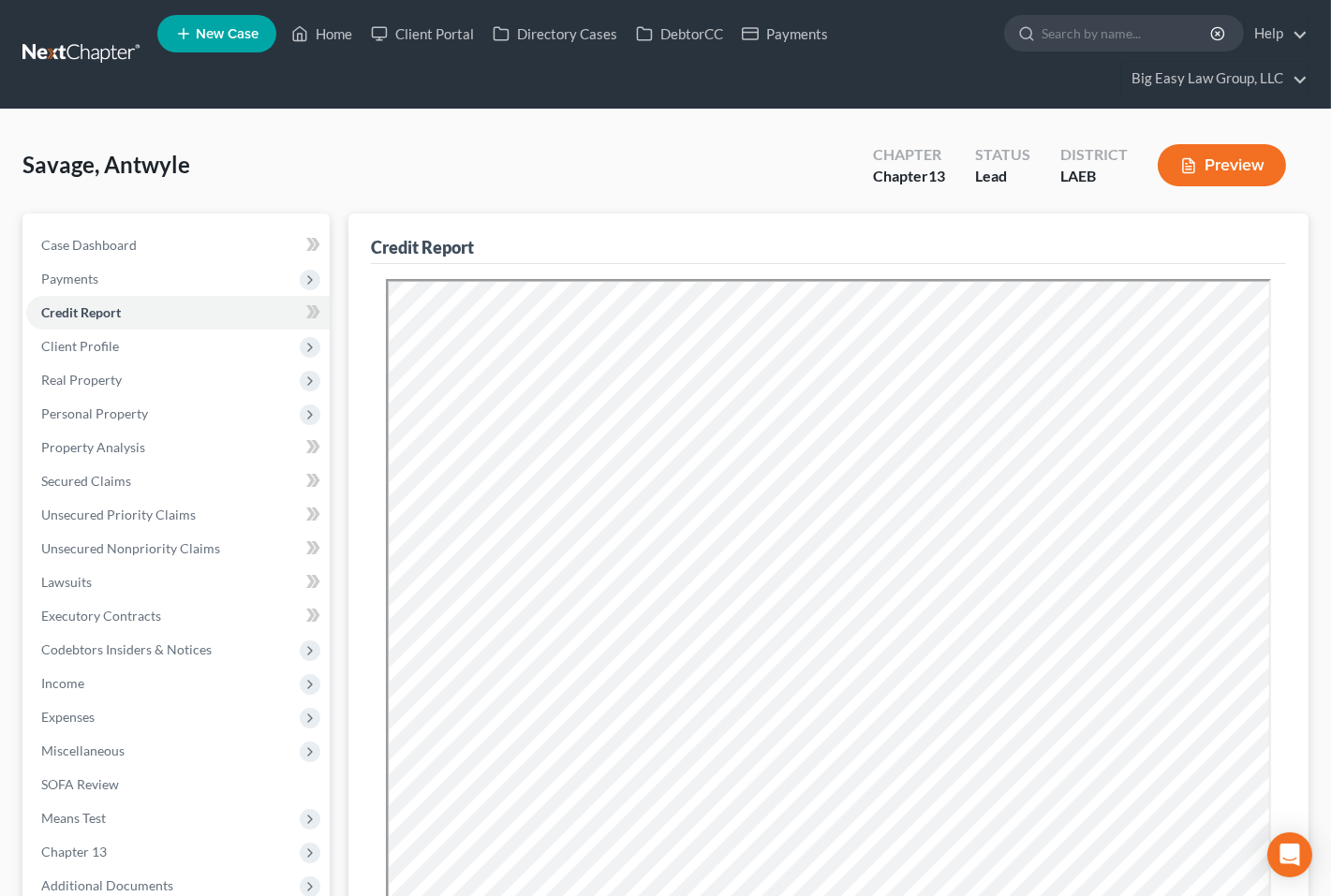
click at [367, 157] on div "Savage, Antwyle Upgraded Chapter Chapter 13 Status Lead District LAEB Preview" at bounding box center [665, 173] width 1286 height 81
click at [655, 188] on div "Savage, Antwyle Upgraded Chapter Chapter 13 Status Lead District LAEB Preview" at bounding box center [665, 173] width 1286 height 81
click at [275, 470] on link "Secured Claims" at bounding box center [177, 481] width 304 height 34
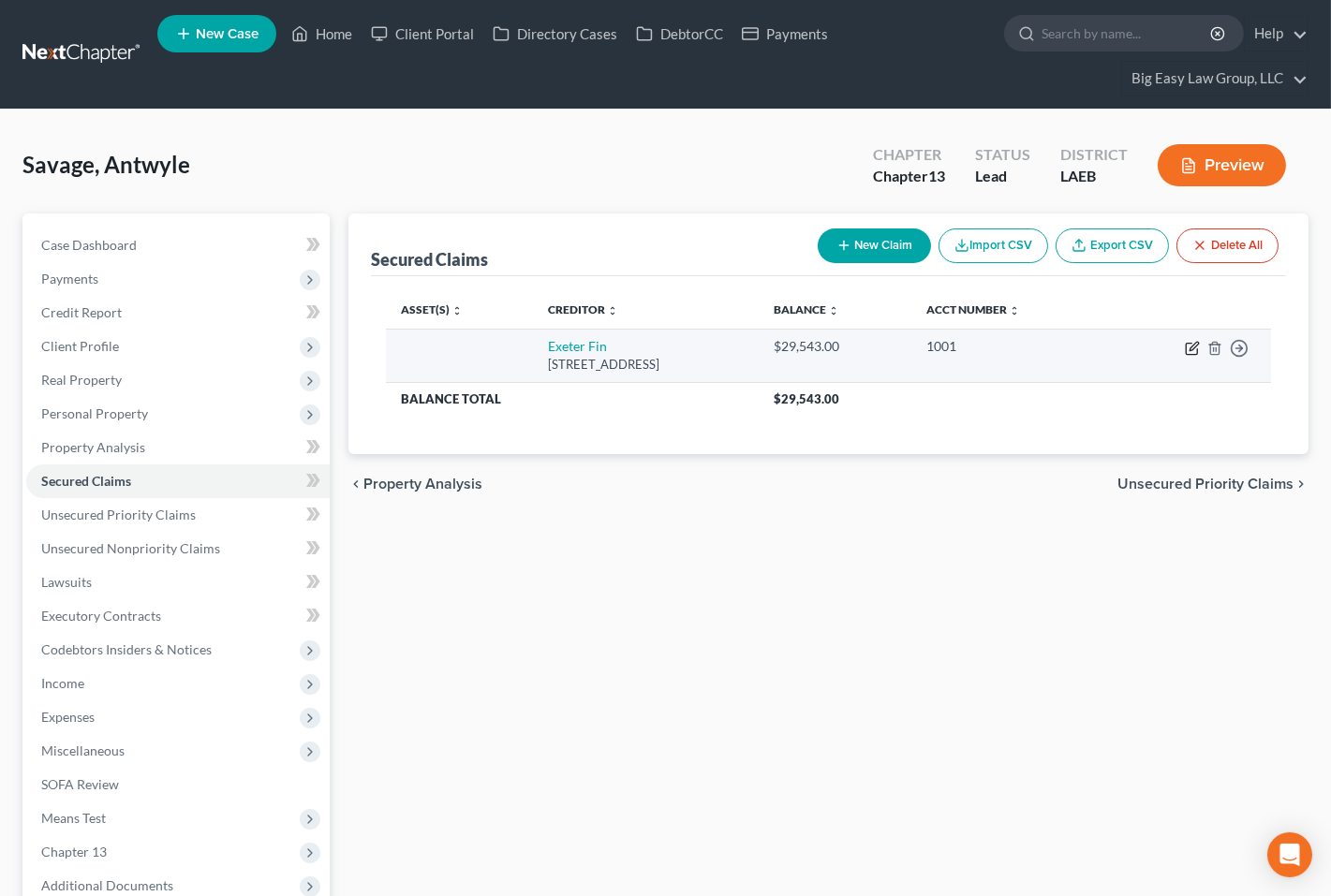
click at [1063, 341] on icon "button" at bounding box center [1193, 345] width 9 height 9
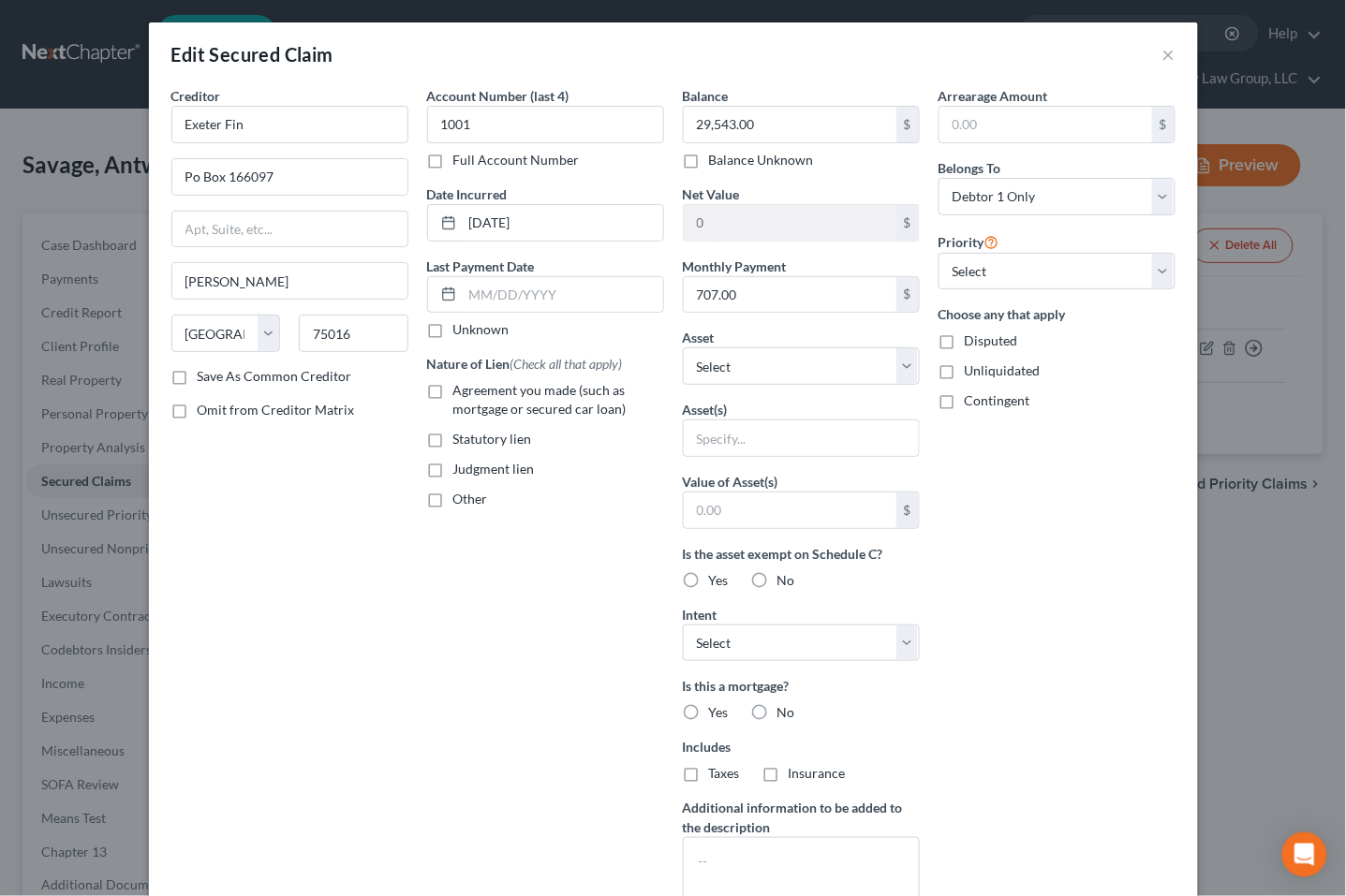
drag, startPoint x: 512, startPoint y: 417, endPoint x: 530, endPoint y: 414, distance: 18.2
click at [512, 417] on span "Agreement you made (such as mortgage or secured car loan)" at bounding box center [540, 399] width 174 height 35
click at [473, 394] on input "Agreement you made (such as mortgage or secured car loan)" at bounding box center [467, 387] width 13 height 13
click at [784, 376] on select "Select Other Multiple Assets Pre-petition earned but unpaid wages, 75% exempt, …" at bounding box center [802, 366] width 237 height 38
click at [683, 347] on select "Select Other Multiple Assets Pre-petition earned but unpaid wages, 75% exempt, …" at bounding box center [802, 366] width 237 height 38
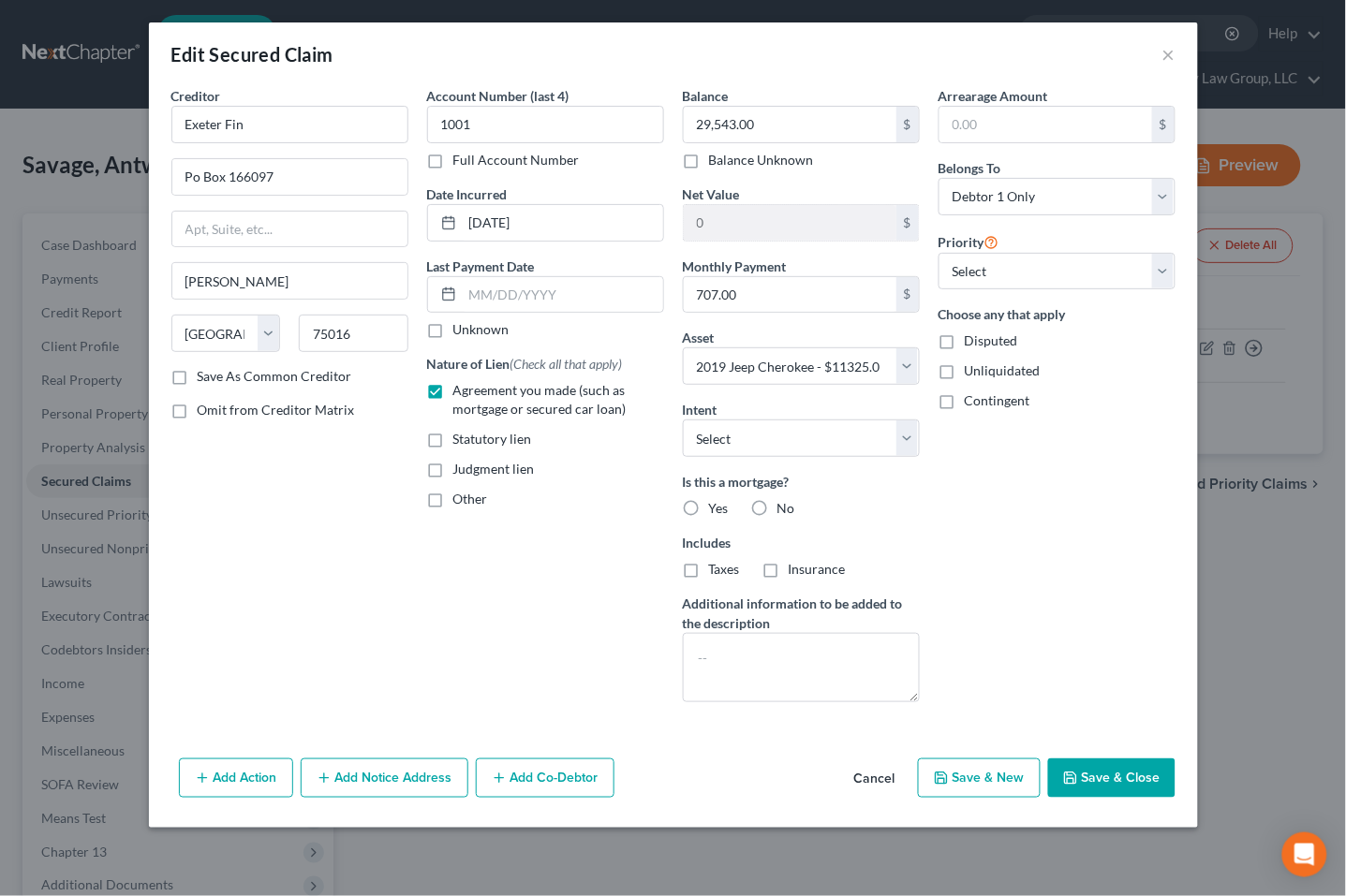
click at [778, 504] on label "No" at bounding box center [786, 508] width 17 height 18
click at [785, 504] on input "No" at bounding box center [791, 505] width 13 height 13
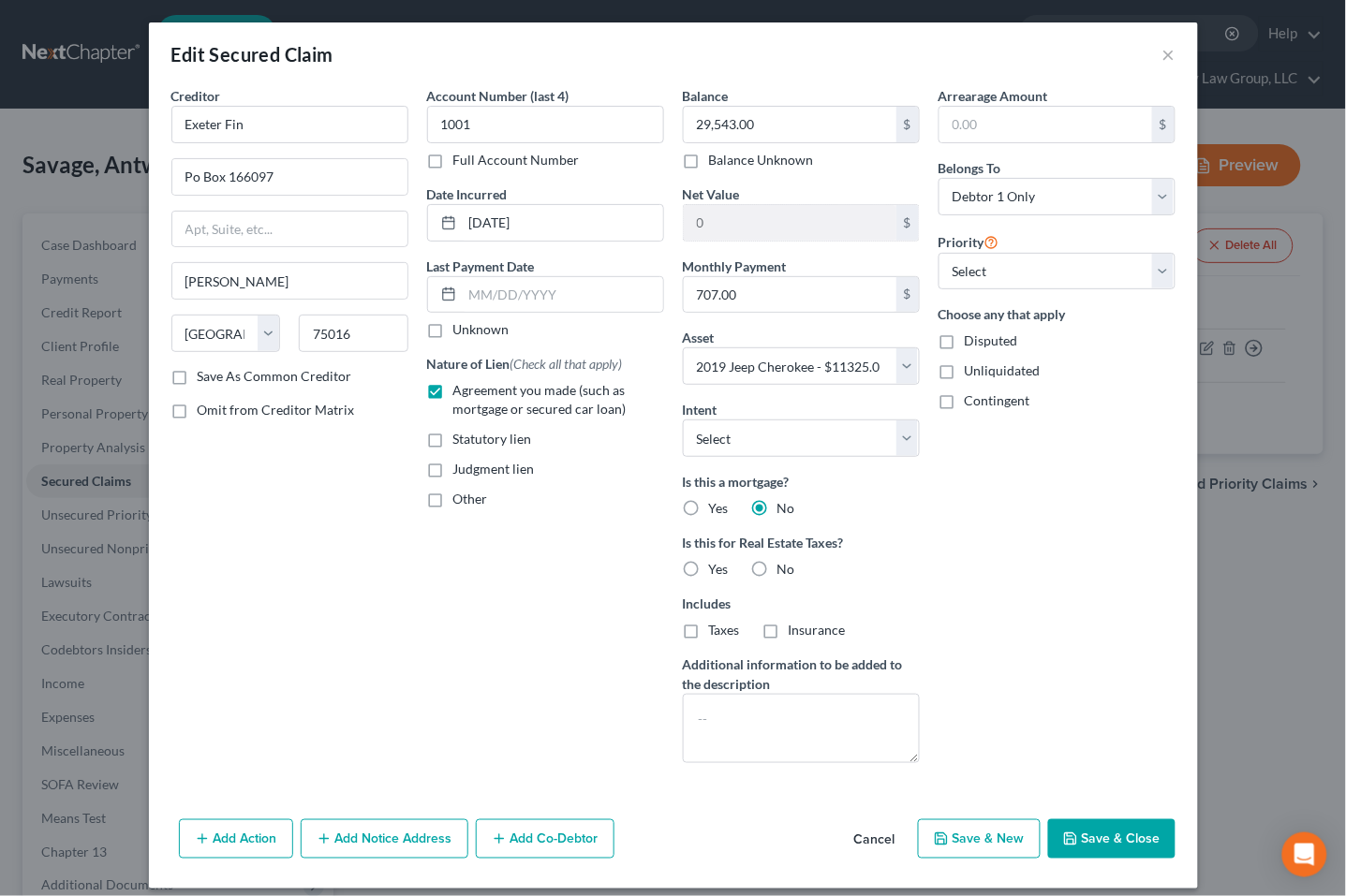
click at [778, 571] on label "No" at bounding box center [786, 569] width 17 height 18
click at [778, 577] on label "No" at bounding box center [786, 569] width 17 height 18
click at [785, 572] on input "No" at bounding box center [791, 566] width 13 height 13
drag, startPoint x: 1099, startPoint y: 826, endPoint x: 1075, endPoint y: 802, distance: 33.9
click at [1063, 826] on button "Save & Close" at bounding box center [1113, 839] width 127 height 40
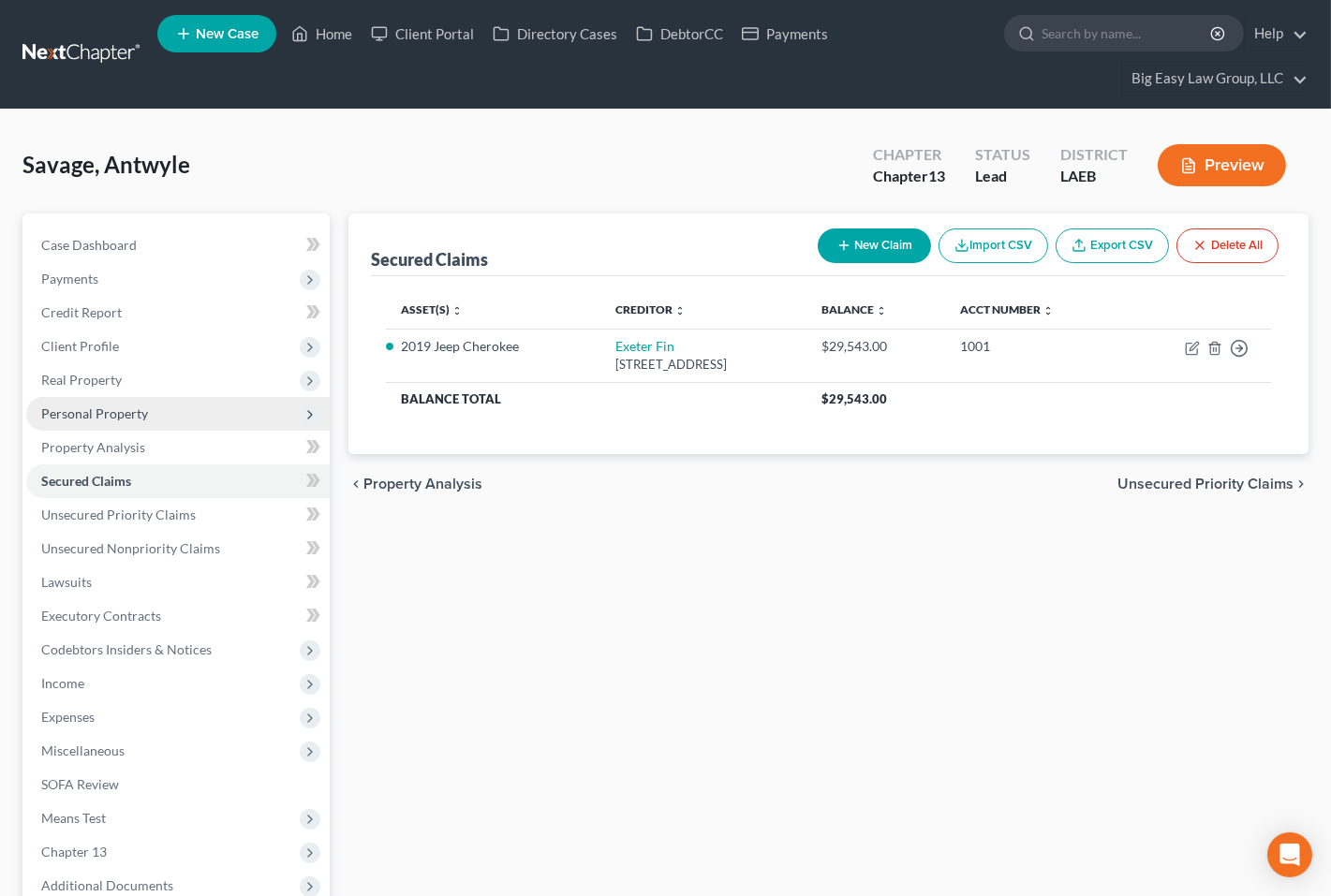
click at [221, 403] on span "Personal Property" at bounding box center [177, 414] width 304 height 34
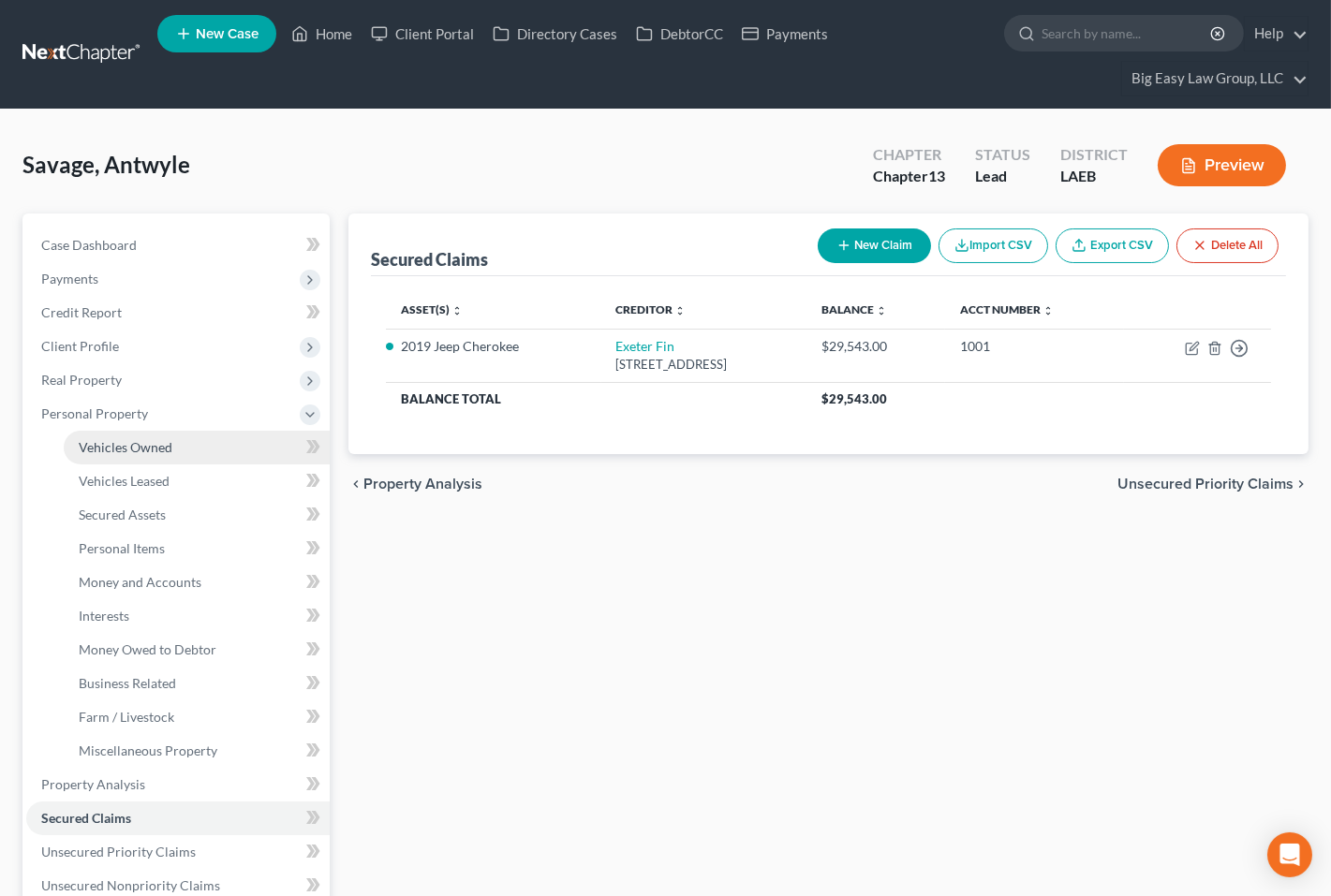
click at [239, 437] on link "Vehicles Owned" at bounding box center [197, 448] width 266 height 34
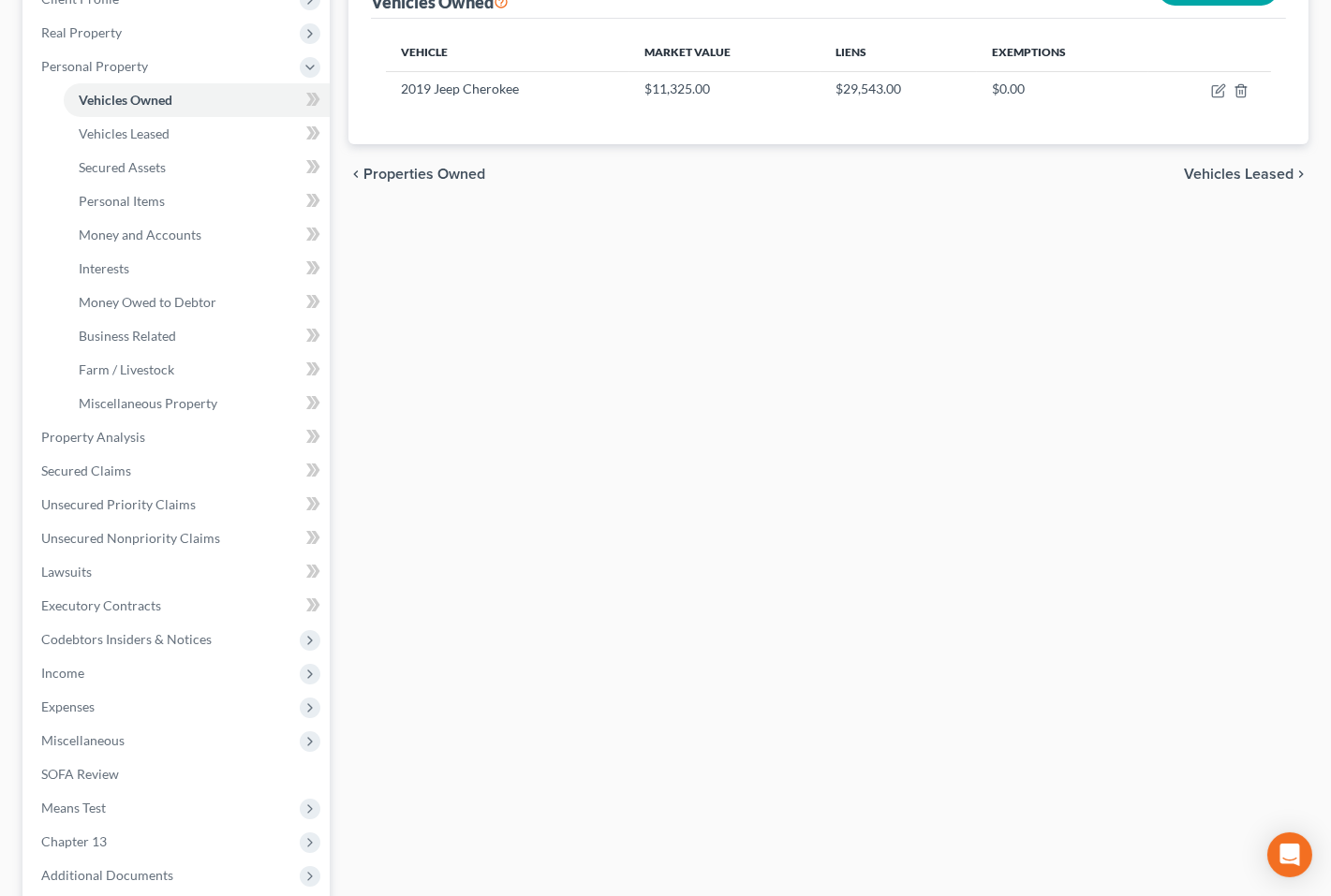
scroll to position [357, 0]
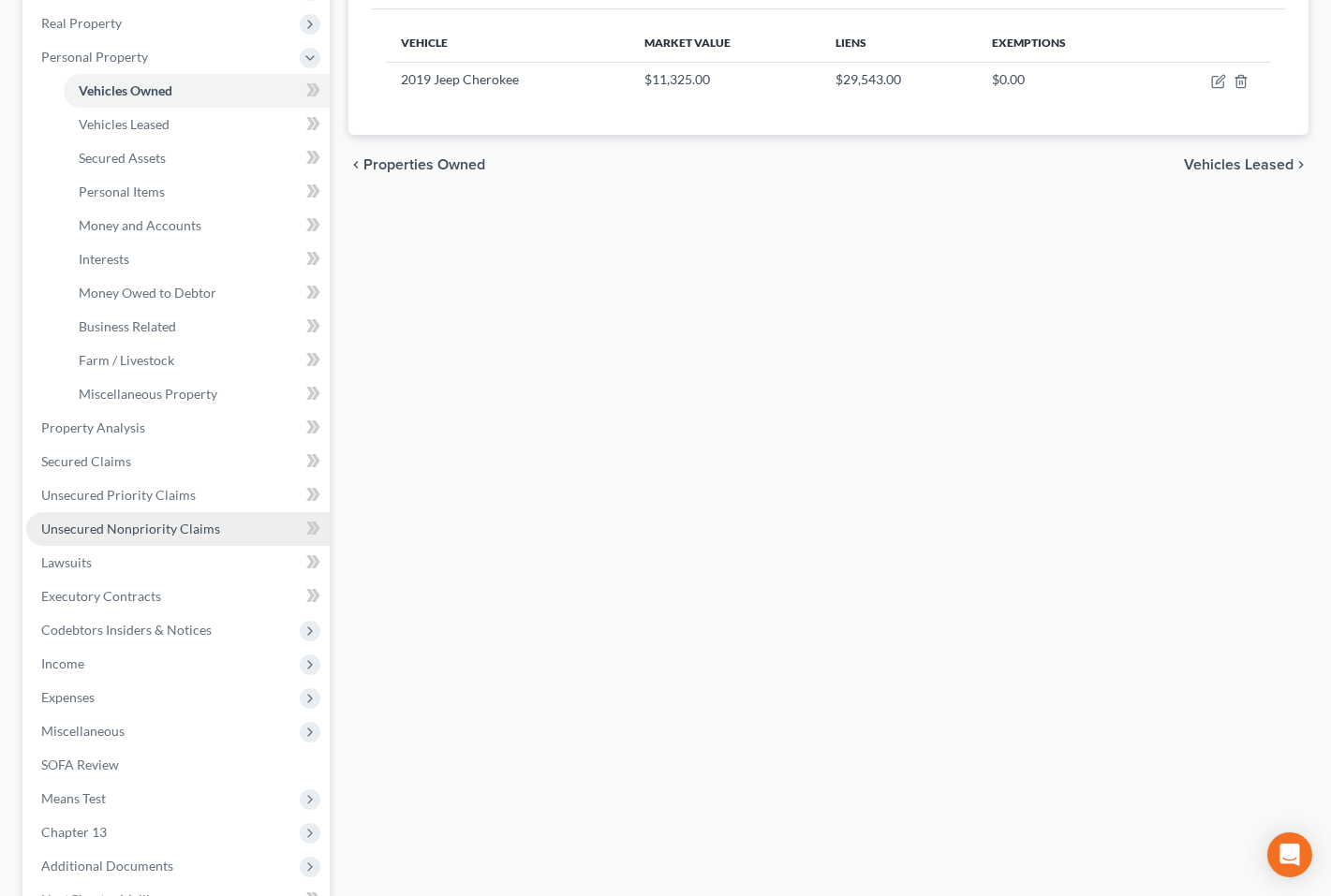
click at [256, 520] on link "Unsecured Nonpriority Claims" at bounding box center [177, 529] width 304 height 34
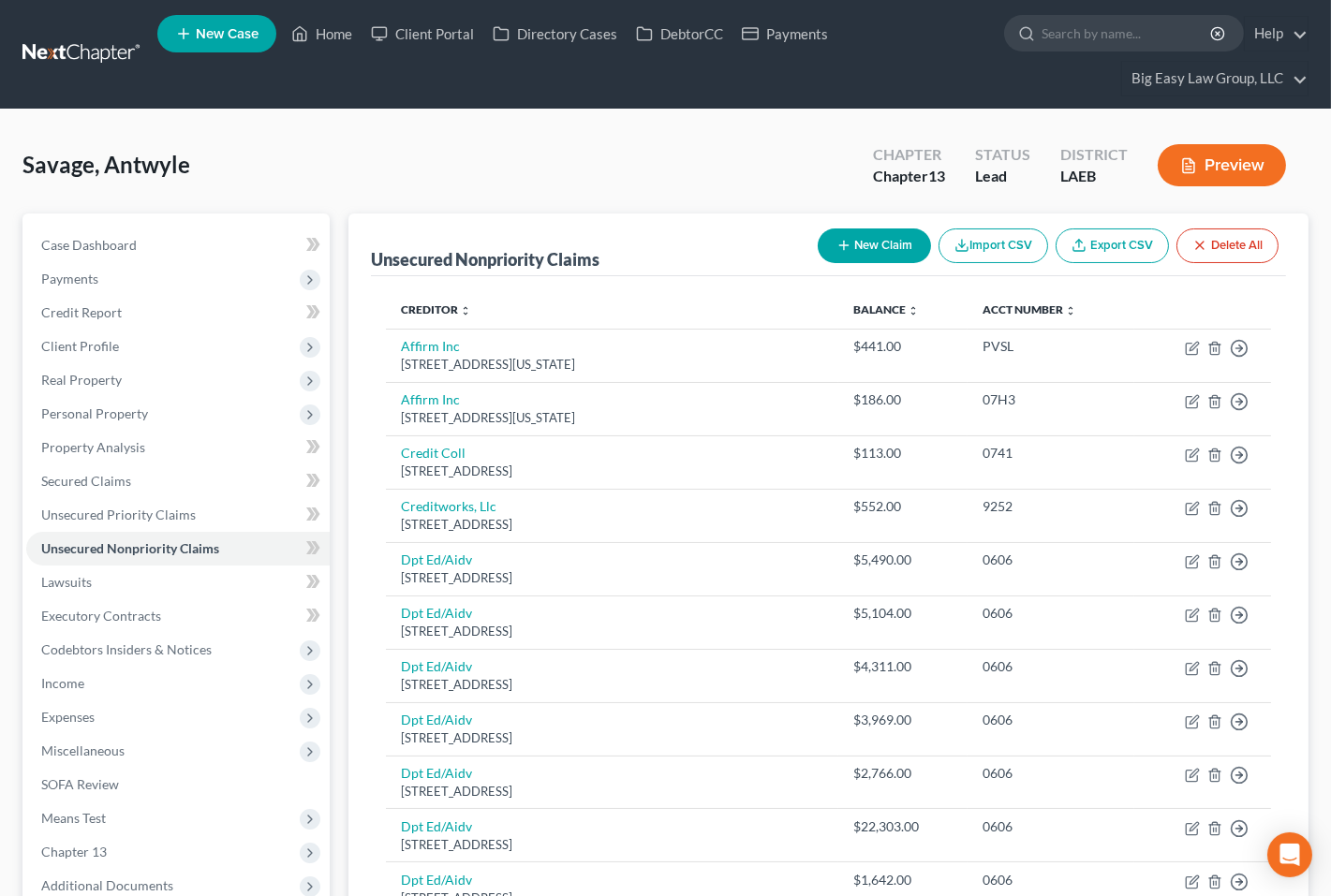
click at [1063, 171] on button "Preview" at bounding box center [1221, 166] width 128 height 42
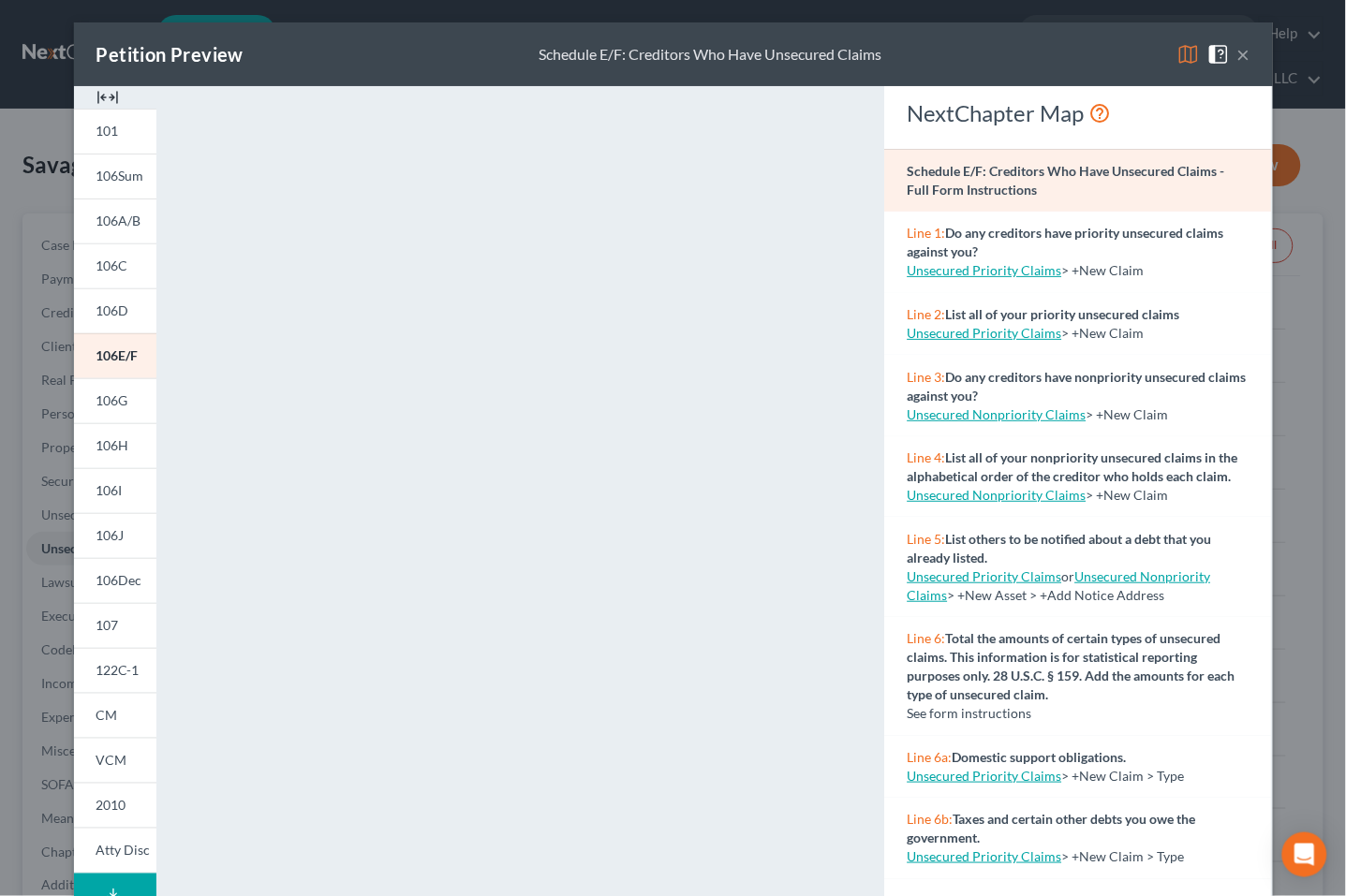
click at [1063, 57] on button "×" at bounding box center [1245, 54] width 14 height 22
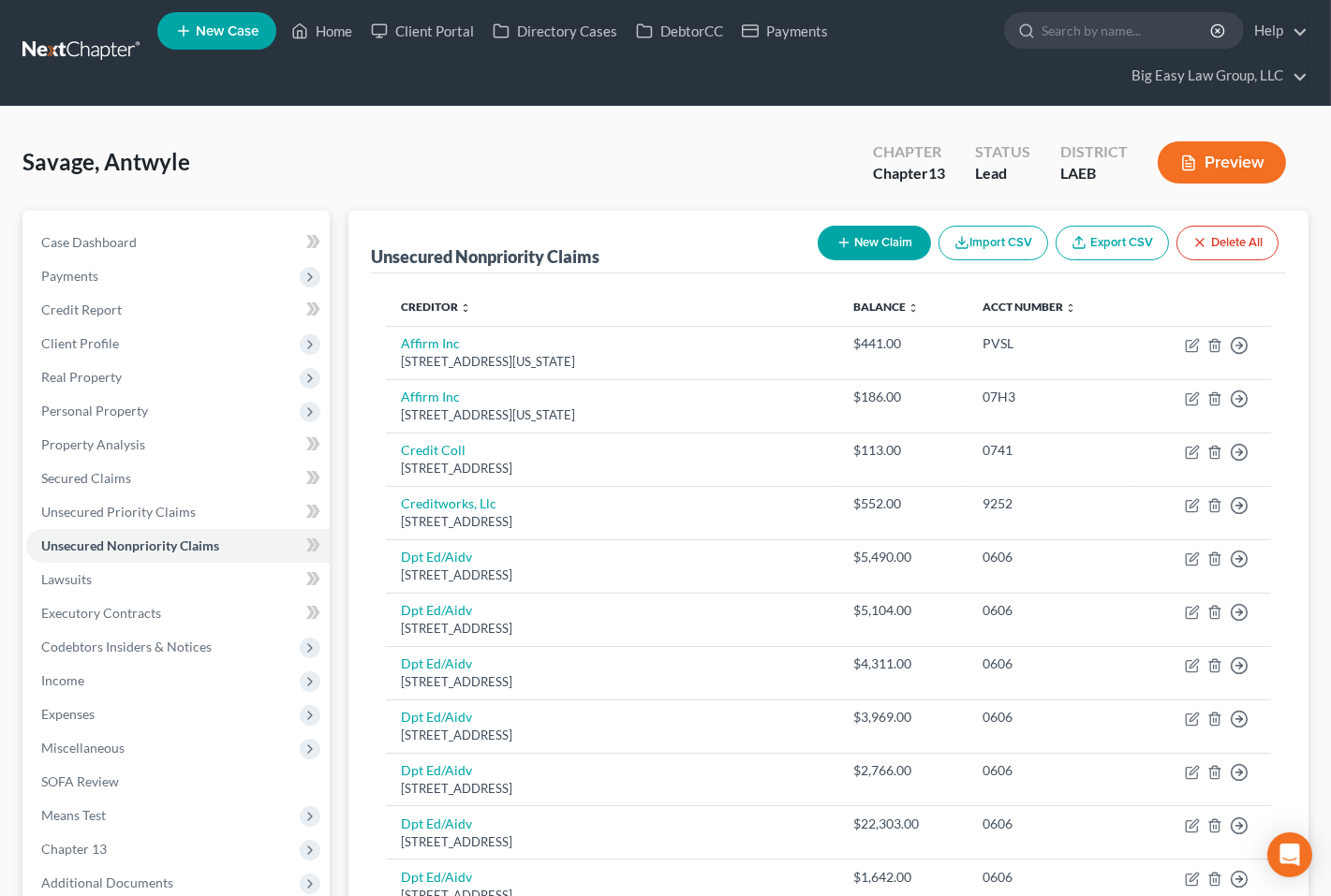
scroll to position [4, 0]
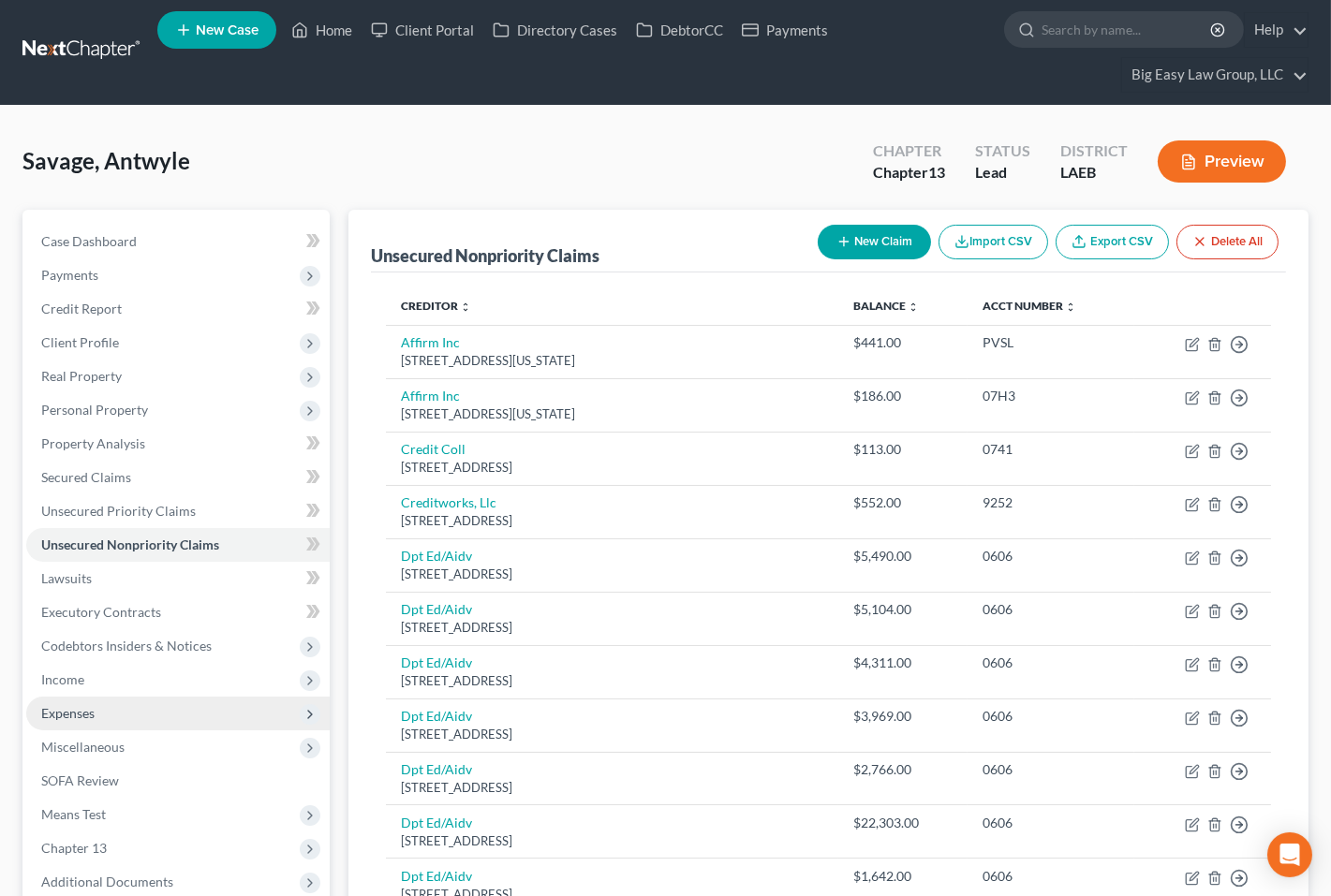
click at [174, 710] on span "Expenses" at bounding box center [177, 713] width 304 height 34
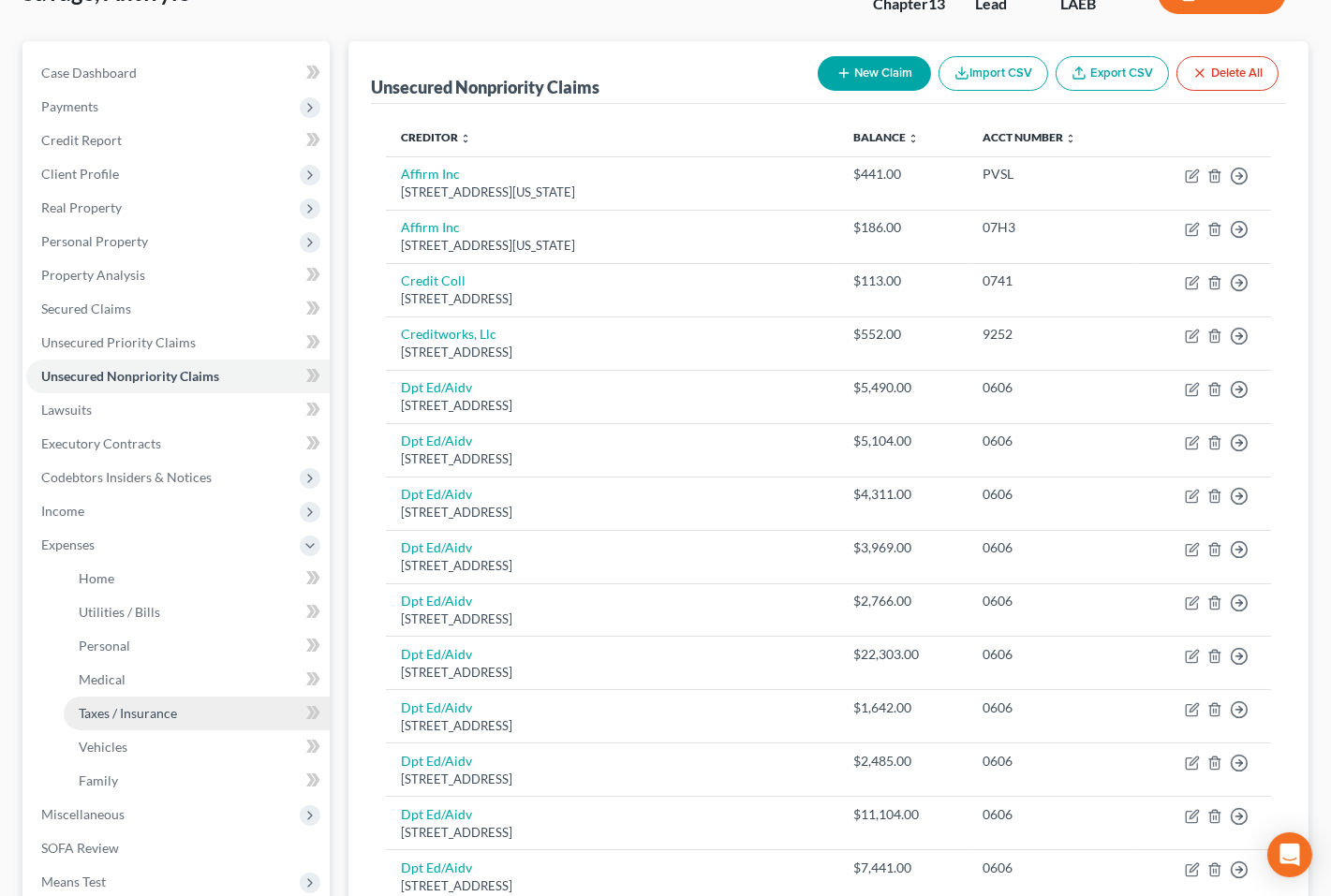
scroll to position [180, 0]
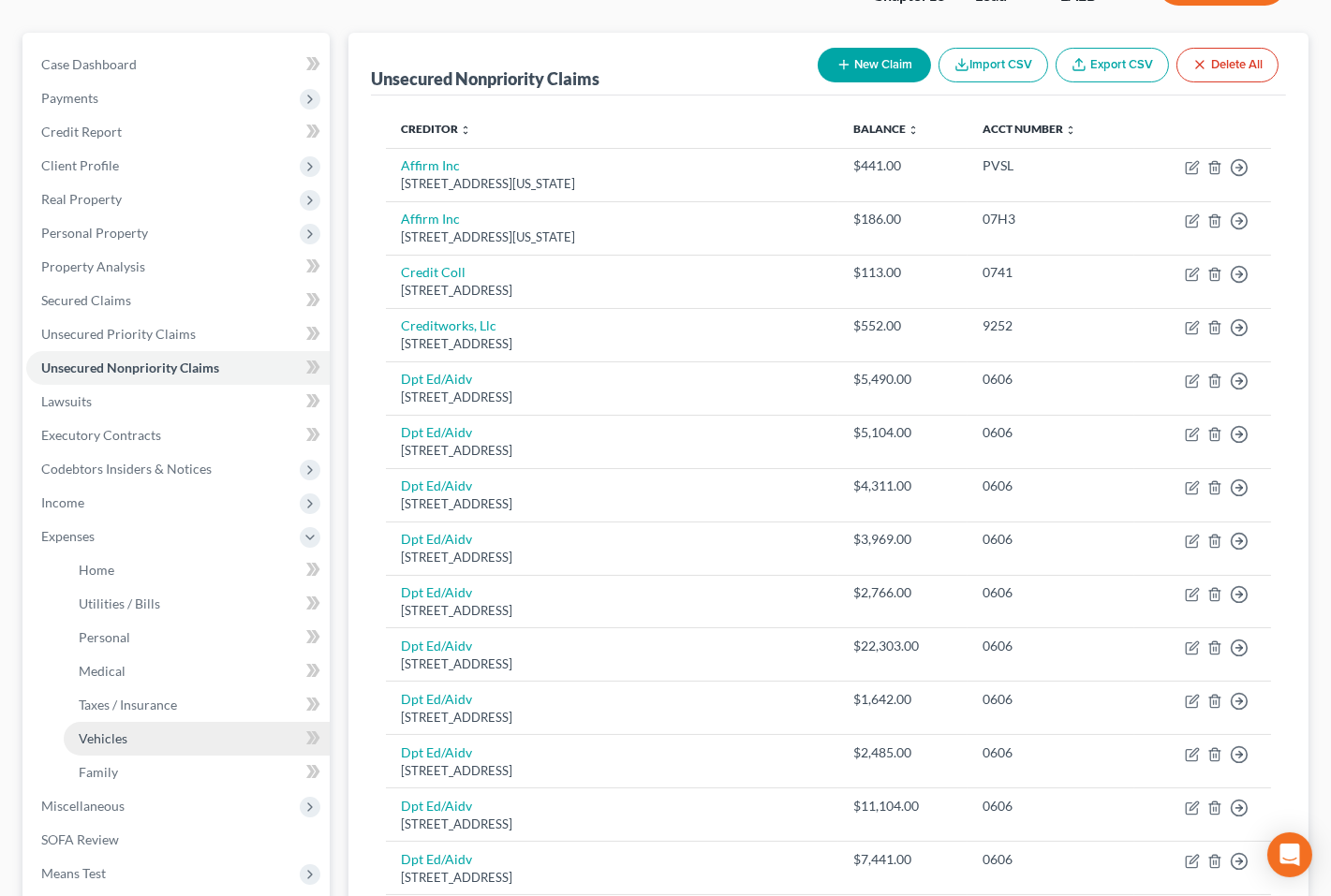
click at [219, 739] on link "Vehicles" at bounding box center [197, 739] width 266 height 34
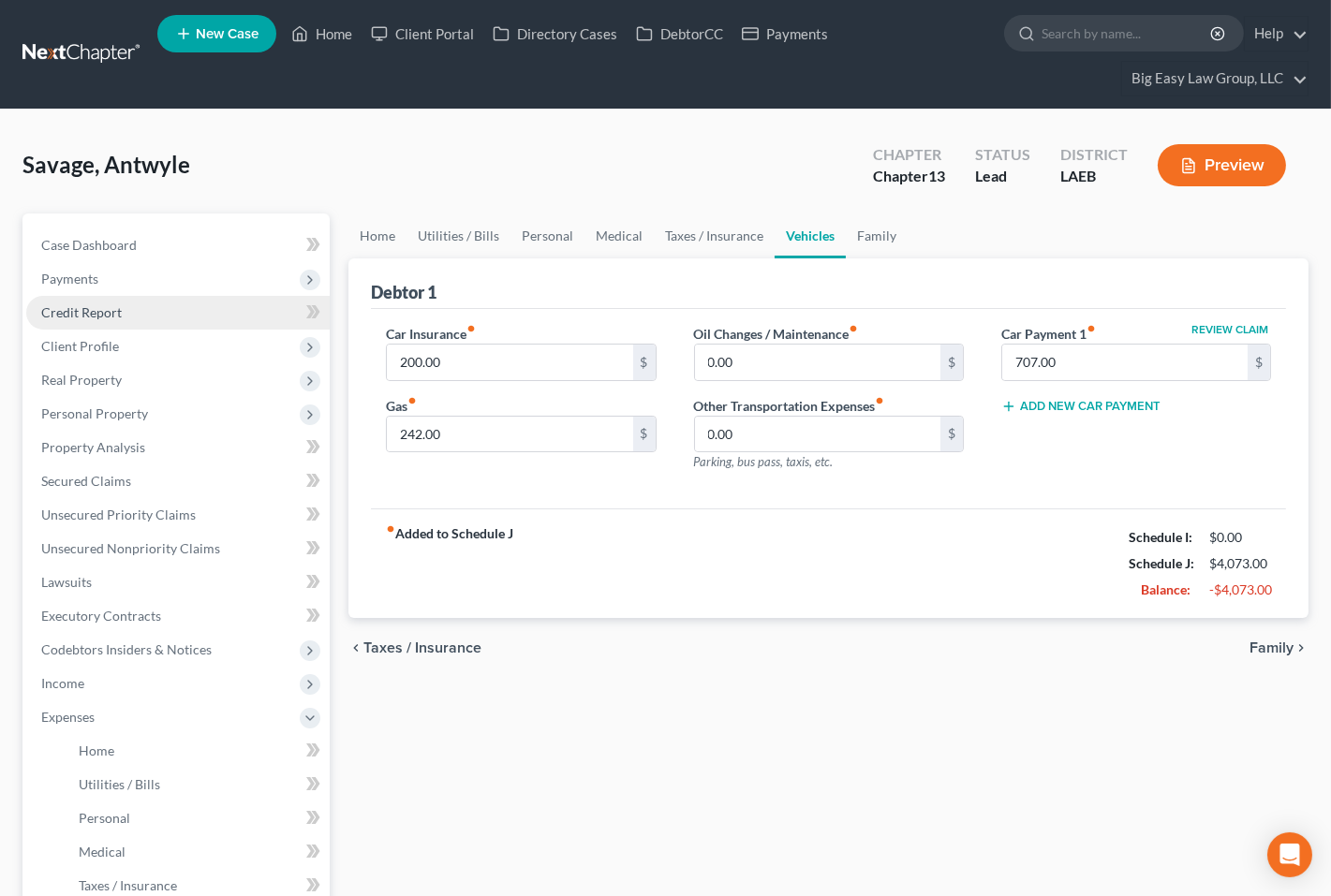
click at [150, 310] on link "Credit Report" at bounding box center [177, 312] width 304 height 34
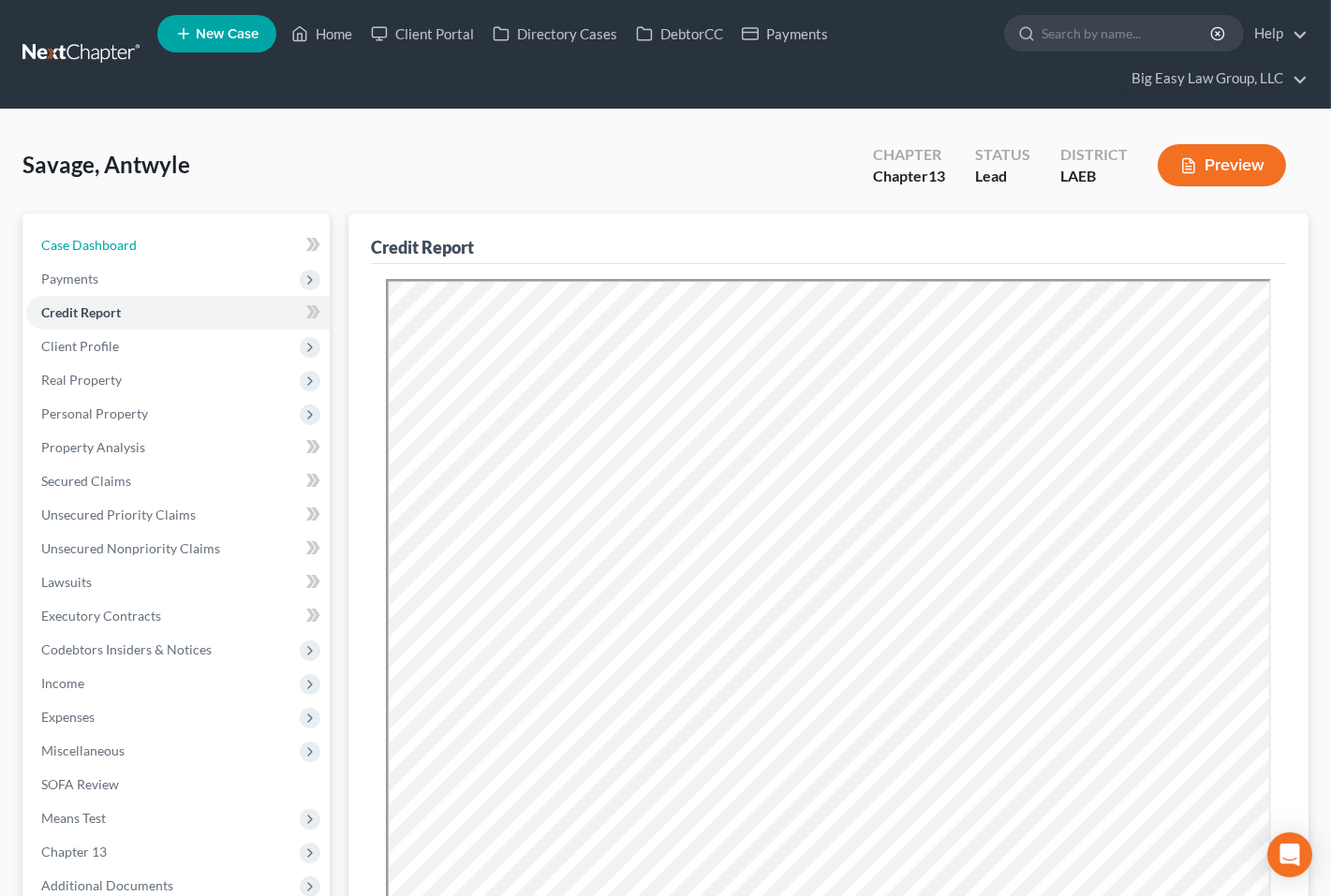
drag, startPoint x: 157, startPoint y: 241, endPoint x: 371, endPoint y: 270, distance: 216.0
click at [157, 241] on link "Case Dashboard" at bounding box center [177, 245] width 304 height 34
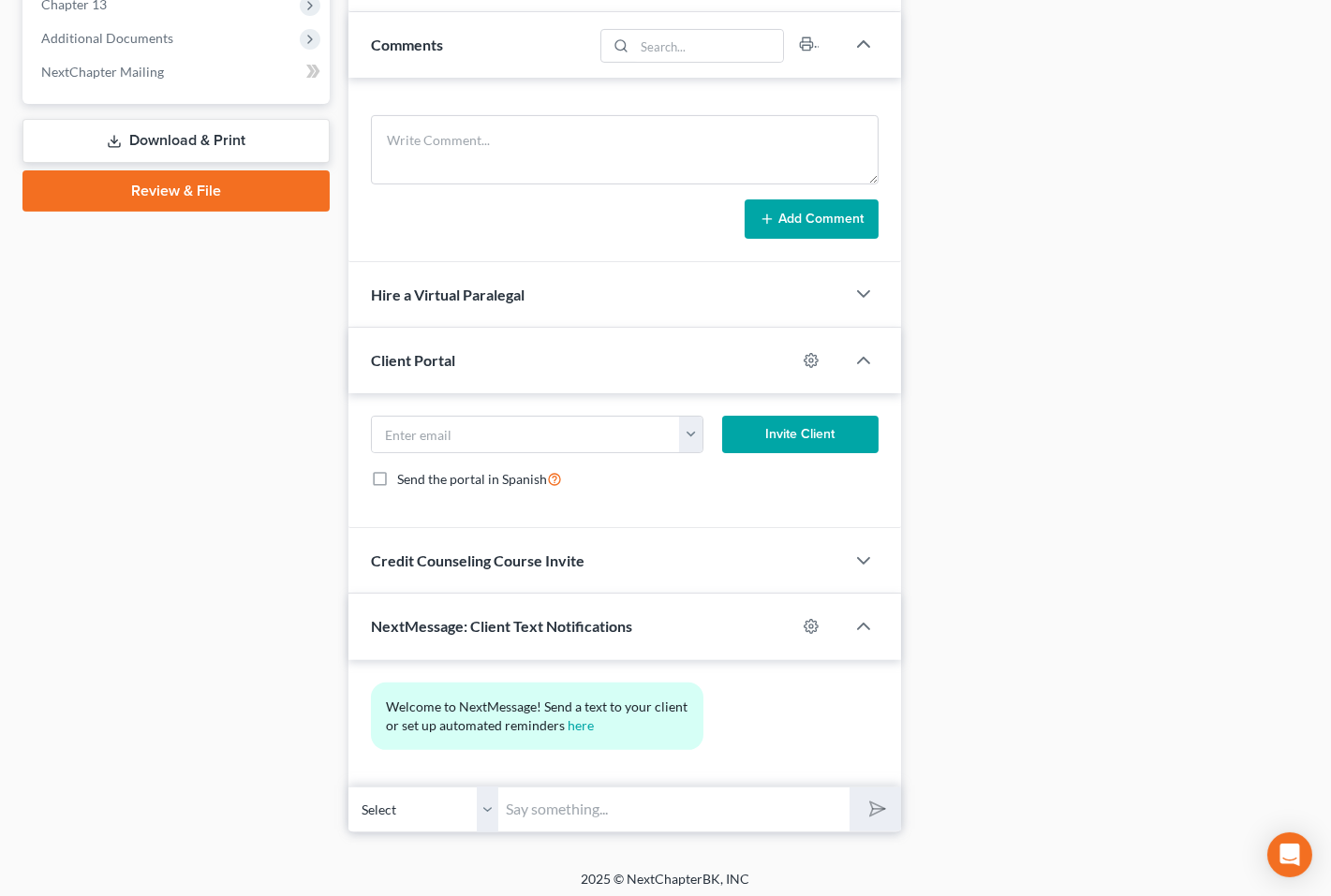
scroll to position [855, 0]
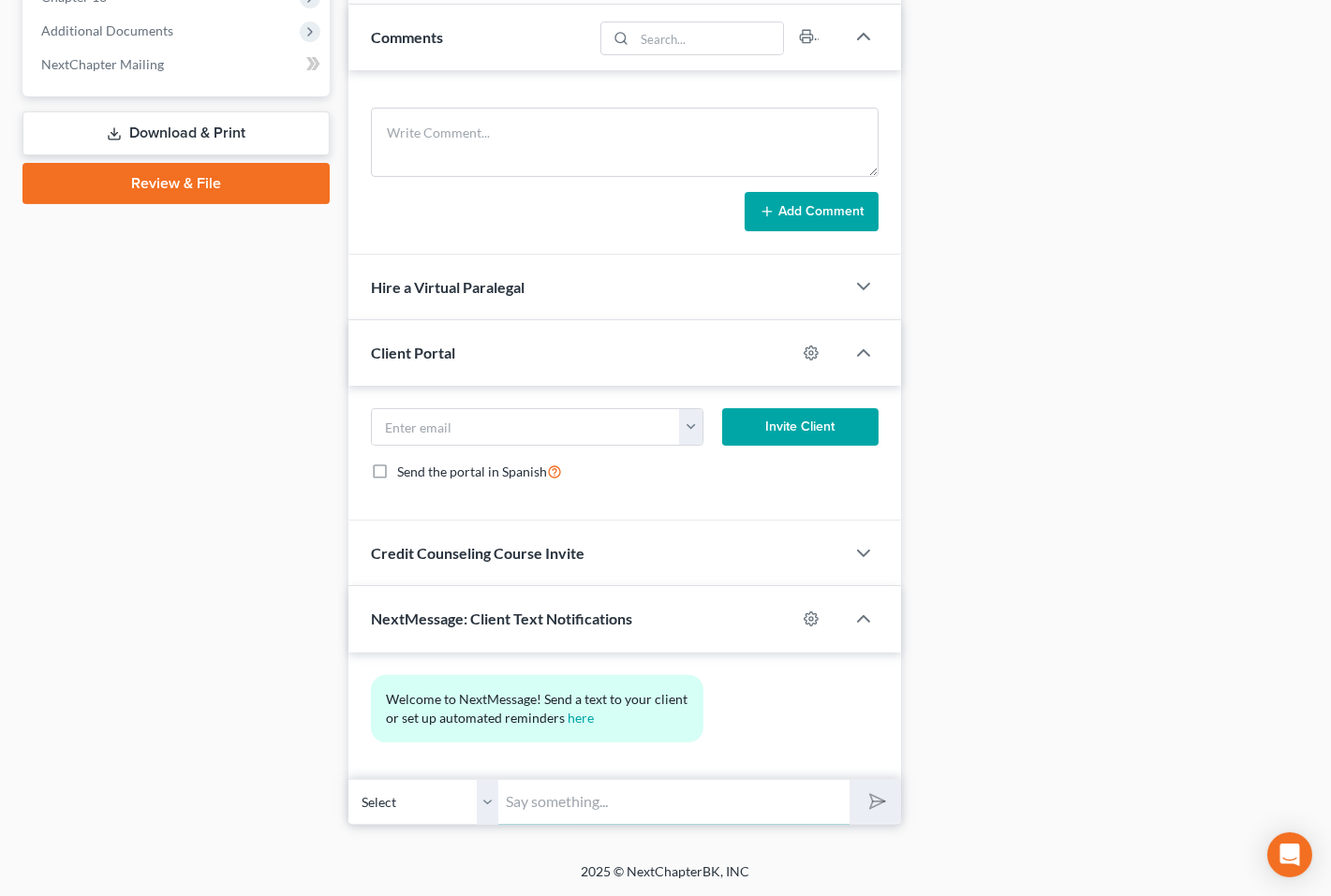
click at [699, 791] on input "text" at bounding box center [673, 802] width 350 height 46
click at [617, 794] on input "This is Jenny - your appt is set for OCt 2 at 12:00 at the Metairie office" at bounding box center [673, 802] width 350 height 46
click at [771, 807] on input "This is Jenny - your appt is set for Oct 2 at 12:00 at the Metairie office" at bounding box center [673, 802] width 350 height 46
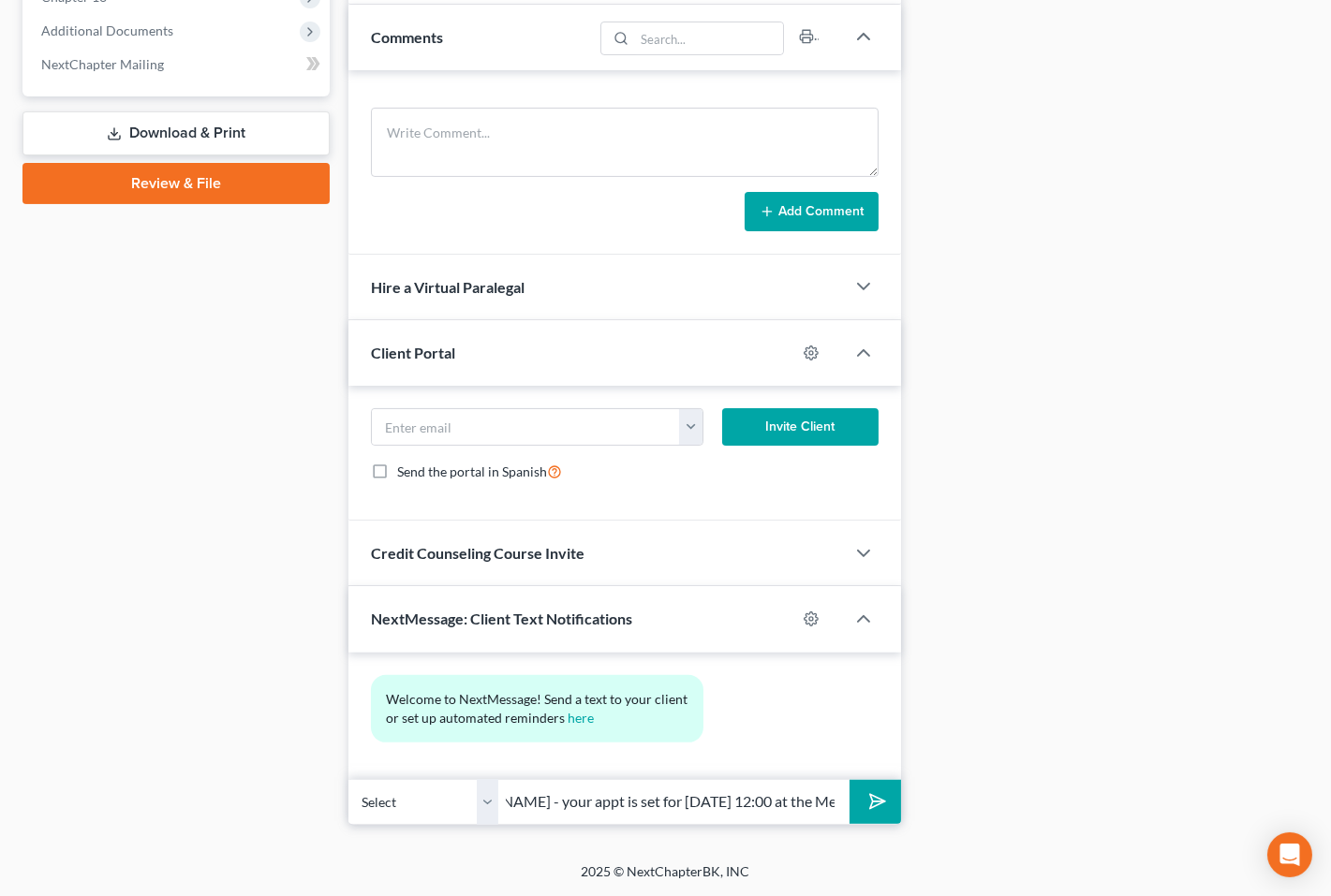
scroll to position [0, 0]
click at [856, 798] on button "submit" at bounding box center [875, 802] width 51 height 44
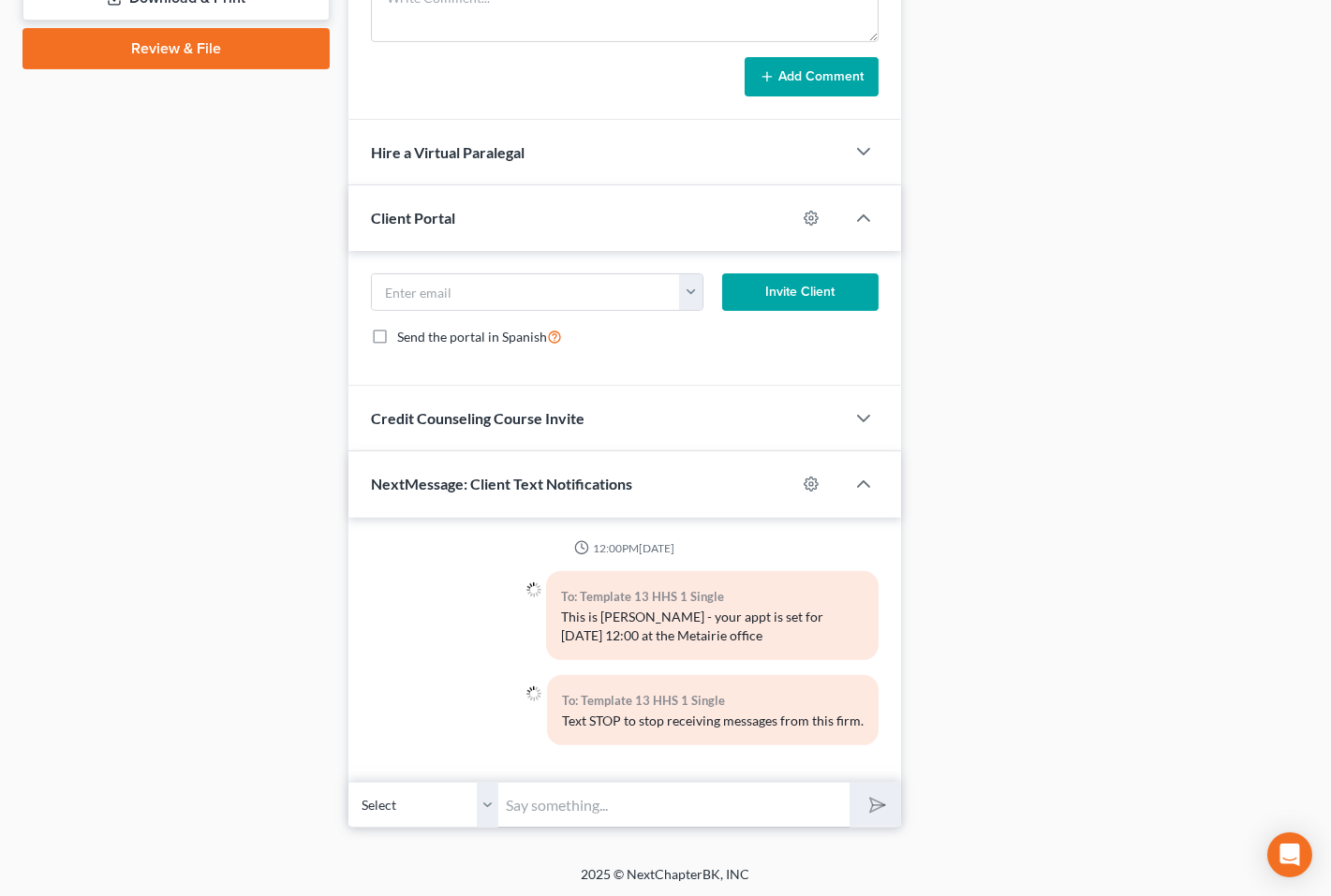
scroll to position [993, 0]
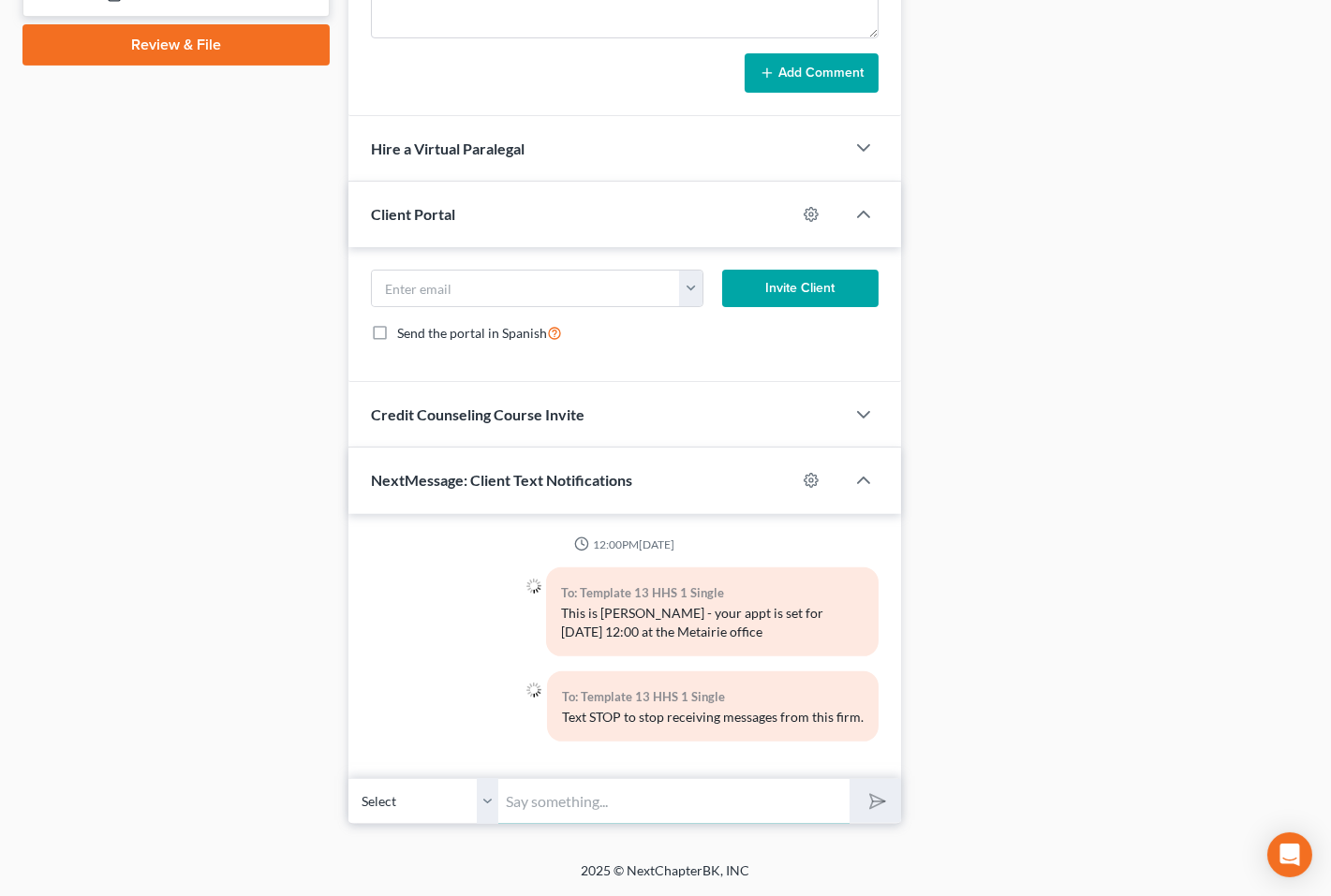
click at [697, 807] on input "text" at bounding box center [673, 801] width 350 height 46
click at [530, 801] on input "PLease bring your september check stubs" at bounding box center [673, 801] width 350 height 46
click at [527, 799] on input "PLease bring your september check stubs" at bounding box center [673, 801] width 350 height 46
click at [874, 801] on icon "submit" at bounding box center [872, 801] width 26 height 26
click at [1054, 640] on div "Docs Tasks Events Timer 0% Completed Nothing here yet! Drivers license Social S…" at bounding box center [1114, 22] width 407 height 1605
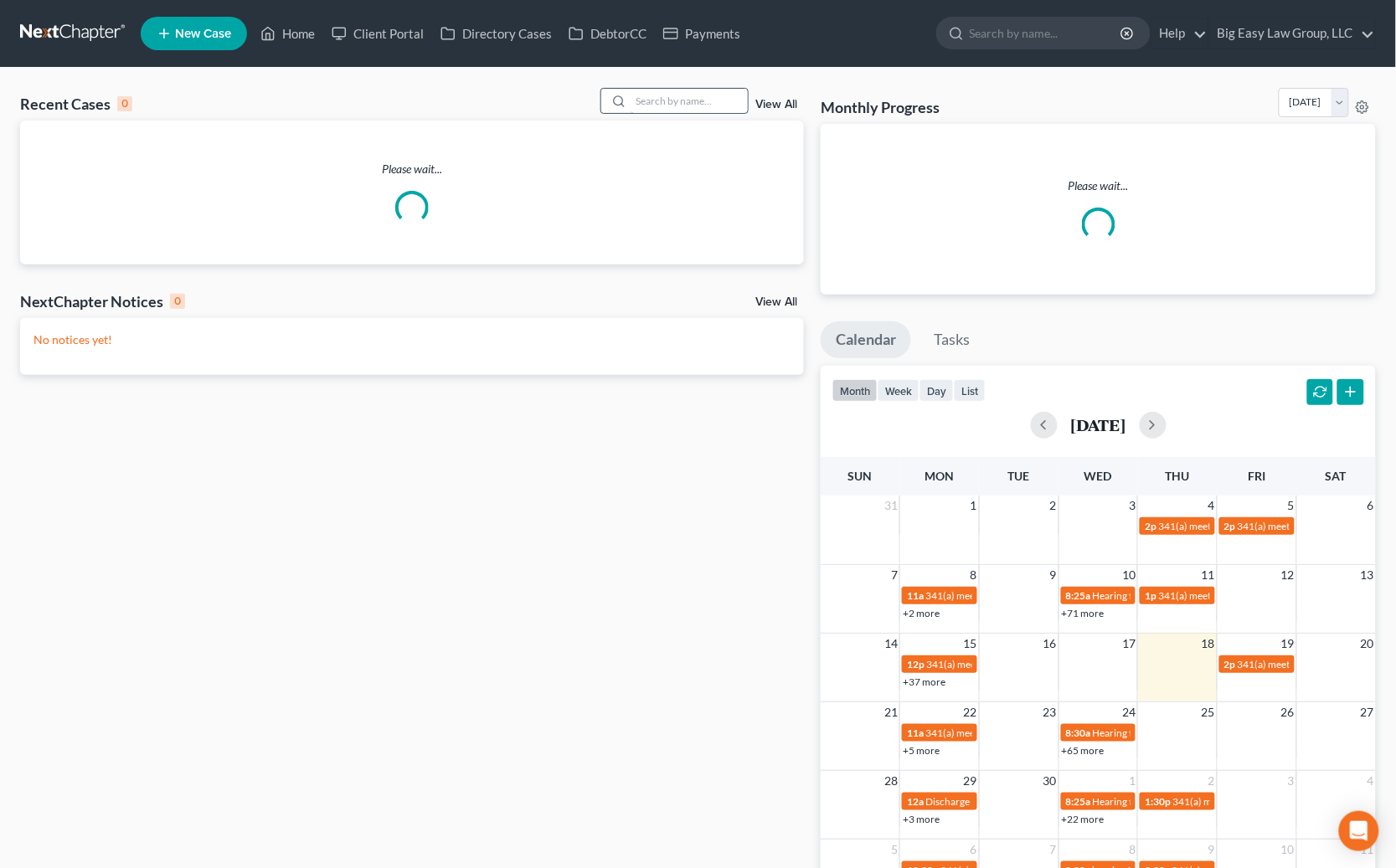
click at [664, 107] on input "search" at bounding box center [689, 101] width 117 height 24
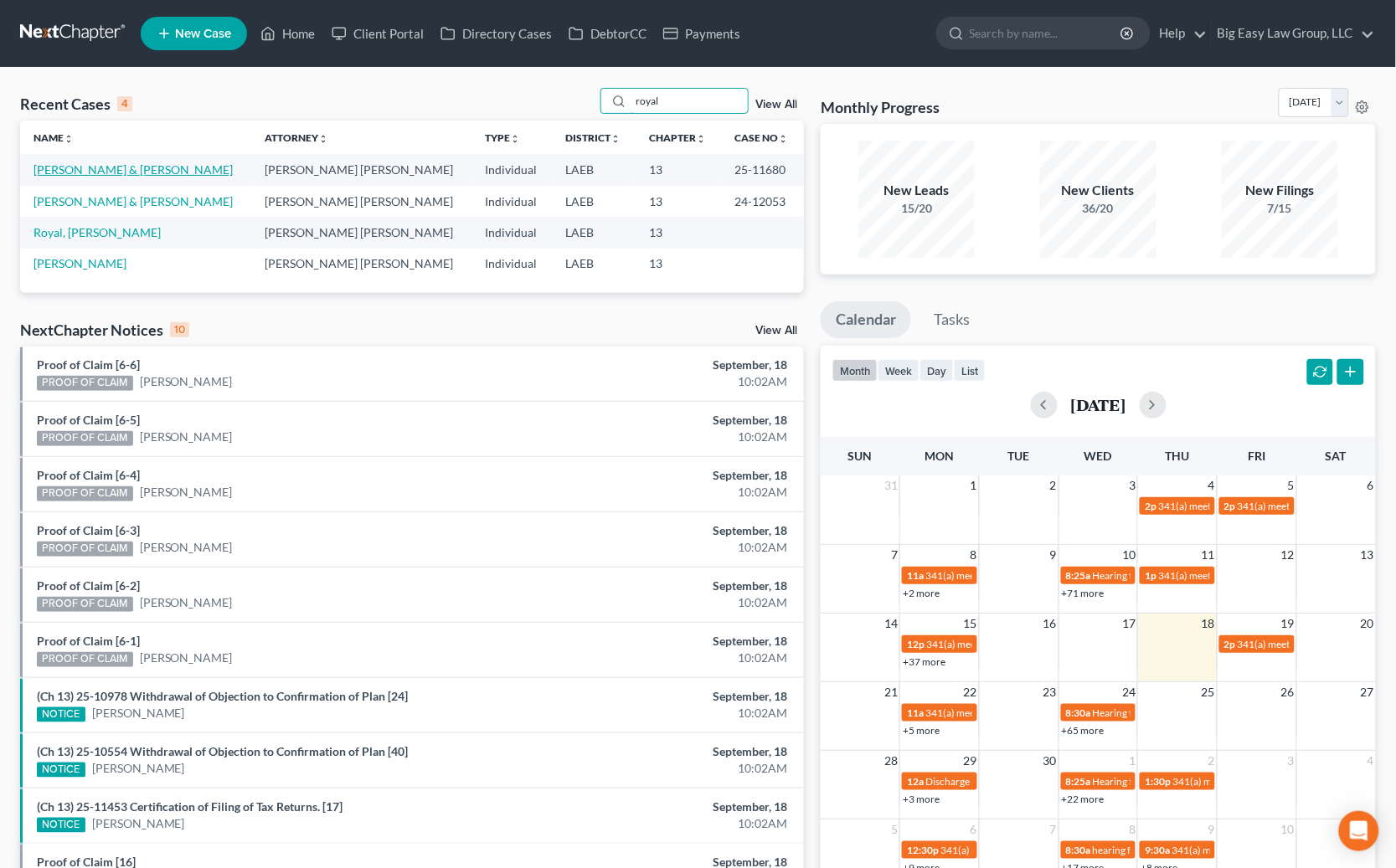
type input "royal"
click at [143, 175] on link "[PERSON_NAME] & [PERSON_NAME]" at bounding box center [133, 169] width 199 height 15
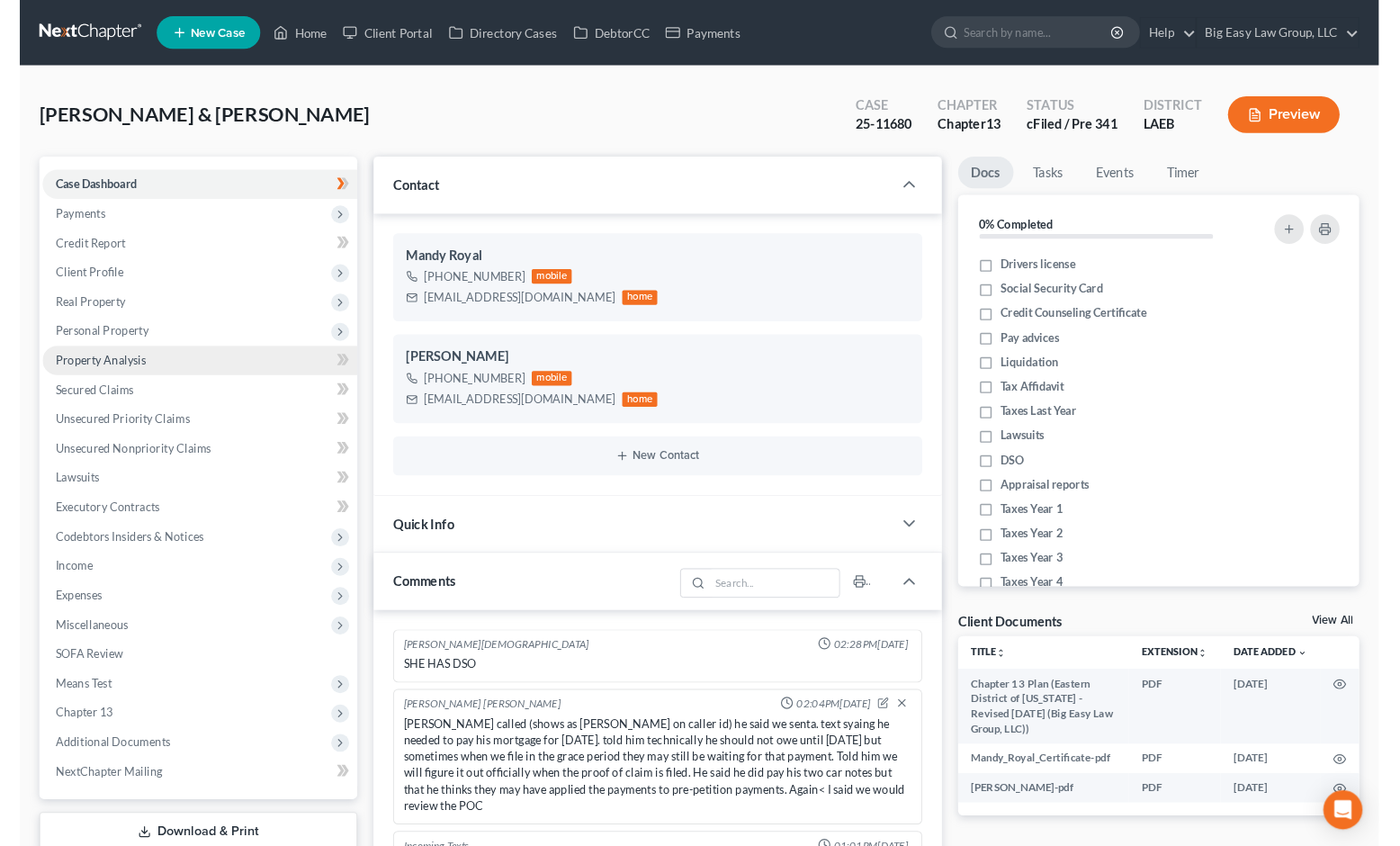
scroll to position [4252, 0]
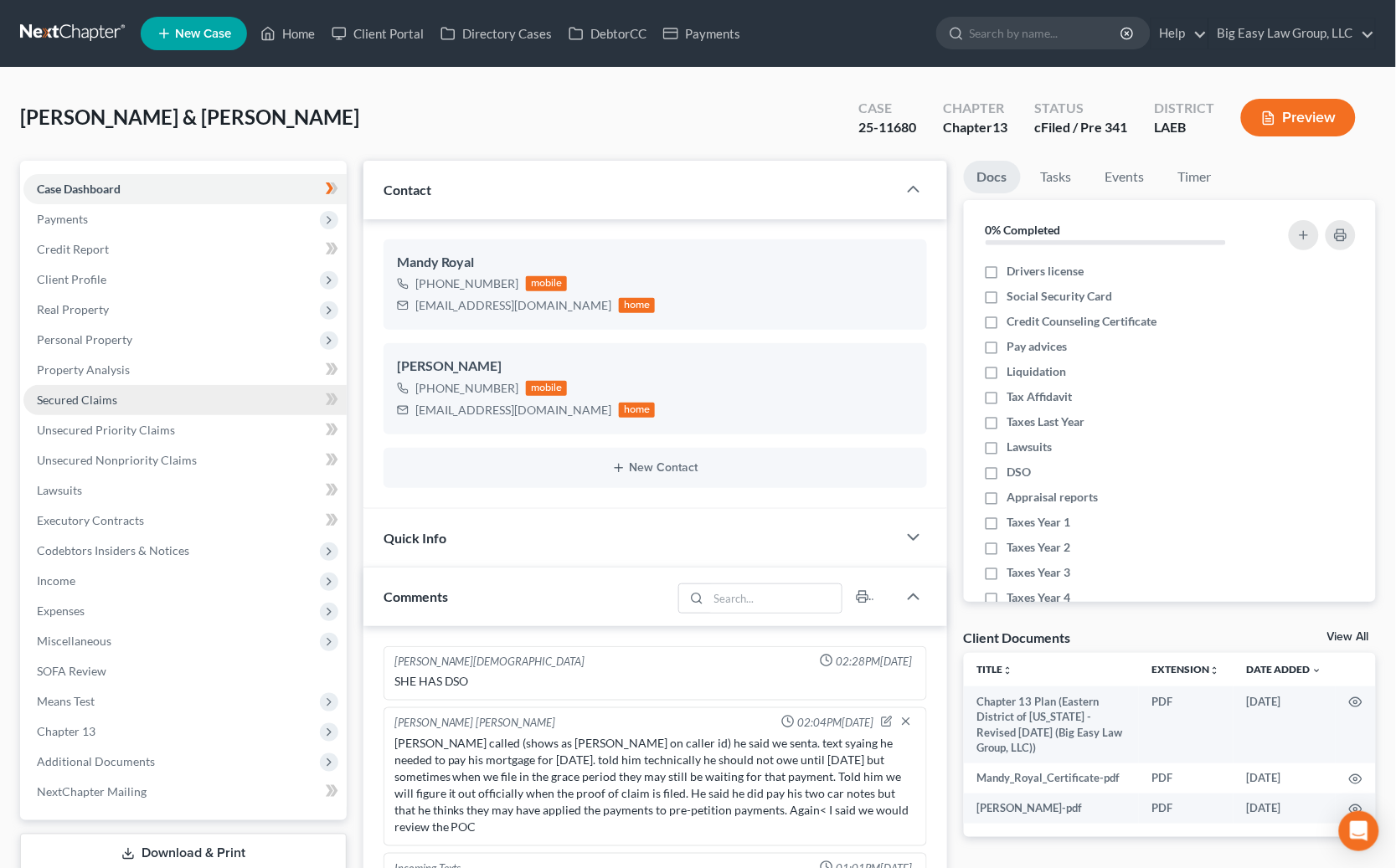
click at [140, 394] on link "Secured Claims" at bounding box center [185, 400] width 323 height 30
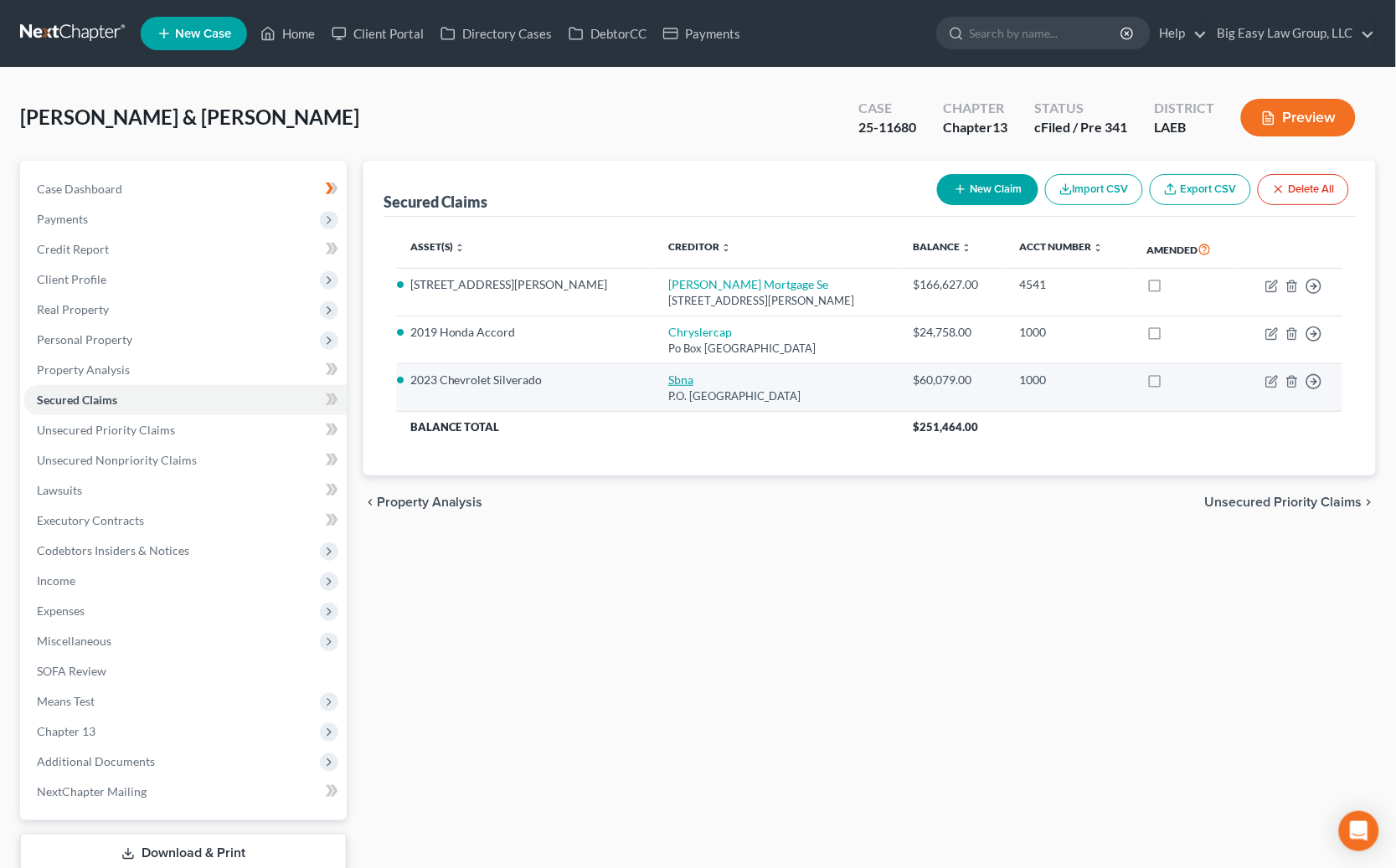
click at [668, 381] on link "Sbna" at bounding box center [680, 379] width 25 height 15
select select "45"
select select "3"
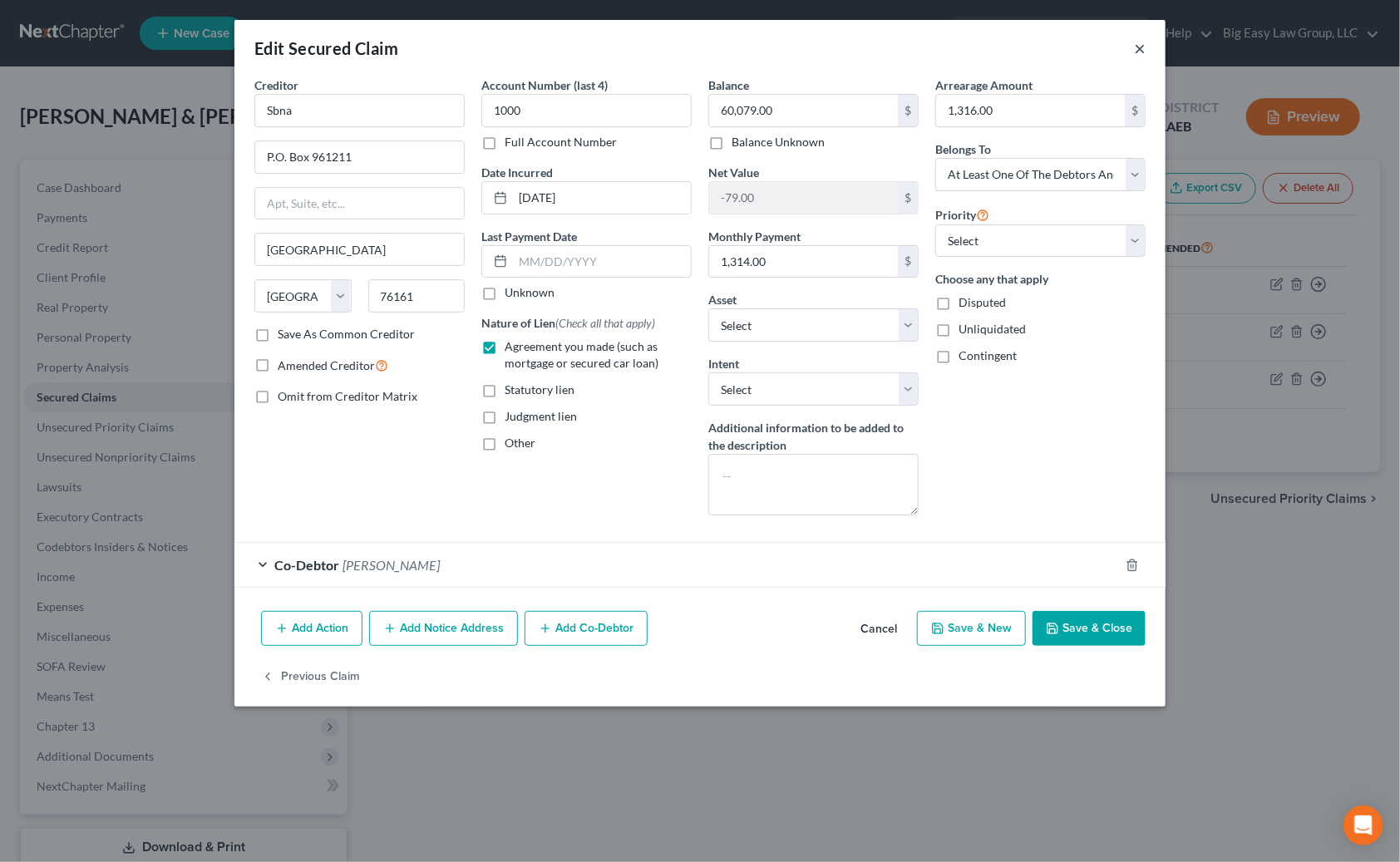
click at [1135, 46] on button "×" at bounding box center [1140, 48] width 12 height 20
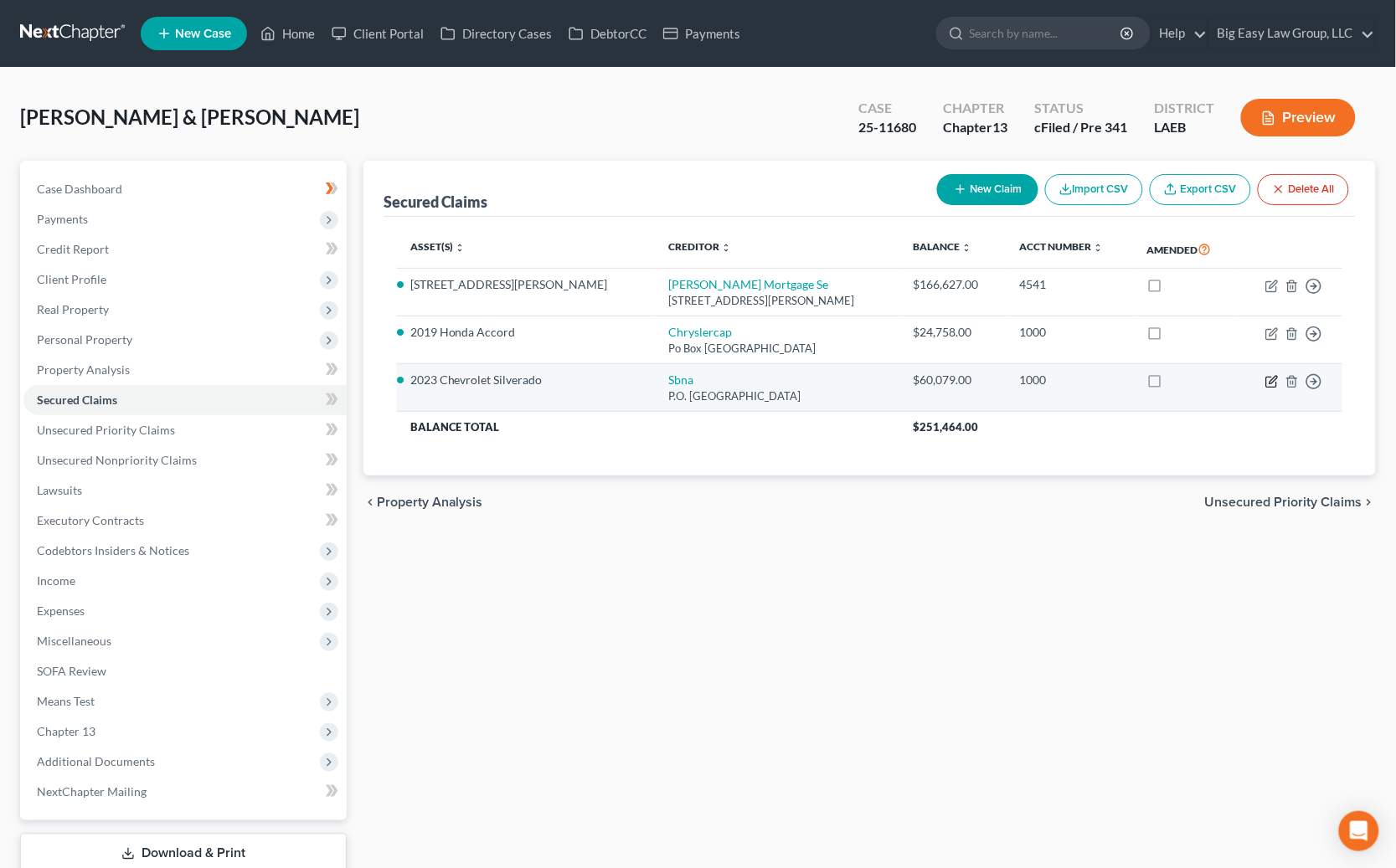
click at [1272, 375] on icon "button" at bounding box center [1272, 382] width 14 height 14
select select "45"
select select "5"
select select "3"
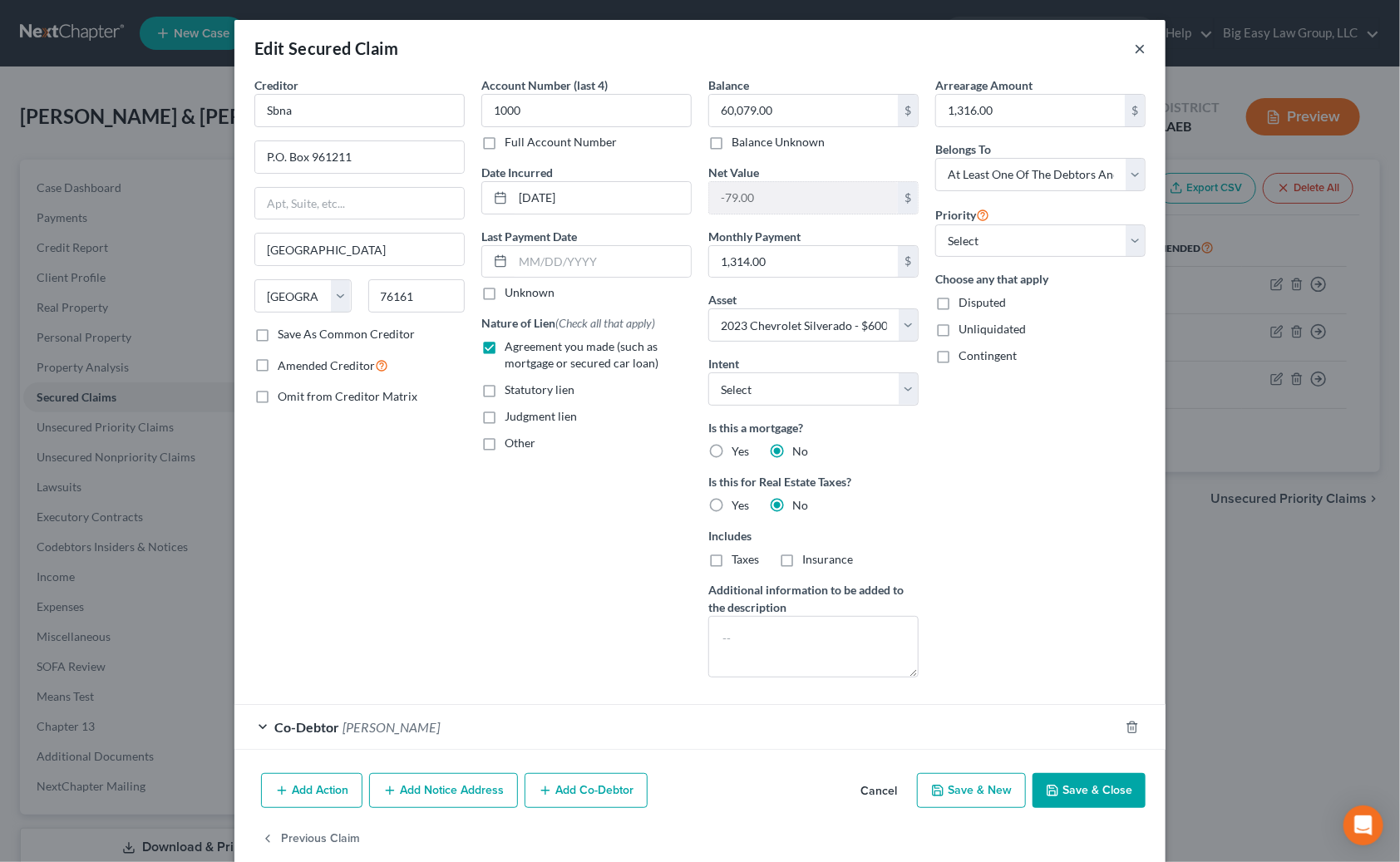
click at [1136, 44] on button "×" at bounding box center [1140, 48] width 12 height 20
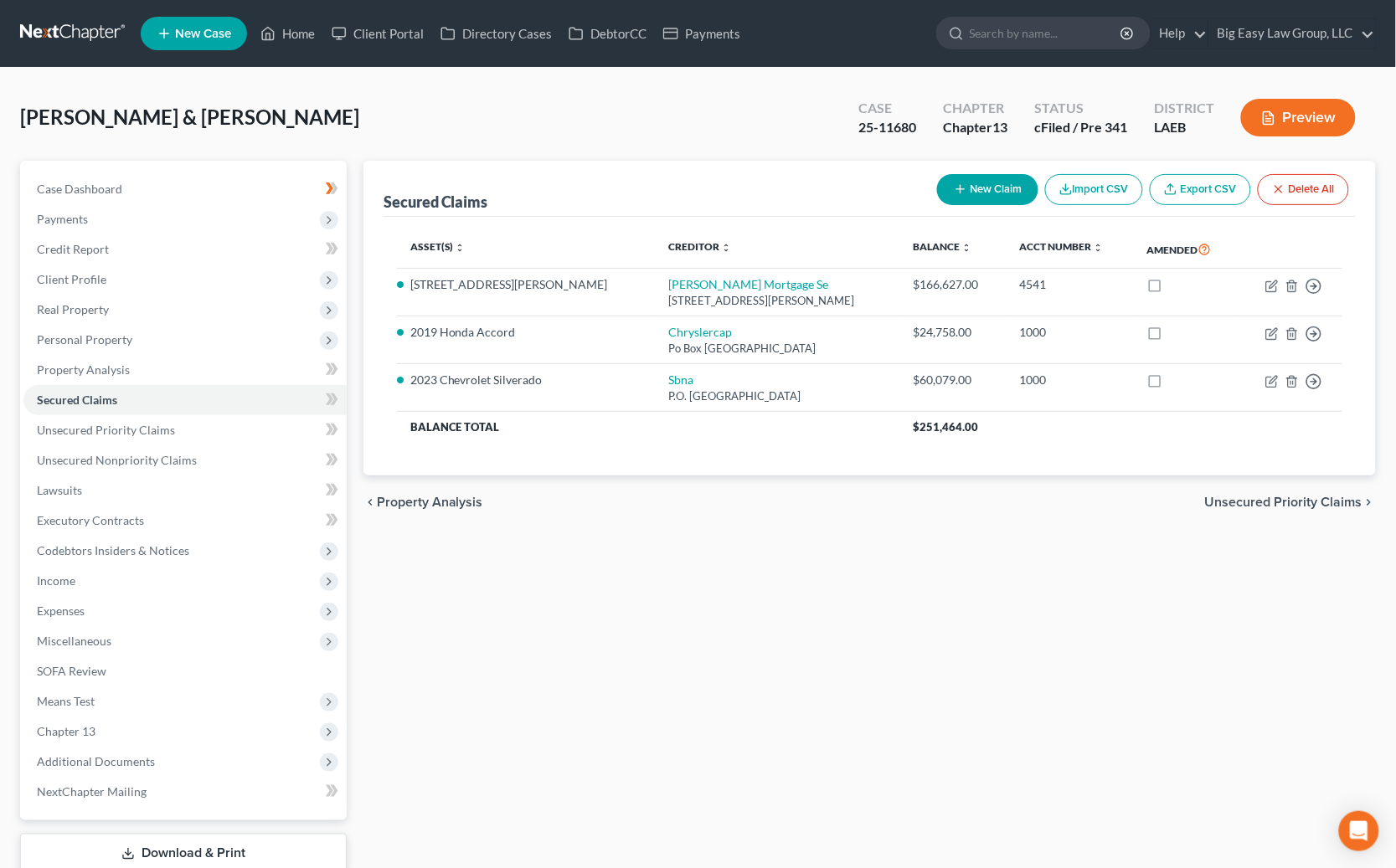
click at [556, 140] on div "Royal, Richard & Mandy Upgraded Case 25-11680 Chapter Chapter 13 Status cFiled …" at bounding box center [698, 124] width 1355 height 72
click at [665, 522] on div "chevron_left Property Analysis Unsecured Priority Claims chevron_right" at bounding box center [869, 503] width 1012 height 53
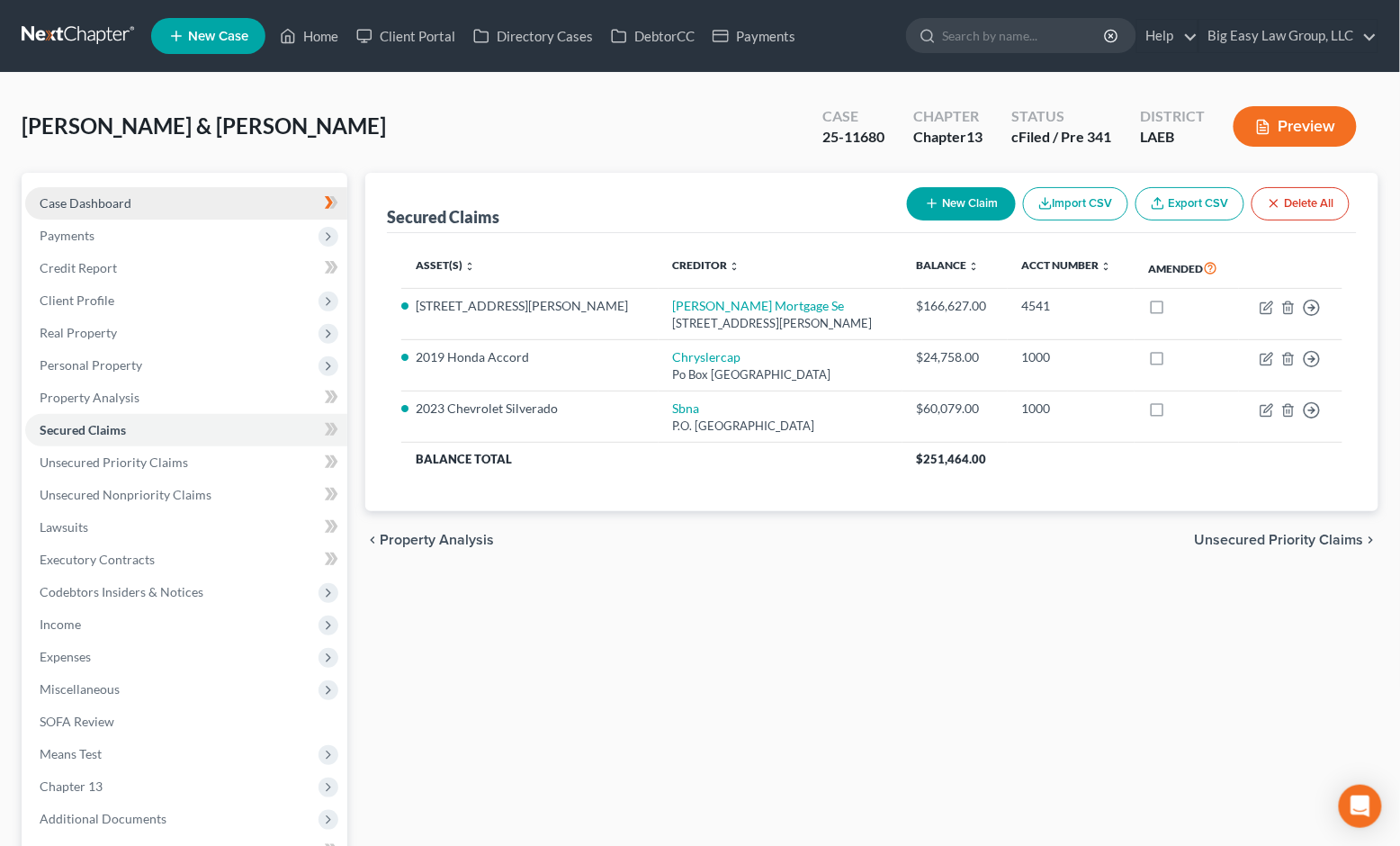
click at [190, 205] on link "Case Dashboard" at bounding box center [186, 203] width 322 height 32
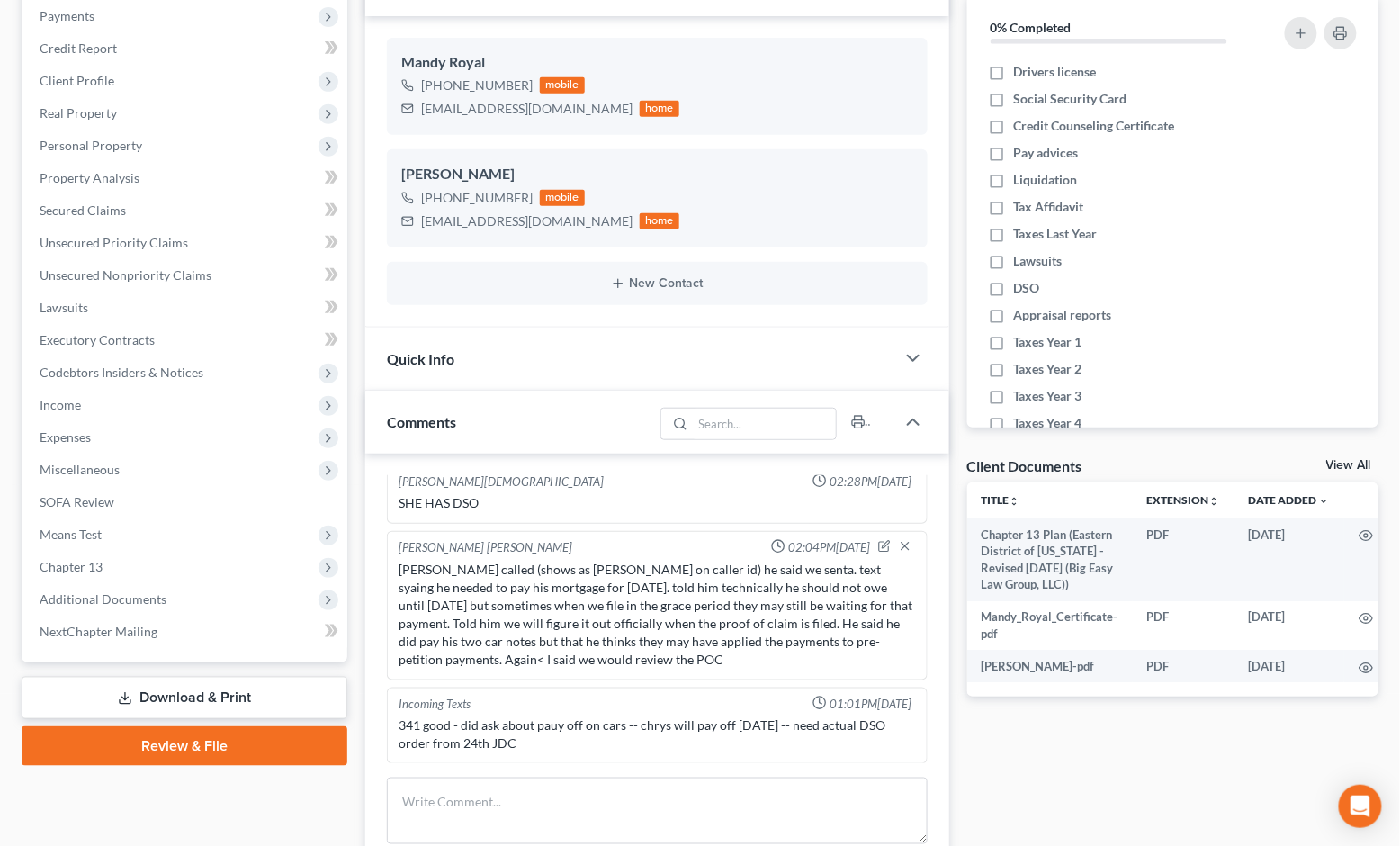
scroll to position [460, 0]
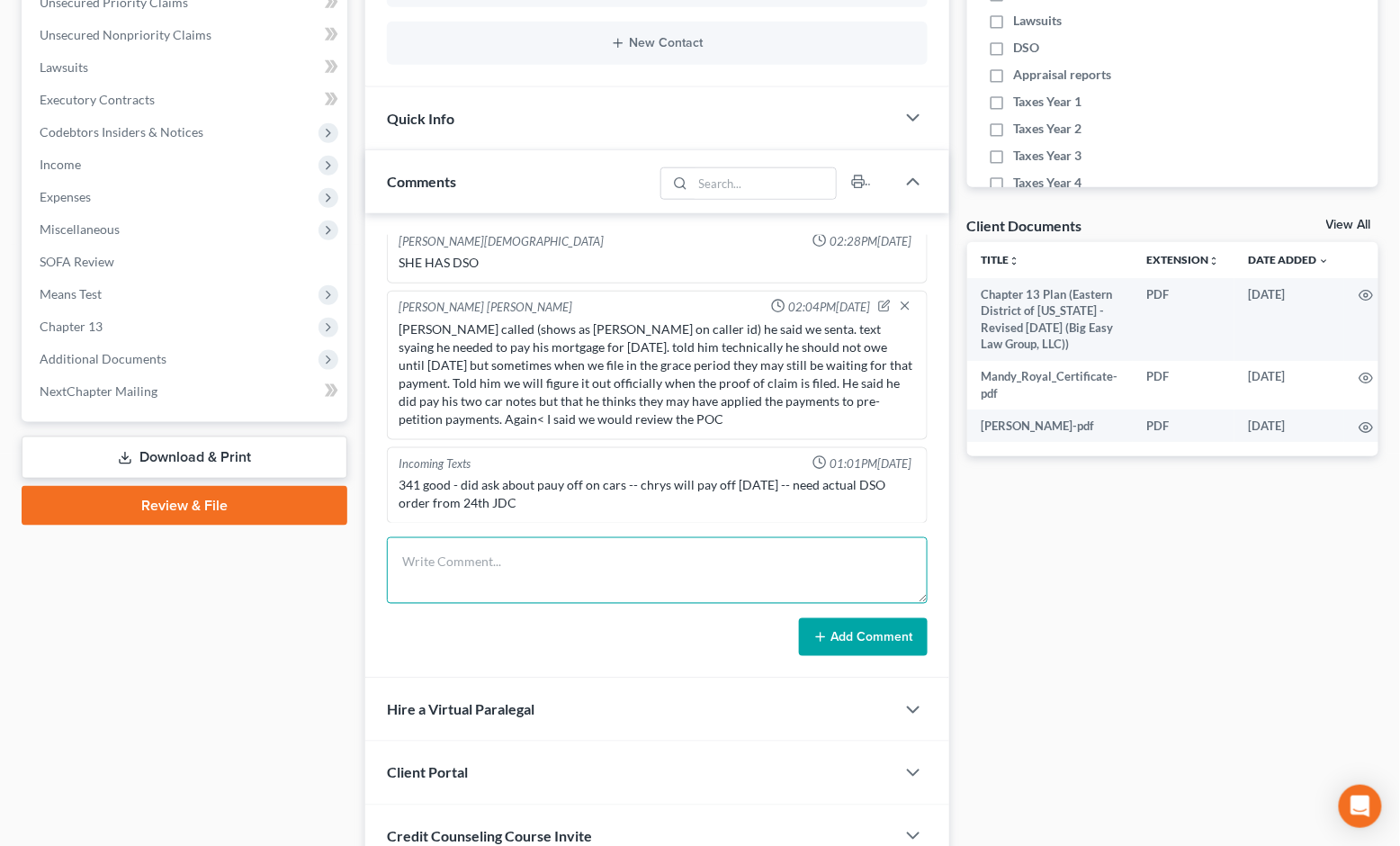
click at [549, 573] on textarea at bounding box center [658, 571] width 541 height 67
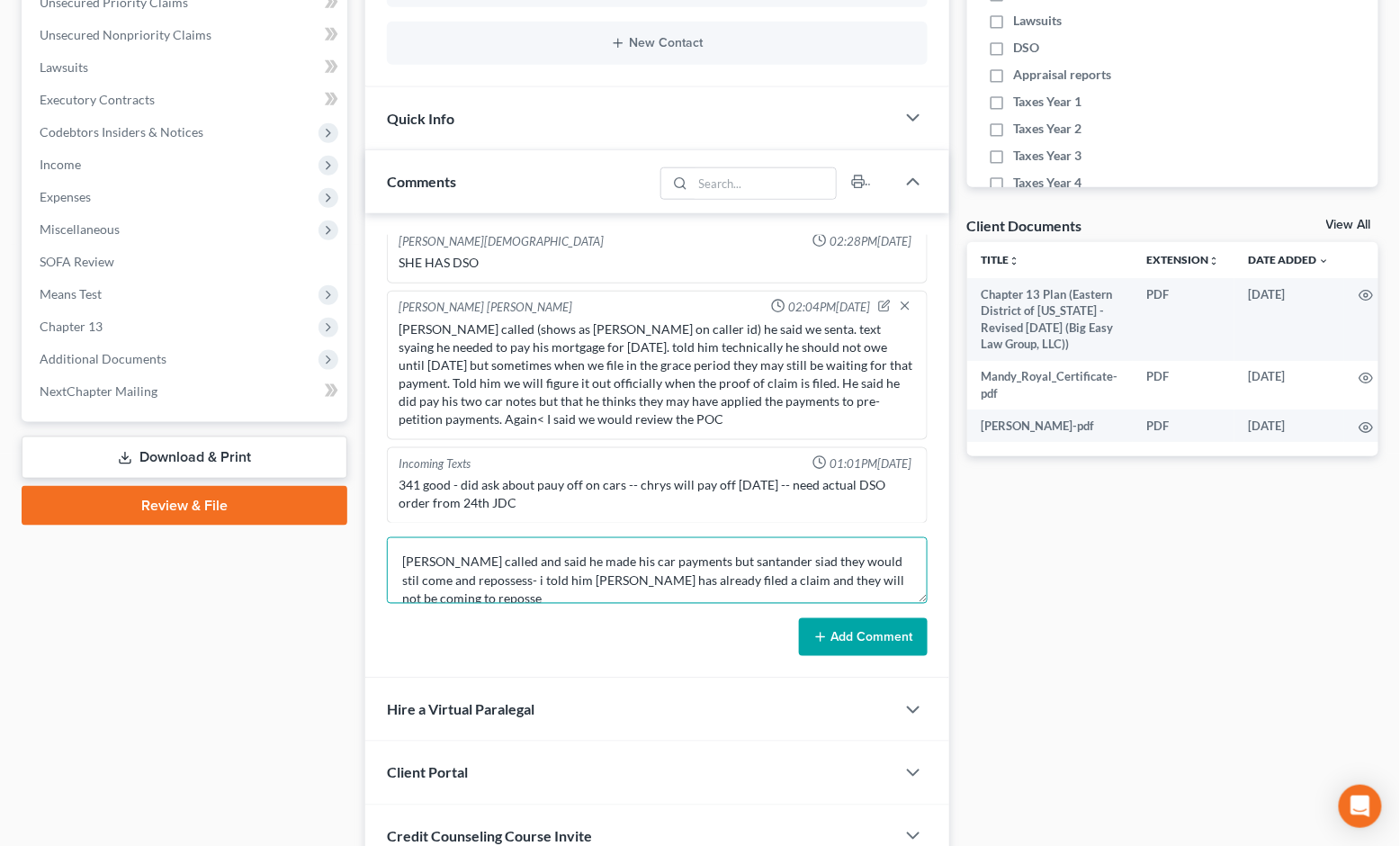
scroll to position [3, 0]
type textarea "Richard called and said he made his car payments but santander siad they would …"
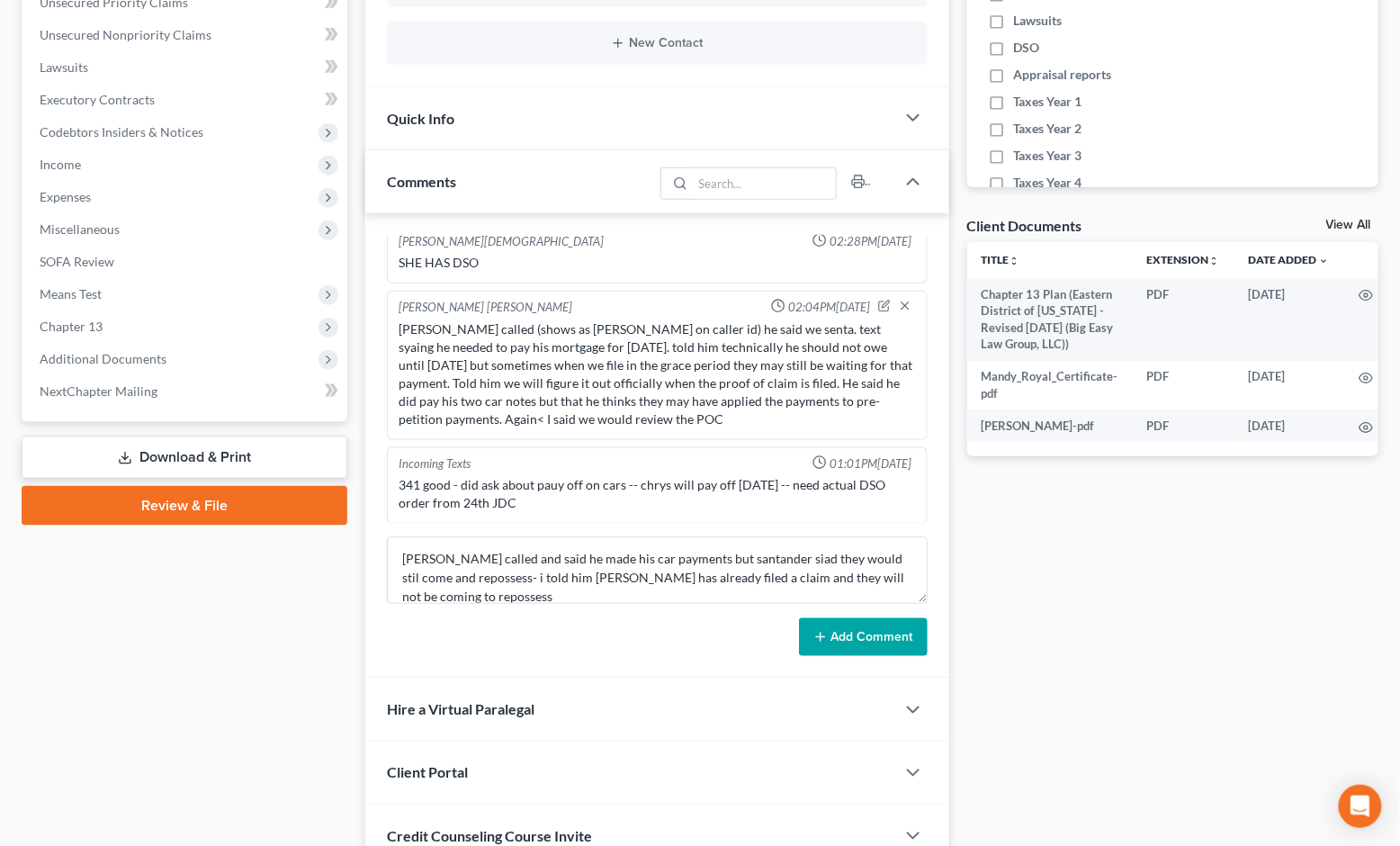
click at [846, 637] on button "Add Comment" at bounding box center [863, 637] width 129 height 38
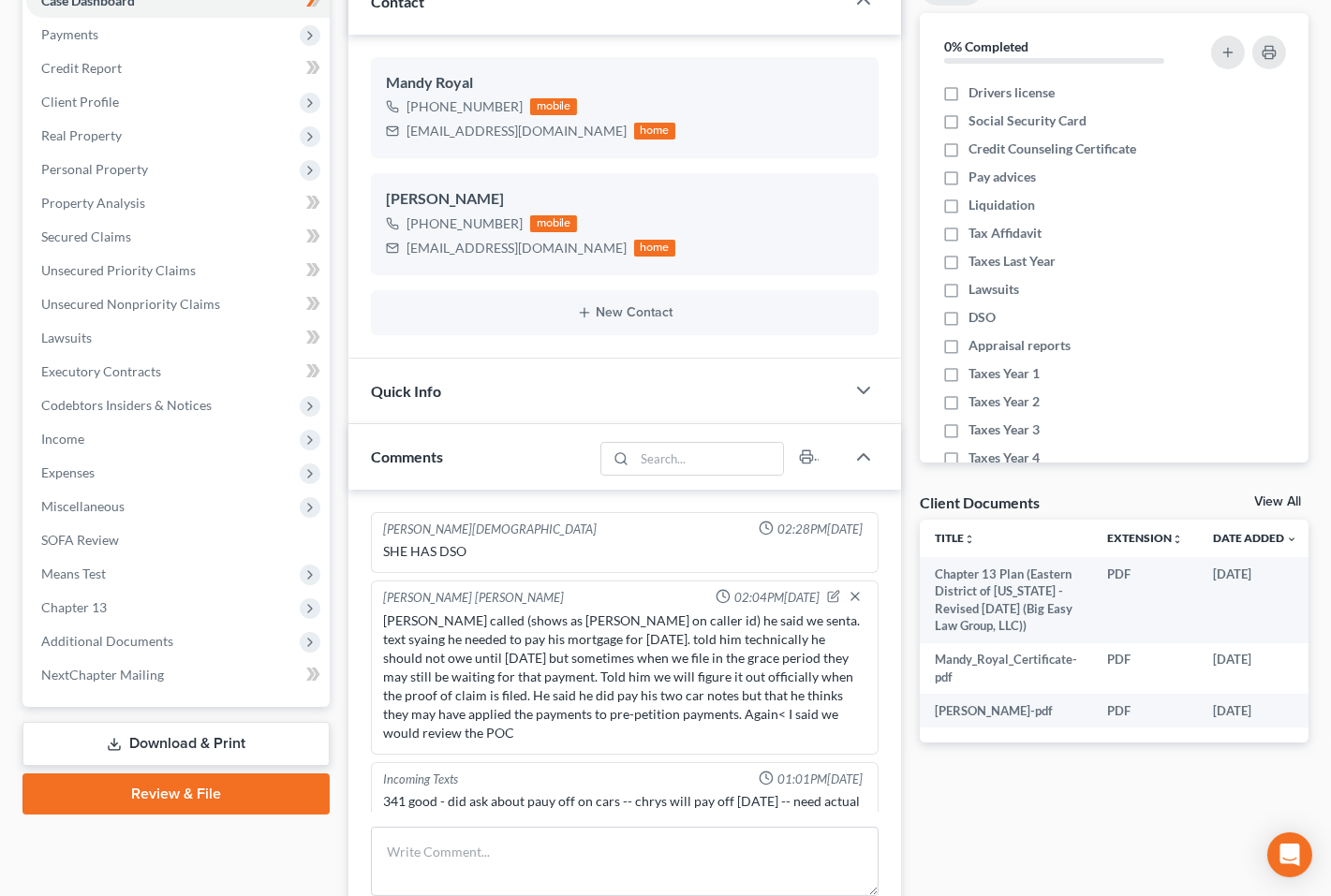
scroll to position [0, 0]
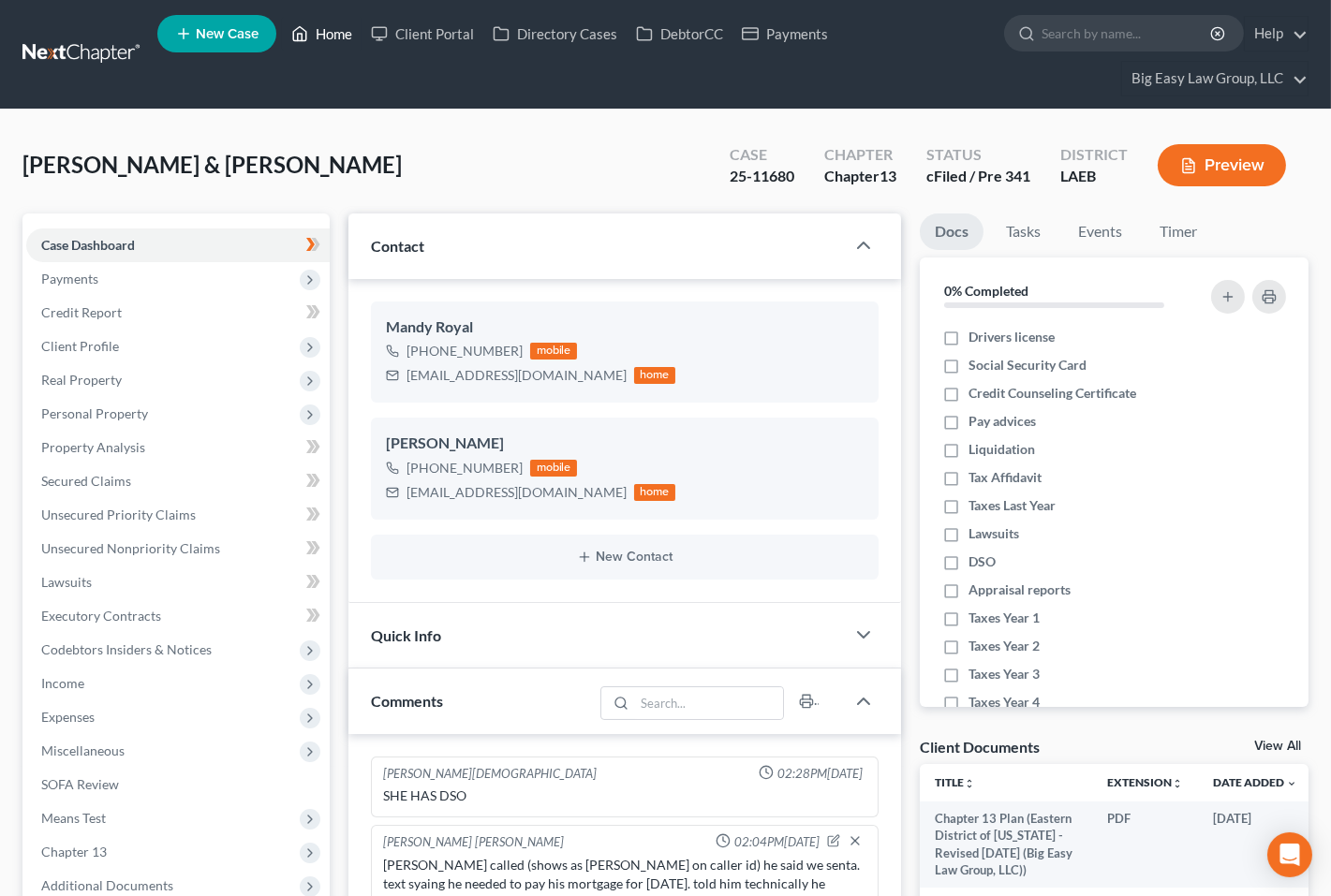
click at [332, 34] on link "Home" at bounding box center [321, 33] width 80 height 34
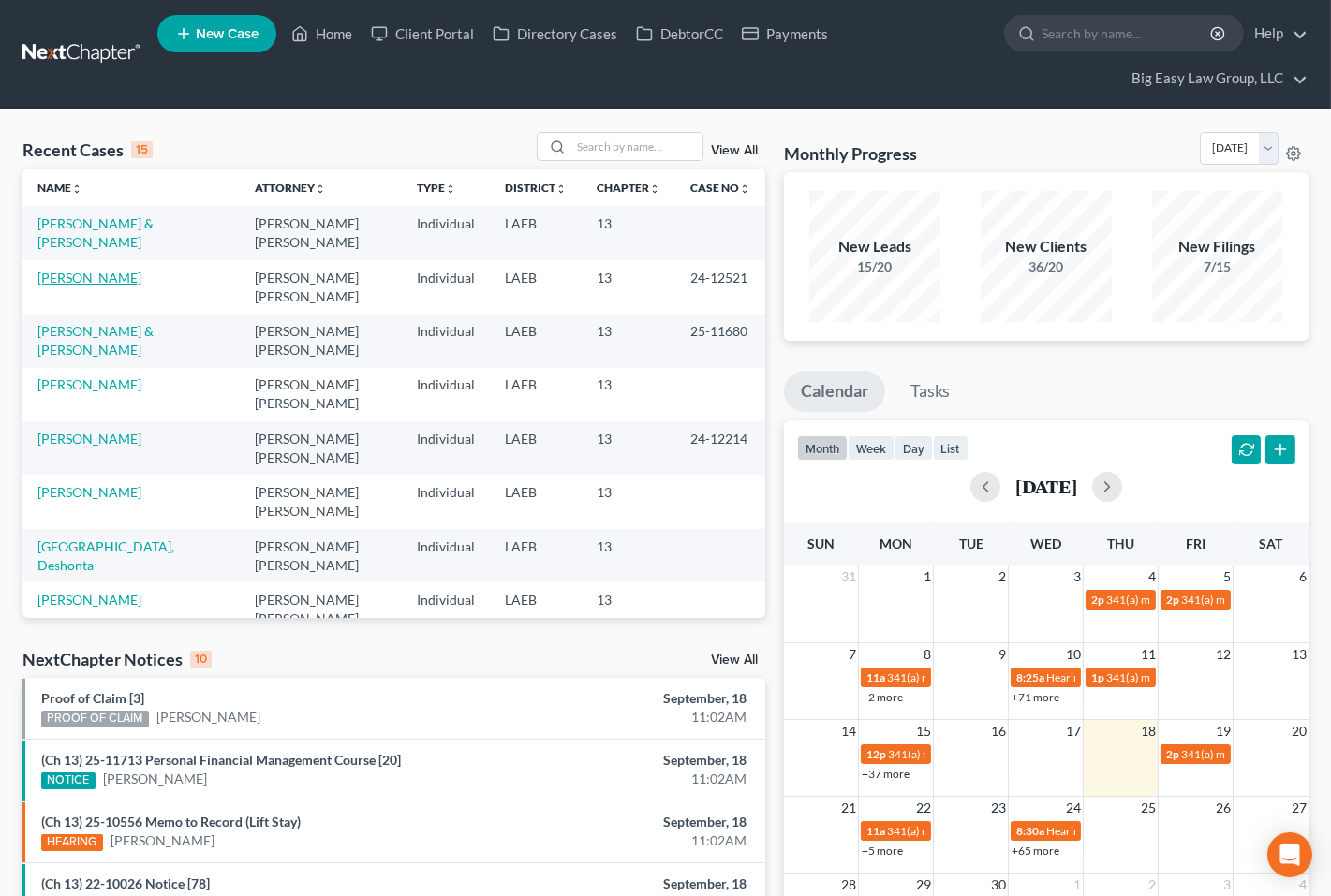
click at [100, 275] on link "[PERSON_NAME]" at bounding box center [90, 278] width 104 height 16
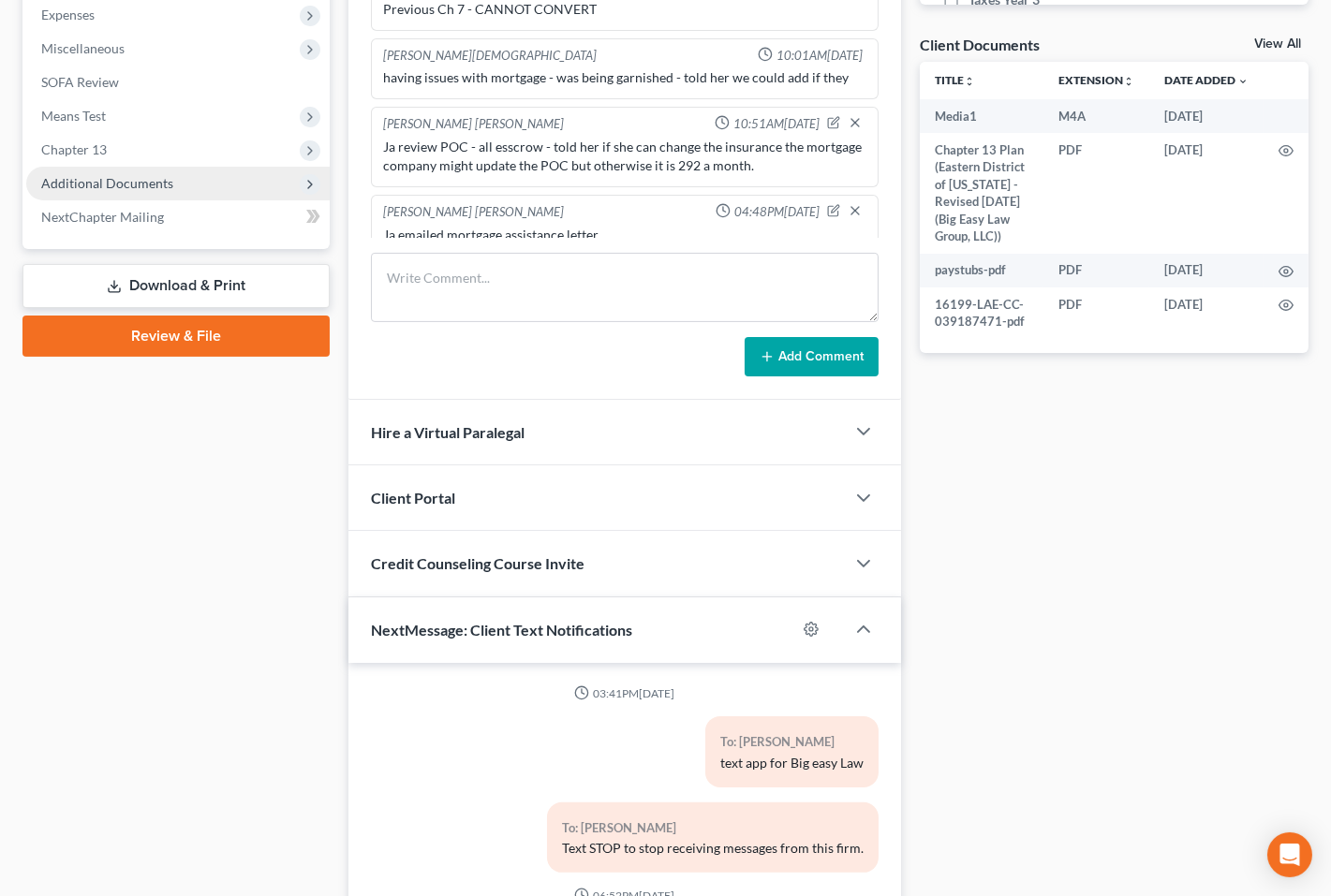
scroll to position [5142, 0]
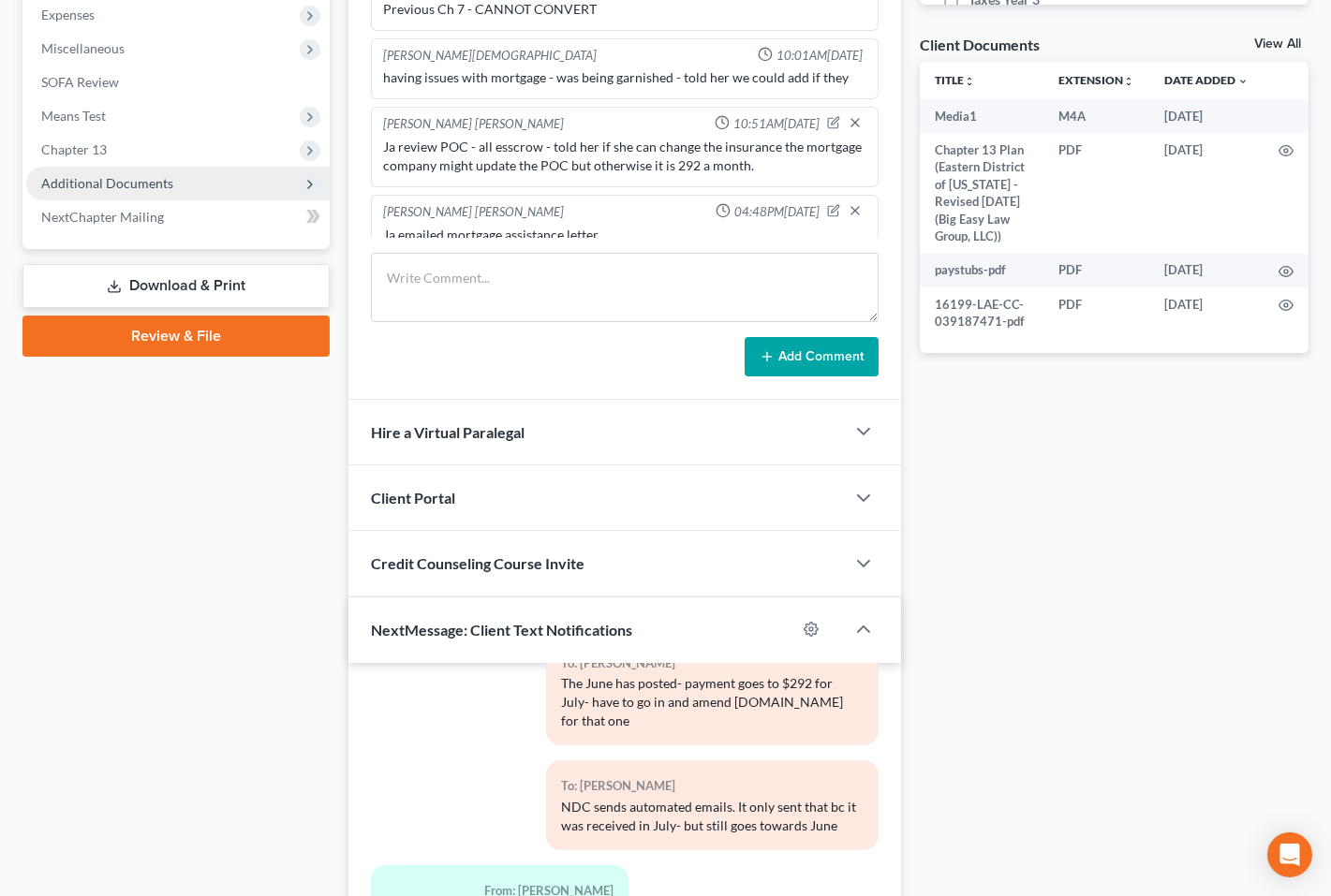
click at [81, 187] on span "Additional Documents" at bounding box center [107, 183] width 132 height 16
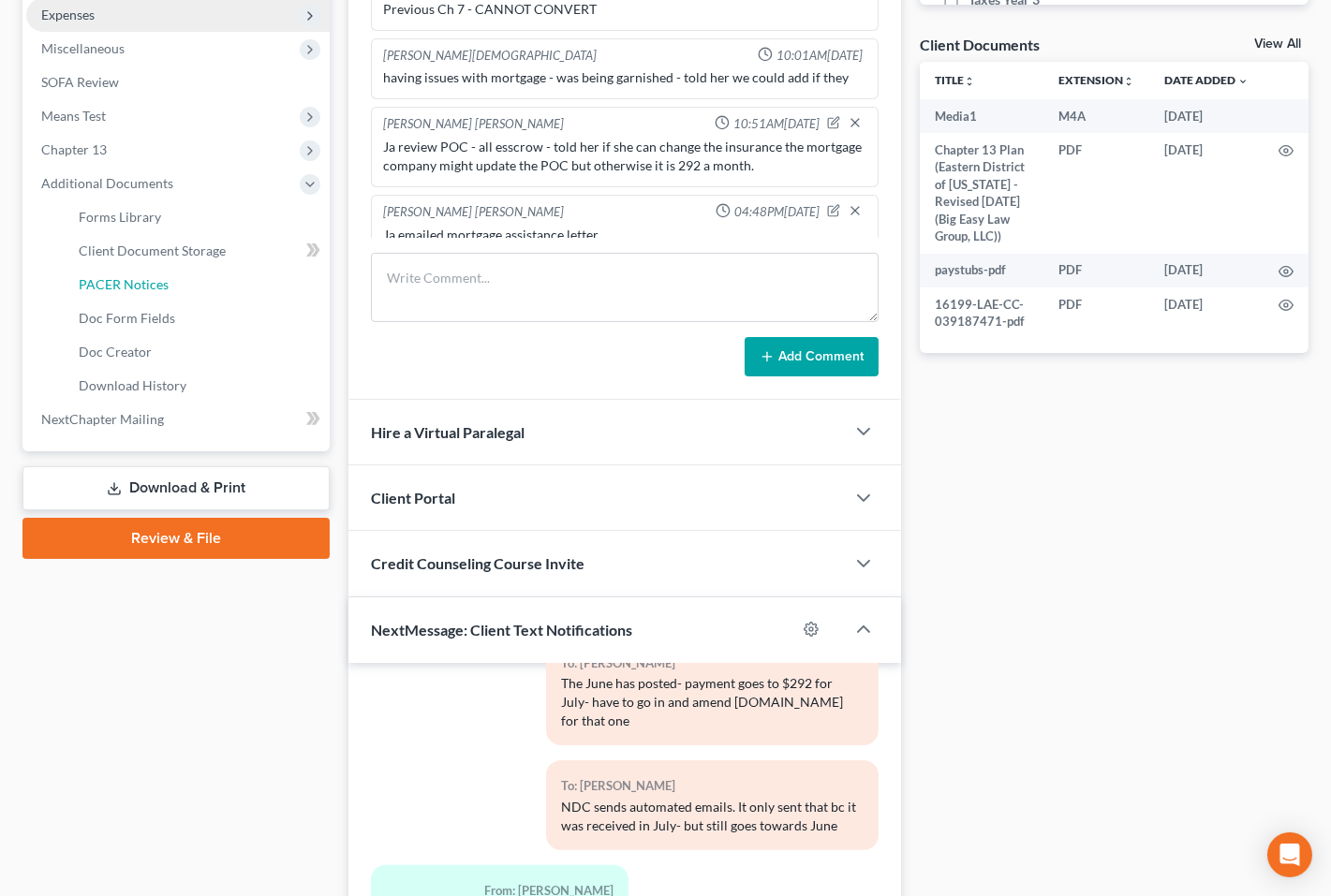
drag, startPoint x: 178, startPoint y: 290, endPoint x: 246, endPoint y: 286, distance: 68.1
click at [178, 290] on link "PACER Notices" at bounding box center [197, 285] width 266 height 34
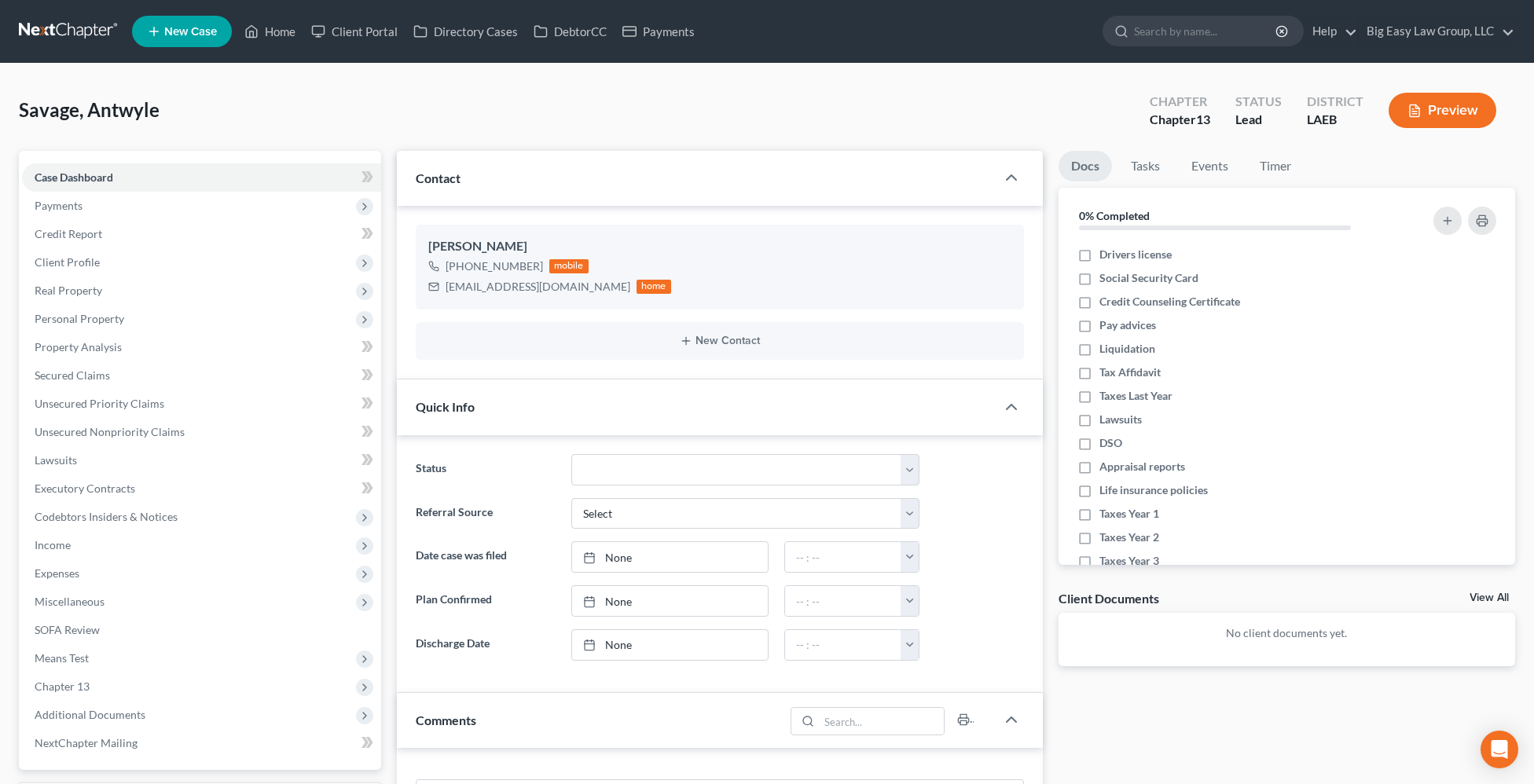
select select "0"
click at [272, 27] on link "Home" at bounding box center [270, 31] width 67 height 28
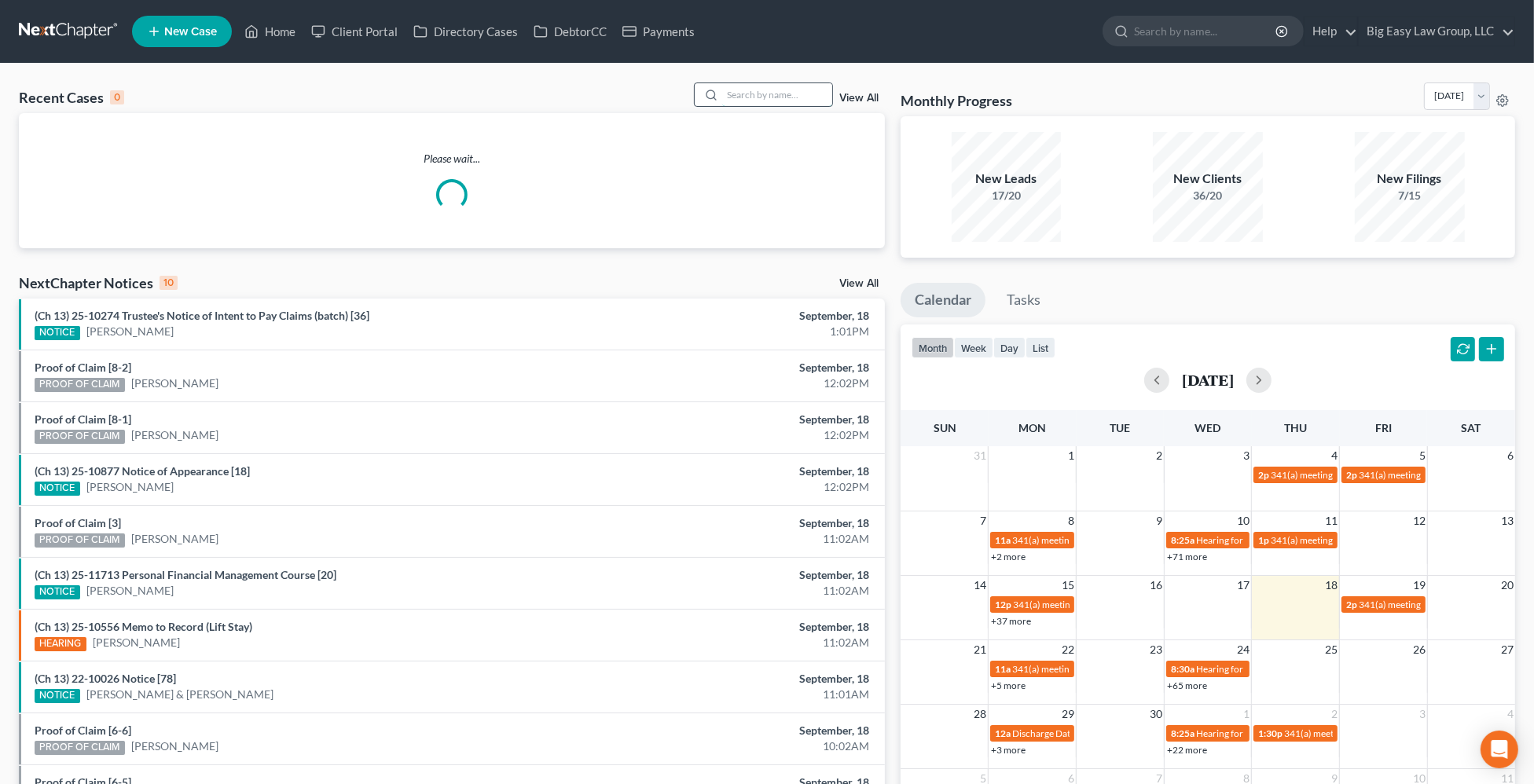
click at [741, 90] on input "search" at bounding box center [777, 95] width 110 height 23
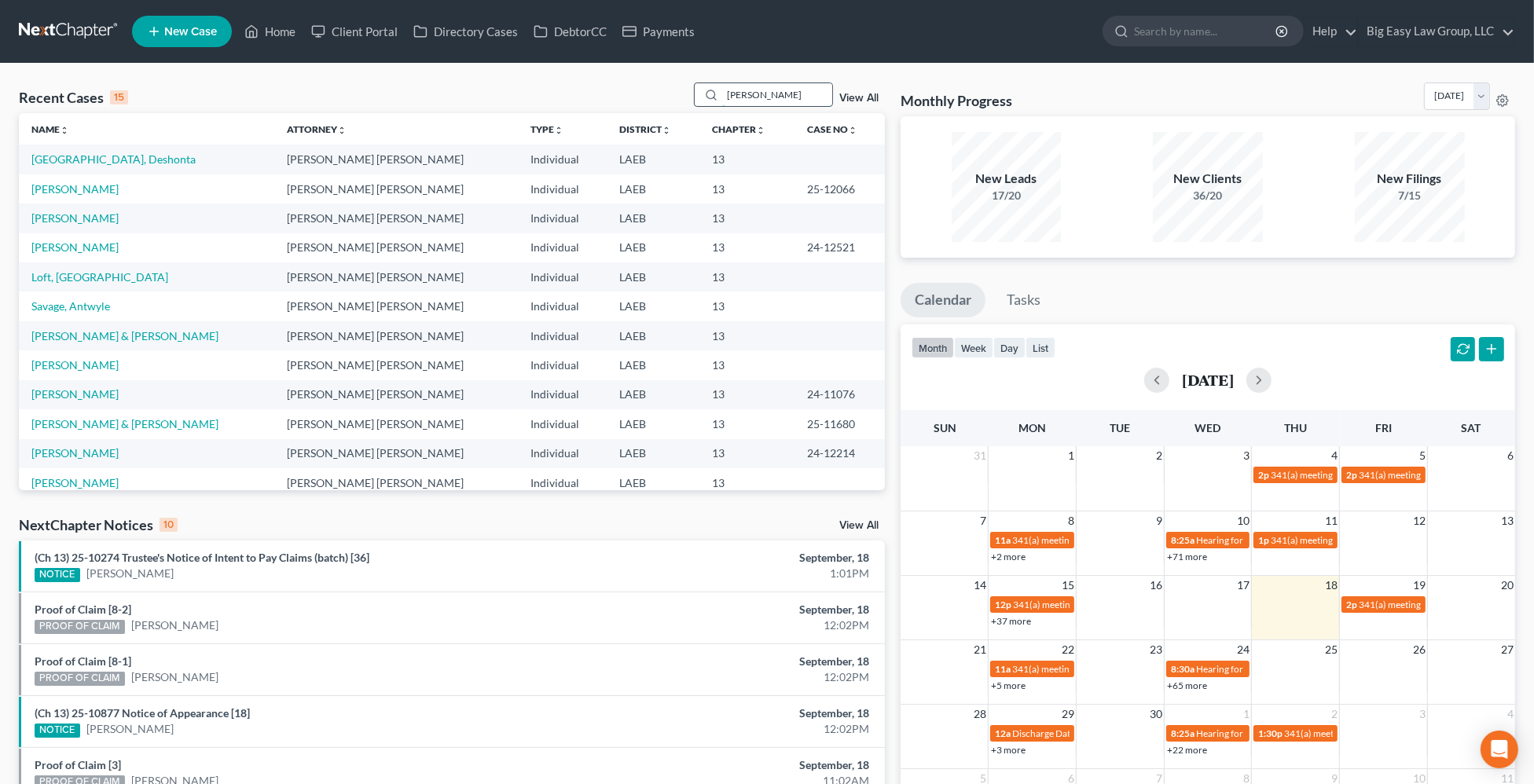
type input "[PERSON_NAME]"
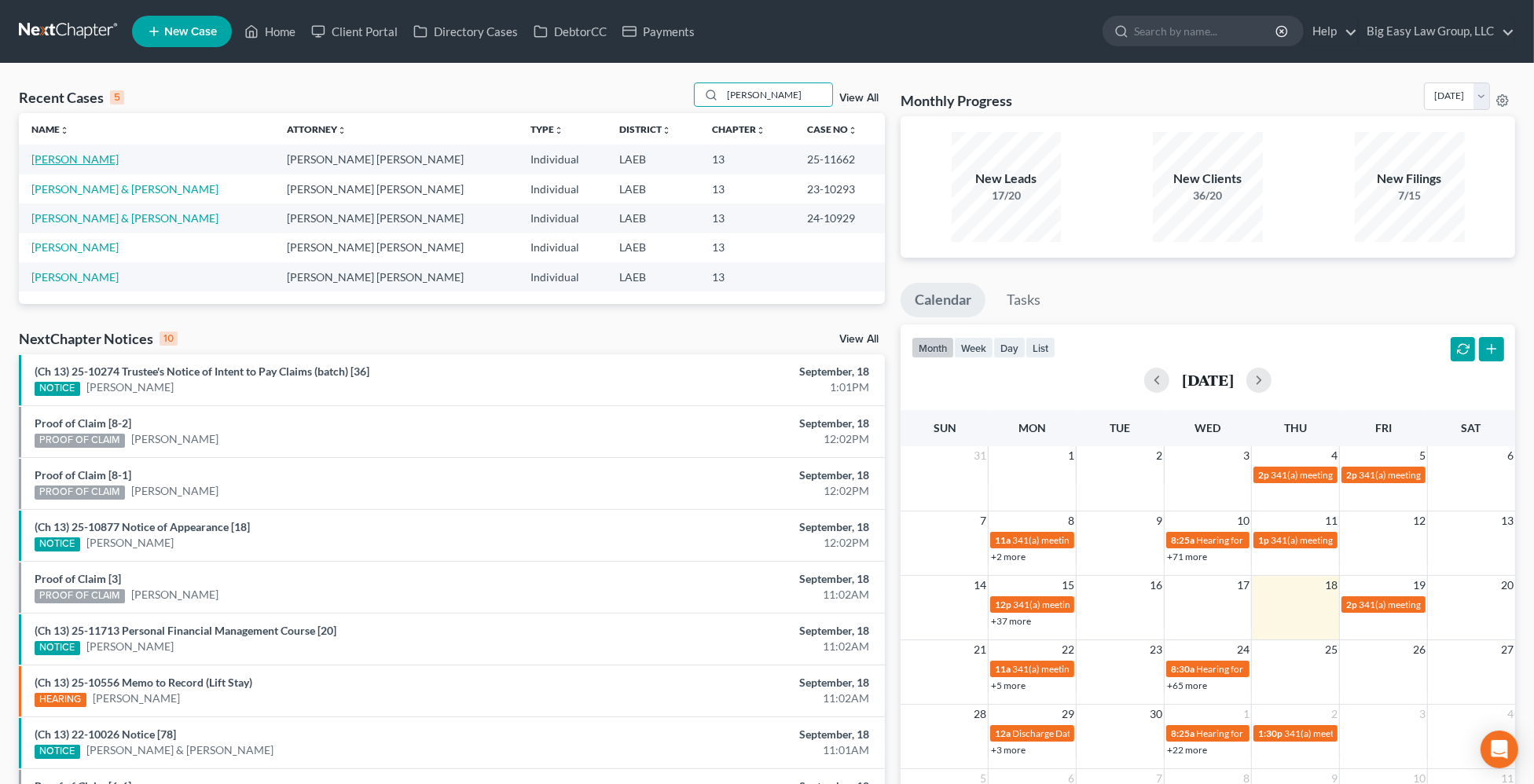
click at [68, 161] on link "[PERSON_NAME]" at bounding box center [75, 159] width 87 height 14
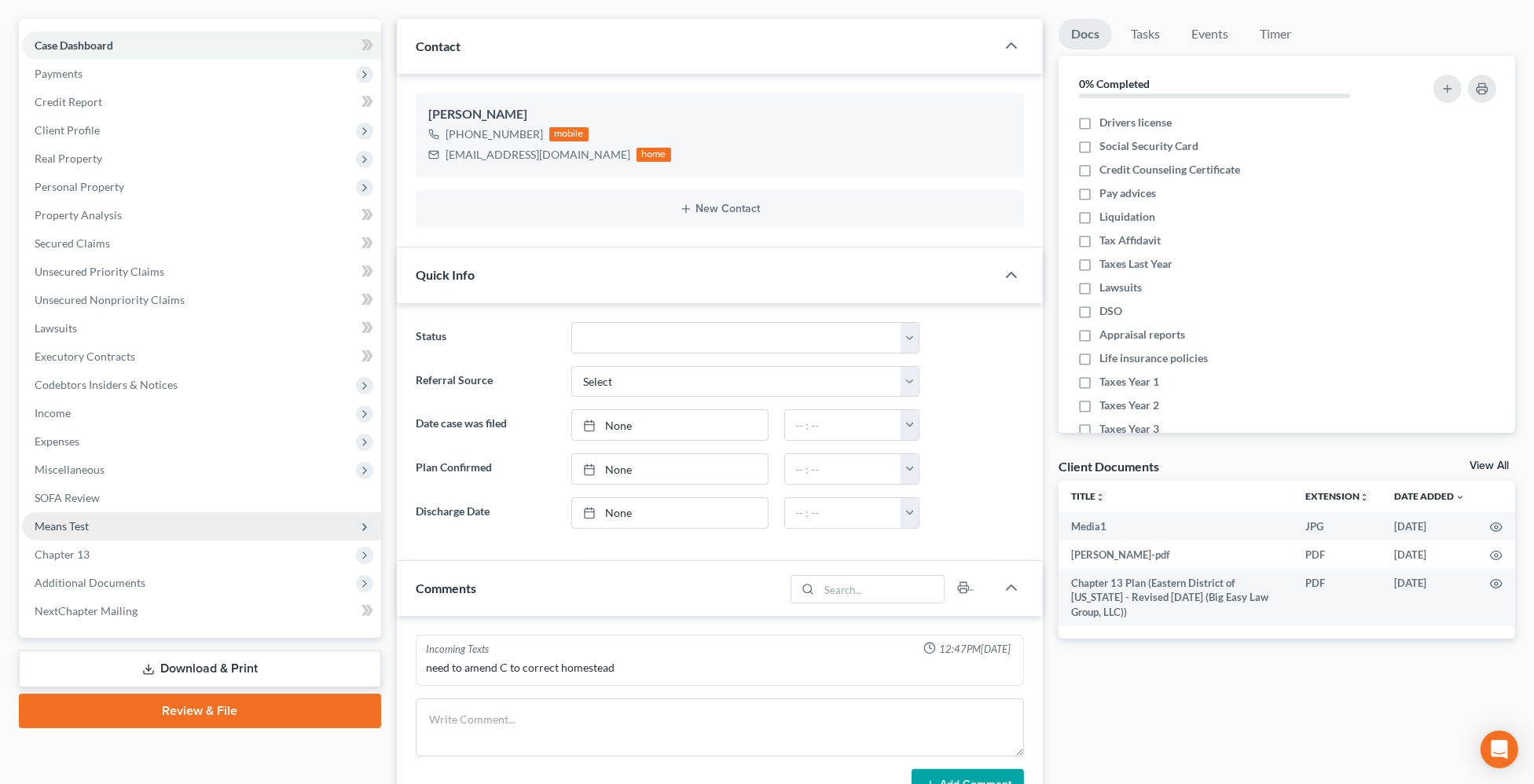
scroll to position [146, 0]
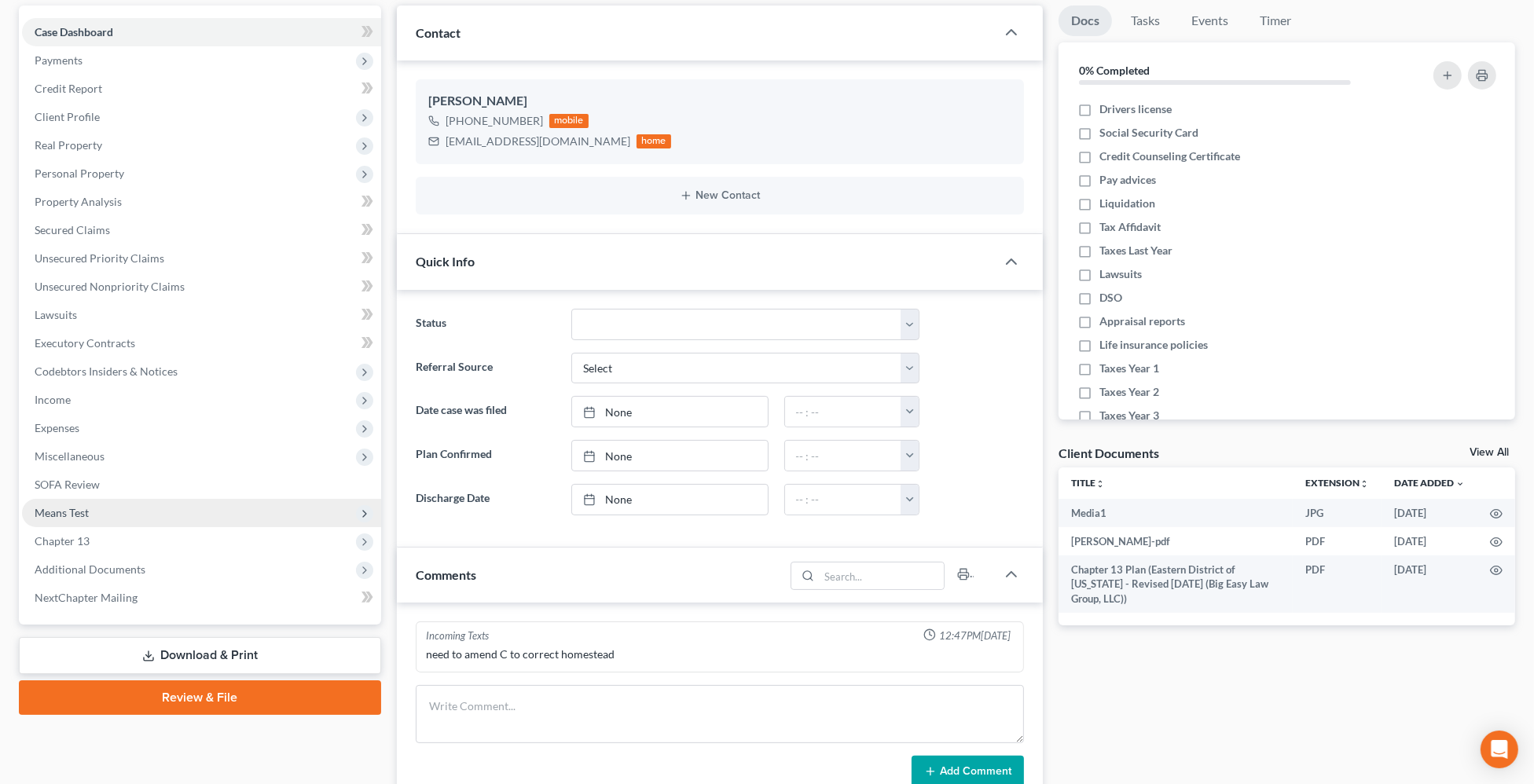
drag, startPoint x: 176, startPoint y: 560, endPoint x: 163, endPoint y: 498, distance: 63.3
click at [176, 560] on span "Additional Documents" at bounding box center [202, 570] width 359 height 28
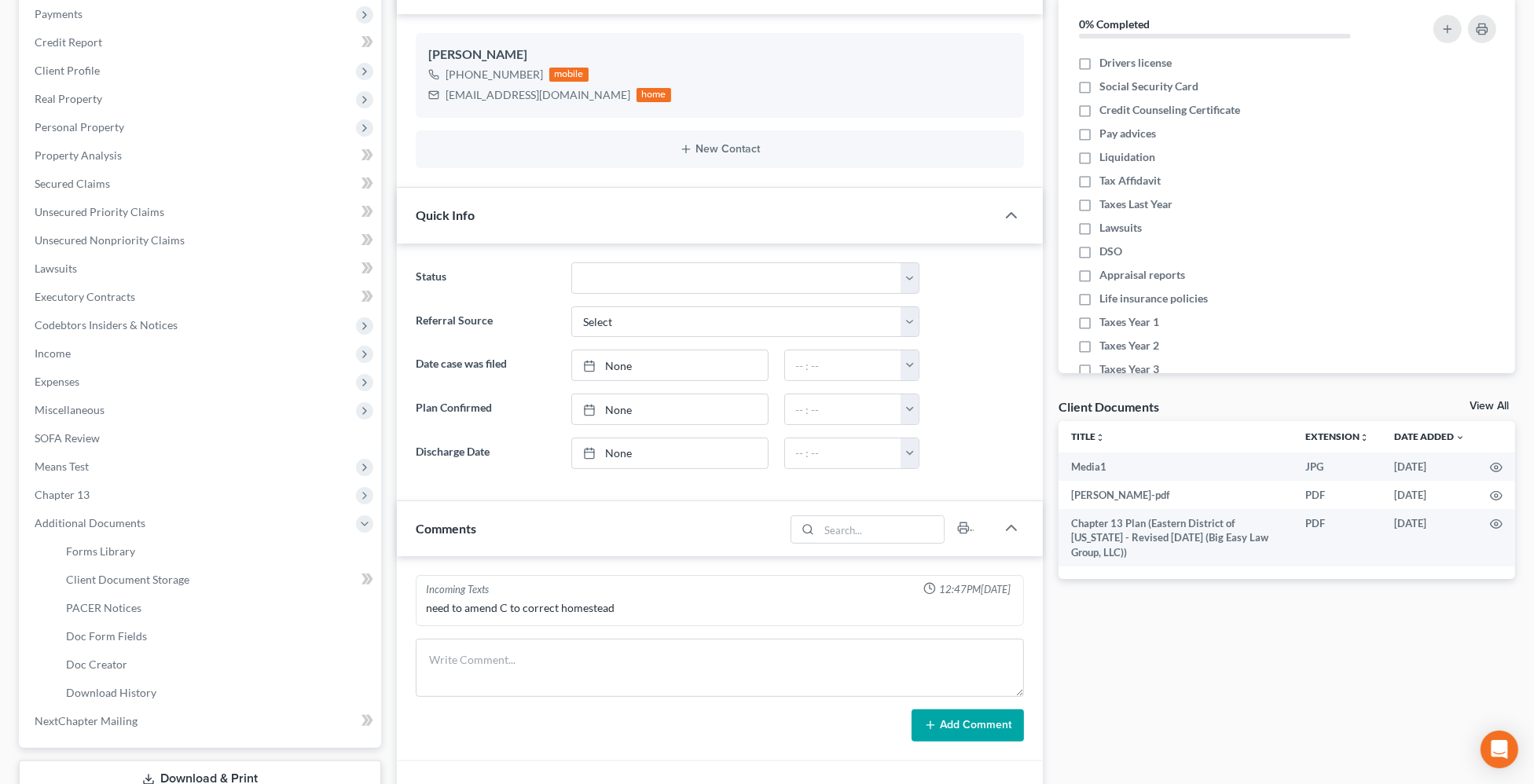
scroll to position [462, 0]
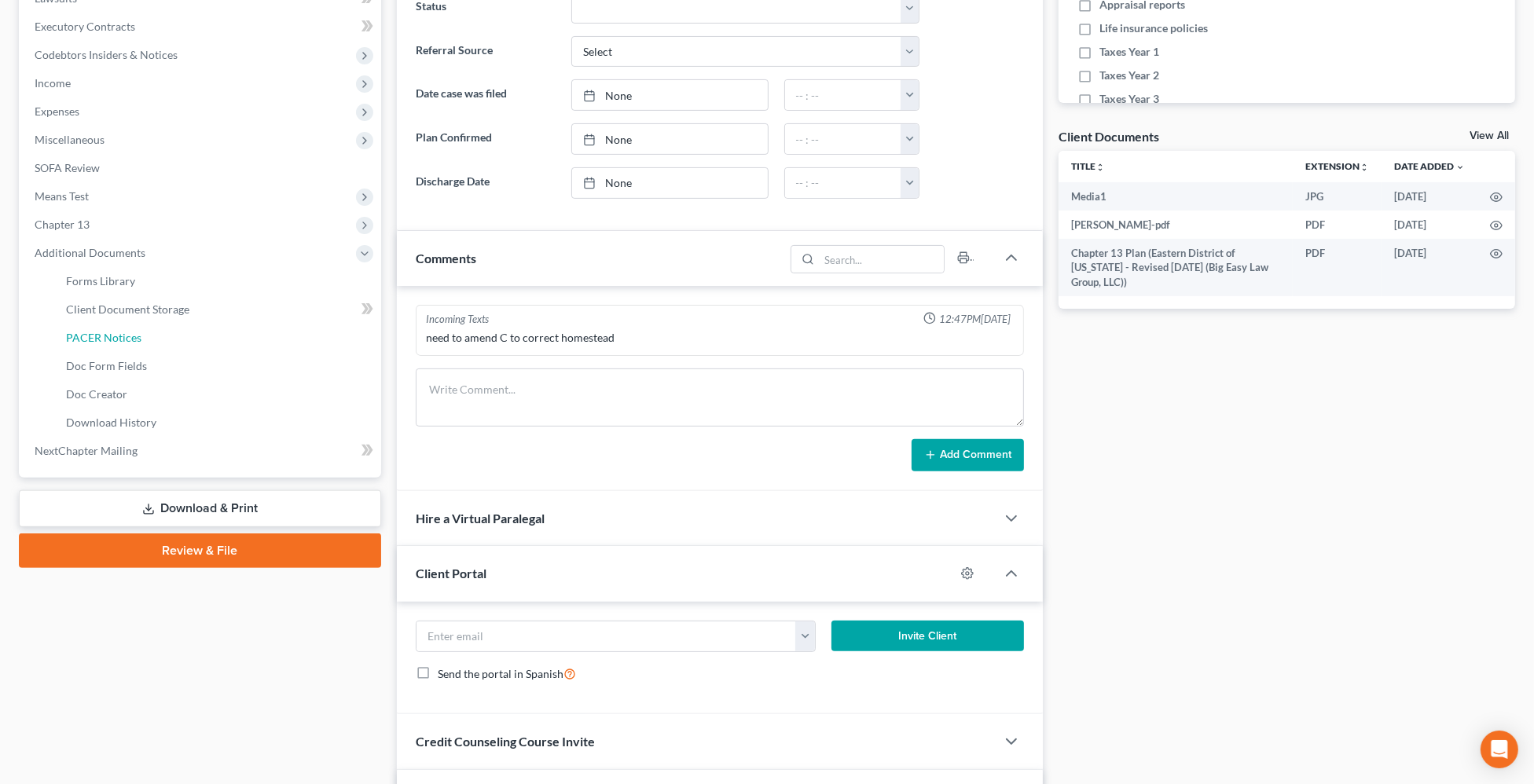
drag, startPoint x: 147, startPoint y: 338, endPoint x: 738, endPoint y: 261, distance: 596.0
click at [147, 338] on link "PACER Notices" at bounding box center [217, 337] width 328 height 28
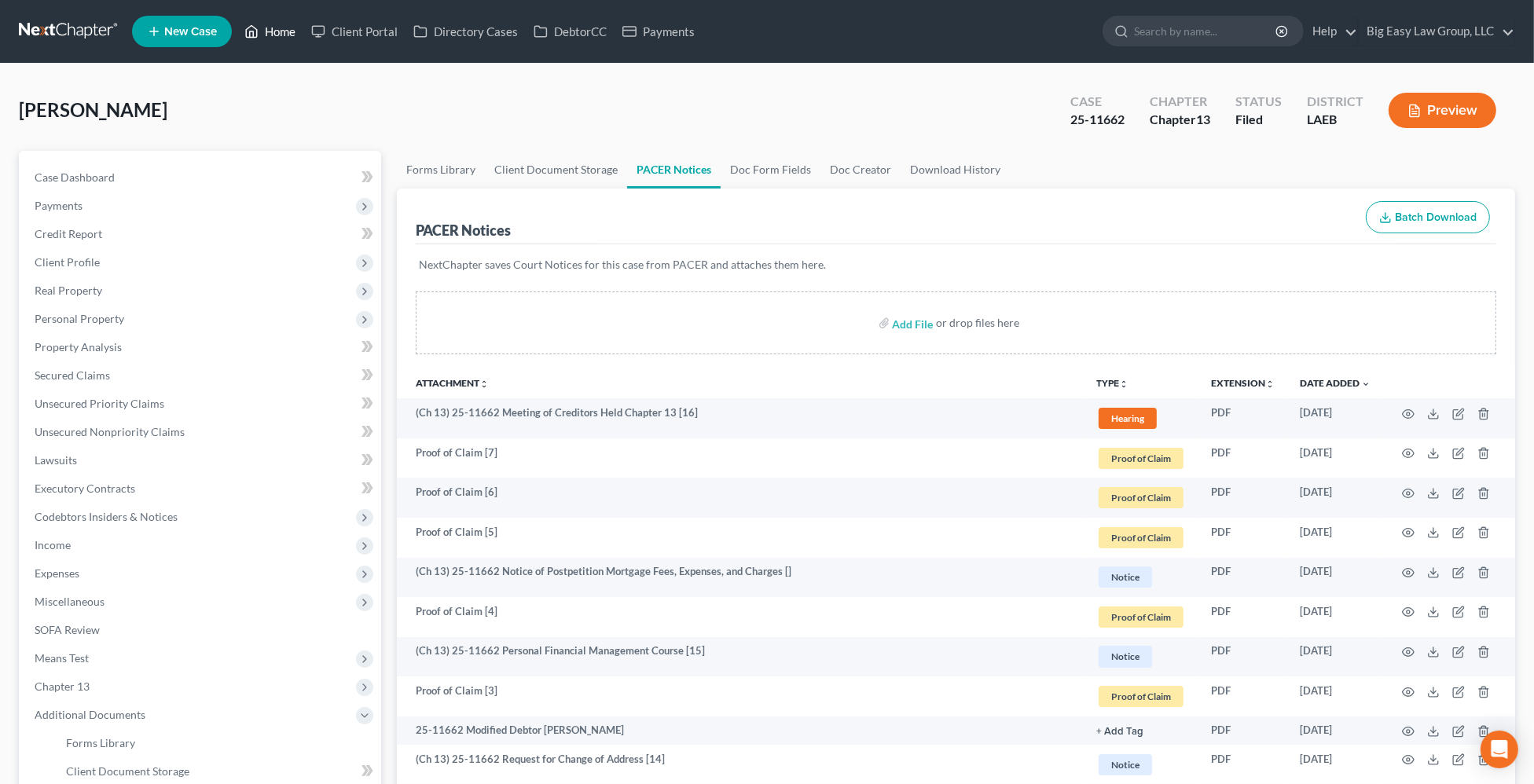
click at [278, 34] on link "Home" at bounding box center [270, 31] width 67 height 28
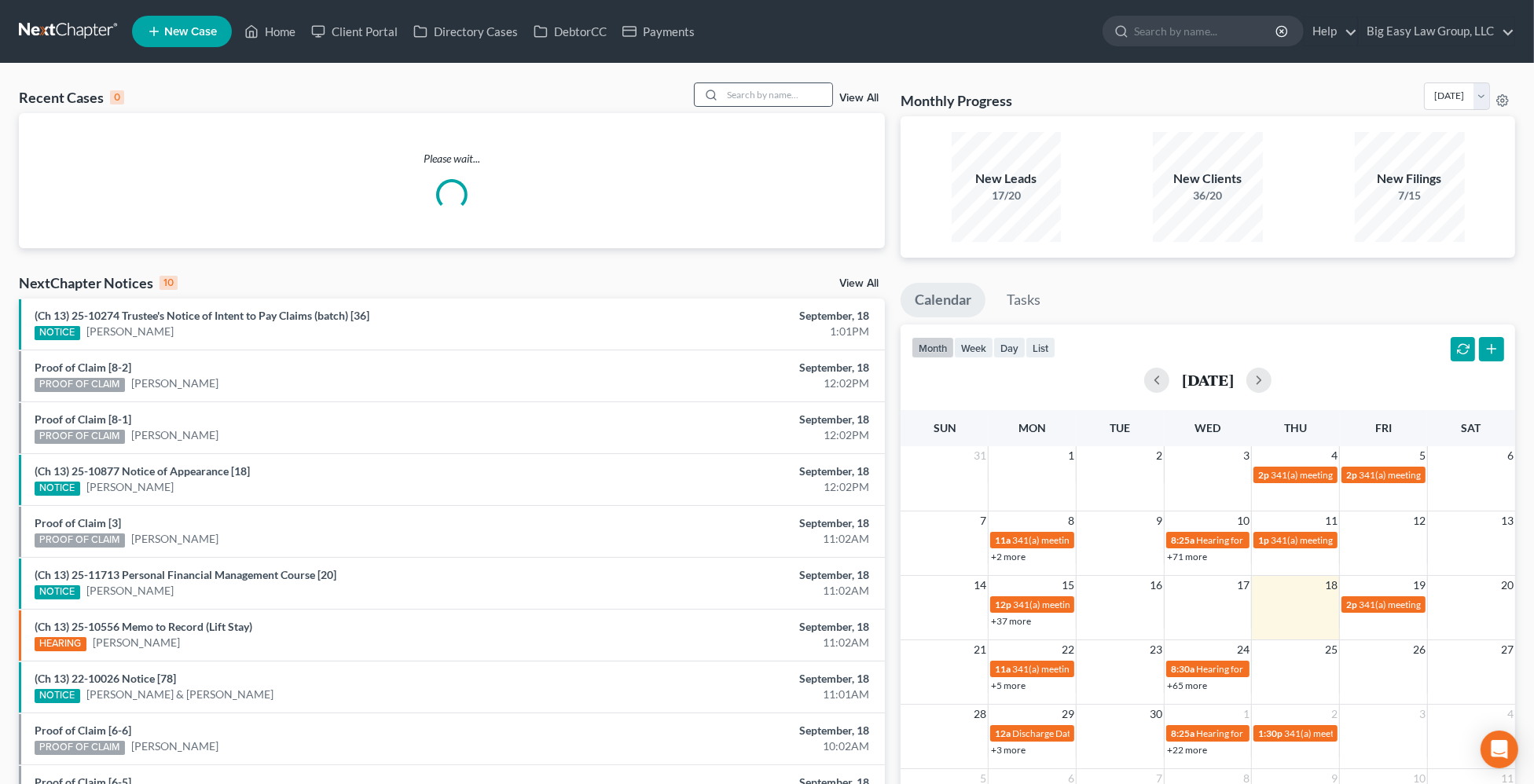
click at [718, 100] on icon at bounding box center [712, 95] width 13 height 13
click at [733, 95] on input "search" at bounding box center [777, 95] width 110 height 23
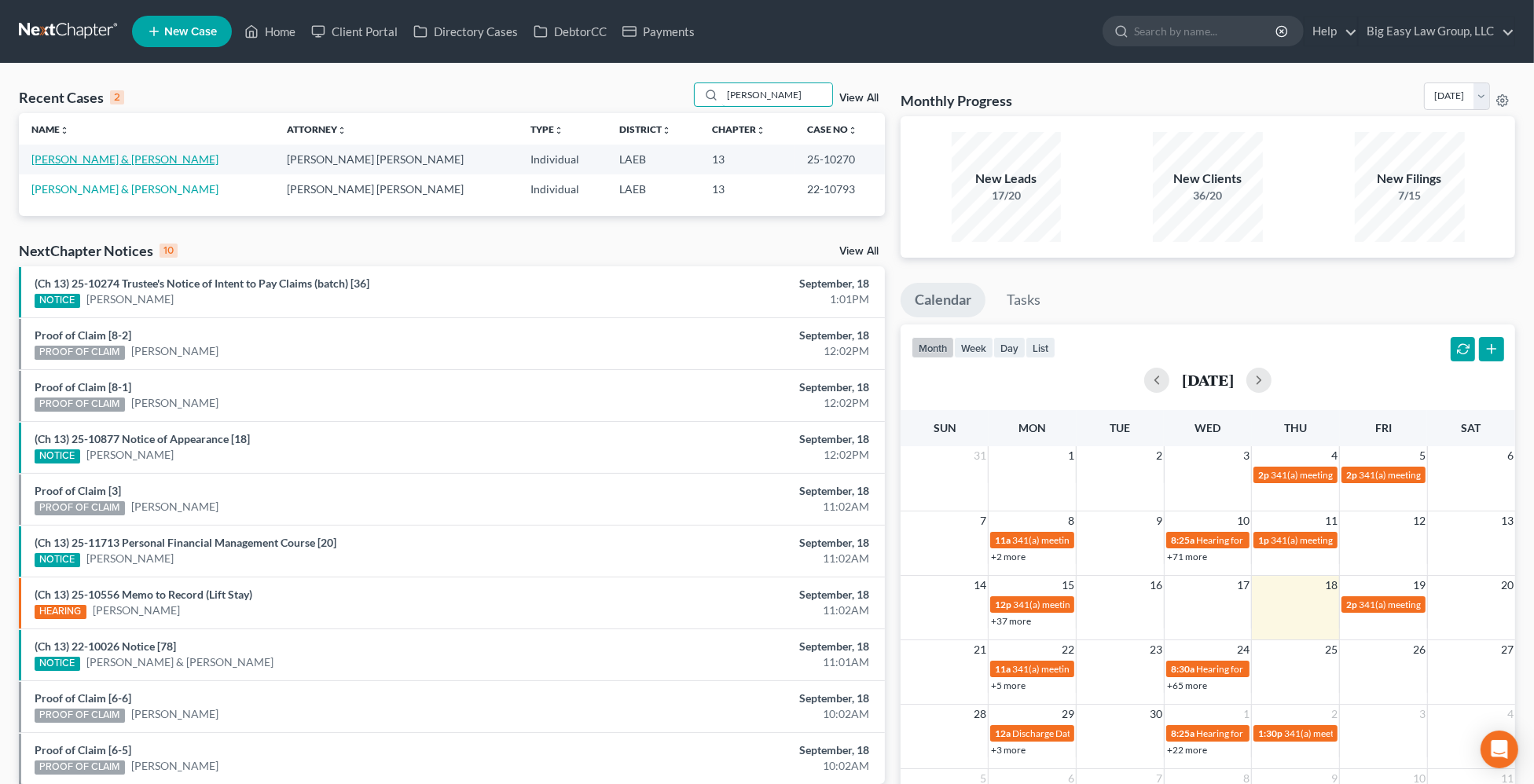
type input "carr"
drag, startPoint x: 108, startPoint y: 159, endPoint x: 127, endPoint y: 160, distance: 19.0
click at [108, 159] on link "Carr, Nikki & Patricia" at bounding box center [125, 159] width 187 height 14
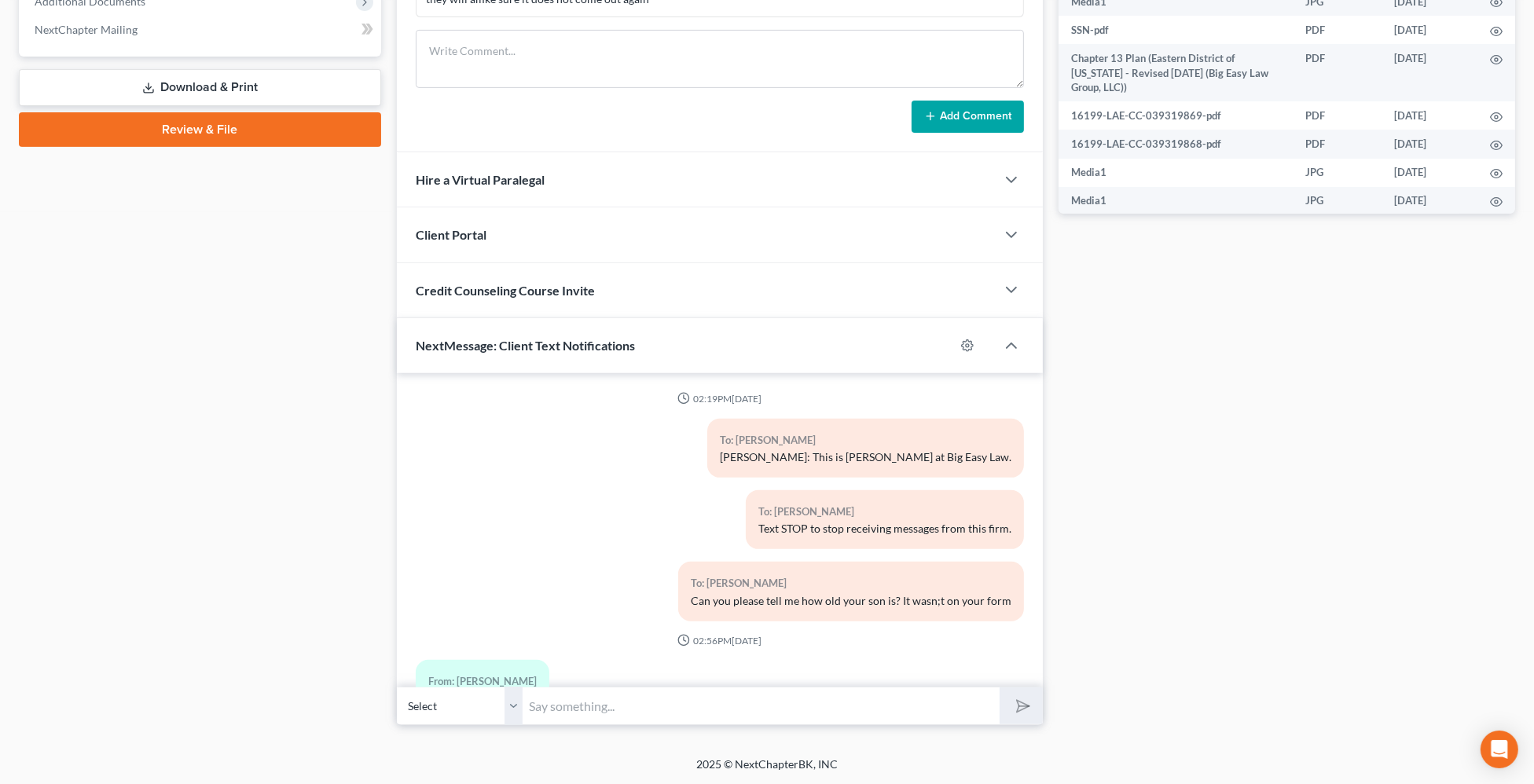
scroll to position [3710, 0]
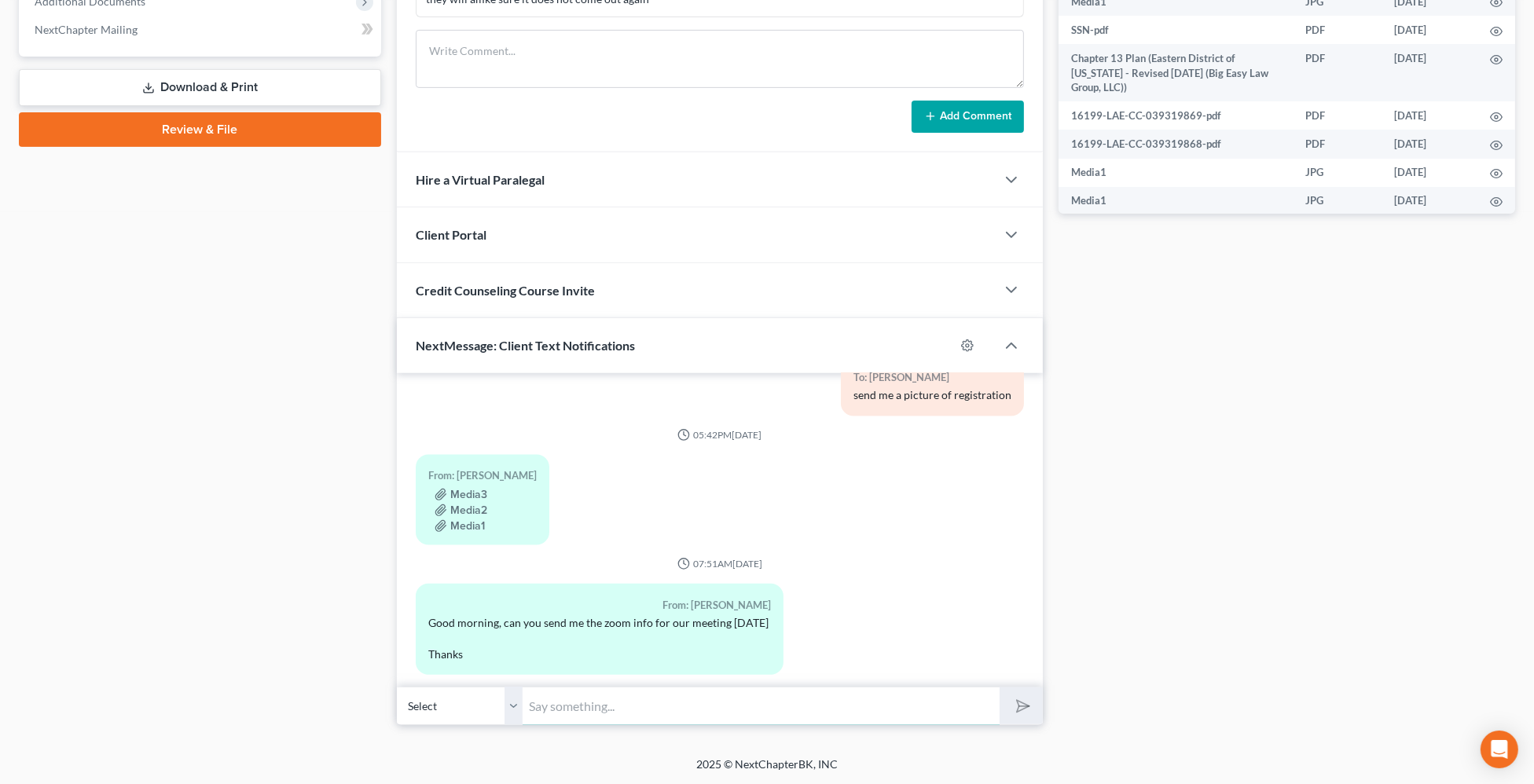
click at [759, 698] on input "text" at bounding box center [761, 706] width 477 height 39
drag, startPoint x: 733, startPoint y: 705, endPoint x: 841, endPoint y: 728, distance: 110.4
click at [733, 705] on input "Good Afternoon- can you send proof o insurance for the cars?" at bounding box center [761, 706] width 477 height 39
click at [896, 710] on input "Good Afternoon- can you send proof to insurance for the cars?" at bounding box center [761, 706] width 477 height 39
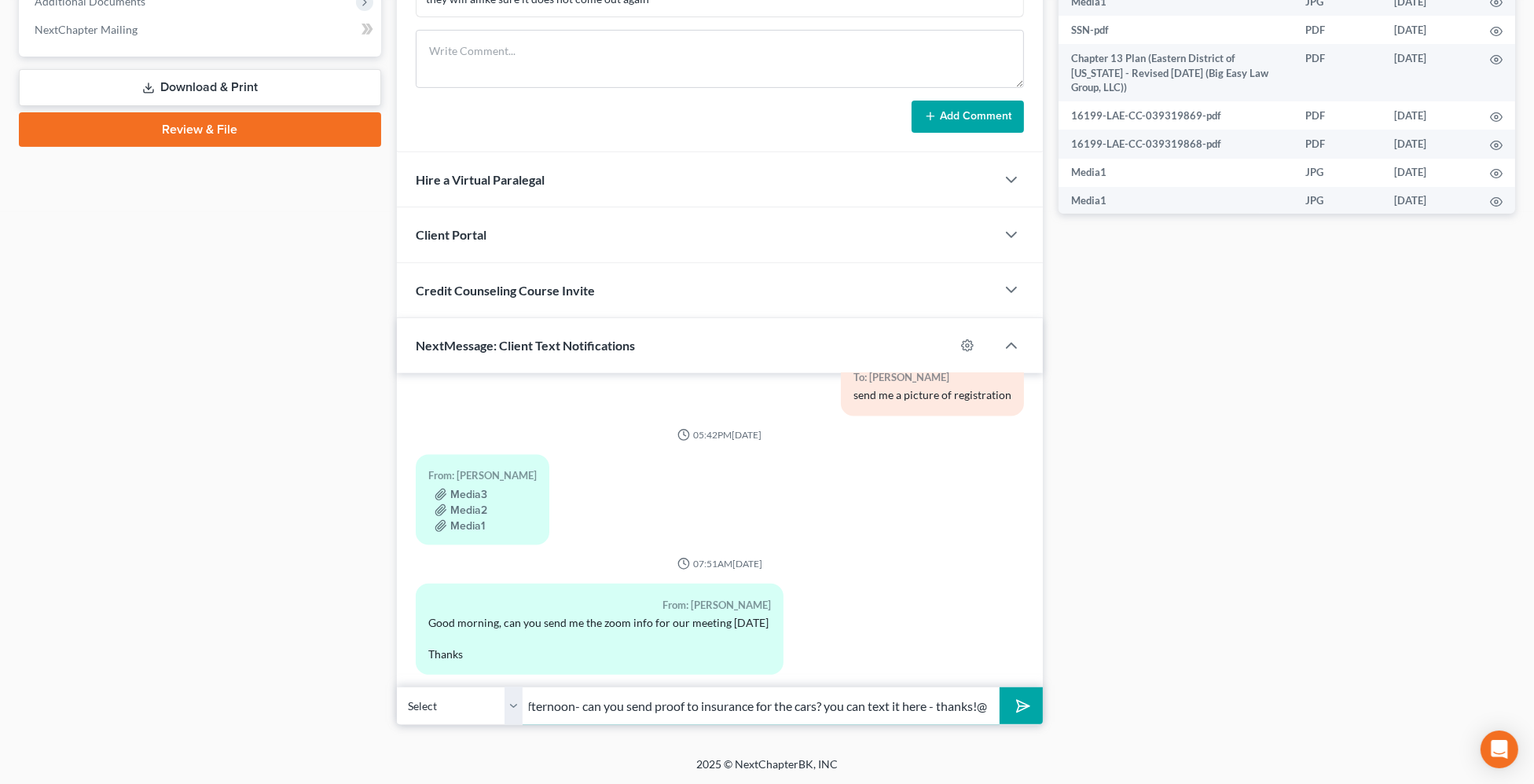
type input "Good Afternoon- can you send proof to insurance for the cars? you can text it h…"
click at [1000, 688] on button "submit" at bounding box center [1021, 706] width 43 height 37
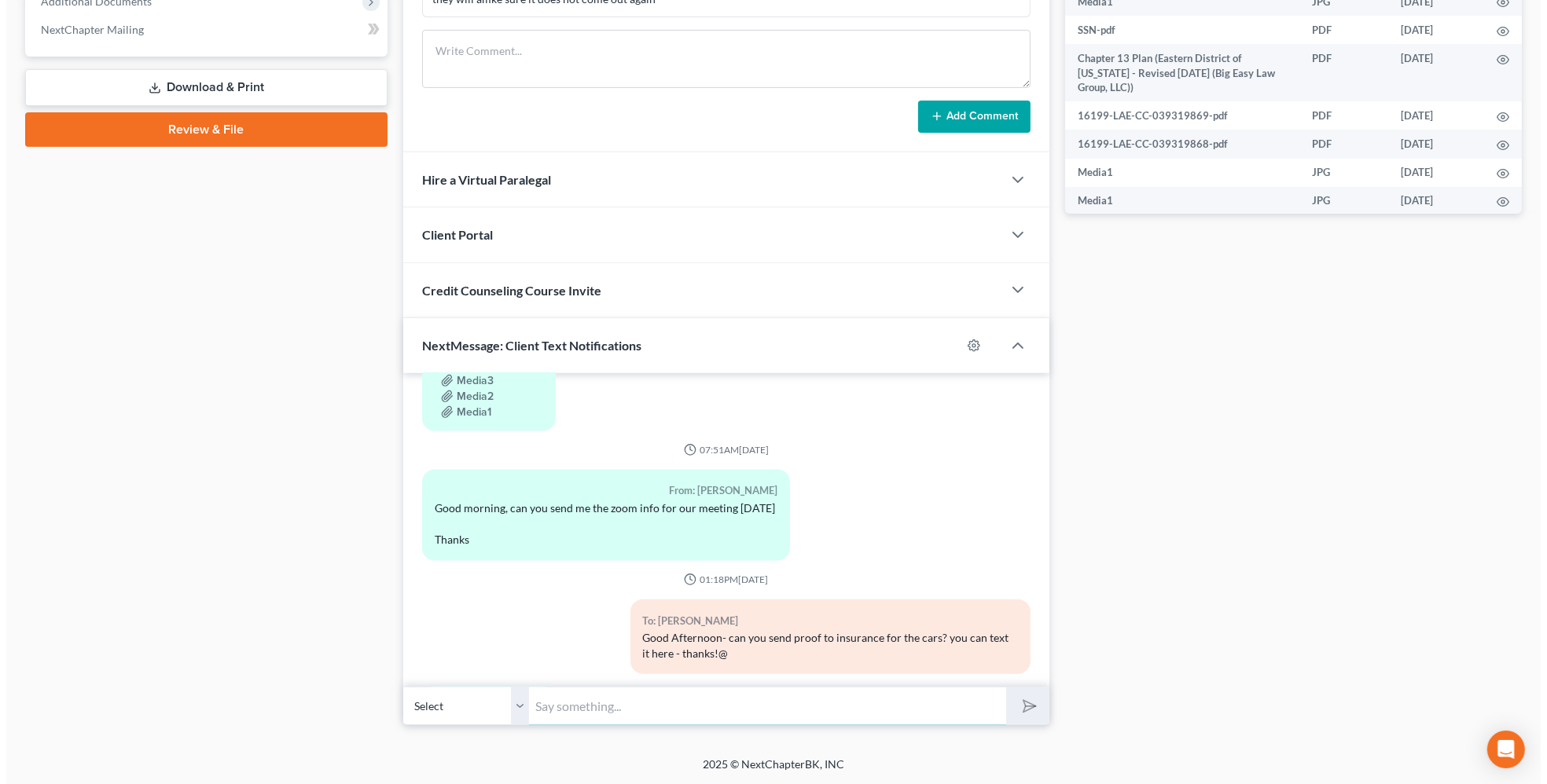
scroll to position [3911, 0]
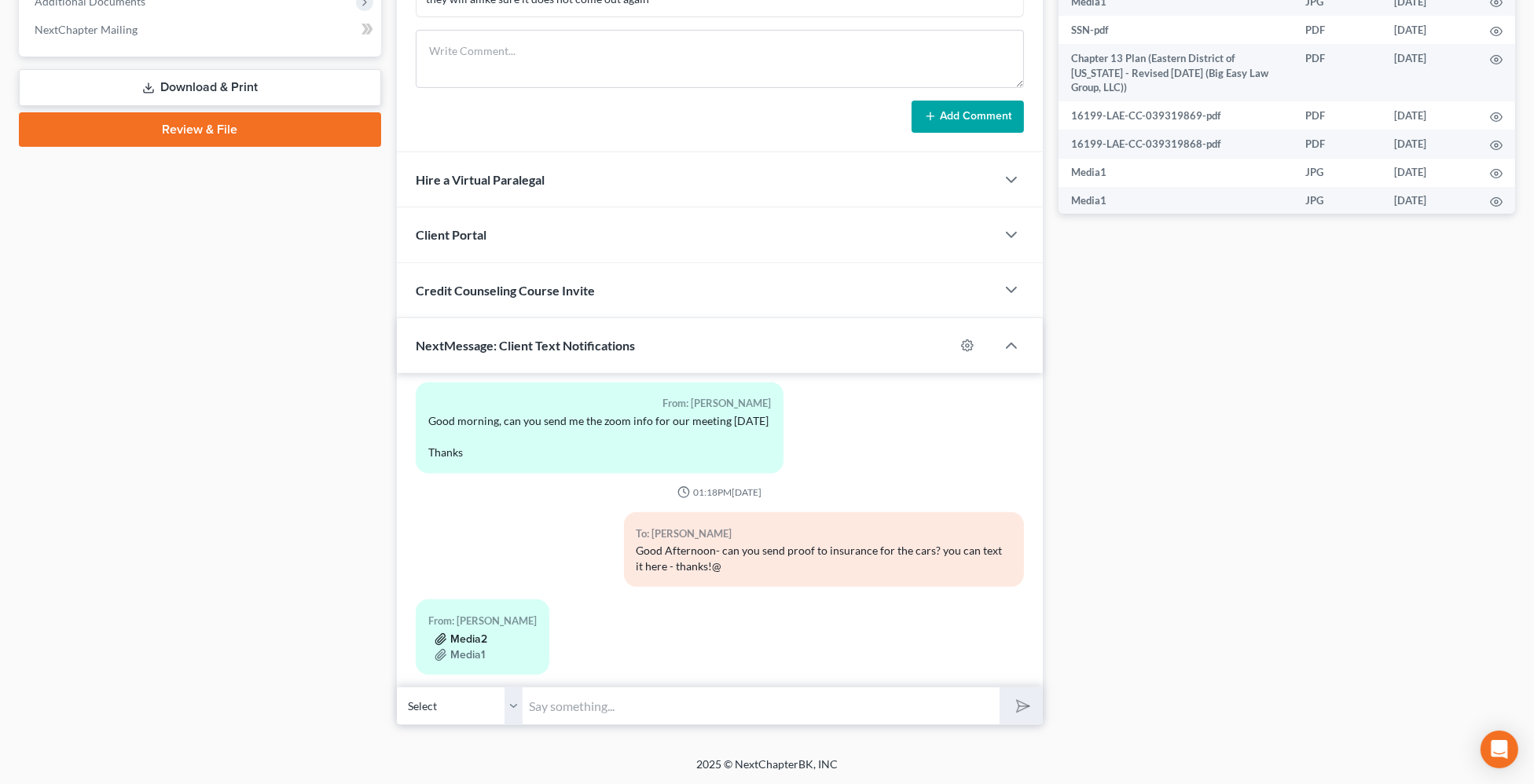
click at [468, 634] on button "Media2" at bounding box center [461, 640] width 53 height 13
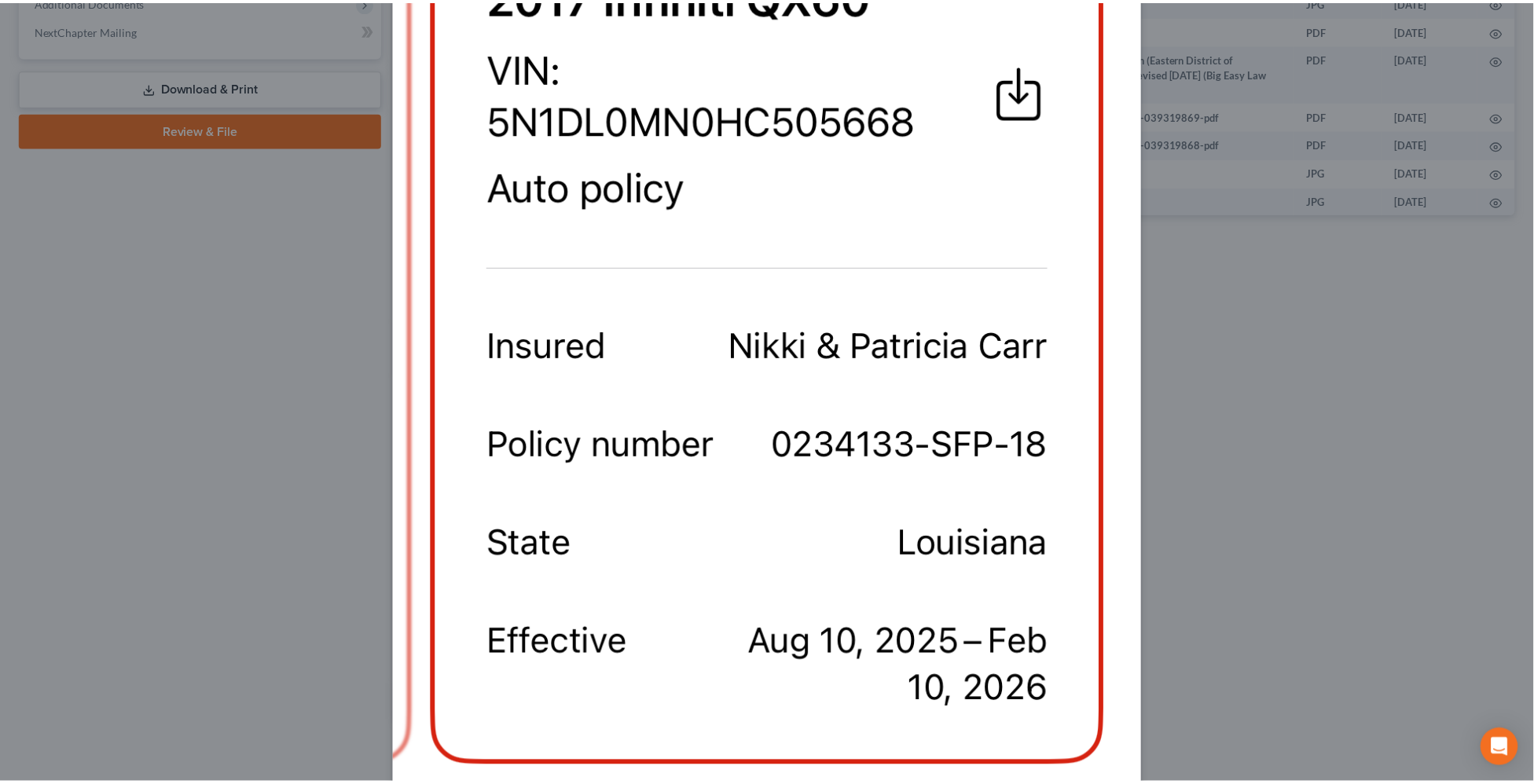
scroll to position [430, 0]
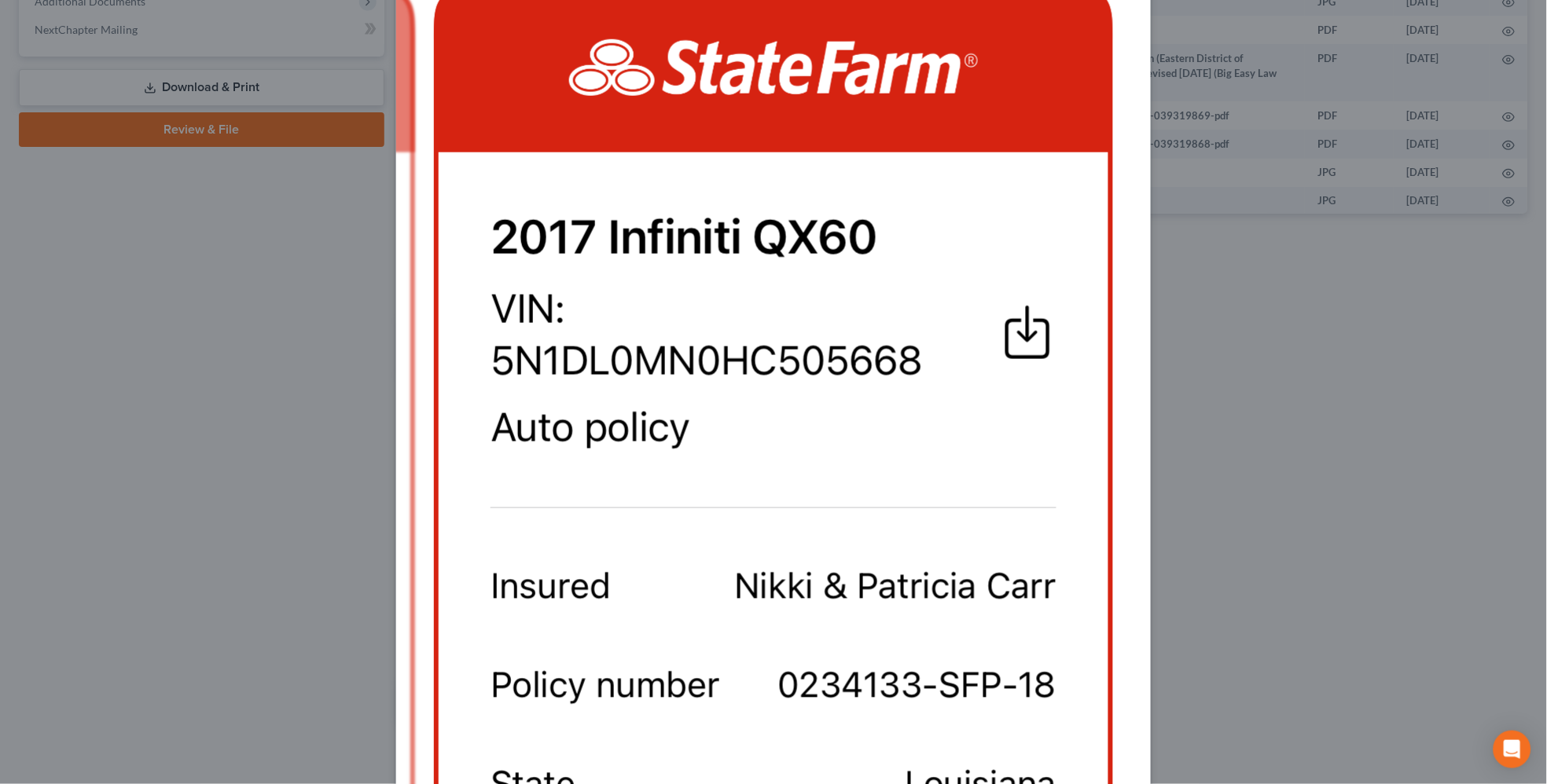
drag, startPoint x: 1384, startPoint y: 615, endPoint x: 1237, endPoint y: 468, distance: 207.9
click at [1383, 612] on div "Attachment Preview: Media2 09/18/2025 A copy of this images is also saved in th…" at bounding box center [773, 392] width 1547 height 784
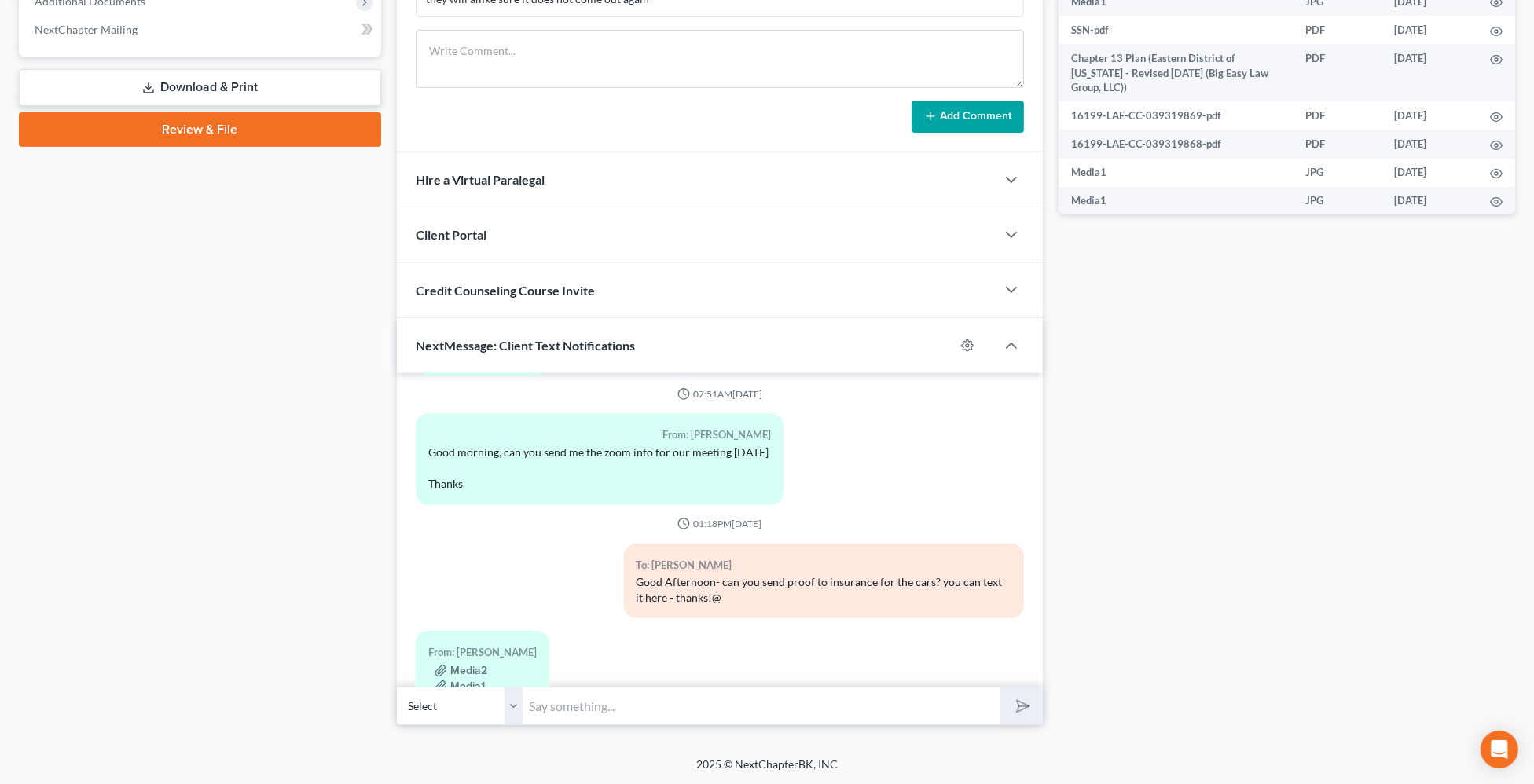
scroll to position [3911, 0]
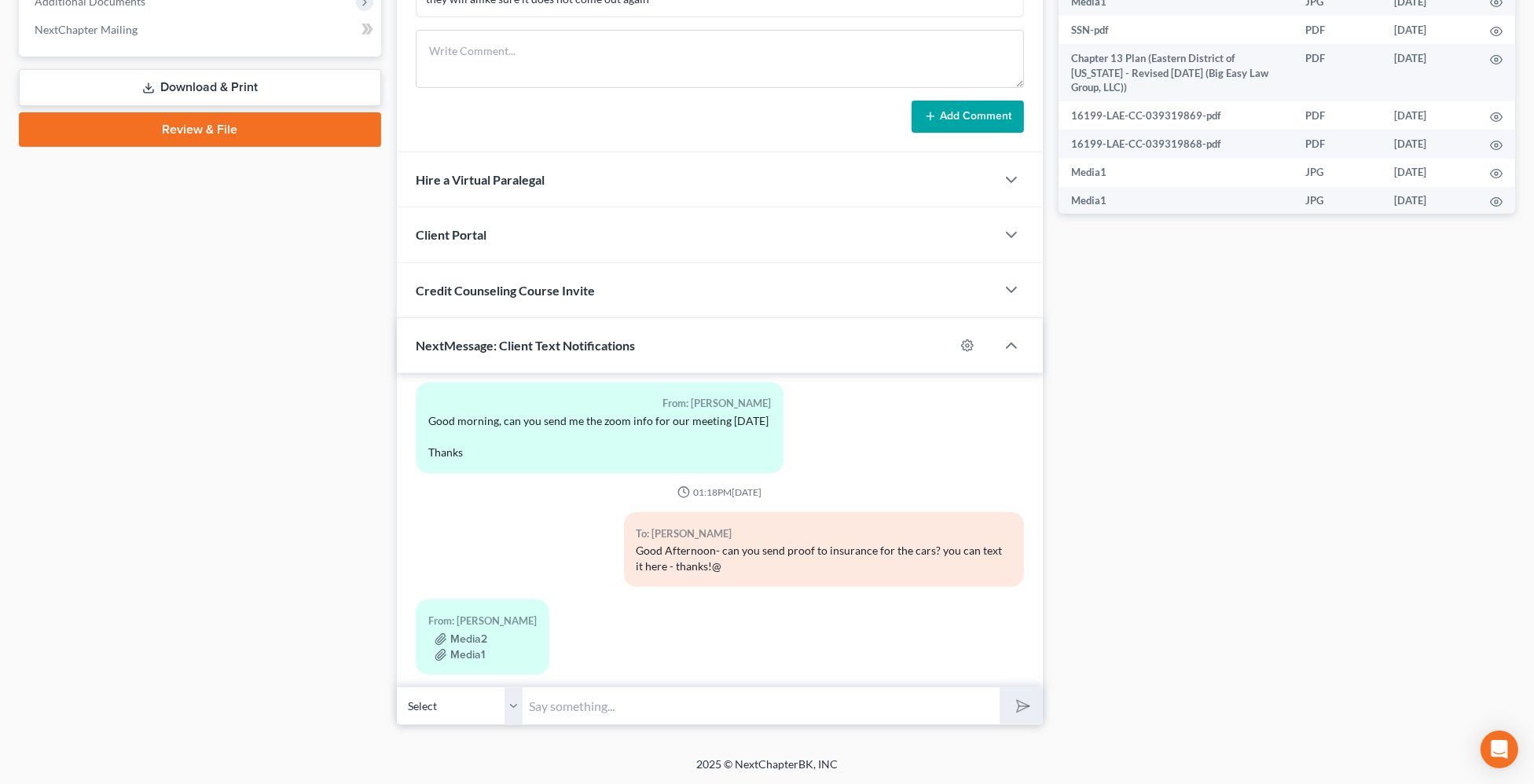
click at [1351, 352] on div "Docs Tasks Events Timer 0% Completed Nothing here yet! Drivers license Social S…" at bounding box center [1287, 82] width 473 height 1288
click at [888, 709] on input "text" at bounding box center [761, 706] width 477 height 39
type input "T"
type input "Thank you!"
click at [1000, 688] on button "submit" at bounding box center [1021, 706] width 43 height 37
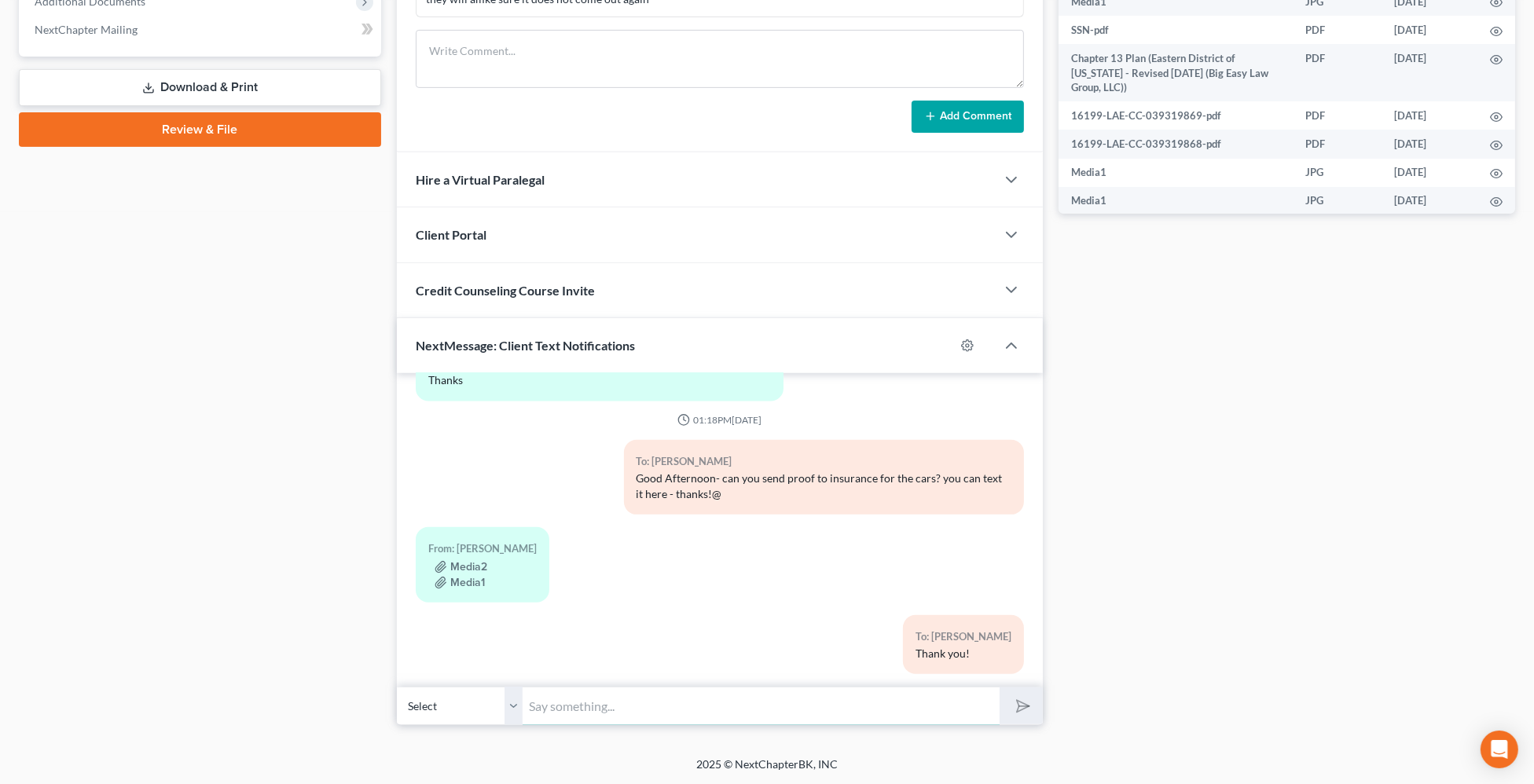
scroll to position [352, 0]
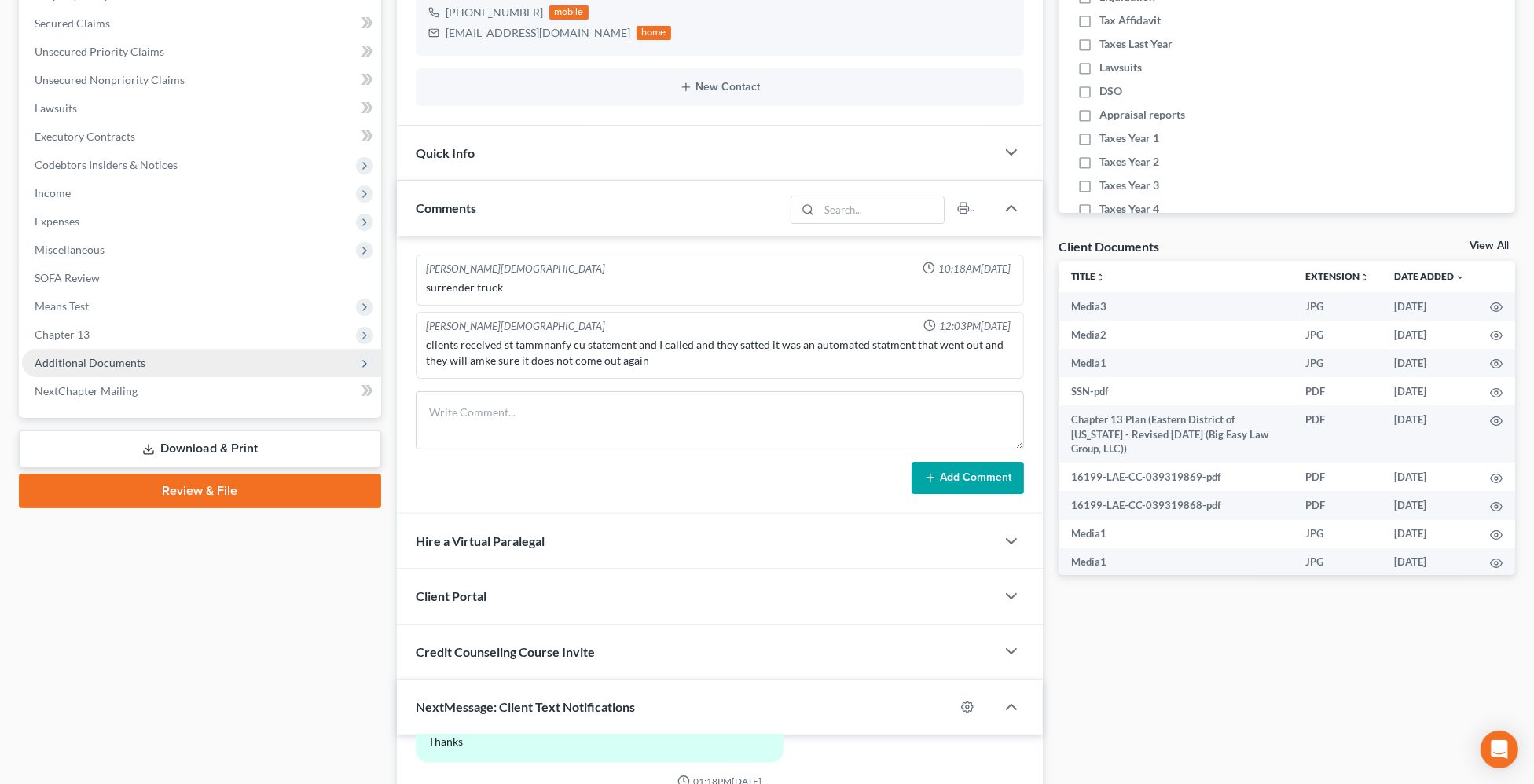
click at [218, 362] on span "Additional Documents" at bounding box center [202, 362] width 359 height 28
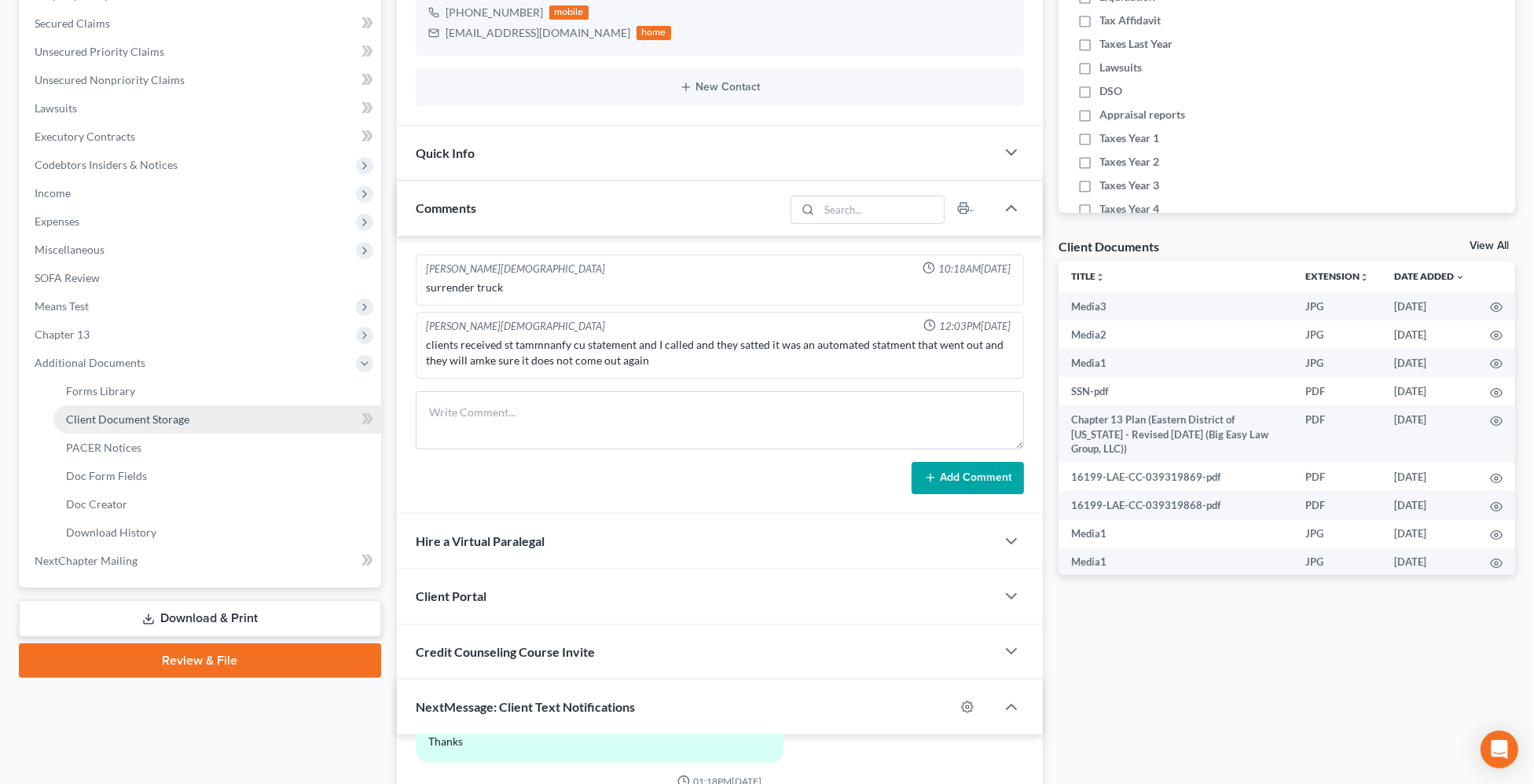
click at [221, 423] on link "Client Document Storage" at bounding box center [217, 419] width 328 height 28
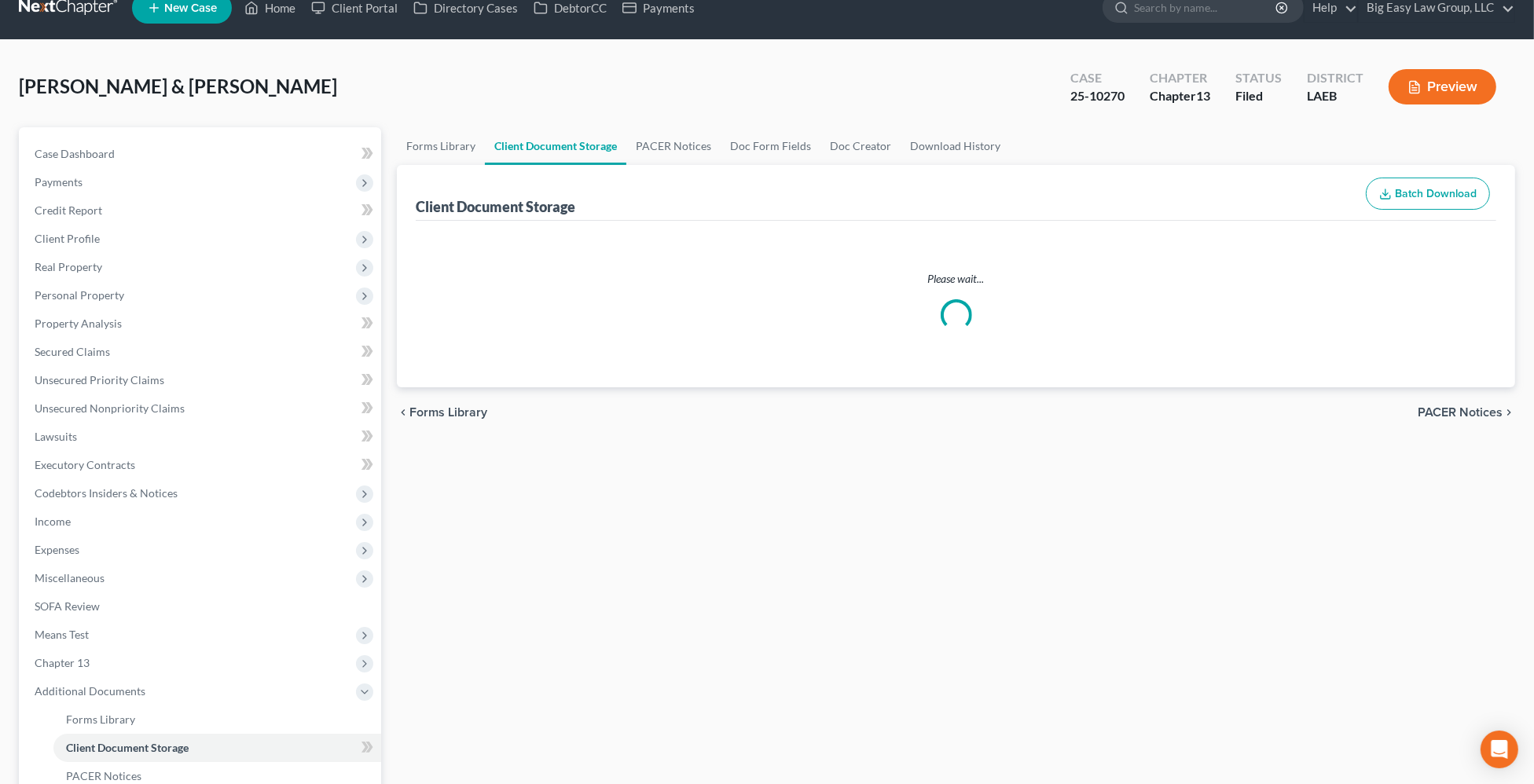
select select "0"
select select "1"
select select "3"
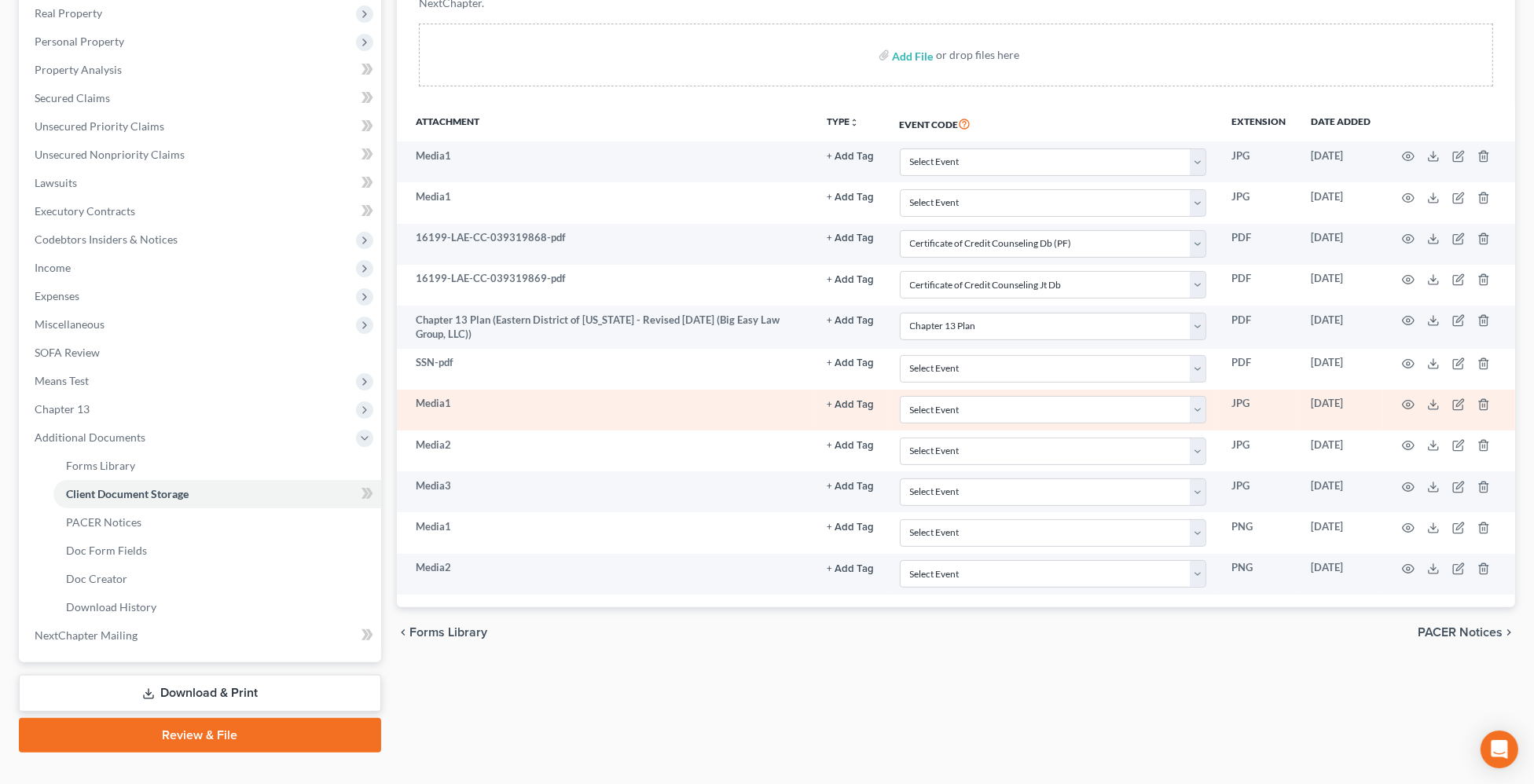
scroll to position [303, 0]
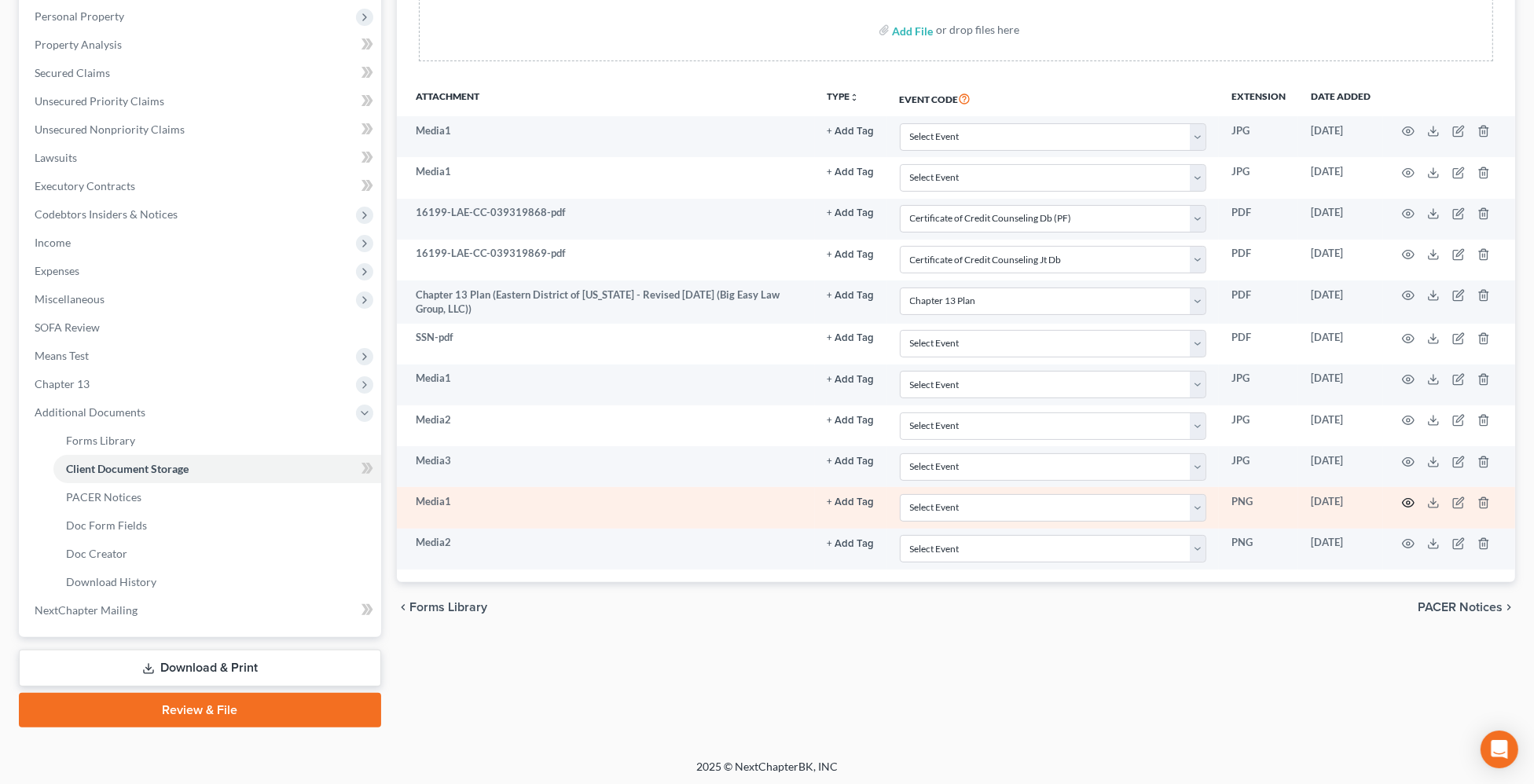
click at [1411, 503] on icon "button" at bounding box center [1409, 503] width 13 height 13
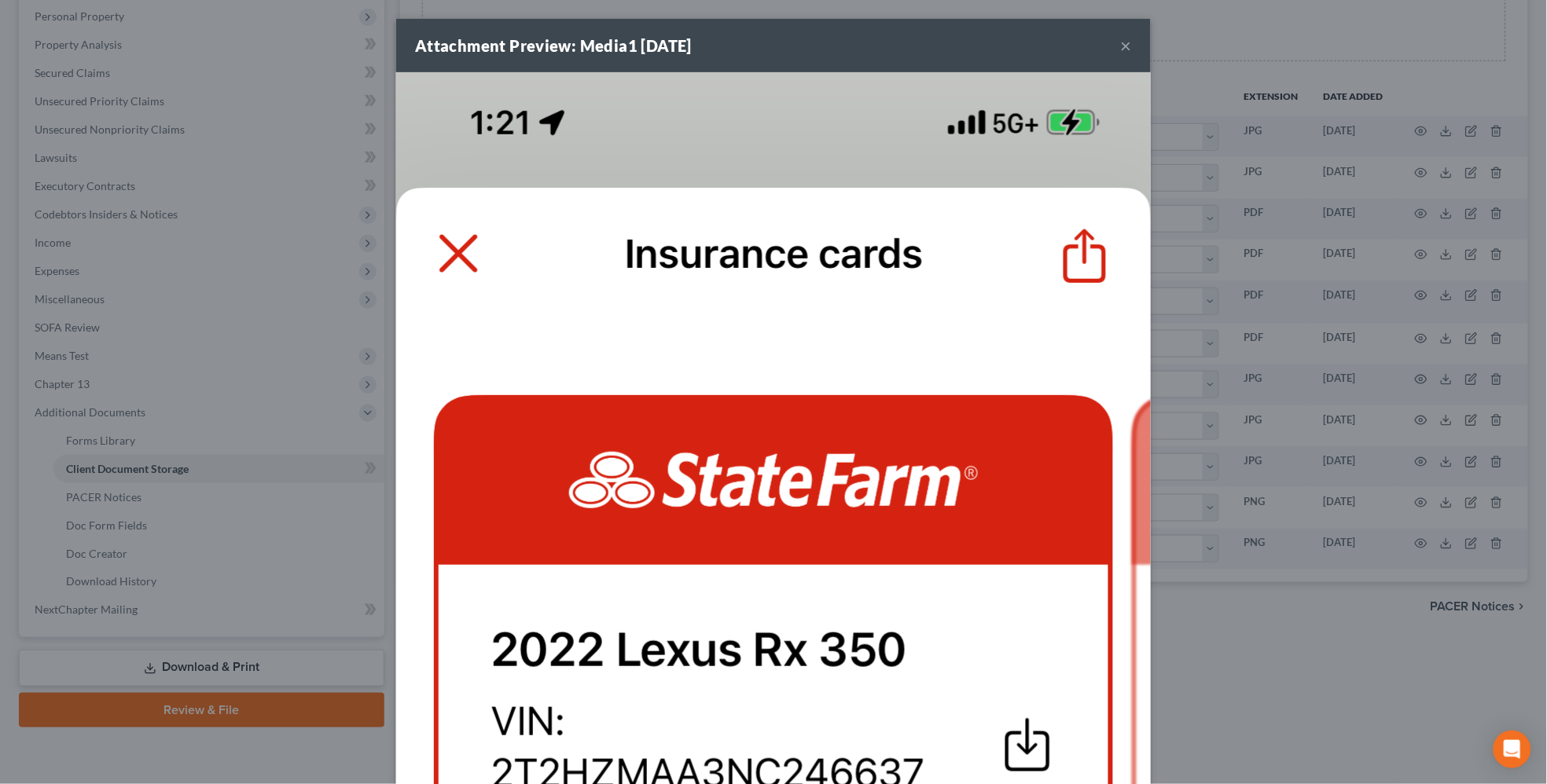
click at [1125, 41] on button "×" at bounding box center [1127, 45] width 11 height 19
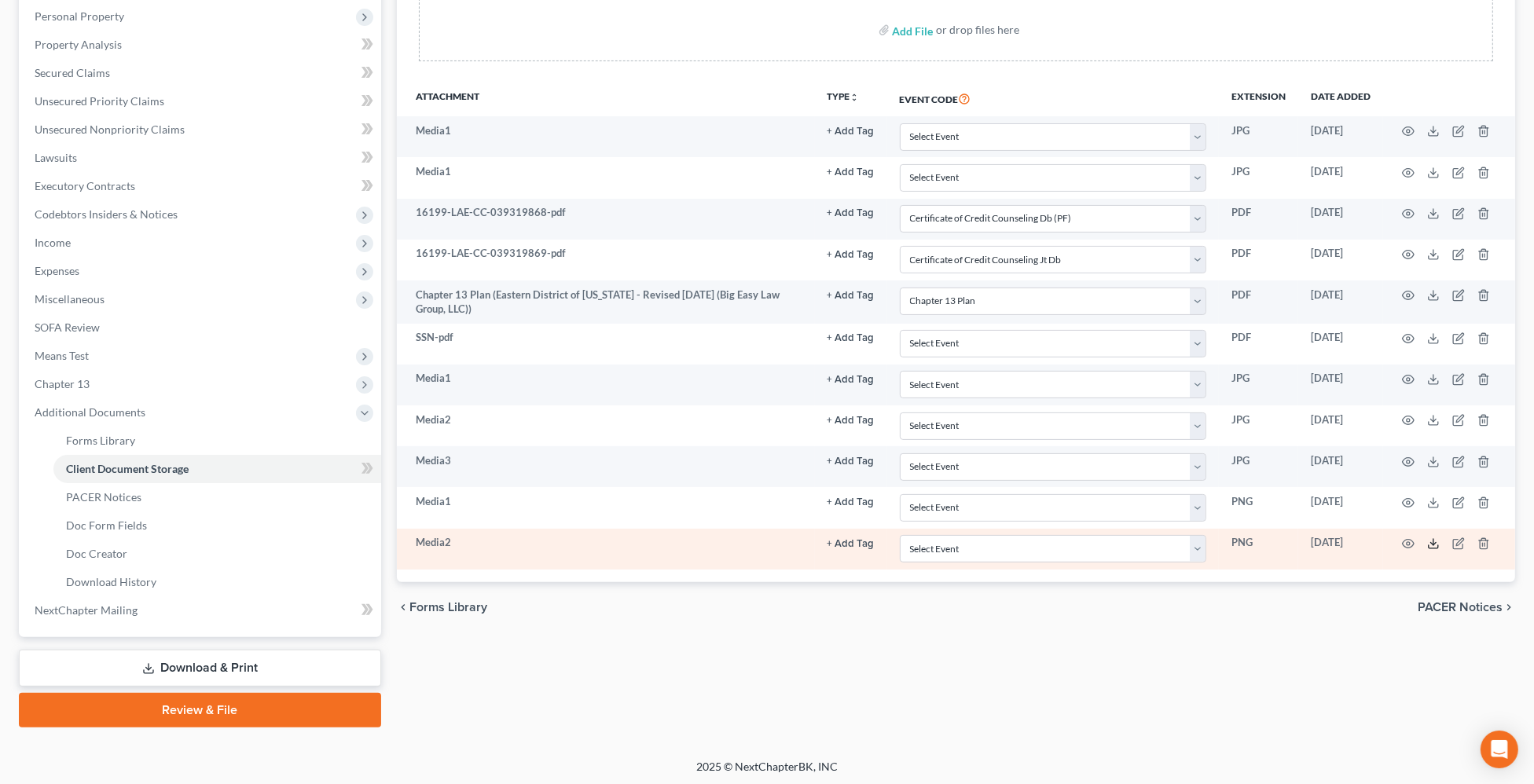
click at [1430, 542] on icon at bounding box center [1434, 544] width 13 height 13
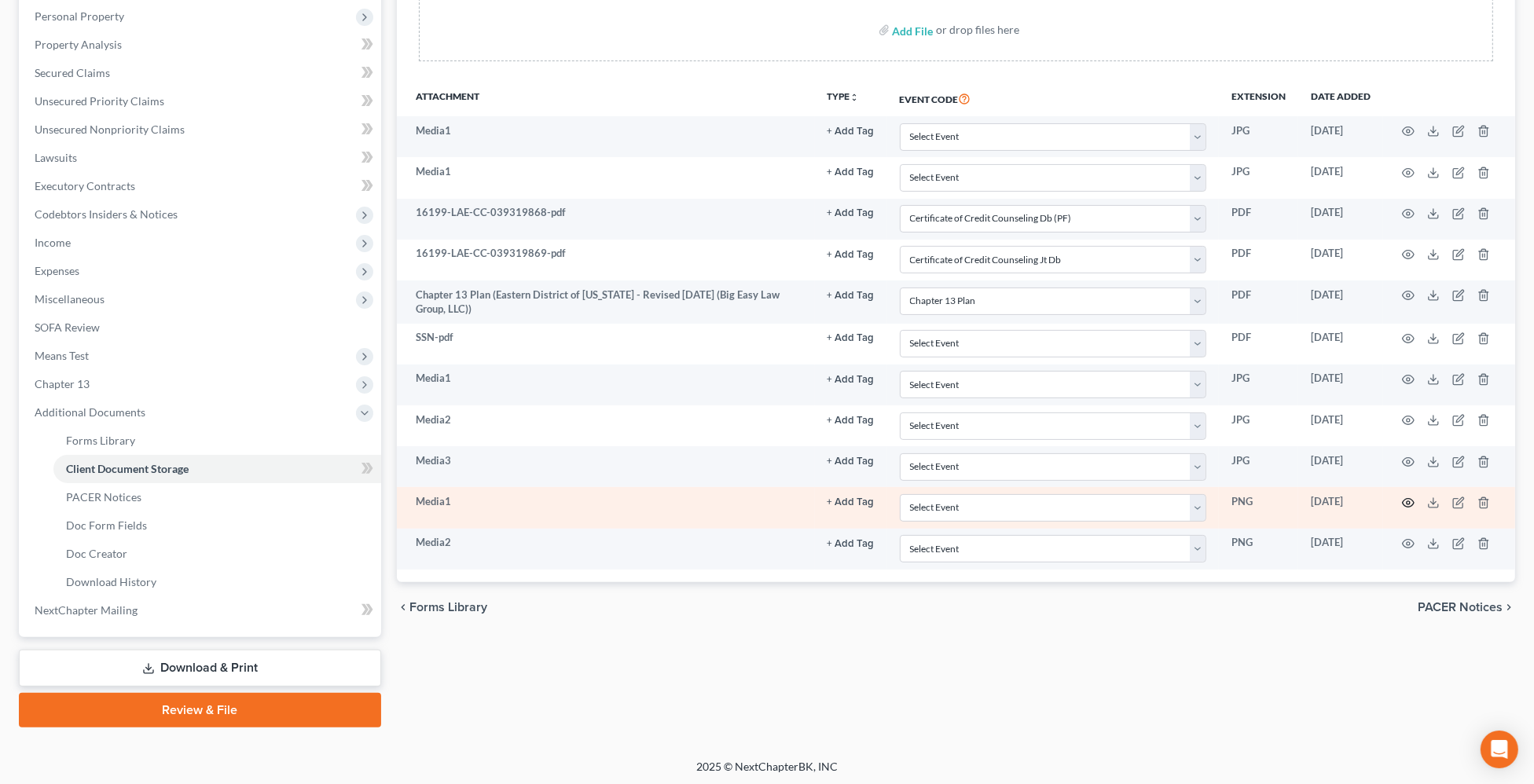
click at [1410, 502] on circle "button" at bounding box center [1409, 503] width 3 height 3
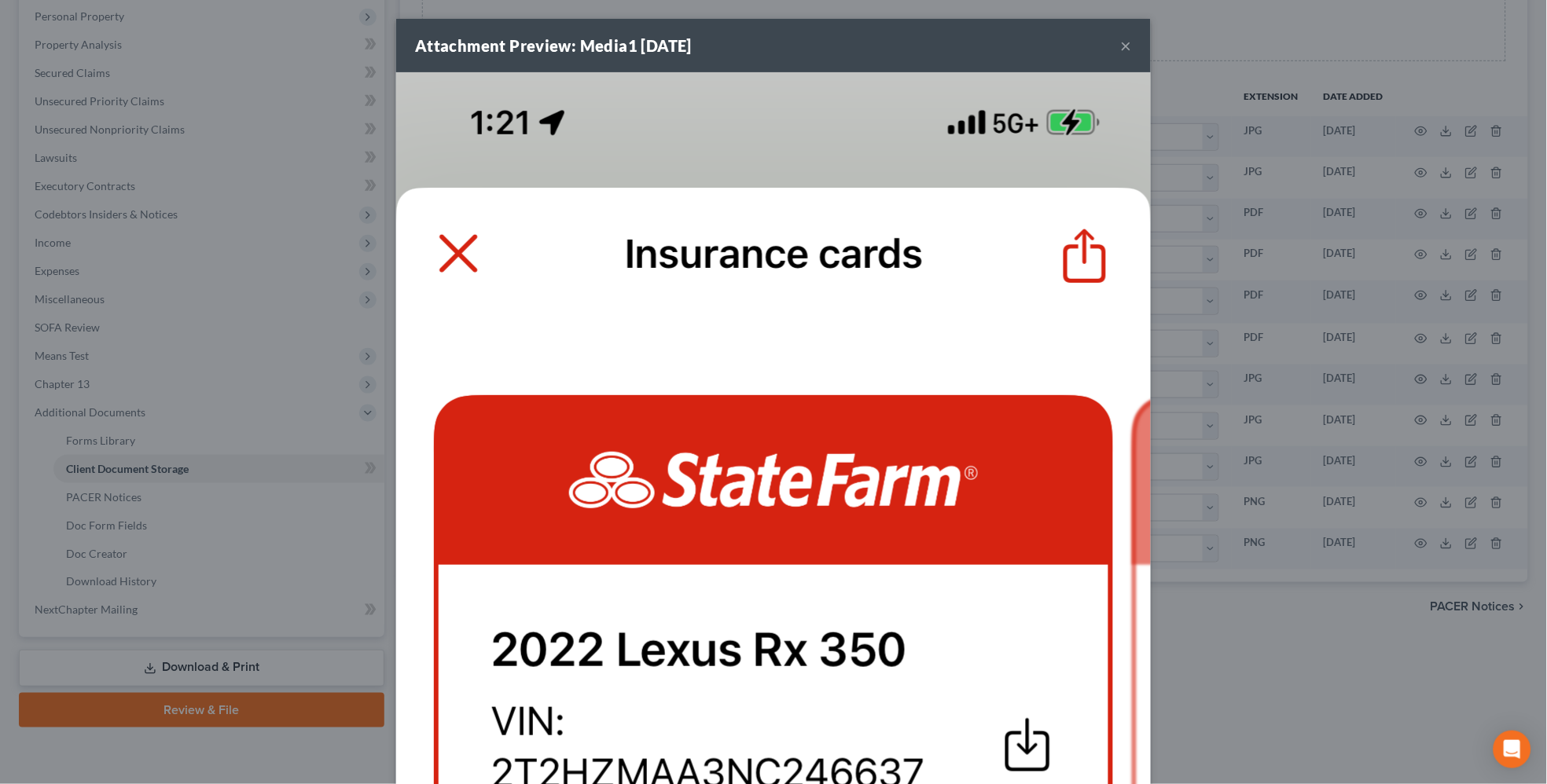
click at [1126, 44] on div "Attachment Preview: Media1 09/18/2025 ×" at bounding box center [773, 45] width 754 height 53
click at [1121, 42] on button "×" at bounding box center [1127, 45] width 11 height 19
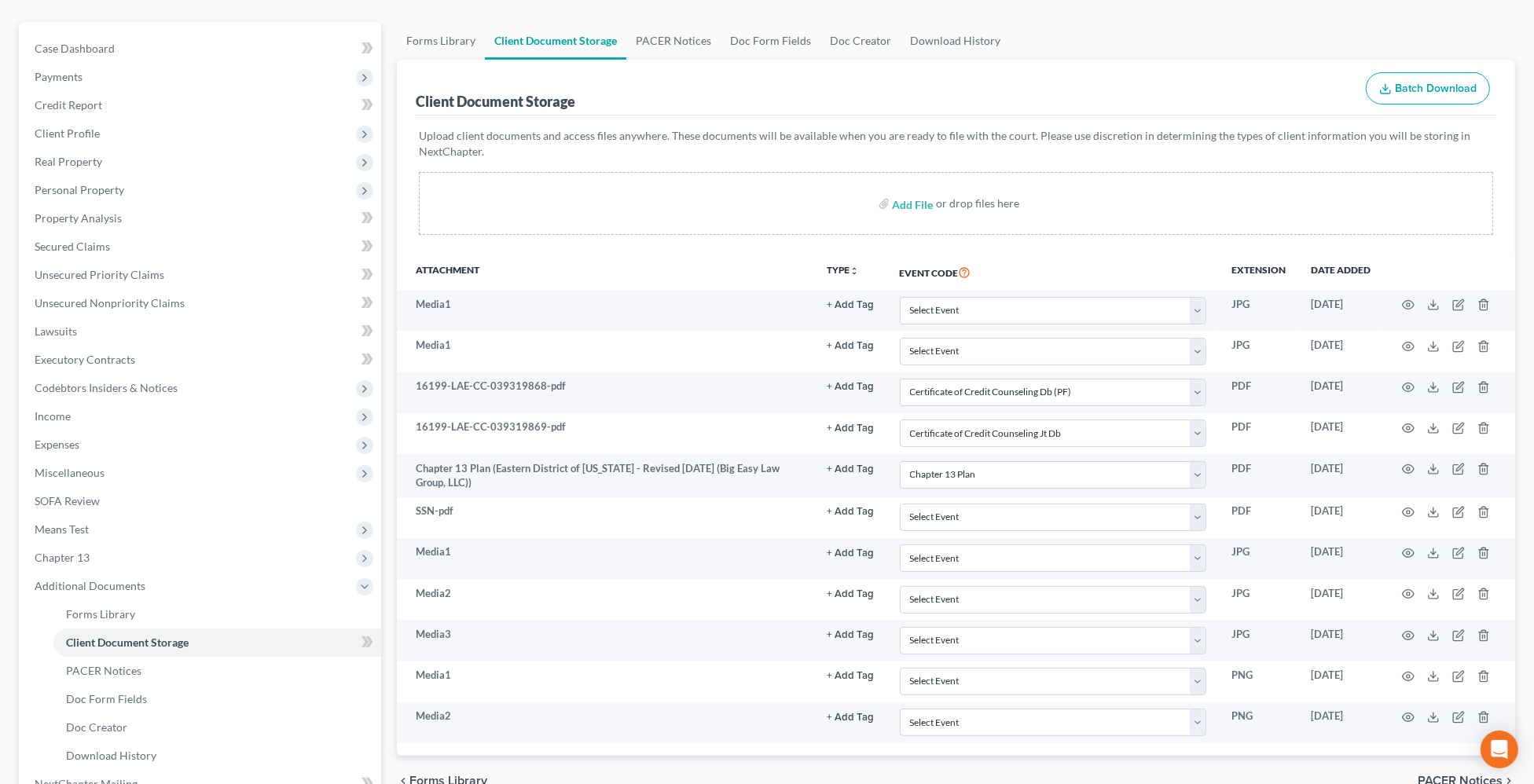
scroll to position [0, 0]
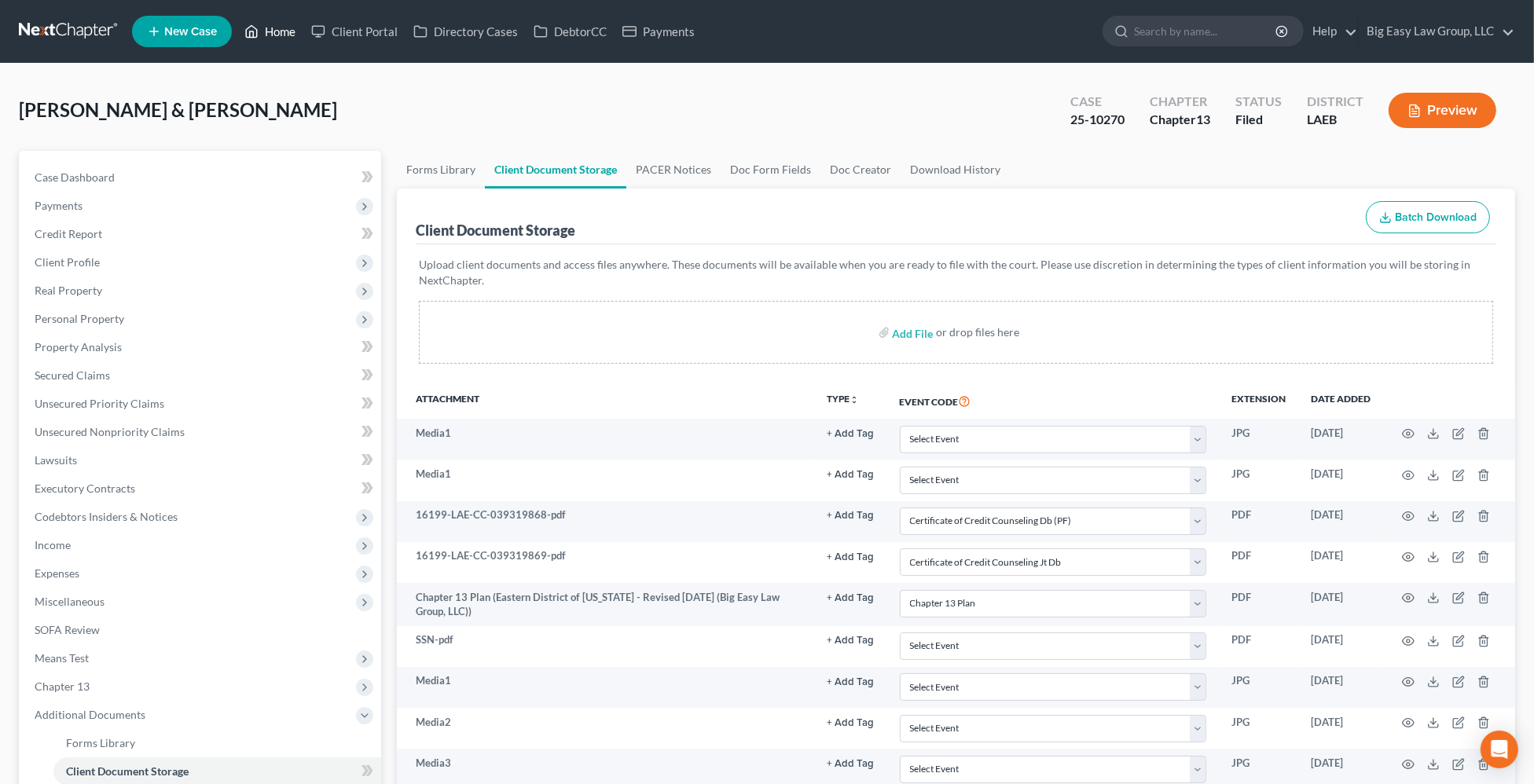
click at [271, 34] on link "Home" at bounding box center [270, 31] width 67 height 28
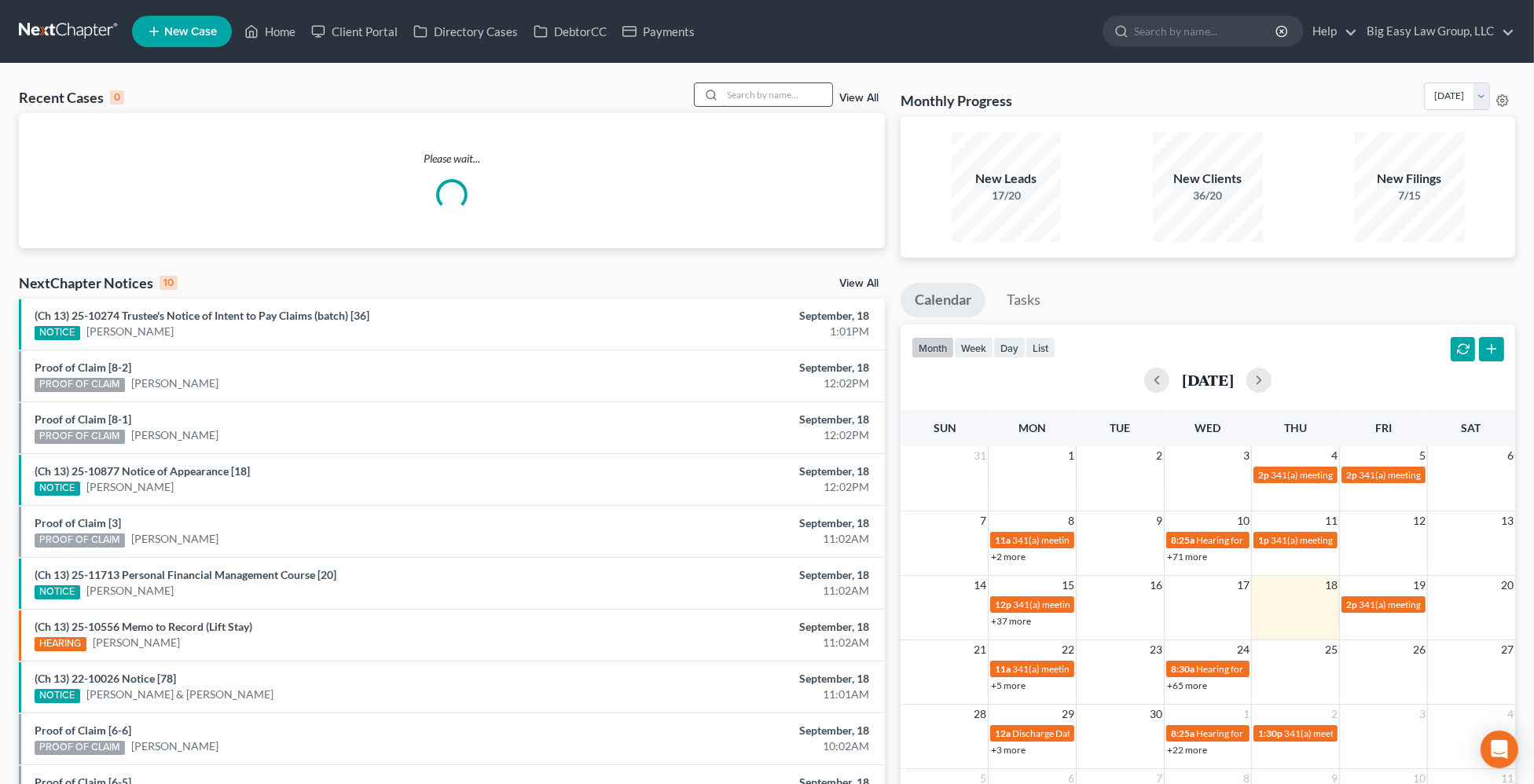
drag, startPoint x: 741, startPoint y: 119, endPoint x: 747, endPoint y: 100, distance: 19.9
click at [741, 119] on div "Please wait..." at bounding box center [452, 180] width 866 height 135
click at [747, 100] on input "search" at bounding box center [777, 95] width 110 height 23
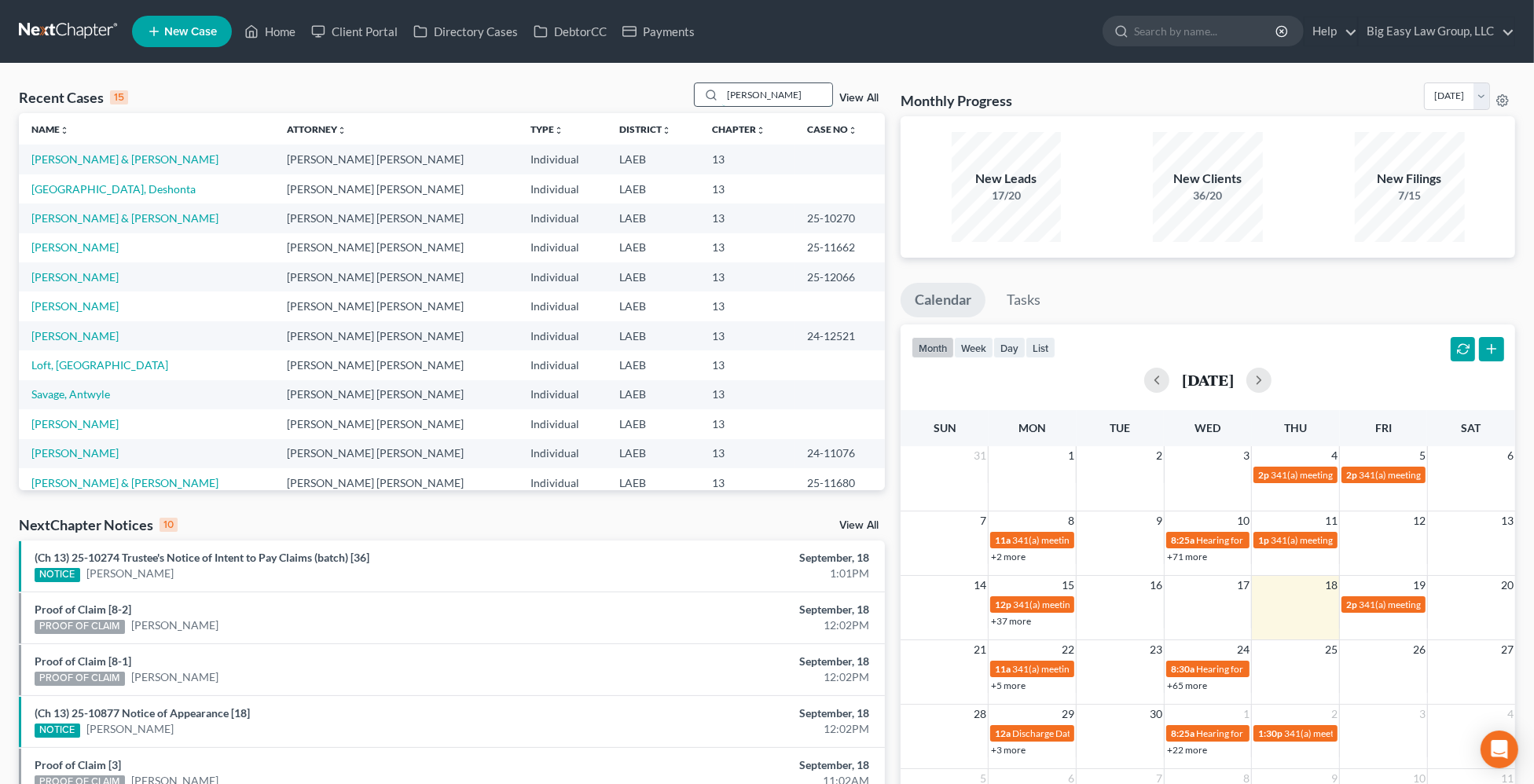
type input "covington"
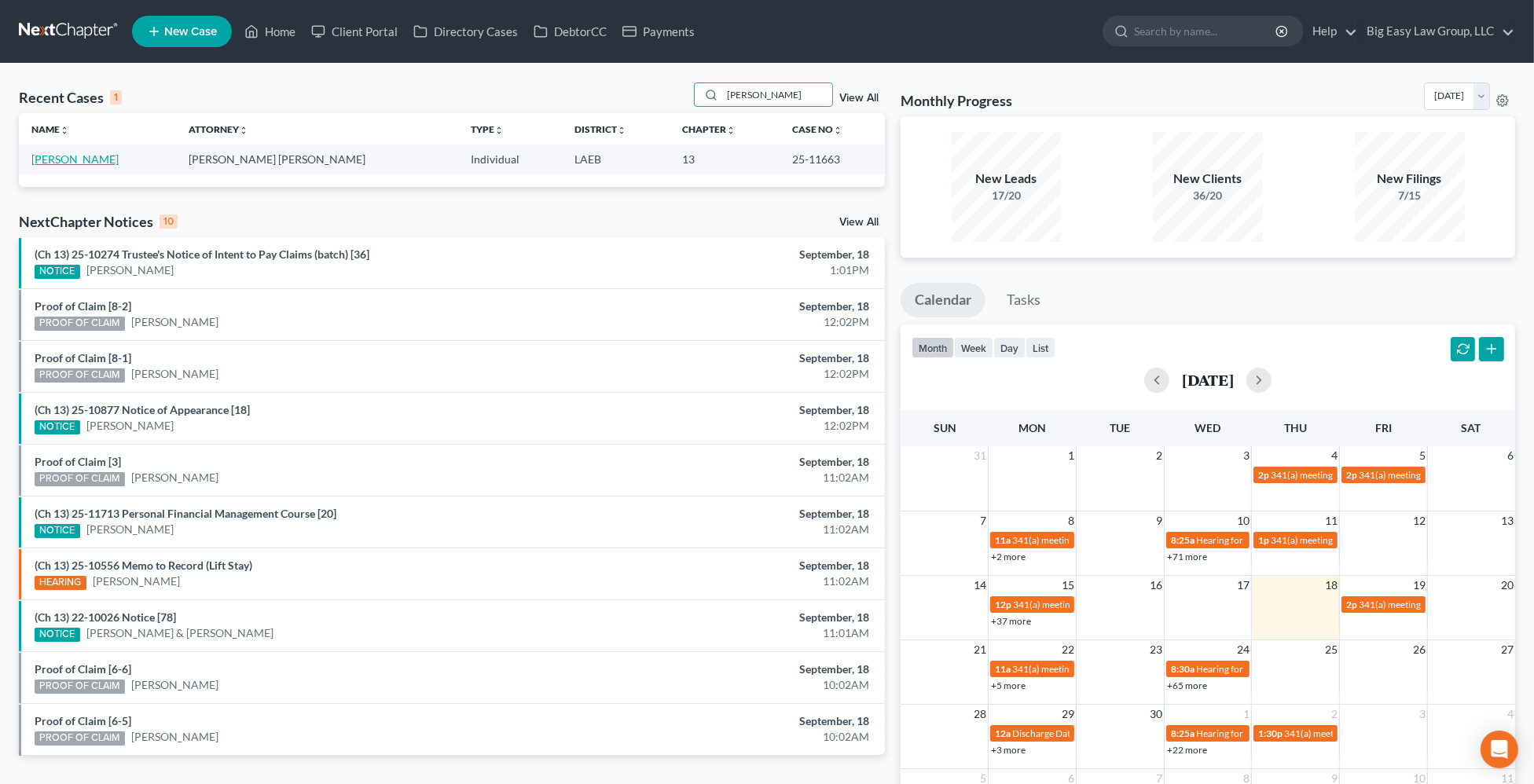
click at [115, 156] on link "Covington, Tonnette" at bounding box center [75, 159] width 87 height 14
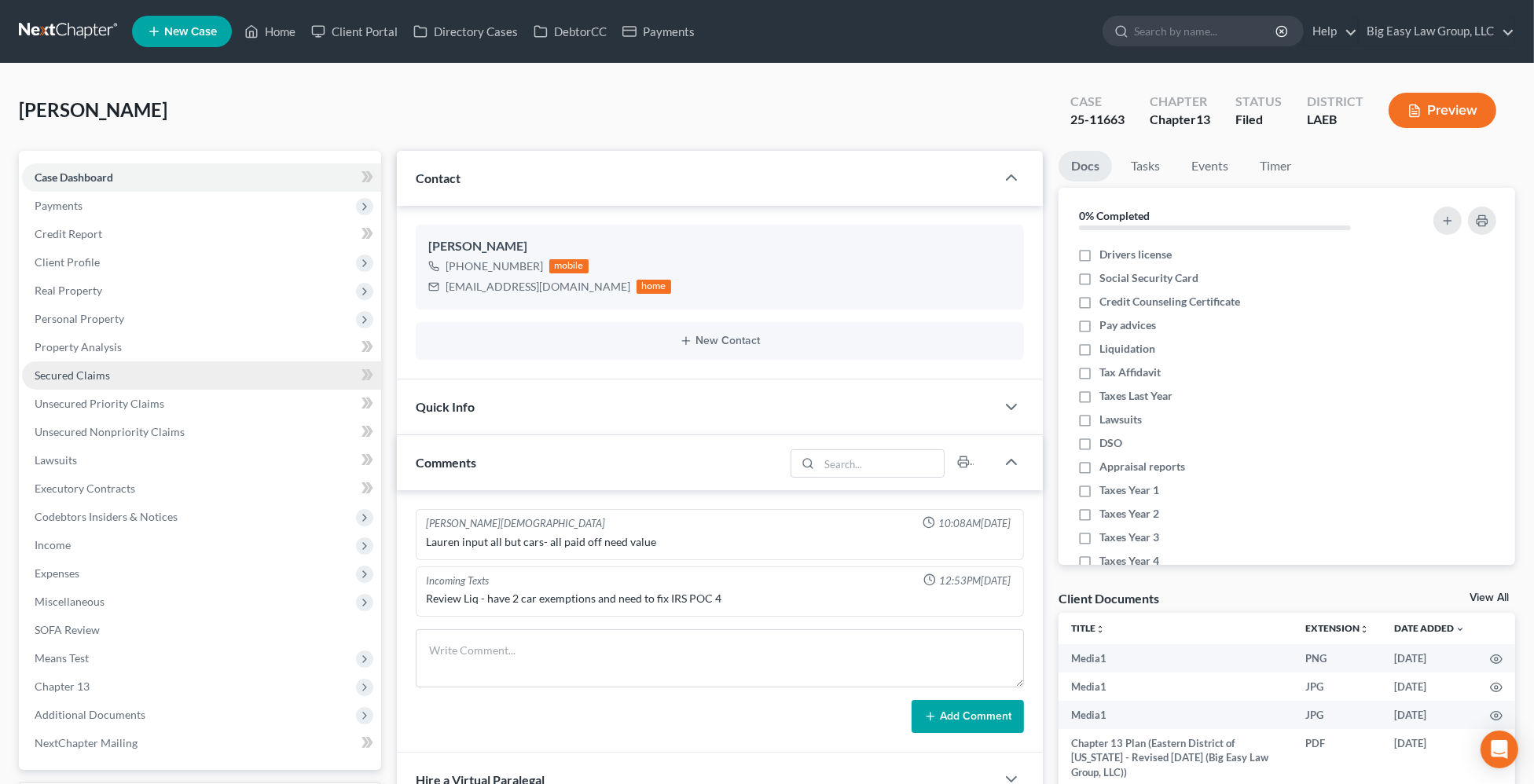
scroll to position [2748, 0]
click at [163, 322] on span "Personal Property" at bounding box center [202, 319] width 359 height 28
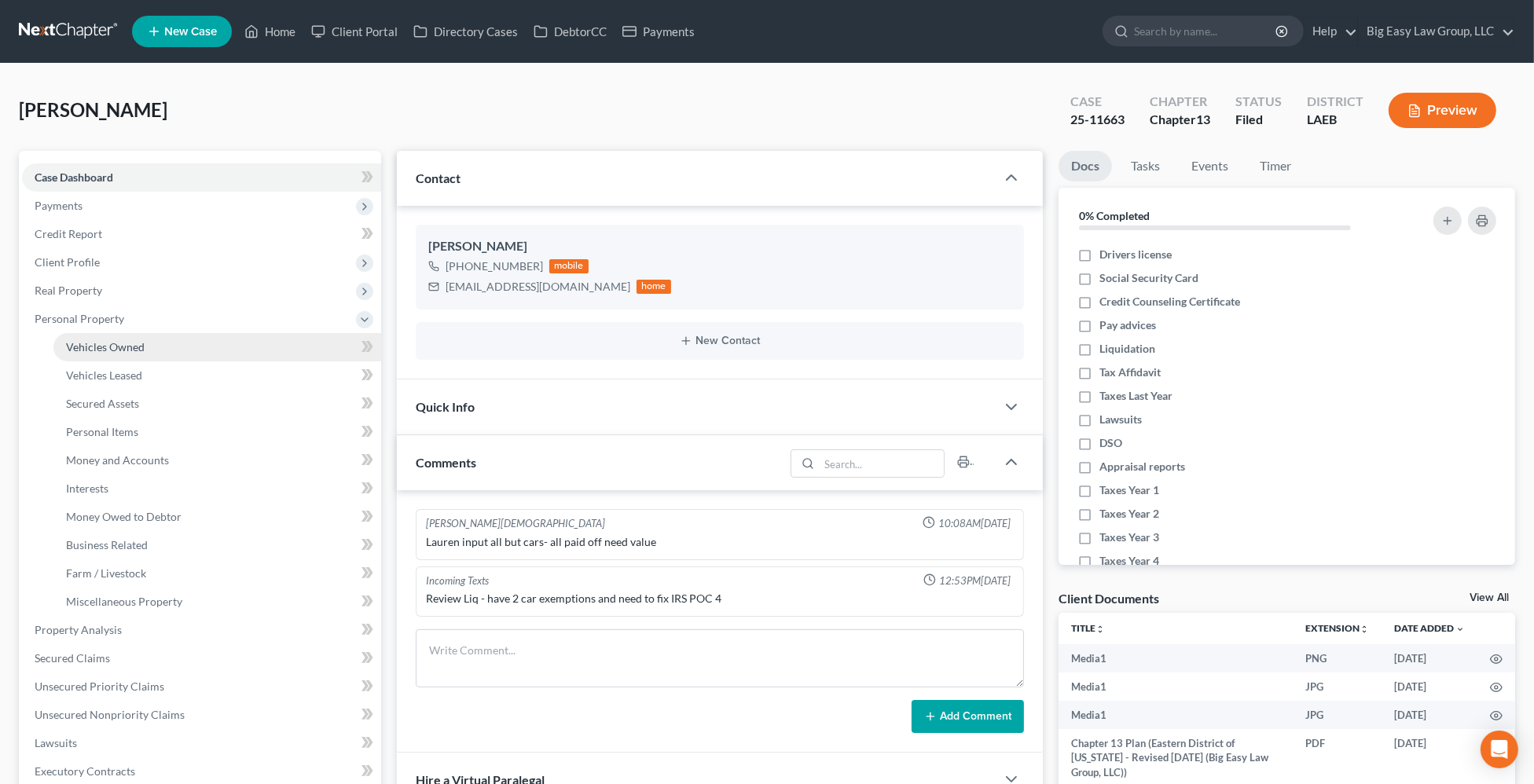
click at [245, 356] on link "Vehicles Owned" at bounding box center [217, 347] width 328 height 28
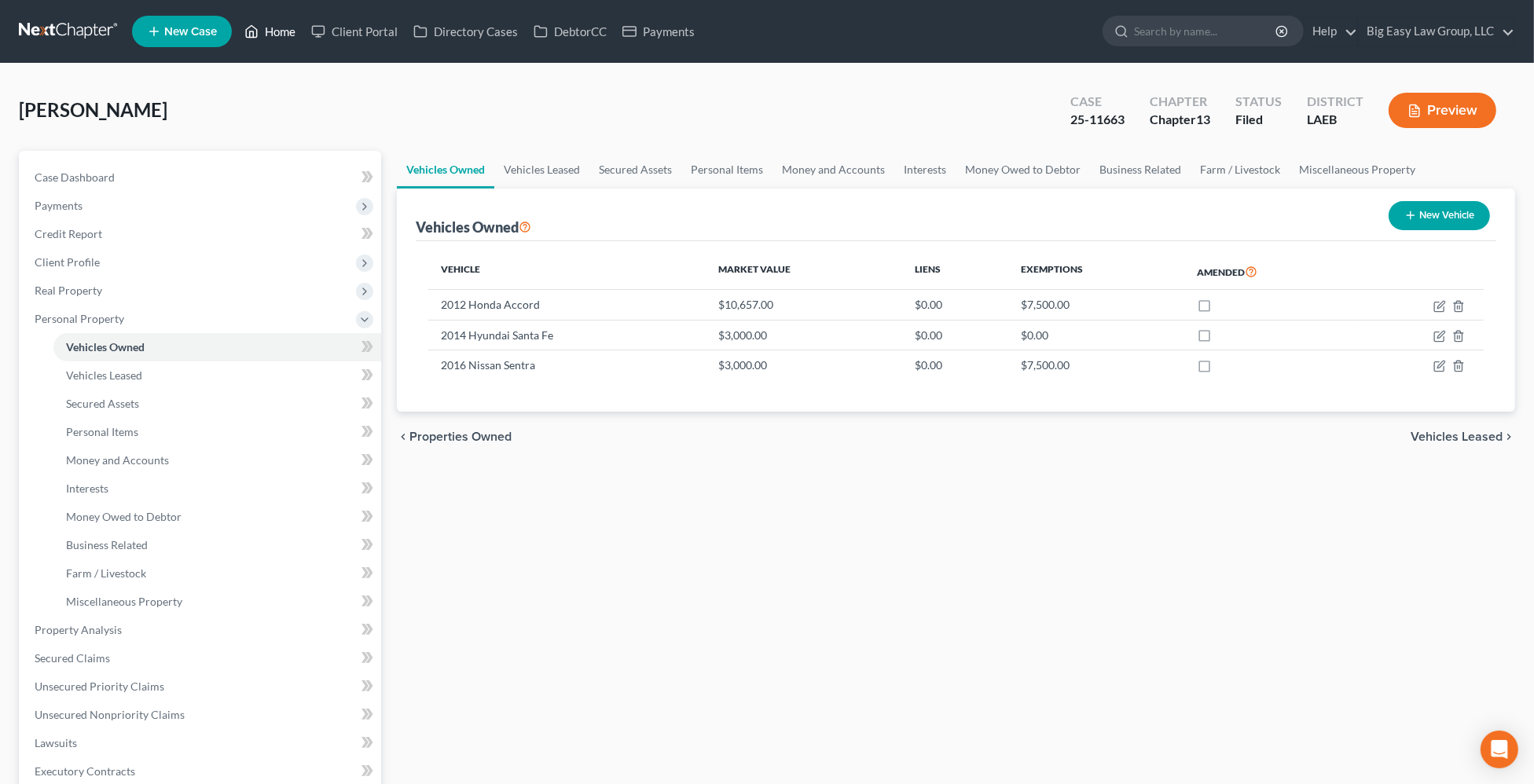
click at [275, 30] on link "Home" at bounding box center [270, 31] width 67 height 28
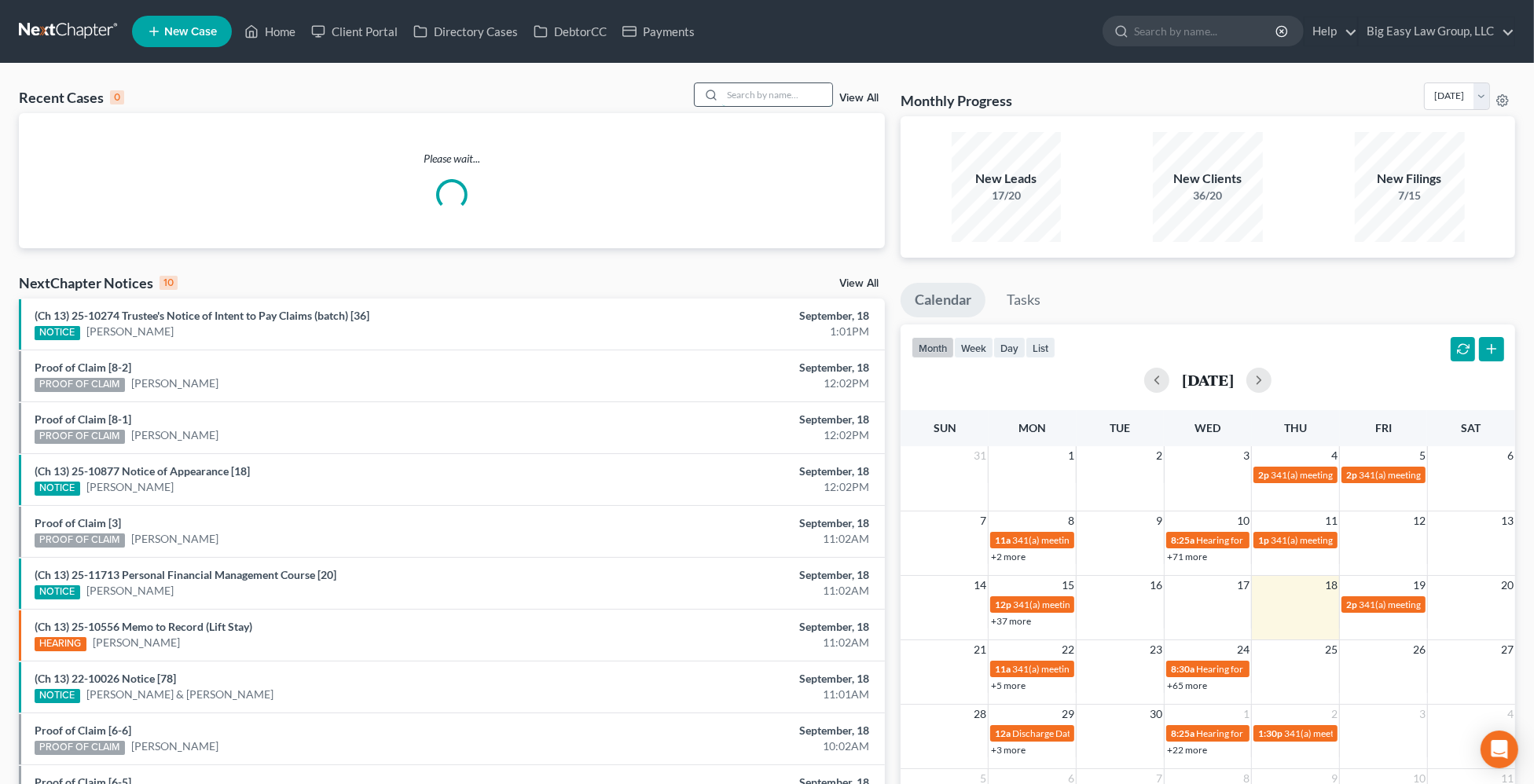
click at [757, 91] on input "search" at bounding box center [777, 95] width 110 height 23
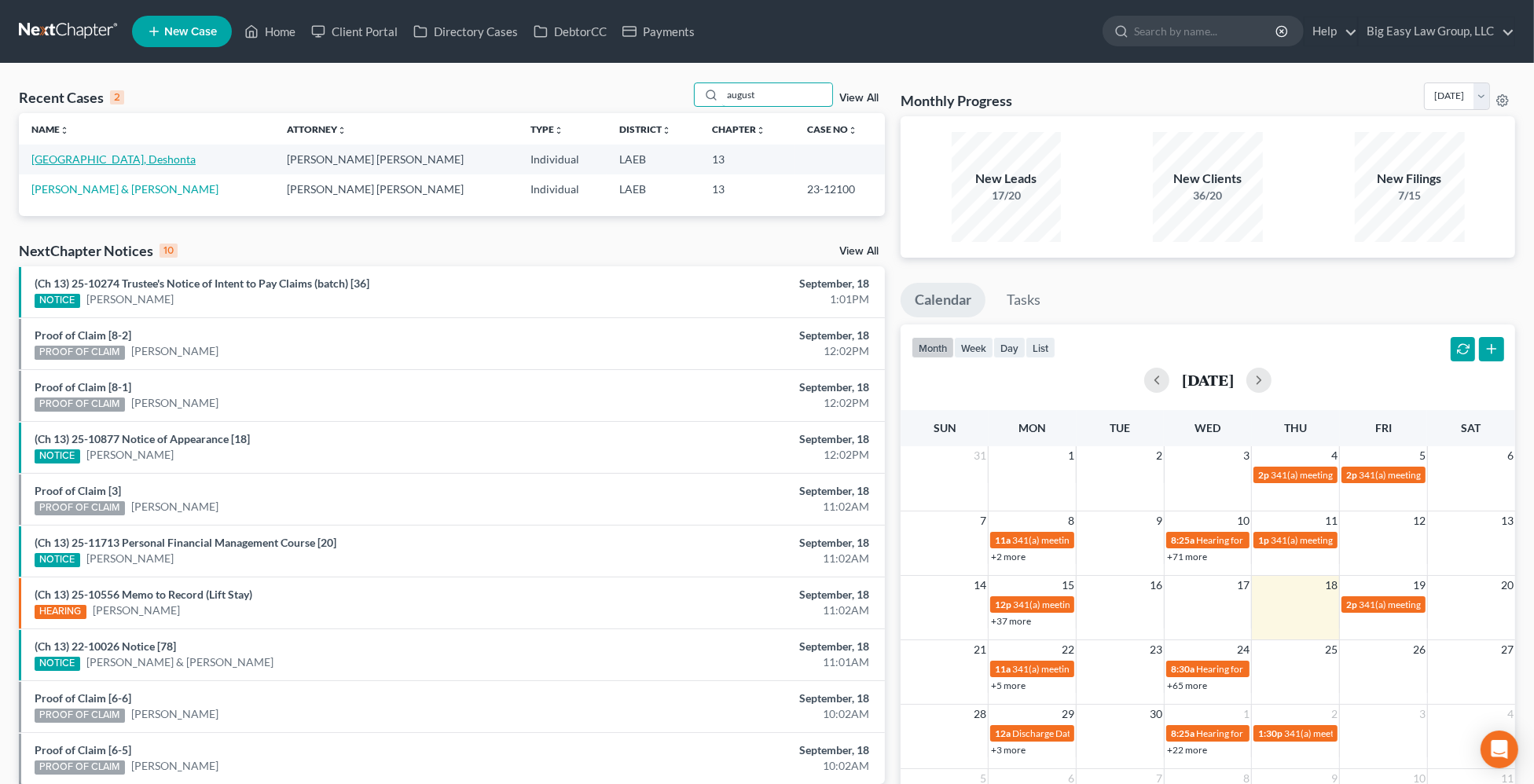
type input "august"
click at [53, 155] on link "[GEOGRAPHIC_DATA], Deshonta" at bounding box center [113, 159] width 164 height 14
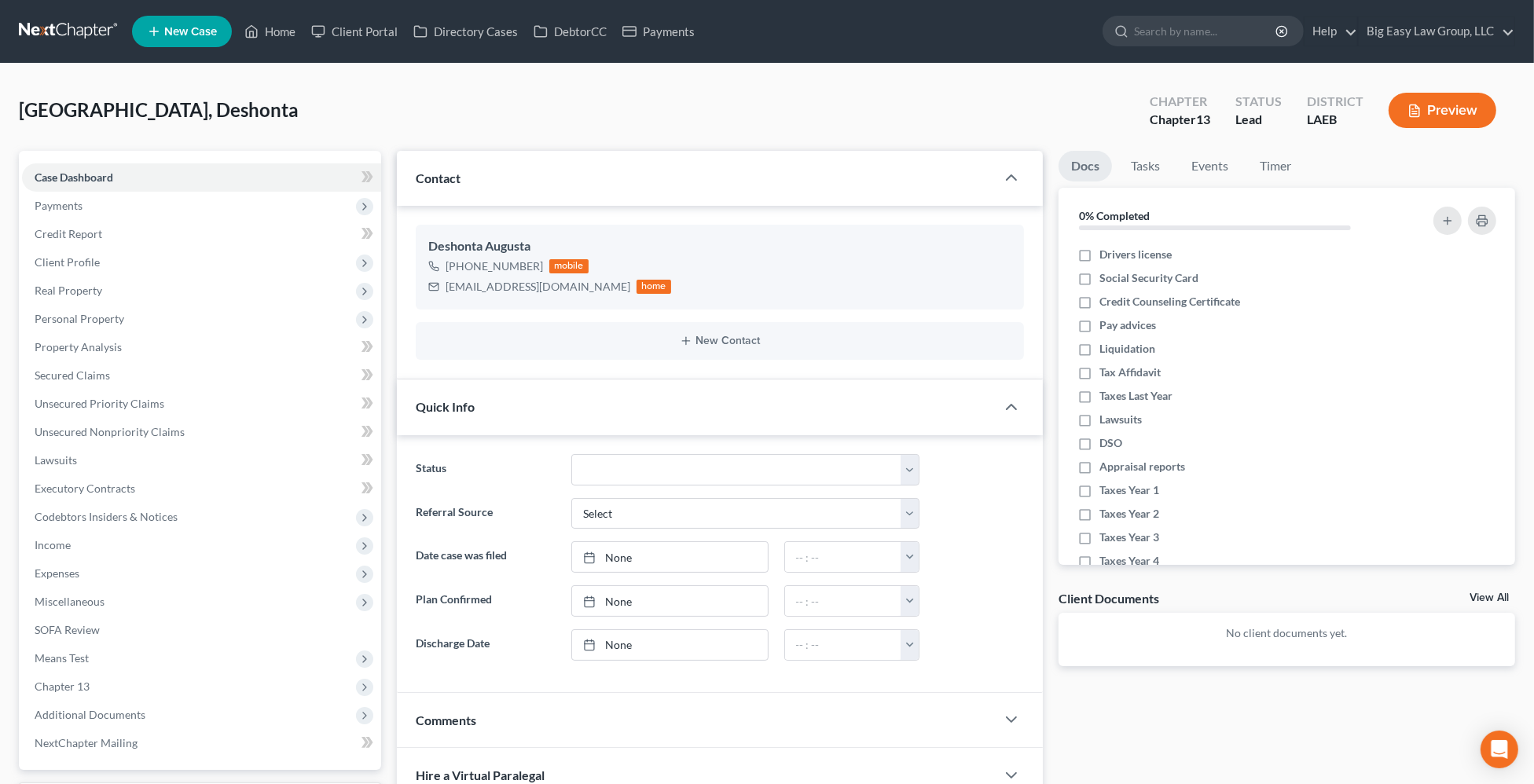
scroll to position [464, 0]
click at [984, 295] on icon "button" at bounding box center [987, 297] width 13 height 13
select select "0"
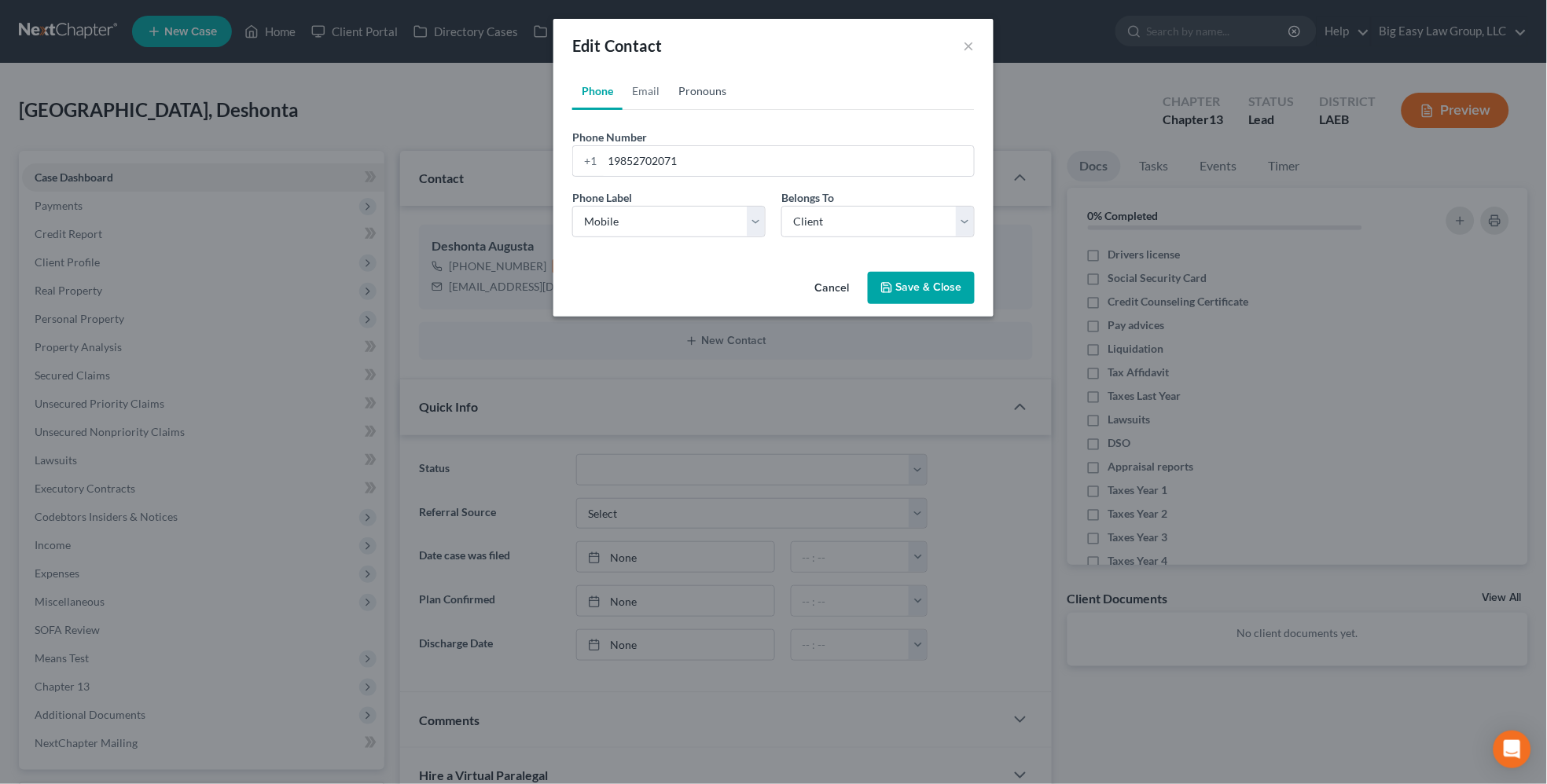
drag, startPoint x: 712, startPoint y: 83, endPoint x: 713, endPoint y: 94, distance: 11.0
click at [712, 83] on link "Pronouns" at bounding box center [702, 91] width 67 height 38
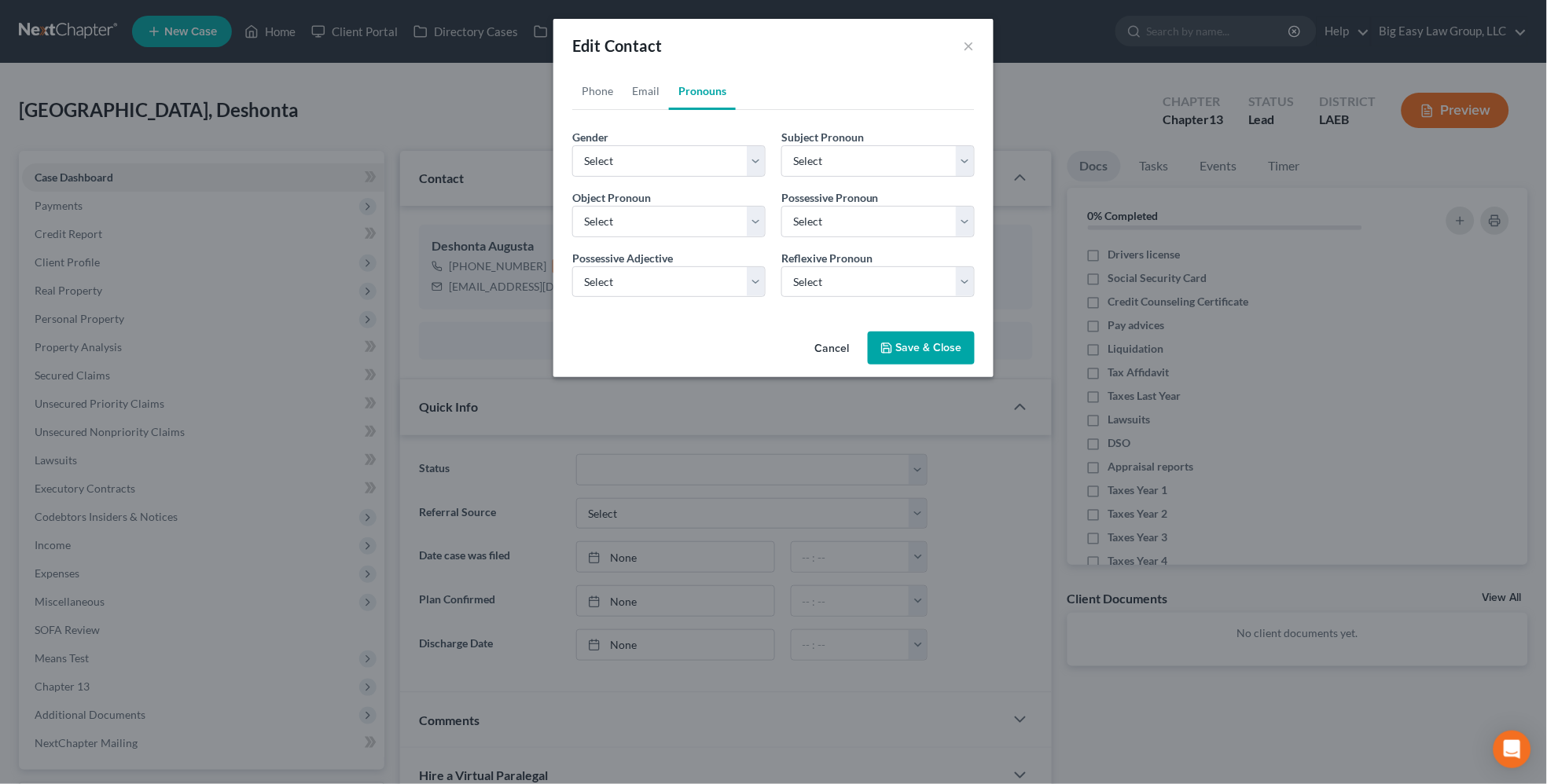
click at [713, 94] on link "Pronouns" at bounding box center [702, 91] width 67 height 38
click at [691, 151] on select "Select Male Female Non Binary More Than One Person" at bounding box center [669, 161] width 193 height 32
select select "1"
click at [572, 146] on select "Select Male Female Non Binary More Than One Person" at bounding box center [669, 161] width 193 height 32
select select "1"
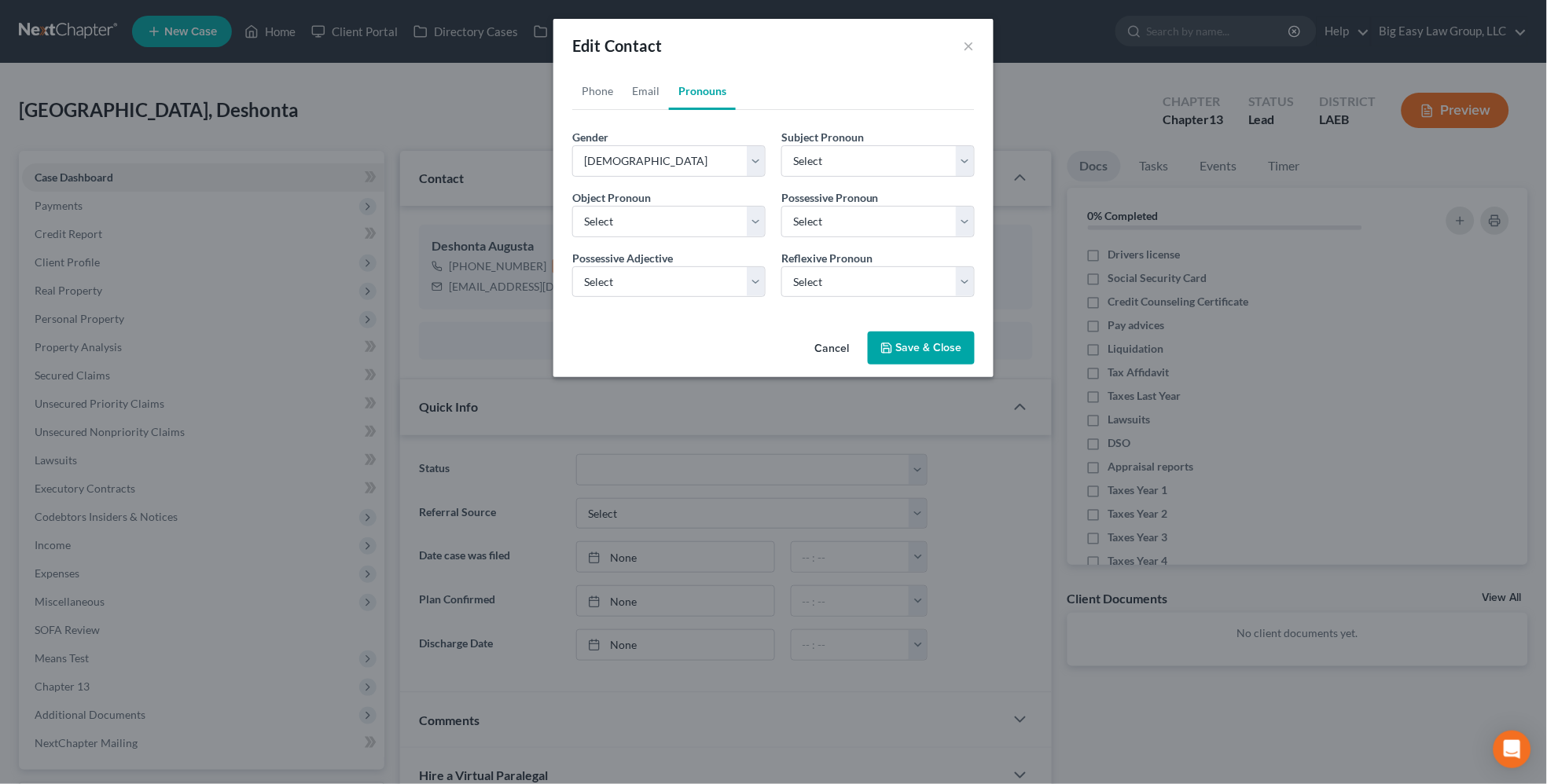
select select "1"
click at [928, 340] on button "Save & Close" at bounding box center [921, 348] width 107 height 33
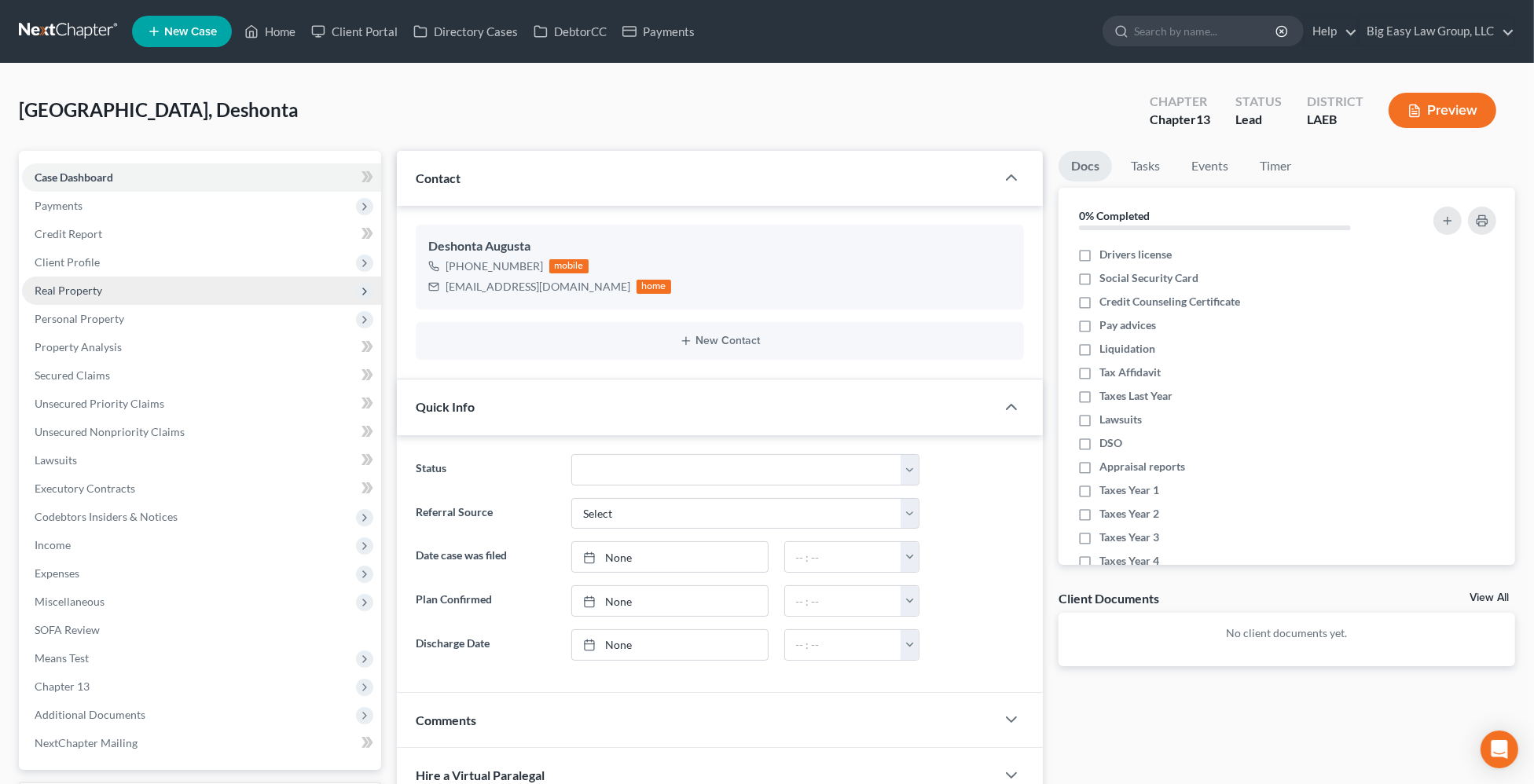
click at [168, 269] on span "Client Profile" at bounding box center [202, 262] width 359 height 28
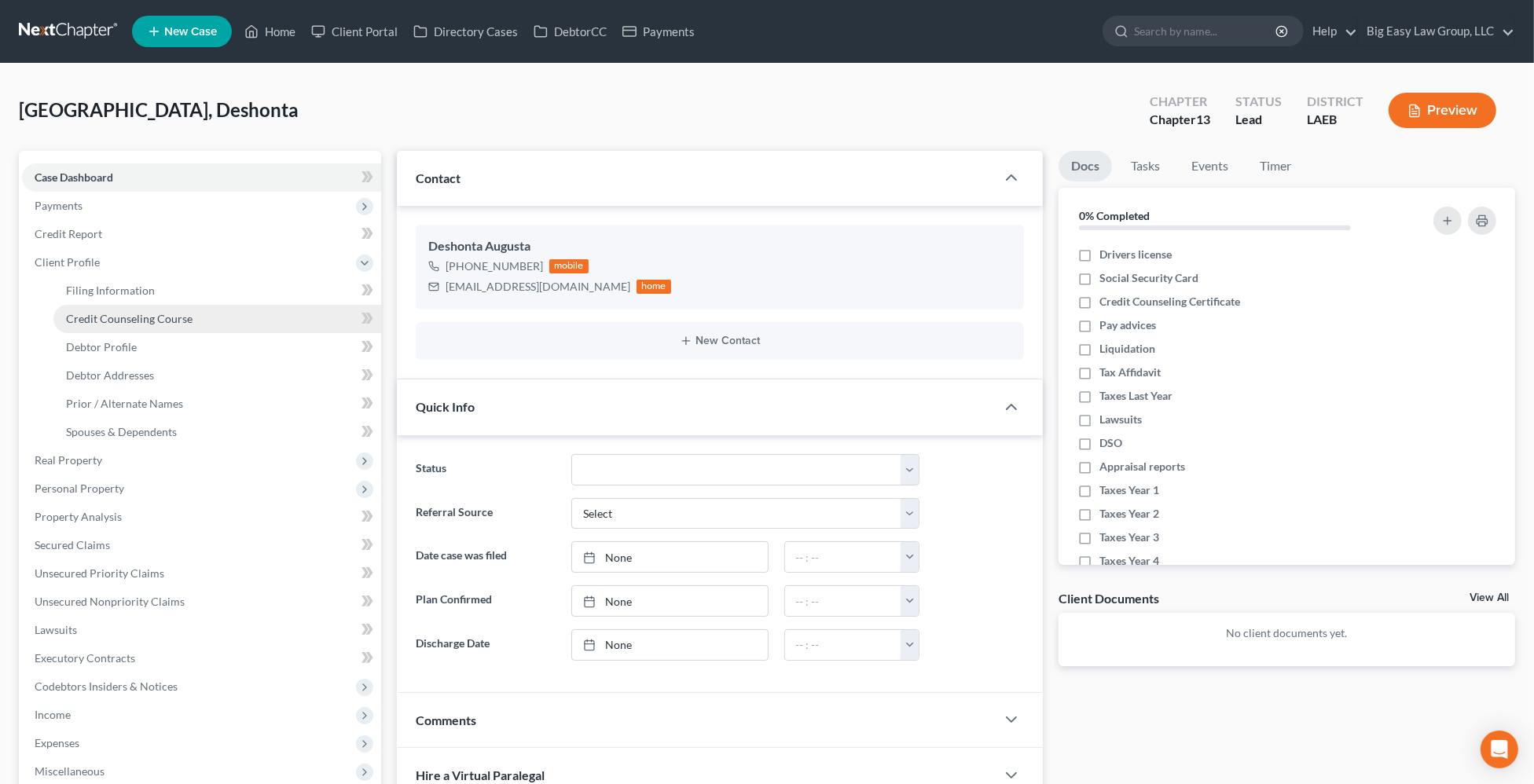
click at [186, 323] on span "Credit Counseling Course" at bounding box center [130, 318] width 126 height 14
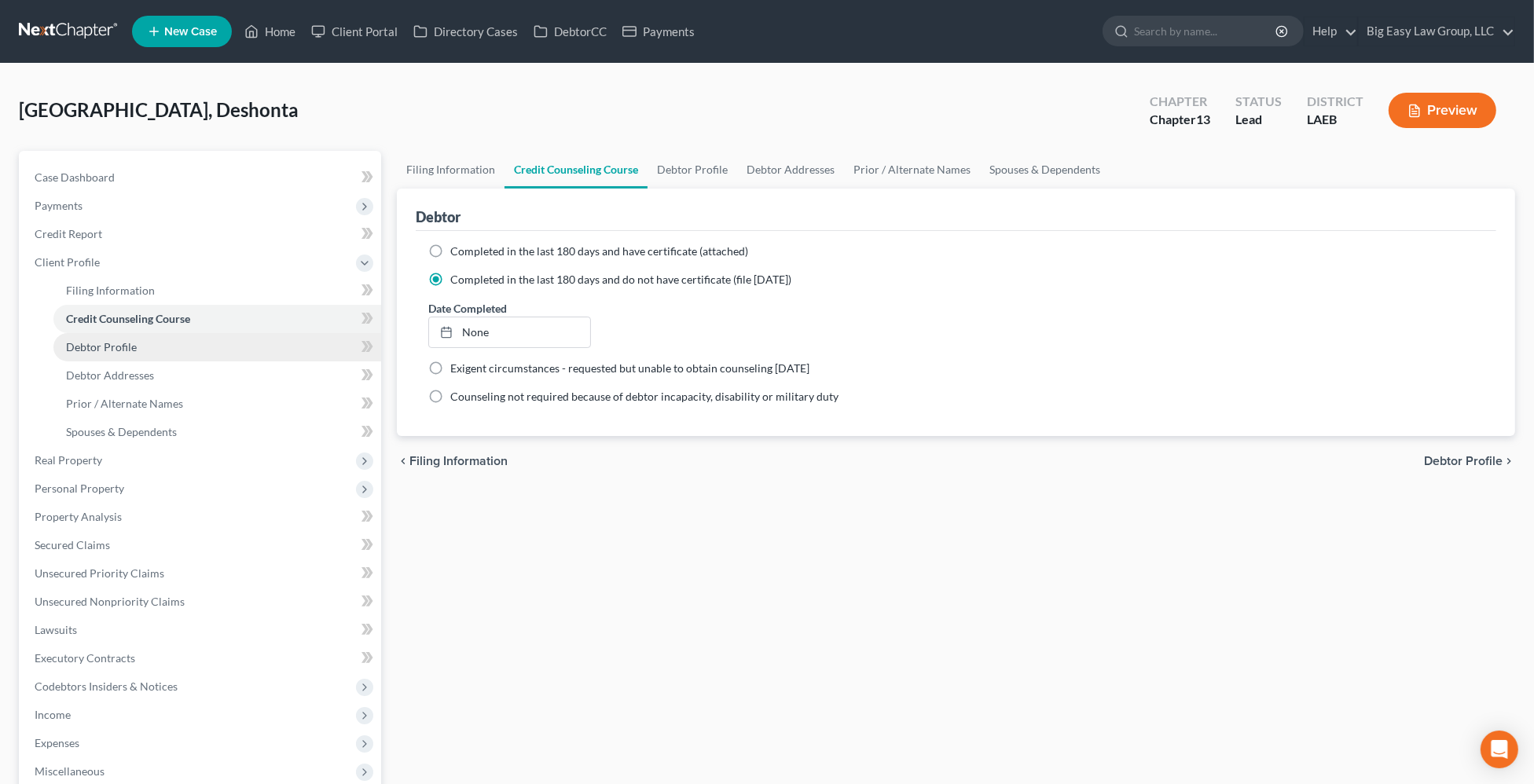
click at [147, 348] on link "Debtor Profile" at bounding box center [217, 347] width 328 height 28
select select "0"
select select "2"
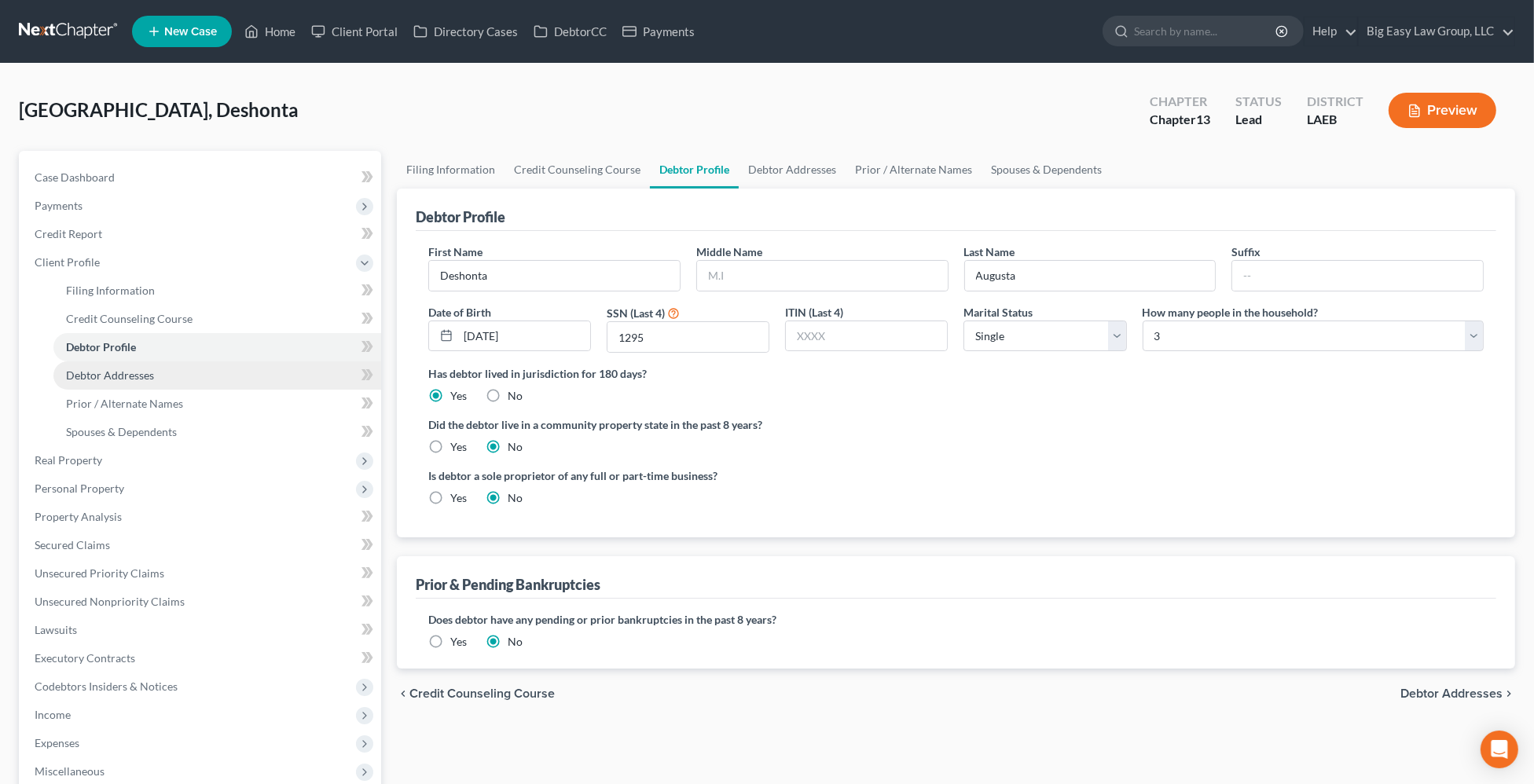
click at [174, 375] on link "Debtor Addresses" at bounding box center [217, 375] width 328 height 28
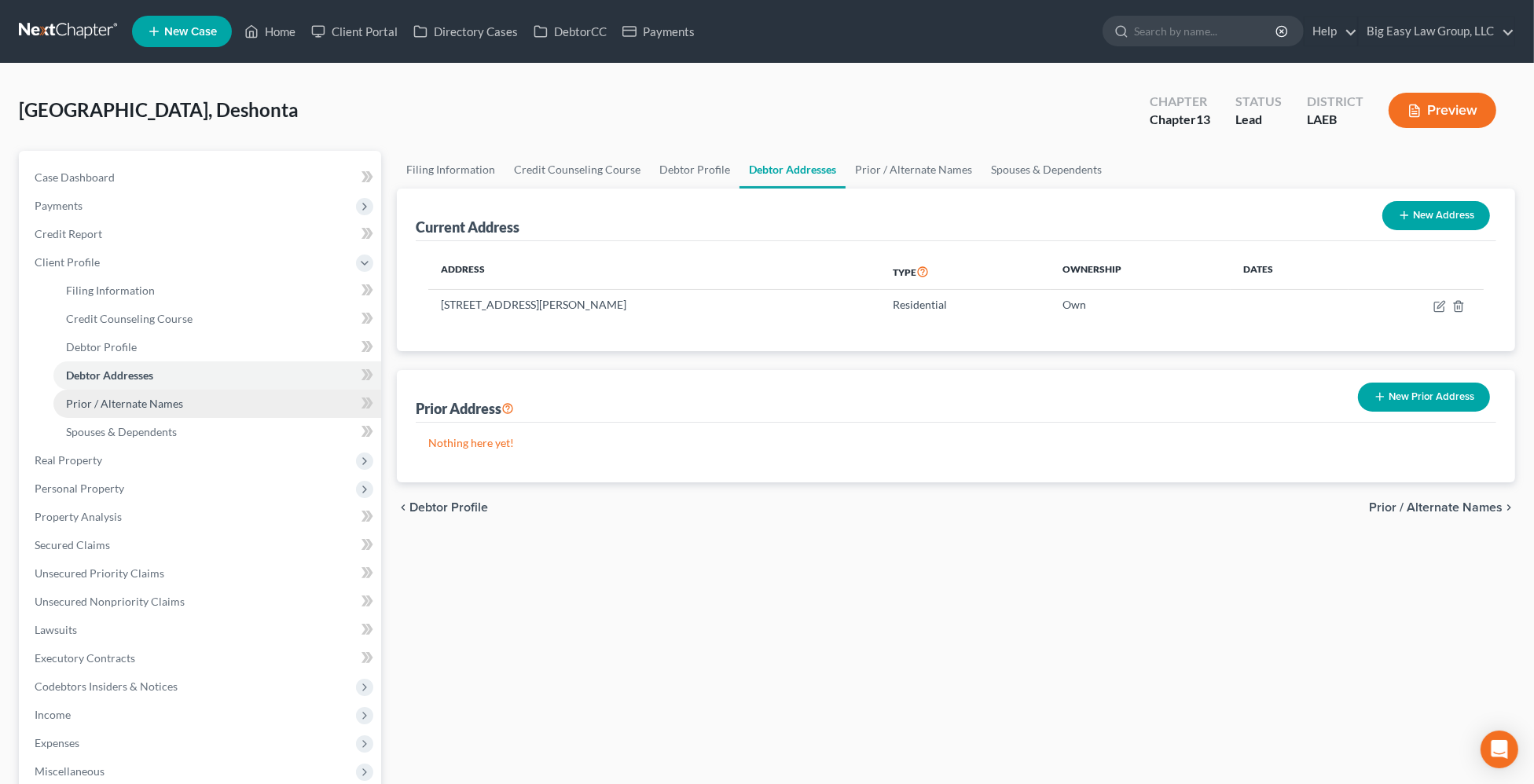
click at [207, 405] on link "Prior / Alternate Names" at bounding box center [217, 404] width 328 height 28
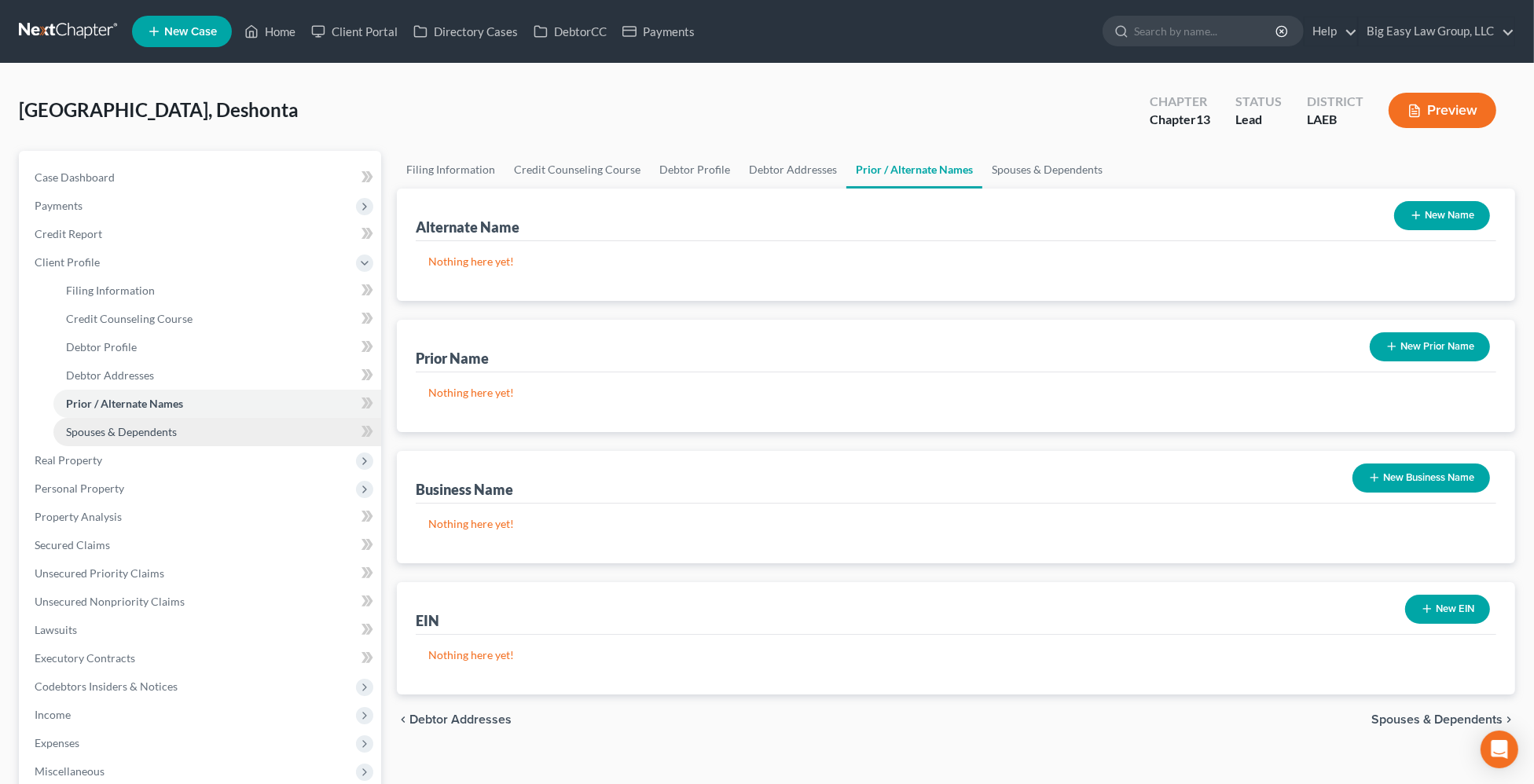
click at [206, 432] on link "Spouses & Dependents" at bounding box center [217, 432] width 328 height 28
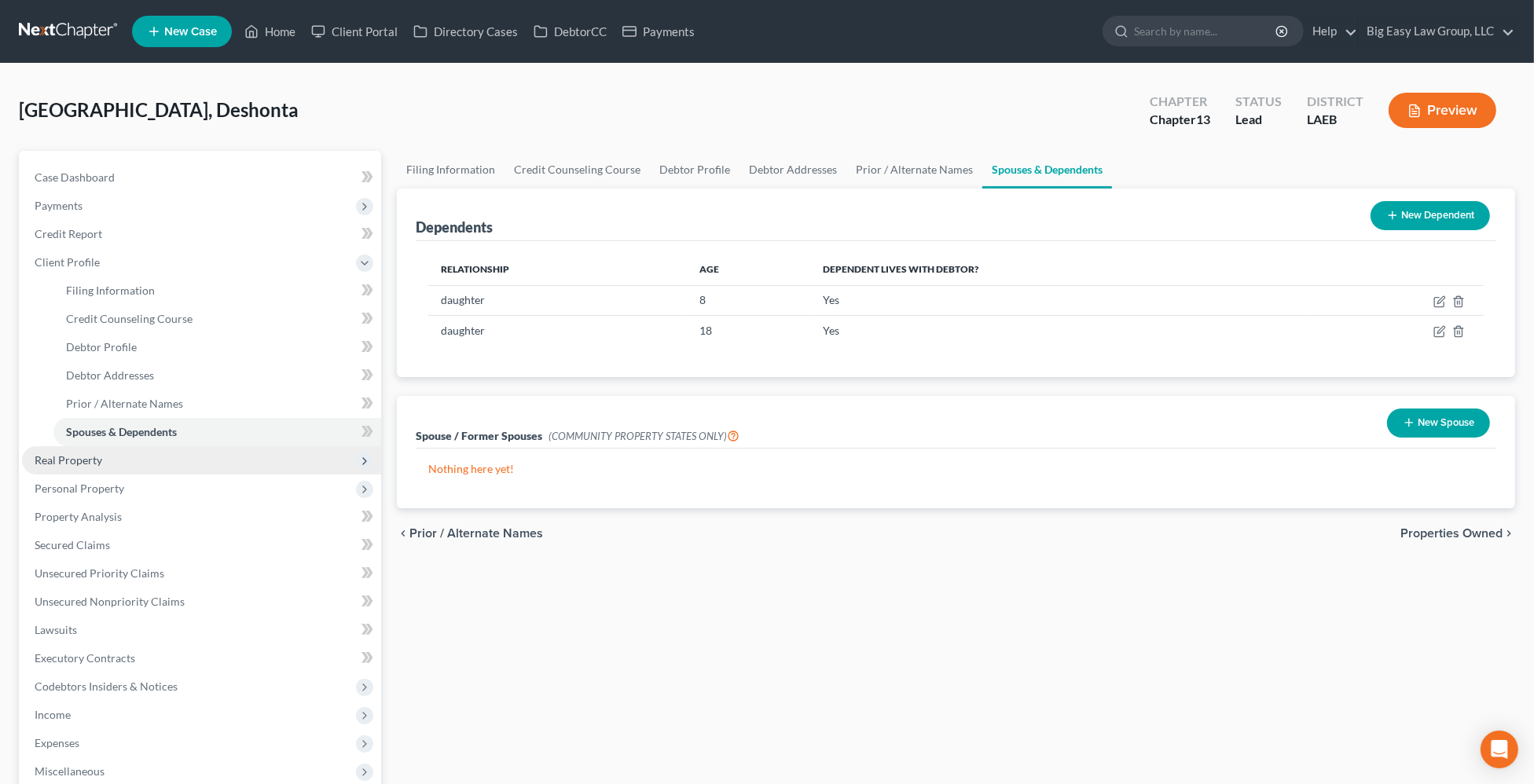
click at [146, 463] on span "Real Property" at bounding box center [202, 460] width 359 height 28
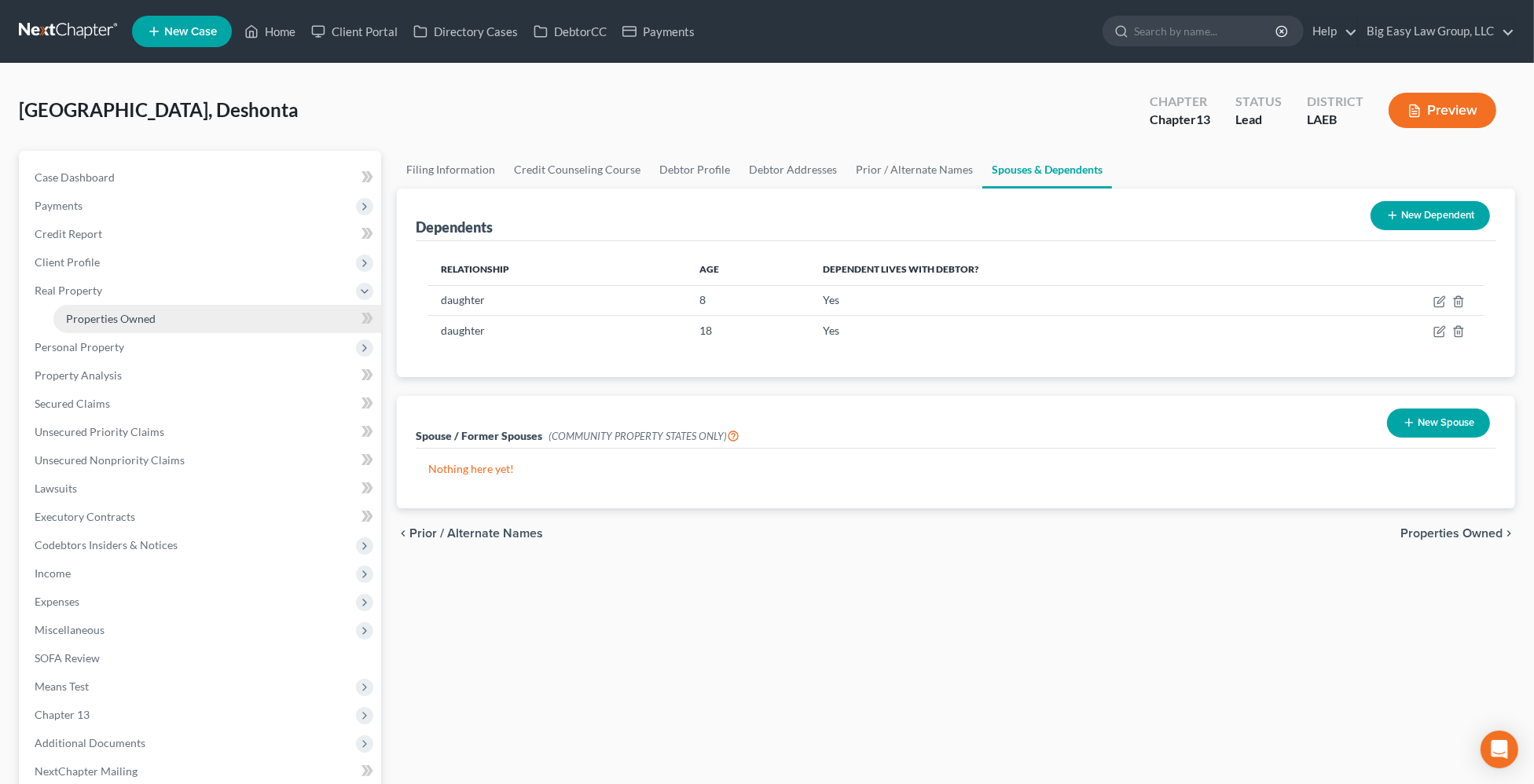
click at [171, 321] on link "Properties Owned" at bounding box center [217, 319] width 328 height 28
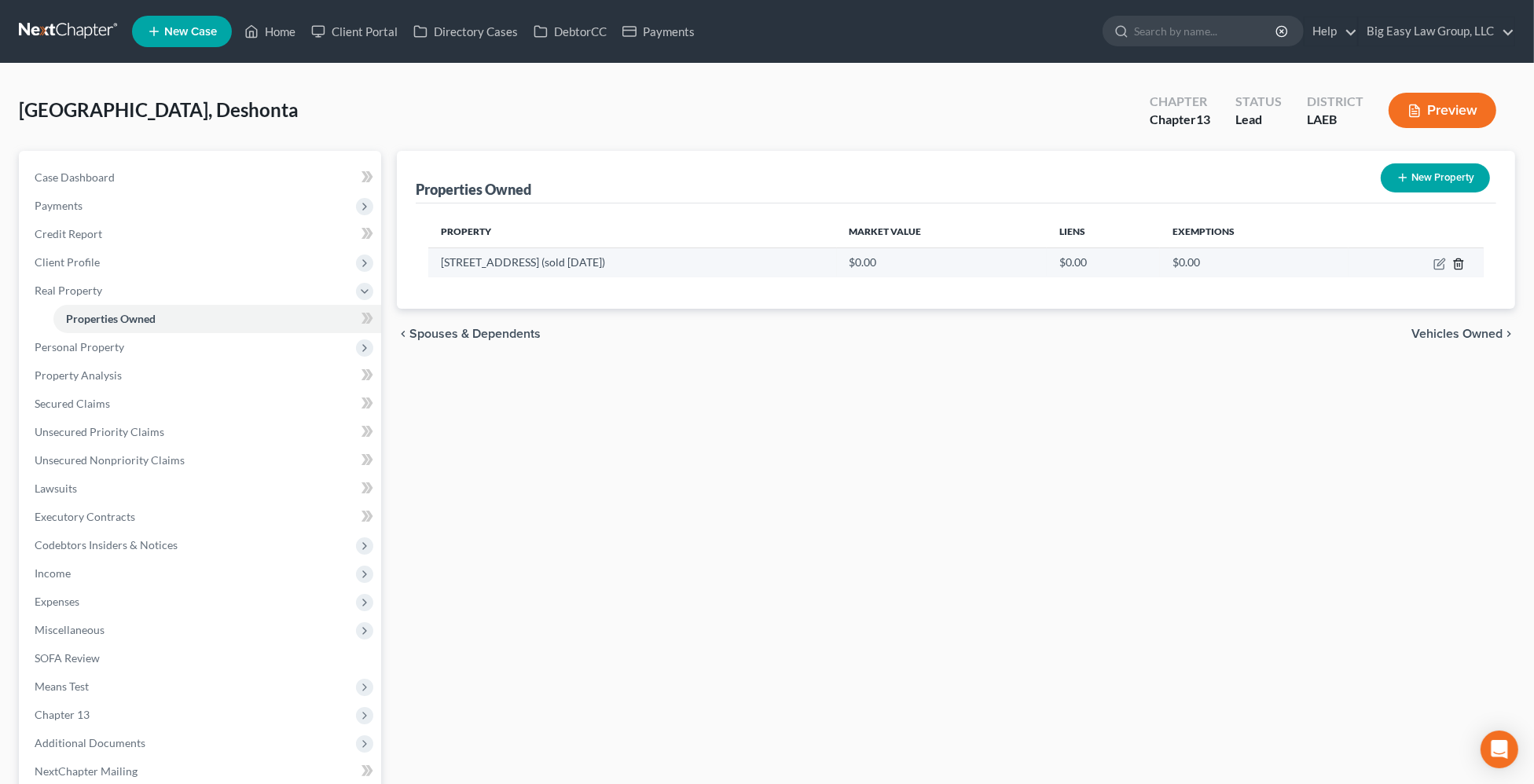
drag, startPoint x: 1458, startPoint y: 262, endPoint x: 1447, endPoint y: 264, distance: 11.2
click at [1452, 265] on icon "button" at bounding box center [1459, 264] width 13 height 13
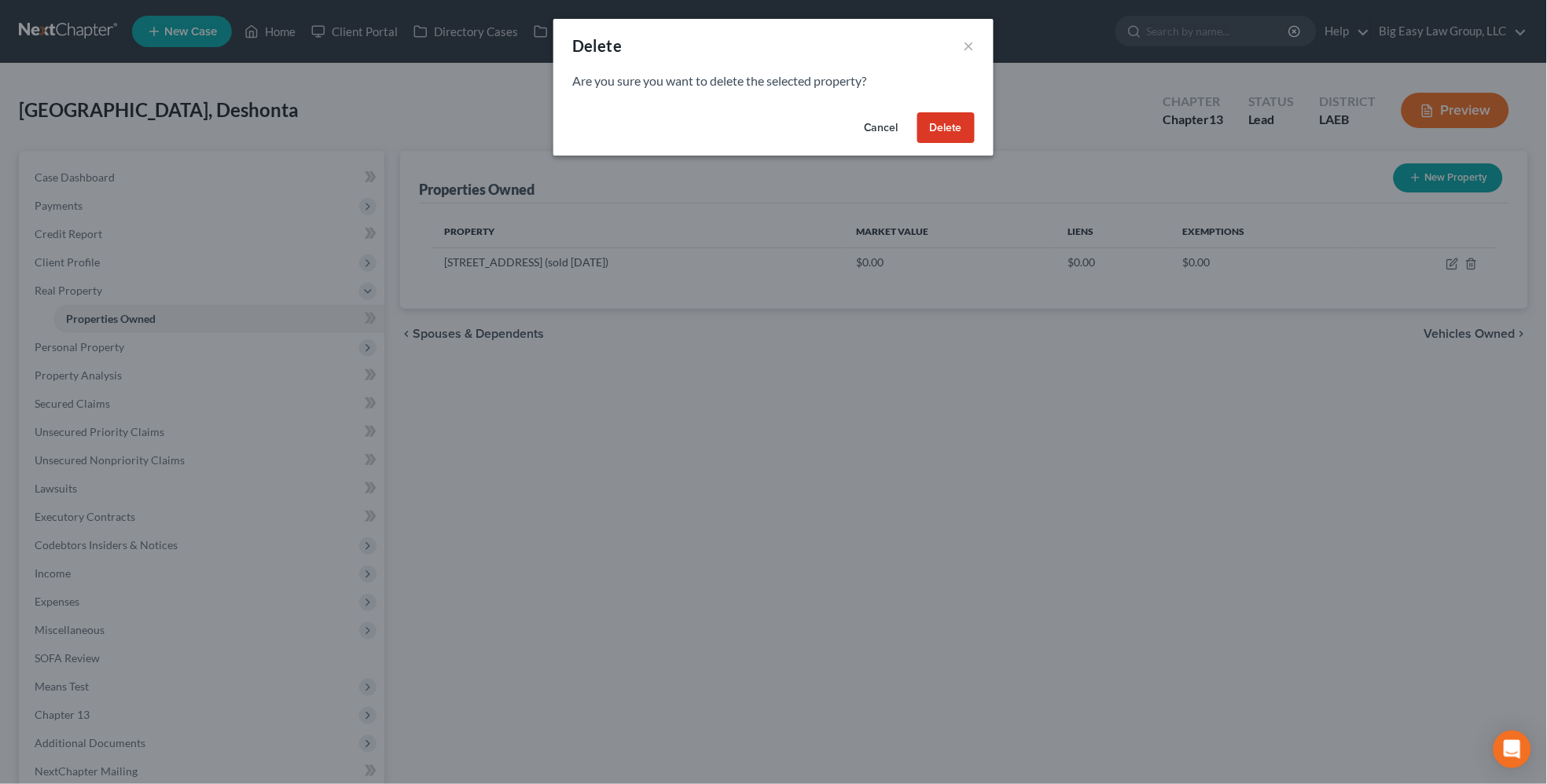
click at [939, 129] on button "Delete" at bounding box center [946, 128] width 57 height 32
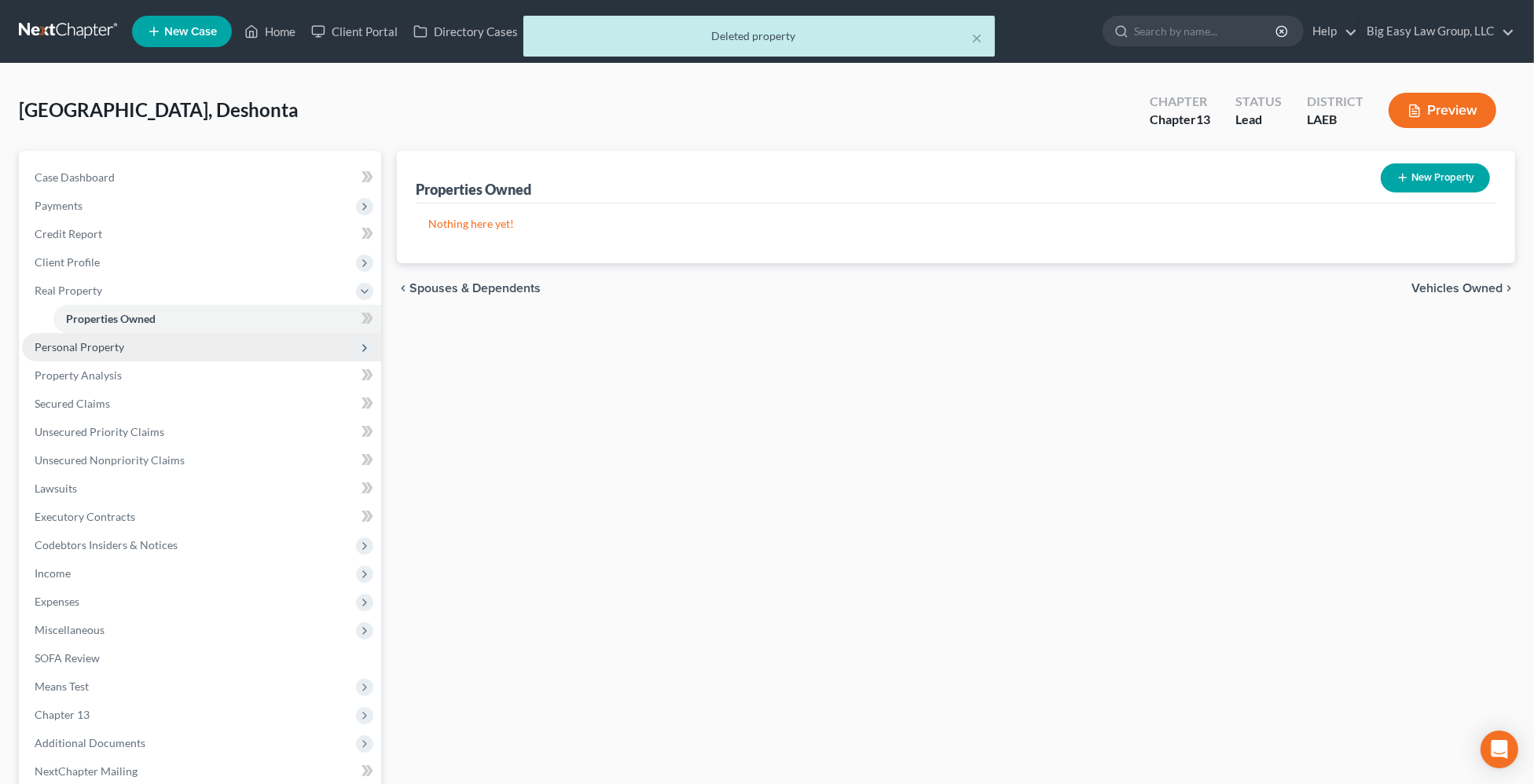
click at [190, 342] on span "Personal Property" at bounding box center [202, 347] width 359 height 28
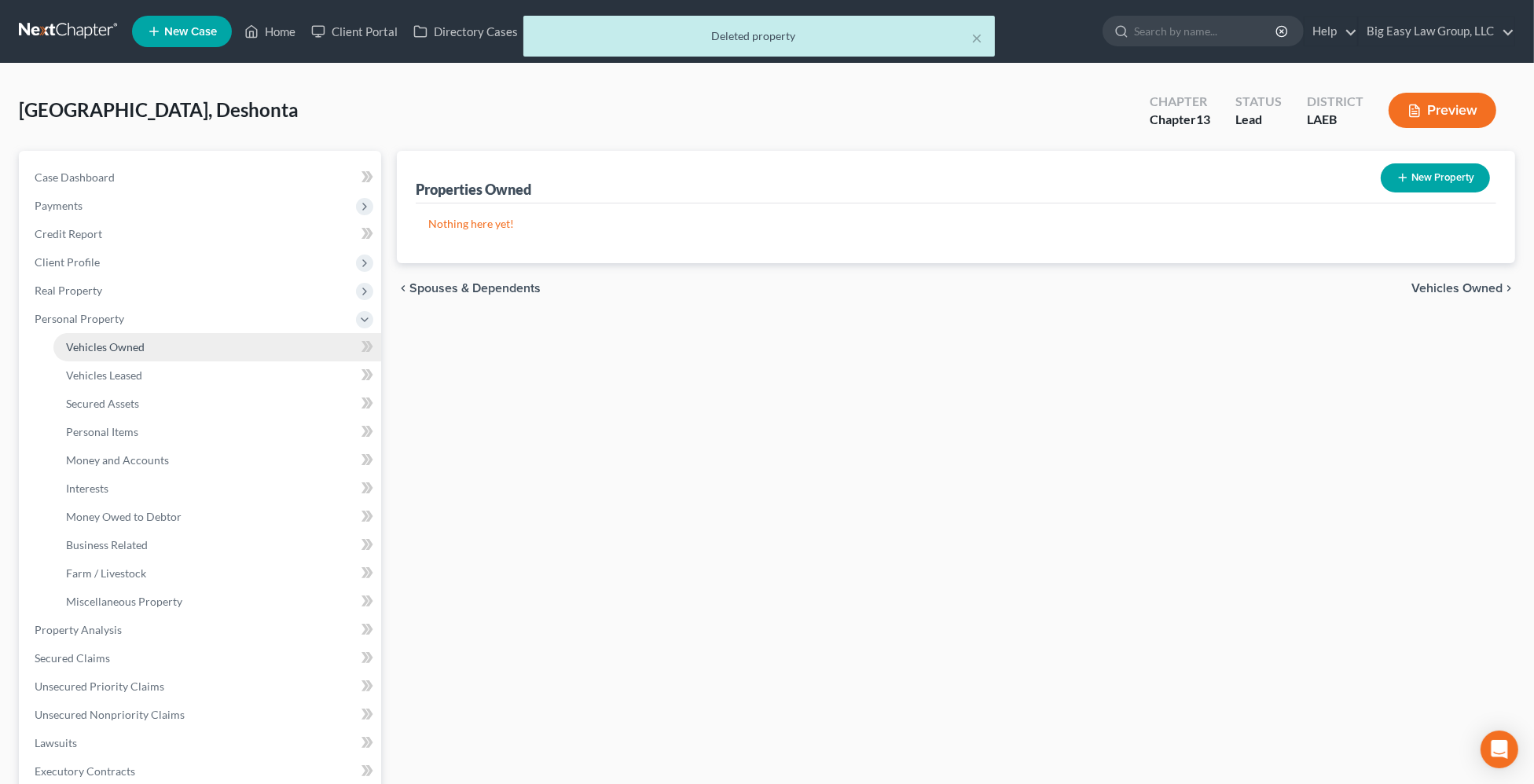
click at [96, 353] on link "Vehicles Owned" at bounding box center [217, 347] width 328 height 28
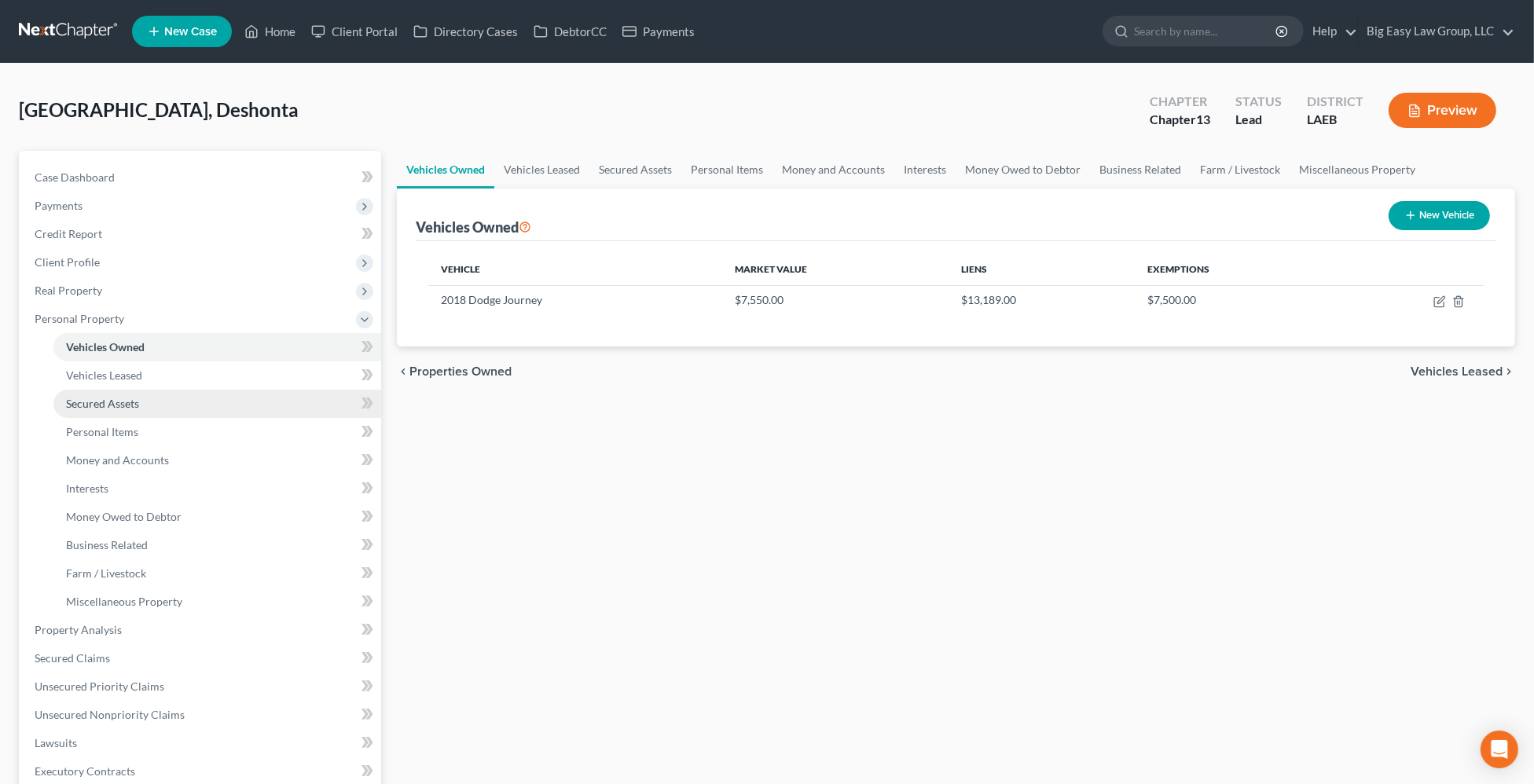
click at [261, 392] on link "Secured Assets" at bounding box center [217, 404] width 328 height 28
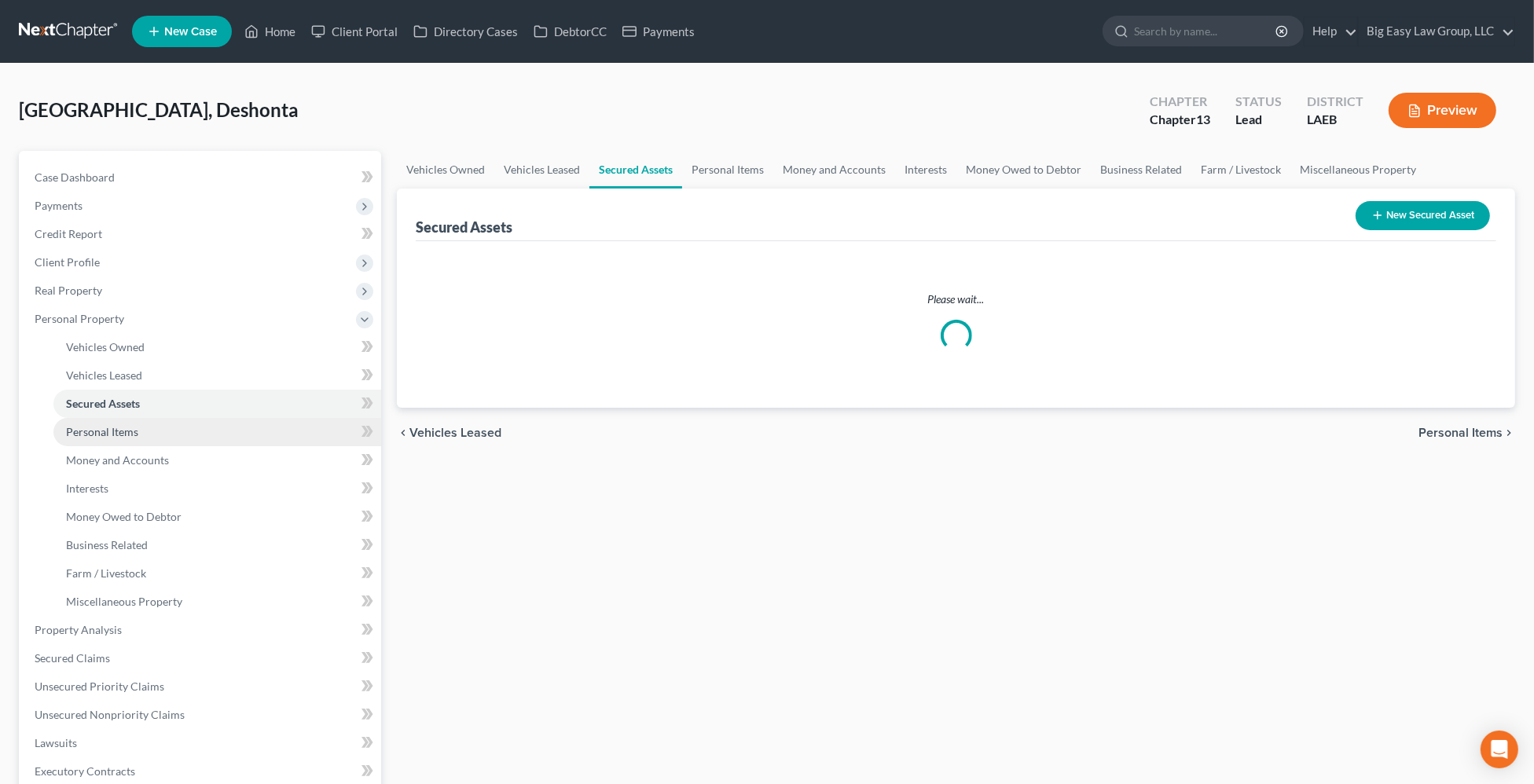
click at [278, 423] on link "Personal Items" at bounding box center [217, 432] width 328 height 28
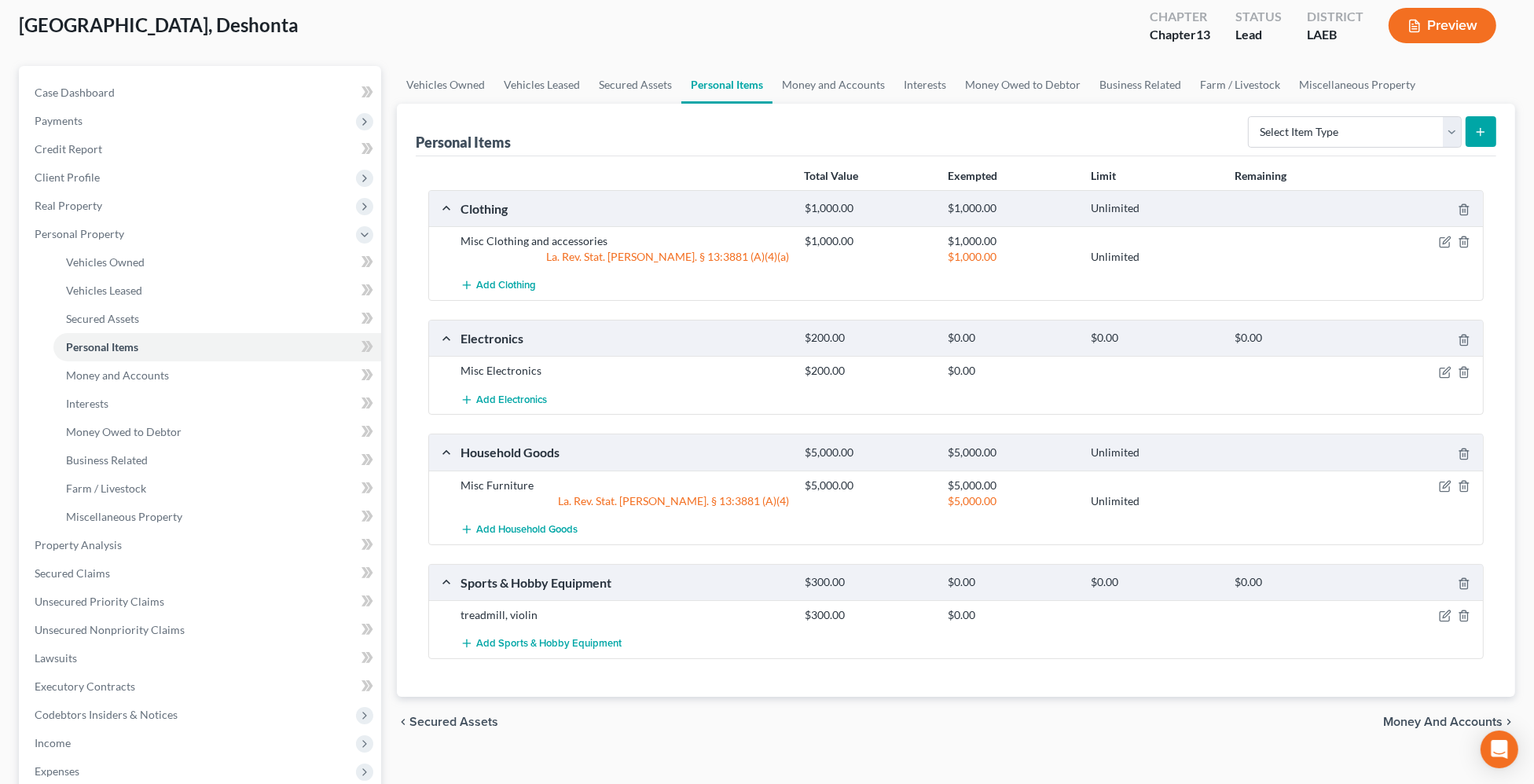
scroll to position [129, 0]
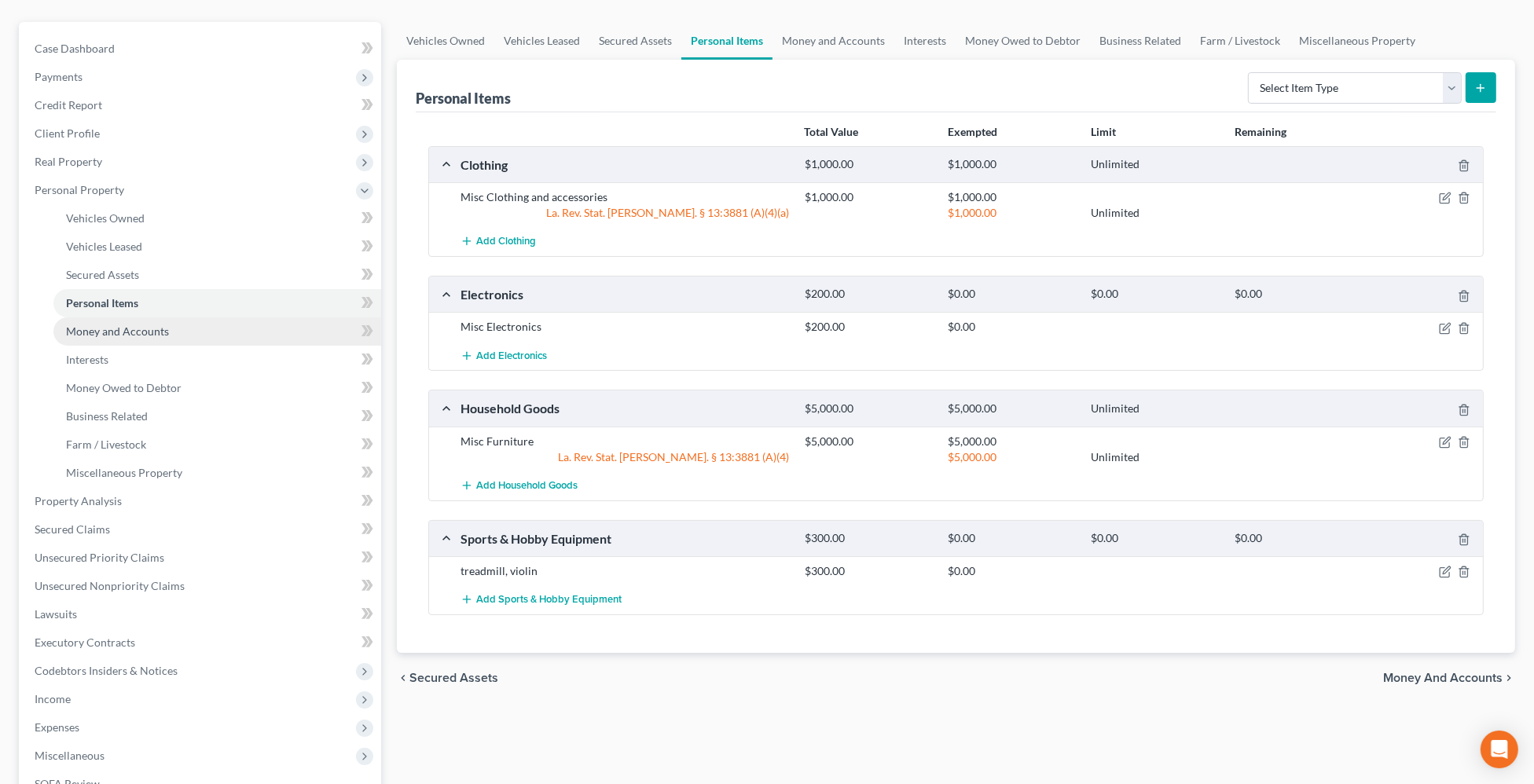
click at [129, 328] on span "Money and Accounts" at bounding box center [117, 331] width 103 height 14
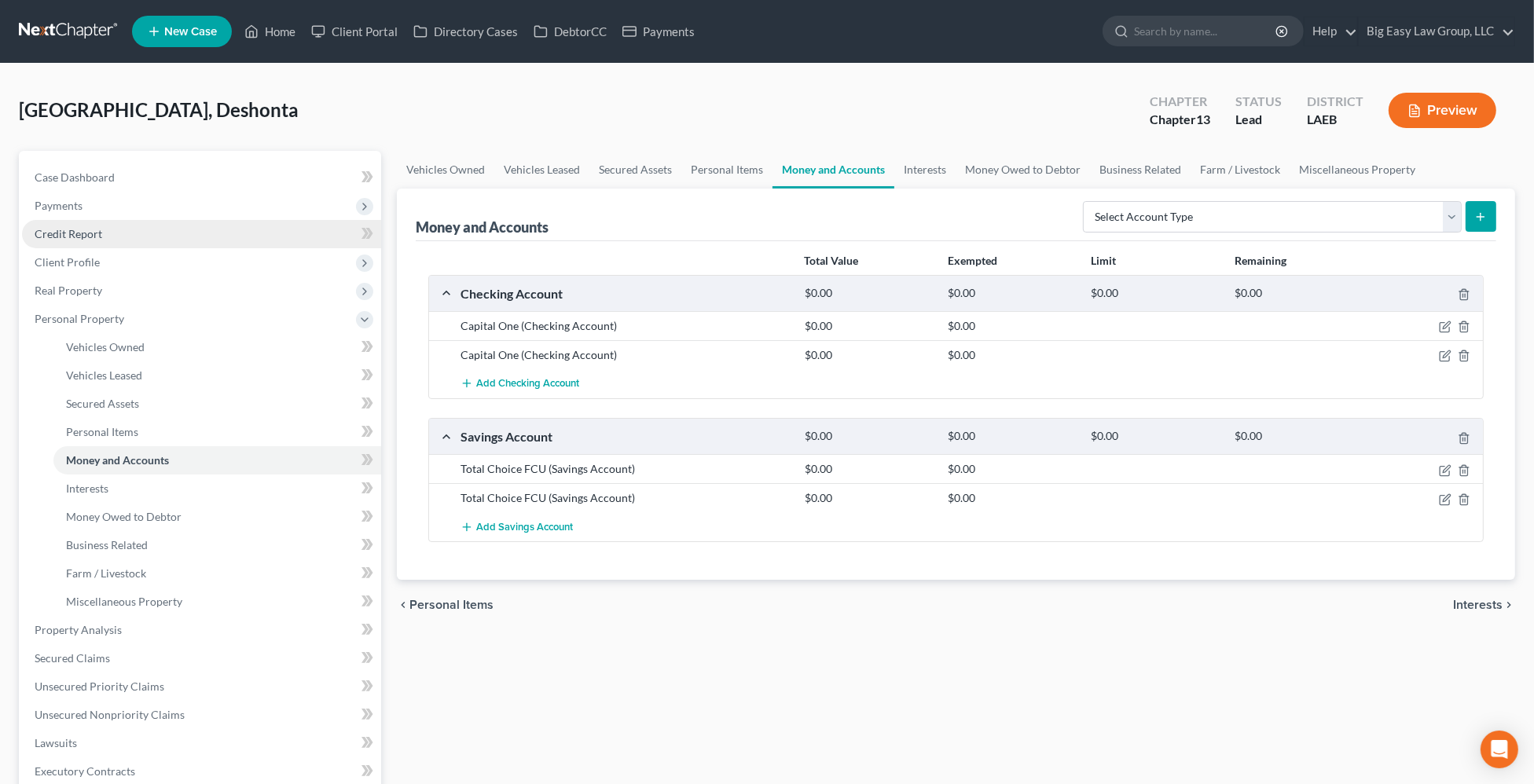
click at [194, 231] on link "Credit Report" at bounding box center [202, 234] width 359 height 28
click at [198, 235] on link "Credit Report" at bounding box center [202, 234] width 359 height 28
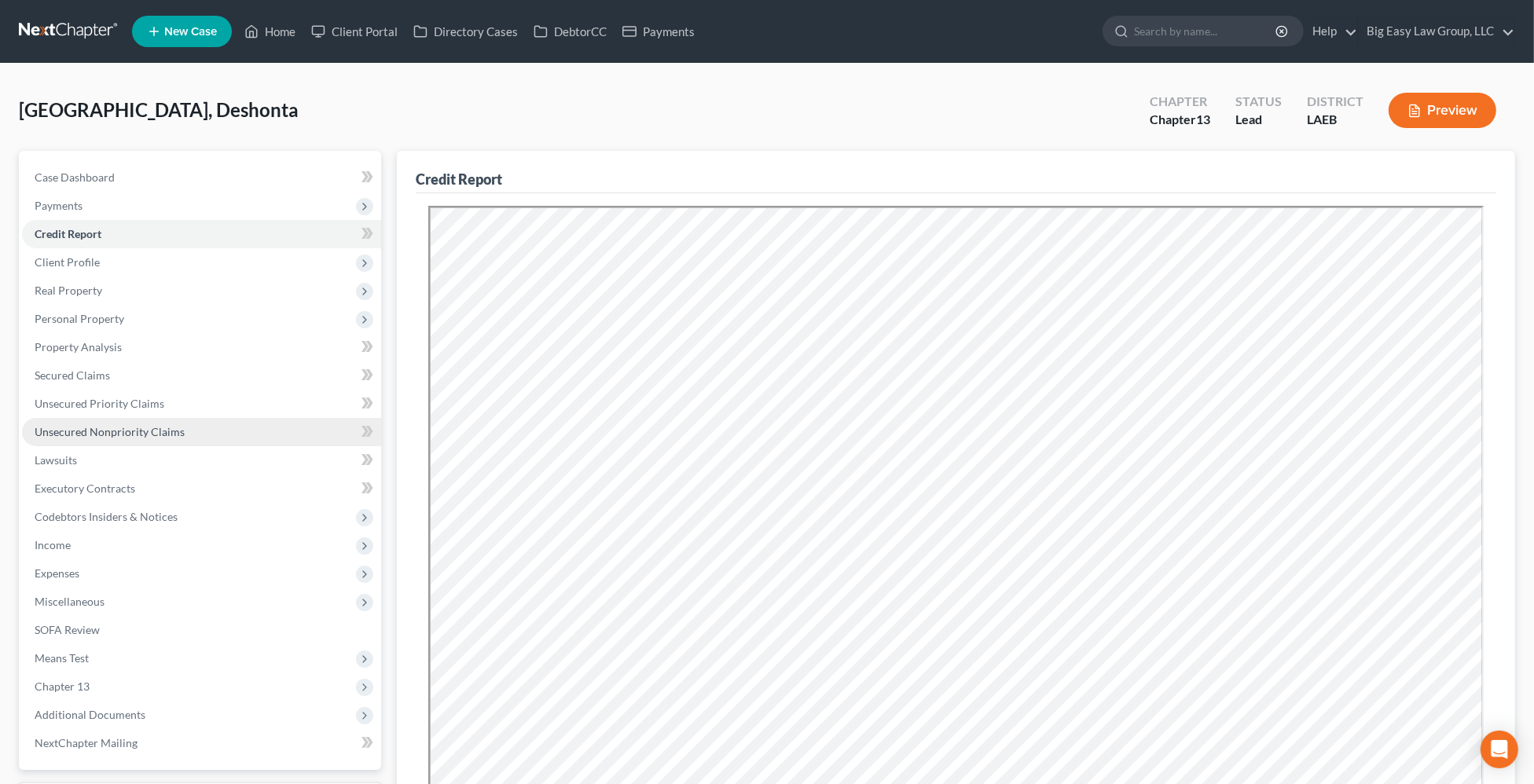
click at [285, 426] on link "Unsecured Nonpriority Claims" at bounding box center [202, 432] width 359 height 28
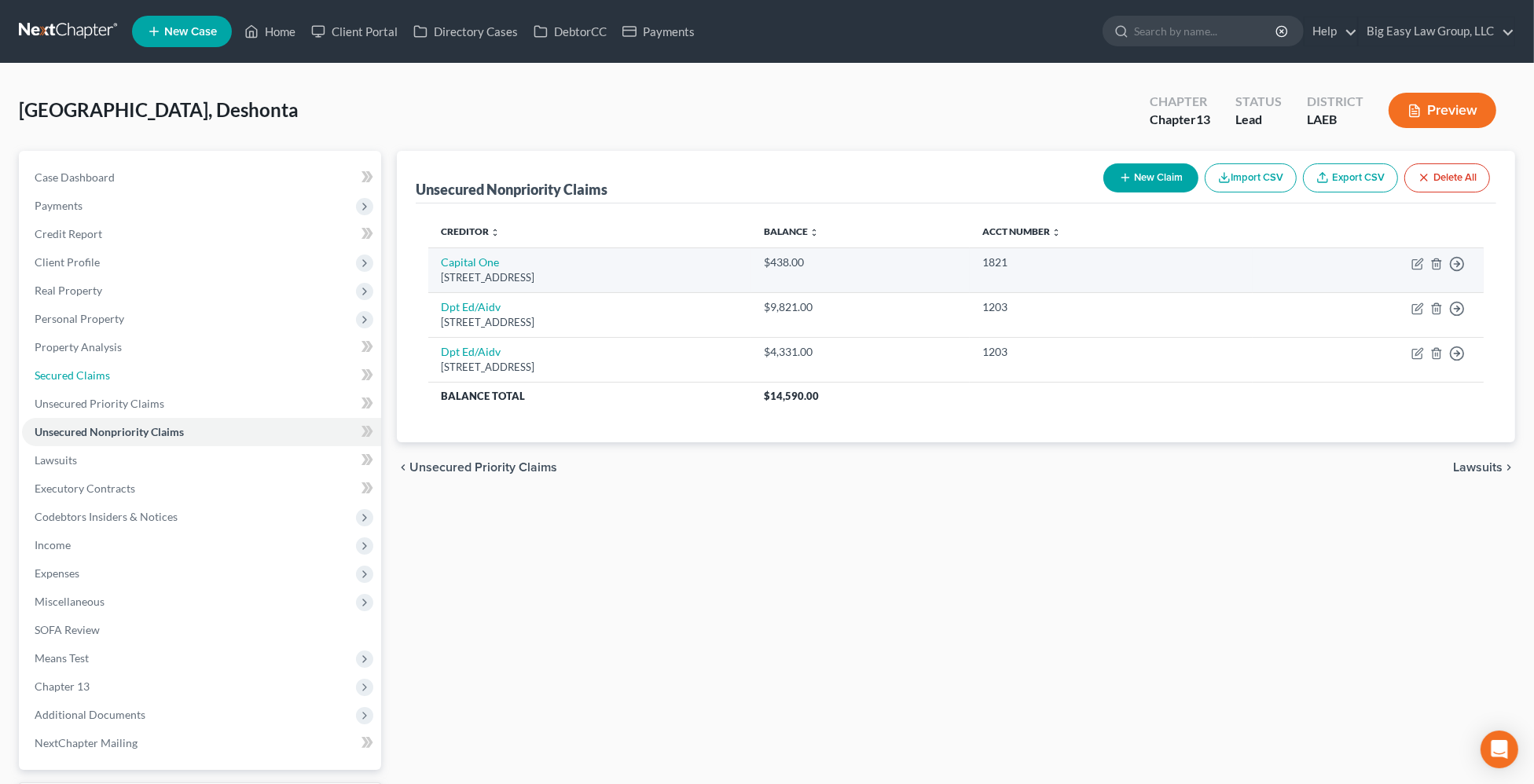
drag, startPoint x: 123, startPoint y: 367, endPoint x: 912, endPoint y: 281, distance: 793.7
click at [123, 367] on link "Secured Claims" at bounding box center [202, 375] width 359 height 28
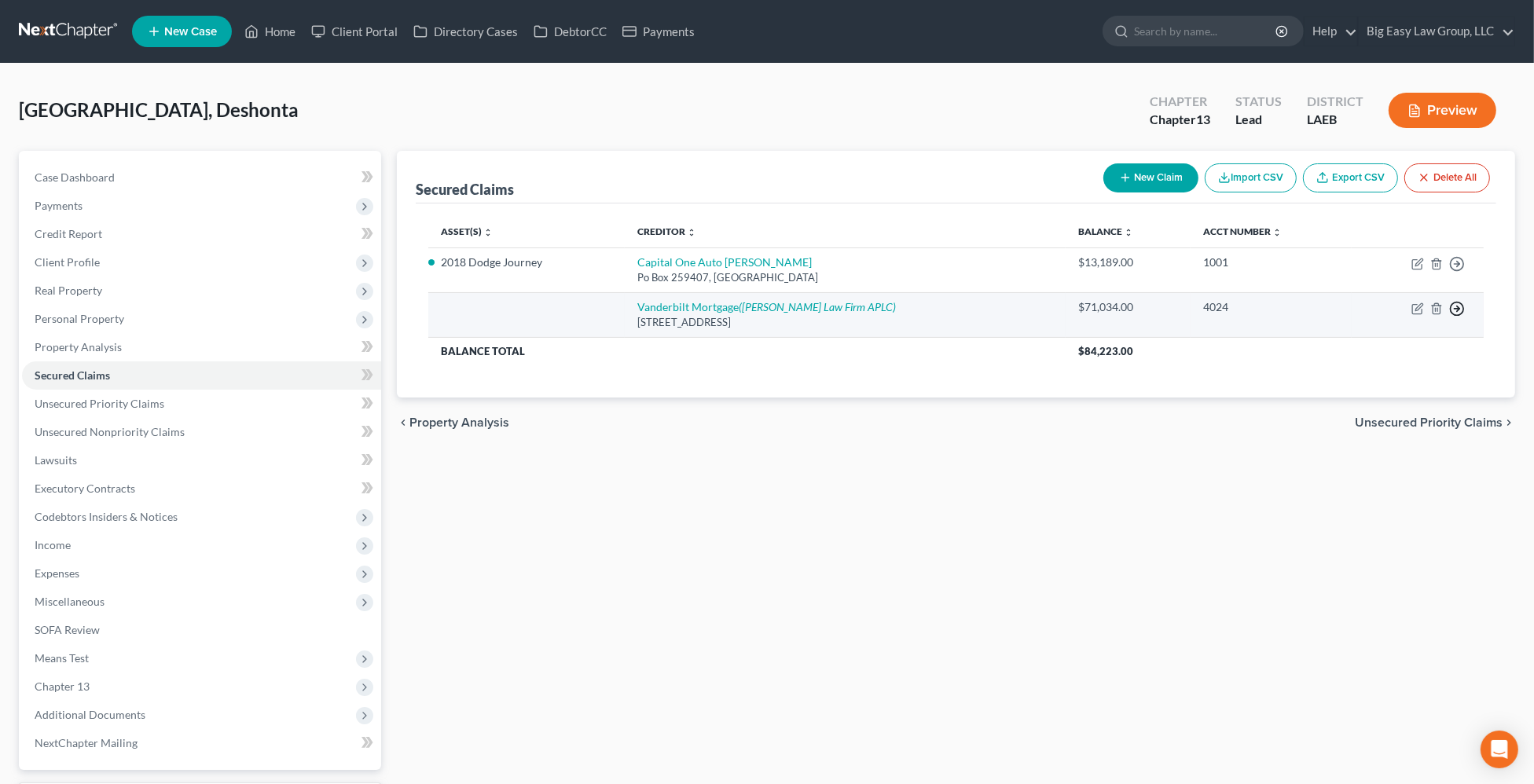
click at [1458, 307] on polyline "button" at bounding box center [1458, 309] width 2 height 6
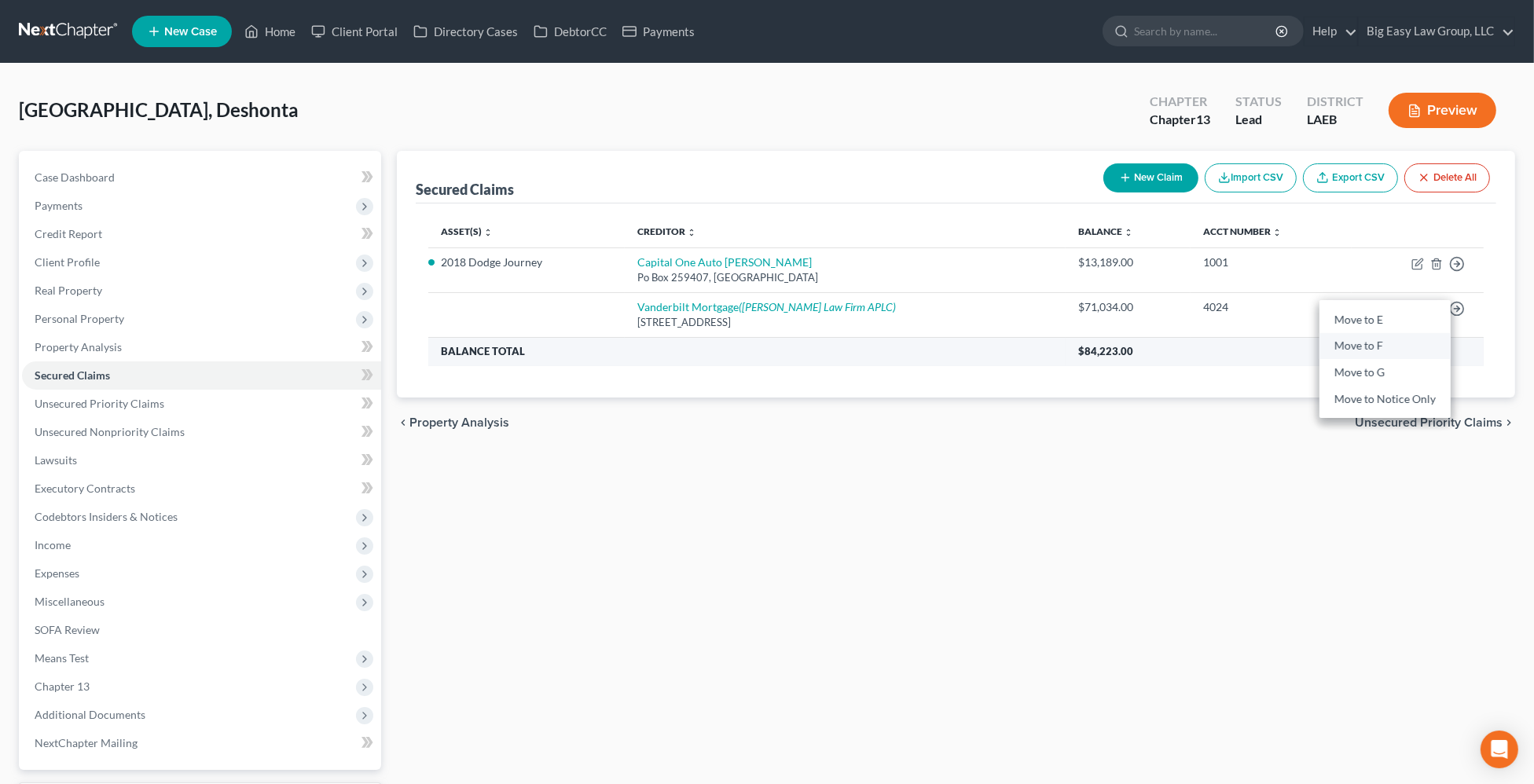
drag, startPoint x: 1409, startPoint y: 345, endPoint x: 1401, endPoint y: 350, distance: 9.4
click at [1409, 345] on link "Move to F" at bounding box center [1385, 346] width 131 height 27
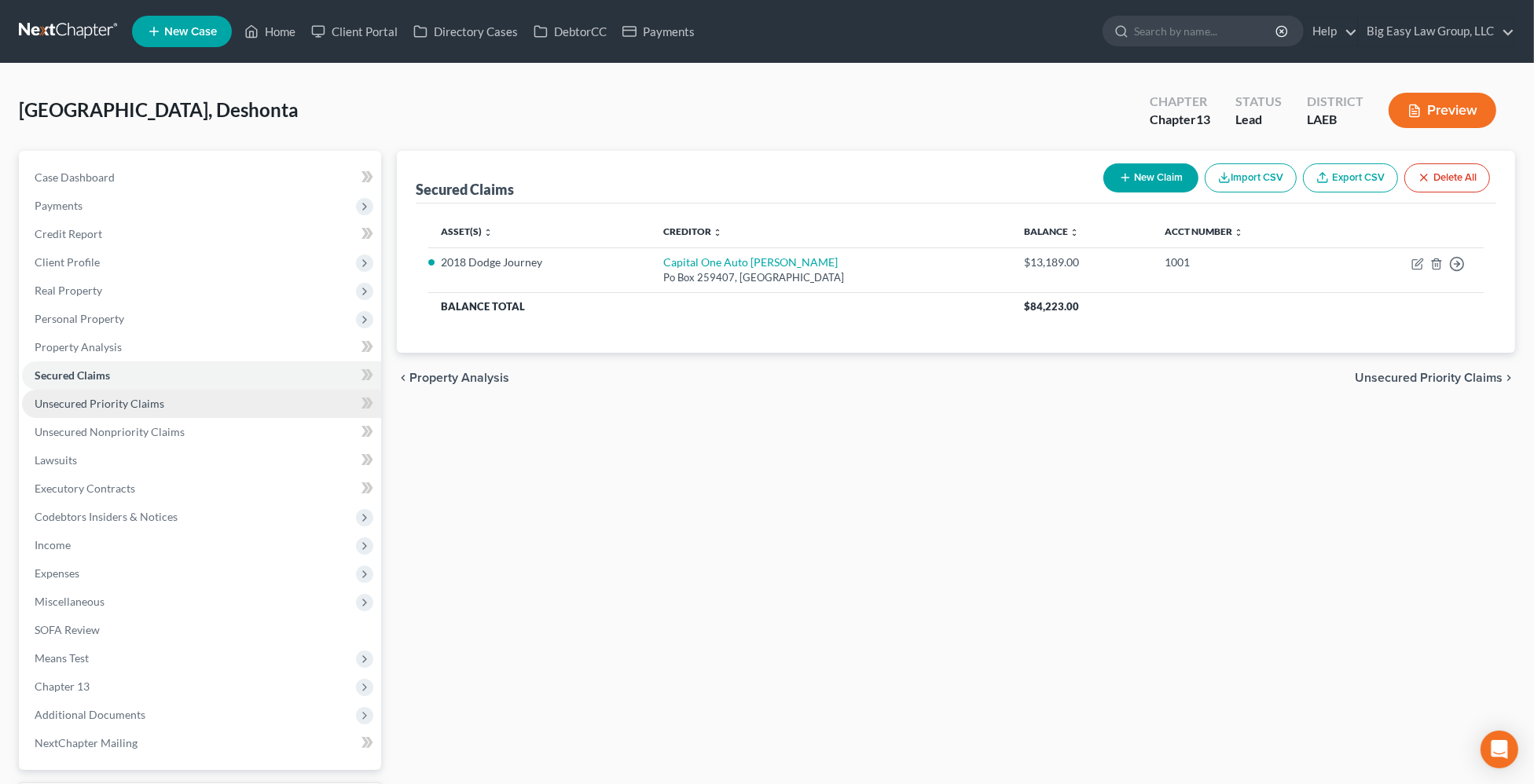
drag, startPoint x: 320, startPoint y: 405, endPoint x: 348, endPoint y: 416, distance: 30.1
click at [320, 405] on link "Unsecured Priority Claims" at bounding box center [202, 404] width 359 height 28
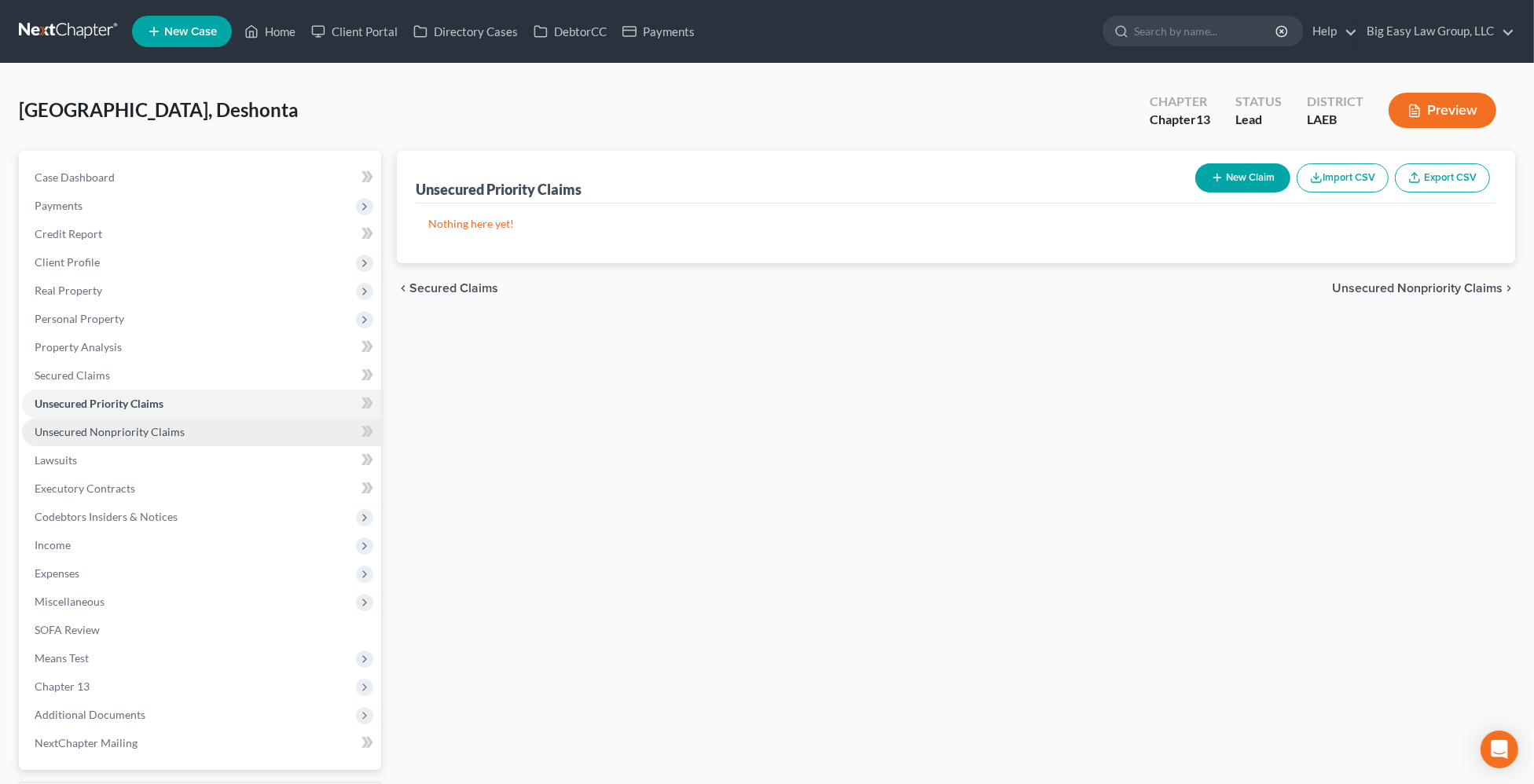
drag, startPoint x: 248, startPoint y: 422, endPoint x: 253, endPoint y: 428, distance: 7.8
click at [248, 422] on link "Unsecured Nonpriority Claims" at bounding box center [202, 432] width 359 height 28
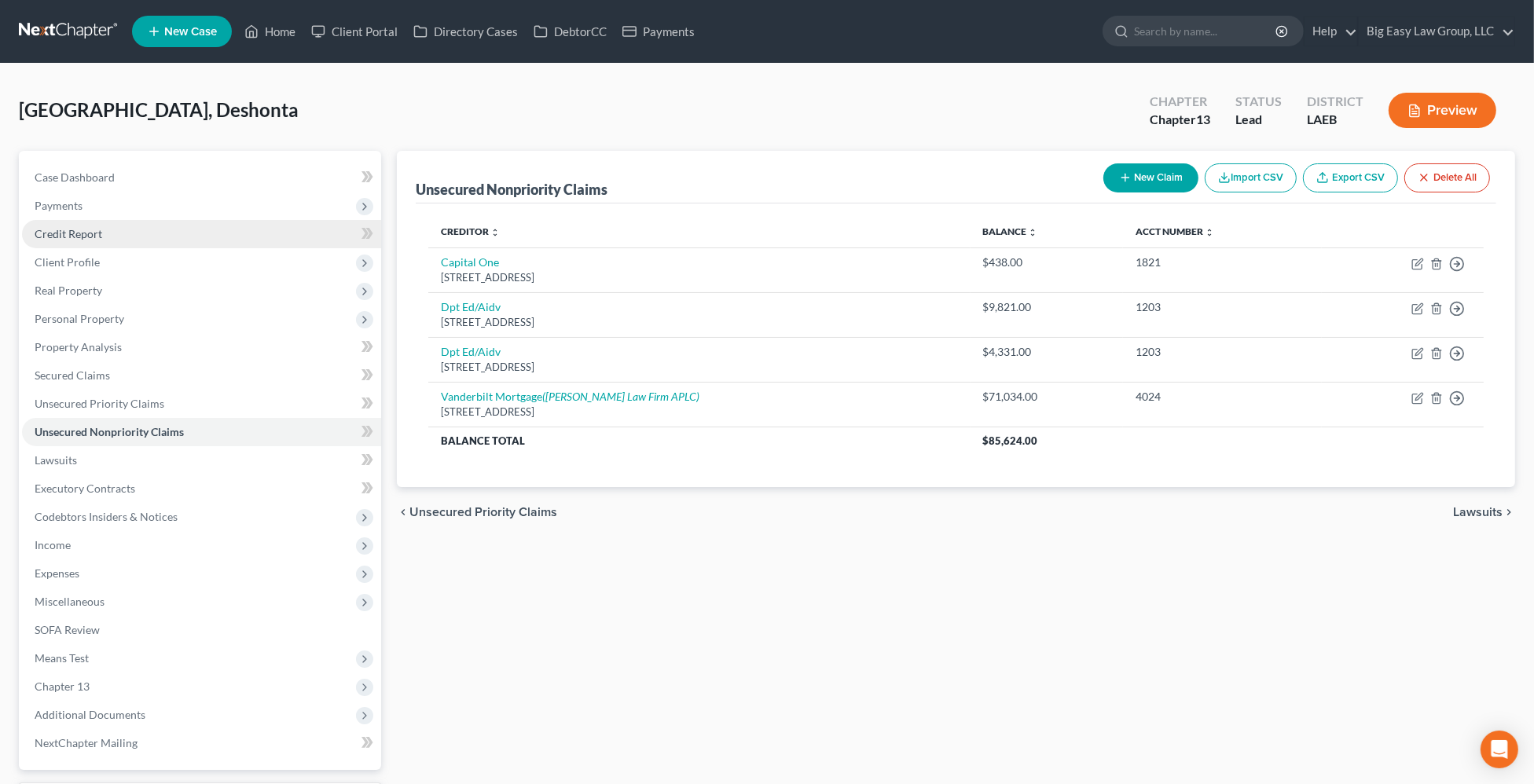
click at [218, 242] on link "Credit Report" at bounding box center [202, 234] width 359 height 28
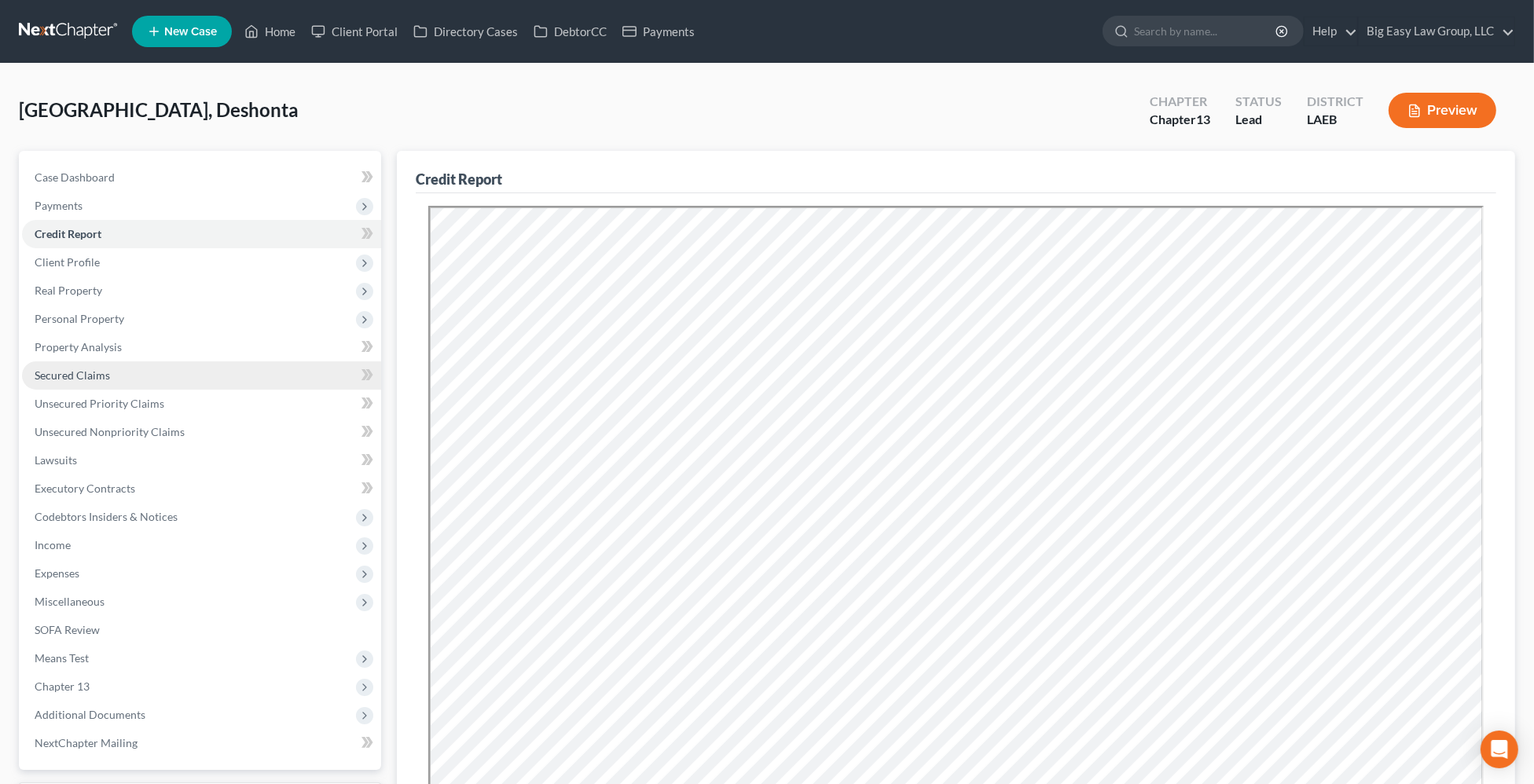
click at [66, 371] on span "Secured Claims" at bounding box center [72, 375] width 75 height 14
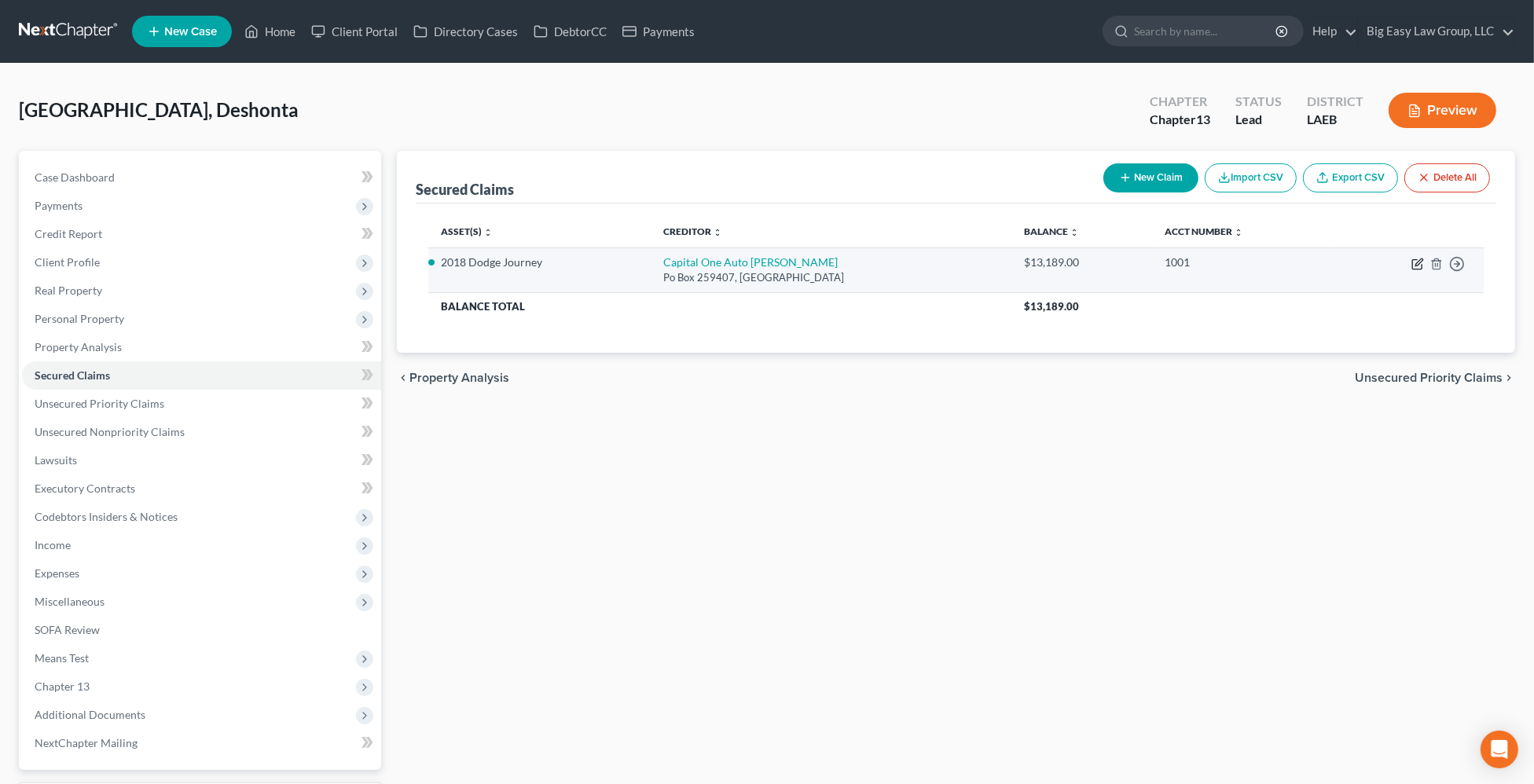
click at [1421, 264] on icon "button" at bounding box center [1418, 264] width 13 height 13
select select "45"
select select "0"
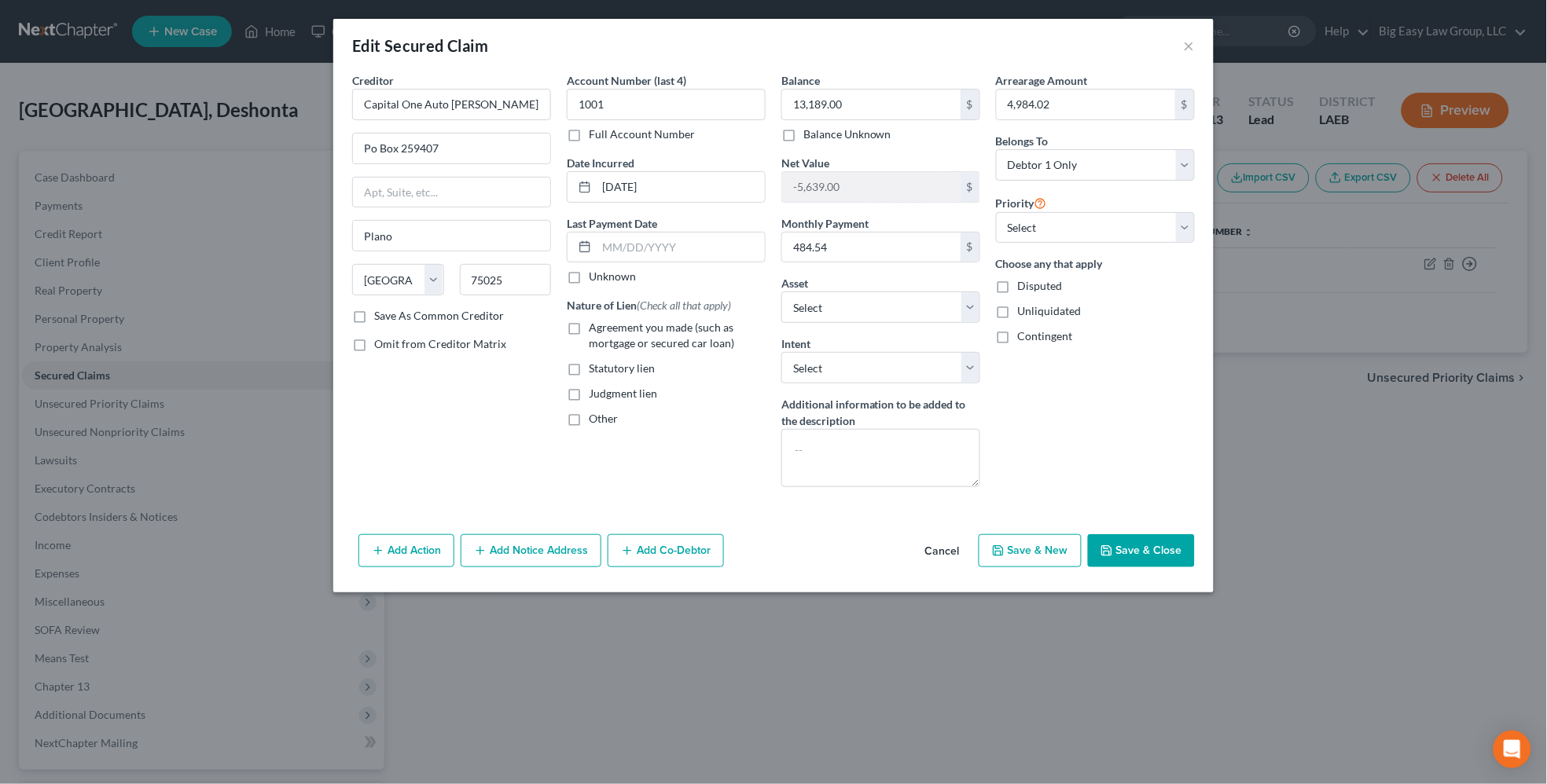
click at [587, 330] on div "Agreement you made (such as mortgage or secured car loan)" at bounding box center [666, 335] width 199 height 32
click at [589, 329] on span "Agreement you made (such as mortgage or secured car loan)" at bounding box center [661, 335] width 146 height 29
click at [595, 329] on input "Agreement you made (such as mortgage or secured car loan)" at bounding box center [600, 324] width 11 height 11
checkbox input "true"
click at [1182, 49] on div "Edit Secured Claim ×" at bounding box center [774, 45] width 881 height 53
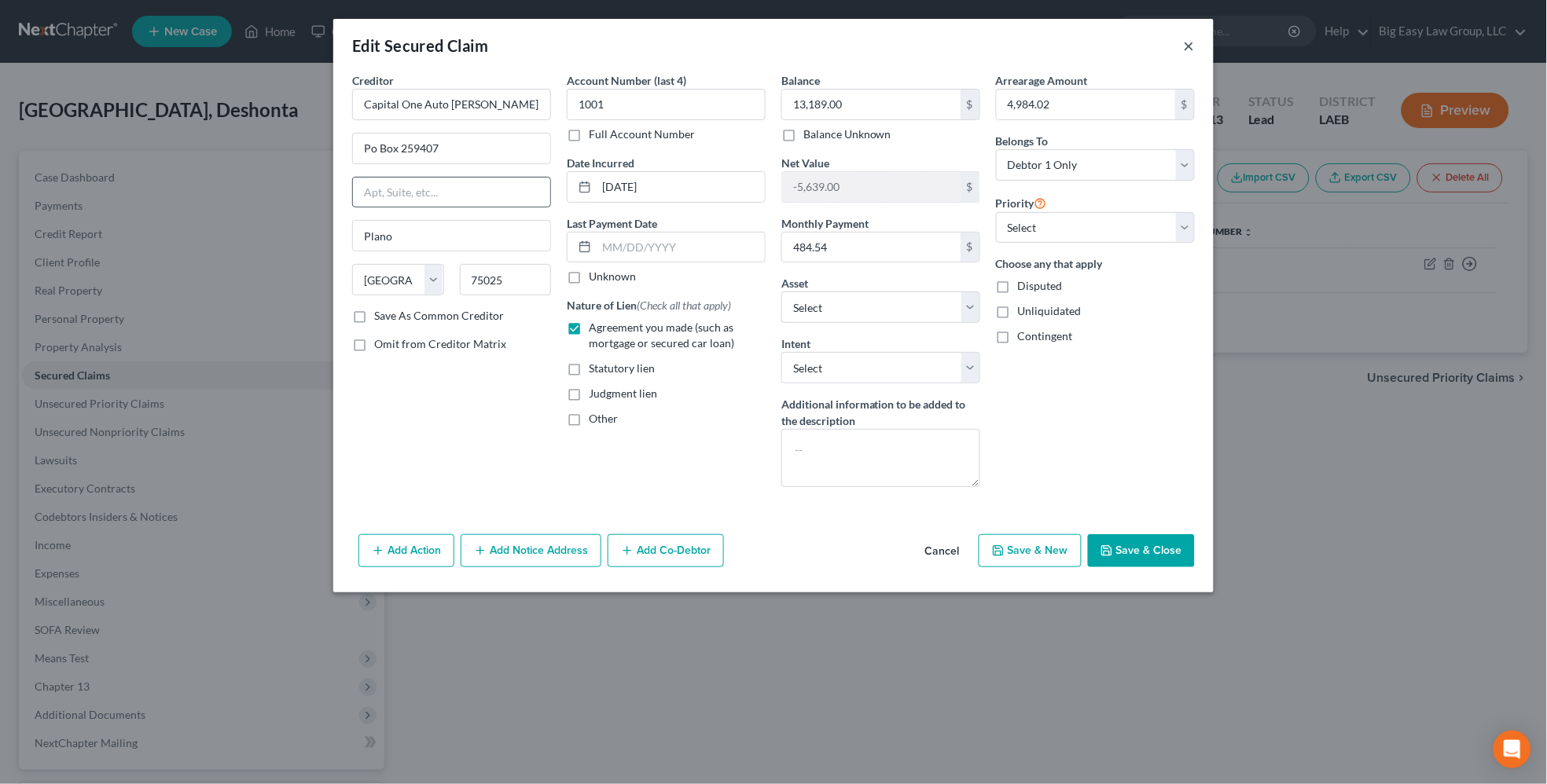
drag, startPoint x: 1187, startPoint y: 44, endPoint x: 508, endPoint y: 197, distance: 696.0
click at [1187, 44] on button "×" at bounding box center [1189, 45] width 11 height 19
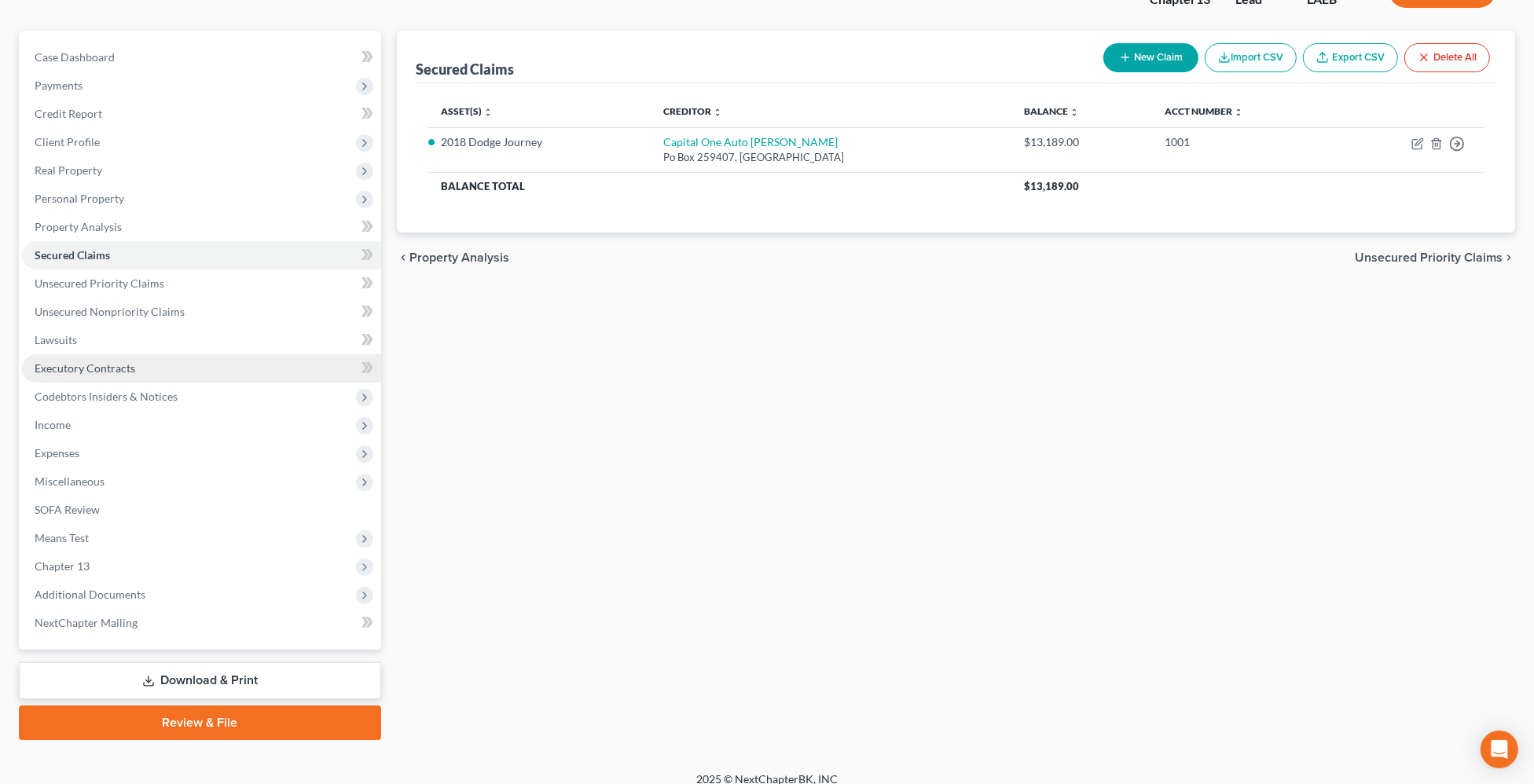
scroll to position [133, 0]
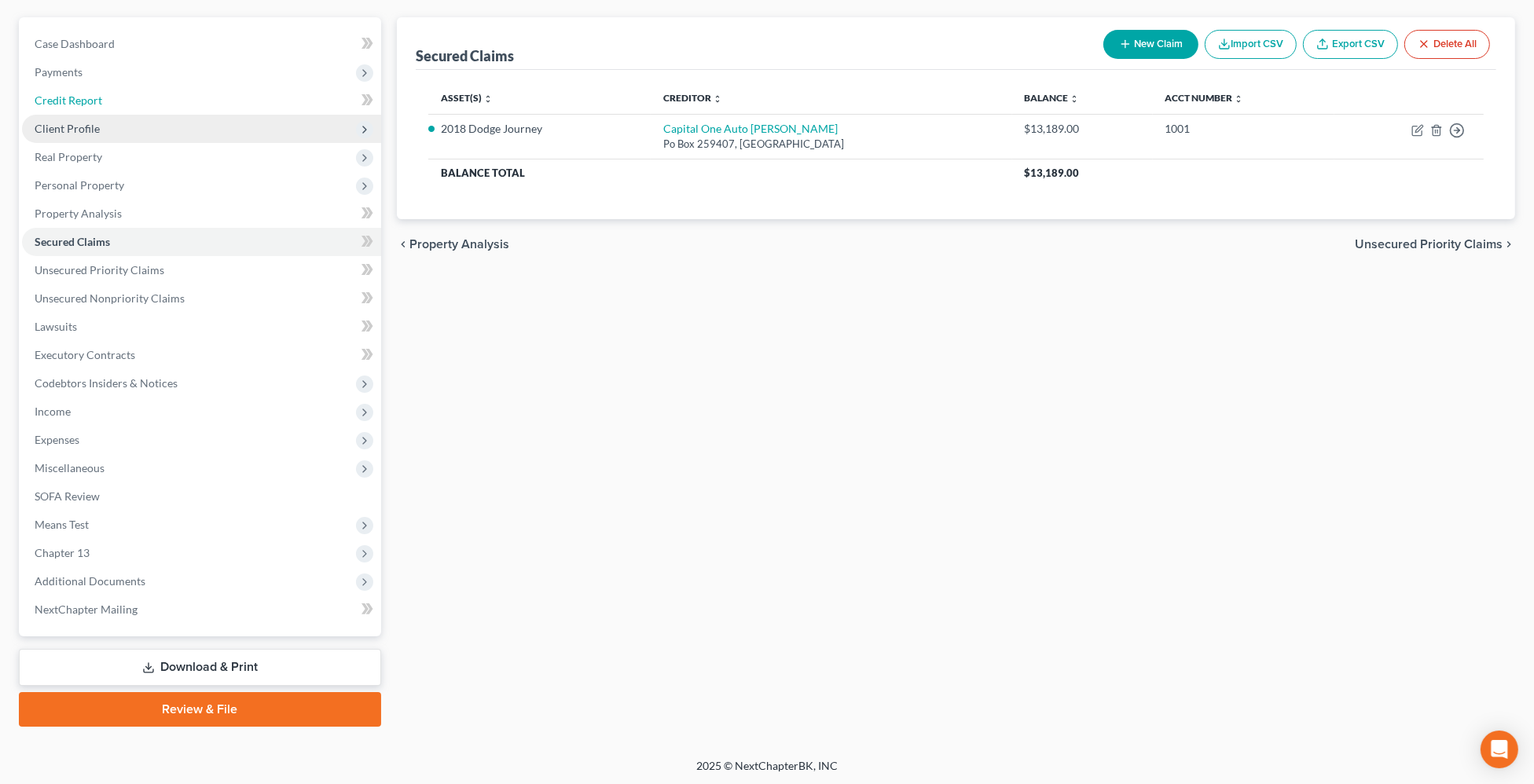
drag, startPoint x: 210, startPoint y: 107, endPoint x: 219, endPoint y: 117, distance: 13.5
click at [210, 107] on link "Credit Report" at bounding box center [202, 100] width 359 height 28
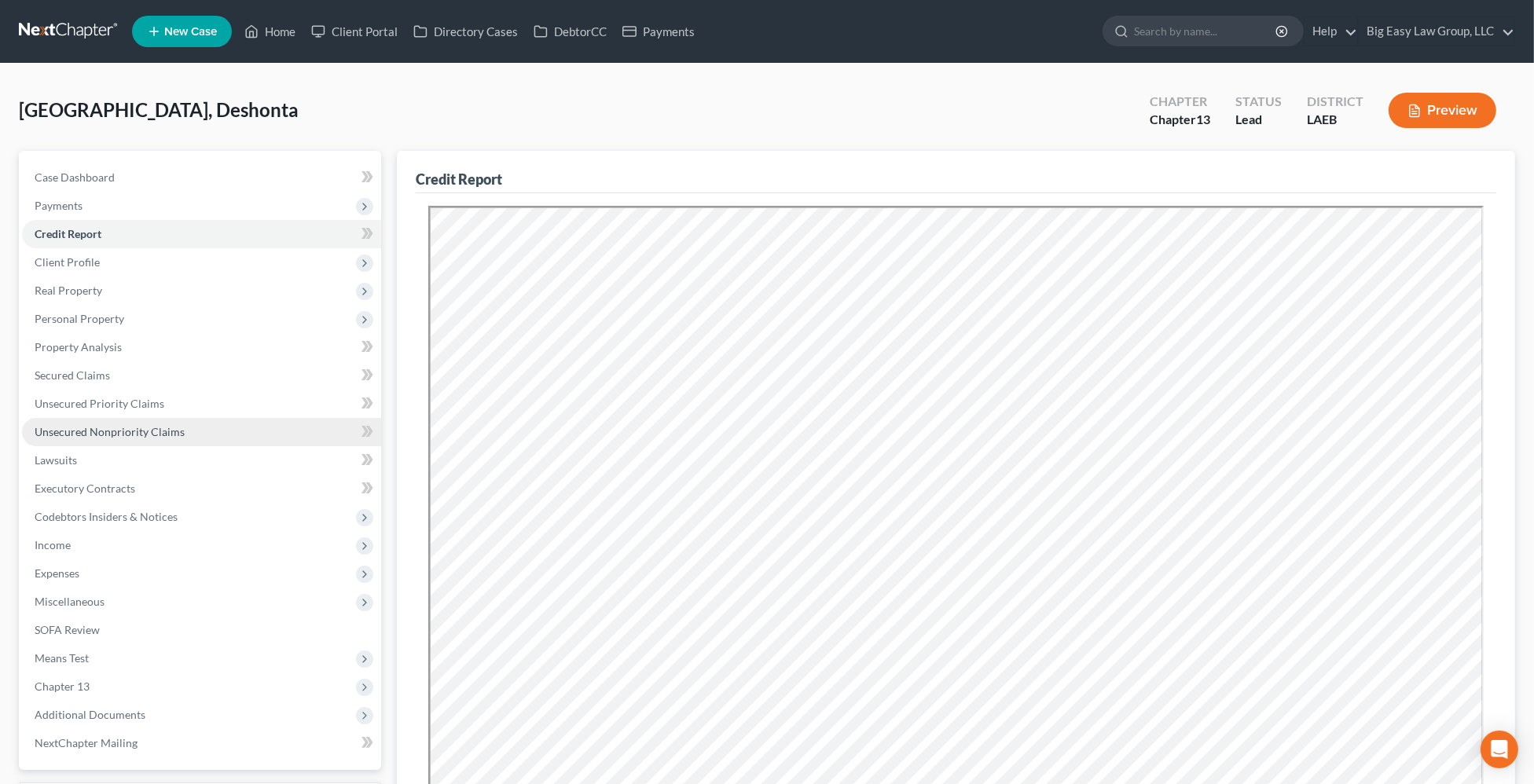
click at [219, 430] on link "Unsecured Nonpriority Claims" at bounding box center [202, 432] width 359 height 28
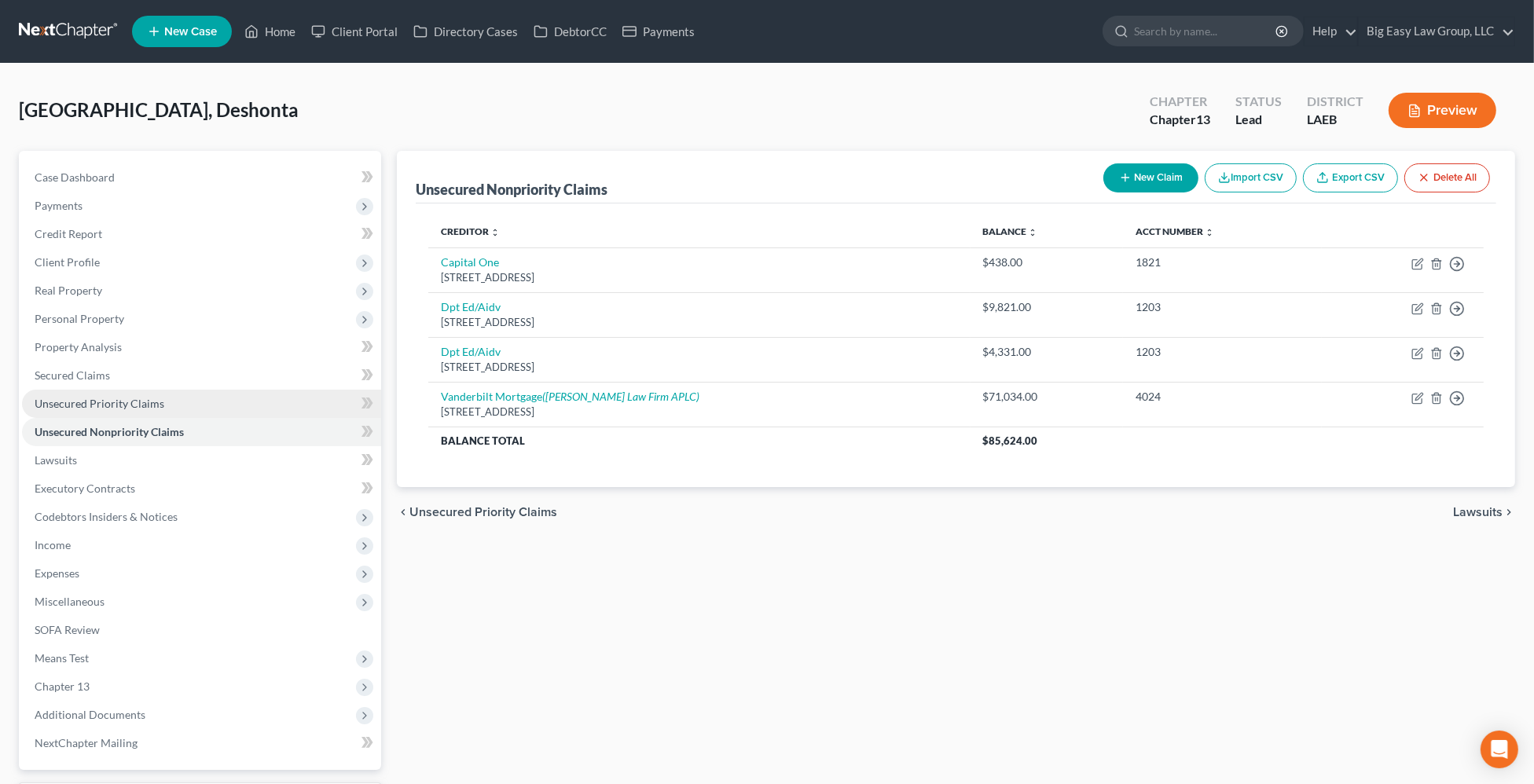
click at [223, 391] on link "Unsecured Priority Claims" at bounding box center [202, 404] width 359 height 28
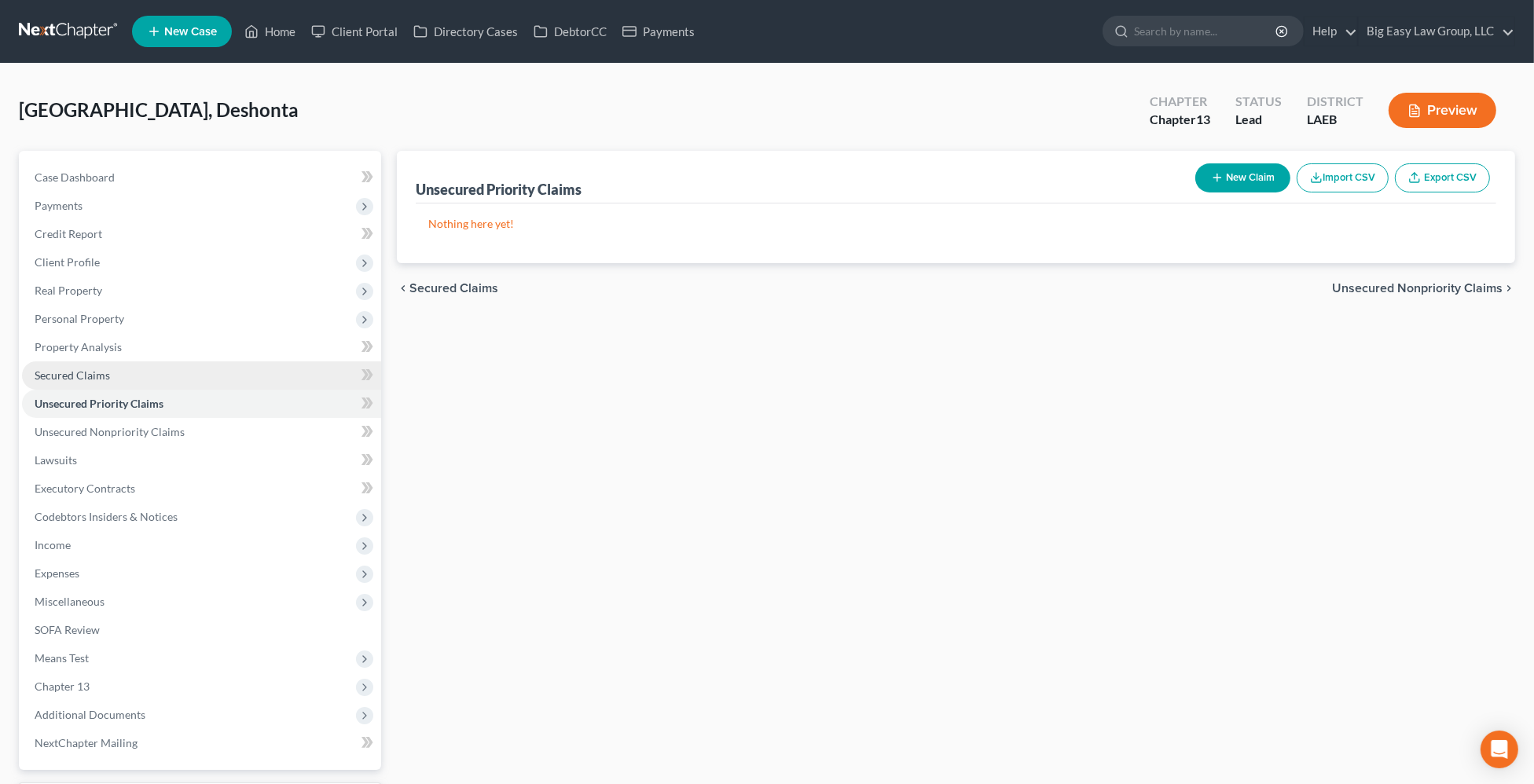
click at [214, 374] on link "Secured Claims" at bounding box center [202, 375] width 359 height 28
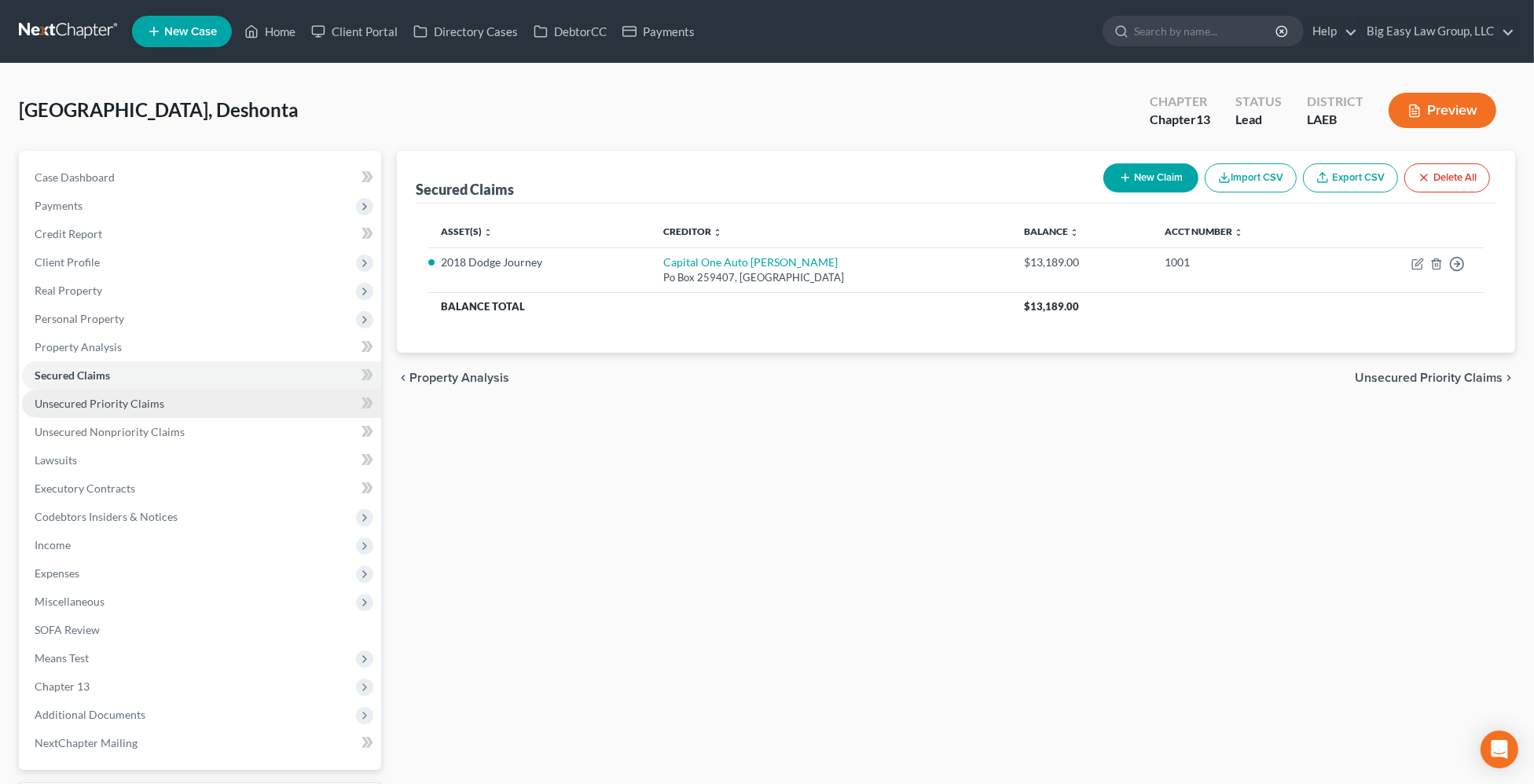
click at [199, 392] on link "Unsecured Priority Claims" at bounding box center [202, 404] width 359 height 28
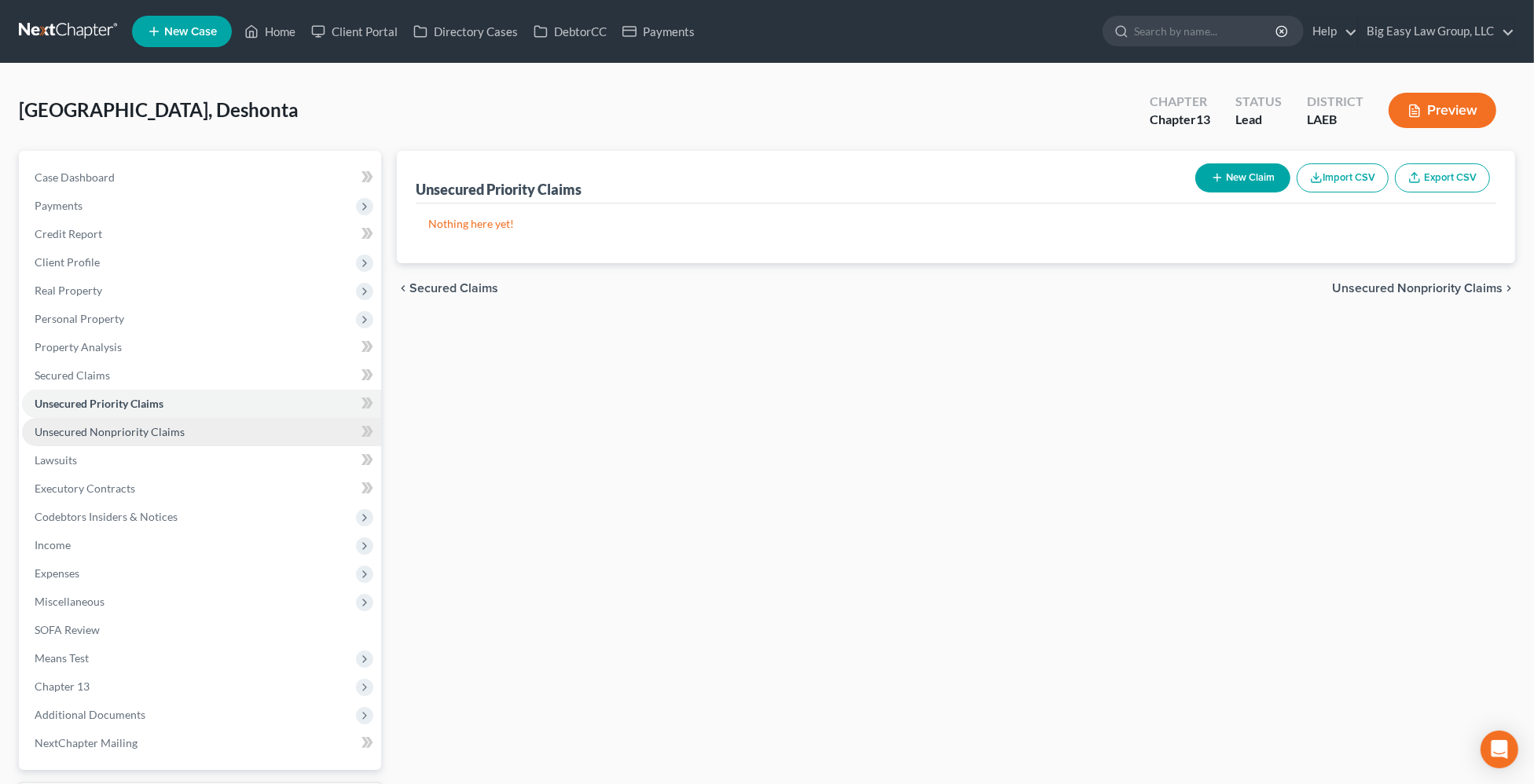
click at [204, 421] on link "Unsecured Nonpriority Claims" at bounding box center [202, 432] width 359 height 28
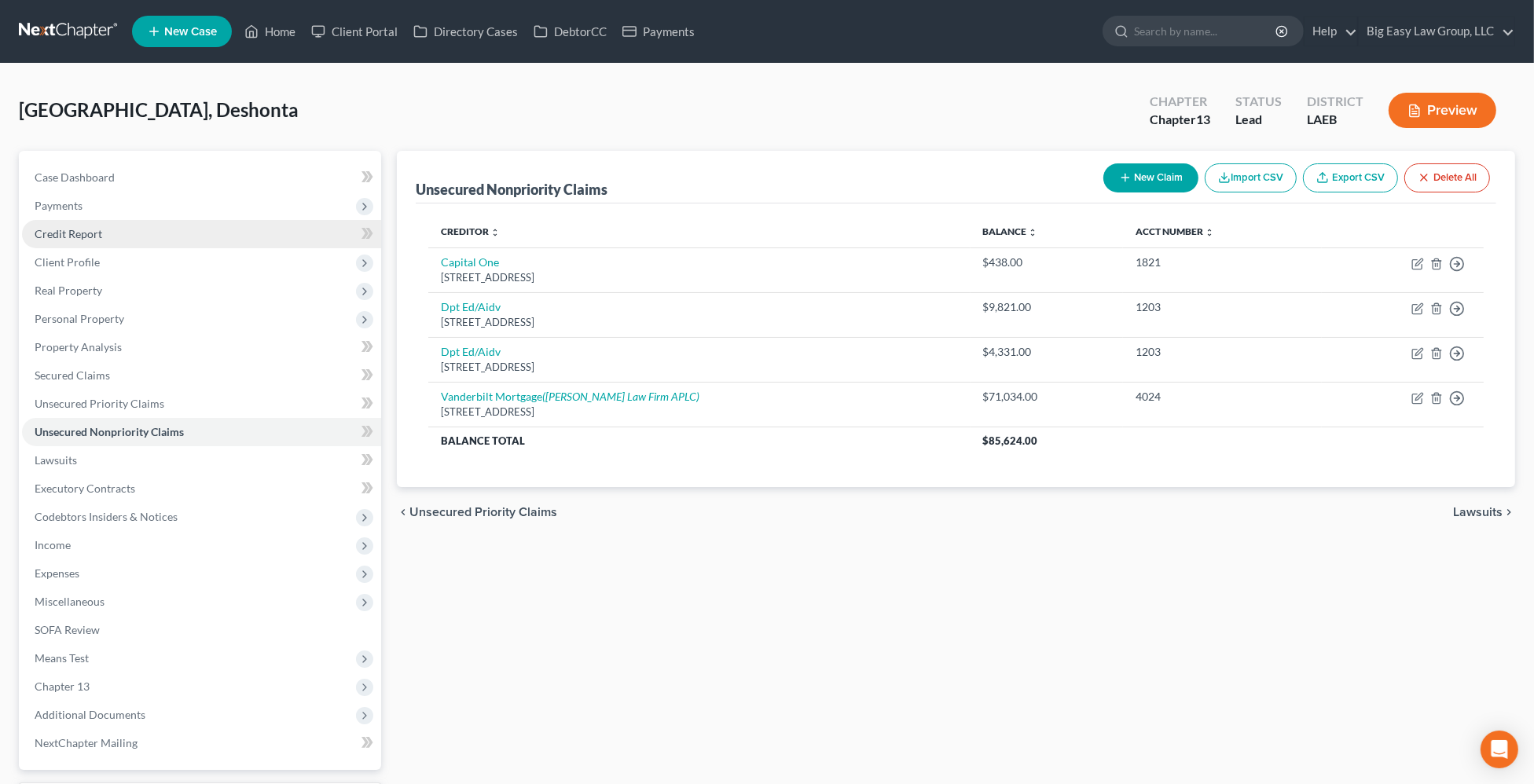
click at [105, 237] on link "Credit Report" at bounding box center [202, 234] width 359 height 28
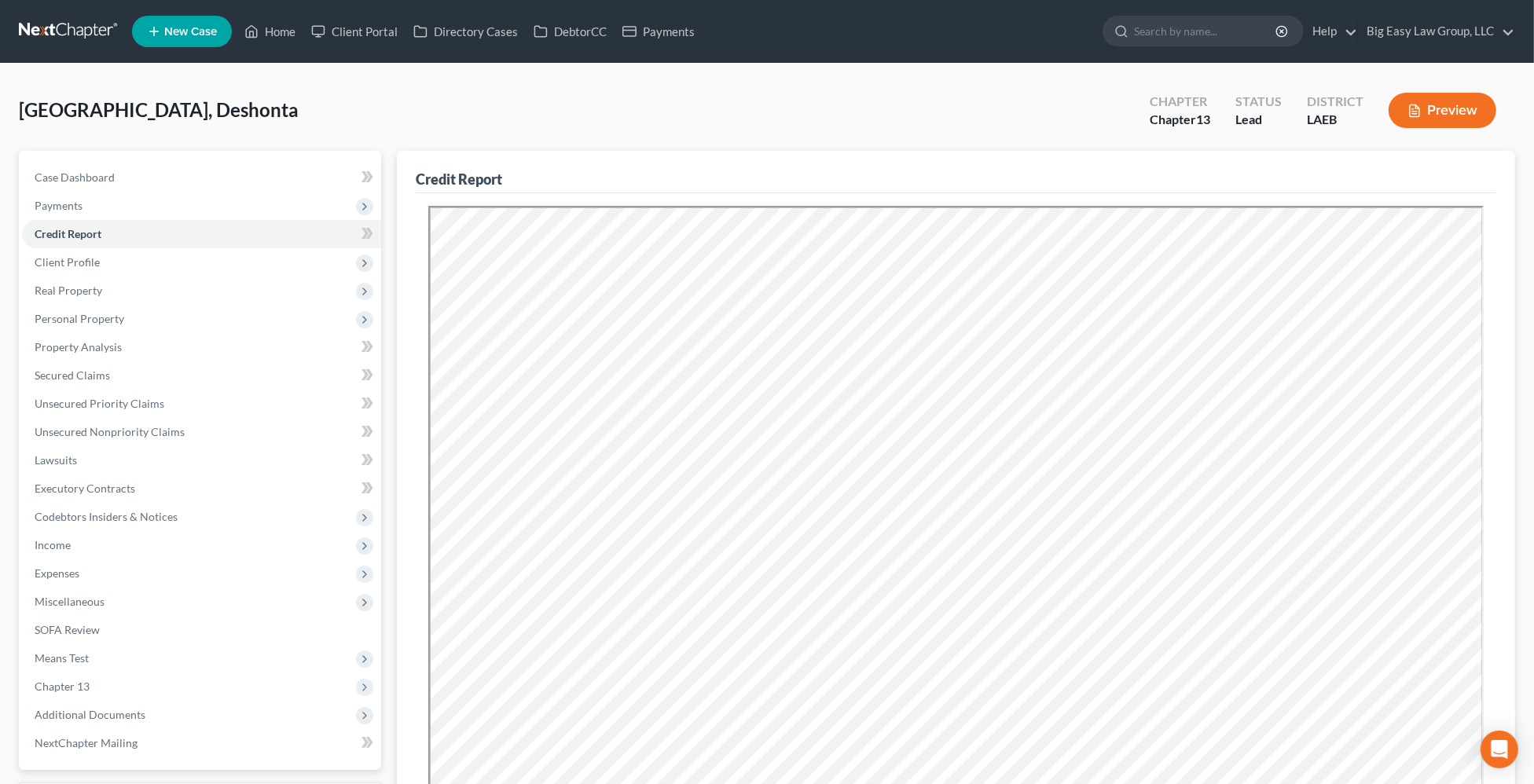
scroll to position [247, 0]
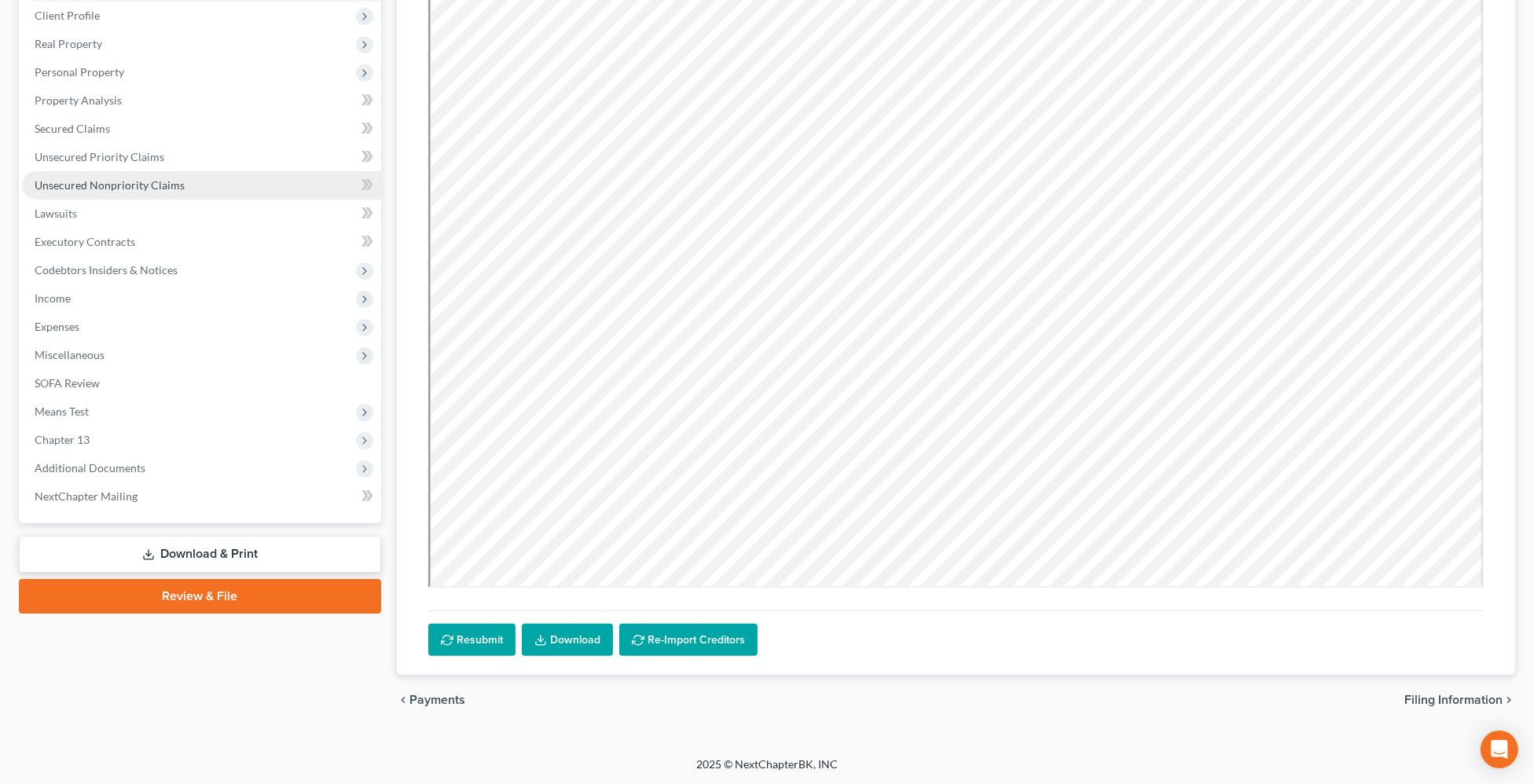
click at [203, 176] on link "Unsecured Nonpriority Claims" at bounding box center [202, 185] width 359 height 28
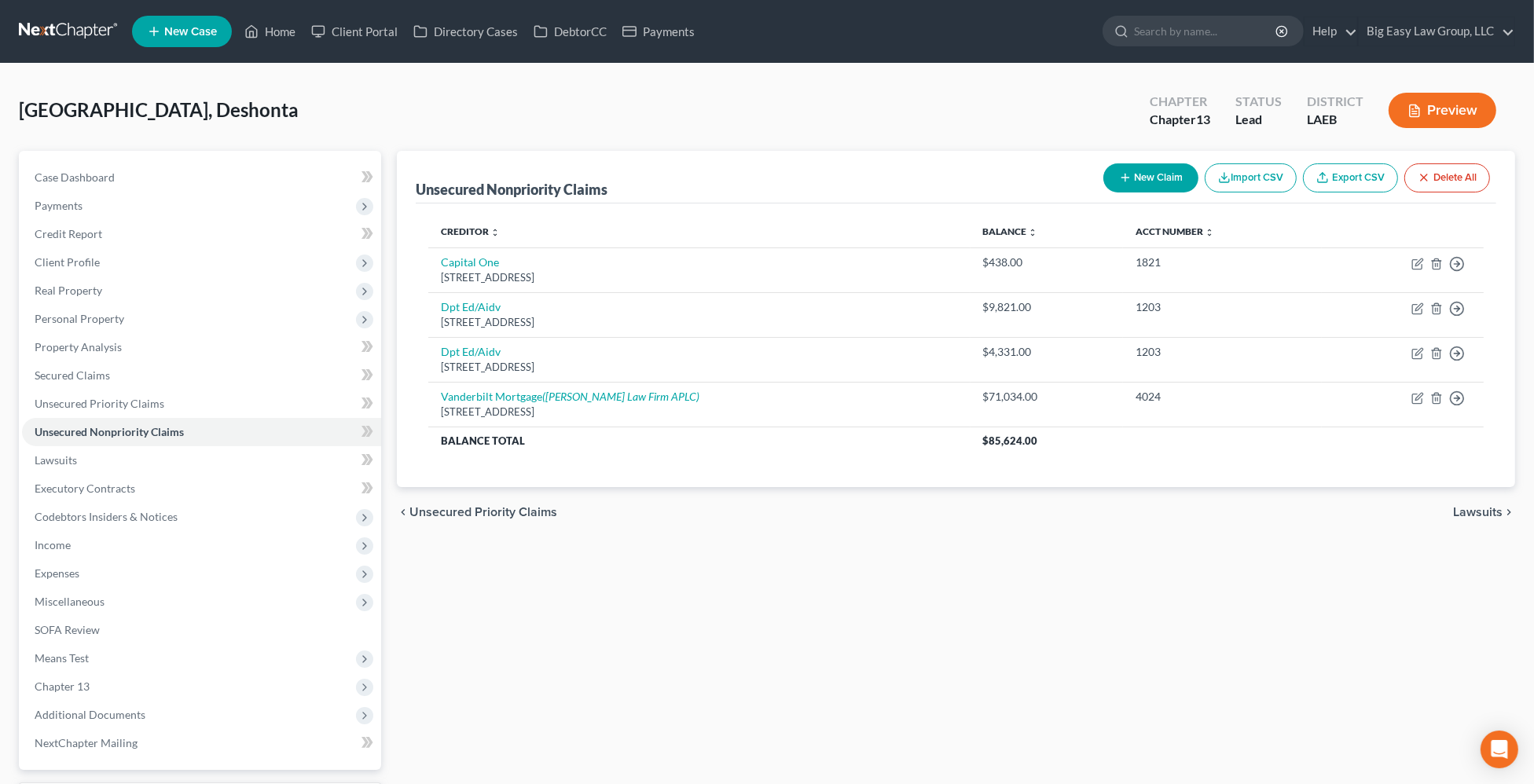
click at [1455, 113] on button "Preview" at bounding box center [1443, 111] width 108 height 36
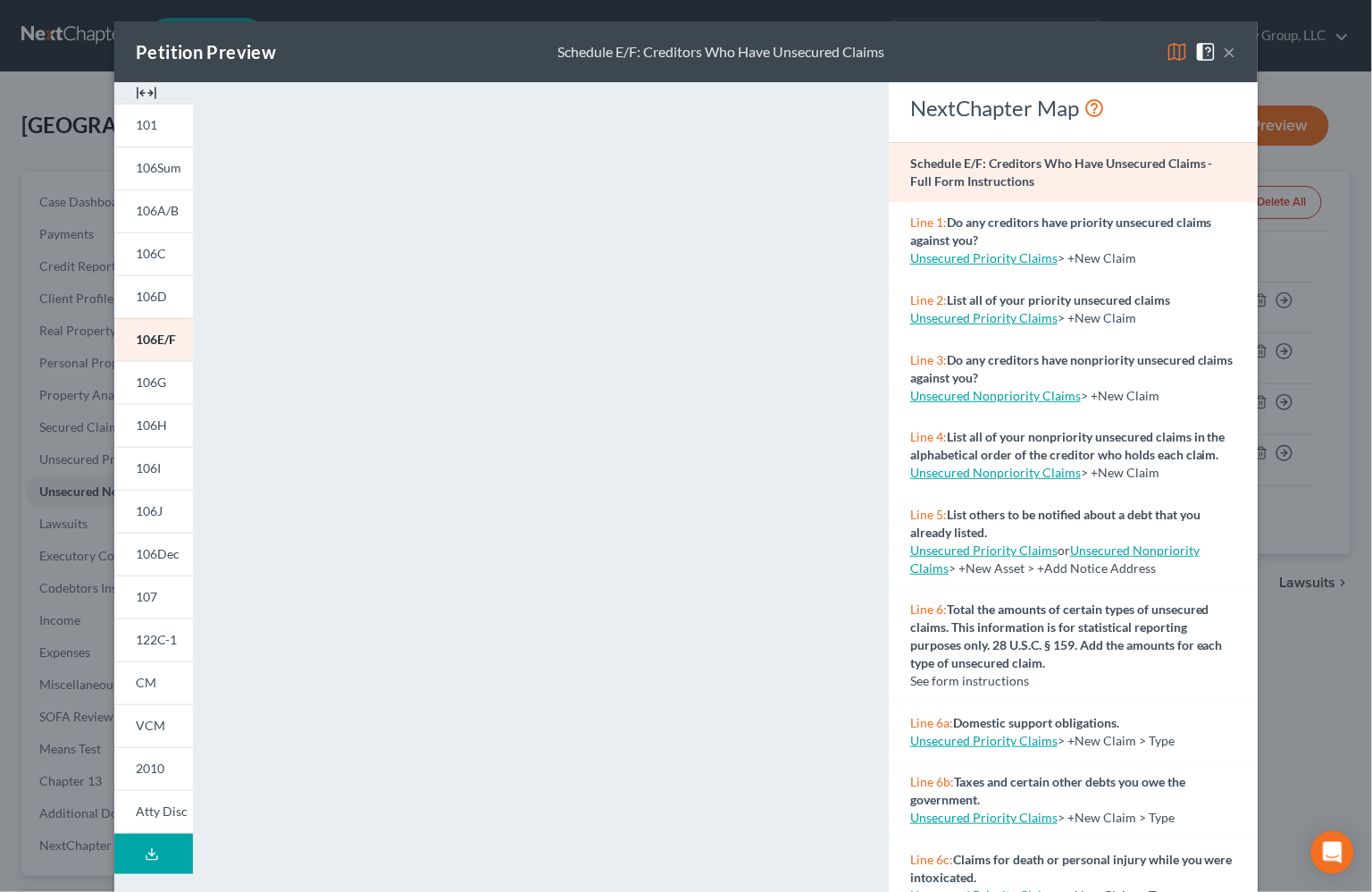
click at [1230, 50] on div "Petition Preview Schedule E/F: Creditors Who Have Unsecured Claims ×" at bounding box center [686, 52] width 1144 height 61
click at [1228, 50] on button "×" at bounding box center [1230, 52] width 13 height 21
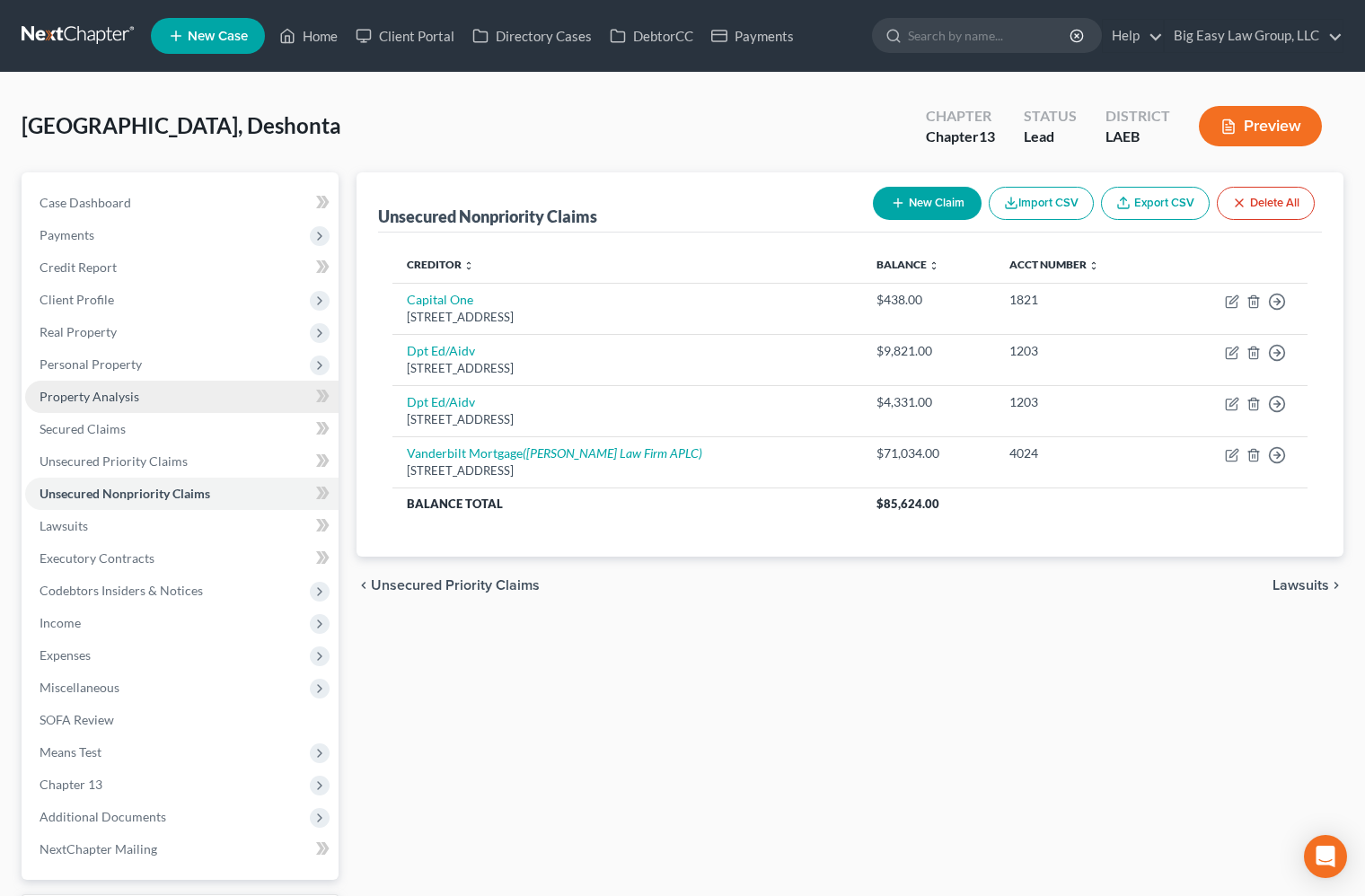
click at [261, 410] on link "Property Analysis" at bounding box center [181, 397] width 314 height 32
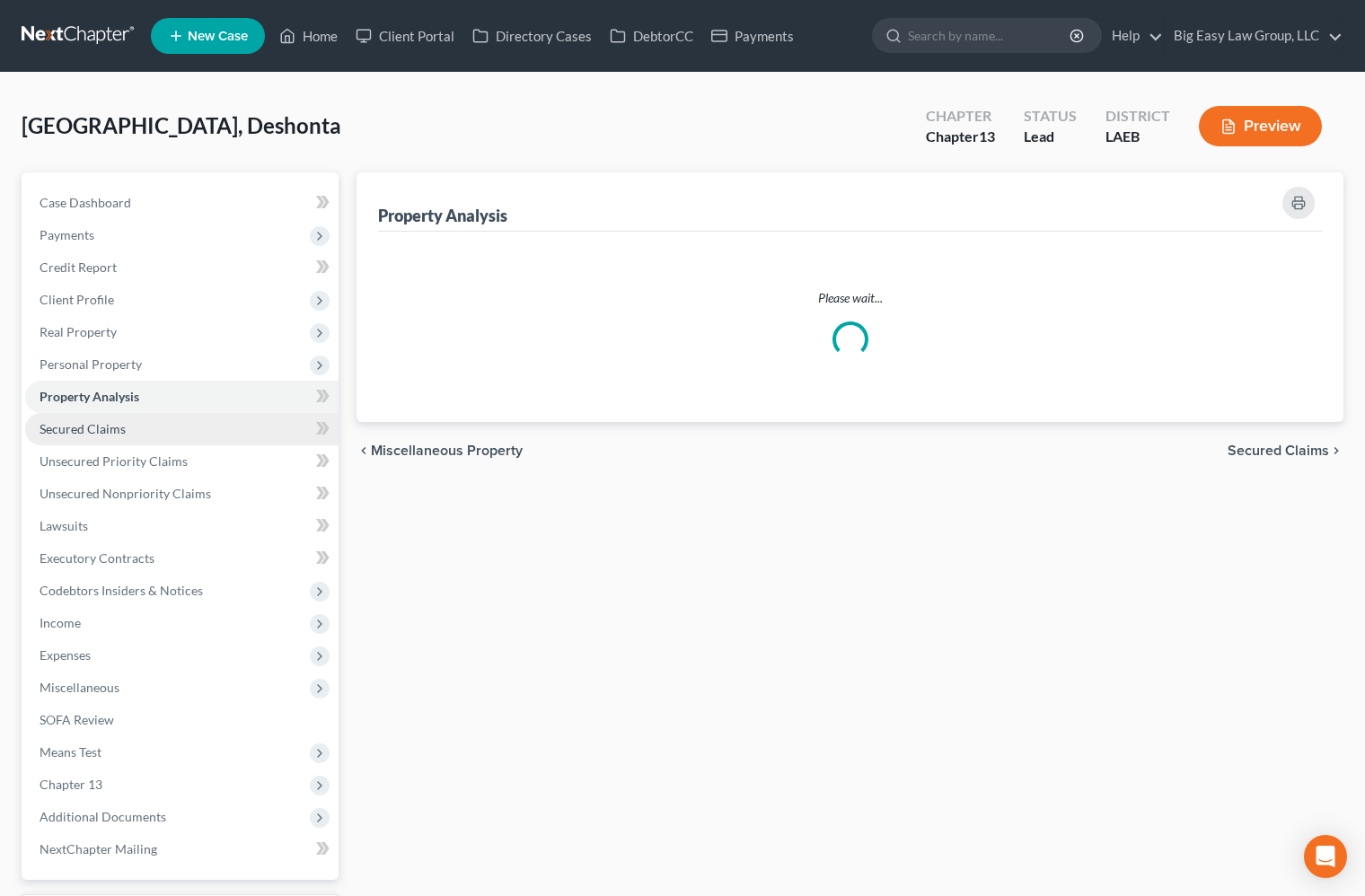
click at [255, 429] on link "Secured Claims" at bounding box center [181, 429] width 314 height 32
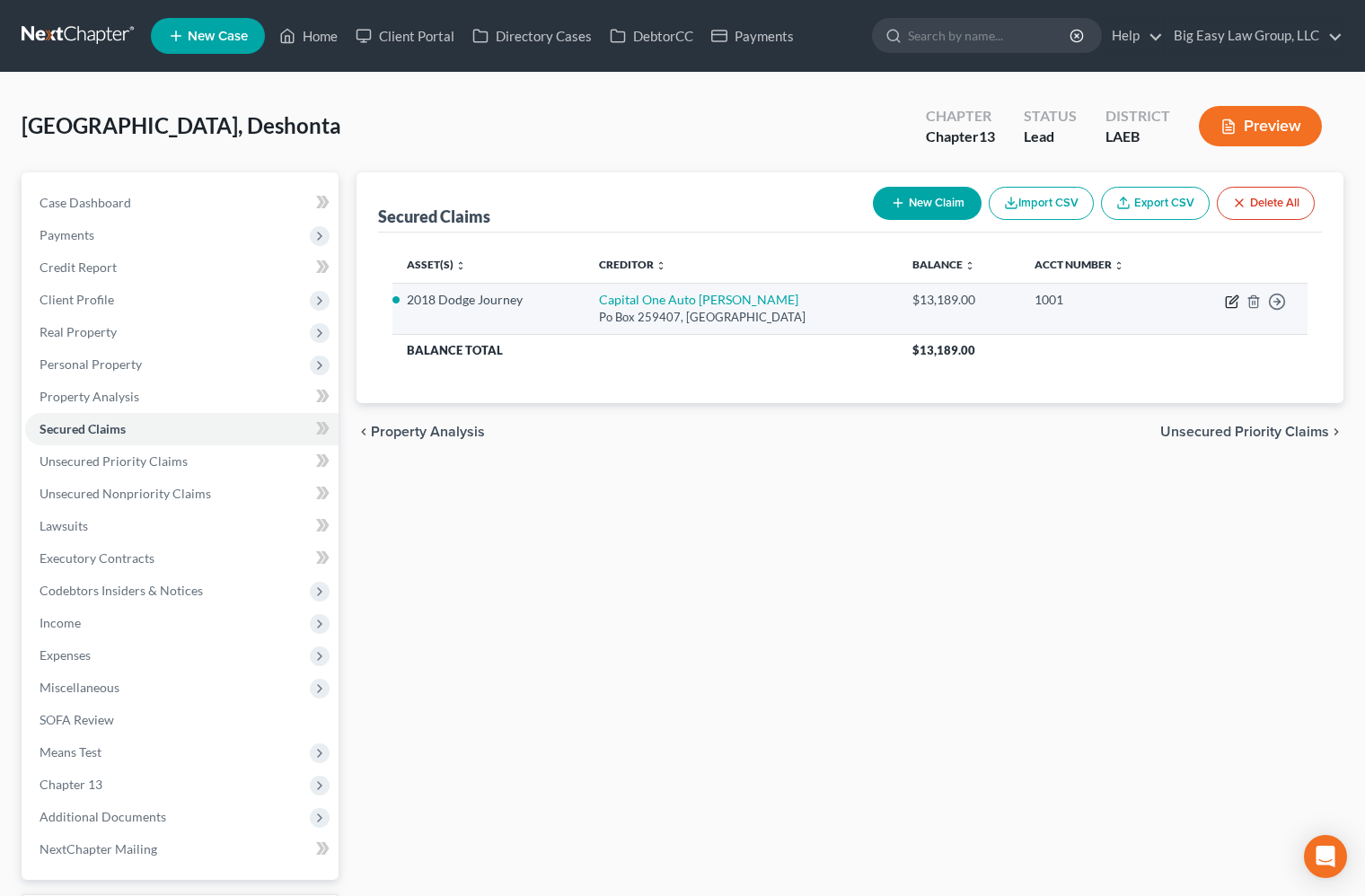
click at [1232, 298] on icon "button" at bounding box center [1233, 299] width 8 height 8
select select "45"
select select "15"
select select "0"
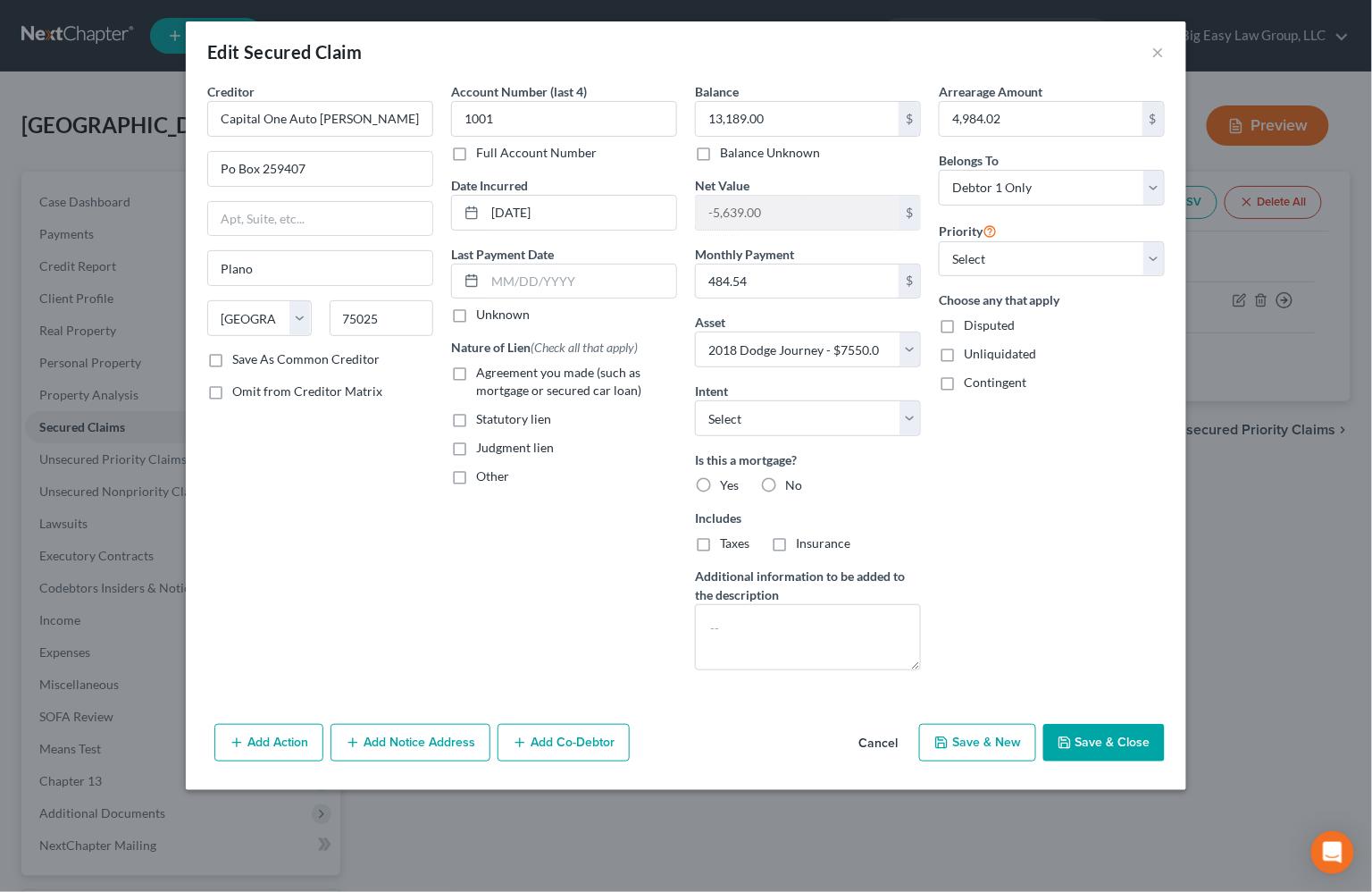
click at [493, 383] on span "Agreement you made (such as mortgage or secured car loan)" at bounding box center [559, 381] width 166 height 33
click at [493, 376] on input "Agreement you made (such as mortgage or secured car loan)" at bounding box center [489, 369] width 12 height 12
checkbox input "true"
click at [790, 480] on span "No" at bounding box center [794, 485] width 17 height 16
click at [792, 480] on input "No" at bounding box center [798, 482] width 12 height 12
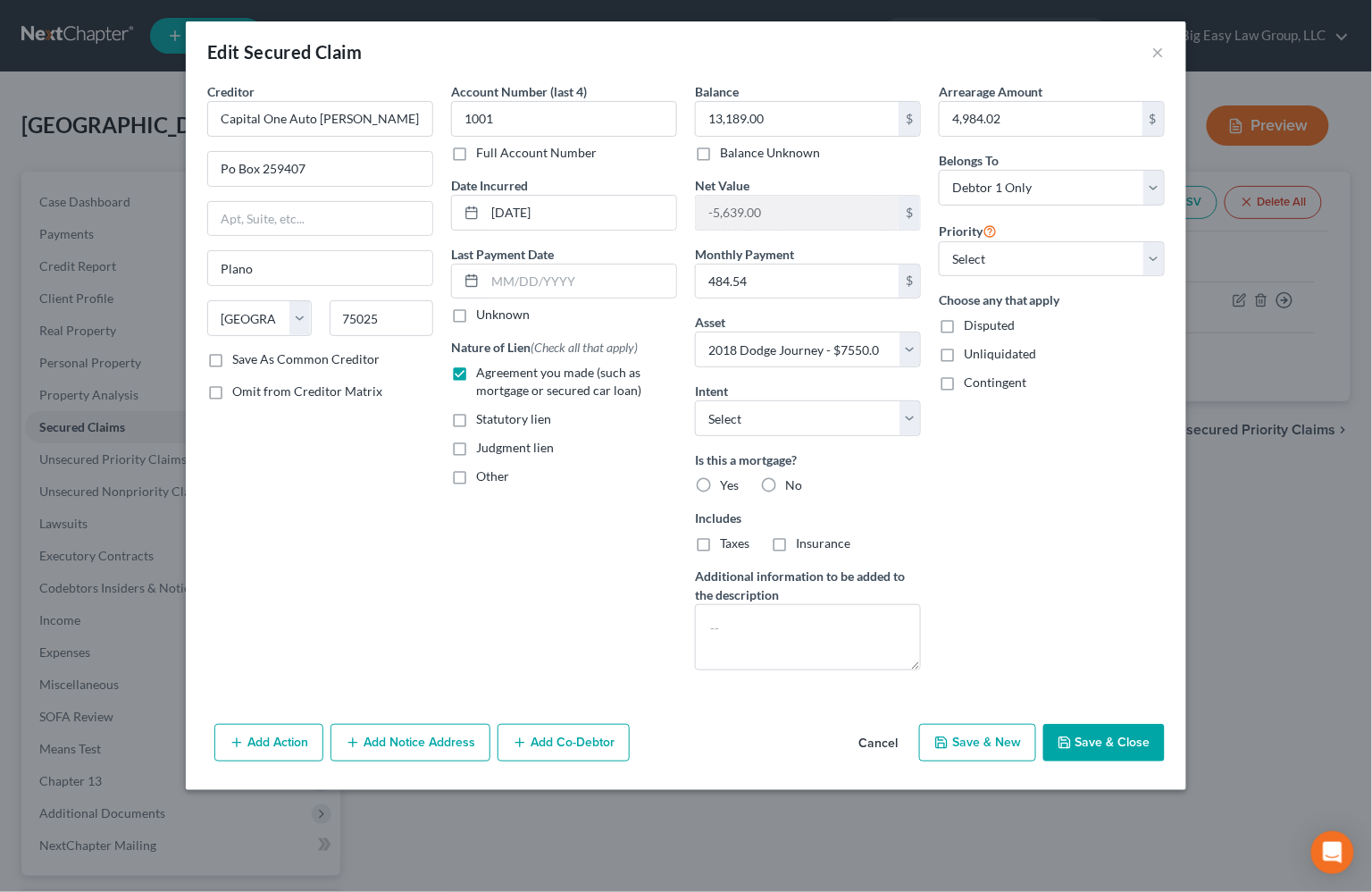
radio input "true"
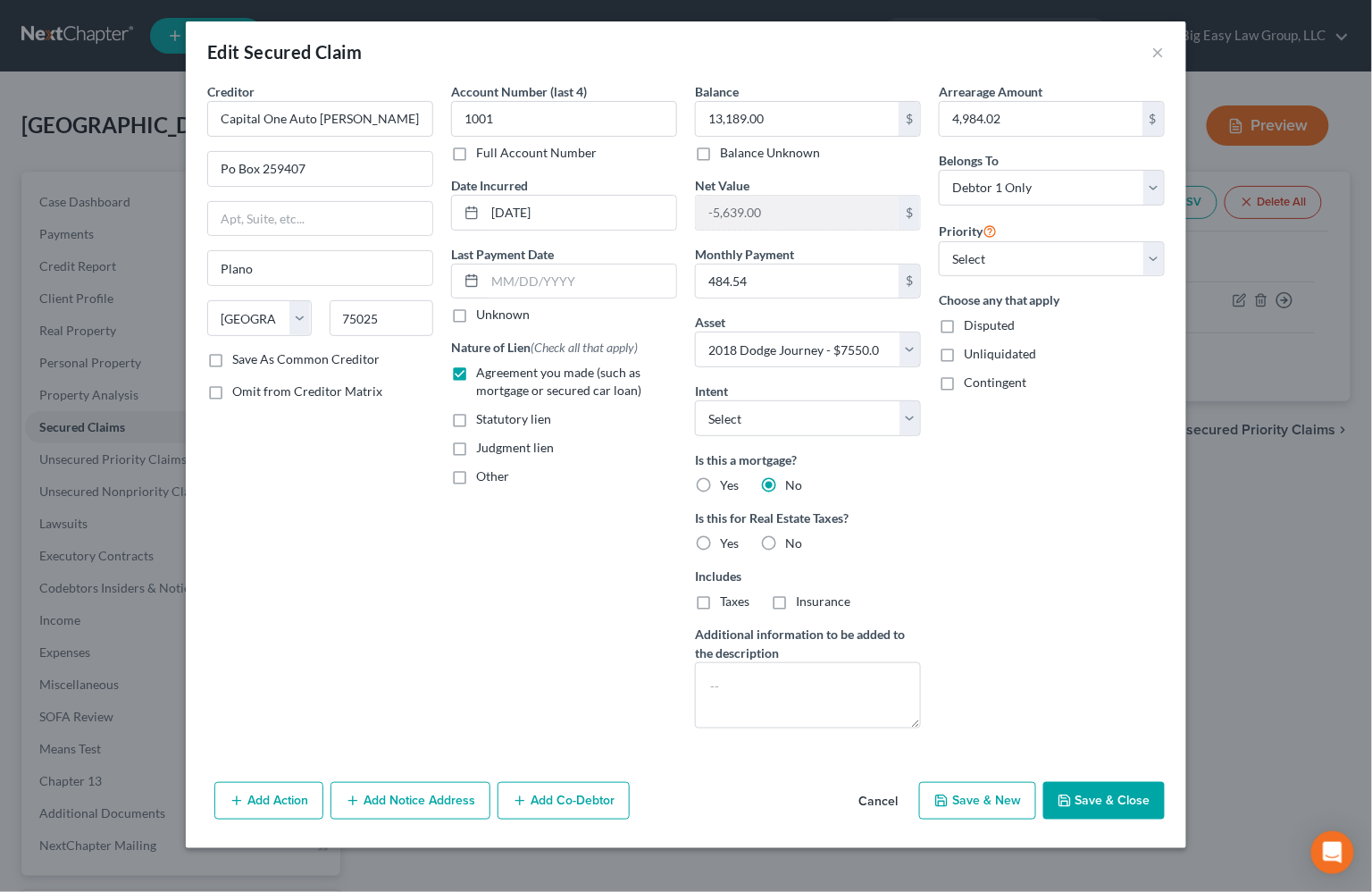
drag, startPoint x: 770, startPoint y: 543, endPoint x: 927, endPoint y: 606, distance: 169.2
click at [786, 543] on label "No" at bounding box center [794, 543] width 17 height 17
click at [792, 543] on input "No" at bounding box center [798, 540] width 12 height 12
radio input "true"
click at [1101, 799] on button "Save & Close" at bounding box center [1104, 801] width 121 height 38
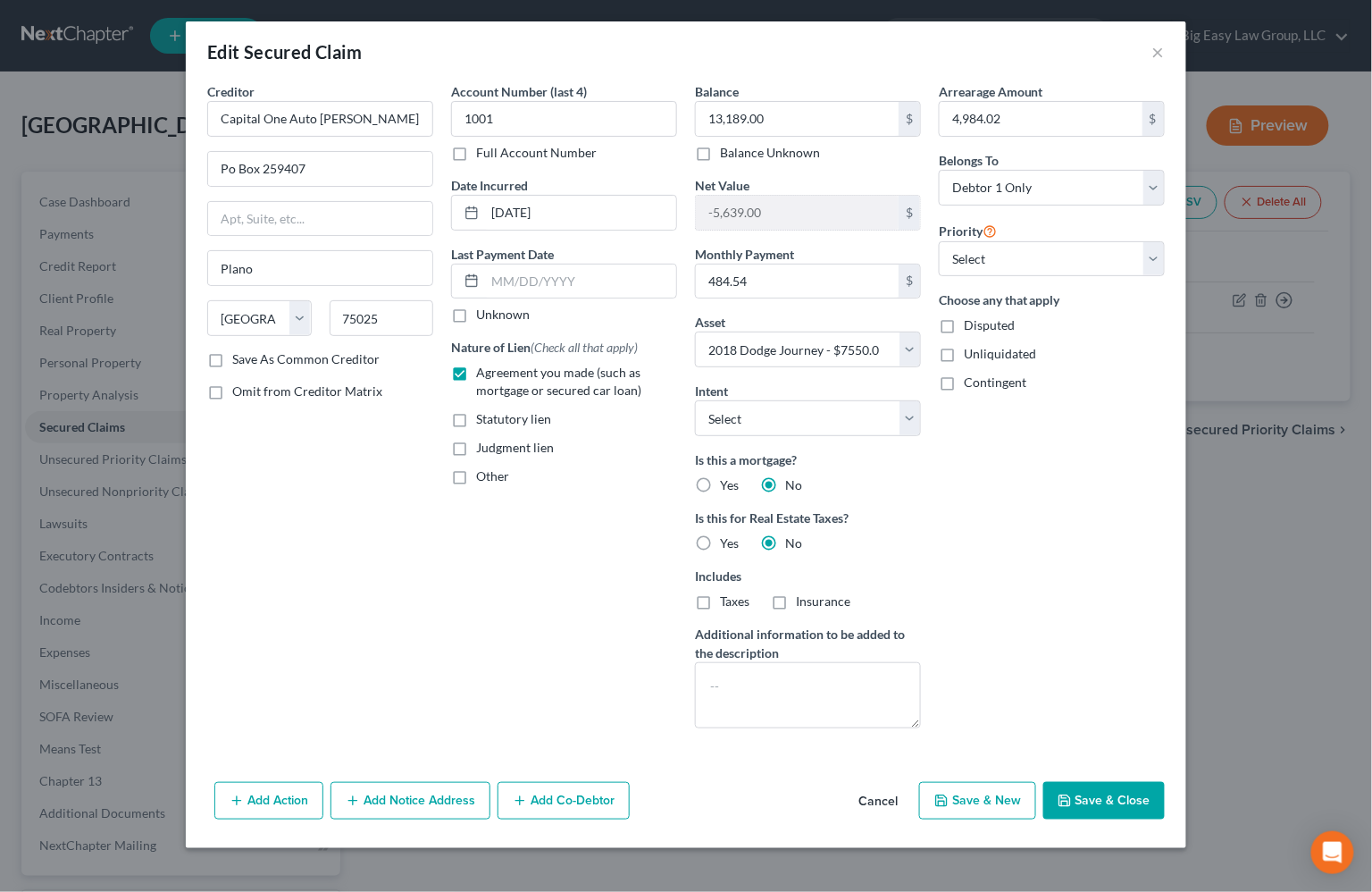
select select
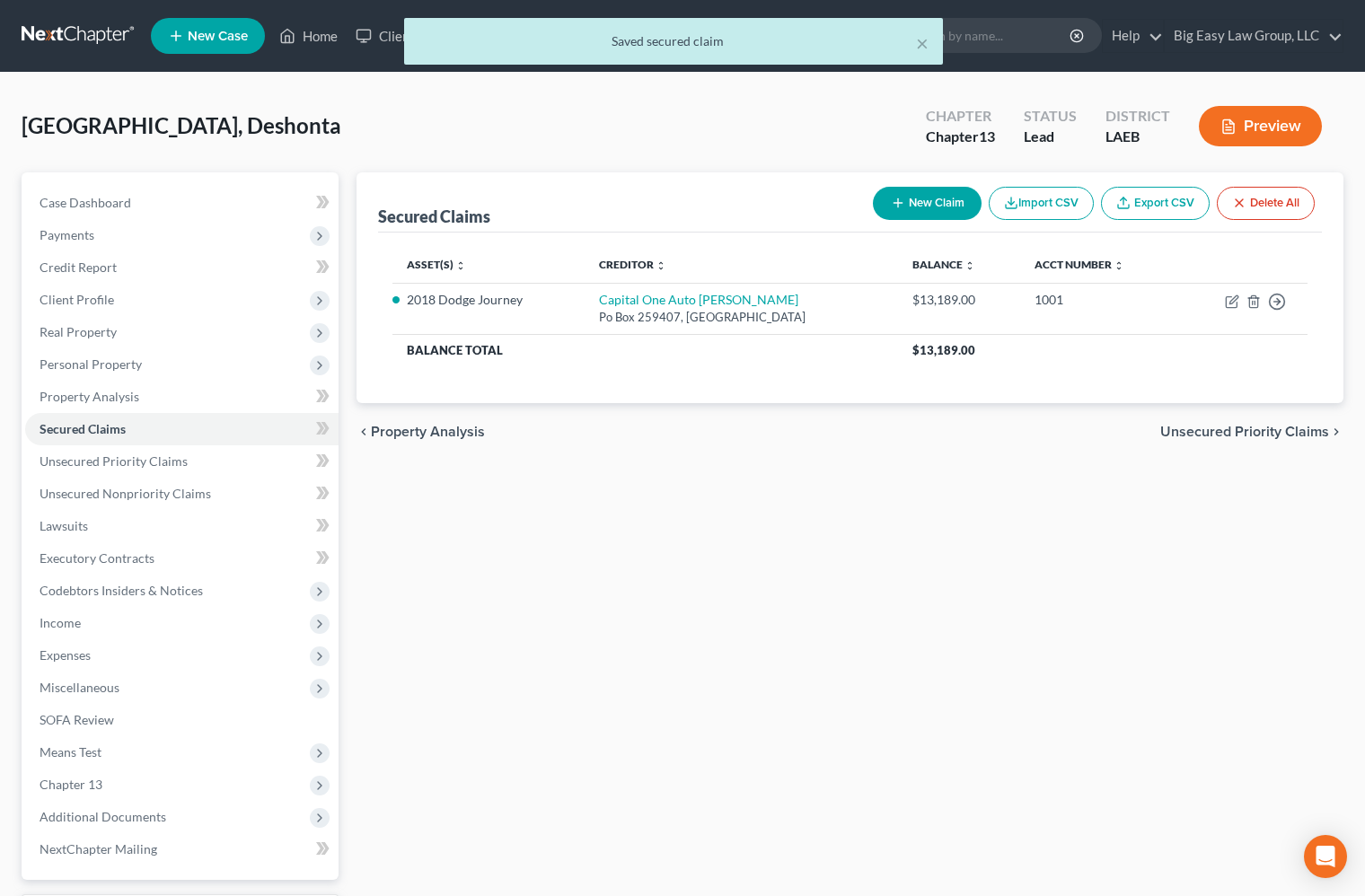
click at [1123, 681] on div "Secured Claims New Claim Import CSV Export CSV Delete All Asset(s) expand_more …" at bounding box center [850, 577] width 1005 height 811
drag, startPoint x: 174, startPoint y: 459, endPoint x: 181, endPoint y: 480, distance: 22.1
click at [174, 459] on span "Unsecured Priority Claims" at bounding box center [114, 460] width 148 height 16
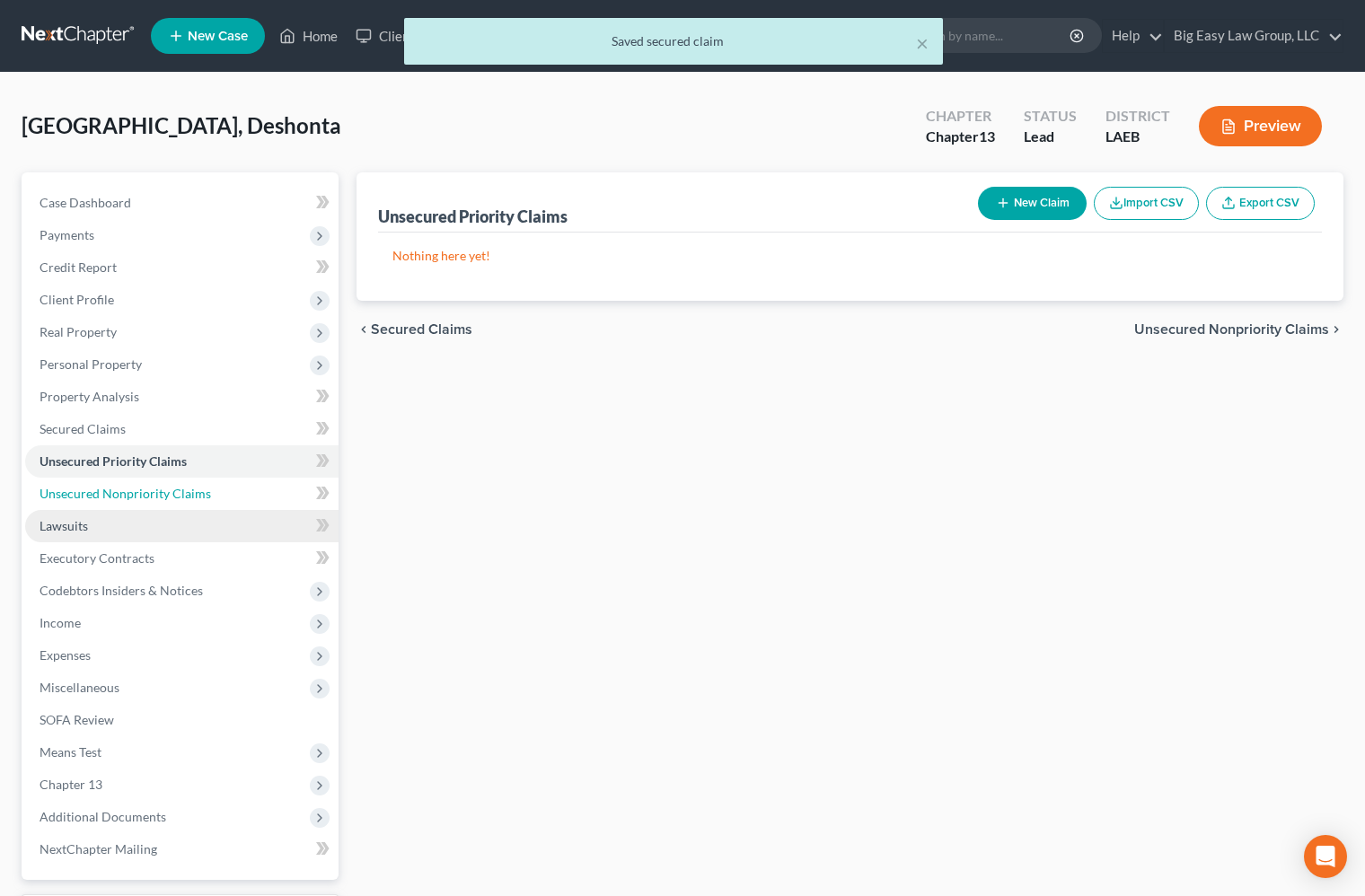
drag, startPoint x: 181, startPoint y: 484, endPoint x: 175, endPoint y: 517, distance: 33.5
click at [181, 485] on span "Unsecured Nonpriority Claims" at bounding box center [125, 493] width 171 height 16
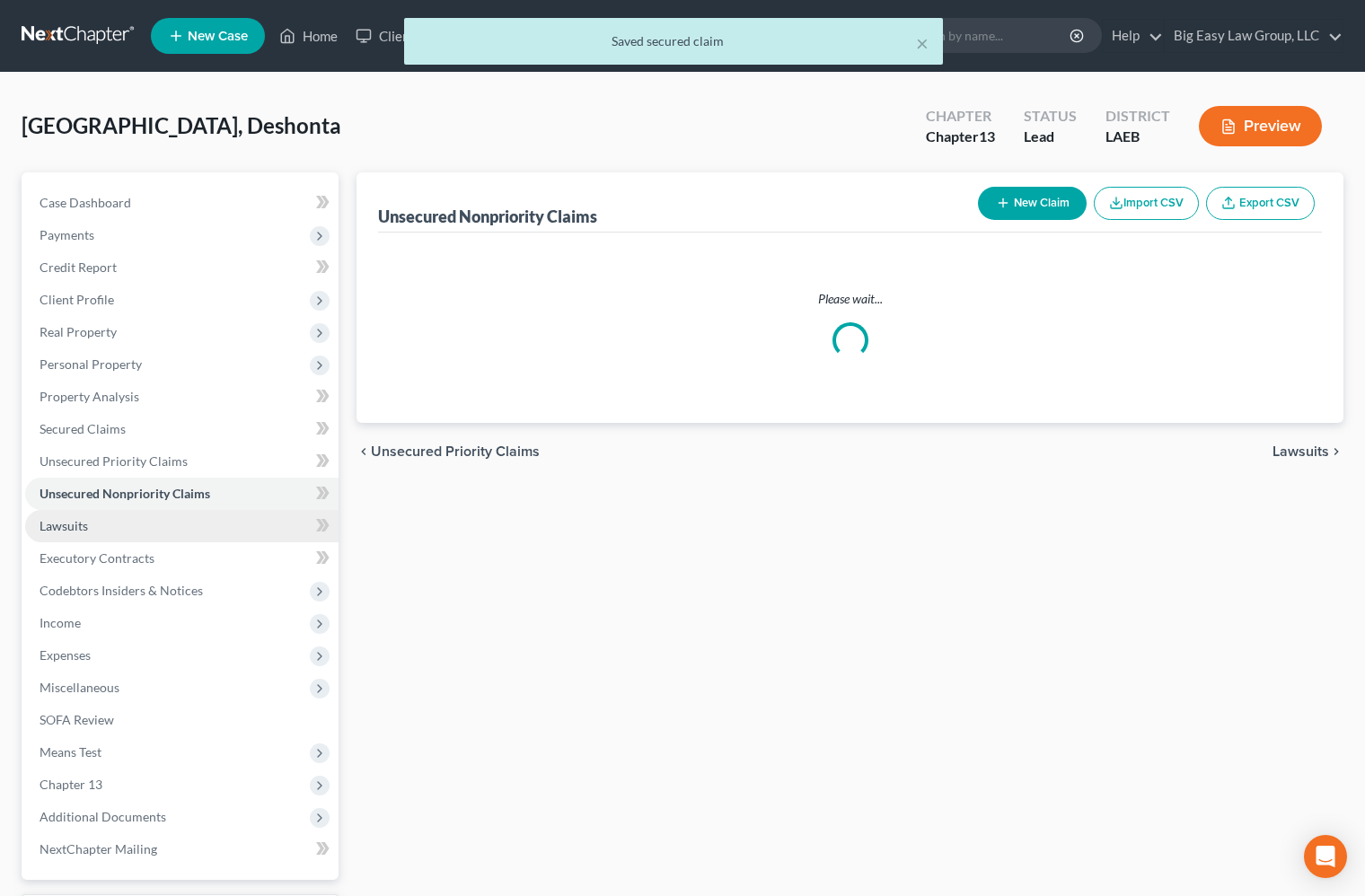
click at [175, 517] on link "Lawsuits" at bounding box center [181, 526] width 314 height 32
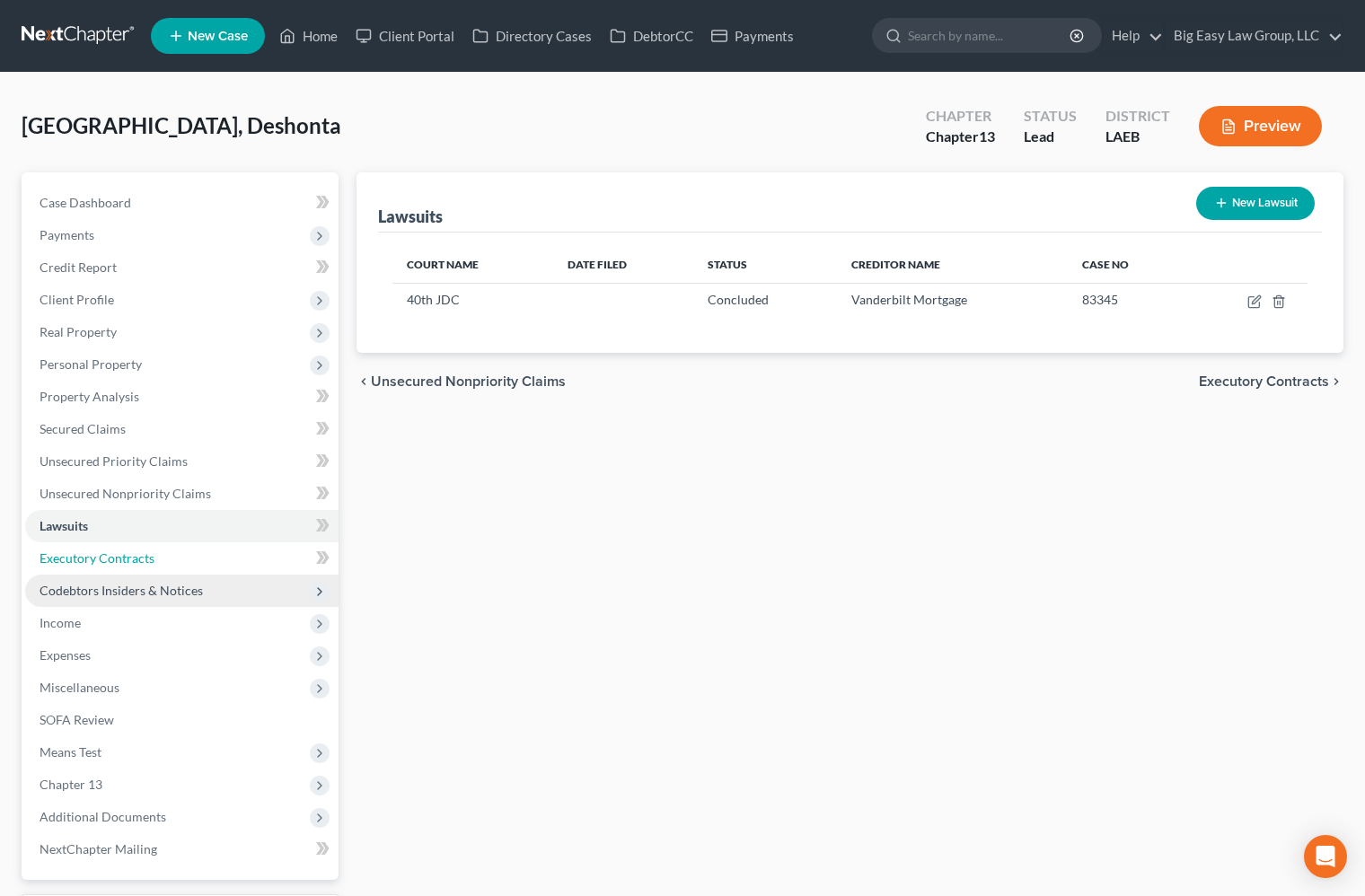
drag, startPoint x: 191, startPoint y: 558, endPoint x: 202, endPoint y: 581, distance: 25.5
click at [191, 558] on link "Executory Contracts" at bounding box center [181, 558] width 314 height 32
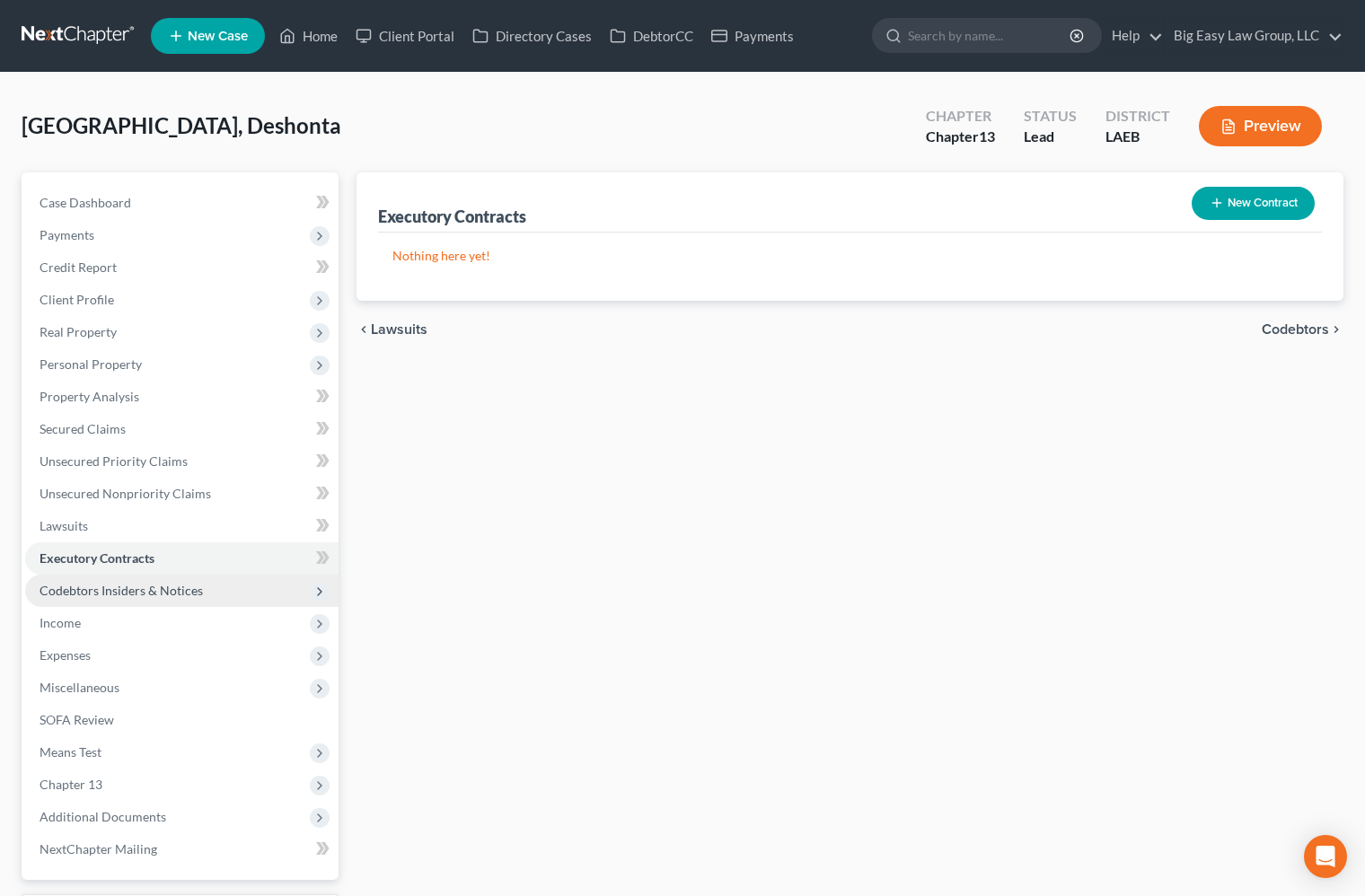
click at [205, 593] on span "Codebtors Insiders & Notices" at bounding box center [181, 590] width 314 height 32
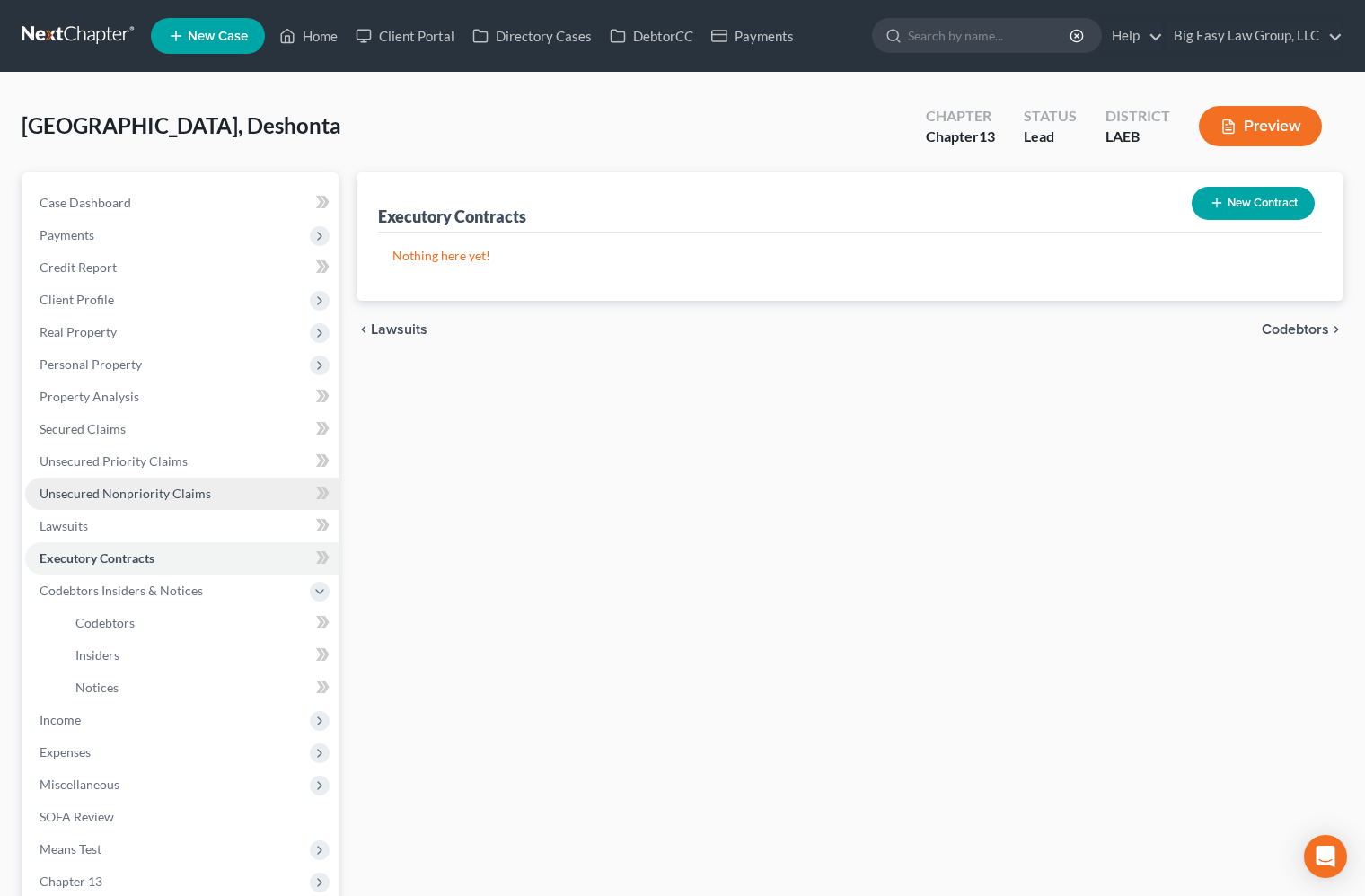
click at [216, 480] on link "Unsecured Nonpriority Claims" at bounding box center [181, 494] width 314 height 32
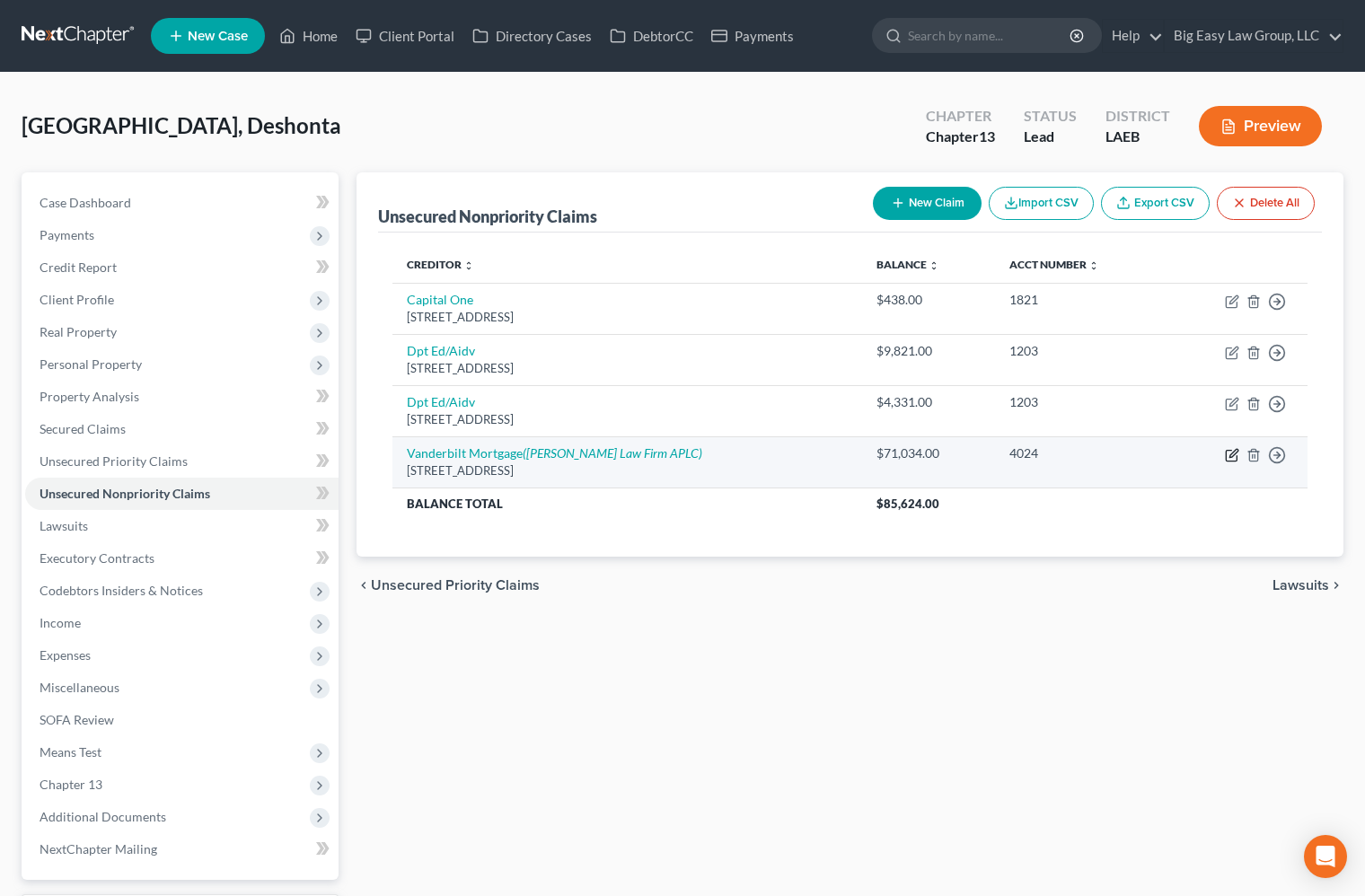
click at [1234, 454] on icon "button" at bounding box center [1233, 453] width 8 height 8
select select "44"
select select "0"
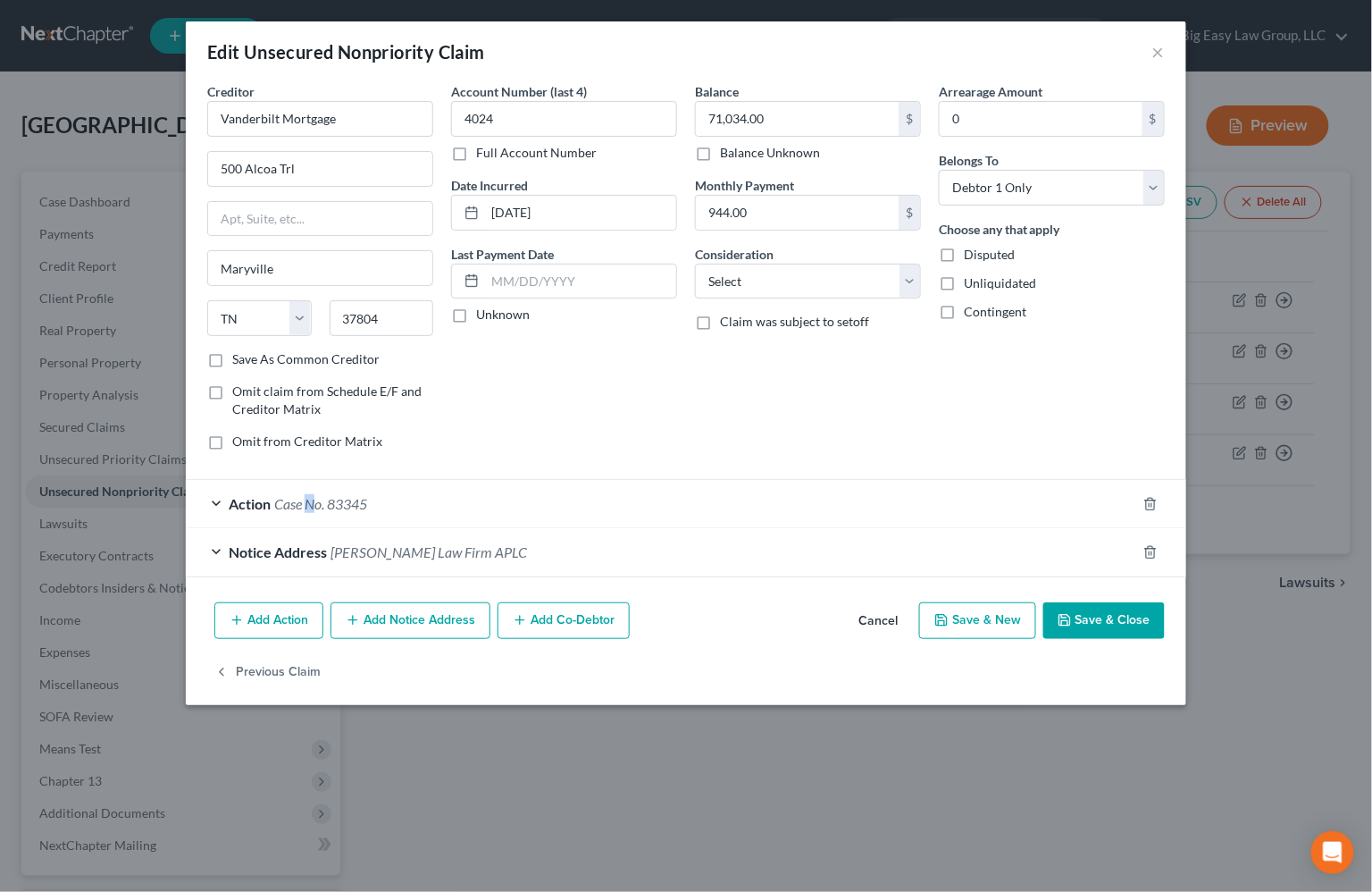
drag, startPoint x: 310, startPoint y: 512, endPoint x: 462, endPoint y: 516, distance: 152.1
click at [311, 512] on div "Action Case No. 83345" at bounding box center [661, 503] width 951 height 47
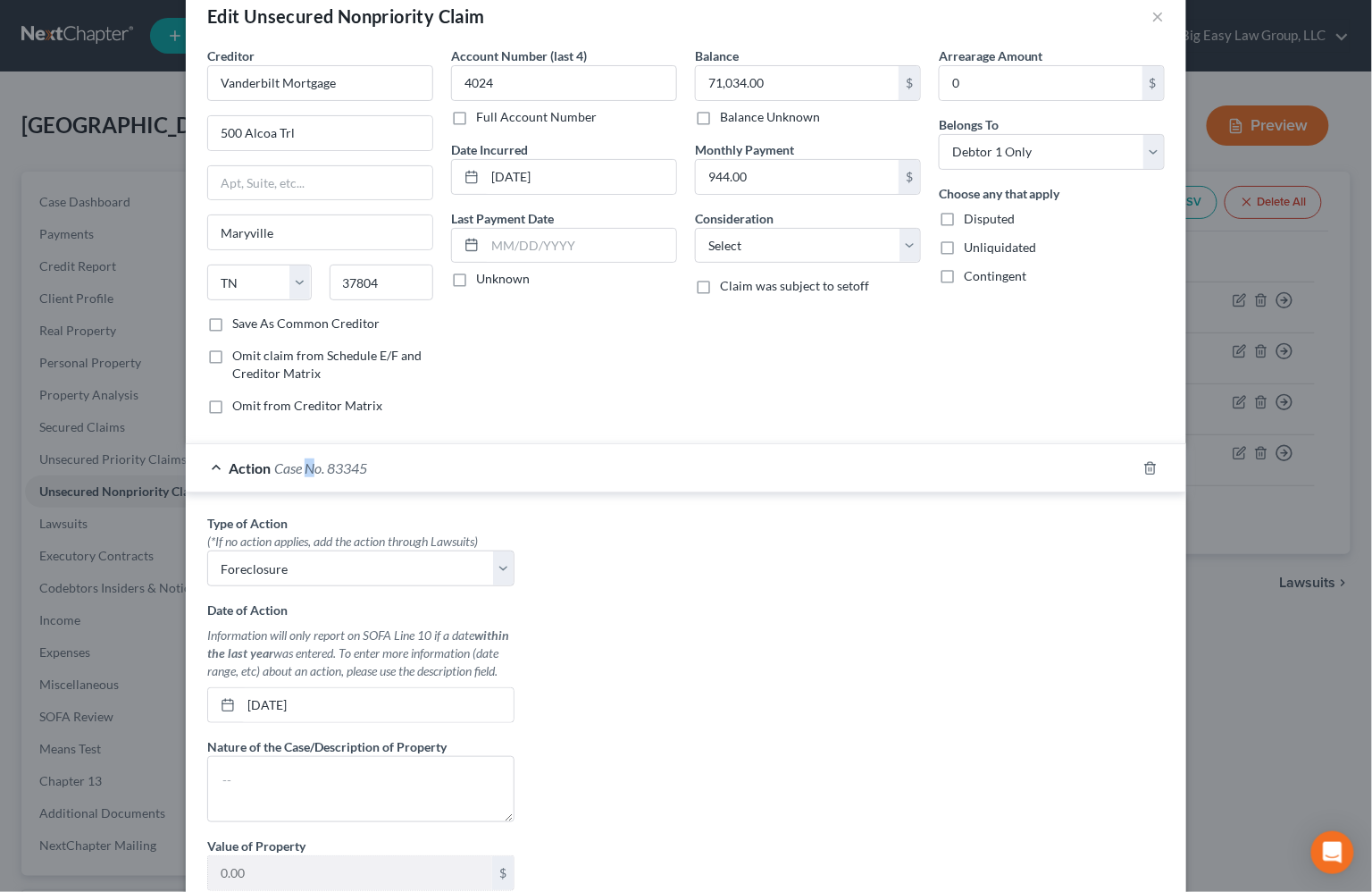
scroll to position [319, 0]
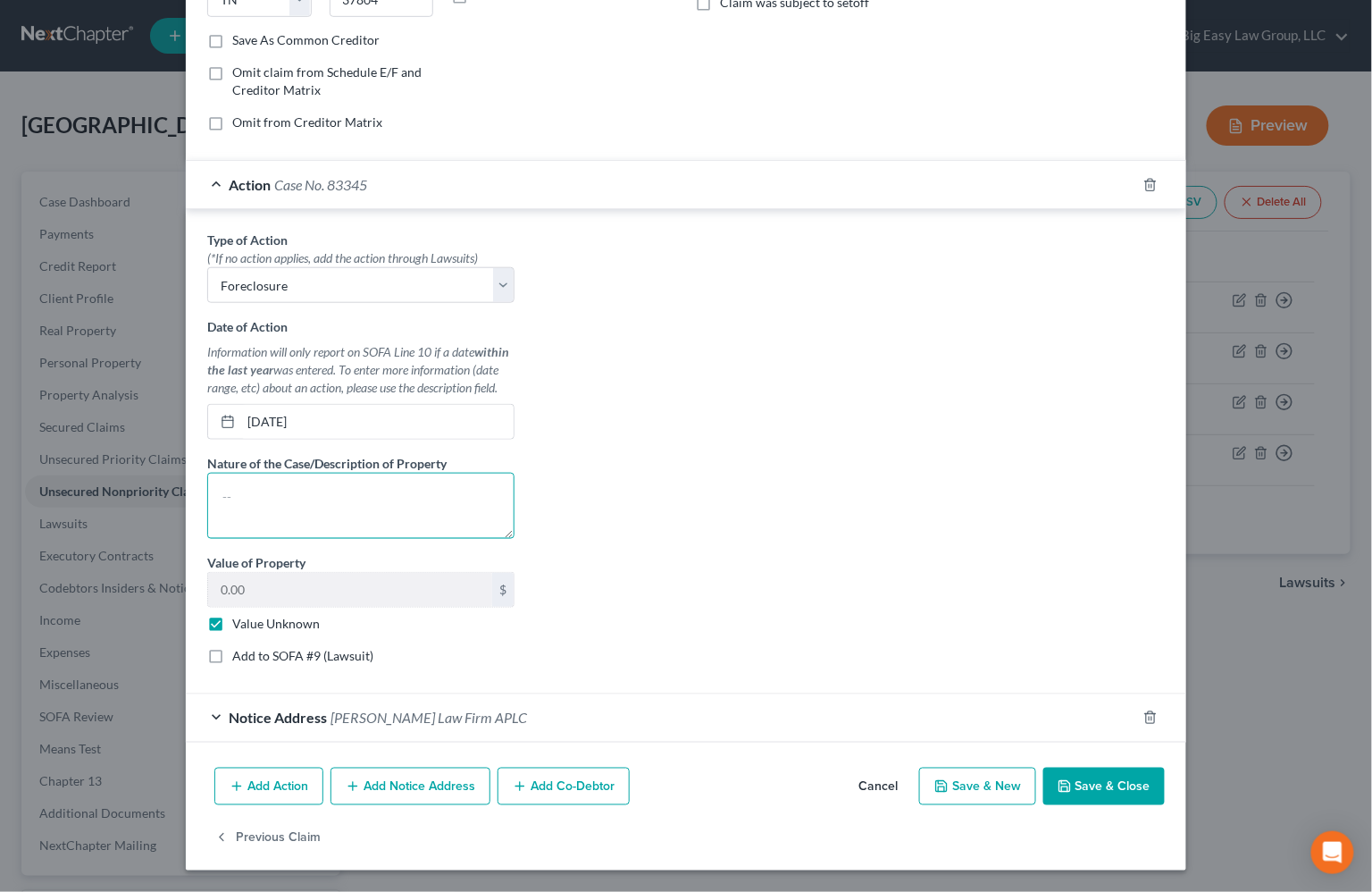
click at [411, 511] on textarea at bounding box center [361, 506] width 307 height 66
type textarea "property sold at auction"
drag, startPoint x: 1103, startPoint y: 783, endPoint x: 1026, endPoint y: 611, distance: 188.4
click at [1104, 780] on button "Save & Close" at bounding box center [1104, 786] width 121 height 38
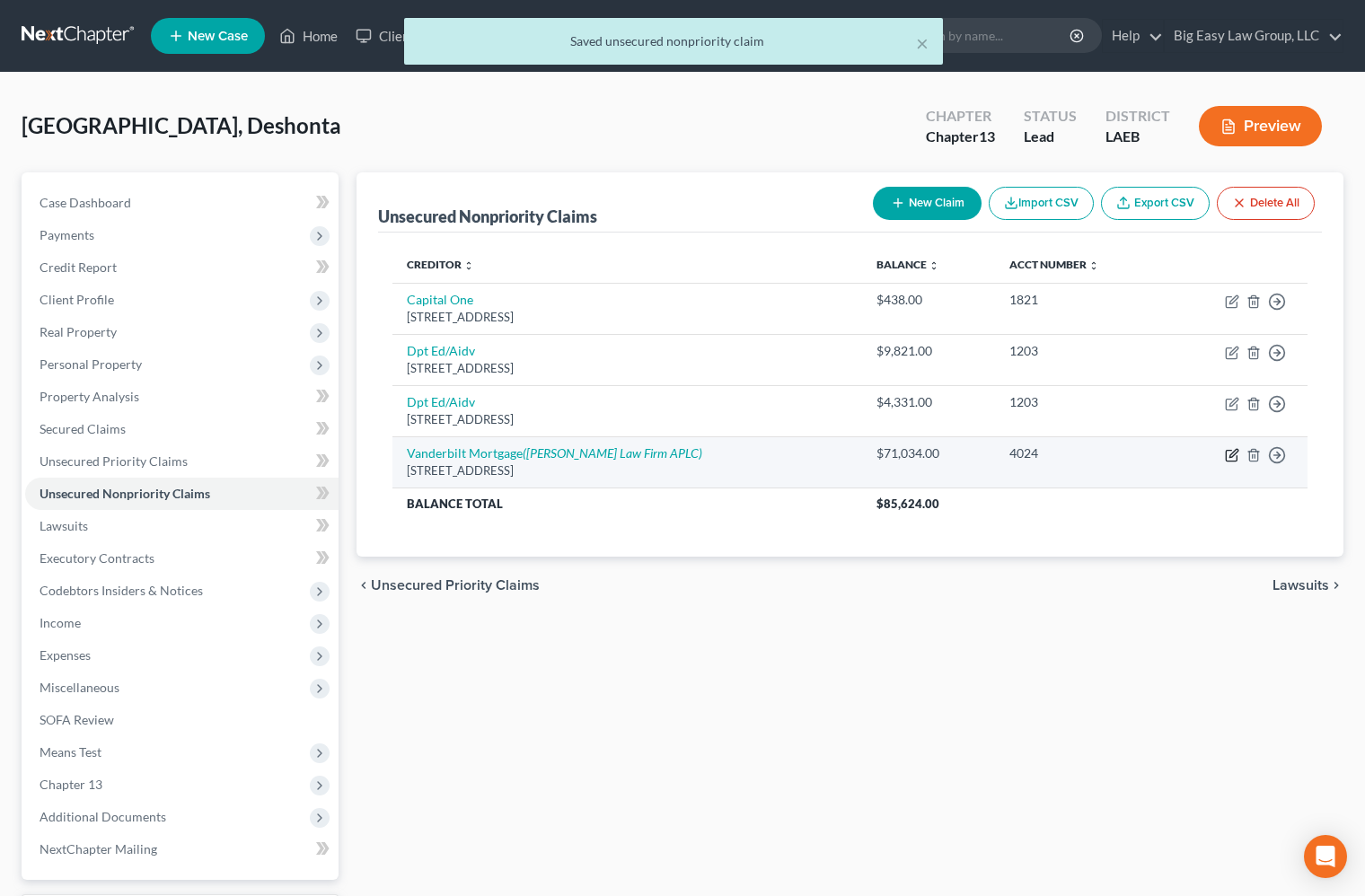
click at [1235, 449] on icon "button" at bounding box center [1232, 456] width 15 height 15
select select "44"
select select "0"
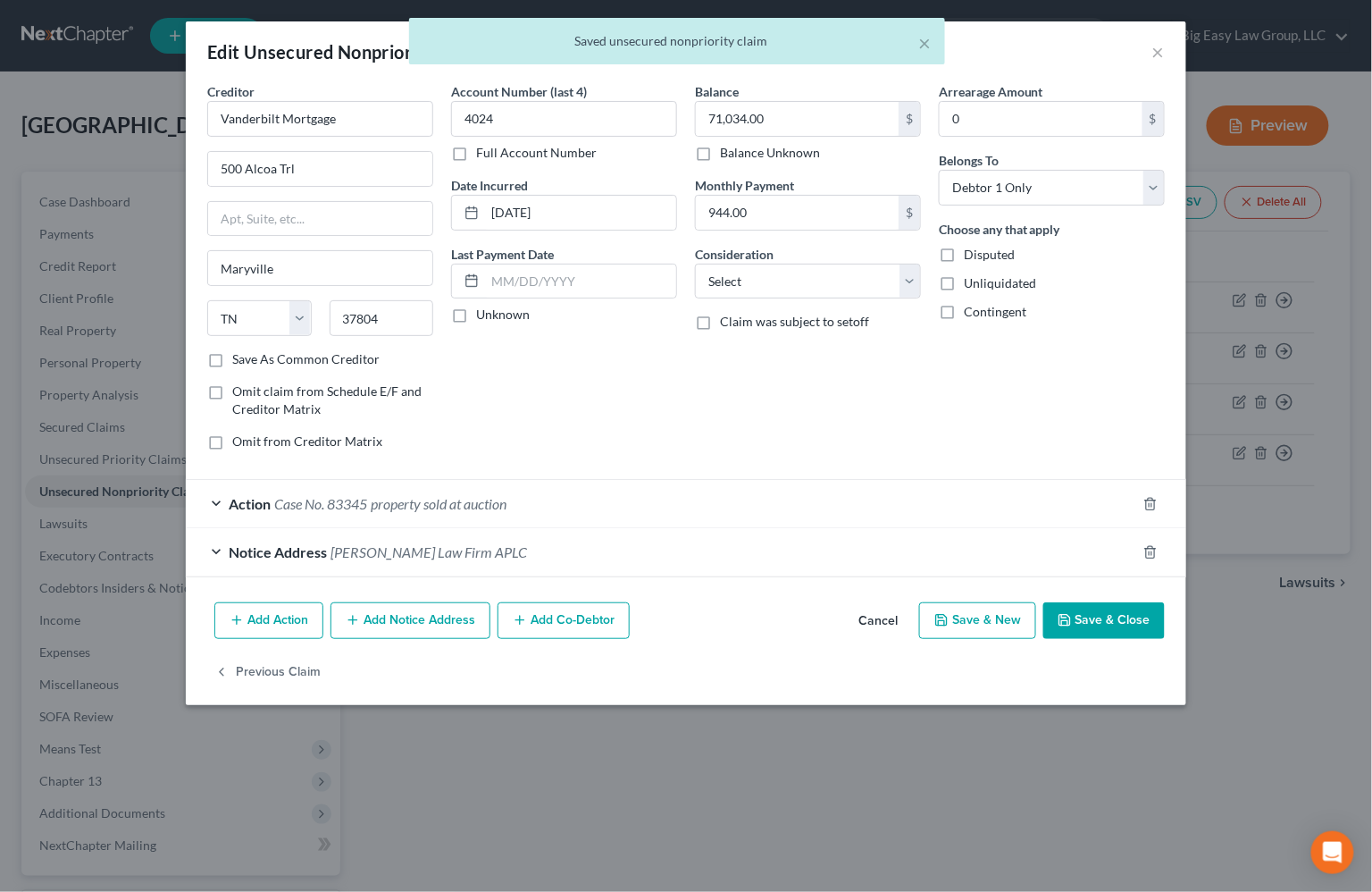
click at [322, 528] on div "Notice Address Trevathan Law Firm APLC" at bounding box center [661, 551] width 951 height 47
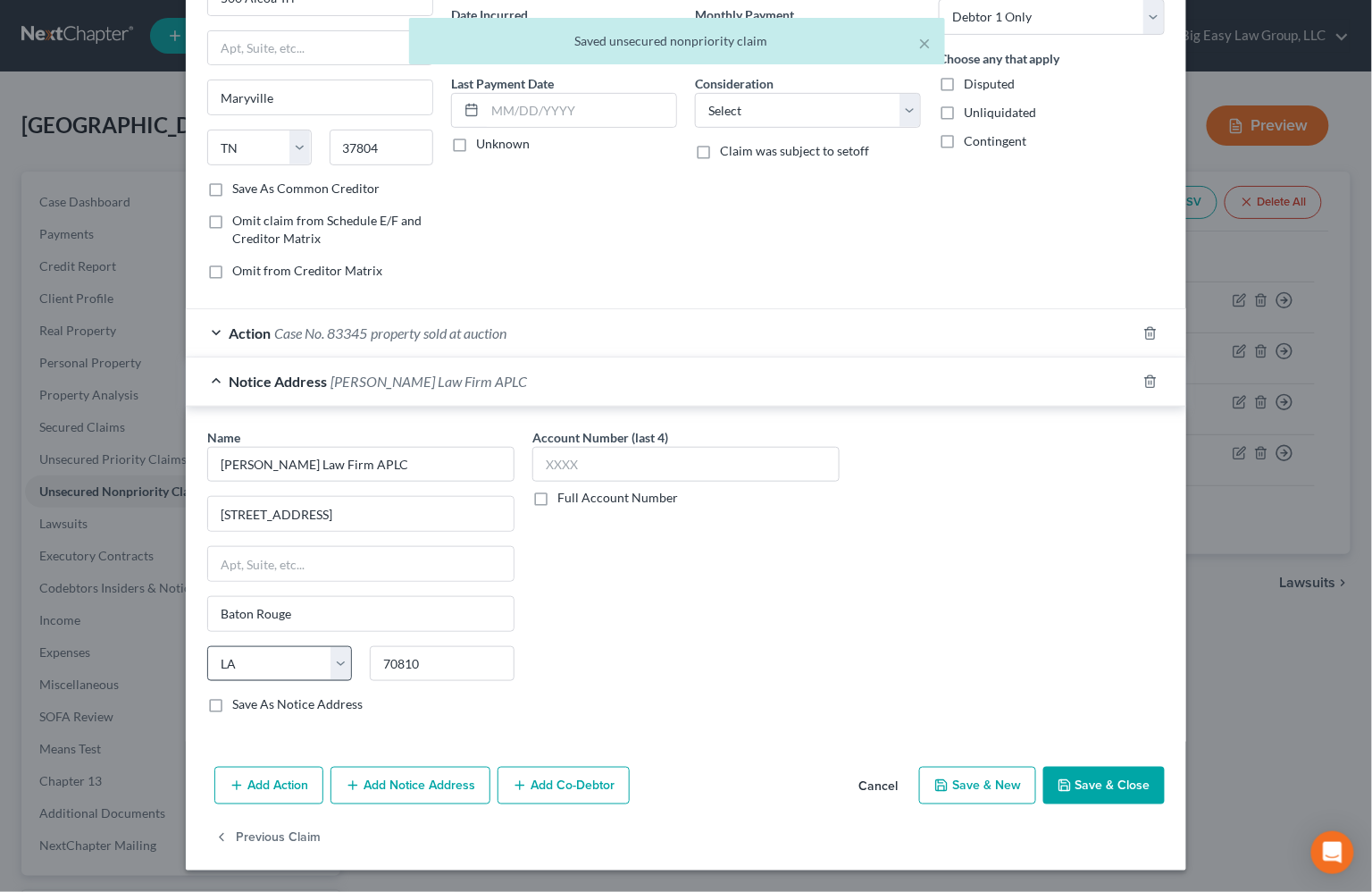
scroll to position [171, 0]
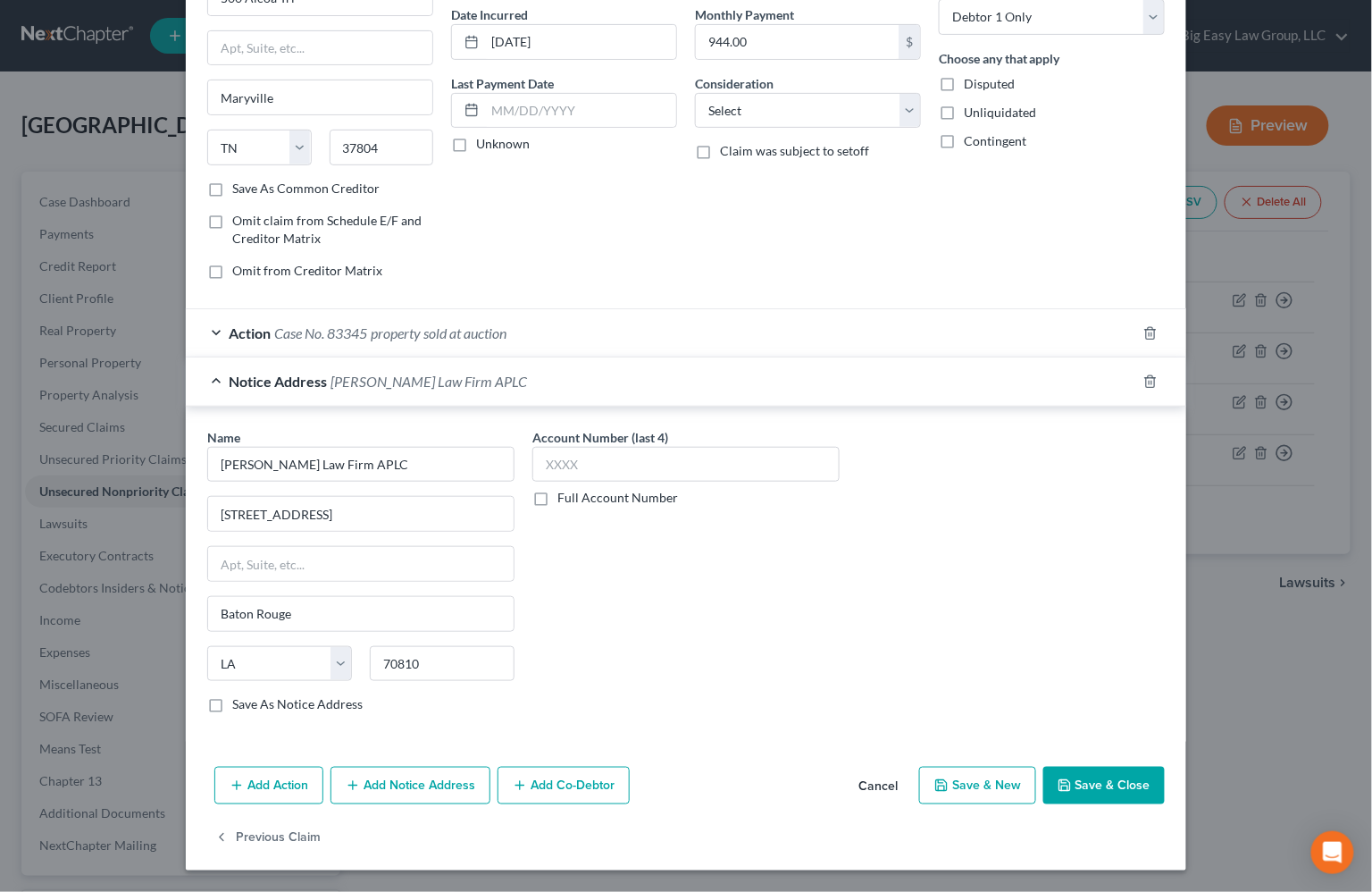
click at [330, 310] on div "Action Case No. 83345 property sold at auction" at bounding box center [661, 332] width 951 height 47
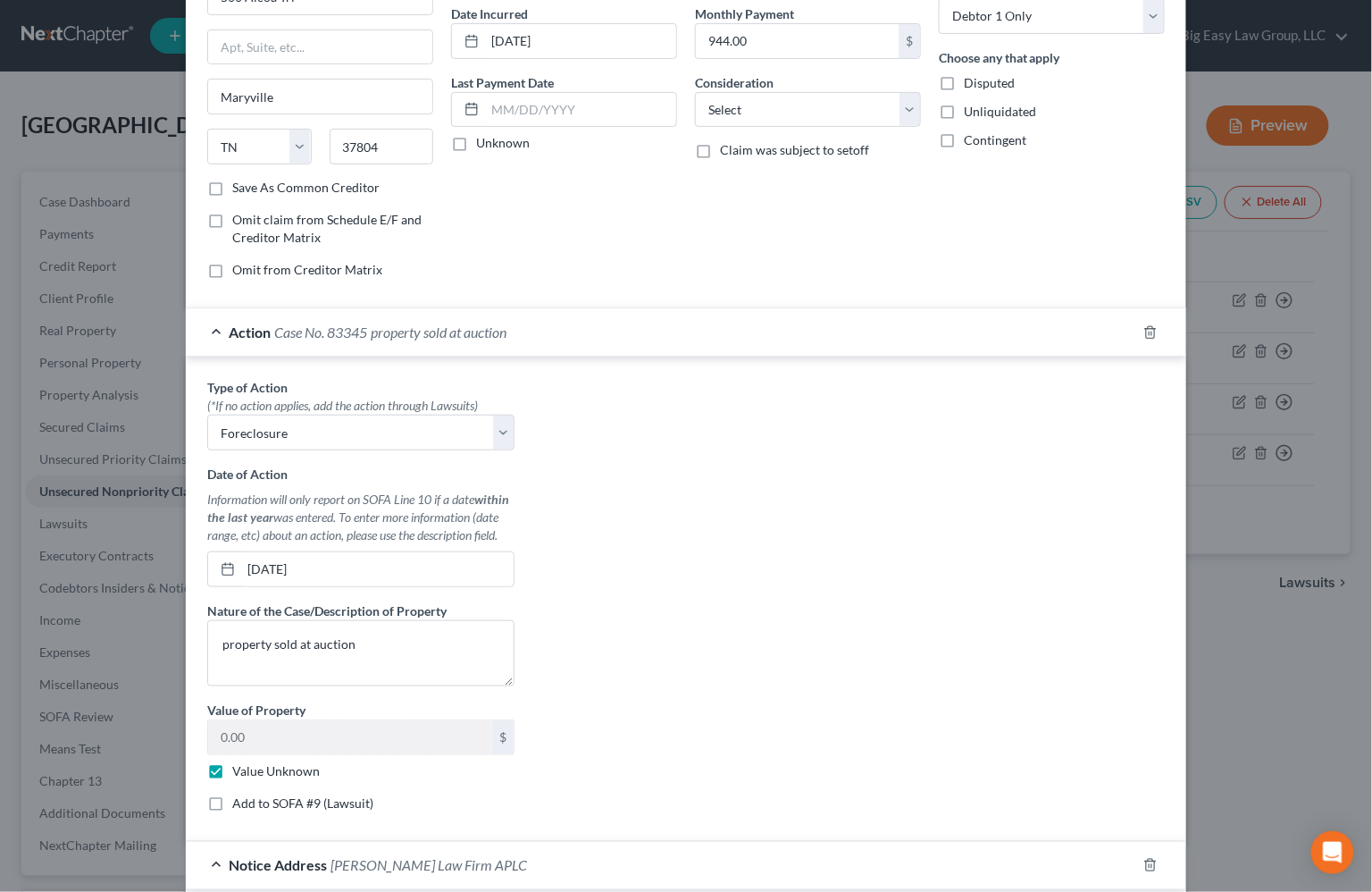
click at [280, 804] on label "Add to SOFA #9 (Lawsuit)" at bounding box center [302, 803] width 141 height 17
click at [251, 804] on input "Add to SOFA #9 (Lawsuit)" at bounding box center [245, 800] width 12 height 12
checkbox input "true"
select select "19"
select select "2"
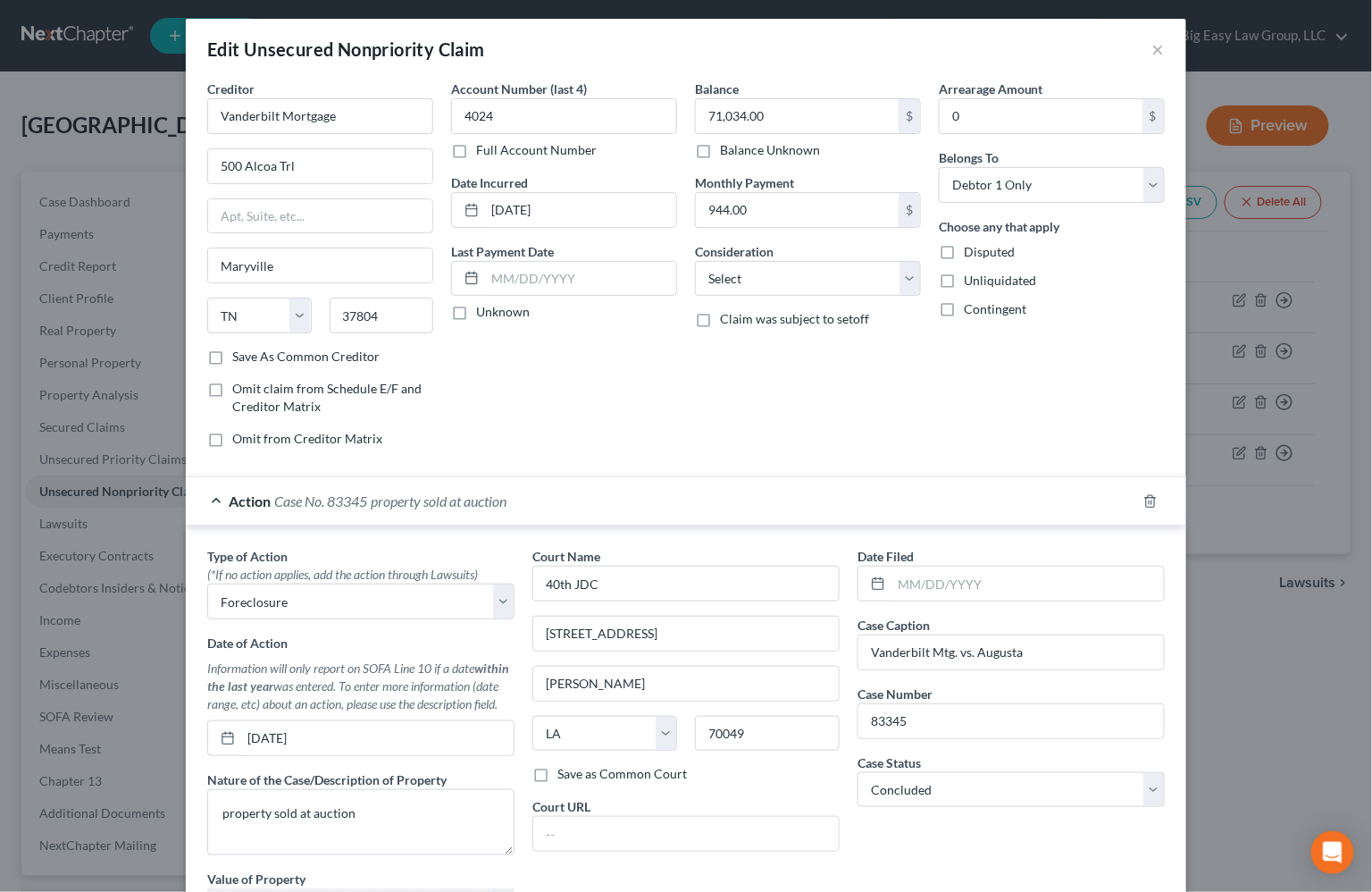
scroll to position [0, 0]
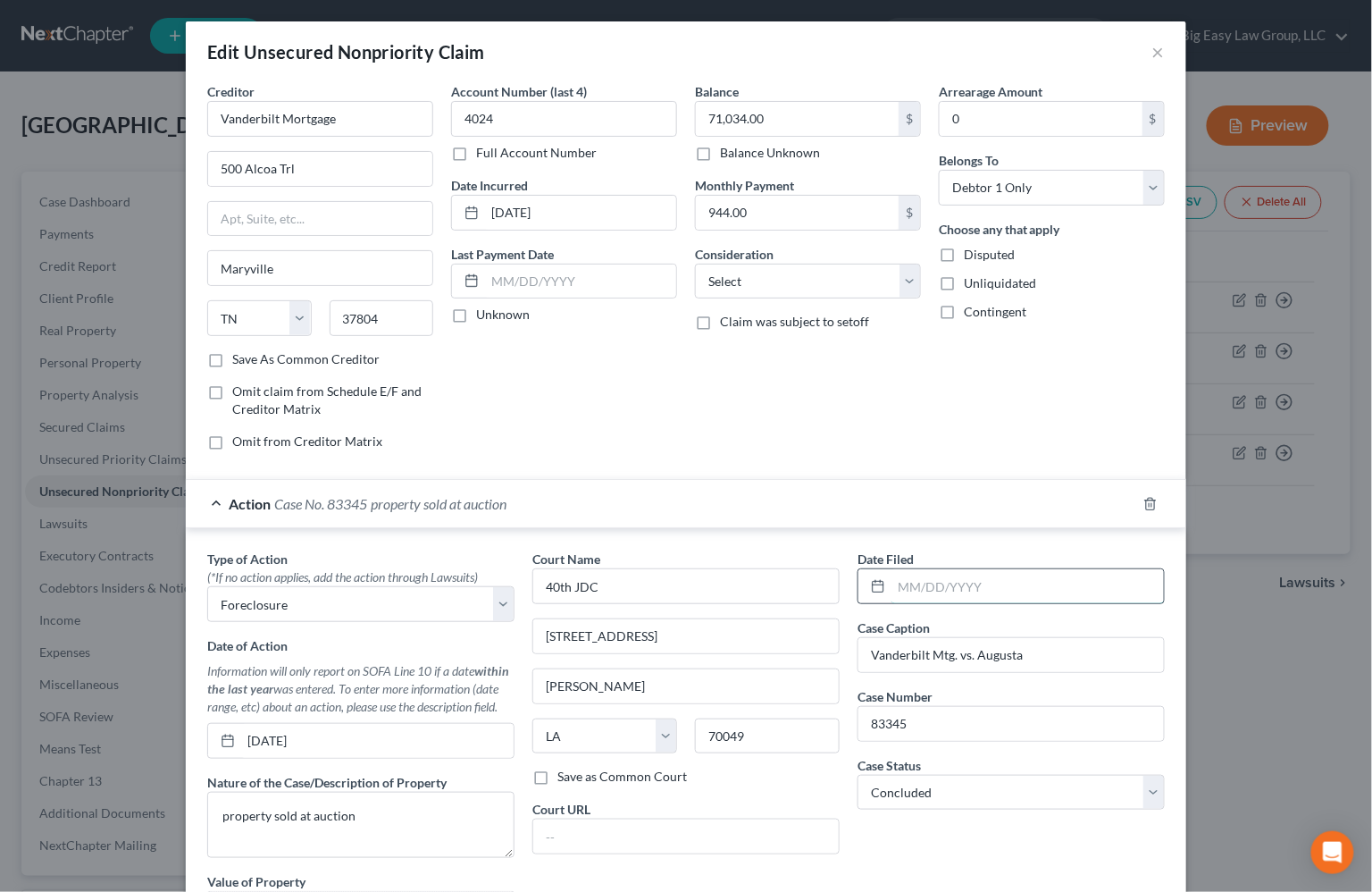
click at [899, 581] on input "text" at bounding box center [1028, 586] width 272 height 34
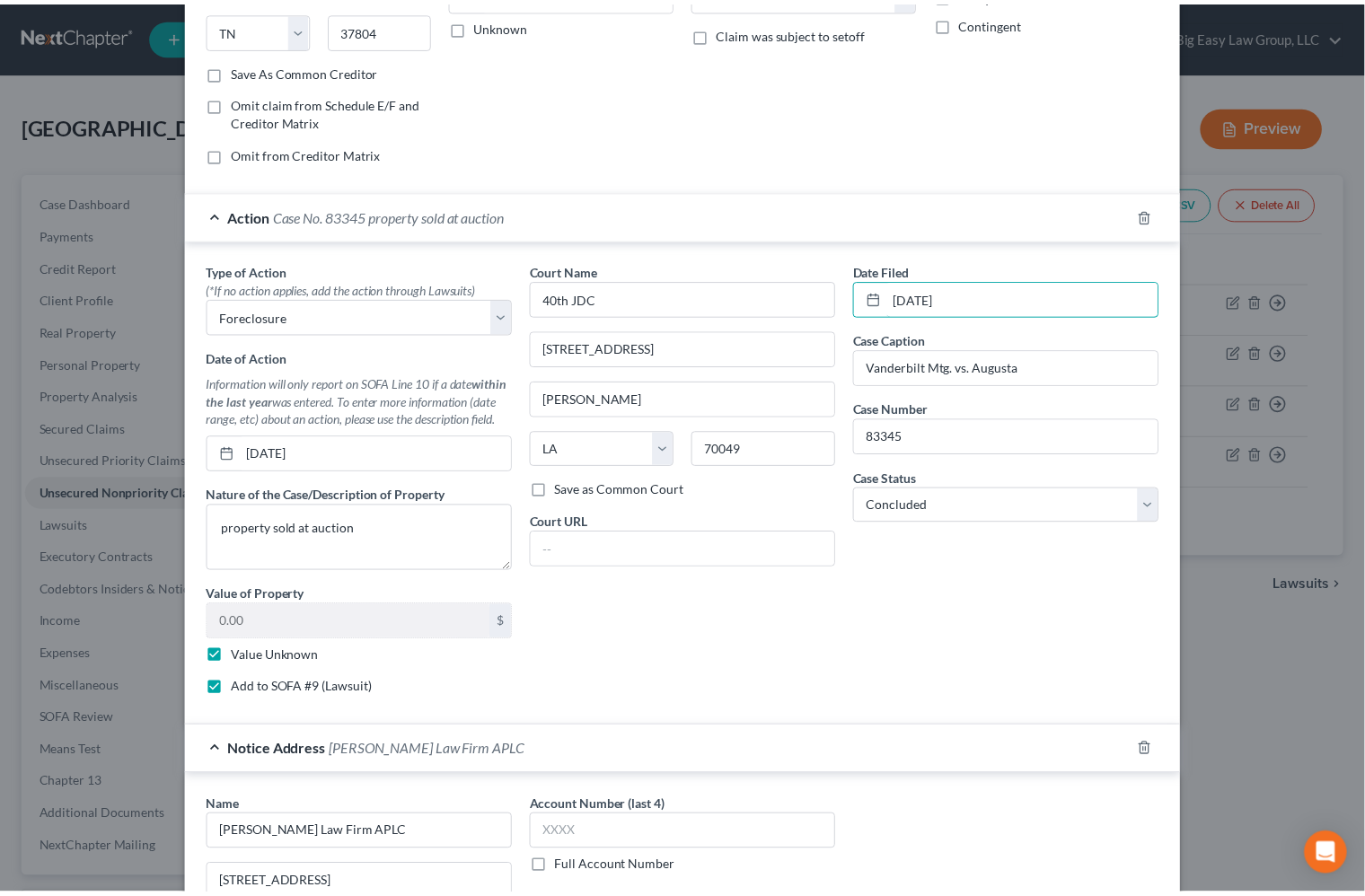
scroll to position [660, 0]
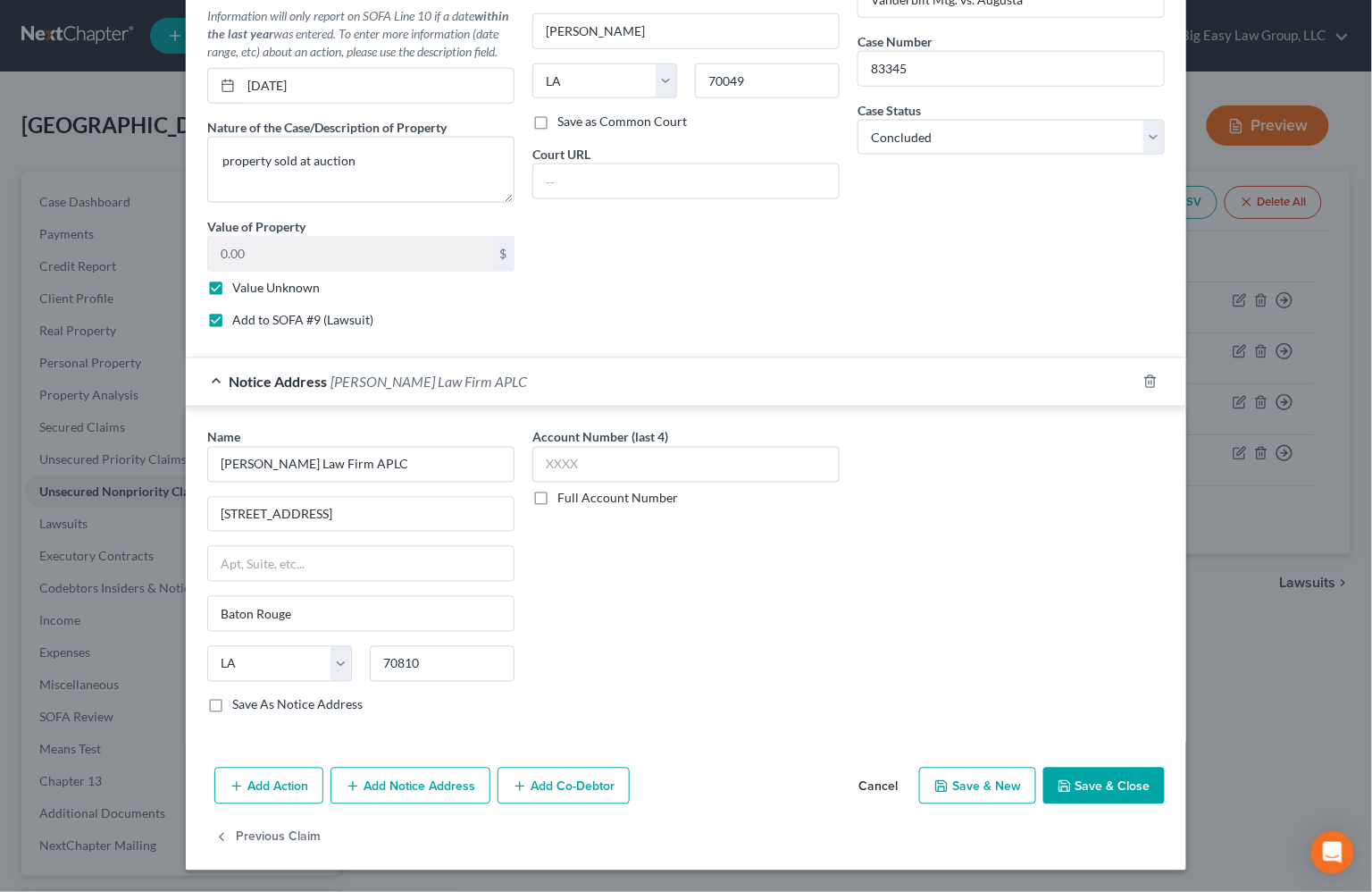
type input "07/30/2025"
drag, startPoint x: 1100, startPoint y: 770, endPoint x: 1062, endPoint y: 756, distance: 40.5
click at [1099, 771] on button "Save & Close" at bounding box center [1104, 786] width 121 height 38
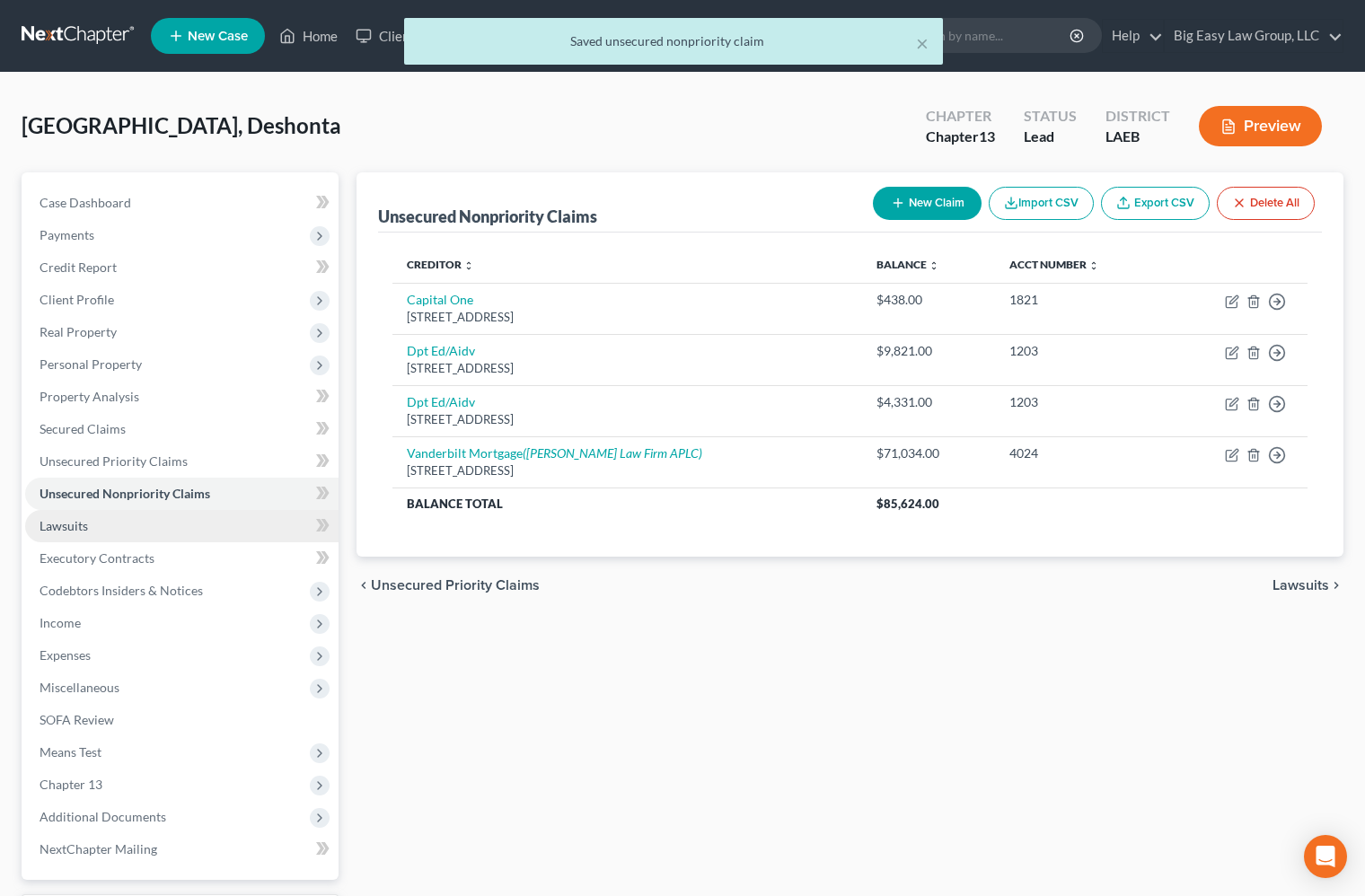
click at [196, 523] on link "Lawsuits" at bounding box center [181, 526] width 314 height 32
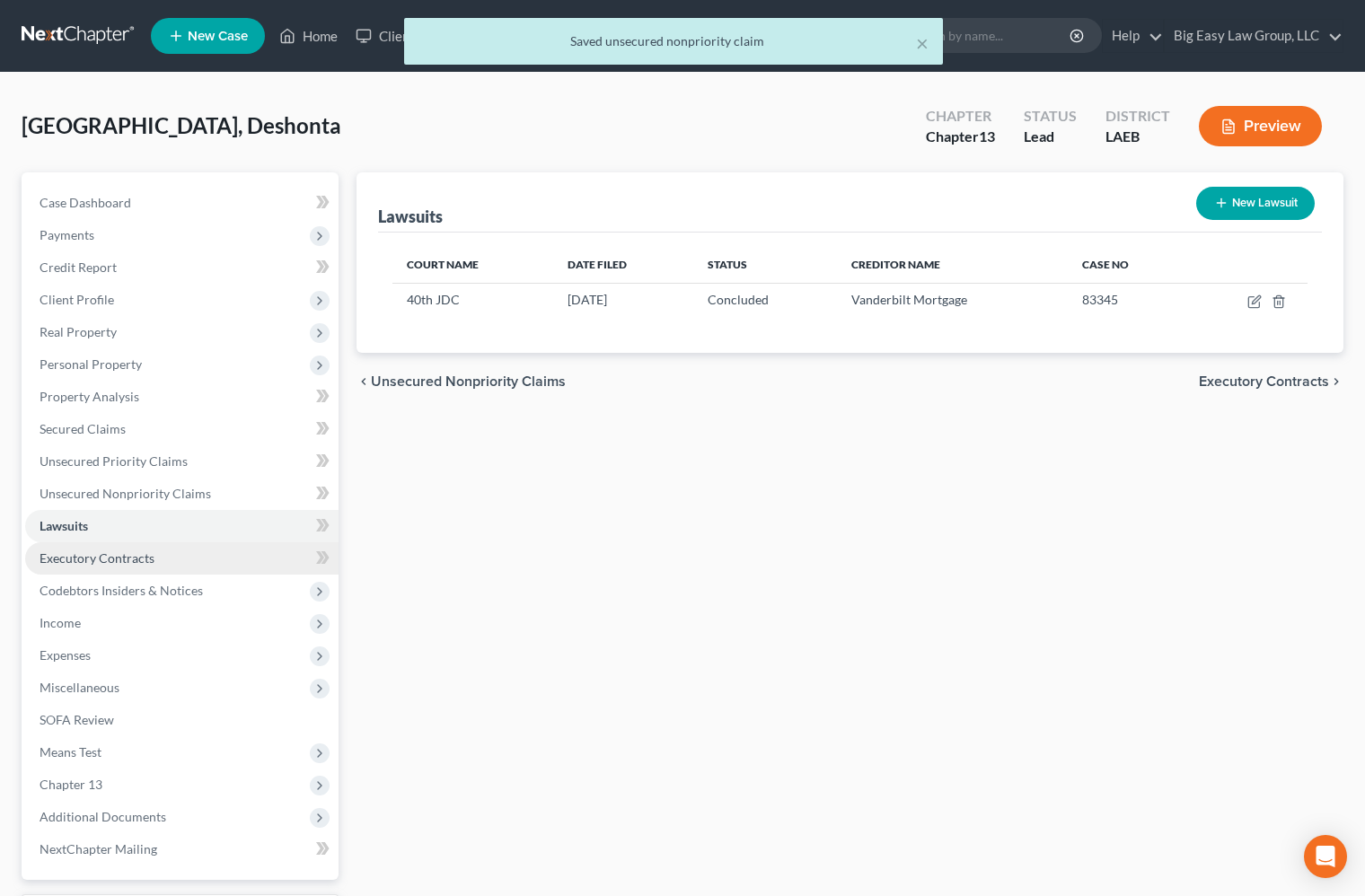
click at [207, 557] on link "Executory Contracts" at bounding box center [181, 558] width 314 height 32
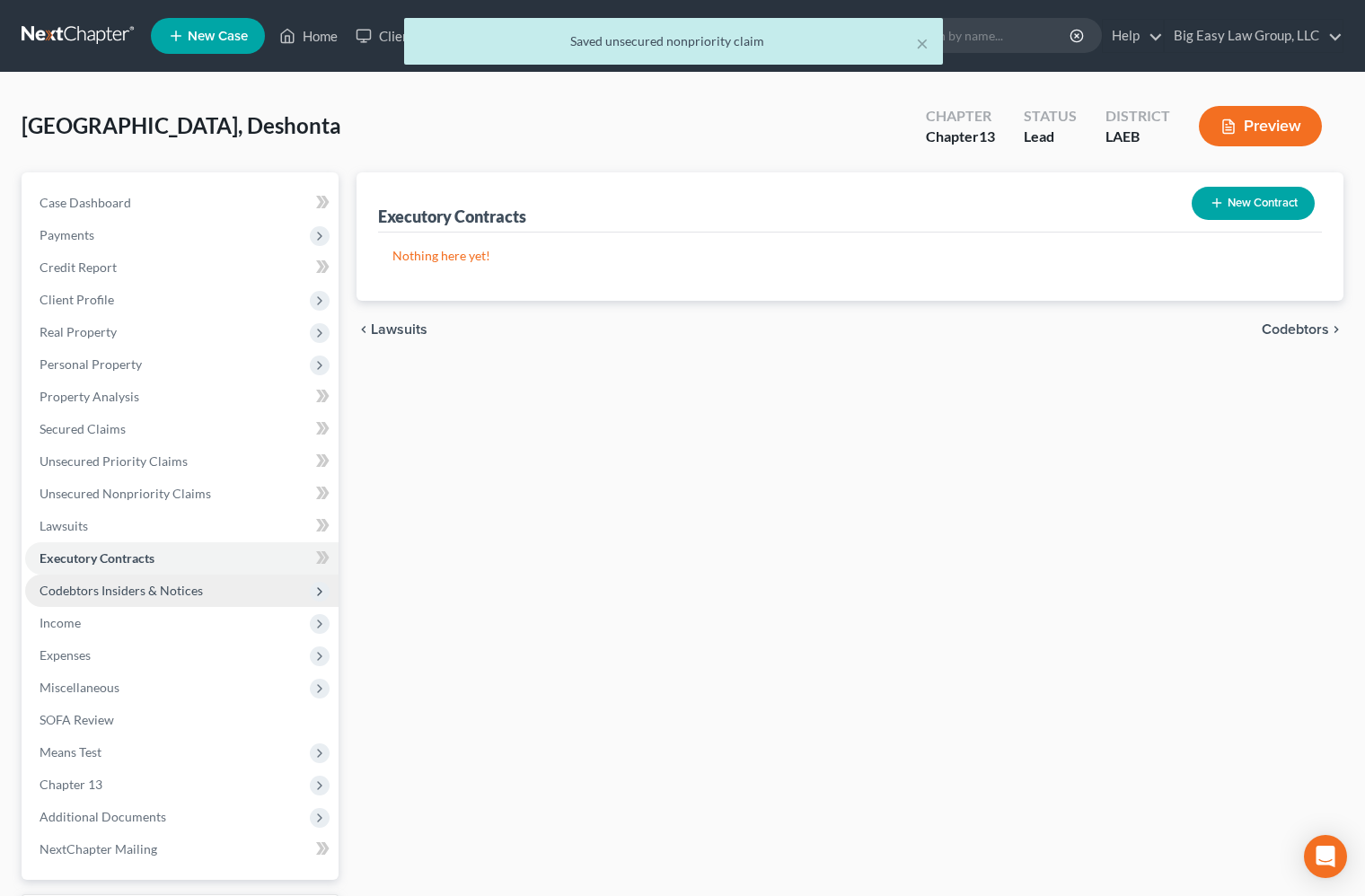
click at [226, 587] on span "Codebtors Insiders & Notices" at bounding box center [181, 590] width 314 height 32
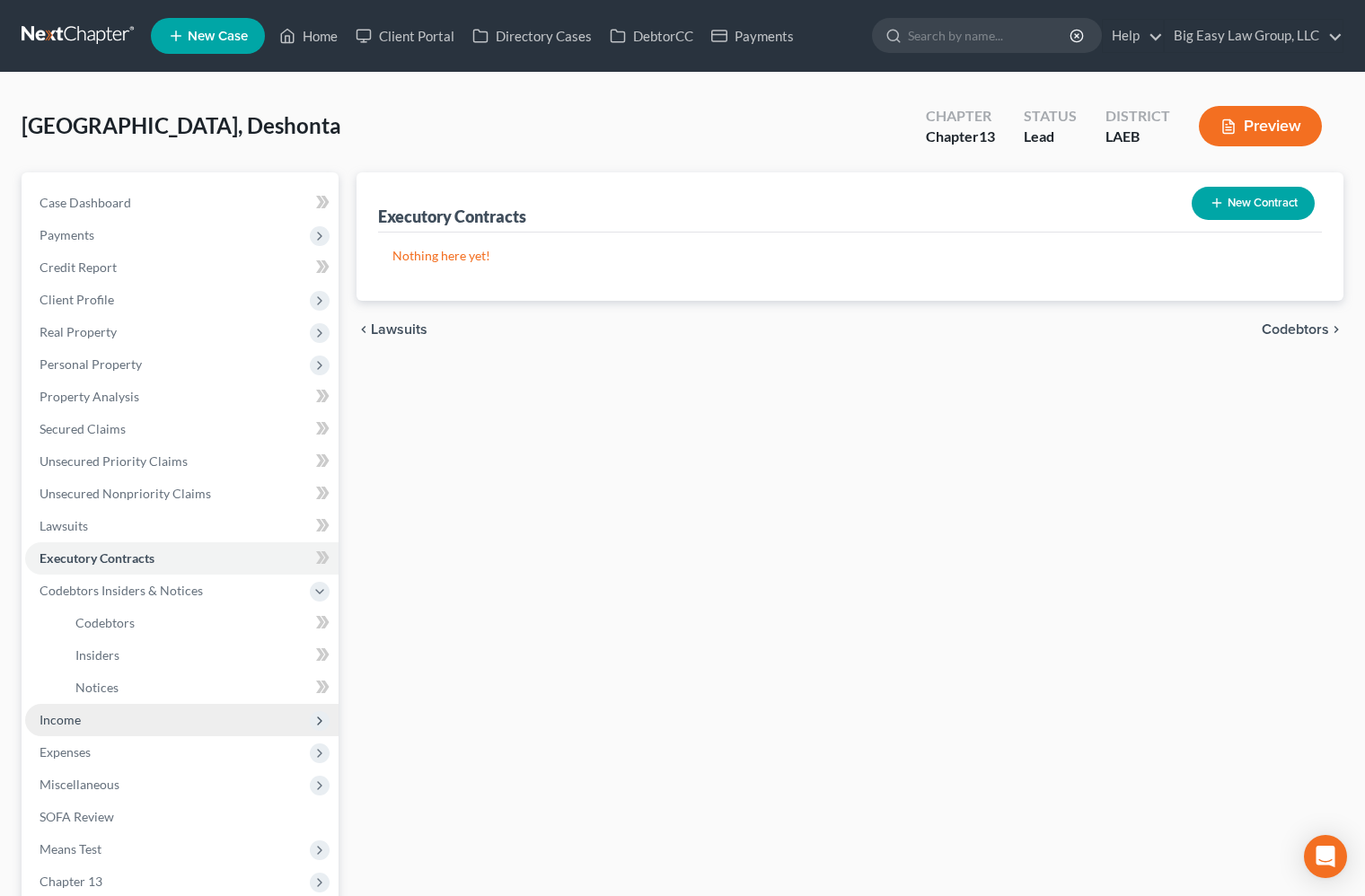
click at [255, 714] on span "Income" at bounding box center [181, 719] width 314 height 32
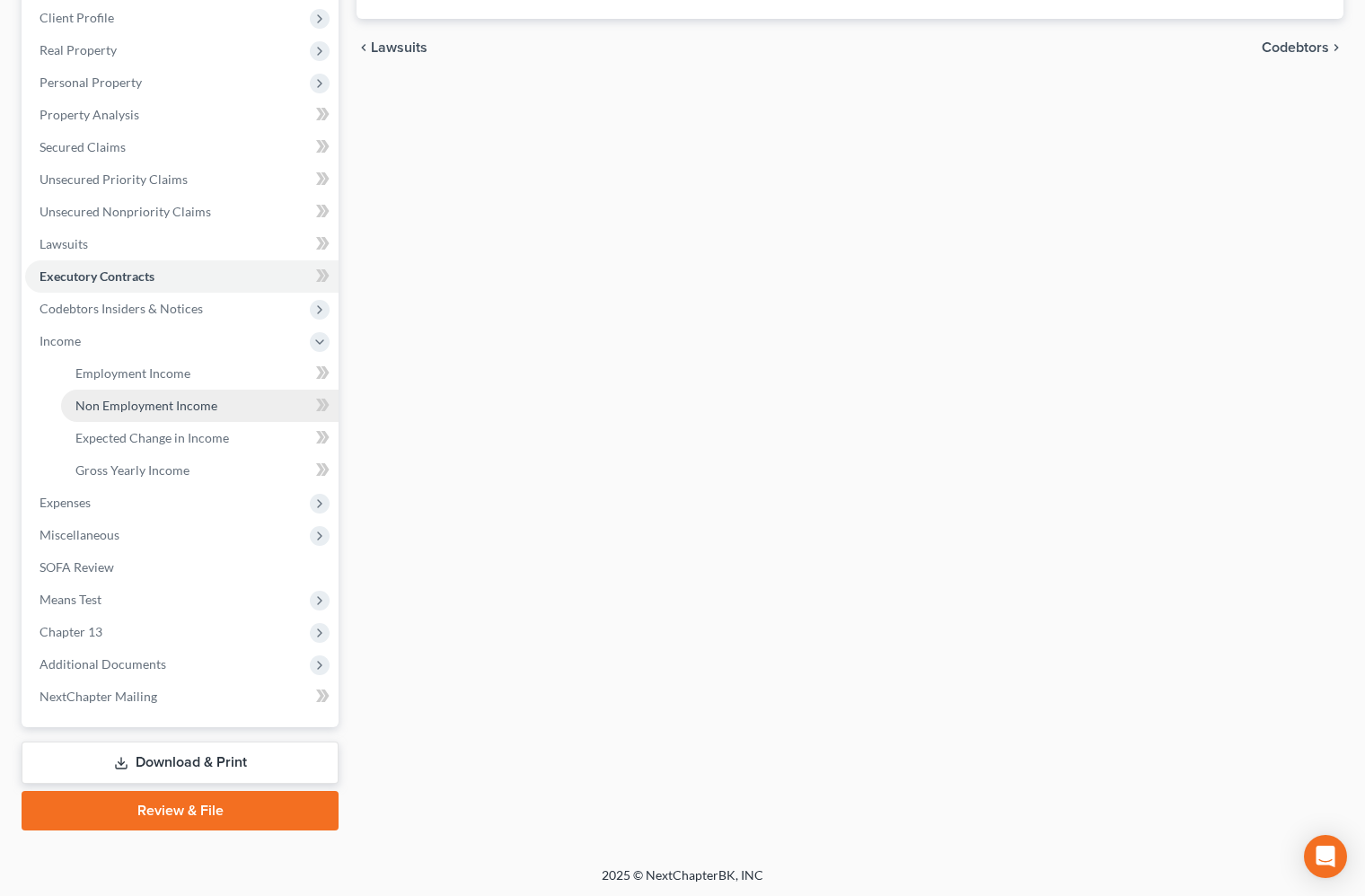
click at [182, 391] on link "Non Employment Income" at bounding box center [200, 405] width 277 height 32
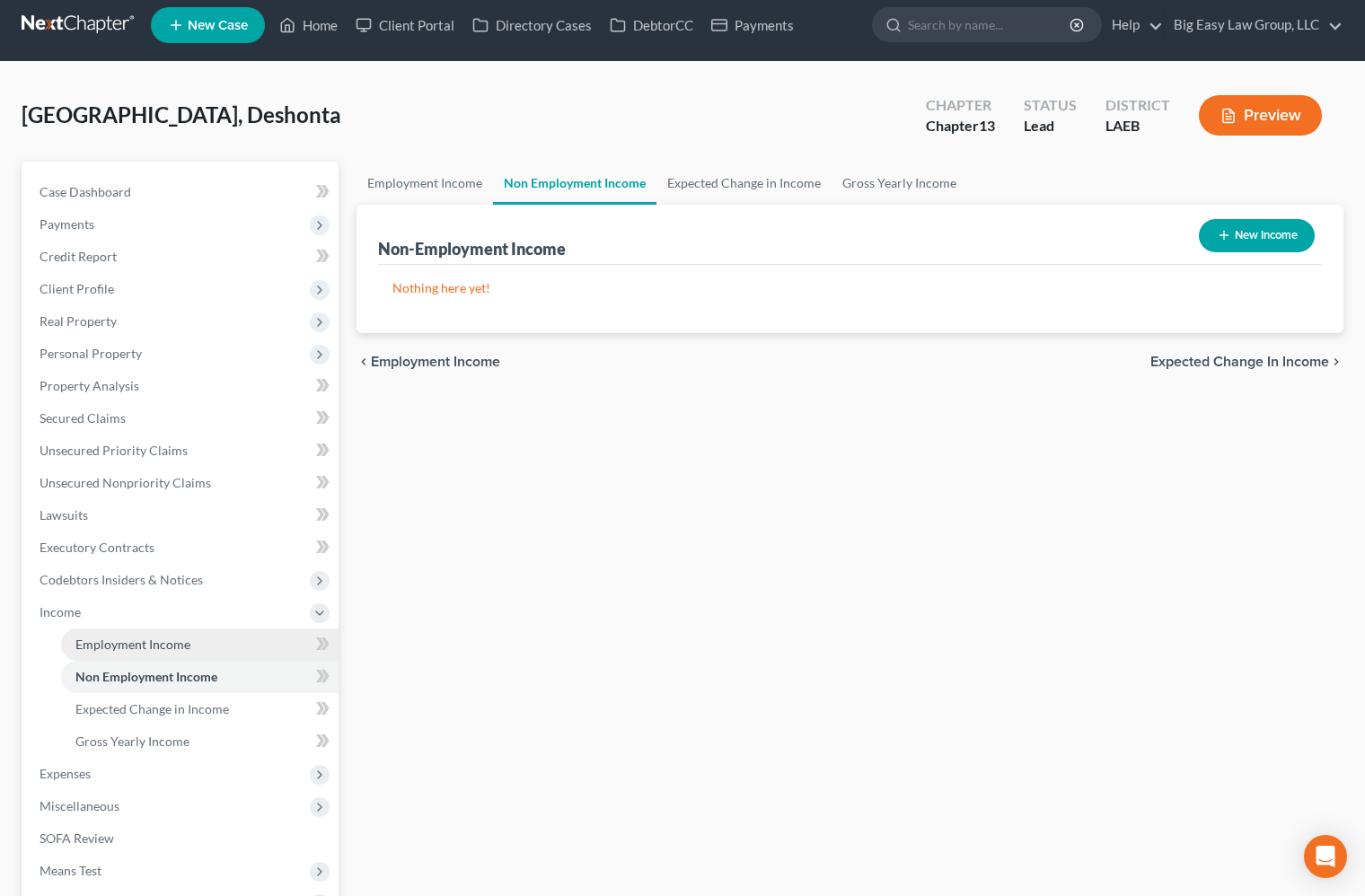
scroll to position [30, 0]
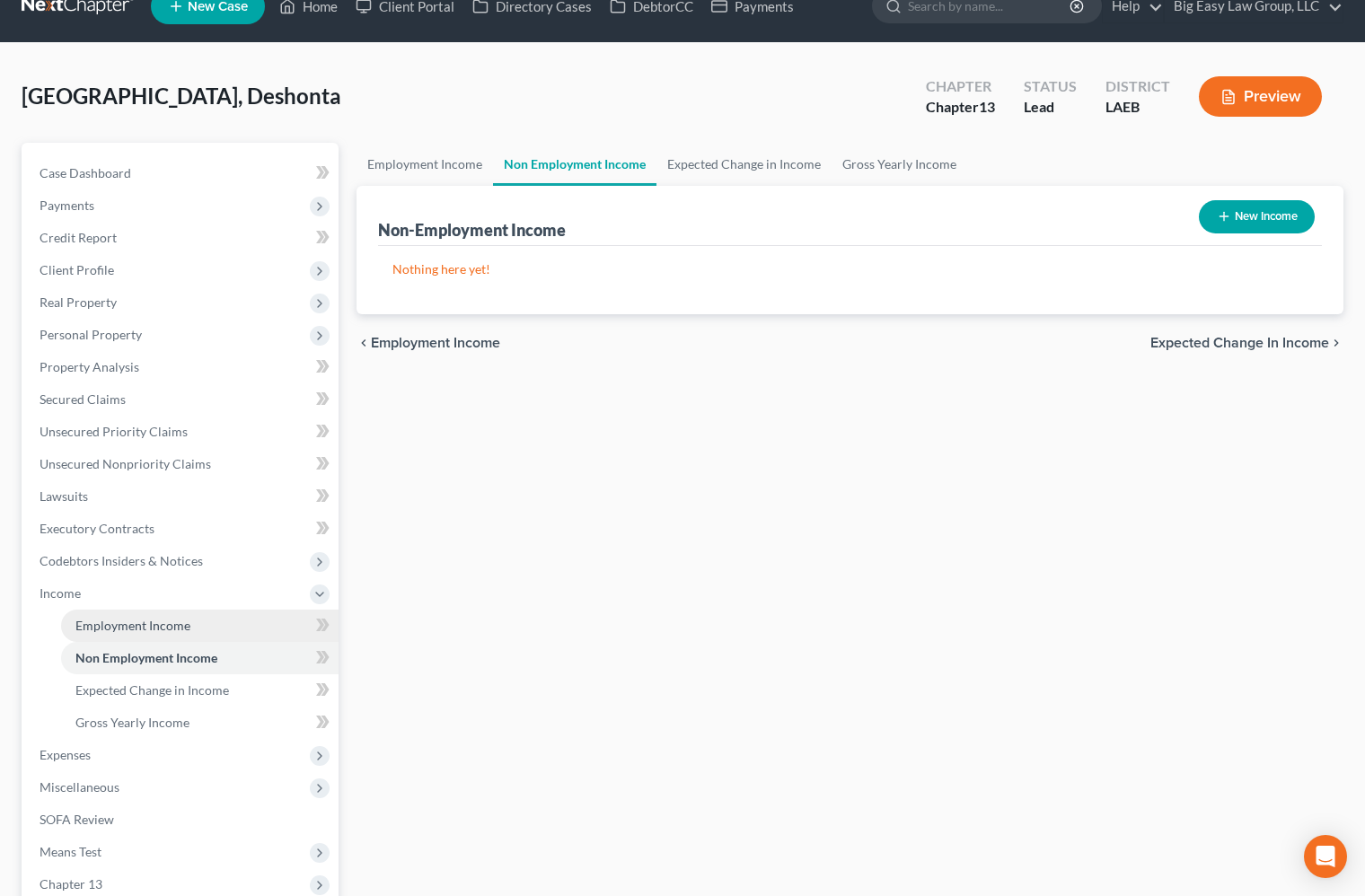
click at [241, 613] on link "Employment Income" at bounding box center [200, 625] width 277 height 32
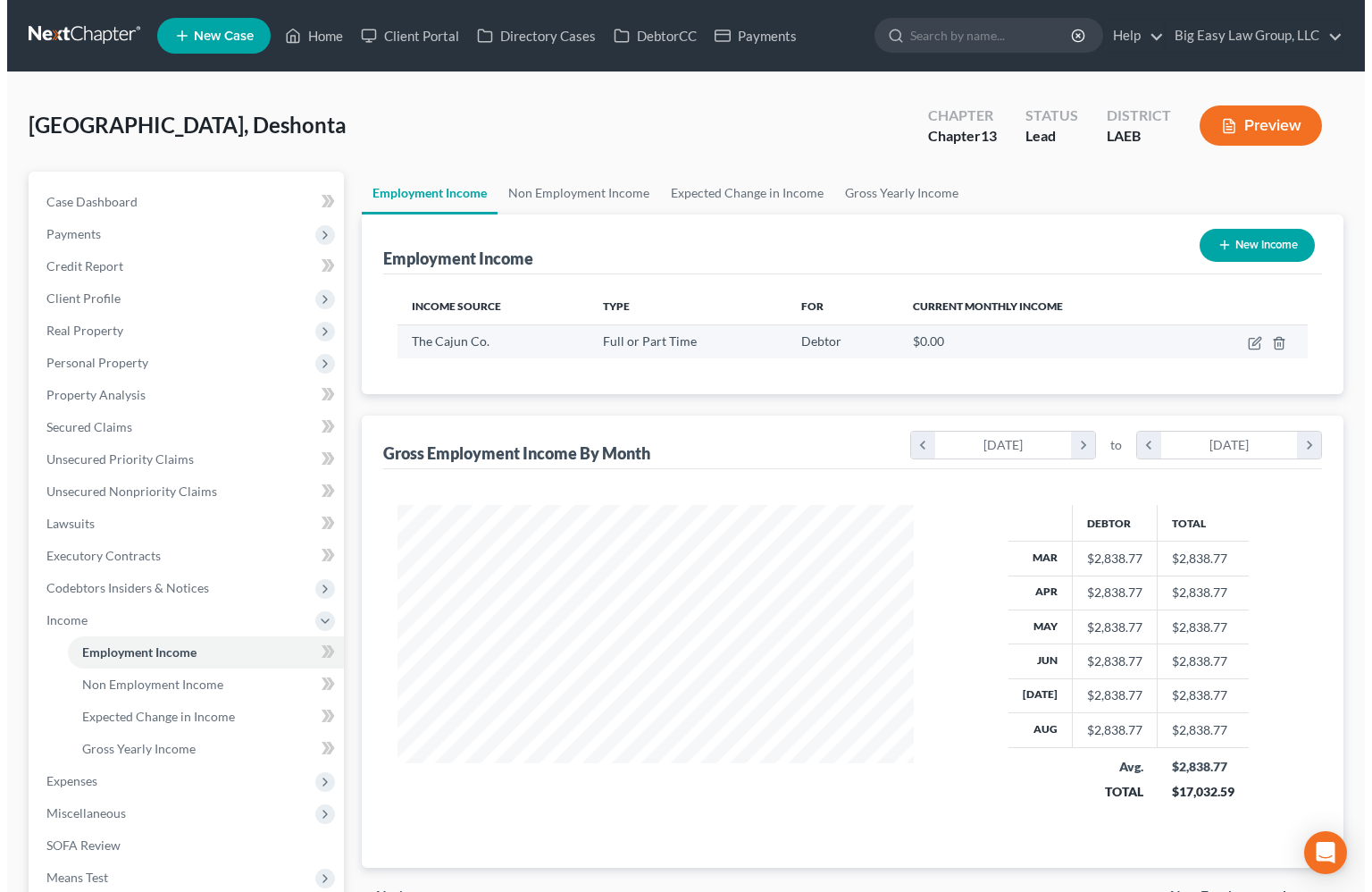
scroll to position [320, 551]
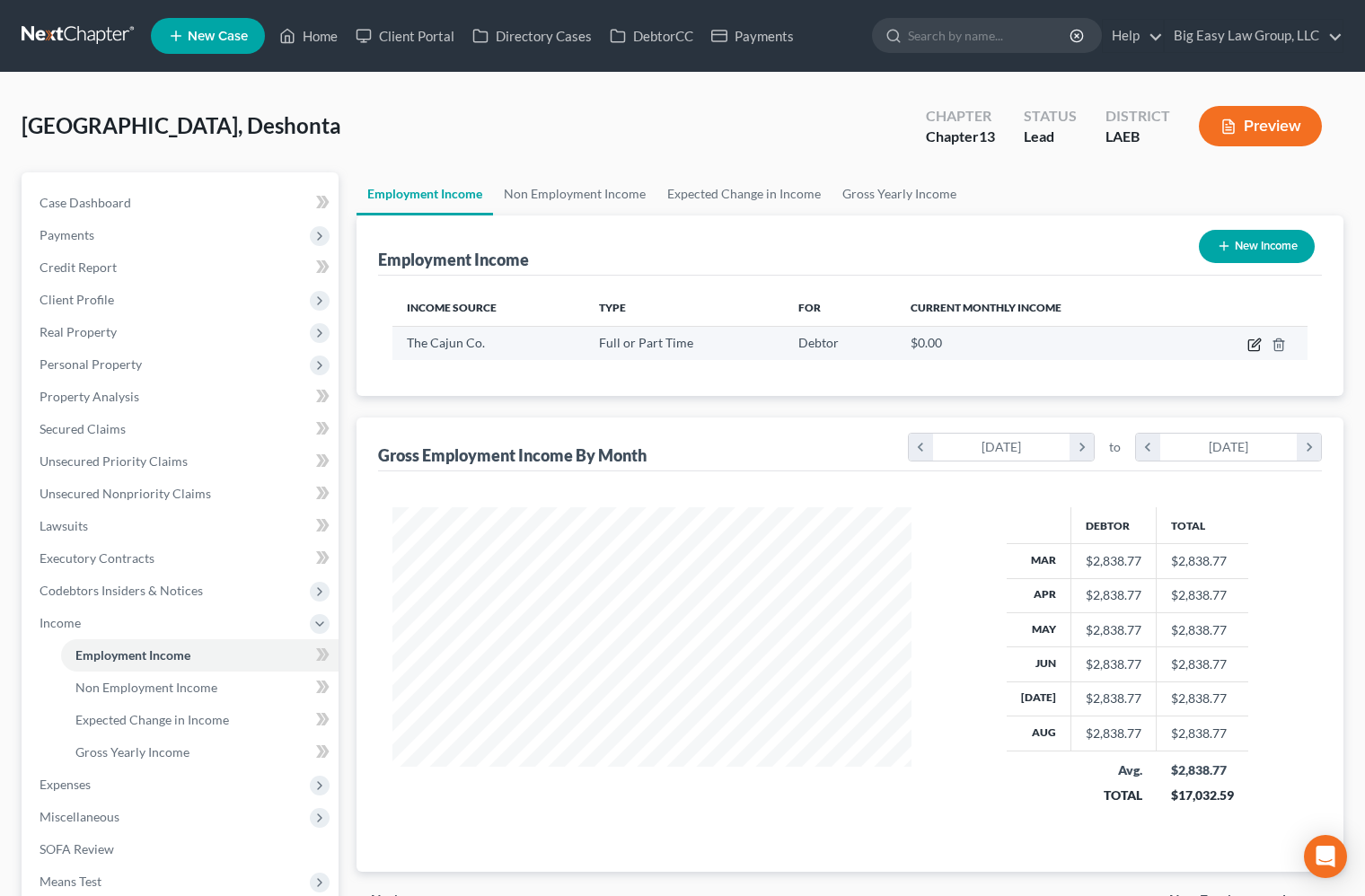
click at [1257, 341] on icon "button" at bounding box center [1255, 345] width 15 height 15
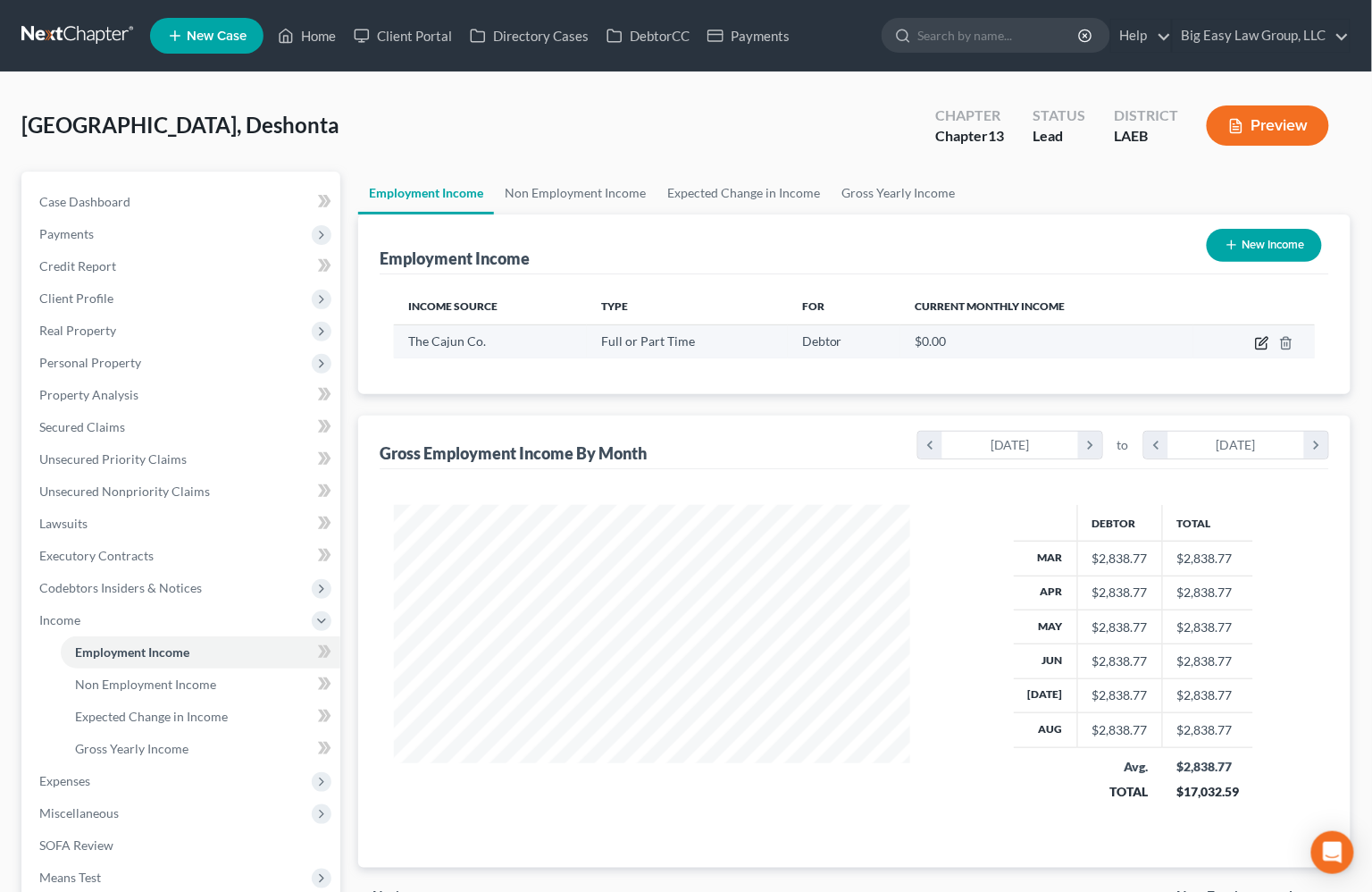
select select "0"
select select "19"
select select "3"
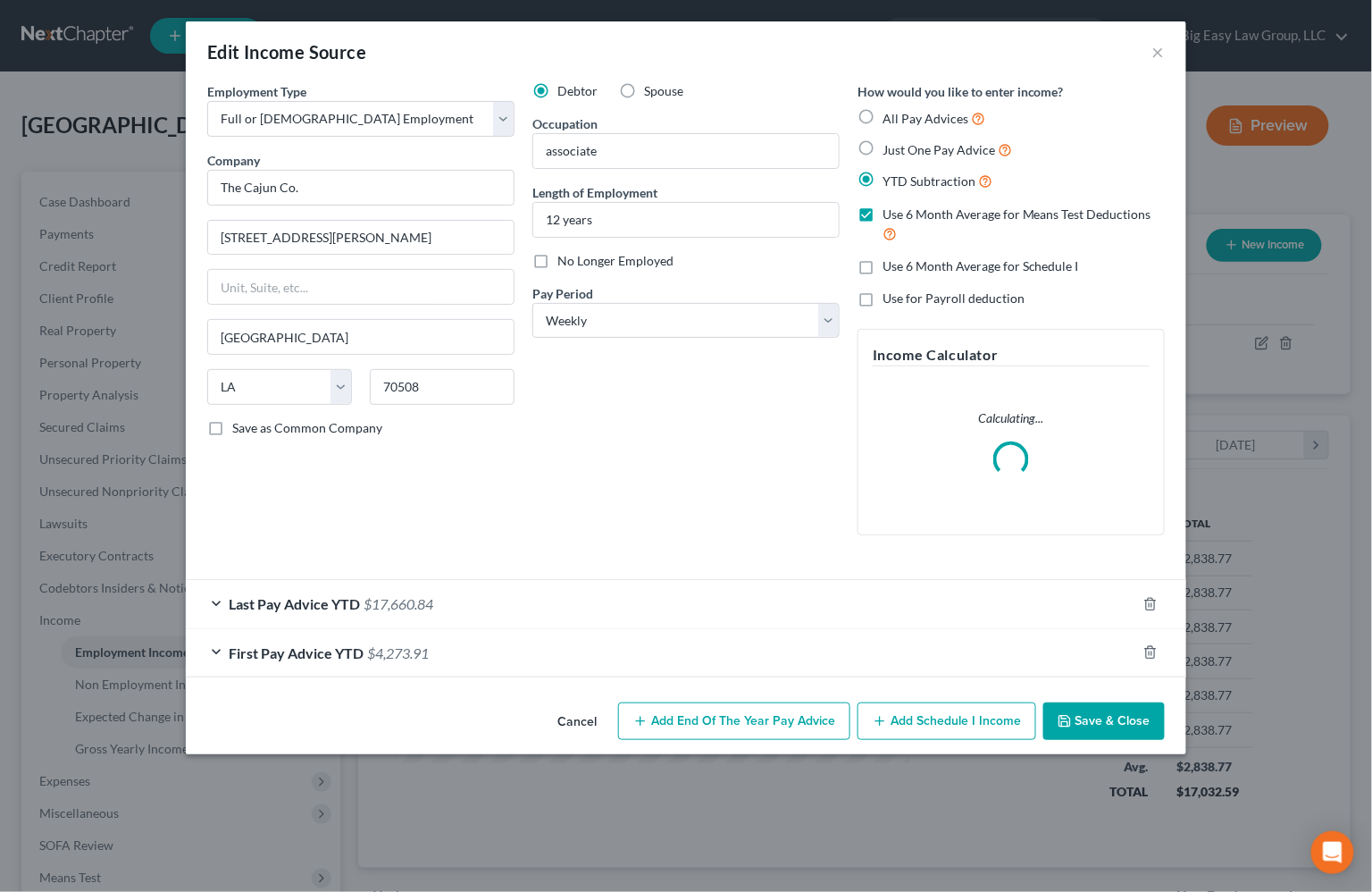
scroll to position [320, 558]
click at [882, 267] on label "Use 6 Month Average for Schedule I" at bounding box center [981, 266] width 197 height 17
click at [890, 267] on input "Use 6 Month Average for Schedule I" at bounding box center [895, 263] width 12 height 12
checkbox input "true"
drag, startPoint x: 349, startPoint y: 607, endPoint x: 376, endPoint y: 638, distance: 41.1
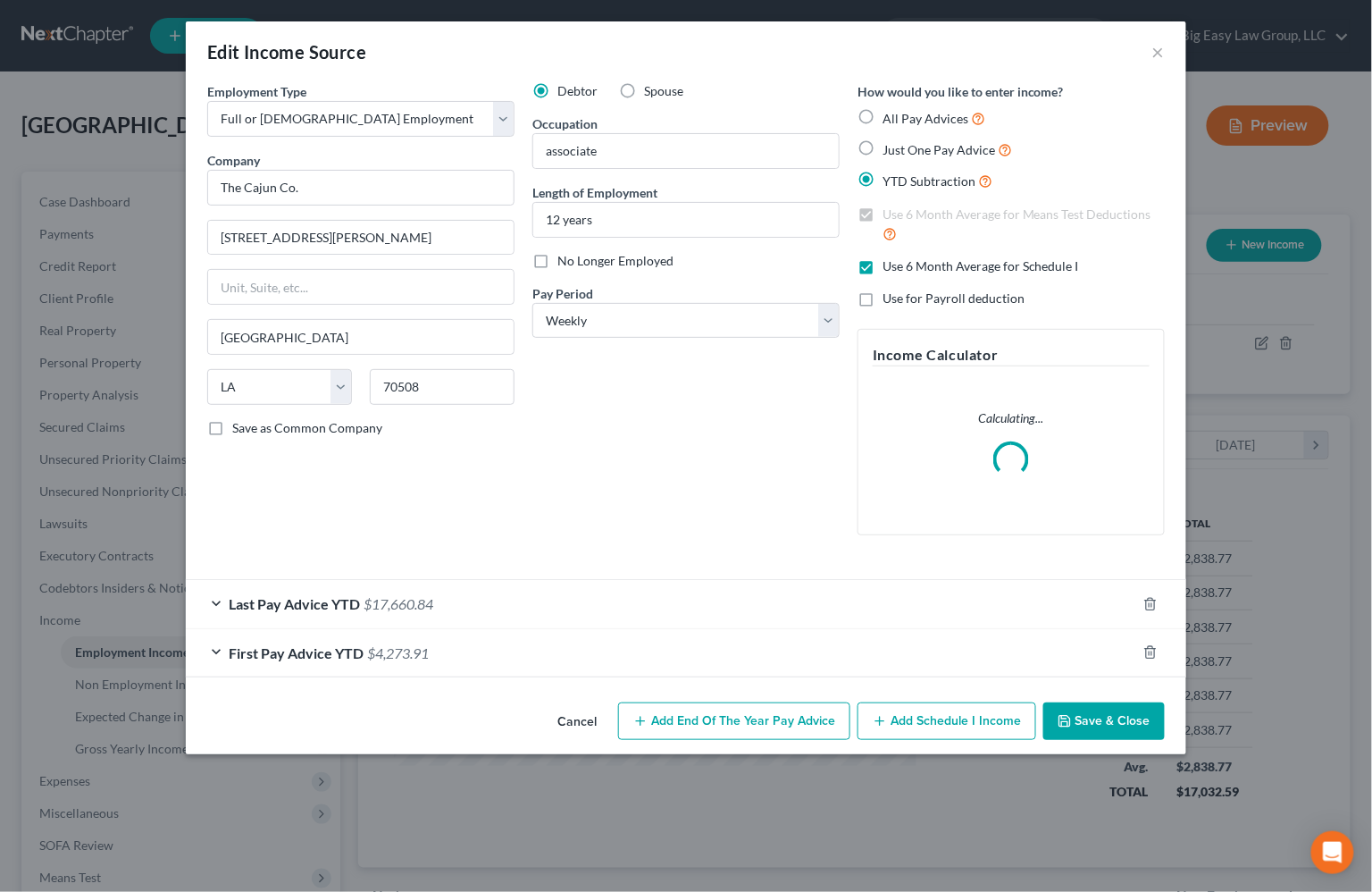
click at [349, 607] on span "Last Pay Advice YTD" at bounding box center [294, 604] width 132 height 17
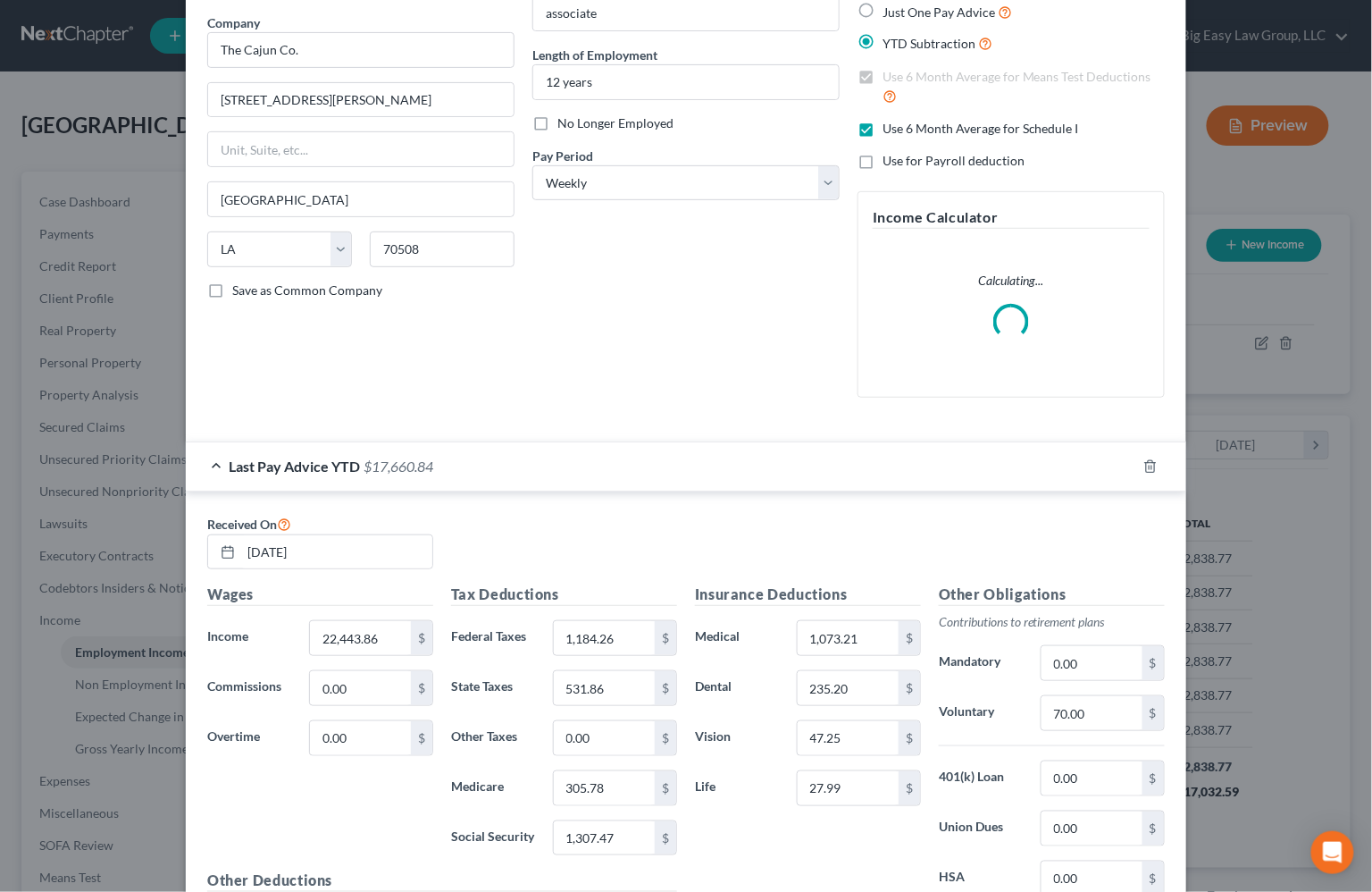
scroll to position [376, 0]
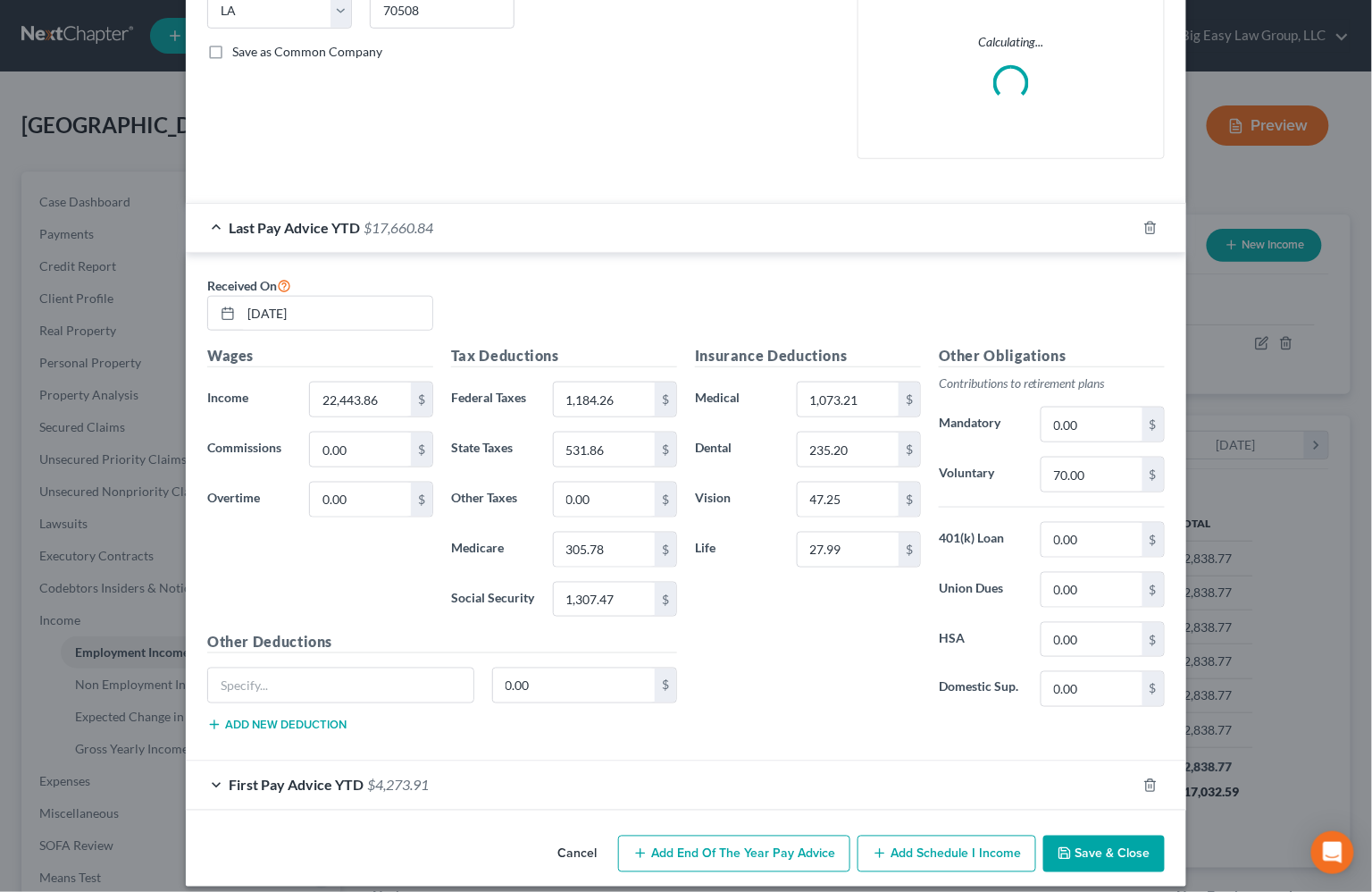
drag, startPoint x: 386, startPoint y: 773, endPoint x: 421, endPoint y: 739, distance: 48.8
click at [386, 774] on div "First Pay Advice YTD $4,273.91" at bounding box center [661, 784] width 951 height 47
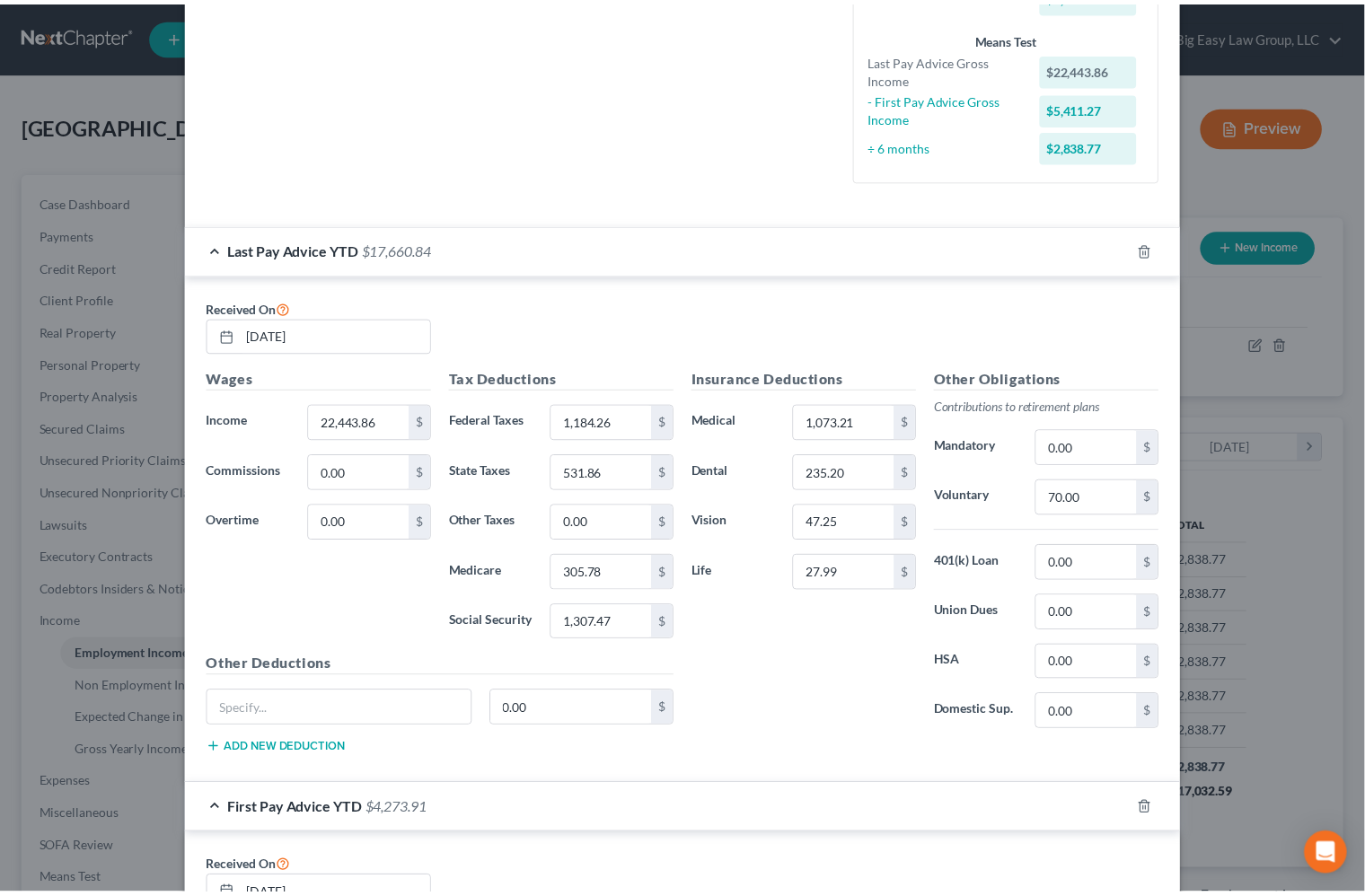
scroll to position [1004, 0]
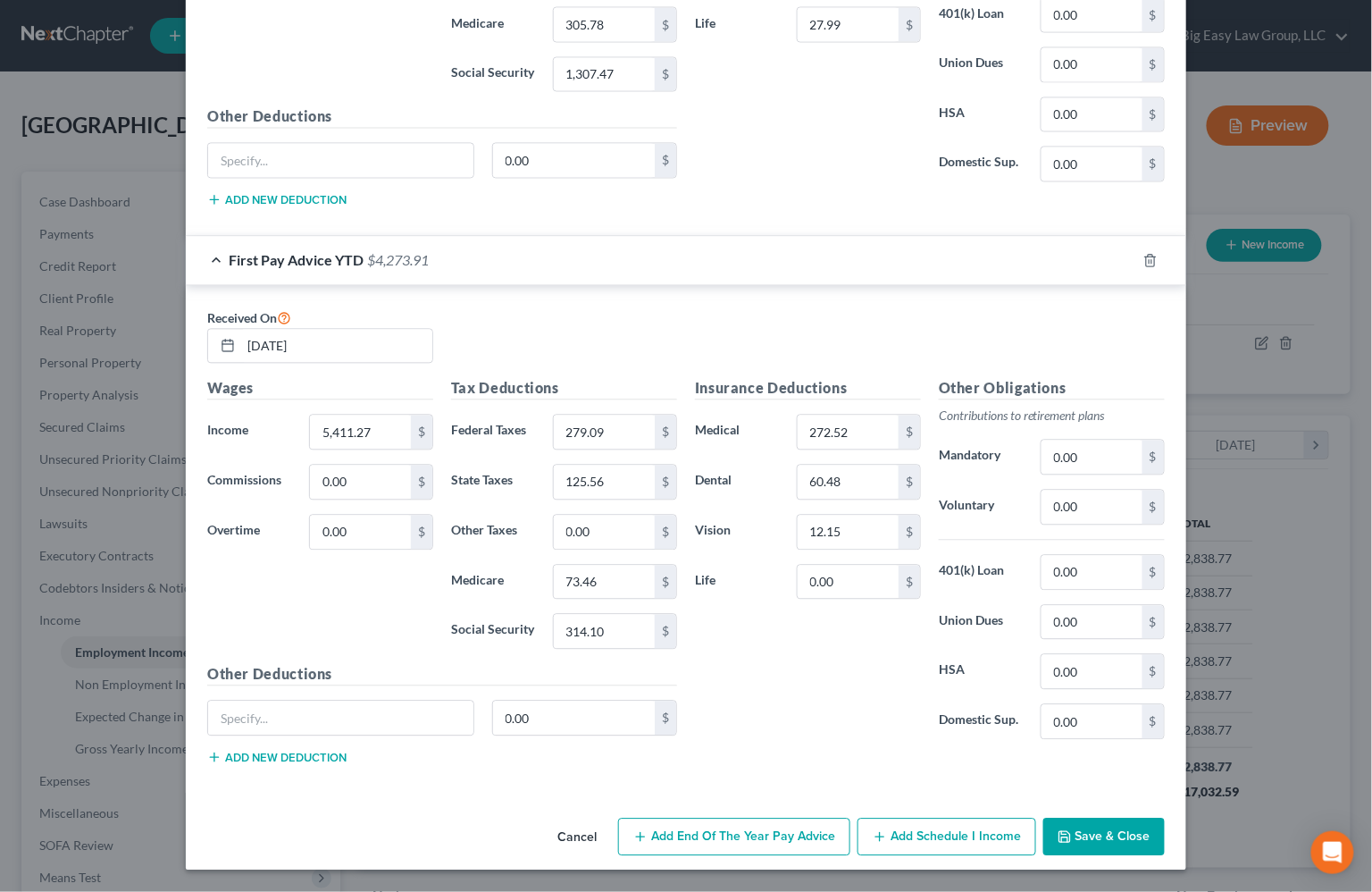
click at [1083, 843] on button "Save & Close" at bounding box center [1104, 837] width 121 height 38
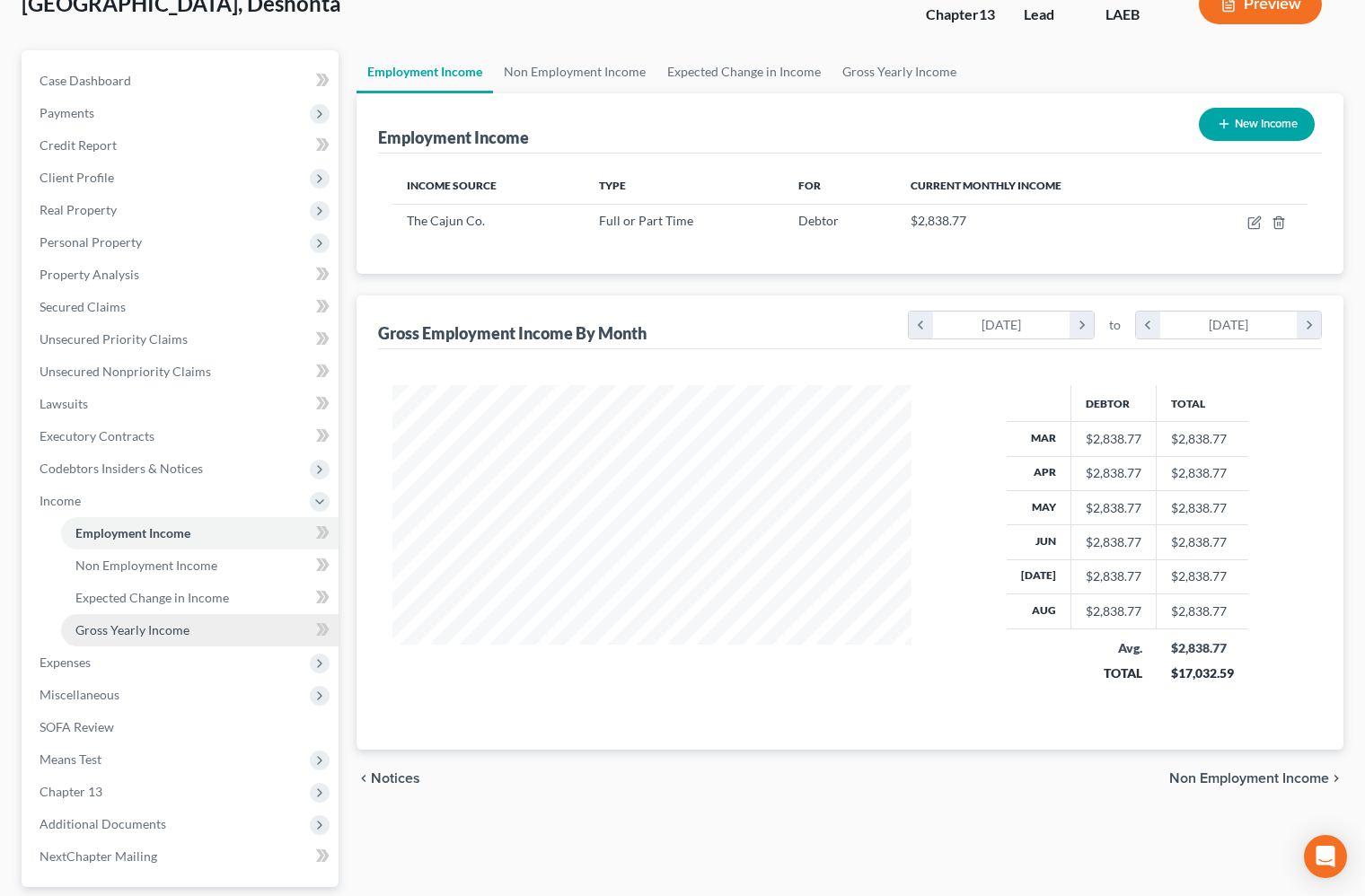
scroll to position [138, 0]
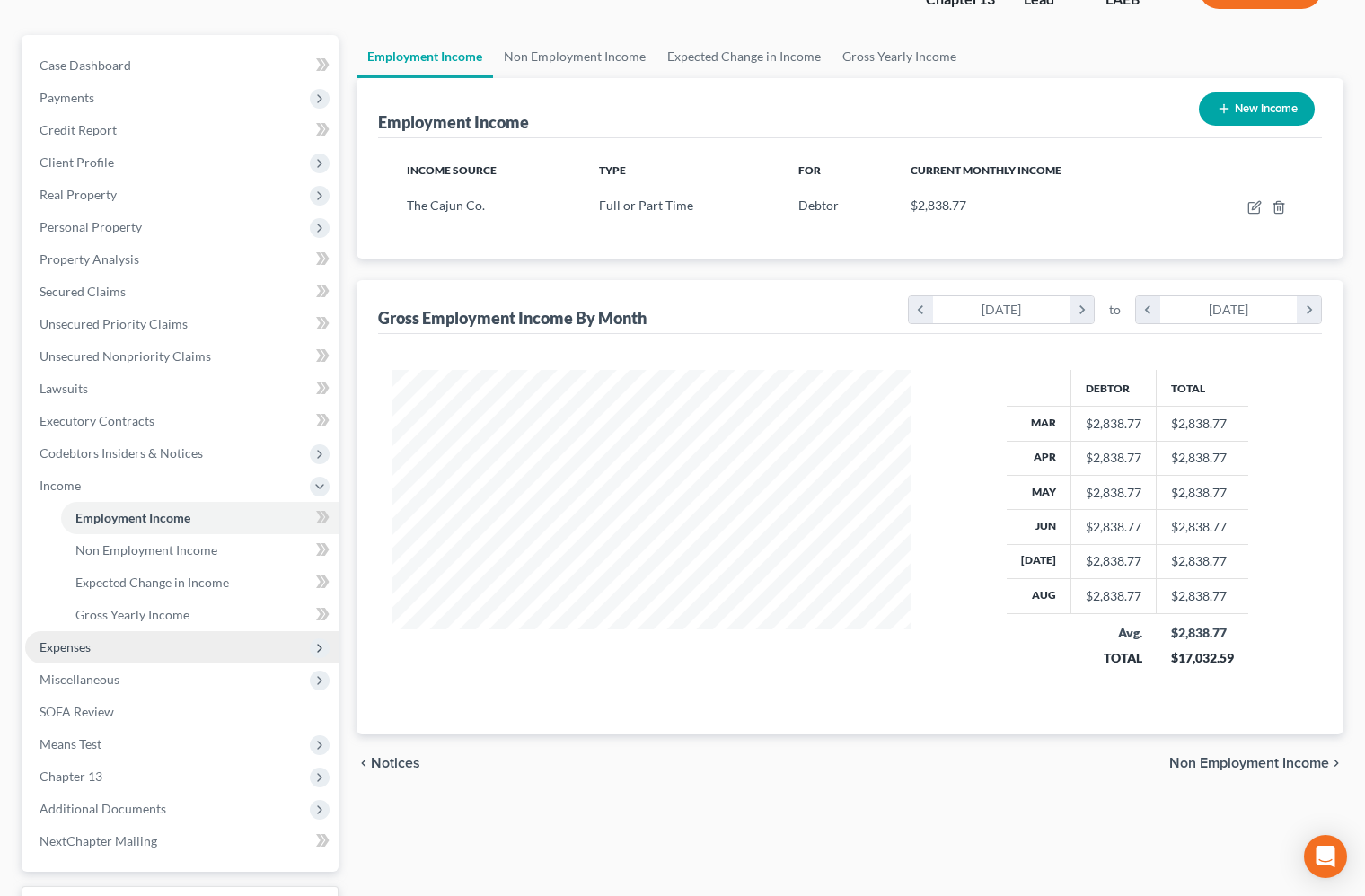
click at [189, 644] on span "Expenses" at bounding box center [181, 647] width 314 height 32
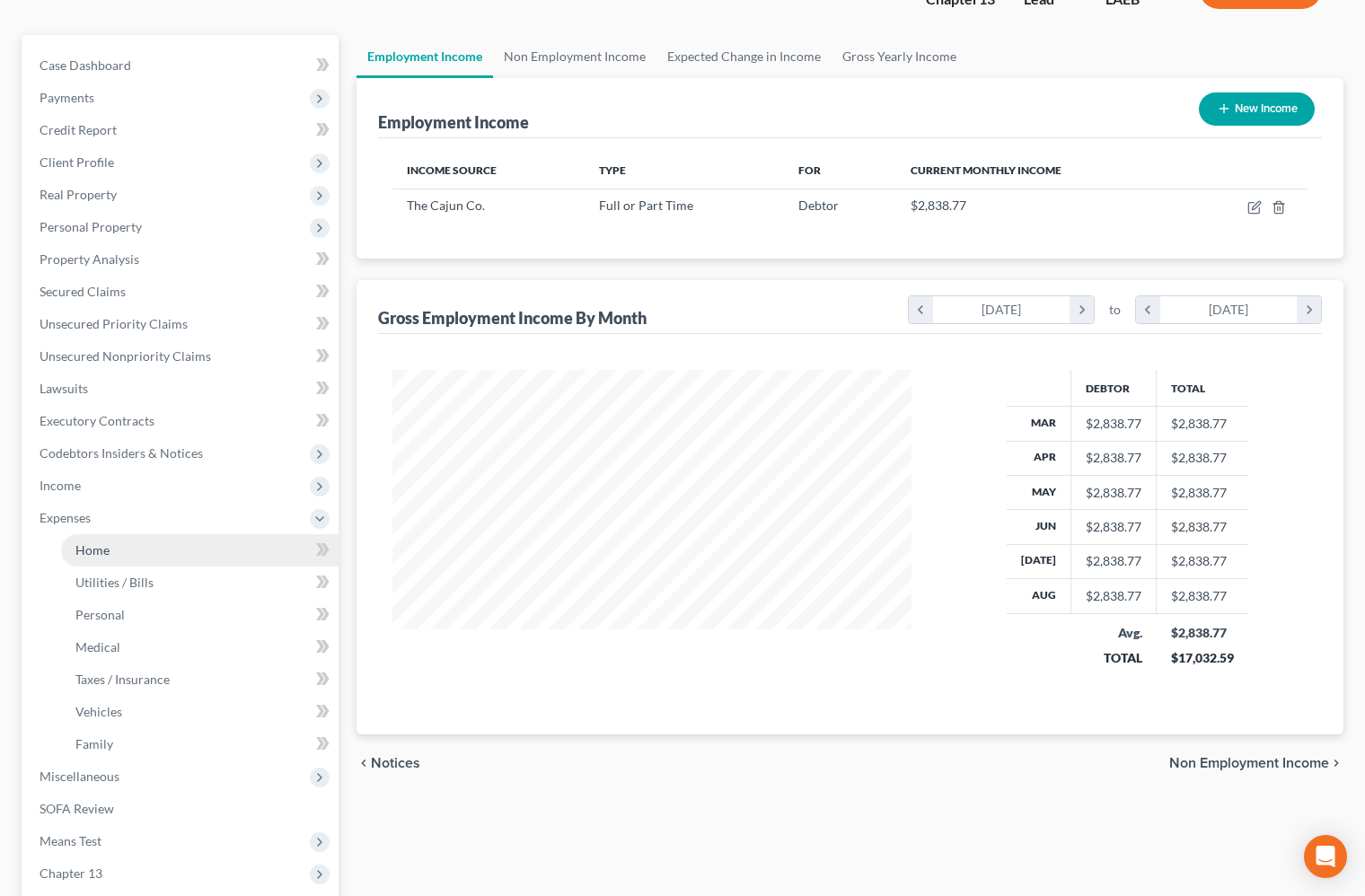
click at [119, 534] on link "Home" at bounding box center [200, 550] width 277 height 32
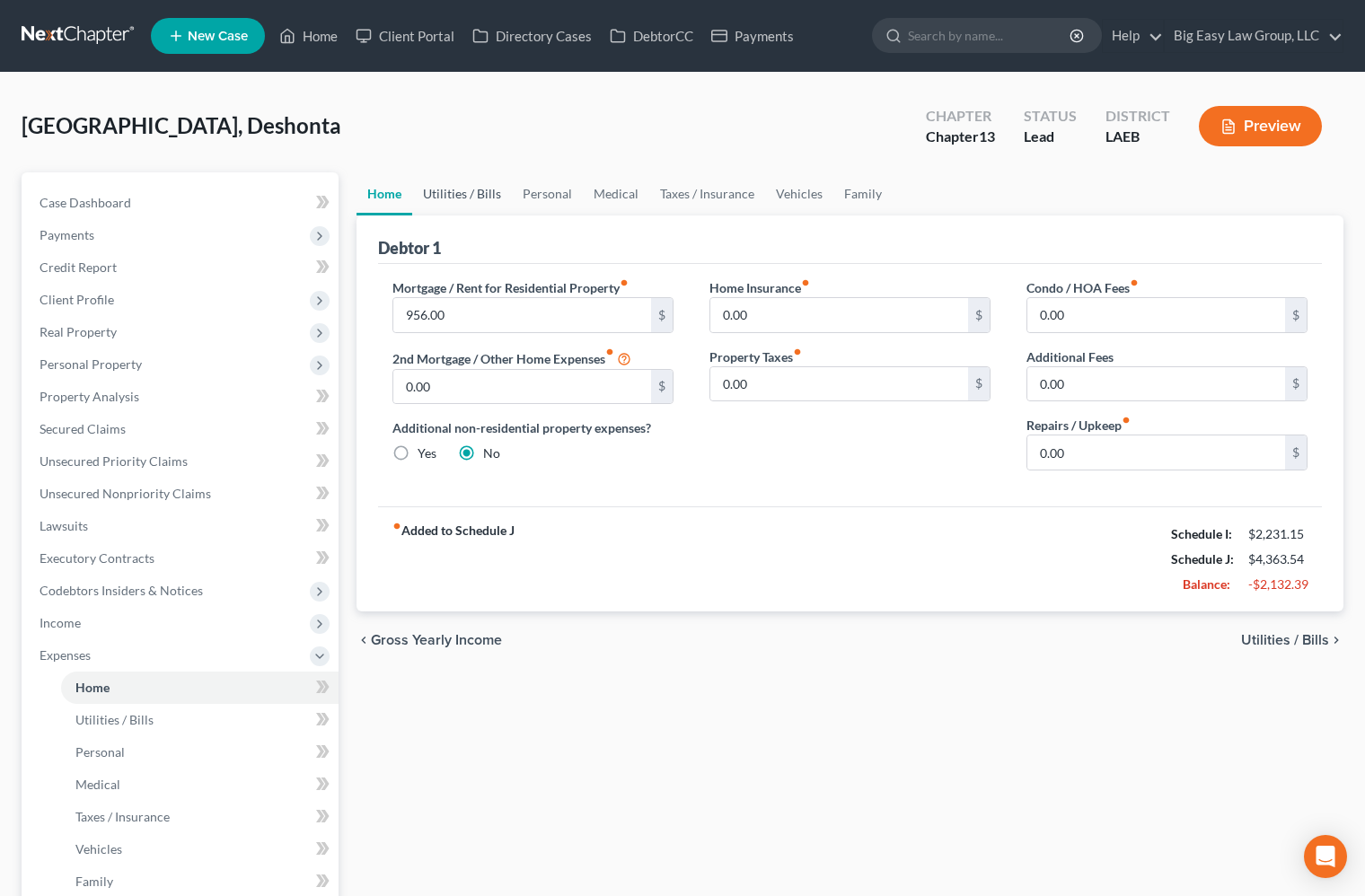
click at [469, 188] on link "Utilities / Bills" at bounding box center [462, 193] width 100 height 43
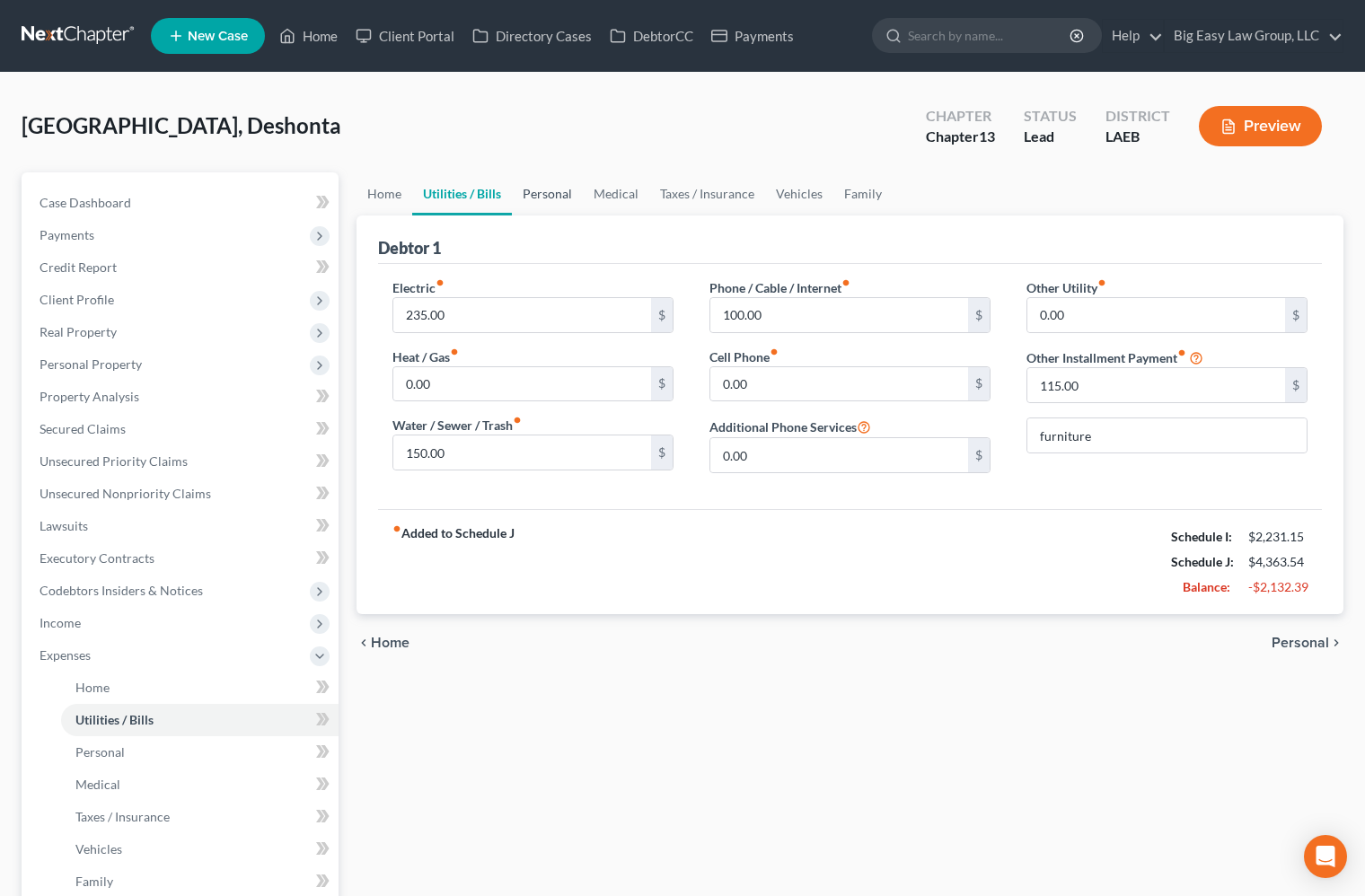
click at [520, 183] on link "Personal" at bounding box center [547, 193] width 71 height 43
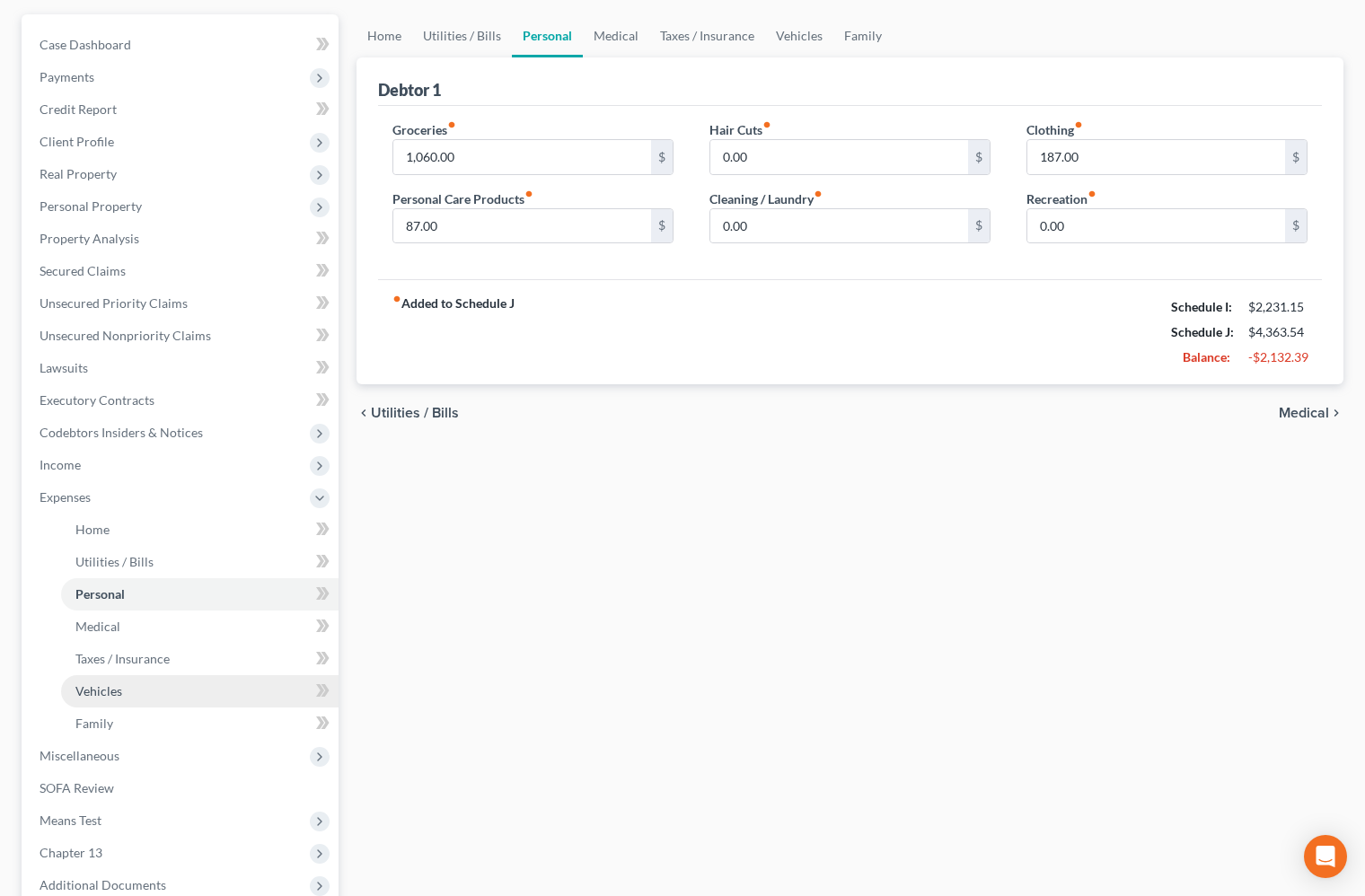
scroll to position [379, 0]
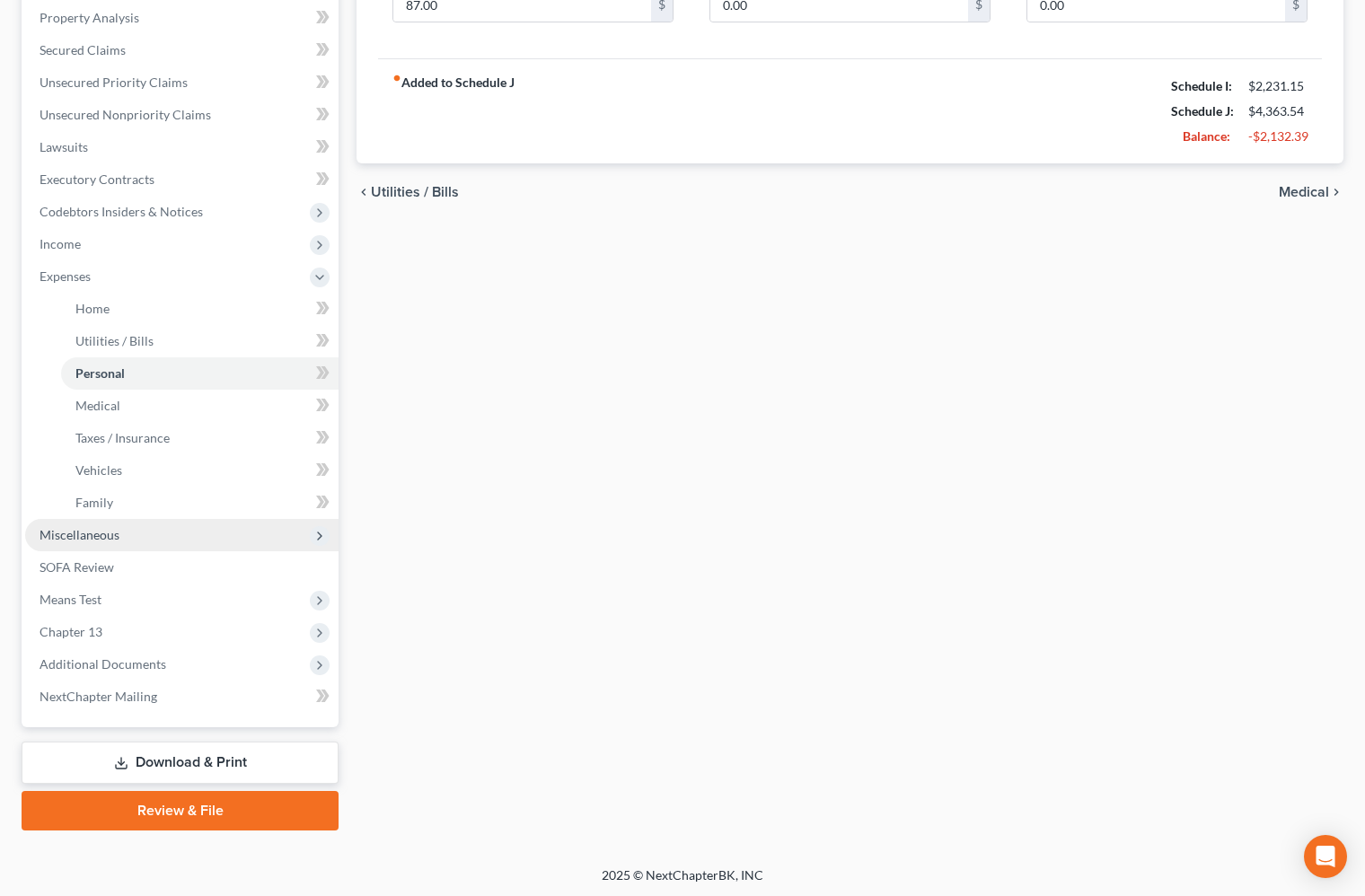
click at [189, 531] on span "Miscellaneous" at bounding box center [181, 534] width 314 height 32
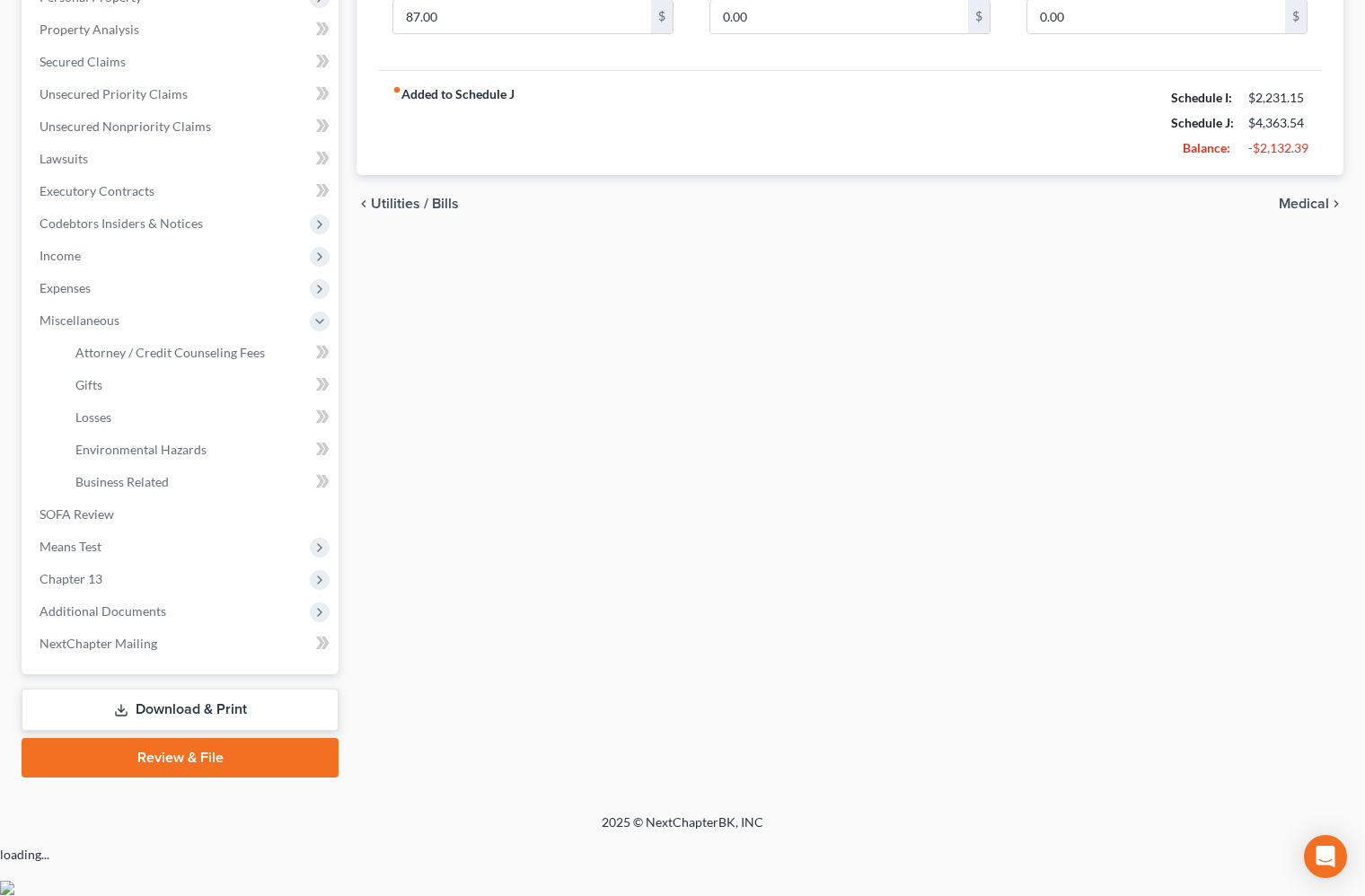
scroll to position [314, 0]
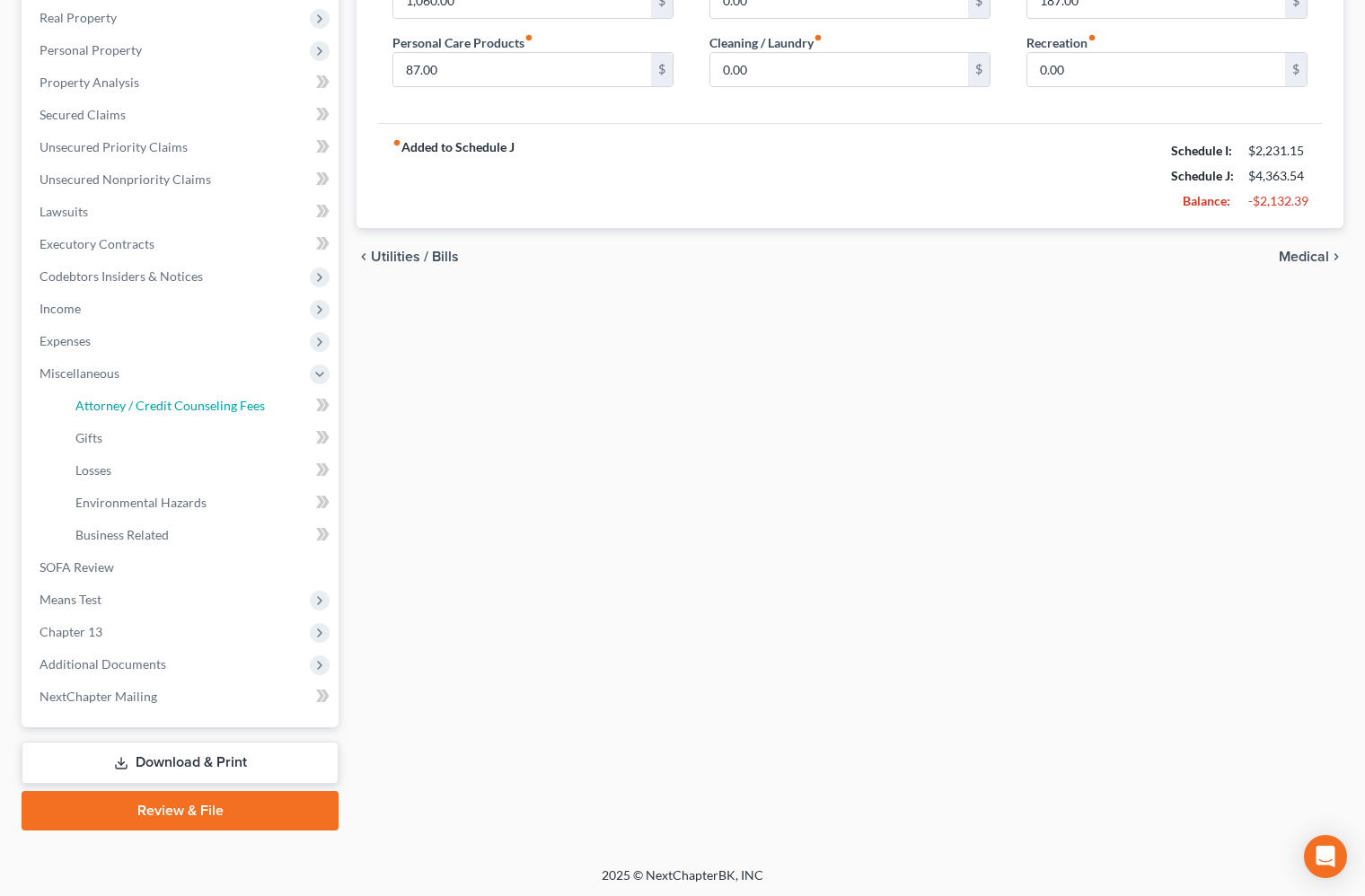
drag, startPoint x: 218, startPoint y: 395, endPoint x: 927, endPoint y: 365, distance: 709.6
click at [218, 394] on link "Attorney / Credit Counseling Fees" at bounding box center [200, 405] width 277 height 32
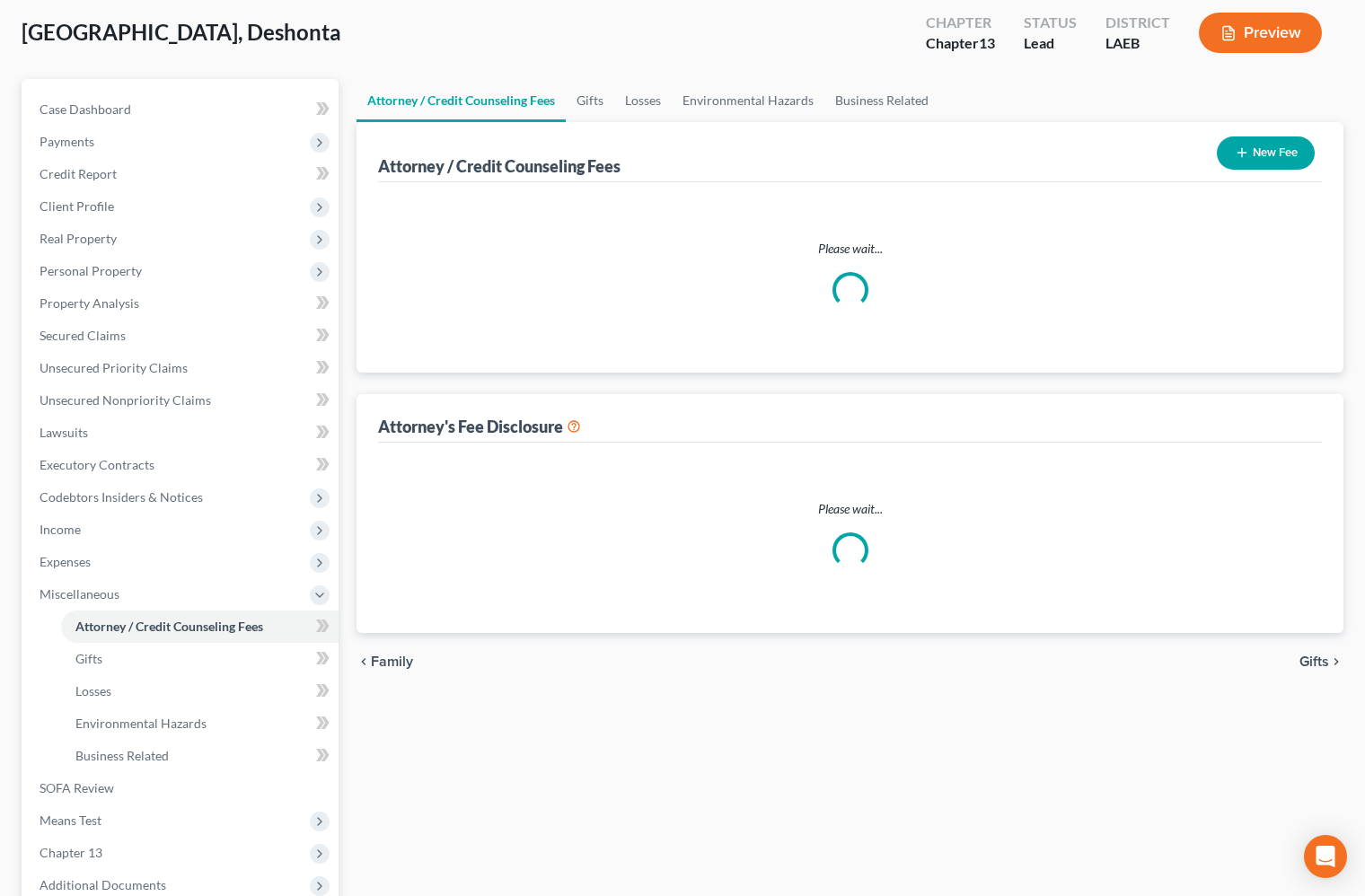
scroll to position [1, 0]
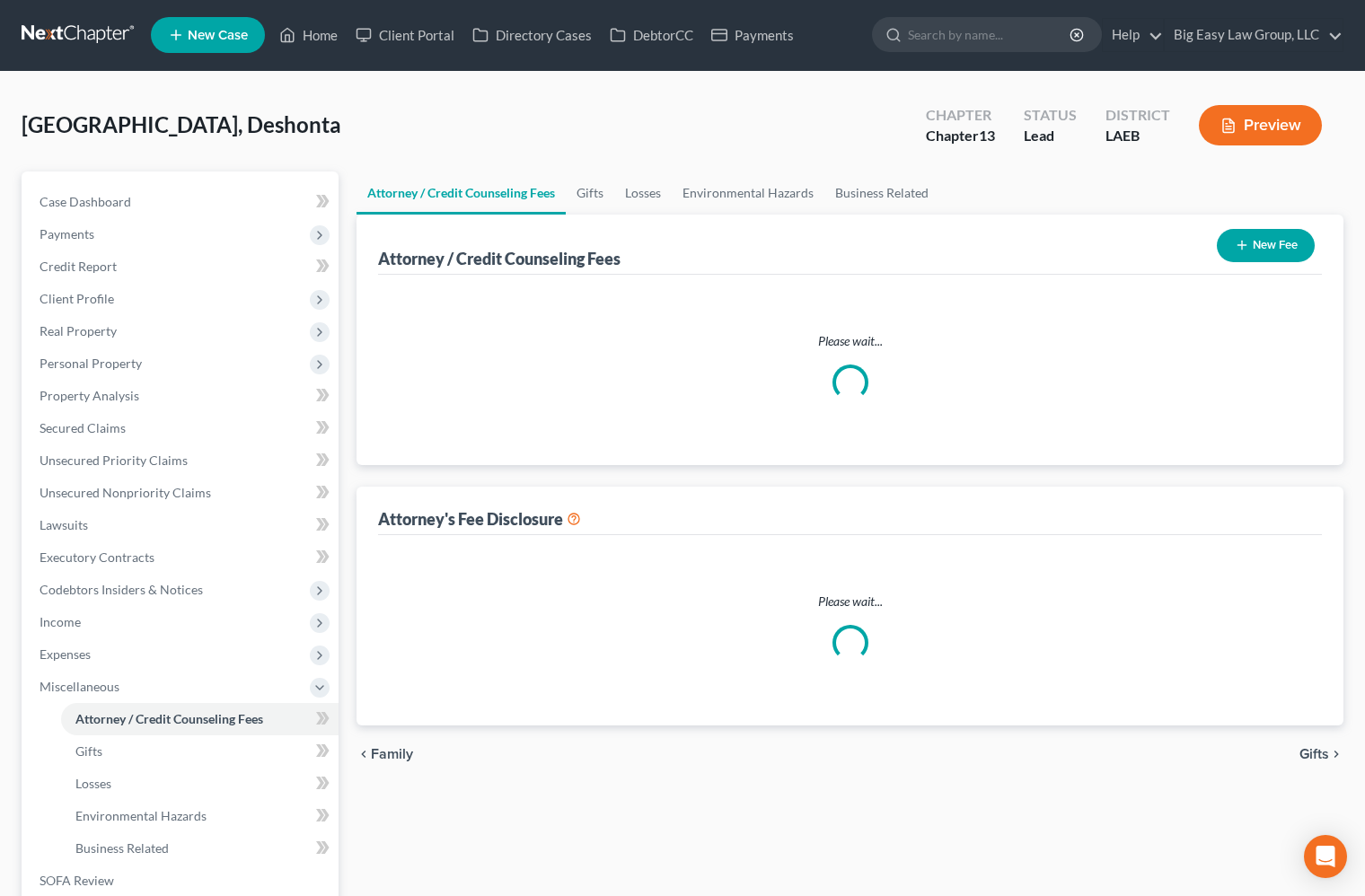
select select "0"
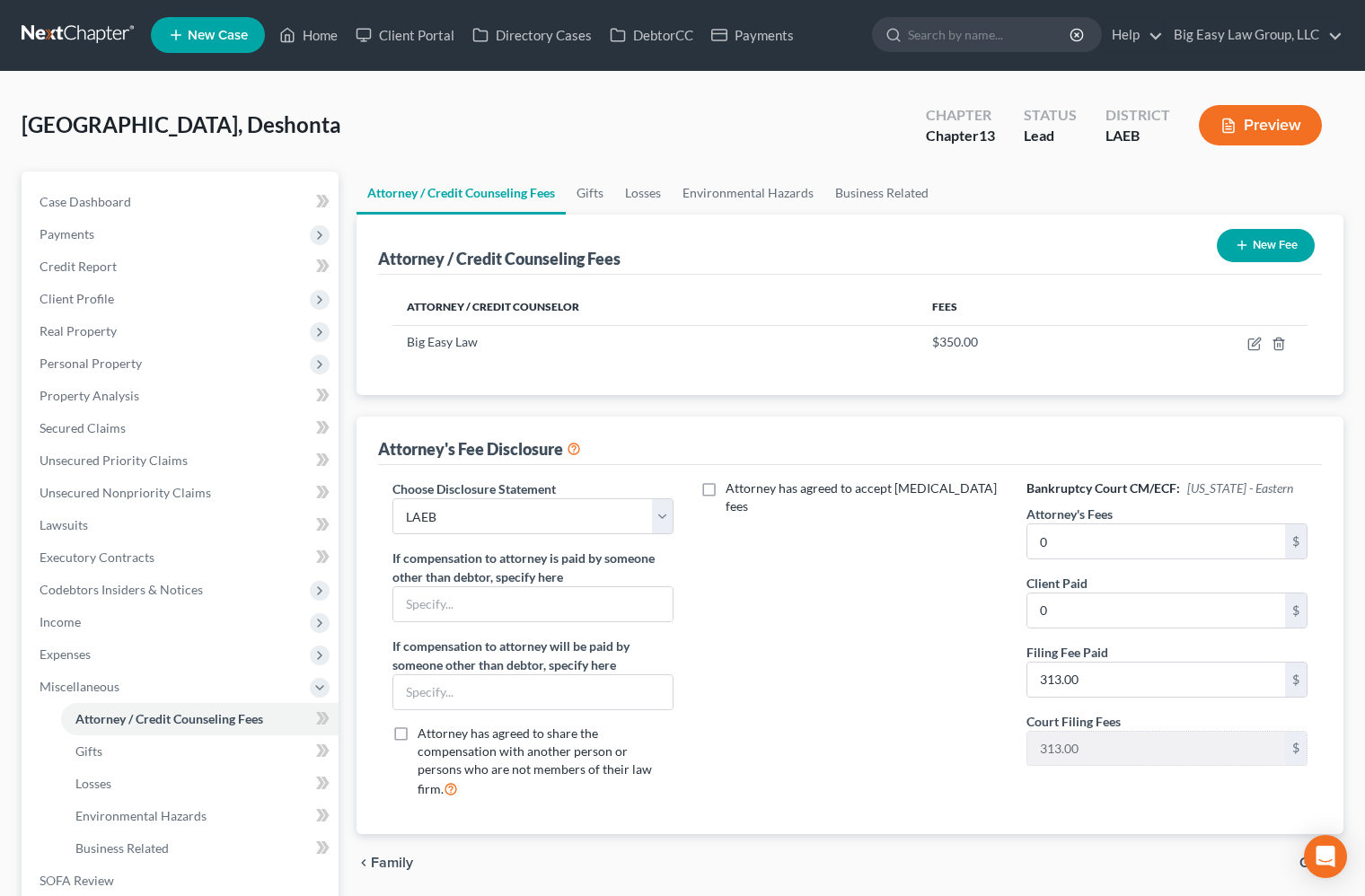
scroll to position [0, 0]
click at [1086, 547] on input "0" at bounding box center [1156, 542] width 258 height 34
type input "4,000"
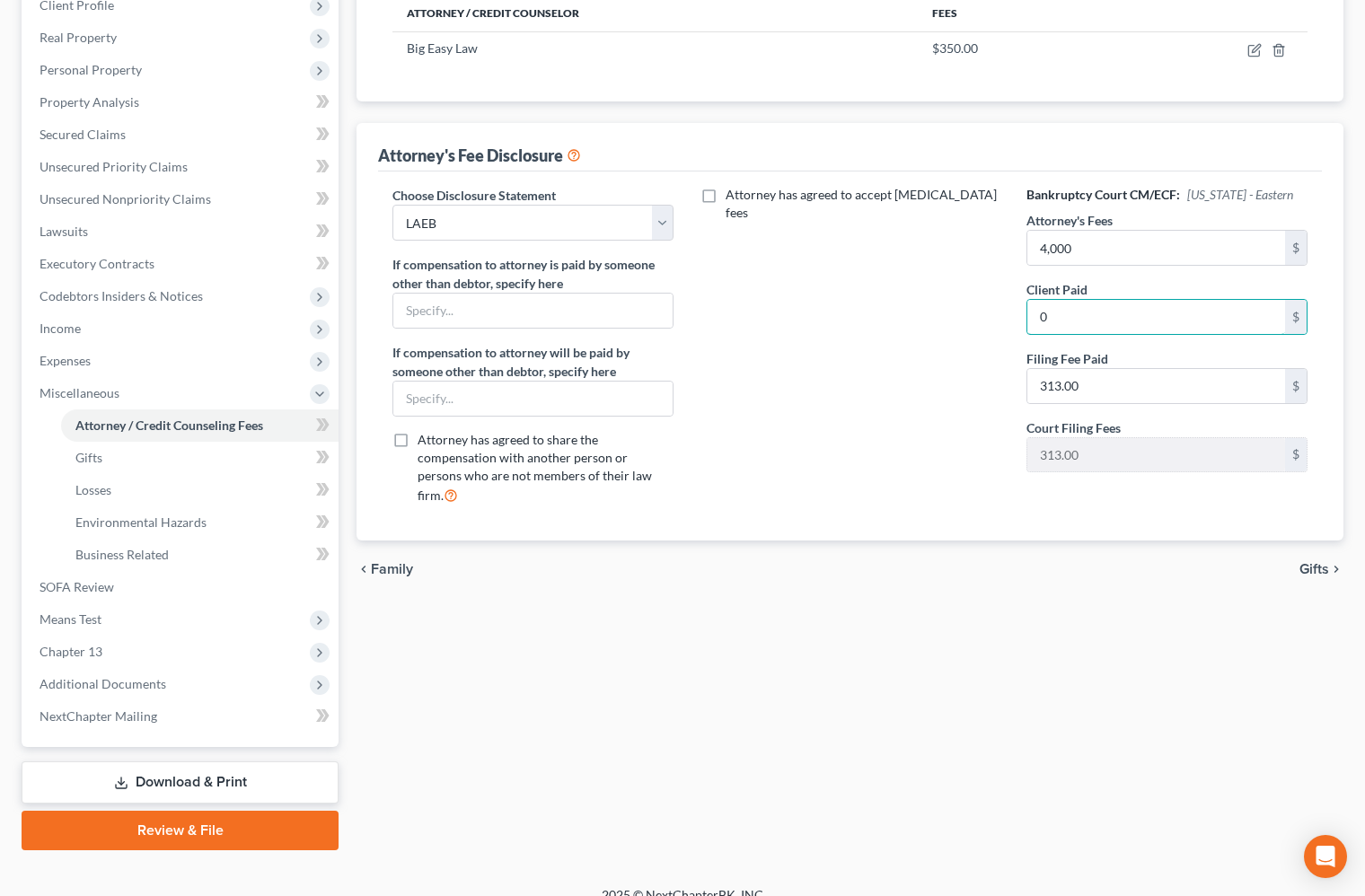
scroll to position [314, 0]
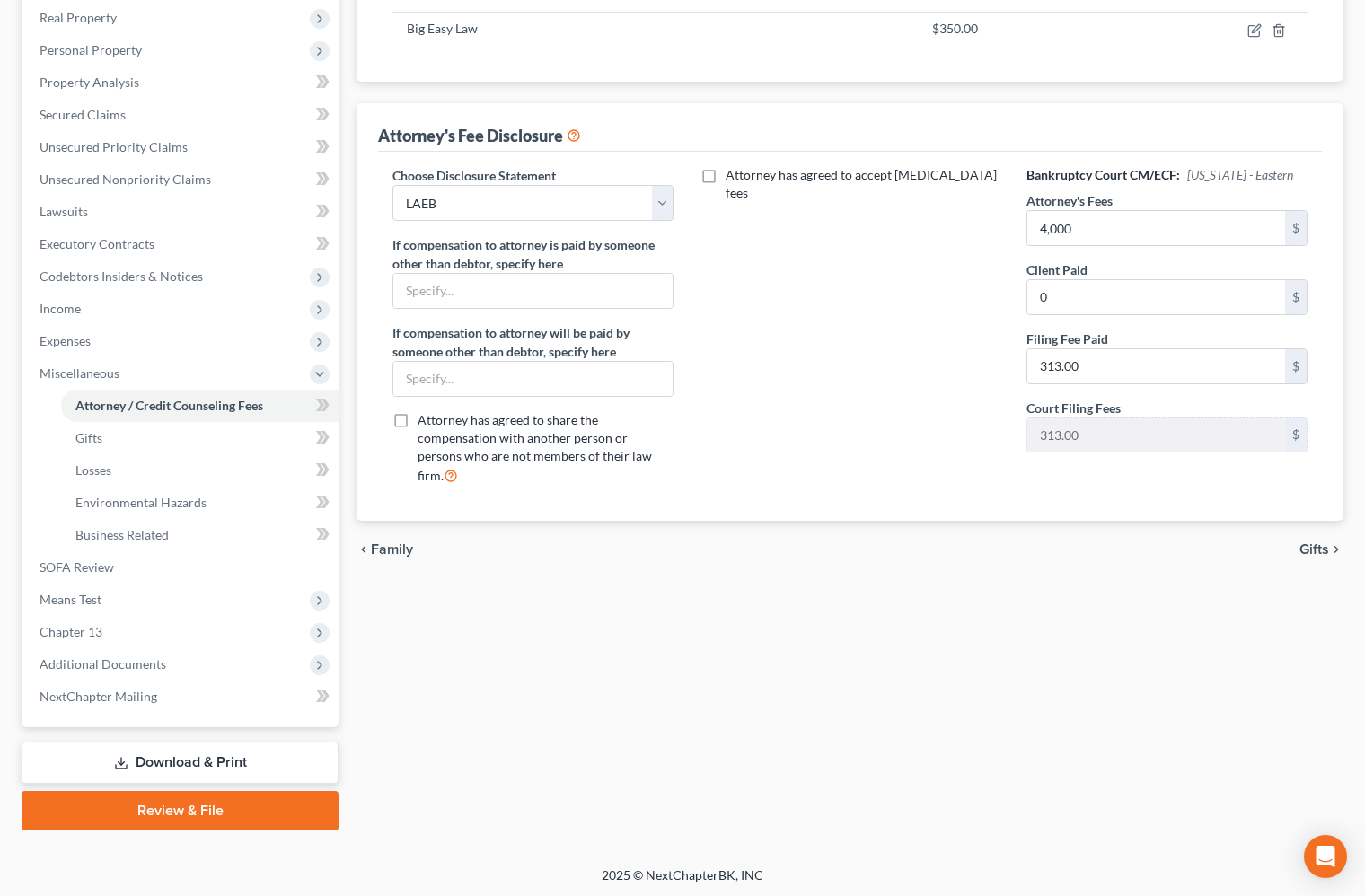
click at [257, 769] on link "Download & Print" at bounding box center [179, 763] width 317 height 43
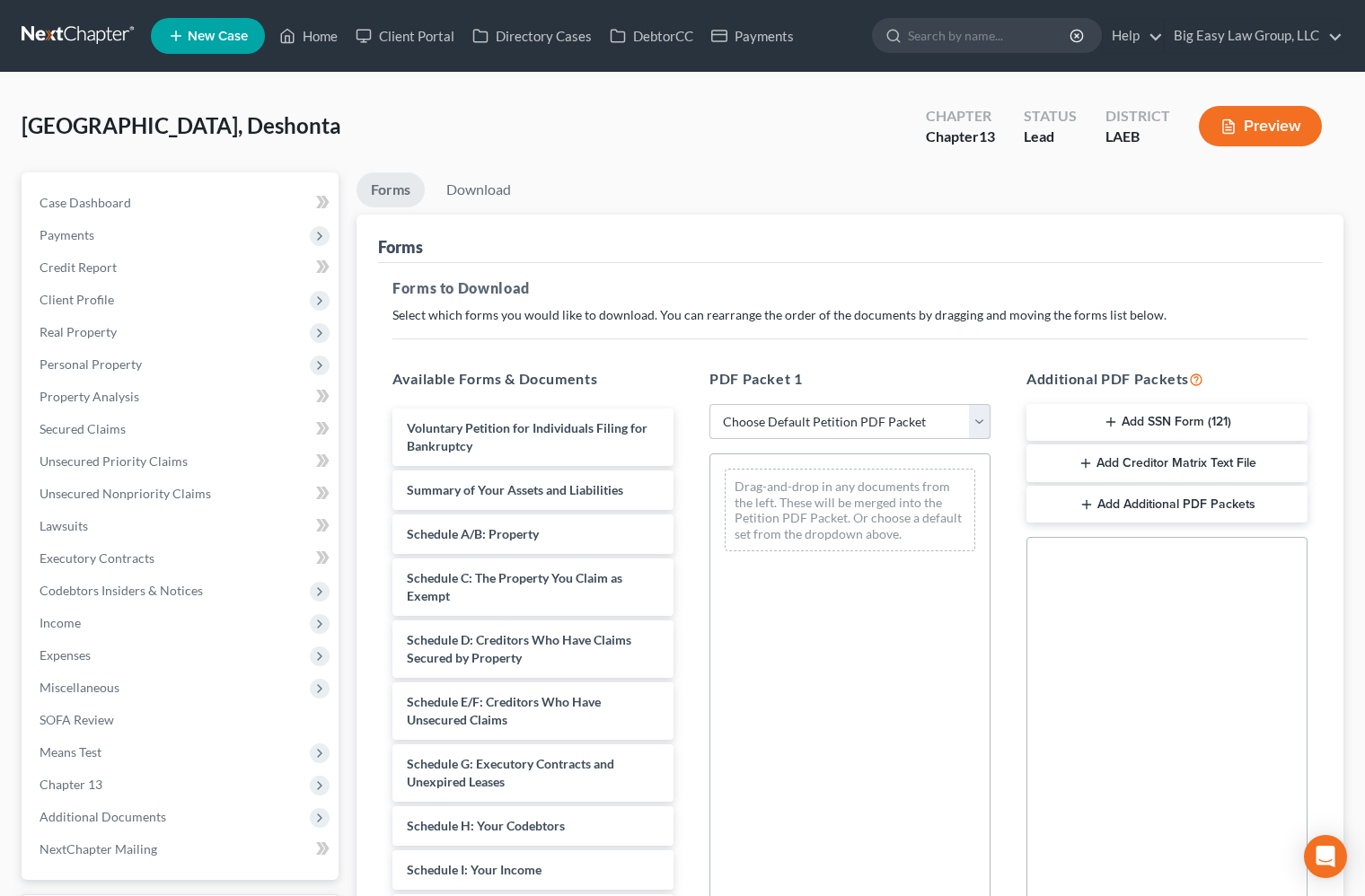
click at [957, 410] on select "Choose Default Petition PDF Packet Complete Bankruptcy Petition (all forms and …" at bounding box center [850, 422] width 281 height 36
select select "0"
click at [709, 404] on select "Choose Default Petition PDF Packet Complete Bankruptcy Petition (all forms and …" at bounding box center [850, 422] width 281 height 36
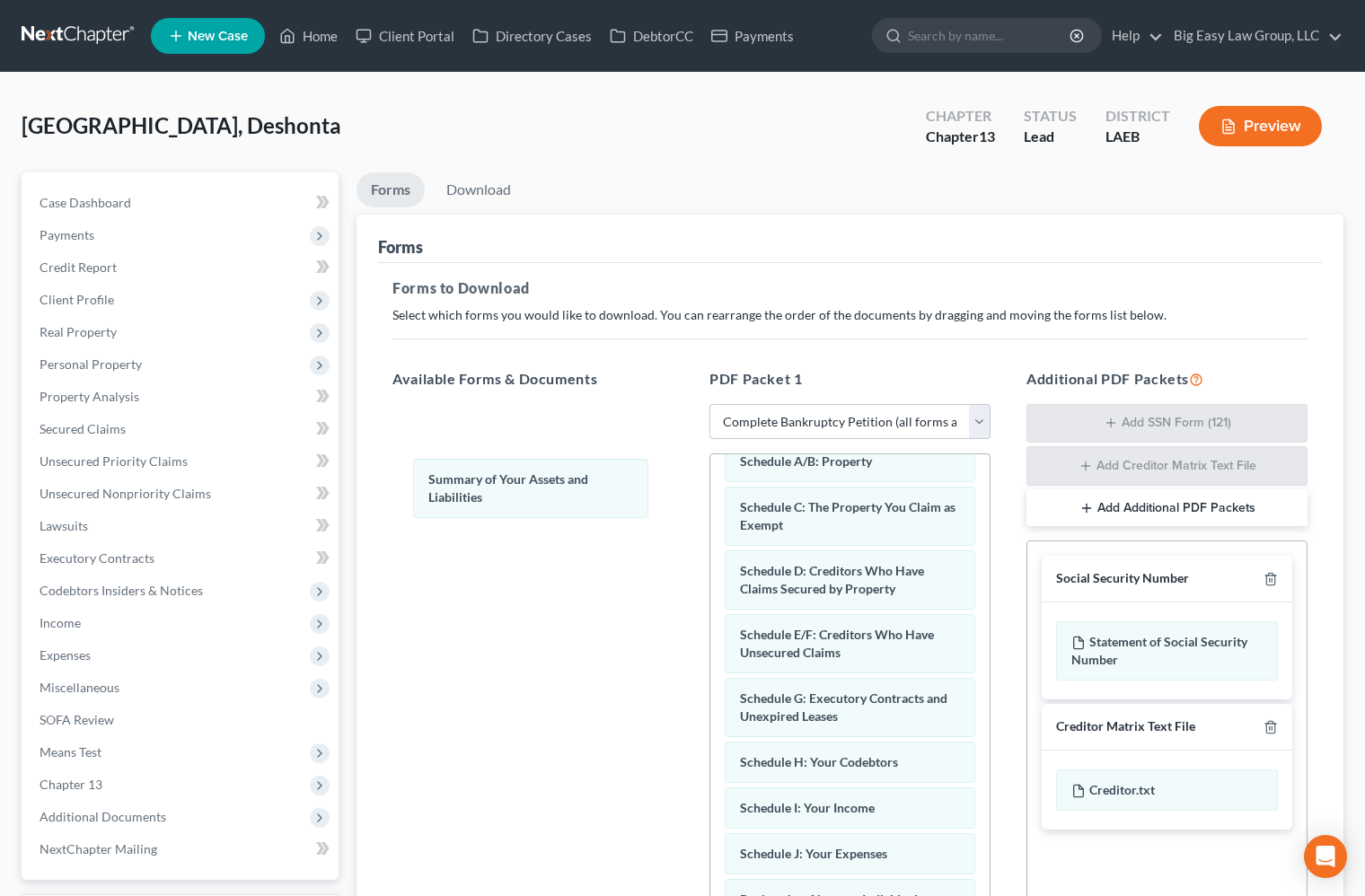
drag, startPoint x: 870, startPoint y: 485, endPoint x: 852, endPoint y: 502, distance: 24.8
click at [710, 499] on div "Summary of Your Assets and Liabilities Voluntary Petition for Individuals Filin…" at bounding box center [850, 865] width 279 height 1006
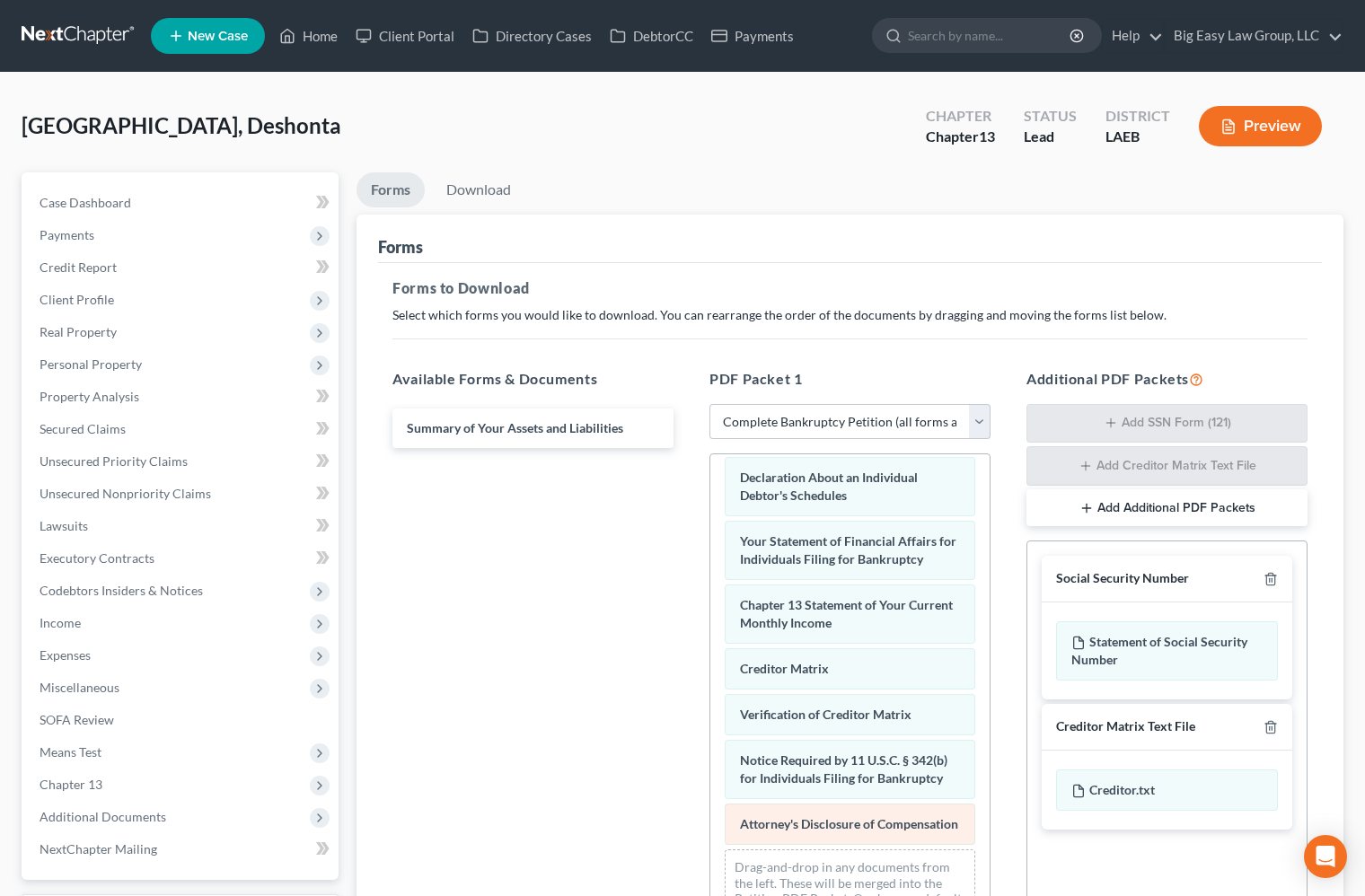
scroll to position [551, 0]
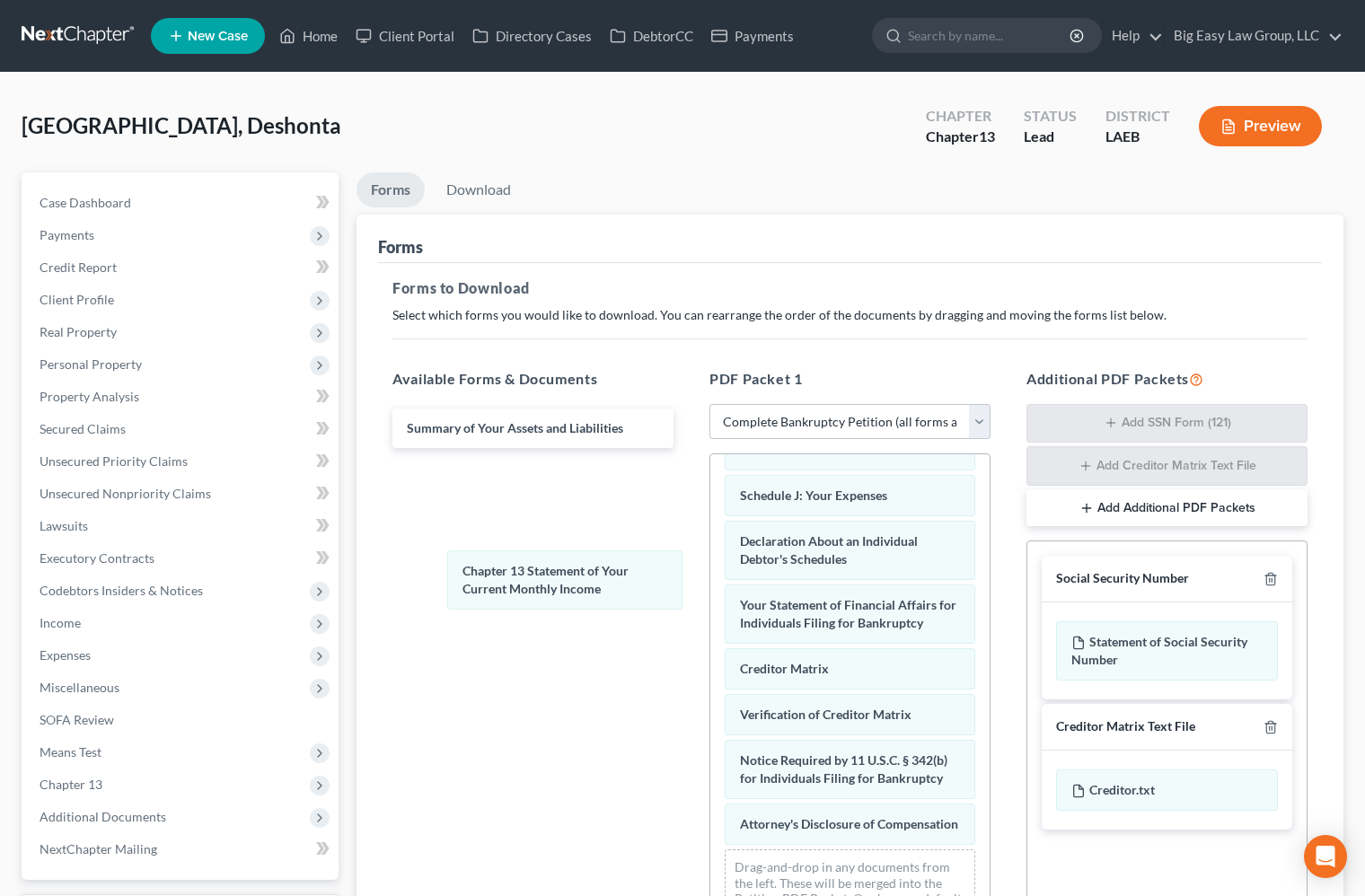
drag, startPoint x: 857, startPoint y: 565, endPoint x: 982, endPoint y: 550, distance: 125.9
click at [710, 567] on div "Chapter 13 Statement of Your Current Monthly Income Voluntary Petition for Indi…" at bounding box center [850, 475] width 279 height 942
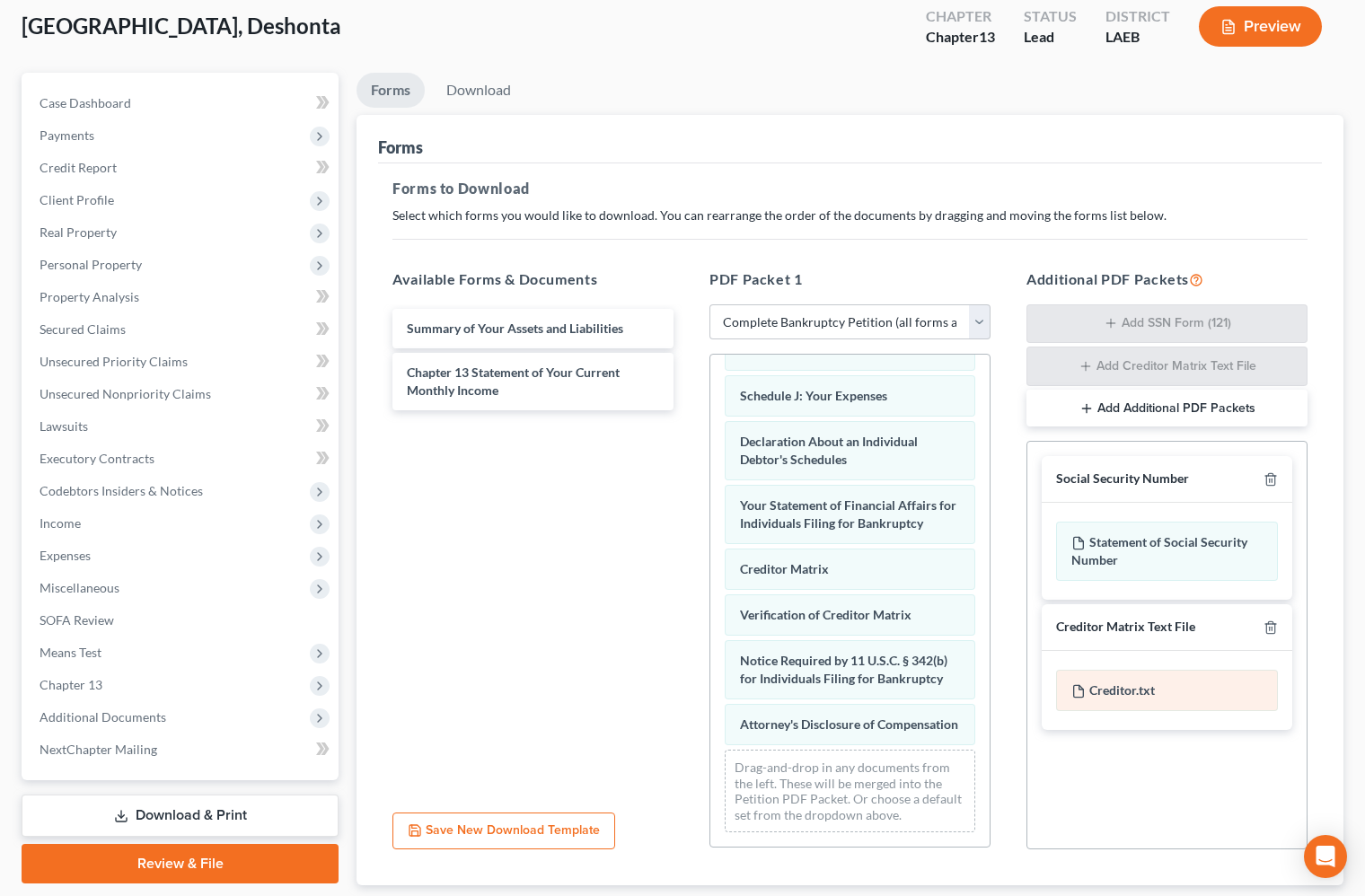
scroll to position [136, 0]
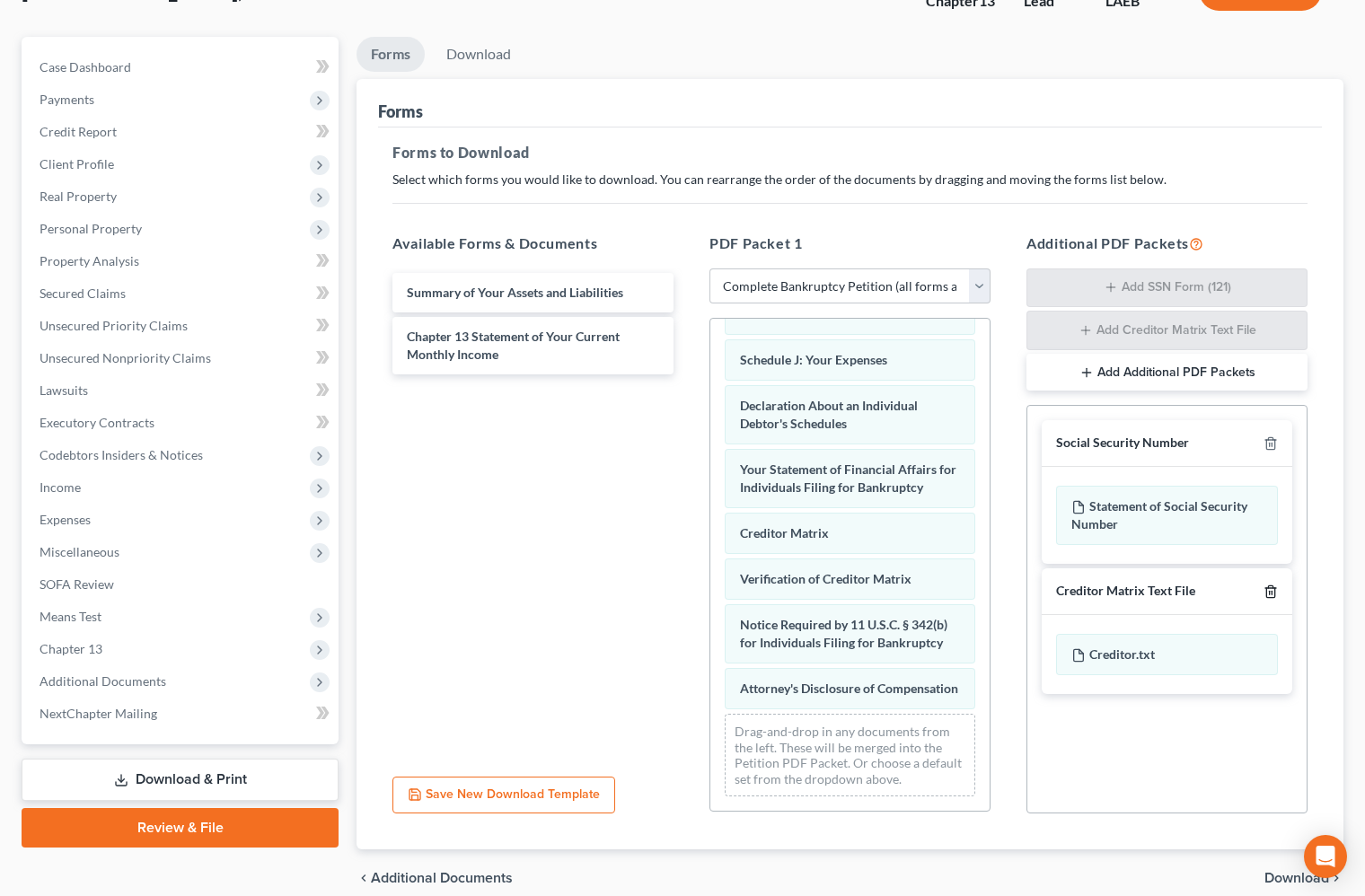
click at [1263, 592] on icon "button" at bounding box center [1271, 592] width 15 height 15
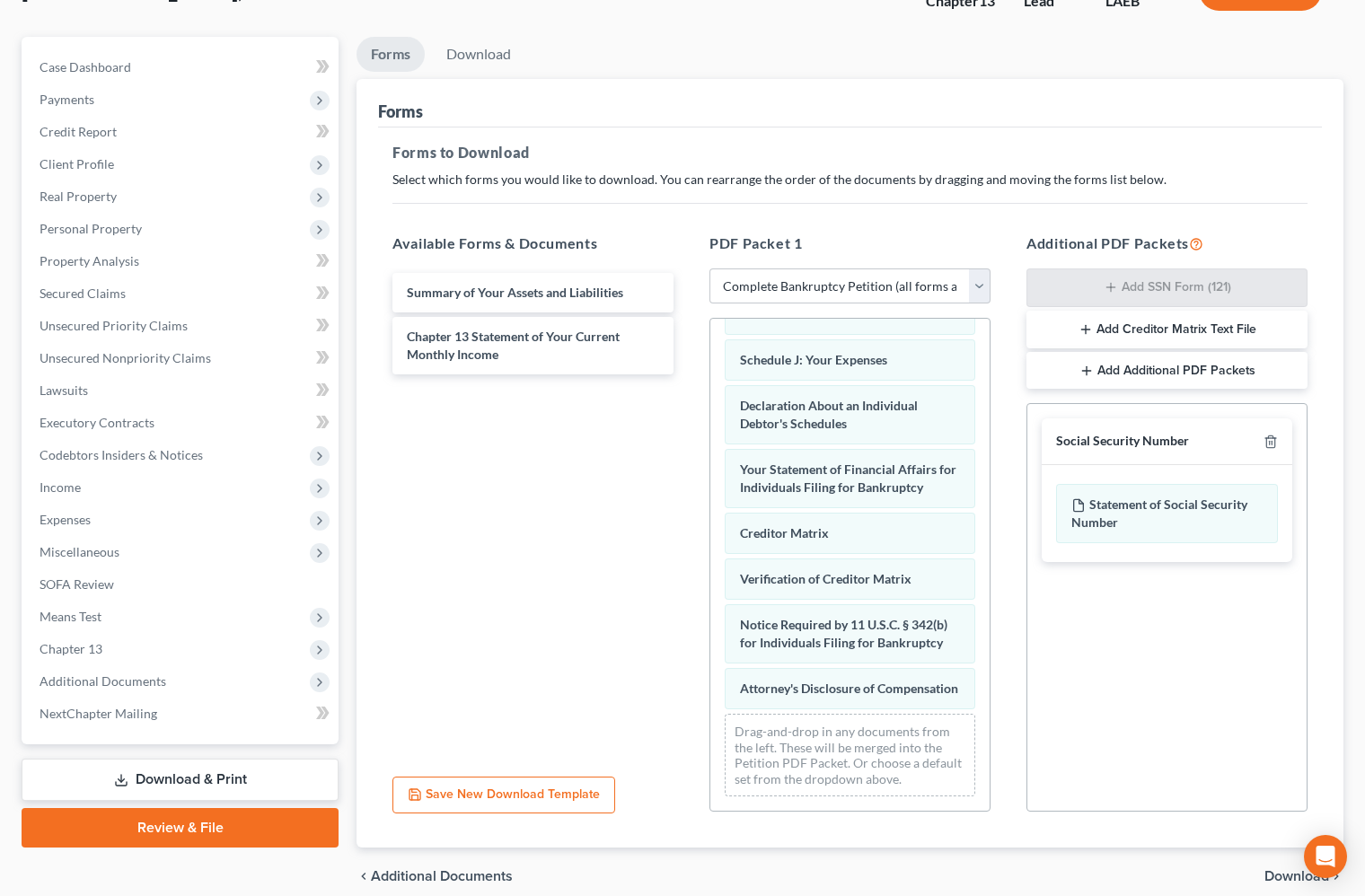
click at [1266, 872] on span "Download" at bounding box center [1297, 877] width 65 height 15
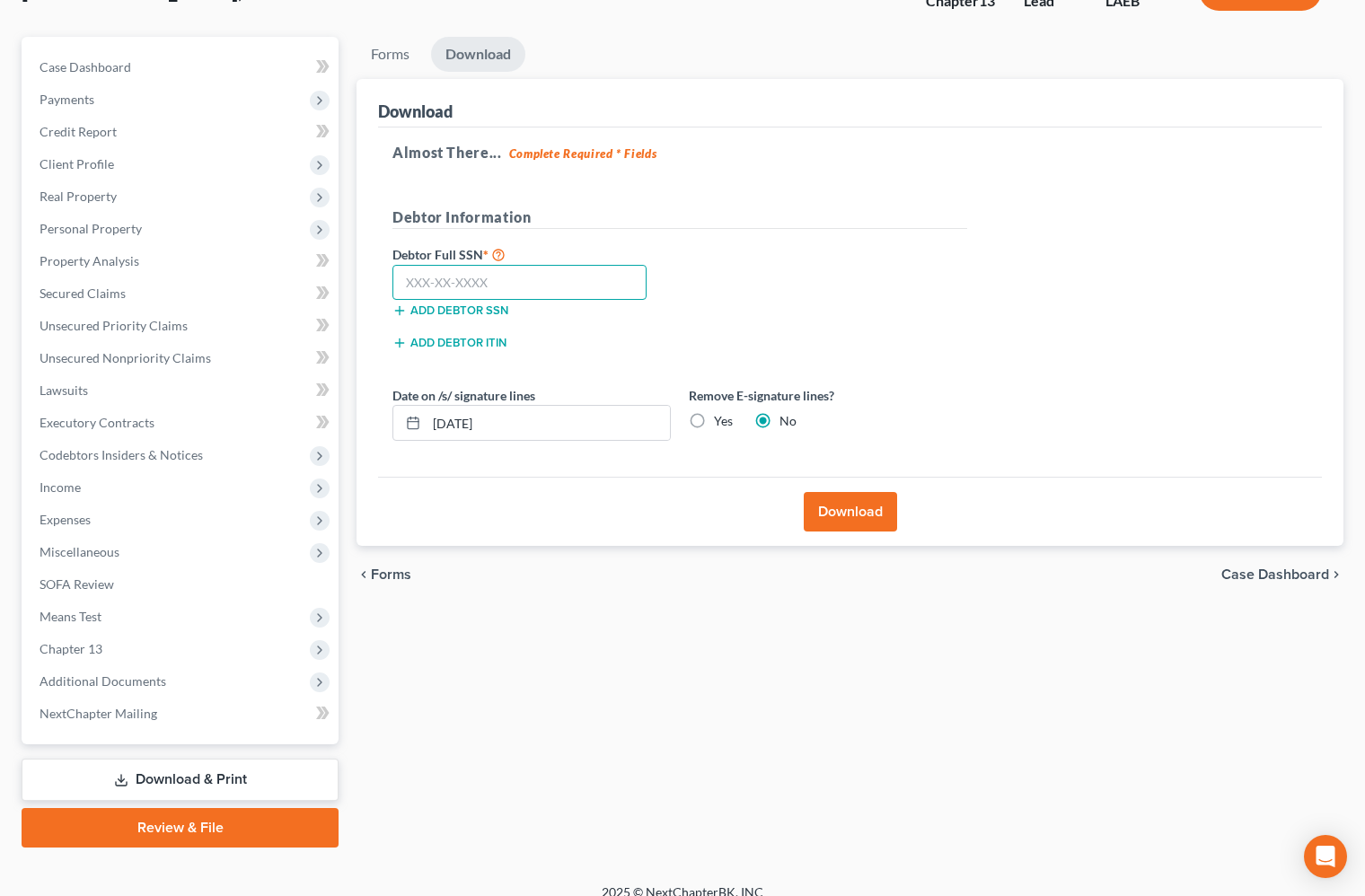
click at [523, 288] on input "text" at bounding box center [519, 282] width 254 height 36
type input "436-63-1295"
click at [830, 501] on button "Download" at bounding box center [850, 511] width 93 height 40
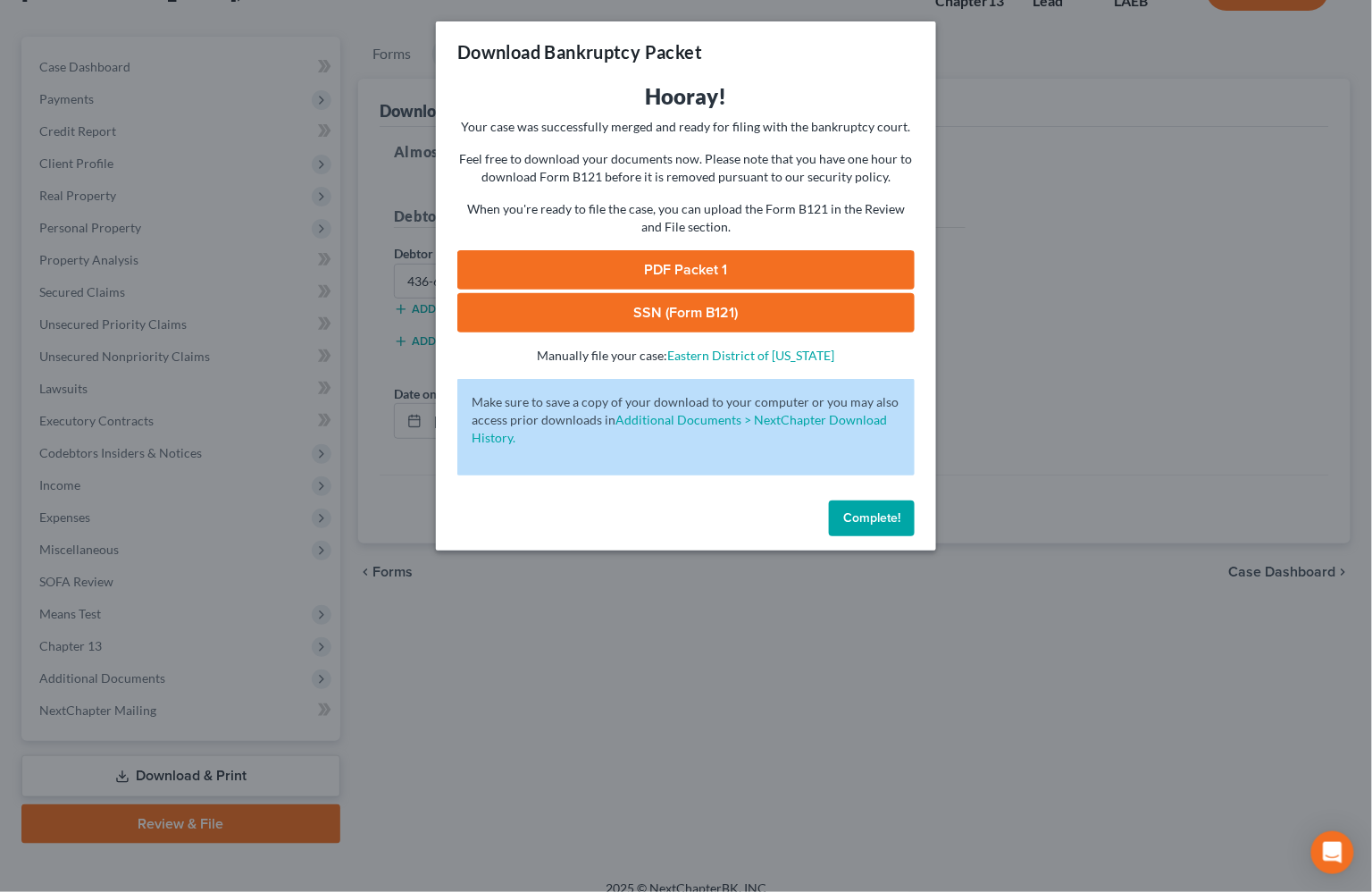
click at [679, 263] on link "PDF Packet 1" at bounding box center [686, 270] width 457 height 40
click at [731, 320] on link "SSN (Form B121)" at bounding box center [686, 312] width 457 height 40
click at [879, 507] on button "Complete!" at bounding box center [871, 518] width 86 height 36
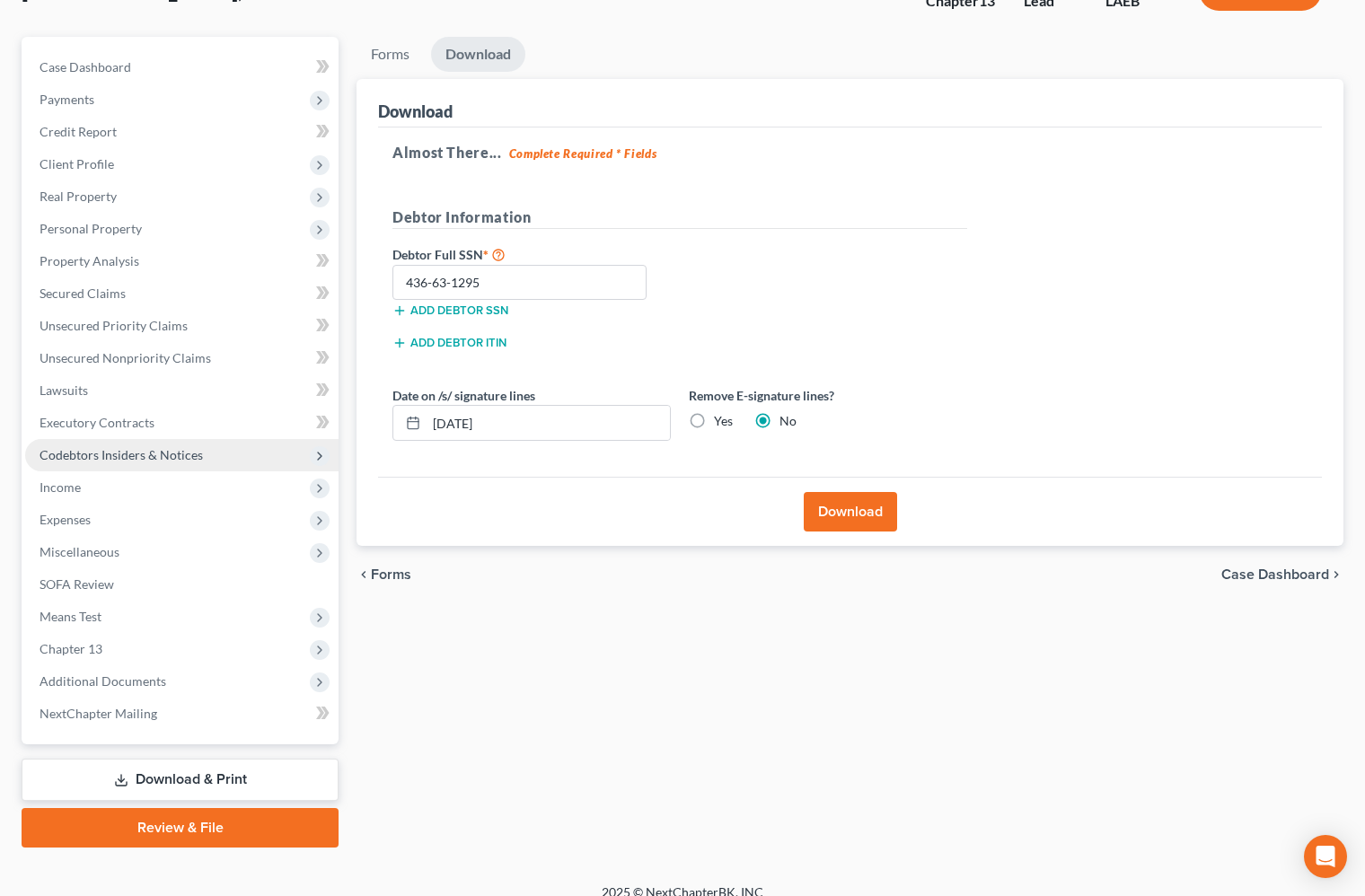
click at [166, 466] on span "Codebtors Insiders & Notices" at bounding box center [181, 455] width 314 height 32
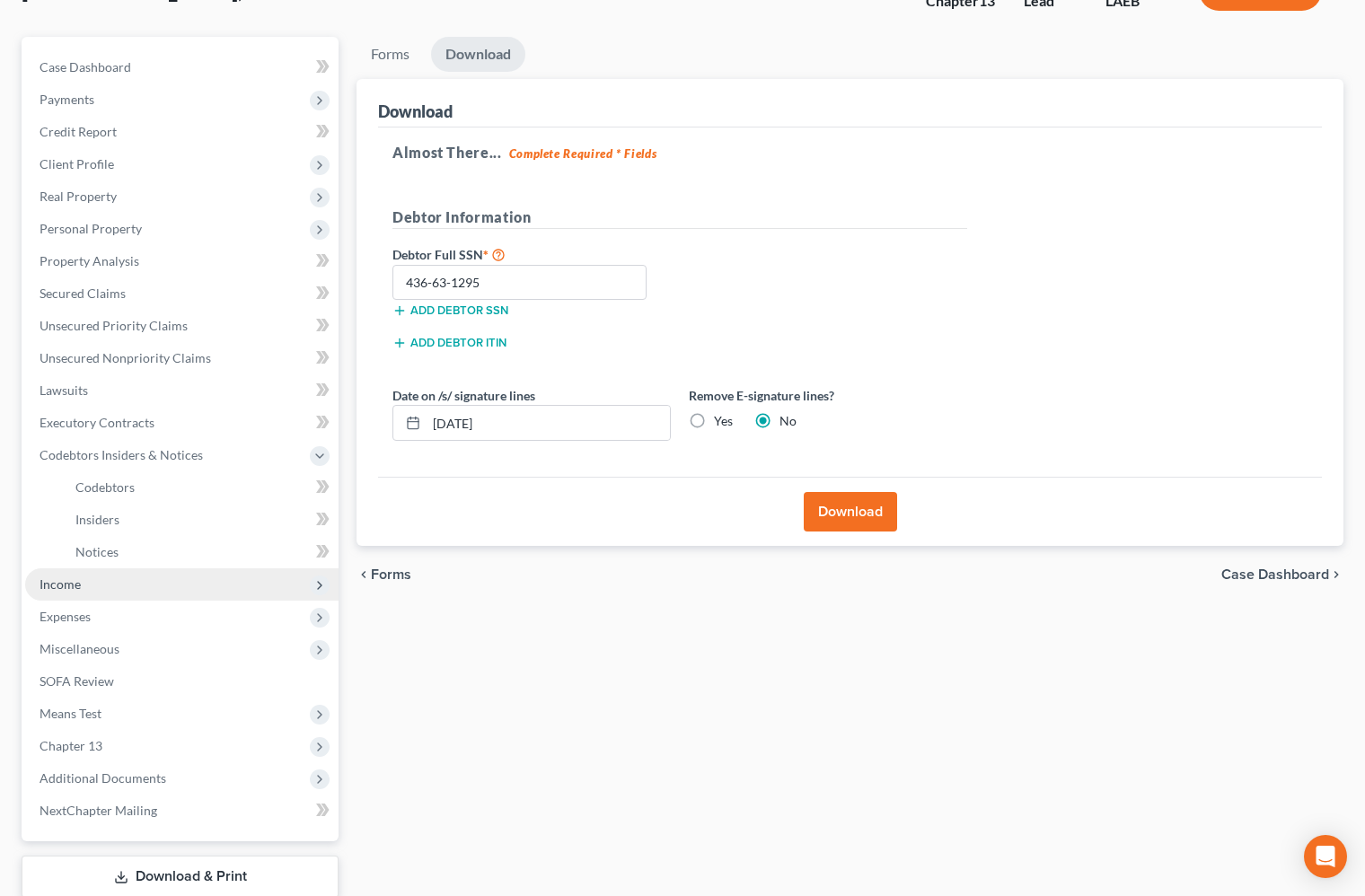
click at [194, 586] on span "Income" at bounding box center [181, 584] width 314 height 32
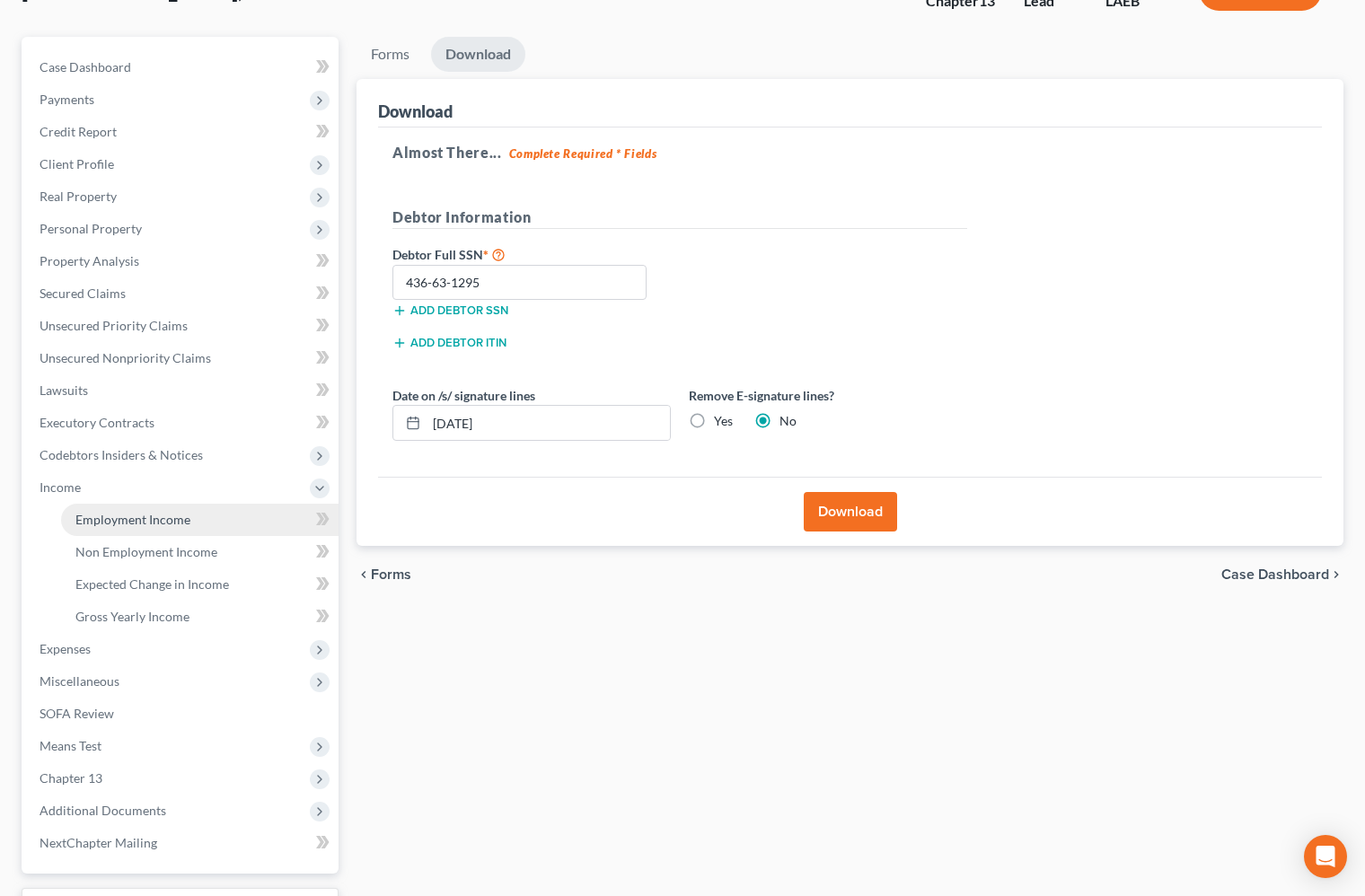
click at [207, 522] on link "Employment Income" at bounding box center [200, 520] width 277 height 32
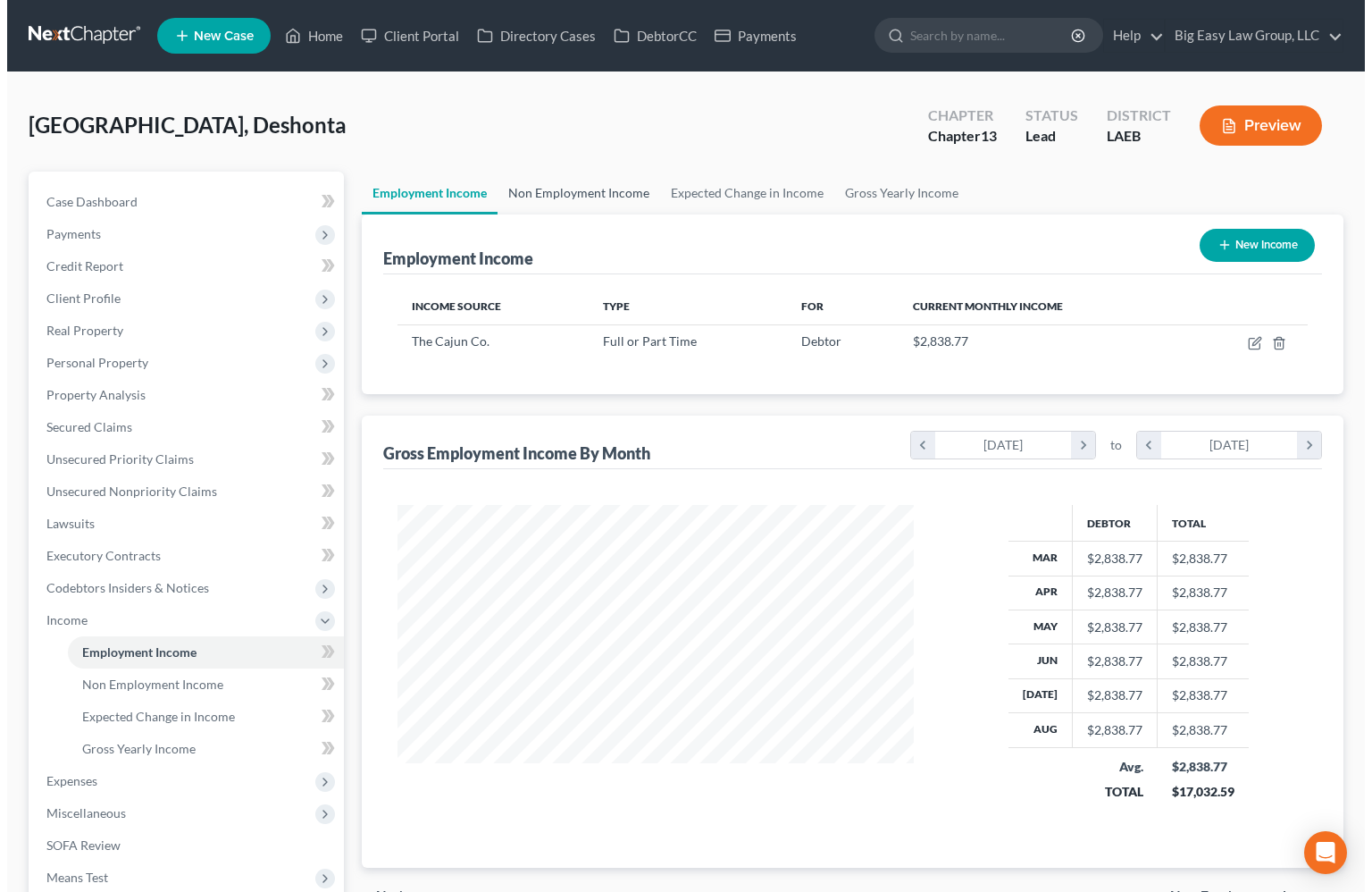
scroll to position [320, 551]
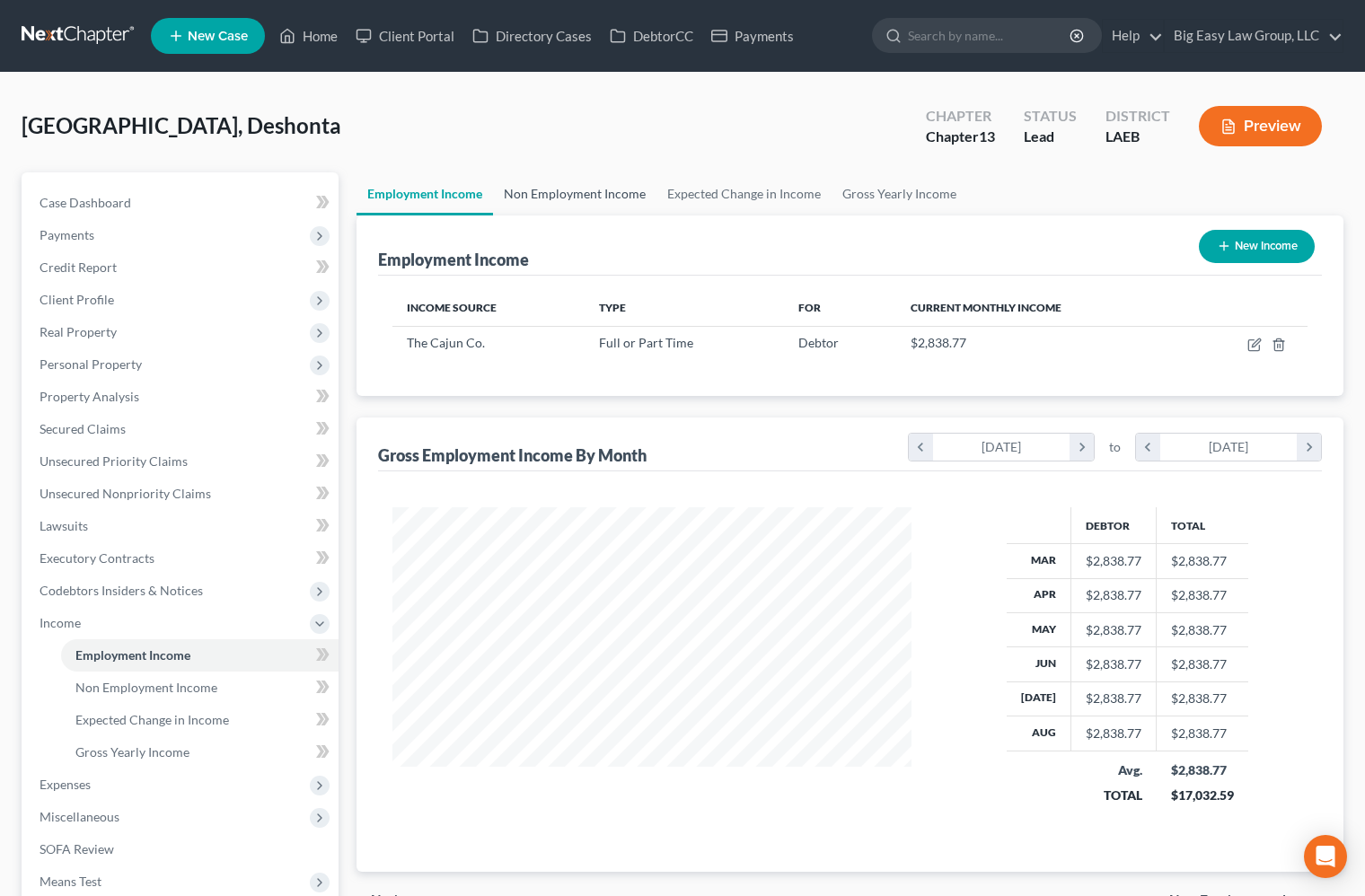
click at [552, 186] on link "Non Employment Income" at bounding box center [574, 193] width 164 height 43
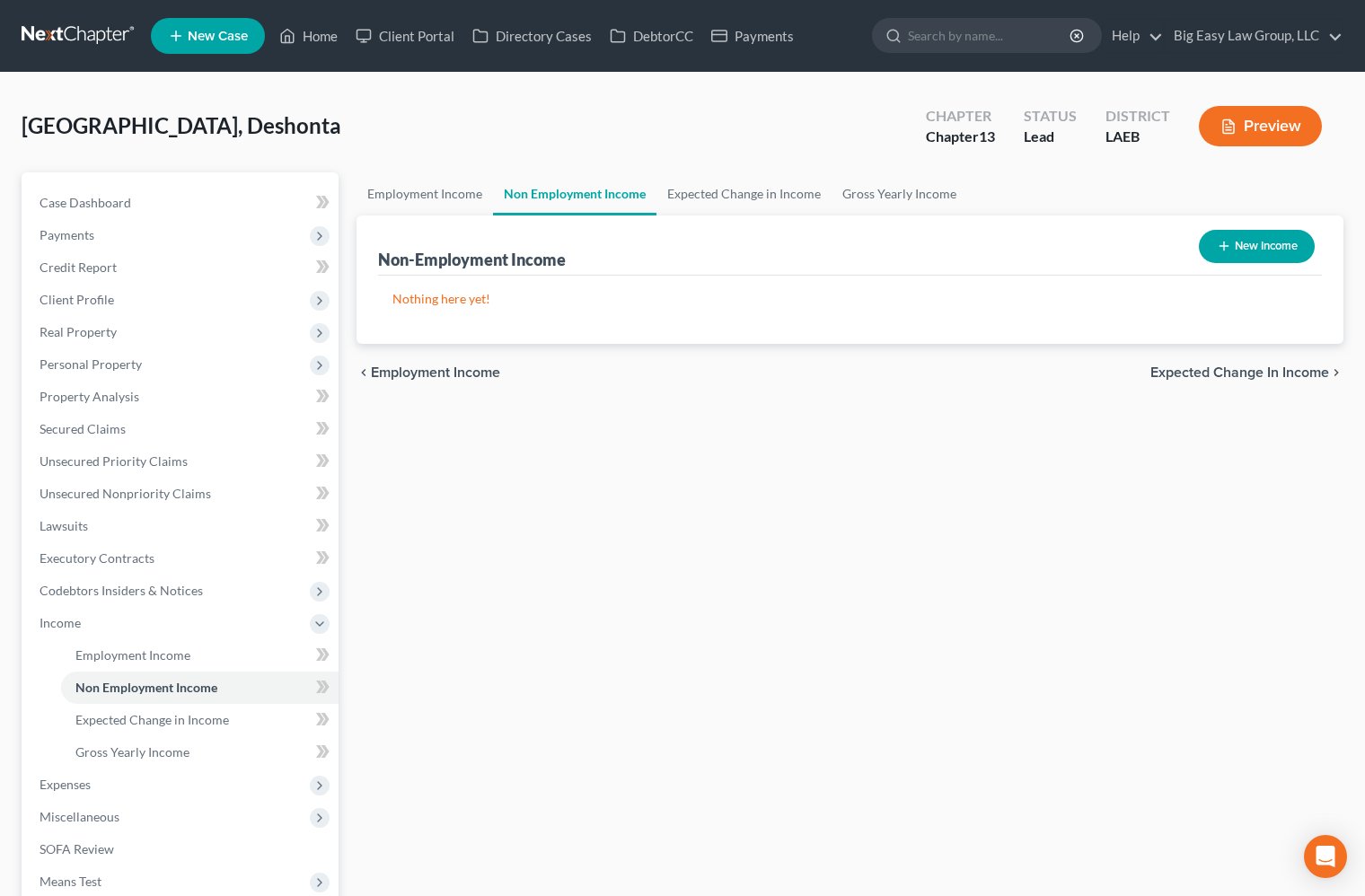
click at [1247, 251] on button "New Income" at bounding box center [1256, 247] width 116 height 33
select select "0"
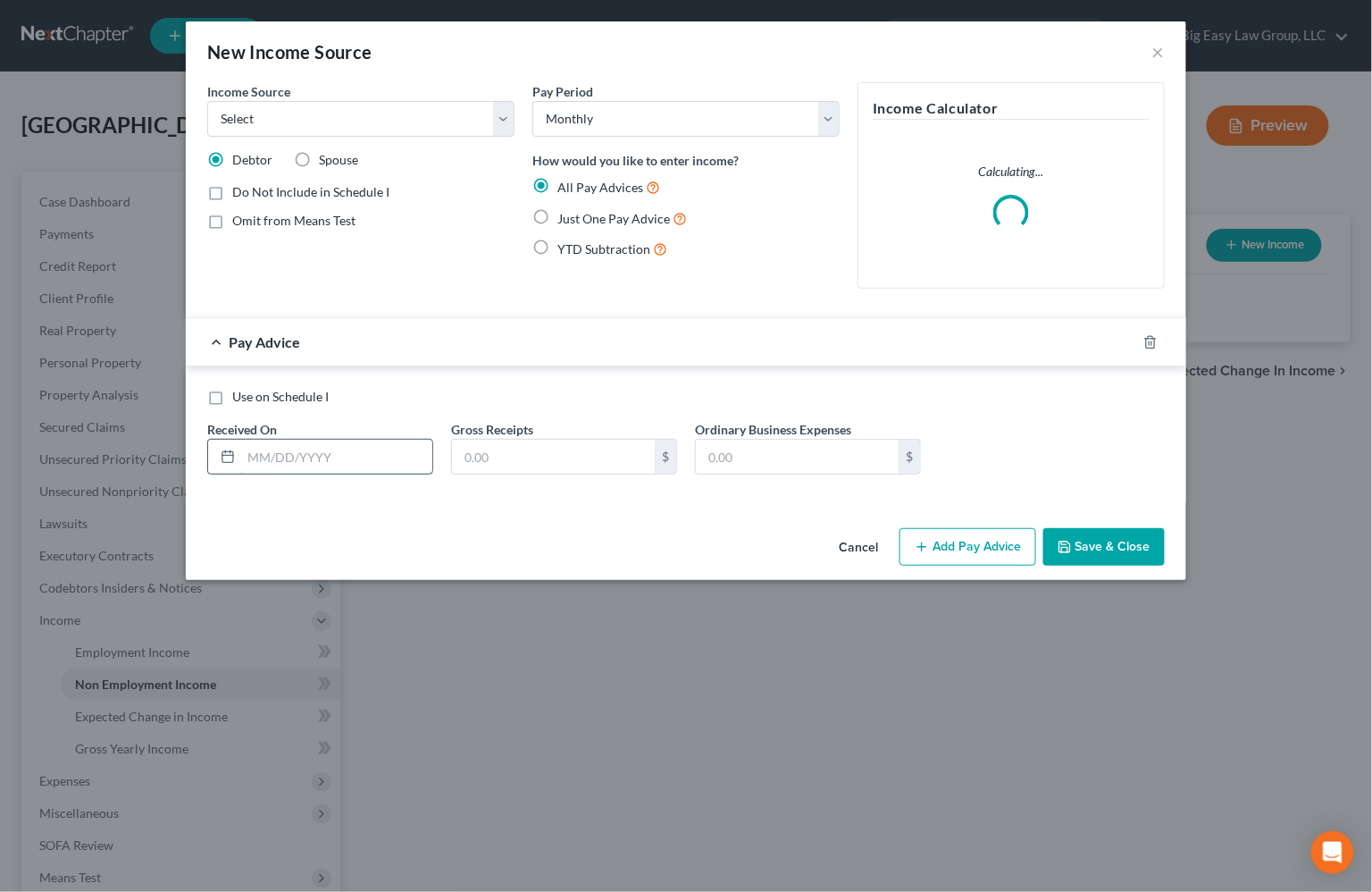
click at [325, 453] on input "text" at bounding box center [337, 457] width 191 height 34
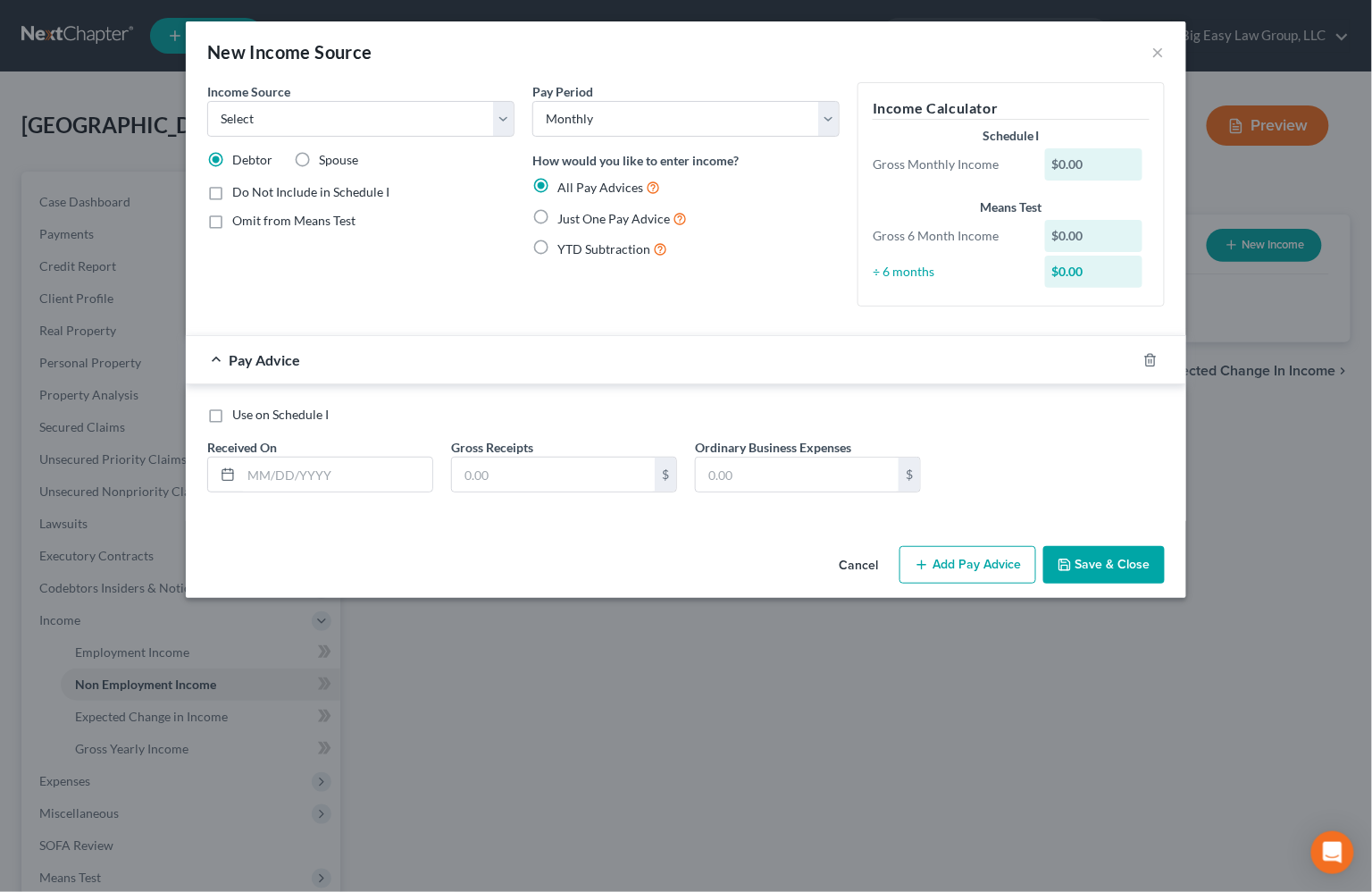
click at [1091, 562] on button "Save & Close" at bounding box center [1104, 564] width 121 height 38
